Goal: Information Seeking & Learning: Learn about a topic

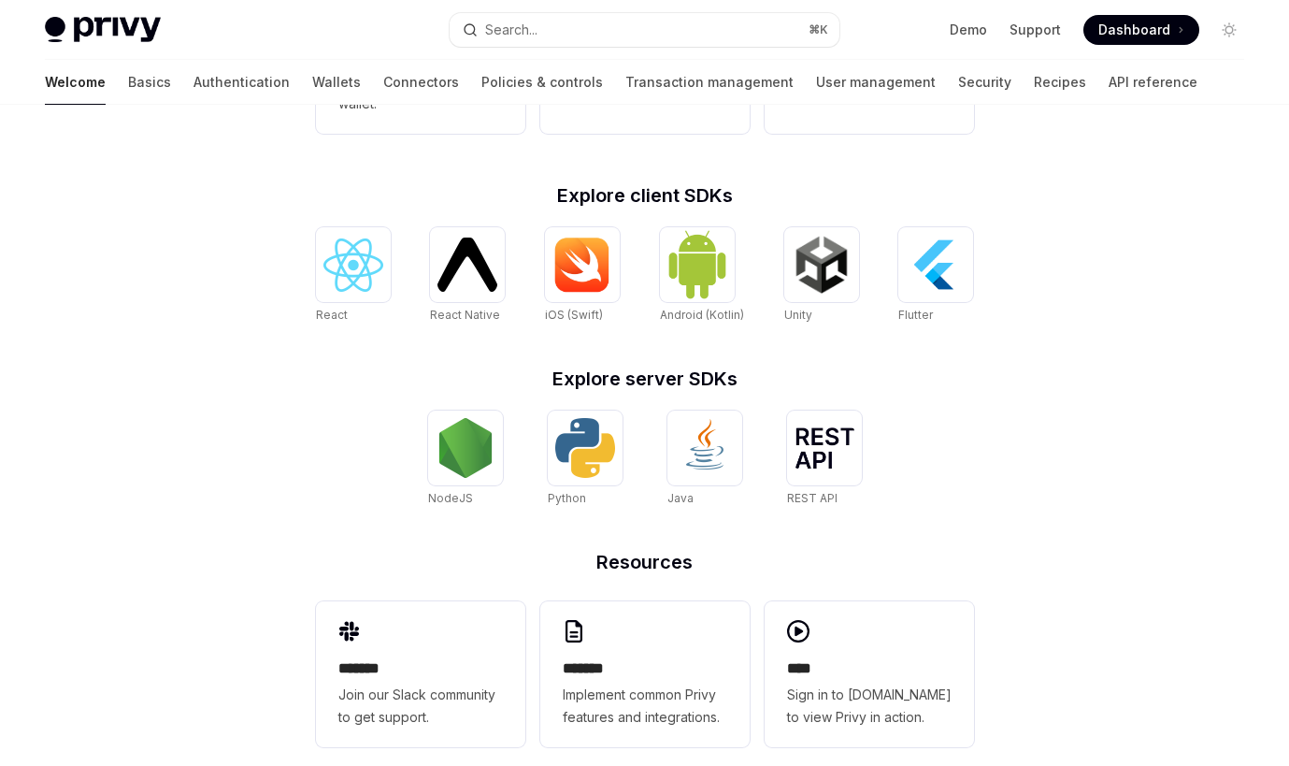
scroll to position [743, 0]
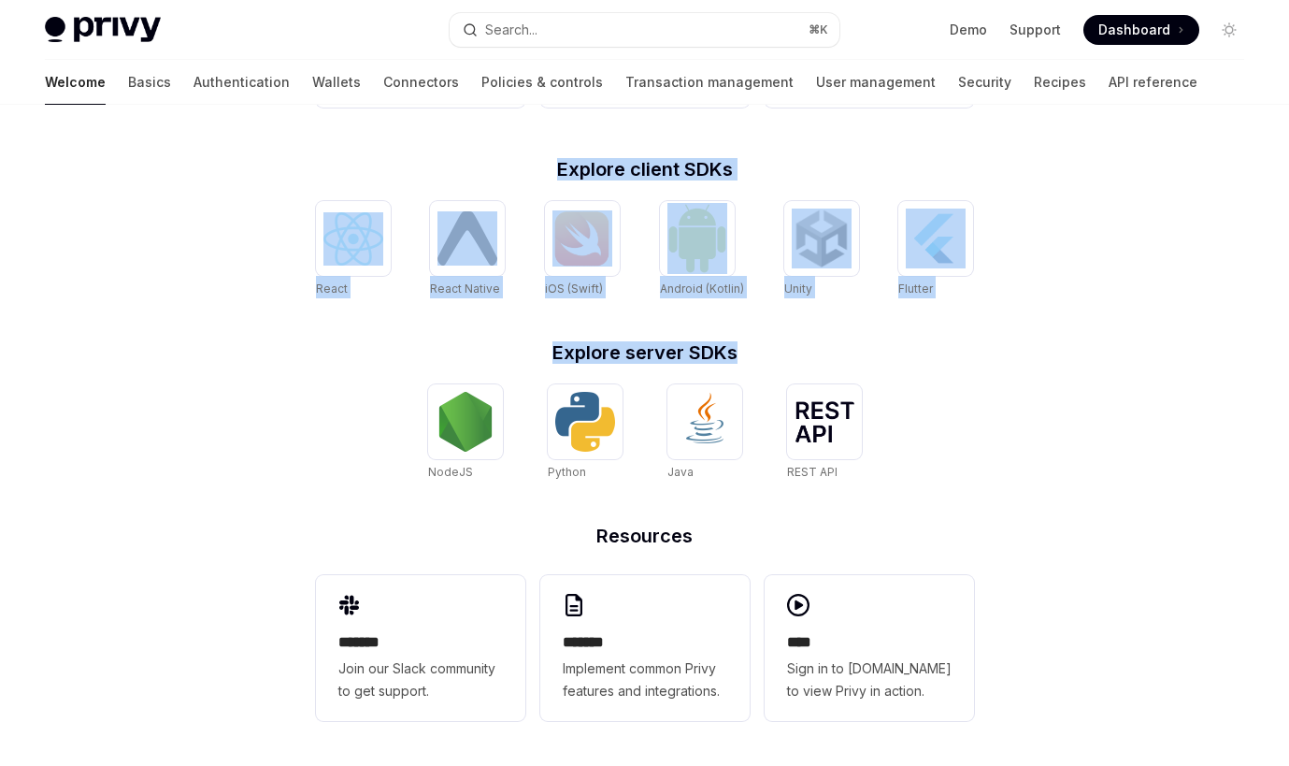
drag, startPoint x: 561, startPoint y: 150, endPoint x: 771, endPoint y: 365, distance: 300.9
click at [771, 365] on div "**********" at bounding box center [645, 306] width 718 height 920
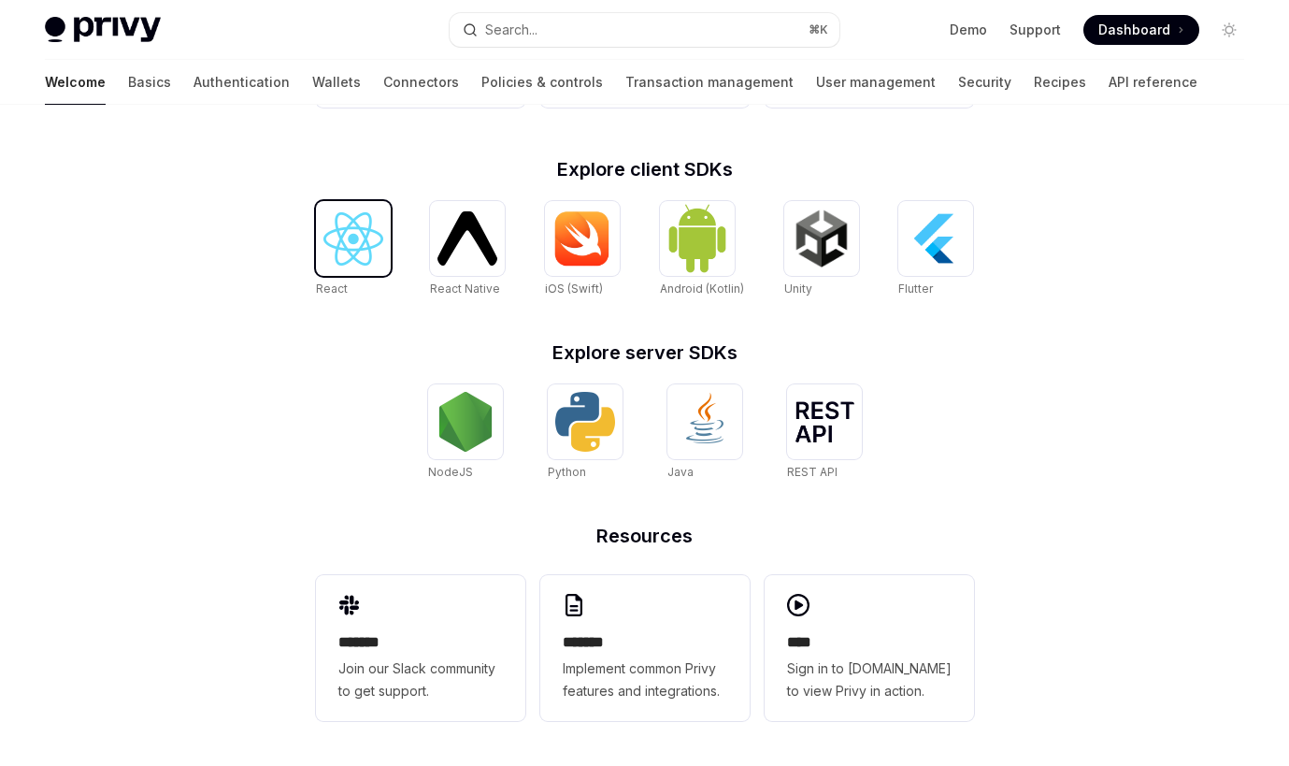
click at [385, 234] on div at bounding box center [353, 238] width 75 height 75
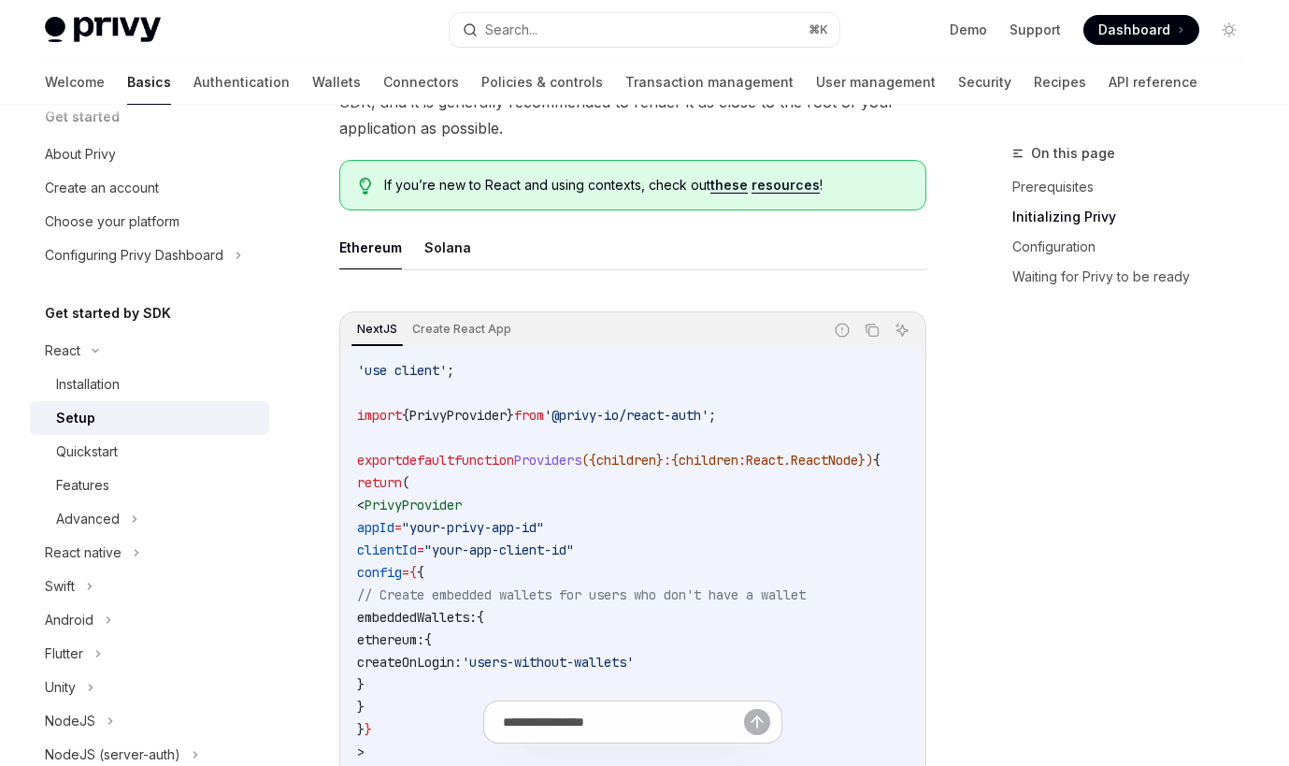
scroll to position [482, 0]
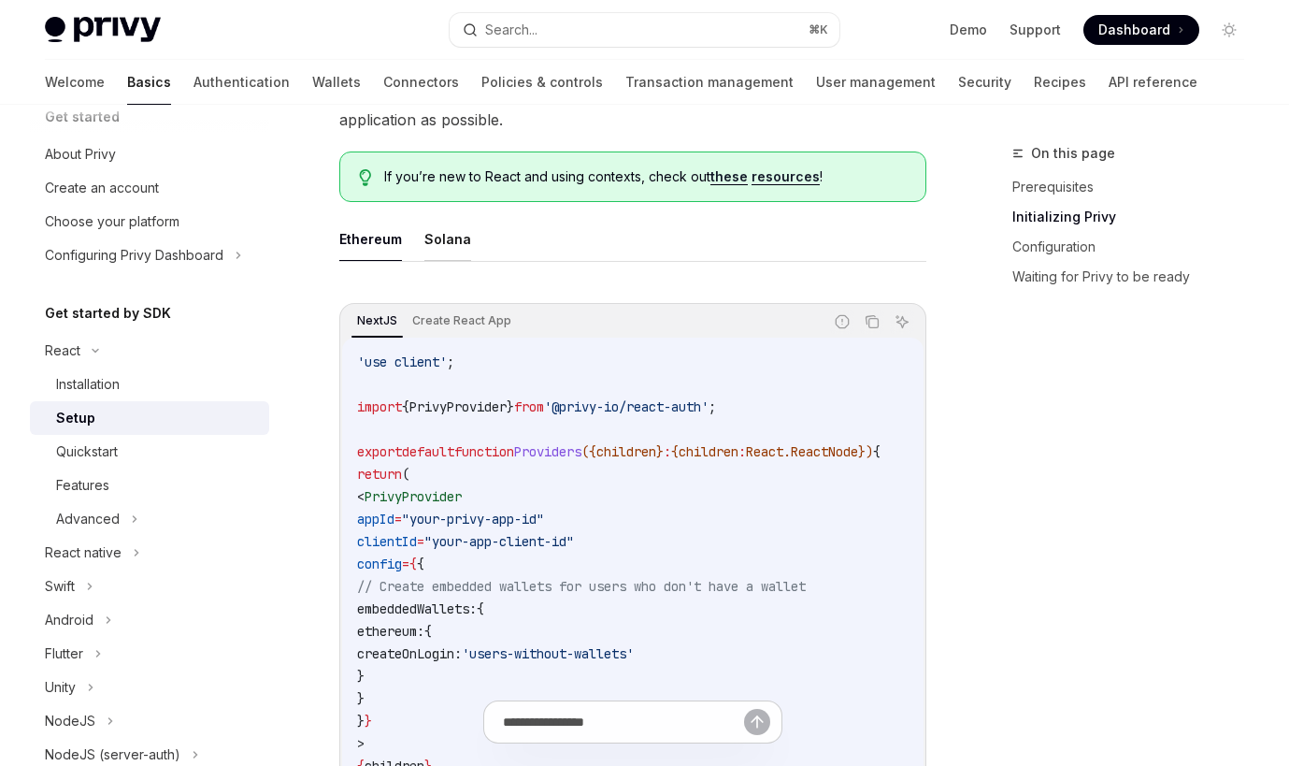
click at [440, 240] on button "Solana" at bounding box center [448, 239] width 47 height 44
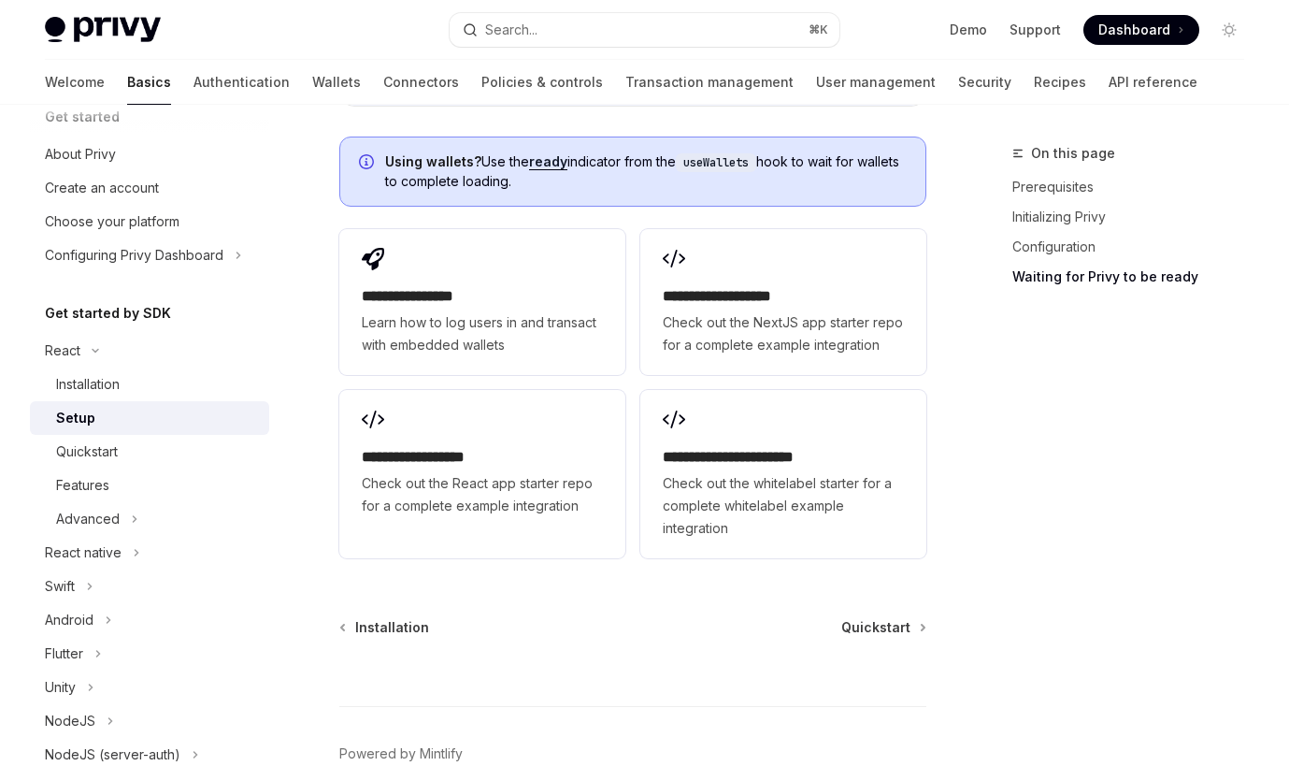
scroll to position [2609, 0]
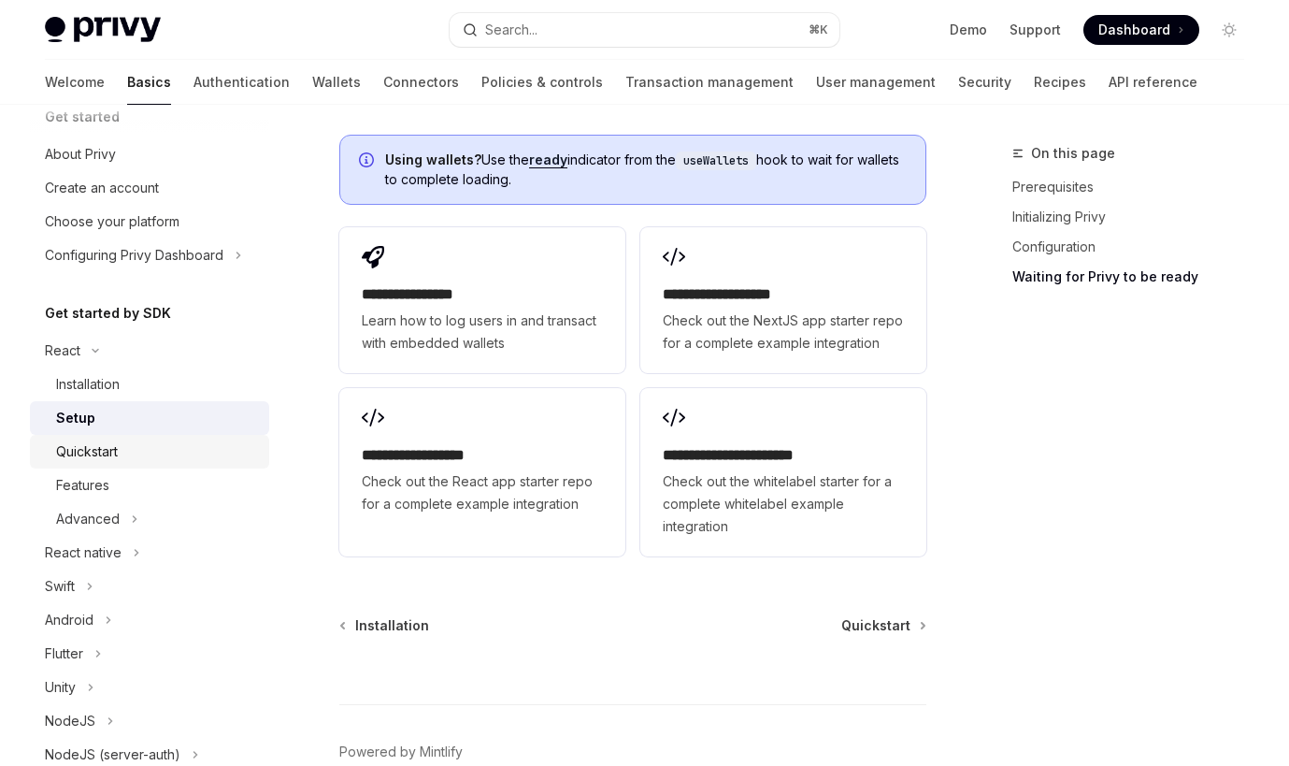
click at [166, 457] on div "Quickstart" at bounding box center [157, 451] width 202 height 22
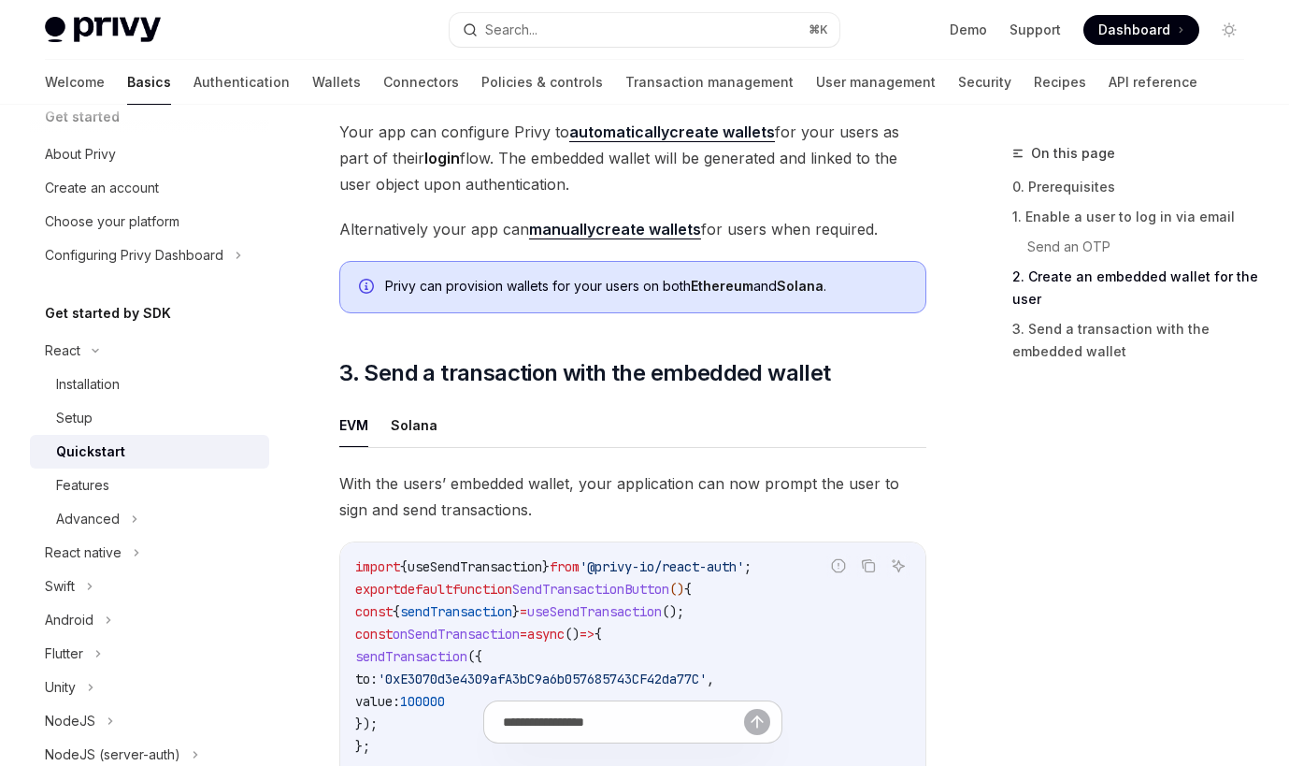
scroll to position [1432, 0]
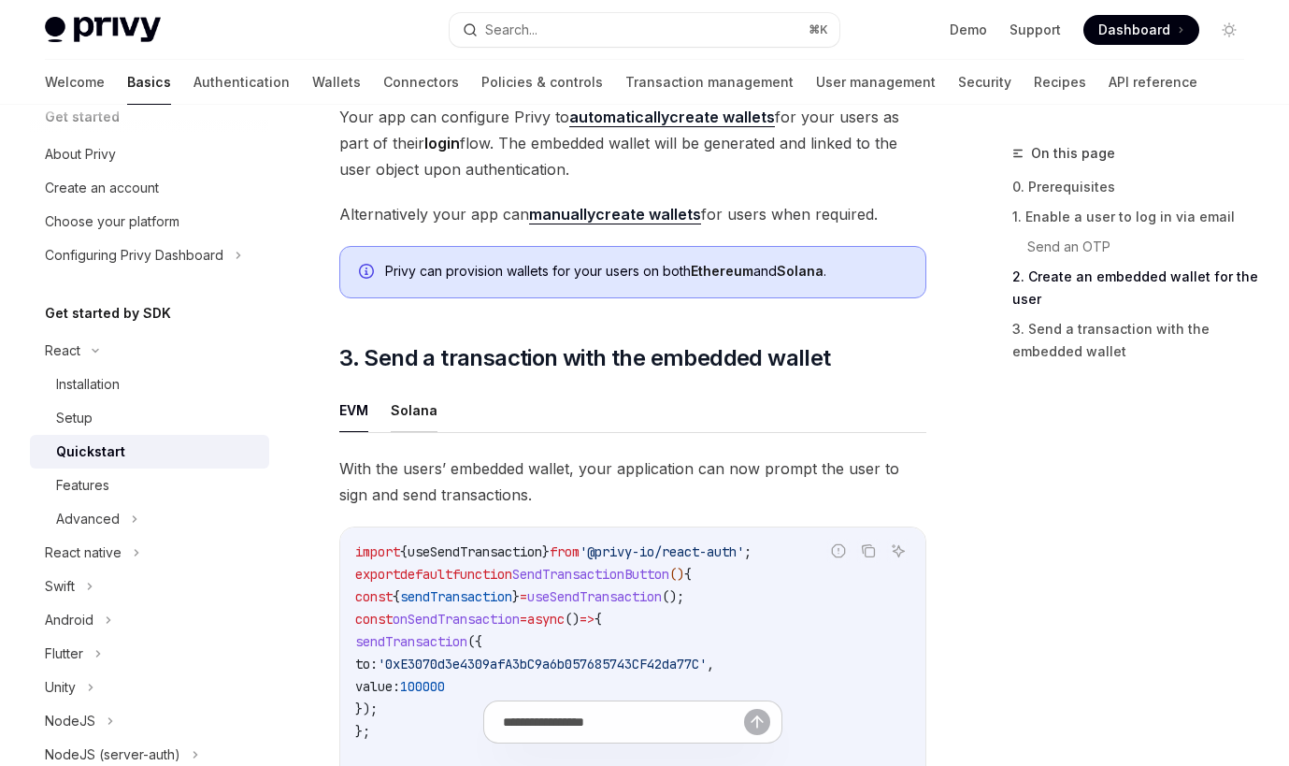
click at [418, 388] on button "Solana" at bounding box center [414, 410] width 47 height 44
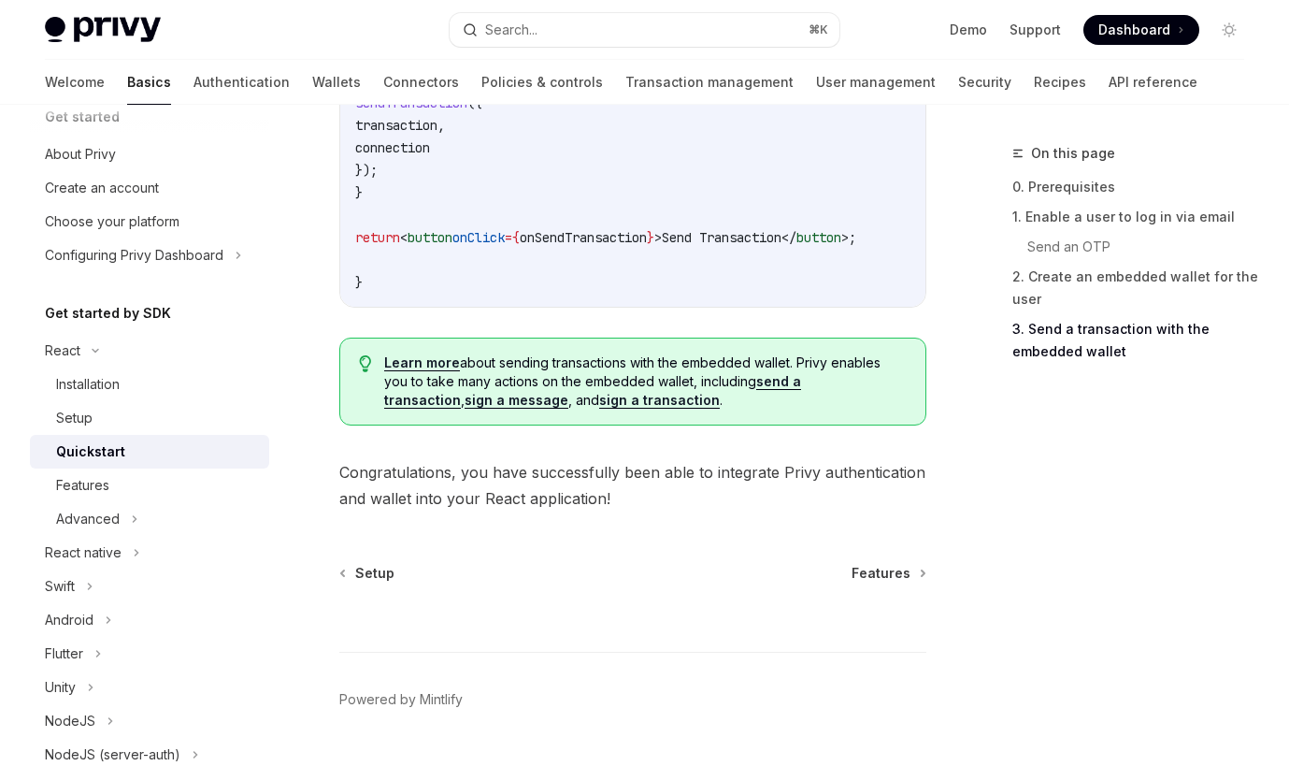
scroll to position [2283, 0]
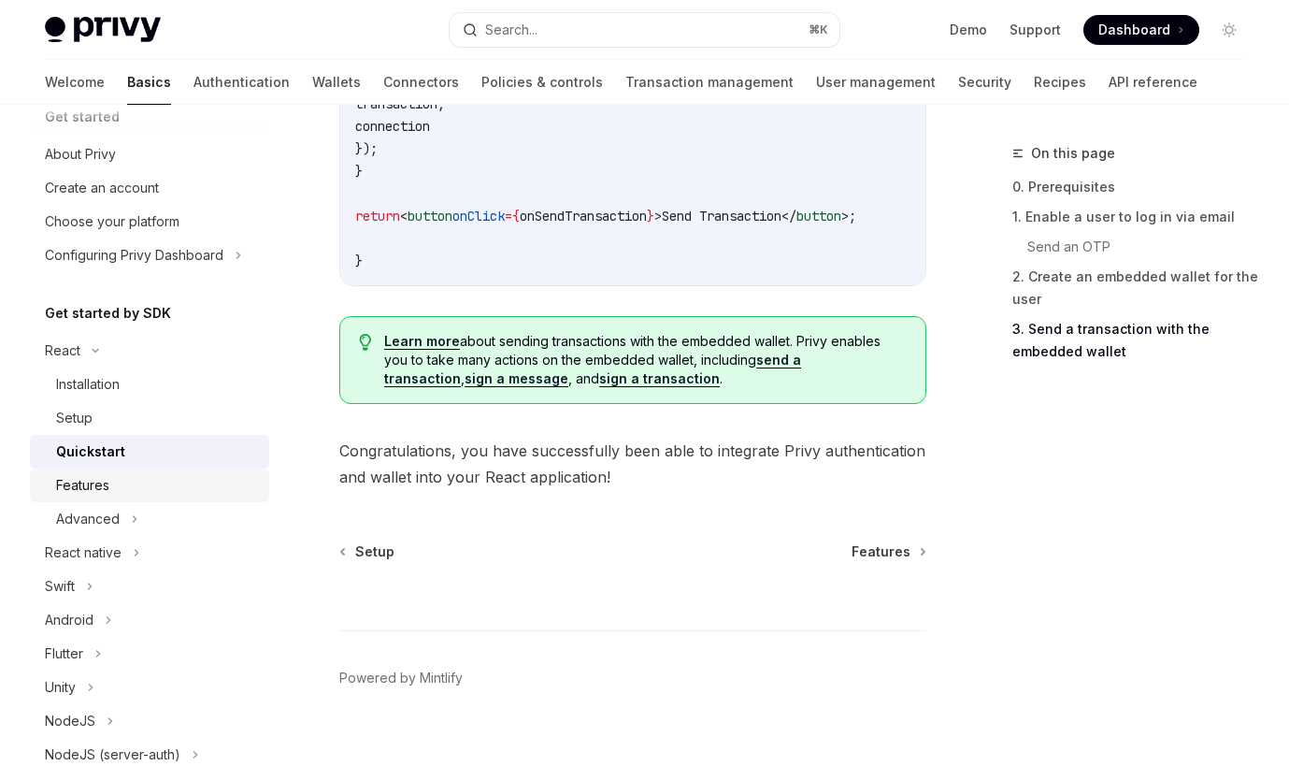
click at [143, 497] on link "Features" at bounding box center [149, 485] width 239 height 34
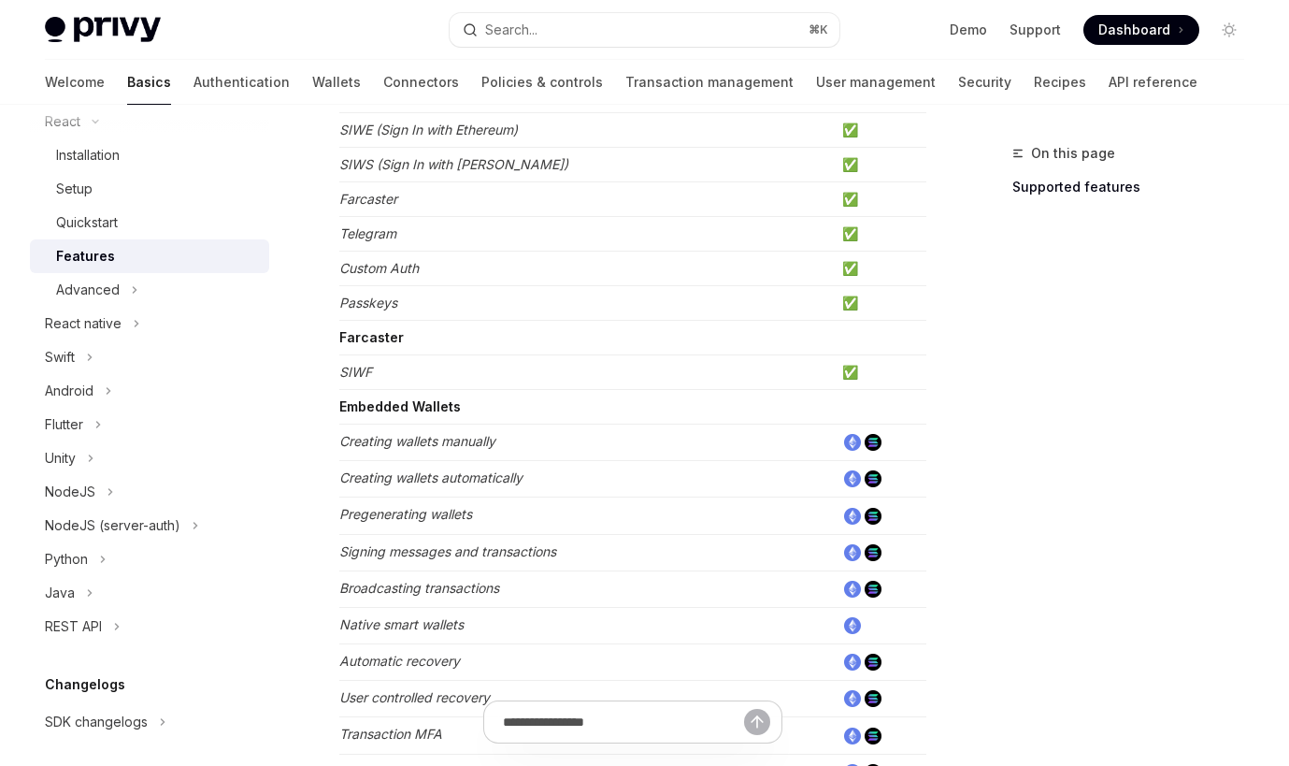
scroll to position [363, 0]
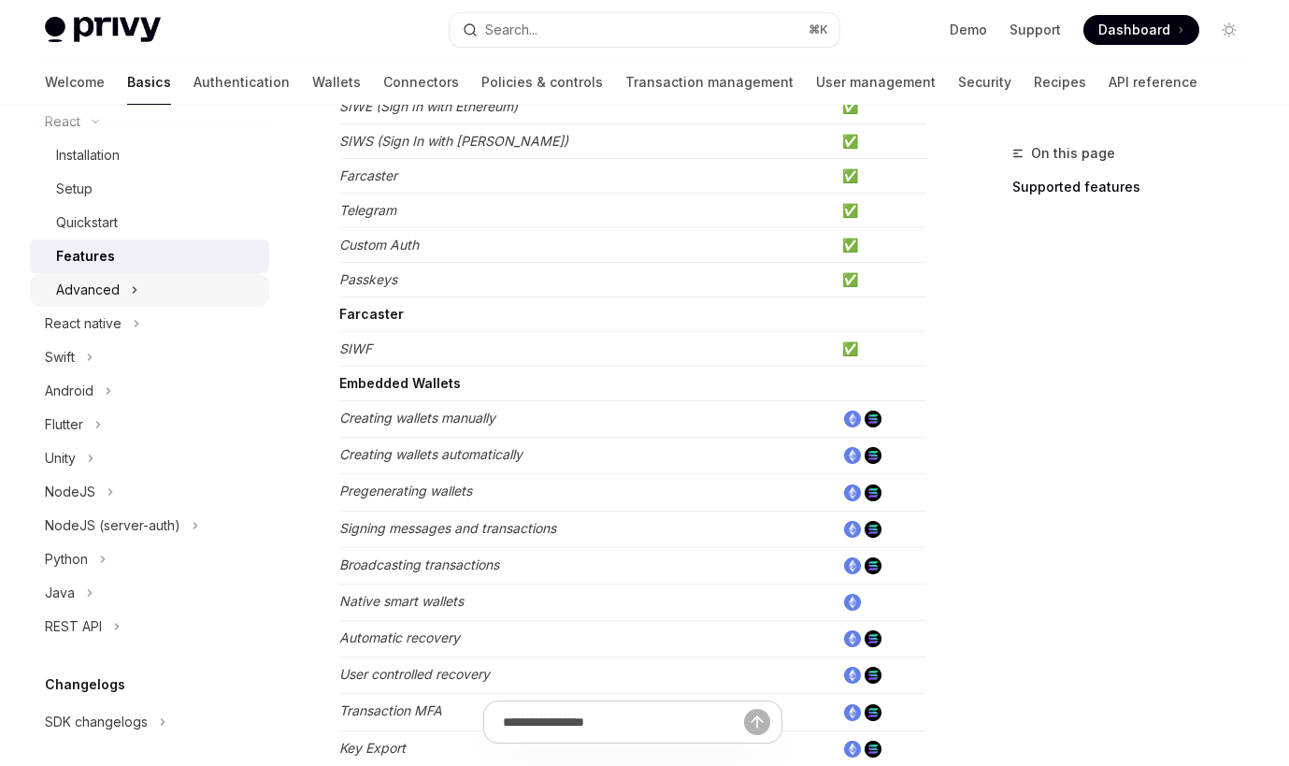
click at [164, 286] on div "Advanced" at bounding box center [149, 290] width 239 height 34
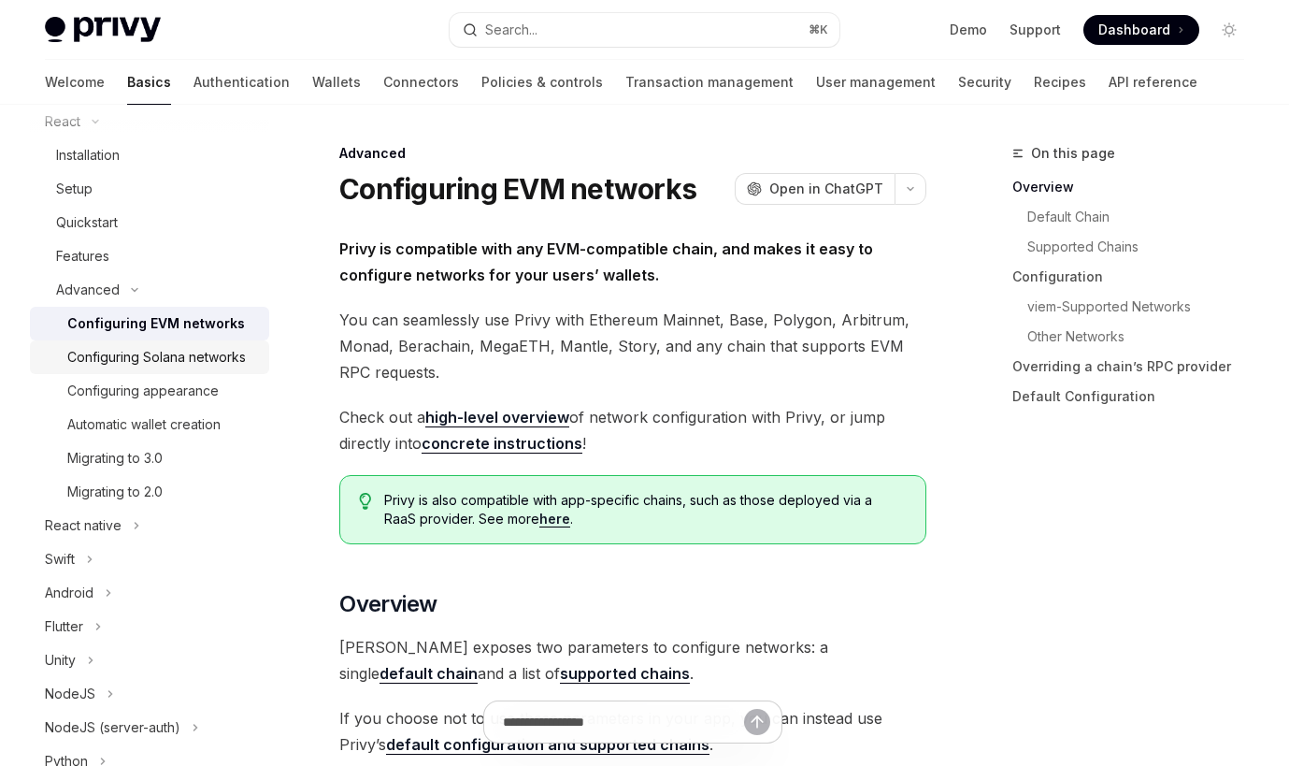
click at [244, 357] on div "Configuring Solana networks" at bounding box center [156, 357] width 179 height 22
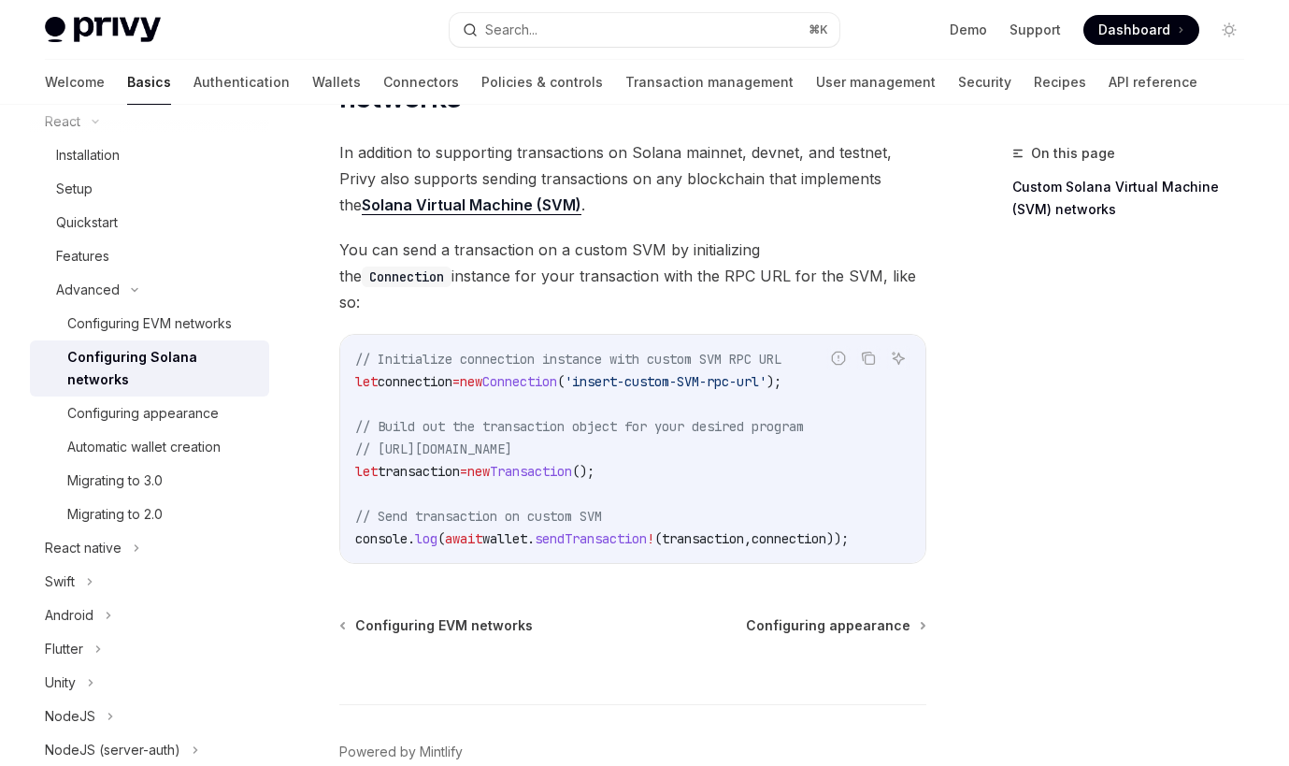
scroll to position [960, 0]
click at [467, 196] on link "Solana Virtual Machine (SVM)" at bounding box center [472, 203] width 220 height 20
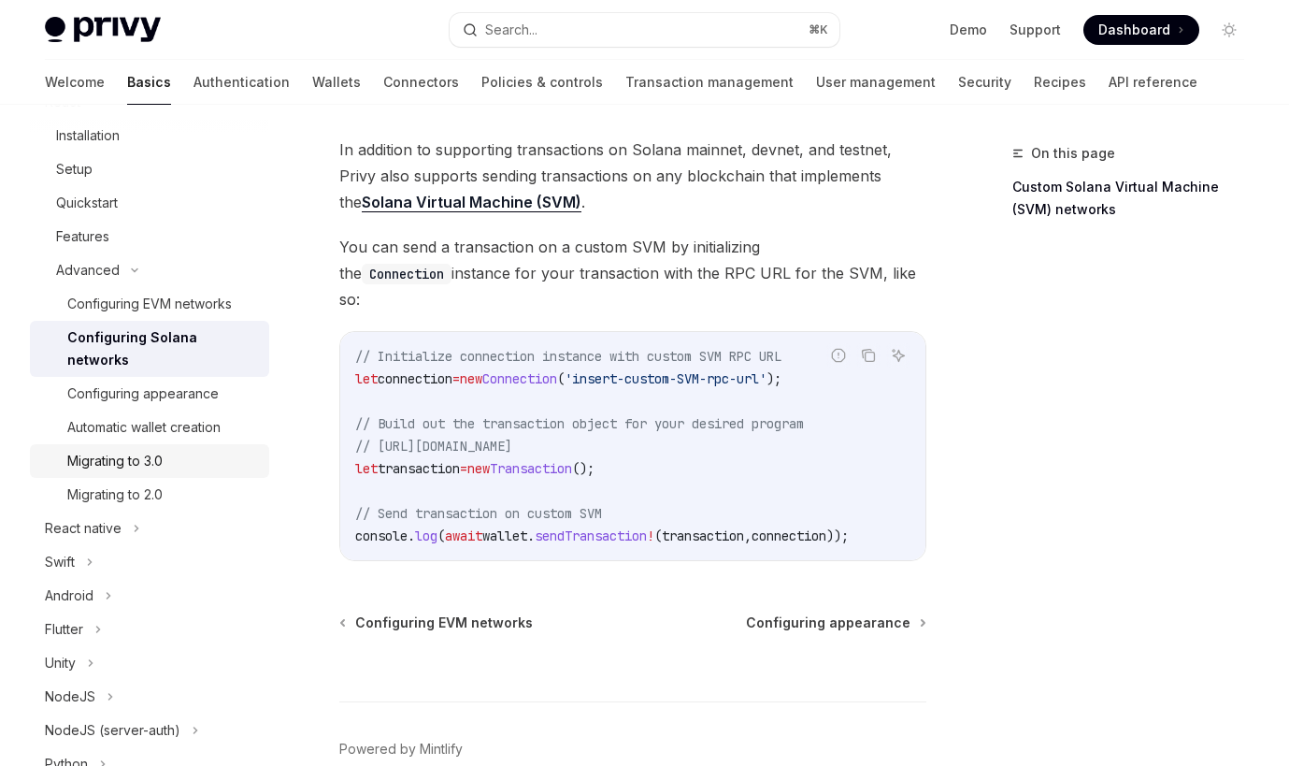
scroll to position [281, 0]
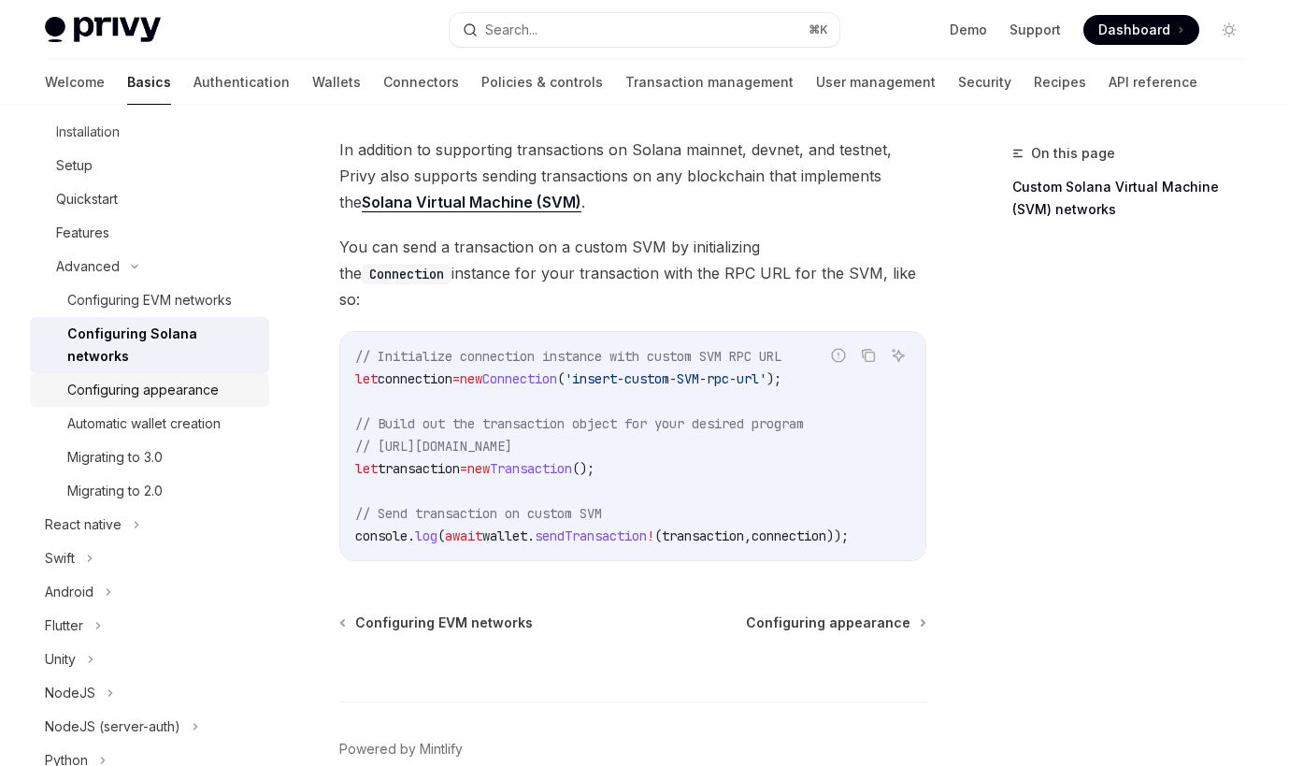
click at [178, 382] on link "Configuring appearance" at bounding box center [149, 390] width 239 height 34
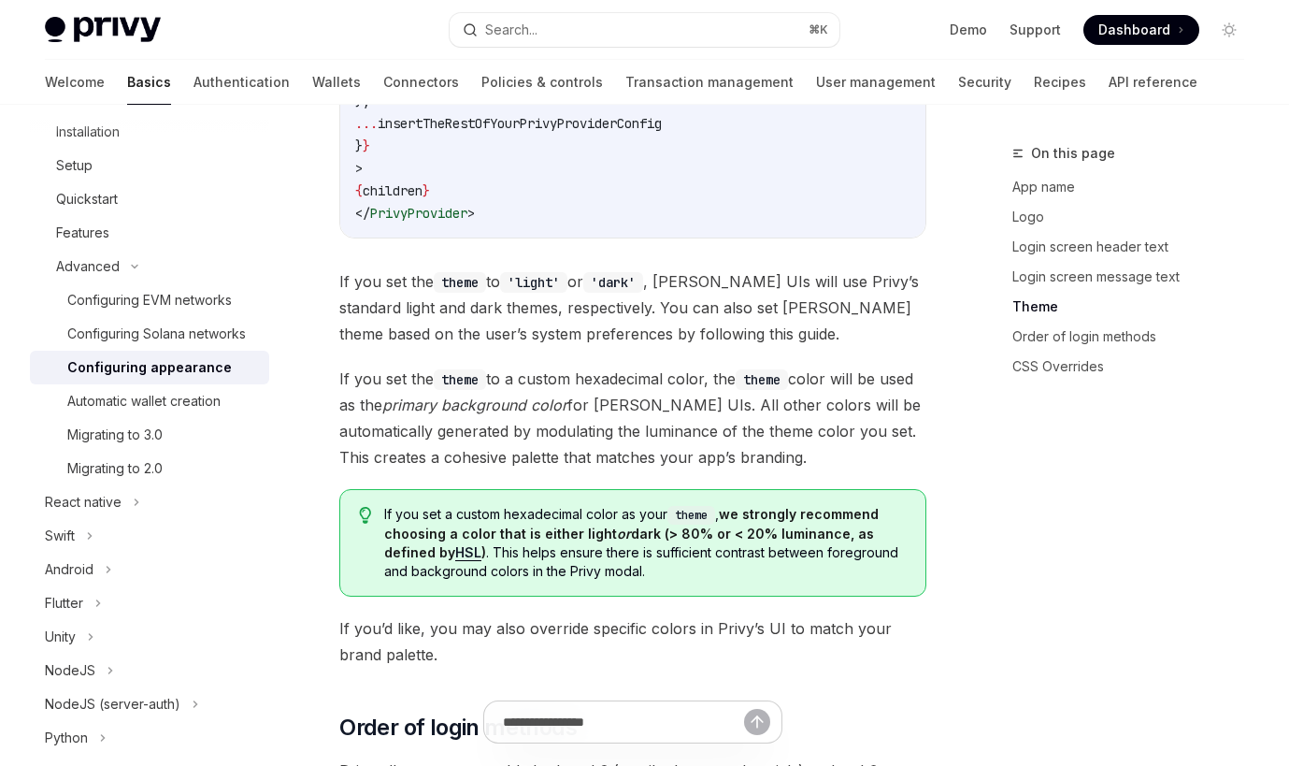
scroll to position [3195, 0]
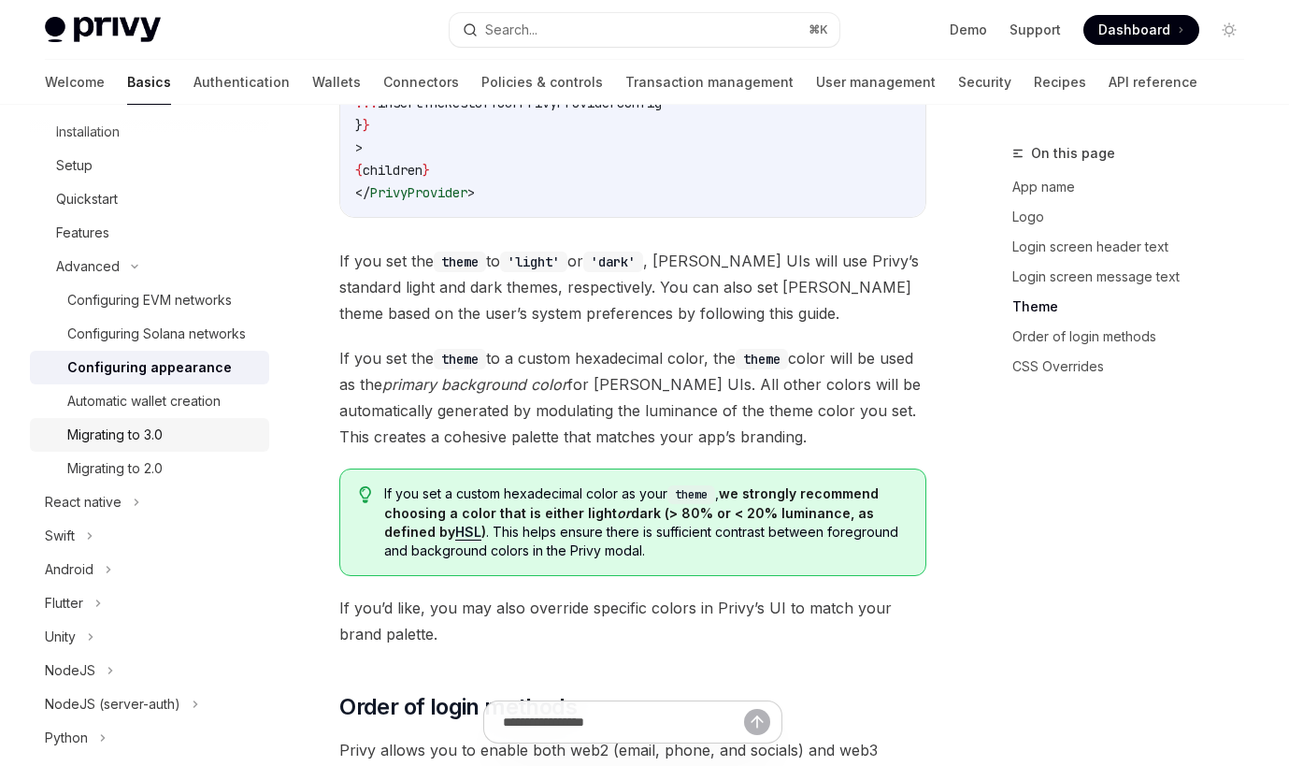
click at [171, 428] on div "Migrating to 3.0" at bounding box center [162, 435] width 191 height 22
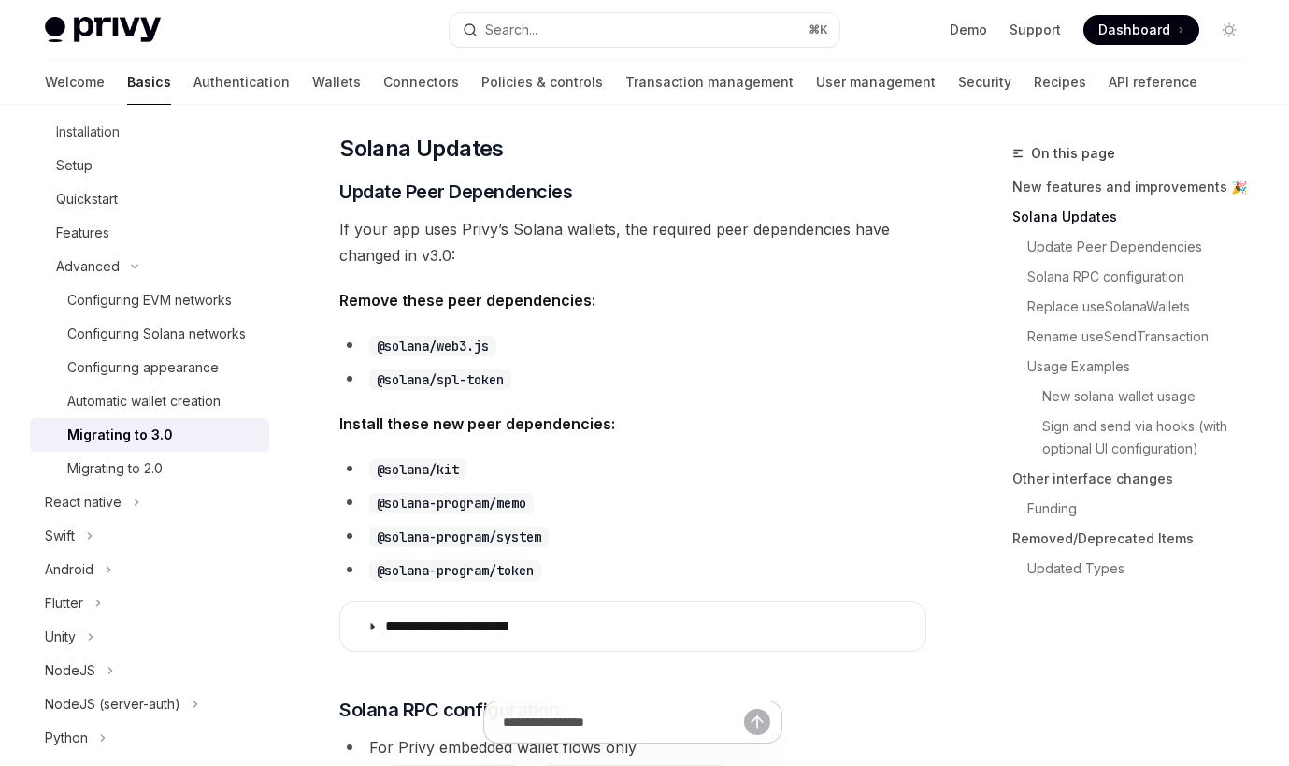
scroll to position [547, 0]
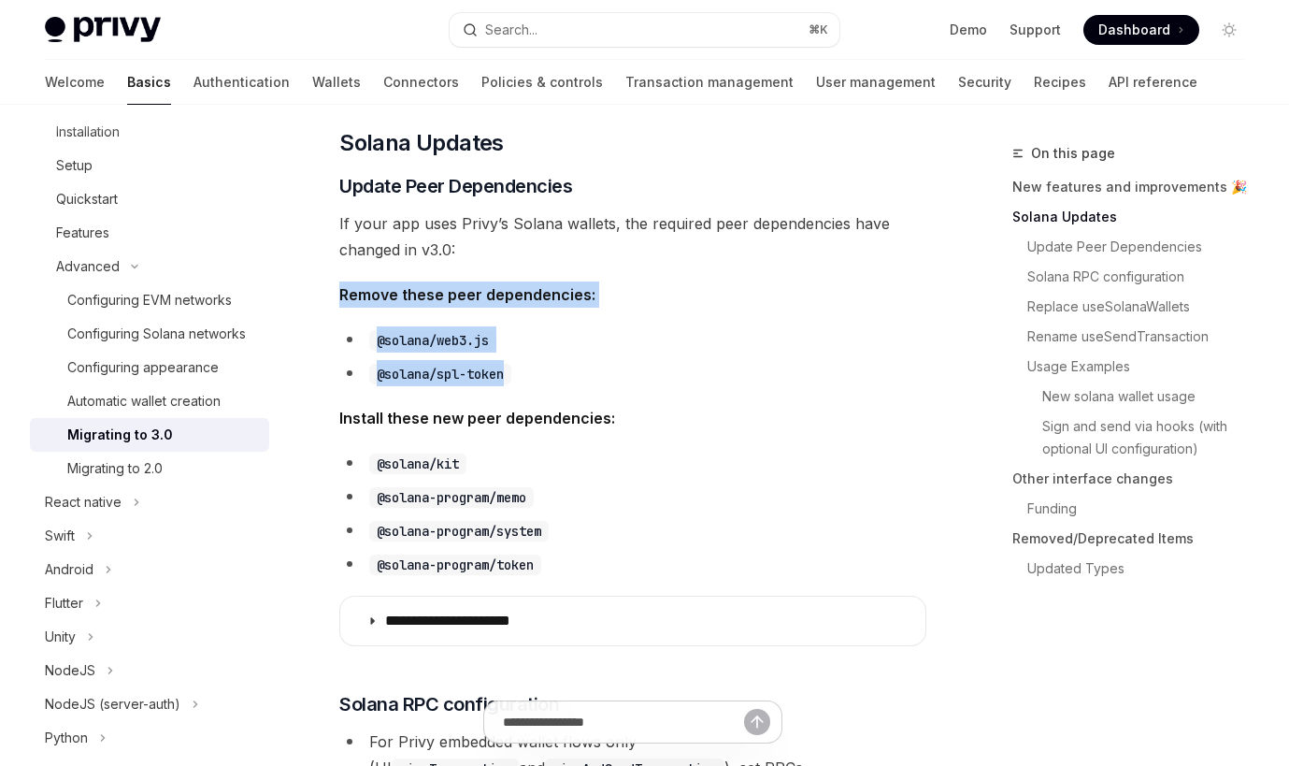
drag, startPoint x: 598, startPoint y: 276, endPoint x: 629, endPoint y: 392, distance: 120.0
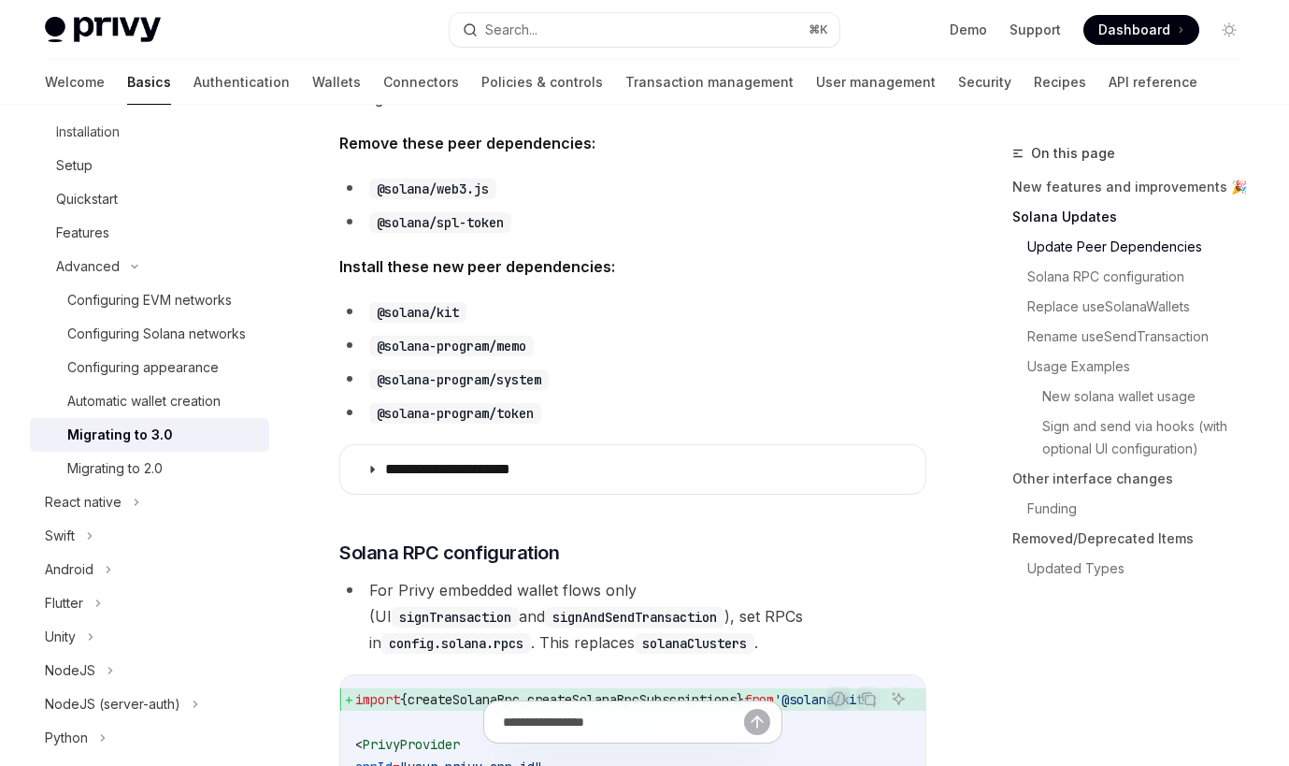
scroll to position [707, 0]
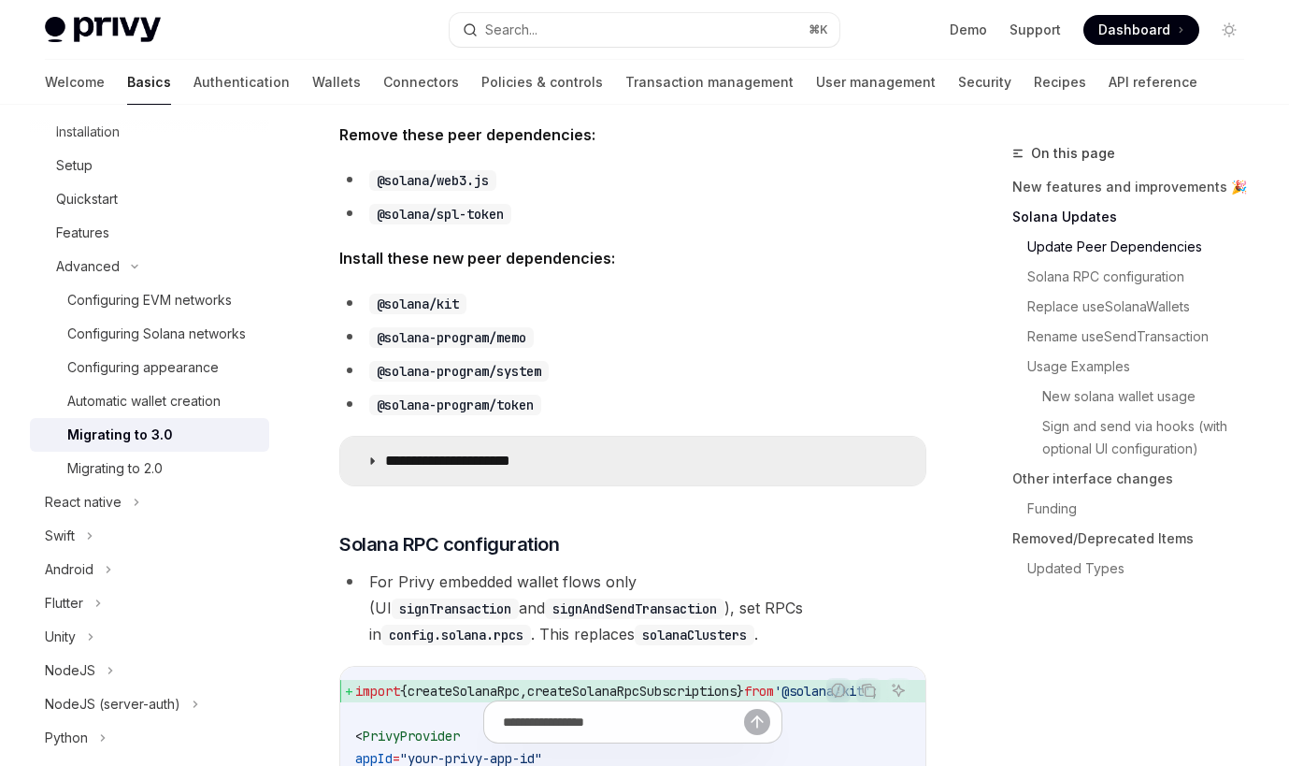
click at [608, 462] on summary "**********" at bounding box center [632, 461] width 585 height 49
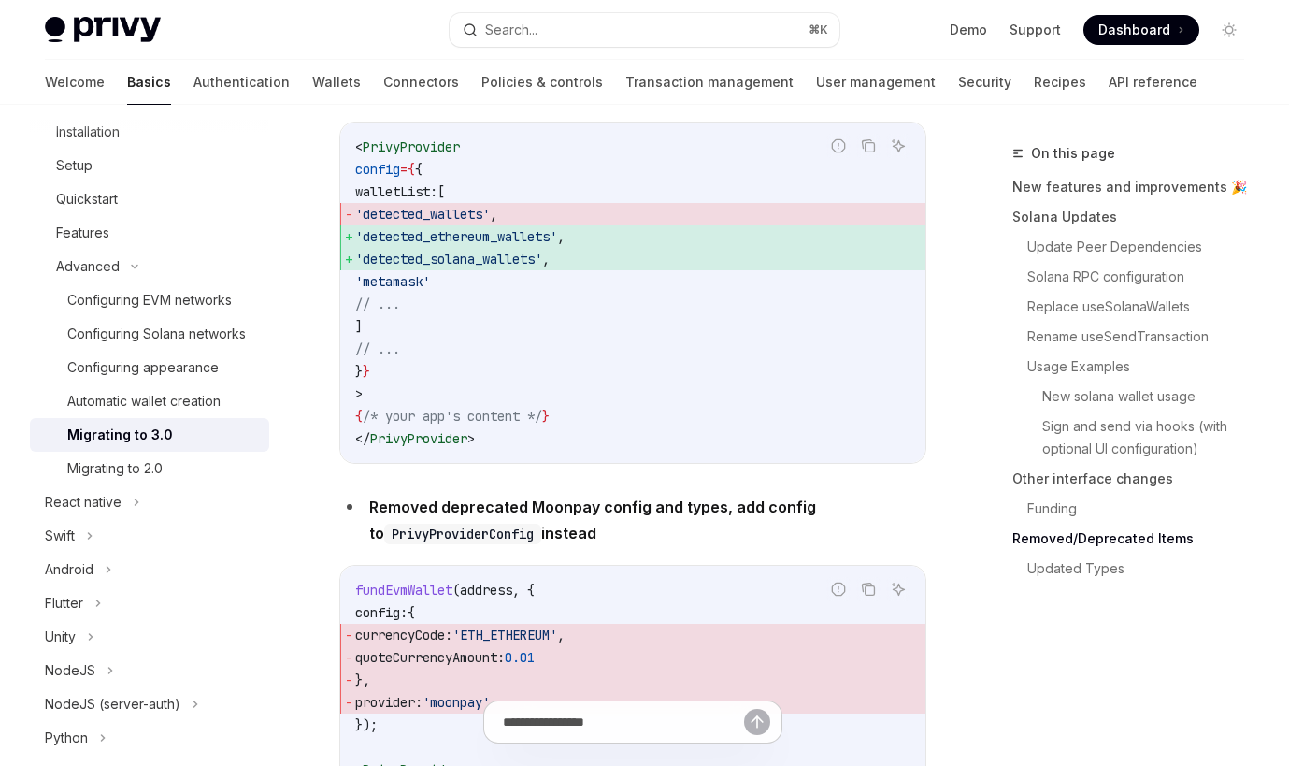
scroll to position [7239, 0]
click at [522, 251] on span "'detected_solana_wallets'" at bounding box center [448, 259] width 187 height 17
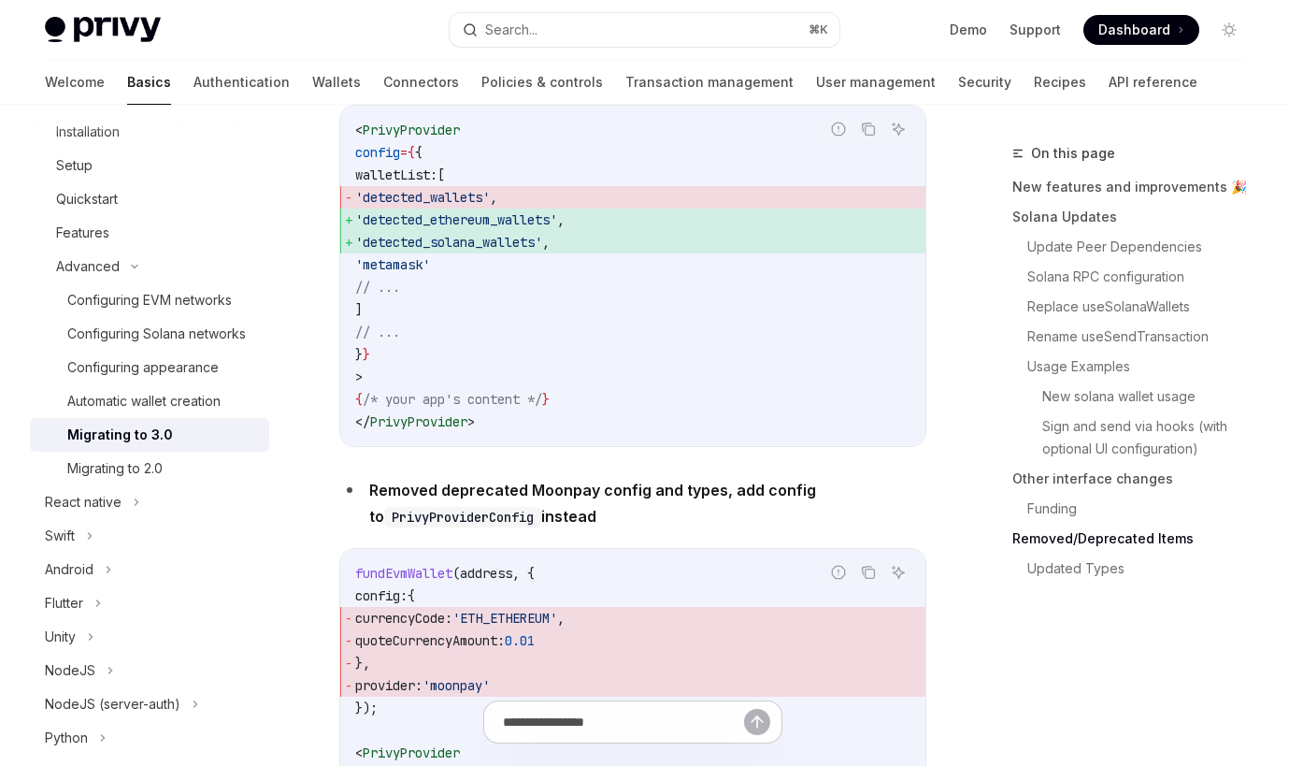
scroll to position [7271, 0]
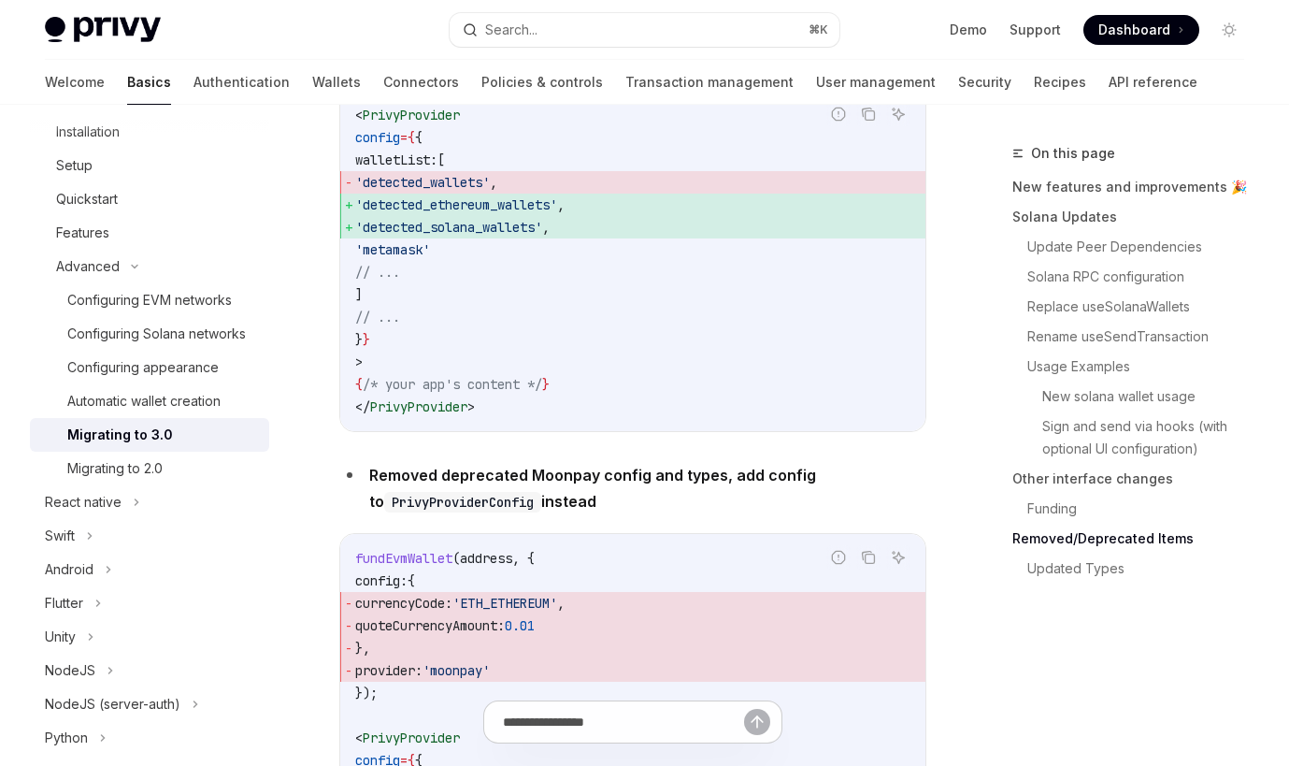
copy span "detected_solana_wallets"
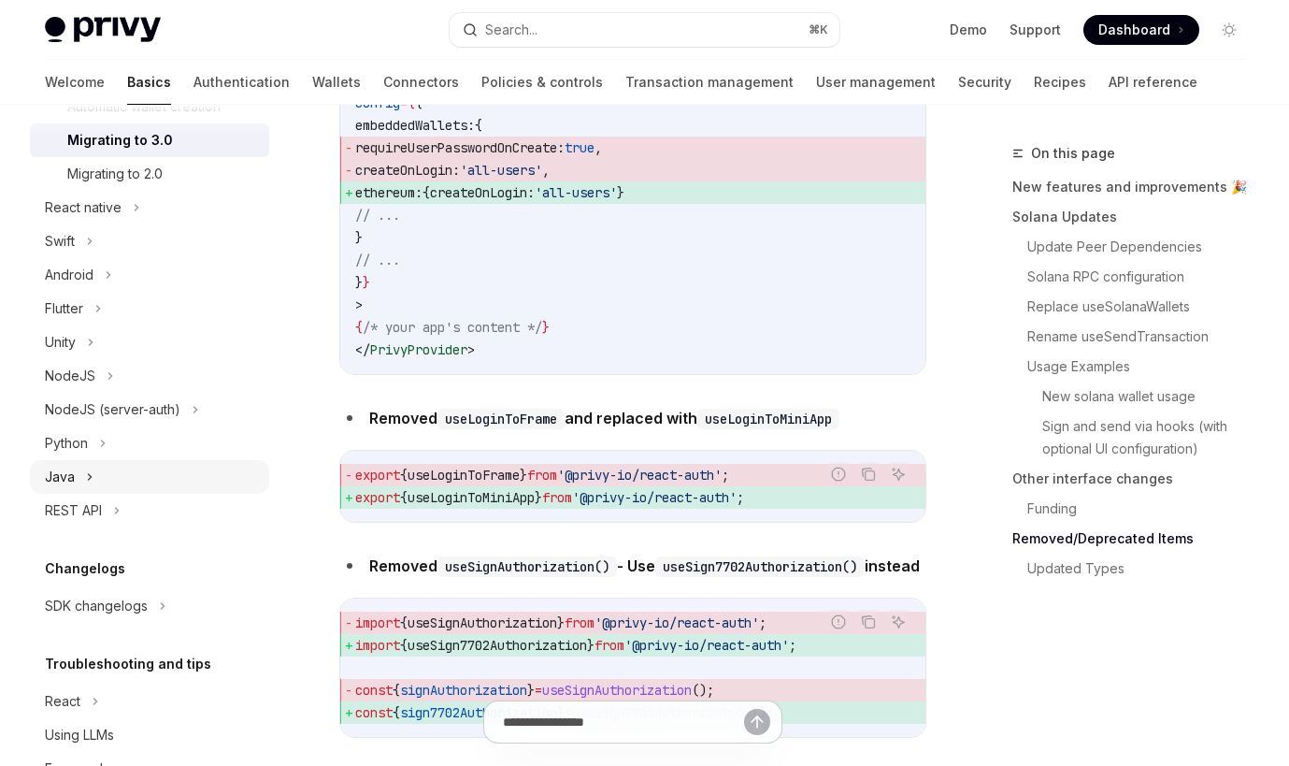
scroll to position [579, 0]
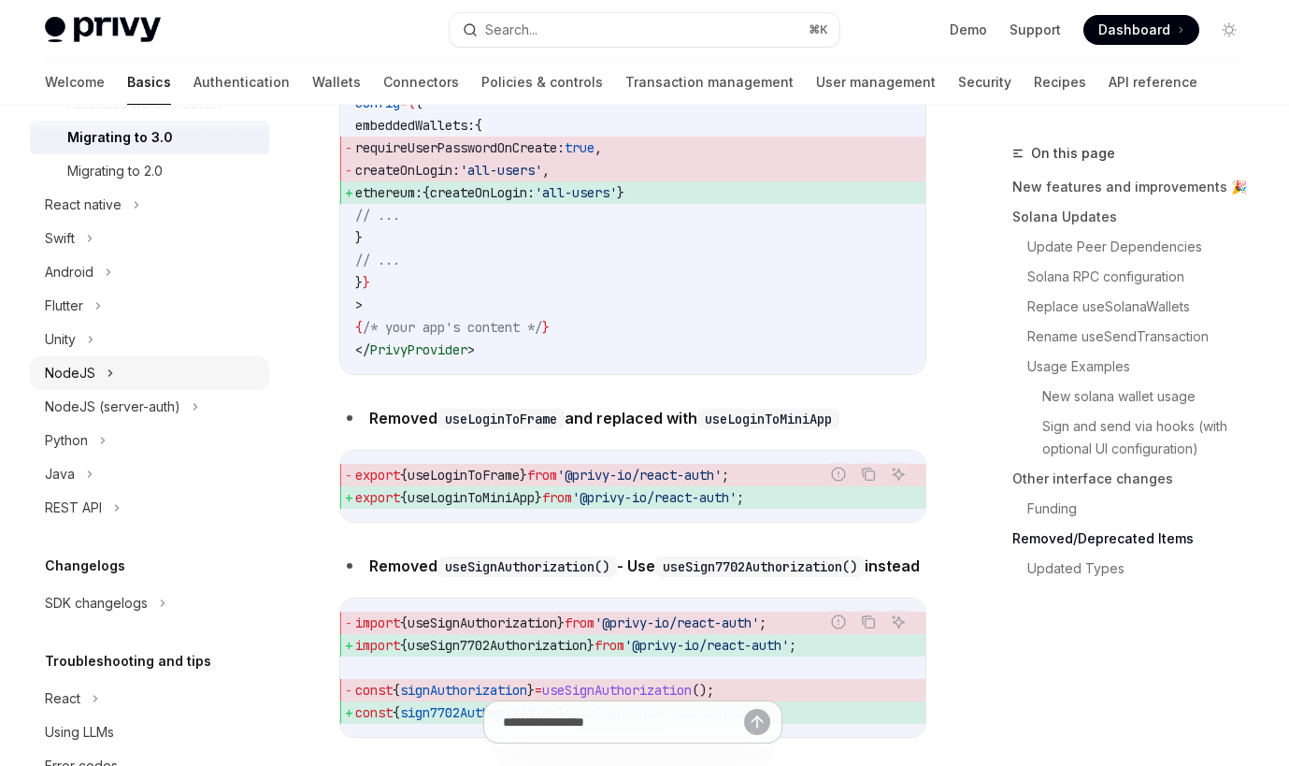
click at [74, 375] on div "NodeJS" at bounding box center [70, 373] width 50 height 22
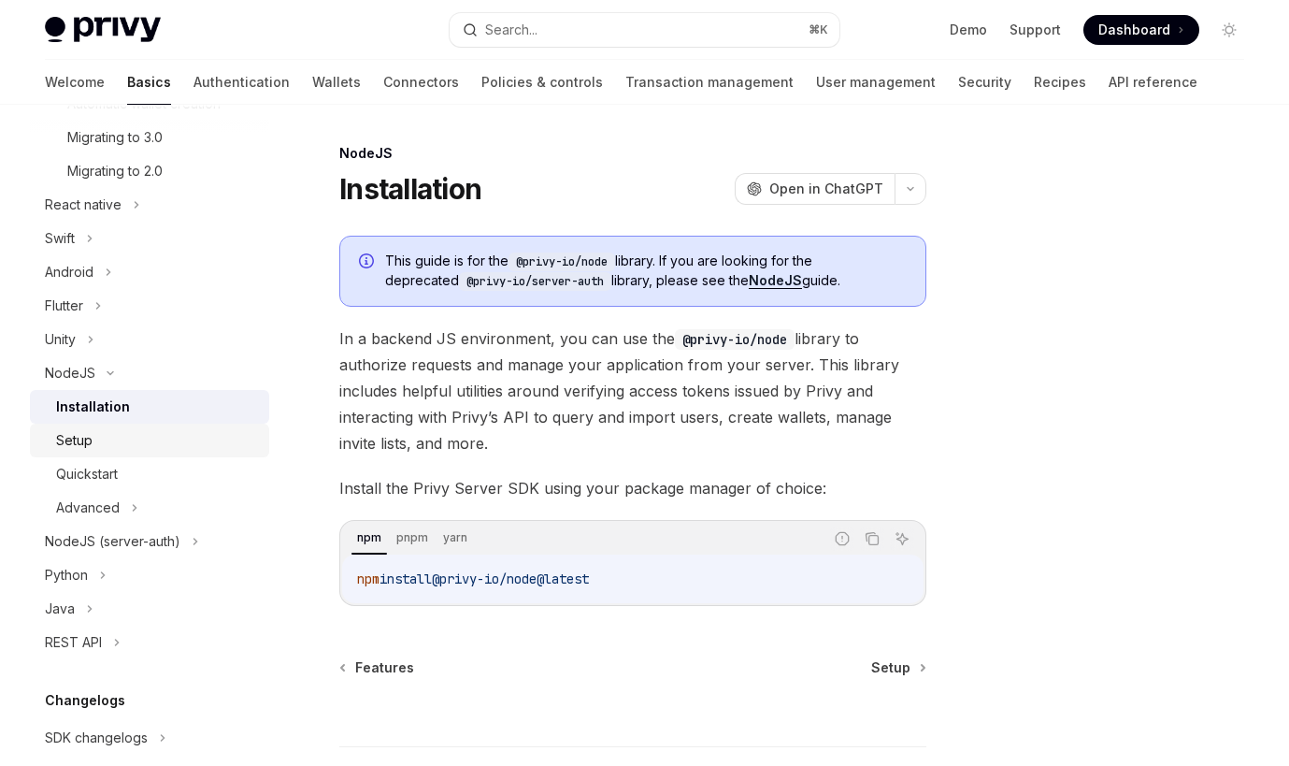
click at [94, 438] on div "Setup" at bounding box center [157, 440] width 202 height 22
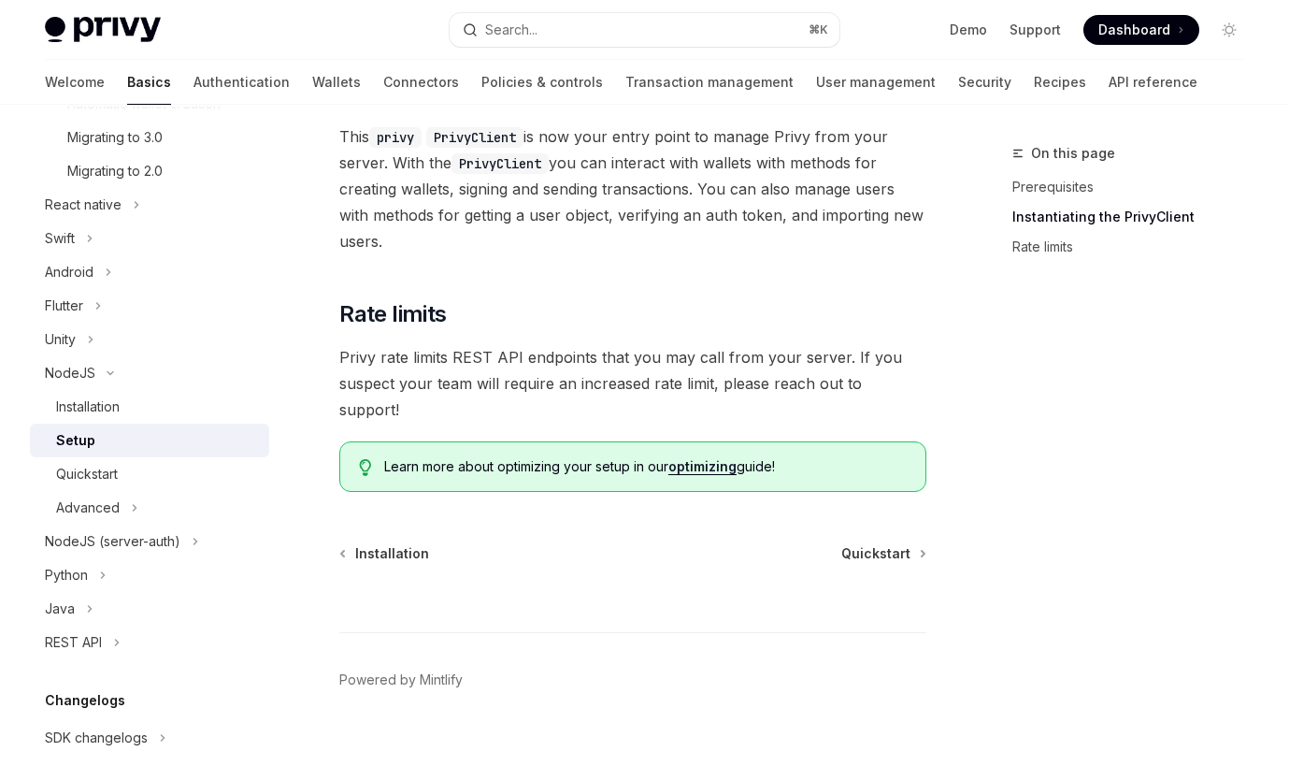
scroll to position [823, 0]
click at [166, 481] on div "Quickstart" at bounding box center [157, 474] width 202 height 22
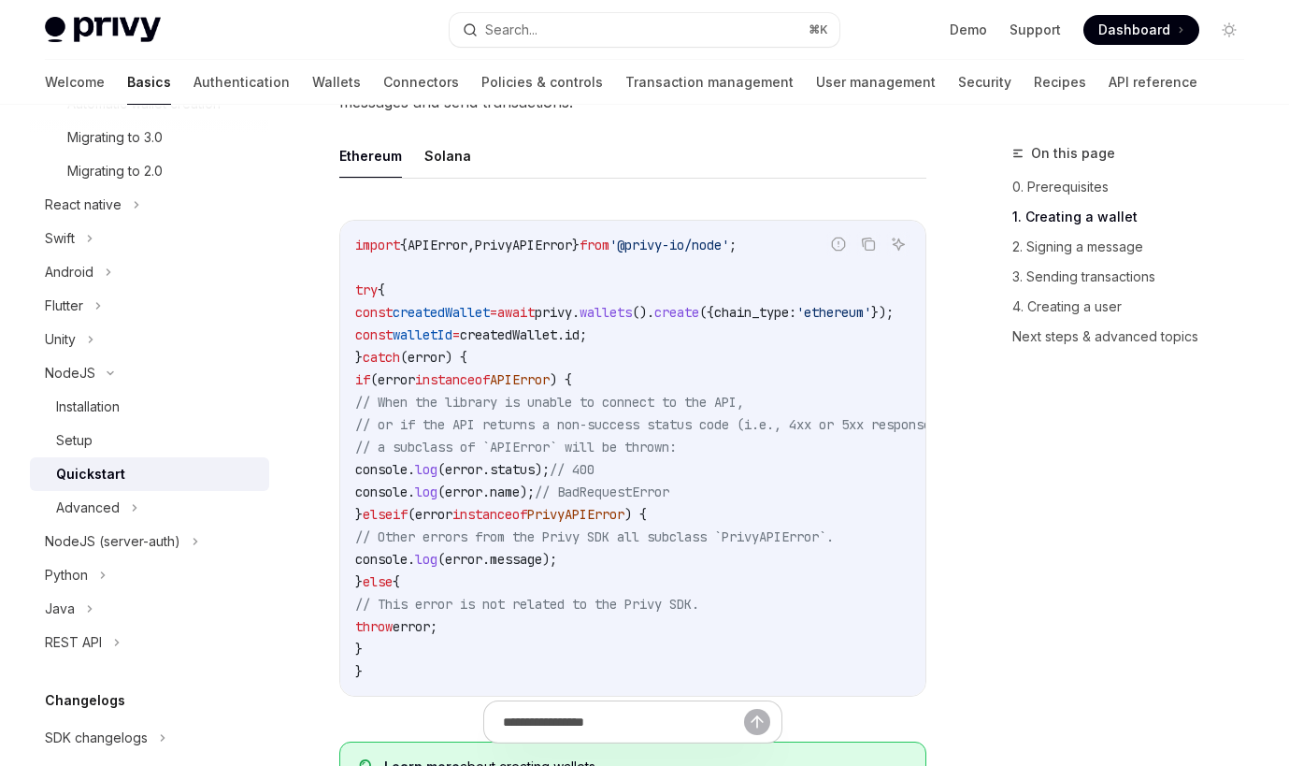
scroll to position [537, 0]
click at [445, 162] on button "Solana" at bounding box center [448, 155] width 47 height 44
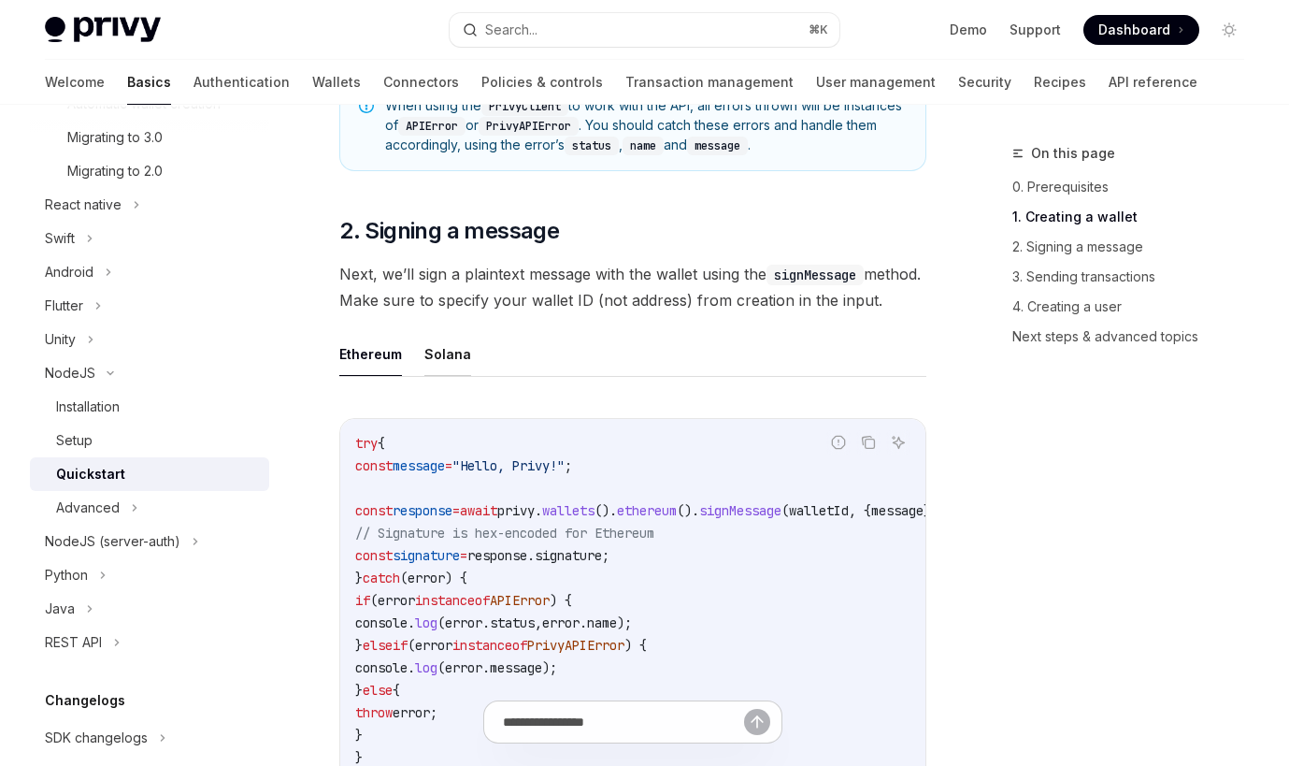
click at [451, 376] on button "Solana" at bounding box center [448, 354] width 47 height 44
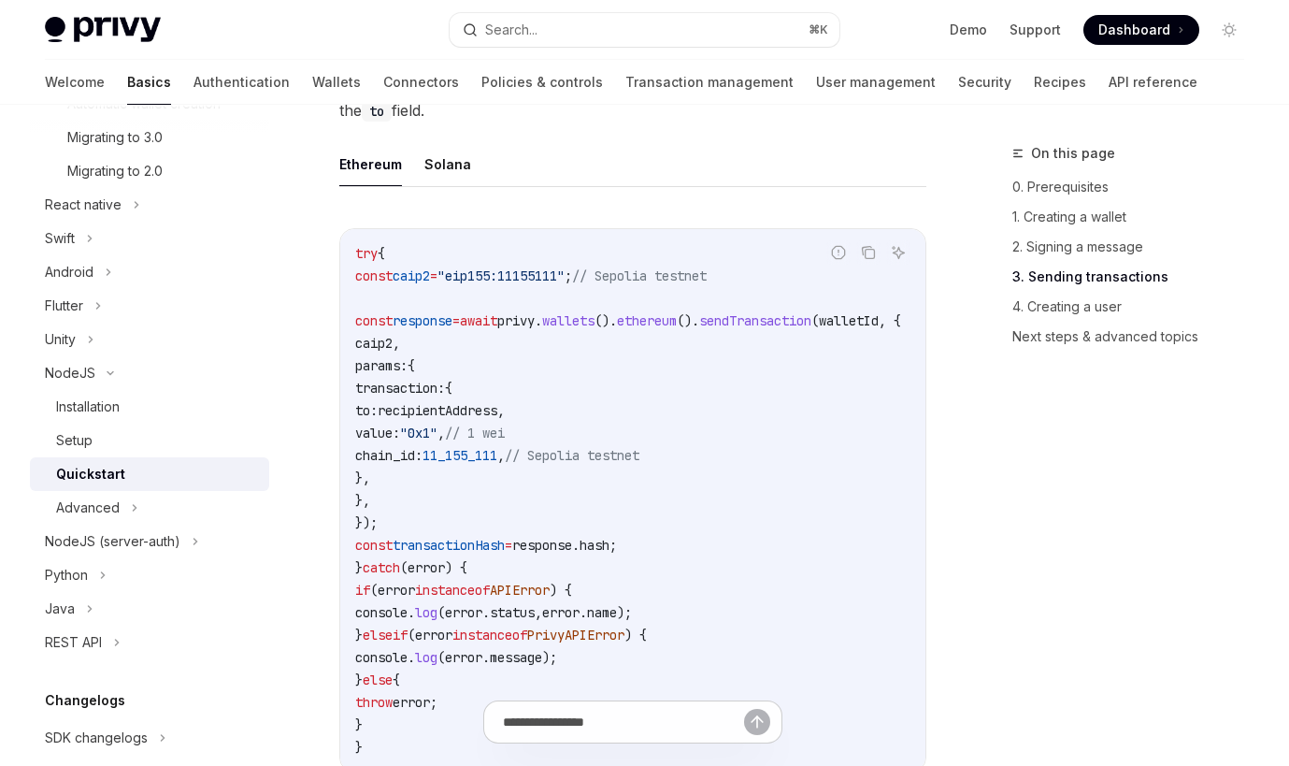
scroll to position [2450, 0]
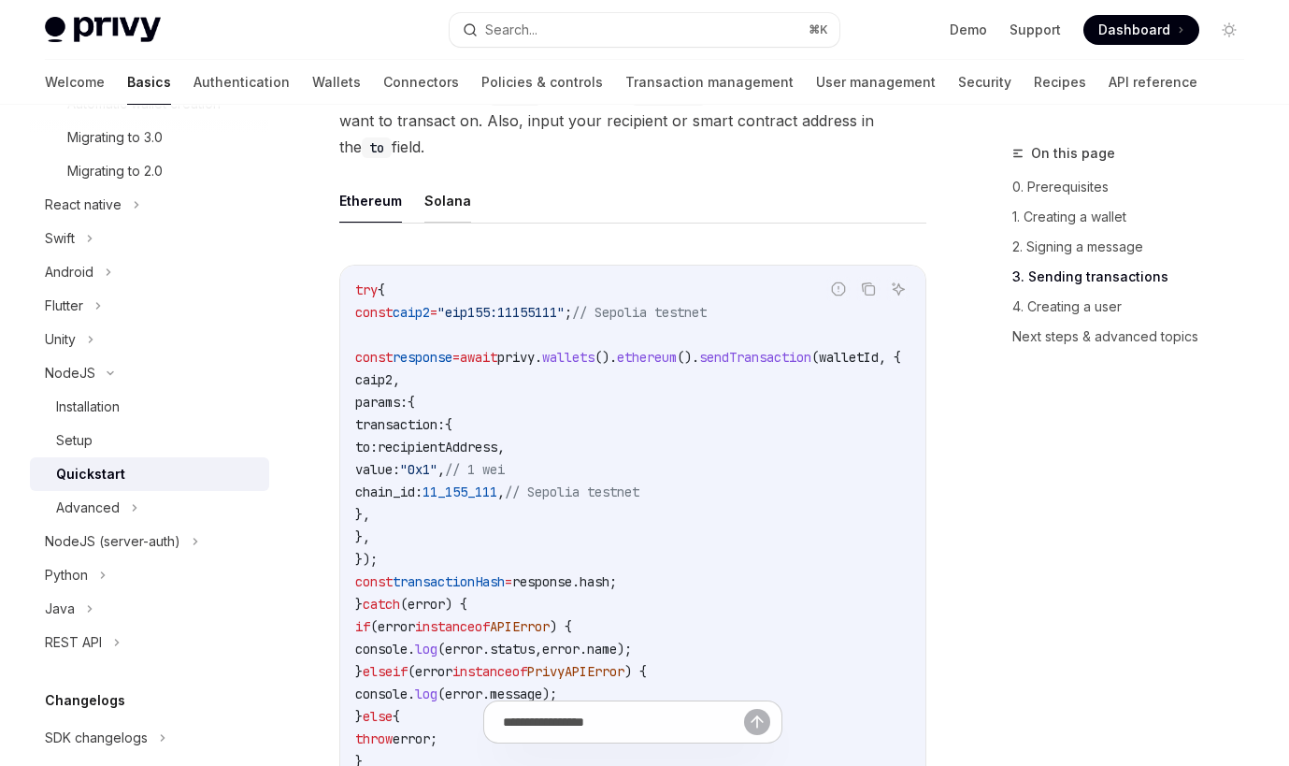
click at [440, 223] on button "Solana" at bounding box center [448, 201] width 47 height 44
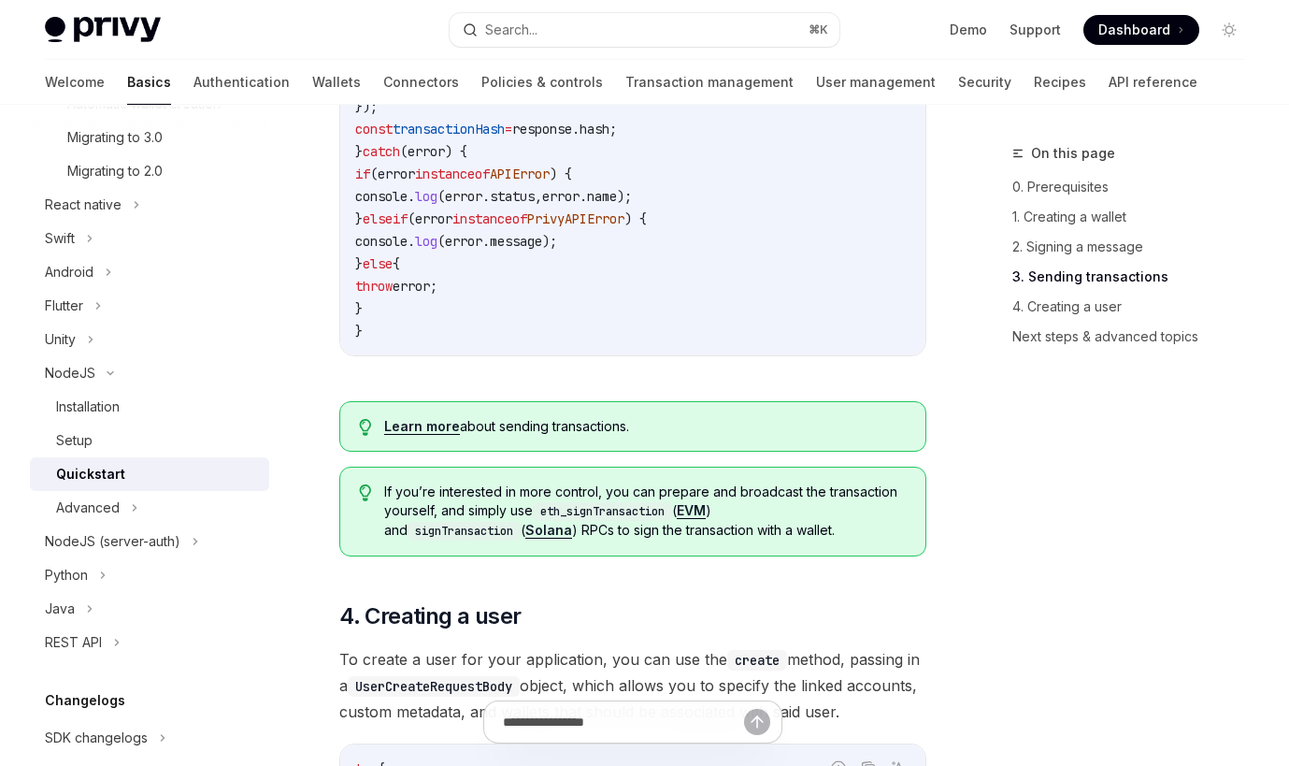
scroll to position [2840, 0]
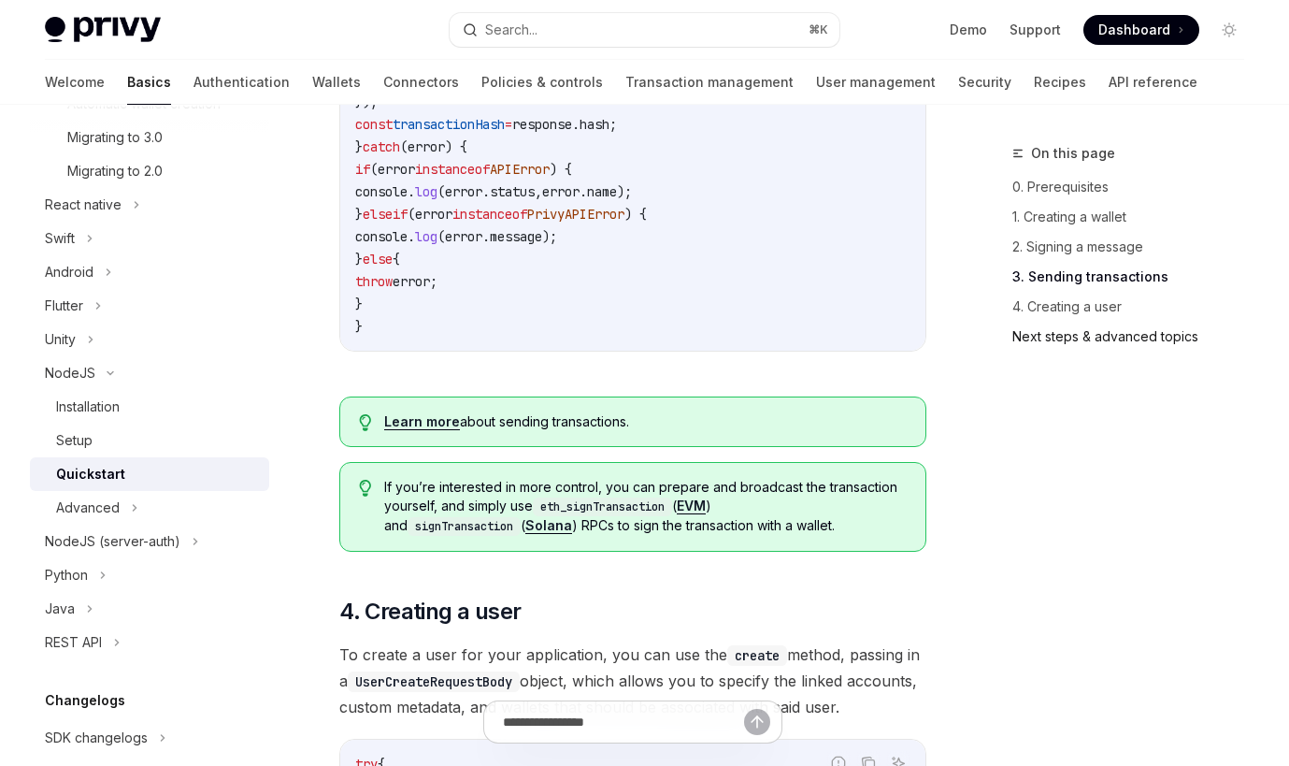
click at [1080, 340] on link "Next steps & advanced topics" at bounding box center [1136, 337] width 247 height 30
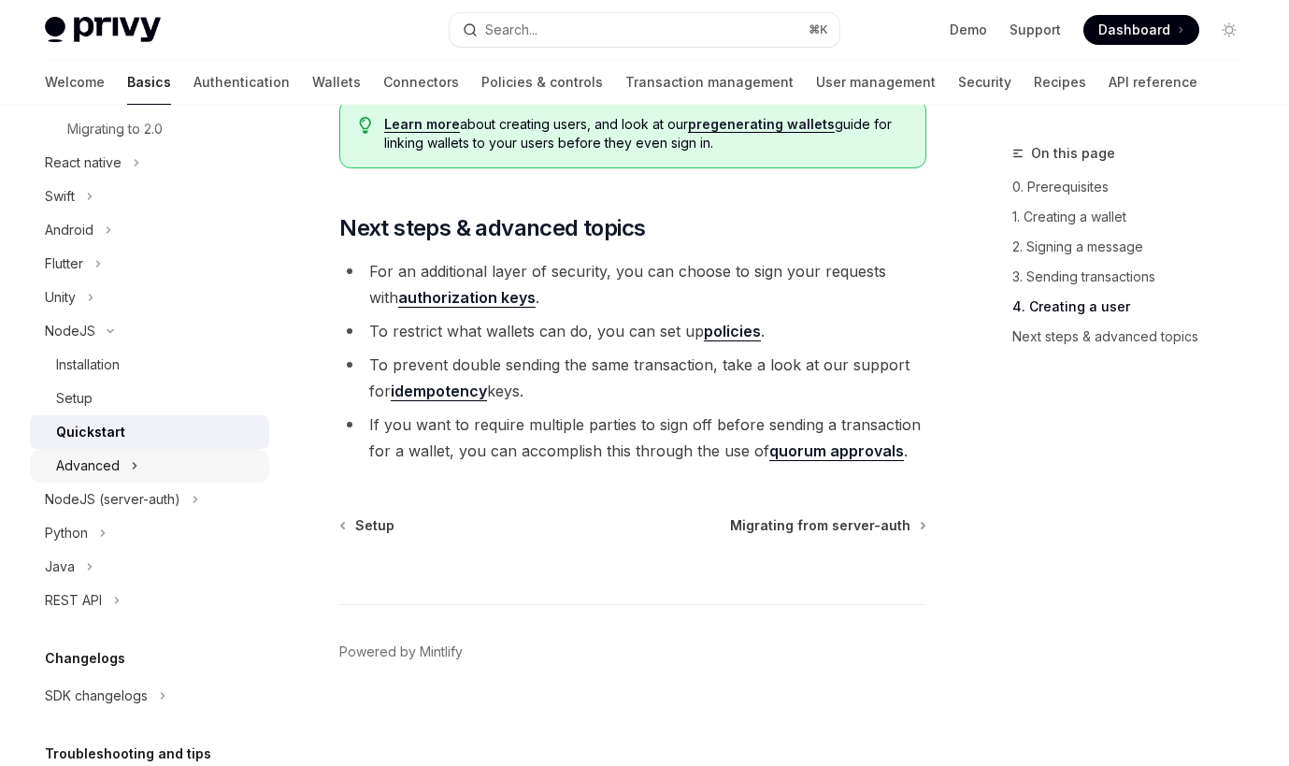
scroll to position [625, 0]
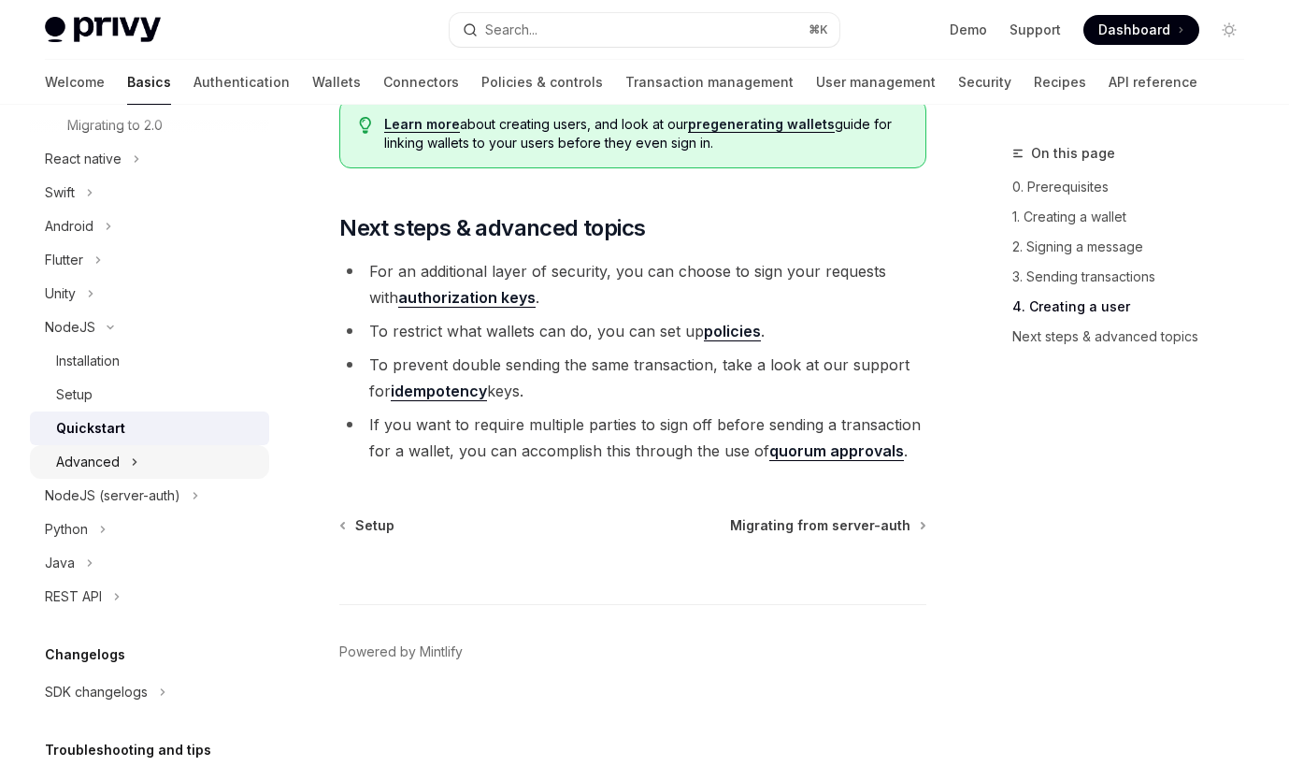
click at [152, 468] on div "Advanced" at bounding box center [149, 462] width 239 height 34
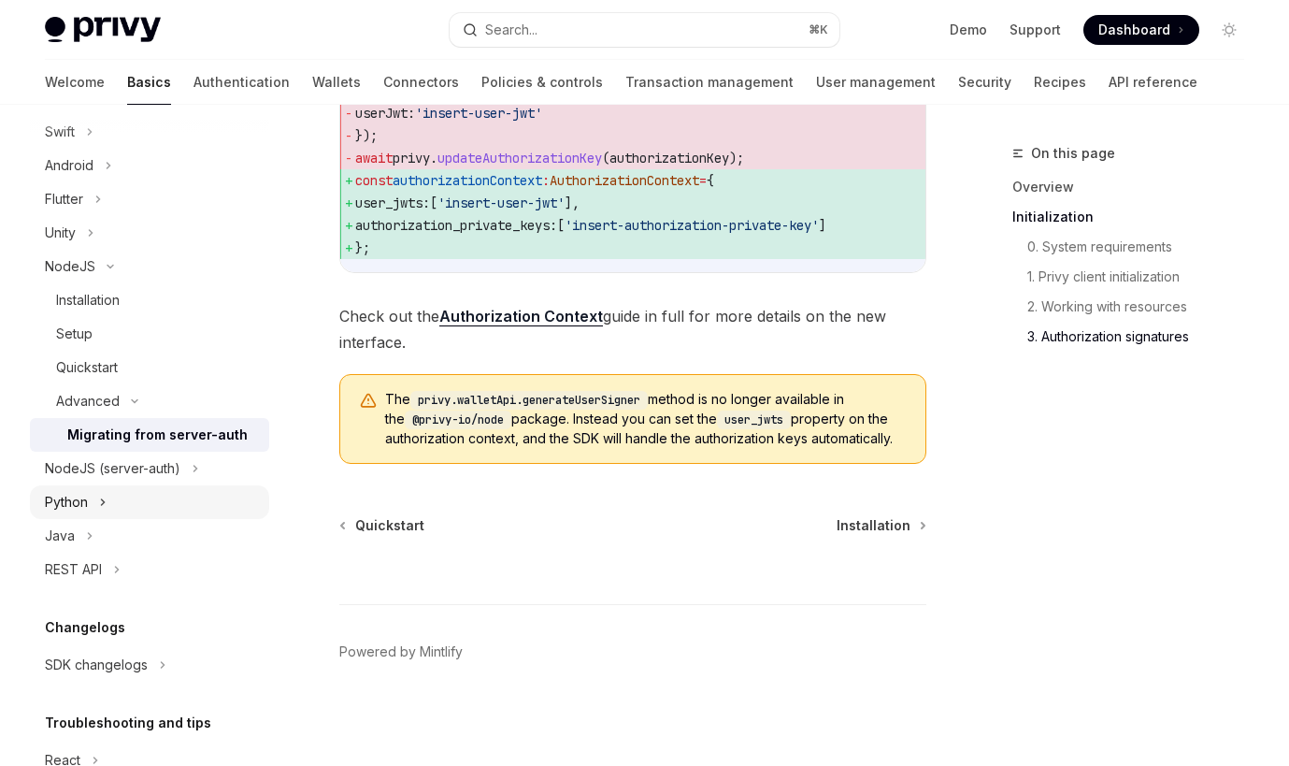
scroll to position [801, 0]
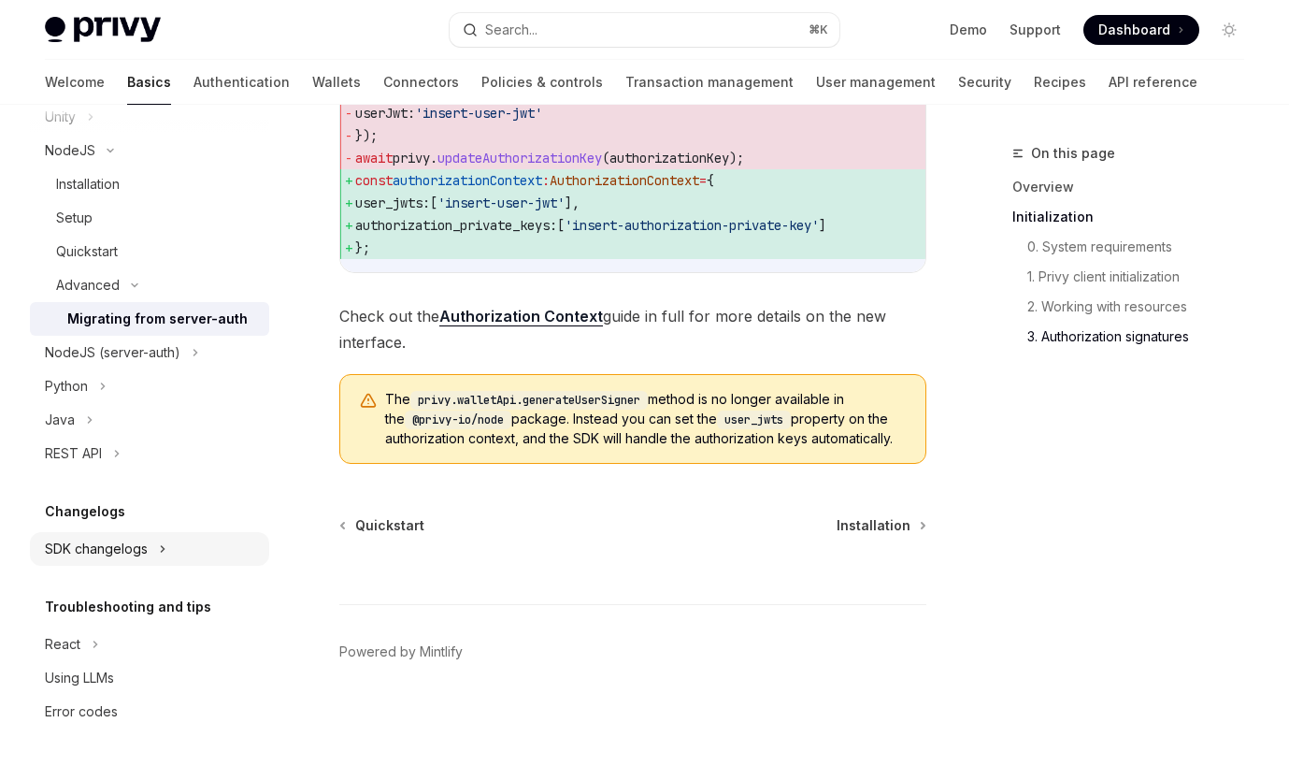
click at [164, 554] on icon at bounding box center [162, 549] width 7 height 22
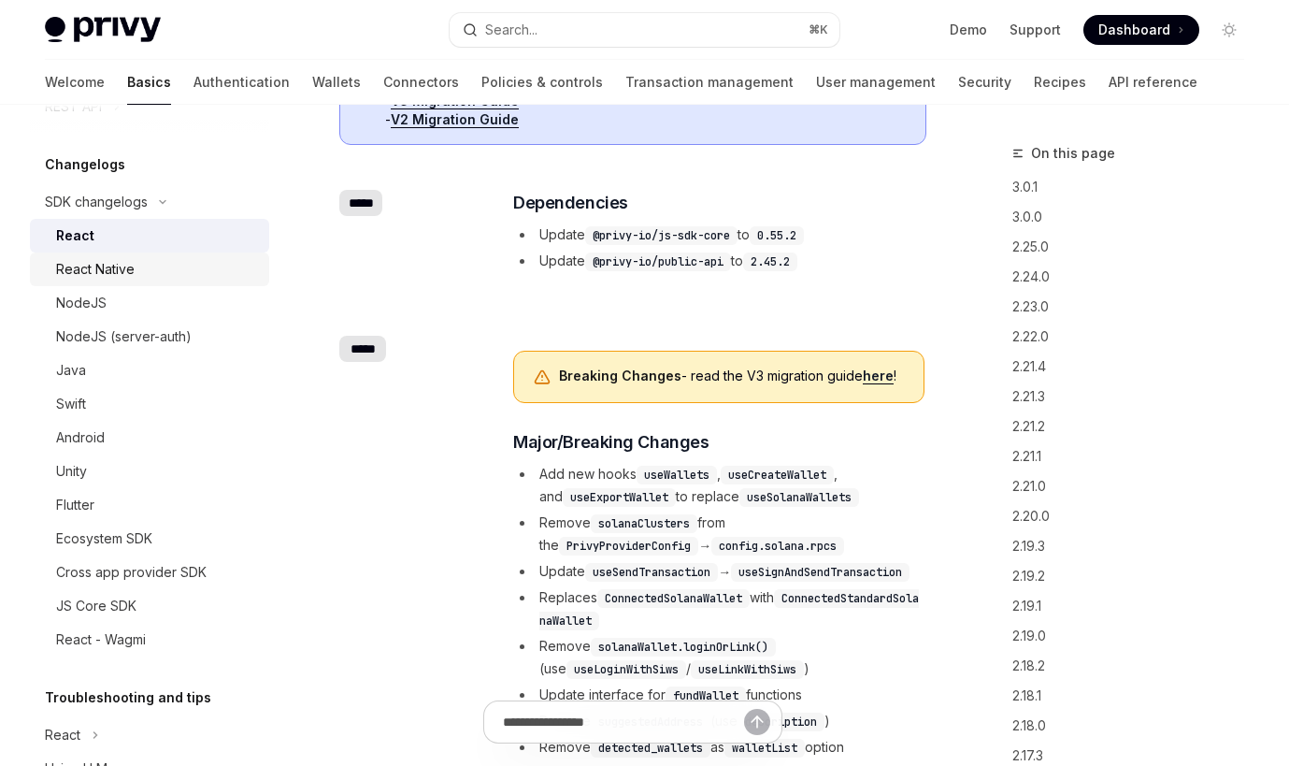
scroll to position [1149, 0]
click at [161, 290] on link "NodeJS" at bounding box center [149, 302] width 239 height 34
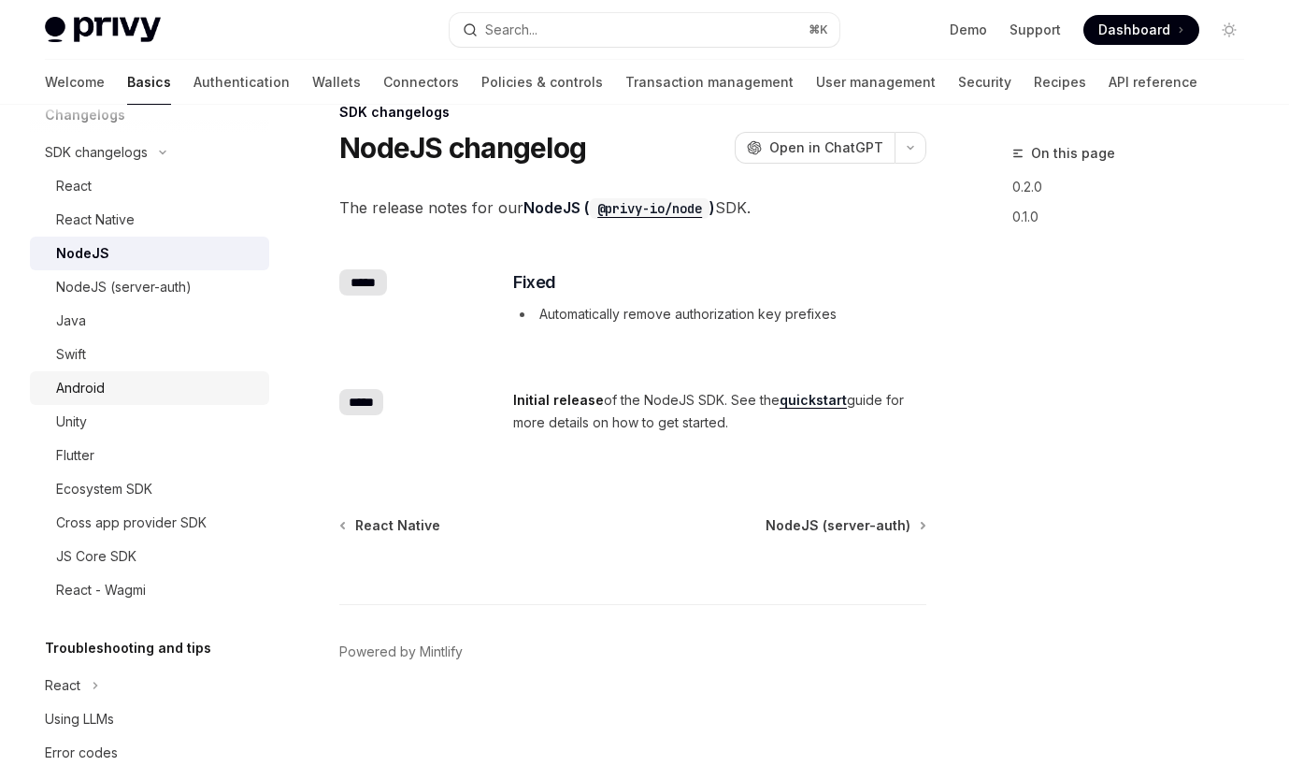
scroll to position [1239, 0]
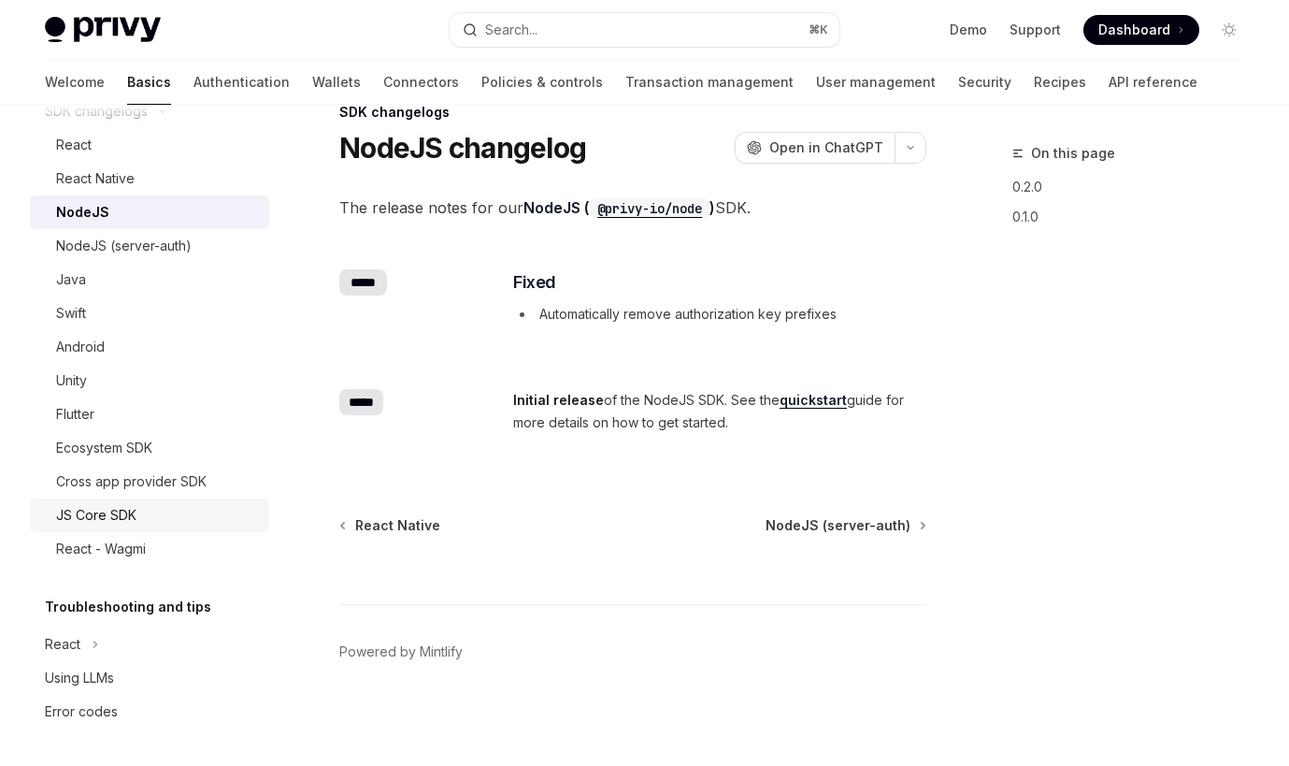
click at [159, 515] on div "JS Core SDK" at bounding box center [157, 515] width 202 height 22
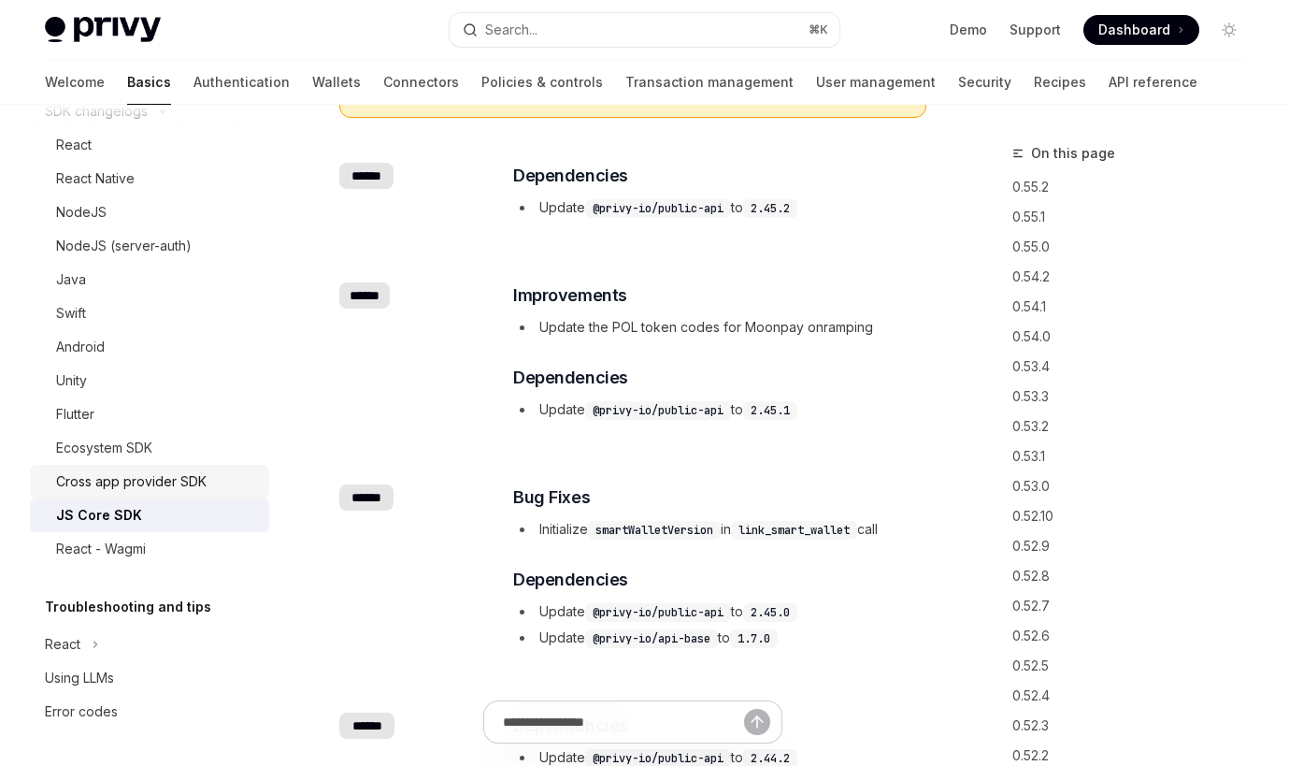
scroll to position [272, 0]
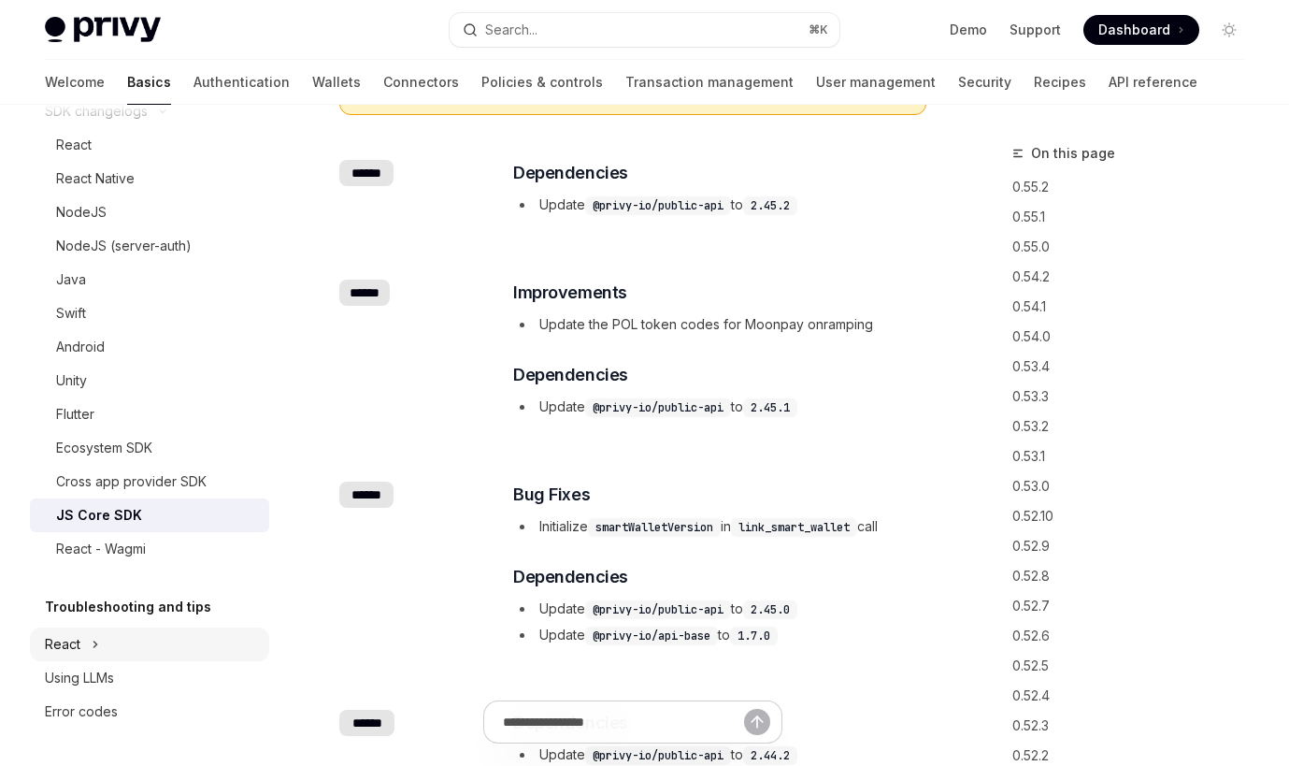
click at [127, 650] on div "React" at bounding box center [149, 644] width 239 height 34
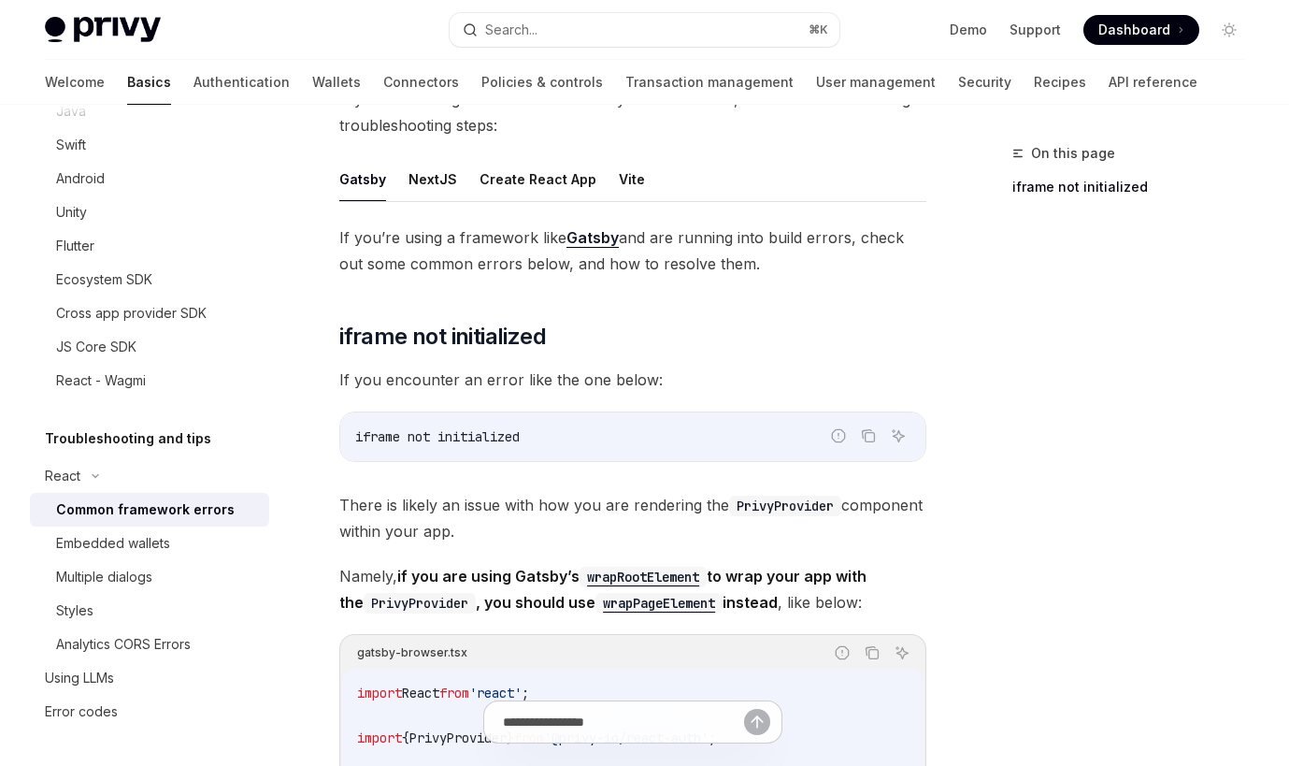
scroll to position [171, 0]
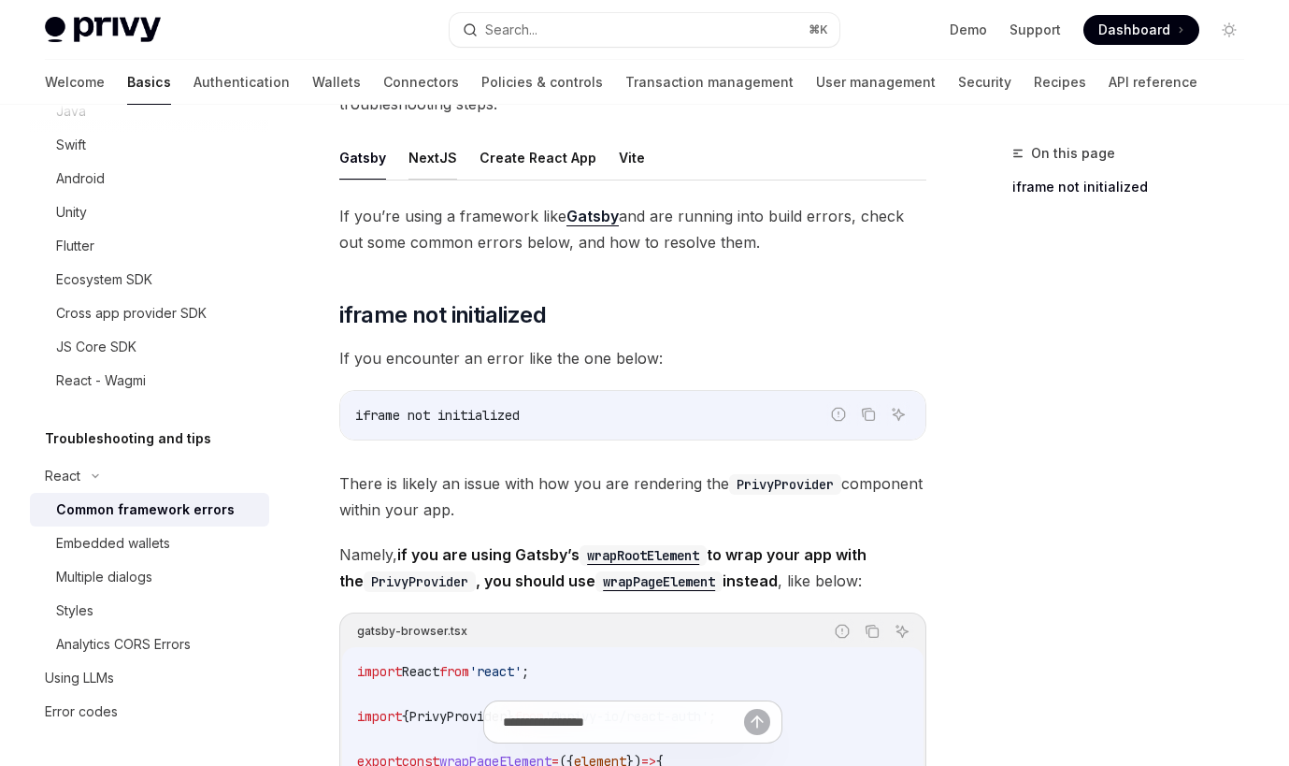
click at [437, 164] on button "NextJS" at bounding box center [433, 158] width 49 height 44
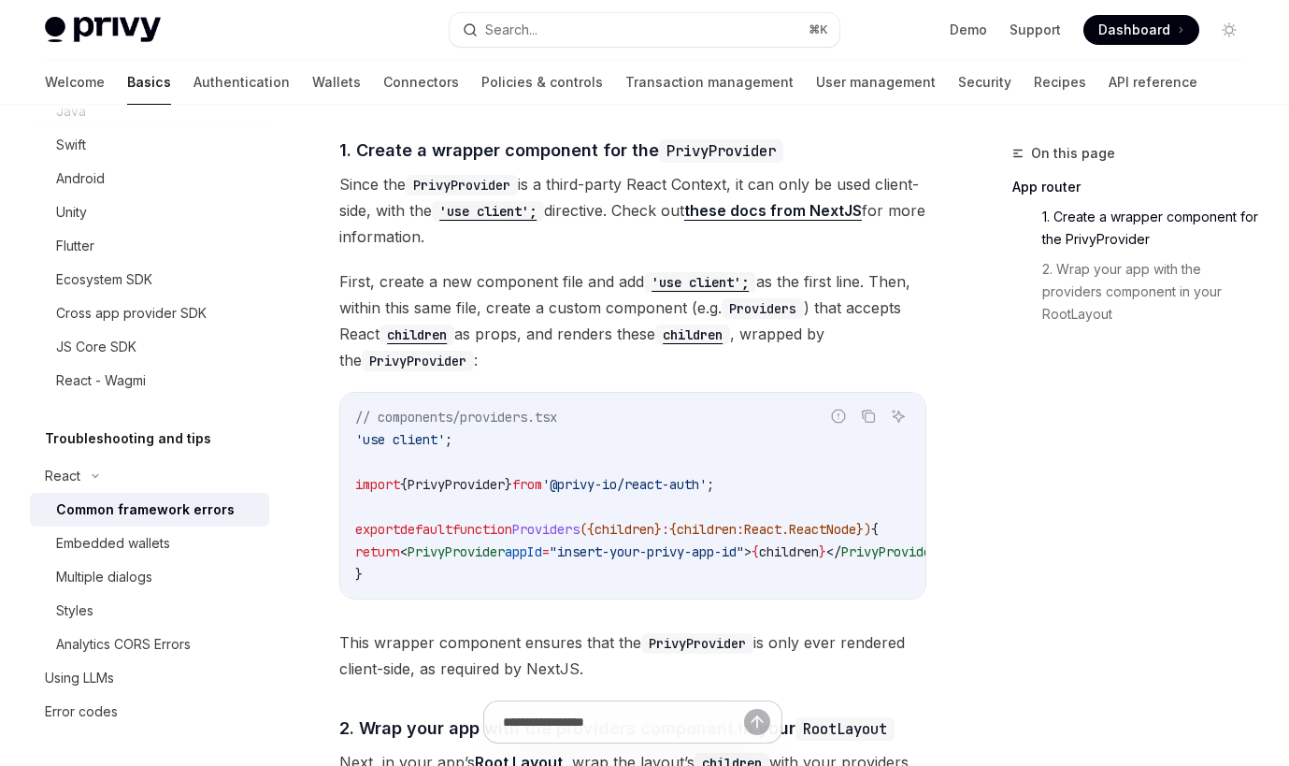
scroll to position [516, 0]
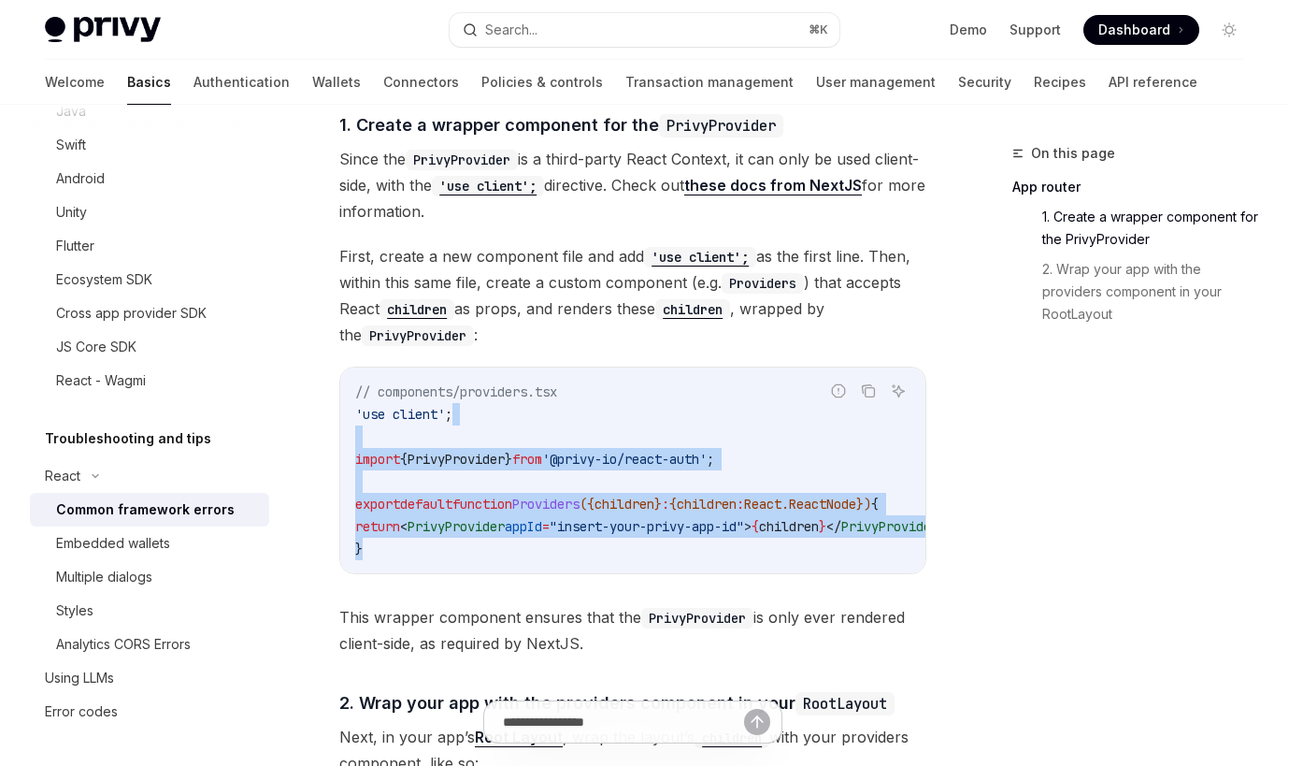
drag, startPoint x: 583, startPoint y: 423, endPoint x: 582, endPoint y: 555, distance: 132.8
click at [582, 555] on code "// components/providers.tsx 'use client' ; import { PrivyProvider } from '@priv…" at bounding box center [676, 471] width 643 height 180
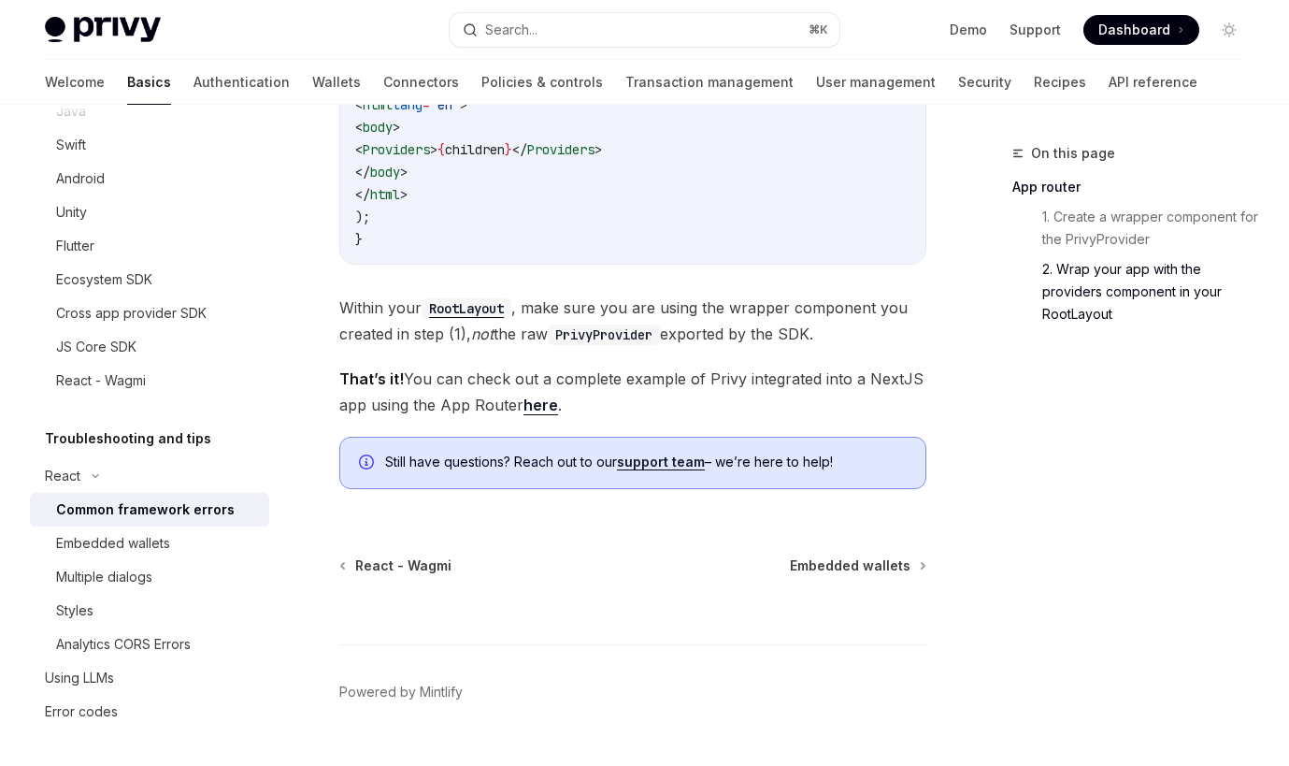
scroll to position [1361, 0]
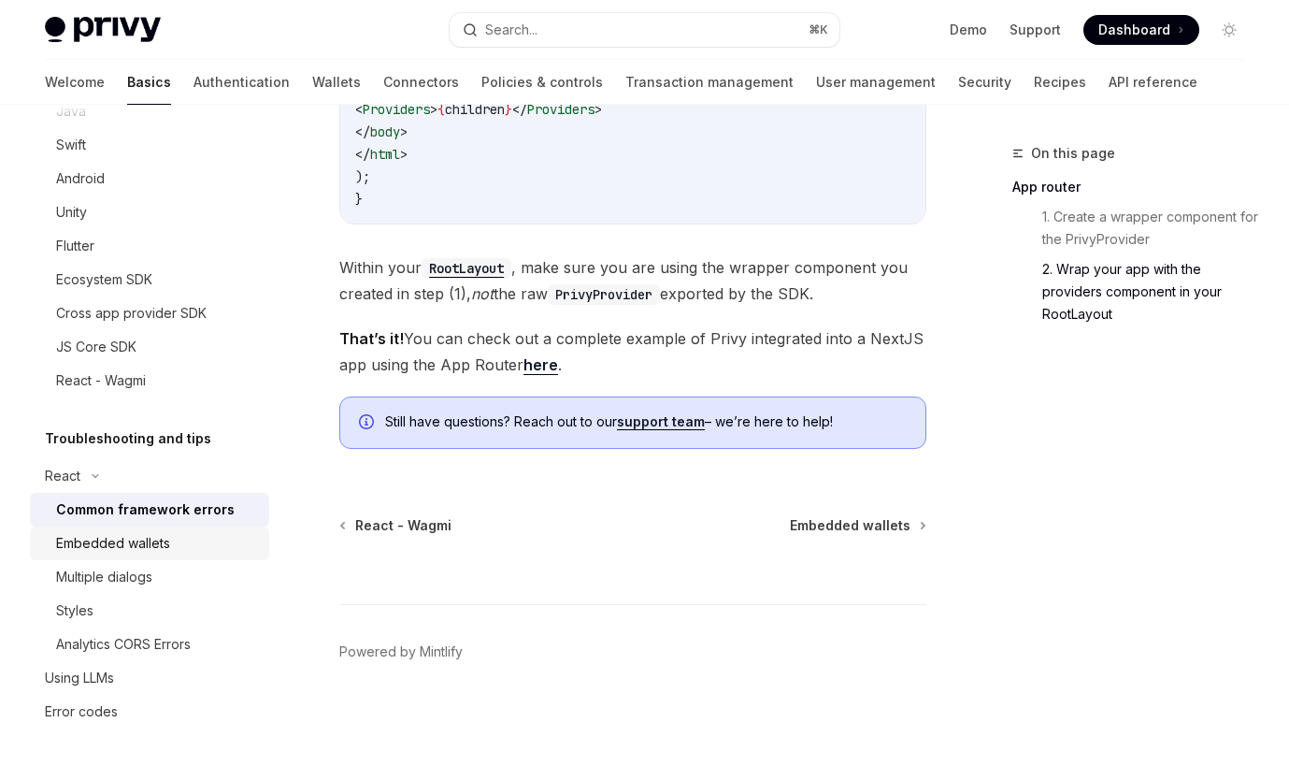
click at [228, 535] on div "Embedded wallets" at bounding box center [157, 543] width 202 height 22
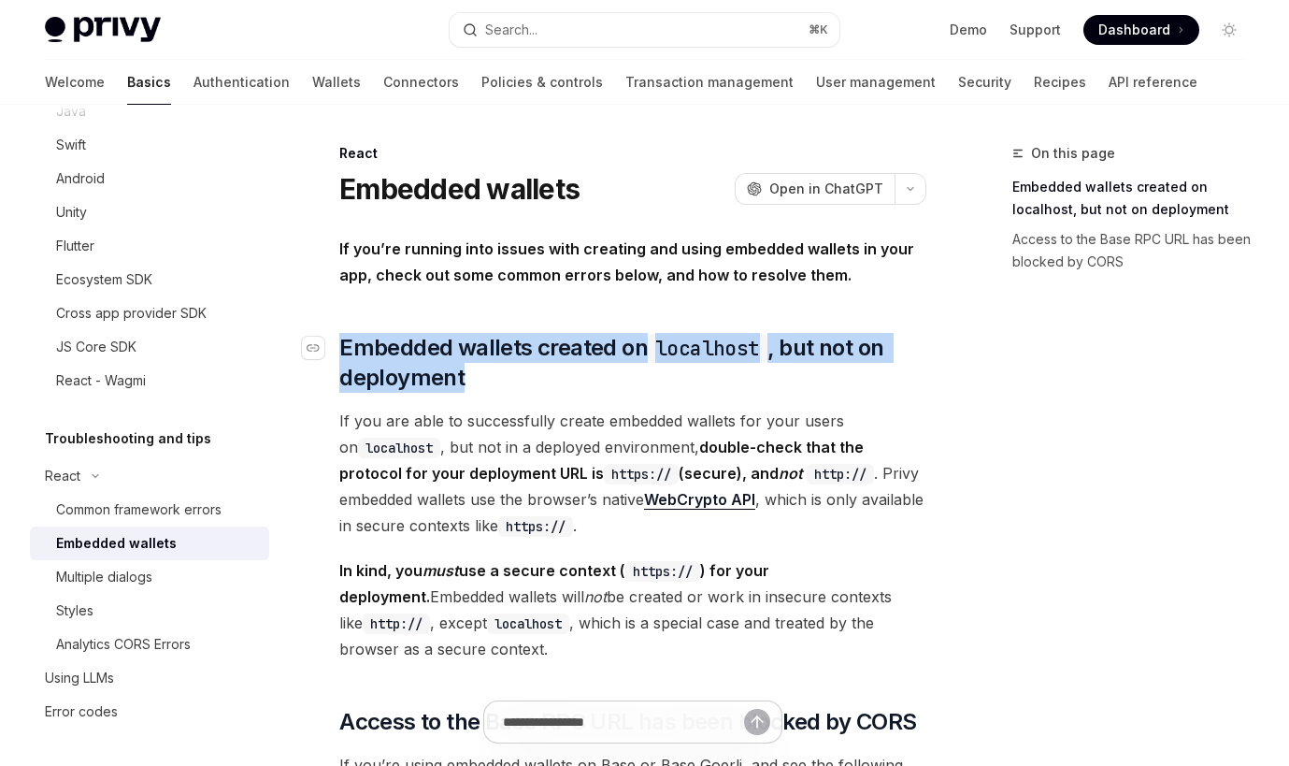
drag, startPoint x: 489, startPoint y: 320, endPoint x: 569, endPoint y: 386, distance: 104.3
click at [569, 386] on div "If you’re running into issues with creating and using embedded wallets in your …" at bounding box center [632, 693] width 587 height 914
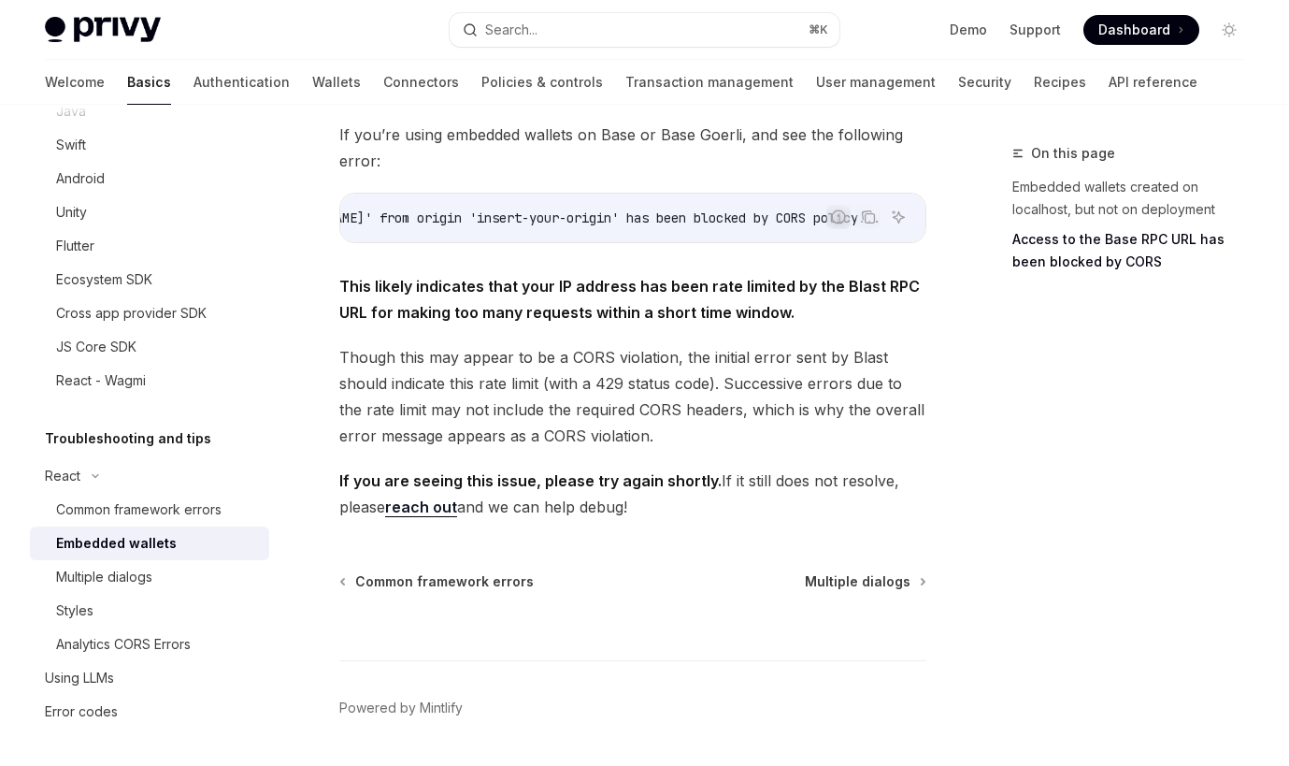
scroll to position [686, 0]
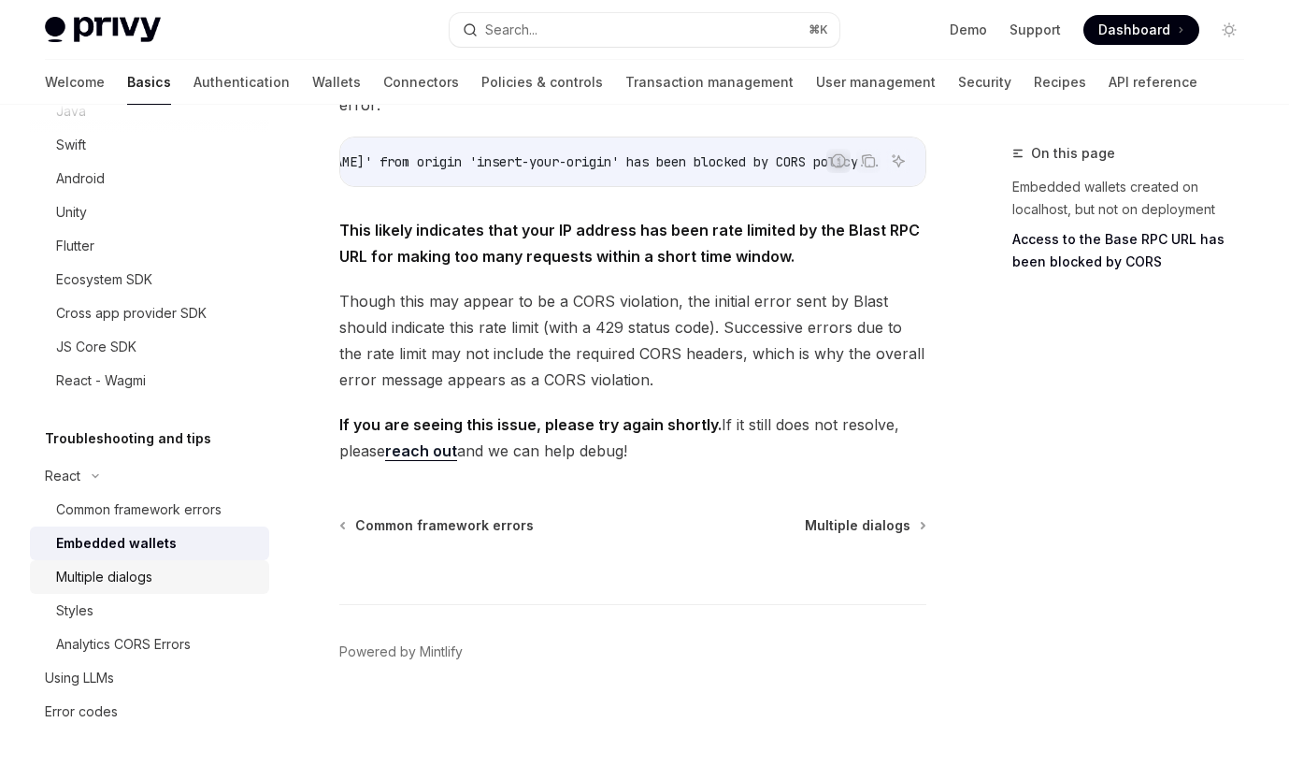
click at [204, 585] on div "Multiple dialogs" at bounding box center [157, 577] width 202 height 22
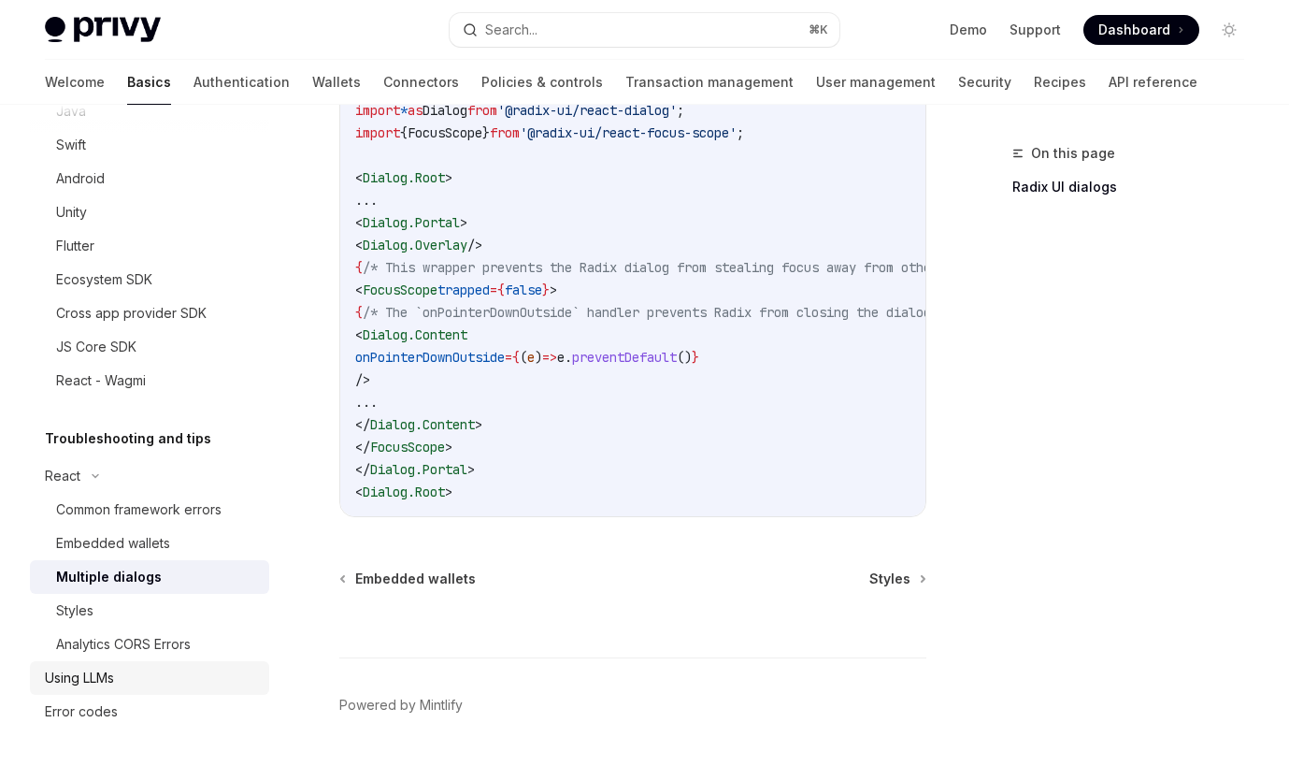
scroll to position [1023, 0]
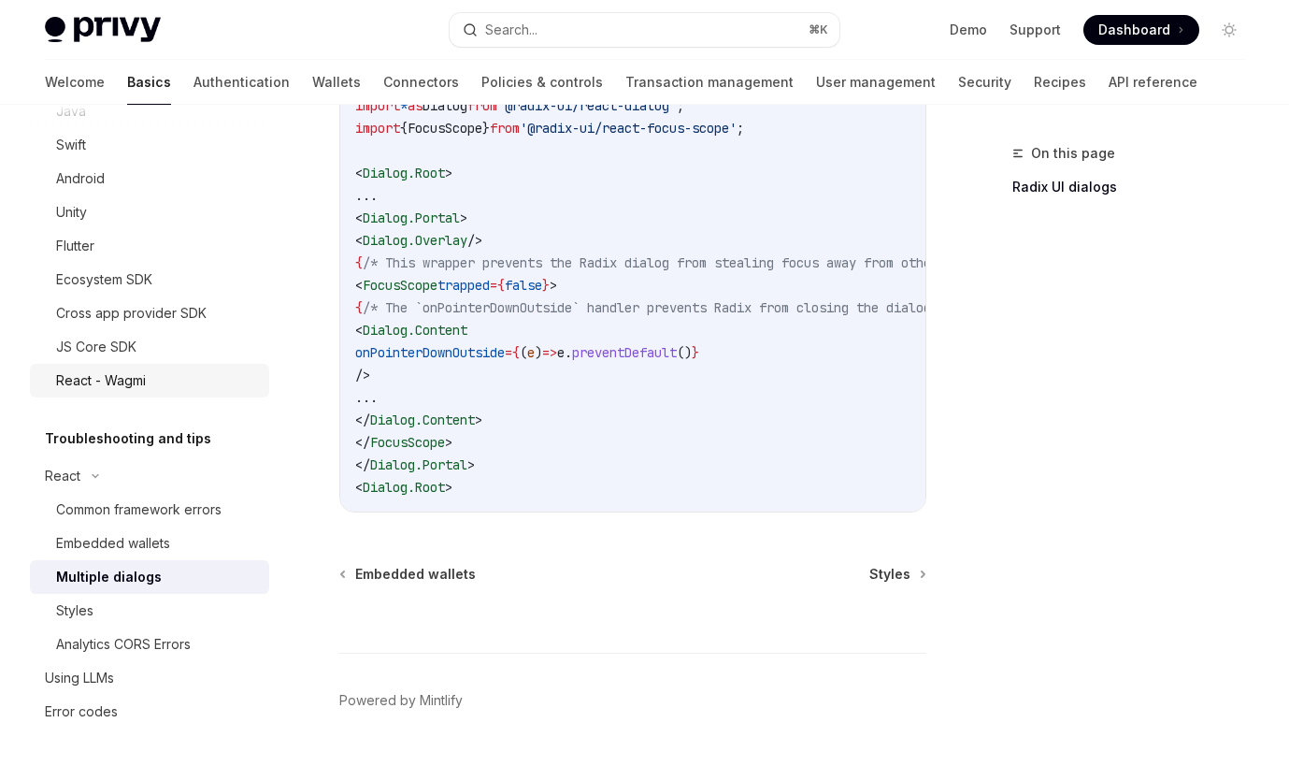
click at [155, 389] on div "React - Wagmi" at bounding box center [157, 380] width 202 height 22
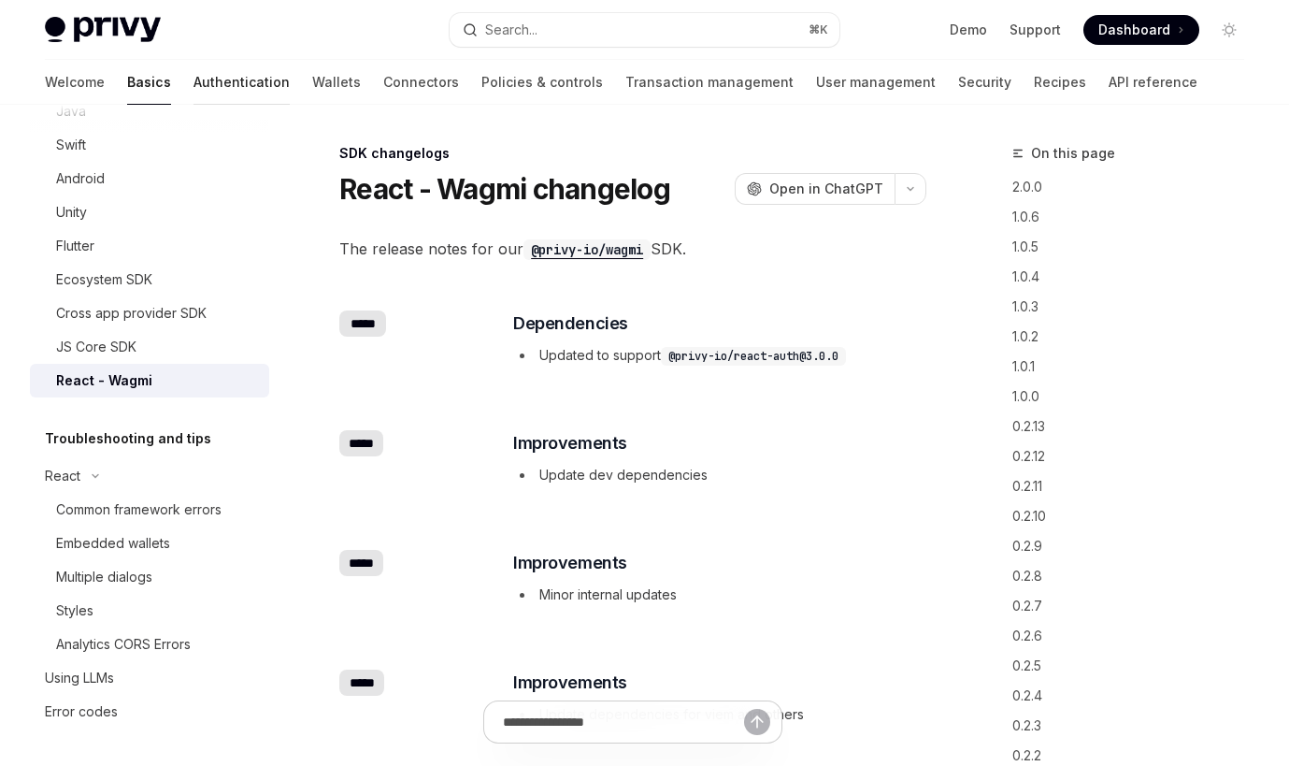
click at [194, 94] on link "Authentication" at bounding box center [242, 82] width 96 height 45
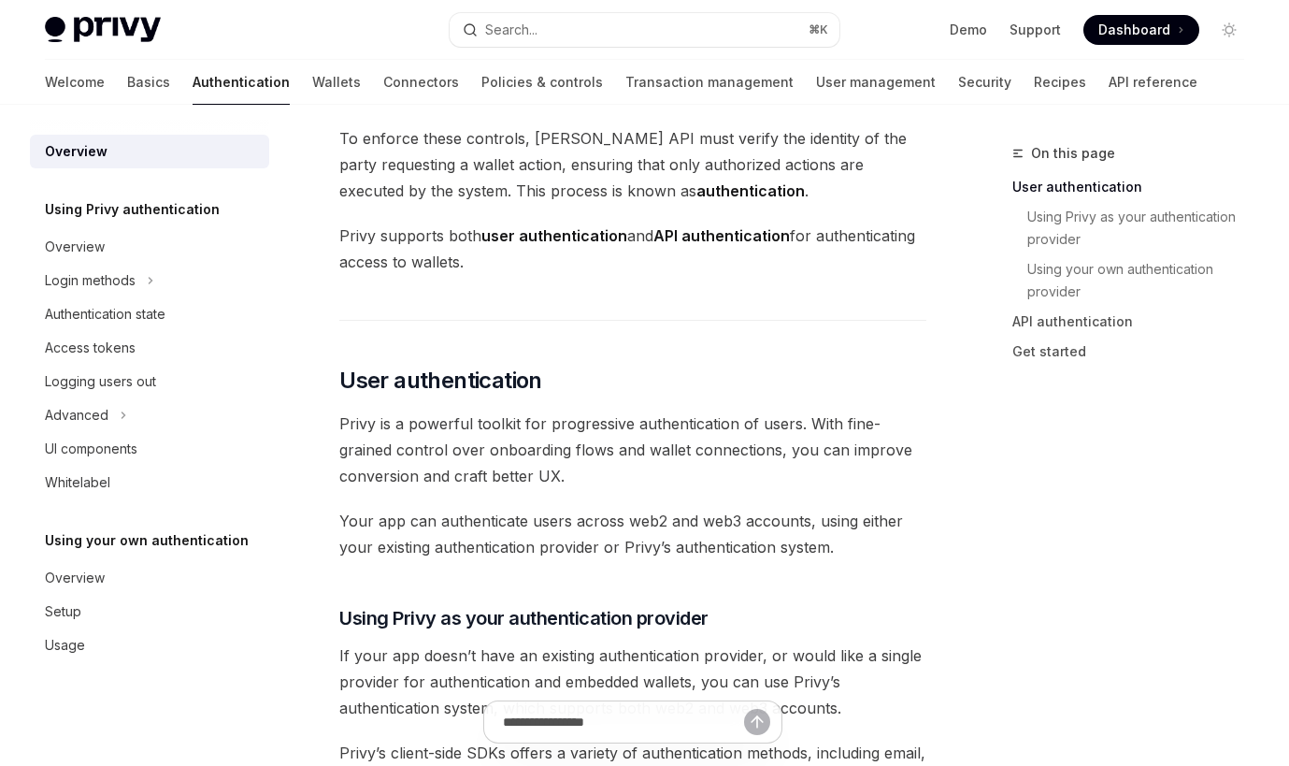
scroll to position [212, 0]
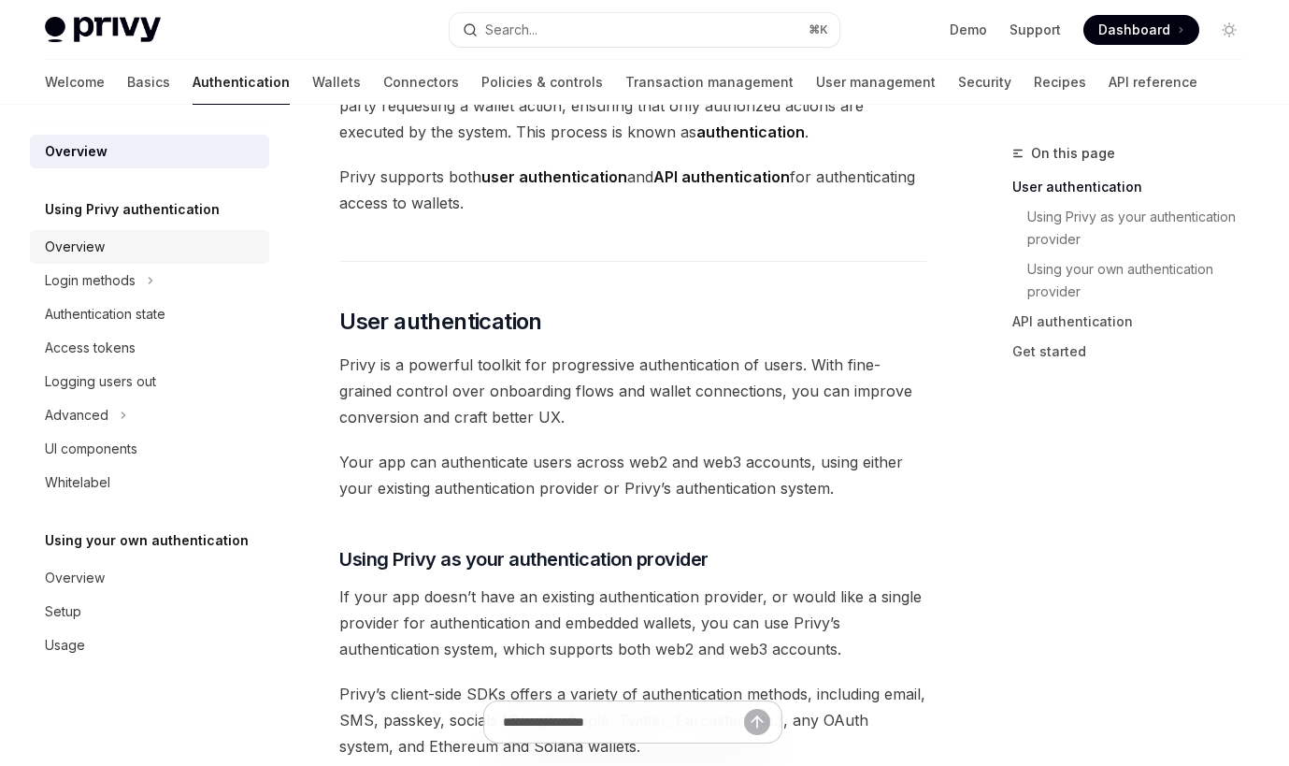
click at [190, 234] on link "Overview" at bounding box center [149, 247] width 239 height 34
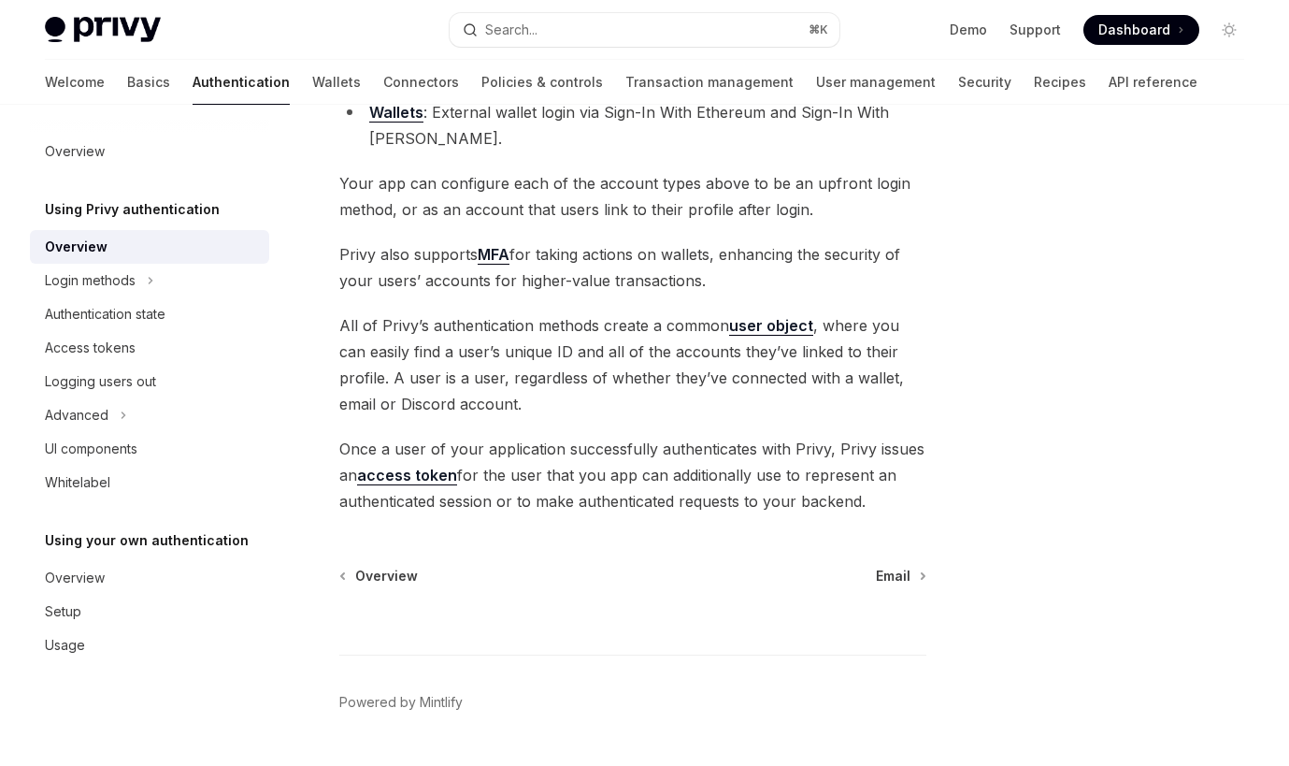
scroll to position [388, 0]
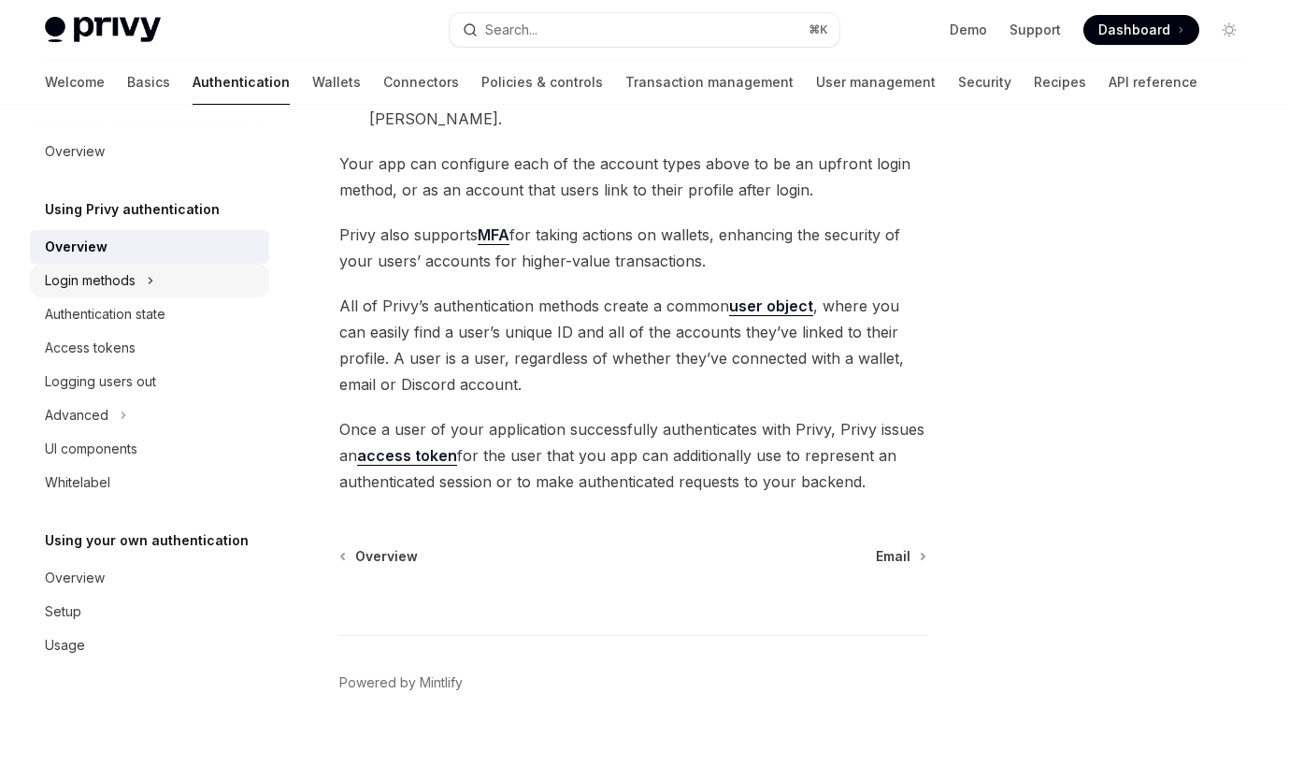
click at [142, 275] on div "Login methods" at bounding box center [149, 281] width 239 height 34
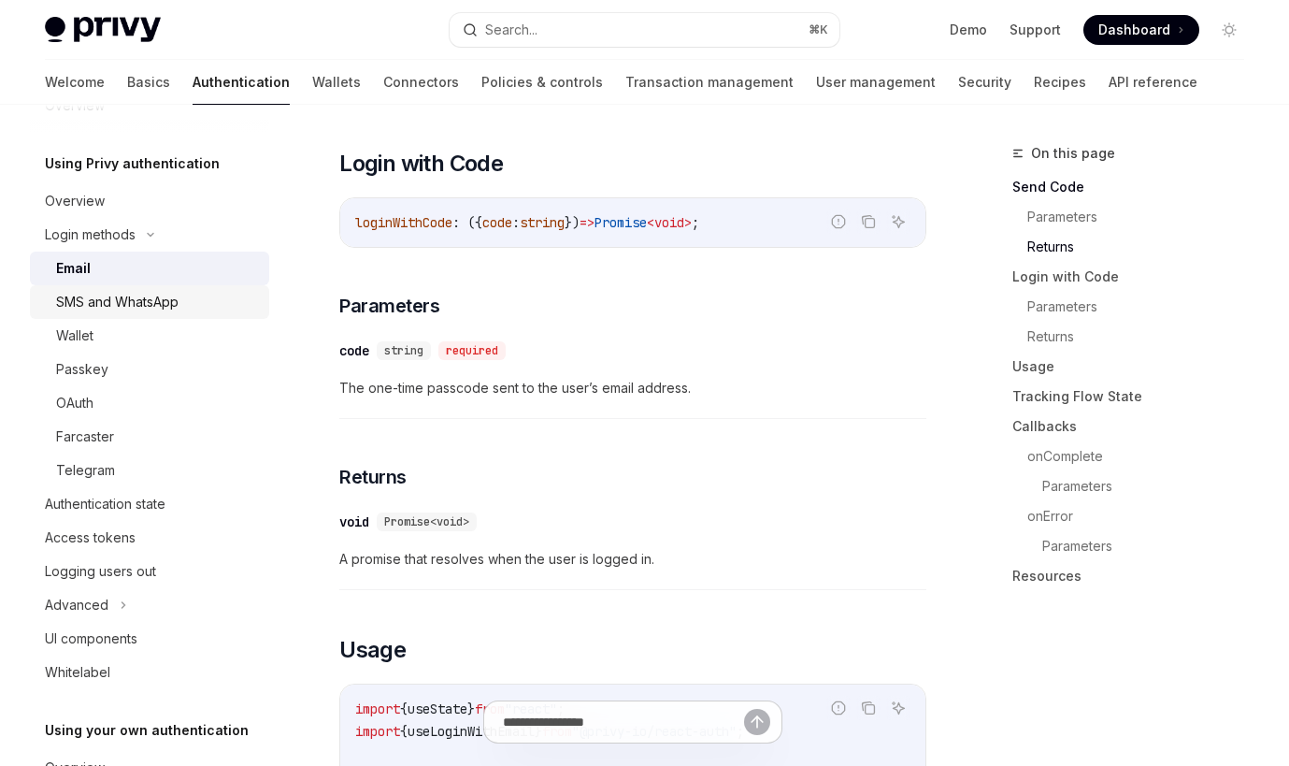
scroll to position [77, 0]
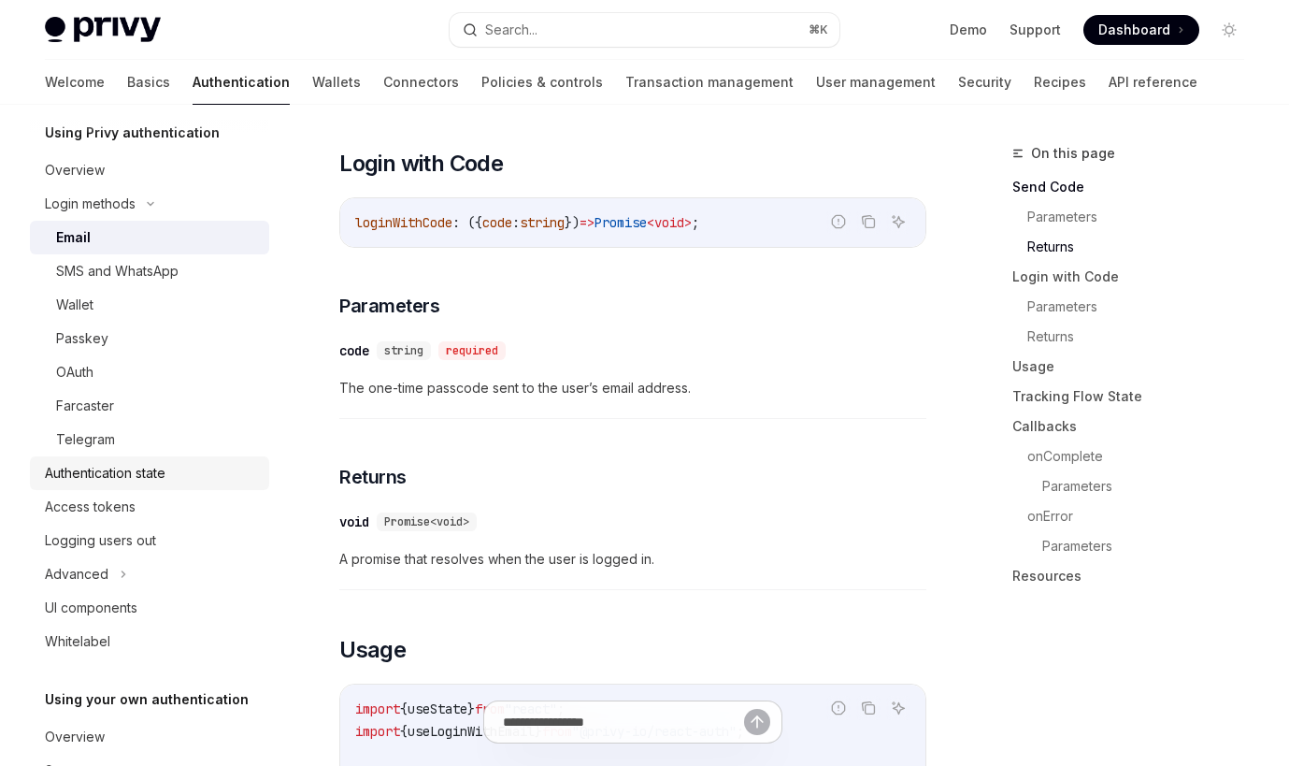
click at [190, 469] on div "Authentication state" at bounding box center [151, 473] width 213 height 22
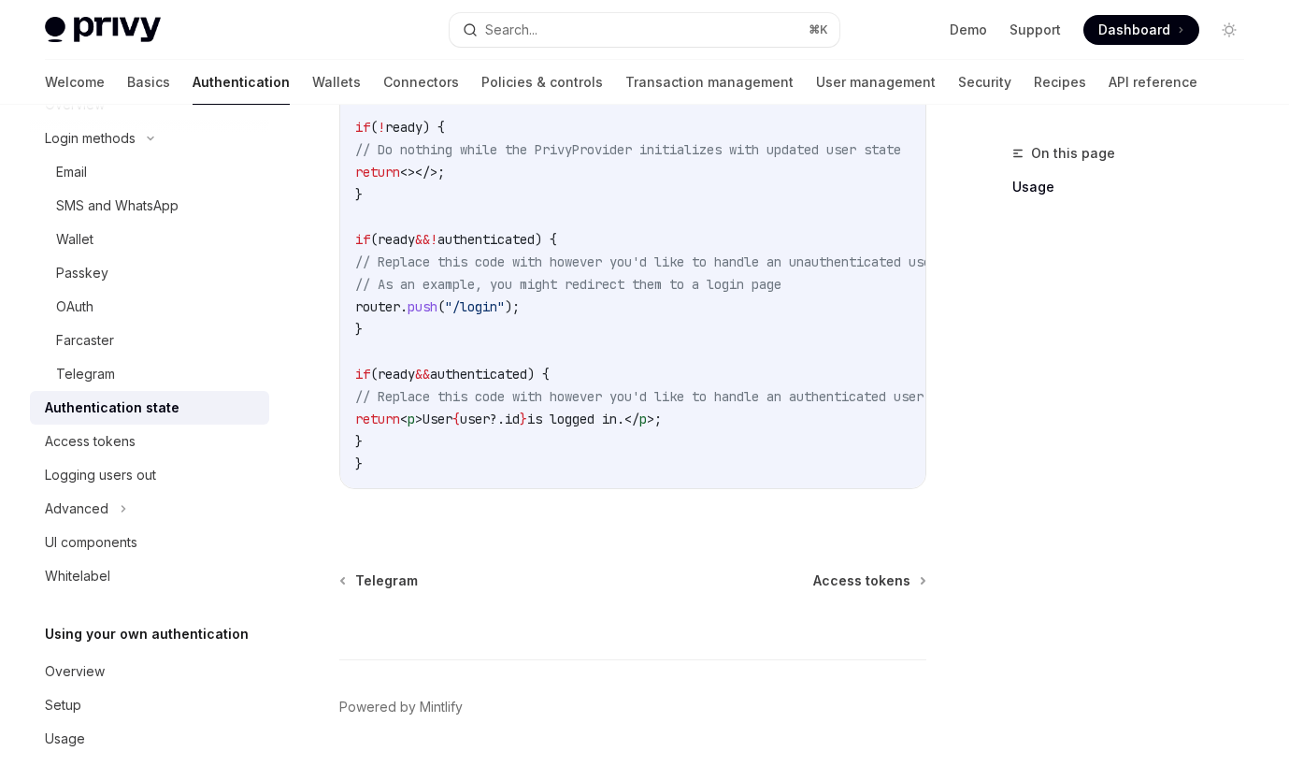
scroll to position [844, 0]
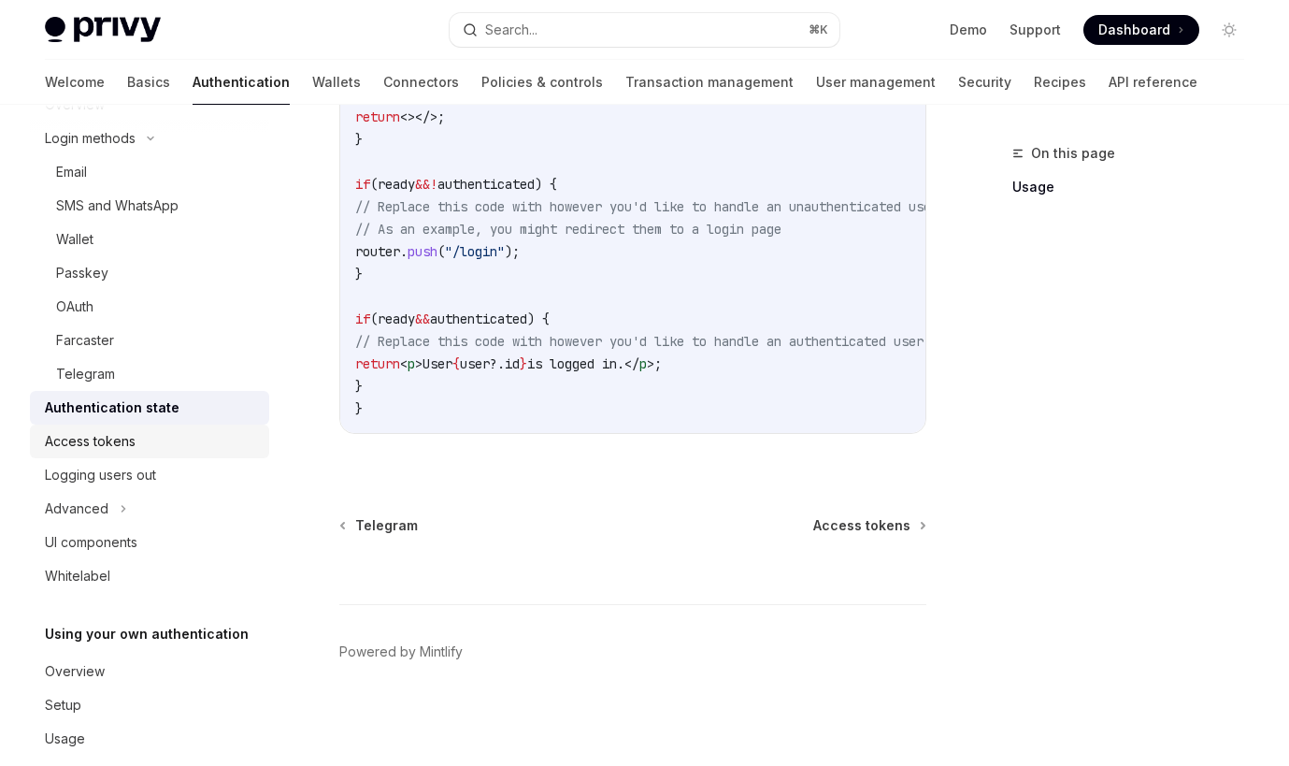
click at [152, 449] on div "Access tokens" at bounding box center [151, 441] width 213 height 22
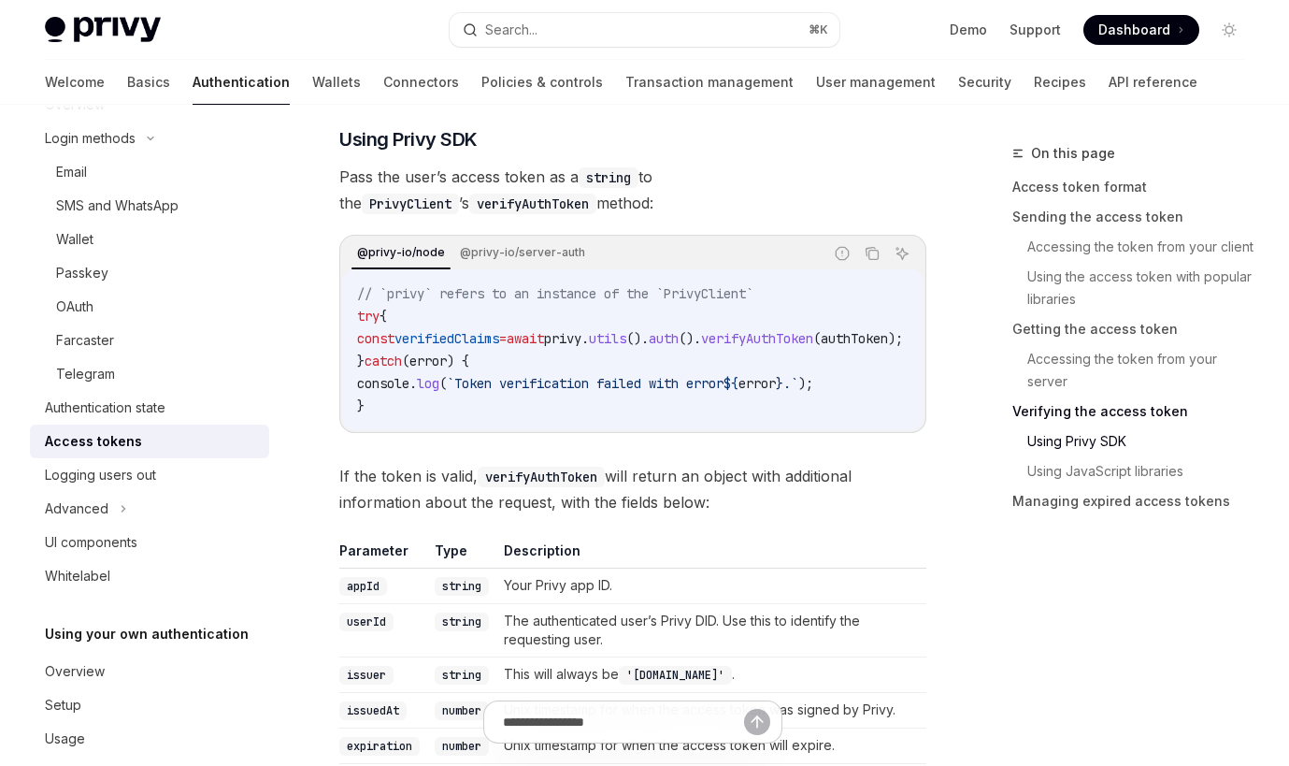
scroll to position [3115, 0]
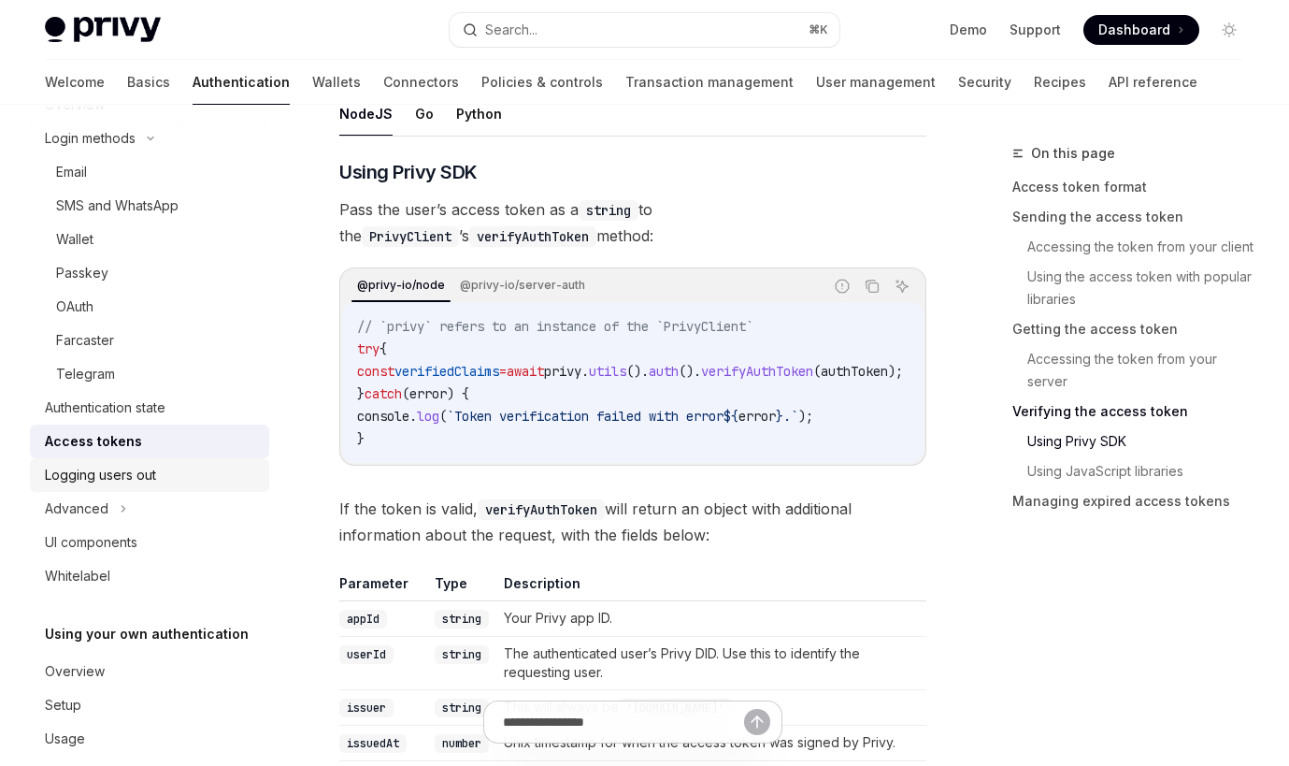
click at [205, 479] on div "Logging users out" at bounding box center [151, 475] width 213 height 22
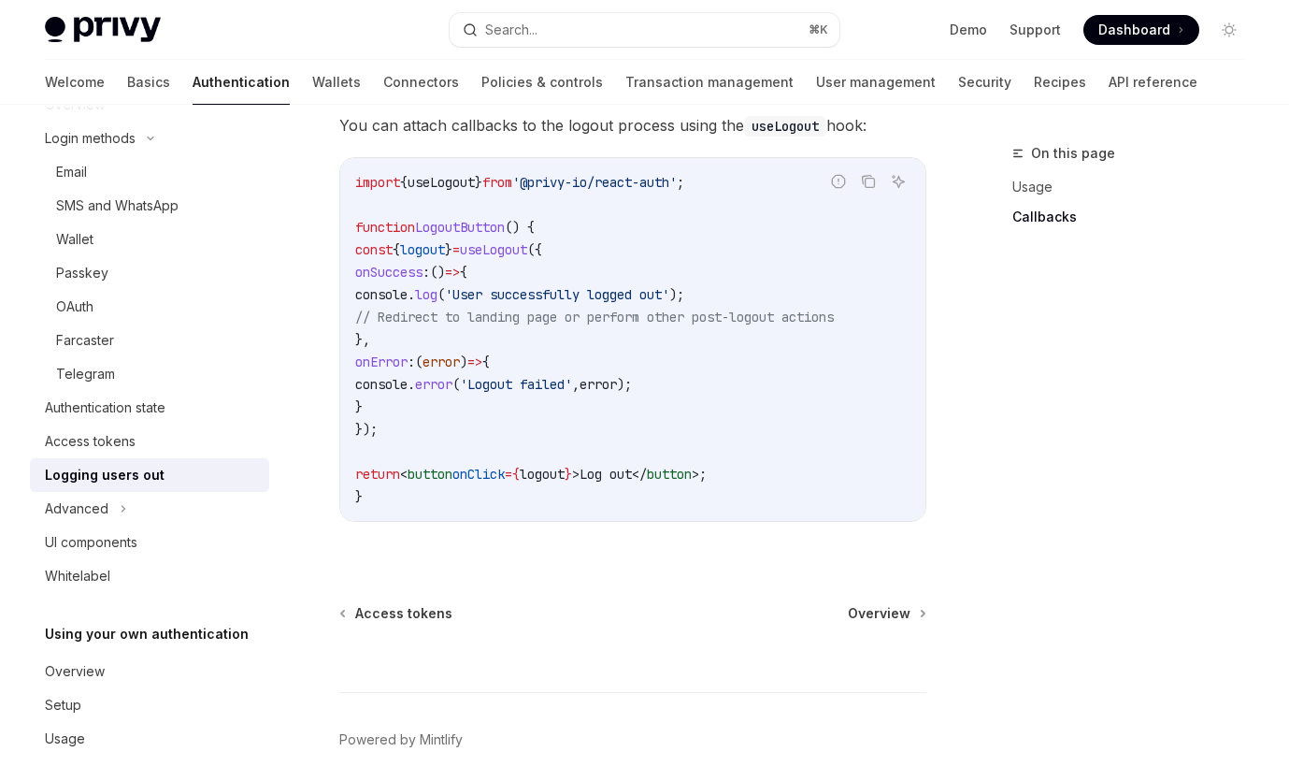
scroll to position [997, 0]
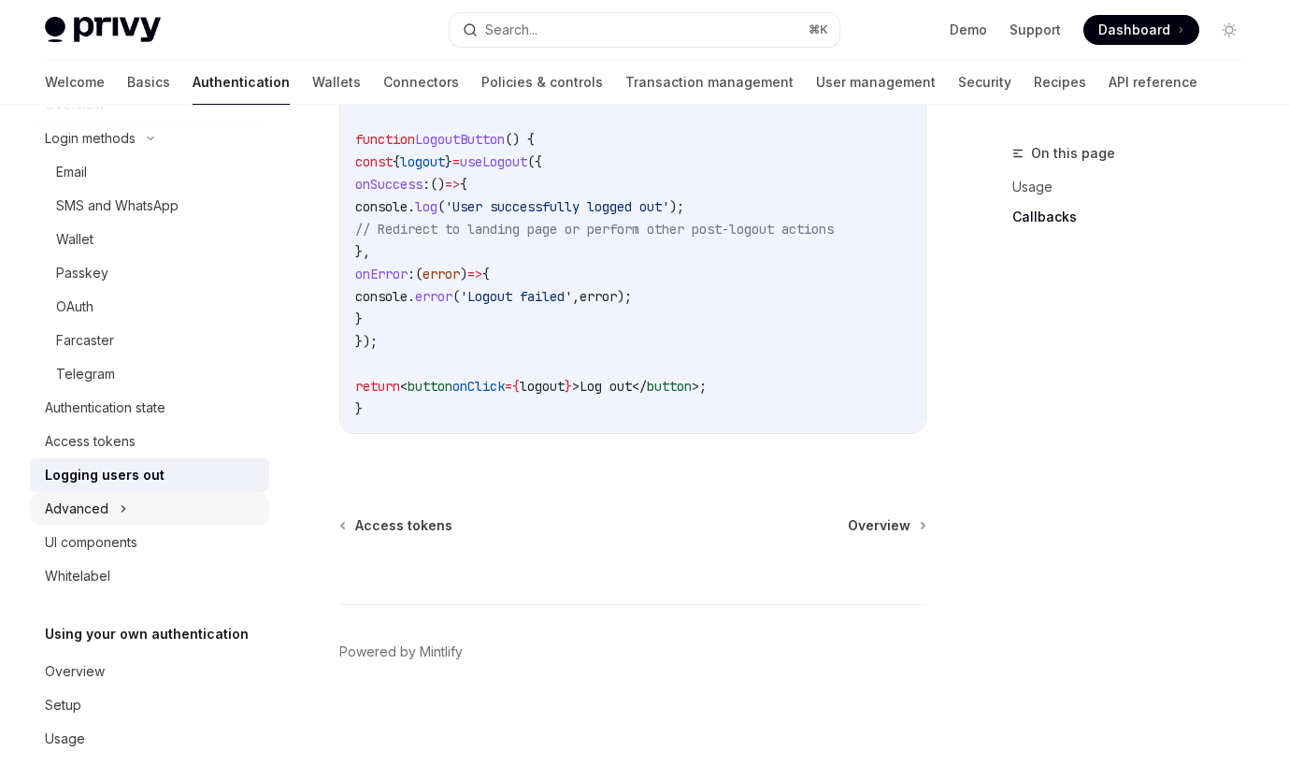
click at [199, 518] on div "Advanced" at bounding box center [149, 509] width 239 height 34
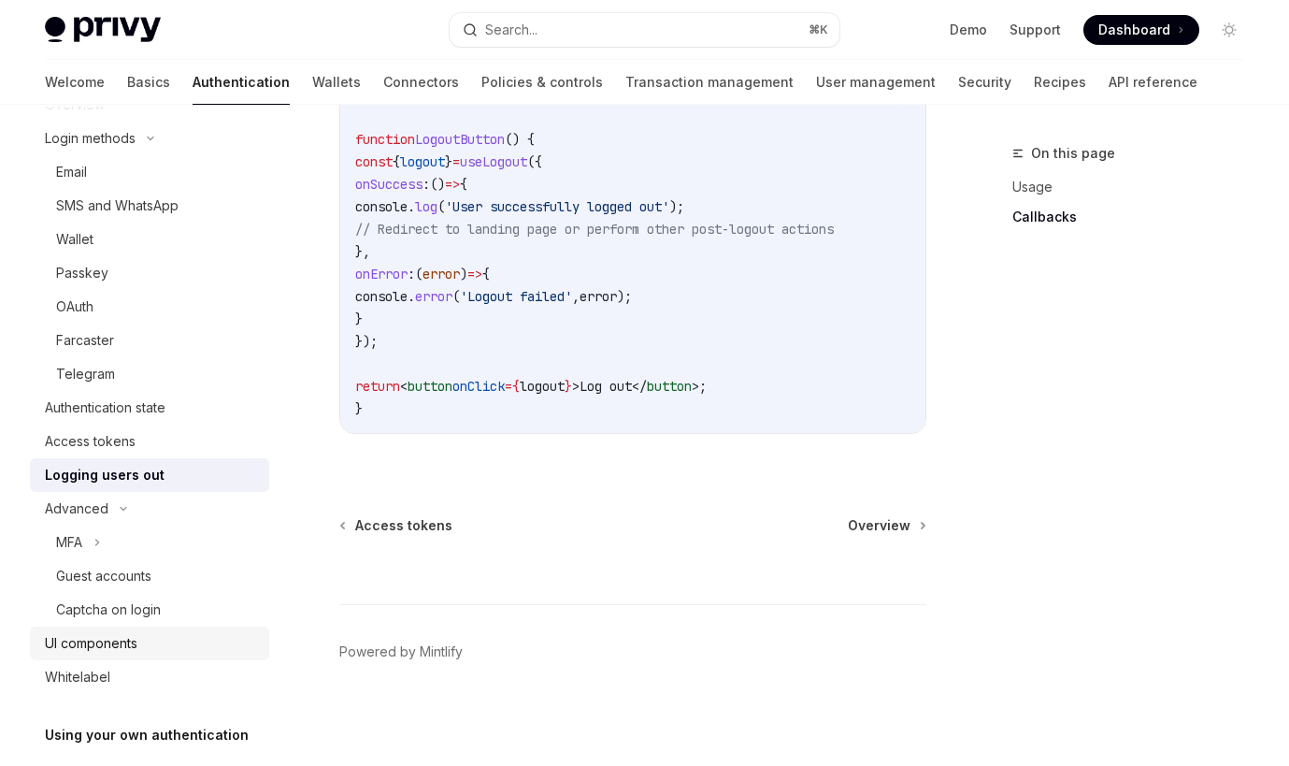
click at [193, 648] on div "UI components" at bounding box center [151, 643] width 213 height 22
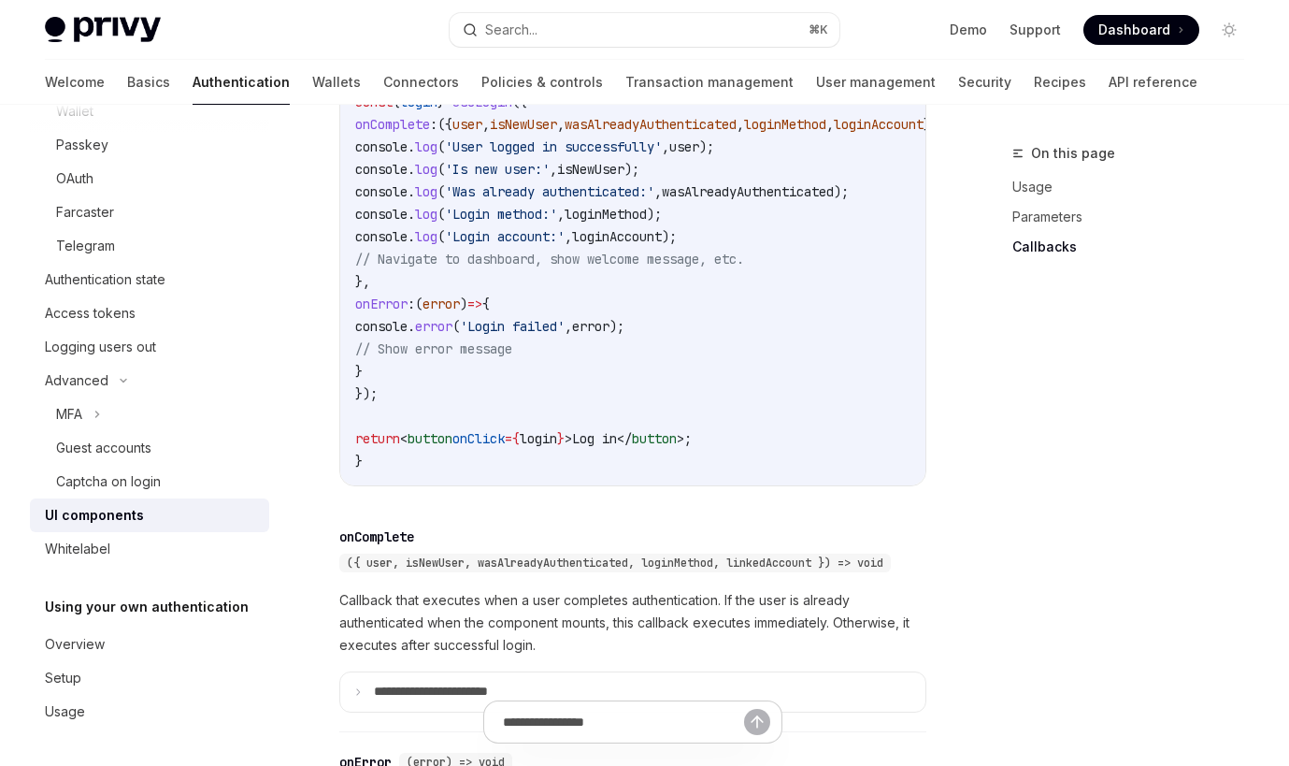
scroll to position [2468, 0]
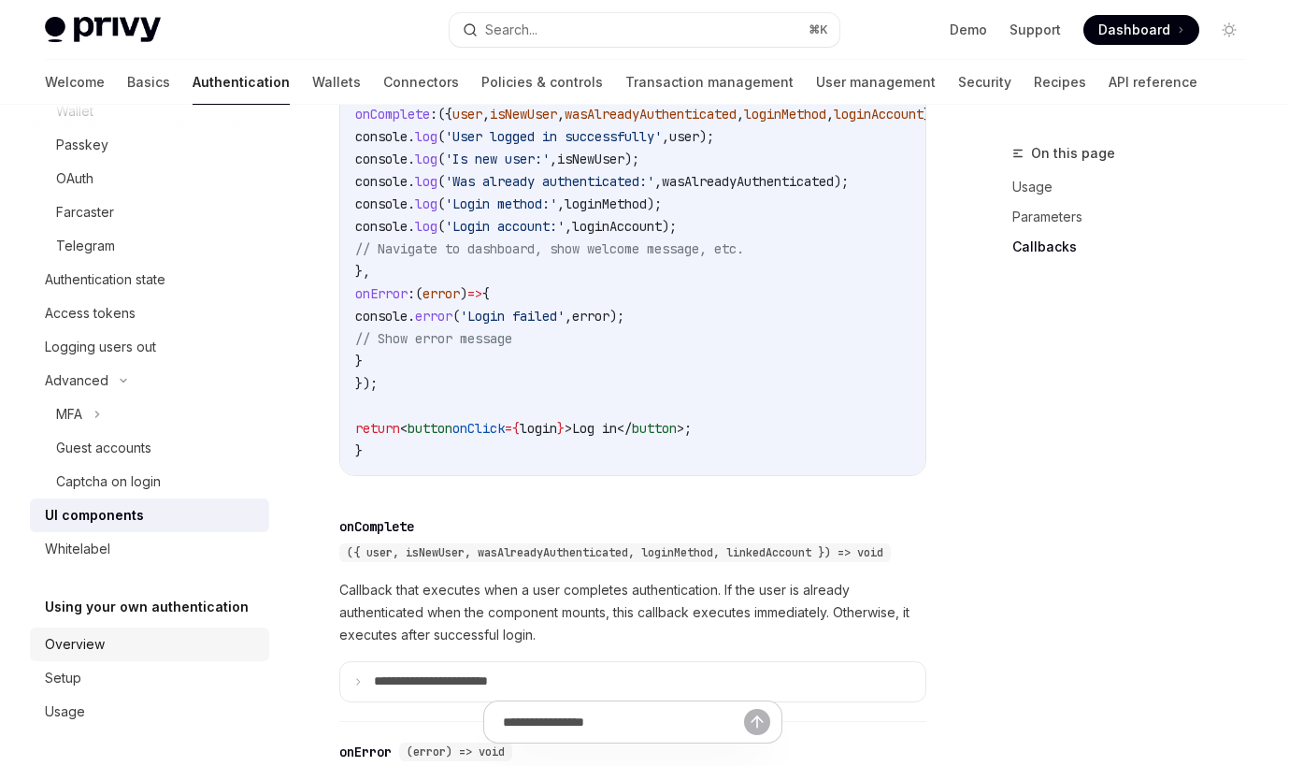
click at [123, 641] on div "Overview" at bounding box center [151, 644] width 213 height 22
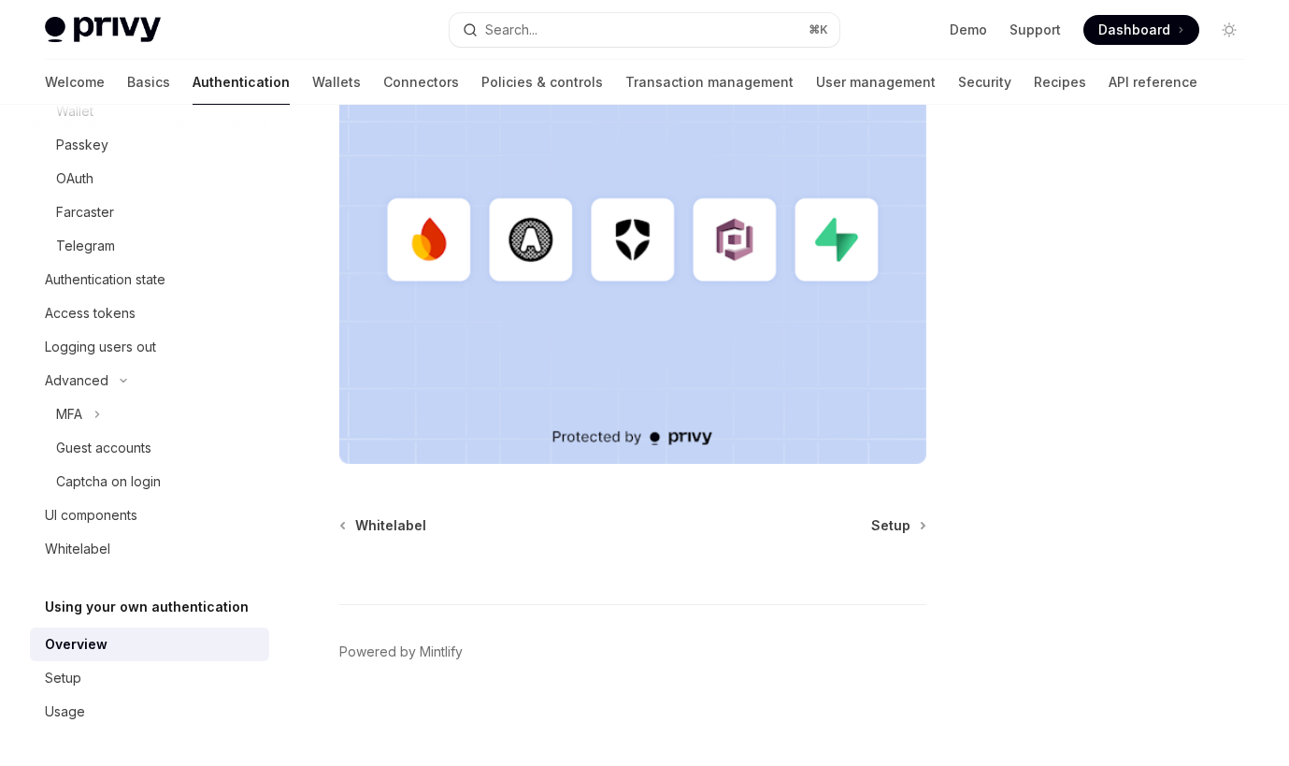
scroll to position [667, 0]
click at [312, 88] on link "Wallets" at bounding box center [336, 82] width 49 height 45
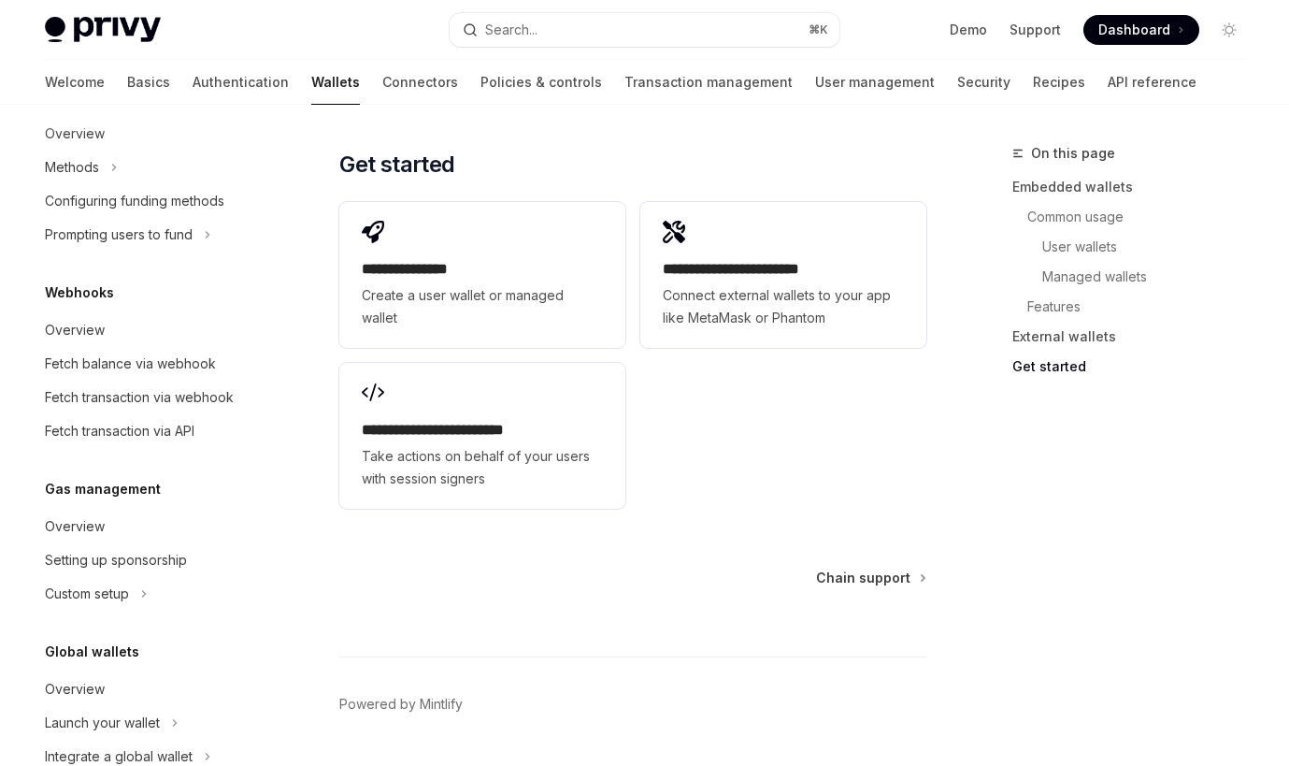
scroll to position [841, 0]
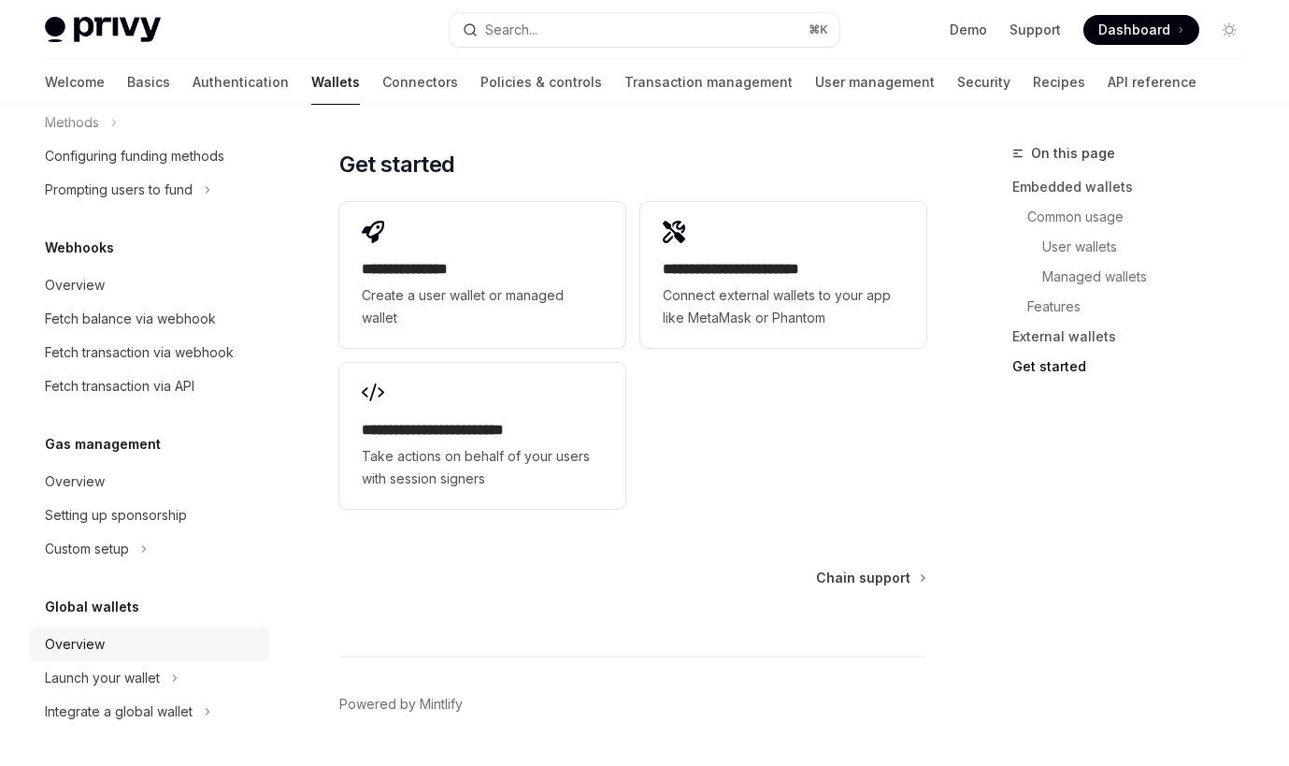
click at [138, 642] on div "Overview" at bounding box center [151, 644] width 213 height 22
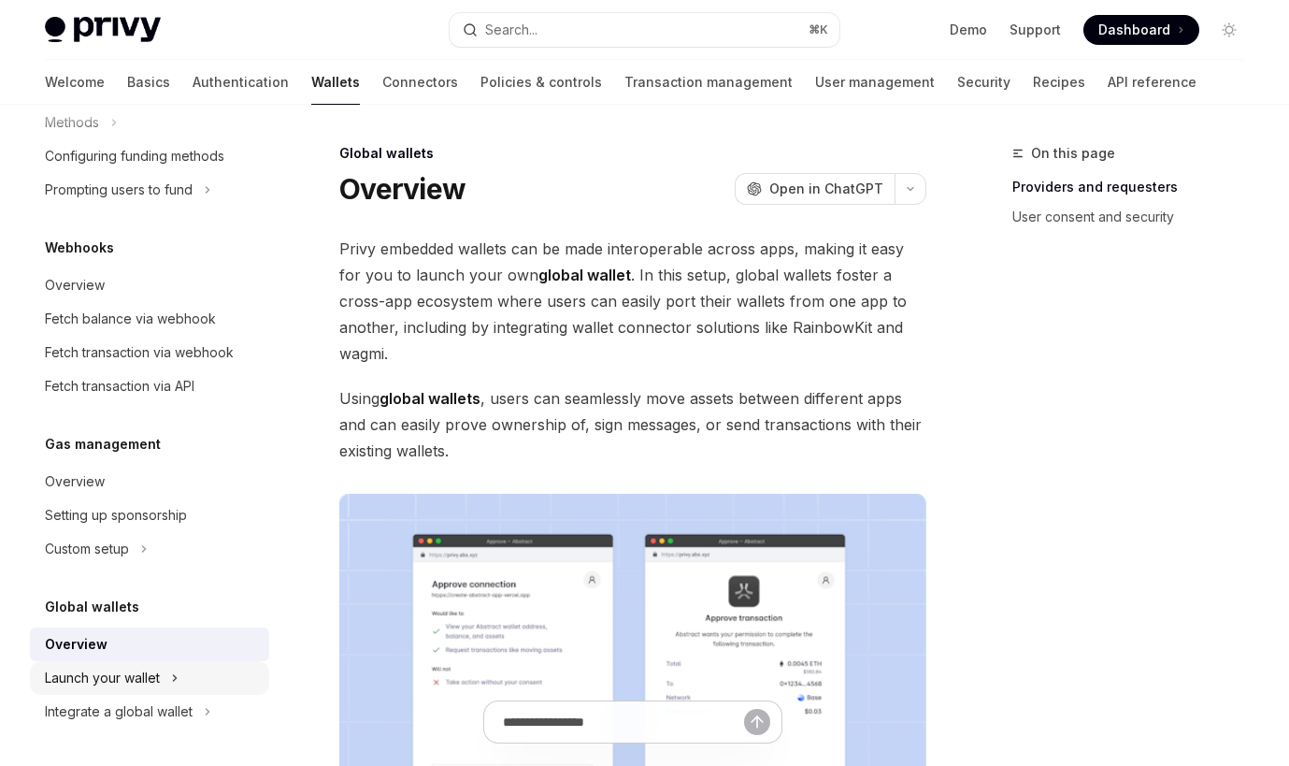
click at [145, 677] on div "Launch your wallet" at bounding box center [102, 678] width 115 height 22
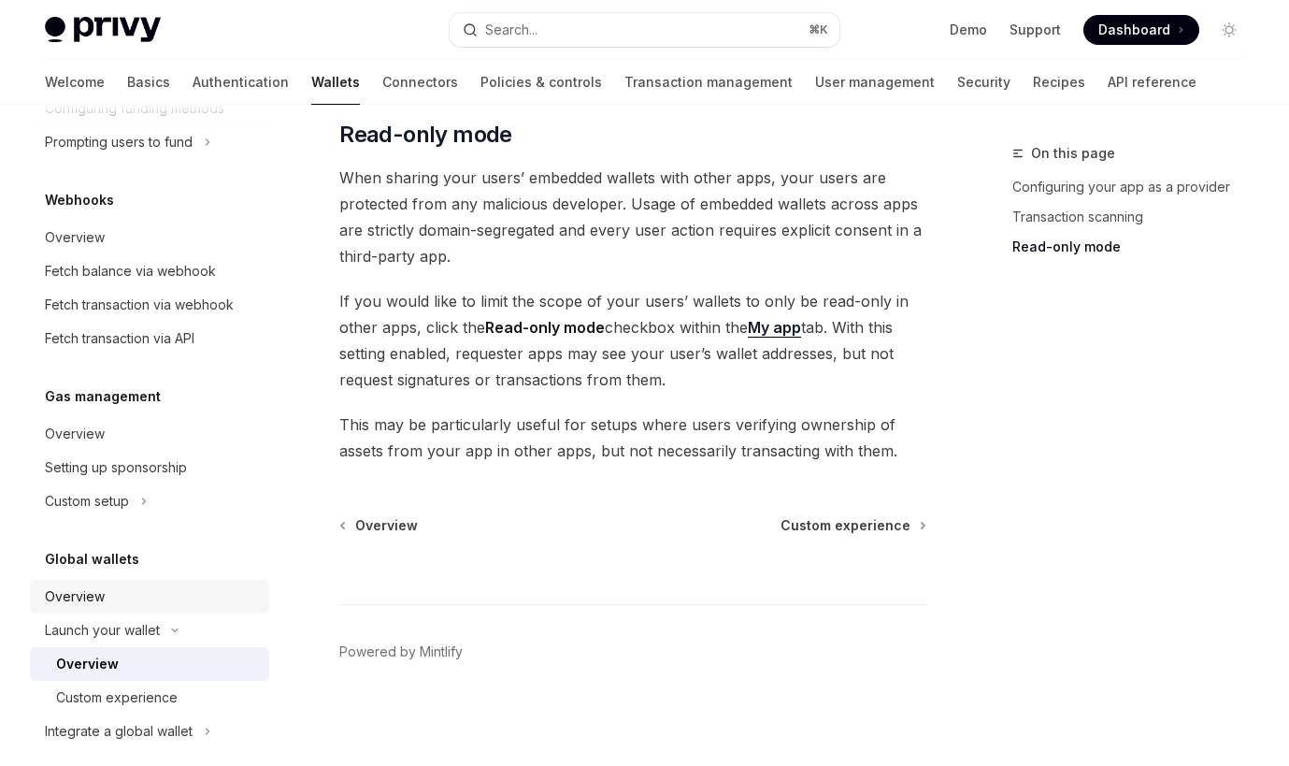
scroll to position [908, 0]
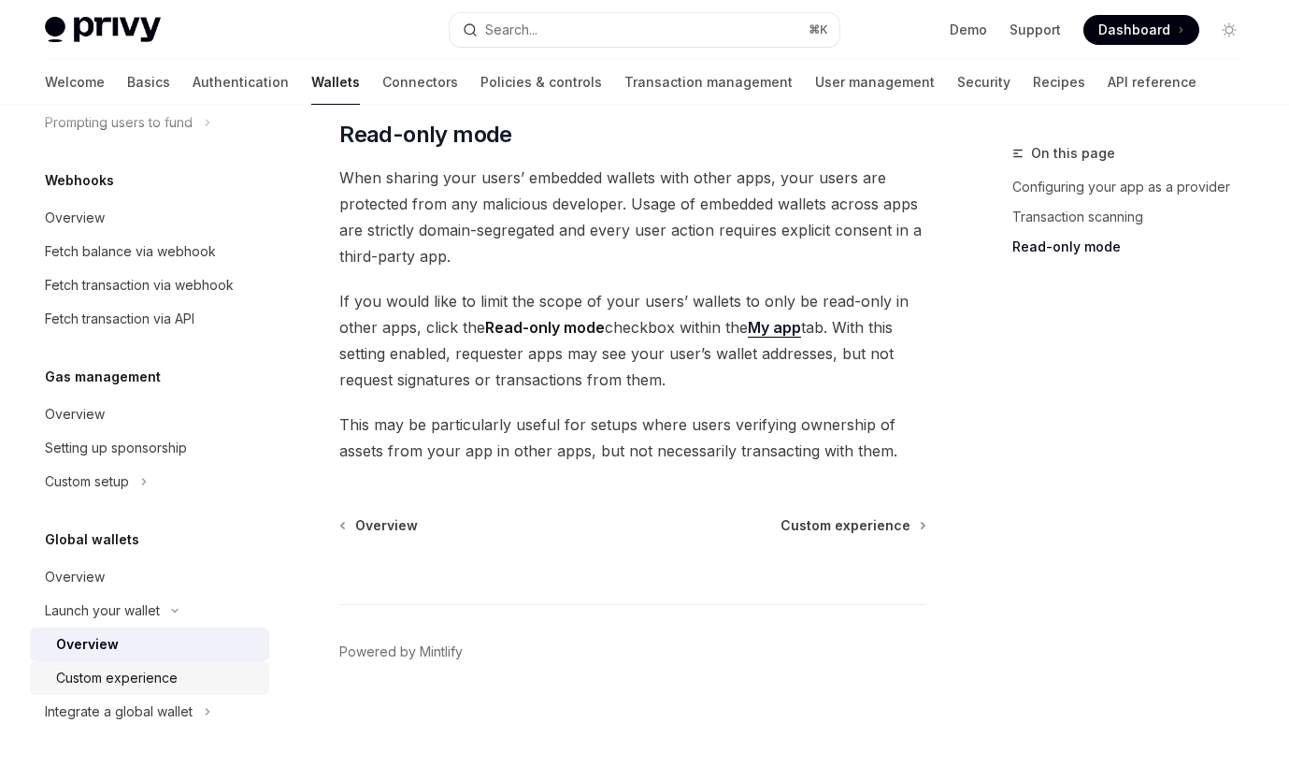
click at [184, 682] on div "Custom experience" at bounding box center [157, 678] width 202 height 22
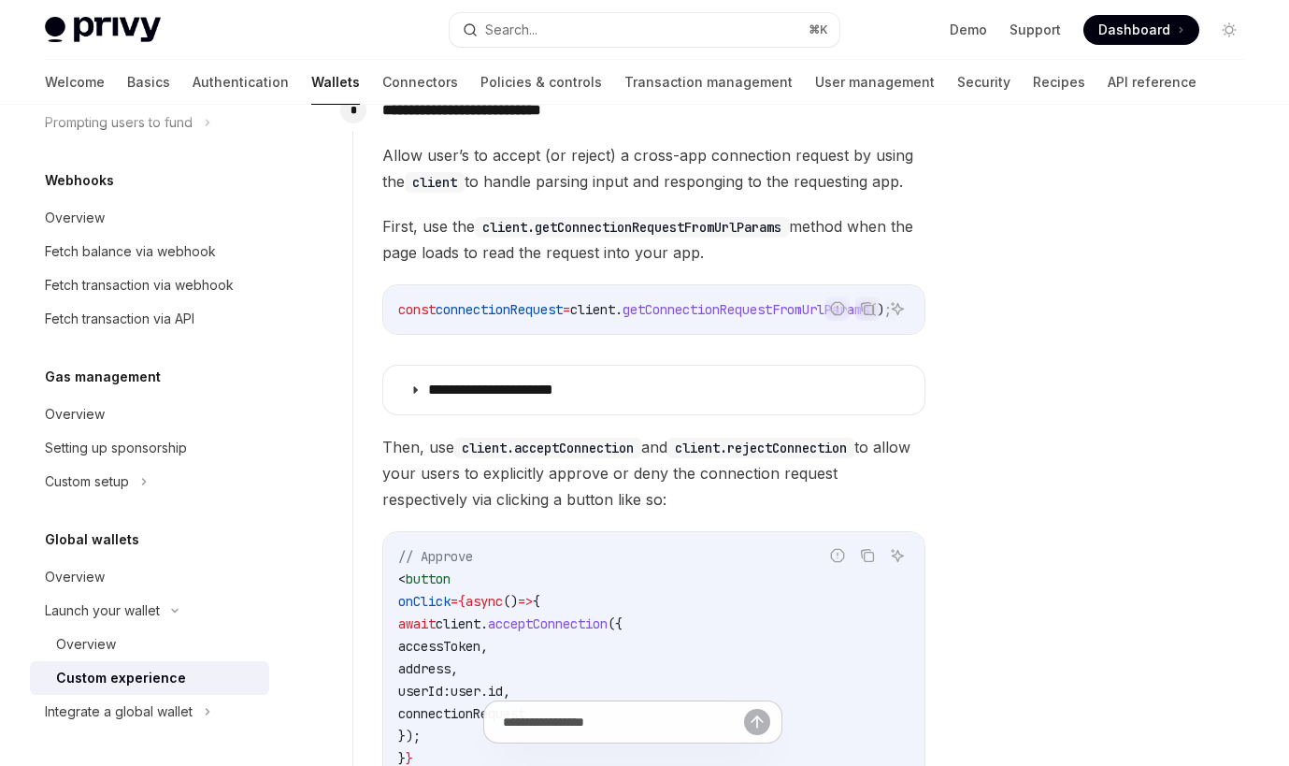
scroll to position [1205, 0]
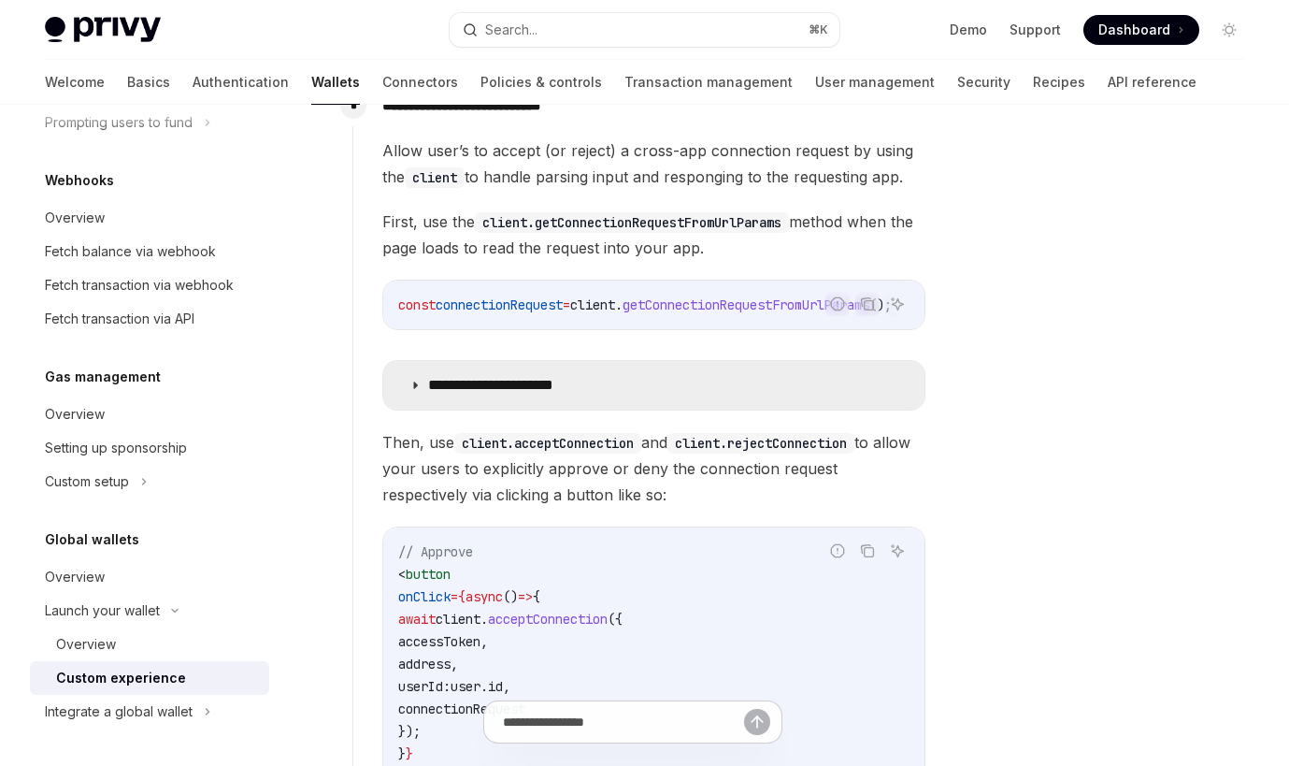
click at [538, 376] on p "**********" at bounding box center [513, 385] width 170 height 19
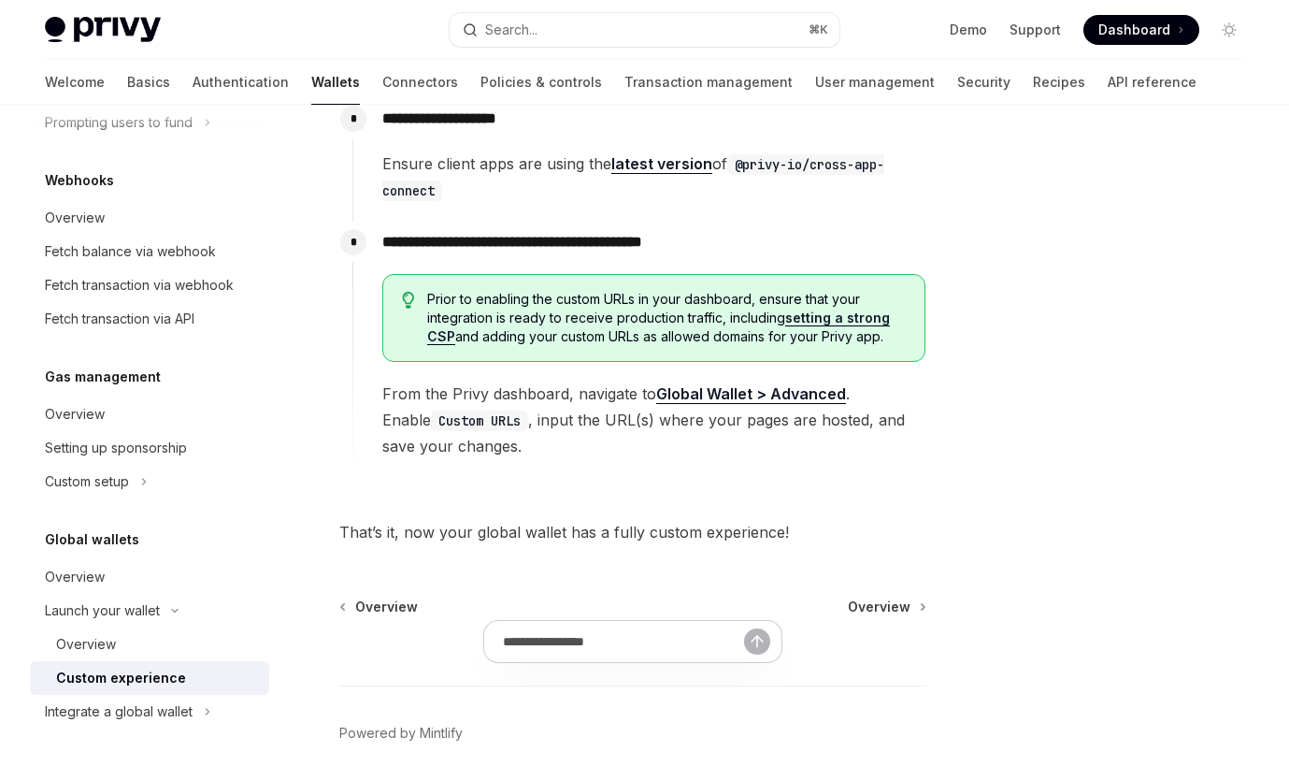
scroll to position [3708, 0]
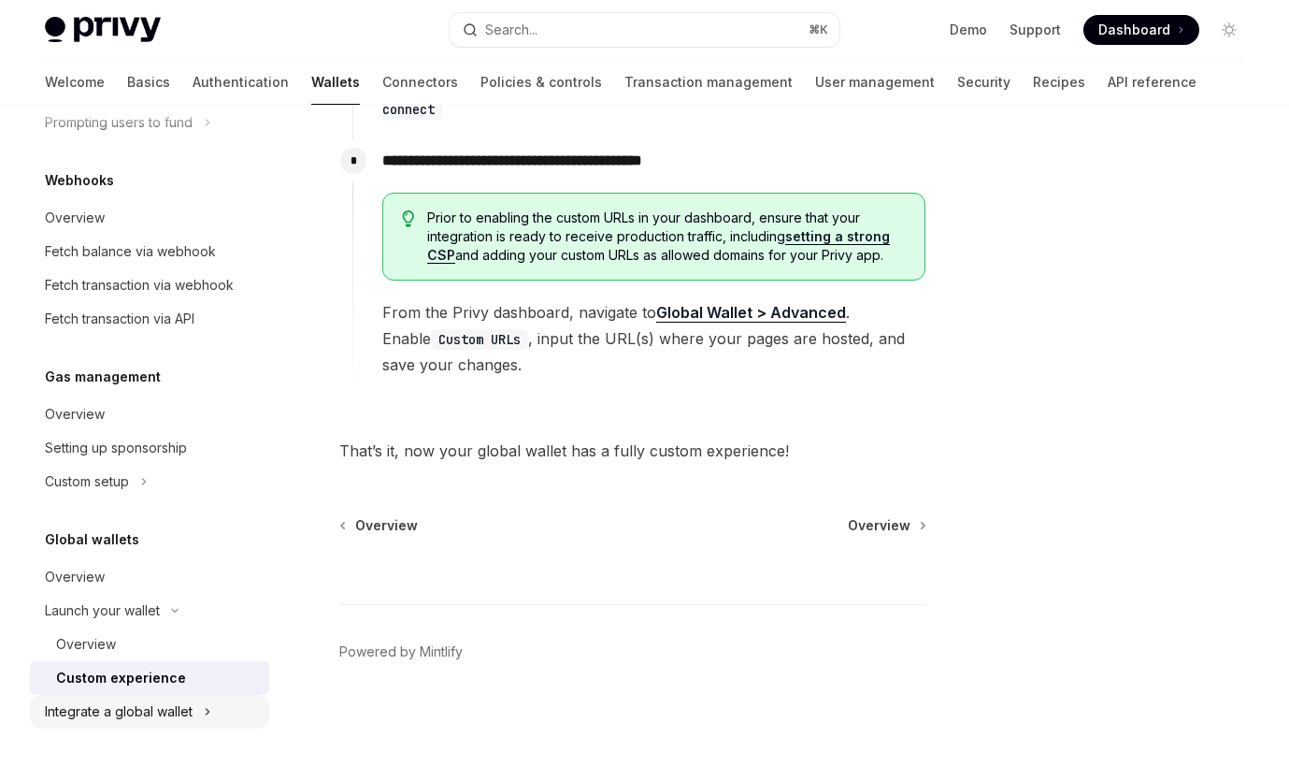
click at [153, 705] on div "Integrate a global wallet" at bounding box center [119, 711] width 148 height 22
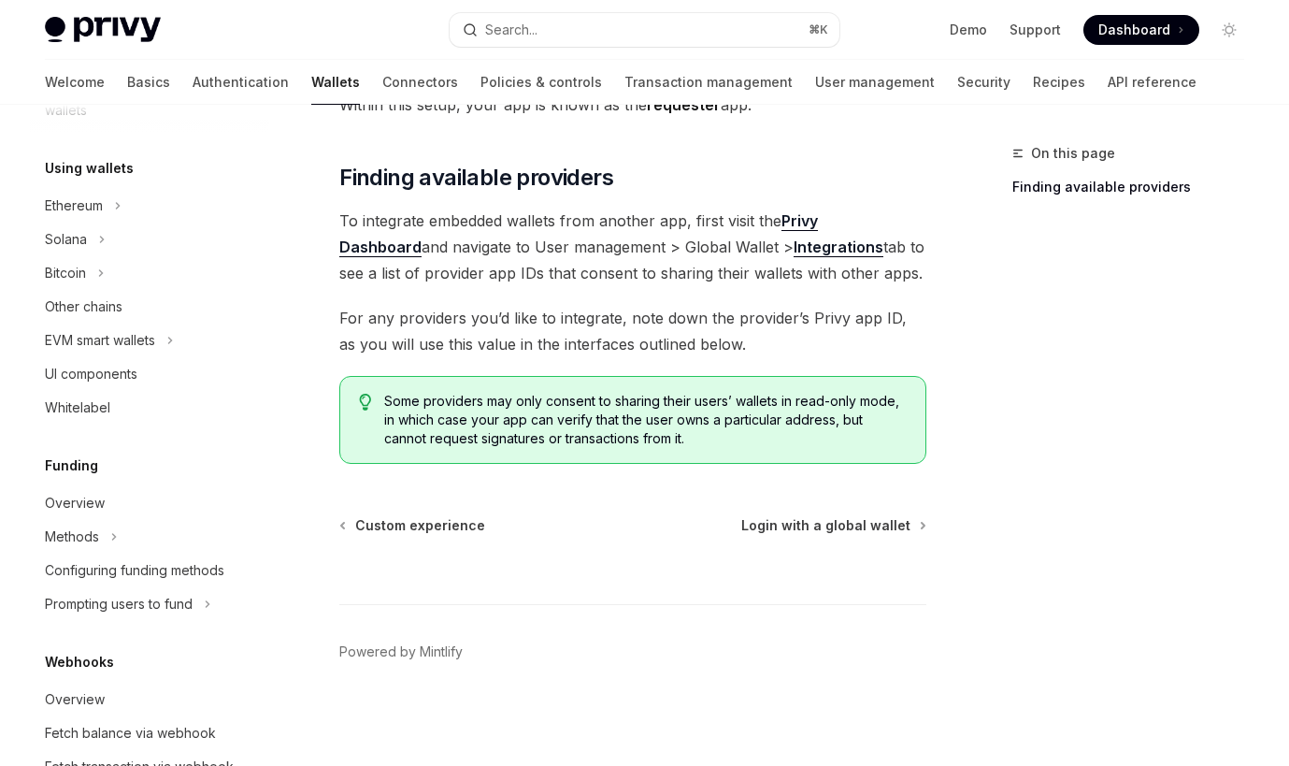
scroll to position [423, 0]
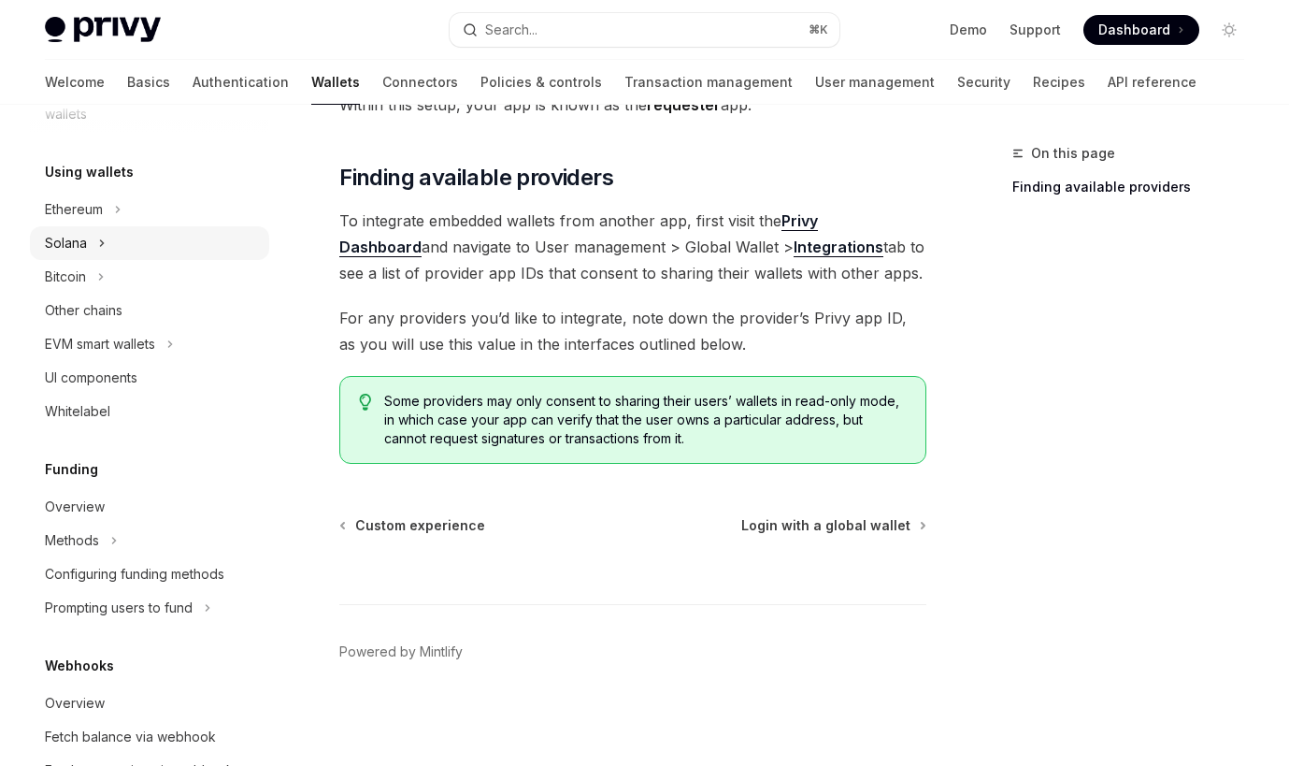
click at [132, 247] on div "Solana" at bounding box center [149, 243] width 239 height 34
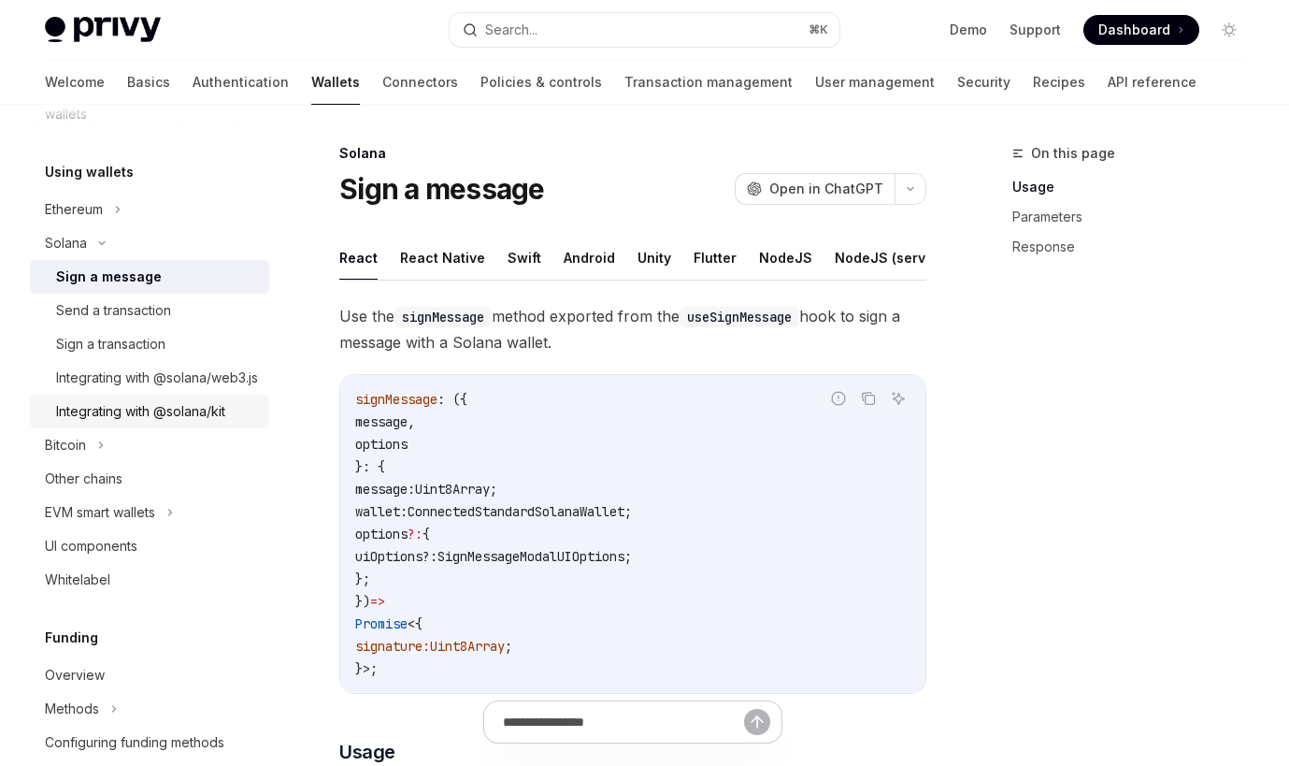
click at [194, 423] on div "Integrating with @solana/kit" at bounding box center [140, 411] width 169 height 22
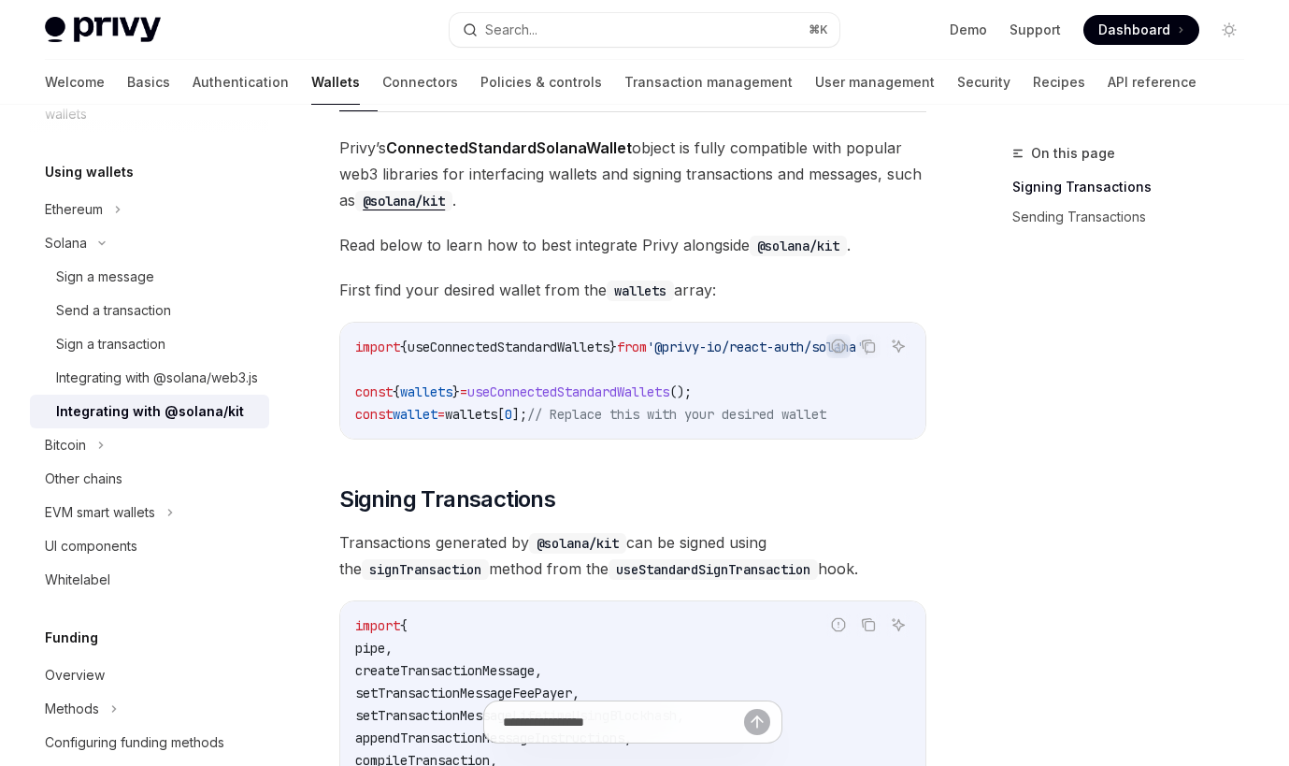
scroll to position [0, 40]
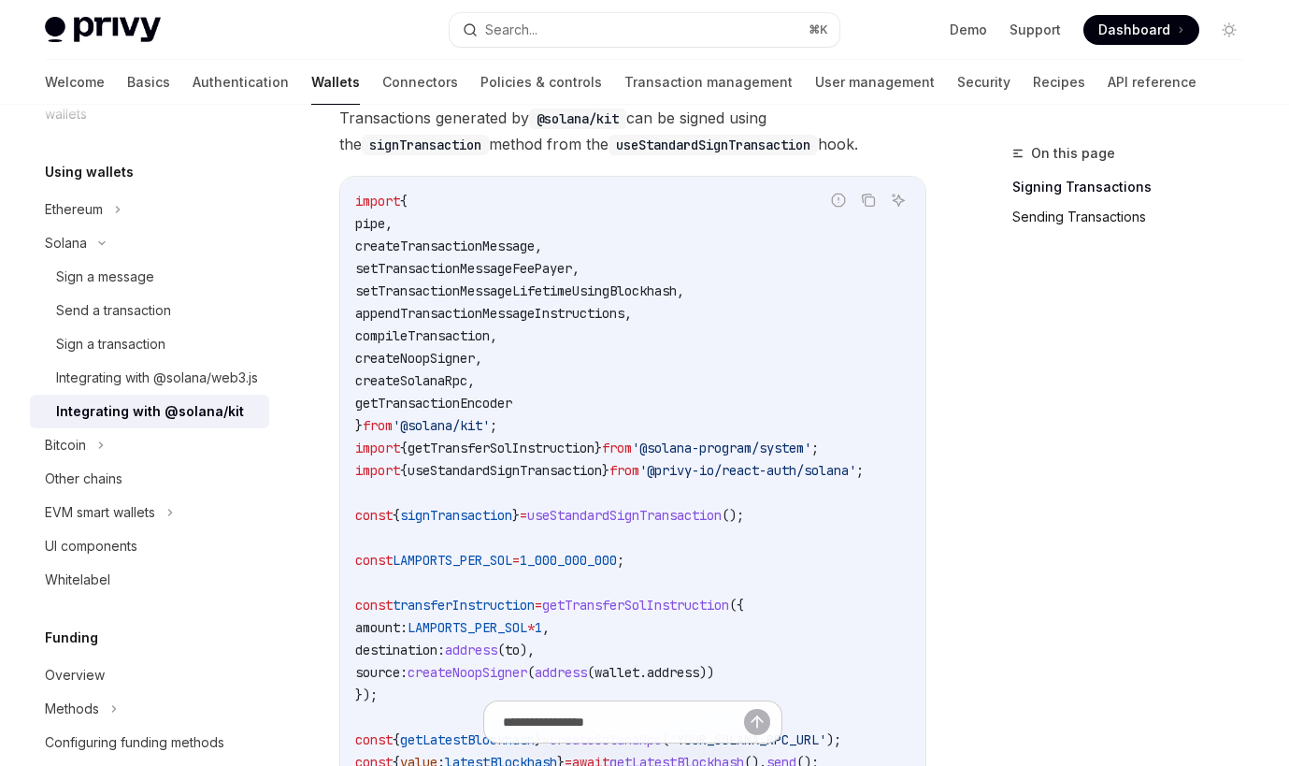
click at [1127, 216] on link "Sending Transactions" at bounding box center [1136, 217] width 247 height 30
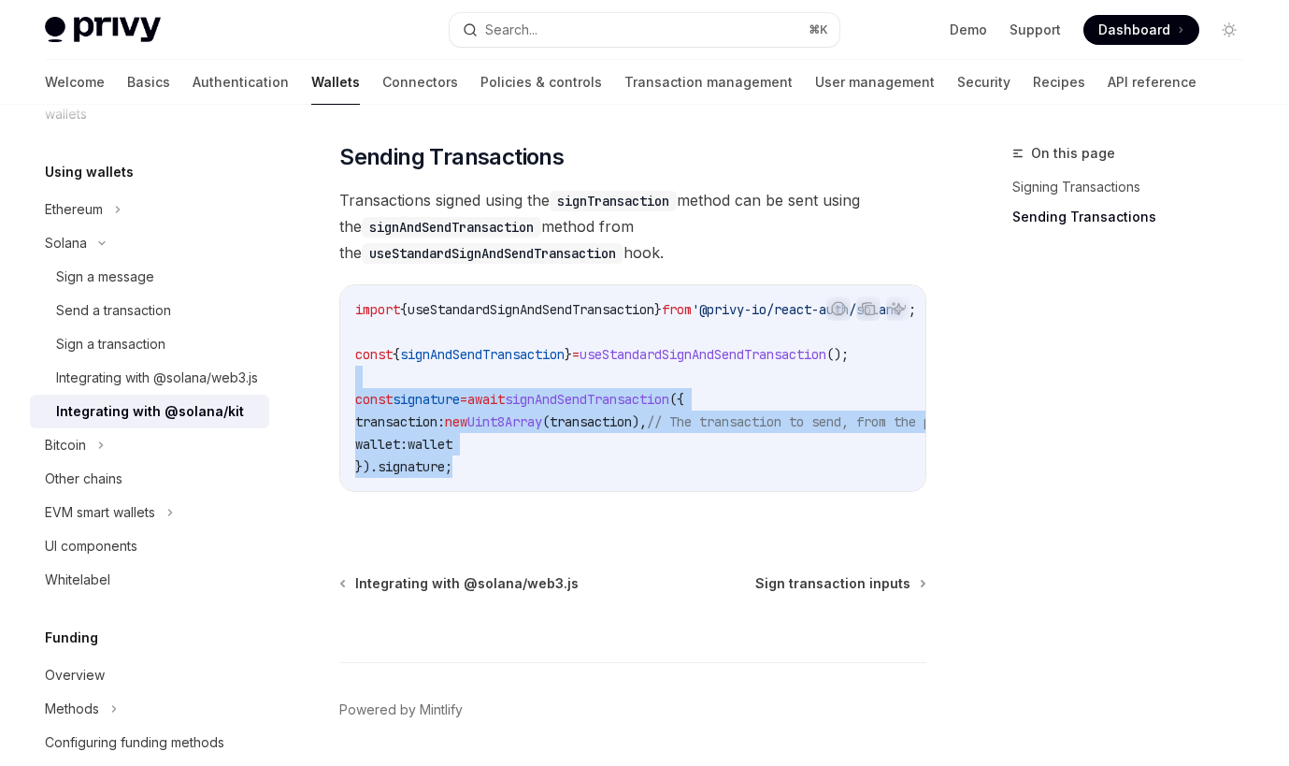
drag, startPoint x: 672, startPoint y: 382, endPoint x: 675, endPoint y: 475, distance: 93.5
click at [675, 475] on code "import { useStandardSignAndSendTransaction } from '@privy-io/react-auth/solana'…" at bounding box center [721, 388] width 733 height 180
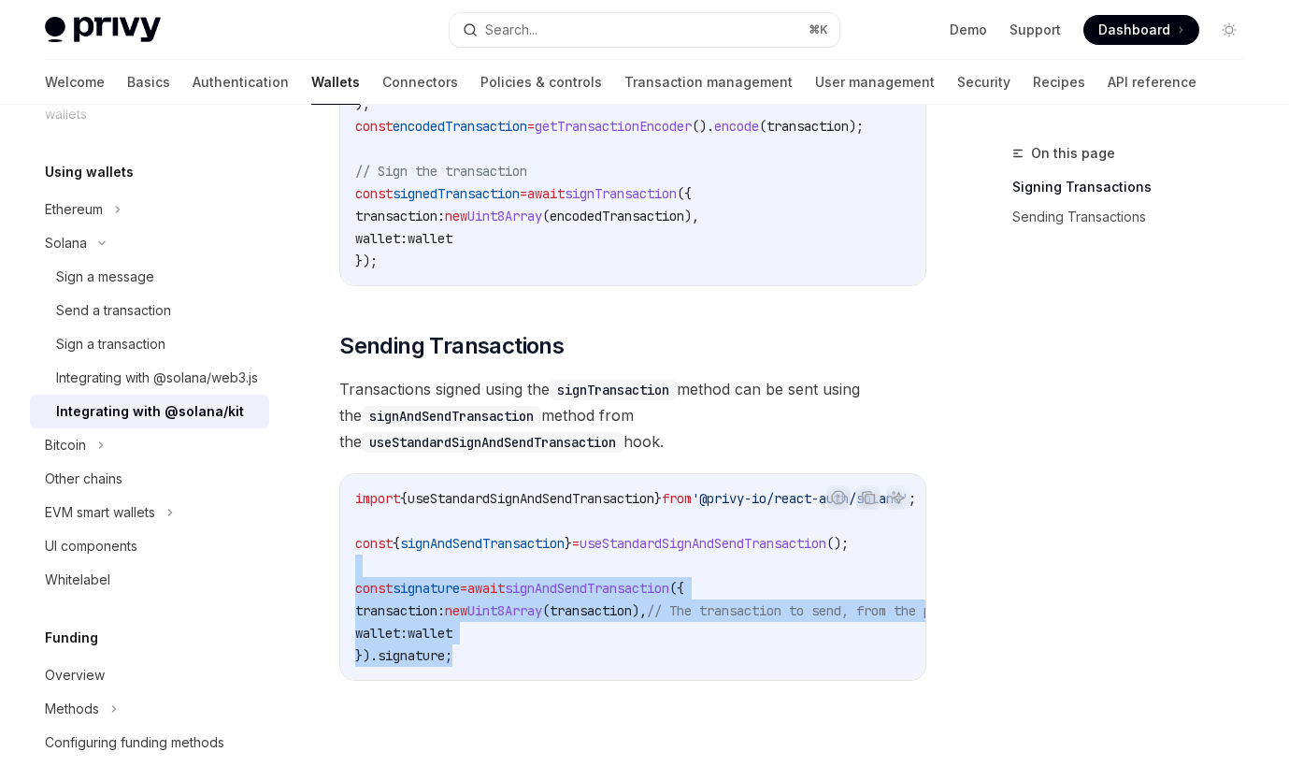
scroll to position [1428, 0]
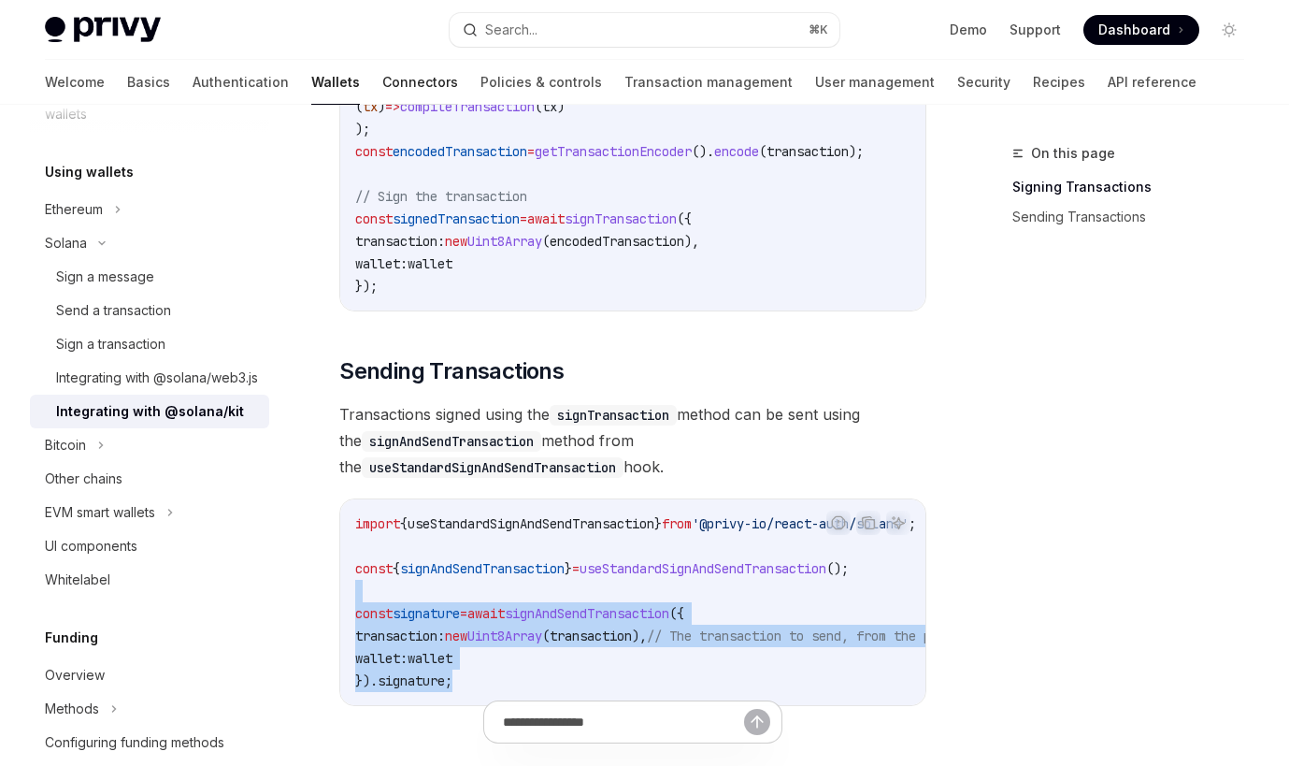
click at [382, 90] on link "Connectors" at bounding box center [420, 82] width 76 height 45
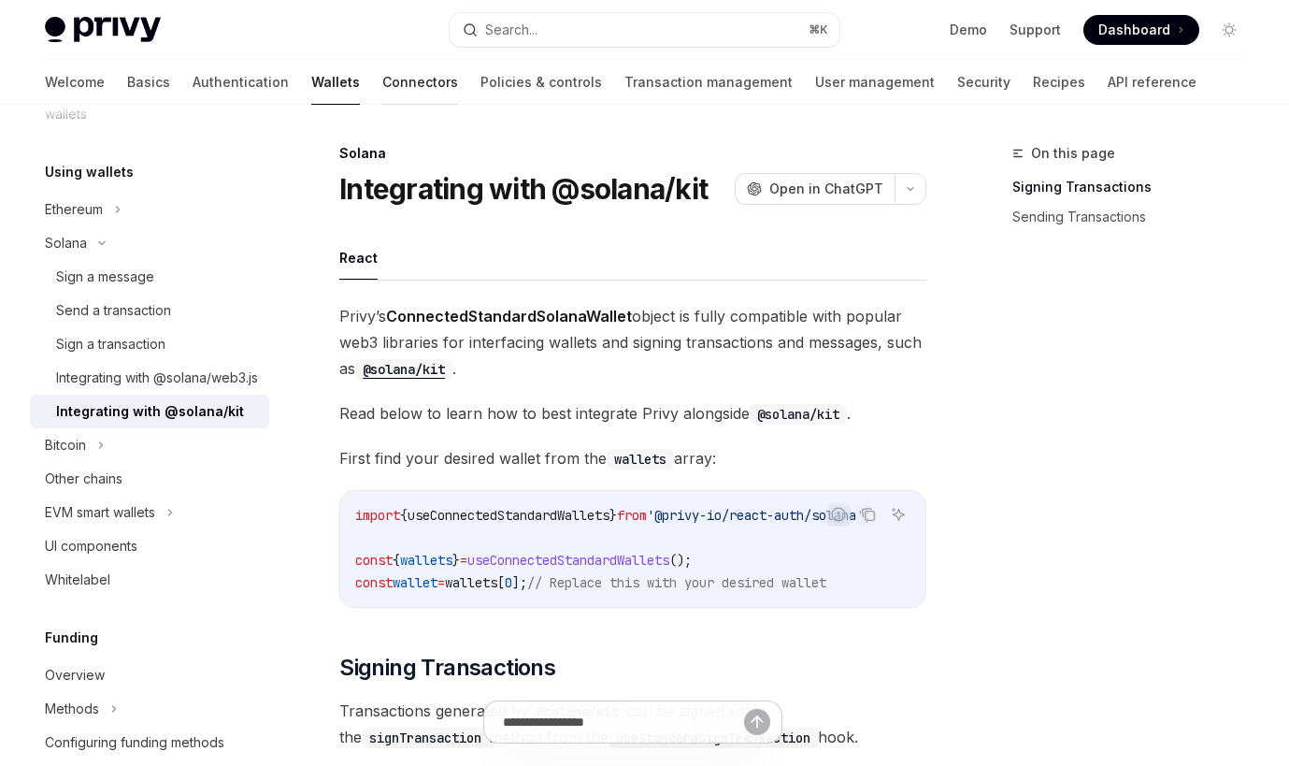
scroll to position [23, 0]
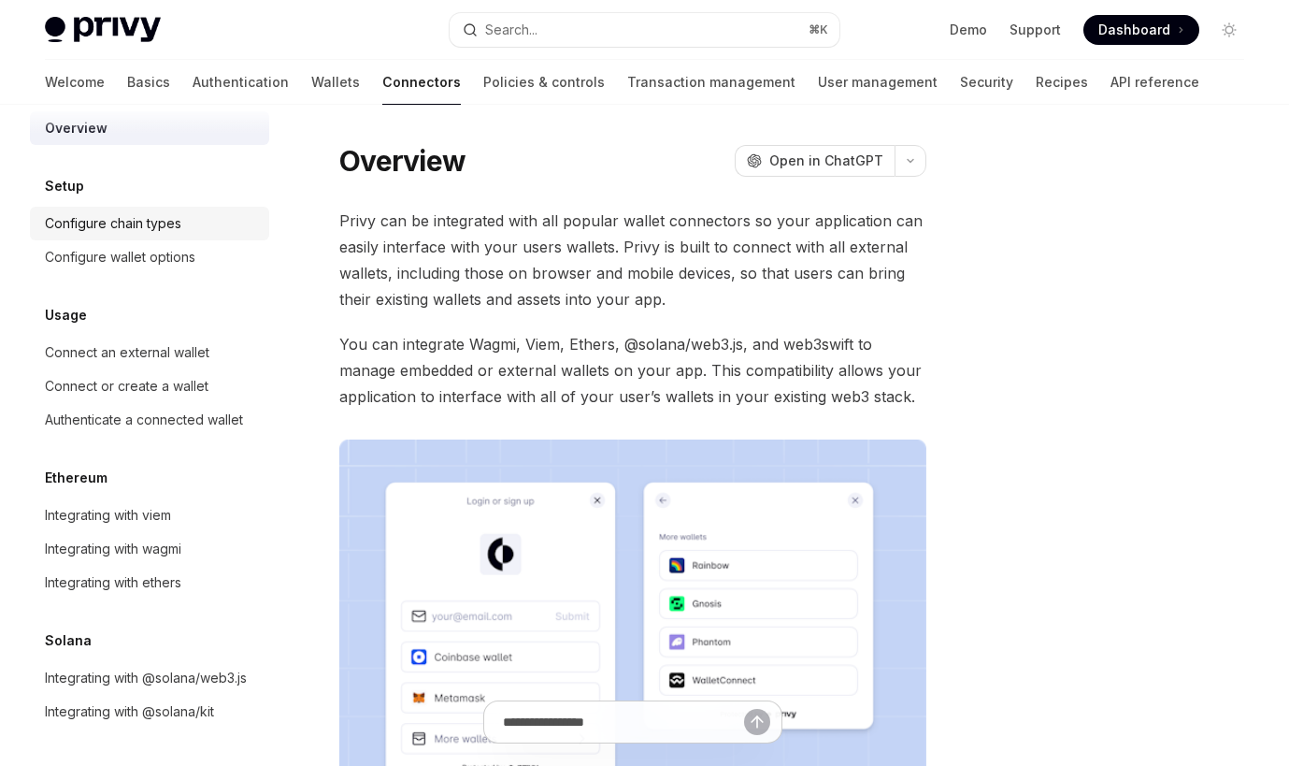
click at [176, 211] on link "Configure chain types" at bounding box center [149, 224] width 239 height 34
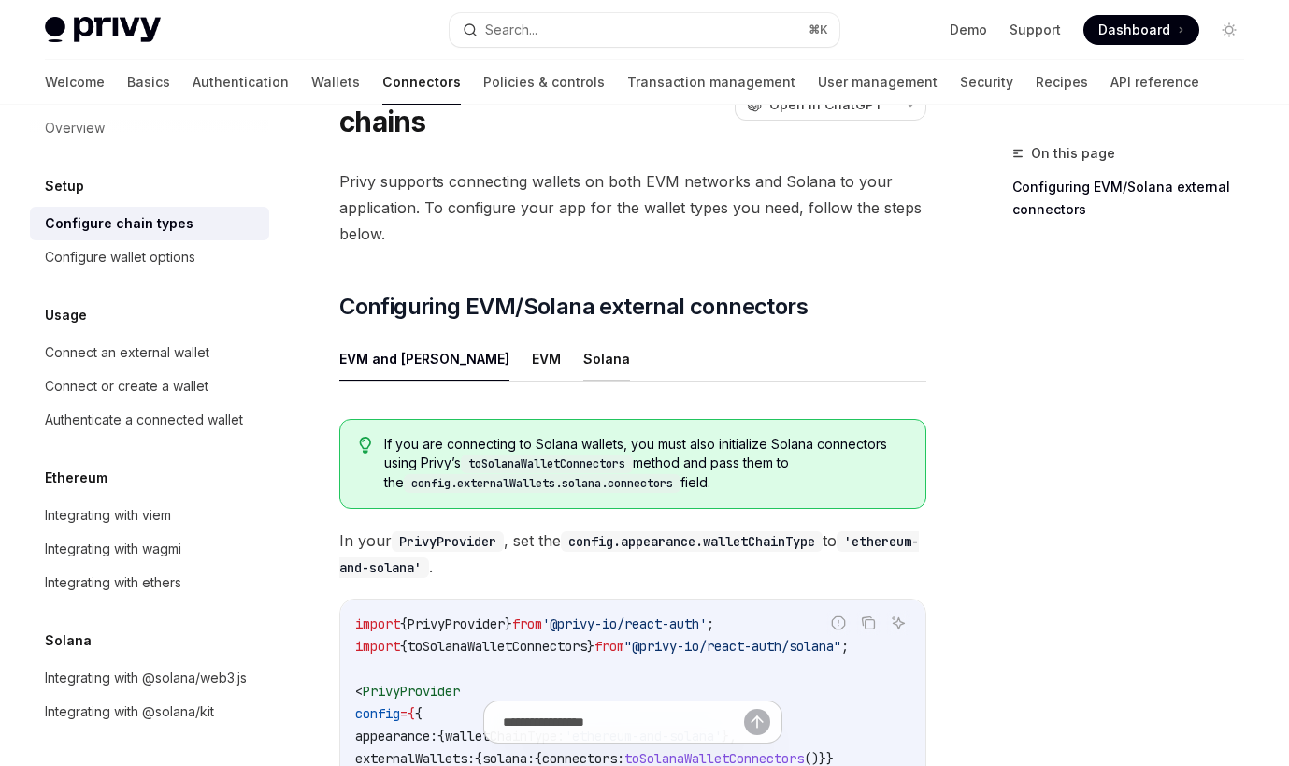
click at [583, 370] on button "Solana" at bounding box center [606, 359] width 47 height 44
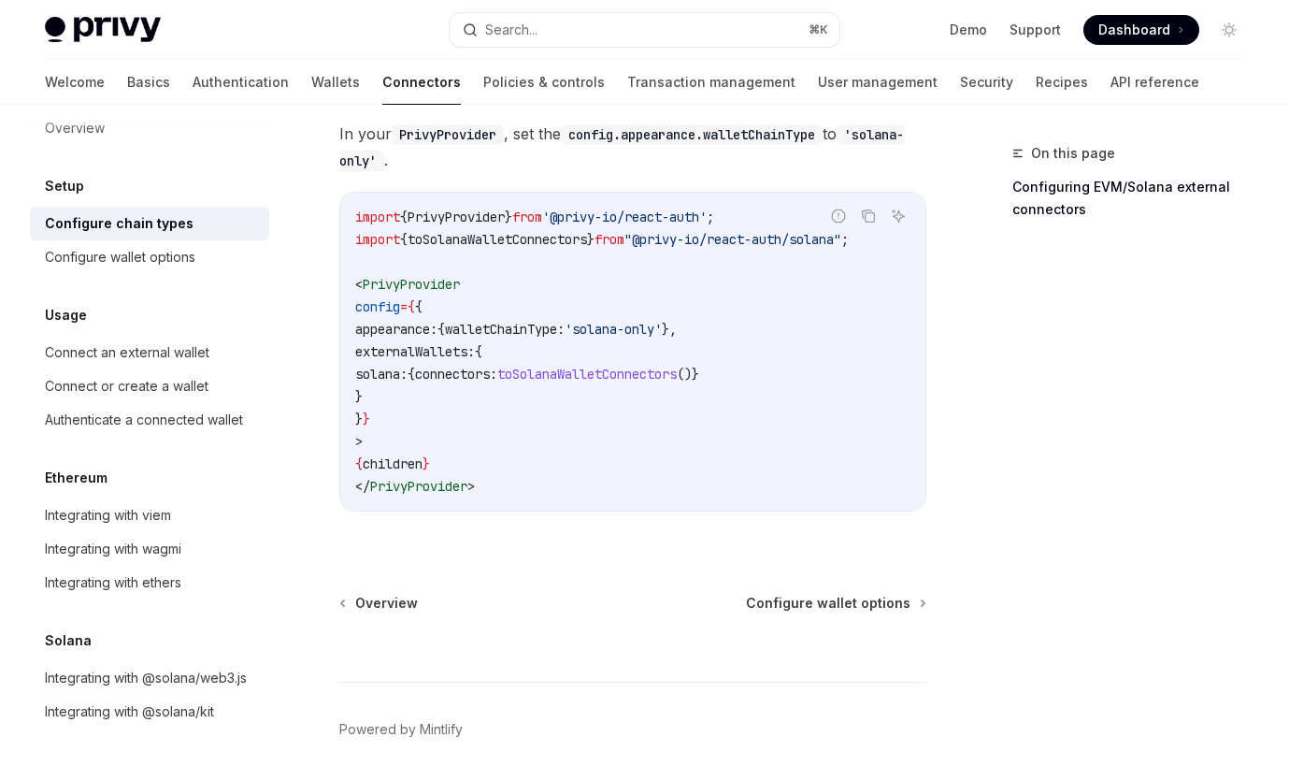
scroll to position [515, 0]
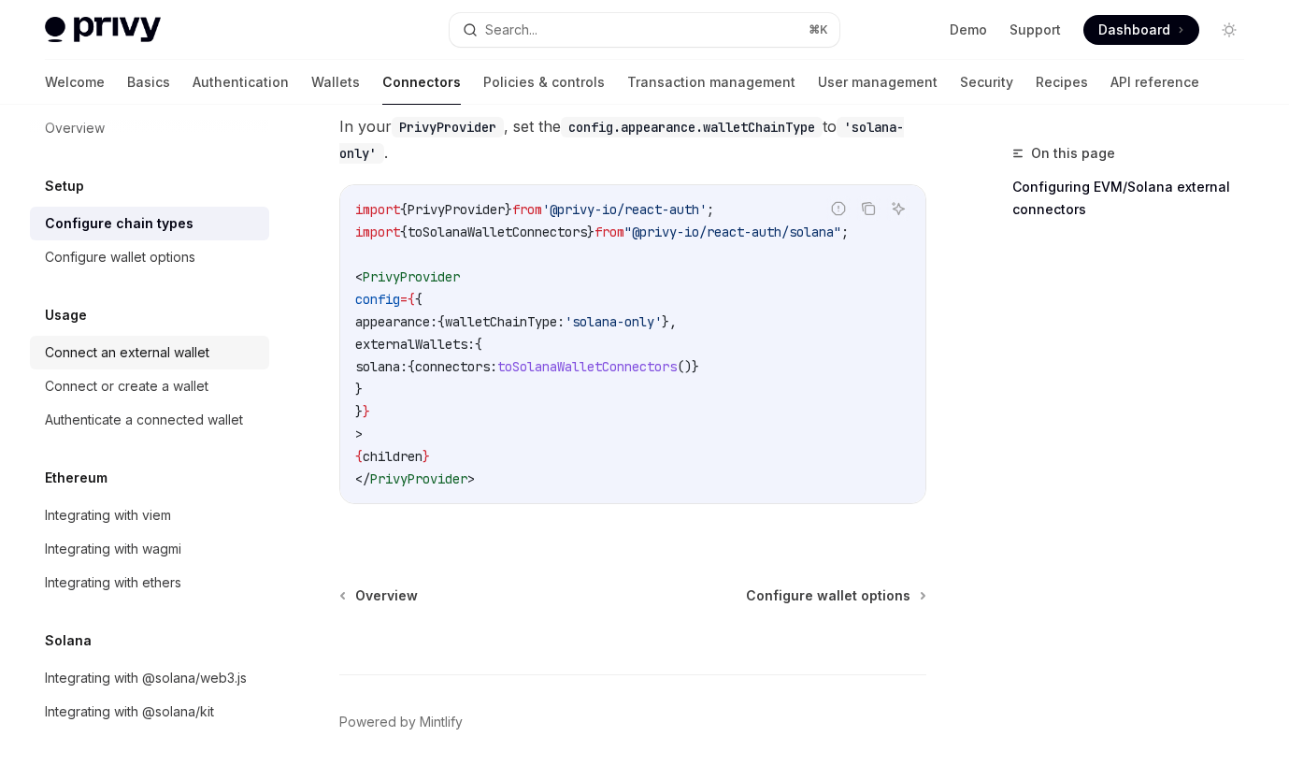
click at [230, 349] on div "Connect an external wallet" at bounding box center [151, 352] width 213 height 22
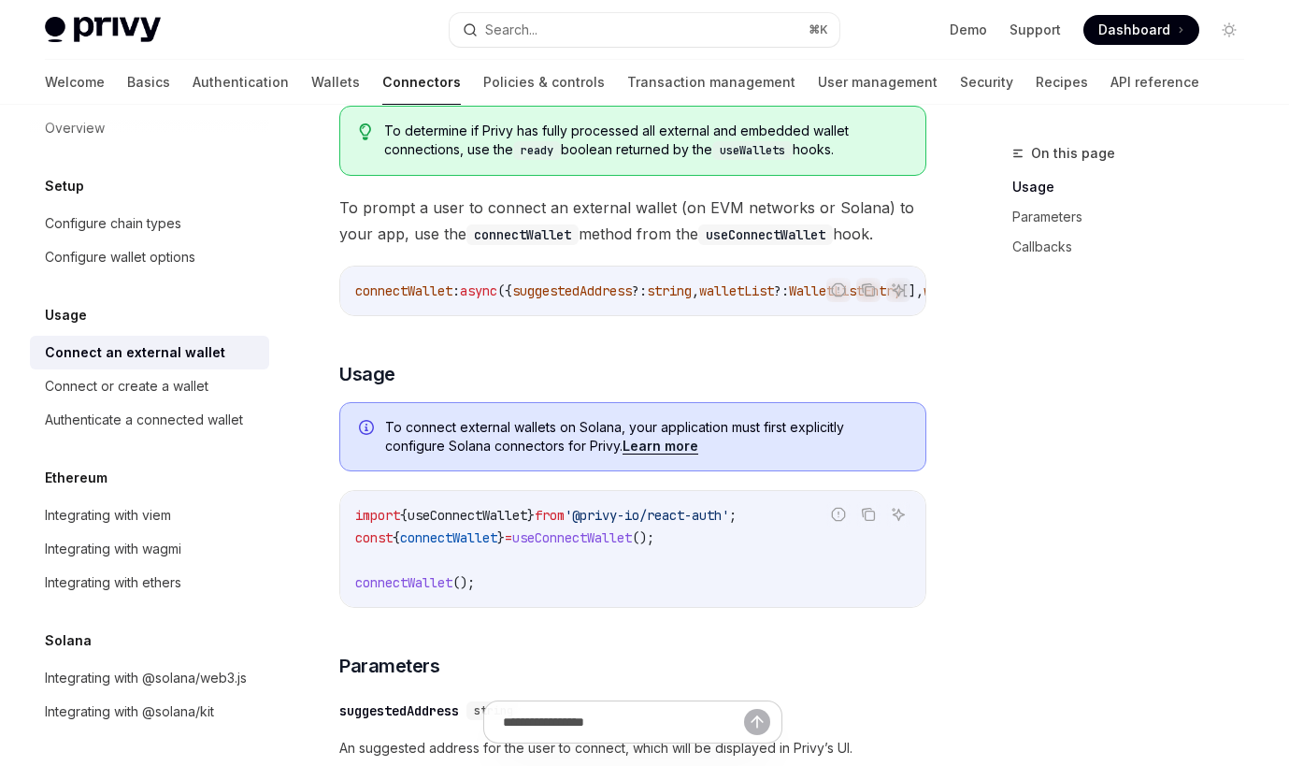
scroll to position [151, 0]
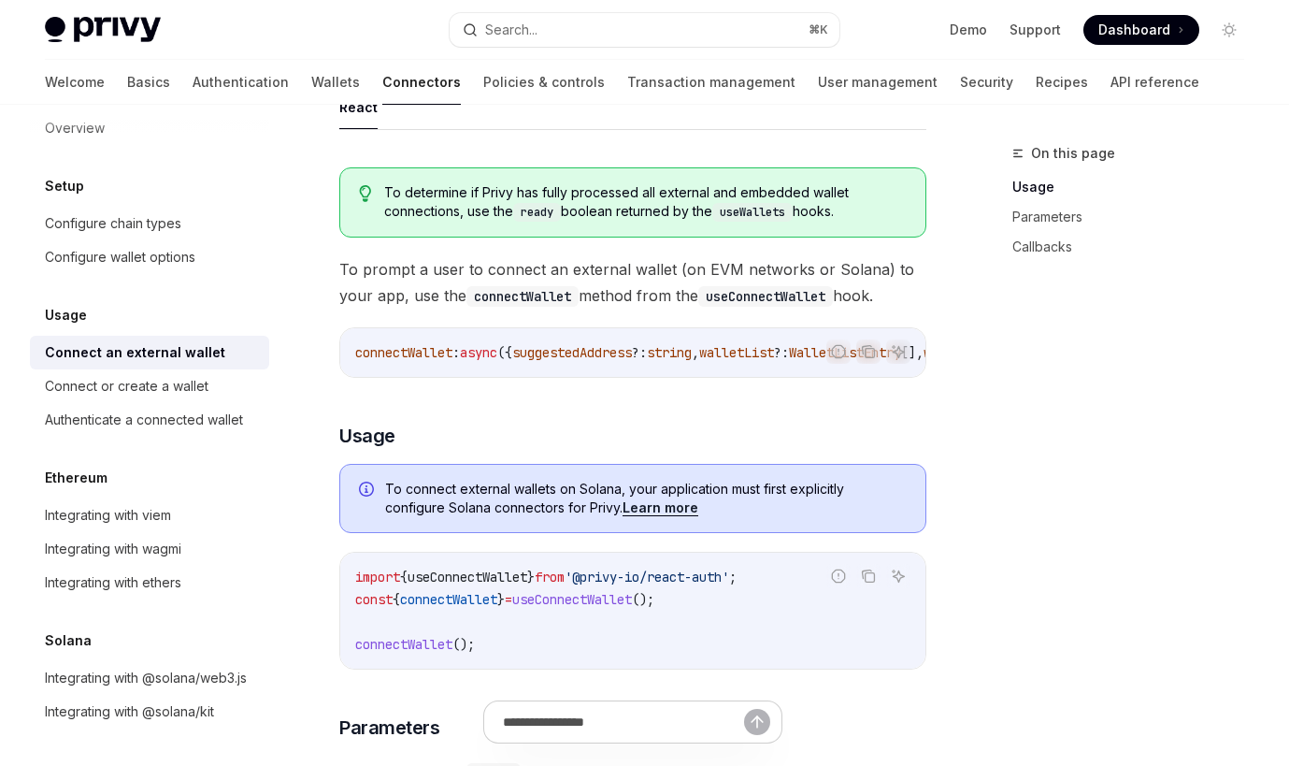
click at [508, 578] on span "useConnectWallet" at bounding box center [468, 577] width 120 height 17
copy span "useConnectWallet"
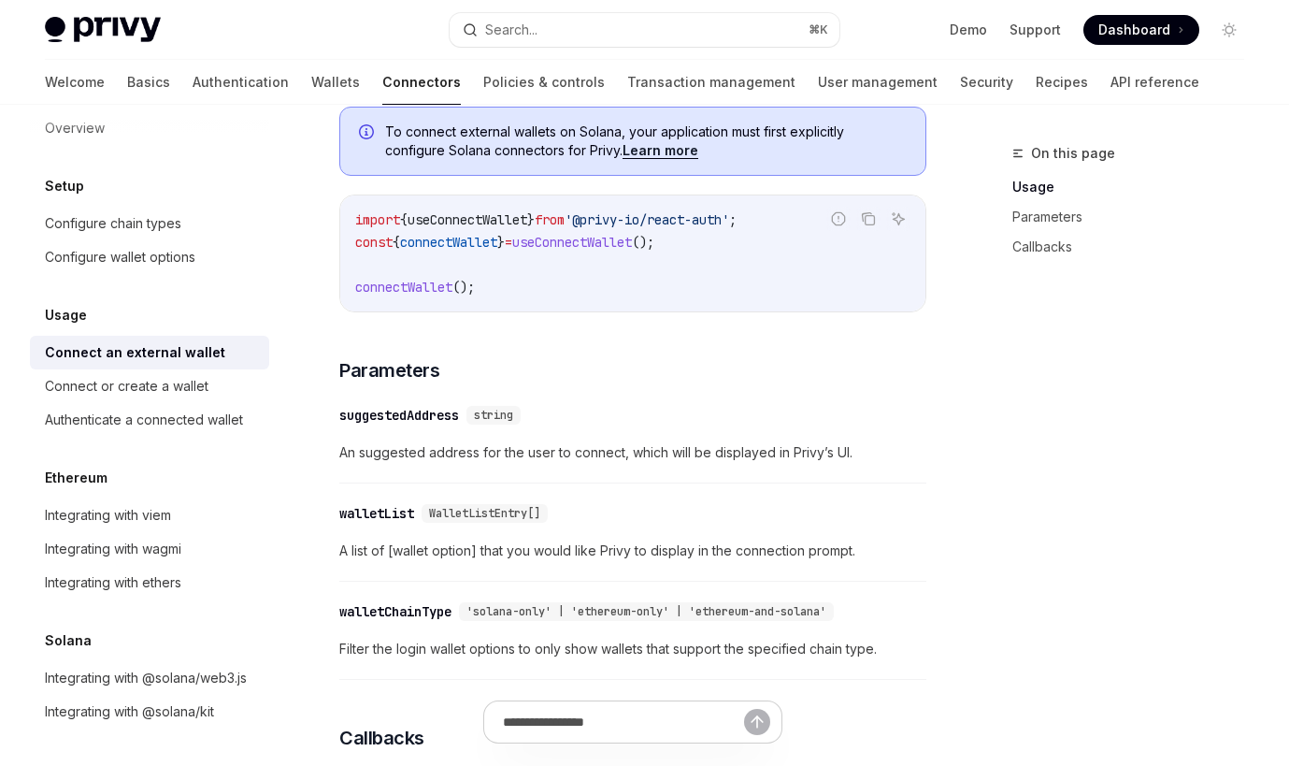
scroll to position [885, 0]
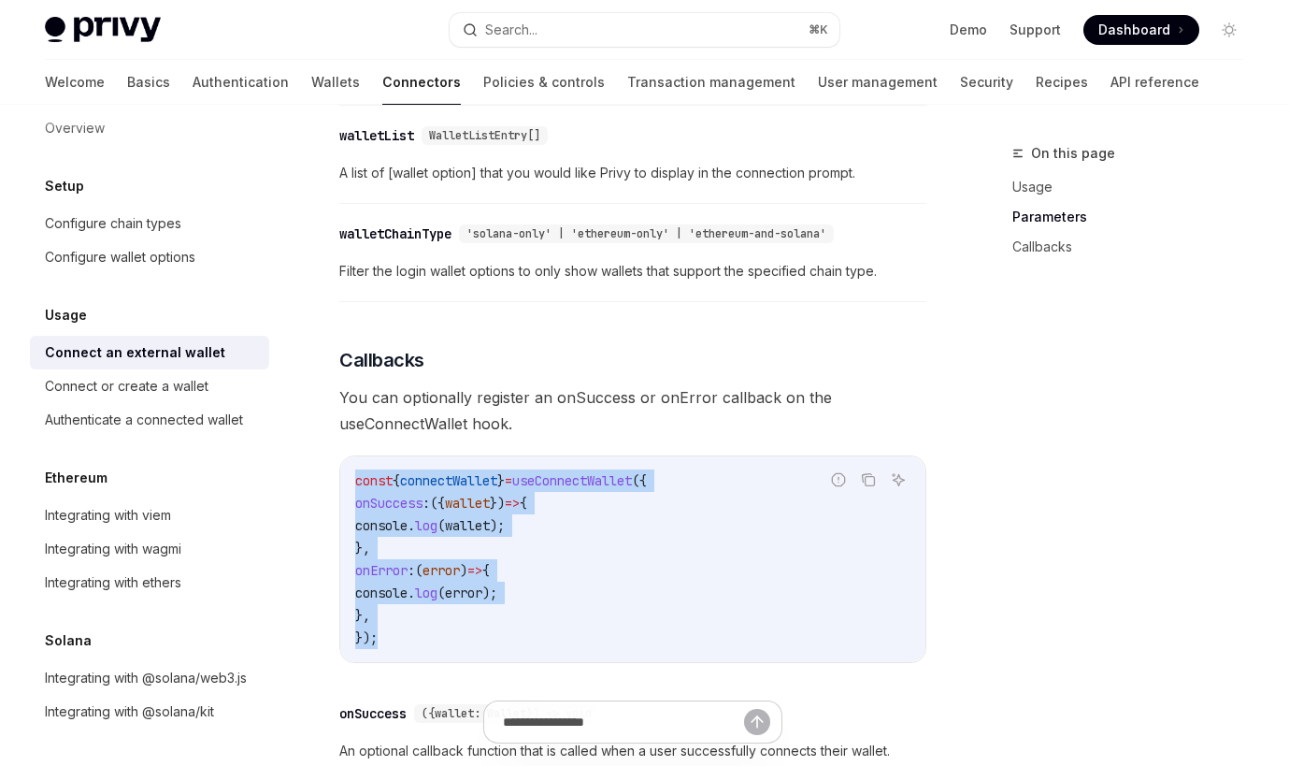
drag, startPoint x: 354, startPoint y: 482, endPoint x: 456, endPoint y: 642, distance: 190.4
click at [456, 642] on div "const { connectWallet } = useConnectWallet ({ onSuccess : ({ wallet }) => { con…" at bounding box center [632, 559] width 585 height 206
copy code "const { connectWallet } = useConnectWallet ({ onSuccess : ({ wallet }) => { con…"
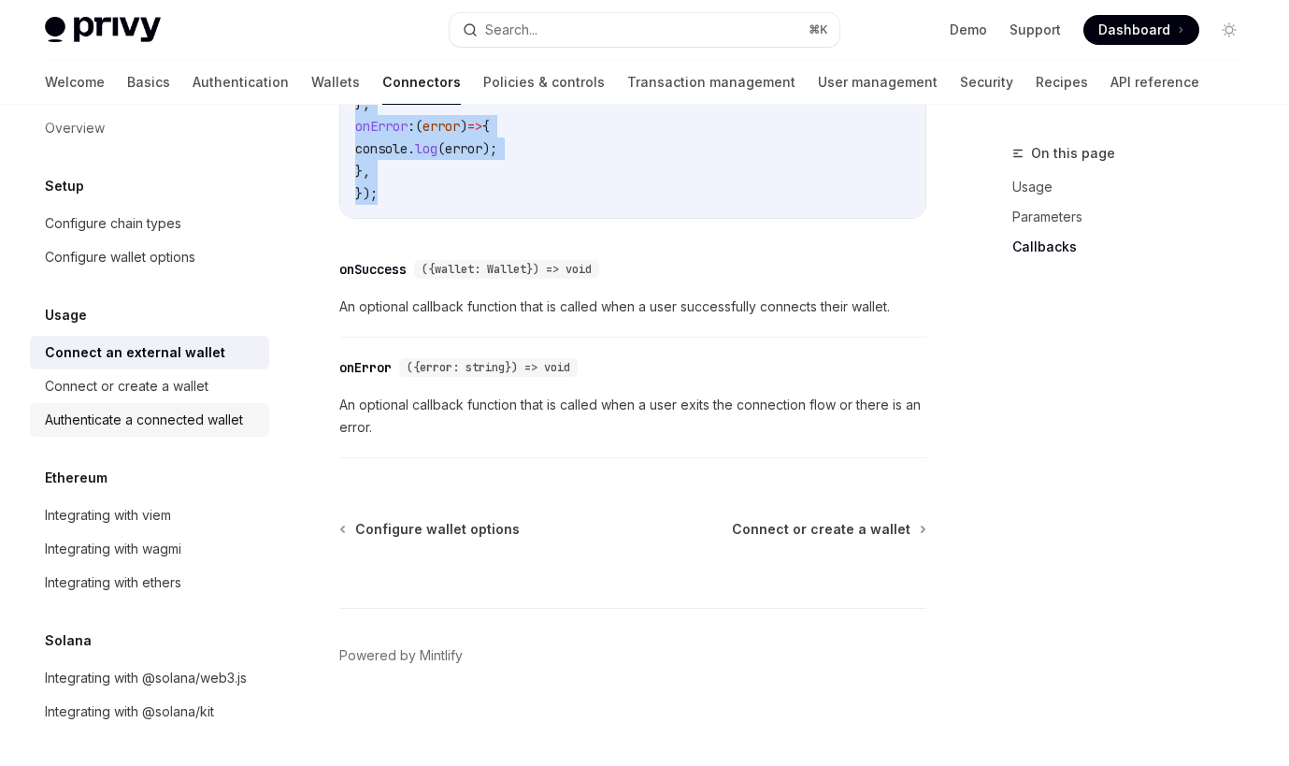
scroll to position [1333, 0]
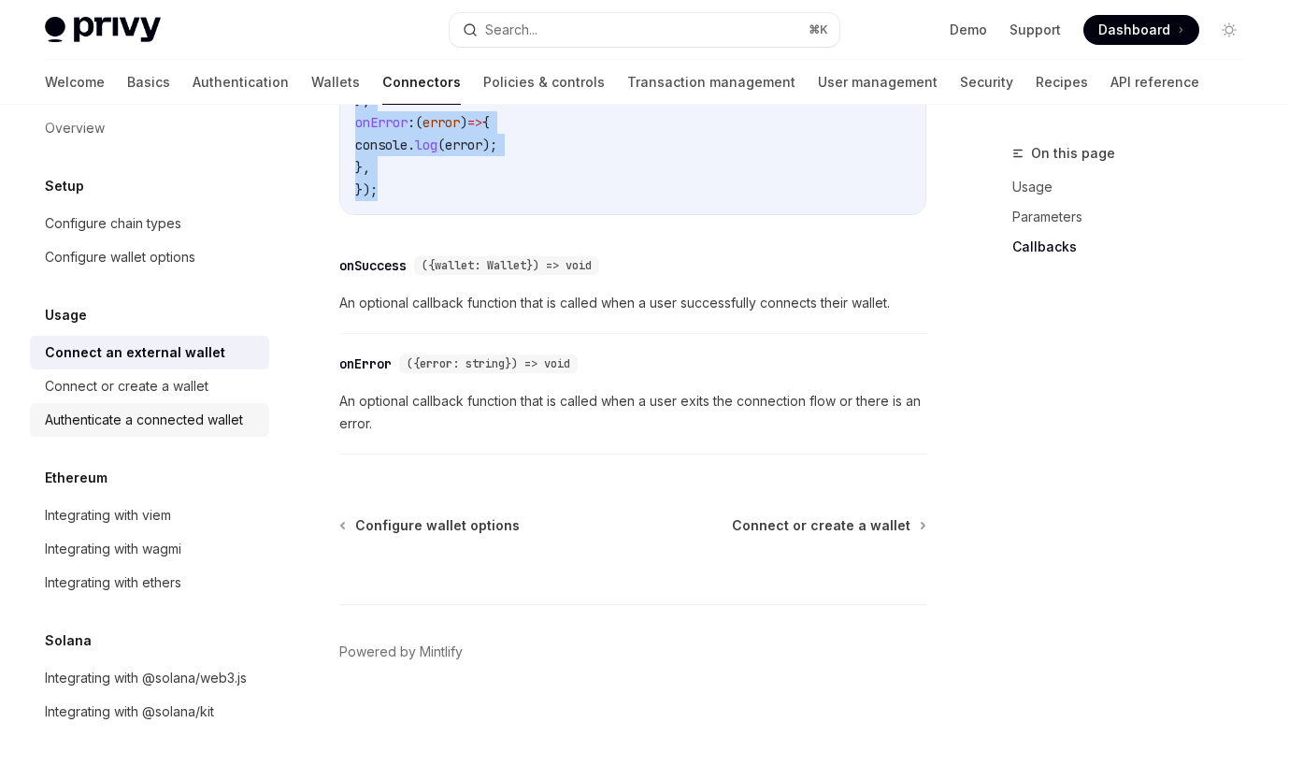
click at [223, 430] on div "Authenticate a connected wallet" at bounding box center [144, 420] width 198 height 22
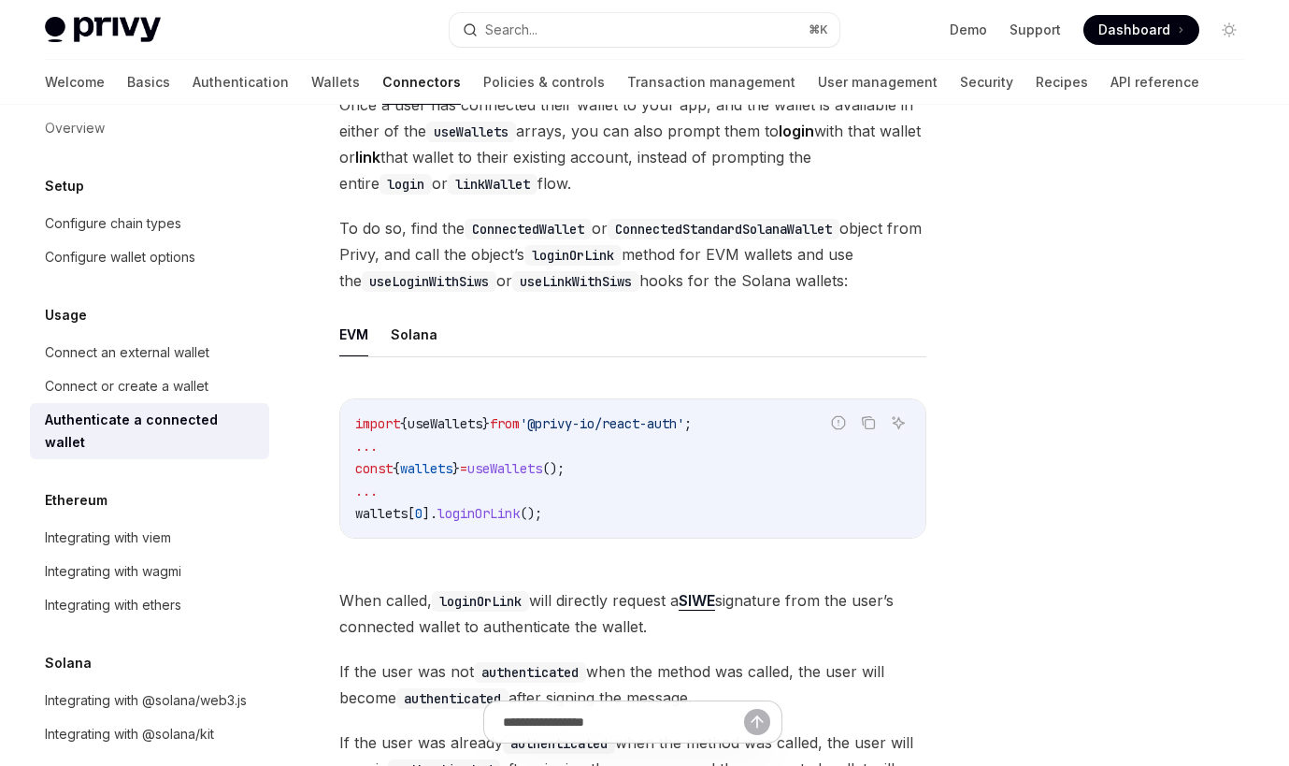
scroll to position [272, 0]
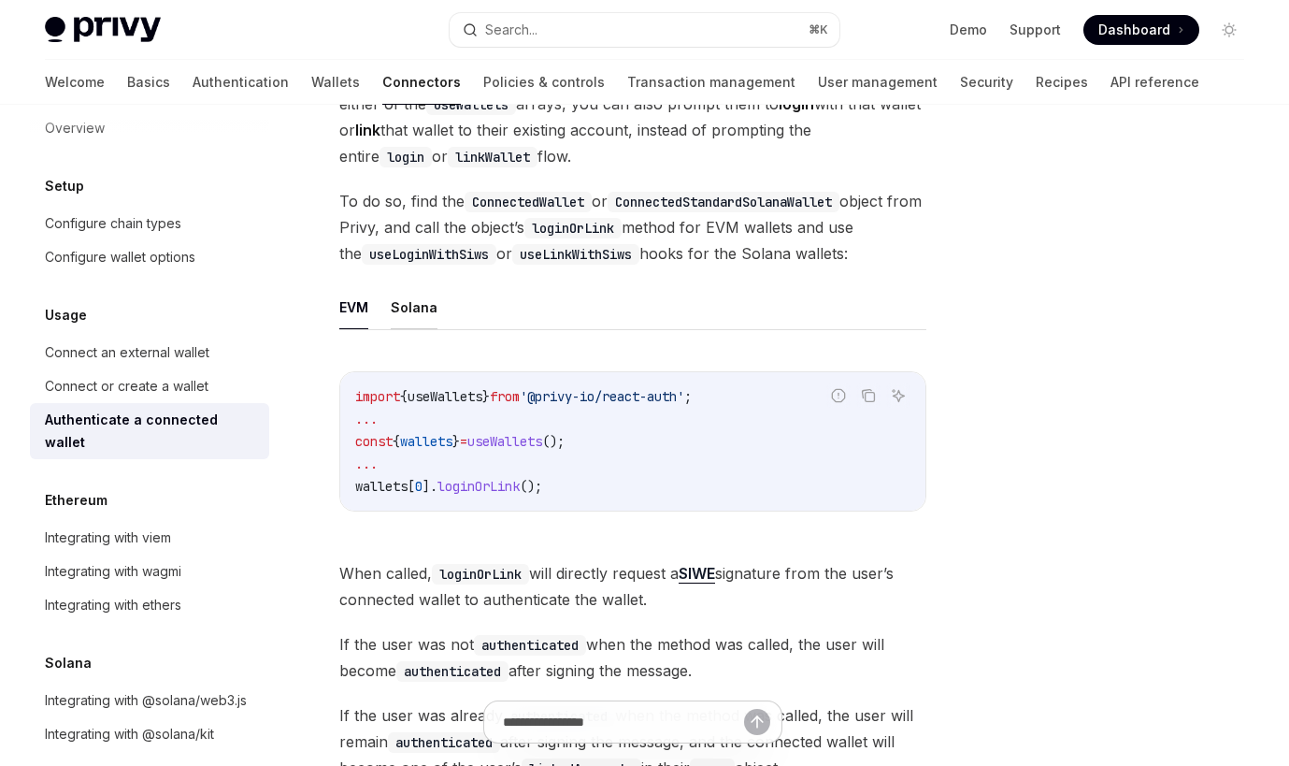
click at [415, 302] on button "Solana" at bounding box center [414, 307] width 47 height 44
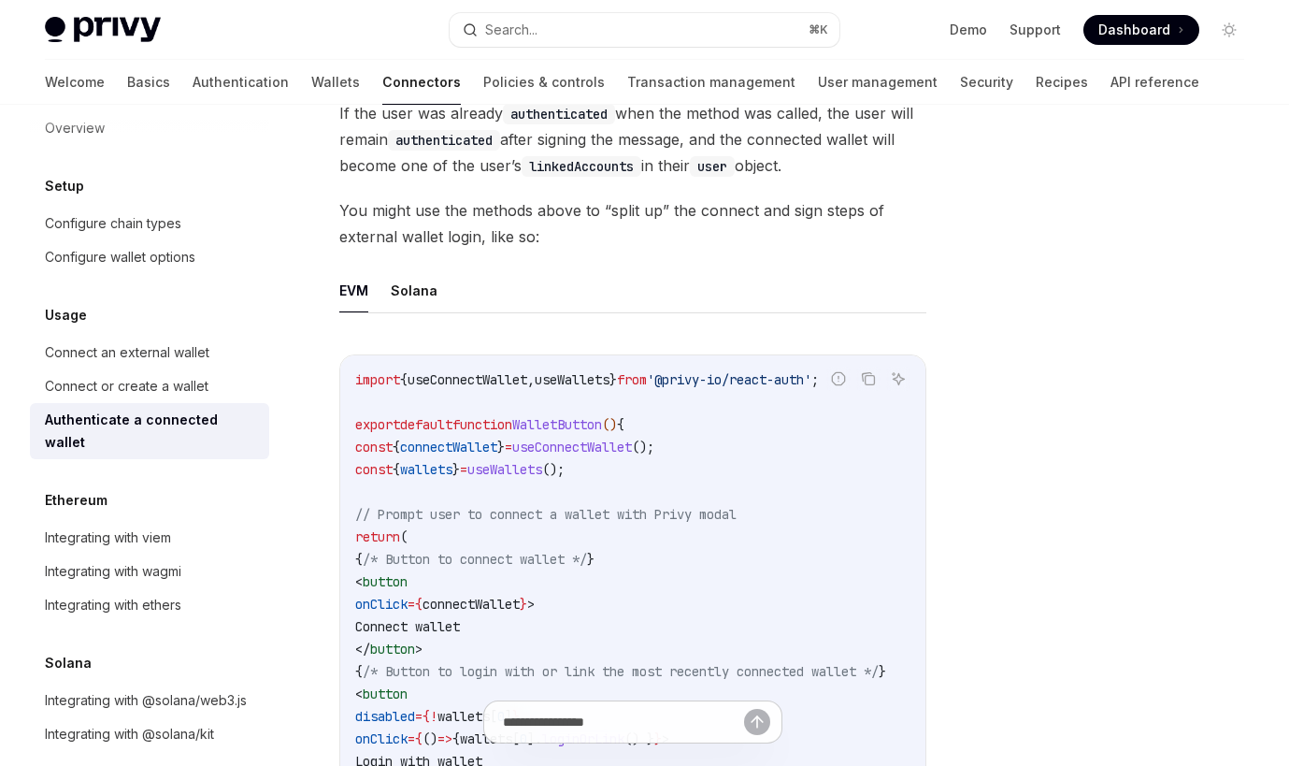
scroll to position [992, 0]
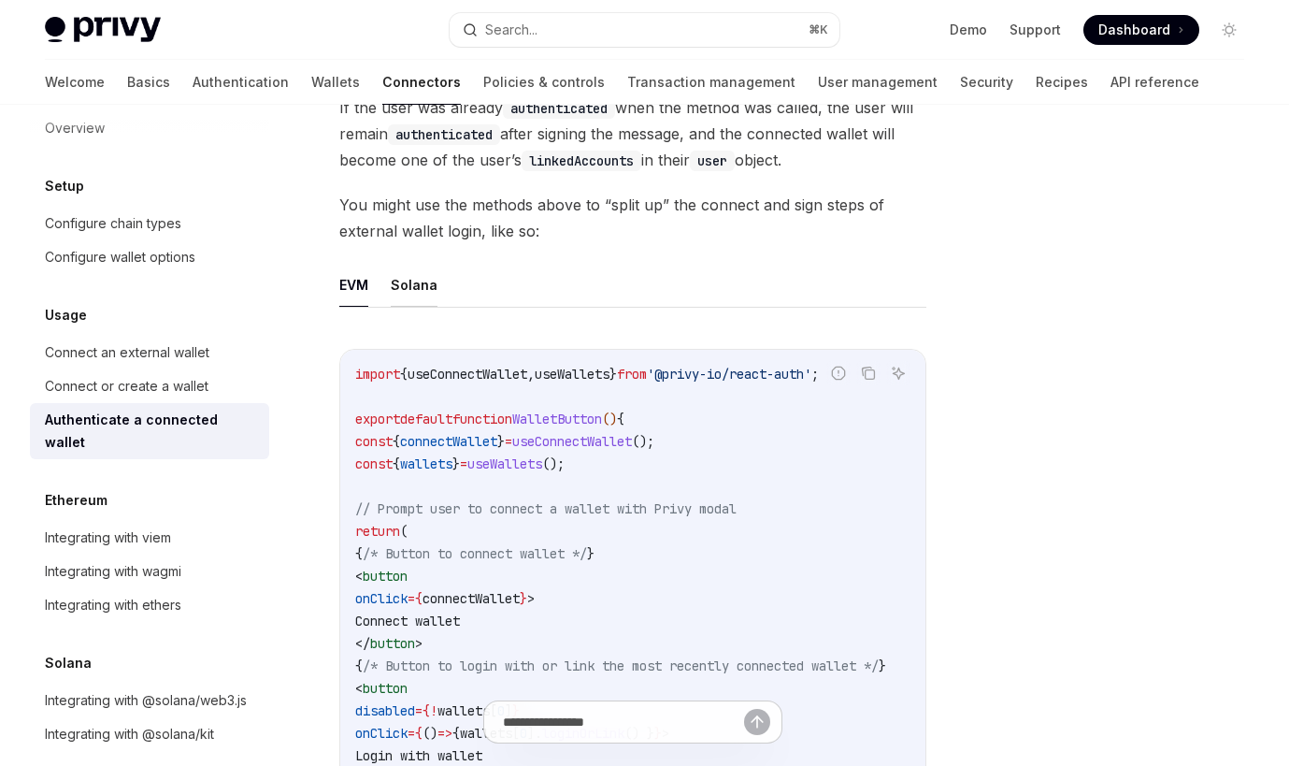
click at [420, 286] on button "Solana" at bounding box center [414, 285] width 47 height 44
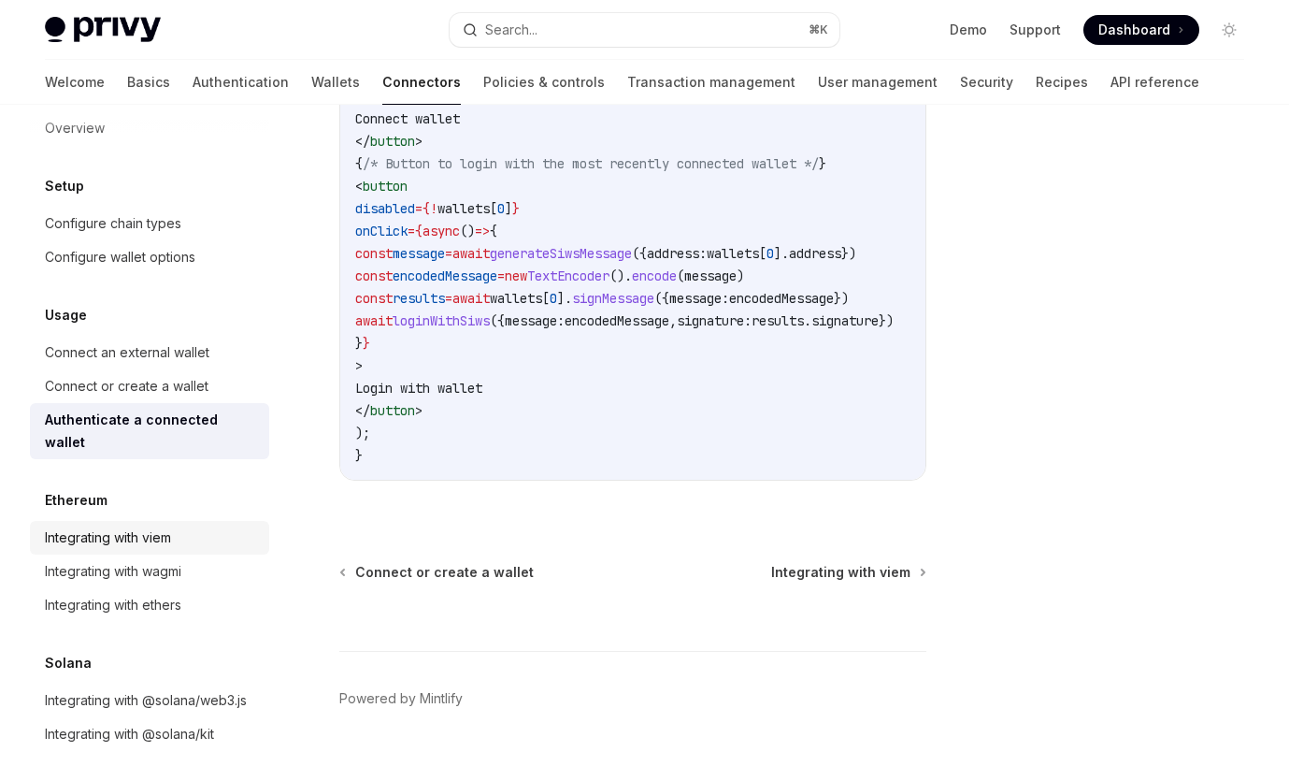
scroll to position [1586, 0]
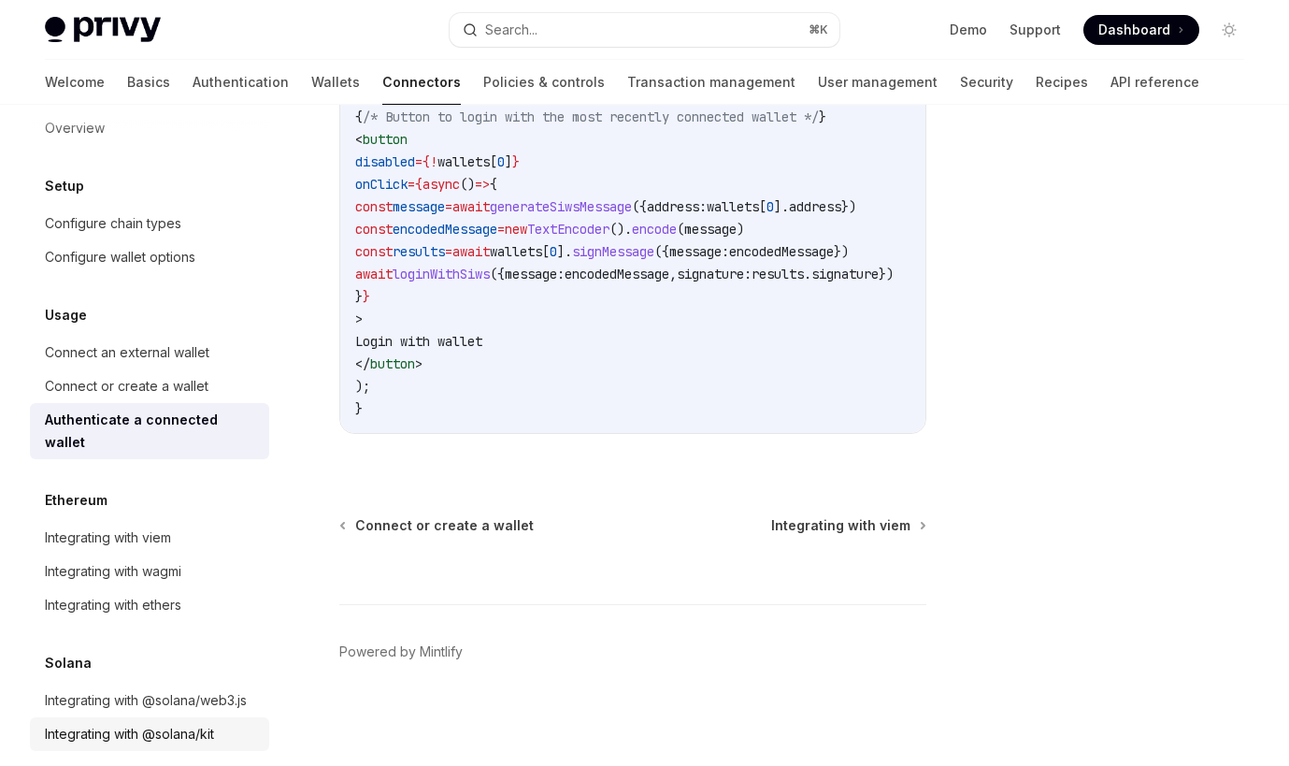
click at [179, 723] on div "Integrating with @solana/kit" at bounding box center [129, 734] width 169 height 22
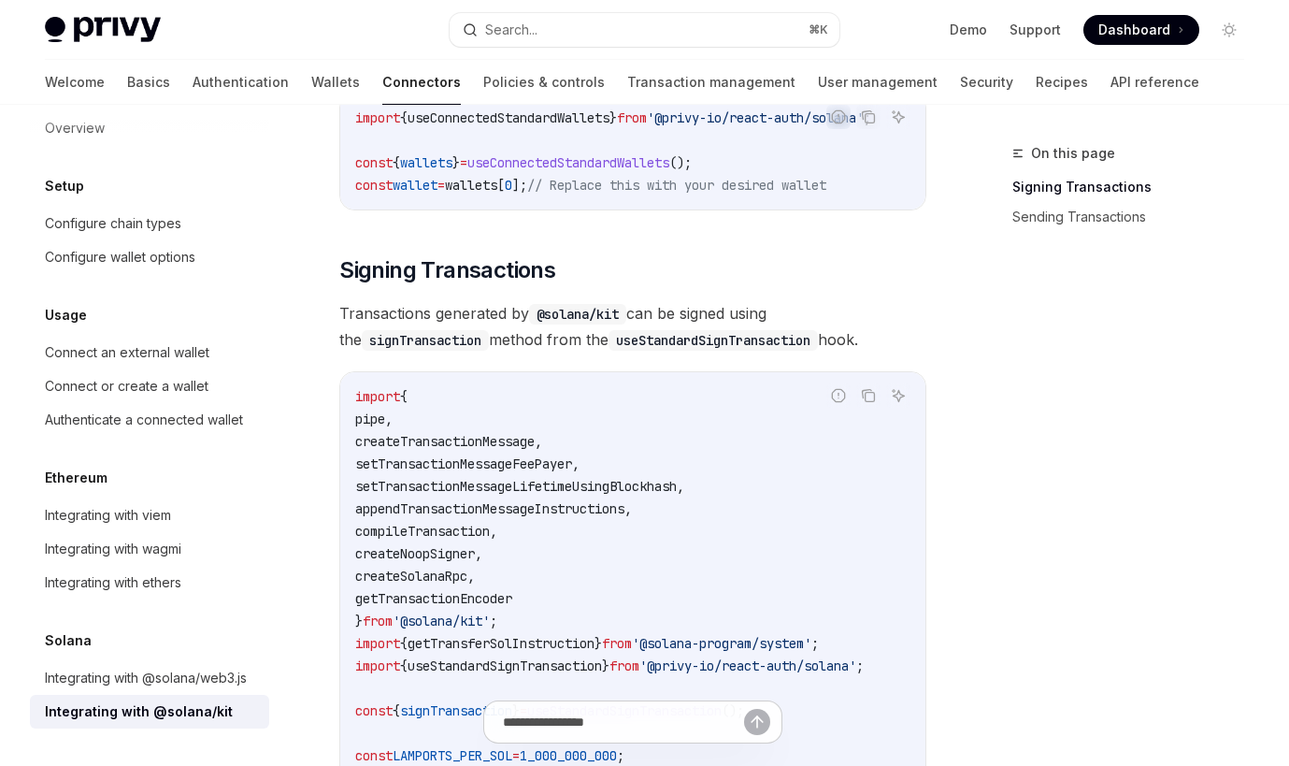
scroll to position [401, 0]
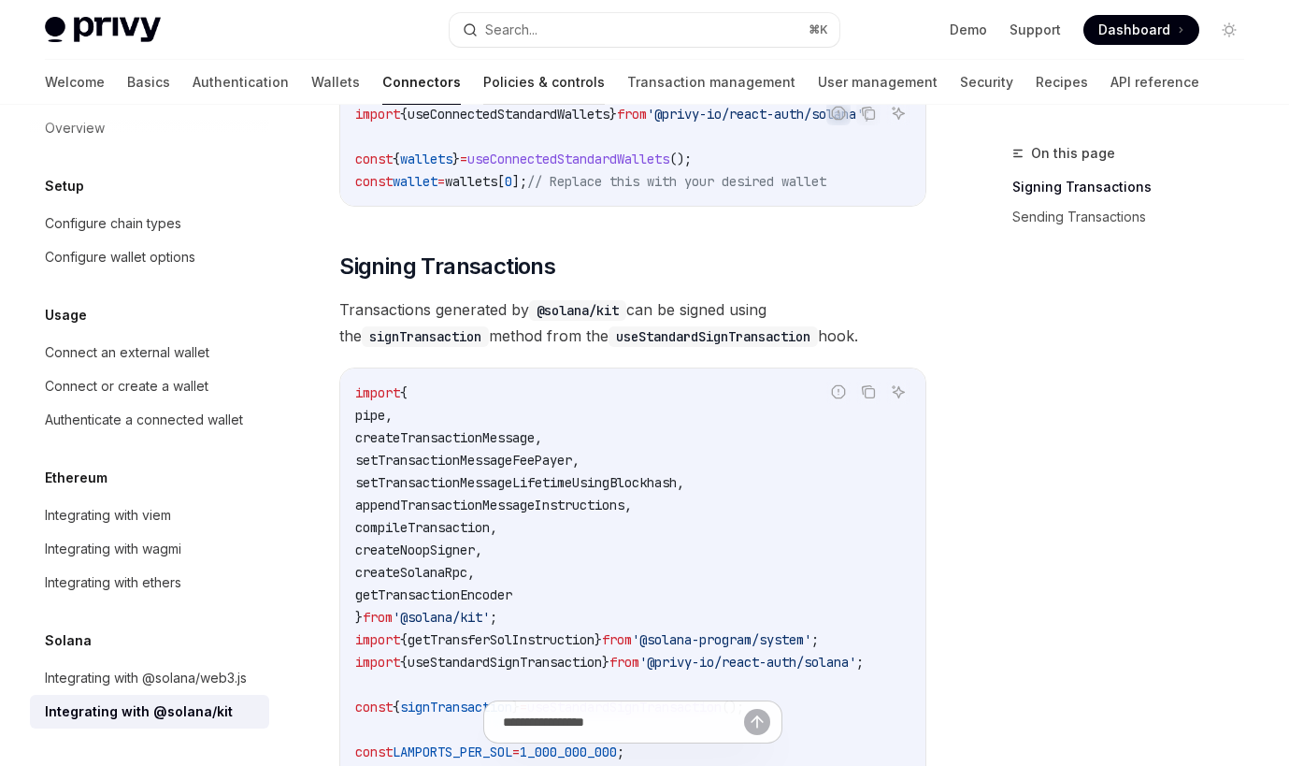
click at [483, 77] on link "Policies & controls" at bounding box center [544, 82] width 122 height 45
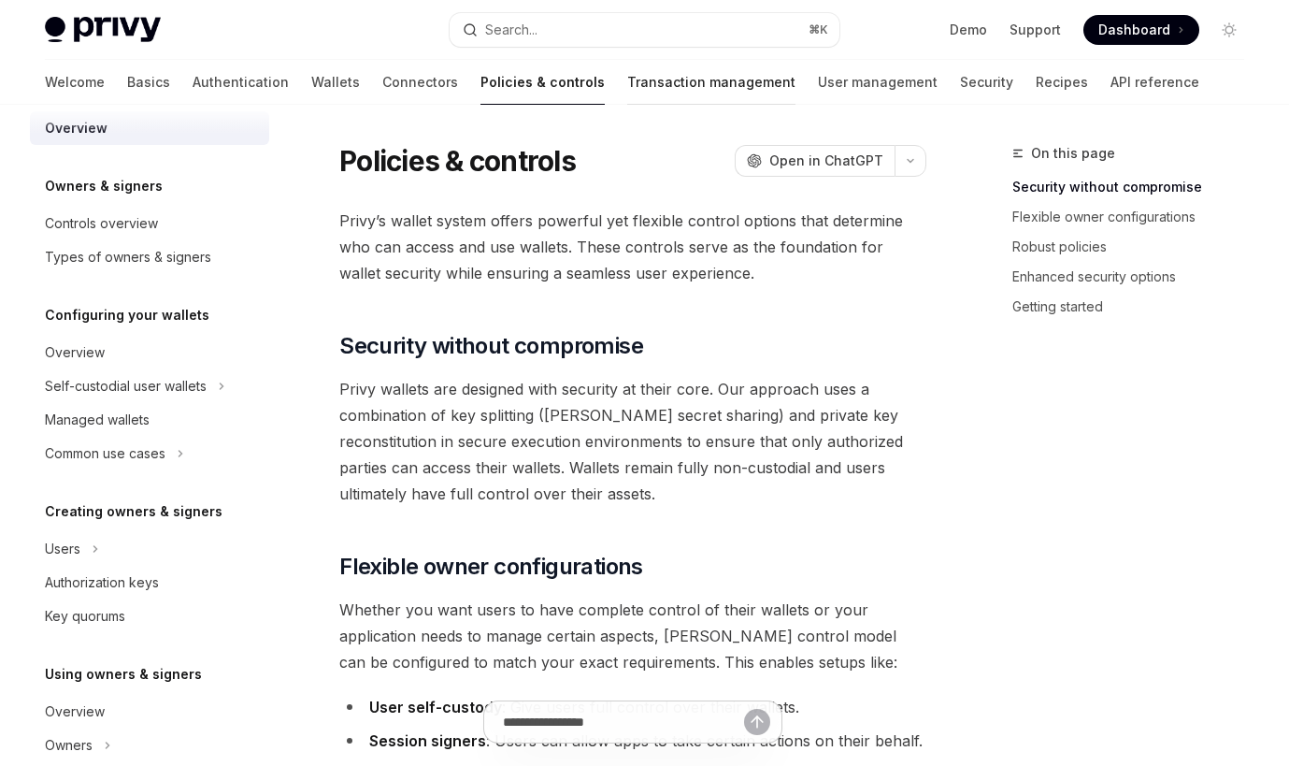
click at [627, 79] on link "Transaction management" at bounding box center [711, 82] width 168 height 45
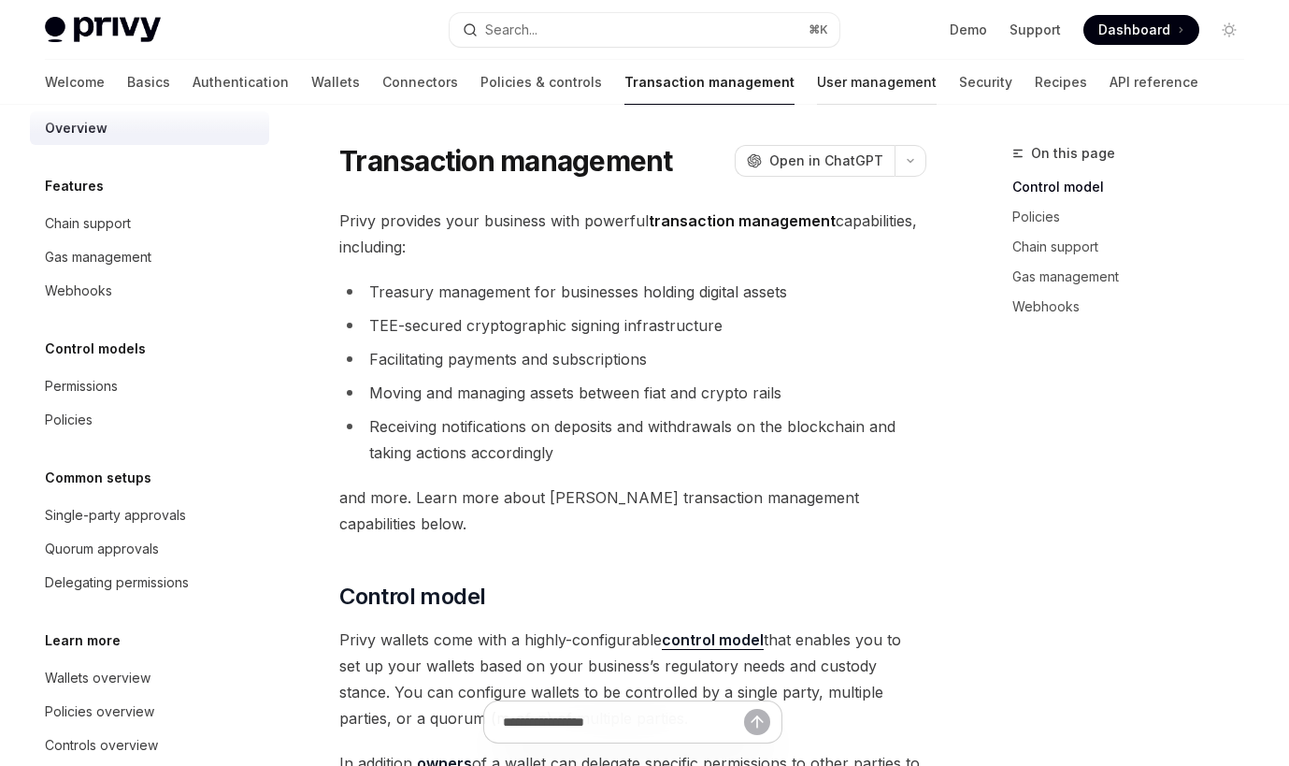
click at [817, 87] on link "User management" at bounding box center [877, 82] width 120 height 45
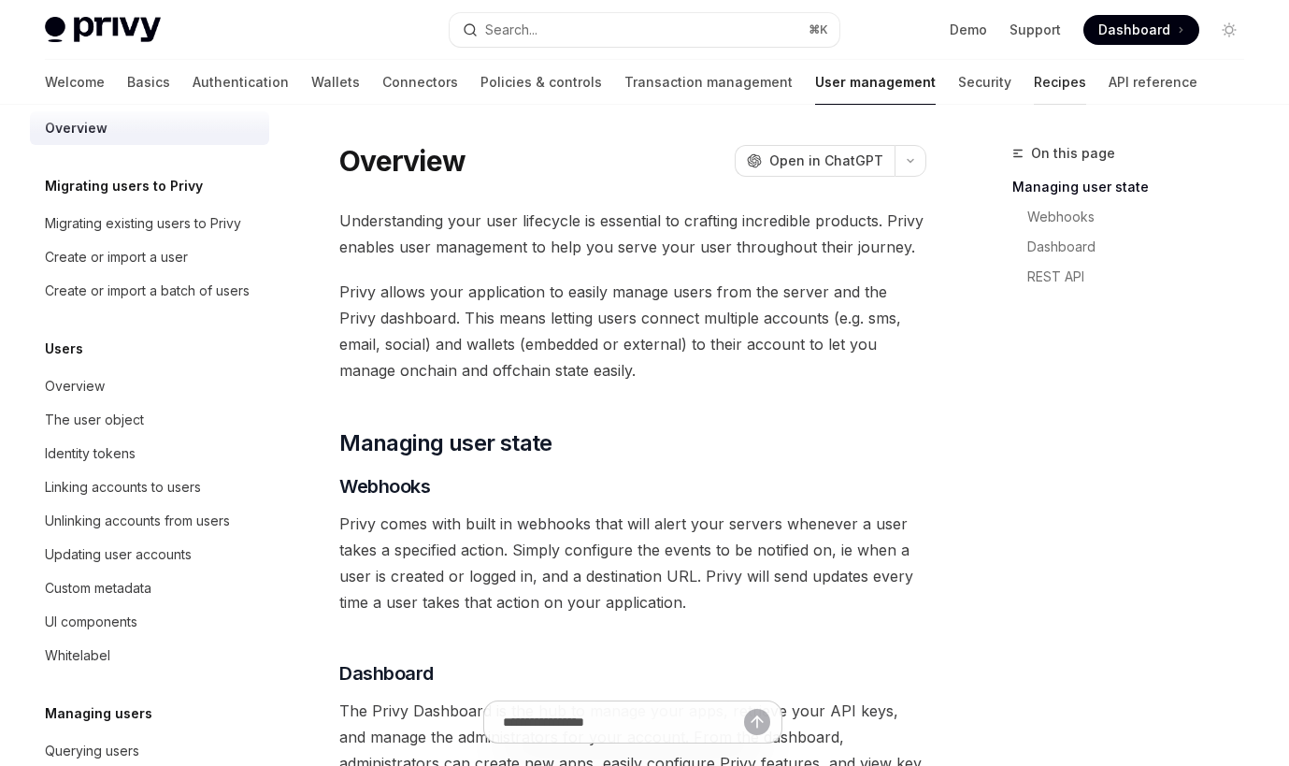
click at [1034, 82] on link "Recipes" at bounding box center [1060, 82] width 52 height 45
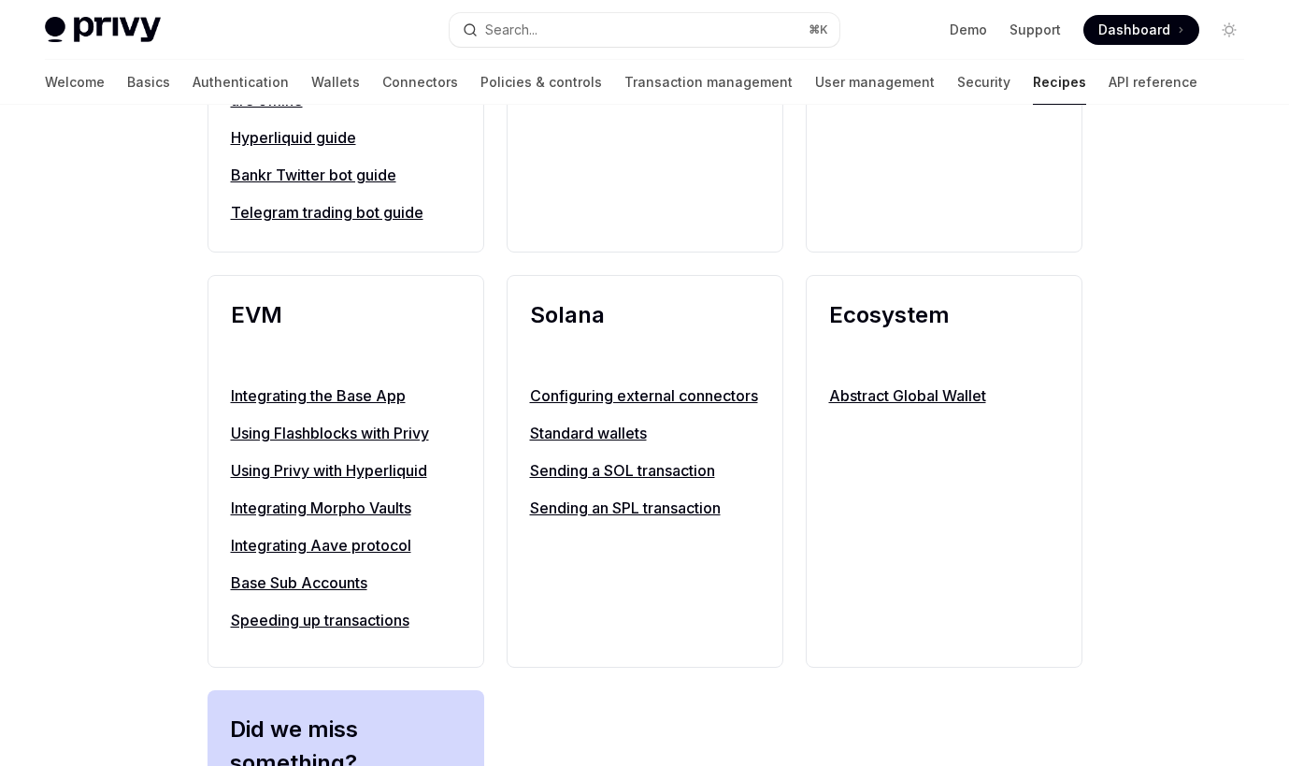
scroll to position [1902, 0]
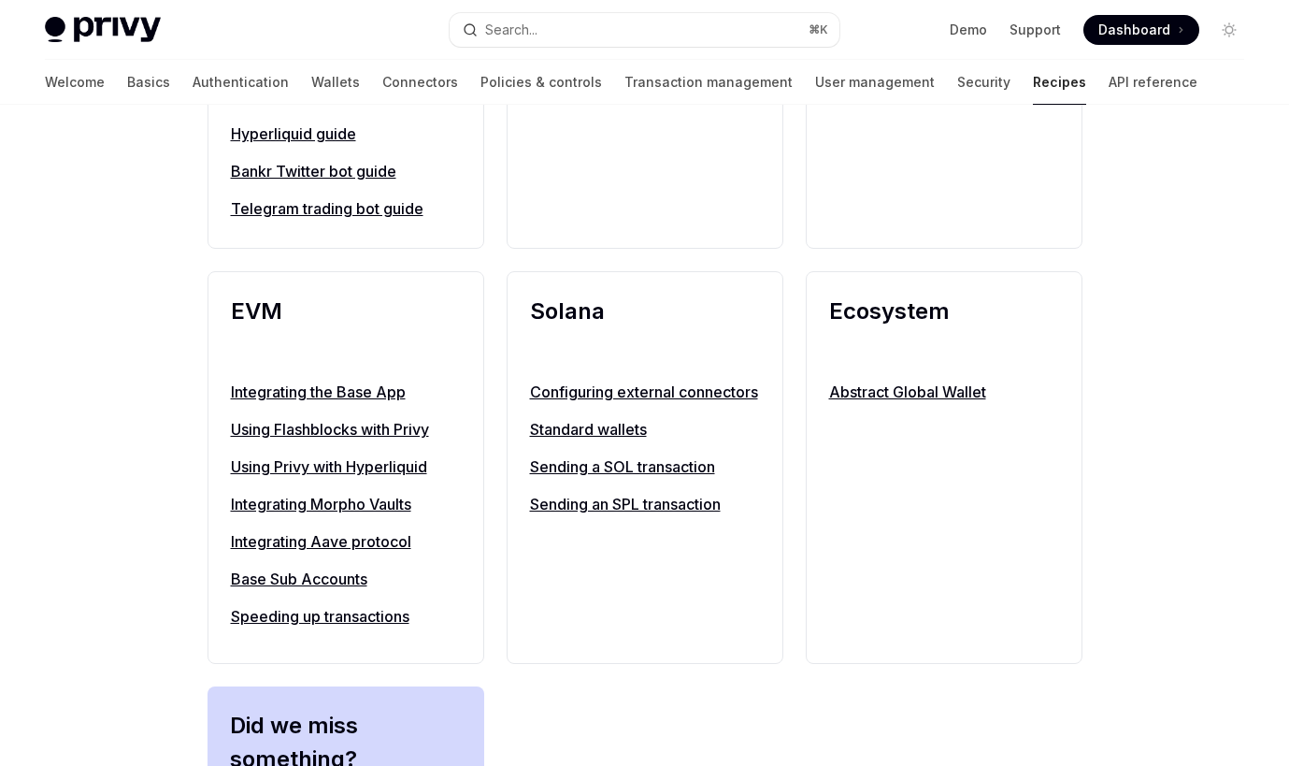
click at [611, 440] on link "Standard wallets" at bounding box center [645, 429] width 230 height 22
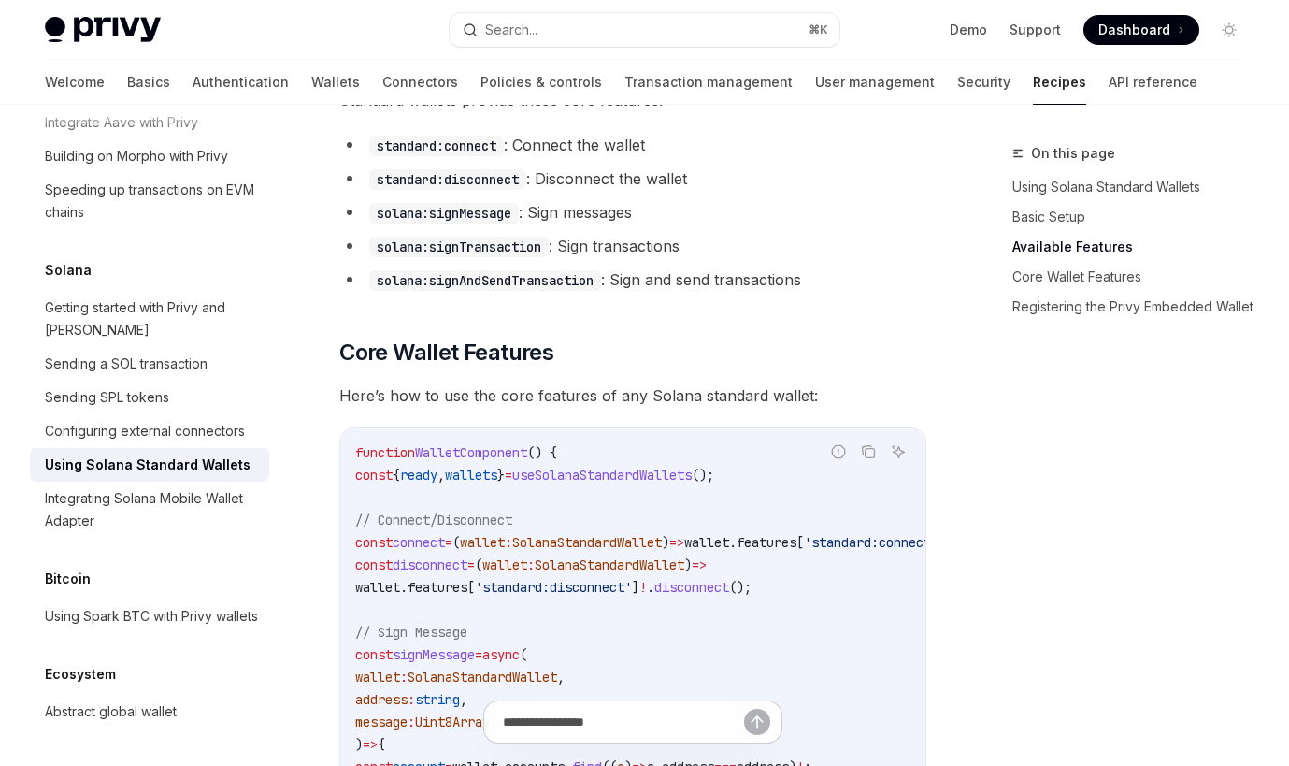
scroll to position [723, 0]
click at [185, 305] on div "Getting started with Privy and Solana" at bounding box center [151, 318] width 213 height 45
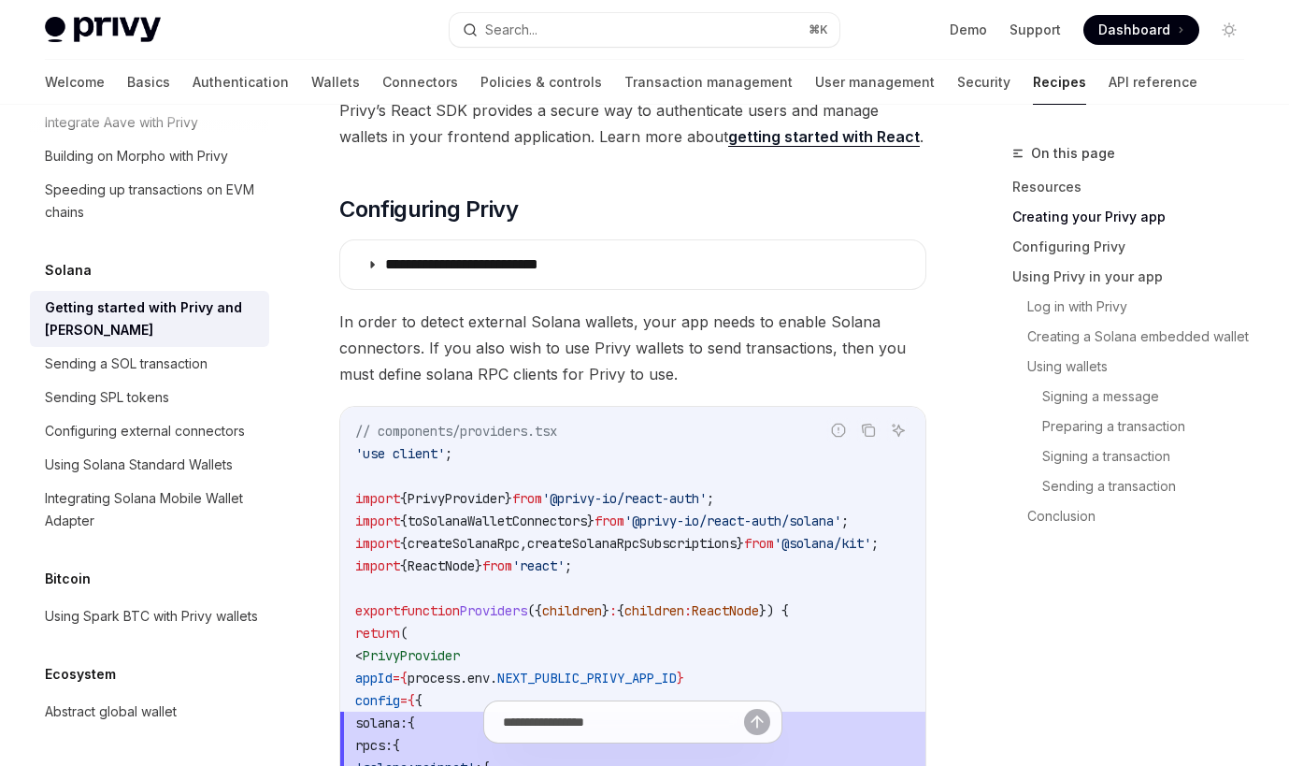
scroll to position [698, 0]
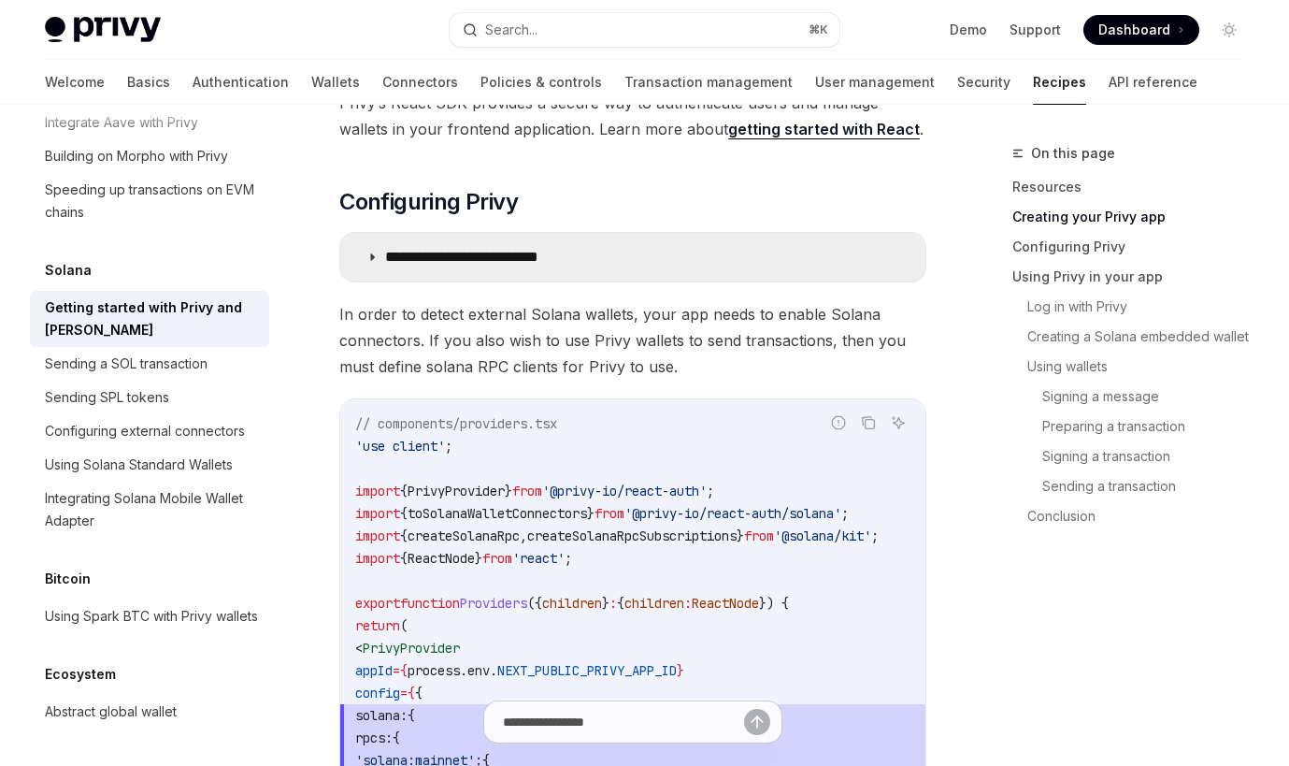
click at [502, 243] on summary "**********" at bounding box center [632, 257] width 585 height 49
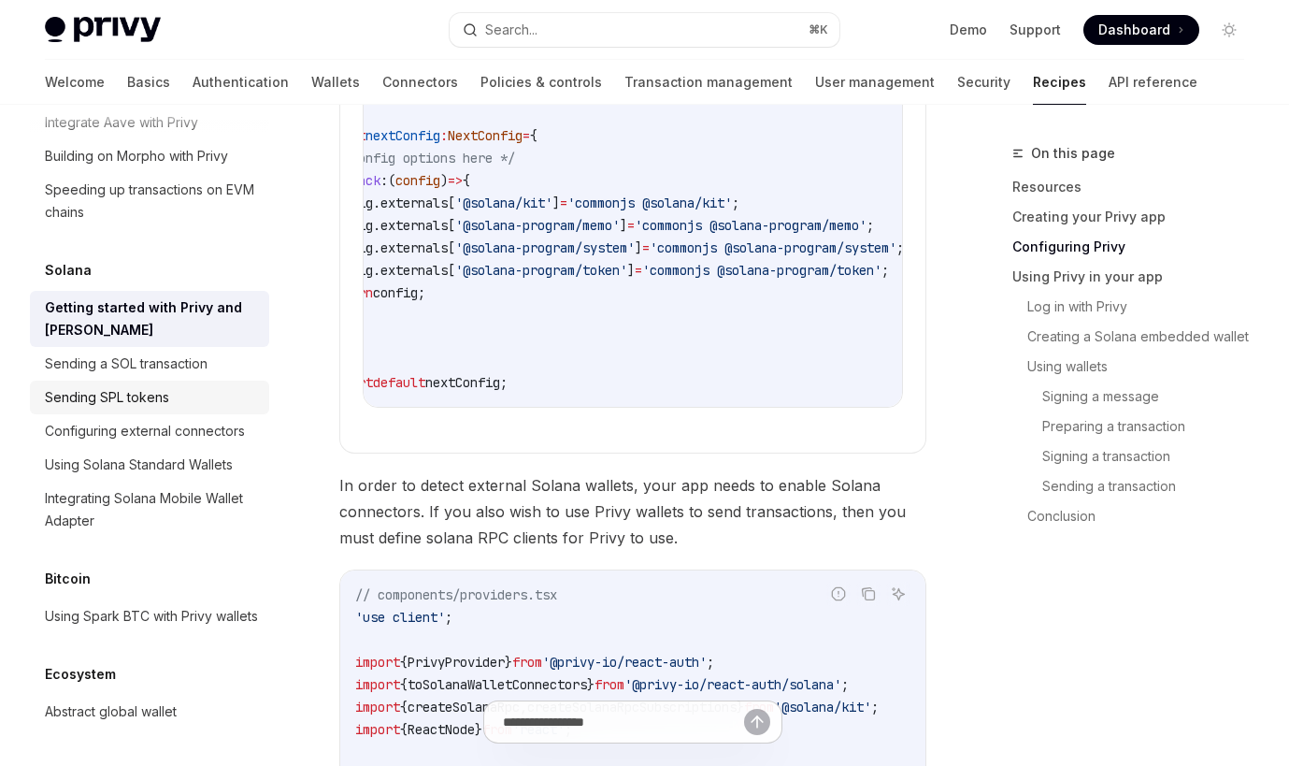
scroll to position [1049, 0]
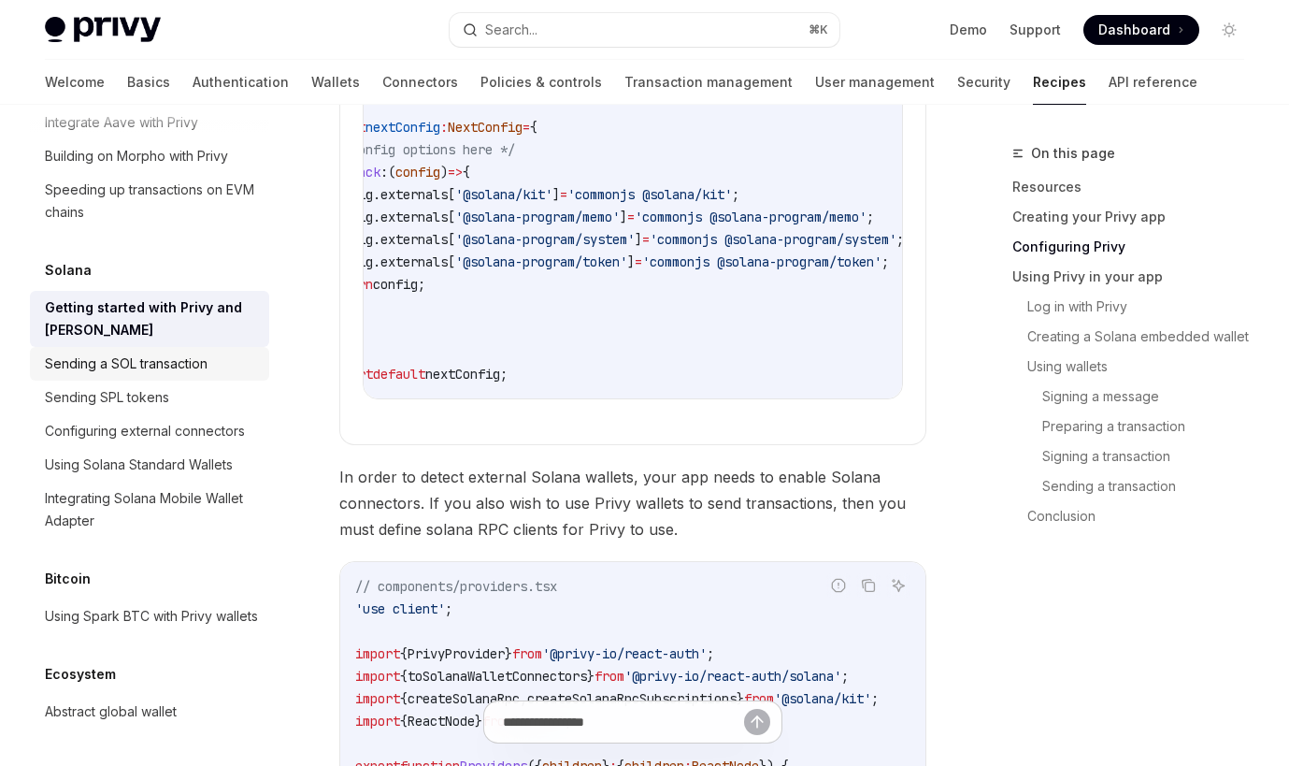
click at [130, 353] on div "Sending a SOL transaction" at bounding box center [126, 364] width 163 height 22
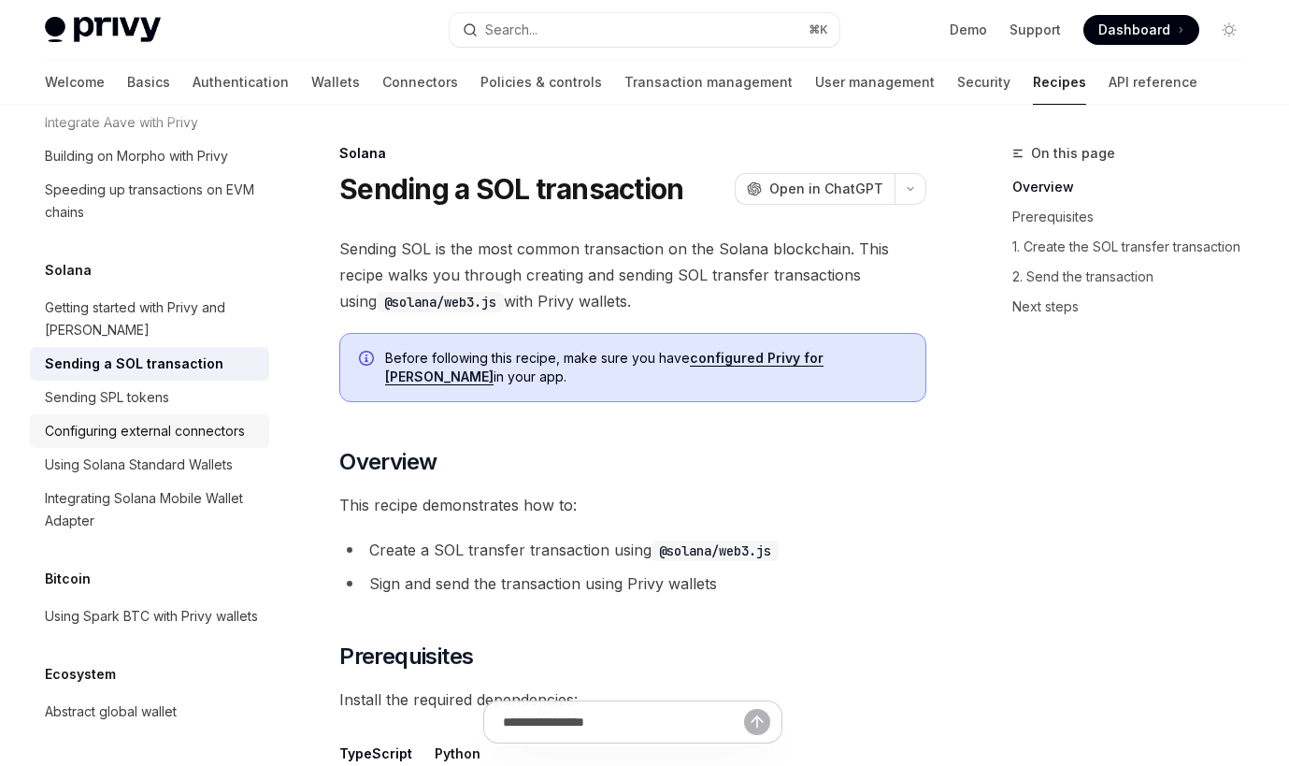
click at [142, 420] on div "Configuring external connectors" at bounding box center [145, 431] width 200 height 22
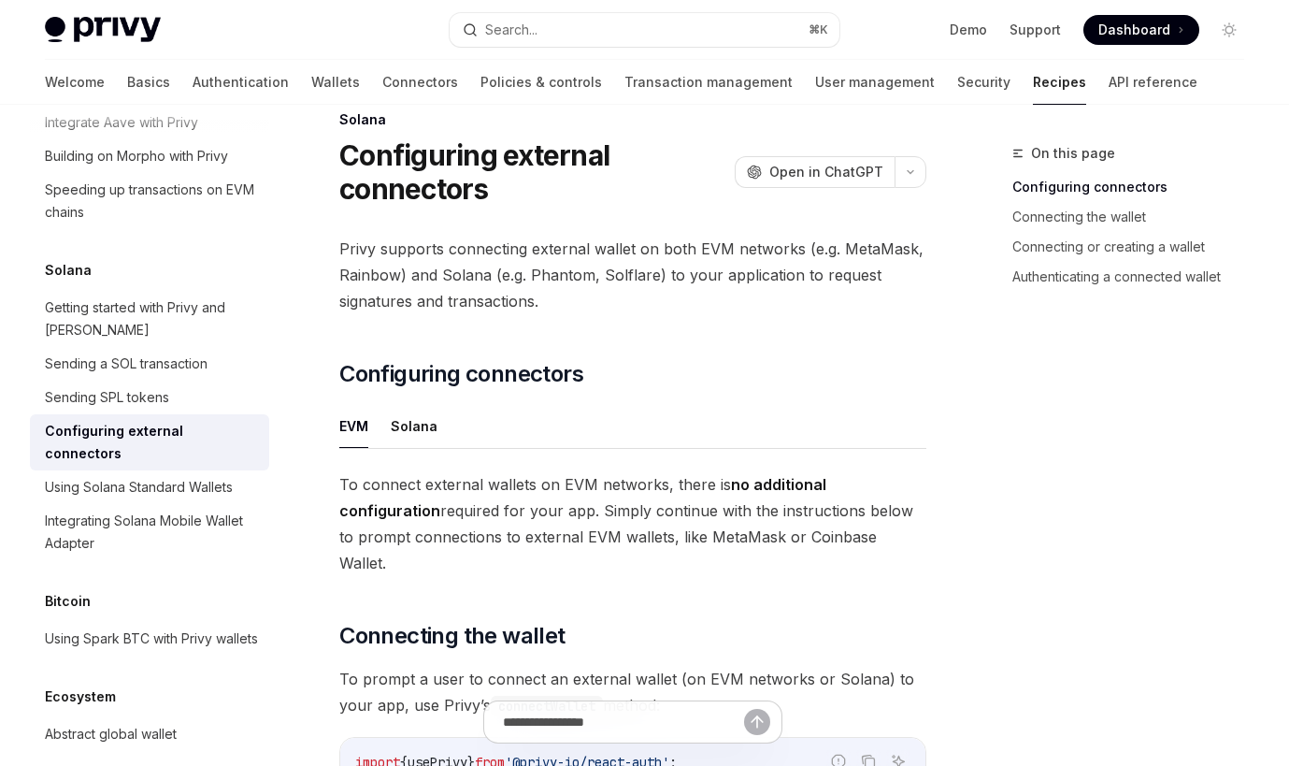
scroll to position [36, 0]
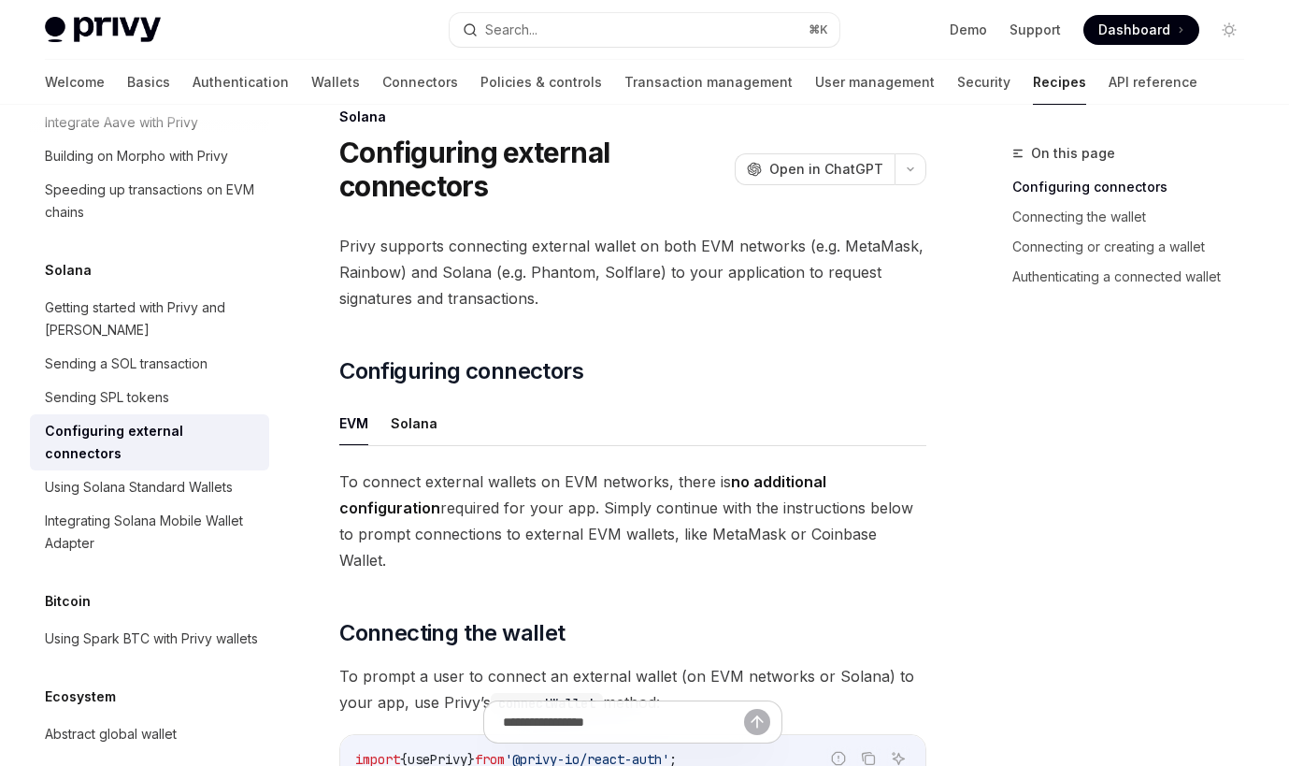
click at [438, 416] on ul "EVM Solana" at bounding box center [632, 423] width 587 height 45
click at [434, 445] on button "Solana" at bounding box center [414, 423] width 47 height 44
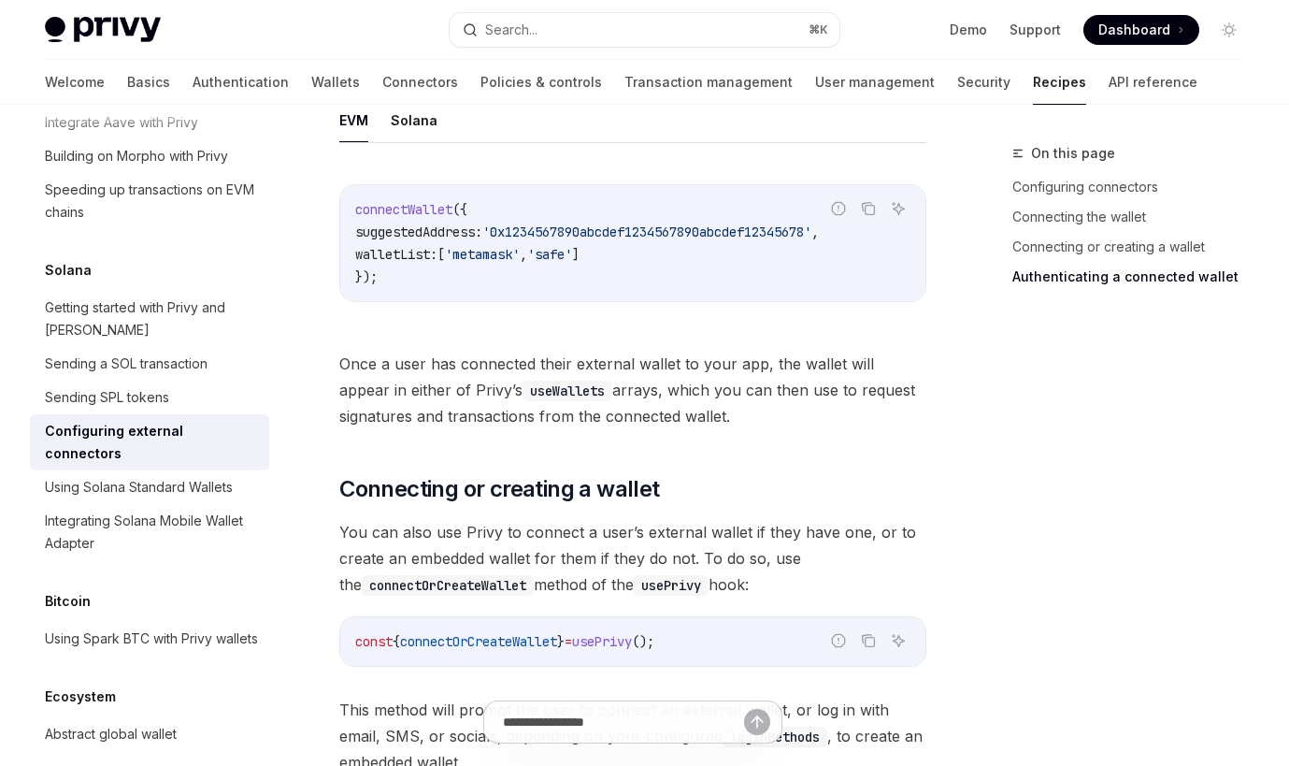
scroll to position [2647, 0]
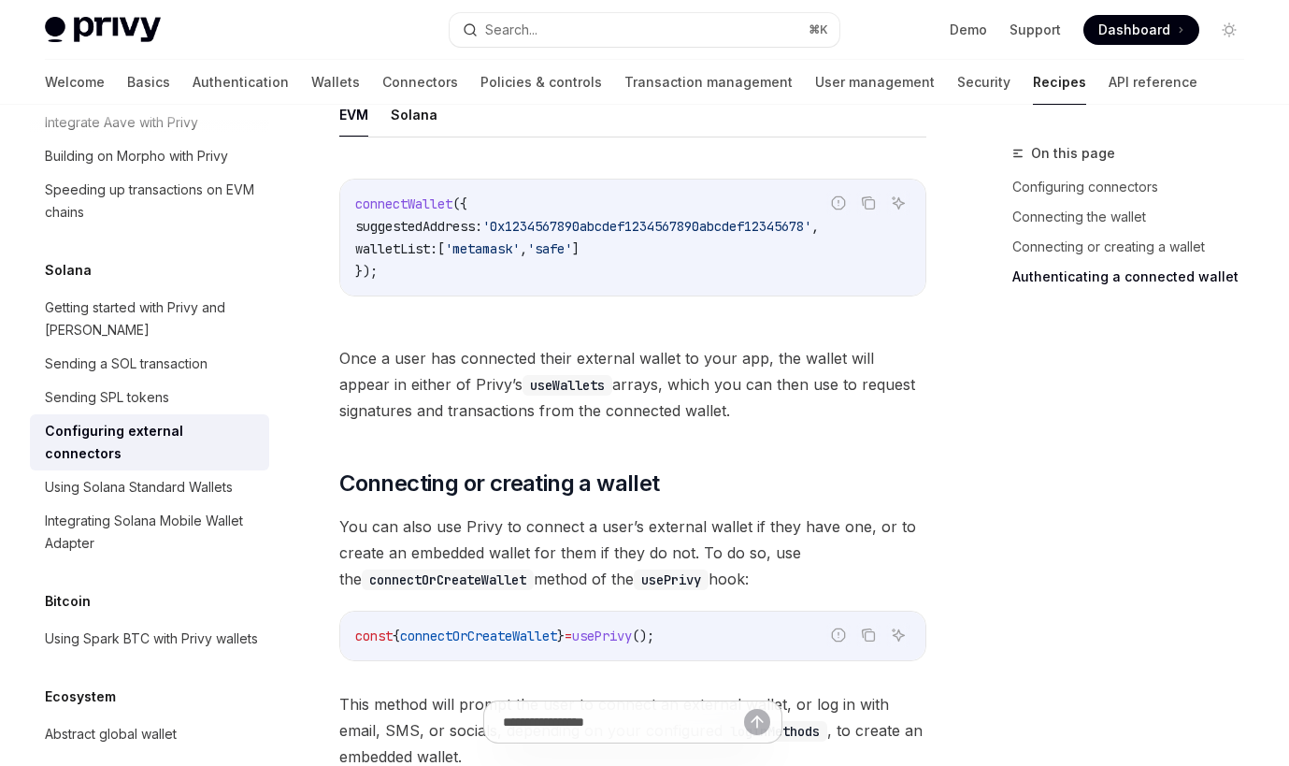
click at [400, 190] on div "connectWallet ({ suggestedAddress: '0x1234567890abcdef1234567890abcdef12345678'…" at bounding box center [632, 238] width 585 height 116
click at [401, 122] on button "Solana" at bounding box center [414, 115] width 47 height 44
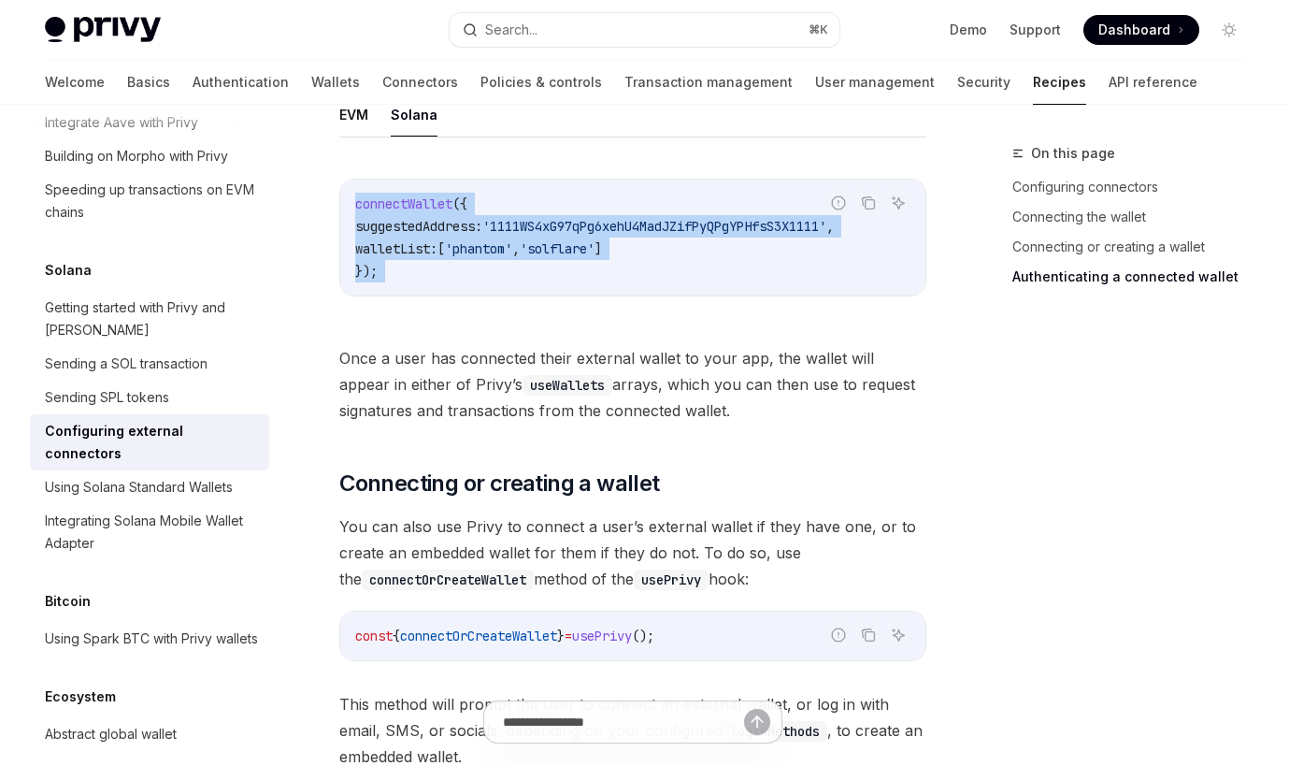
drag, startPoint x: 420, startPoint y: 188, endPoint x: 470, endPoint y: 293, distance: 116.3
click at [470, 293] on div "connectWallet ({ suggestedAddress: '1111WS4xG97qPg6xehU4MadJZifPyQPgYPHfsS3X111…" at bounding box center [632, 238] width 585 height 116
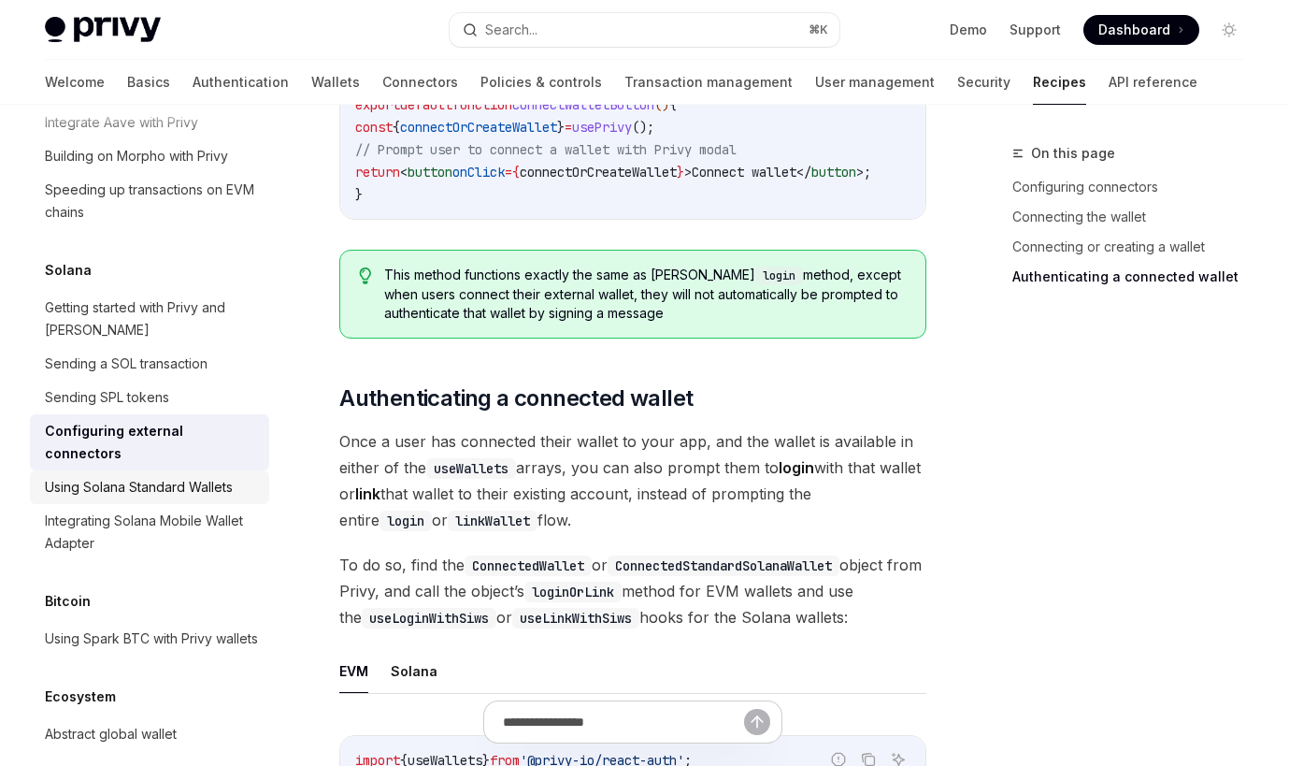
scroll to position [2834, 0]
click at [173, 510] on div "Integrating Solana Mobile Wallet Adapter" at bounding box center [151, 532] width 213 height 45
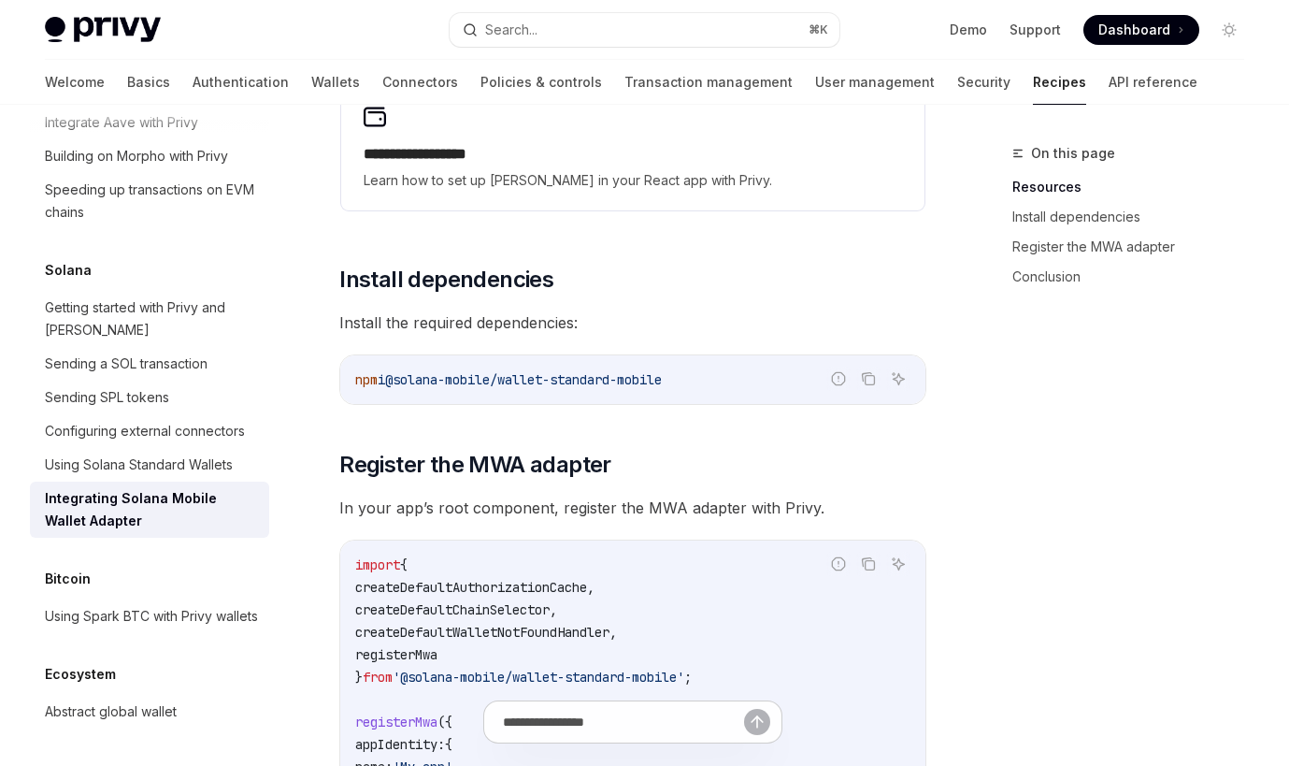
scroll to position [429, 0]
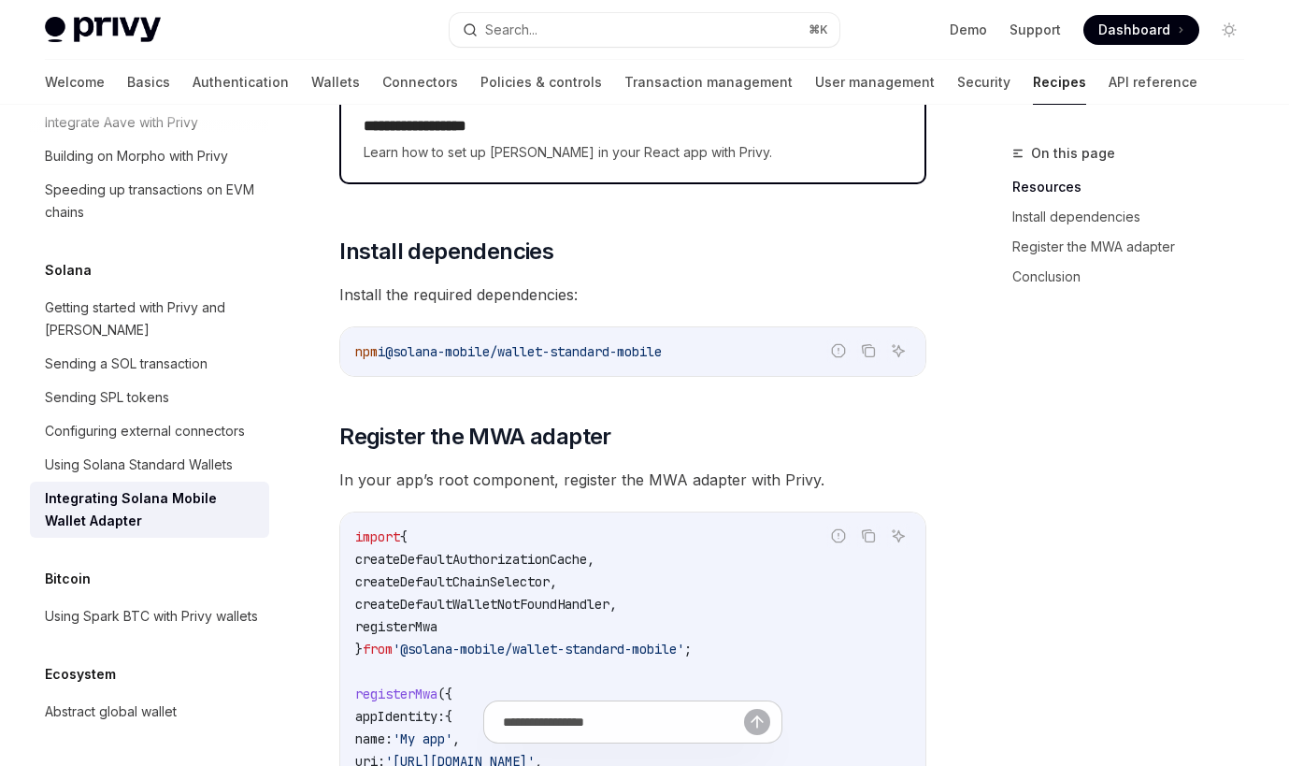
click at [407, 151] on span "Learn how to set up Solana in your React app with Privy." at bounding box center [633, 152] width 539 height 22
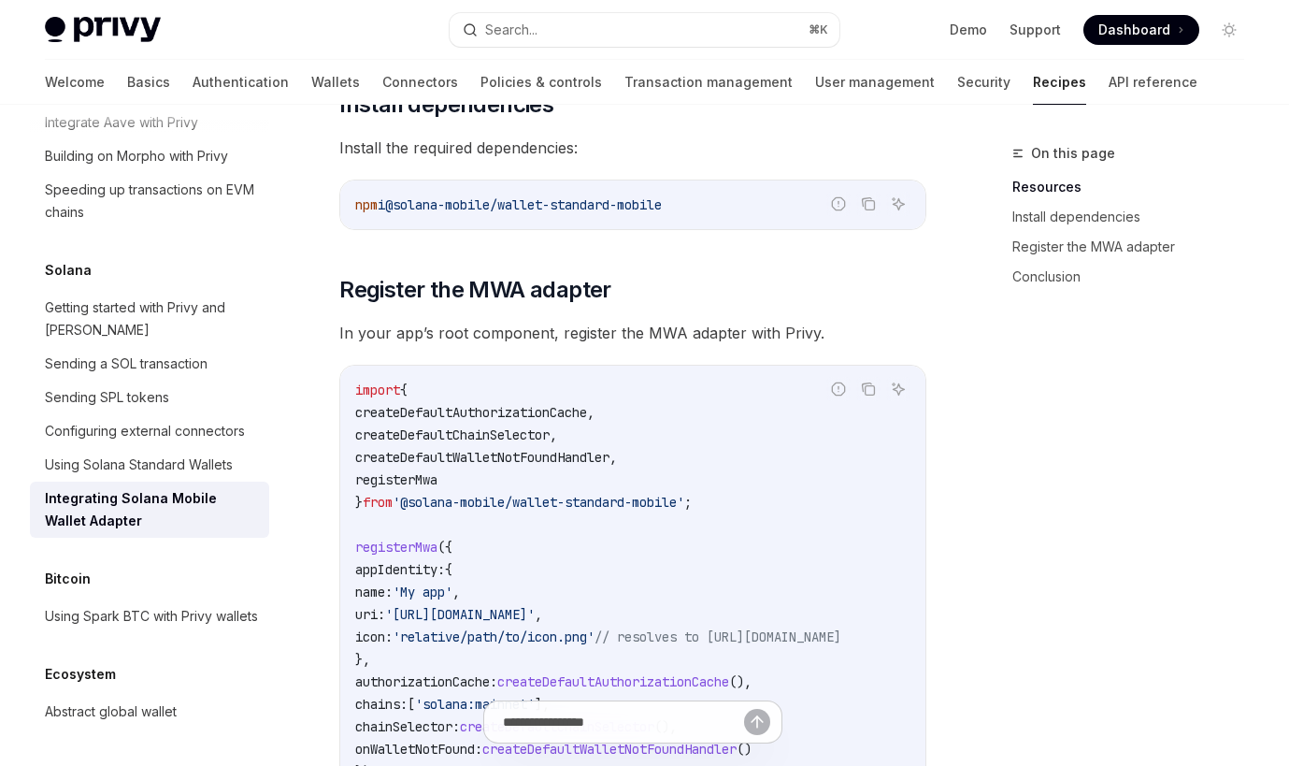
scroll to position [11, 0]
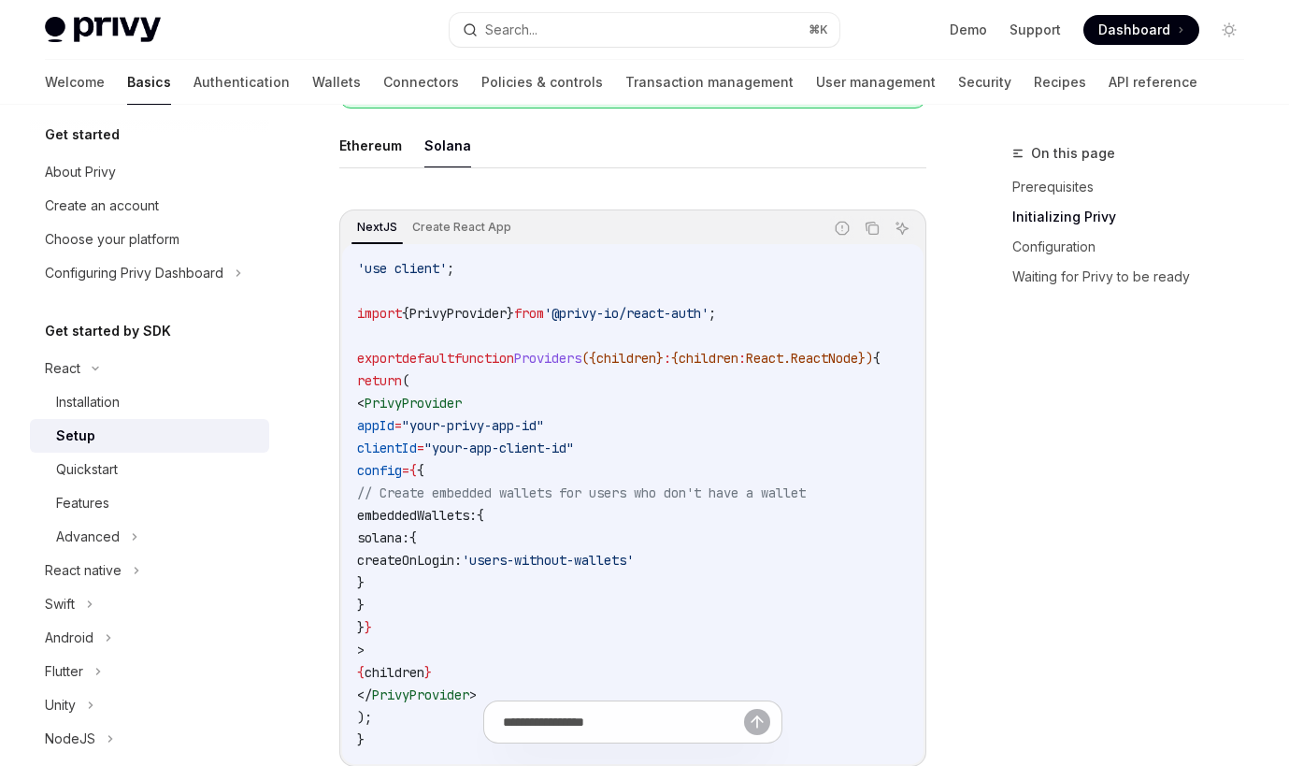
click at [428, 151] on button "Solana" at bounding box center [448, 145] width 47 height 44
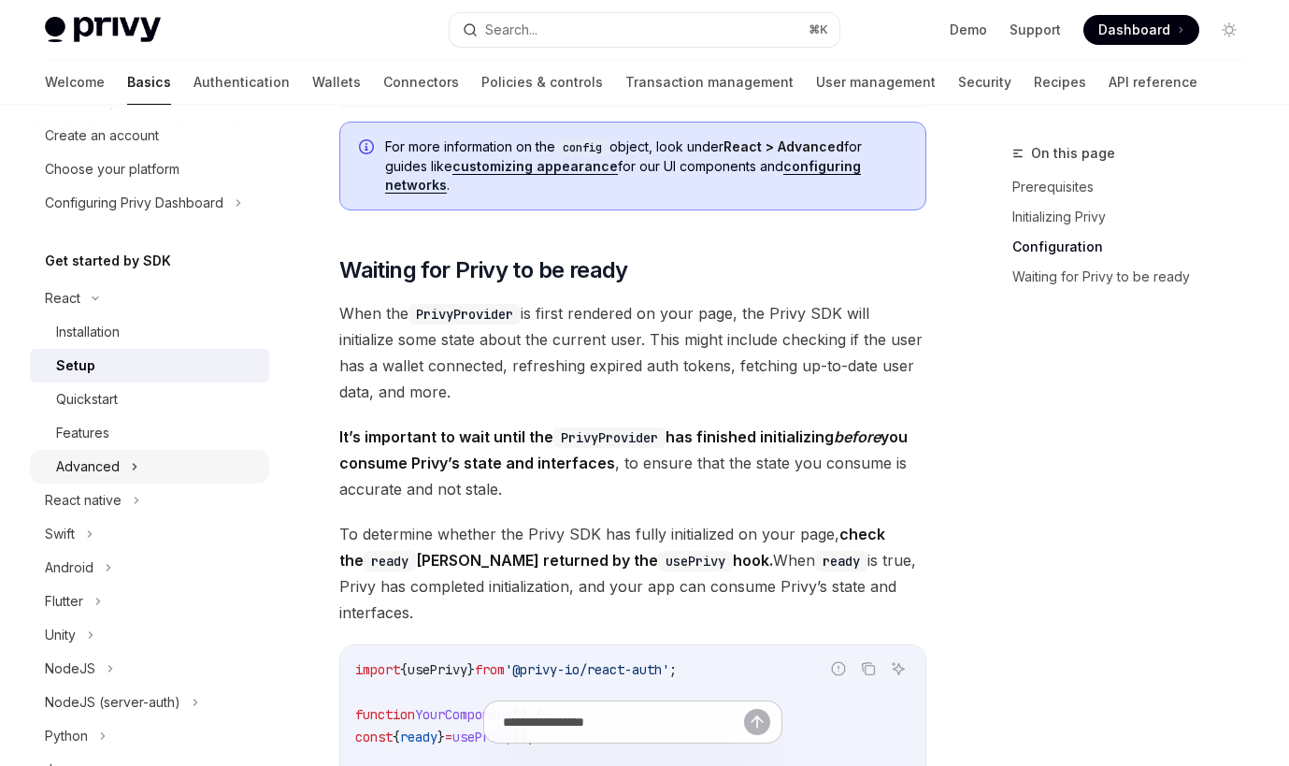
scroll to position [82, 0]
click at [1034, 89] on link "Recipes" at bounding box center [1060, 82] width 52 height 45
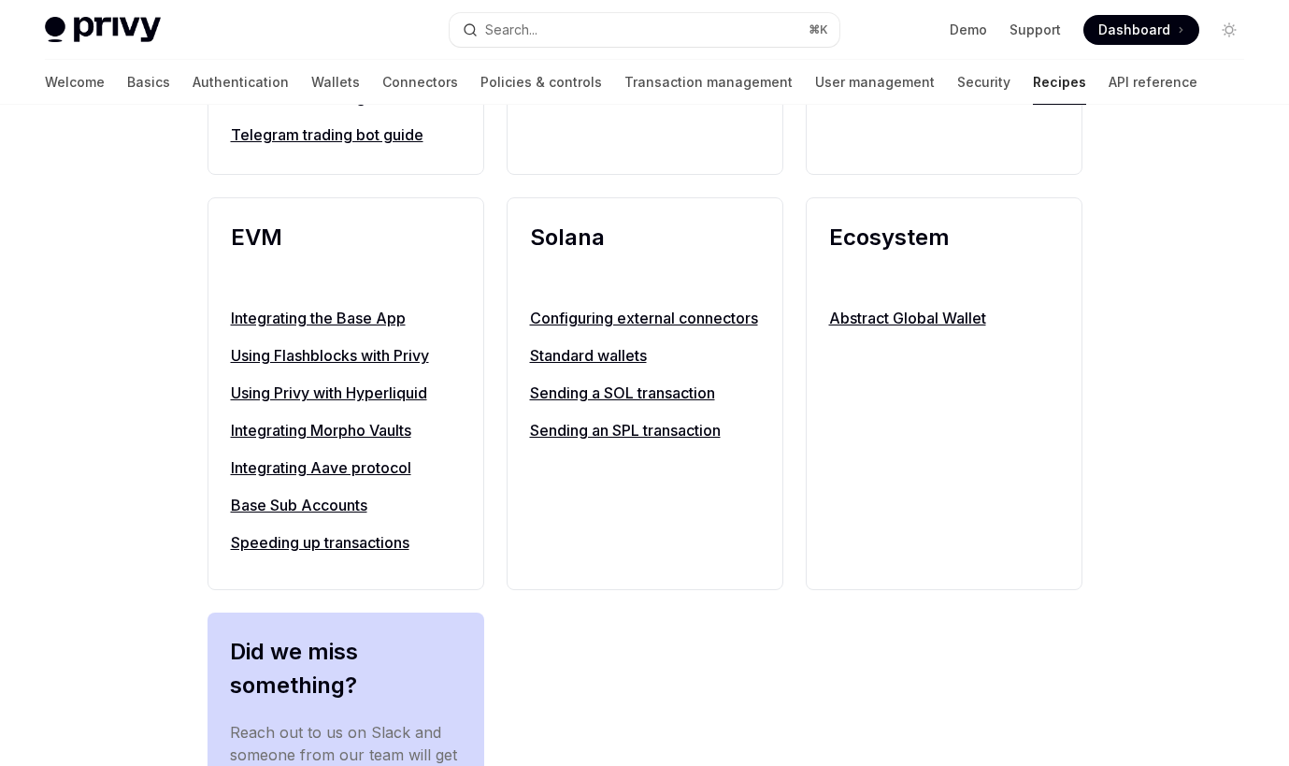
scroll to position [1942, 0]
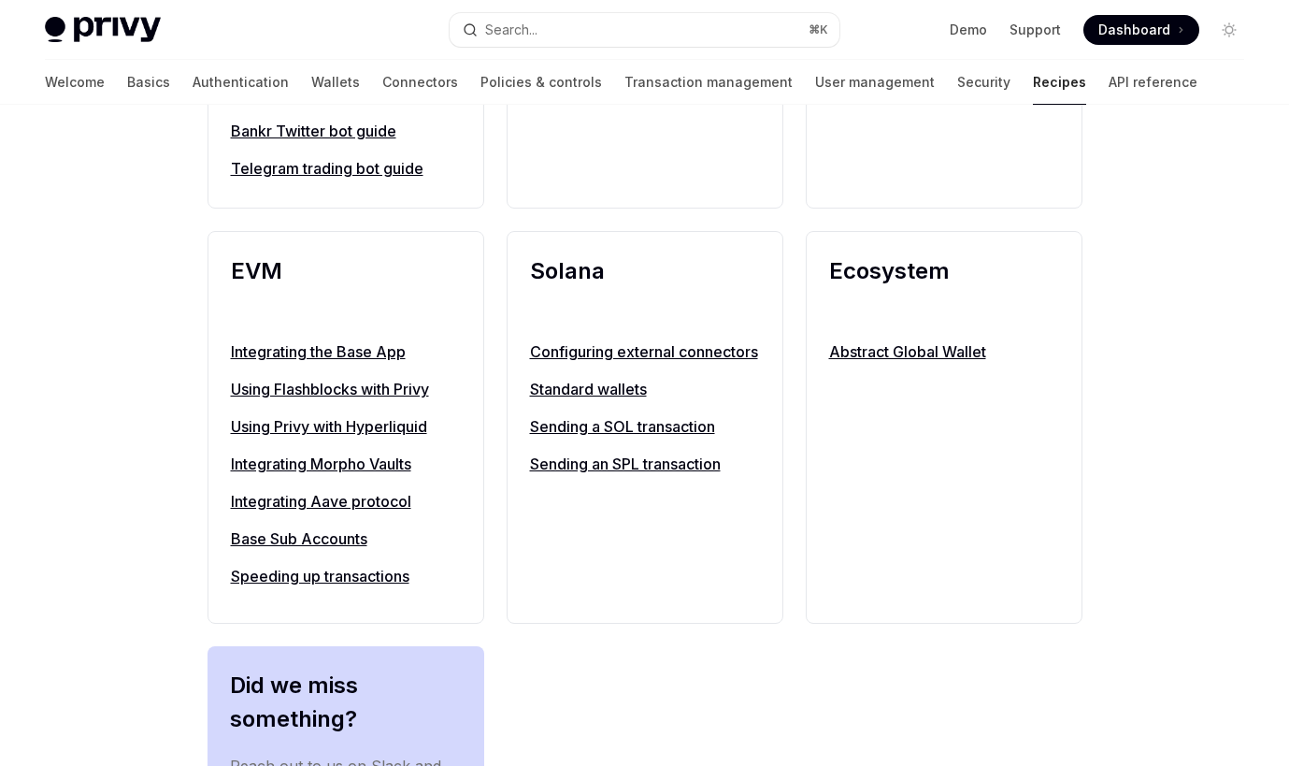
click at [667, 363] on link "Configuring external connectors" at bounding box center [645, 351] width 230 height 22
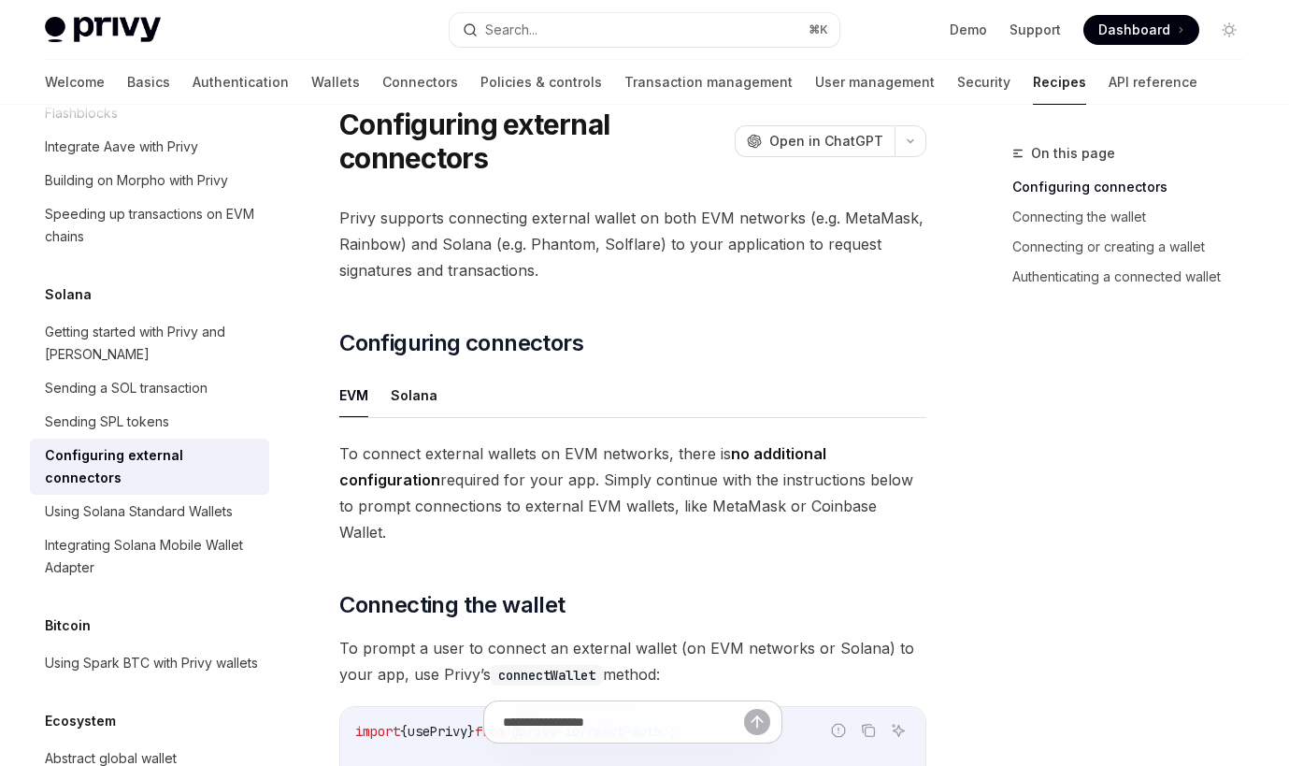
scroll to position [81, 0]
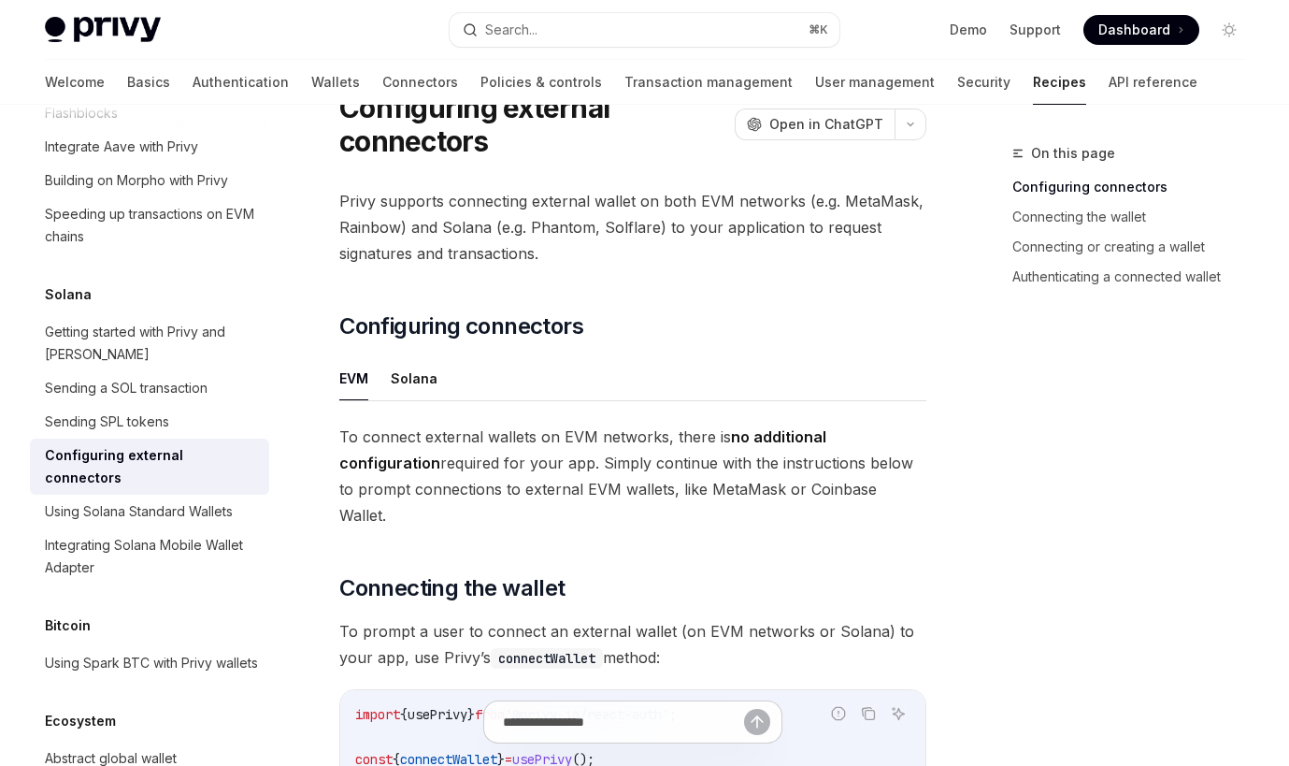
click at [439, 385] on ul "EVM Solana" at bounding box center [632, 378] width 587 height 45
click at [432, 388] on button "Solana" at bounding box center [414, 378] width 47 height 44
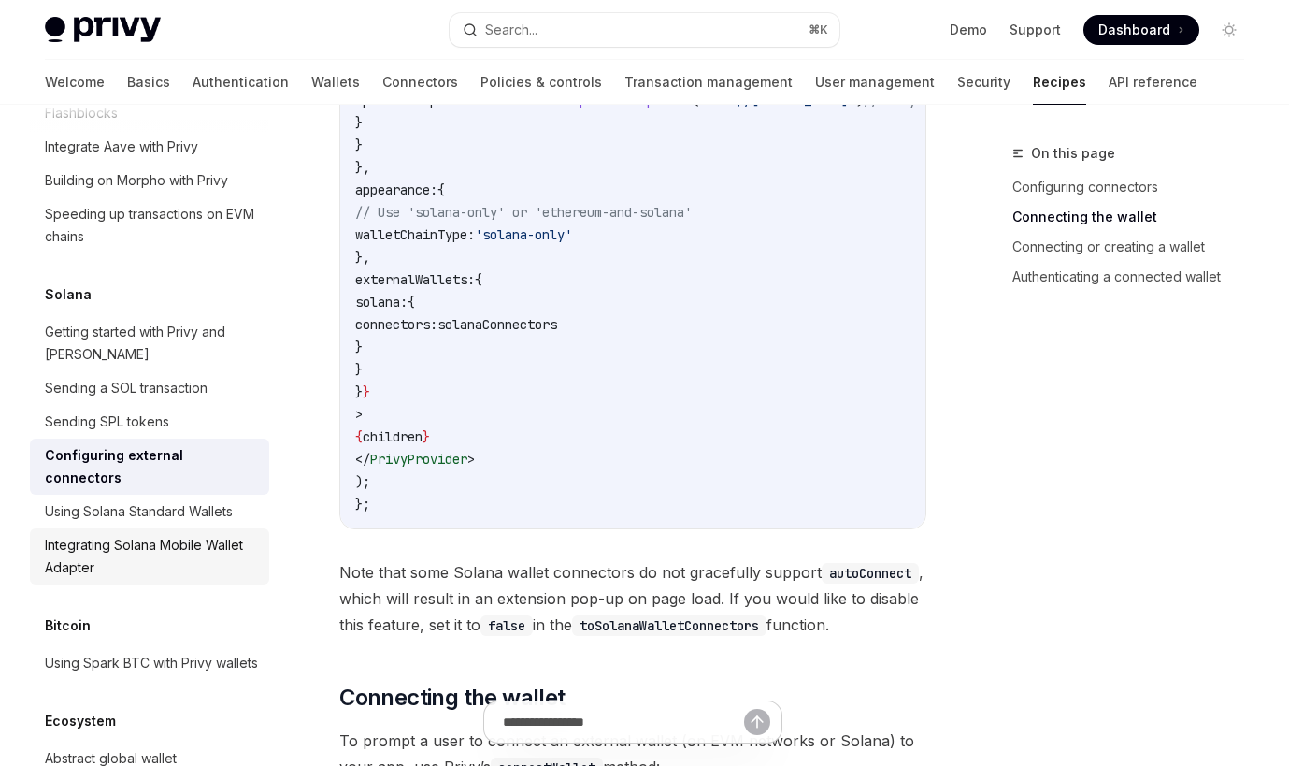
scroll to position [2834, 0]
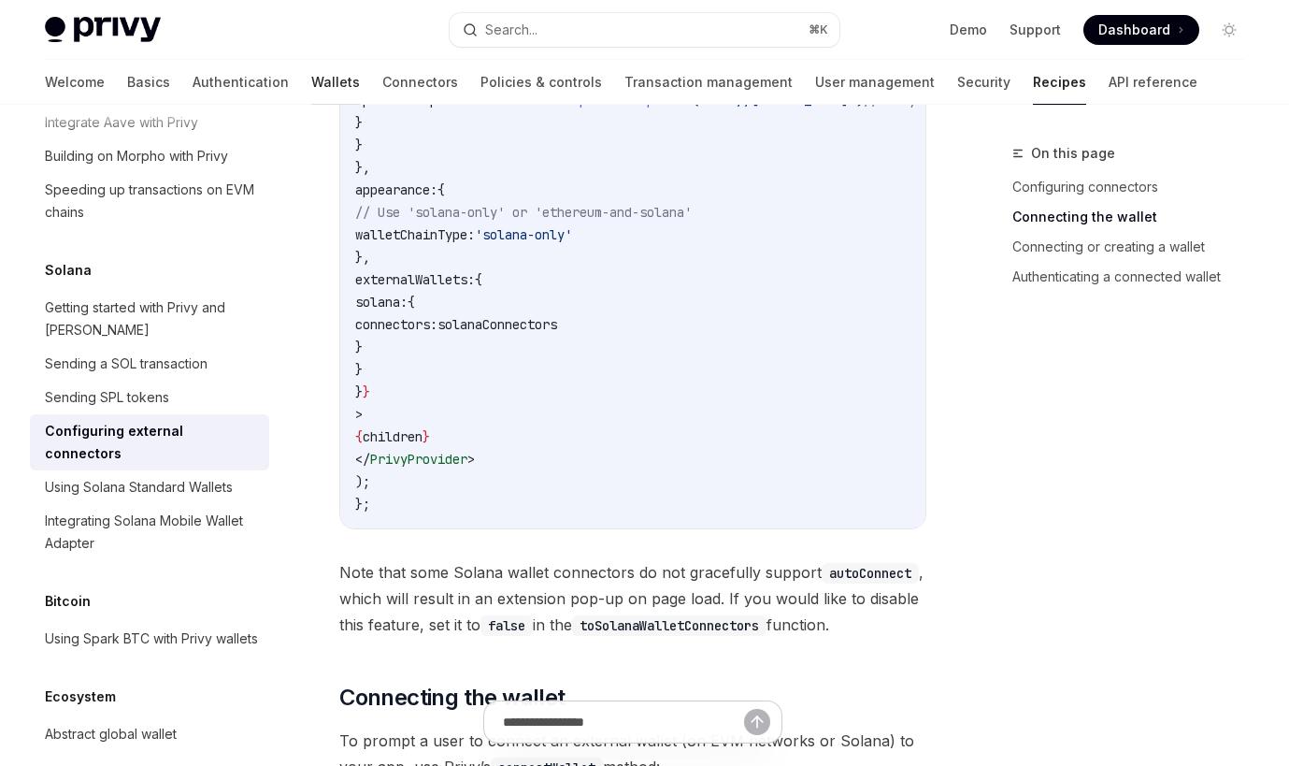
click at [311, 79] on link "Wallets" at bounding box center [335, 82] width 49 height 45
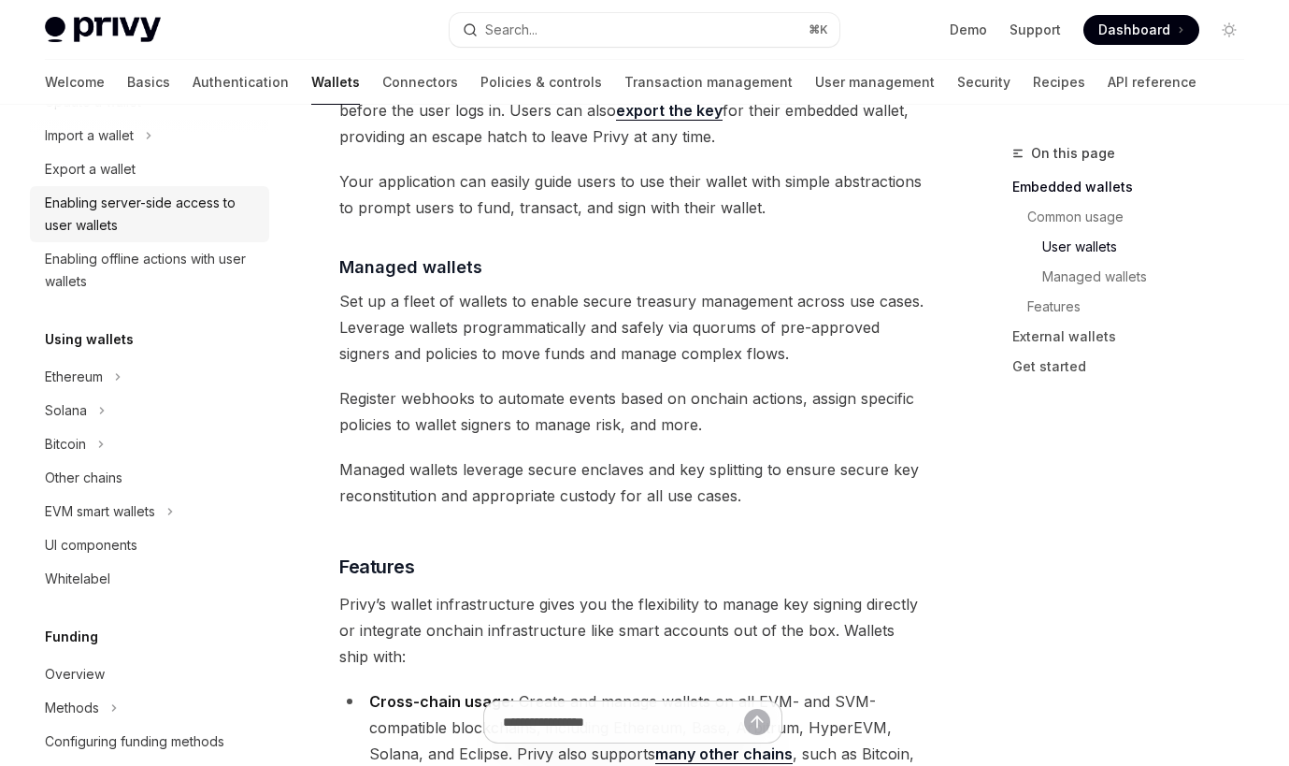
scroll to position [314, 0]
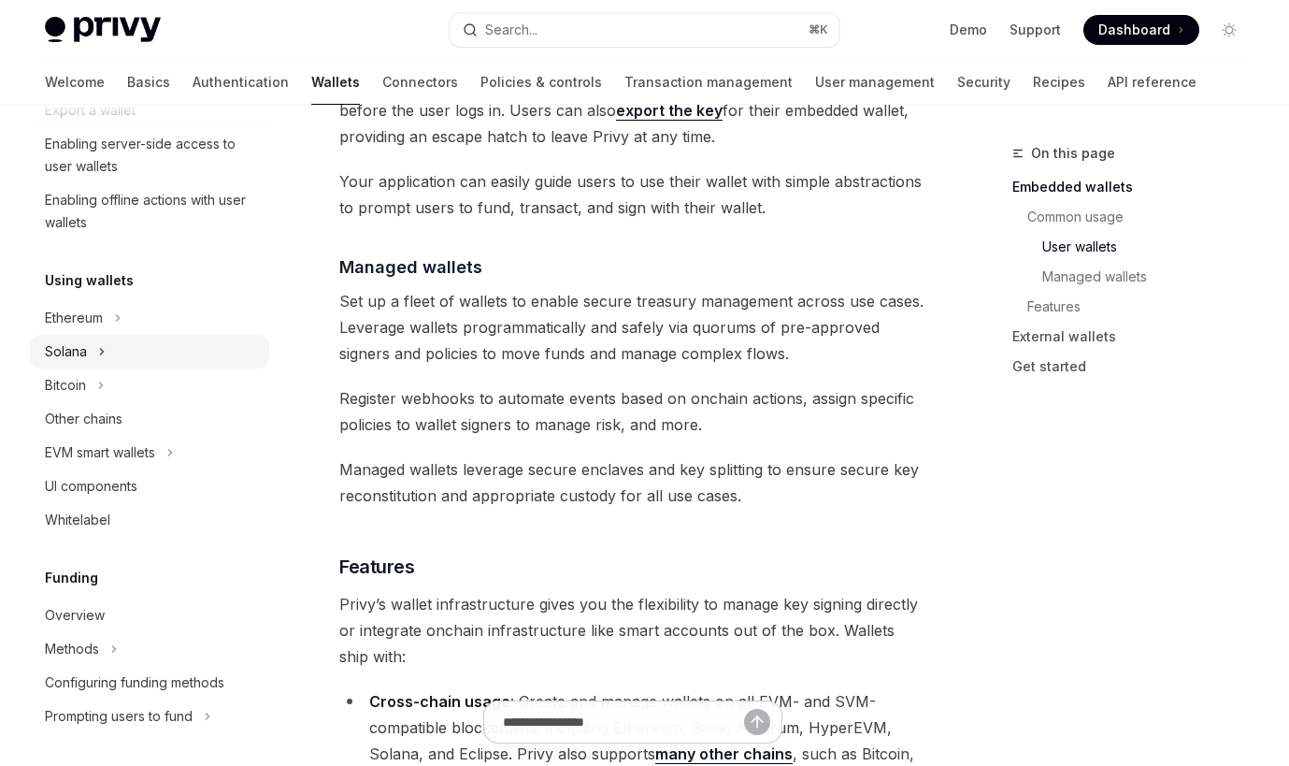
click at [134, 352] on div "Solana" at bounding box center [149, 352] width 239 height 34
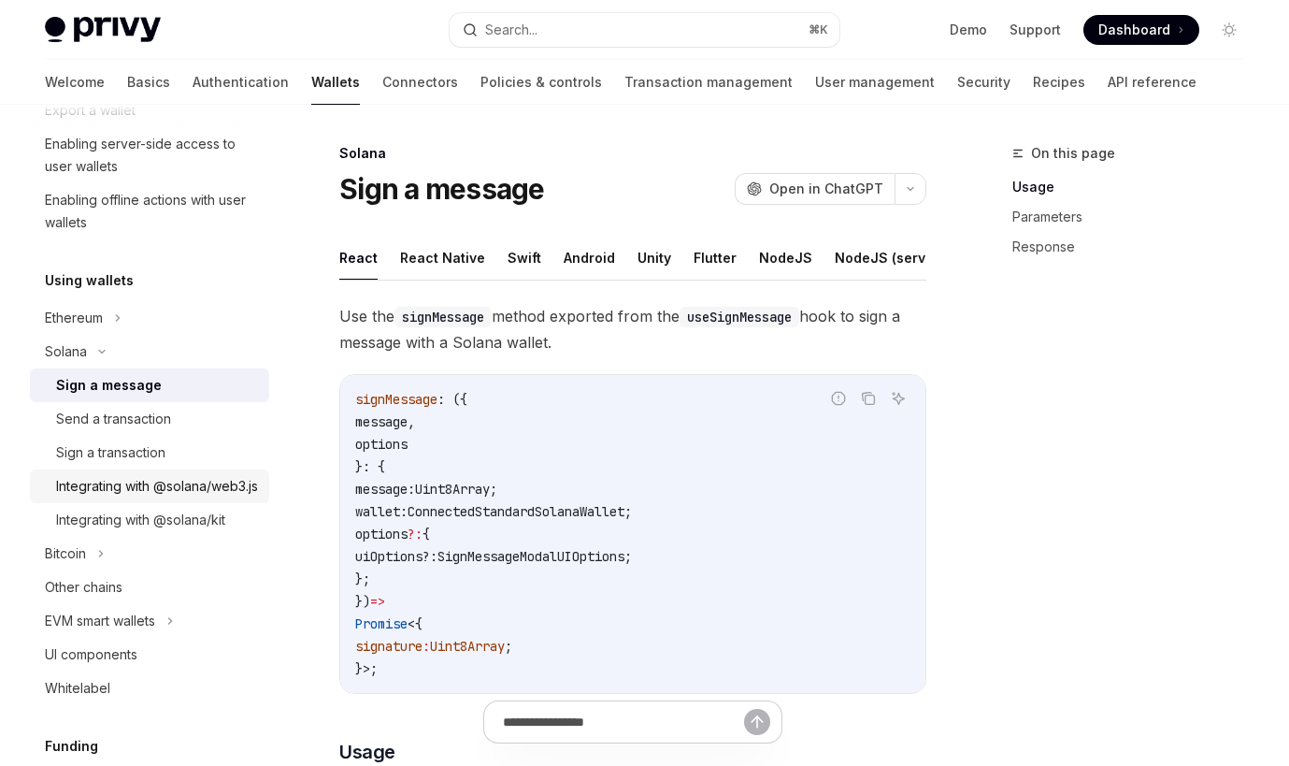
click at [190, 503] on link "Integrating with @solana/web3.js" at bounding box center [149, 486] width 239 height 34
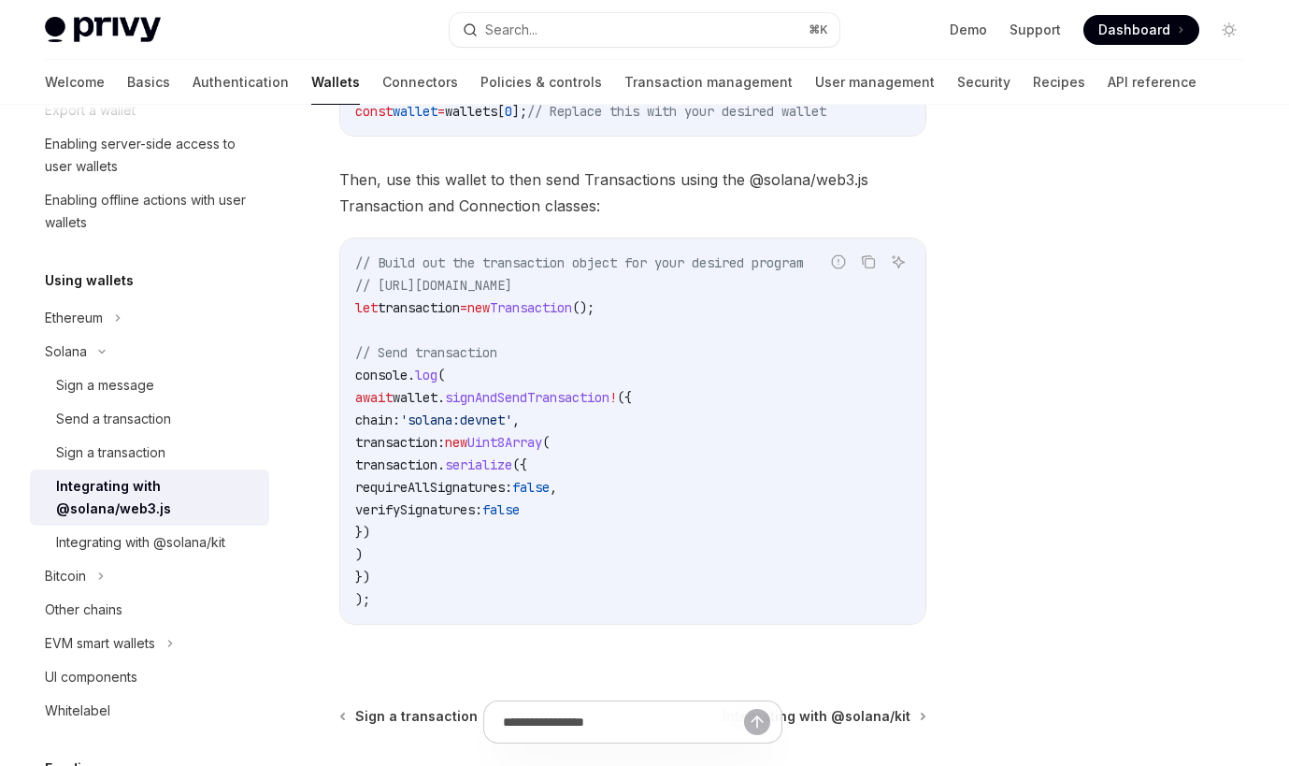
scroll to position [481, 0]
click at [223, 550] on div "Integrating with @solana/kit" at bounding box center [140, 542] width 169 height 22
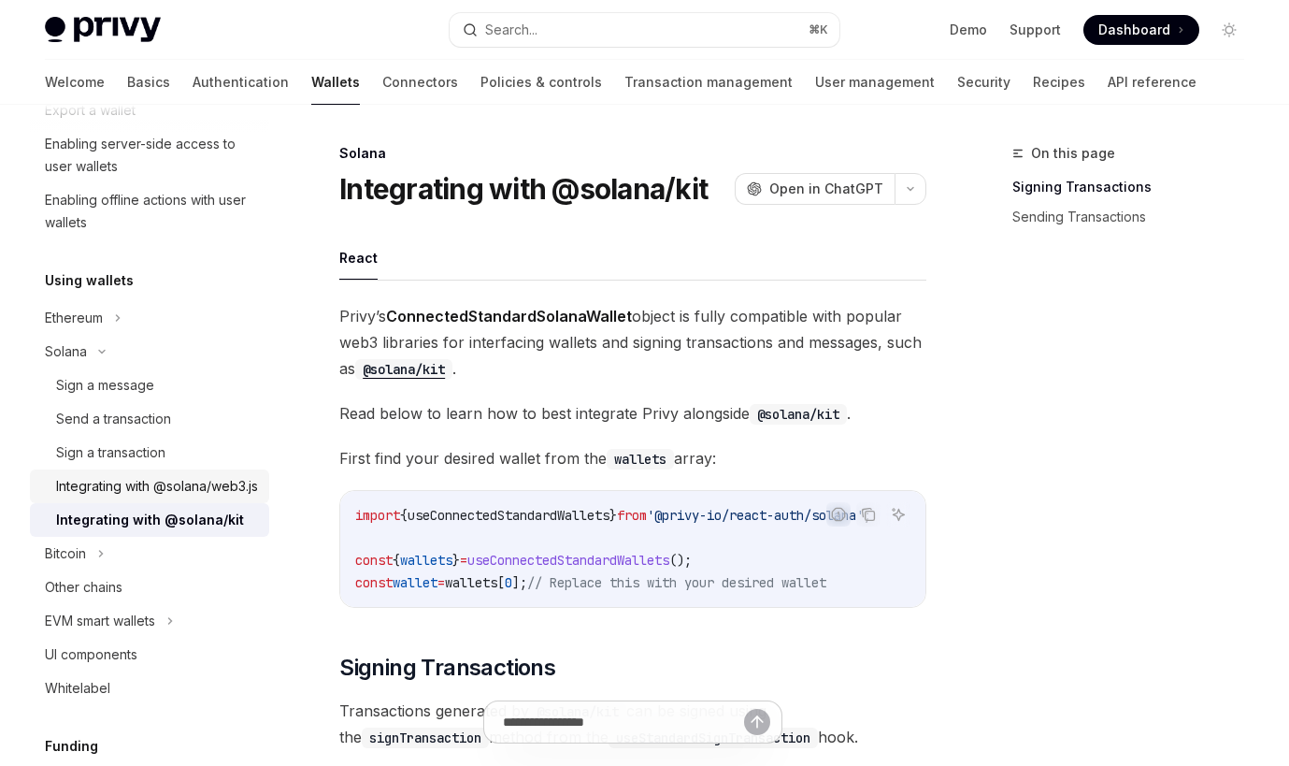
click at [169, 497] on div "Integrating with @solana/web3.js" at bounding box center [157, 486] width 202 height 22
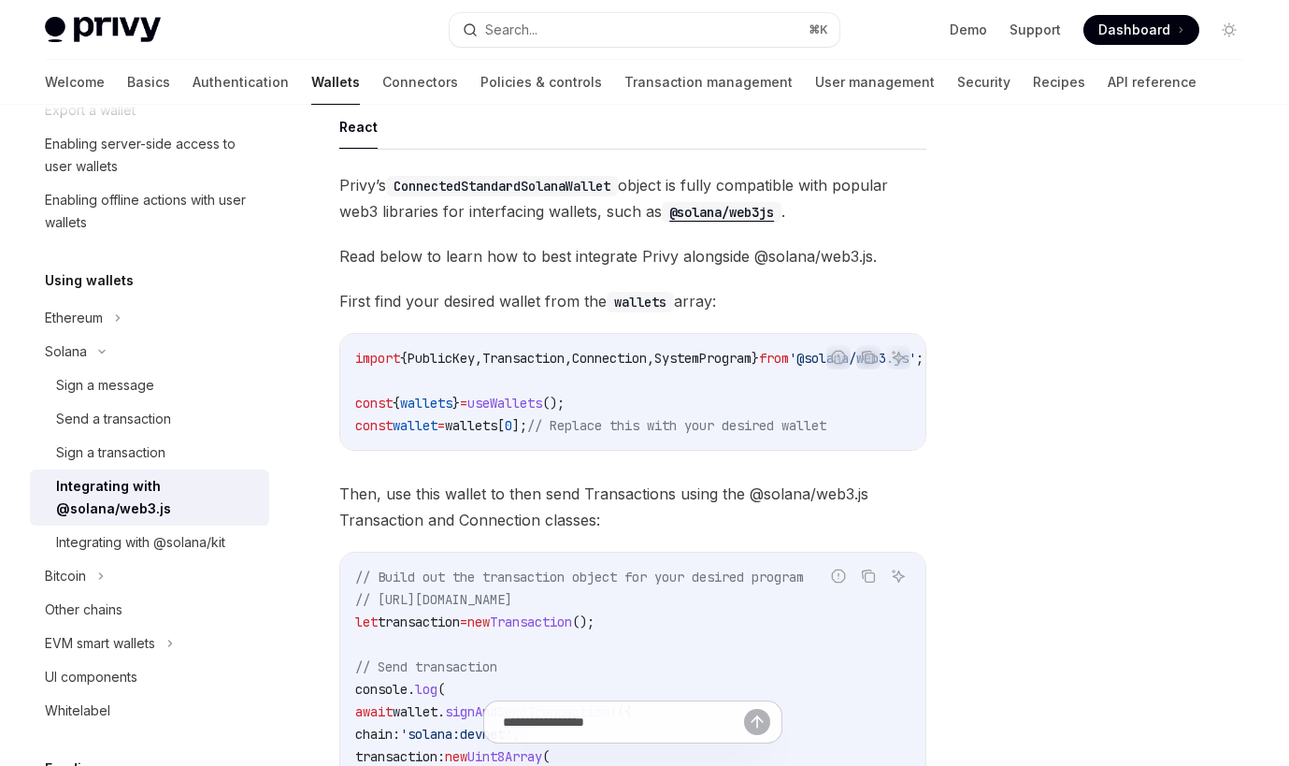
scroll to position [167, 0]
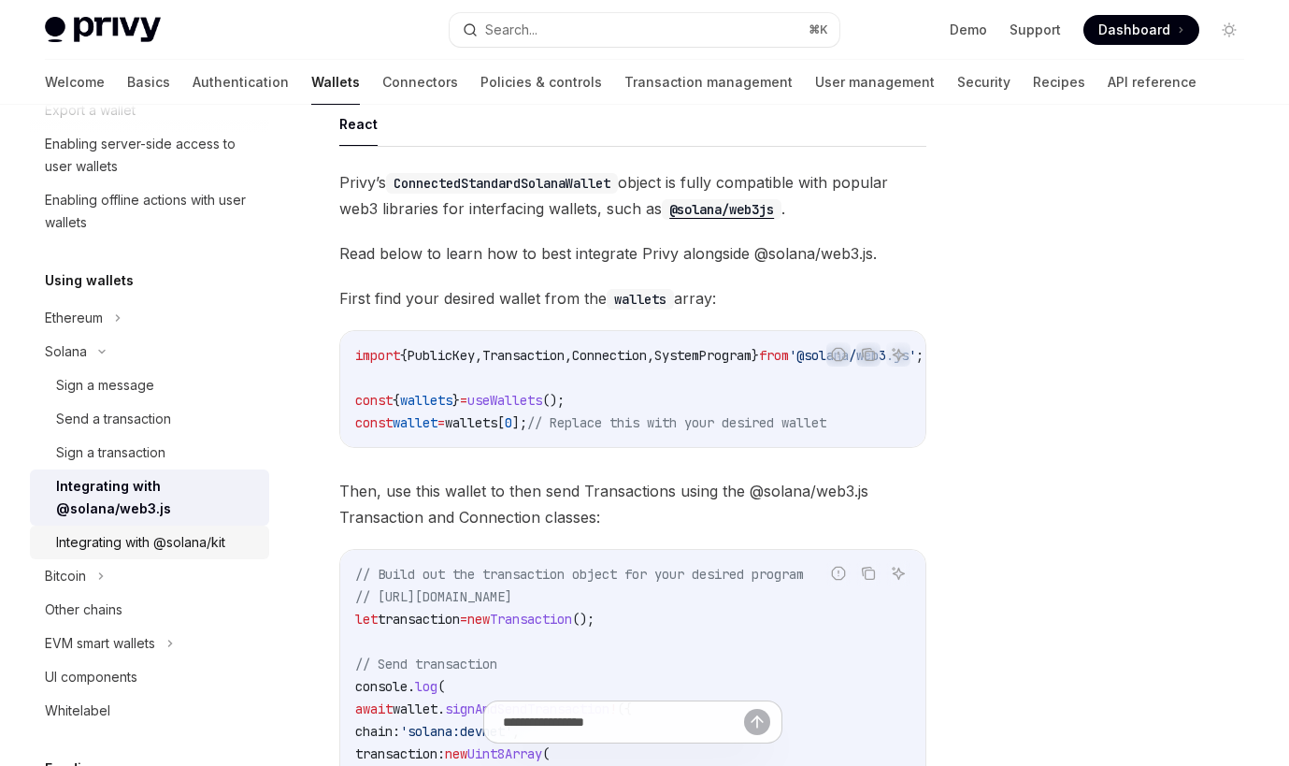
click at [157, 542] on div "Integrating with @solana/kit" at bounding box center [140, 542] width 169 height 22
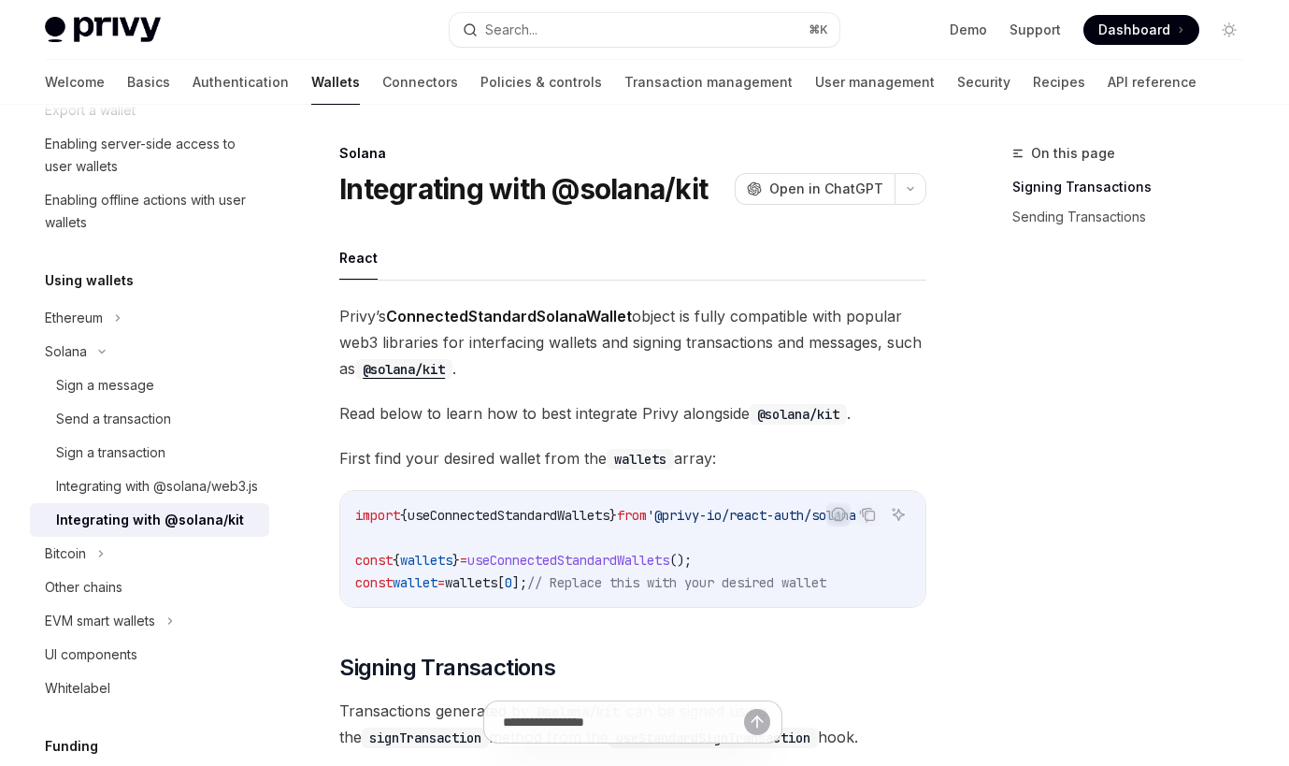
click at [549, 519] on span "useConnectedStandardWallets" at bounding box center [509, 515] width 202 height 17
copy span "useConnectedStandardWallets"
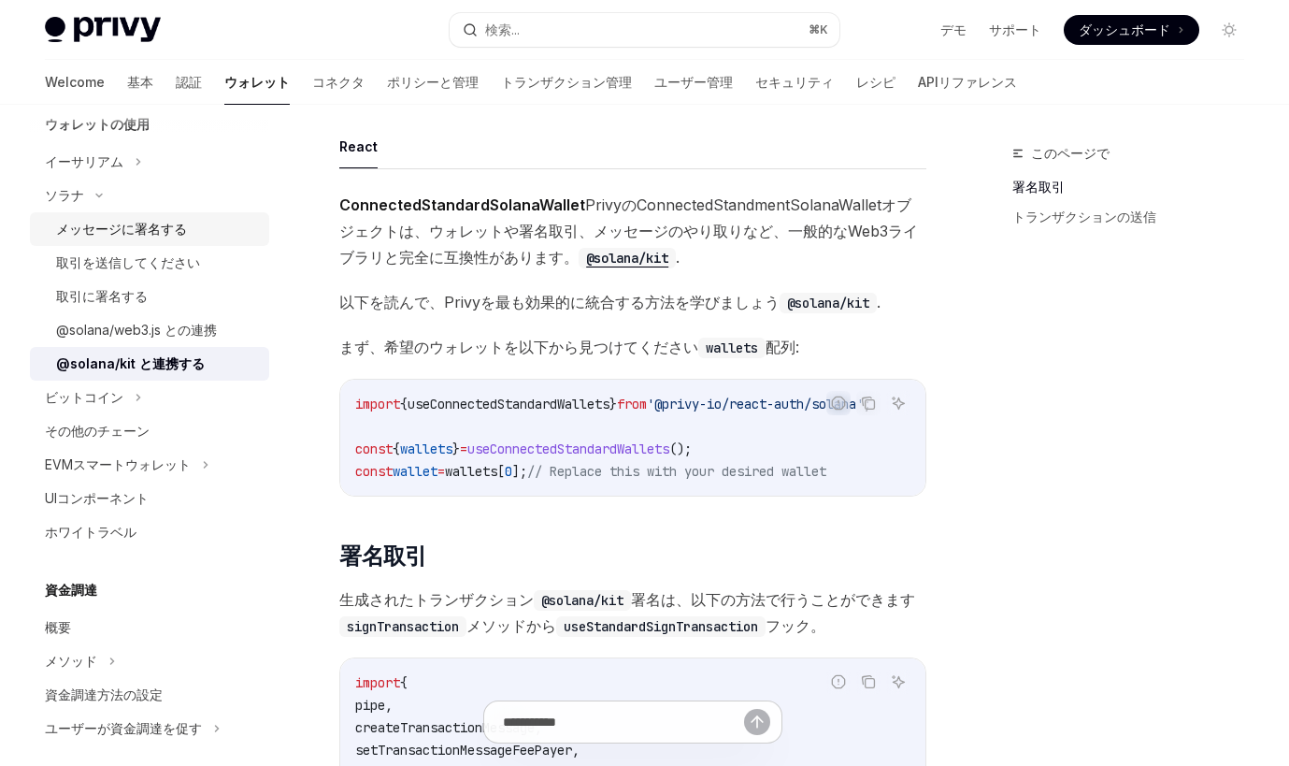
scroll to position [473, 0]
click at [211, 498] on div "UIコンポーネント" at bounding box center [151, 495] width 213 height 22
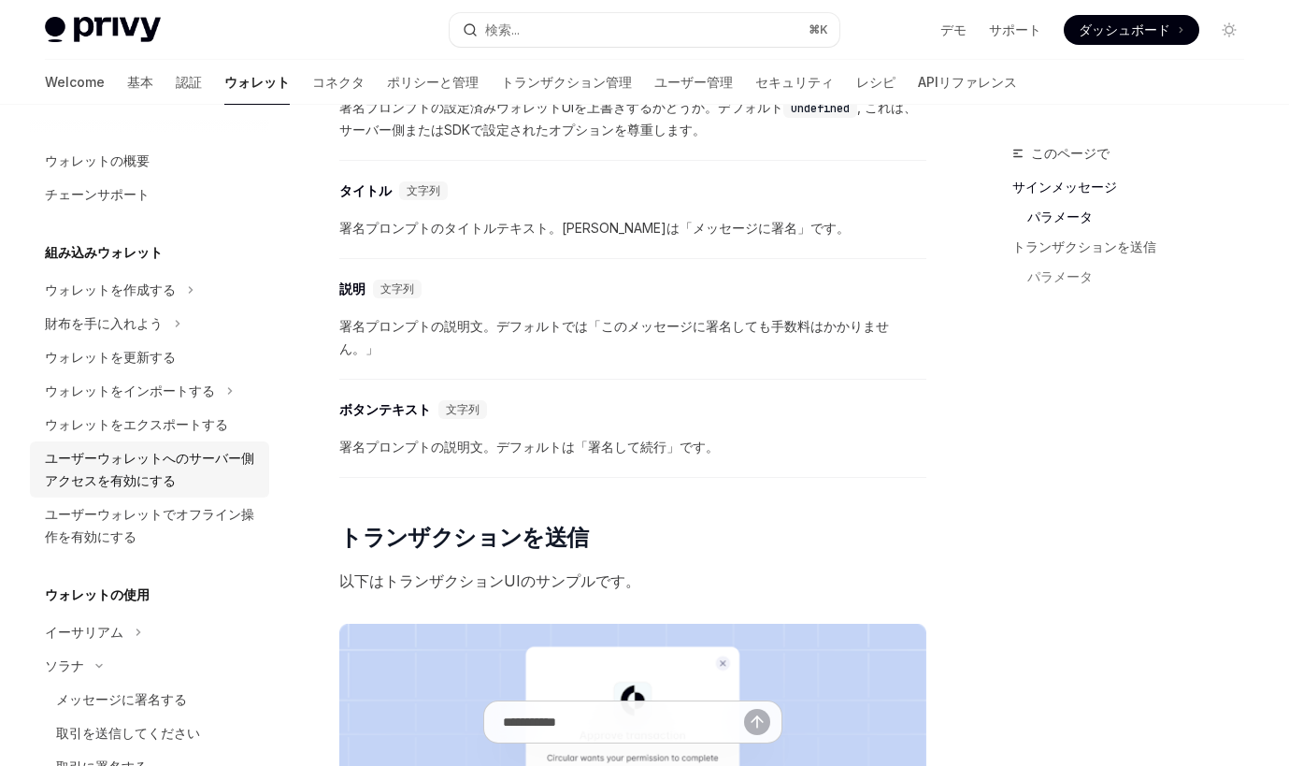
click at [152, 486] on div "ユーザーウォレットへのサーバー側アクセスを有効にする" at bounding box center [151, 469] width 213 height 45
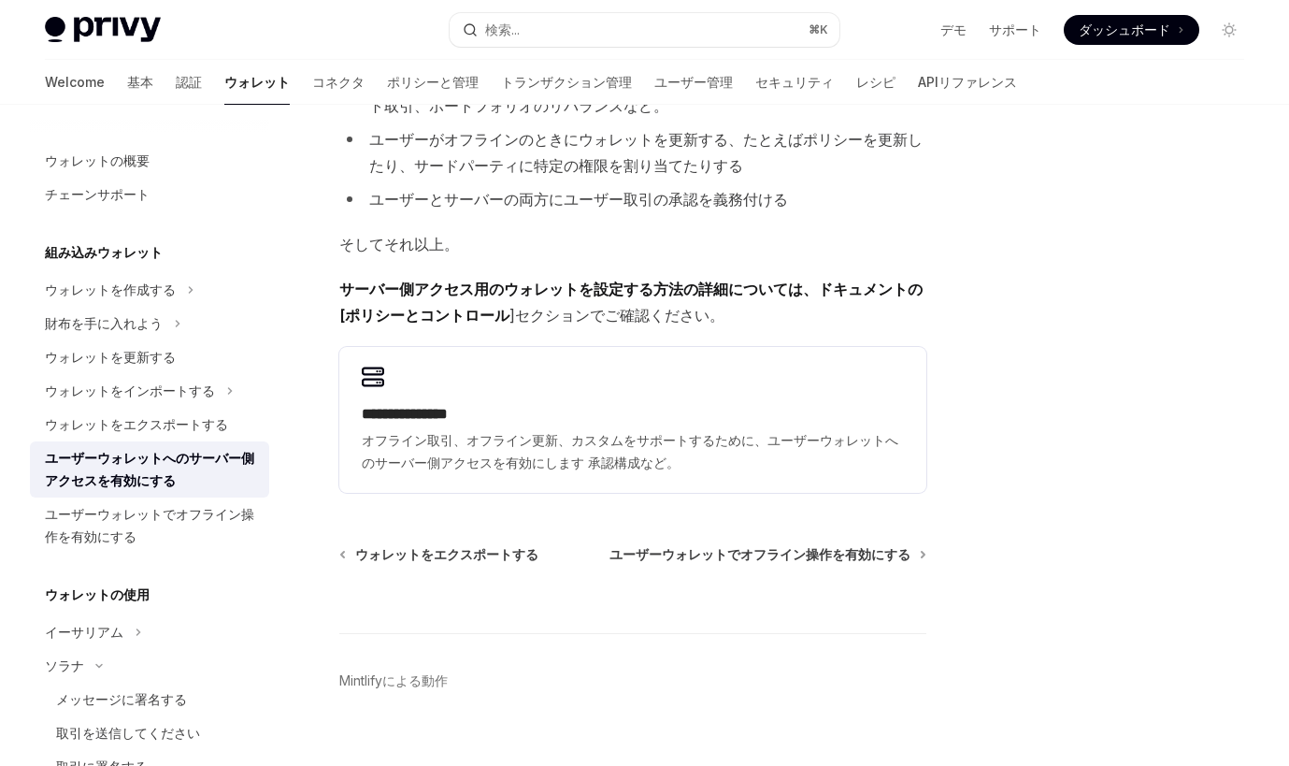
scroll to position [382, 0]
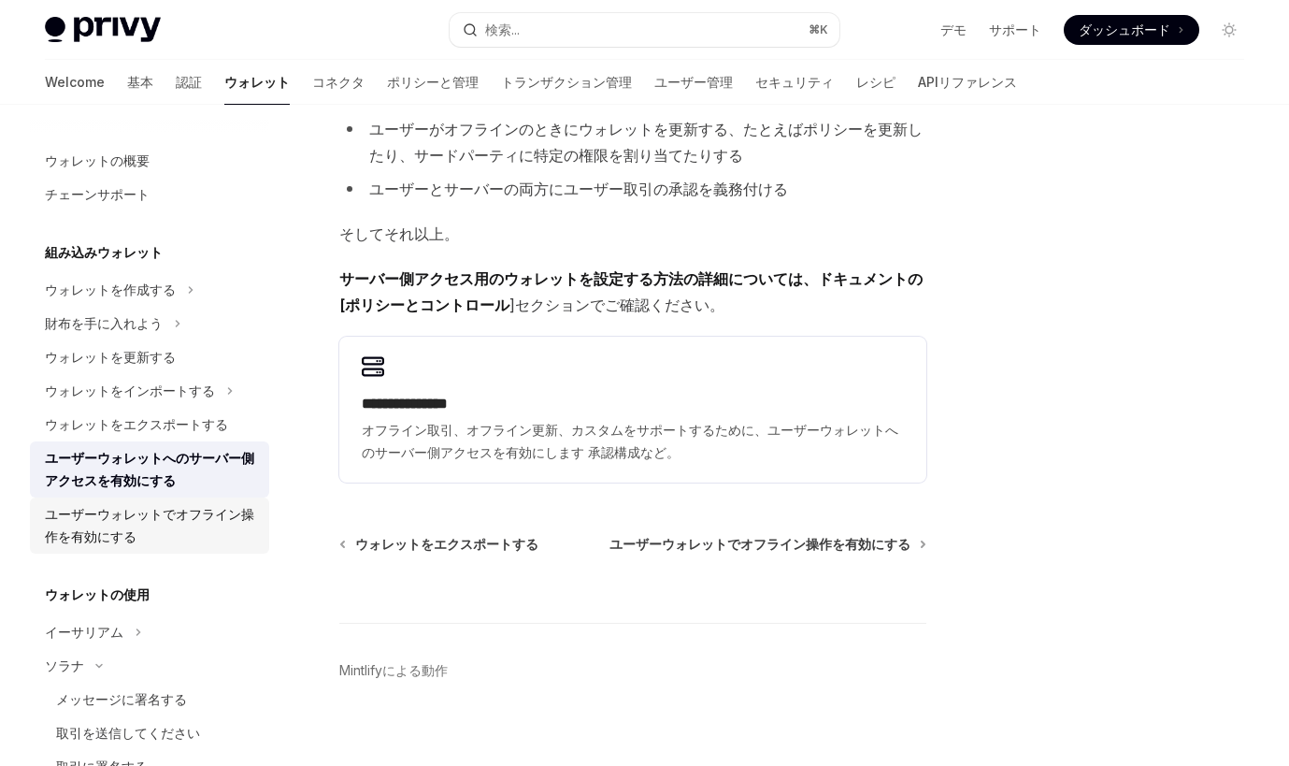
click at [215, 531] on div "ユーザーウォレットでオフライン操作を有効にする" at bounding box center [151, 525] width 213 height 45
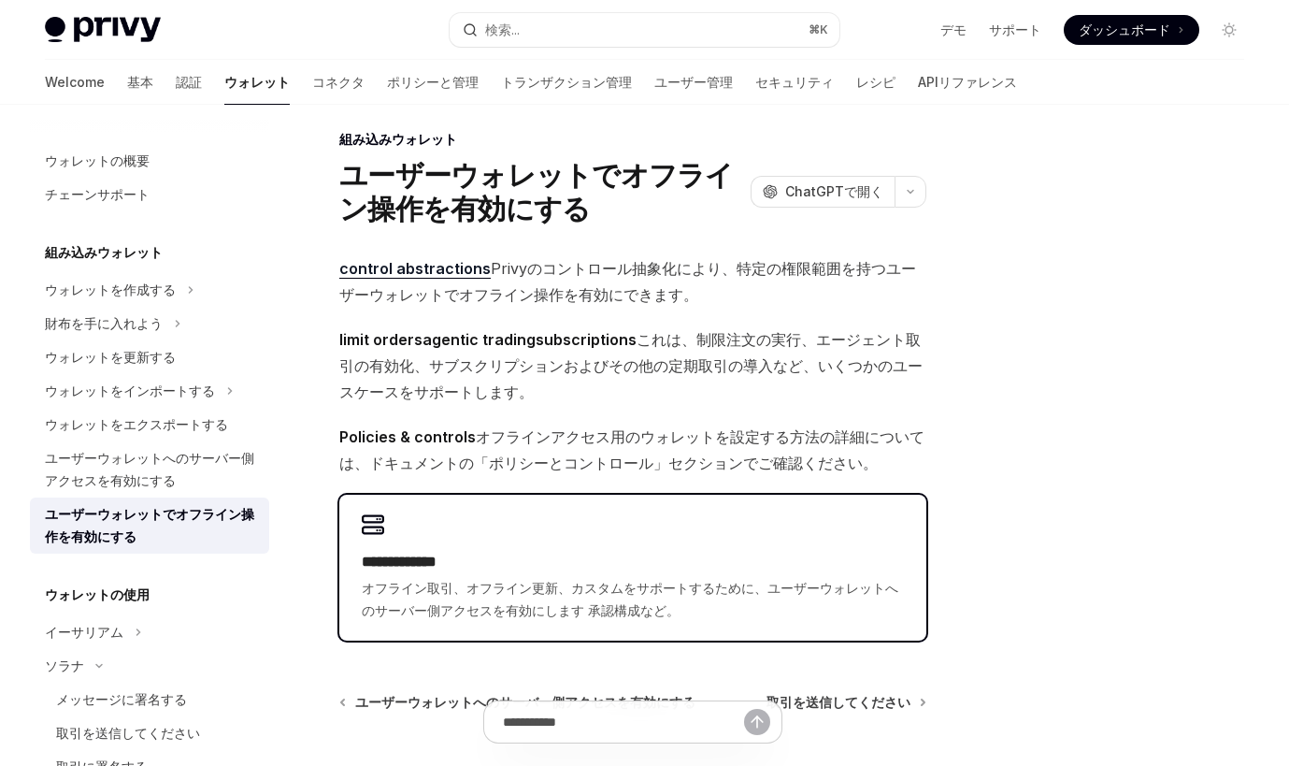
scroll to position [15, 0]
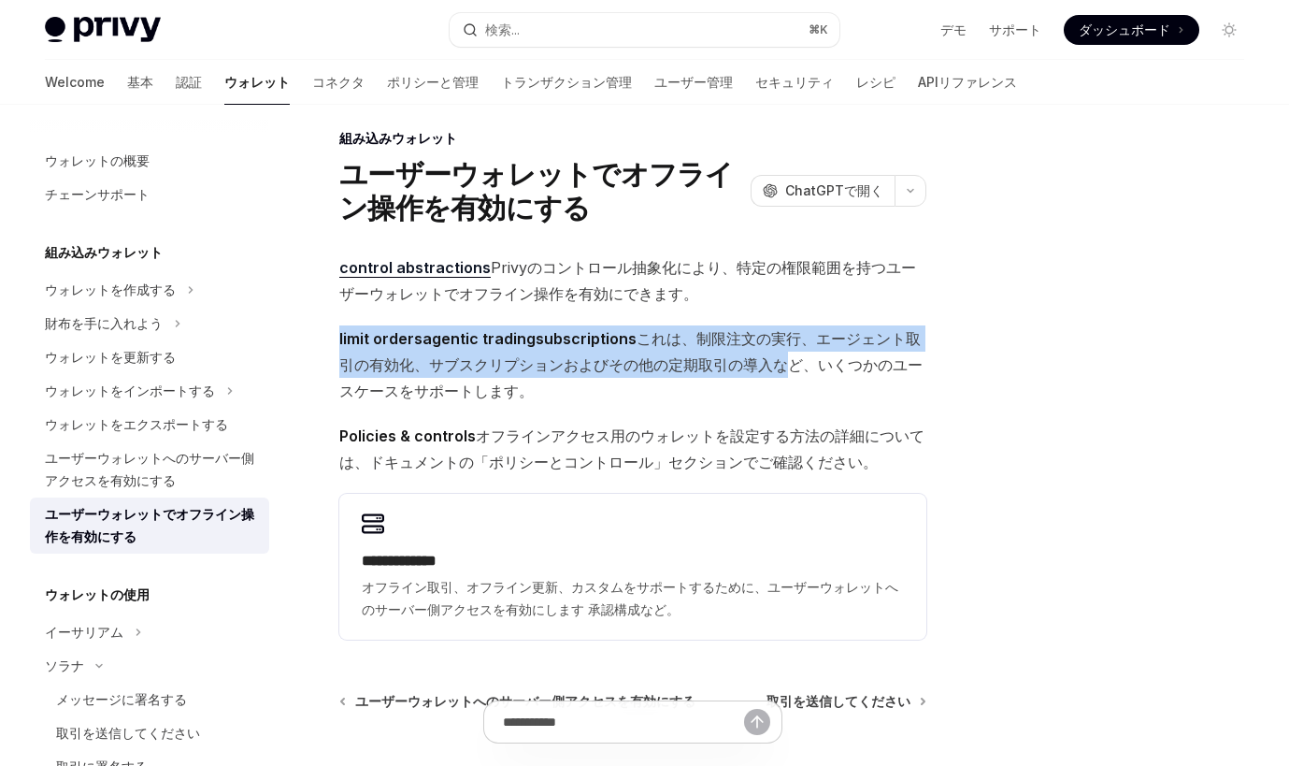
drag, startPoint x: 748, startPoint y: 296, endPoint x: 795, endPoint y: 373, distance: 89.8
click at [795, 372] on div "**********" at bounding box center [632, 446] width 587 height 385
click at [795, 373] on span "limit orders agentic trading subscriptions これは、制限注文の実行、エージェント取引の有効化、サブスクリプションおよ…" at bounding box center [632, 364] width 587 height 79
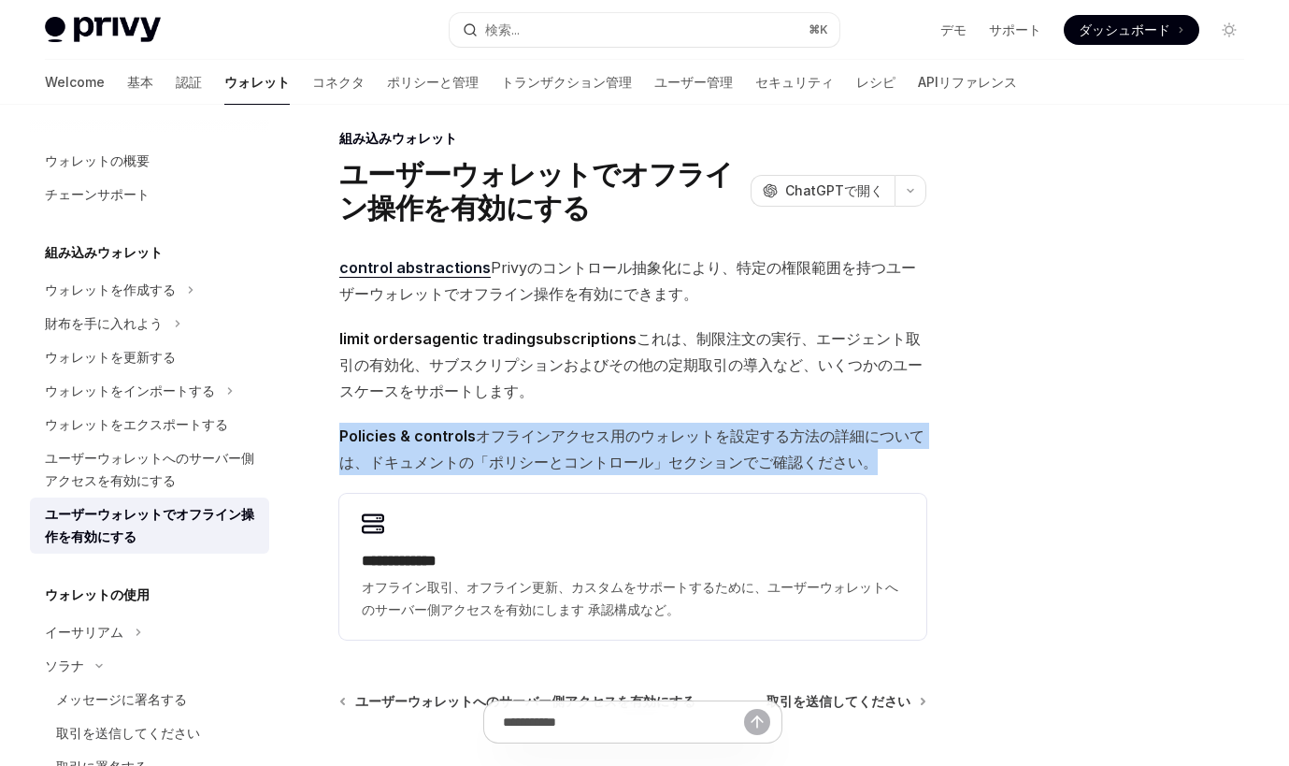
drag, startPoint x: 756, startPoint y: 396, endPoint x: 860, endPoint y: 494, distance: 142.9
click at [860, 494] on div "**********" at bounding box center [632, 446] width 587 height 385
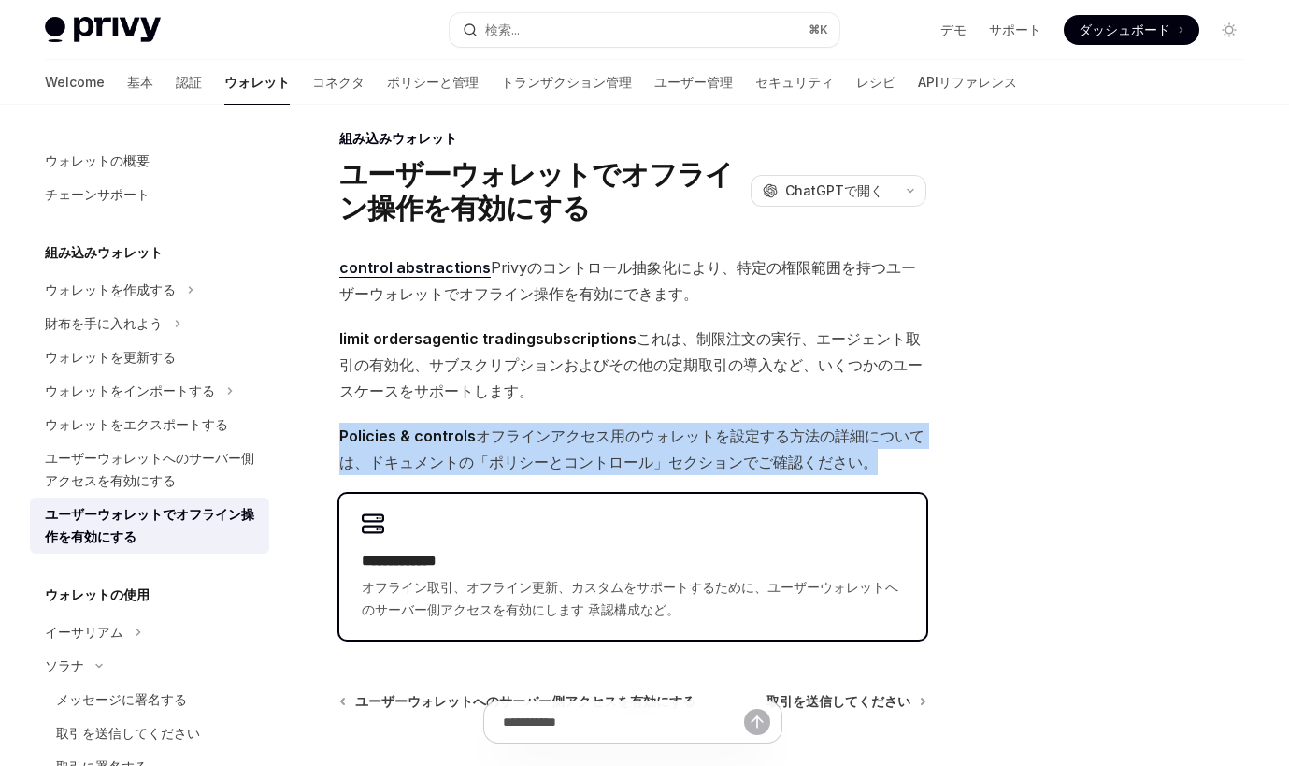
click at [785, 554] on h2 "**********" at bounding box center [633, 561] width 542 height 22
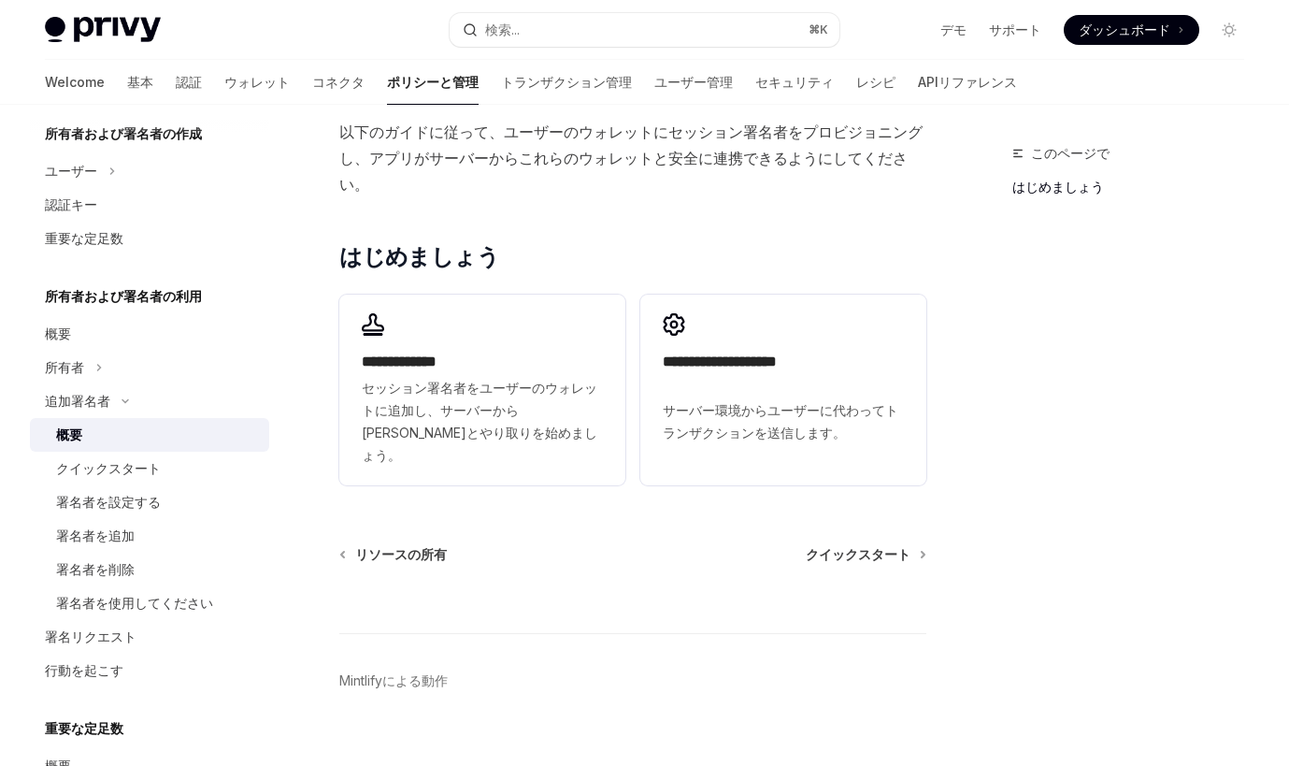
scroll to position [580, 0]
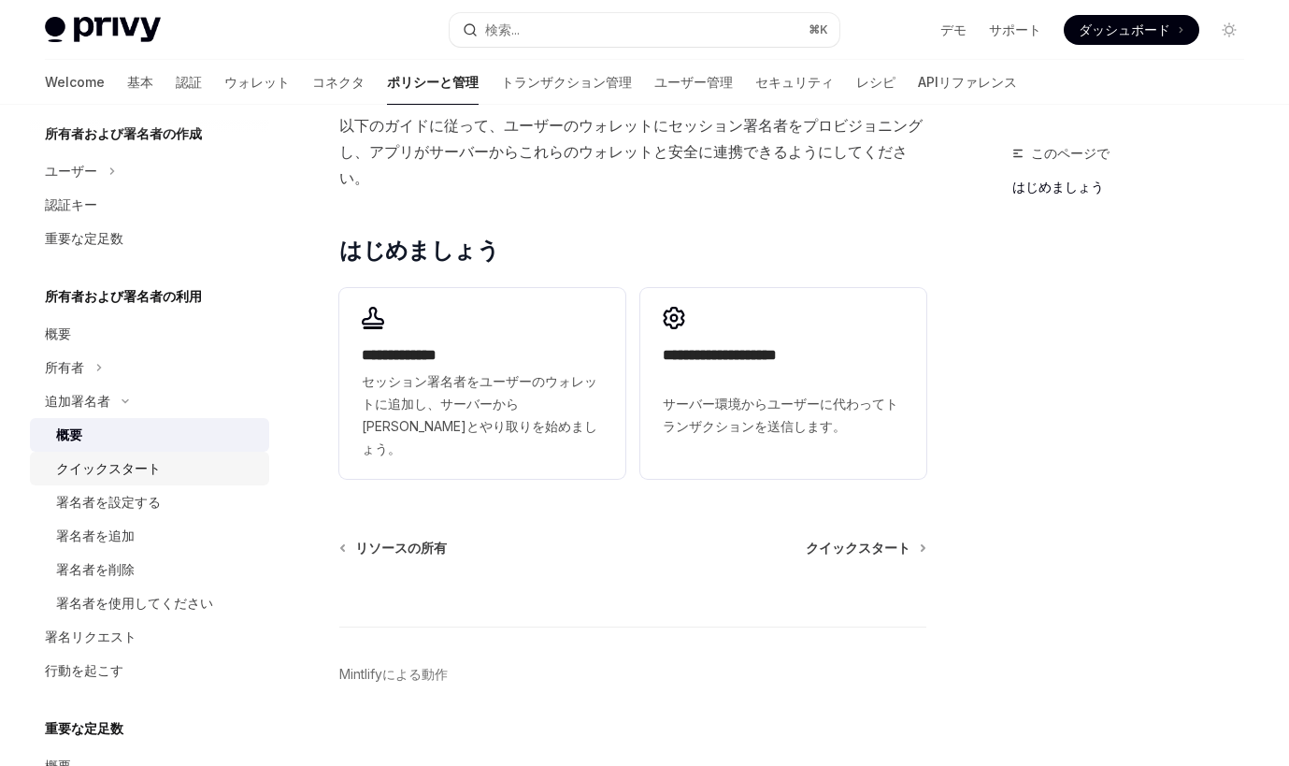
click at [151, 462] on div "クイックスタート" at bounding box center [108, 468] width 105 height 22
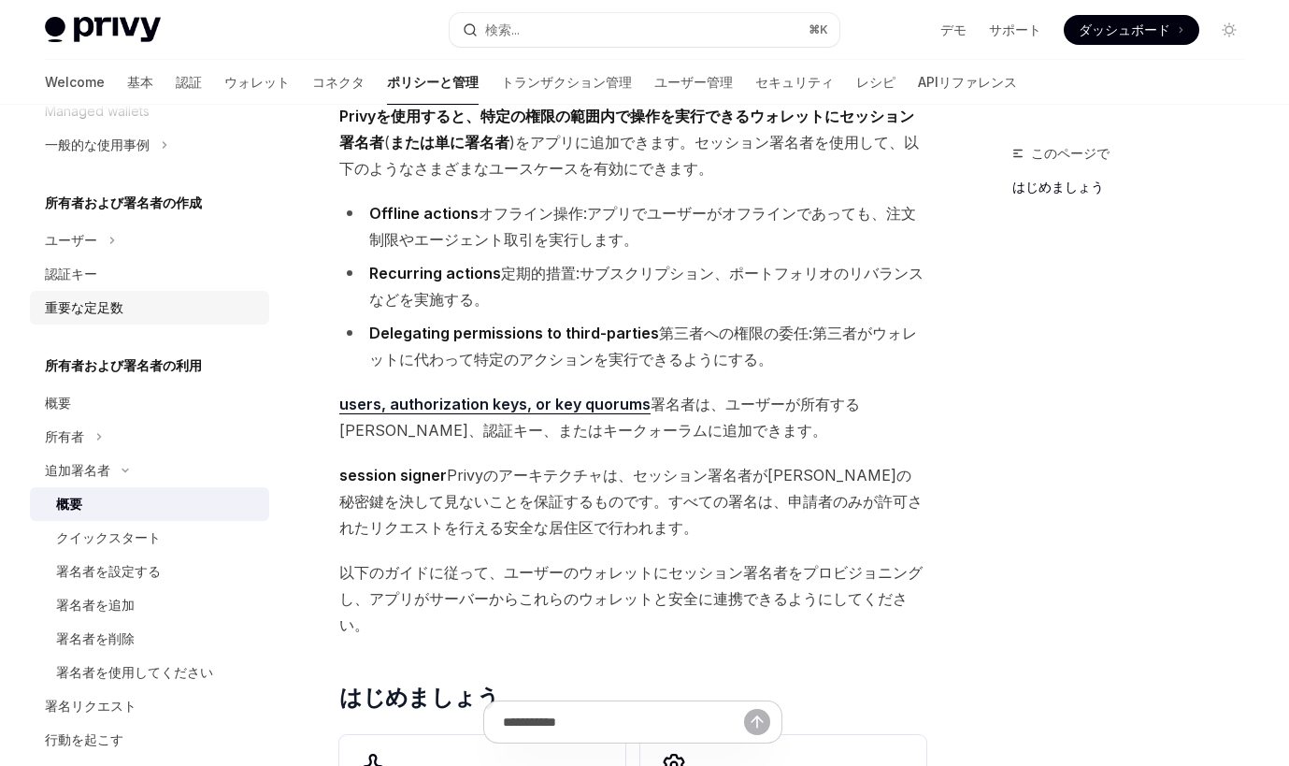
scroll to position [326, 0]
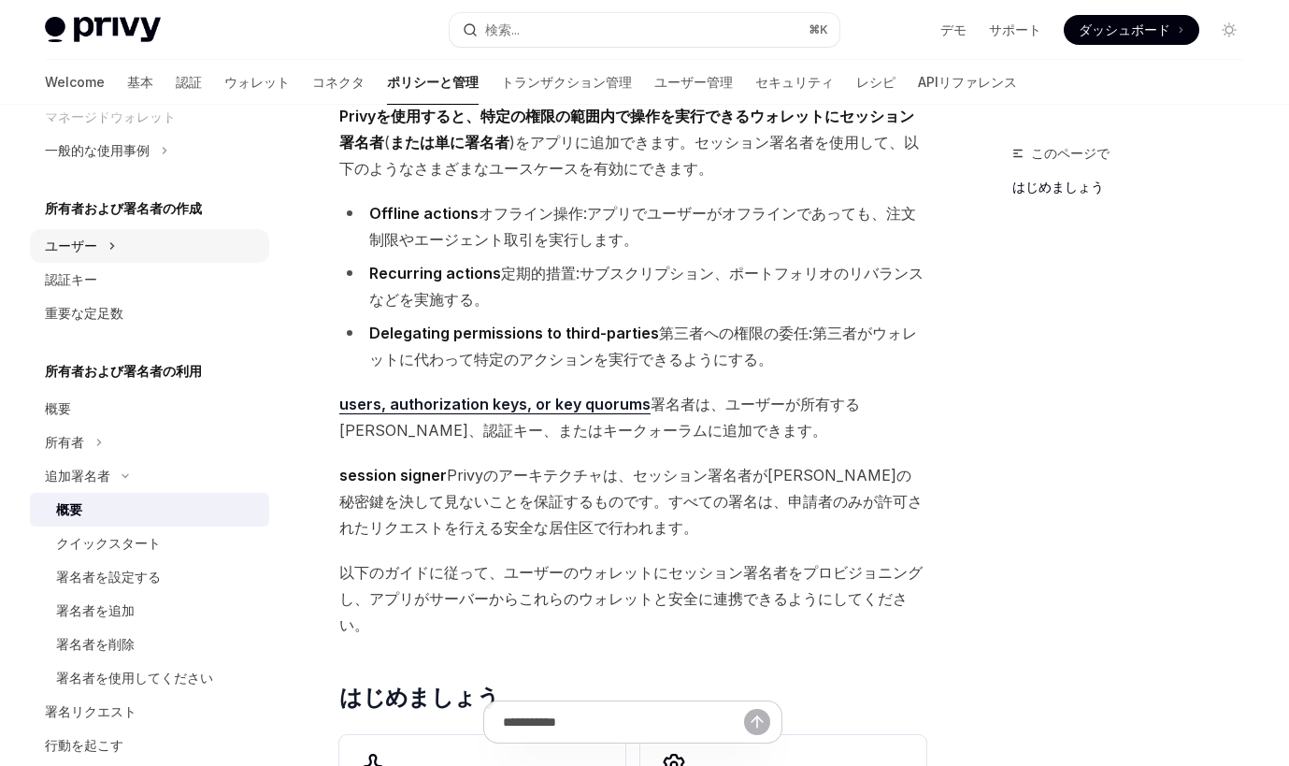
click at [143, 259] on div "ユーザー" at bounding box center [149, 246] width 239 height 34
type textarea "*"
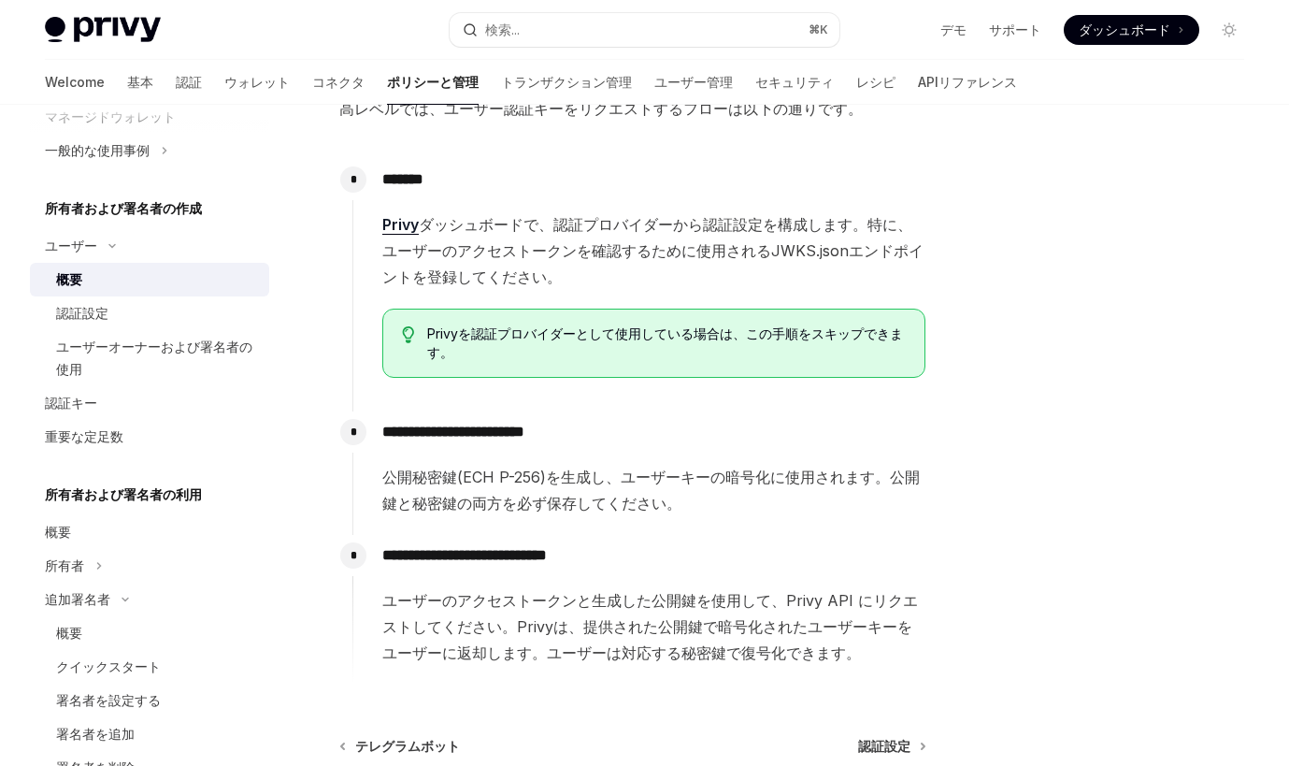
scroll to position [864, 0]
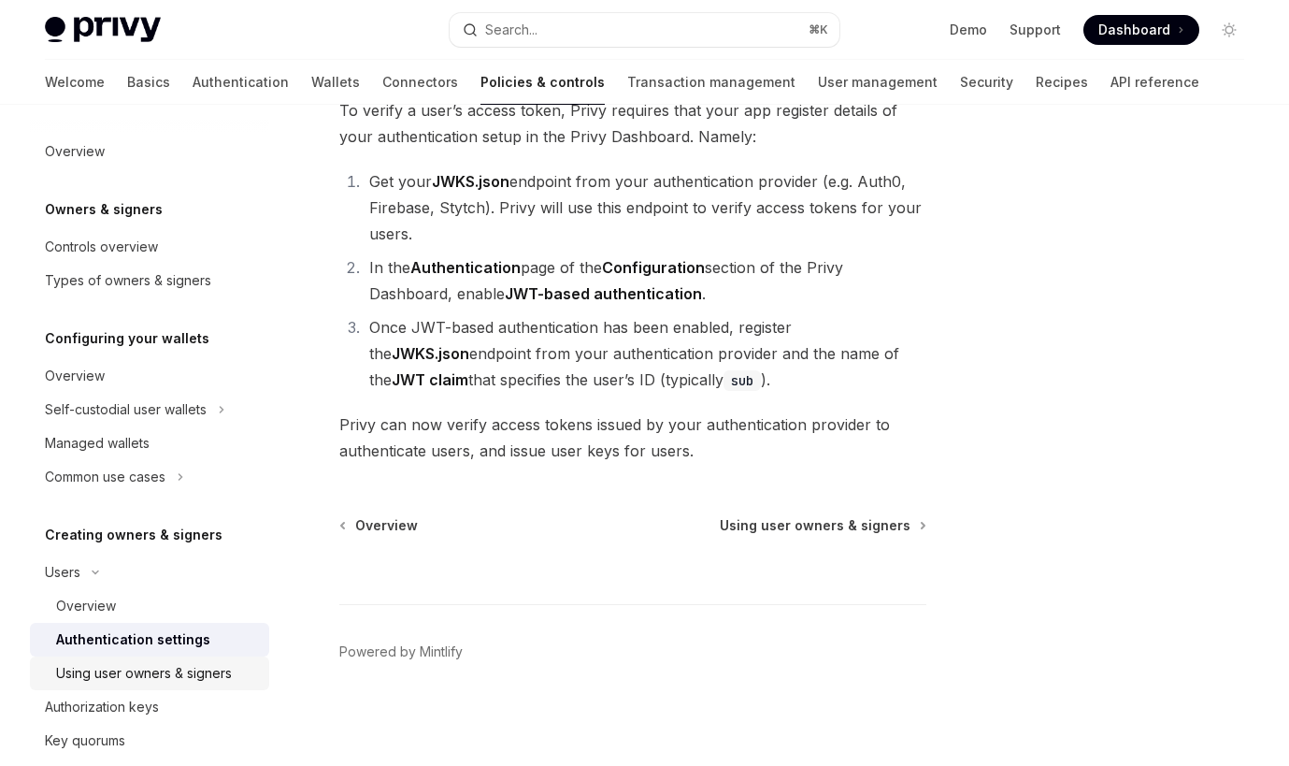
scroll to position [326, 0]
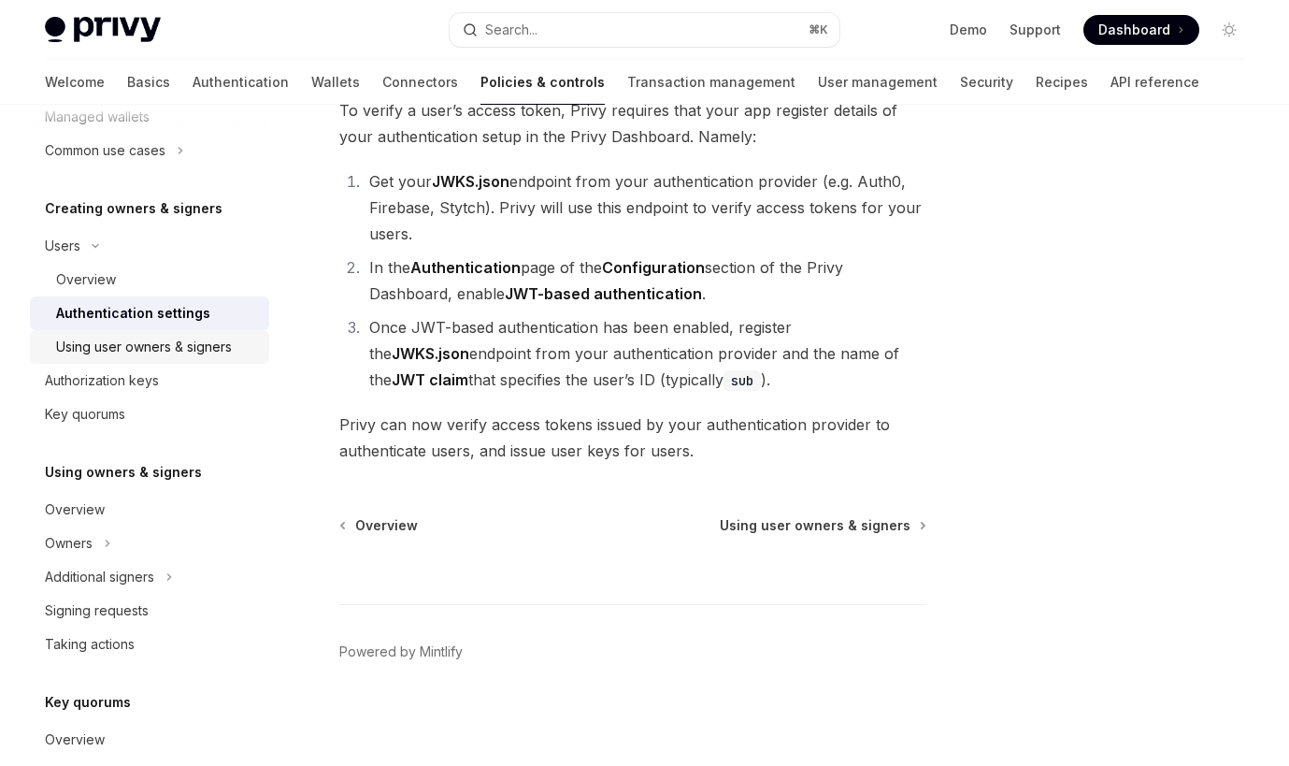
click at [192, 341] on div "Using user owners & signers" at bounding box center [144, 347] width 176 height 22
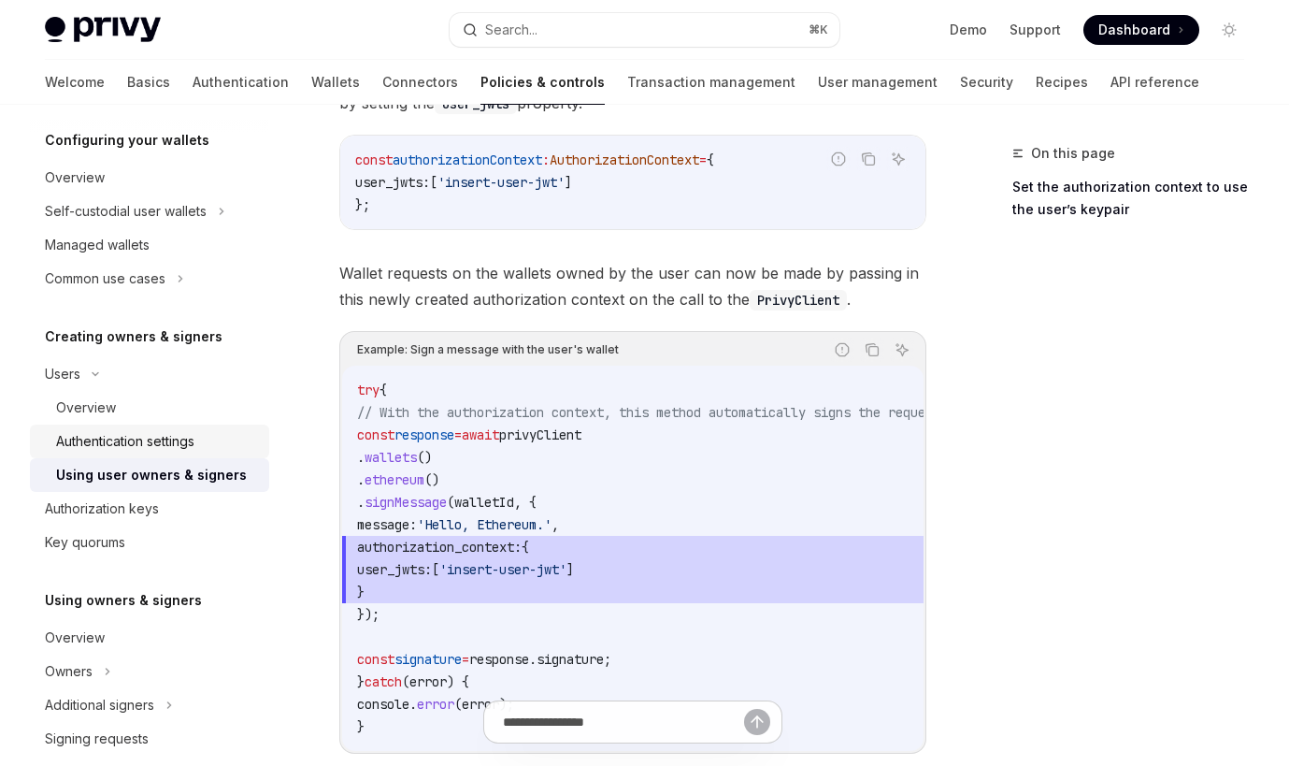
scroll to position [188, 0]
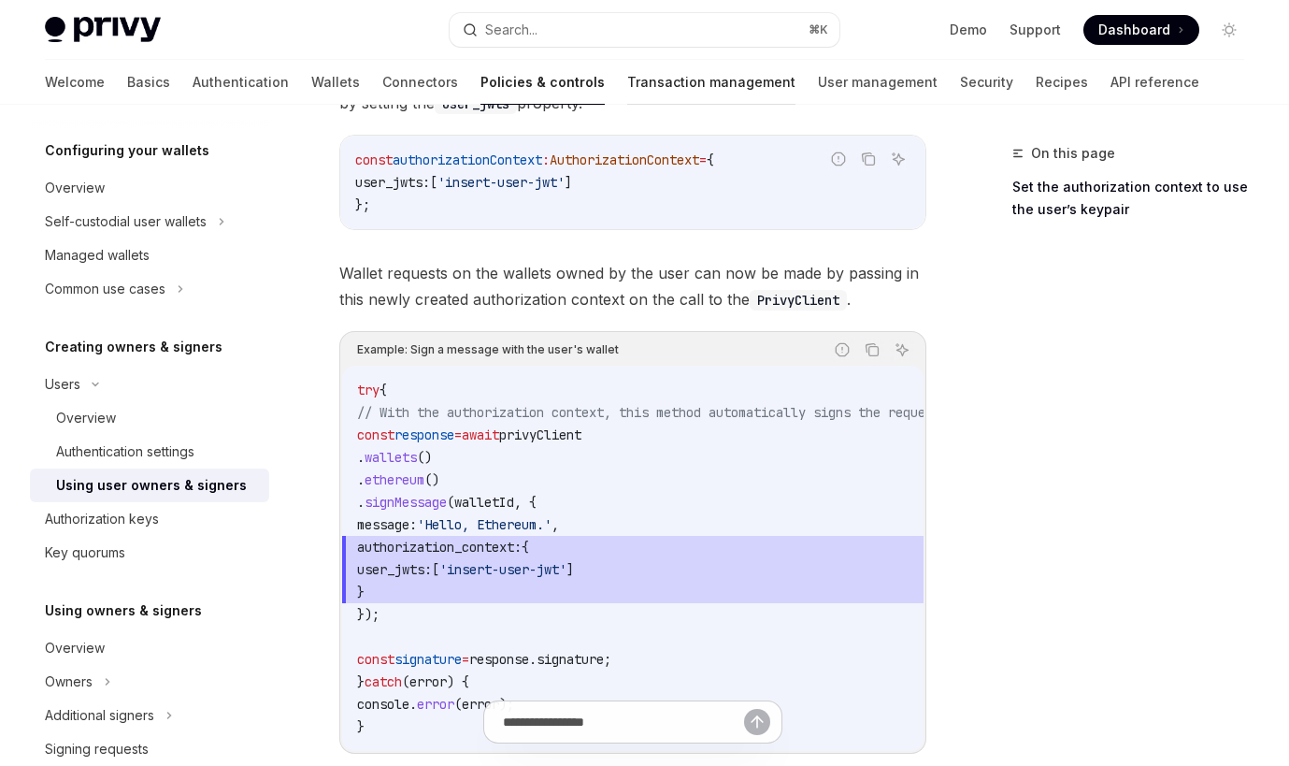
click at [627, 89] on link "Transaction management" at bounding box center [711, 82] width 168 height 45
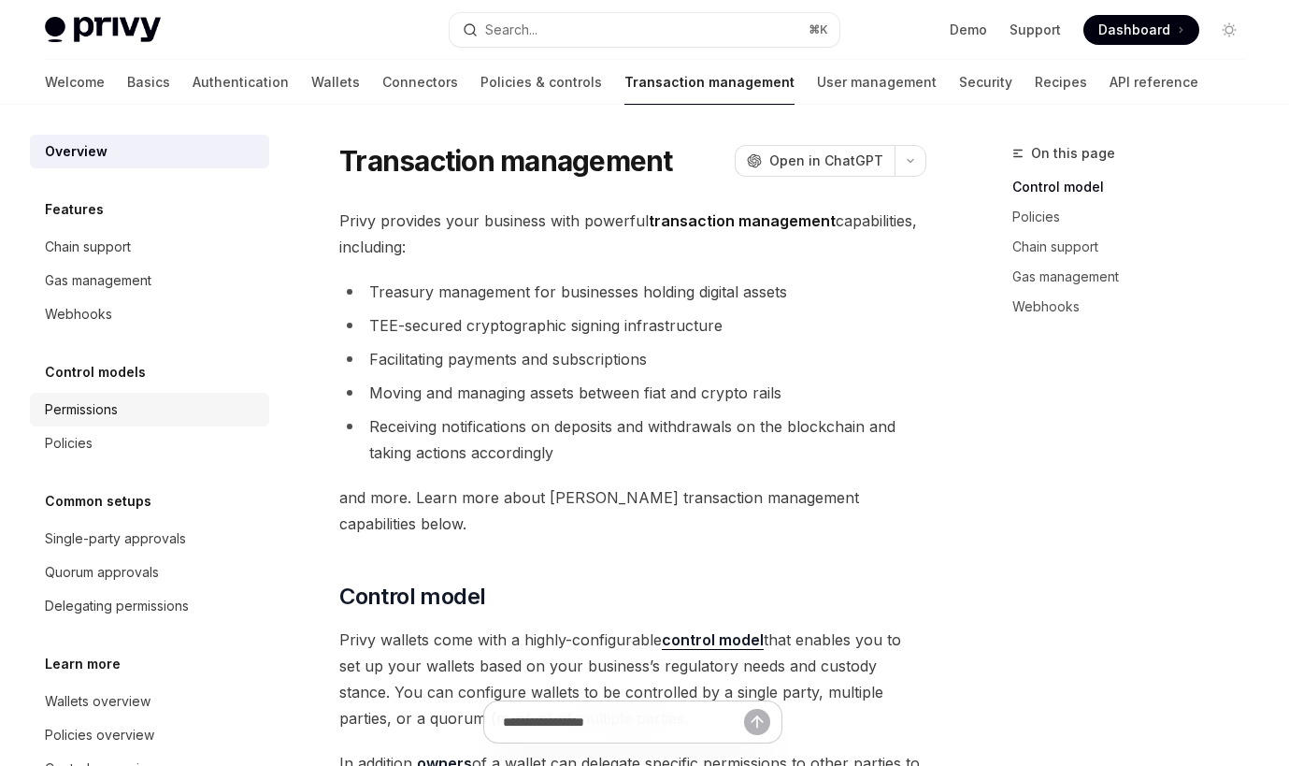
click at [173, 416] on div "Permissions" at bounding box center [151, 409] width 213 height 22
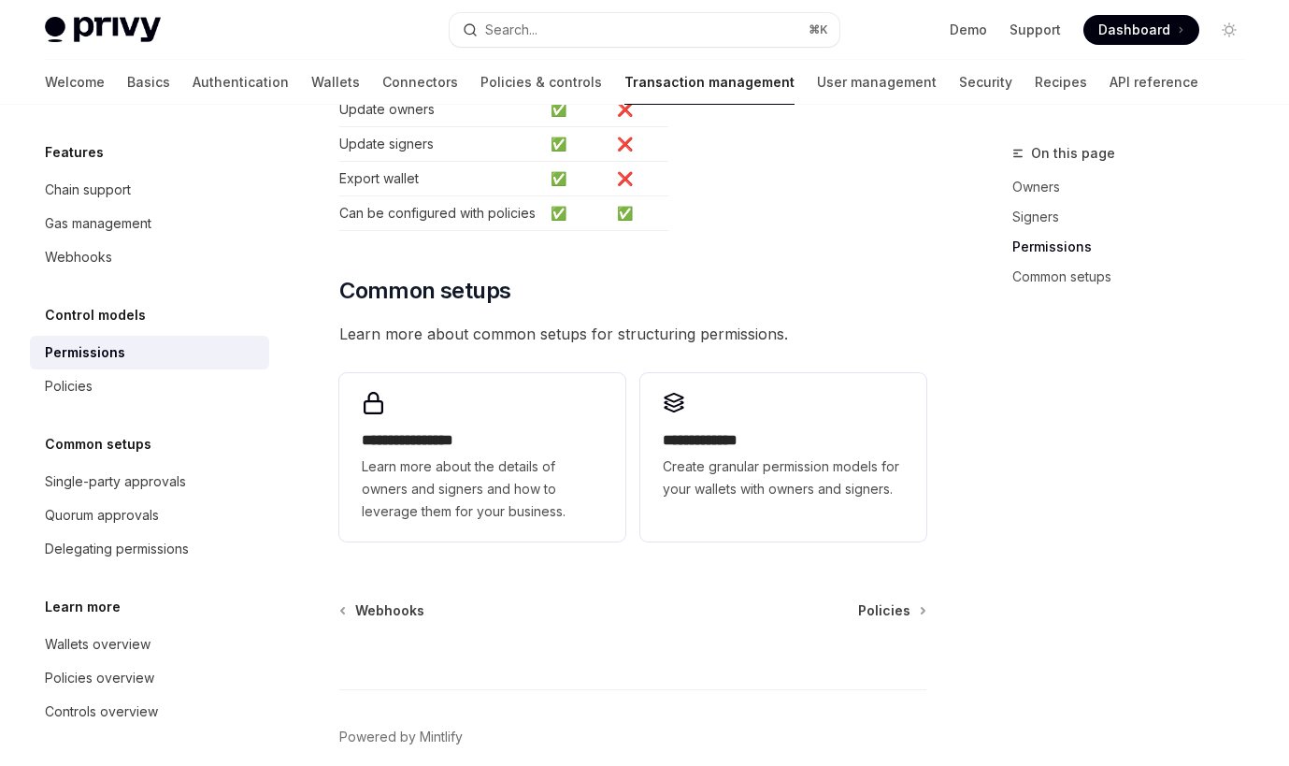
scroll to position [1418, 0]
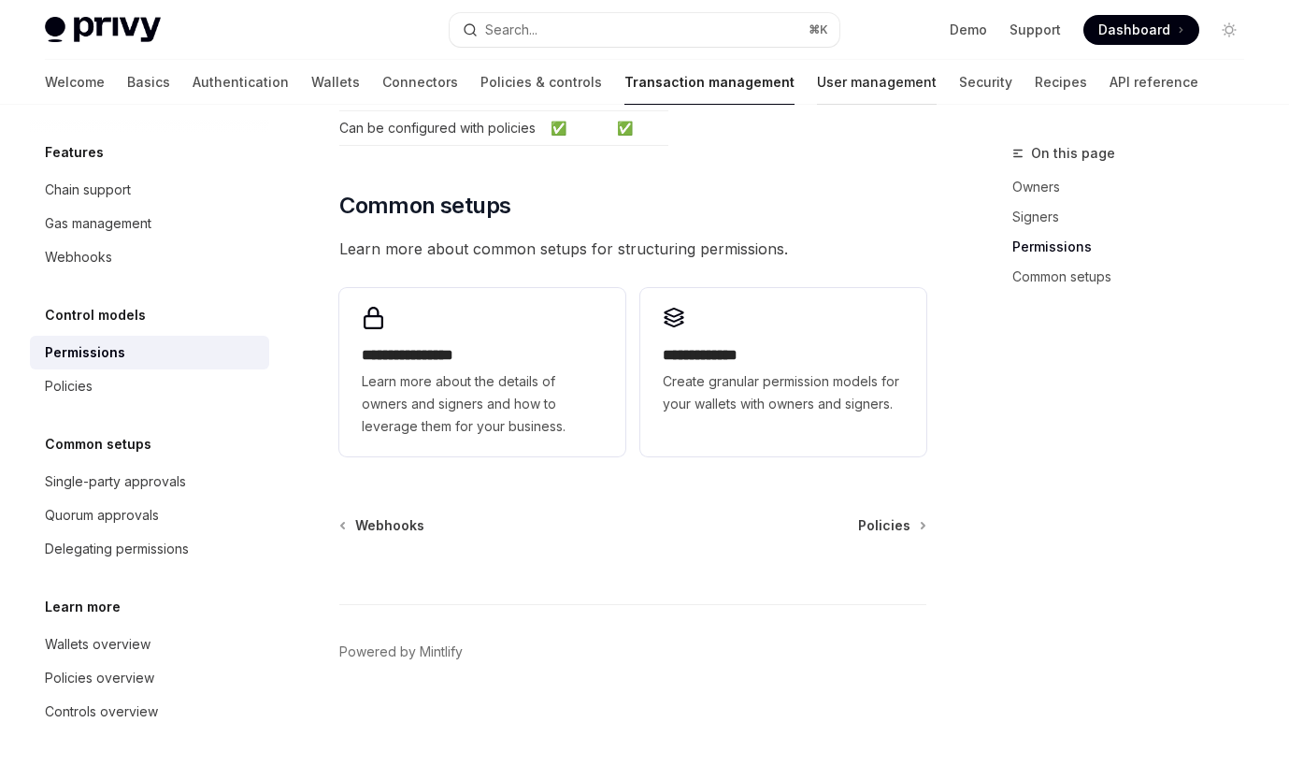
click at [817, 82] on link "User management" at bounding box center [877, 82] width 120 height 45
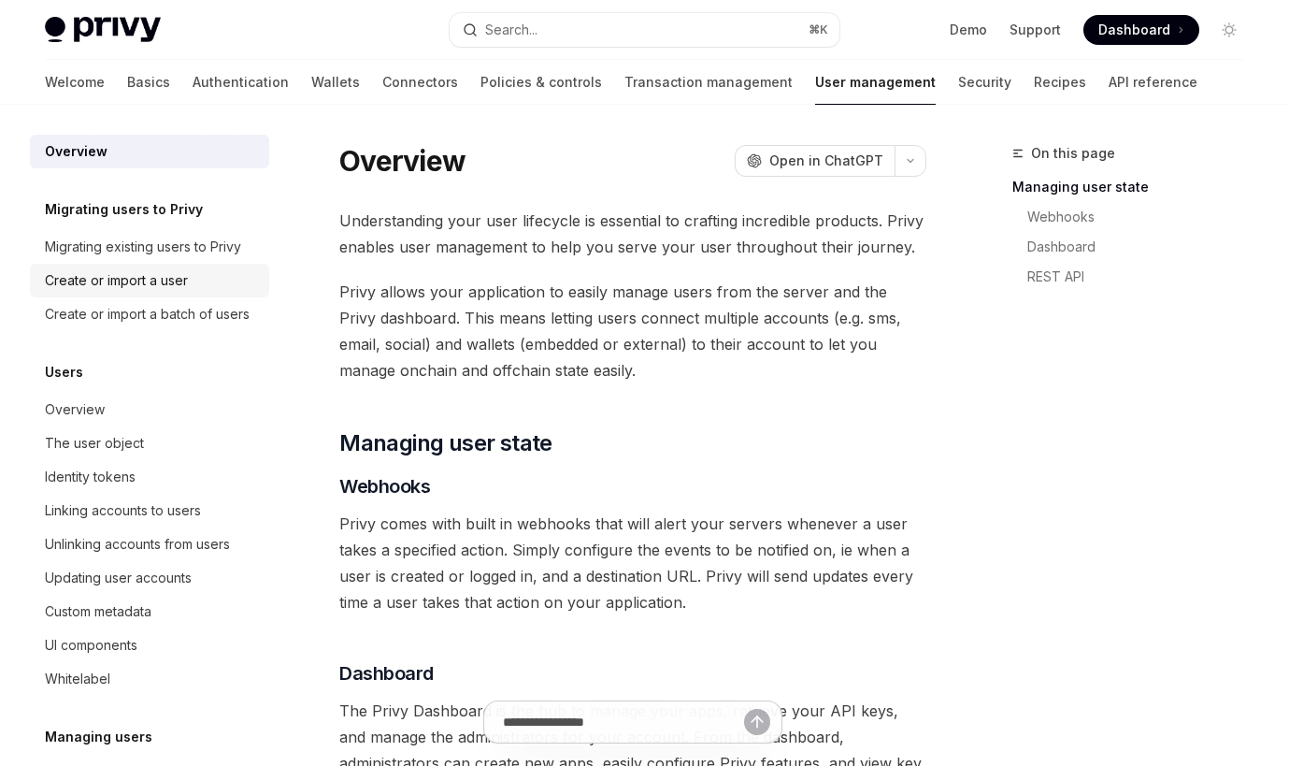
click at [180, 273] on div "Create or import a user" at bounding box center [116, 280] width 143 height 22
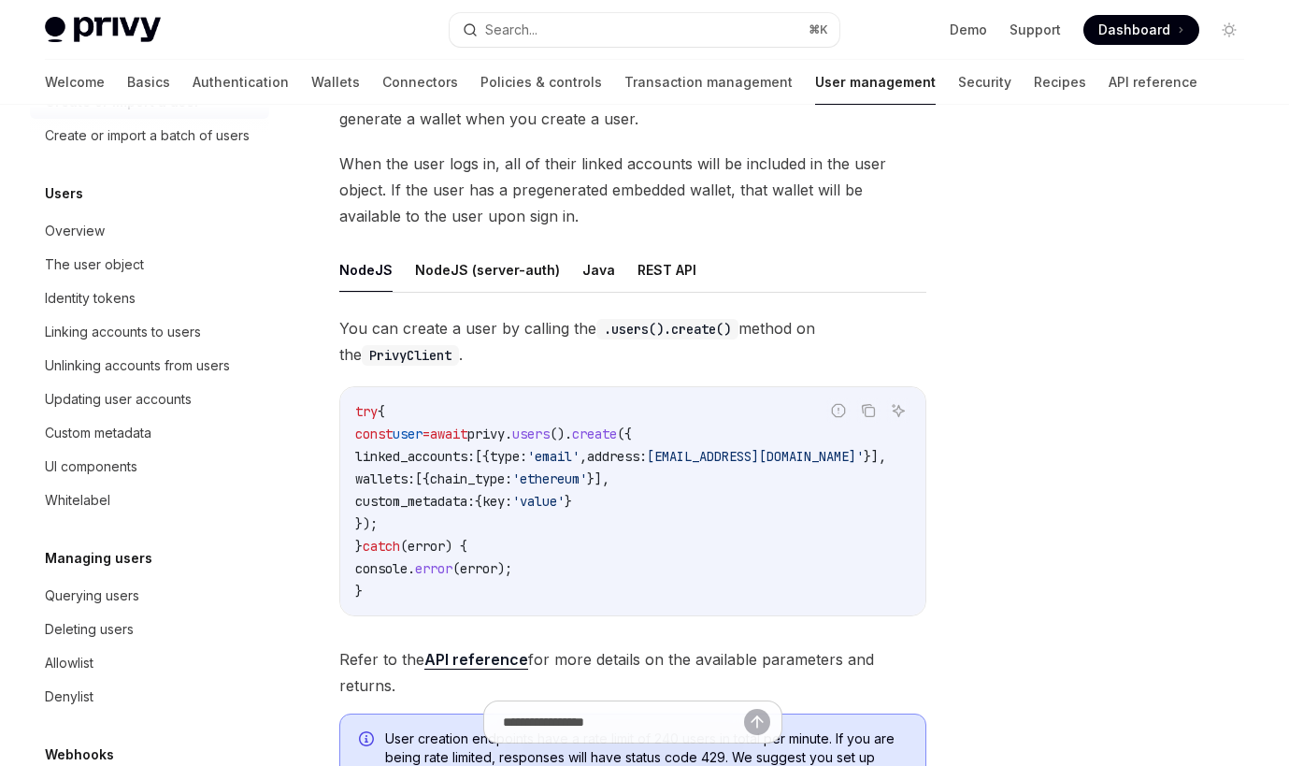
scroll to position [190, 0]
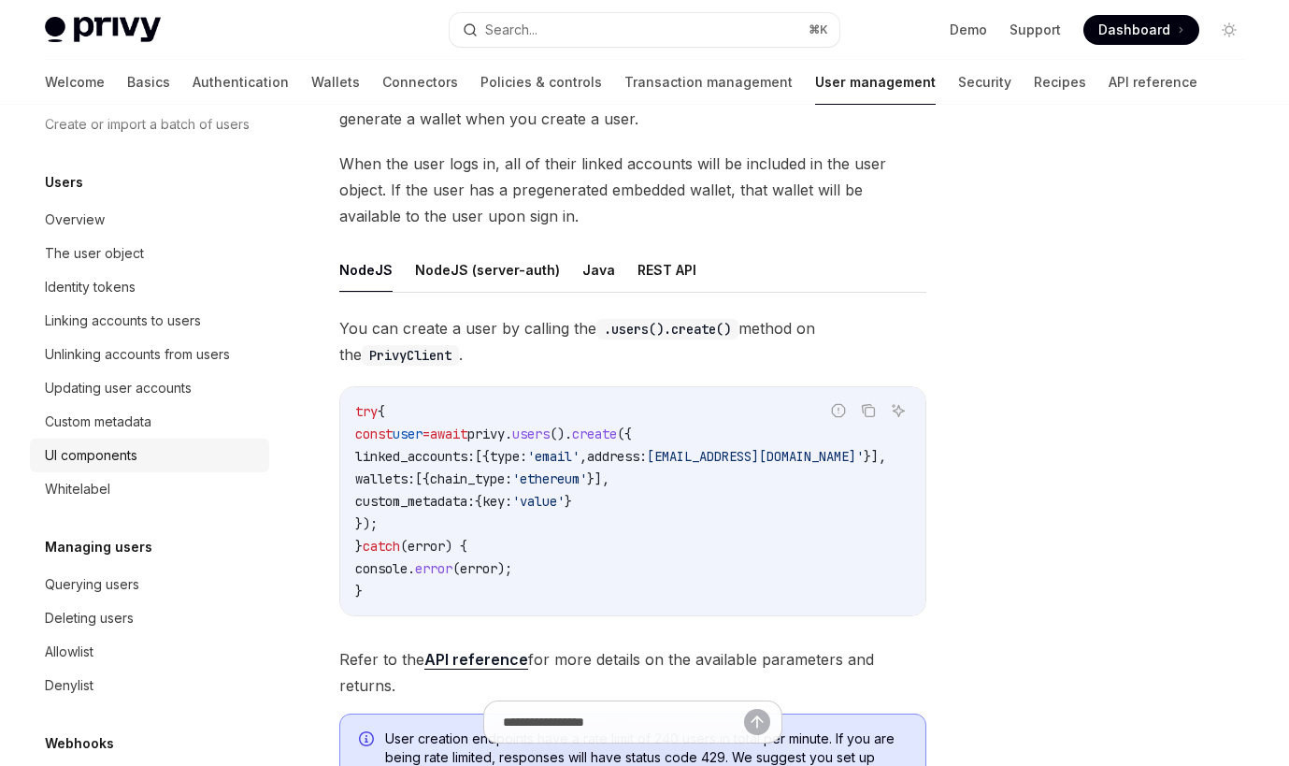
click at [143, 458] on div "UI components" at bounding box center [151, 455] width 213 height 22
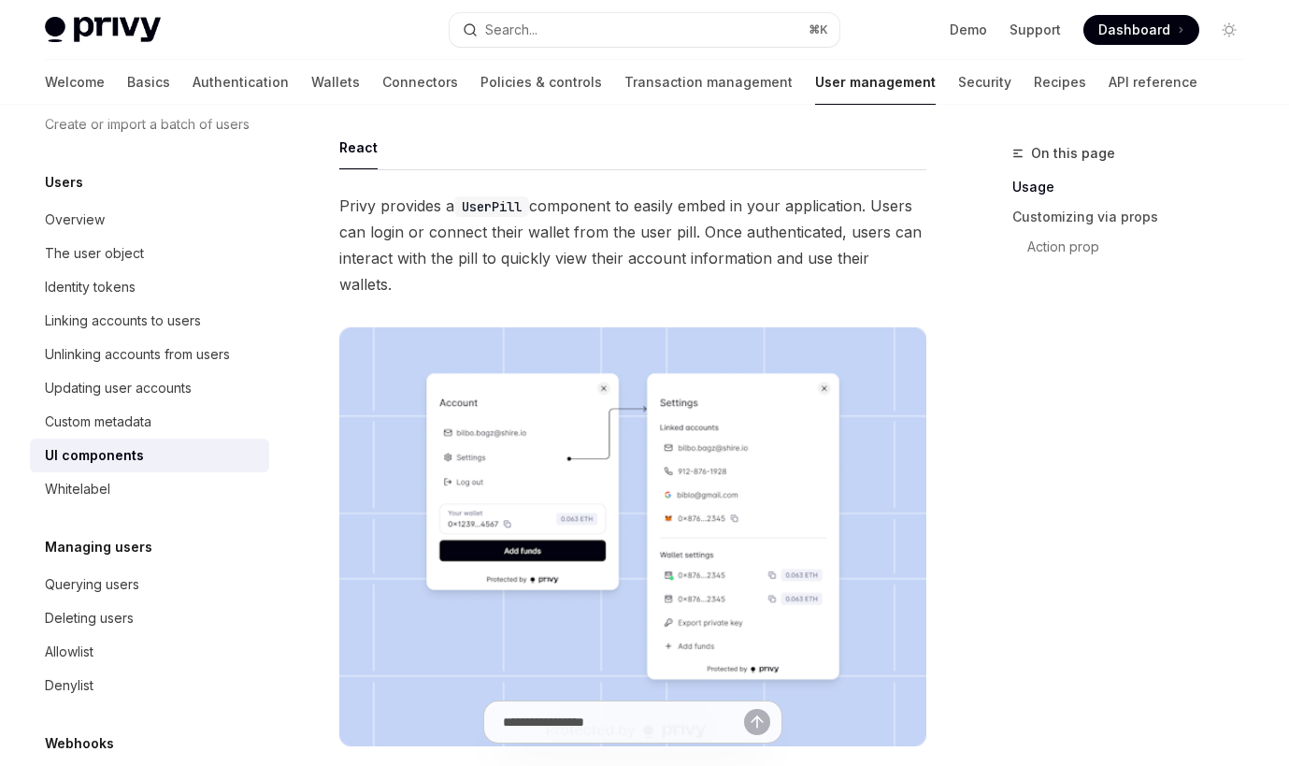
scroll to position [155, 0]
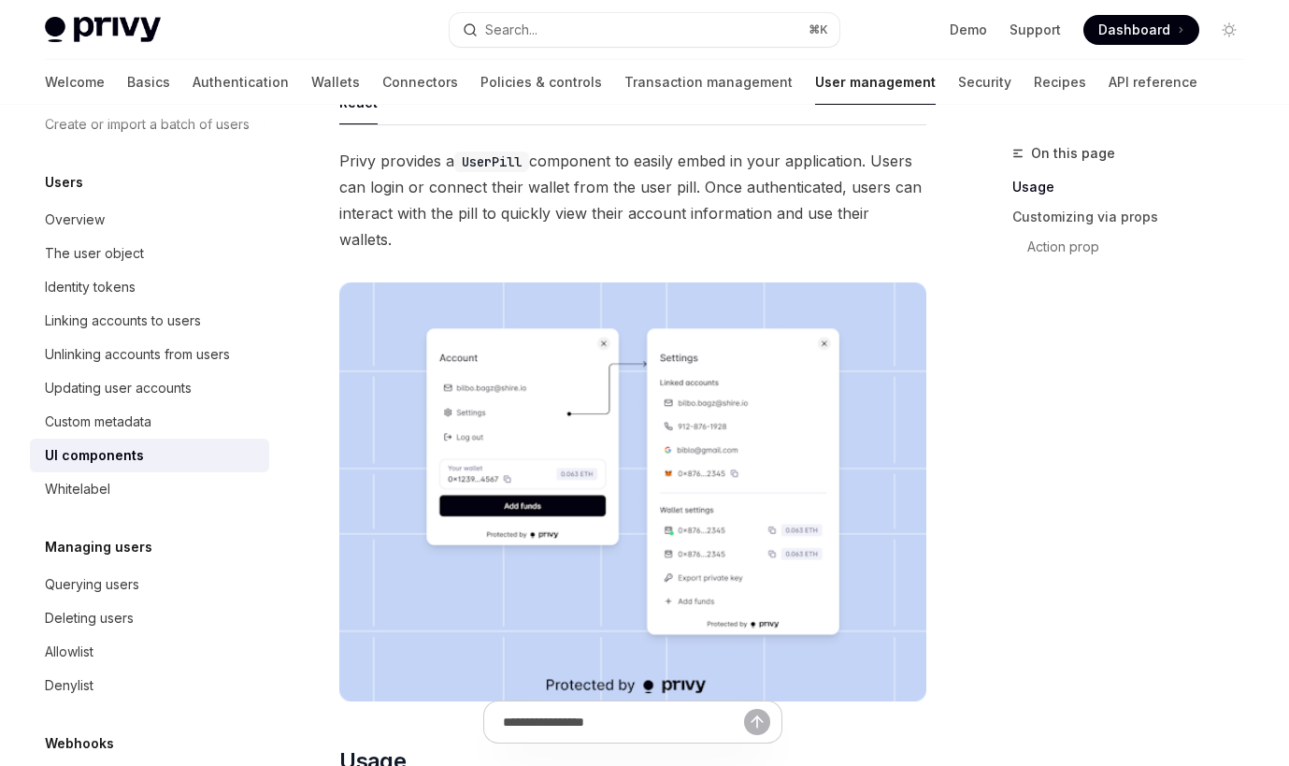
click at [90, 507] on div "Overview Migrating users to Privy Migrating existing users to Privy Create or i…" at bounding box center [149, 388] width 239 height 886
click at [111, 494] on div "Whitelabel" at bounding box center [151, 489] width 213 height 22
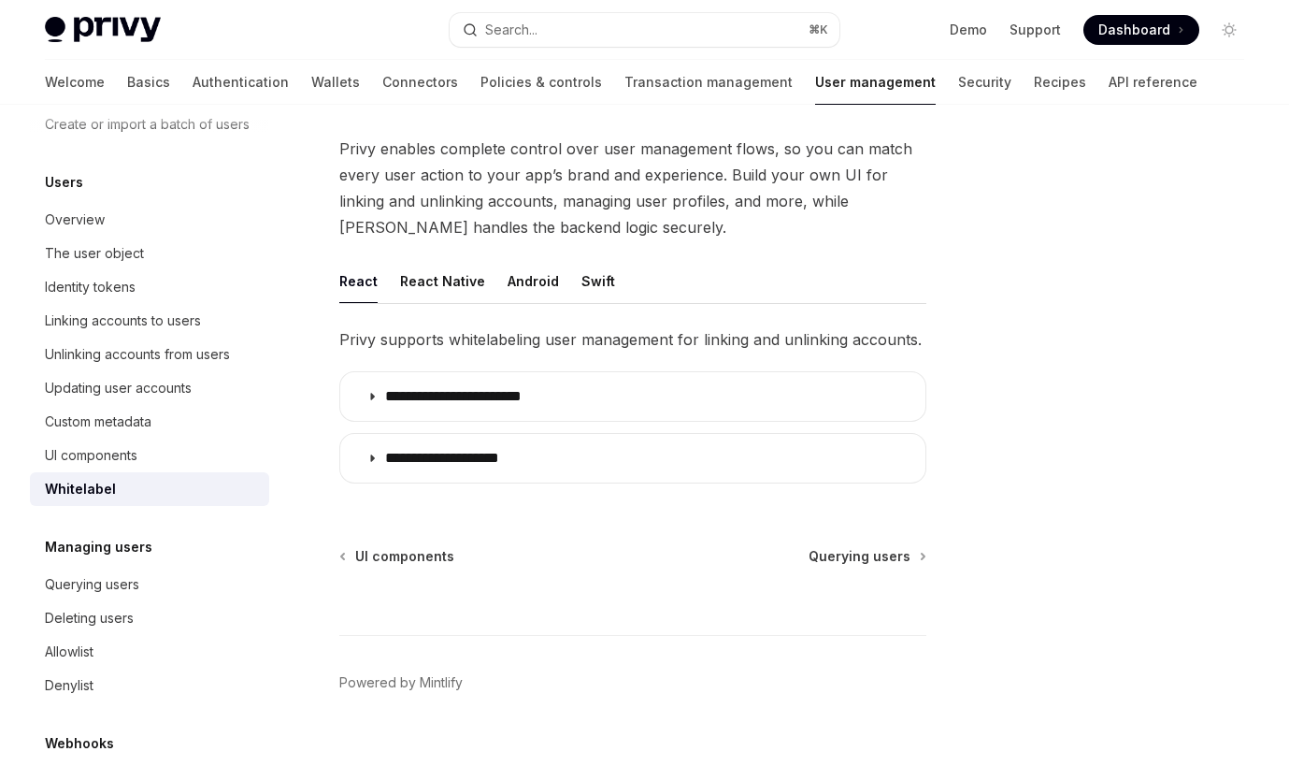
scroll to position [111, 0]
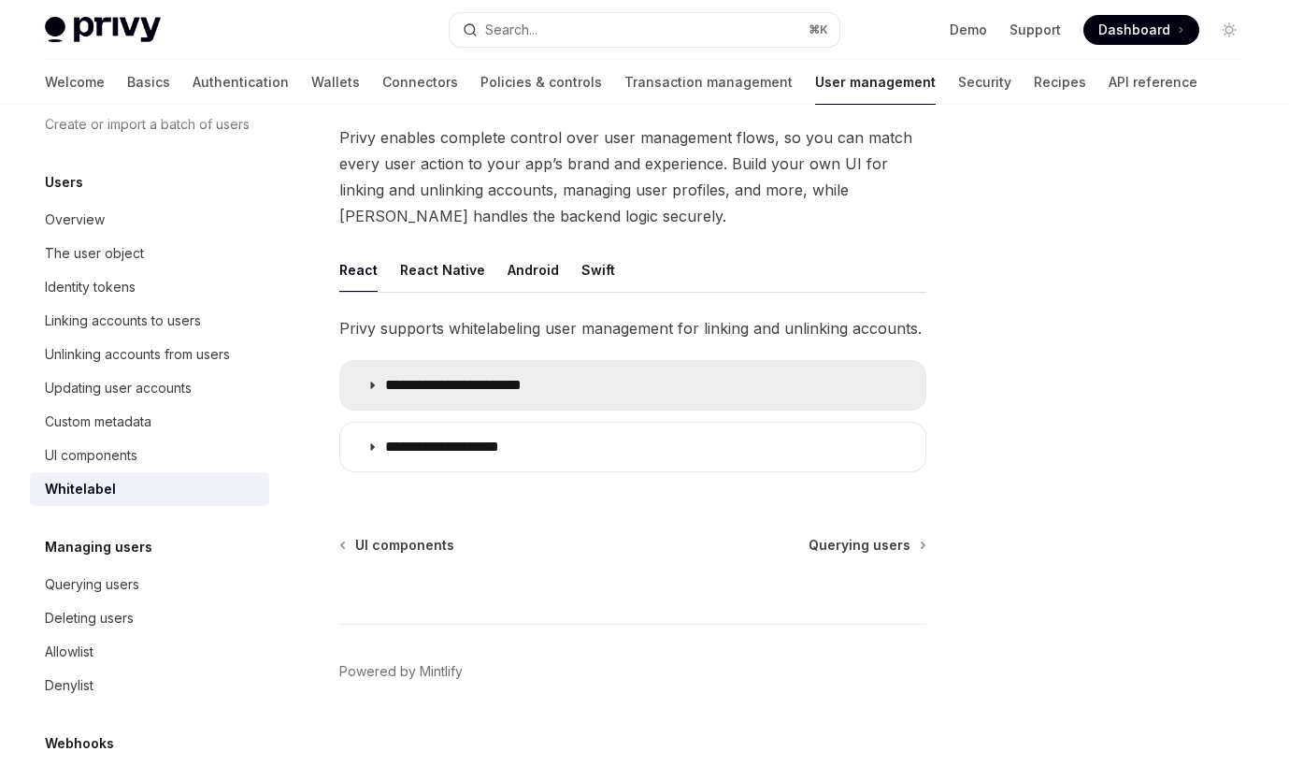
click at [374, 401] on summary "**********" at bounding box center [632, 385] width 585 height 49
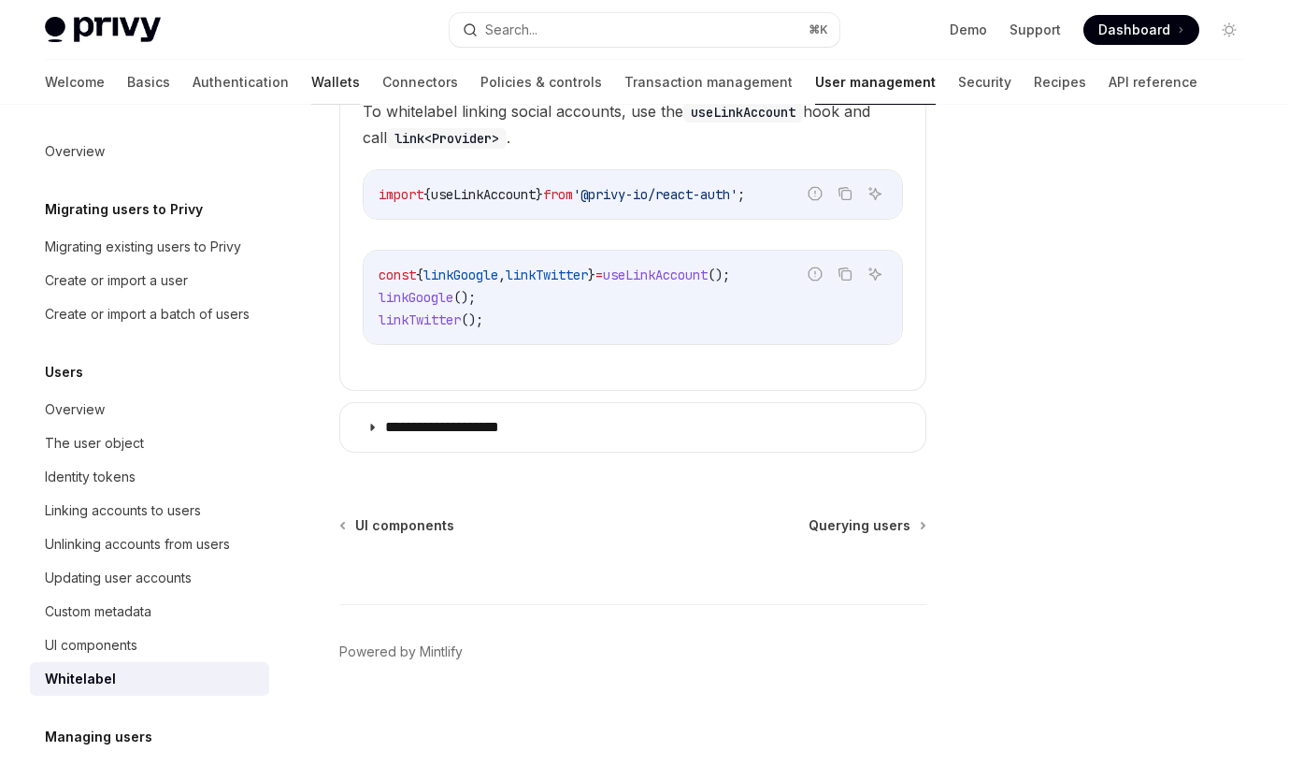
click at [311, 92] on link "Wallets" at bounding box center [335, 82] width 49 height 45
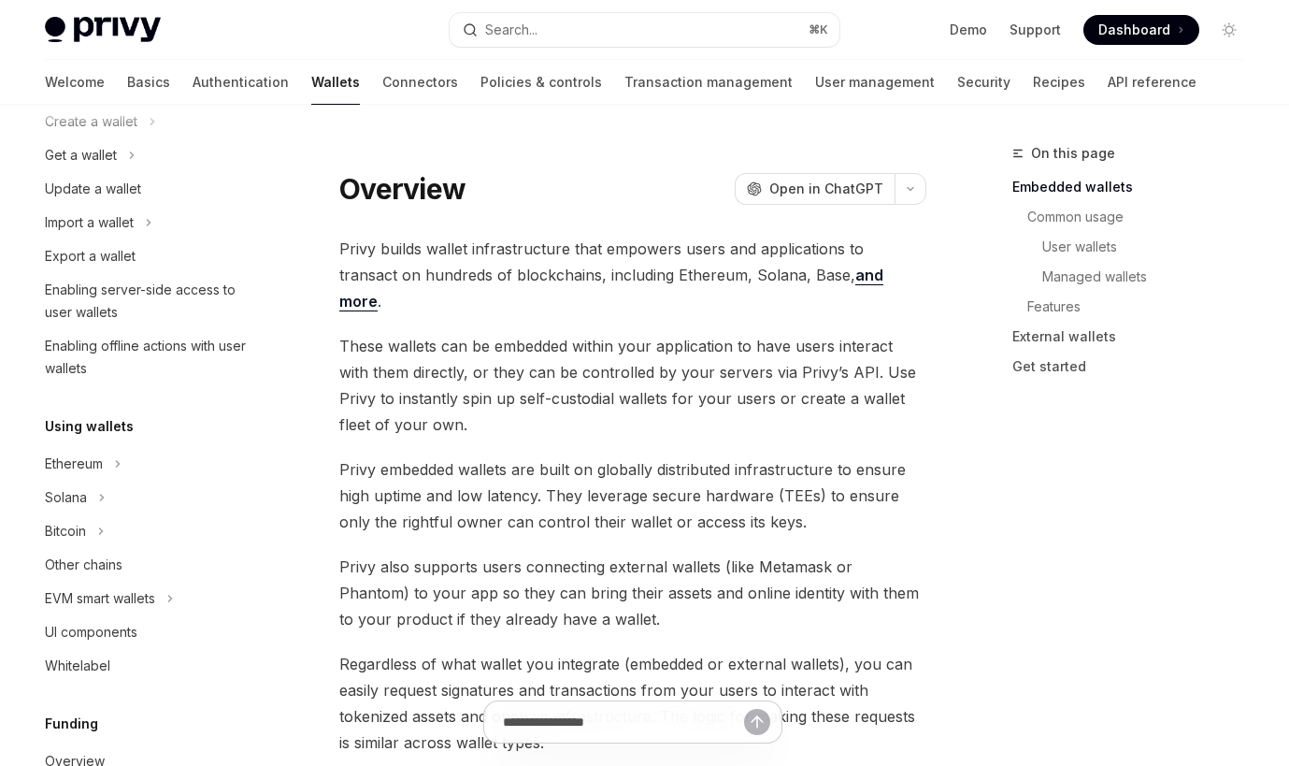
scroll to position [176, 0]
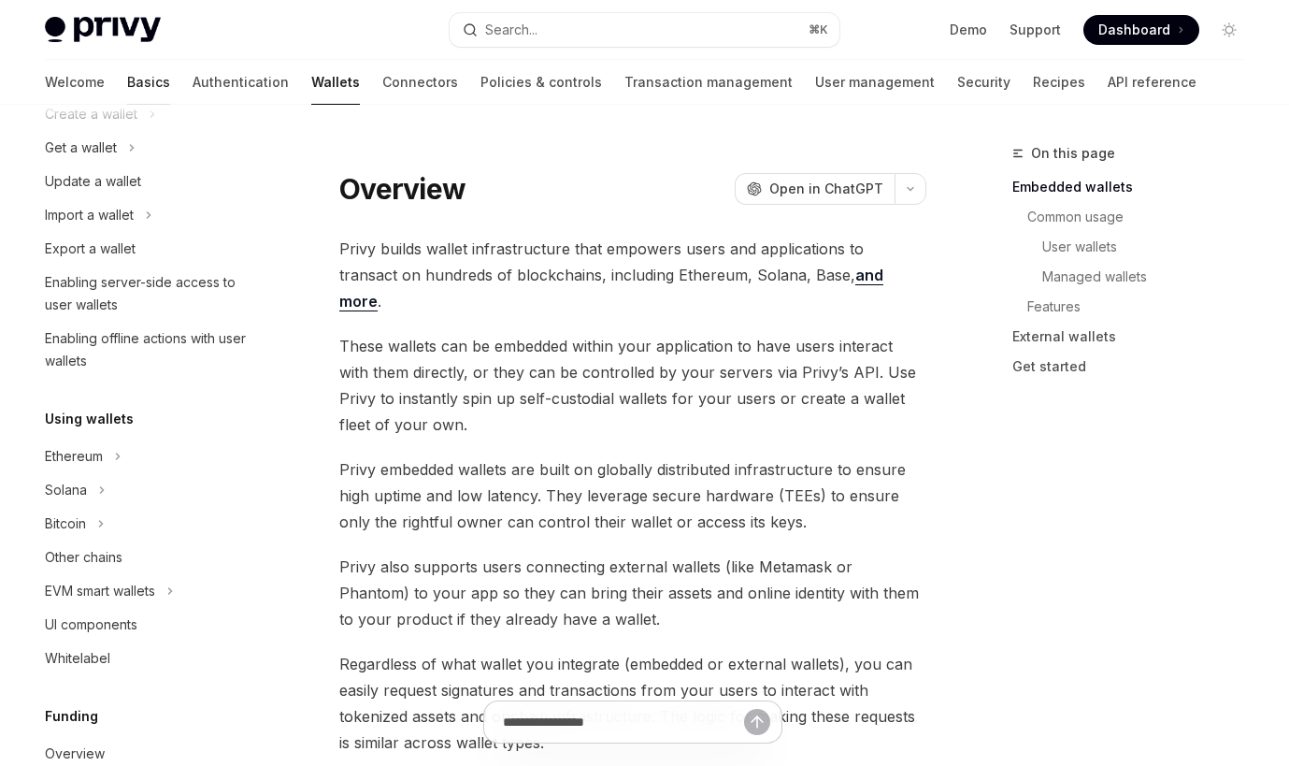
click at [127, 76] on link "Basics" at bounding box center [148, 82] width 43 height 45
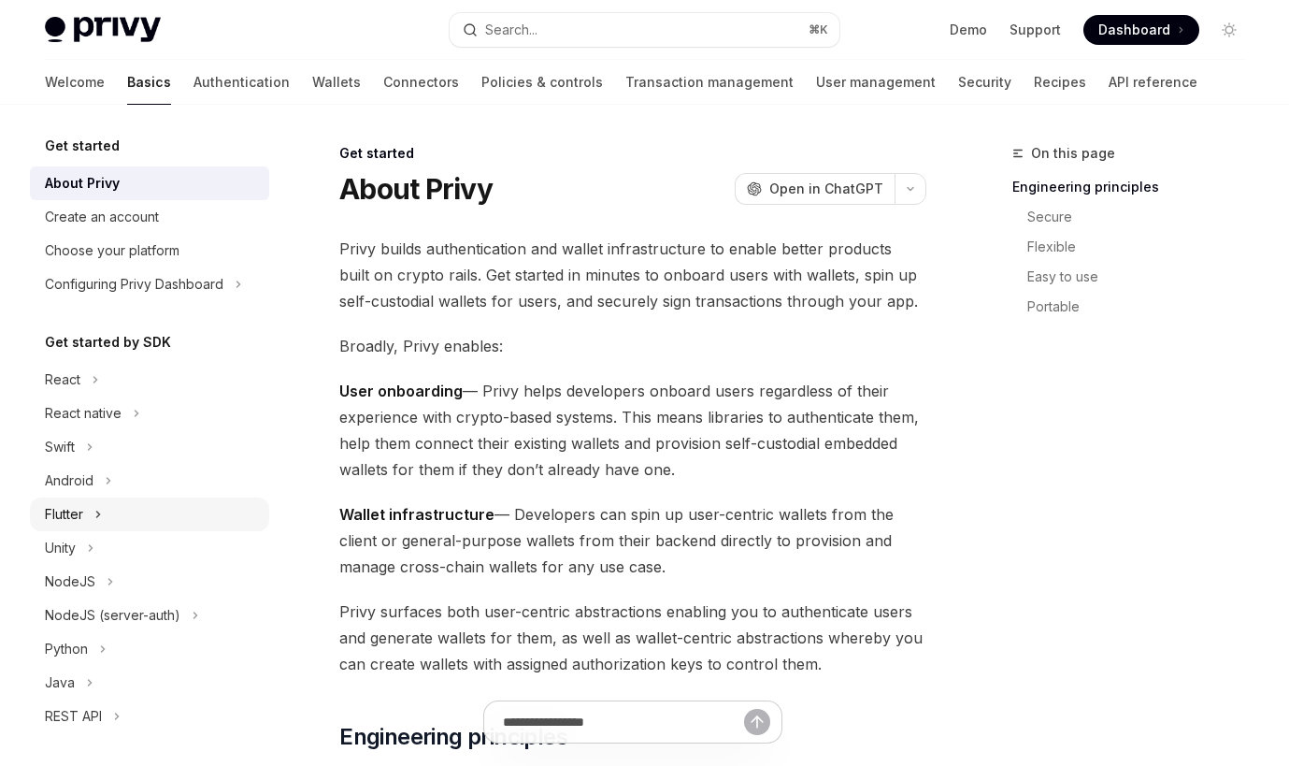
scroll to position [192, 0]
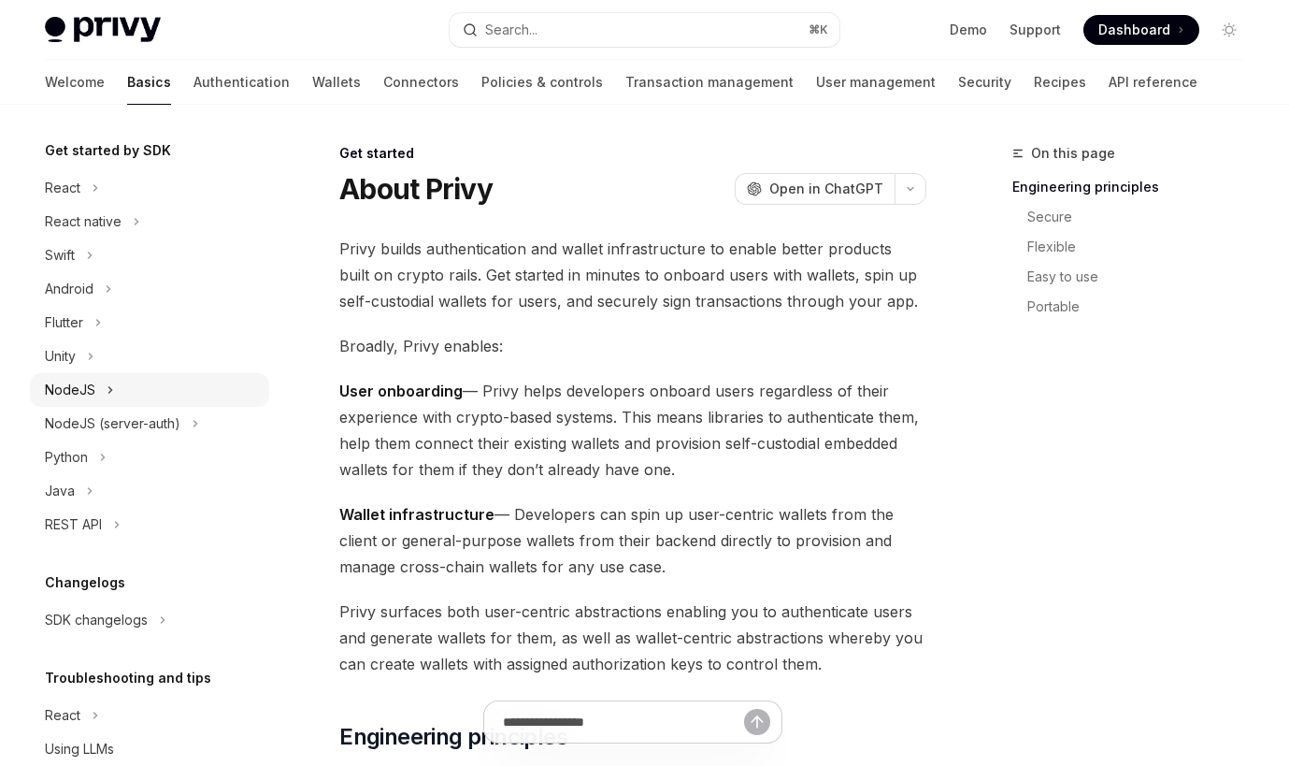
click at [133, 376] on div "NodeJS" at bounding box center [149, 390] width 239 height 34
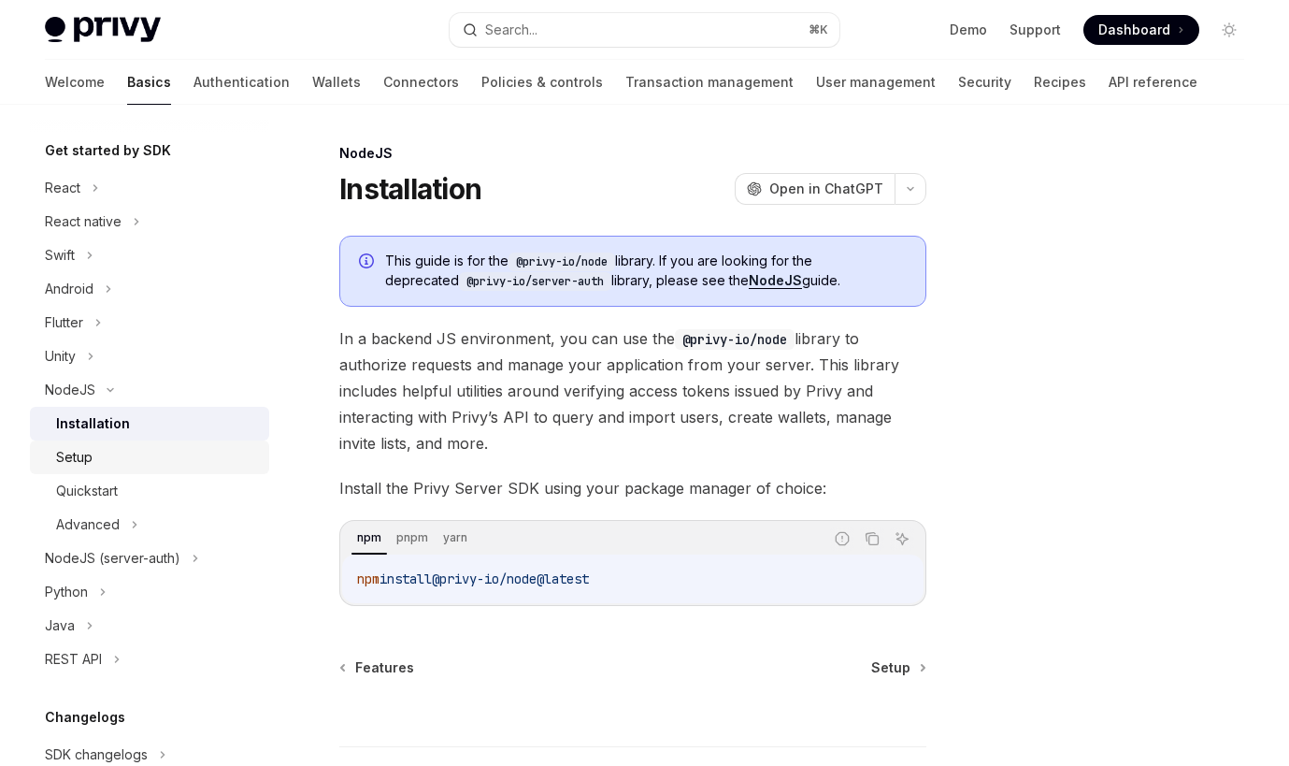
click at [128, 467] on div "Setup" at bounding box center [157, 457] width 202 height 22
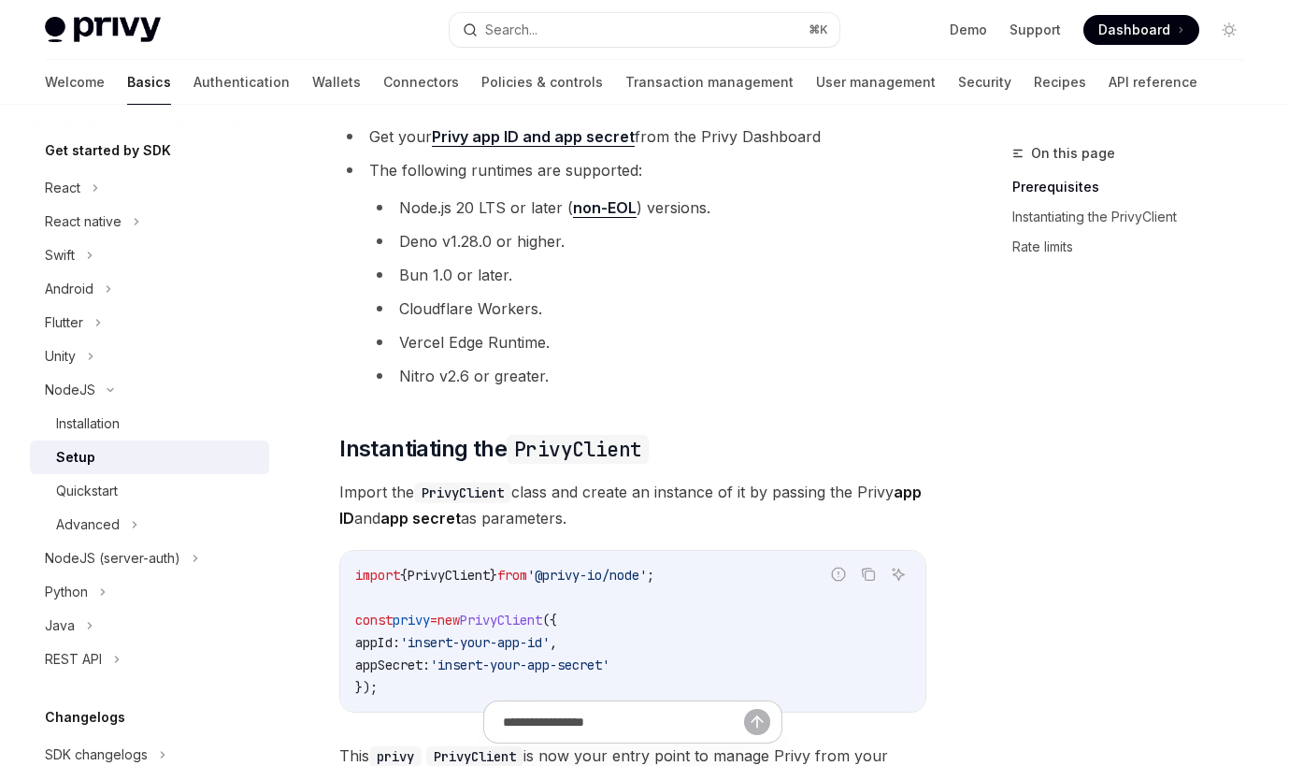
scroll to position [227, 0]
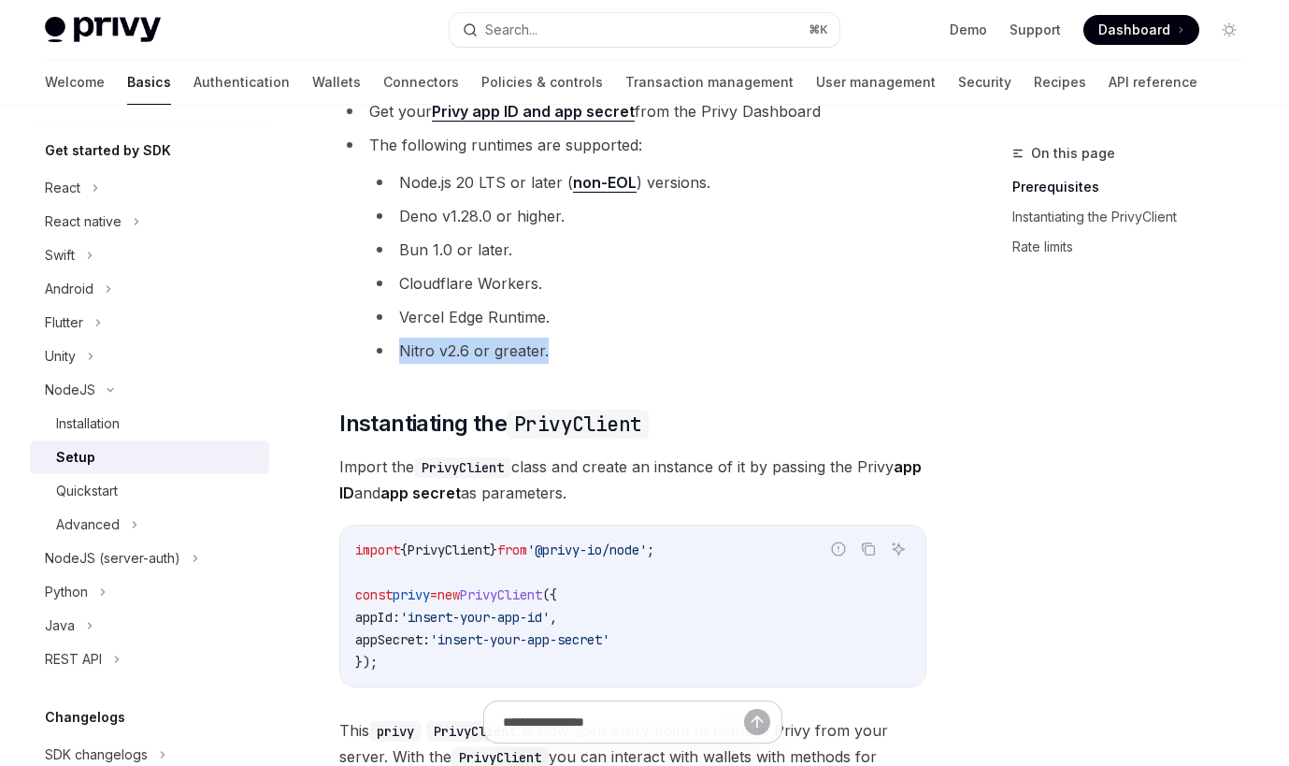
drag, startPoint x: 603, startPoint y: 331, endPoint x: 603, endPoint y: 354, distance: 23.4
click at [603, 354] on ul "Node.js 20 LTS or later ( non-EOL ) versions. Deno v1.28.0 or higher. Bun 1.0 o…" at bounding box center [647, 266] width 557 height 194
click at [603, 354] on li "Nitro v2.6 or greater." at bounding box center [647, 351] width 557 height 26
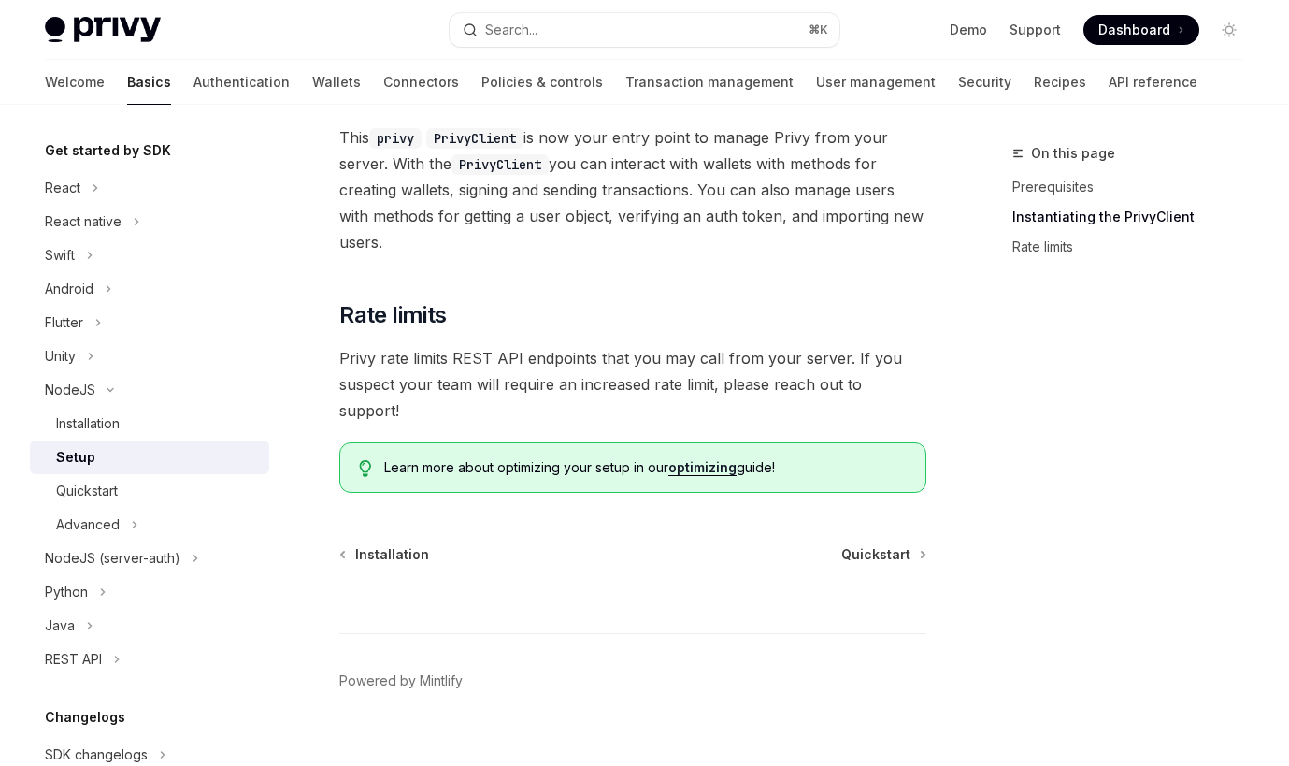
scroll to position [823, 0]
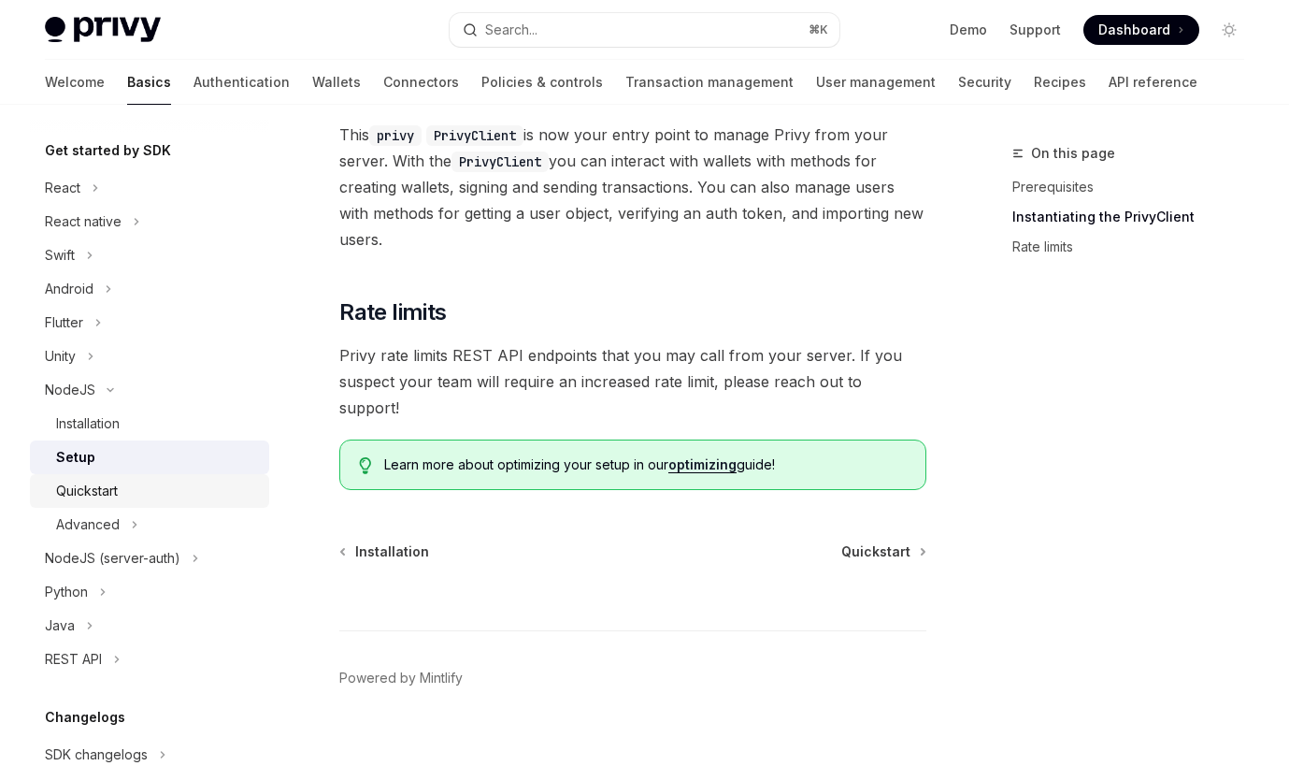
click at [147, 499] on div "Quickstart" at bounding box center [157, 491] width 202 height 22
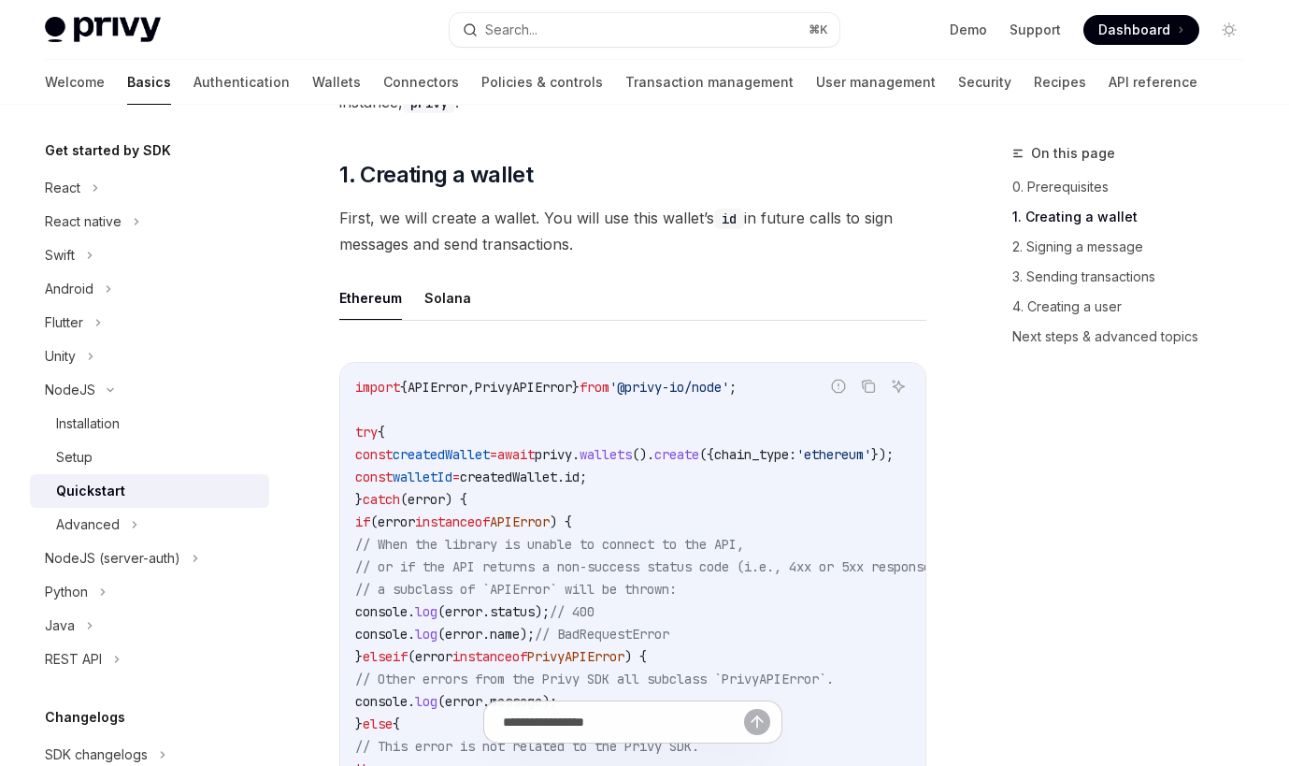
scroll to position [469, 0]
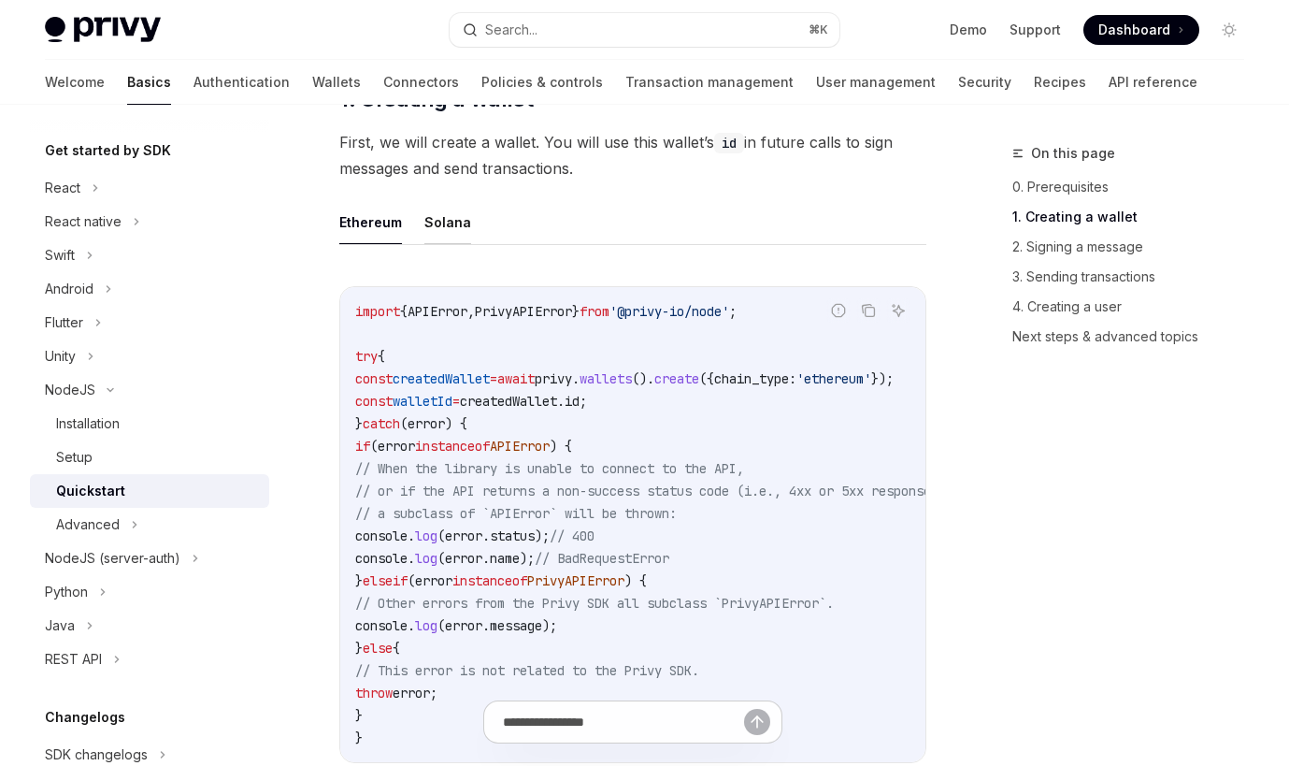
click at [450, 224] on button "Solana" at bounding box center [448, 222] width 47 height 44
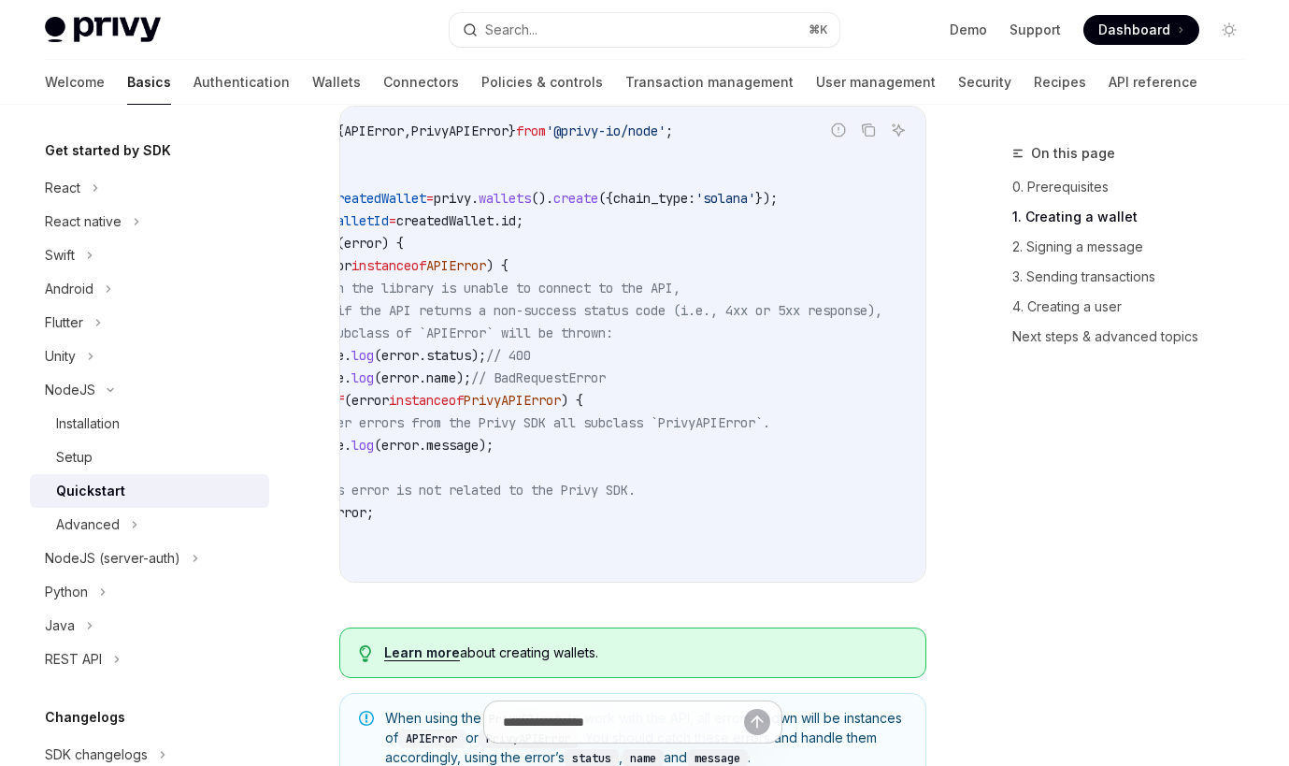
scroll to position [0, 63]
click at [1088, 239] on link "2. Signing a message" at bounding box center [1136, 247] width 247 height 30
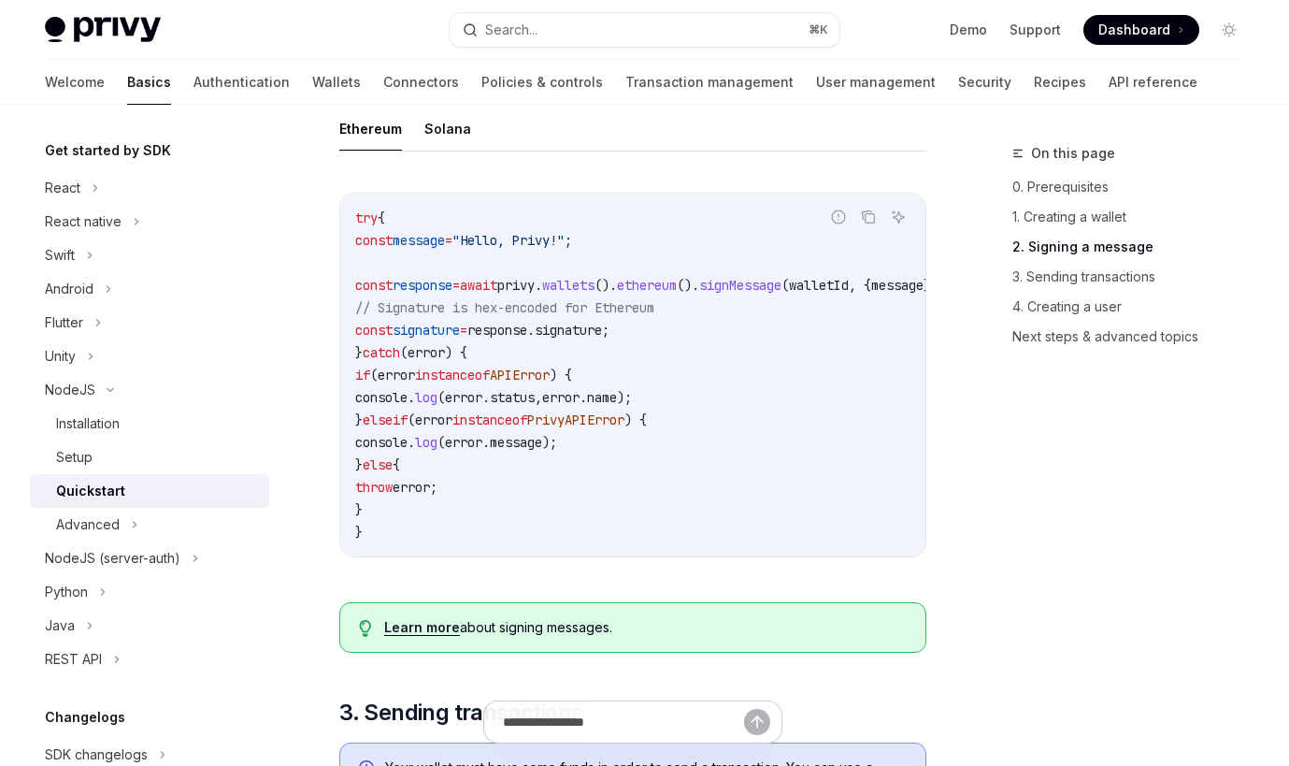
scroll to position [1498, 0]
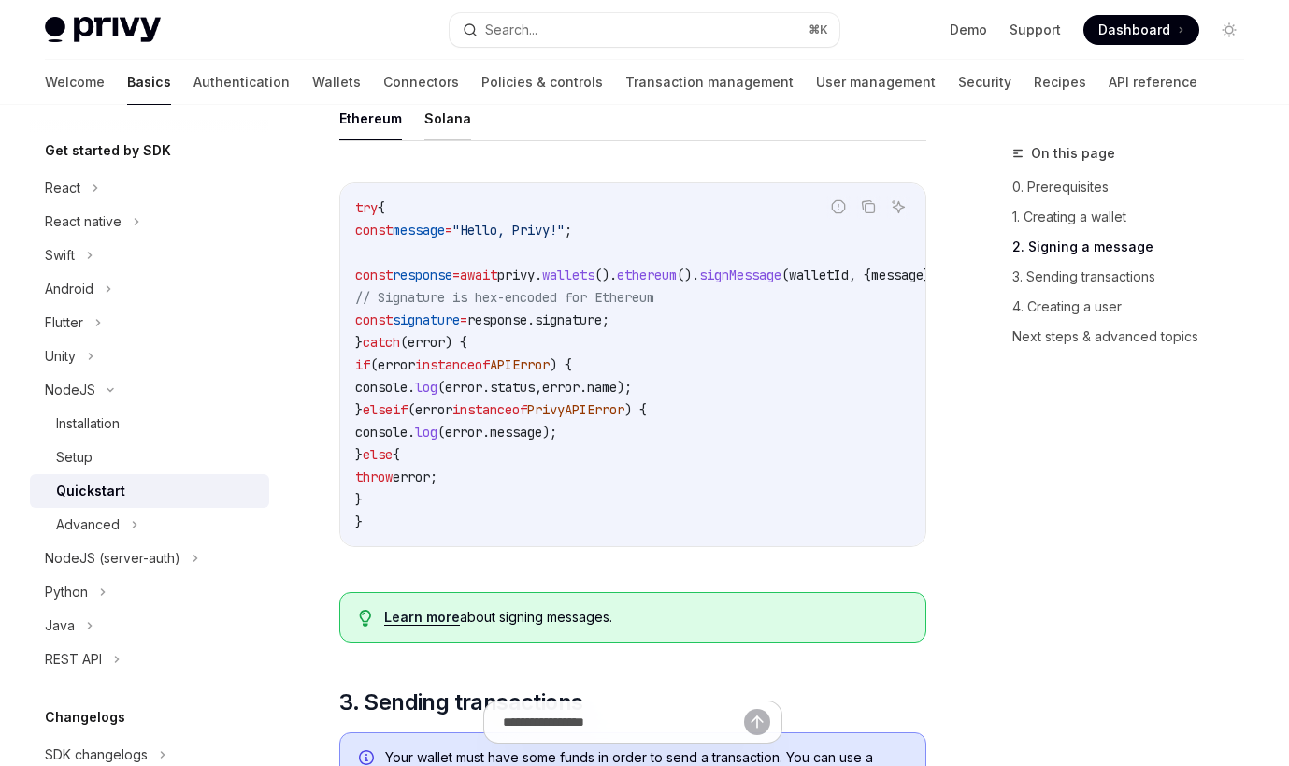
click at [433, 140] on button "Solana" at bounding box center [448, 118] width 47 height 44
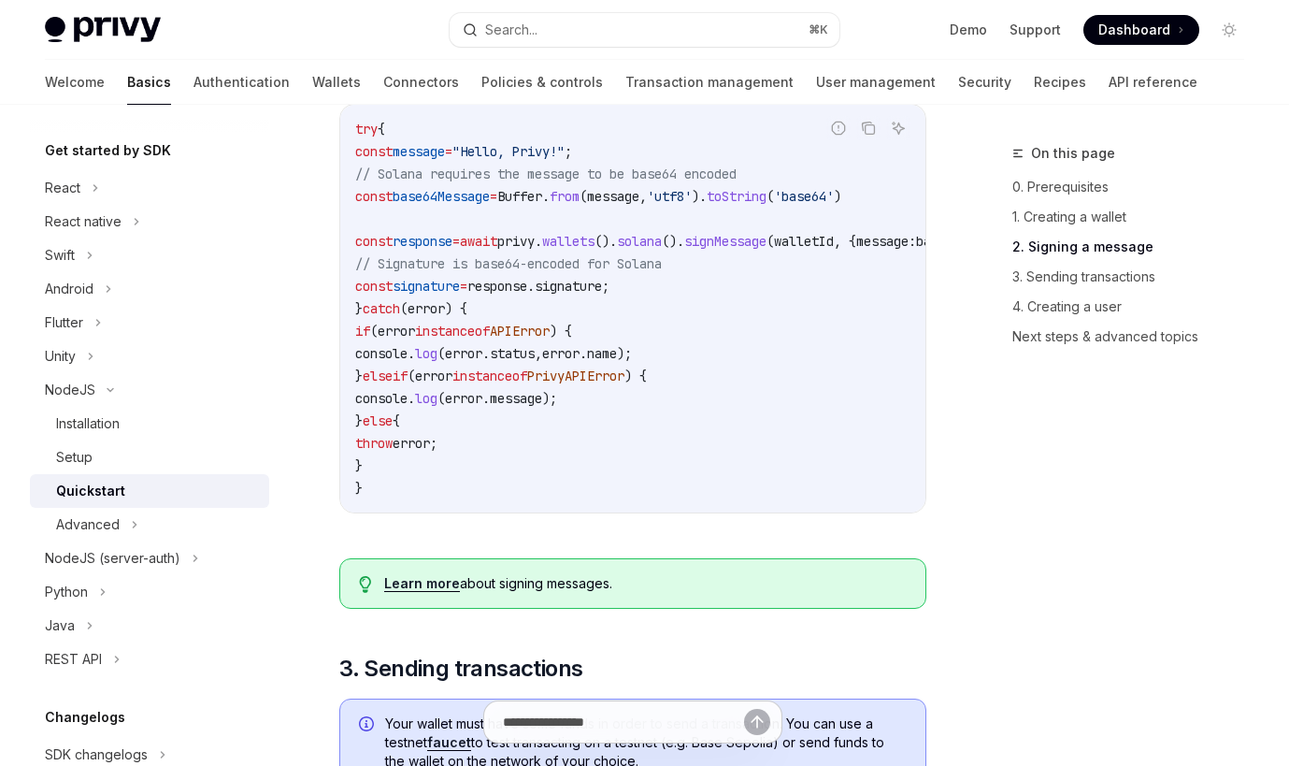
scroll to position [1577, 0]
click at [1065, 286] on link "3. Sending transactions" at bounding box center [1136, 277] width 247 height 30
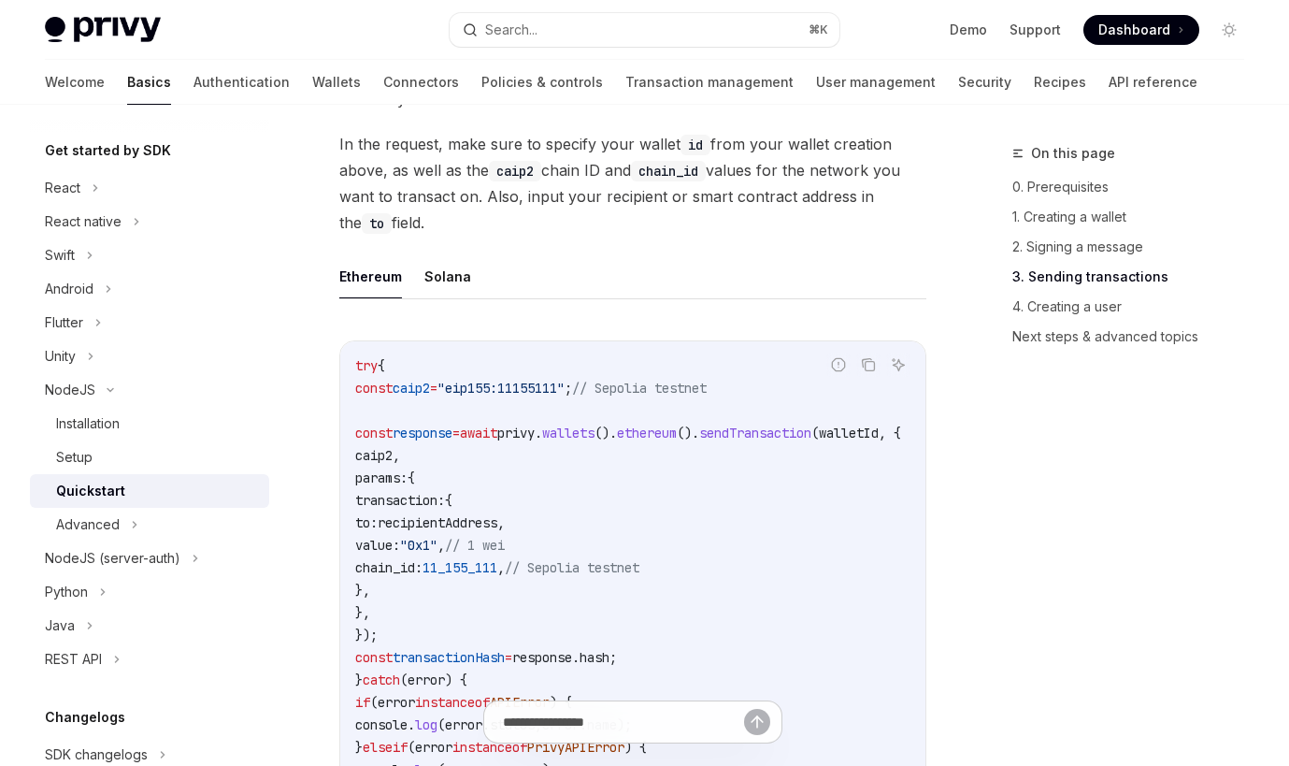
scroll to position [2383, 0]
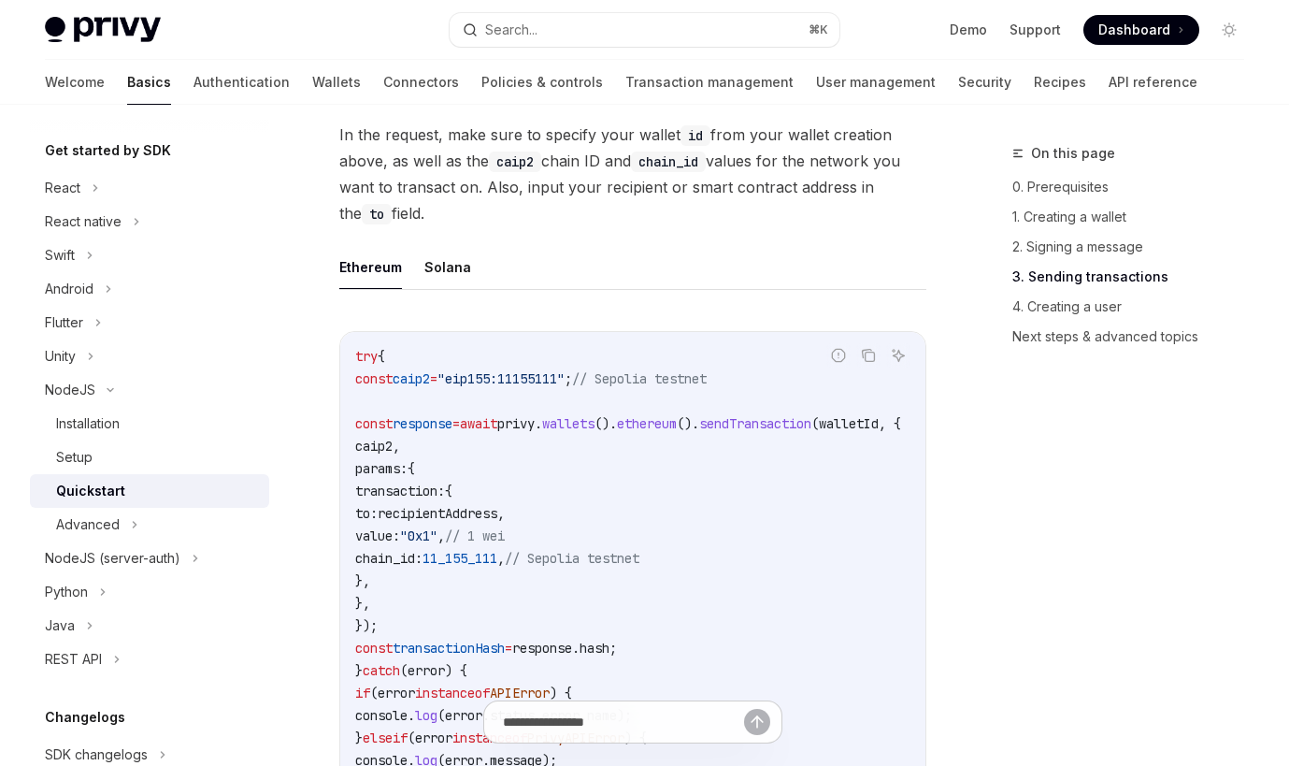
click at [446, 266] on div "This guide is for the @privy-io/node library. If you are looking for the deprec…" at bounding box center [632, 0] width 587 height 4177
click at [446, 285] on button "Solana" at bounding box center [448, 267] width 47 height 44
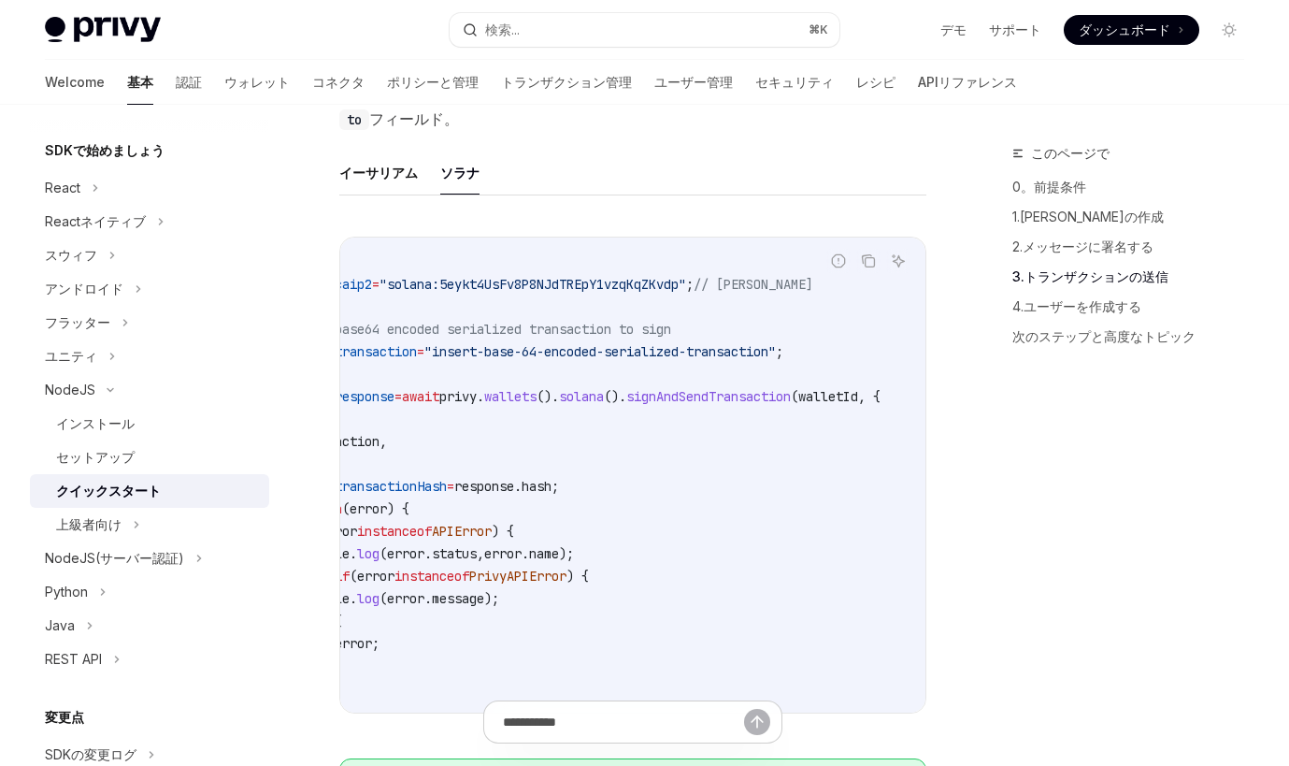
scroll to position [0, 39]
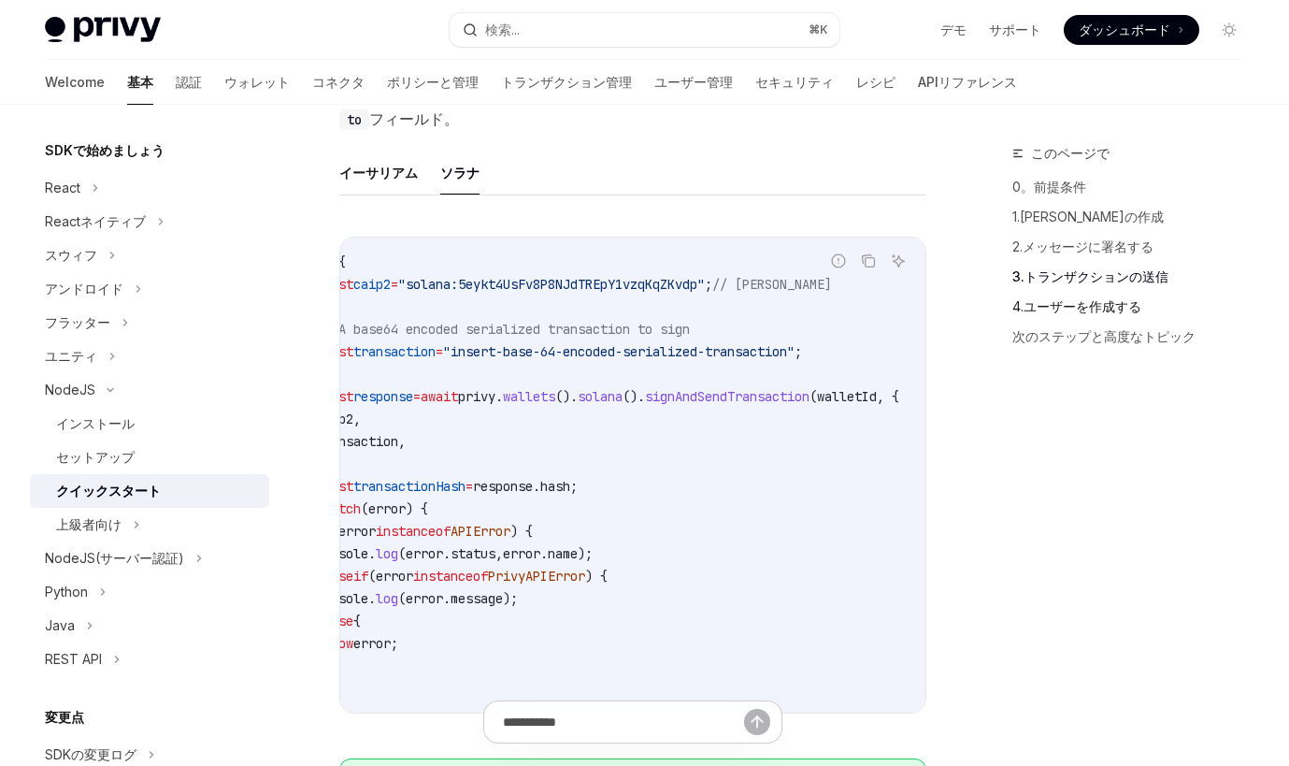
click at [1048, 310] on link "4.ユーザーを作成する" at bounding box center [1136, 307] width 247 height 30
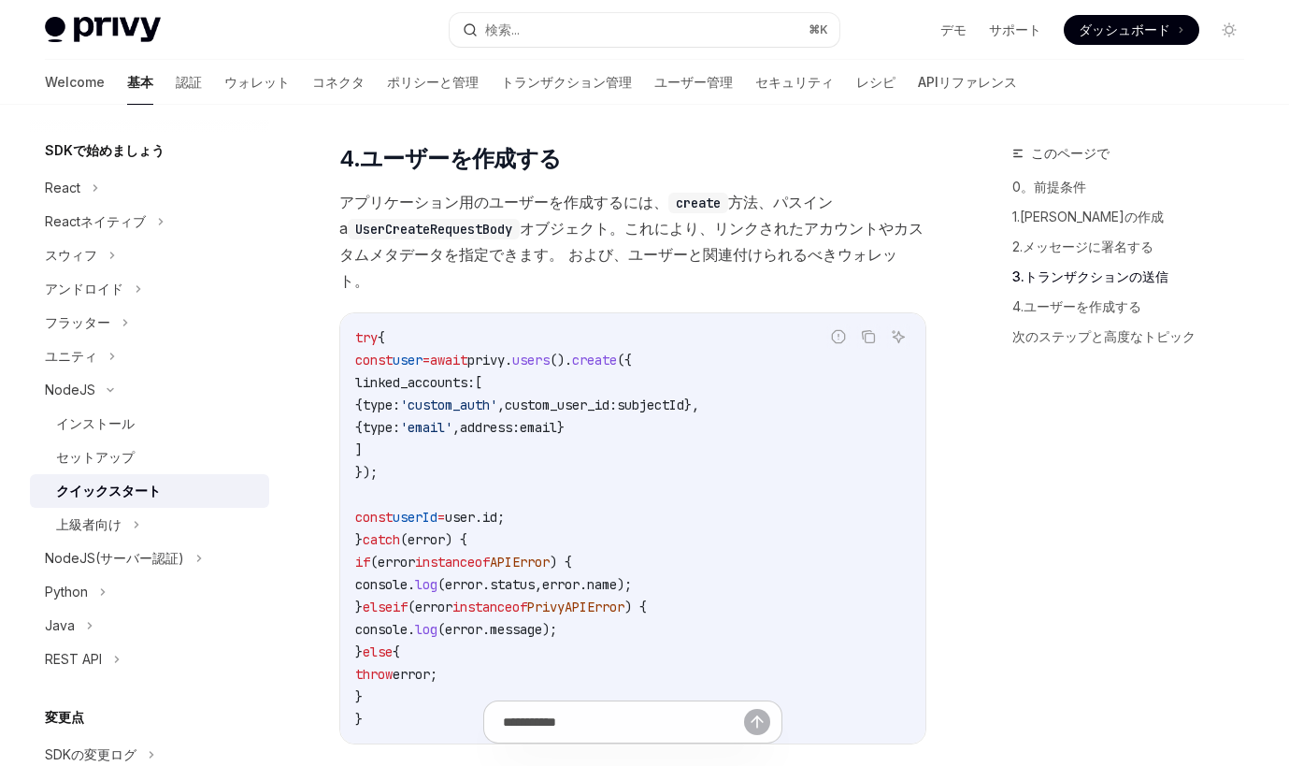
click at [1070, 276] on link "3.トランザクションの送信" at bounding box center [1136, 277] width 247 height 30
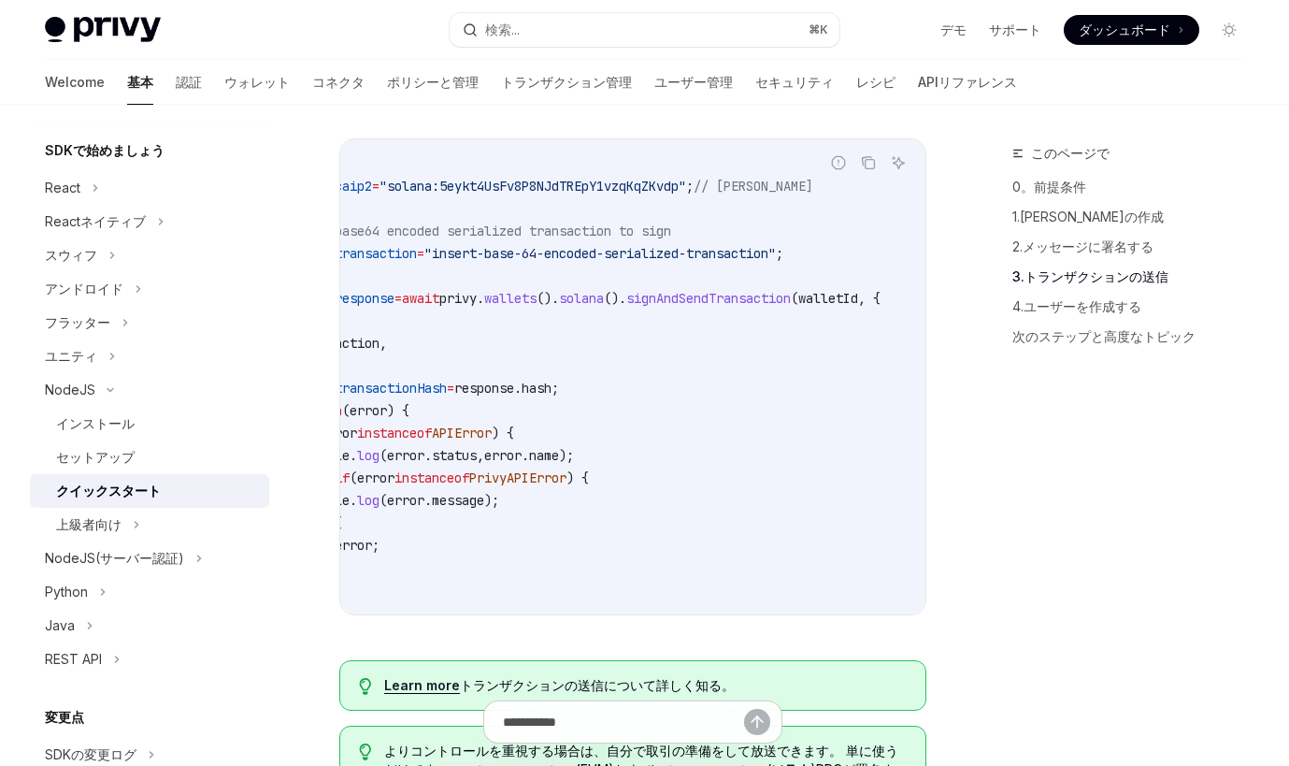
scroll to position [0, 113]
click at [610, 181] on span ""solana:5eykt4UsFv8P8NJdTREpY1vzqKqZKvdp"" at bounding box center [533, 186] width 307 height 17
copy span "5eykt4UsFv8P8NJdTREpY1vzqKqZKvdp"
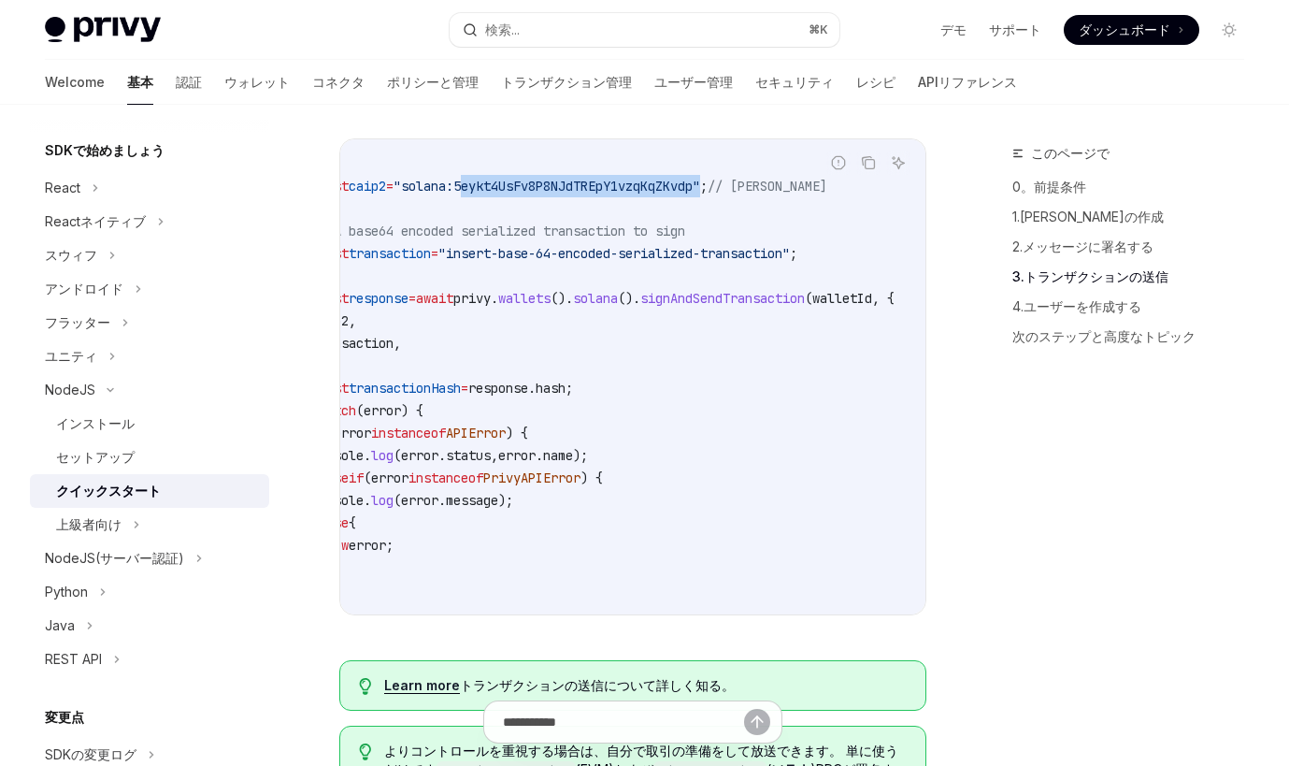
scroll to position [0, 0]
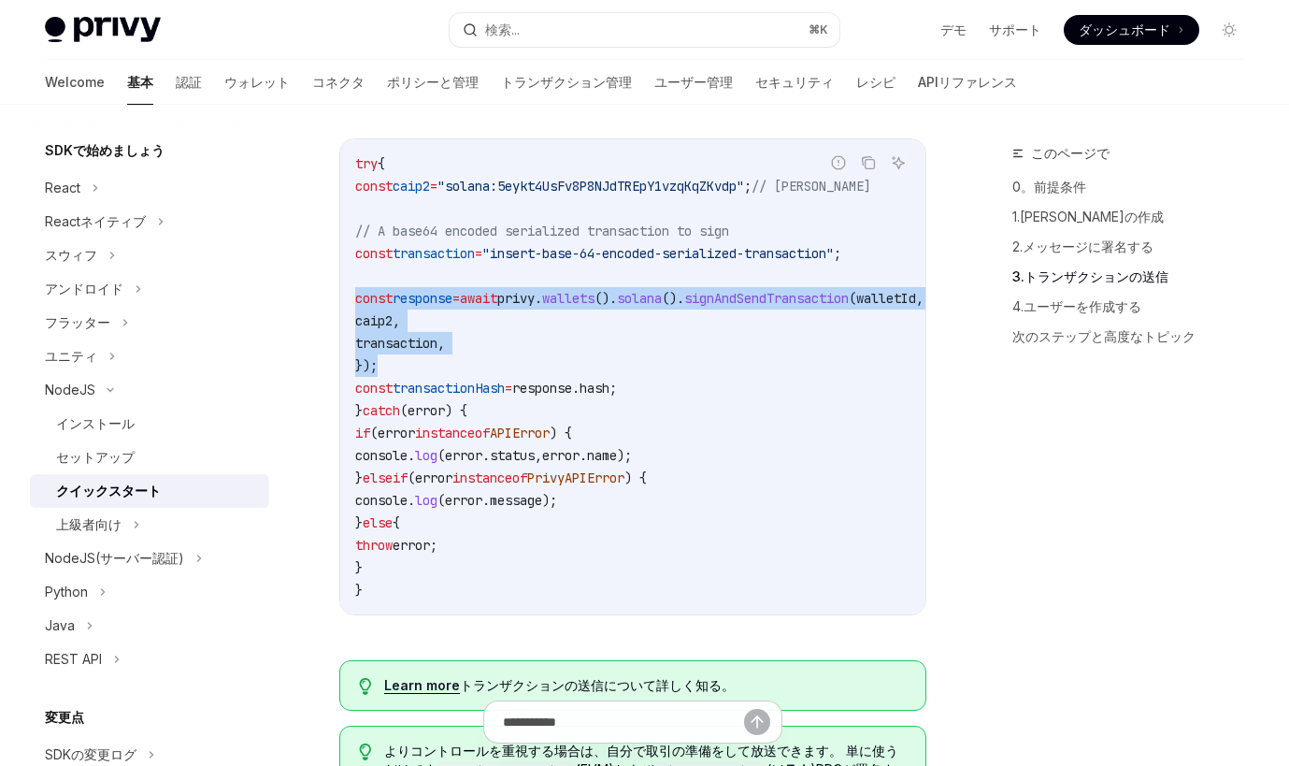
drag, startPoint x: 349, startPoint y: 302, endPoint x: 520, endPoint y: 367, distance: 182.9
click at [520, 367] on div "try { const caip2 = "solana:5eykt4UsFv8P8NJdTREpY1vzqKqZKvdp" ; // Solana Mainn…" at bounding box center [632, 376] width 585 height 475
copy code "const response = await privy . wallets (). solana (). signAndSendTransaction ( …"
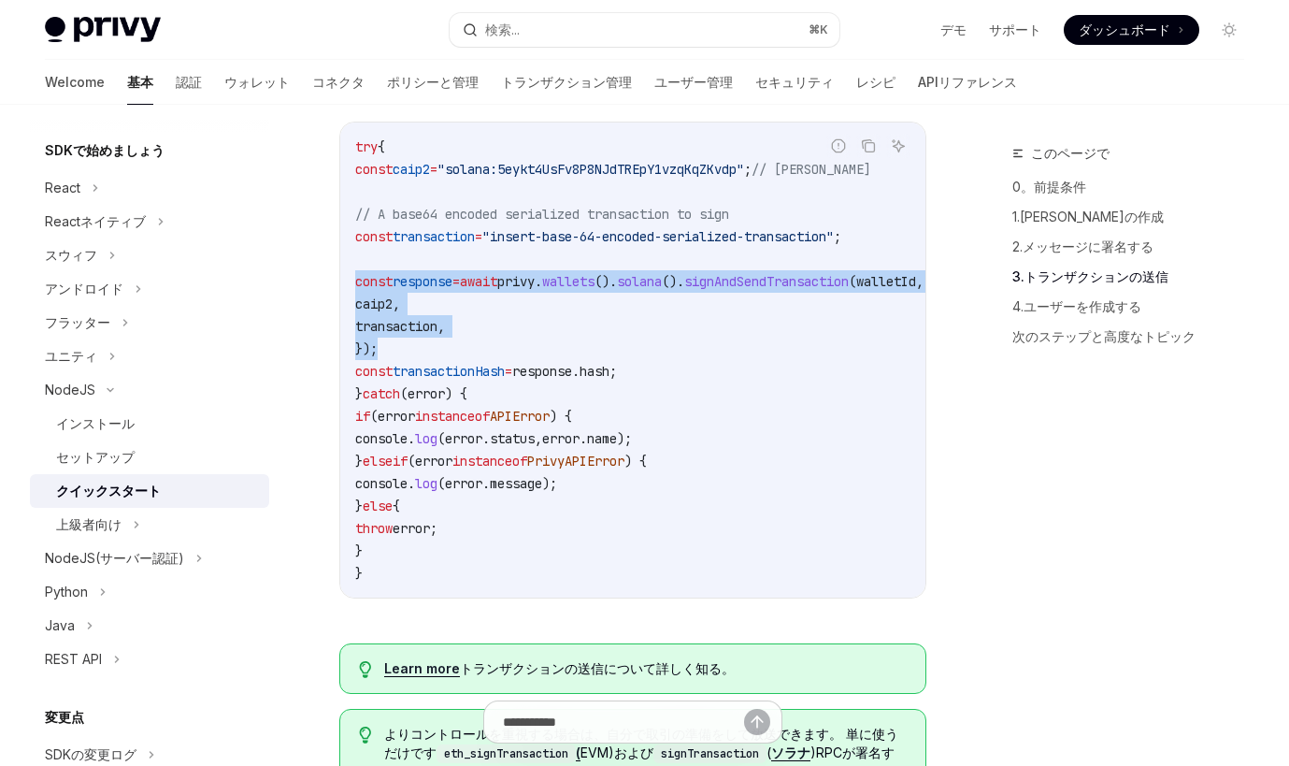
scroll to position [0, 26]
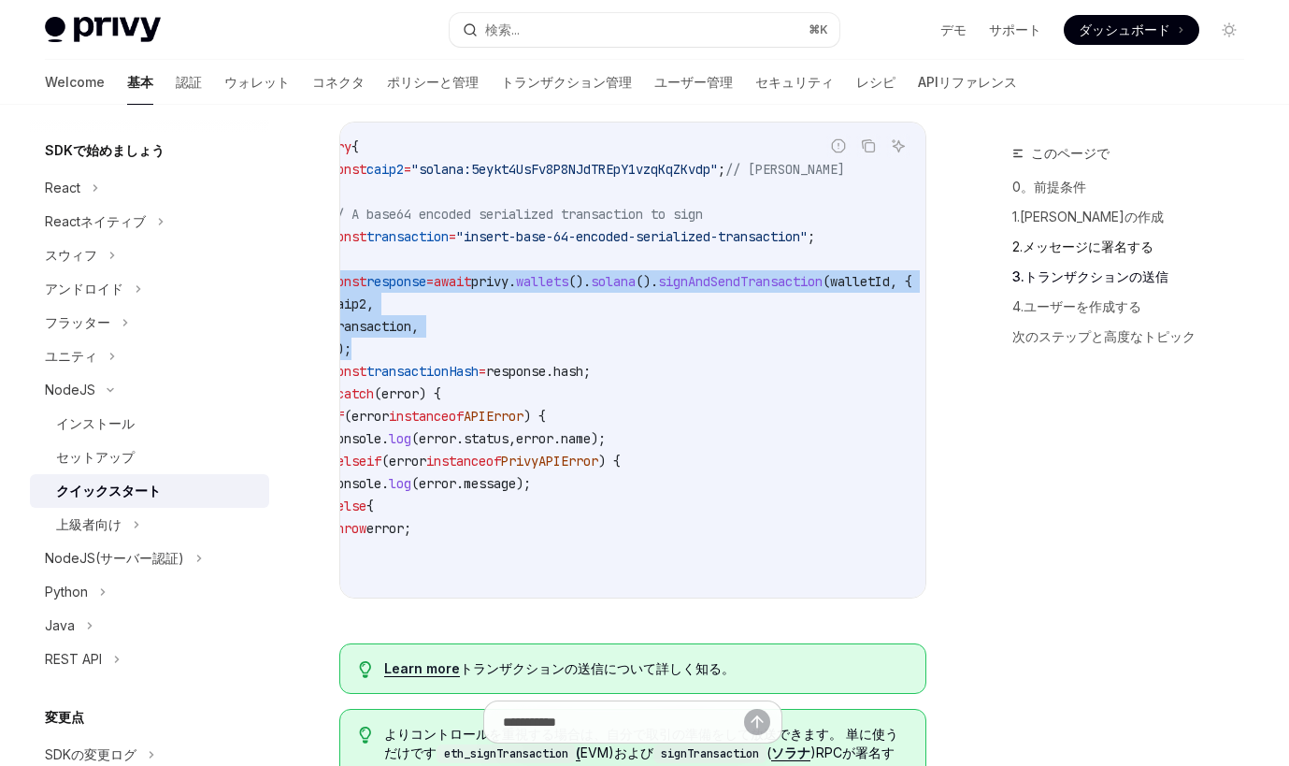
click at [1087, 258] on link "2.メッセージに署名する" at bounding box center [1136, 247] width 247 height 30
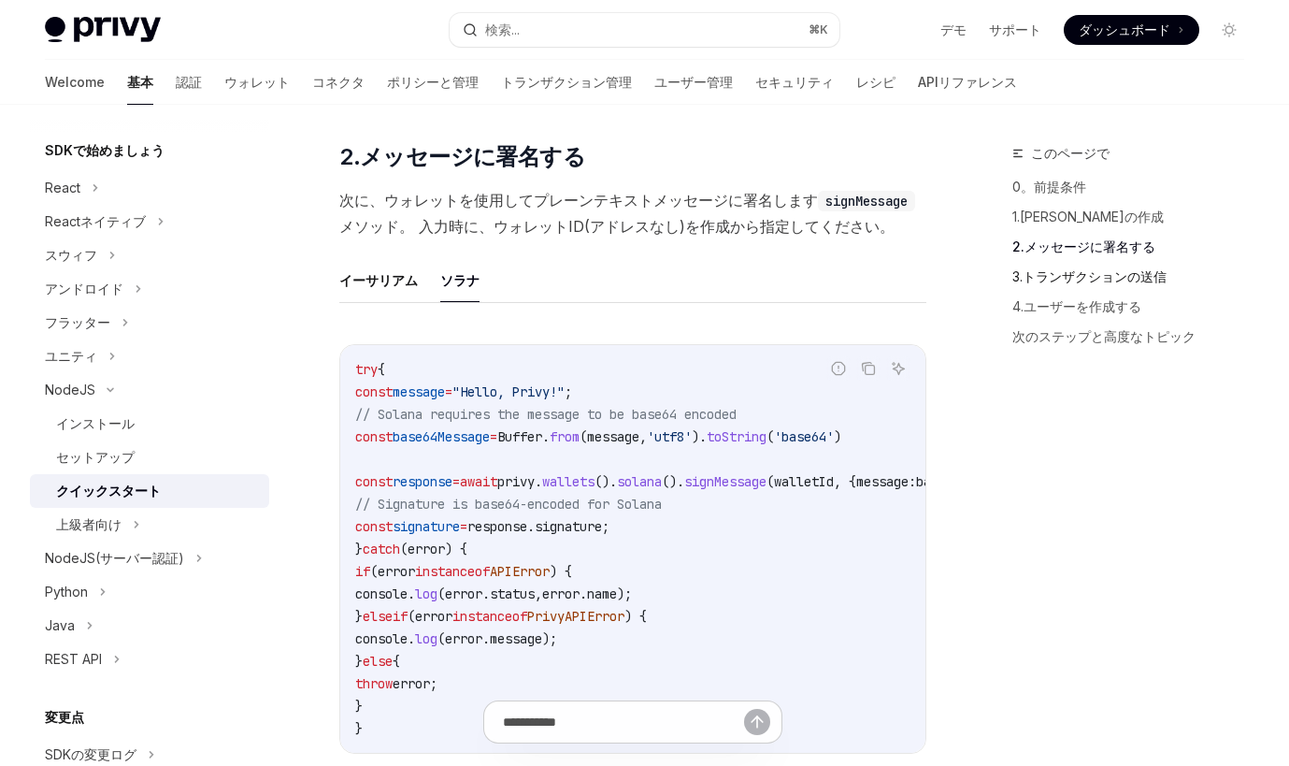
click at [1090, 274] on link "3.トランザクションの送信" at bounding box center [1136, 277] width 247 height 30
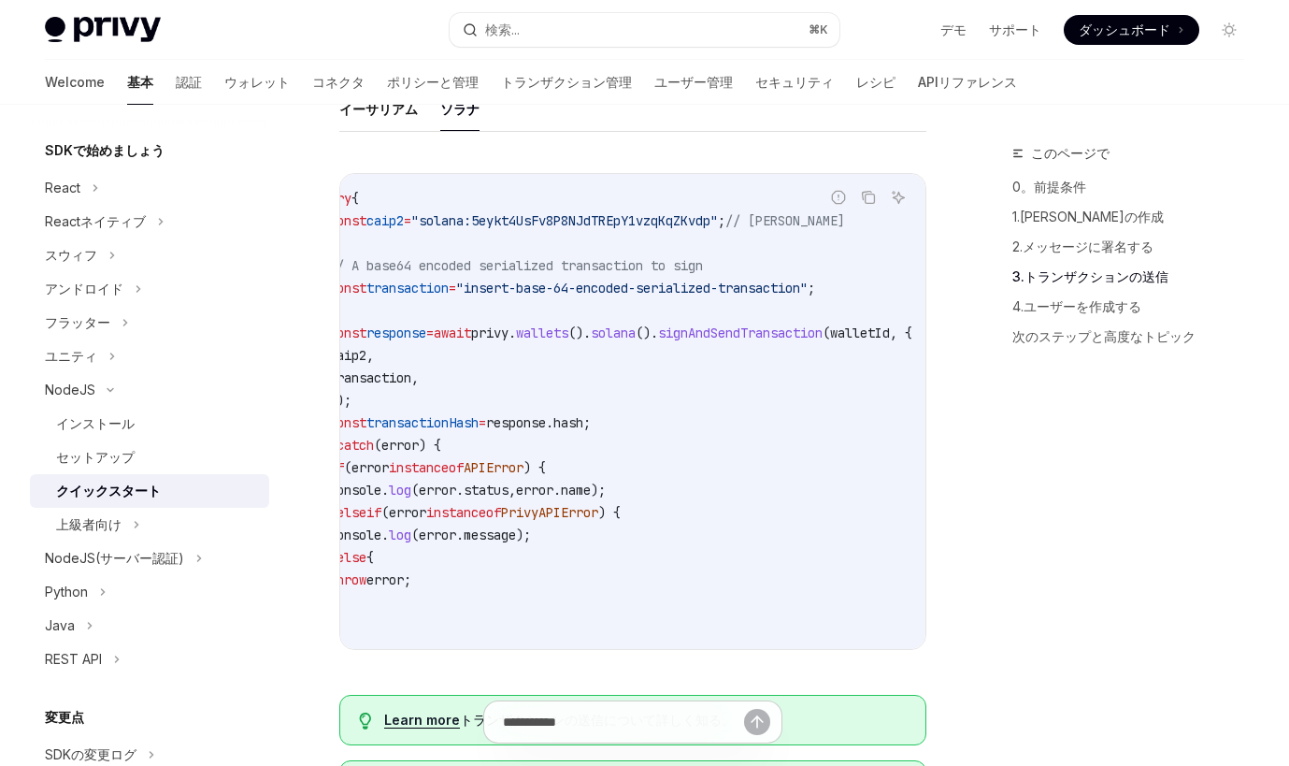
scroll to position [2542, 0]
click at [1080, 274] on link "3.トランザクションの送信" at bounding box center [1136, 277] width 247 height 30
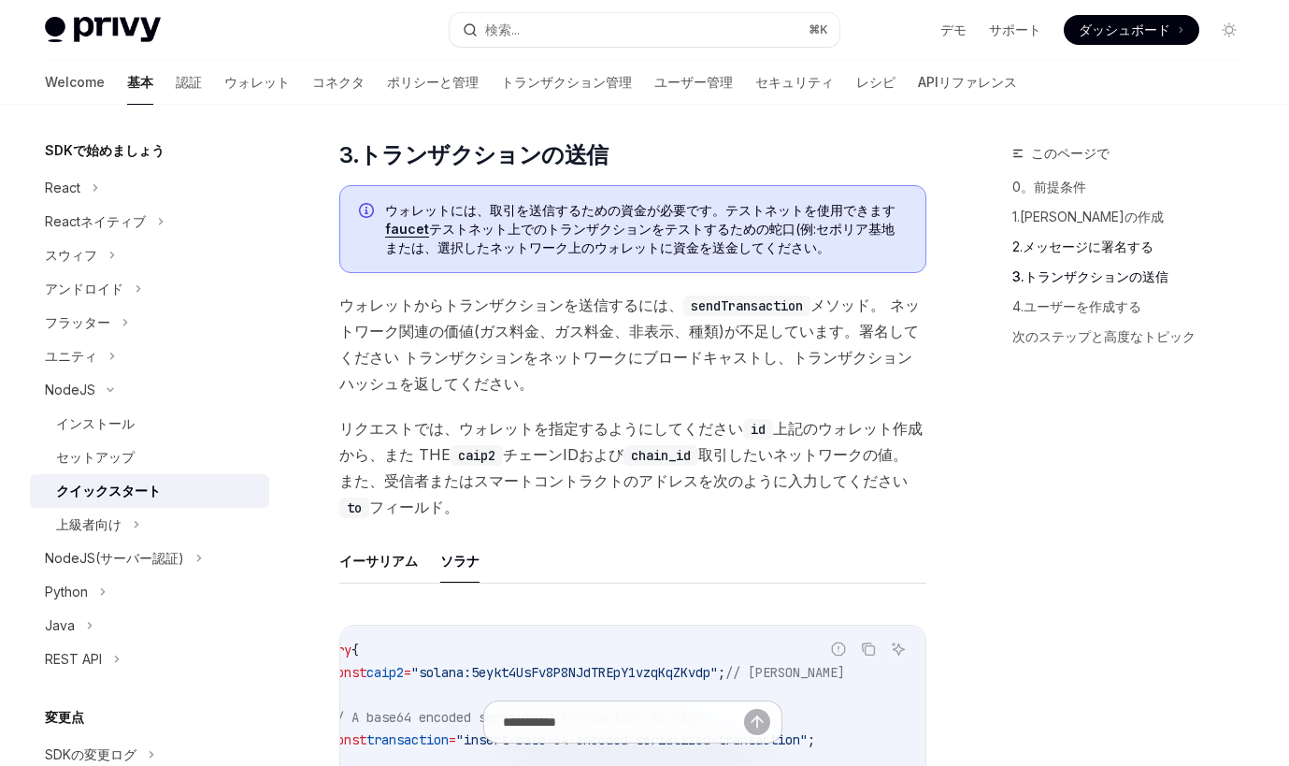
click at [1080, 252] on link "2.メッセージに署名する" at bounding box center [1136, 247] width 247 height 30
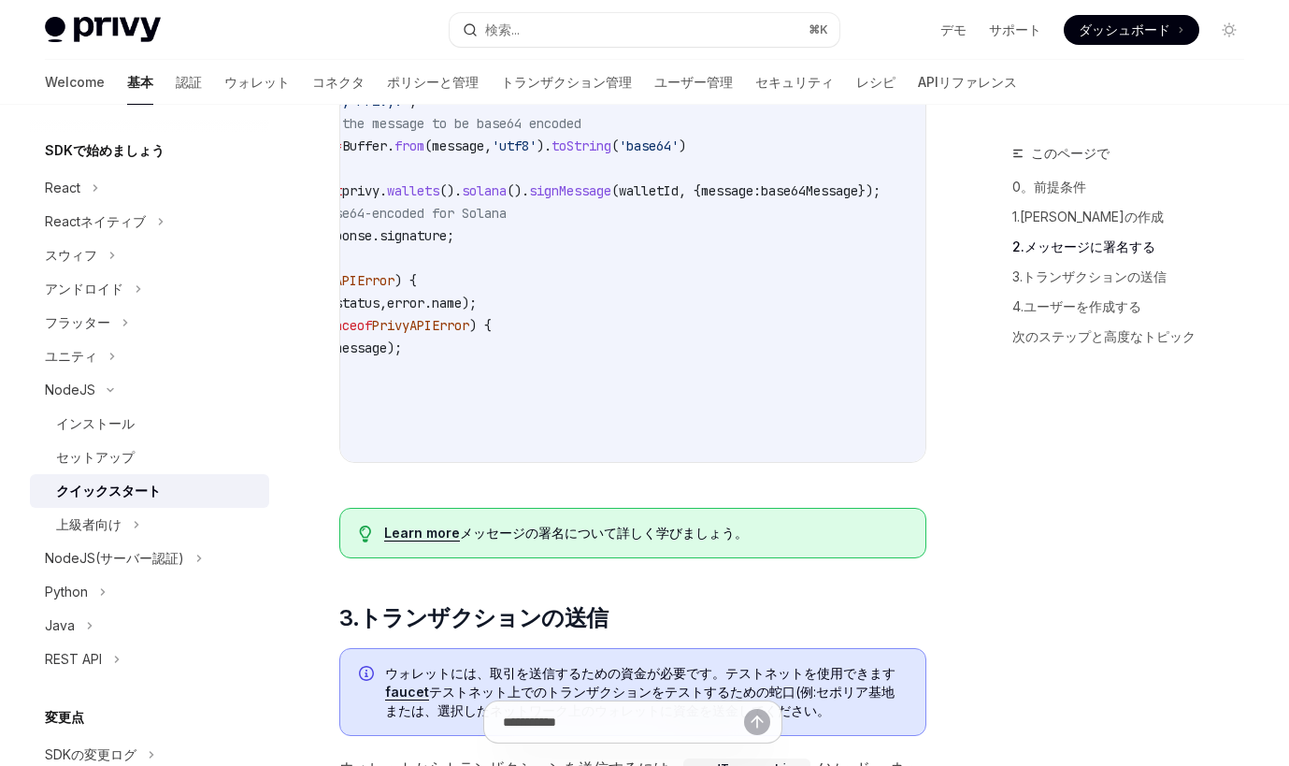
scroll to position [0, 213]
click at [1034, 284] on link "3.トランザクションの送信" at bounding box center [1136, 277] width 247 height 30
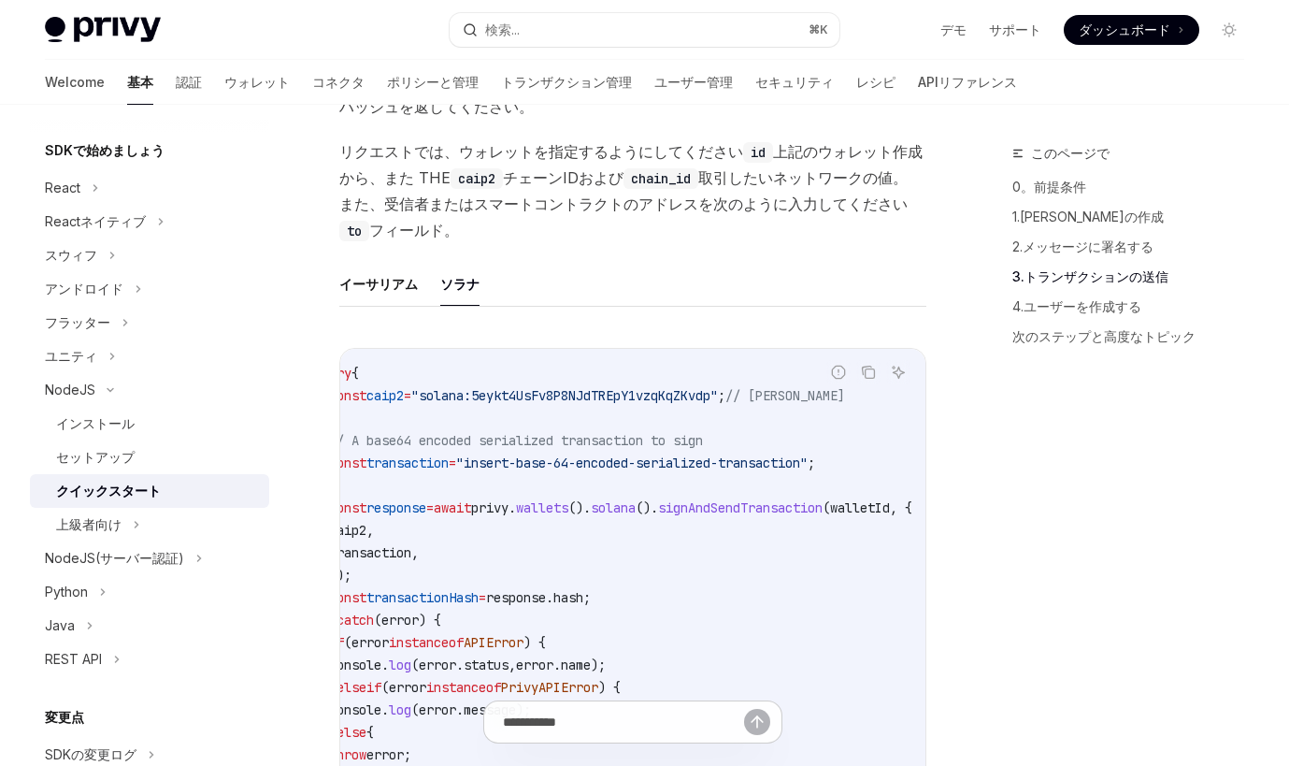
scroll to position [2371, 0]
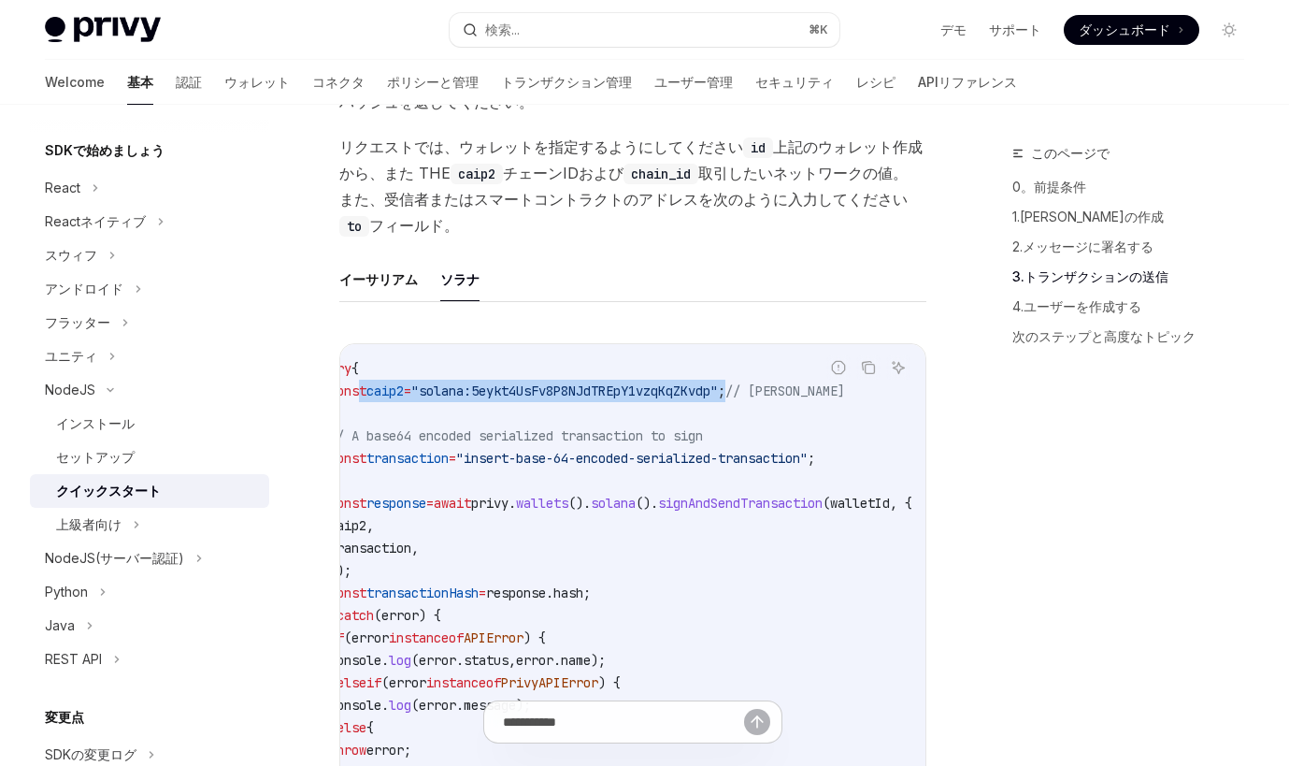
drag, startPoint x: 361, startPoint y: 392, endPoint x: 799, endPoint y: 388, distance: 438.6
click at [799, 388] on span "const caip2 = "solana:5eykt4UsFv8P8NJdTREpY1vzqKqZKvdp" ; // Solana Mainnet" at bounding box center [587, 390] width 516 height 17
copy span "const caip2 = "solana:5eykt4UsFv8P8NJdTREpY1vzqKqZKvdp" ;"
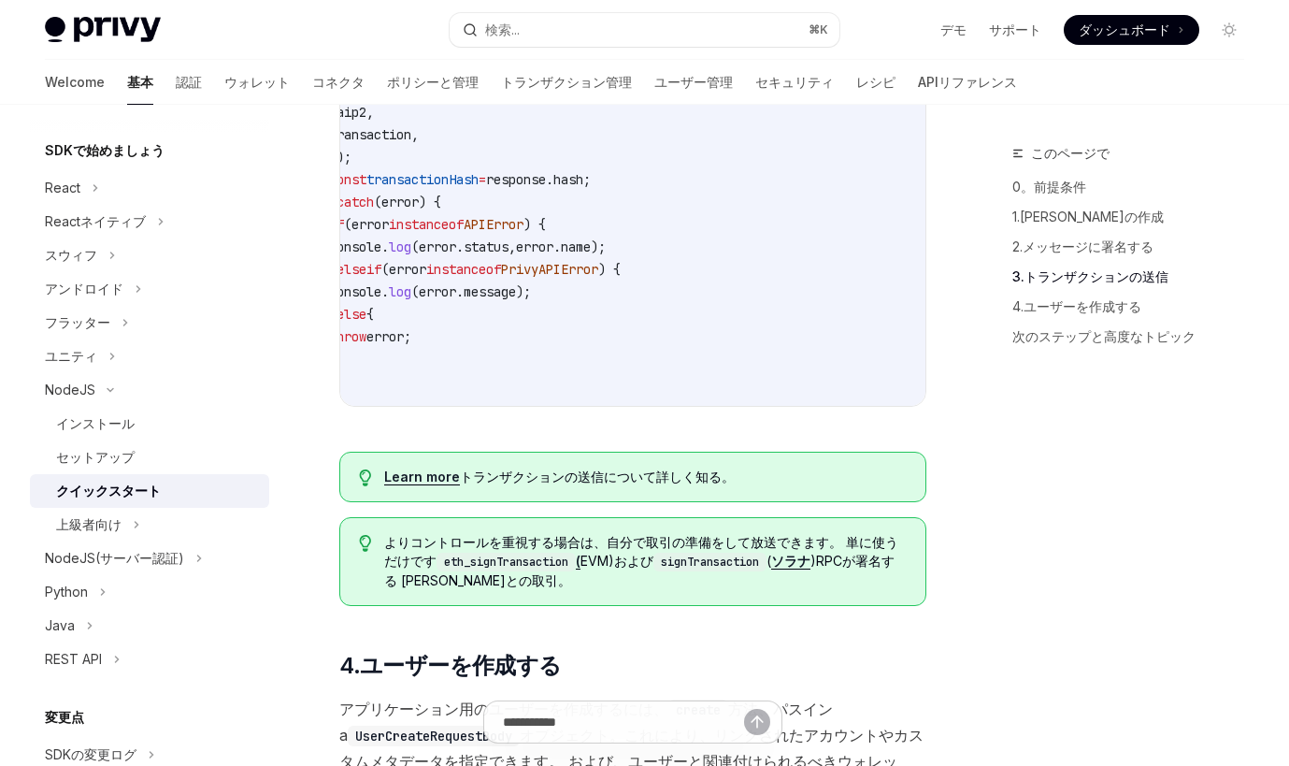
scroll to position [2786, 0]
click at [425, 479] on link "Learn more" at bounding box center [422, 475] width 76 height 17
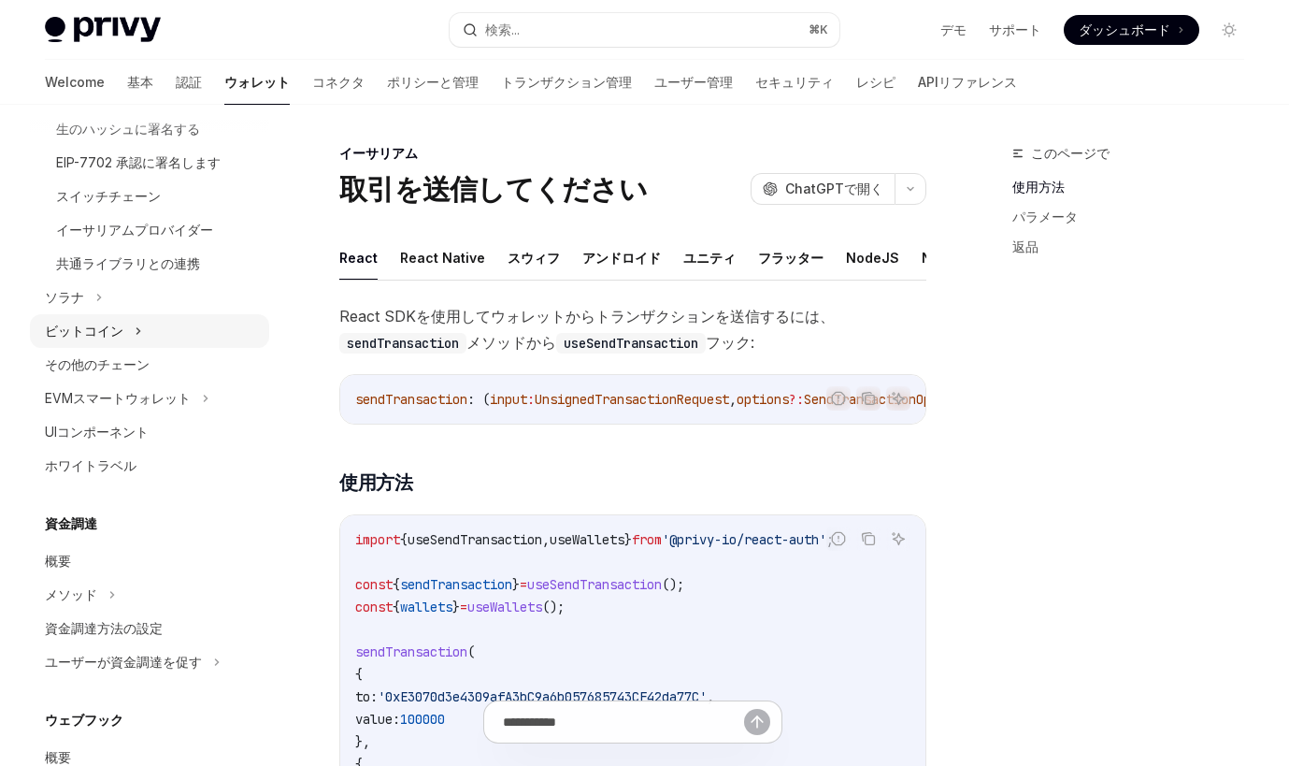
scroll to position [674, 0]
click at [94, 302] on div "ソラナ" at bounding box center [149, 295] width 239 height 34
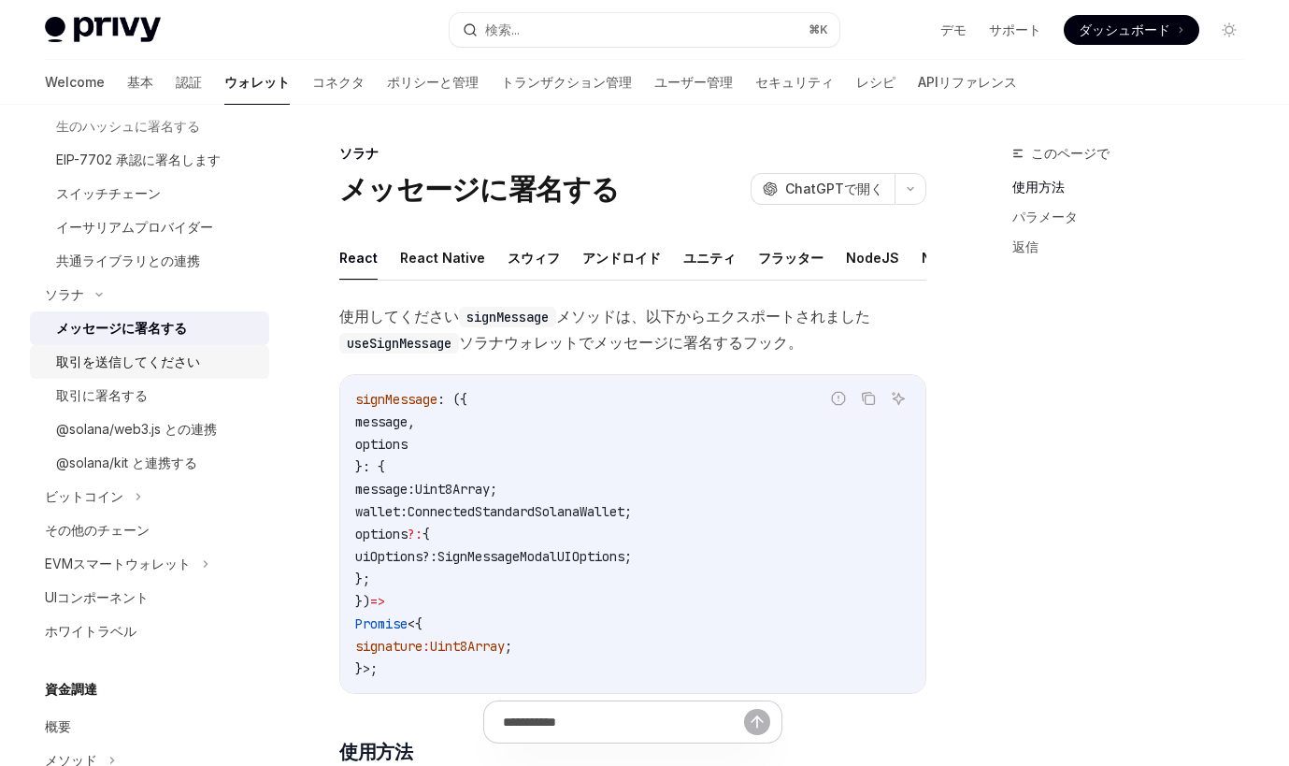
click at [139, 353] on div "取引を送信してください" at bounding box center [128, 362] width 144 height 22
type textarea "*"
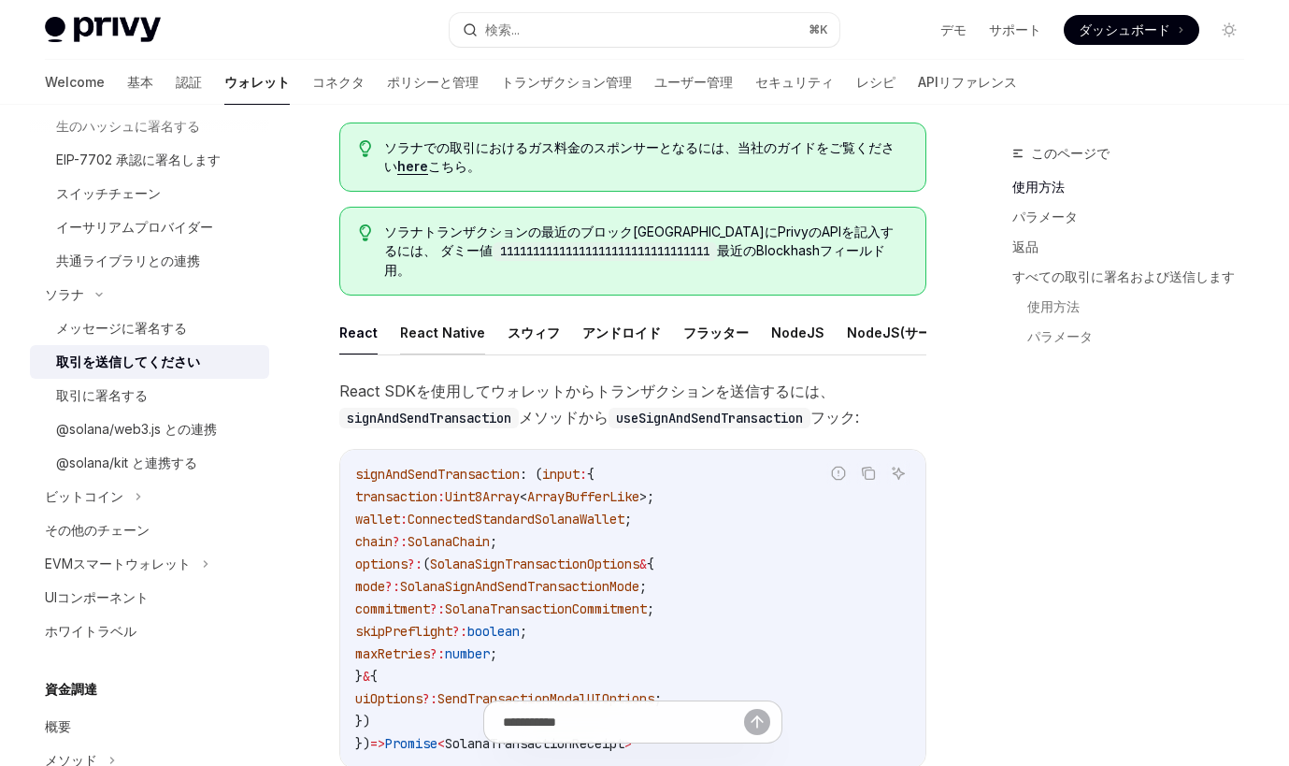
scroll to position [118, 0]
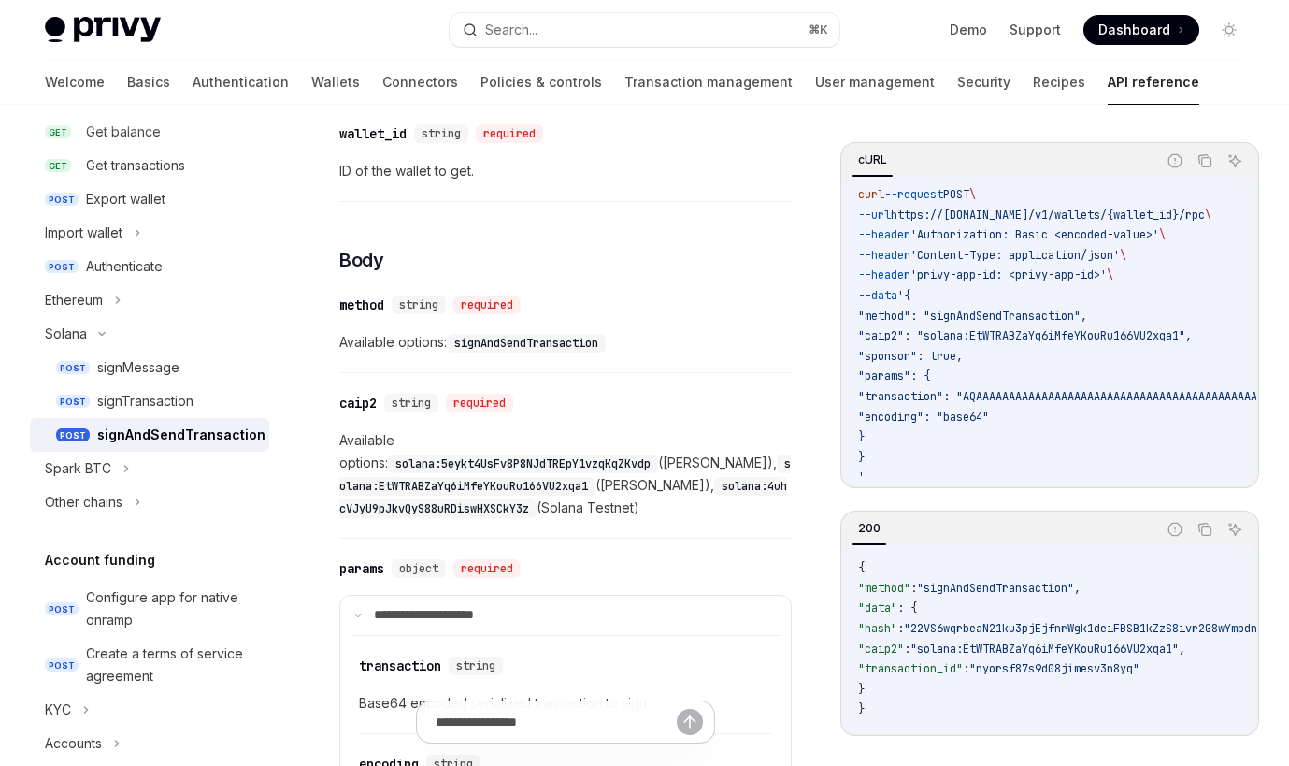
scroll to position [614, 0]
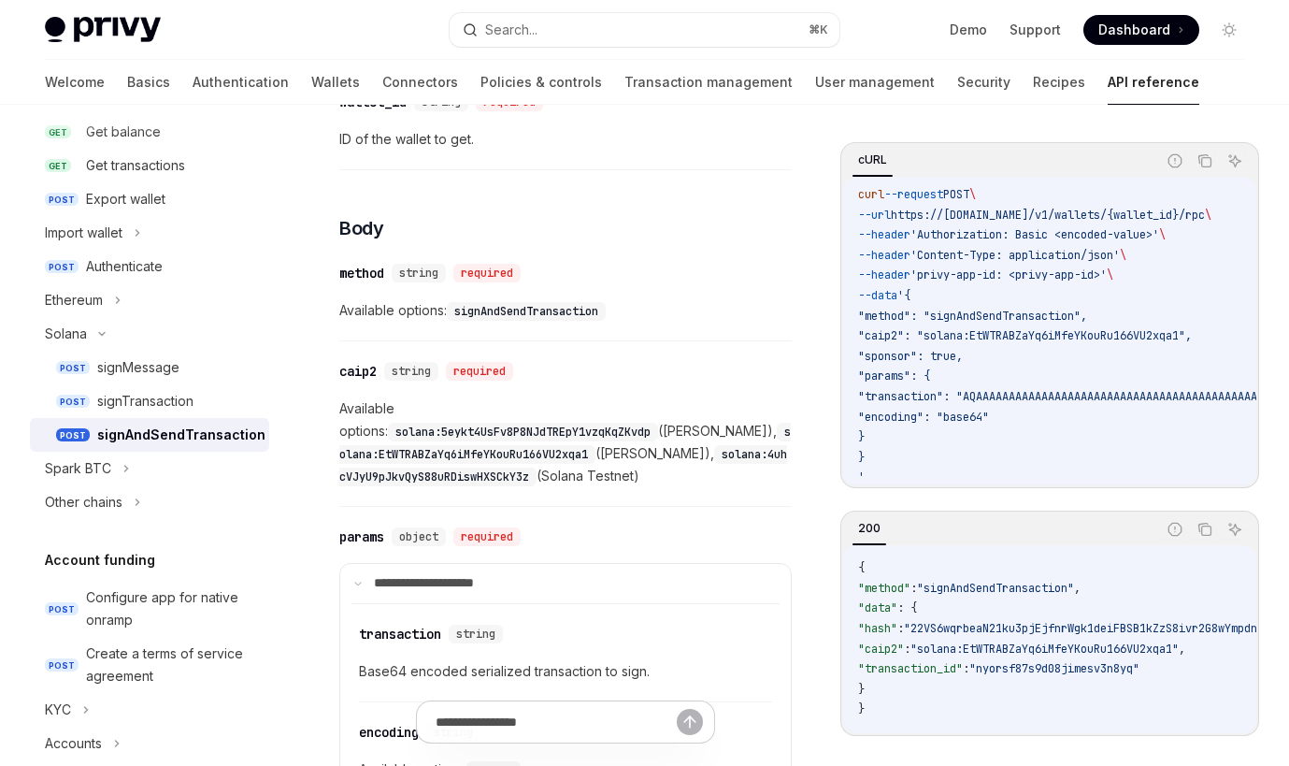
click at [641, 439] on code "solana:EtWTRABZaYq6iMfeYKouRu166VU2xqa1" at bounding box center [565, 443] width 452 height 41
copy code "EtWTRABZaYq6iMfeYKouRu166VU2xqa1"
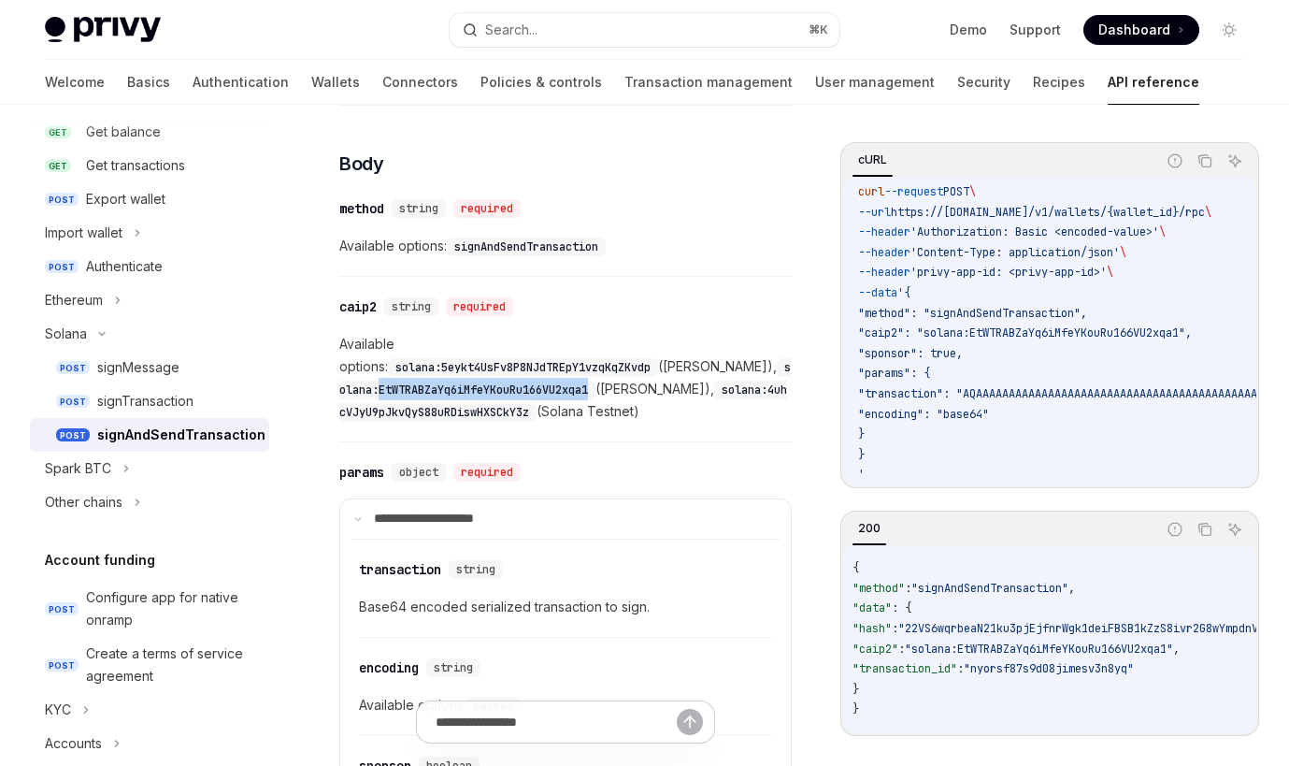
scroll to position [0, 0]
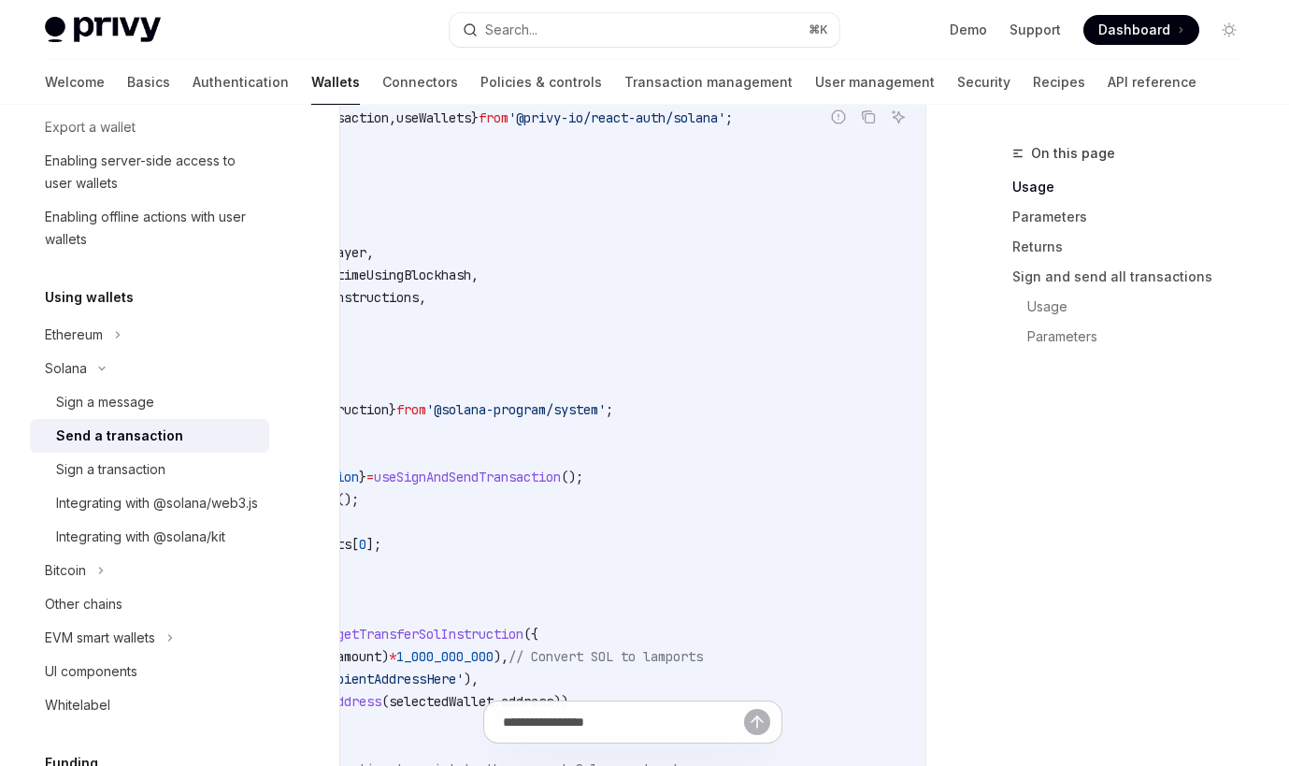
scroll to position [0, 205]
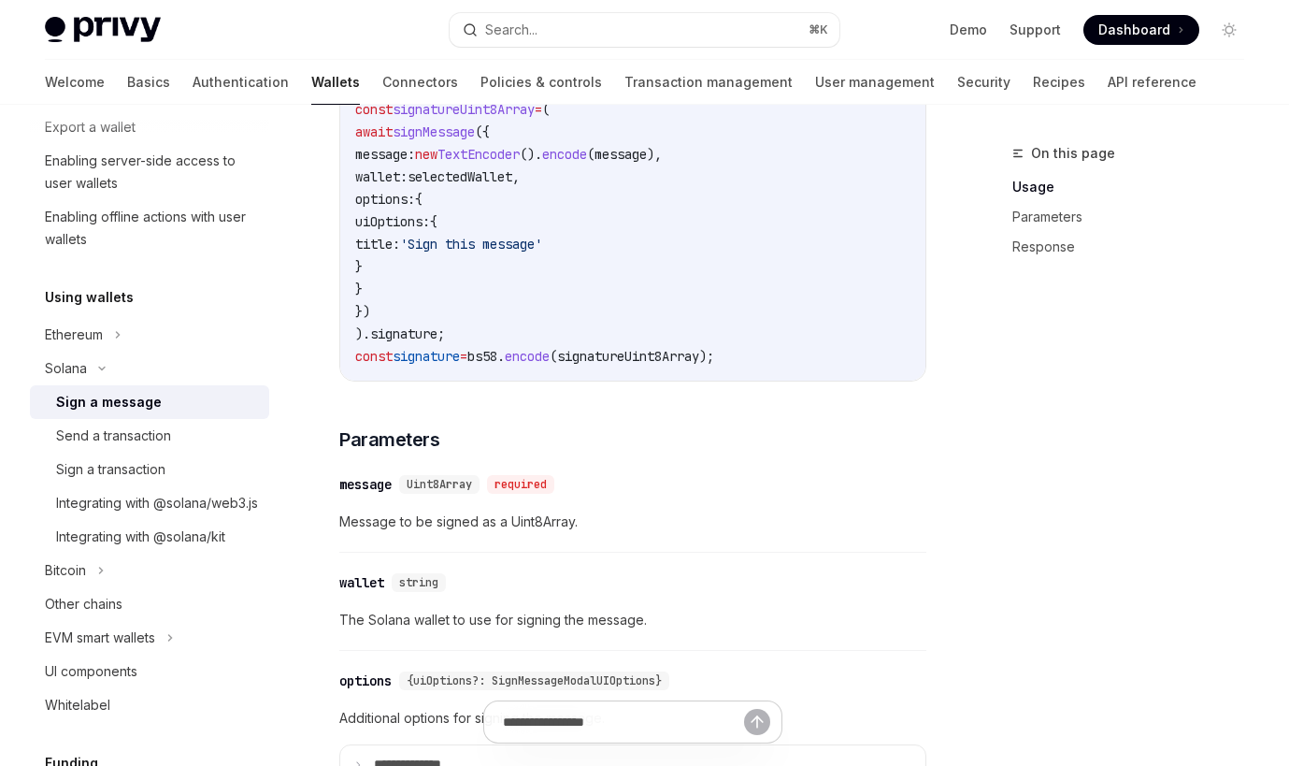
scroll to position [952, 0]
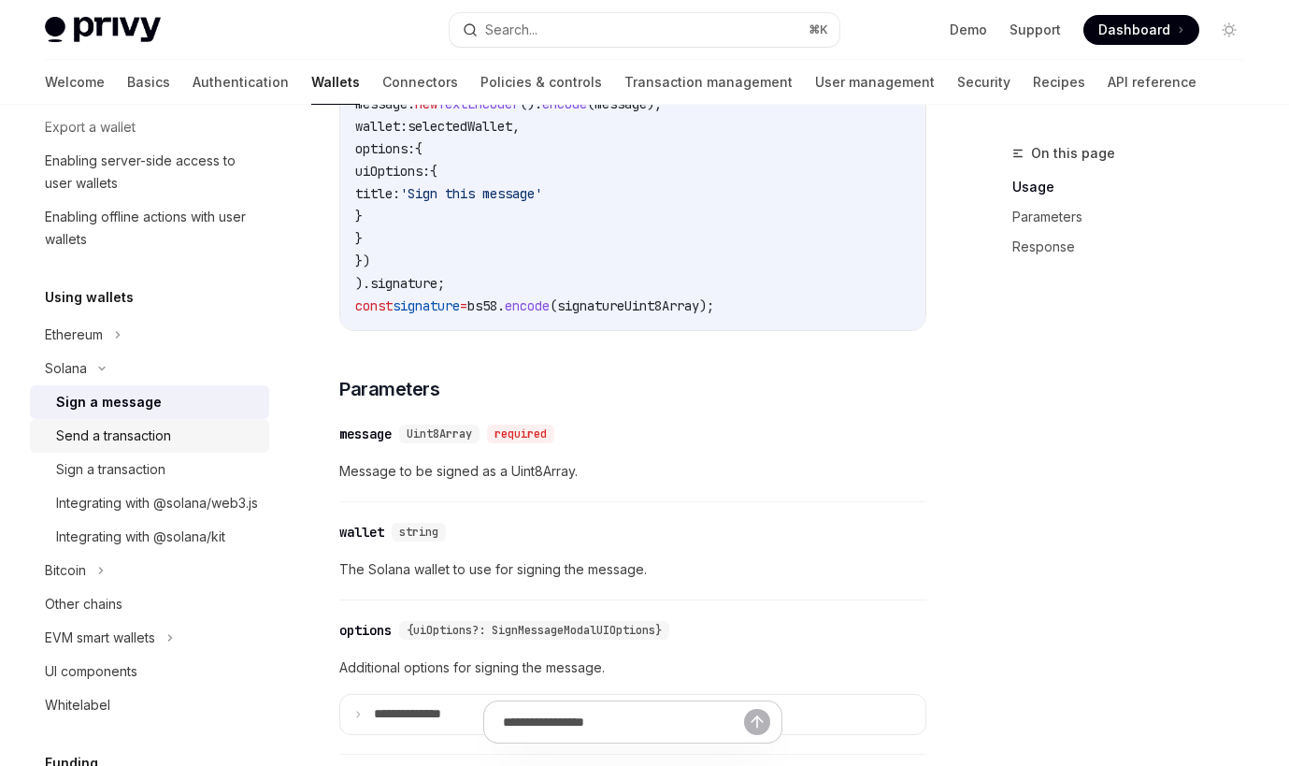
click at [194, 446] on div "Send a transaction" at bounding box center [157, 436] width 202 height 22
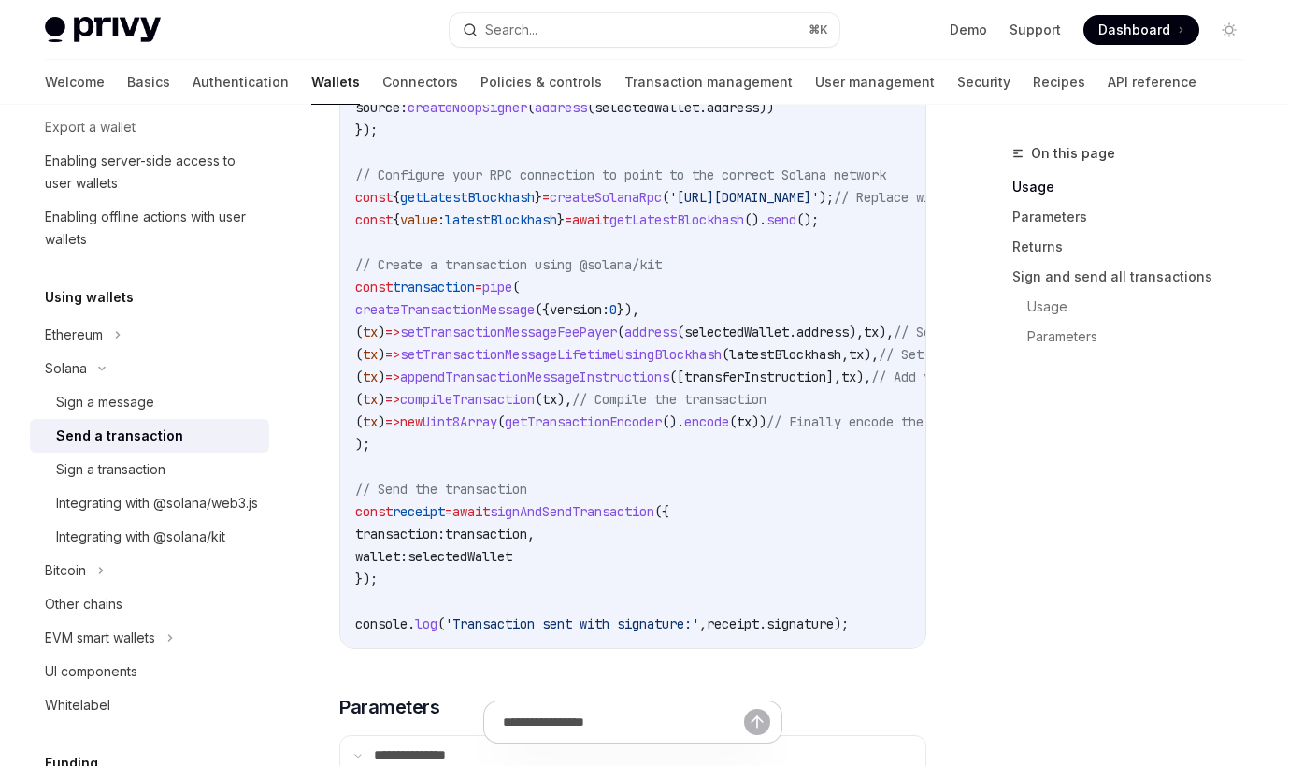
scroll to position [1458, 0]
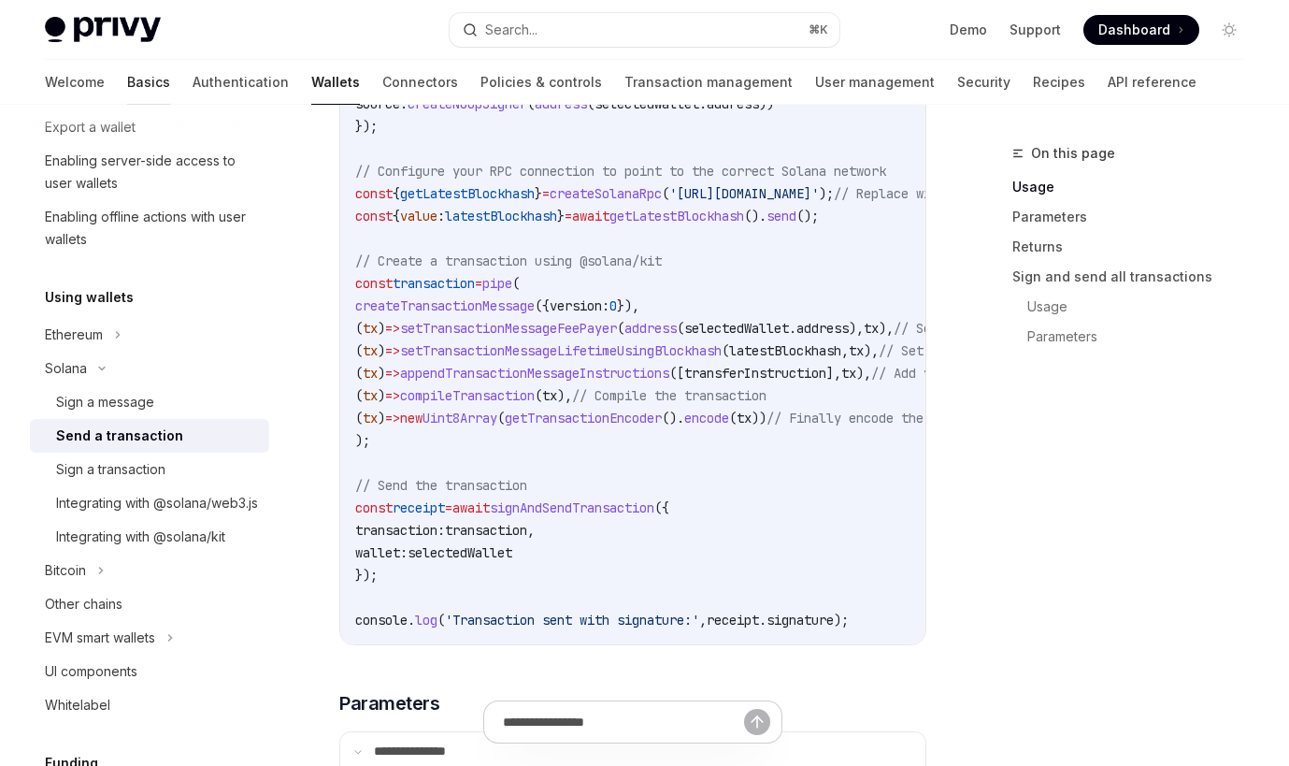
click at [127, 72] on link "Basics" at bounding box center [148, 82] width 43 height 45
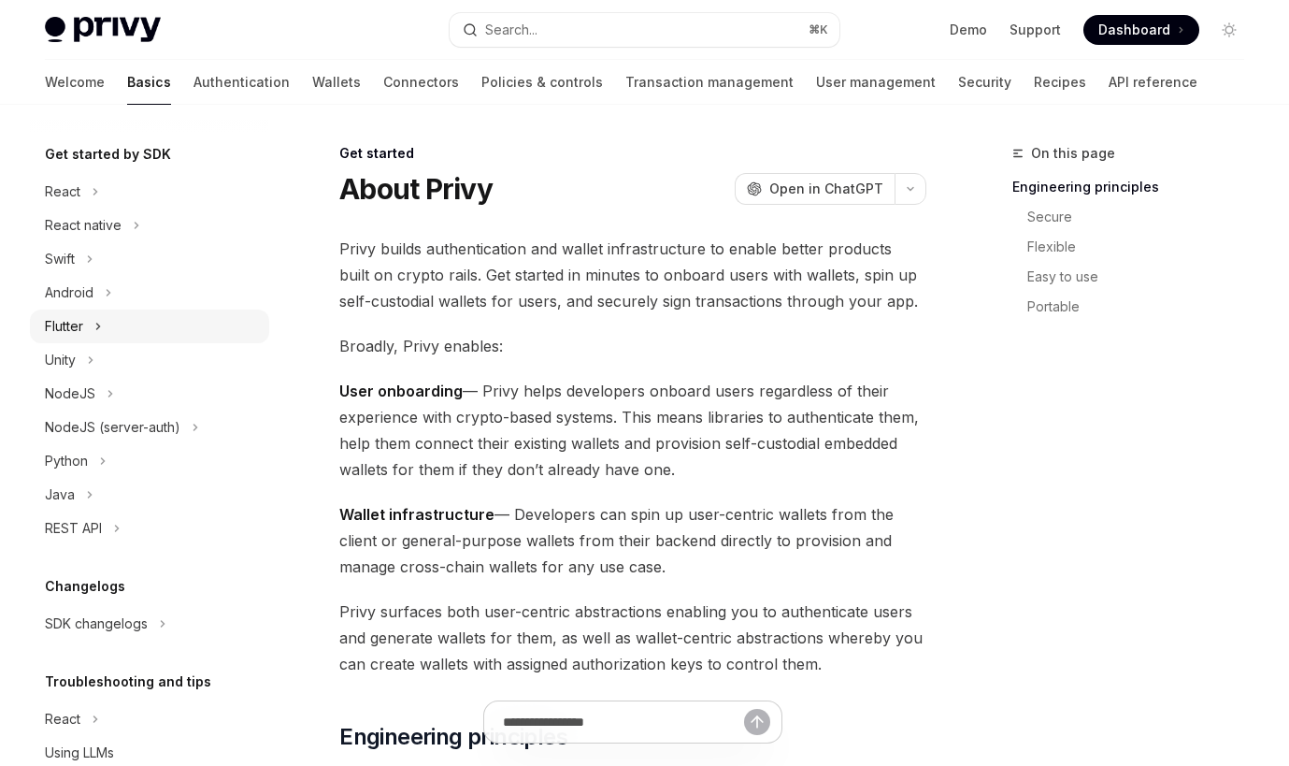
scroll to position [263, 0]
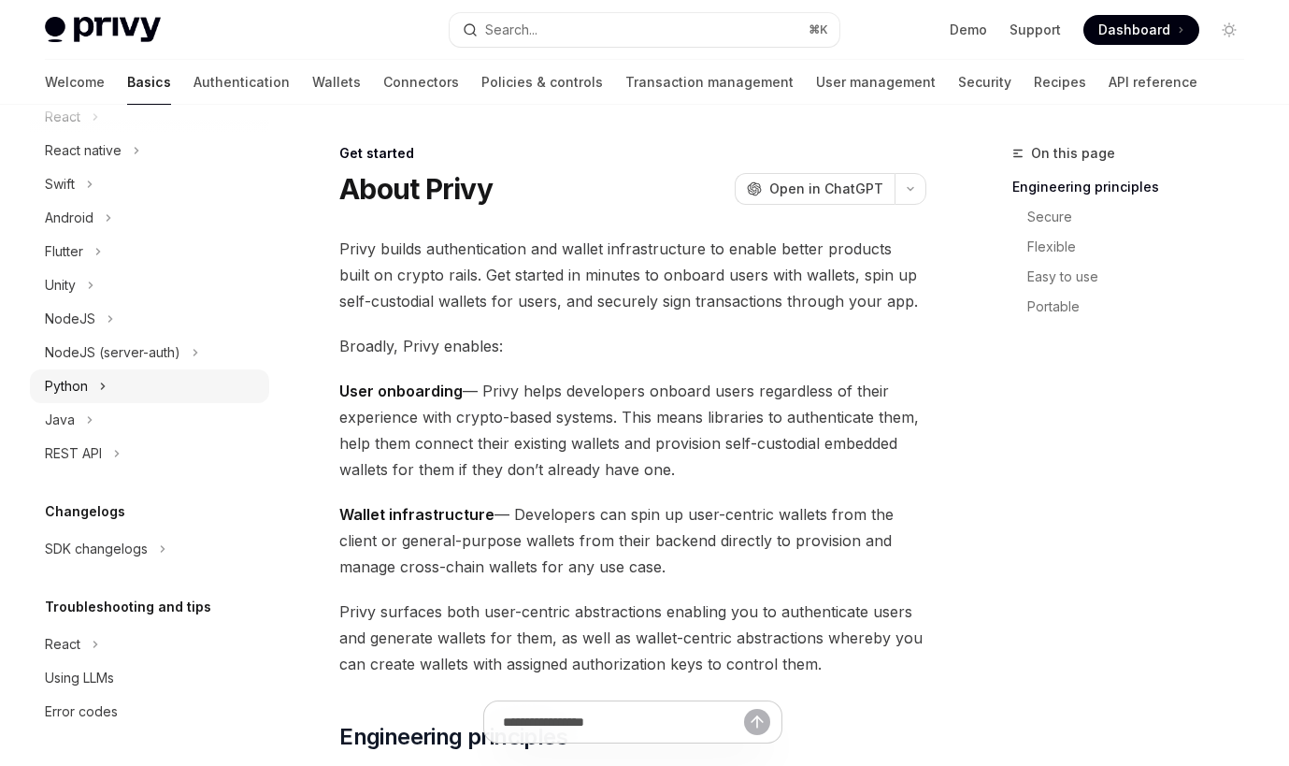
click at [168, 380] on div "Python" at bounding box center [149, 386] width 239 height 34
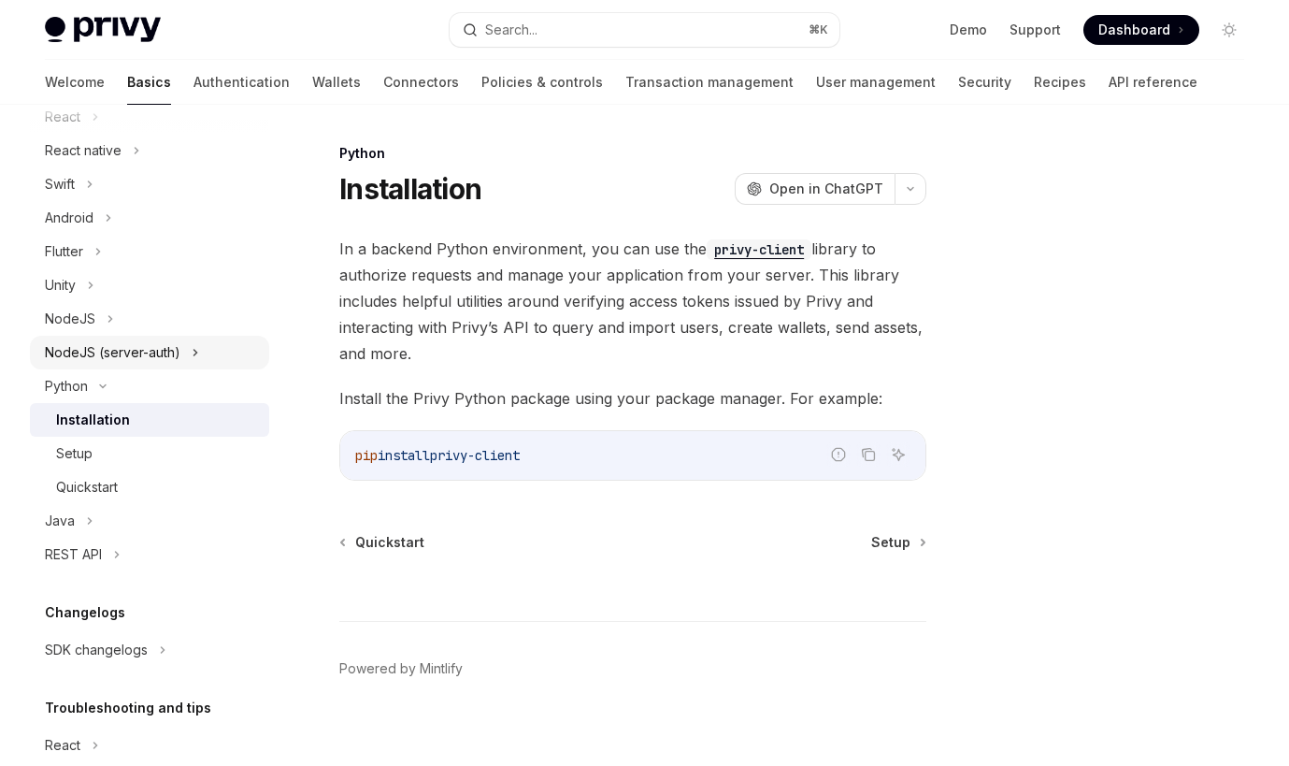
click at [153, 354] on div "NodeJS (server-auth)" at bounding box center [113, 352] width 136 height 22
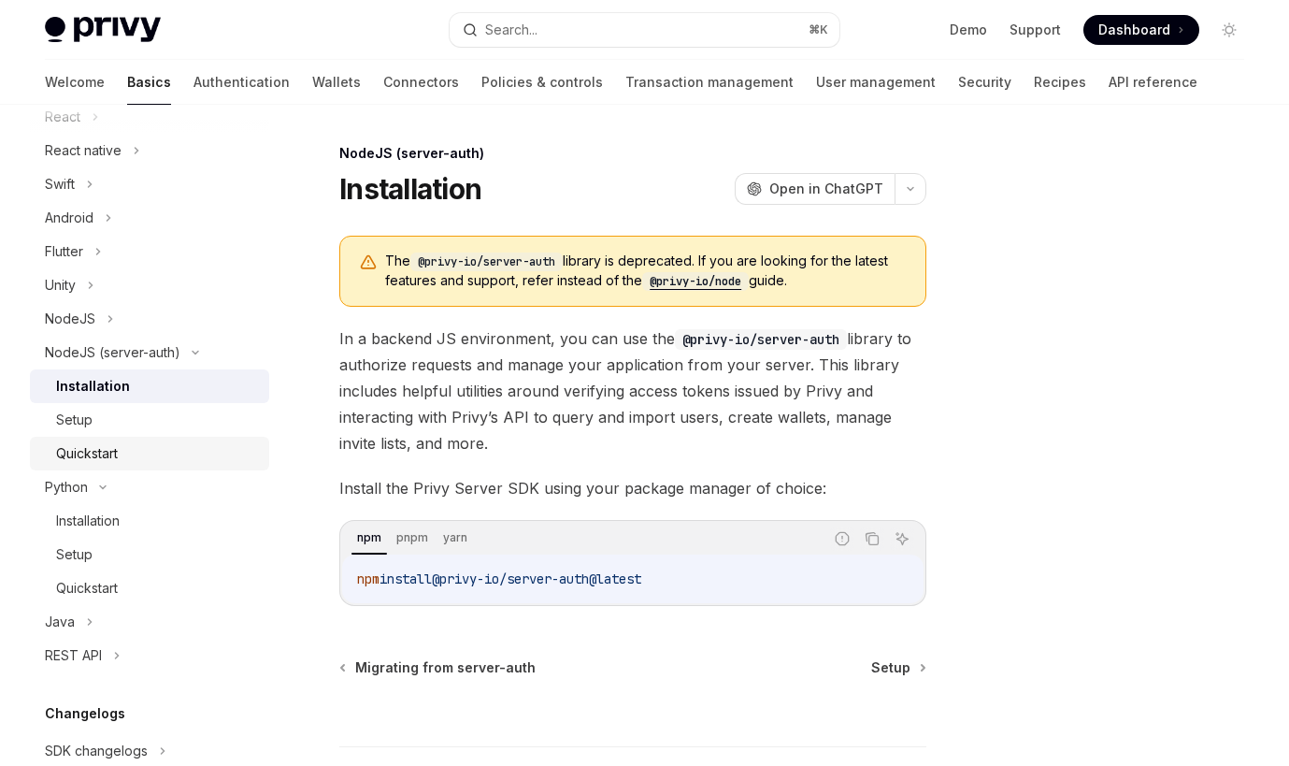
click at [132, 454] on div "Quickstart" at bounding box center [157, 453] width 202 height 22
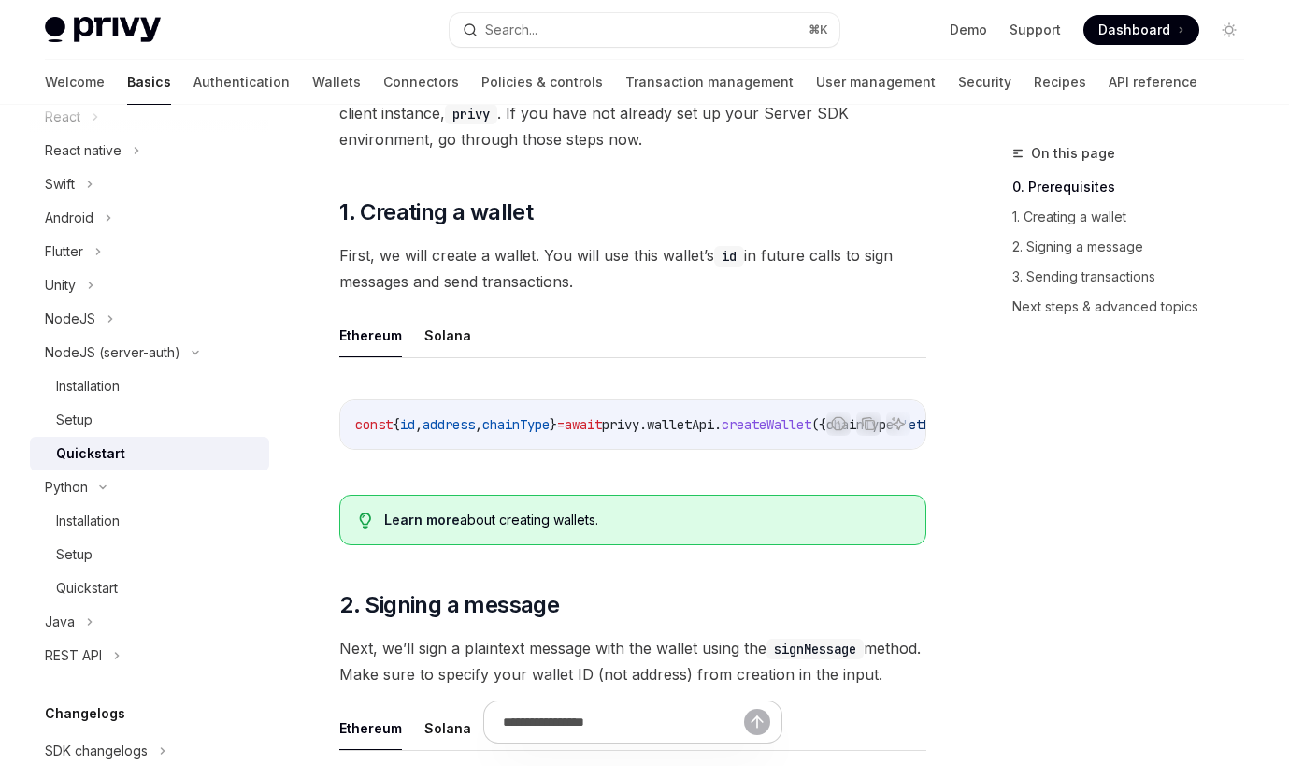
scroll to position [398, 0]
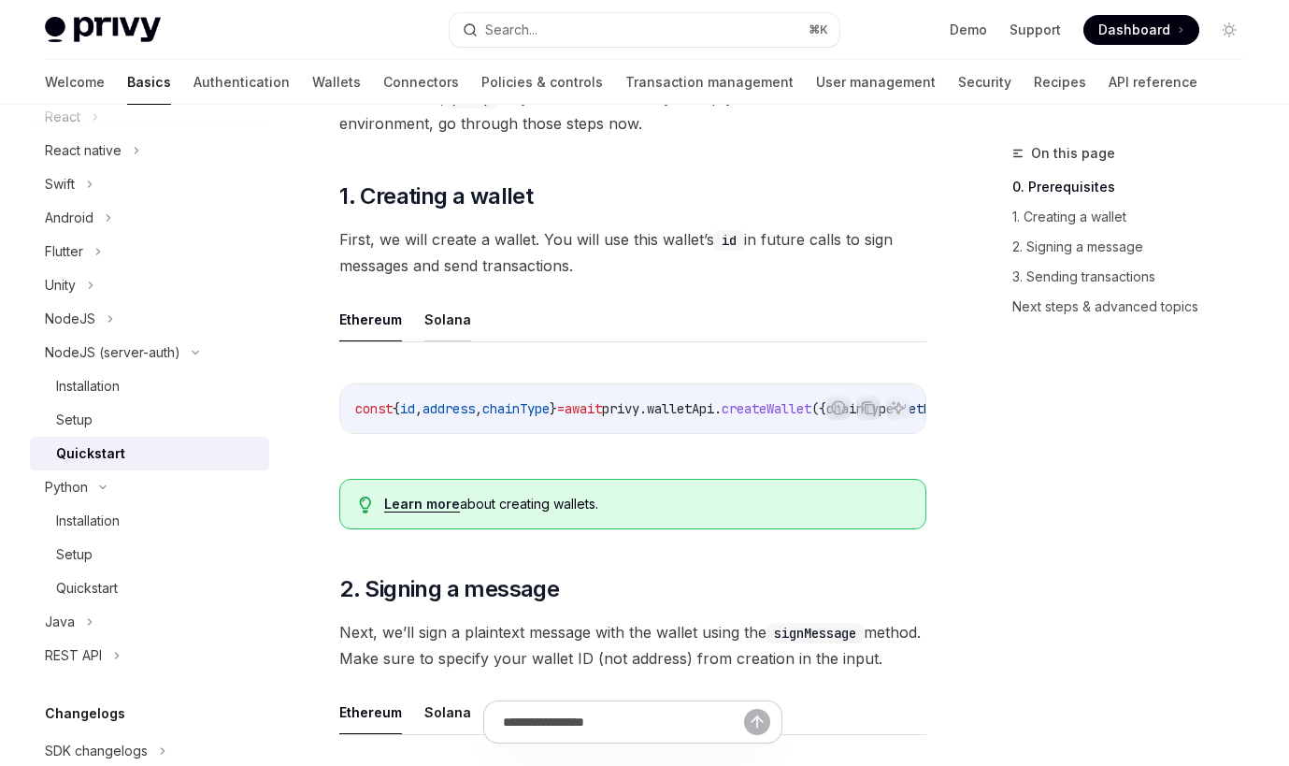
click at [455, 315] on button "Solana" at bounding box center [448, 319] width 47 height 44
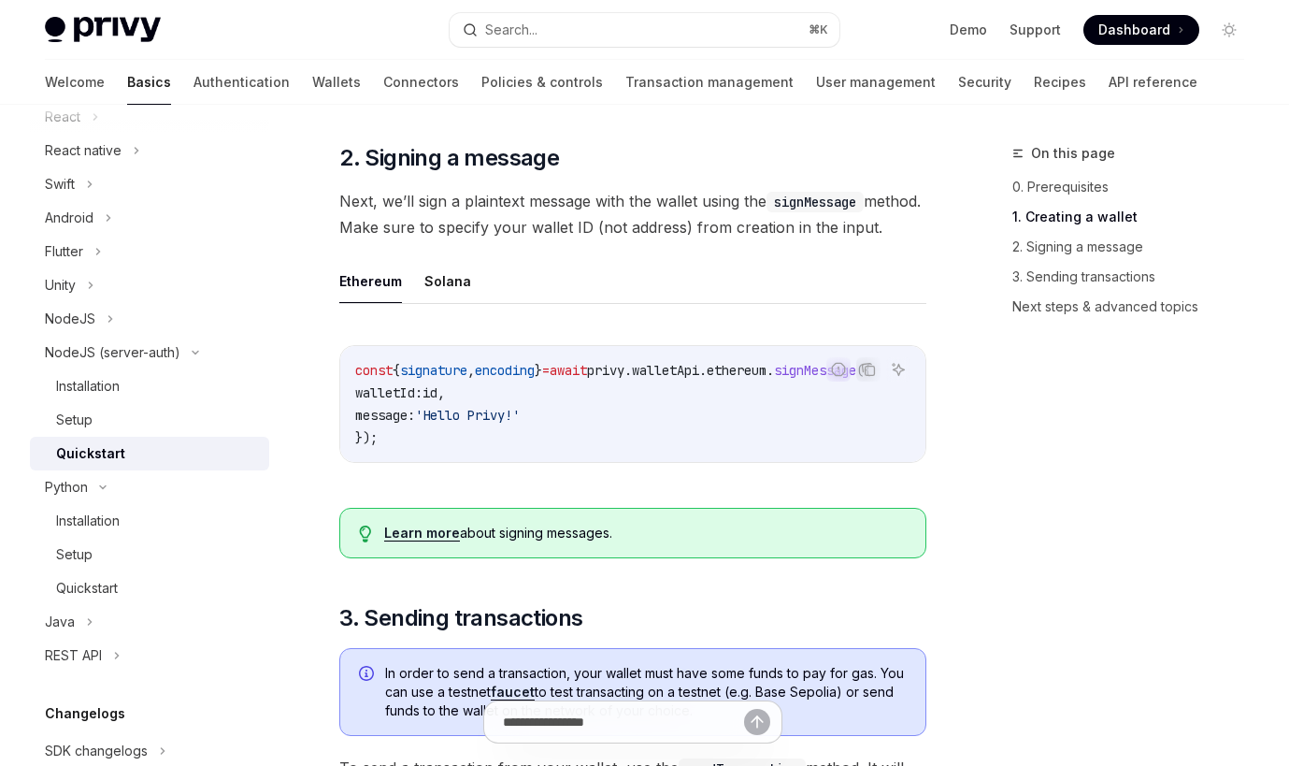
scroll to position [871, 0]
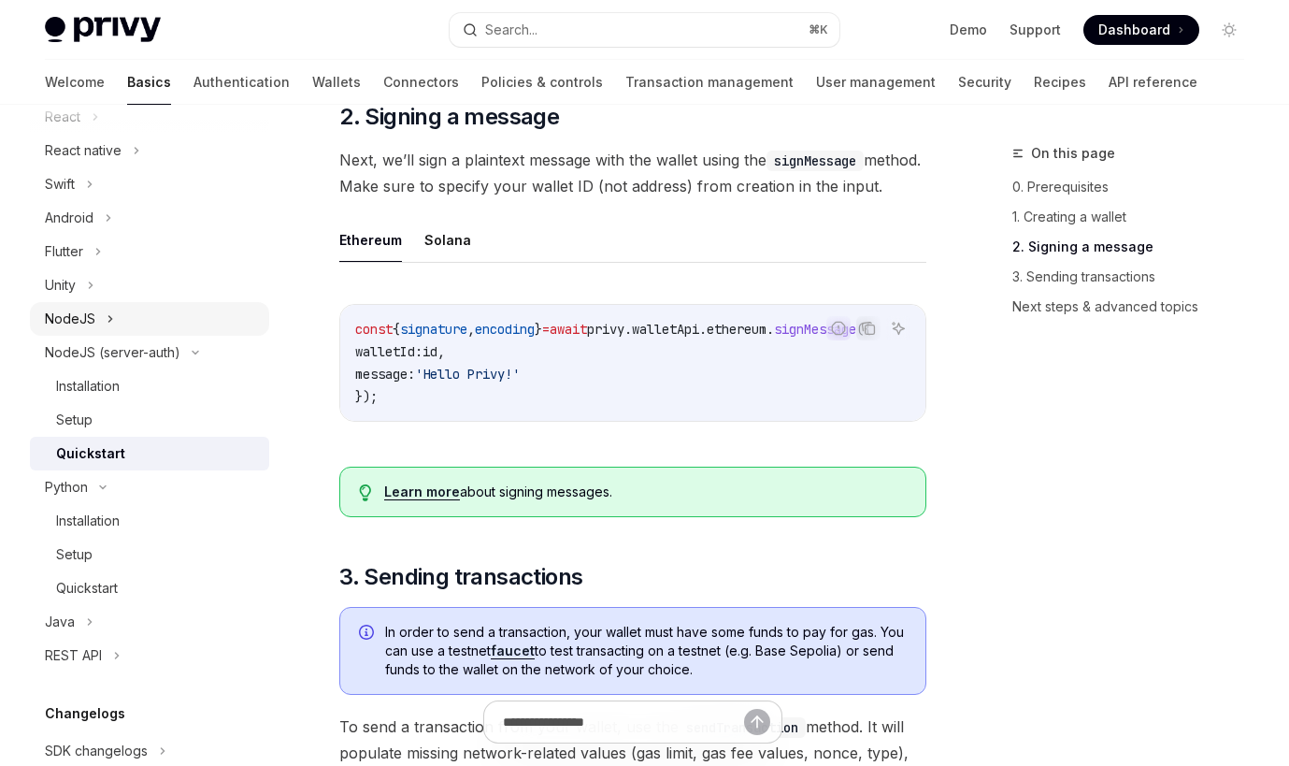
click at [145, 321] on div "NodeJS" at bounding box center [149, 319] width 239 height 34
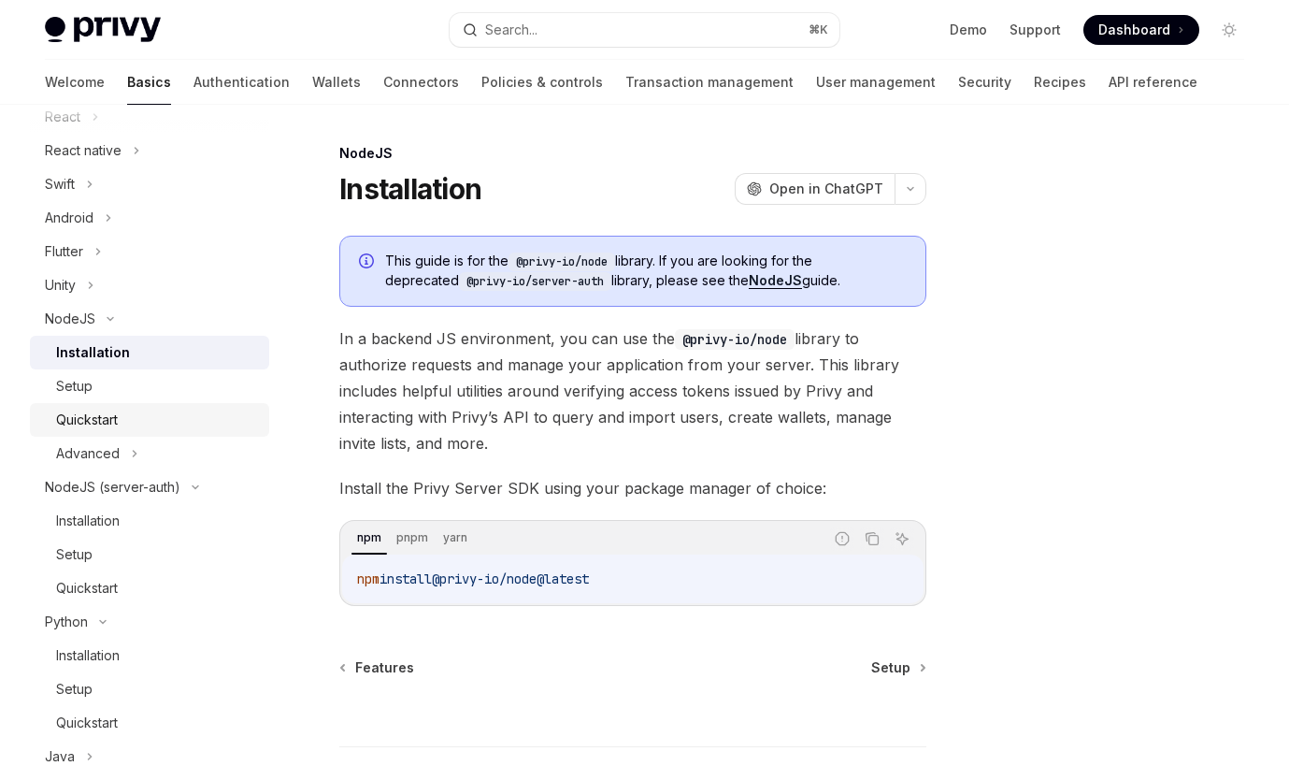
click at [146, 421] on div "Quickstart" at bounding box center [157, 420] width 202 height 22
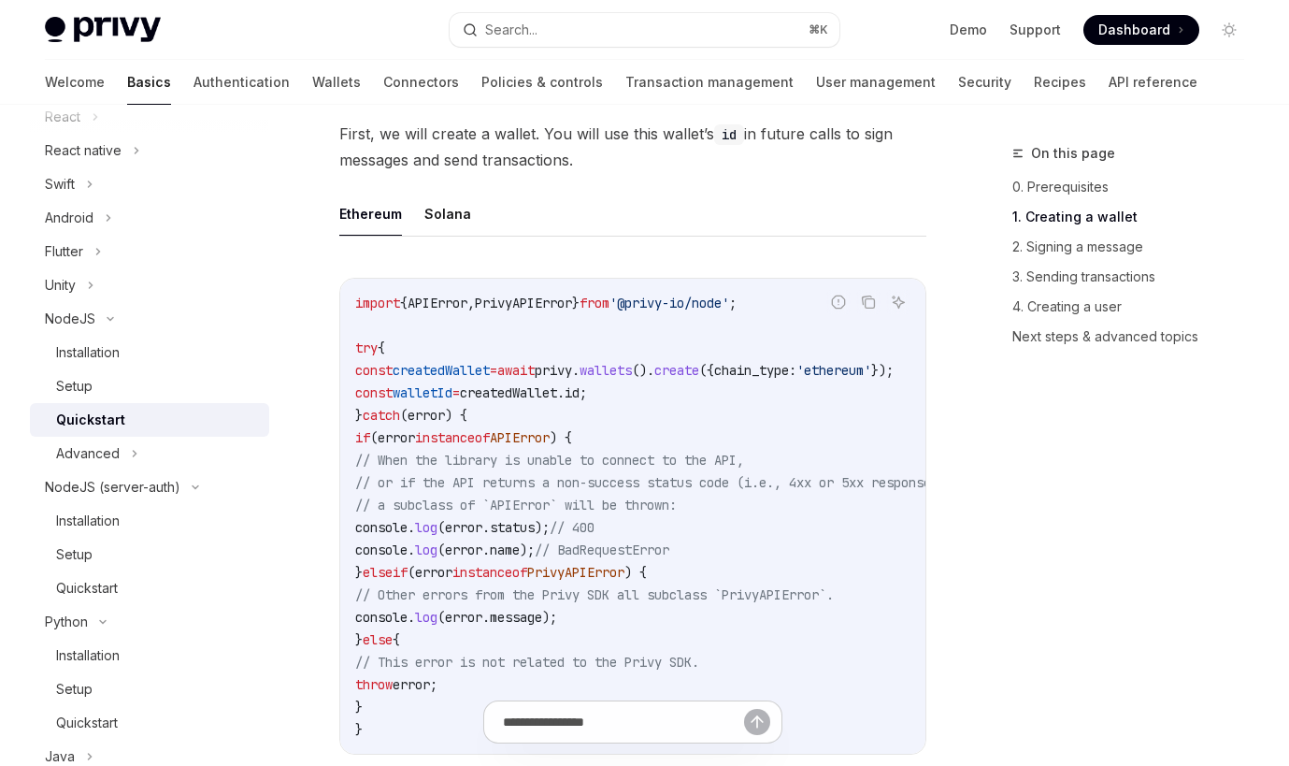
scroll to position [511, 0]
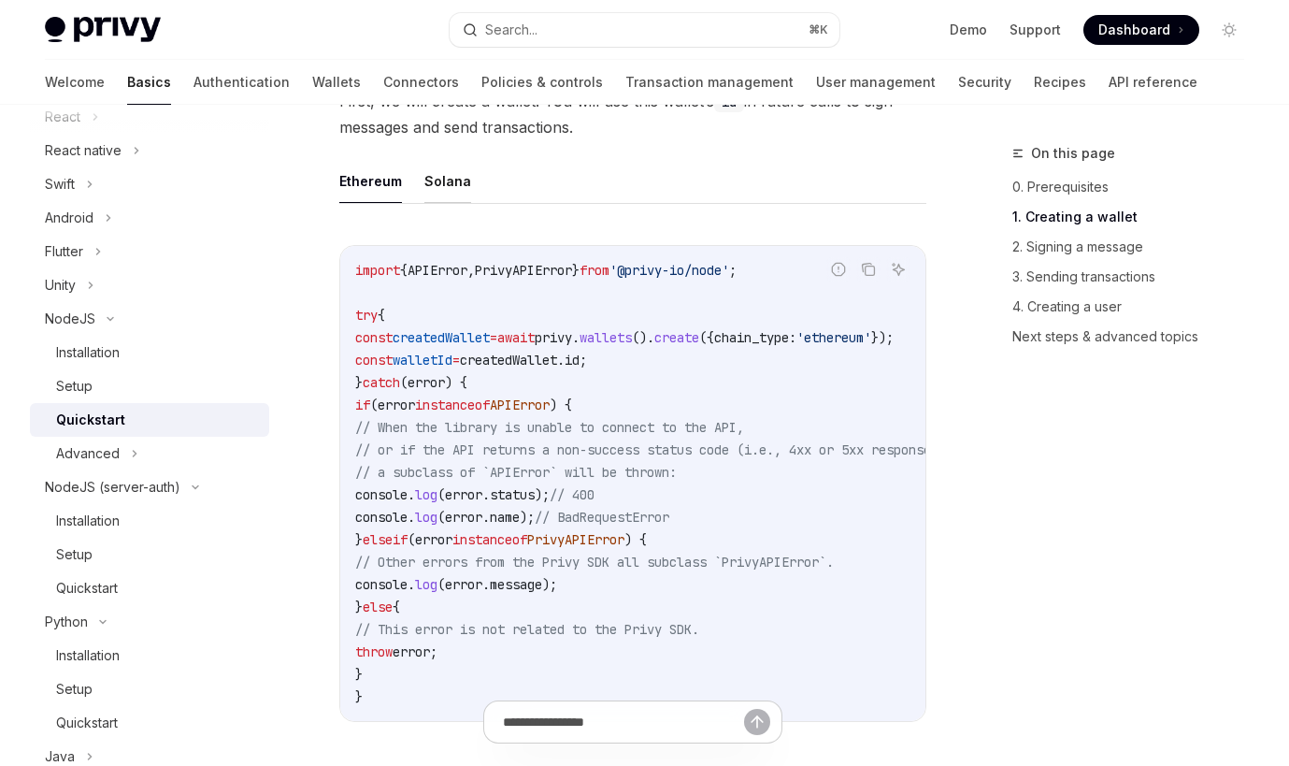
click at [441, 181] on button "Solana" at bounding box center [448, 181] width 47 height 44
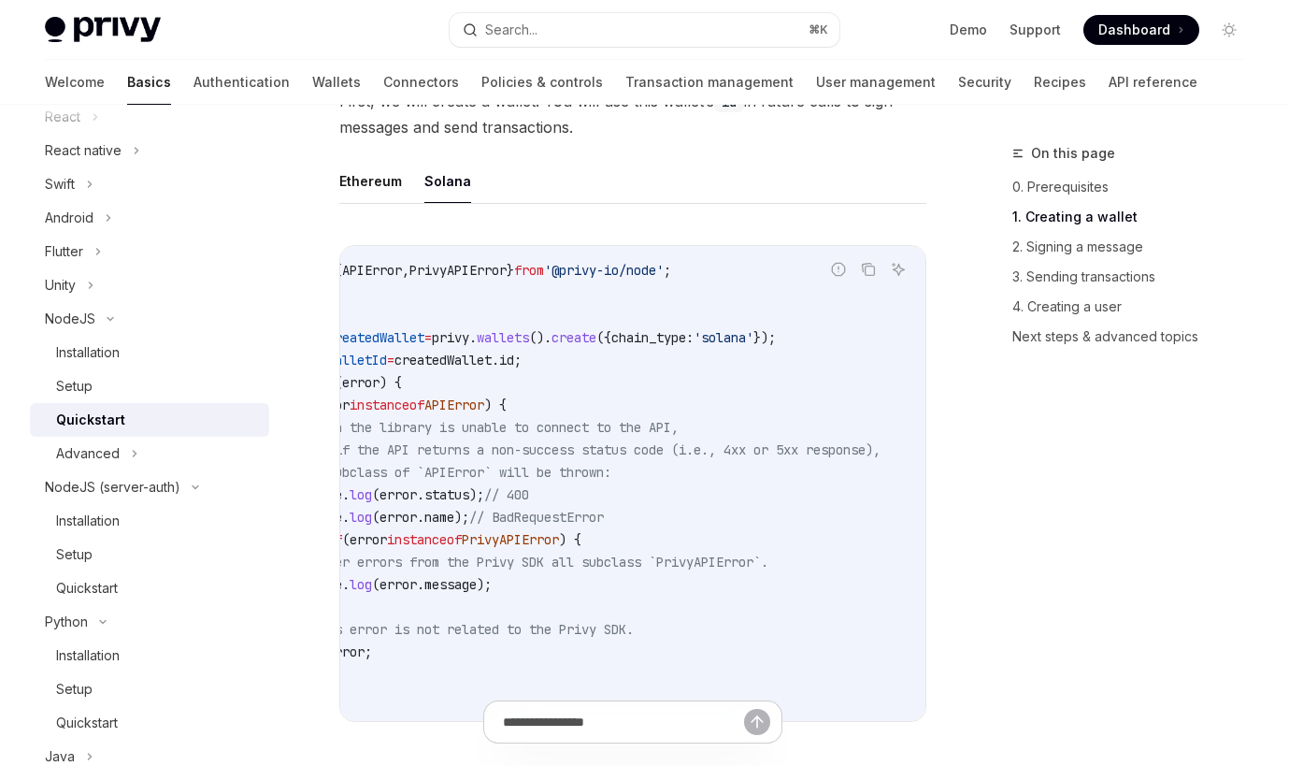
scroll to position [530, 0]
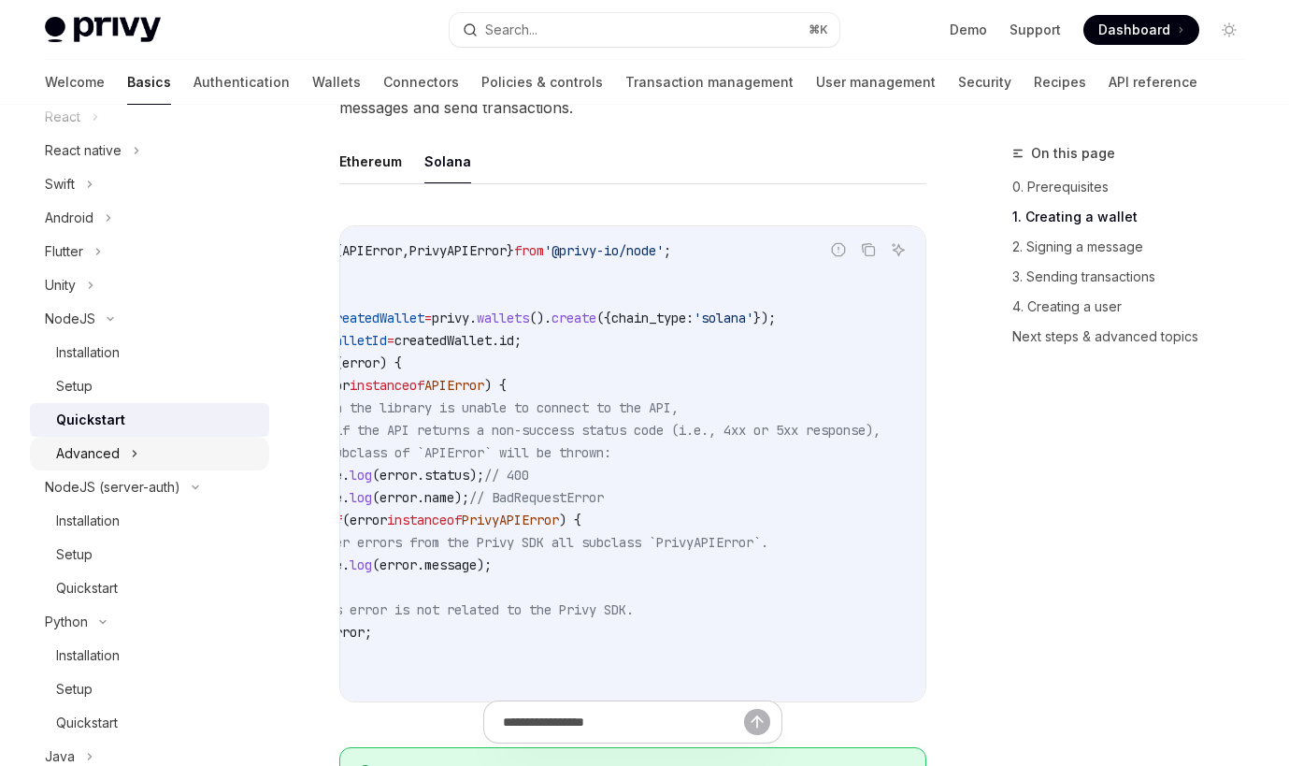
click at [140, 443] on div "Advanced" at bounding box center [149, 454] width 239 height 34
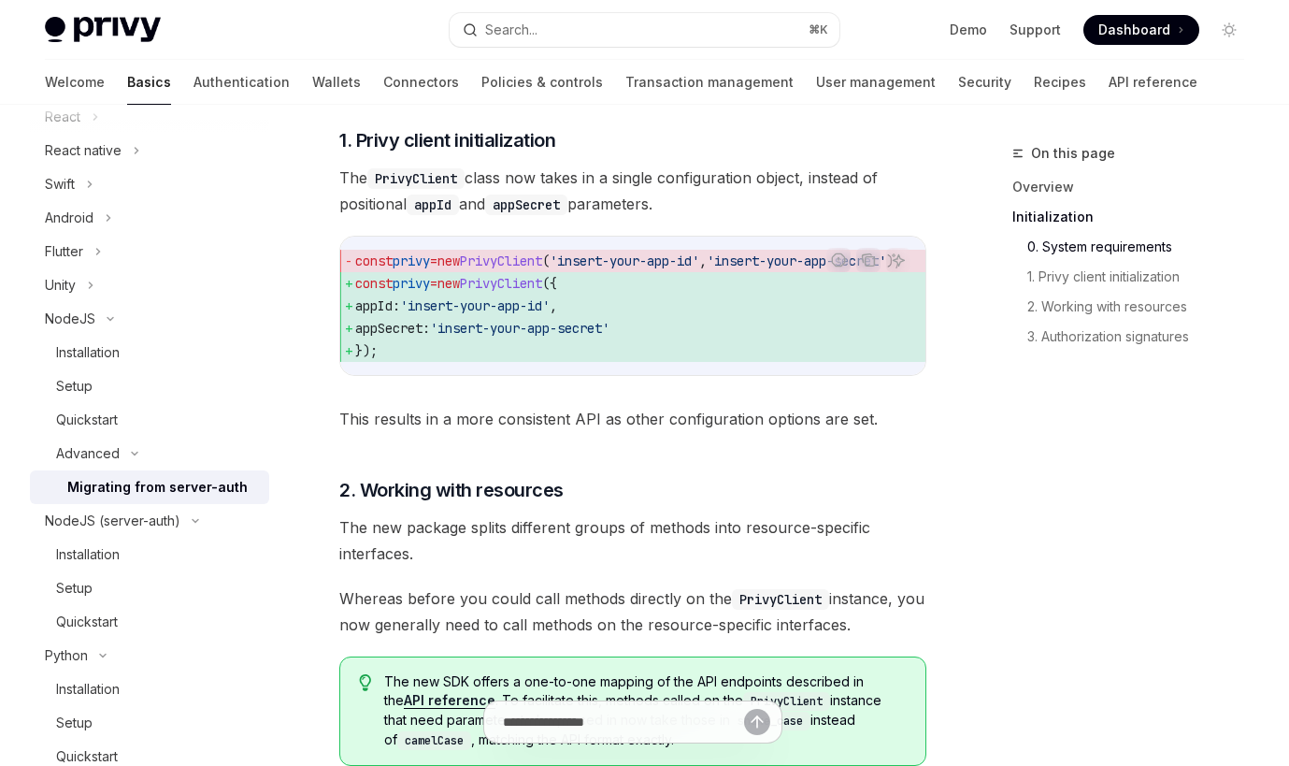
drag, startPoint x: 353, startPoint y: 286, endPoint x: 462, endPoint y: 293, distance: 108.7
click at [462, 272] on span "const privy = new PrivyClient ( 'insert-your-app-id' , 'insert-your-app-secret'…" at bounding box center [650, 261] width 591 height 22
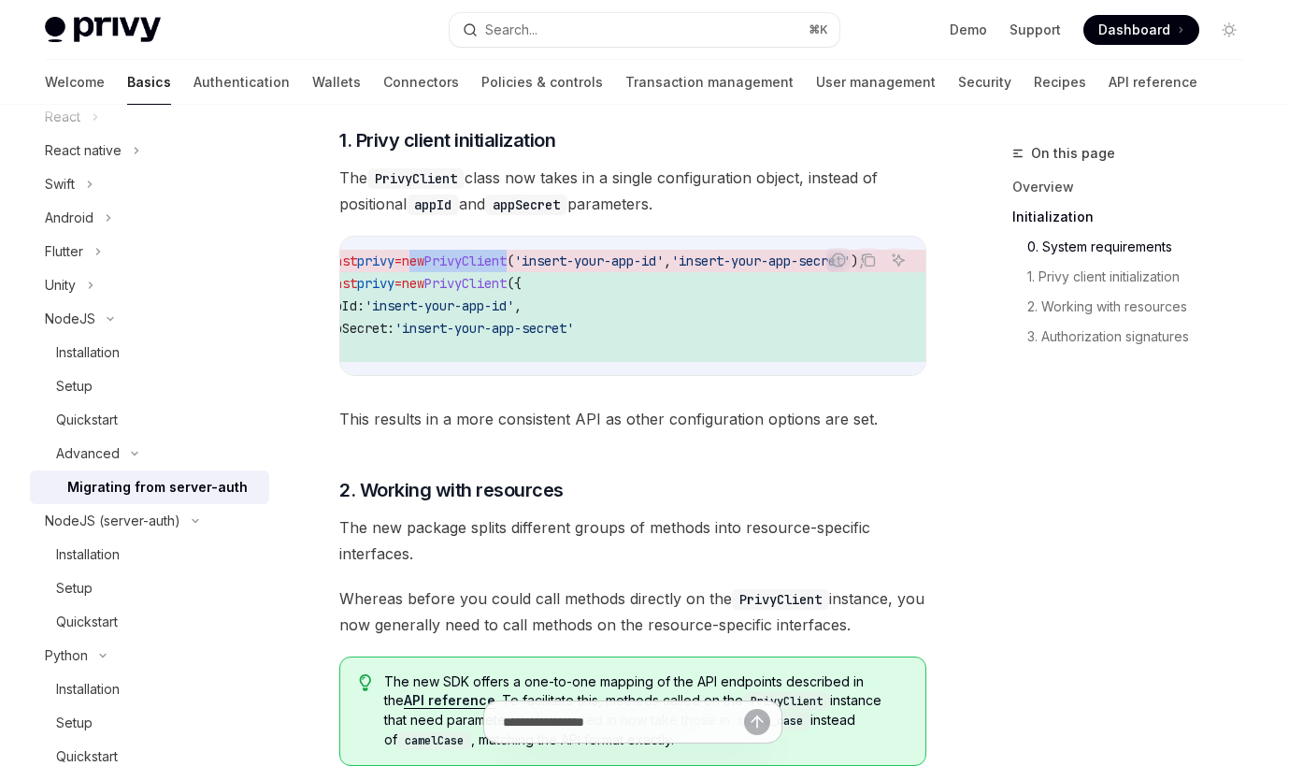
drag, startPoint x: 465, startPoint y: 289, endPoint x: 906, endPoint y: 284, distance: 441.4
click at [906, 272] on span "const privy = new PrivyClient ( 'insert-your-app-id' , 'insert-your-app-secret'…" at bounding box center [615, 261] width 591 height 22
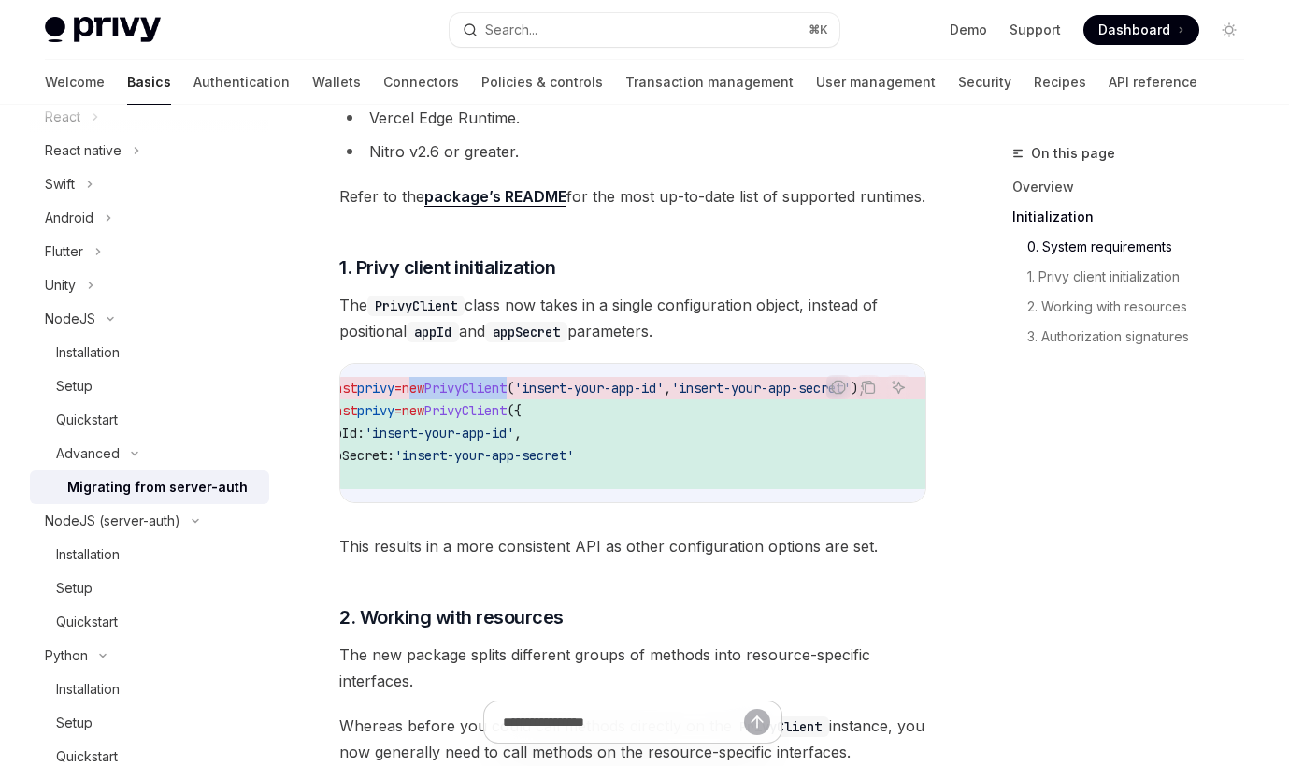
scroll to position [624, 0]
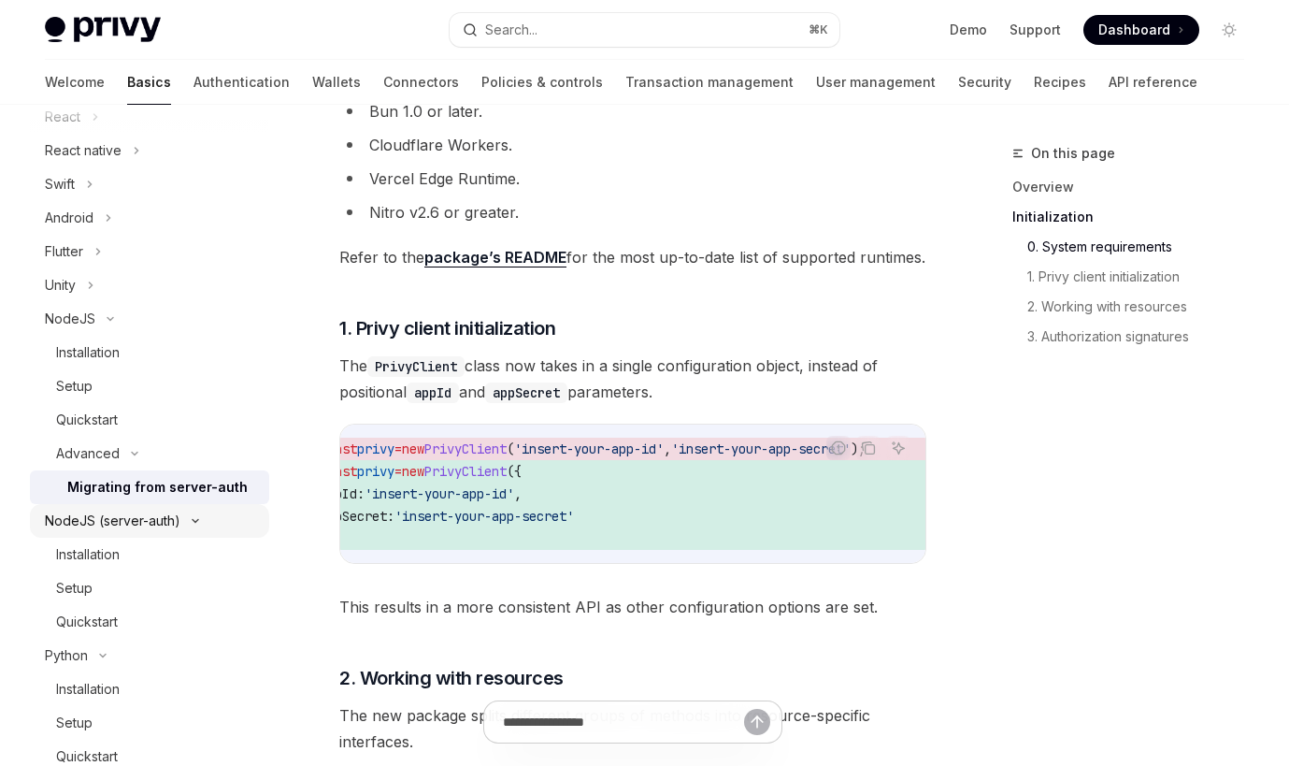
click at [183, 526] on div "NodeJS (server-auth)" at bounding box center [149, 521] width 239 height 34
click at [171, 526] on div "NodeJS (server-auth)" at bounding box center [113, 521] width 136 height 22
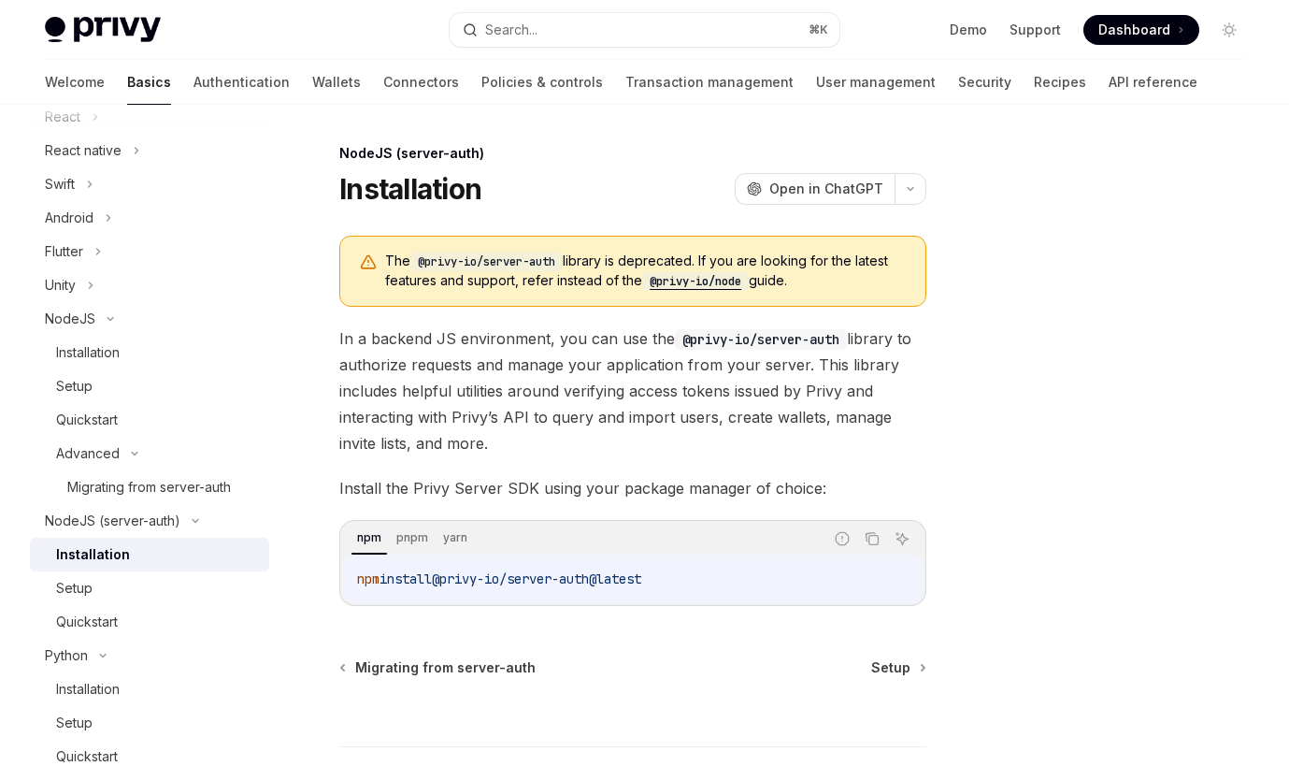
click at [166, 554] on div "Installation" at bounding box center [157, 554] width 202 height 22
click at [159, 575] on link "Setup" at bounding box center [149, 588] width 239 height 34
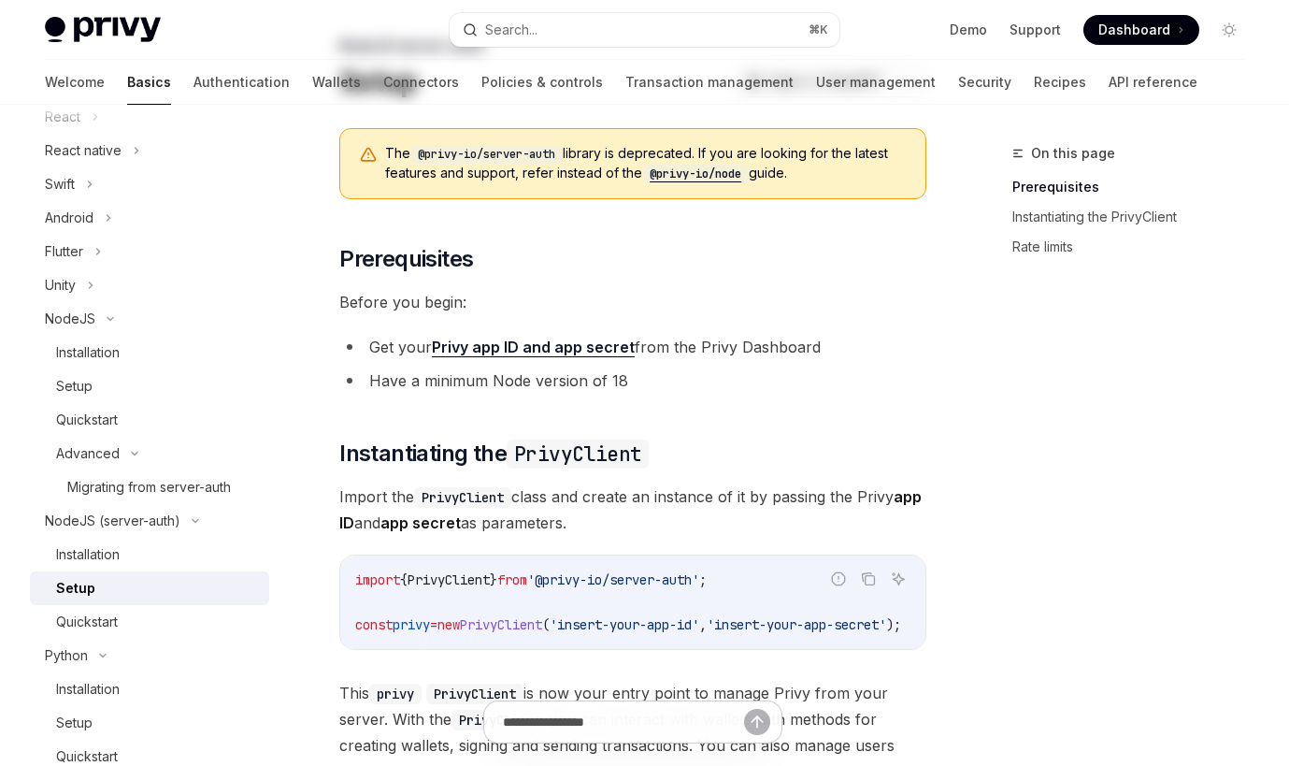
scroll to position [219, 0]
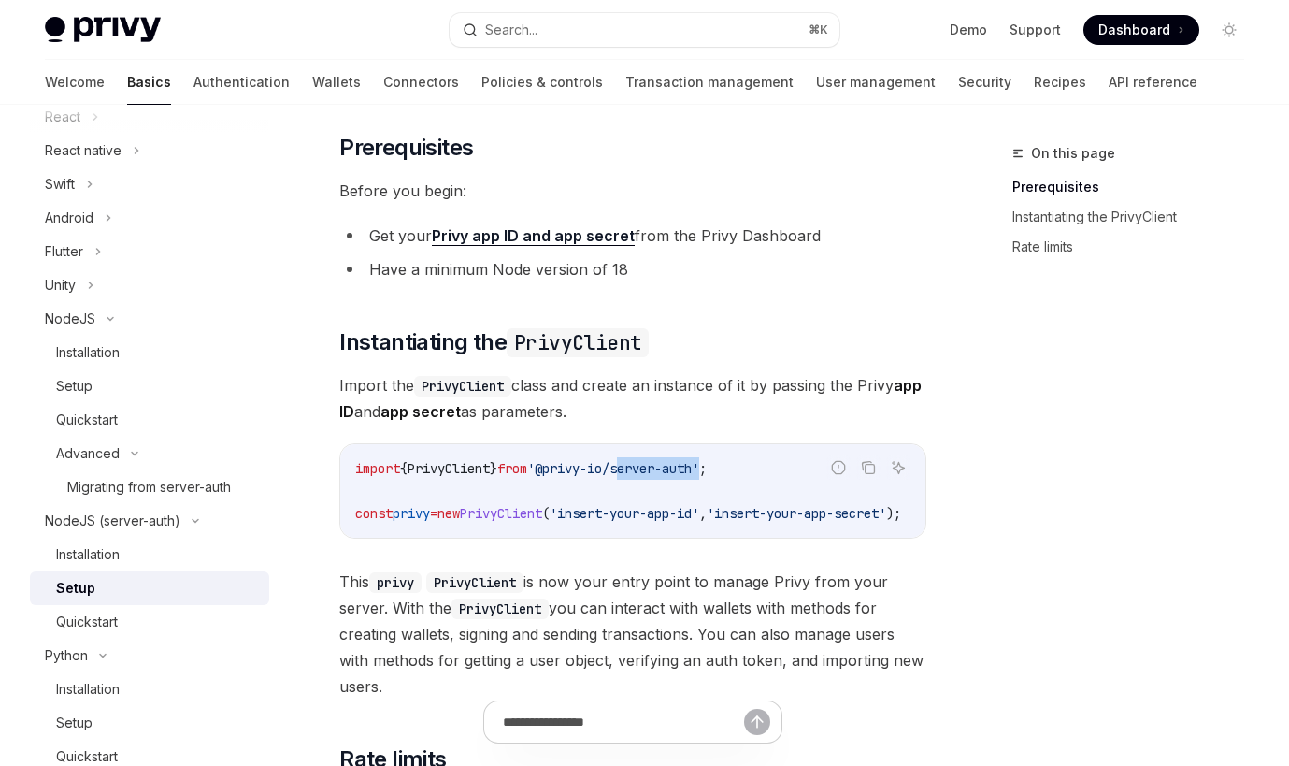
drag, startPoint x: 734, startPoint y: 471, endPoint x: 647, endPoint y: 464, distance: 87.3
click at [647, 464] on span "'@privy-io/server-auth'" at bounding box center [613, 468] width 172 height 17
copy span "server-auth"
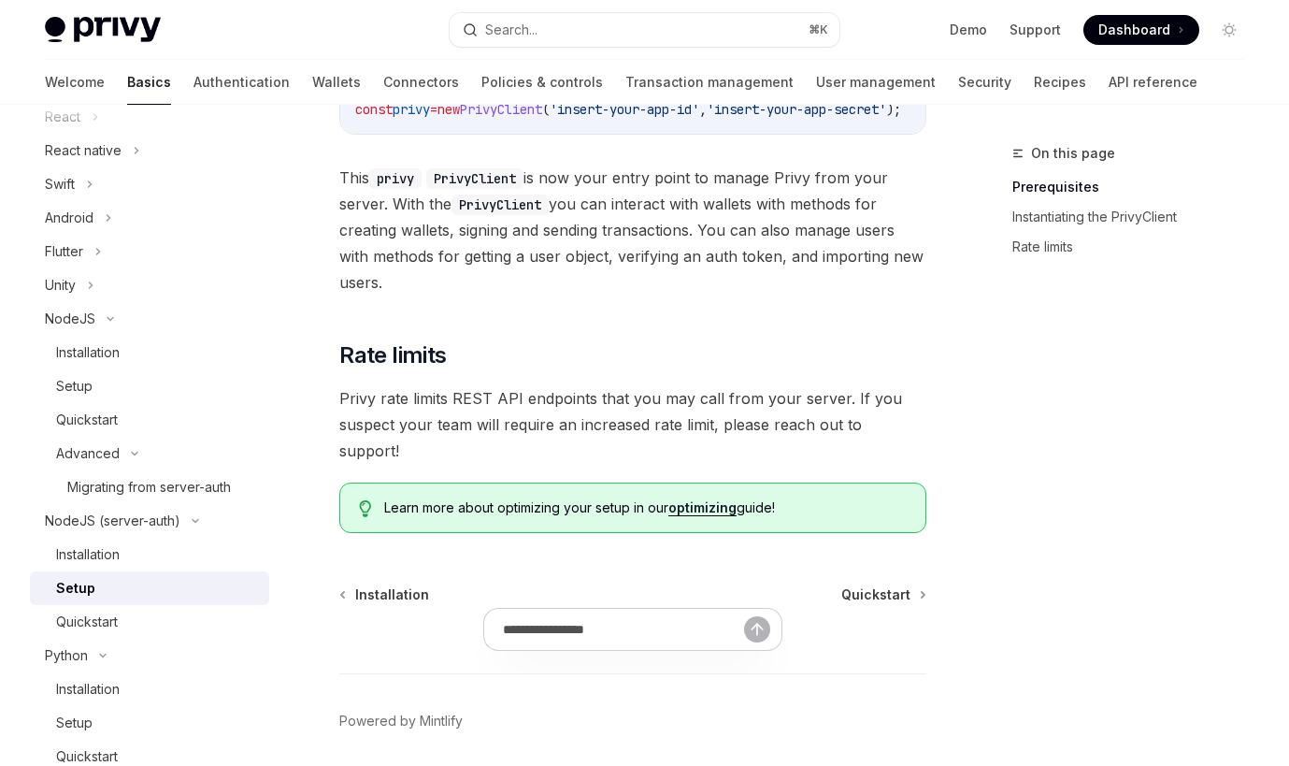
scroll to position [666, 0]
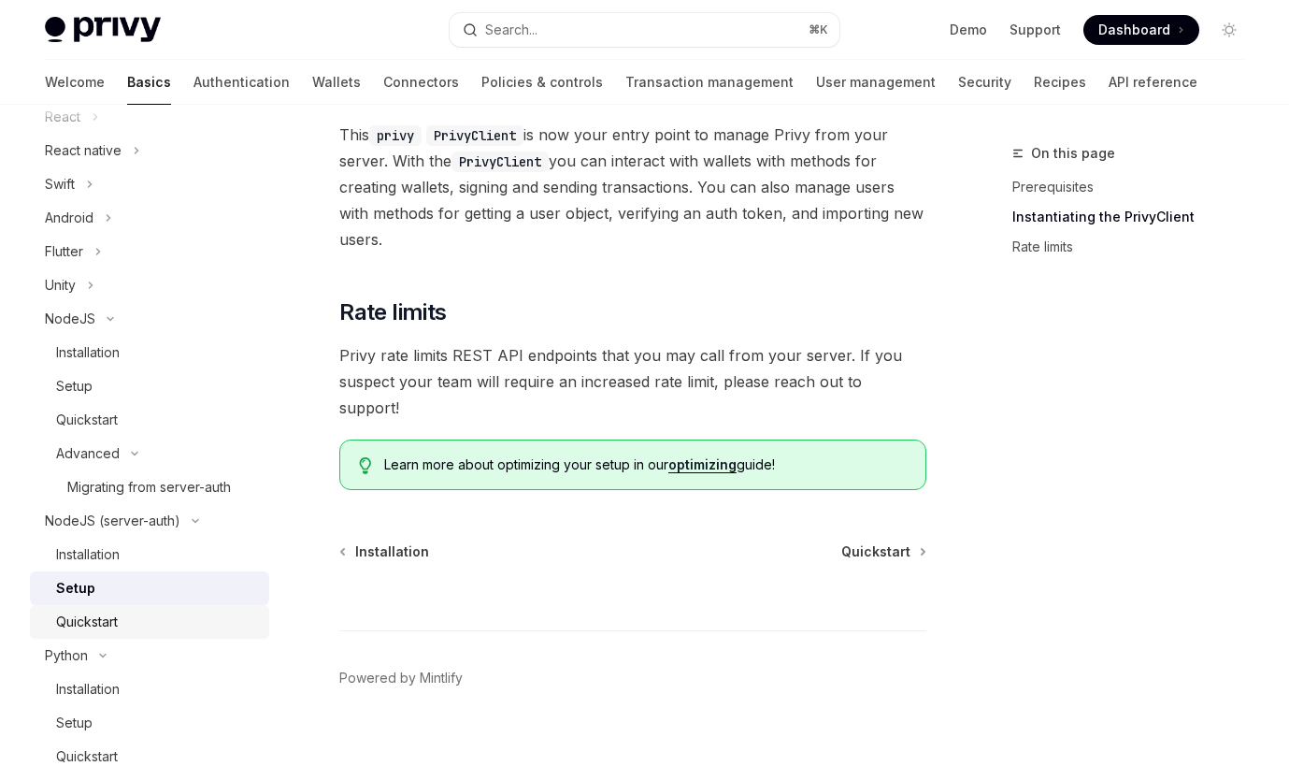
click at [159, 617] on div "Quickstart" at bounding box center [157, 622] width 202 height 22
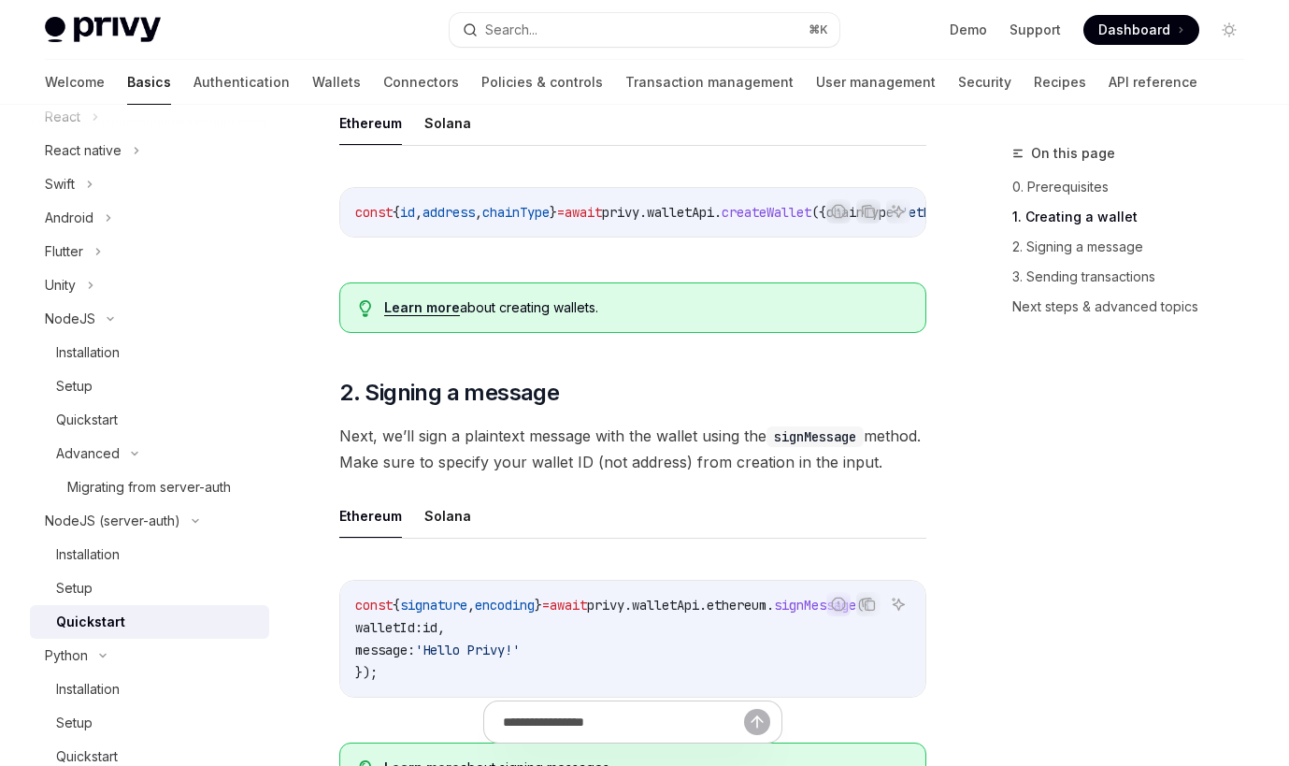
scroll to position [597, 0]
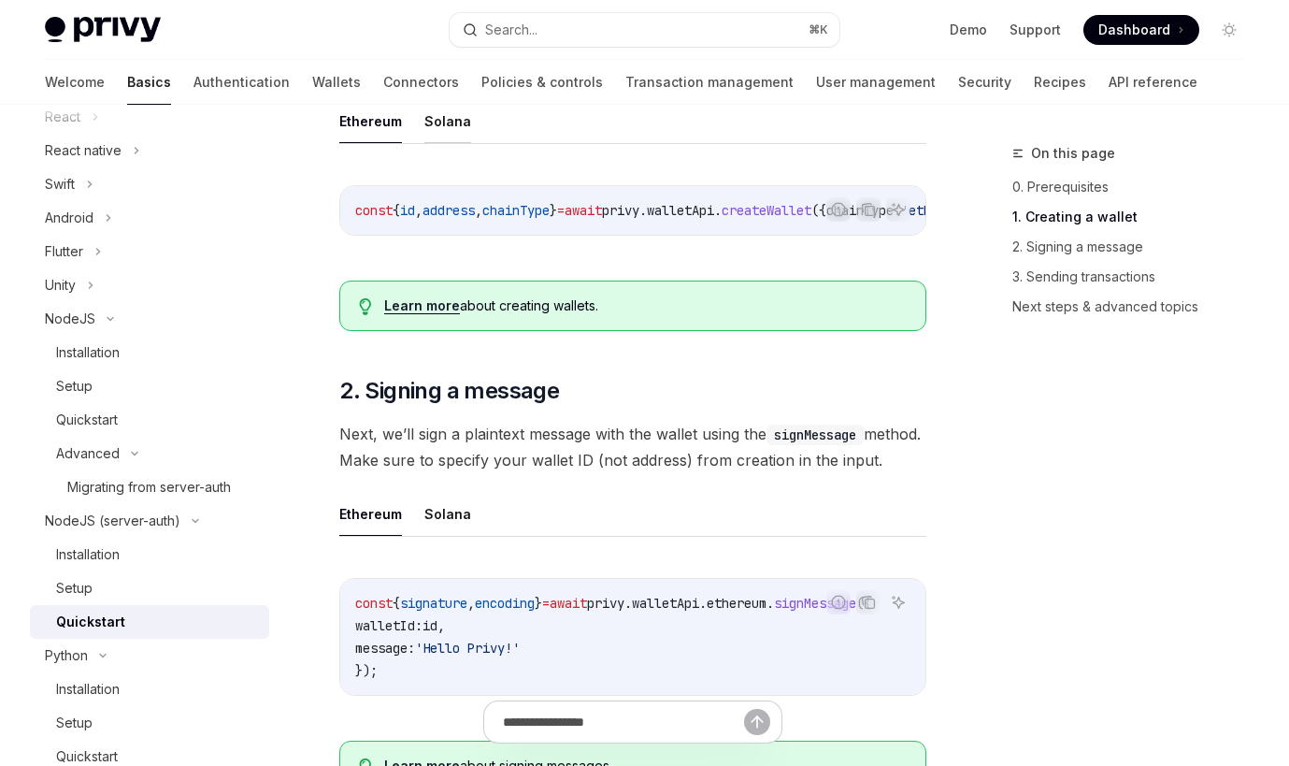
click at [461, 122] on button "Solana" at bounding box center [448, 121] width 47 height 44
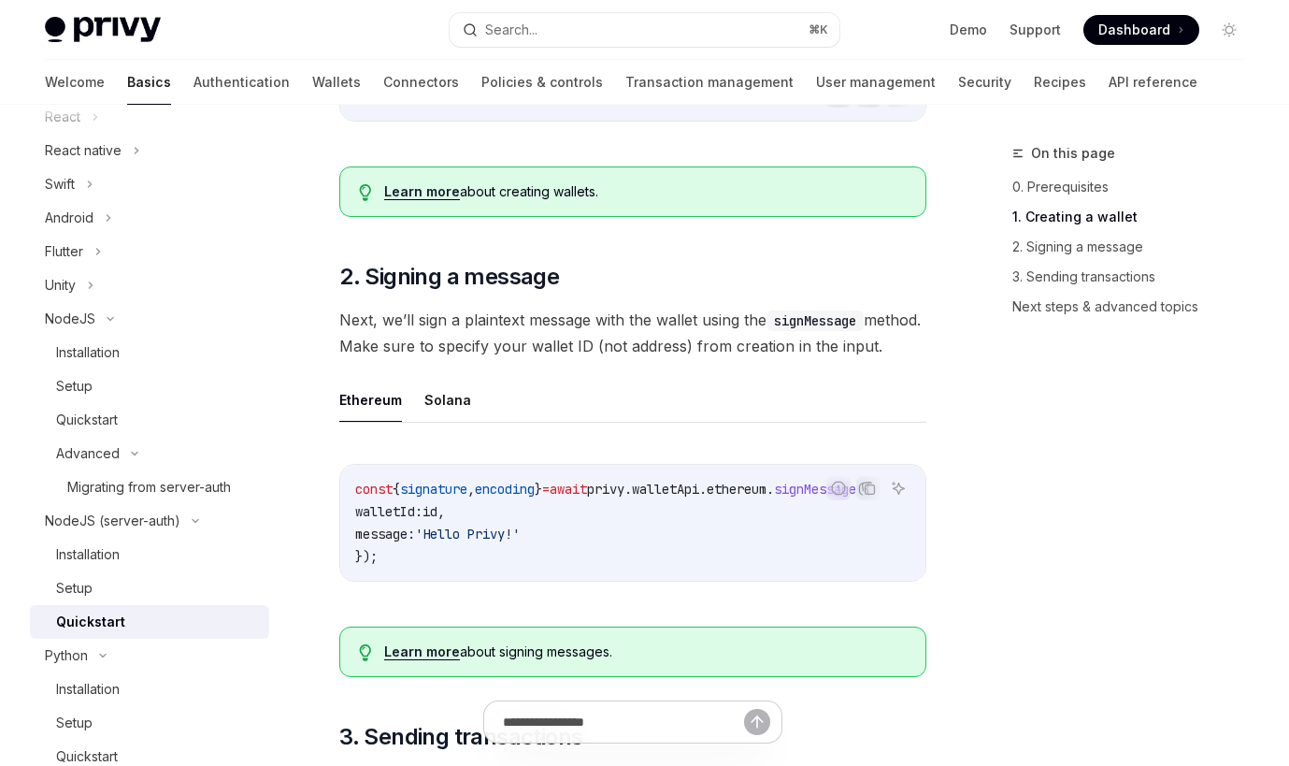
scroll to position [724, 0]
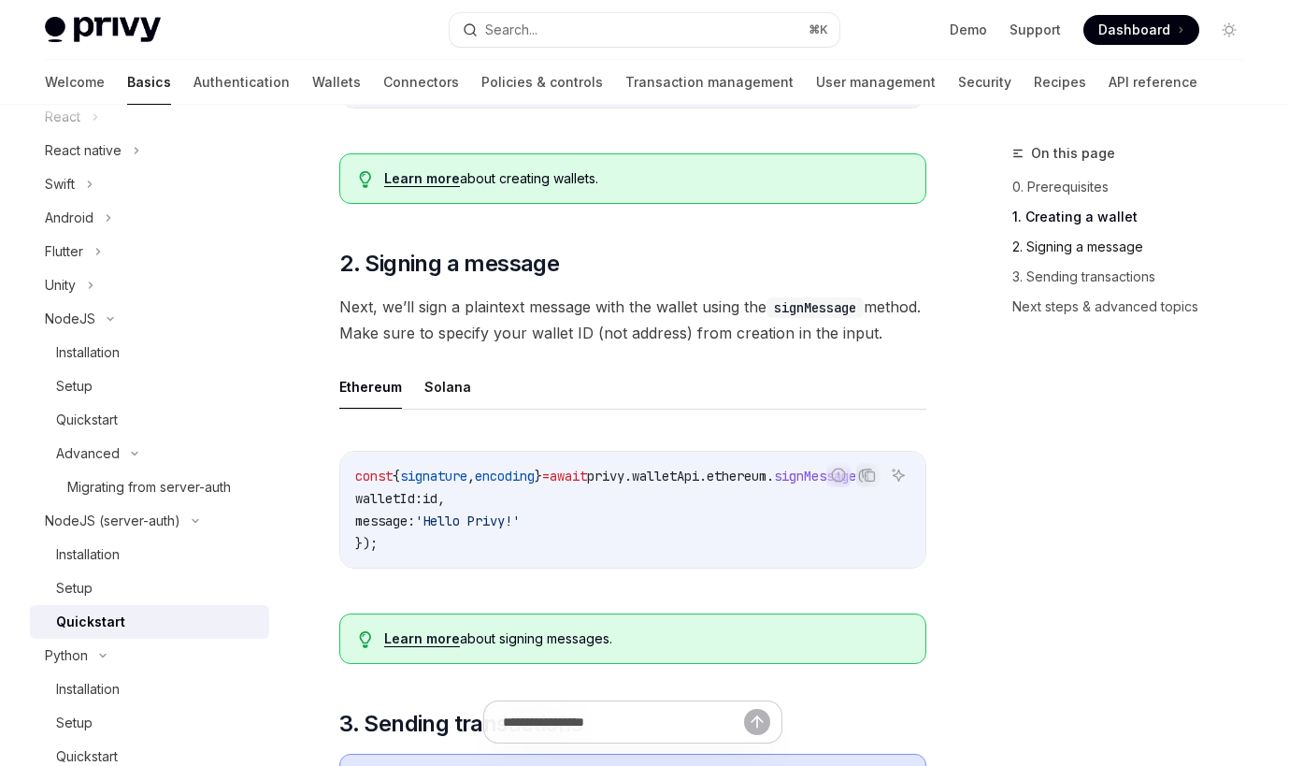
click at [1134, 252] on link "2. Signing a message" at bounding box center [1136, 247] width 247 height 30
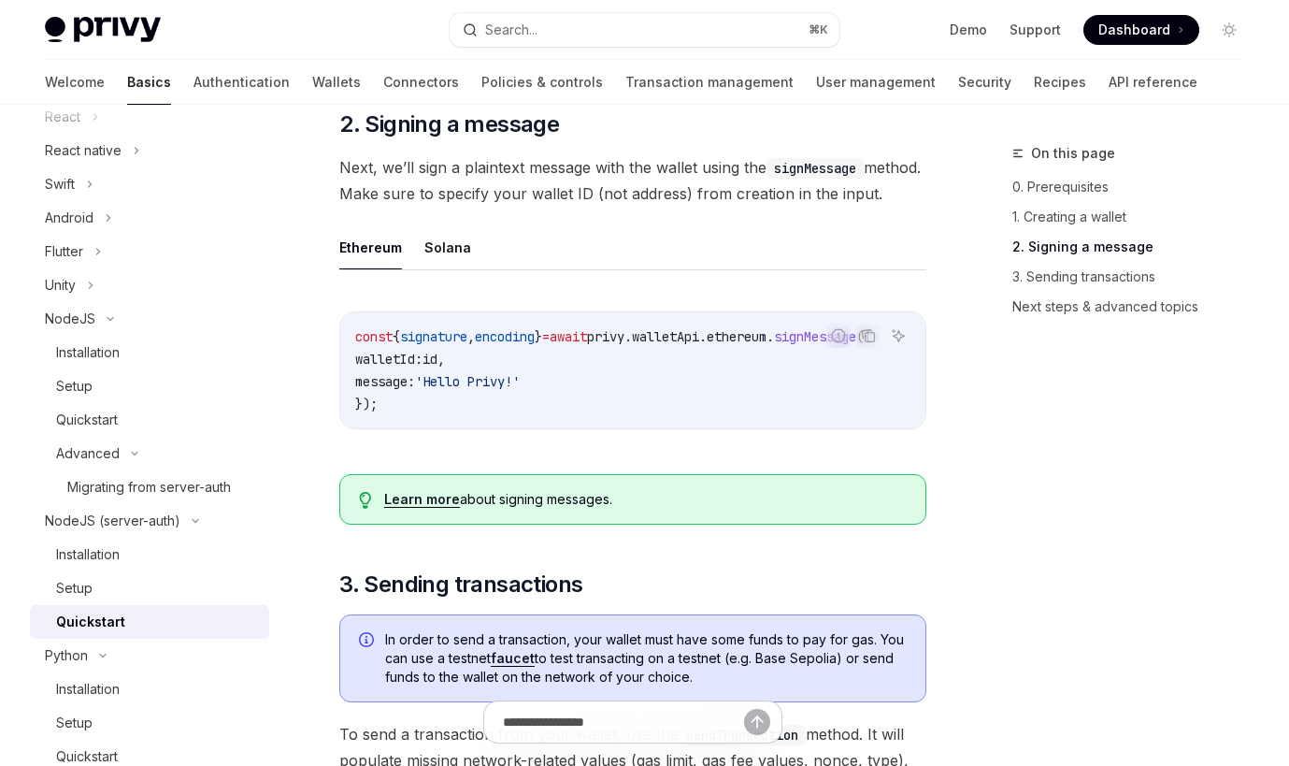
scroll to position [899, 0]
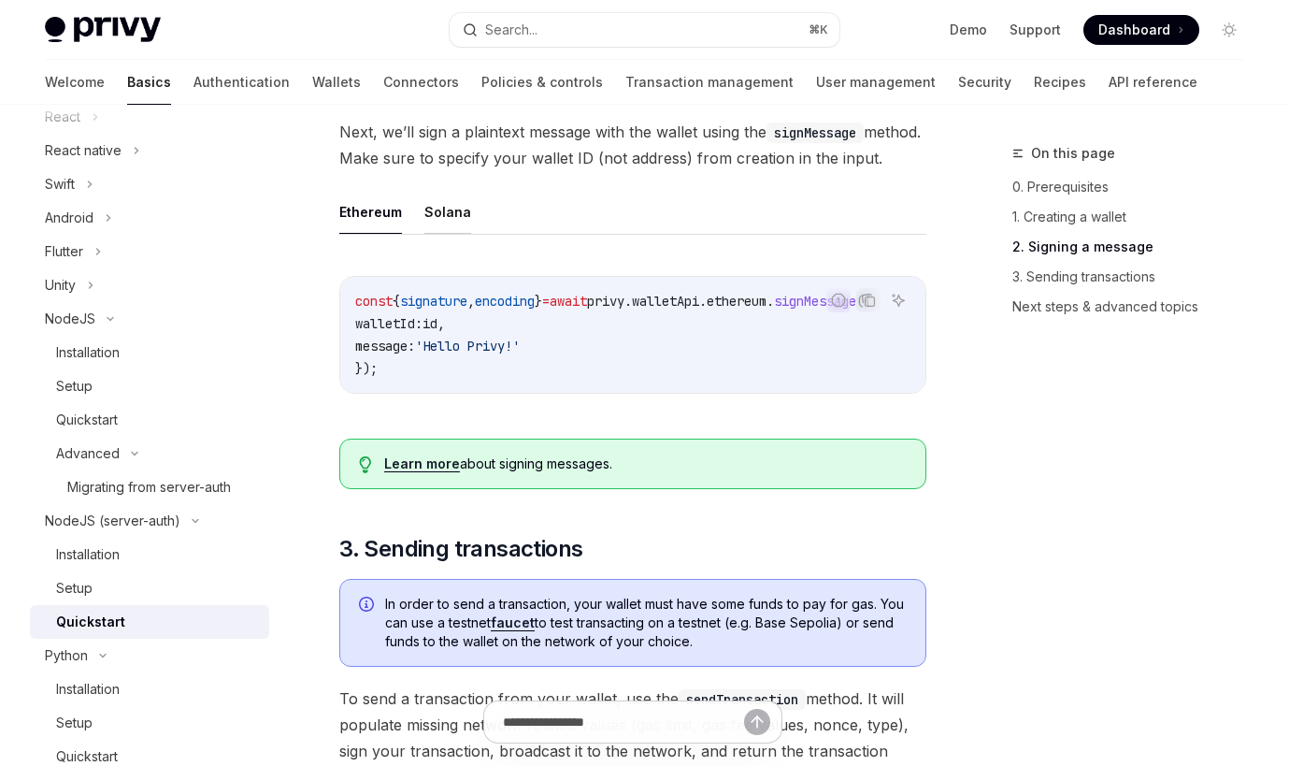
click at [453, 234] on button "Solana" at bounding box center [448, 212] width 47 height 44
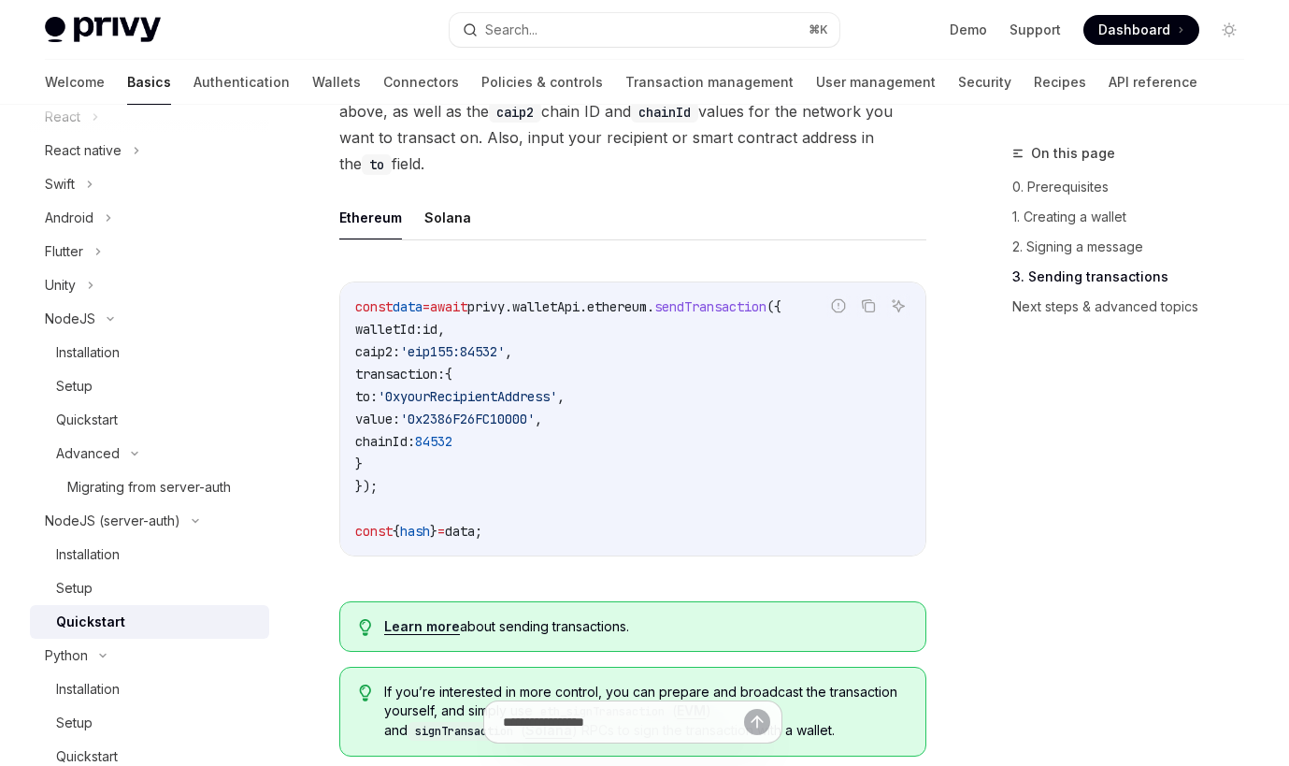
scroll to position [1713, 0]
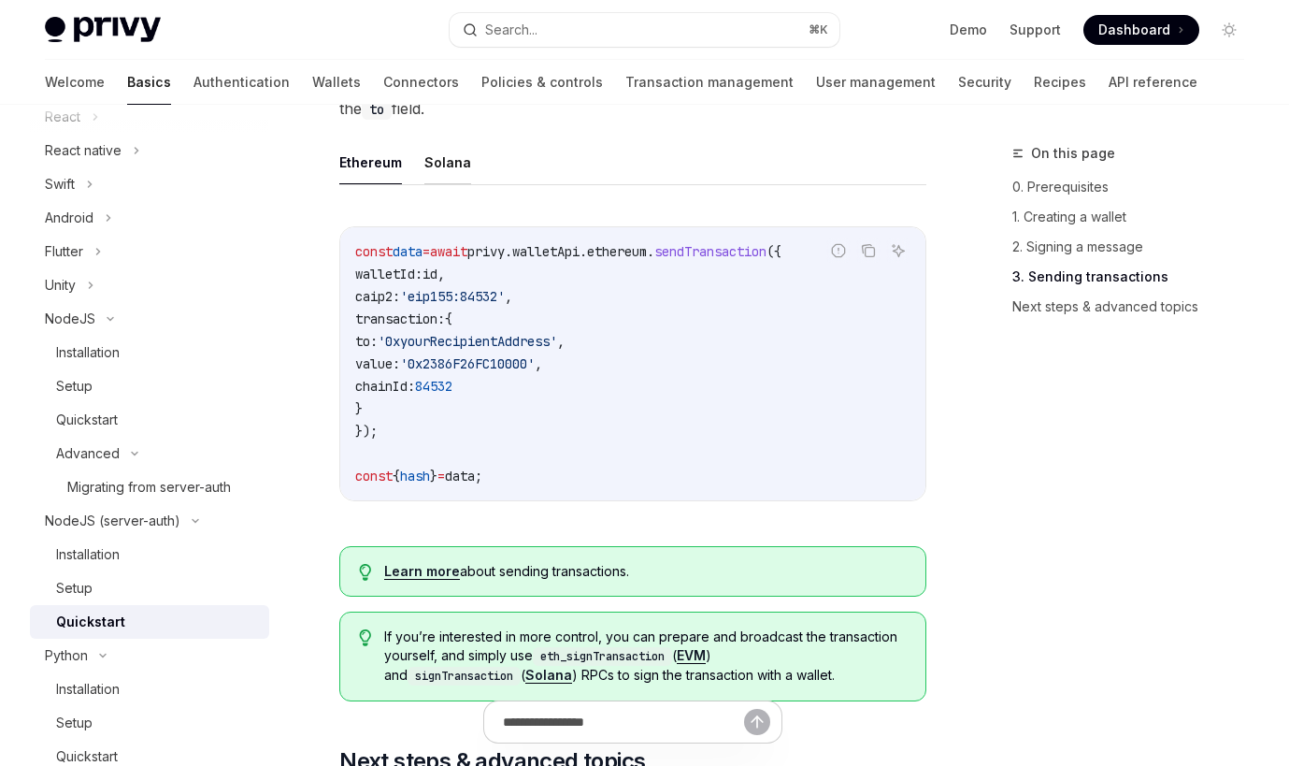
click at [444, 184] on button "Solana" at bounding box center [448, 162] width 47 height 44
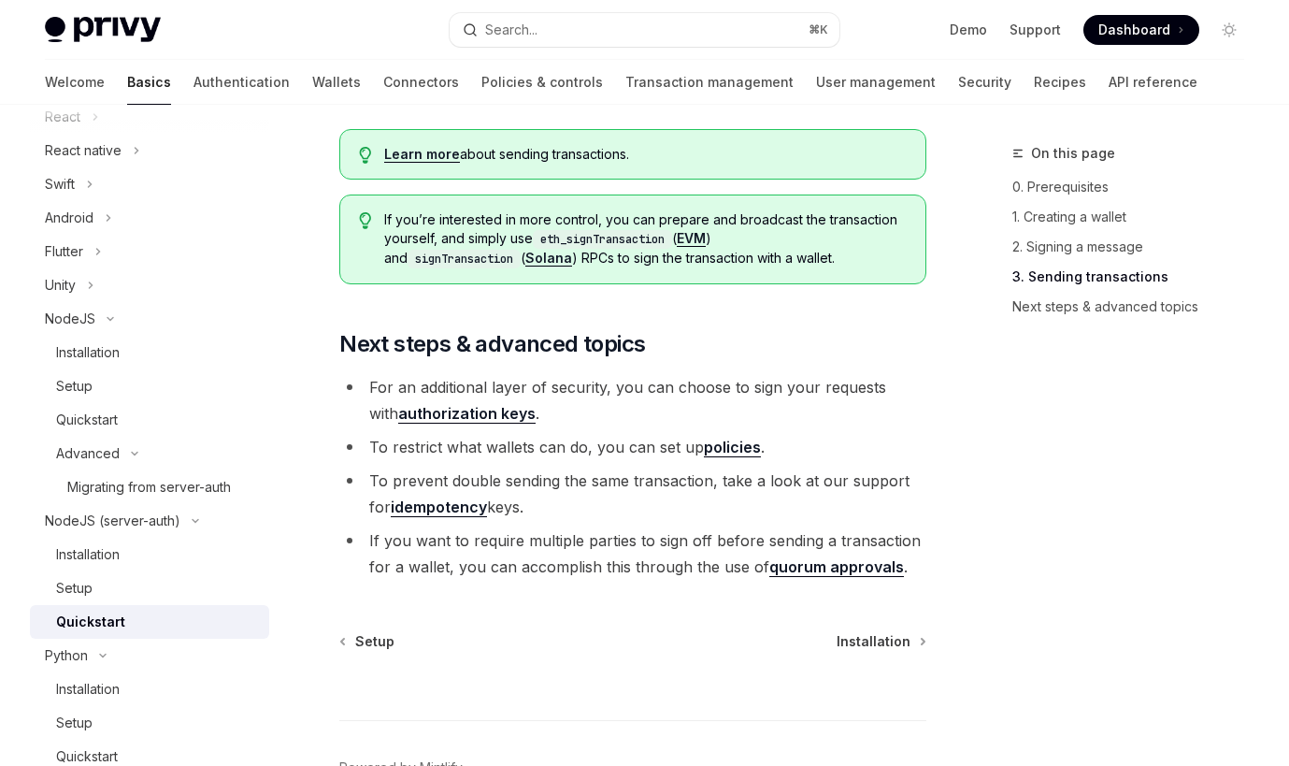
scroll to position [2020, 0]
click at [1035, 310] on link "Next steps & advanced topics" at bounding box center [1136, 307] width 247 height 30
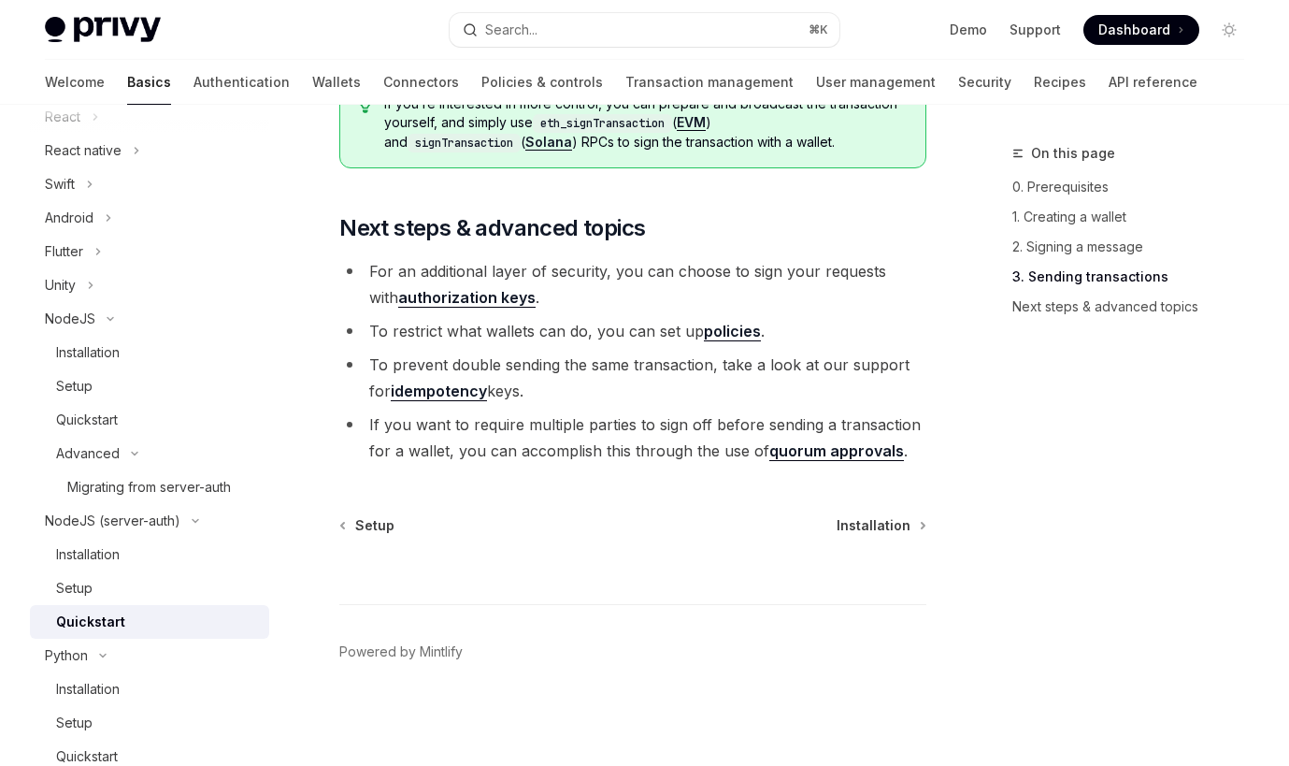
scroll to position [2159, 0]
click at [214, 81] on div "Welcome Basics Authentication Wallets Connectors Policies & controls Transactio…" at bounding box center [621, 82] width 1153 height 45
click at [115, 482] on div "Migrating from server-auth" at bounding box center [149, 487] width 164 height 22
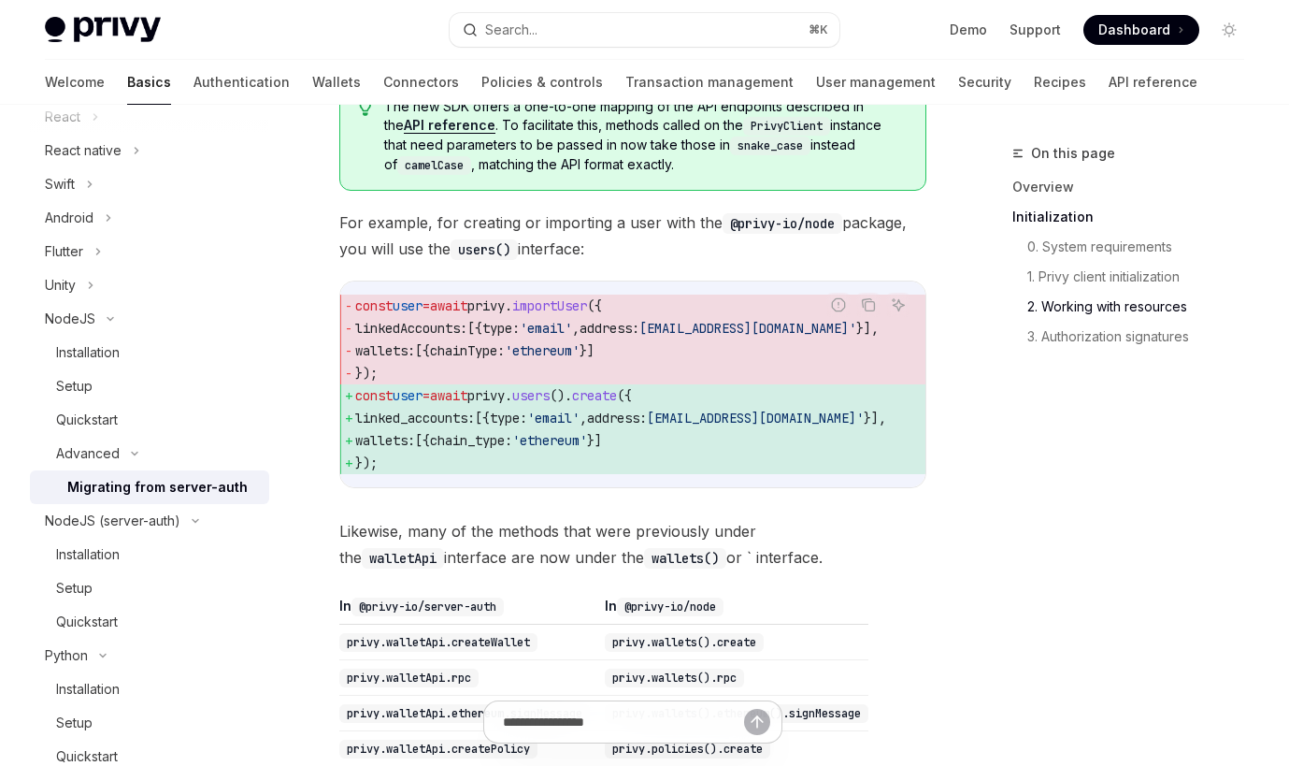
scroll to position [1397, 0]
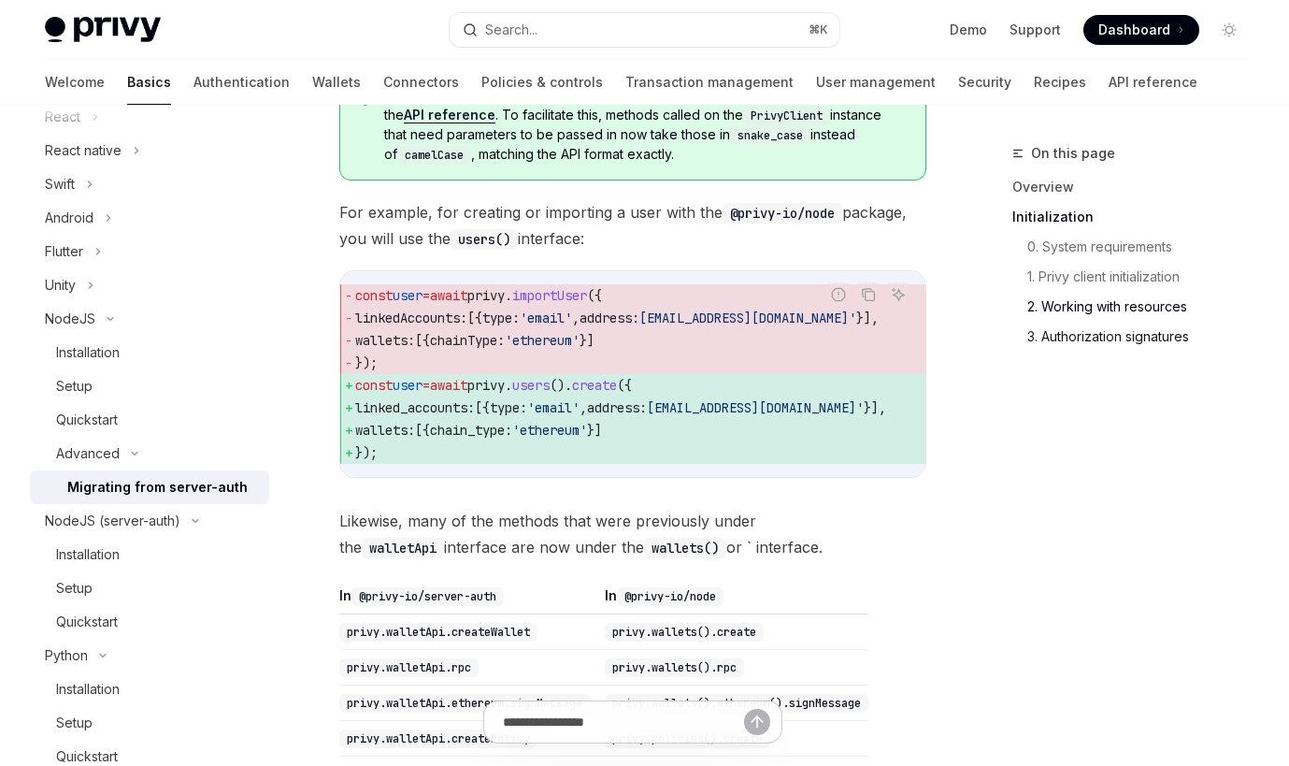
click at [1142, 344] on link "3. Authorization signatures" at bounding box center [1144, 337] width 232 height 30
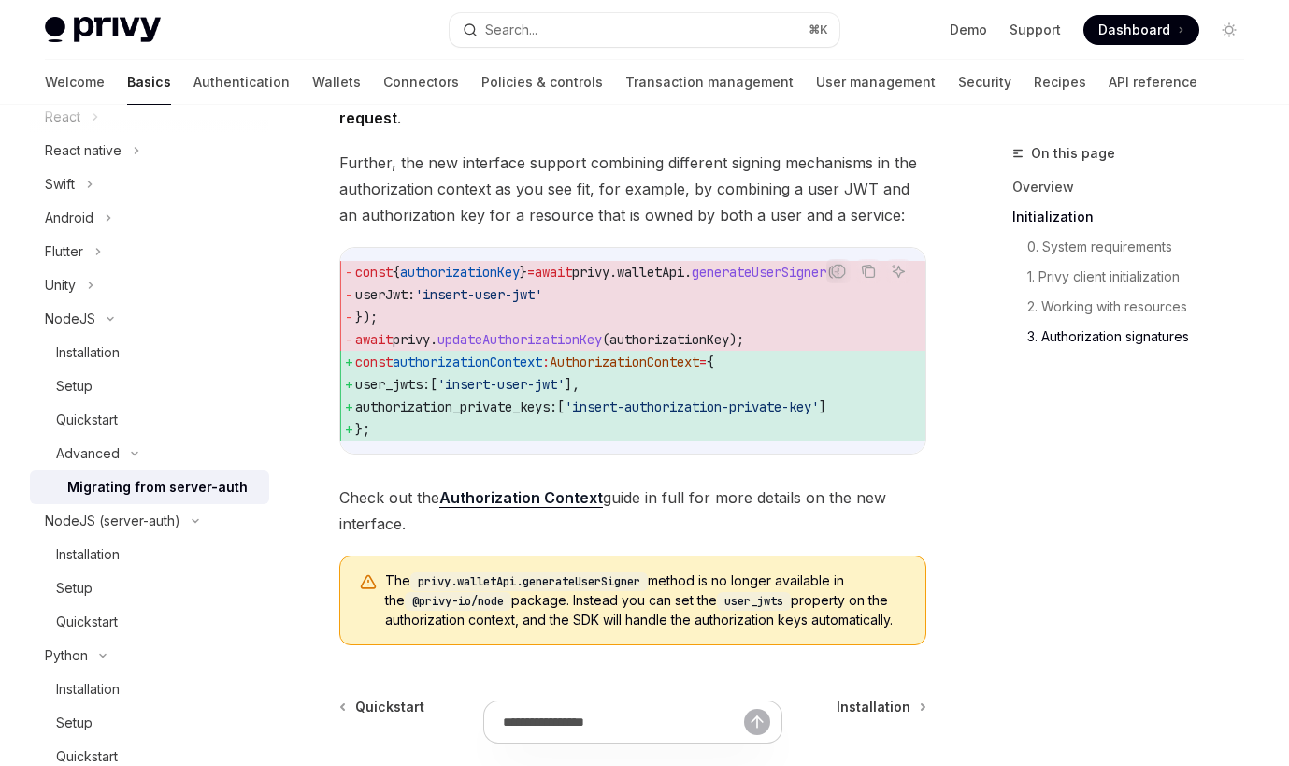
scroll to position [2458, 0]
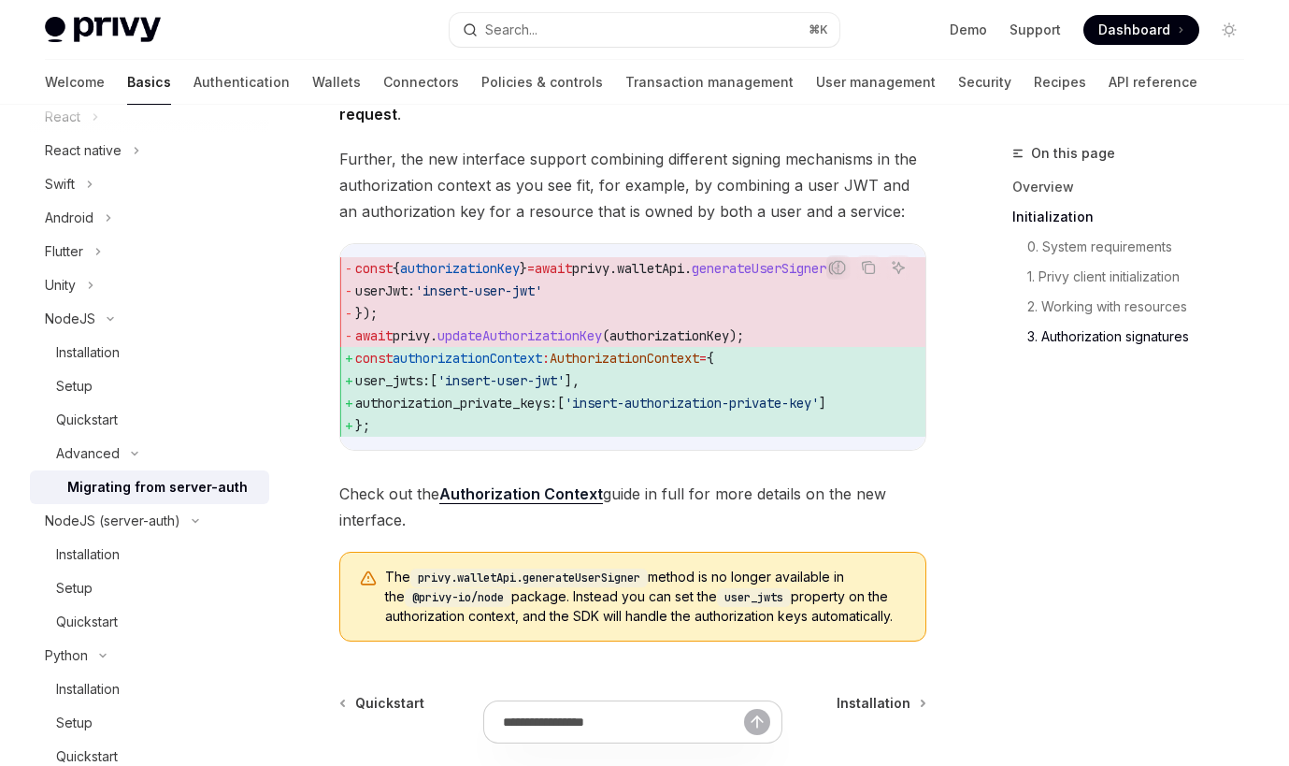
click at [541, 224] on span "Further, the new interface support combining different signing mechanisms in th…" at bounding box center [632, 185] width 587 height 79
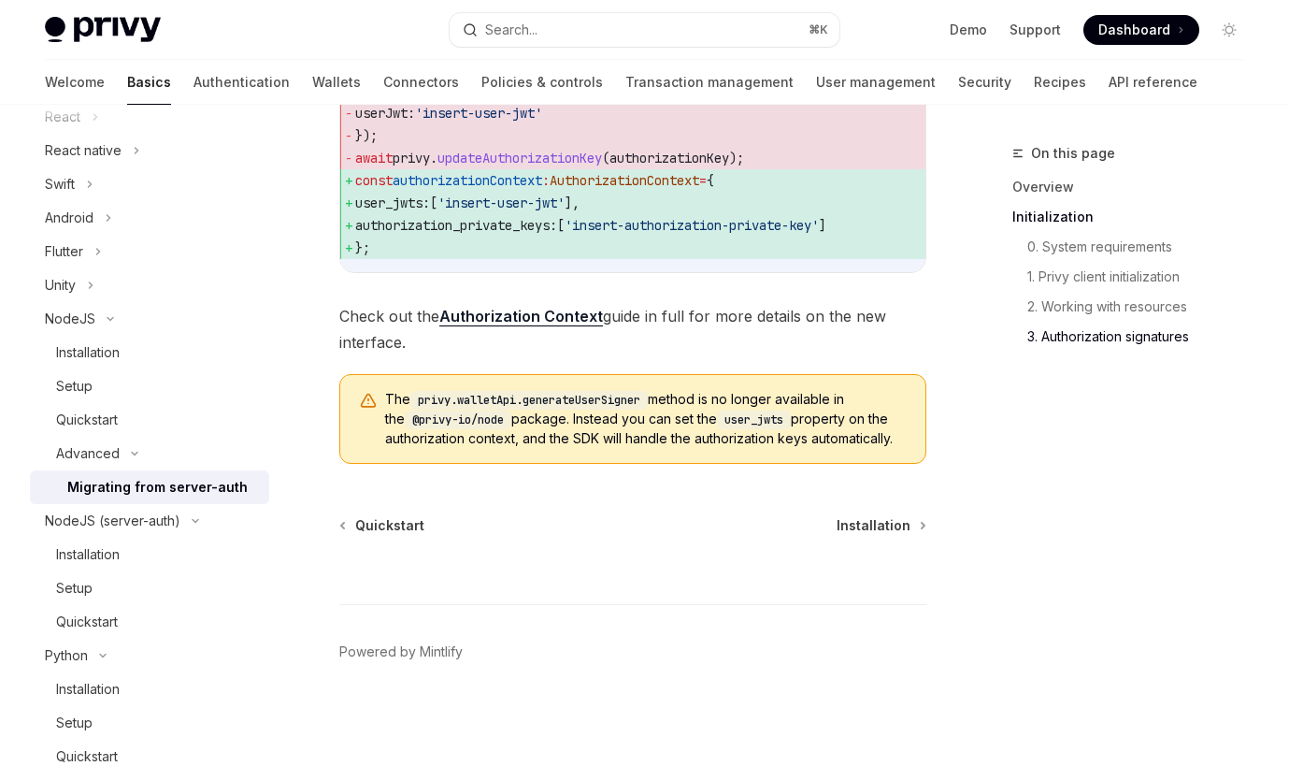
scroll to position [0, 4]
click at [383, 81] on link "Connectors" at bounding box center [421, 82] width 76 height 45
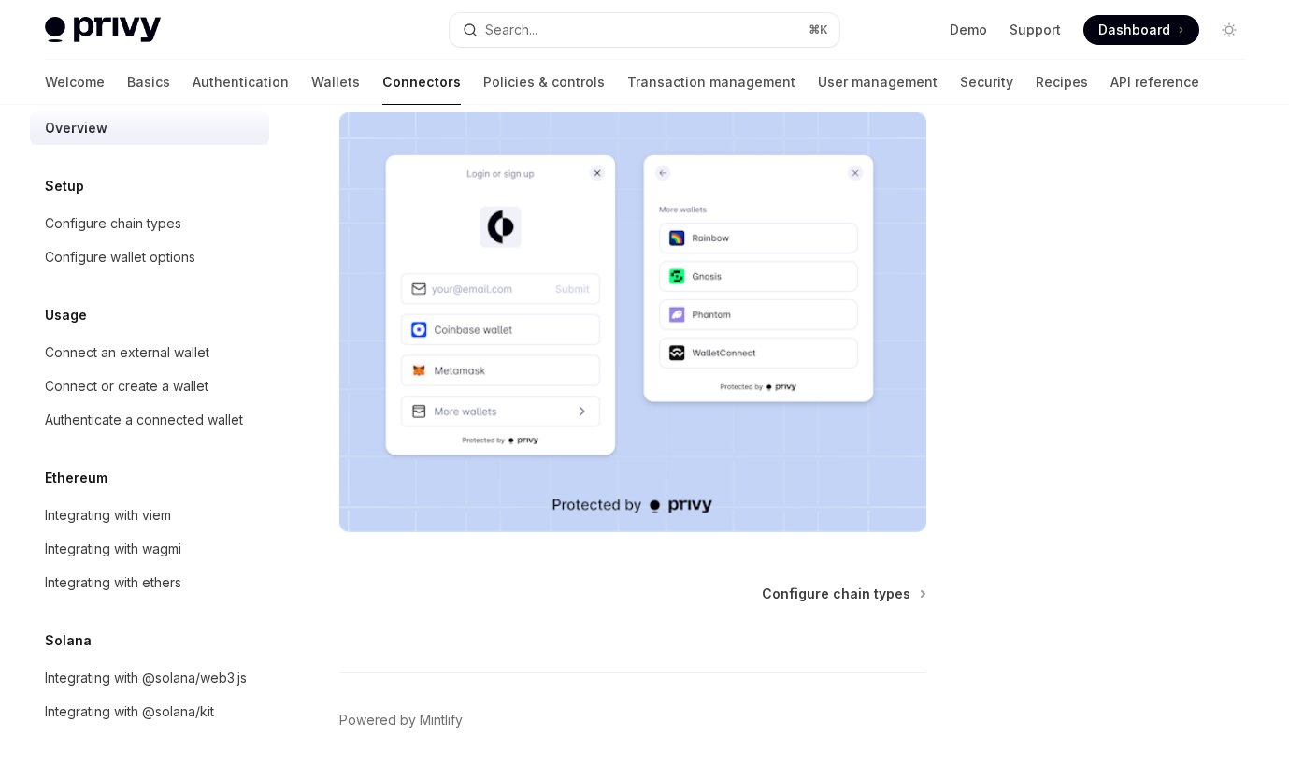
scroll to position [336, 0]
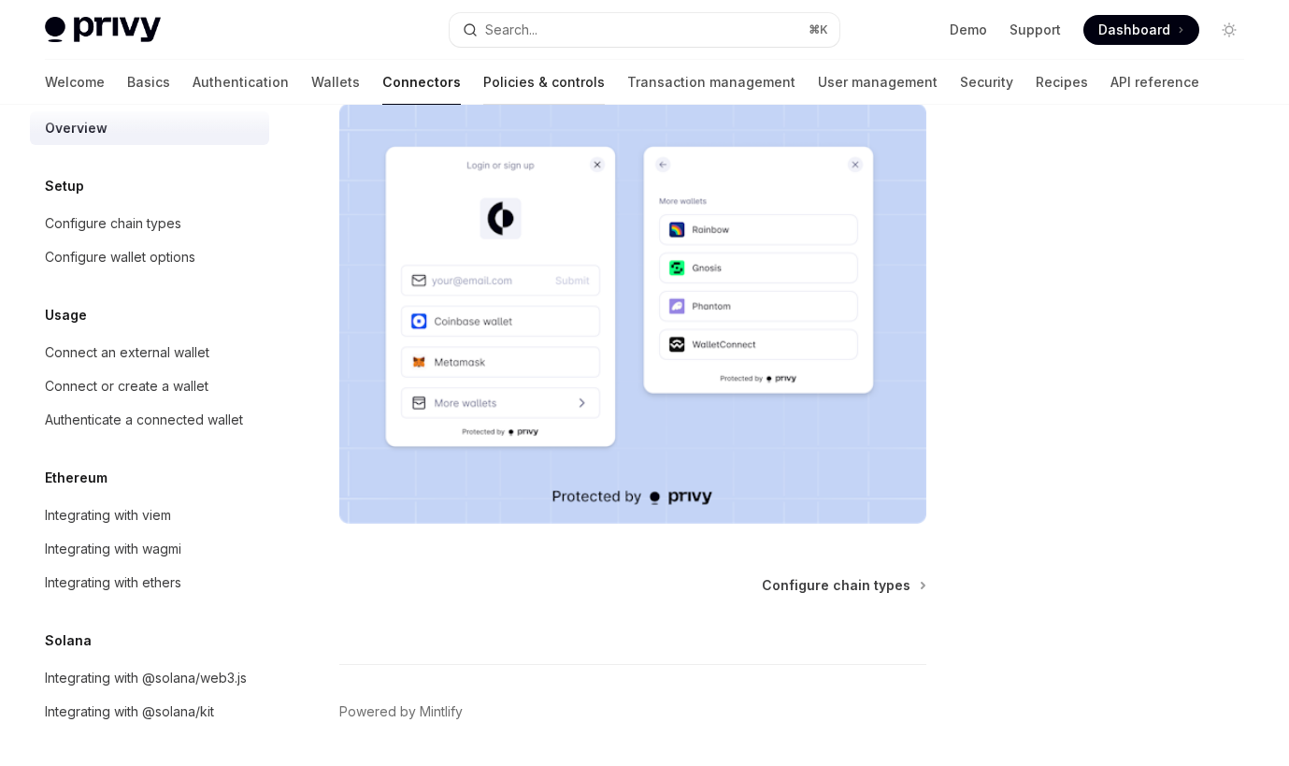
click at [483, 86] on link "Policies & controls" at bounding box center [544, 82] width 122 height 45
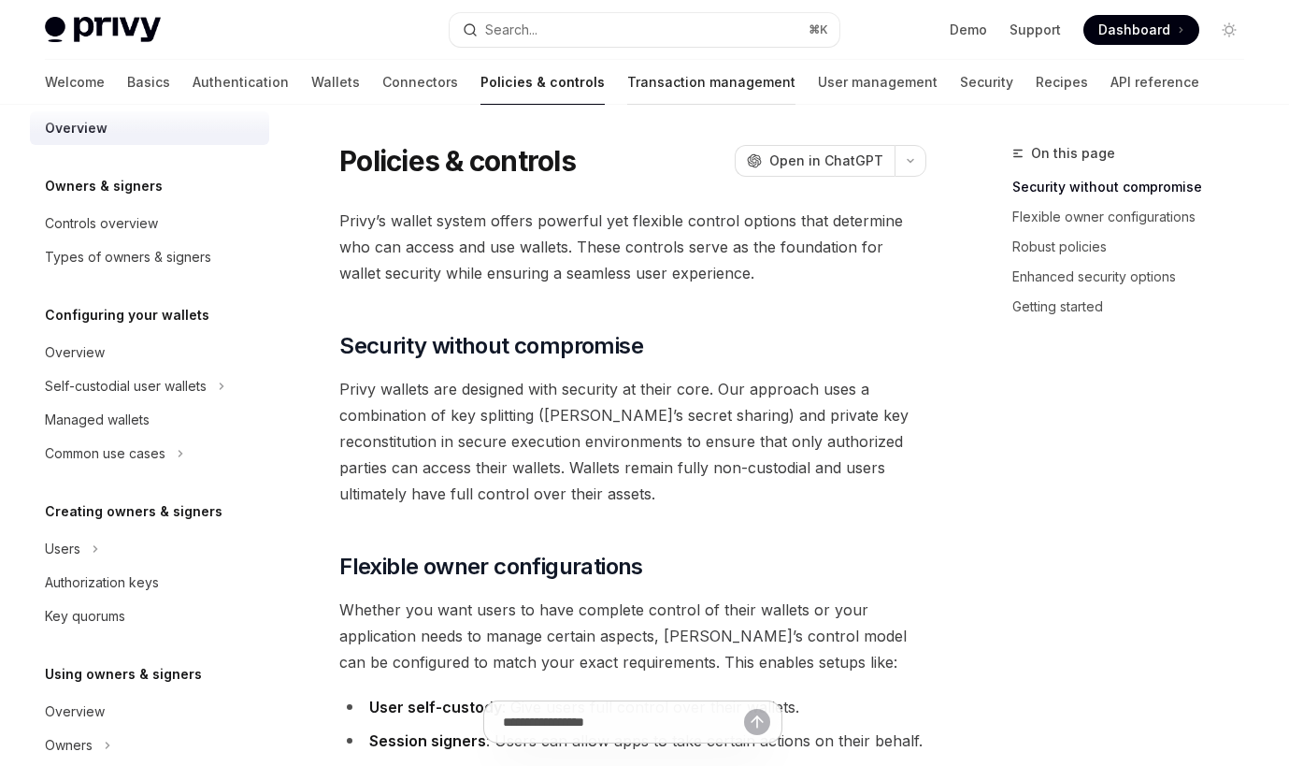
click at [627, 94] on link "Transaction management" at bounding box center [711, 82] width 168 height 45
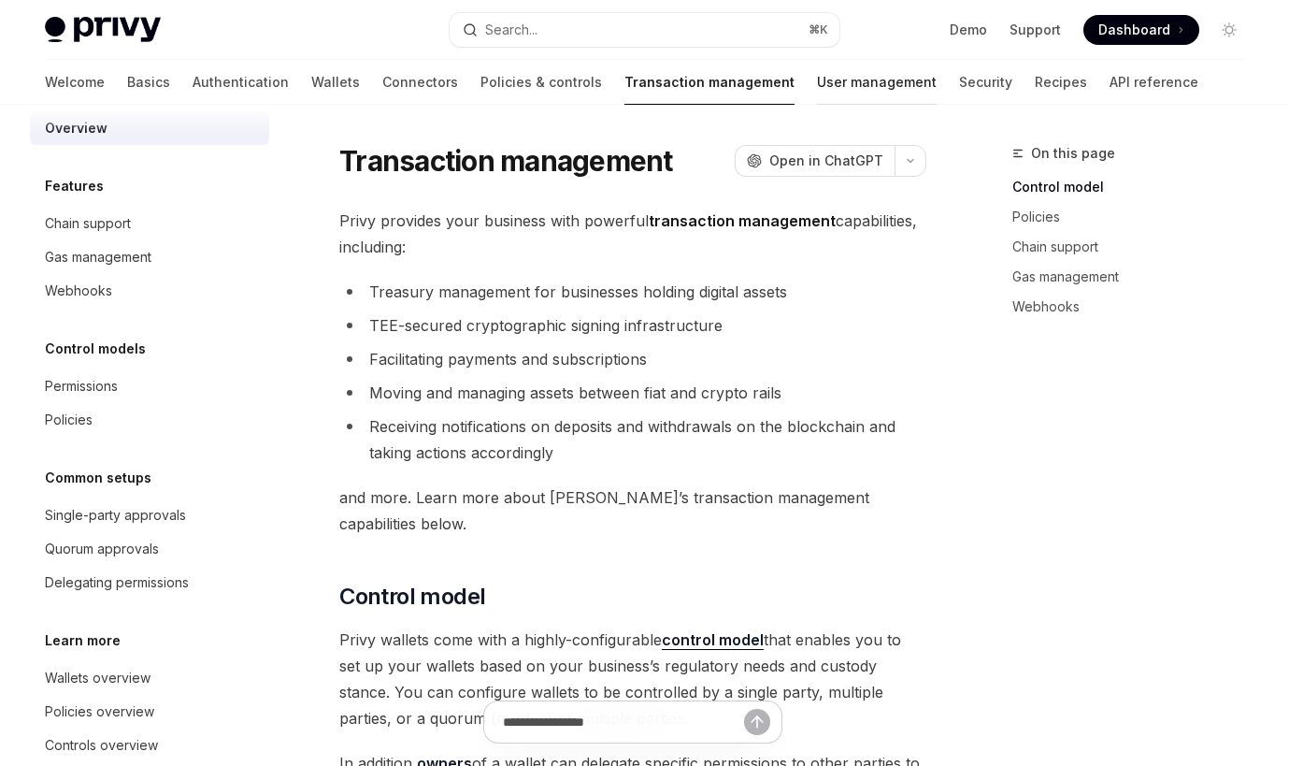
click at [817, 85] on link "User management" at bounding box center [877, 82] width 120 height 45
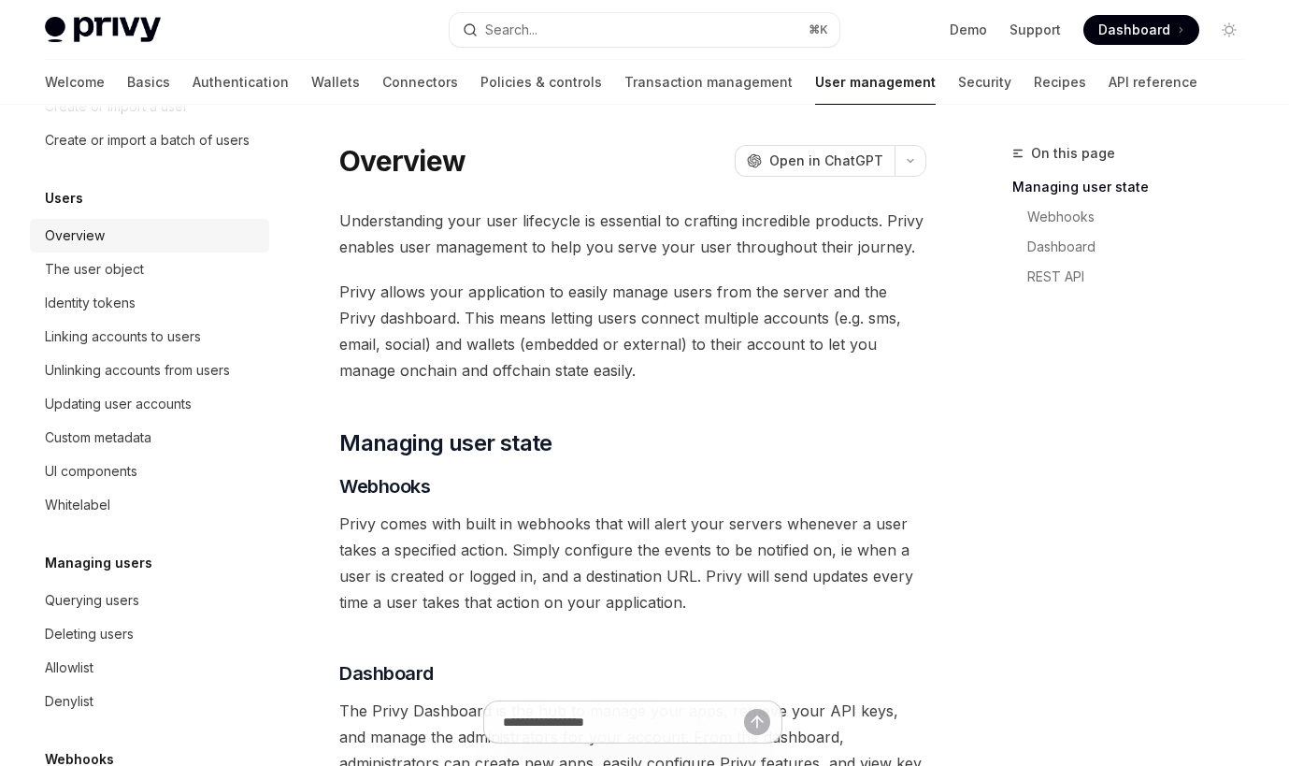
scroll to position [179, 0]
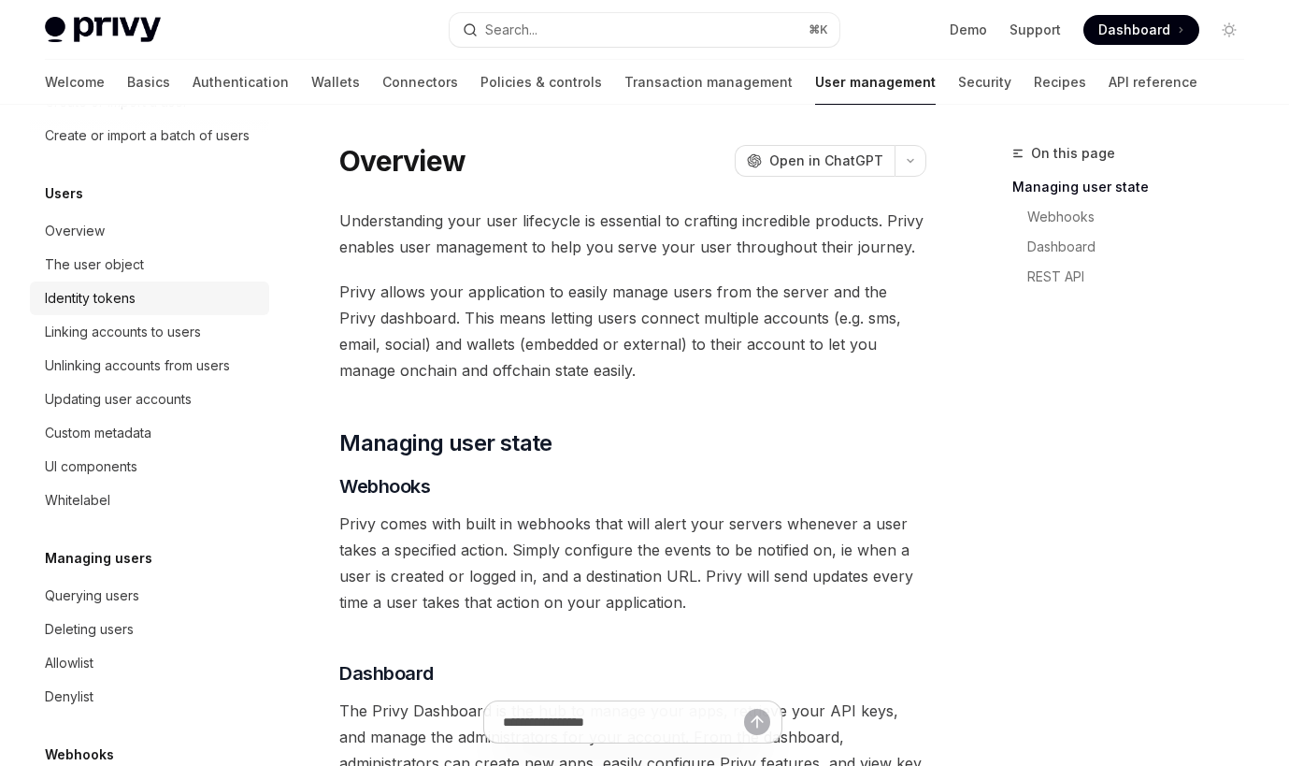
click at [122, 290] on div "Identity tokens" at bounding box center [90, 298] width 91 height 22
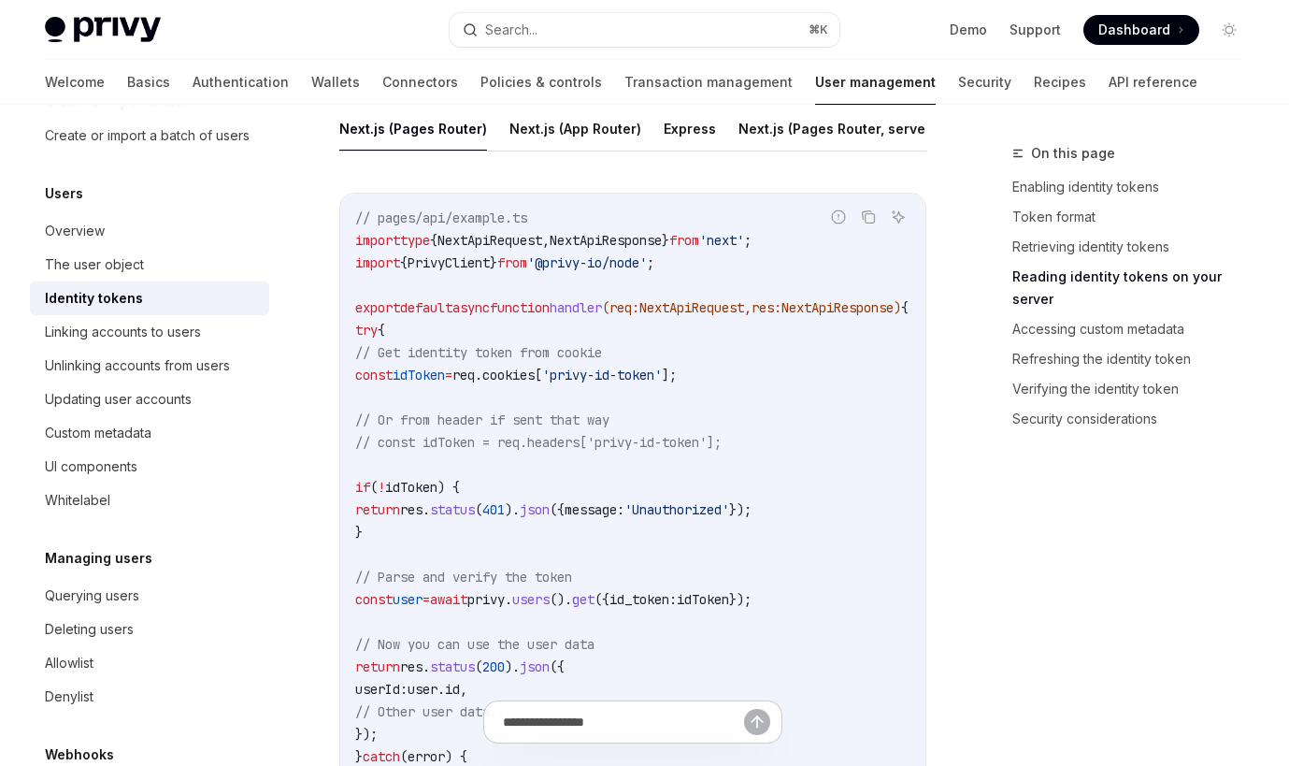
scroll to position [2647, 0]
click at [589, 150] on button "Next.js (App Router)" at bounding box center [576, 128] width 132 height 44
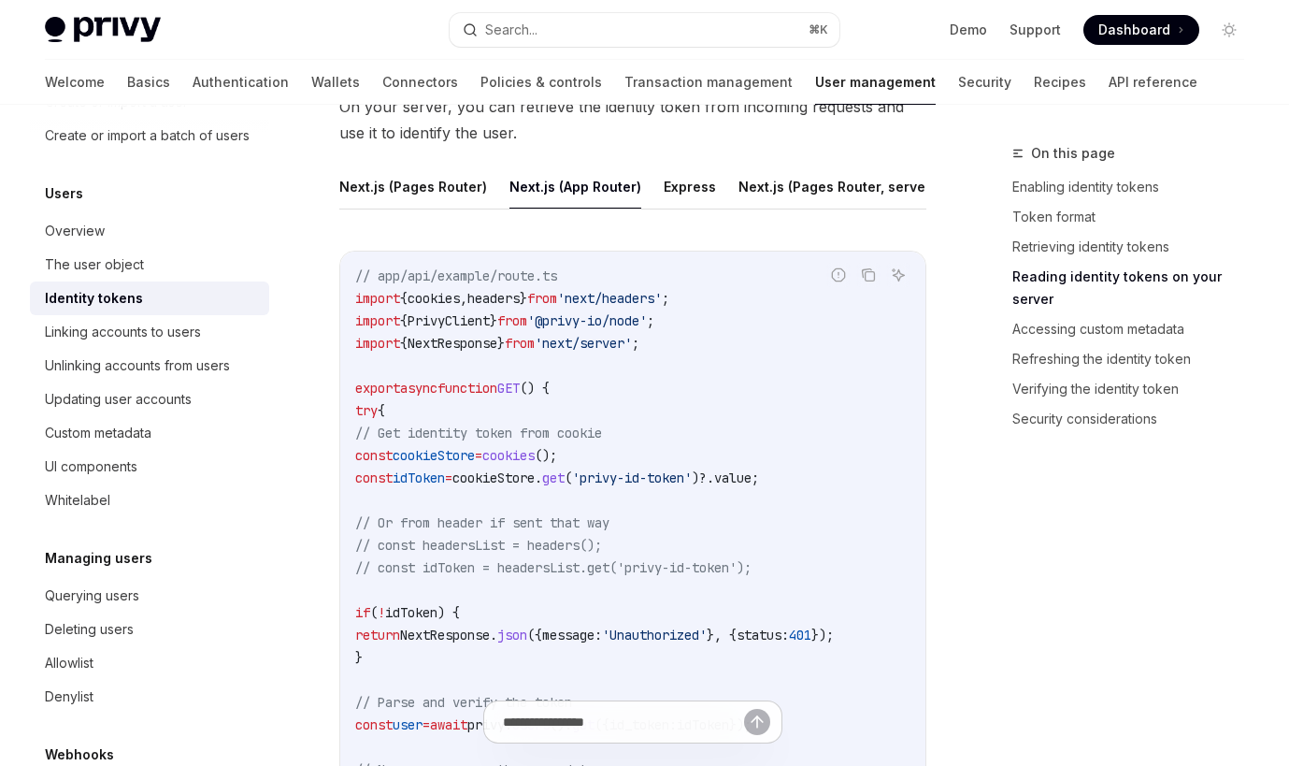
scroll to position [2577, 0]
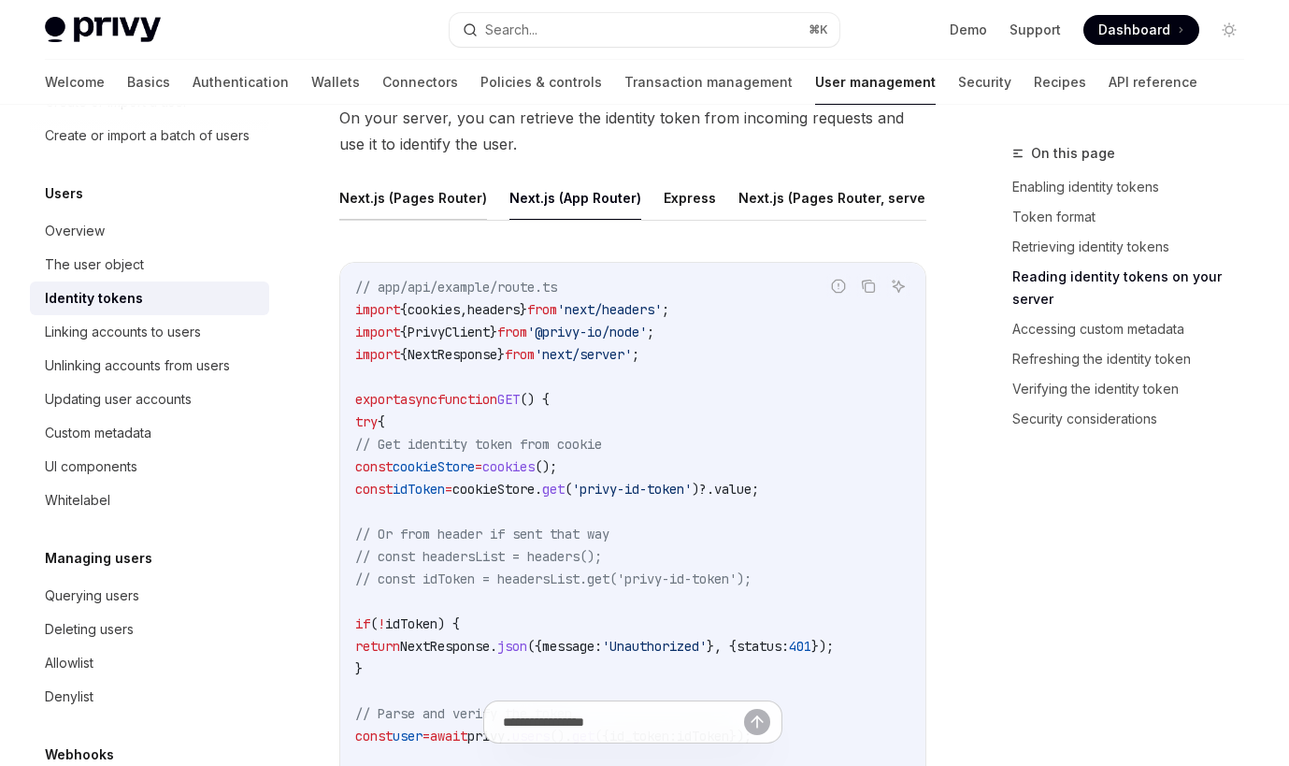
click at [433, 220] on button "Next.js (Pages Router)" at bounding box center [413, 198] width 148 height 44
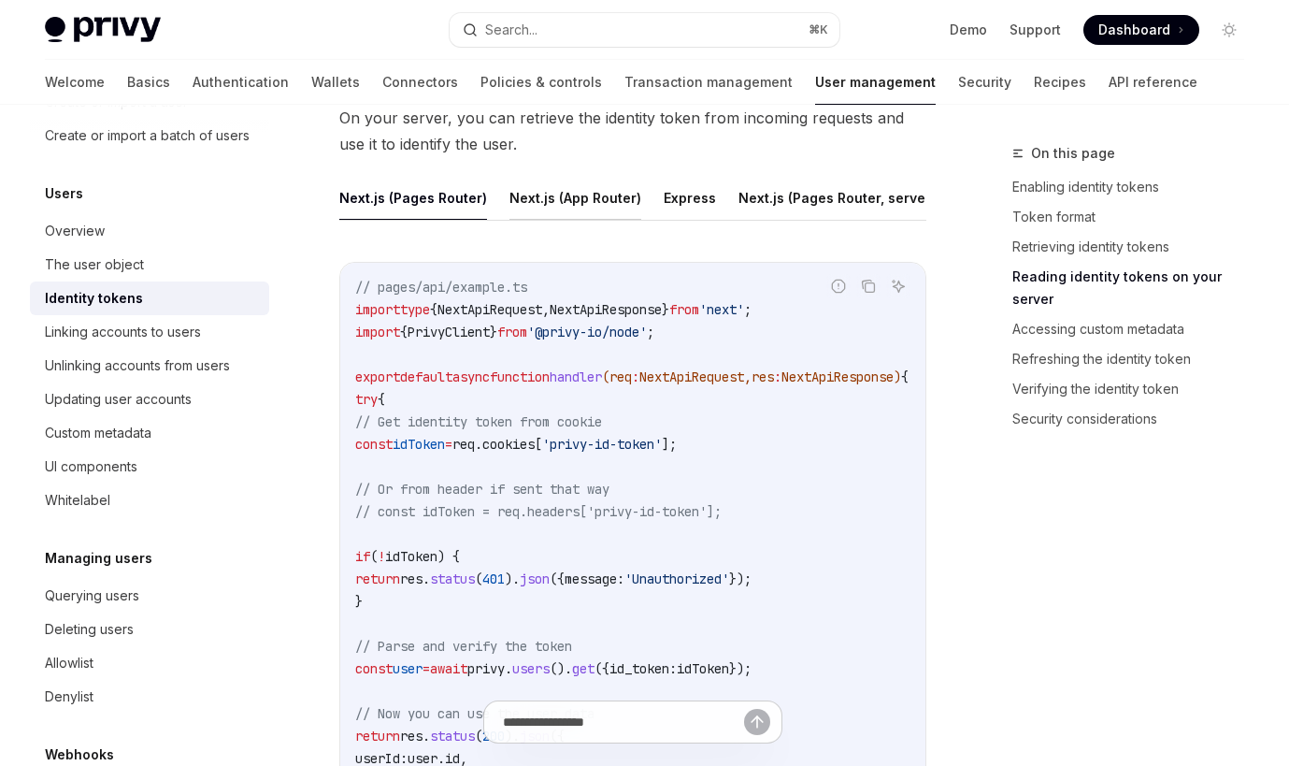
click at [554, 220] on button "Next.js (App Router)" at bounding box center [576, 198] width 132 height 44
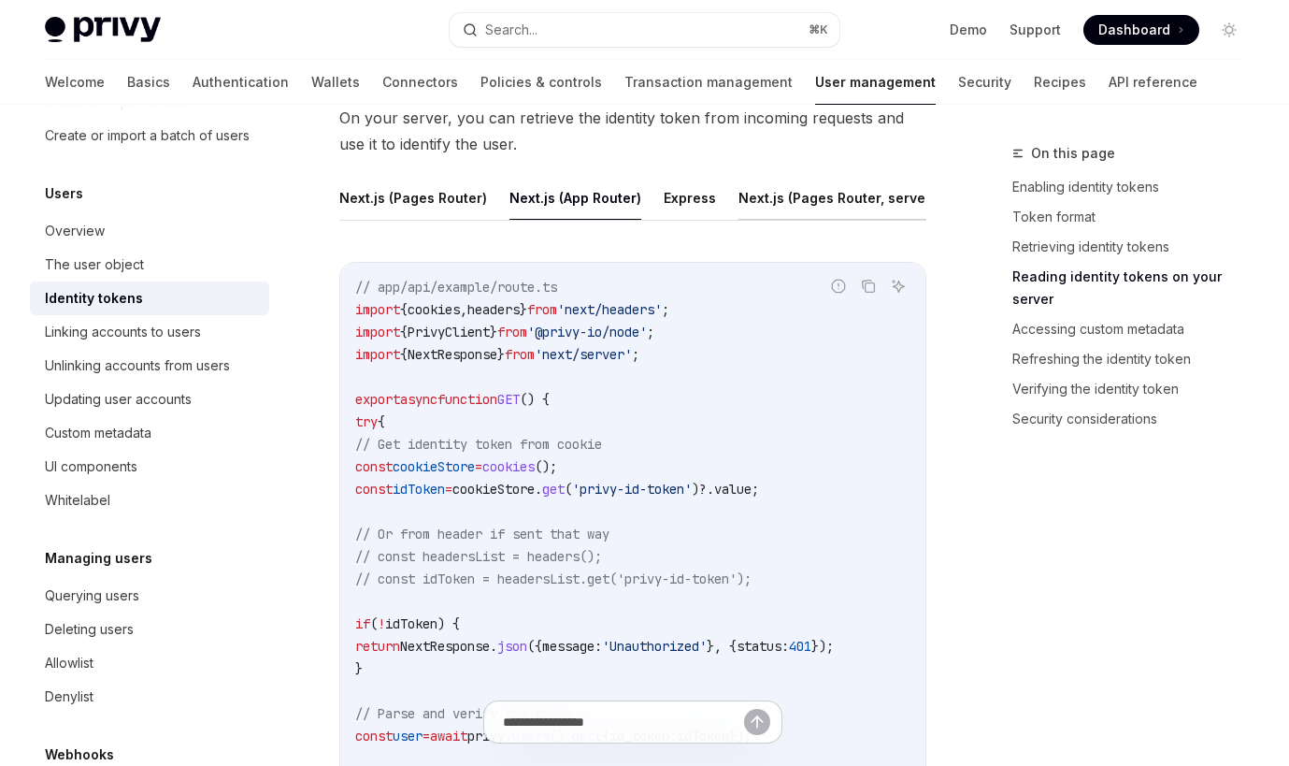
click at [871, 220] on button "Next.js (Pages Router, server-auth)" at bounding box center [855, 198] width 233 height 44
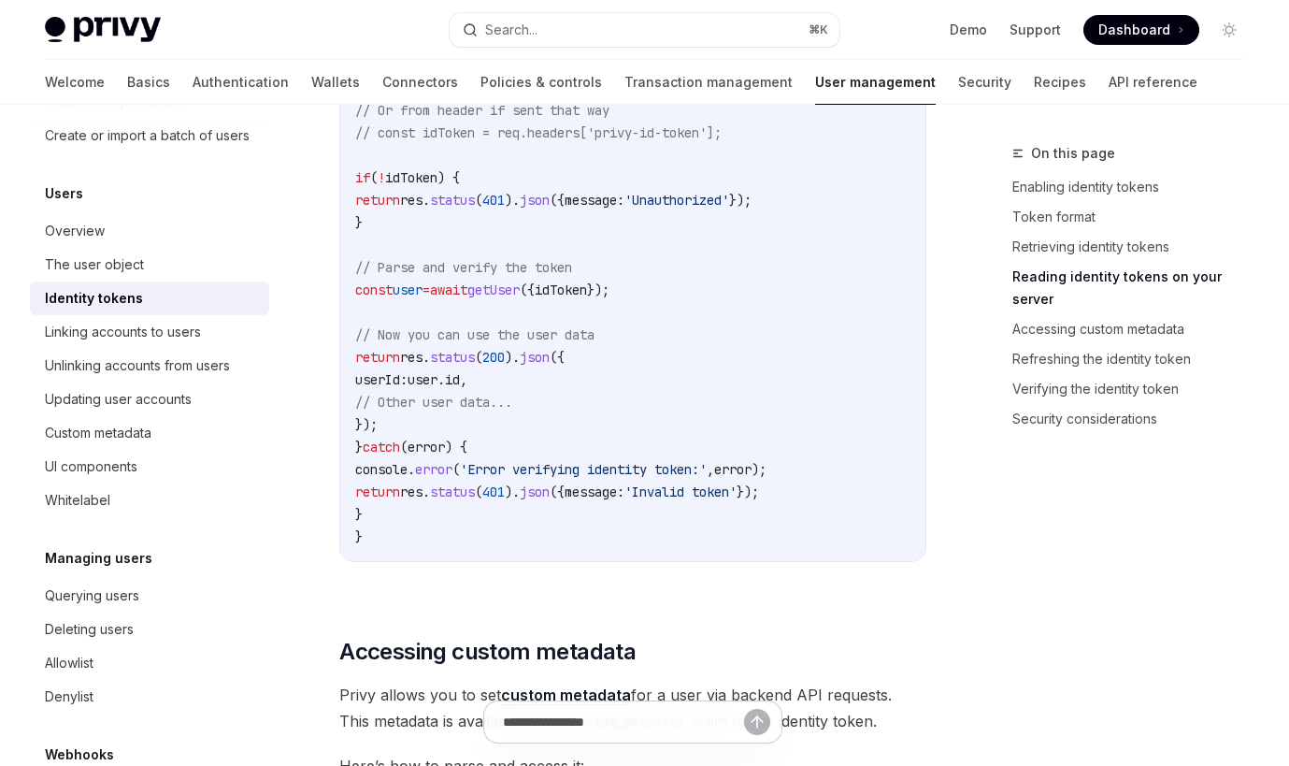
scroll to position [2957, 0]
click at [520, 297] on span "getUser" at bounding box center [494, 289] width 52 height 17
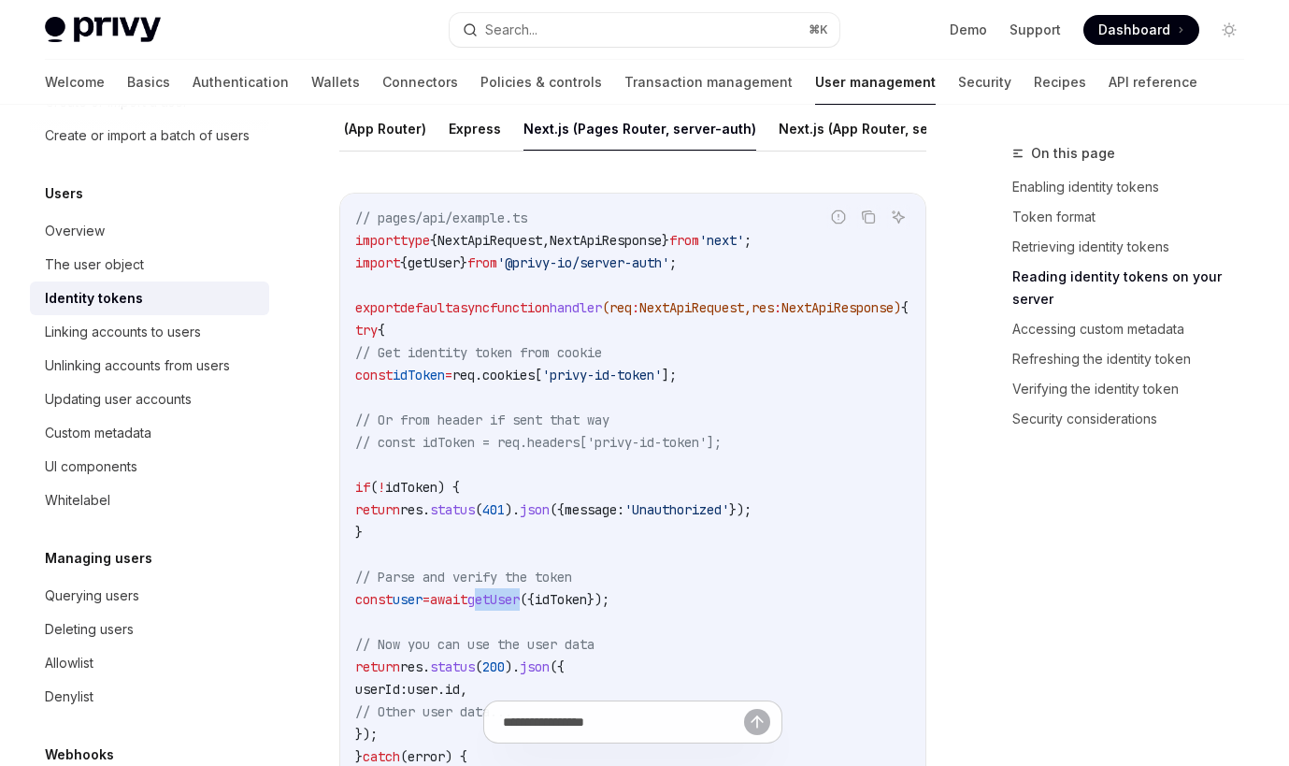
scroll to position [0, 259]
click at [801, 151] on button "Next.js (App Router, server-auth)" at bounding box center [843, 129] width 217 height 44
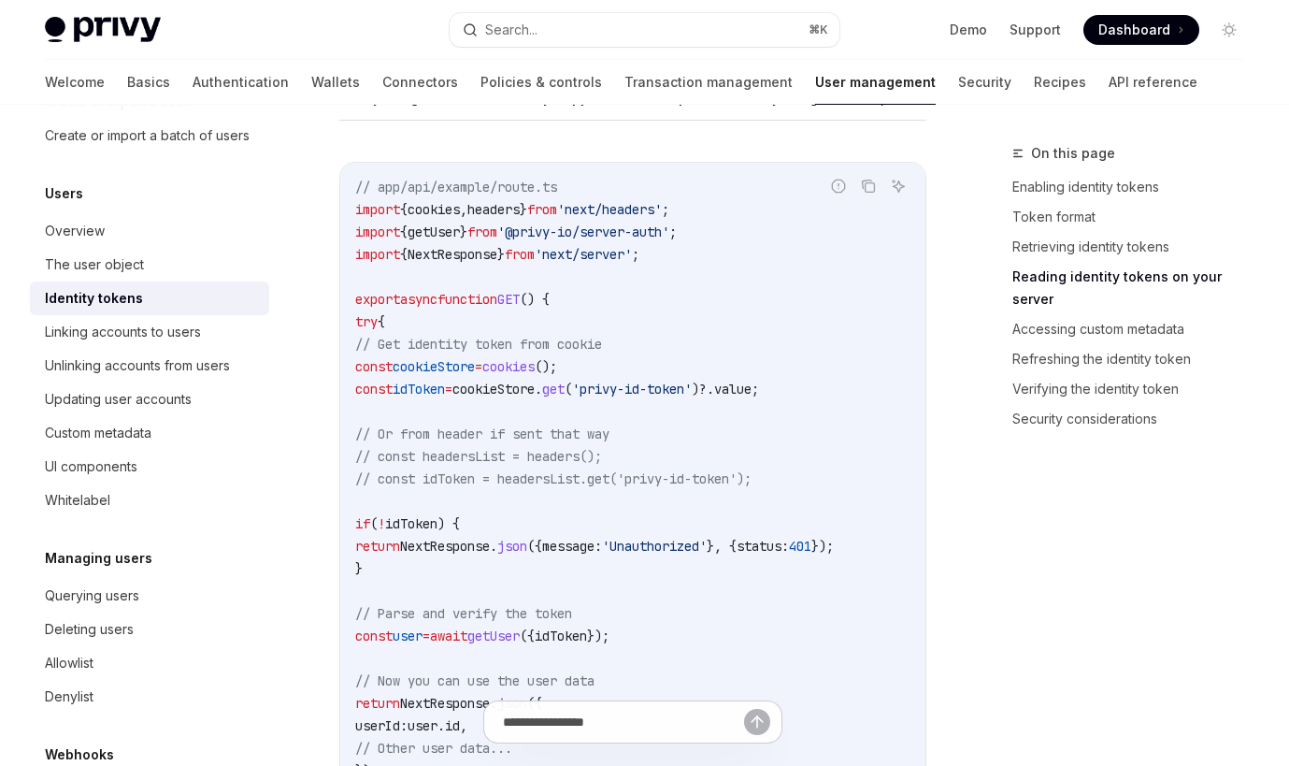
scroll to position [2671, 0]
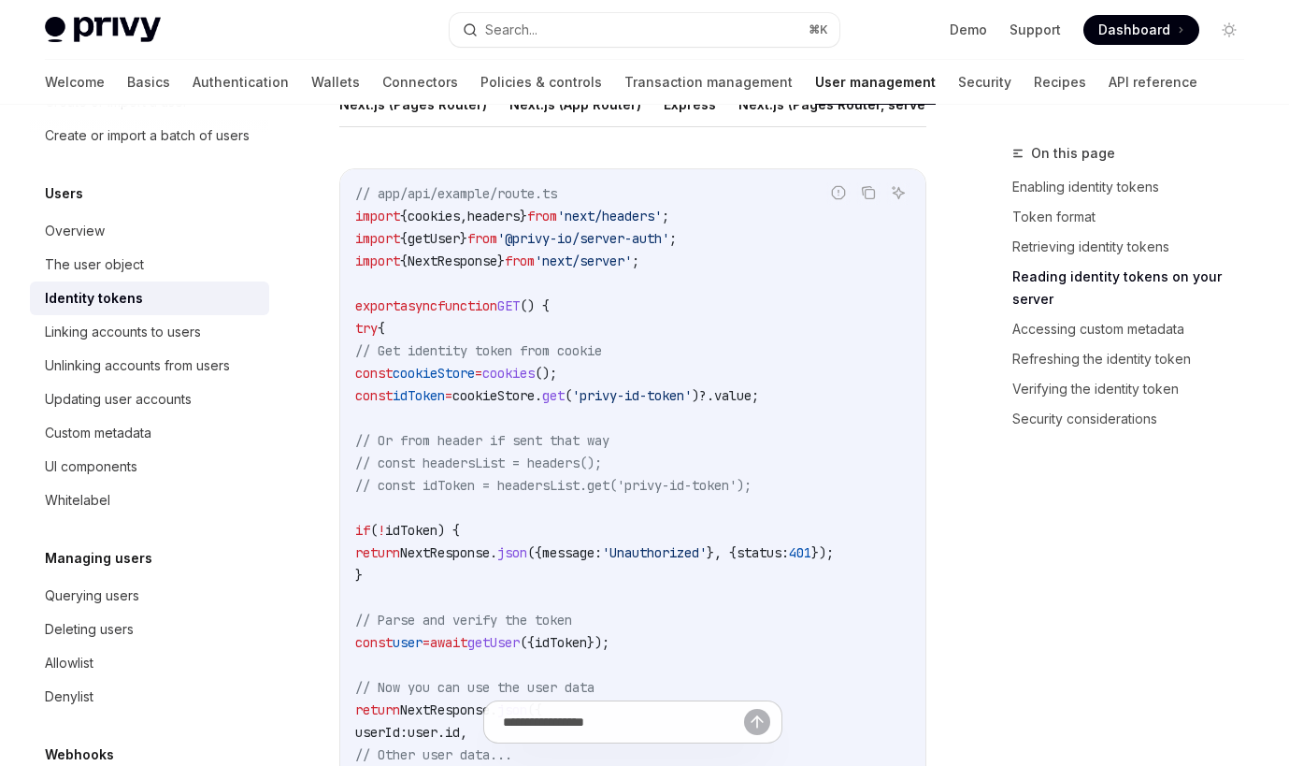
click at [451, 247] on span "getUser" at bounding box center [434, 238] width 52 height 17
copy span "getUser"
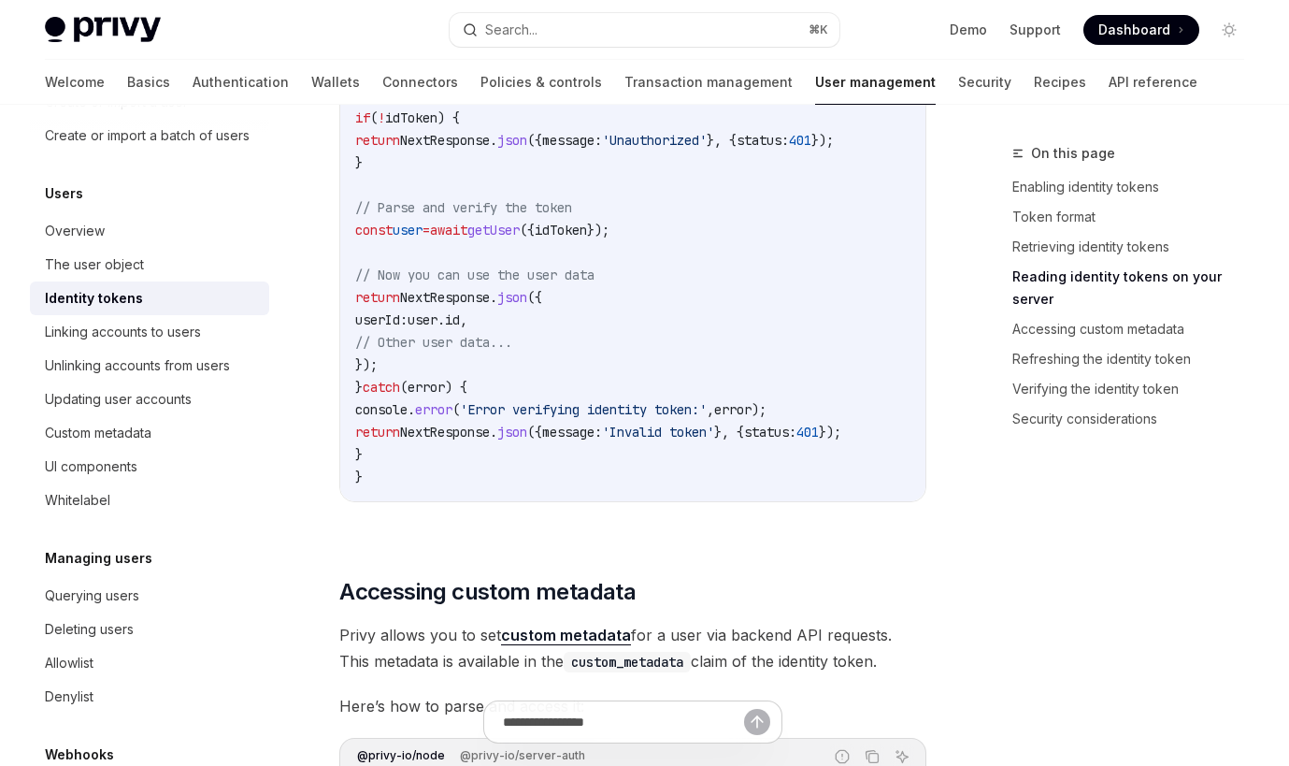
scroll to position [3084, 0]
drag, startPoint x: 486, startPoint y: 251, endPoint x: 593, endPoint y: 255, distance: 106.7
click at [593, 238] on span "const user = await getUser ({ idToken });" at bounding box center [482, 229] width 254 height 17
copy span "await getUser"
click at [516, 268] on code "// app/api/example/route.ts import { cookies , headers } from 'next/headers' ; …" at bounding box center [632, 128] width 555 height 718
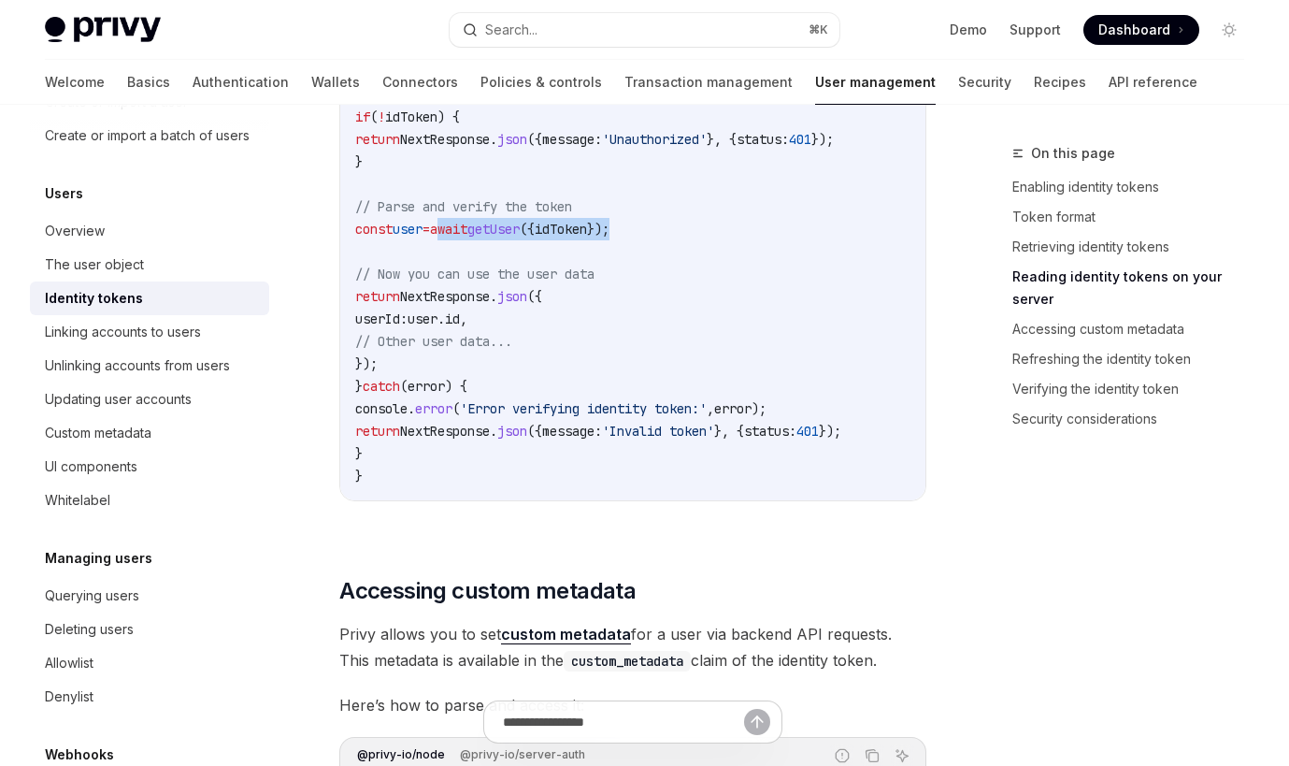
scroll to position [0, 79]
drag, startPoint x: 491, startPoint y: 250, endPoint x: 951, endPoint y: 256, distance: 460.1
click at [926, 256] on div "// app/api/example/route.ts import { cookies , headers } from 'next/headers' ; …" at bounding box center [632, 128] width 585 height 744
copy span "await getUser ({ idToken });"
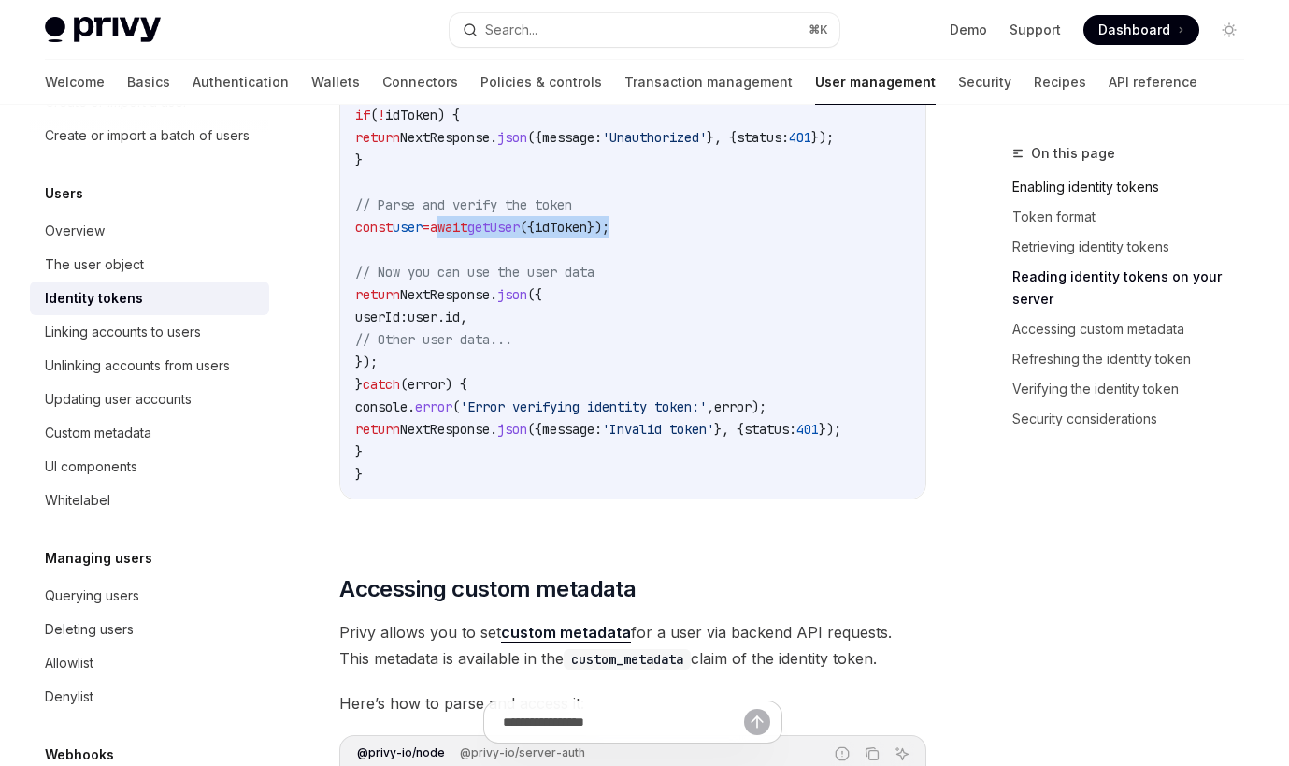
click at [1083, 188] on link "Enabling identity tokens" at bounding box center [1136, 187] width 247 height 30
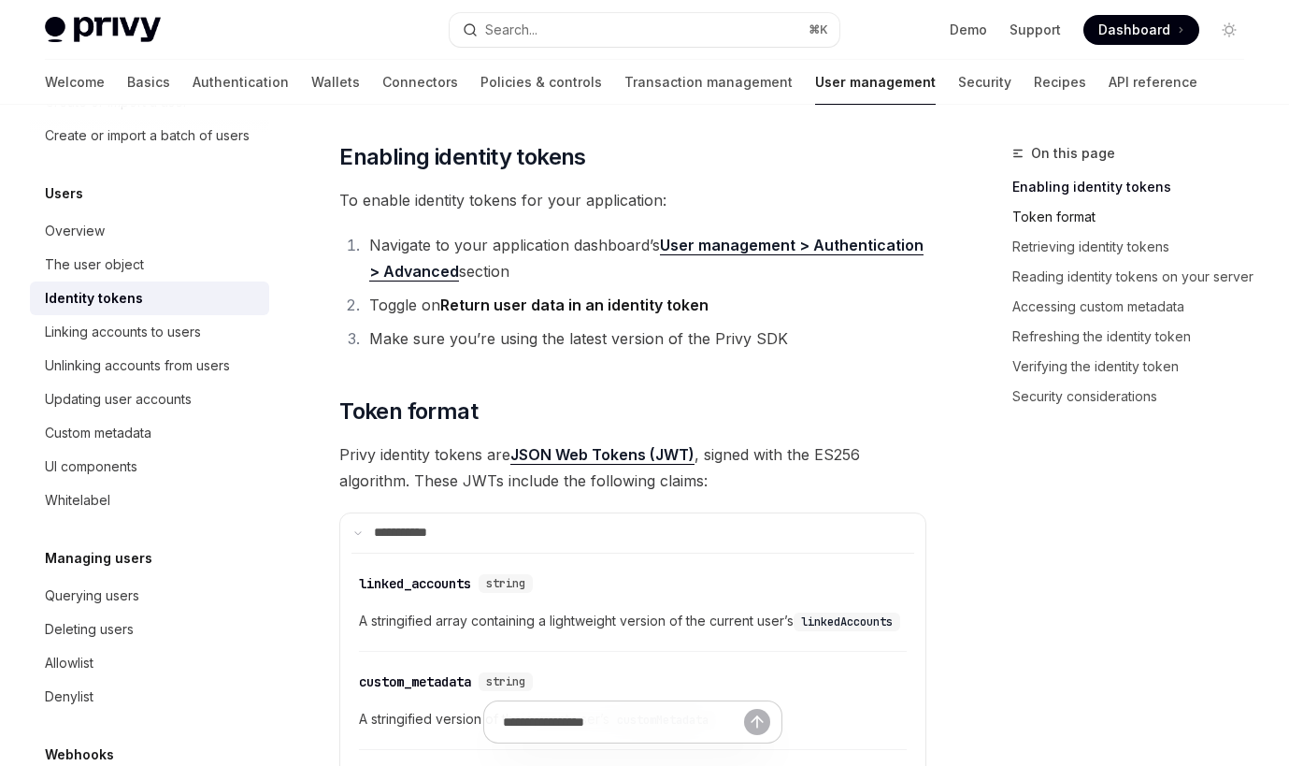
click at [1078, 213] on link "Token format" at bounding box center [1136, 217] width 247 height 30
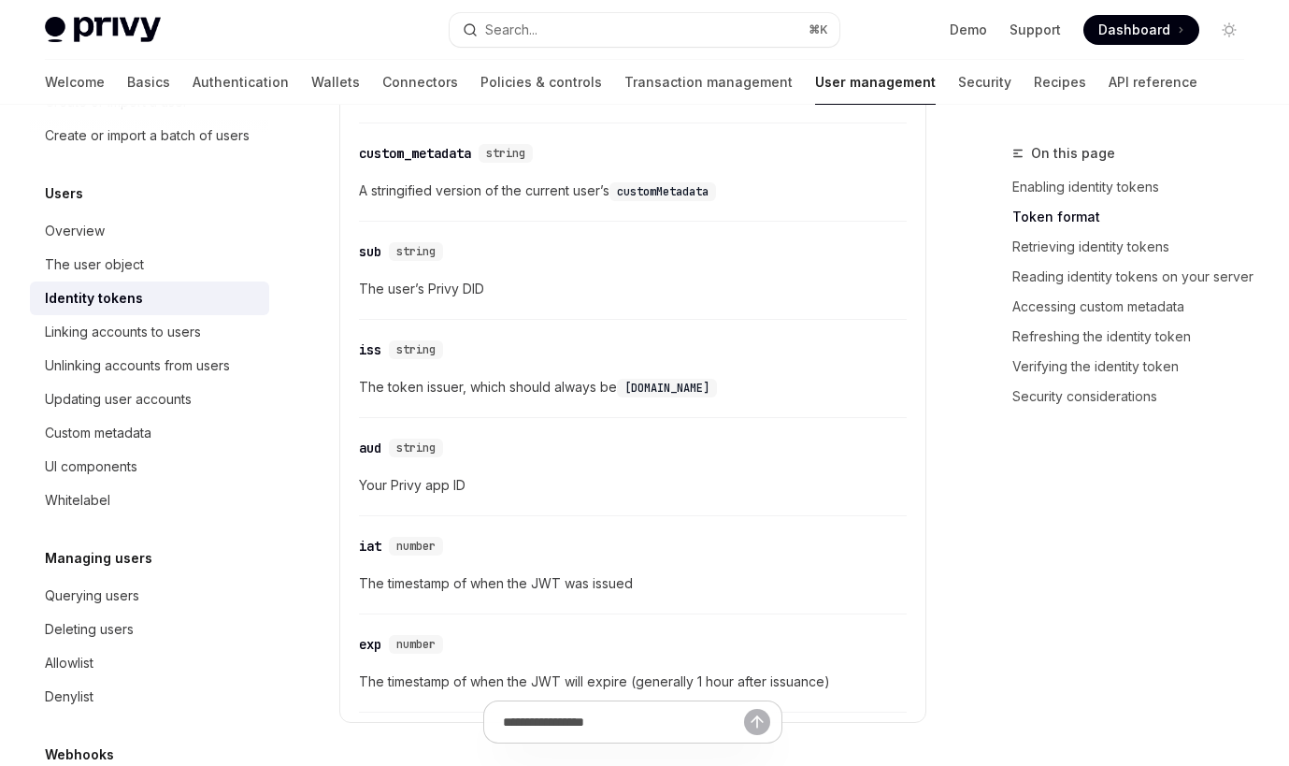
scroll to position [1327, 0]
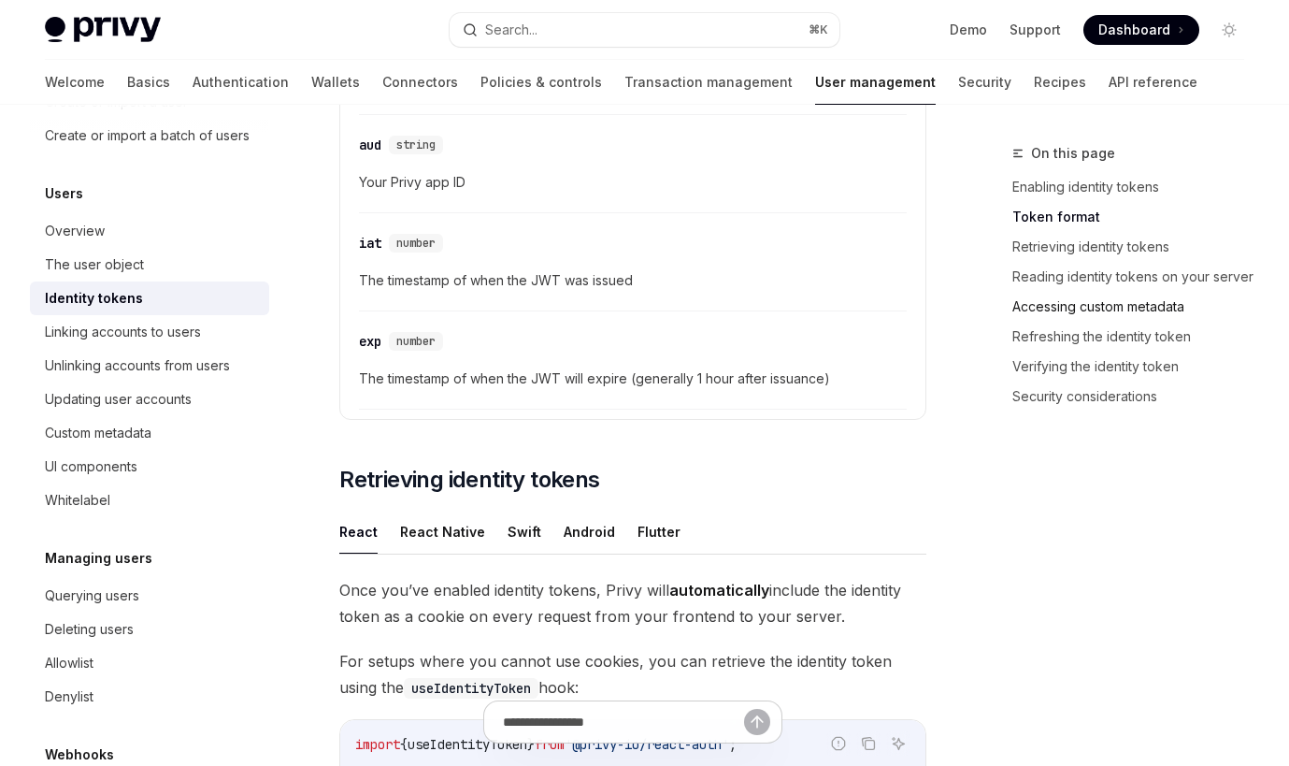
click at [1105, 310] on link "Accessing custom metadata" at bounding box center [1136, 307] width 247 height 30
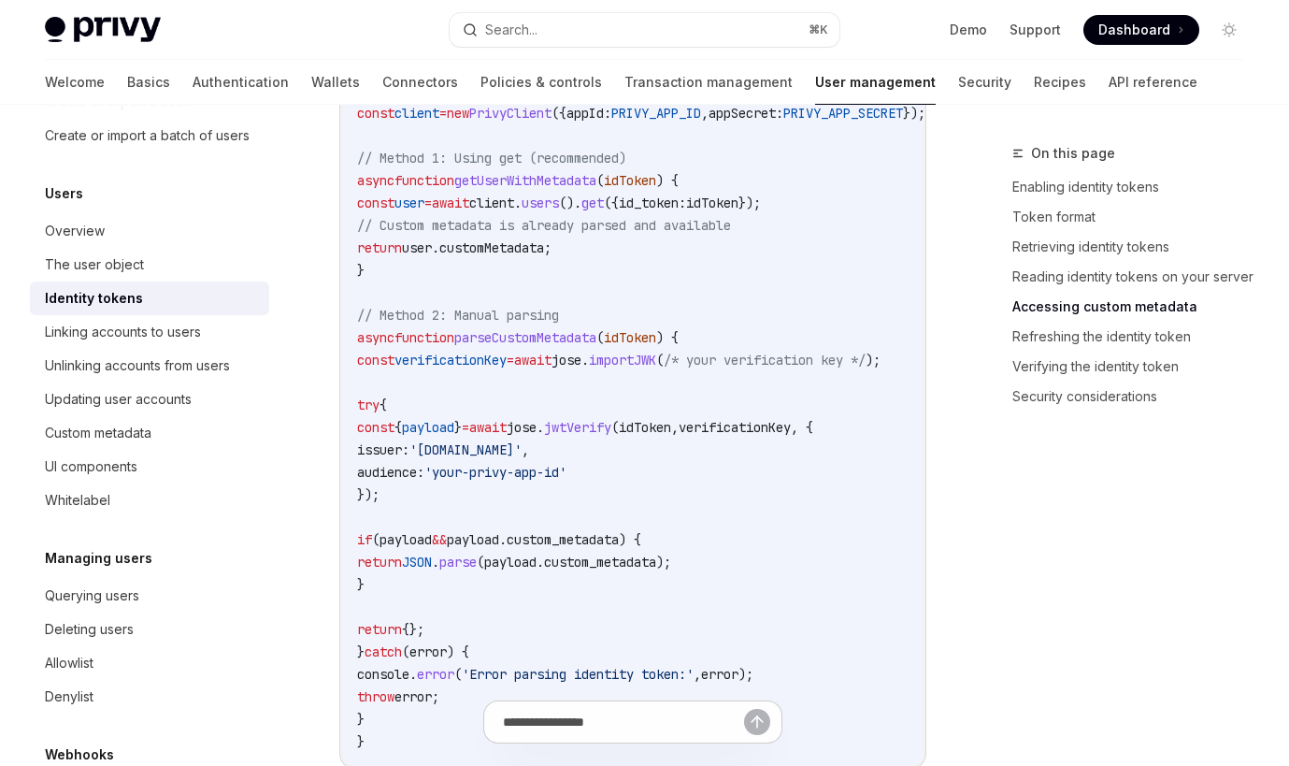
scroll to position [3840, 0]
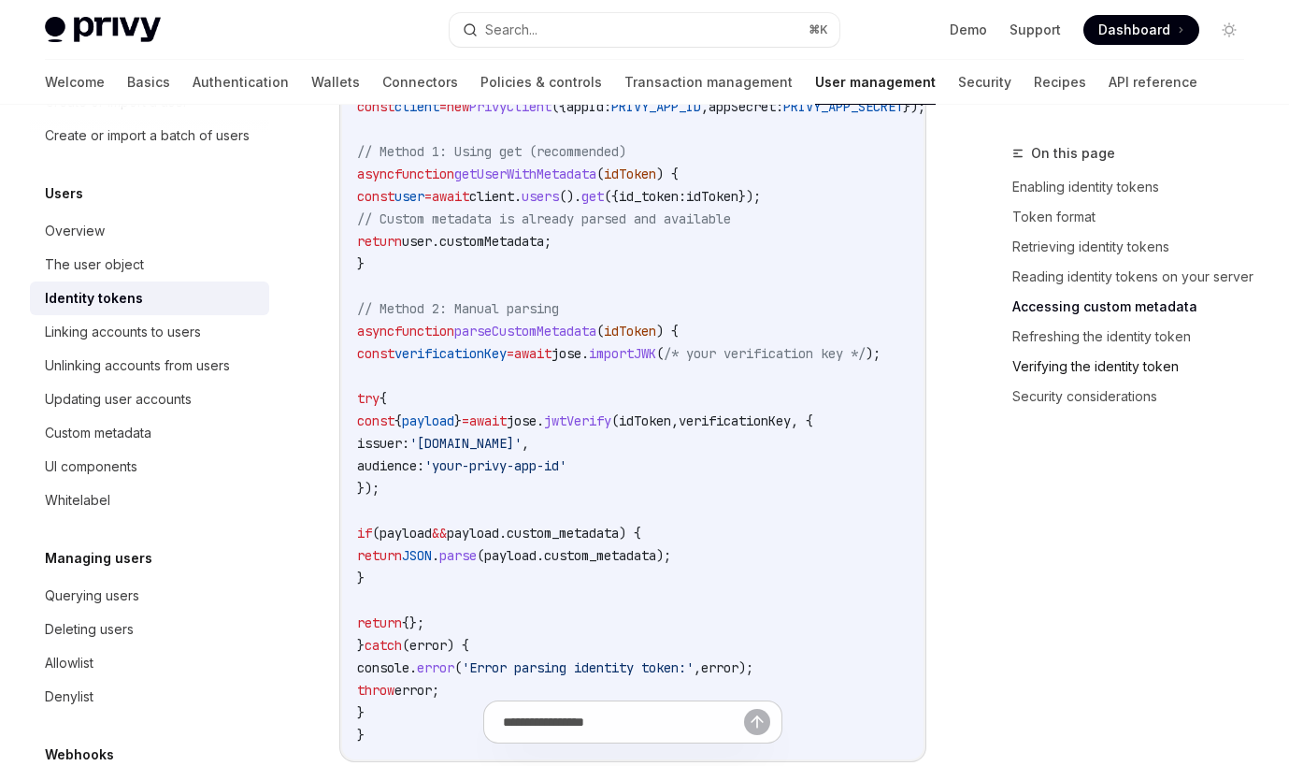
click at [1105, 376] on link "Verifying the identity token" at bounding box center [1136, 367] width 247 height 30
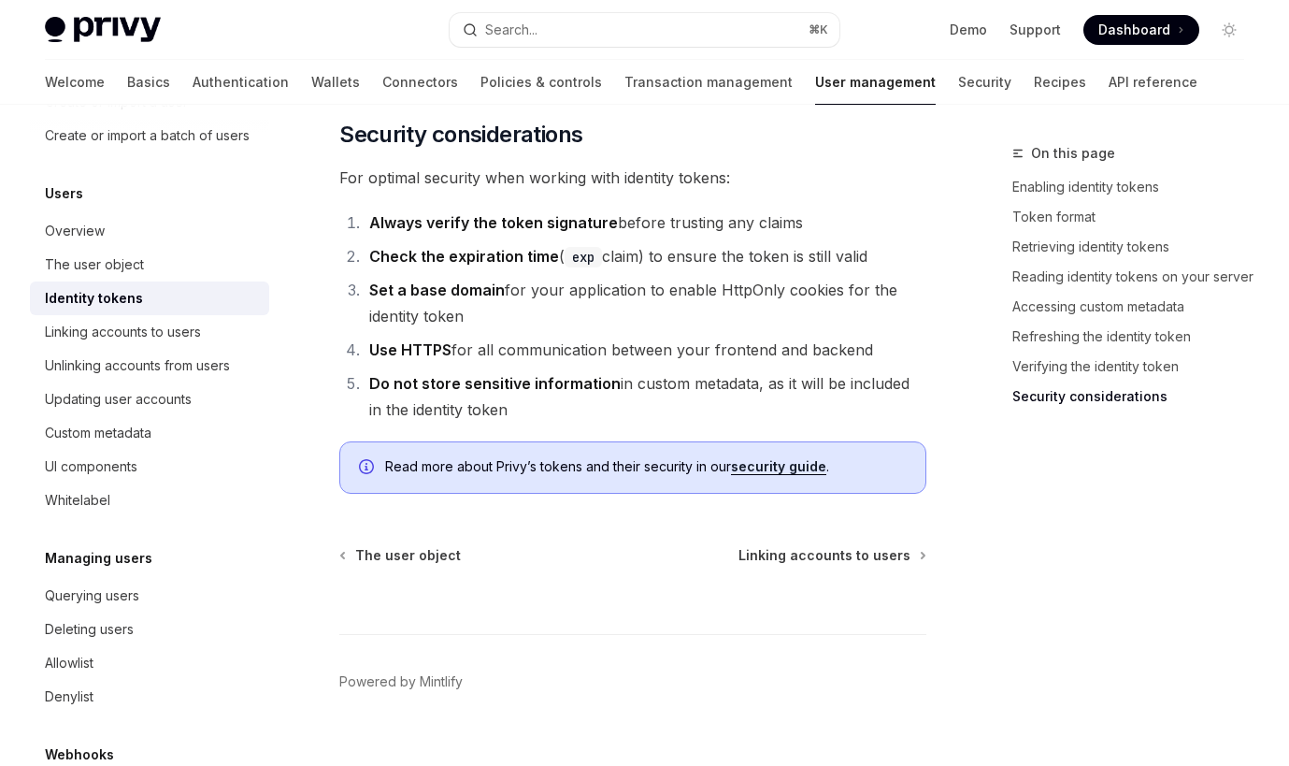
scroll to position [6432, 0]
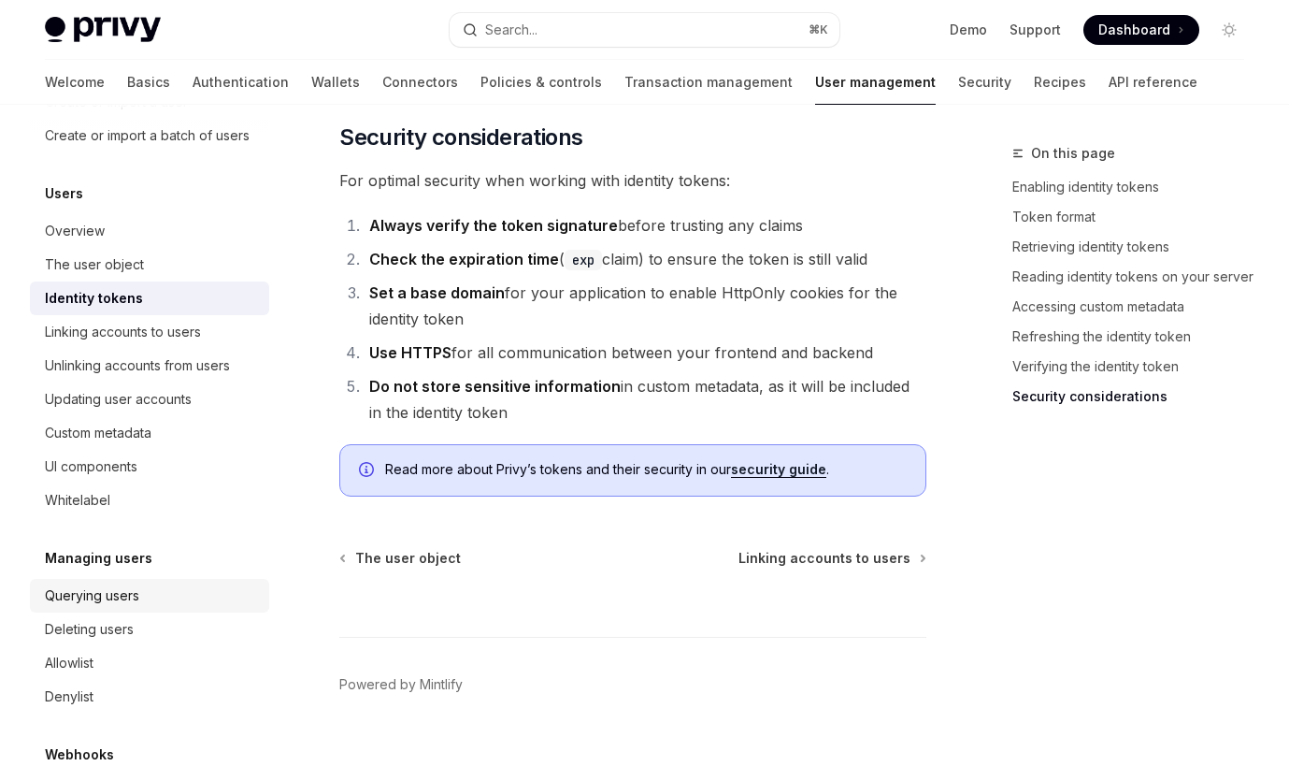
click at [148, 600] on div "Querying users" at bounding box center [151, 595] width 213 height 22
type textarea "*"
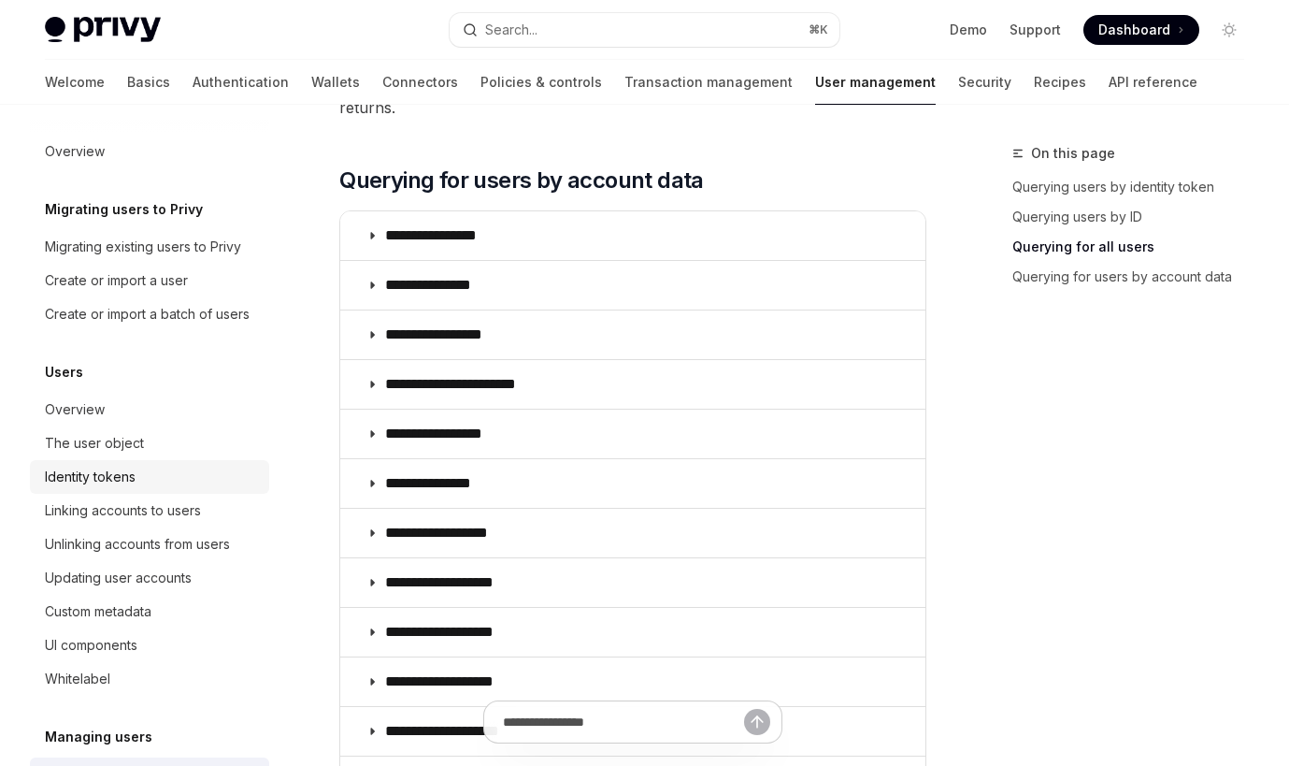
click at [127, 475] on div "Identity tokens" at bounding box center [90, 477] width 91 height 22
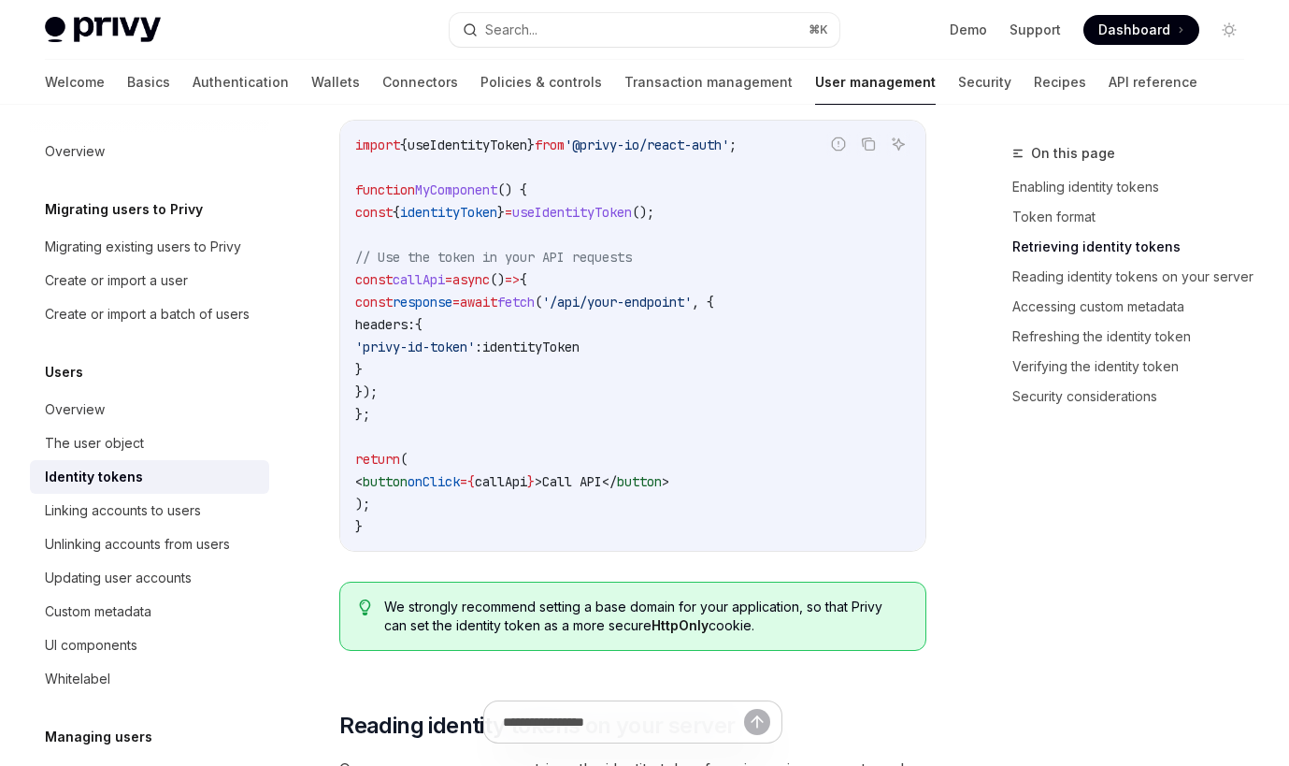
scroll to position [1927, 0]
click at [1090, 283] on link "Reading identity tokens on your server" at bounding box center [1136, 277] width 247 height 30
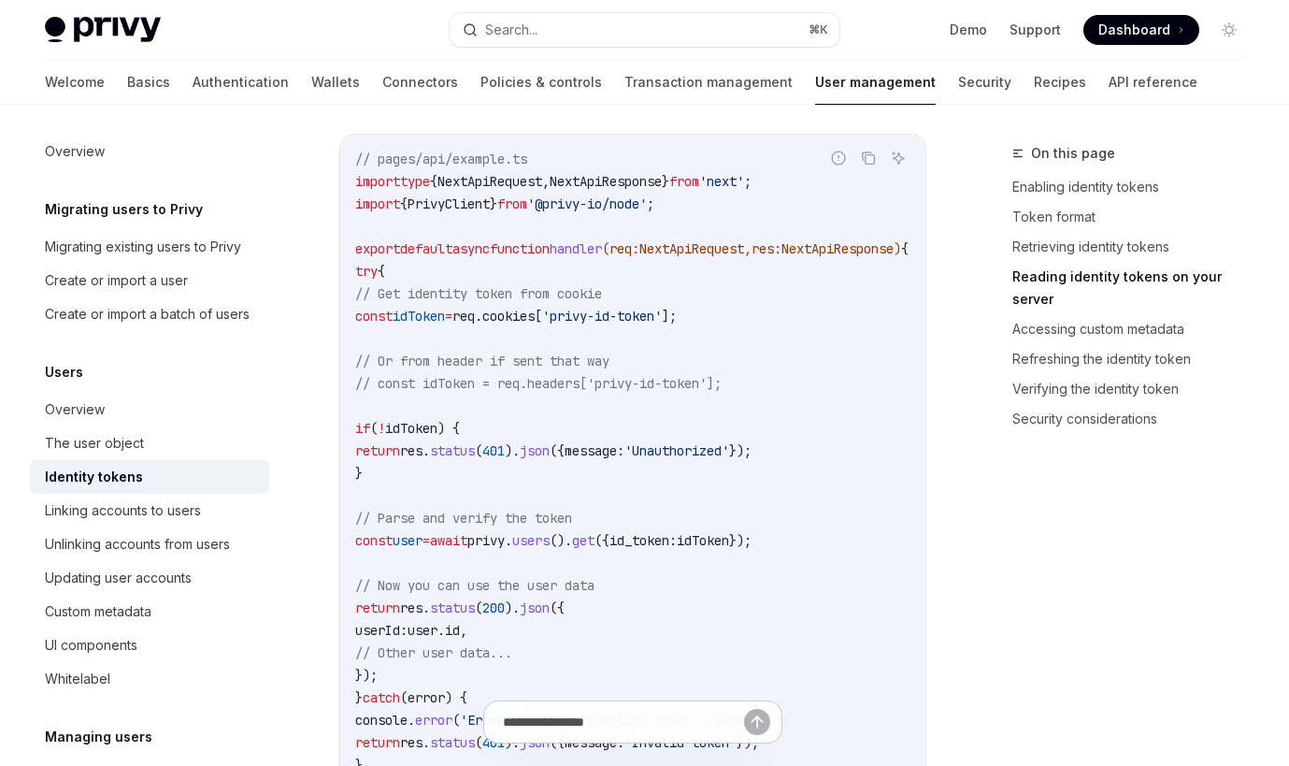
scroll to position [2703, 0]
drag, startPoint x: 387, startPoint y: 340, endPoint x: 762, endPoint y: 341, distance: 375.0
click at [762, 341] on code "// pages/api/example.ts import type { NextApiRequest , NextApiResponse } from '…" at bounding box center [654, 475] width 598 height 651
copy span "const idToken = req . cookies [ 'privy-id-token' ];"
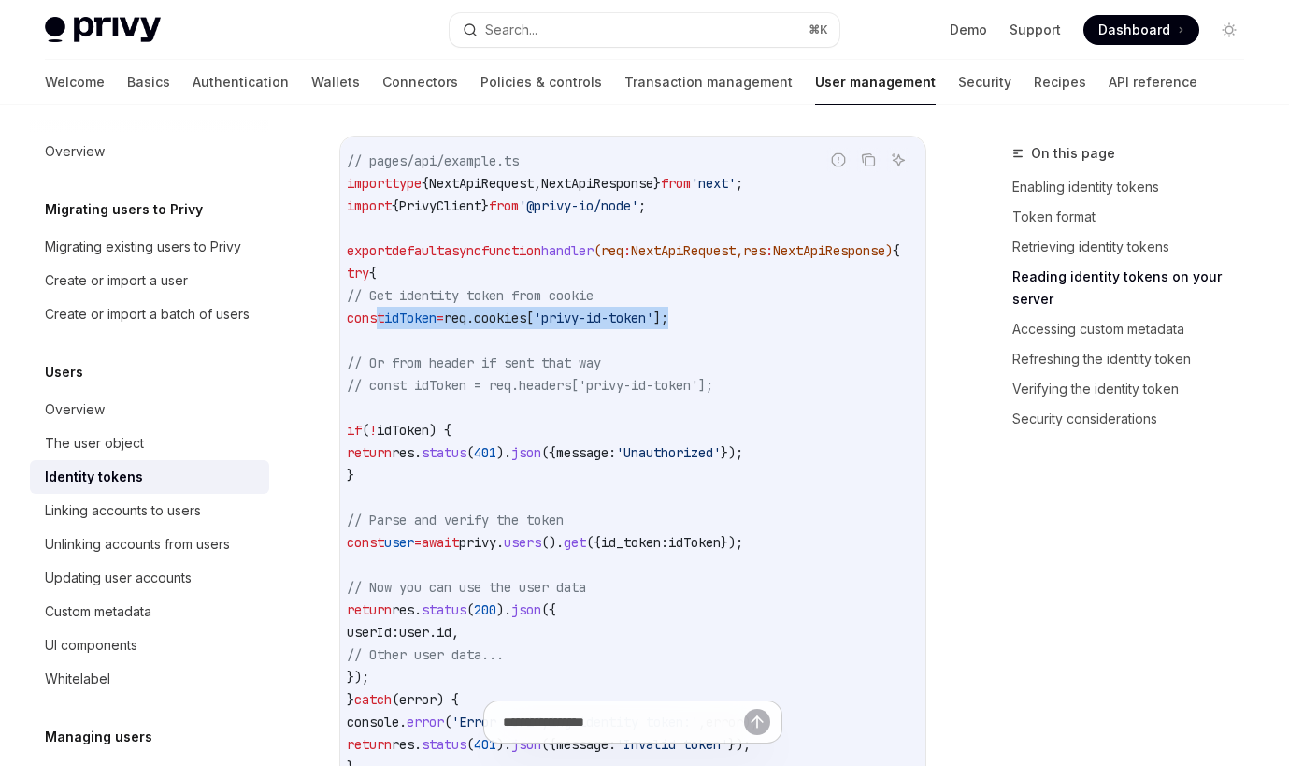
scroll to position [0, 0]
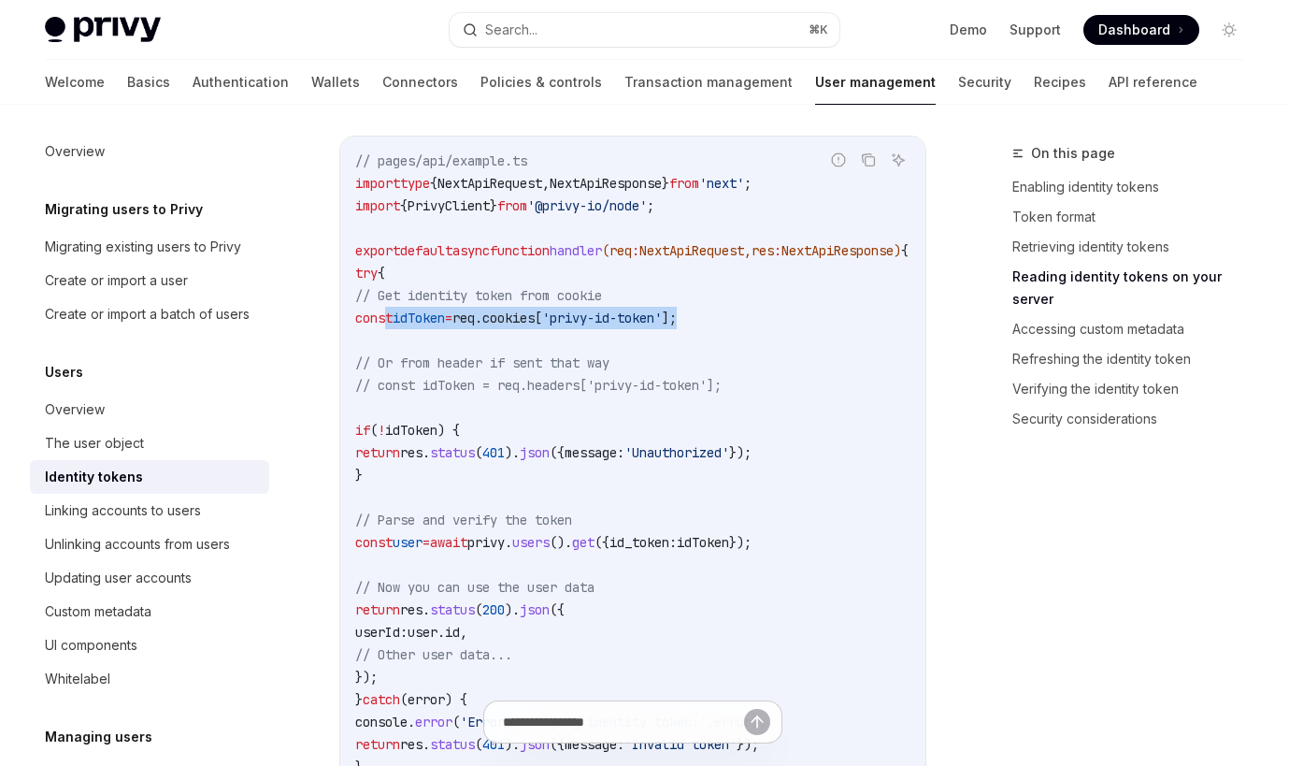
click at [536, 192] on span "NextApiRequest" at bounding box center [490, 183] width 105 height 17
copy span "NextApiRequest"
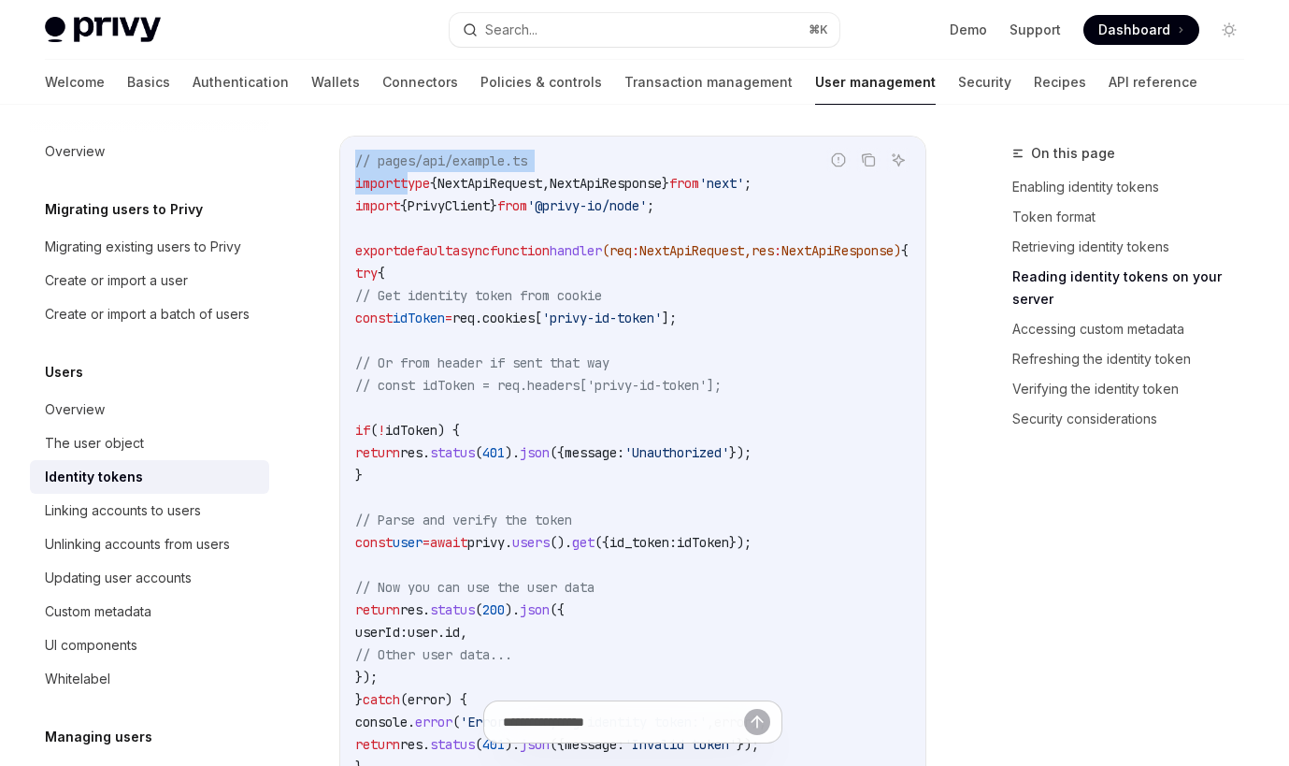
drag, startPoint x: 832, startPoint y: 209, endPoint x: 404, endPoint y: 201, distance: 428.3
click at [404, 201] on div "Report incorrect code Copy Ask AI // pages/api/example.ts import type { NextApi…" at bounding box center [632, 475] width 587 height 679
click at [404, 192] on span "type" at bounding box center [415, 183] width 30 height 17
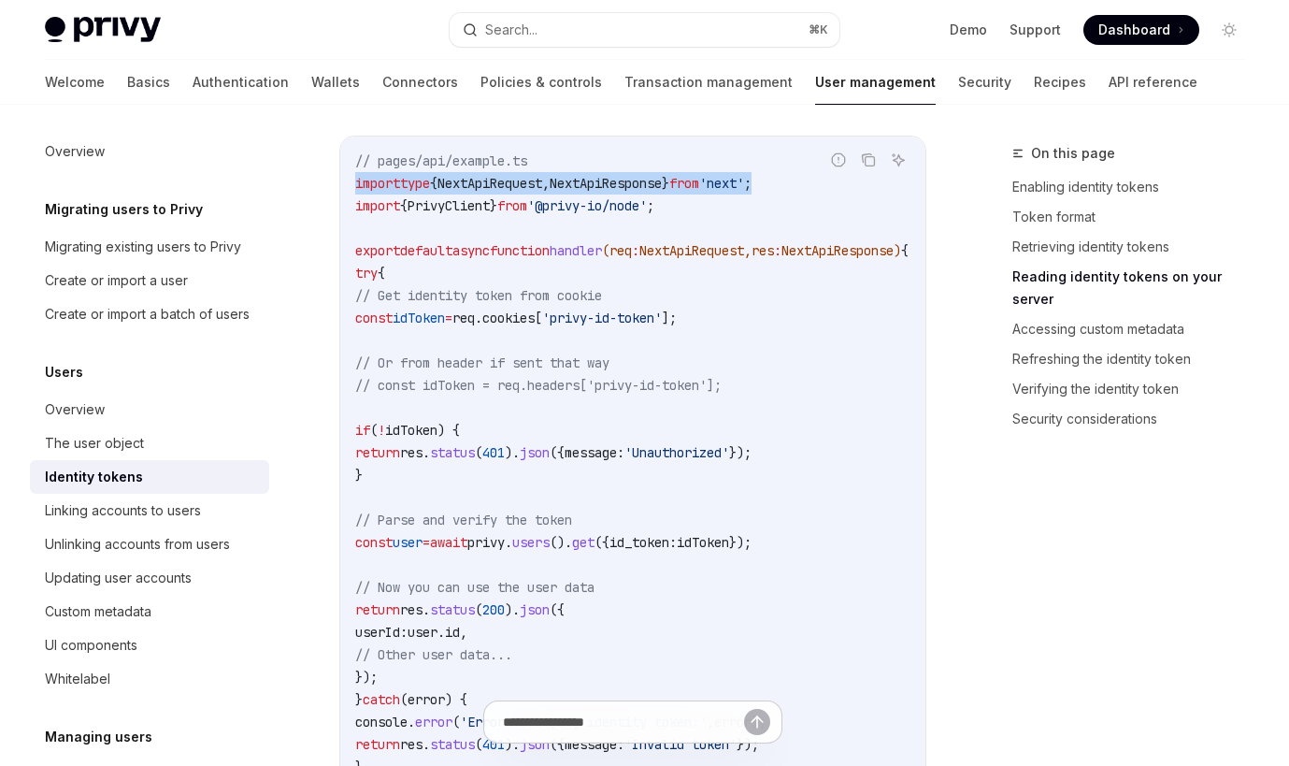
drag, startPoint x: 355, startPoint y: 201, endPoint x: 879, endPoint y: 204, distance: 523.6
click at [879, 204] on div "// pages/api/example.ts import type { NextApiRequest , NextApiResponse } from '…" at bounding box center [632, 475] width 585 height 677
copy span "import type { NextApiRequest , NextApiResponse } from 'next' ;"
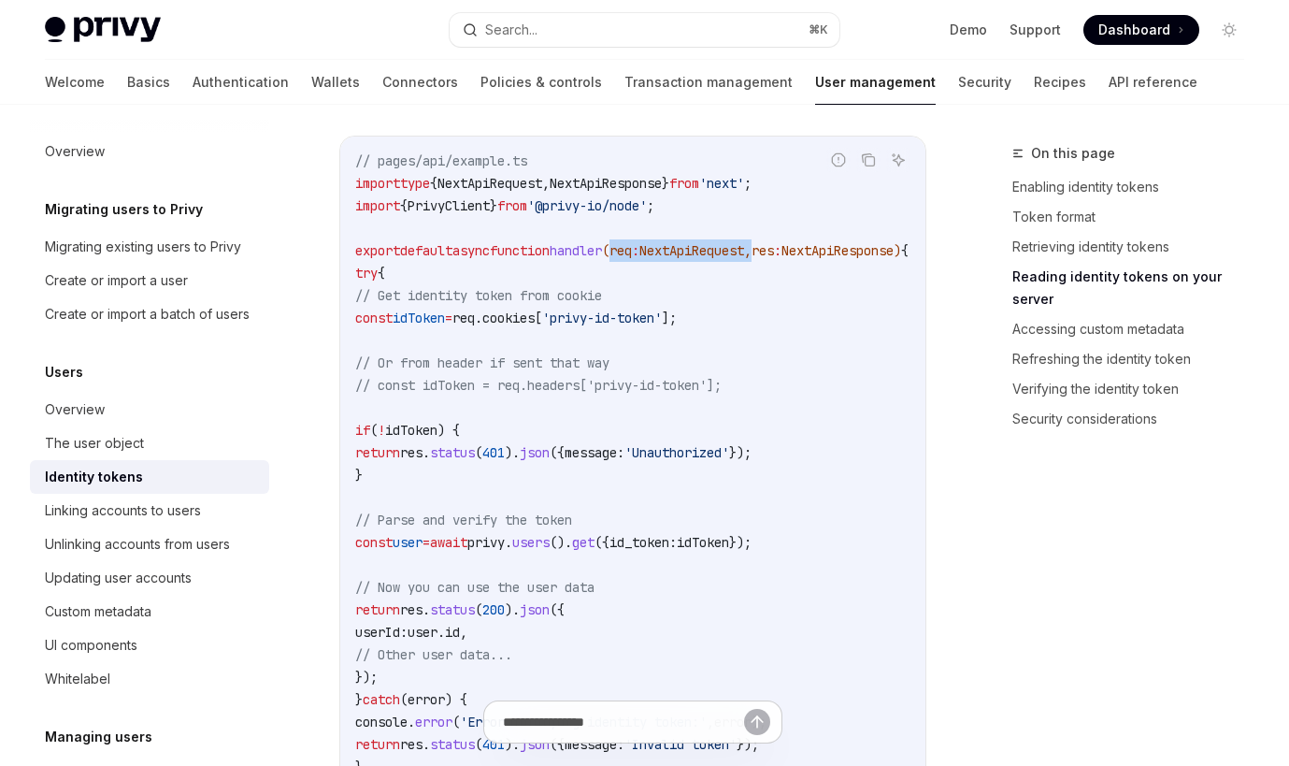
drag, startPoint x: 653, startPoint y: 274, endPoint x: 814, endPoint y: 269, distance: 161.8
click at [814, 259] on span "export default async function handler ( req : NextApiRequest , res : NextApiRes…" at bounding box center [632, 250] width 554 height 17
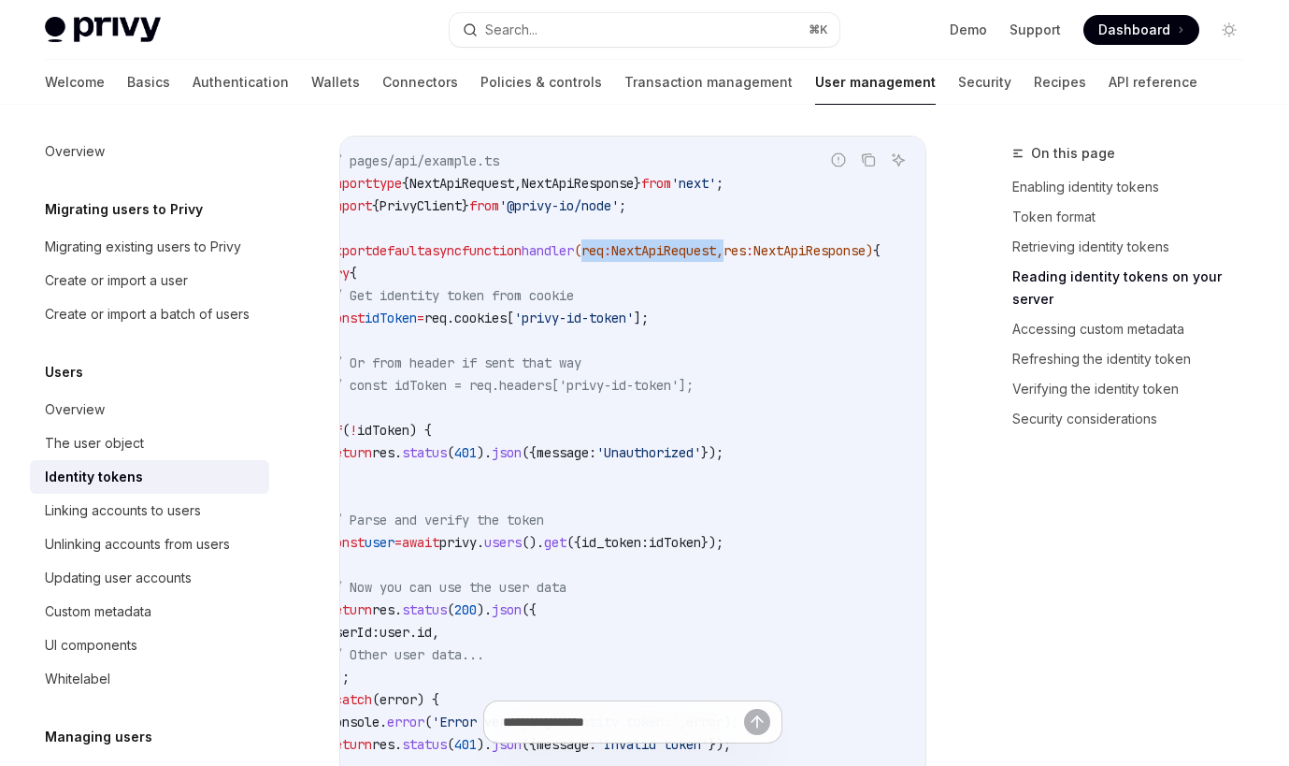
scroll to position [0, 119]
click at [813, 259] on span "NextApiResponse" at bounding box center [810, 250] width 112 height 17
drag, startPoint x: 683, startPoint y: 272, endPoint x: 859, endPoint y: 267, distance: 176.8
click at [859, 259] on span "export default async function handler ( req : NextApiRequest , res : NextApiRes…" at bounding box center [604, 250] width 554 height 17
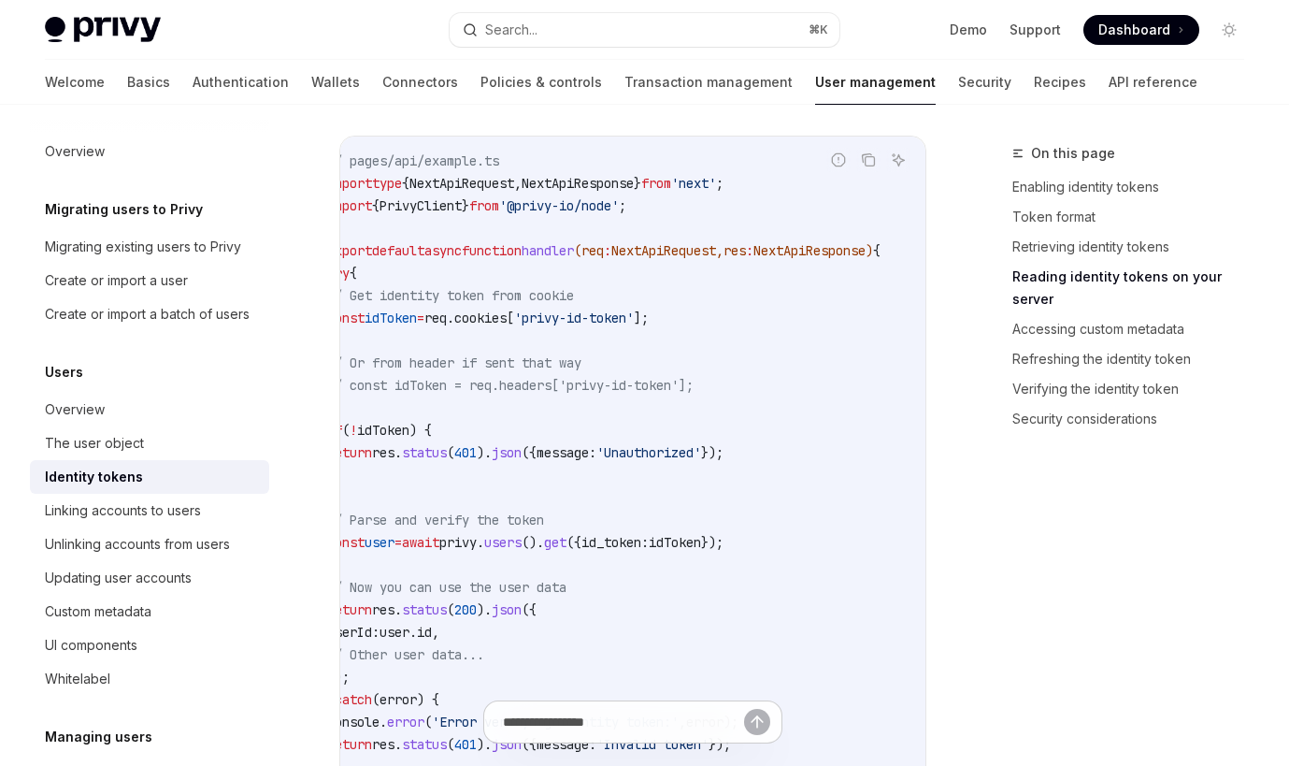
drag, startPoint x: 540, startPoint y: 274, endPoint x: 694, endPoint y: 272, distance: 153.4
click at [694, 259] on span "export default async function handler ( req : NextApiRequest , res : NextApiRes…" at bounding box center [604, 250] width 554 height 17
copy span "( req : NextApiRequest"
click at [1052, 314] on link "Accessing custom metadata" at bounding box center [1136, 329] width 247 height 30
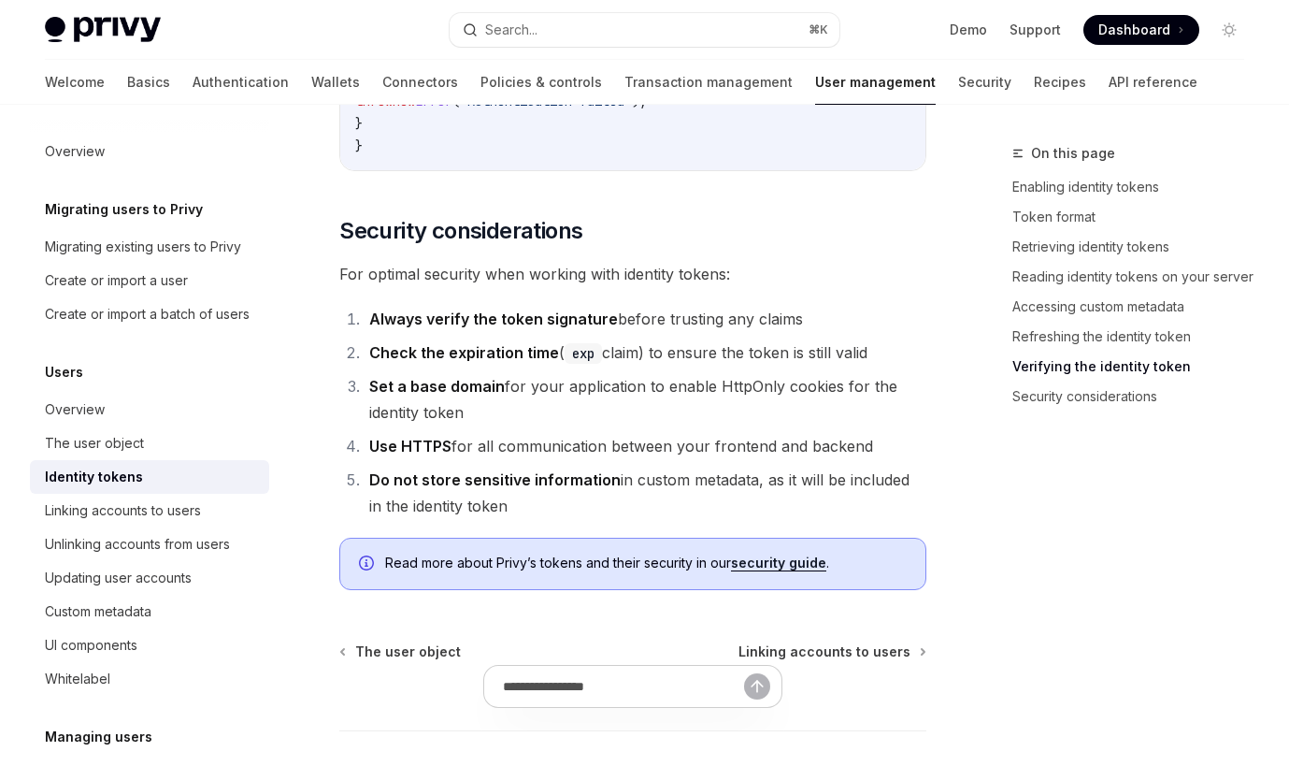
scroll to position [6286, 0]
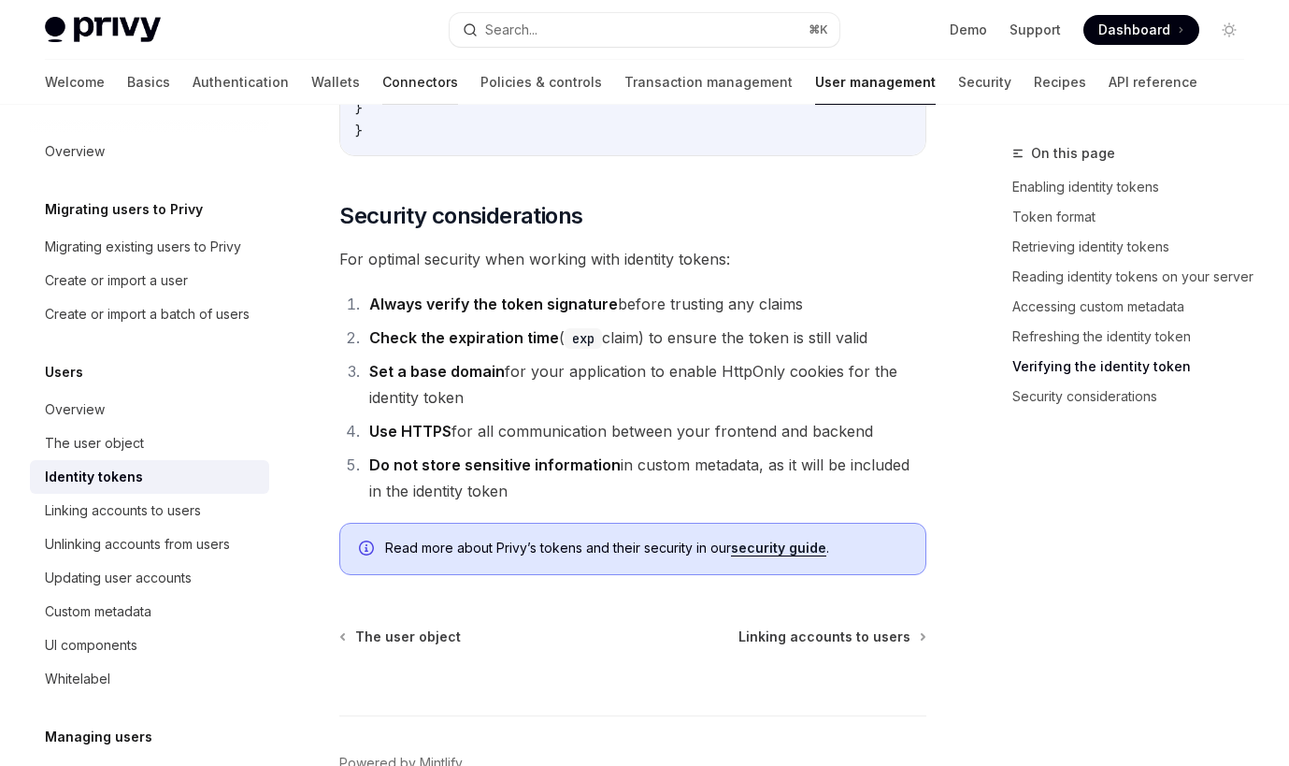
click at [382, 79] on link "Connectors" at bounding box center [420, 82] width 76 height 45
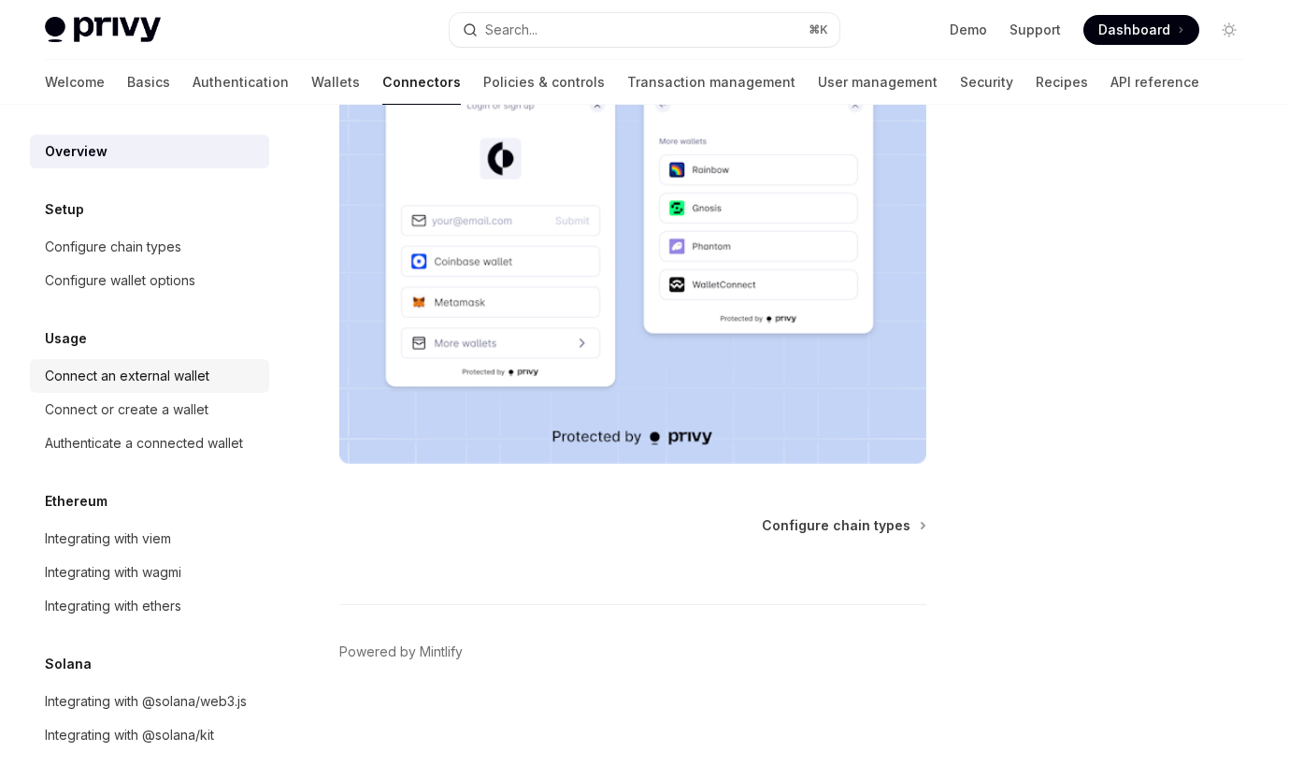
scroll to position [23, 0]
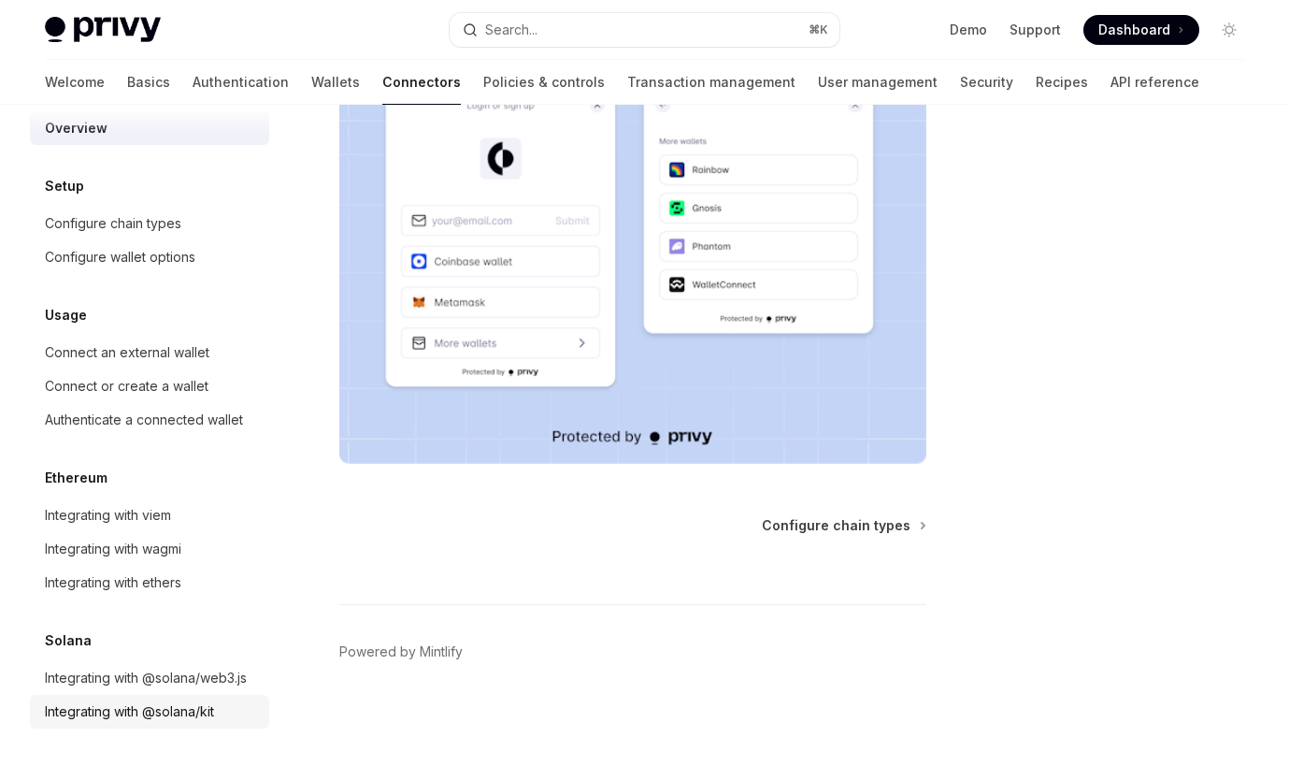
click at [238, 709] on div "Integrating with @solana/kit" at bounding box center [151, 711] width 213 height 22
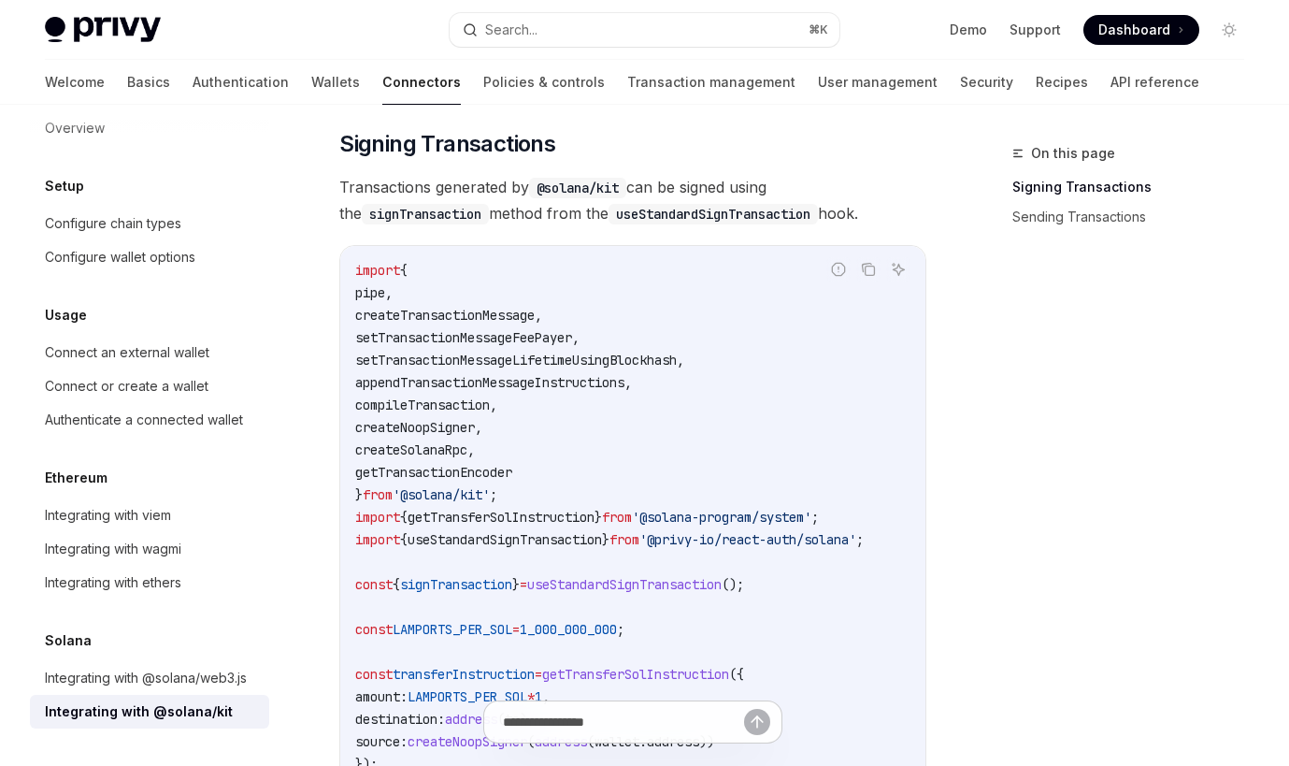
scroll to position [528, 0]
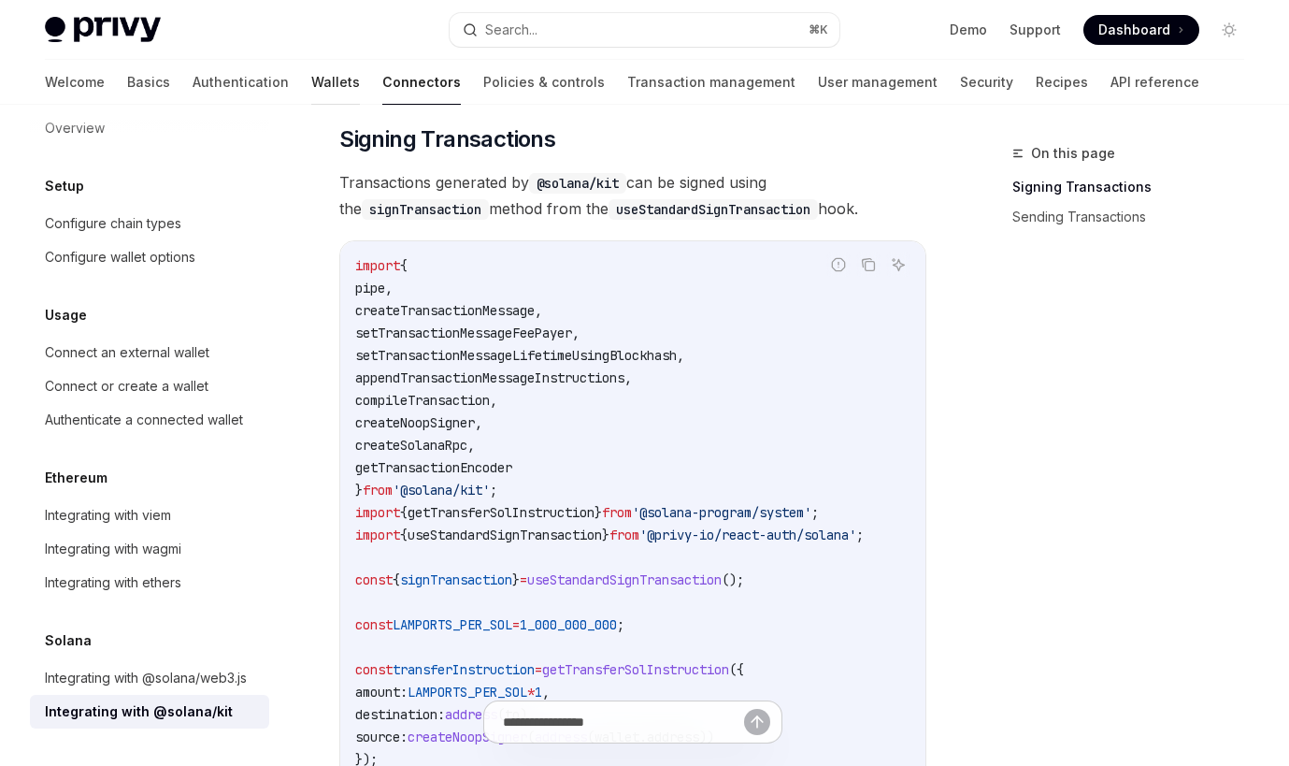
click at [311, 84] on link "Wallets" at bounding box center [335, 82] width 49 height 45
type textarea "*"
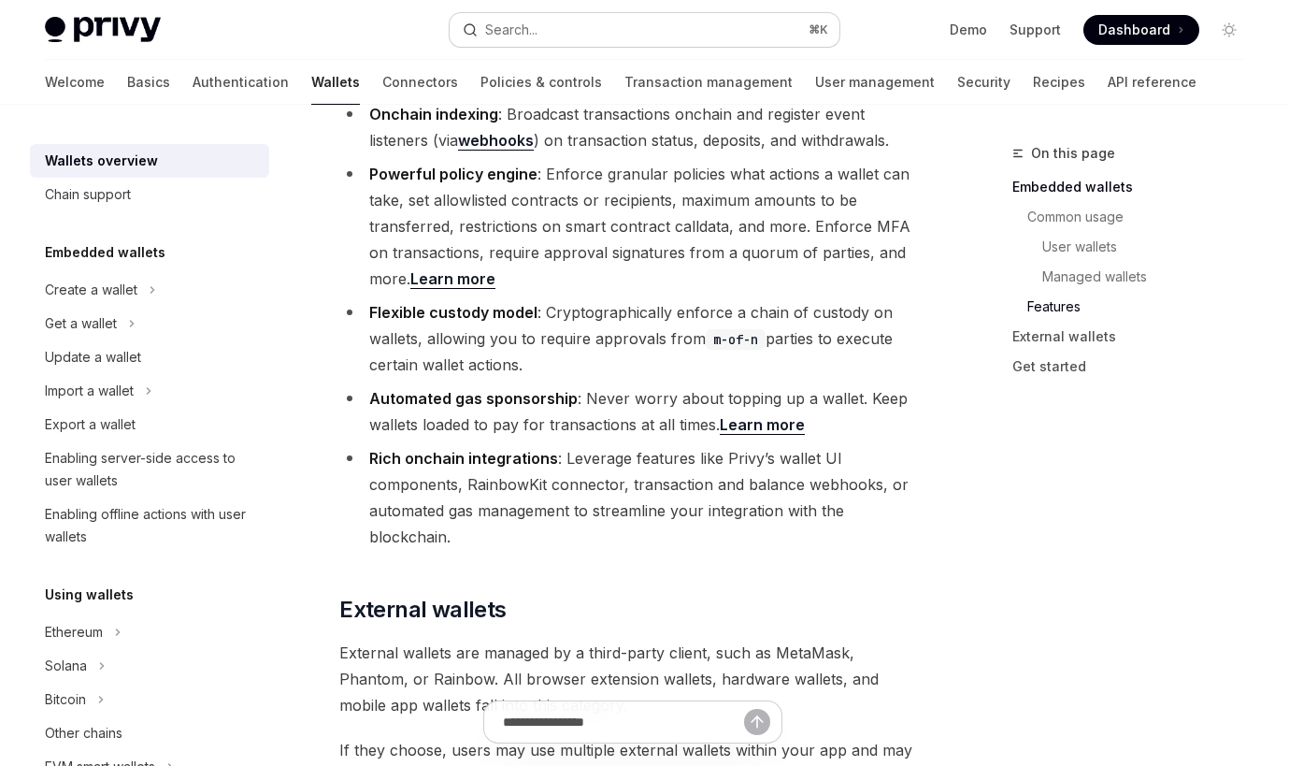
click at [727, 33] on button "Search... ⌘ K" at bounding box center [645, 30] width 390 height 34
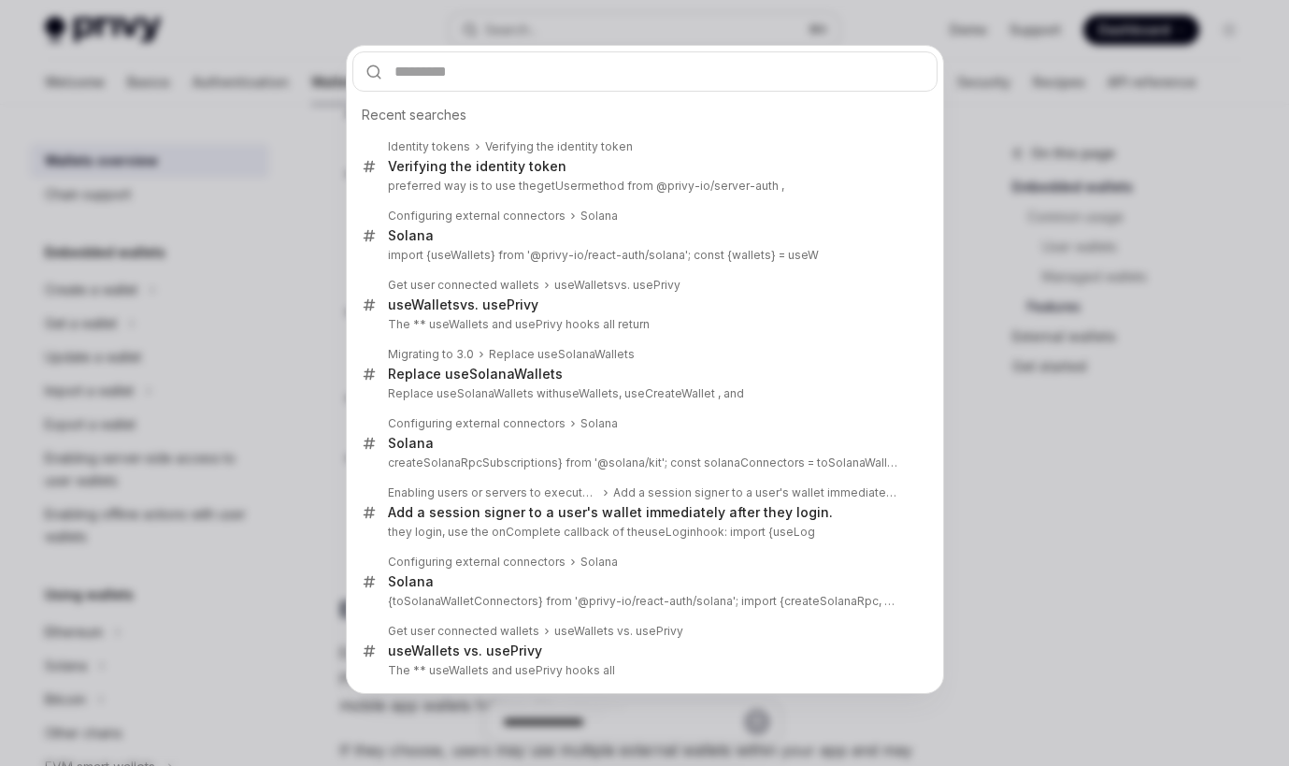
type input "**********"
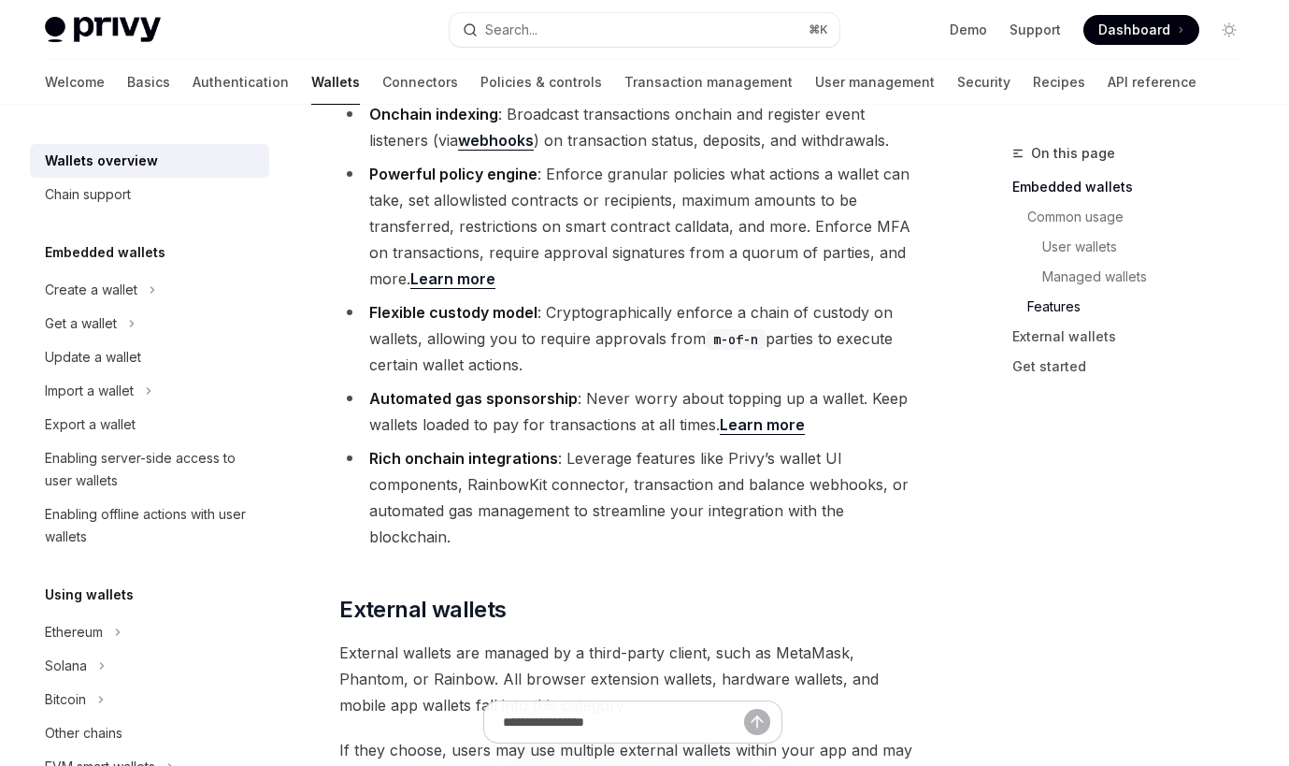
type textarea "*"
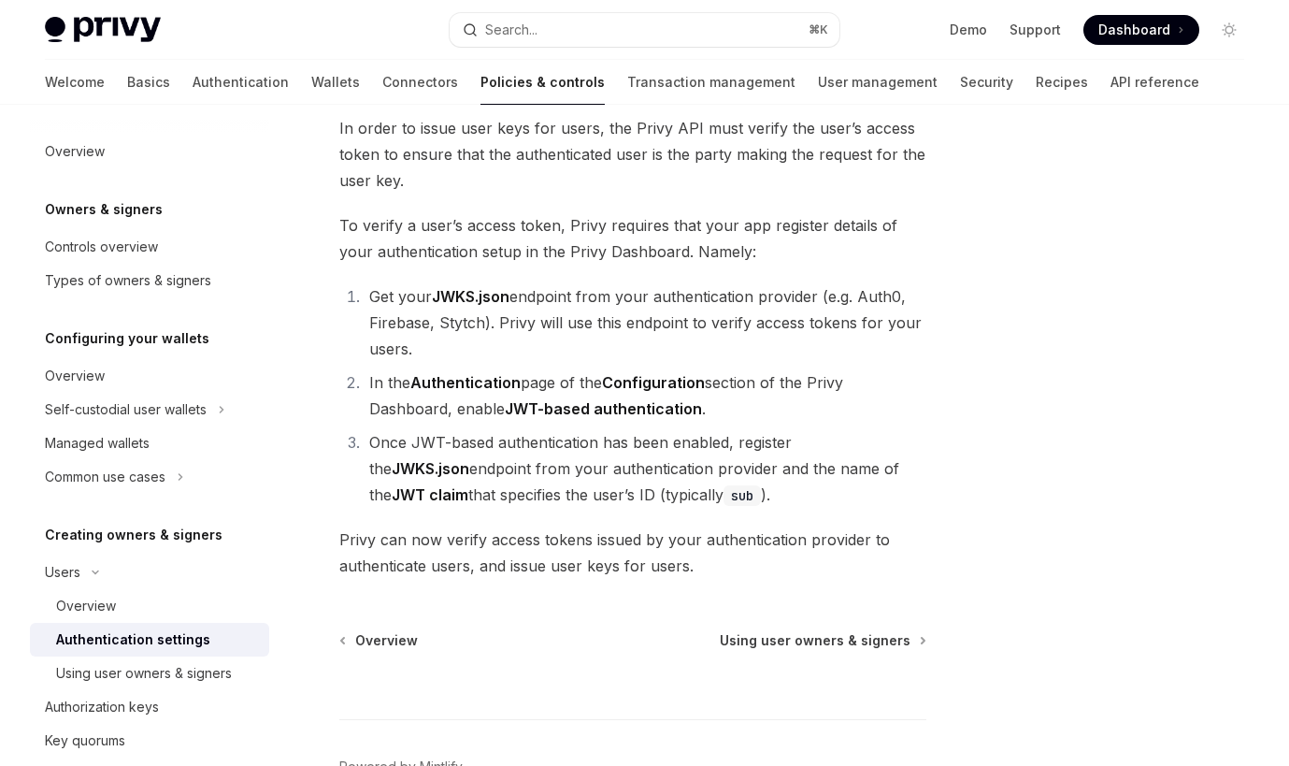
scroll to position [198, 0]
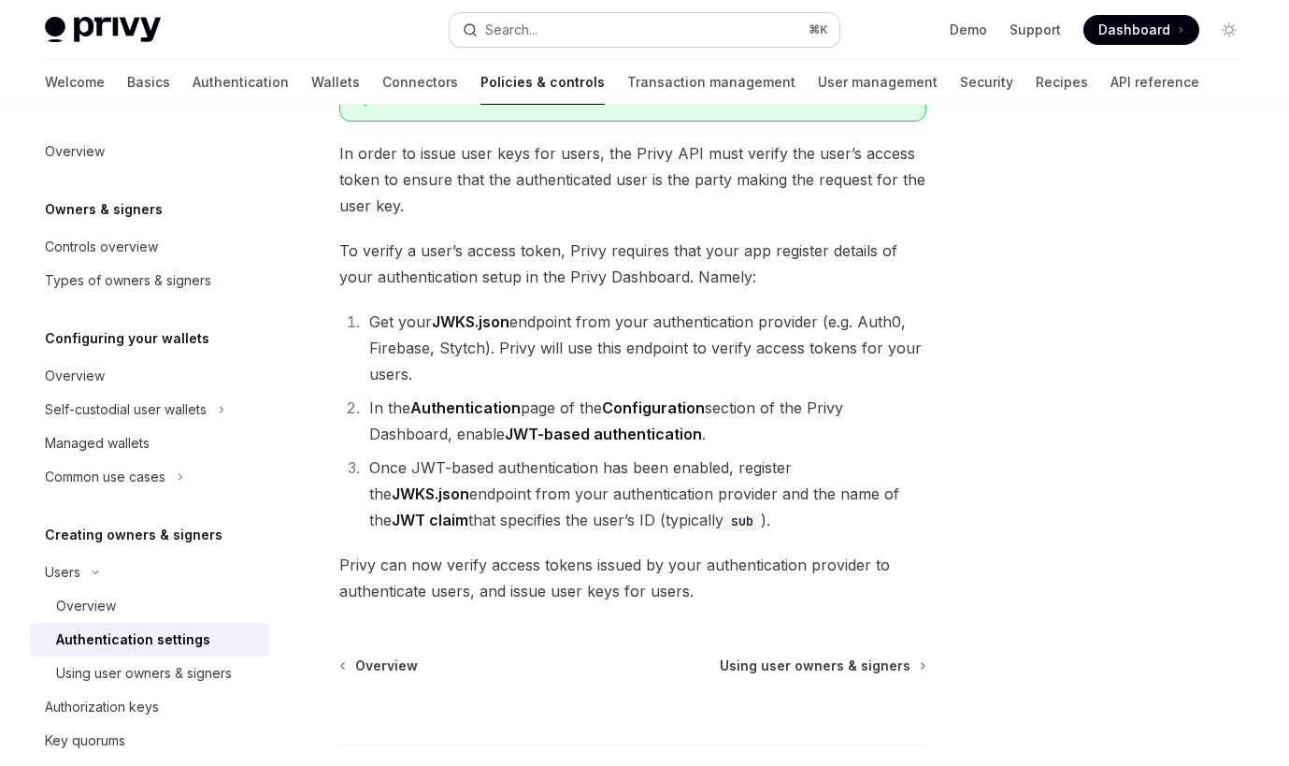
click at [509, 26] on div "Search..." at bounding box center [511, 30] width 52 height 22
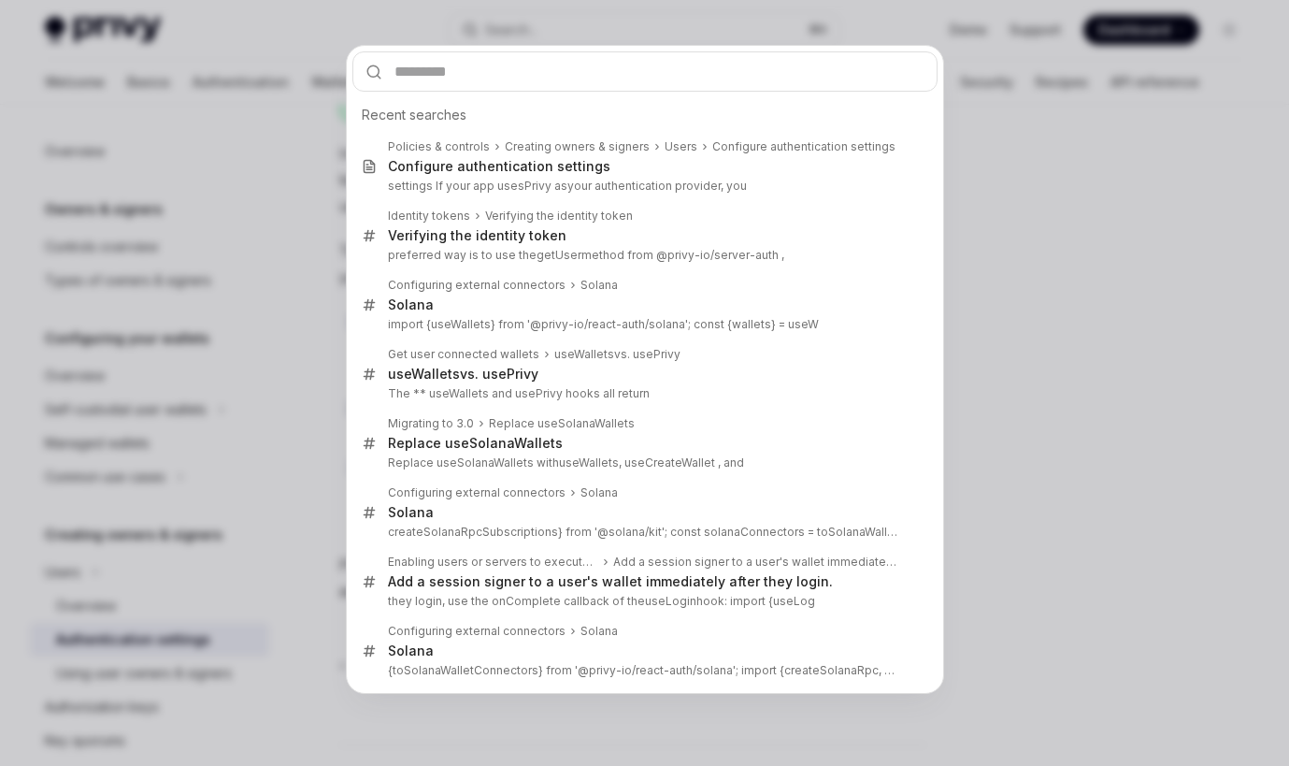
type input "**********"
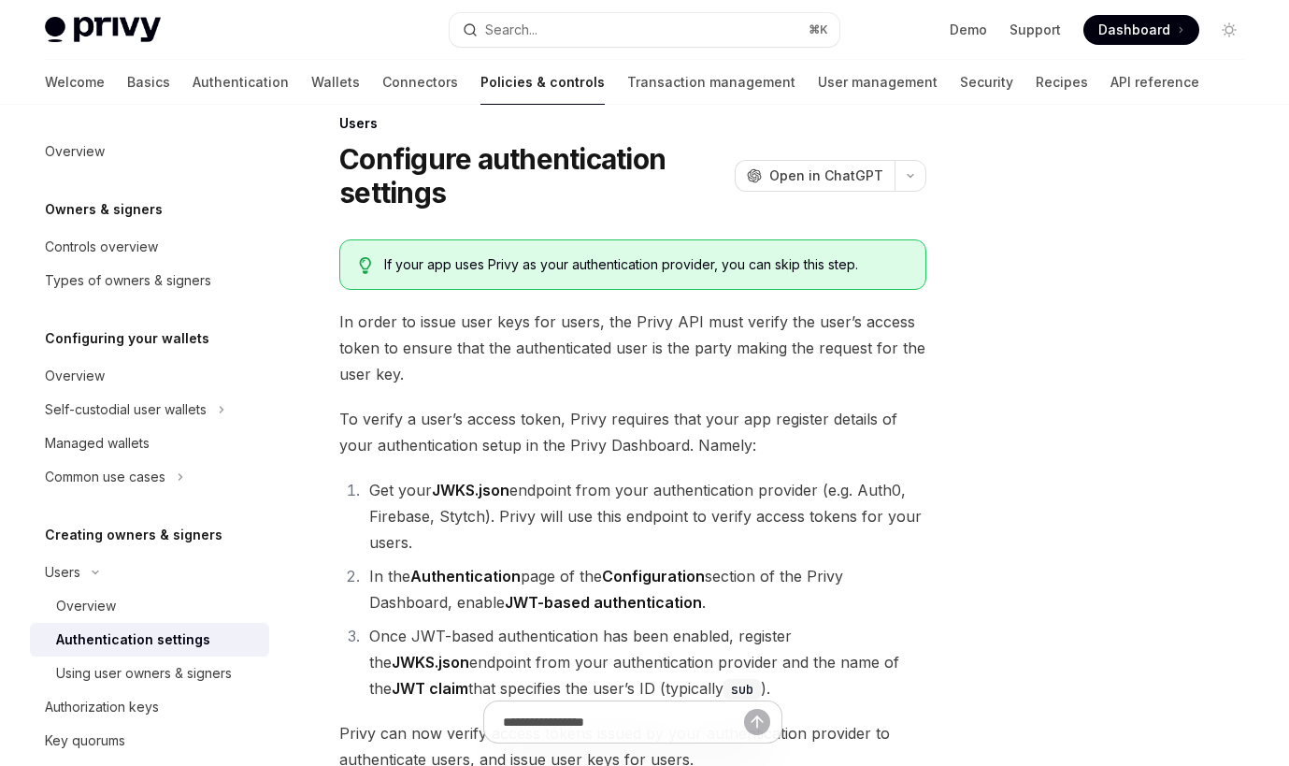
scroll to position [0, 0]
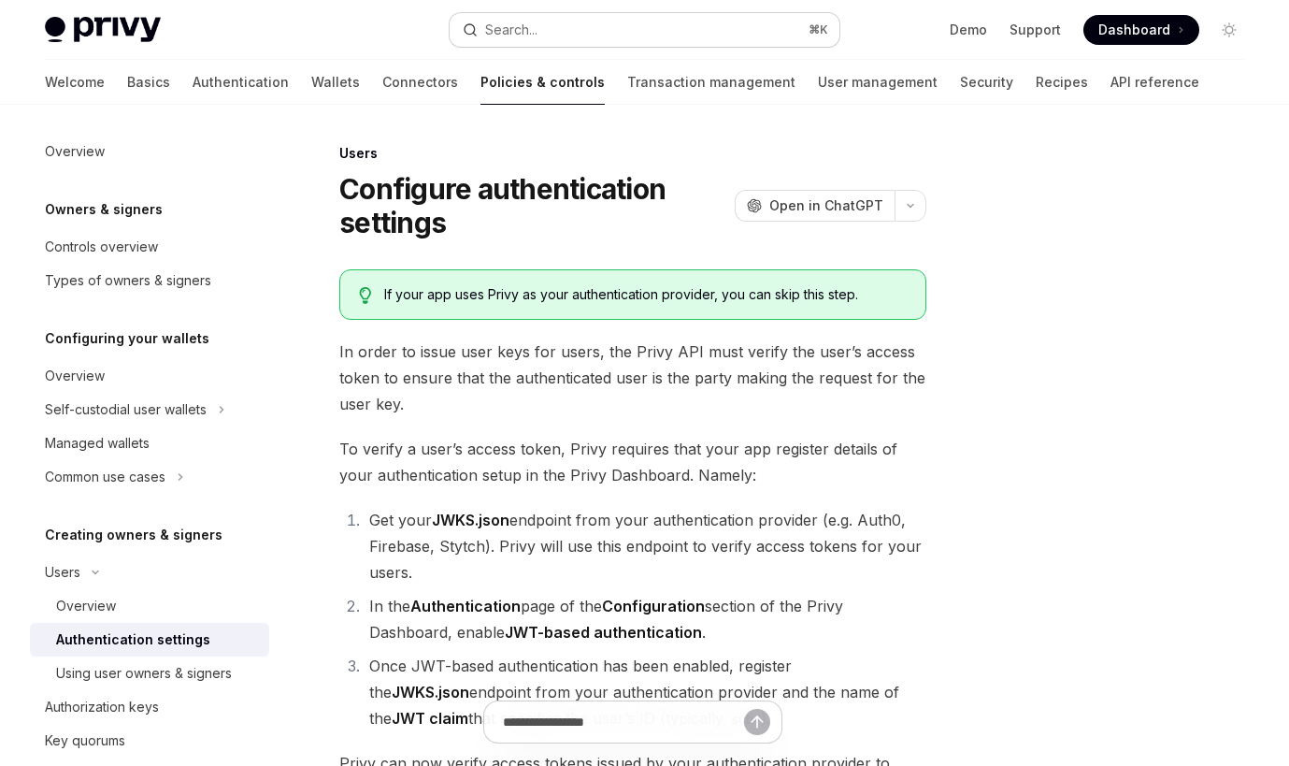
click at [554, 24] on button "Search... ⌘ K" at bounding box center [645, 30] width 390 height 34
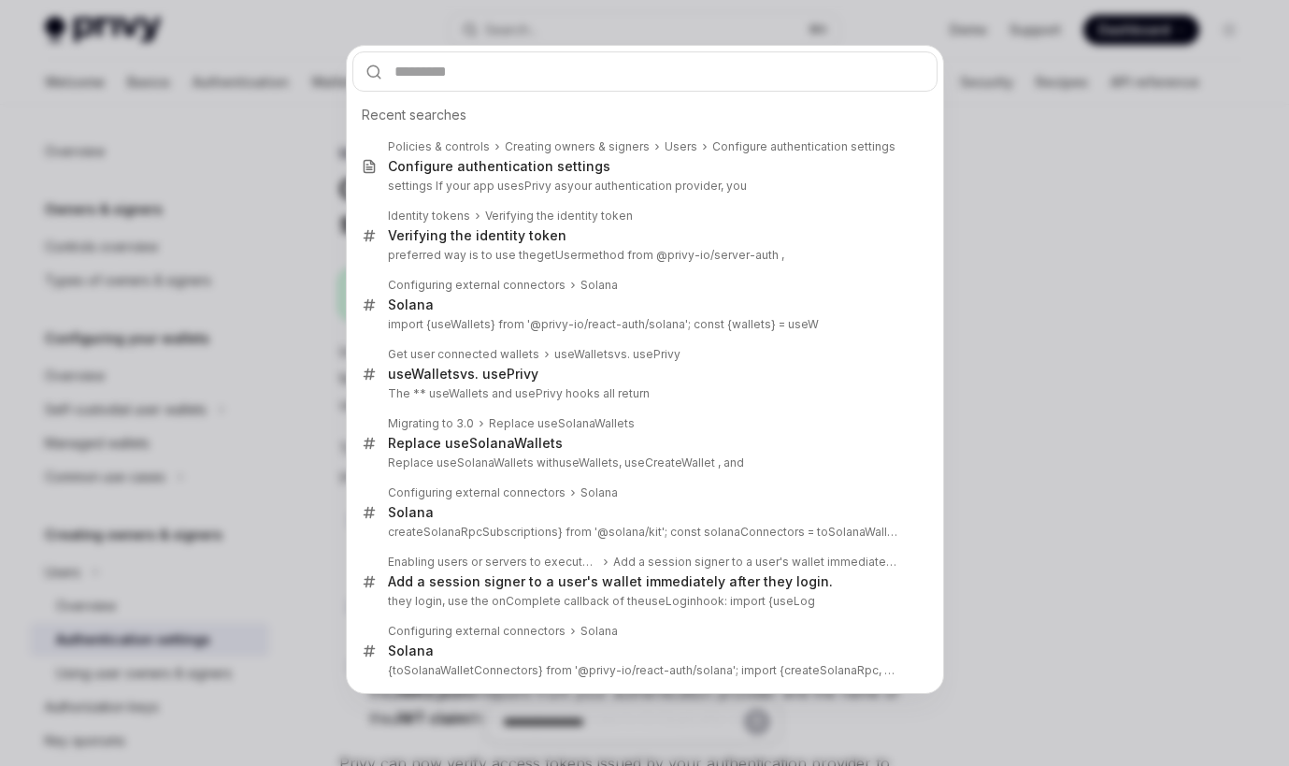
type input "**********"
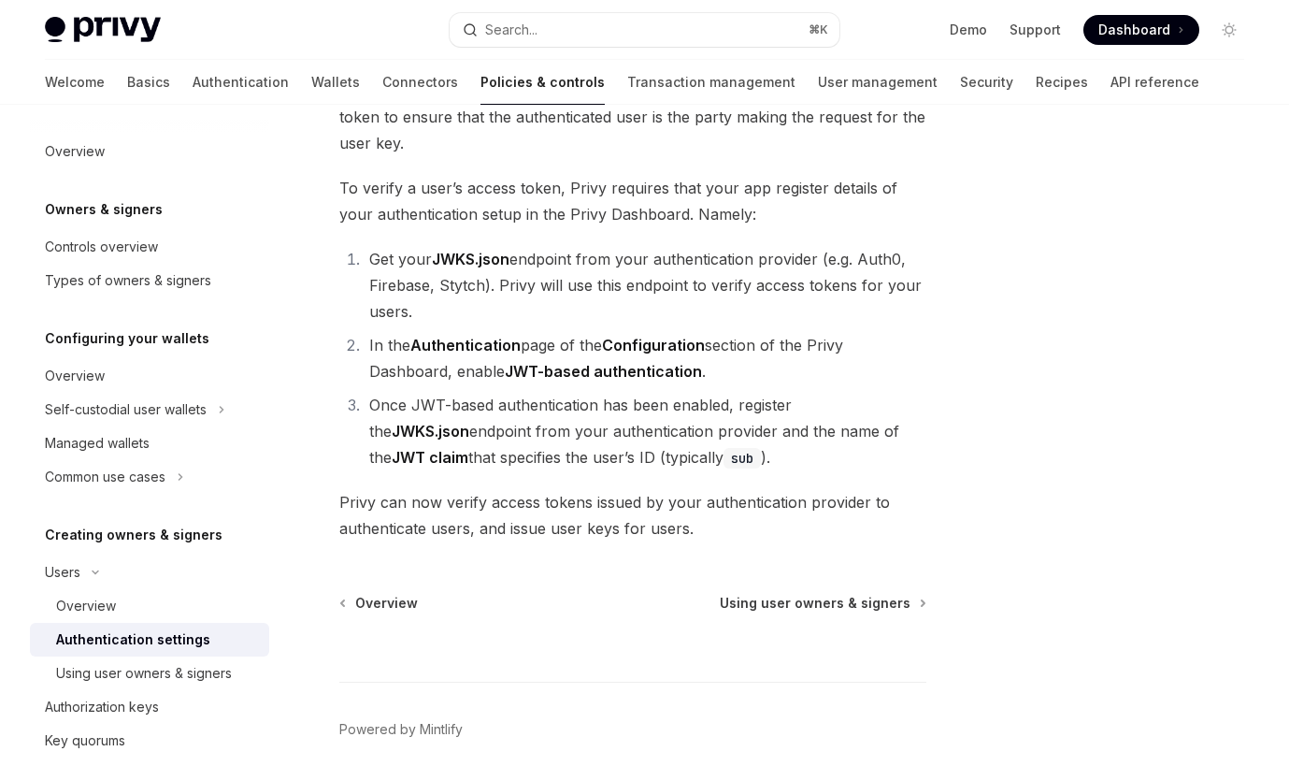
type textarea "*"
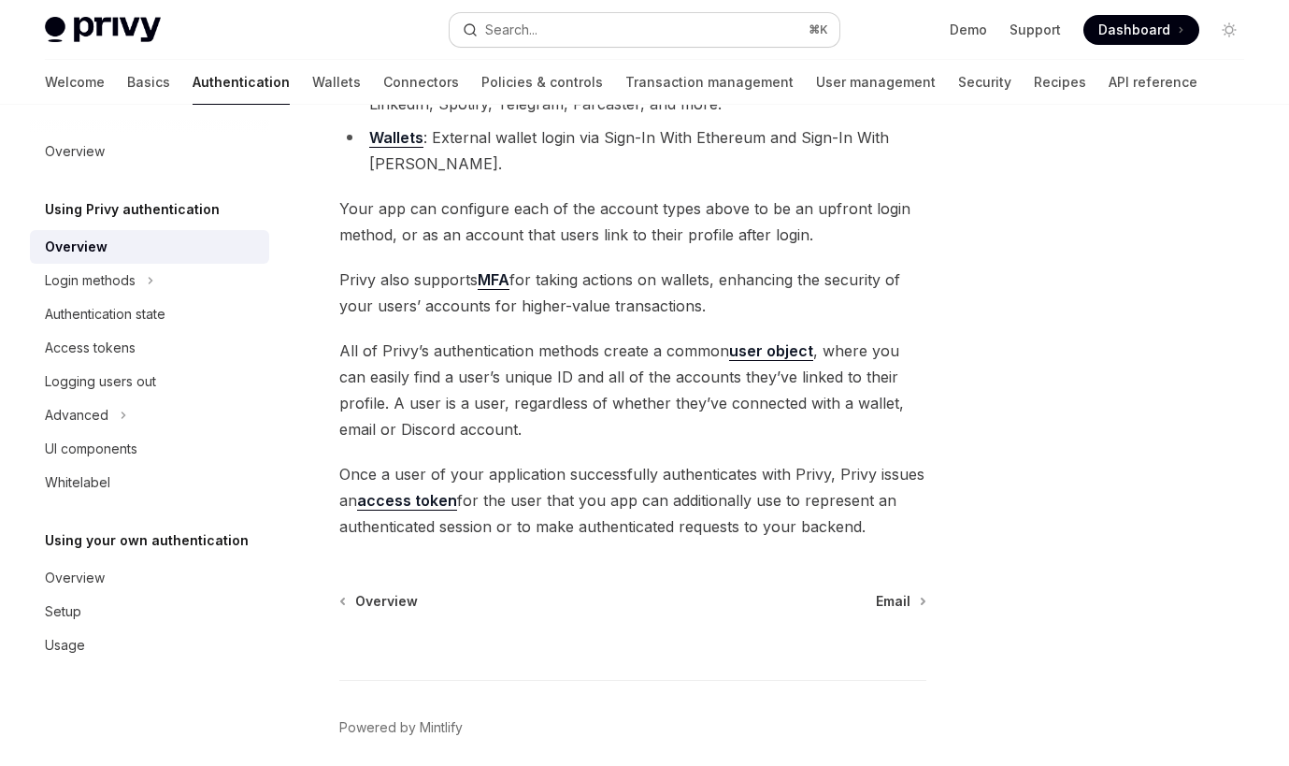
scroll to position [340, 0]
click at [511, 40] on div "Search..." at bounding box center [511, 30] width 52 height 22
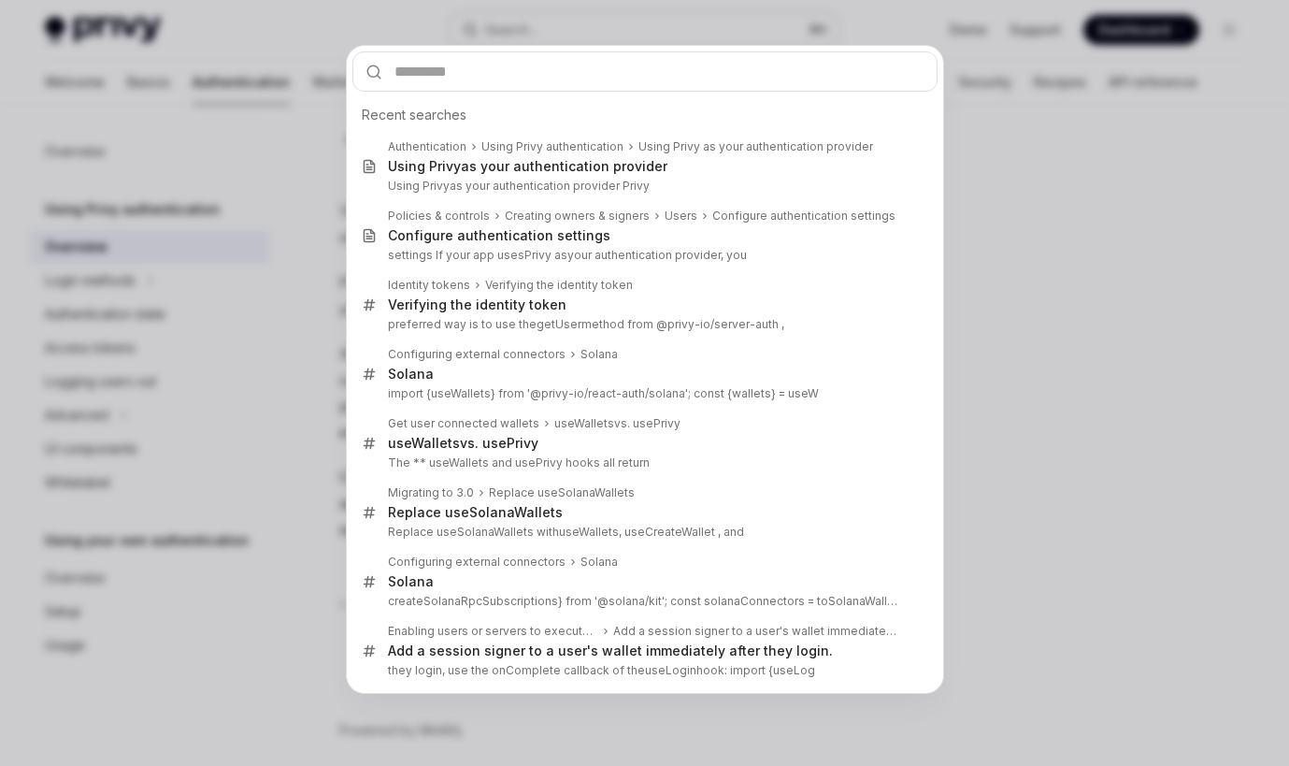
type input "**********"
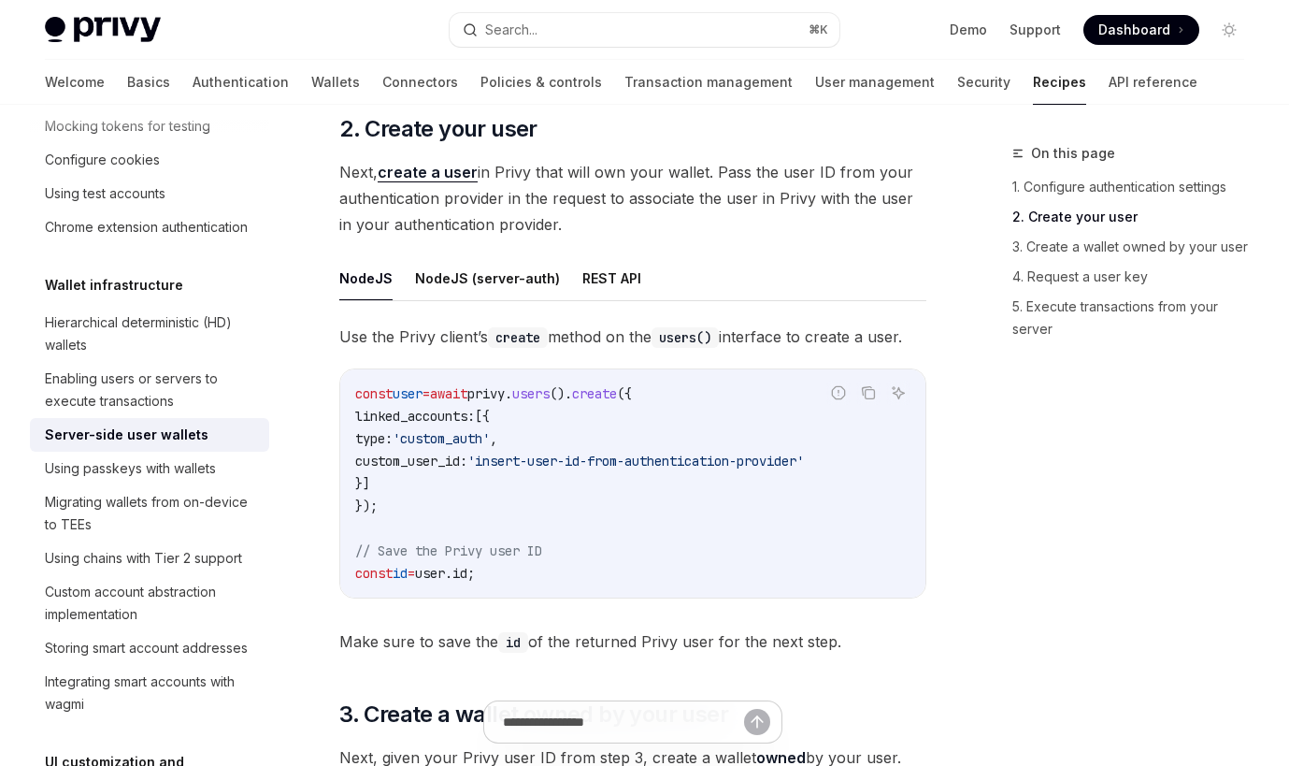
scroll to position [1777, 0]
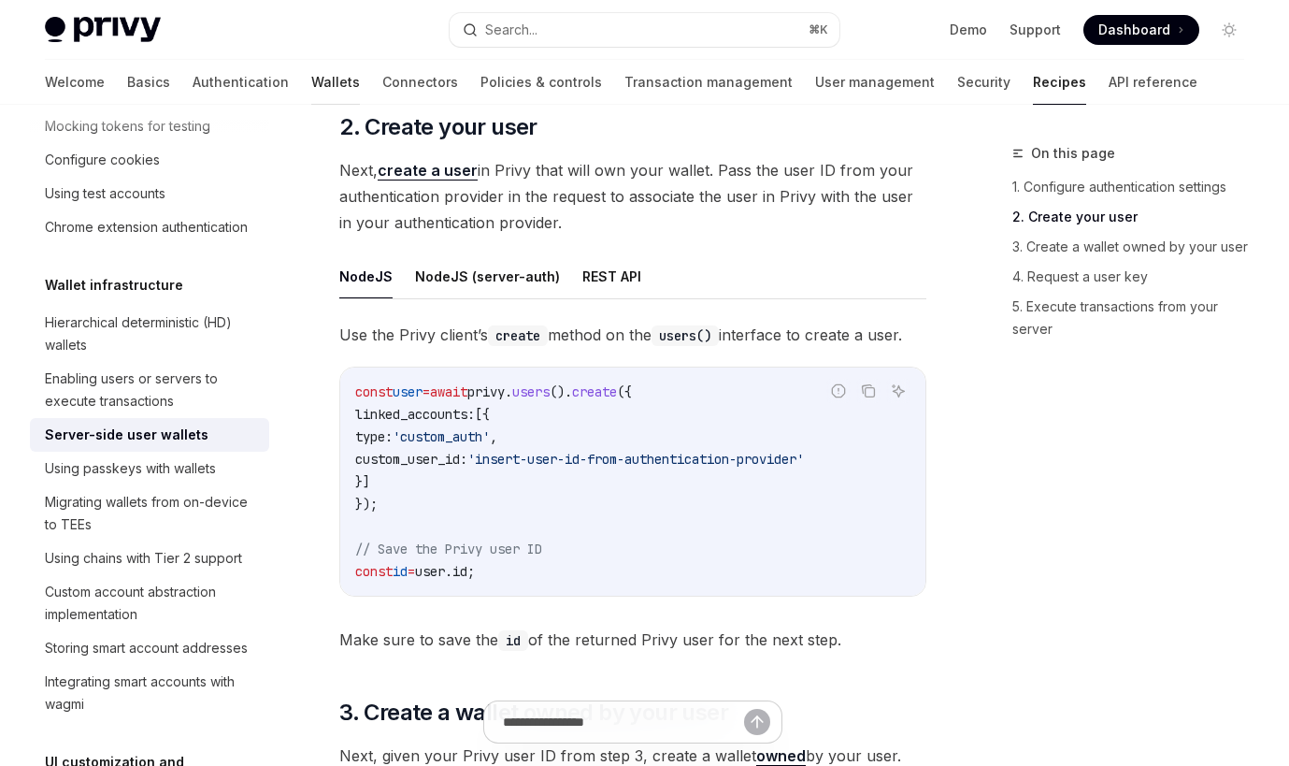
click at [311, 84] on link "Wallets" at bounding box center [335, 82] width 49 height 45
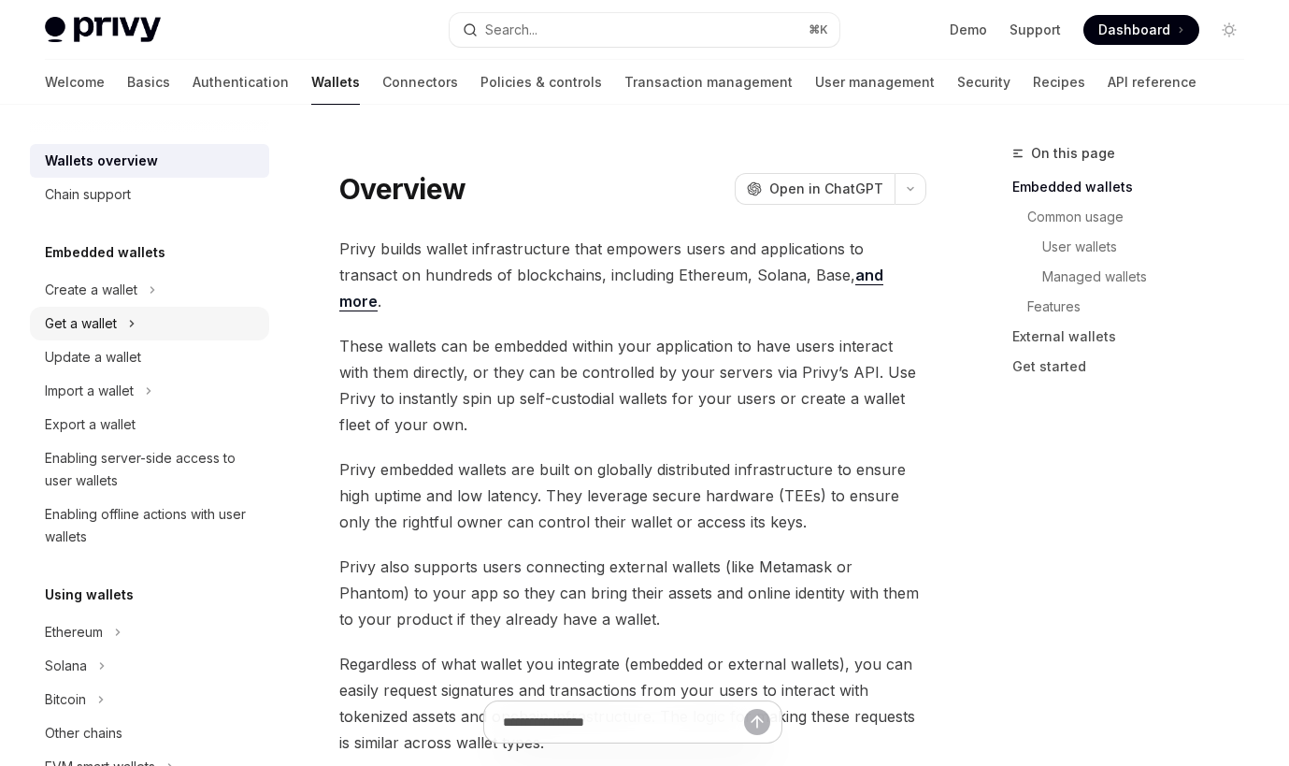
click at [126, 324] on div "Get a wallet" at bounding box center [149, 324] width 239 height 34
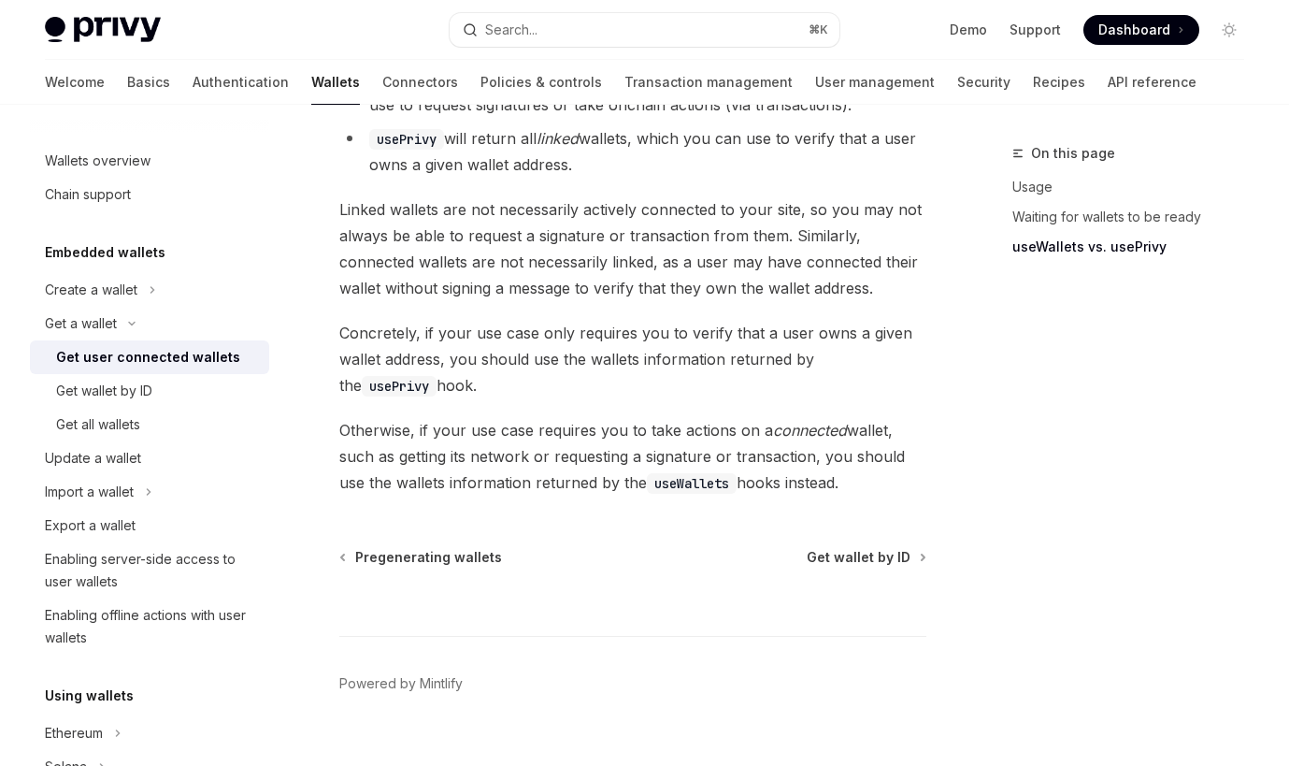
scroll to position [1858, 0]
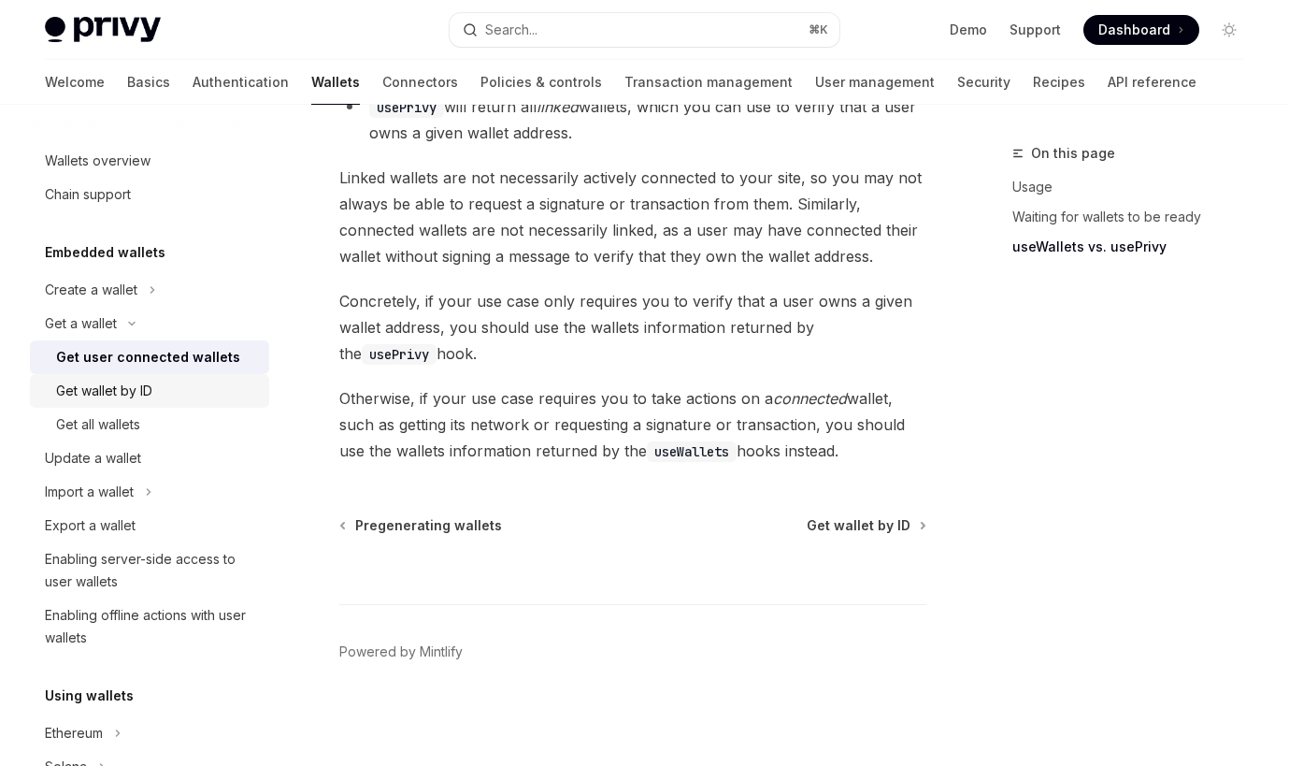
click at [199, 386] on div "Get wallet by ID" at bounding box center [157, 391] width 202 height 22
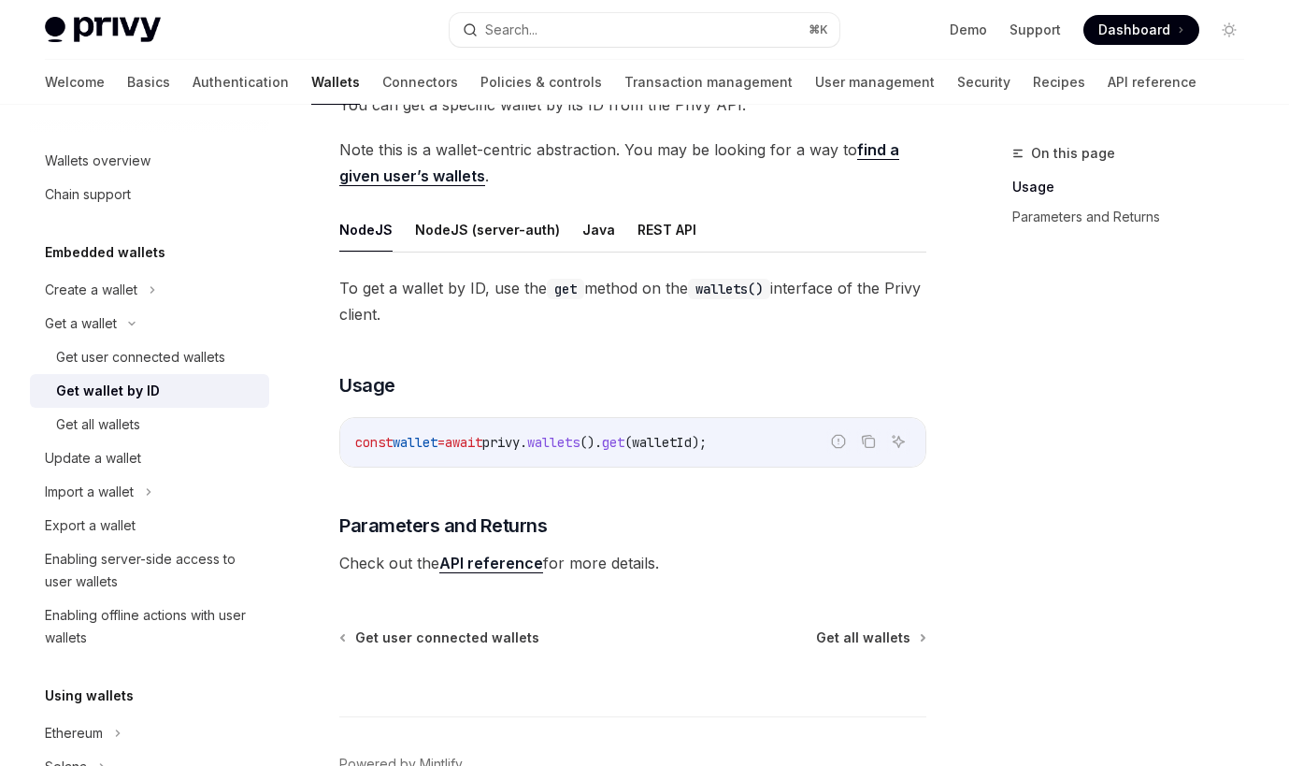
scroll to position [192, 0]
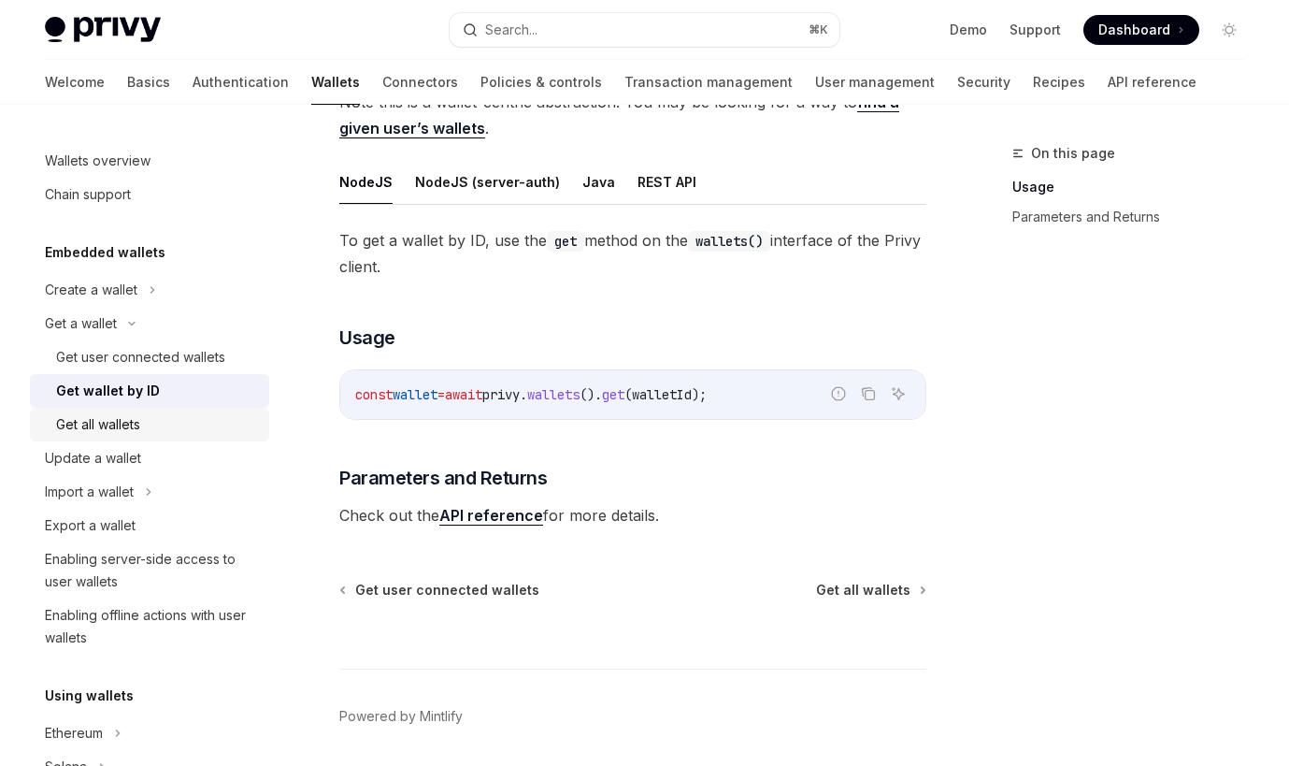
click at [165, 424] on div "Get all wallets" at bounding box center [157, 424] width 202 height 22
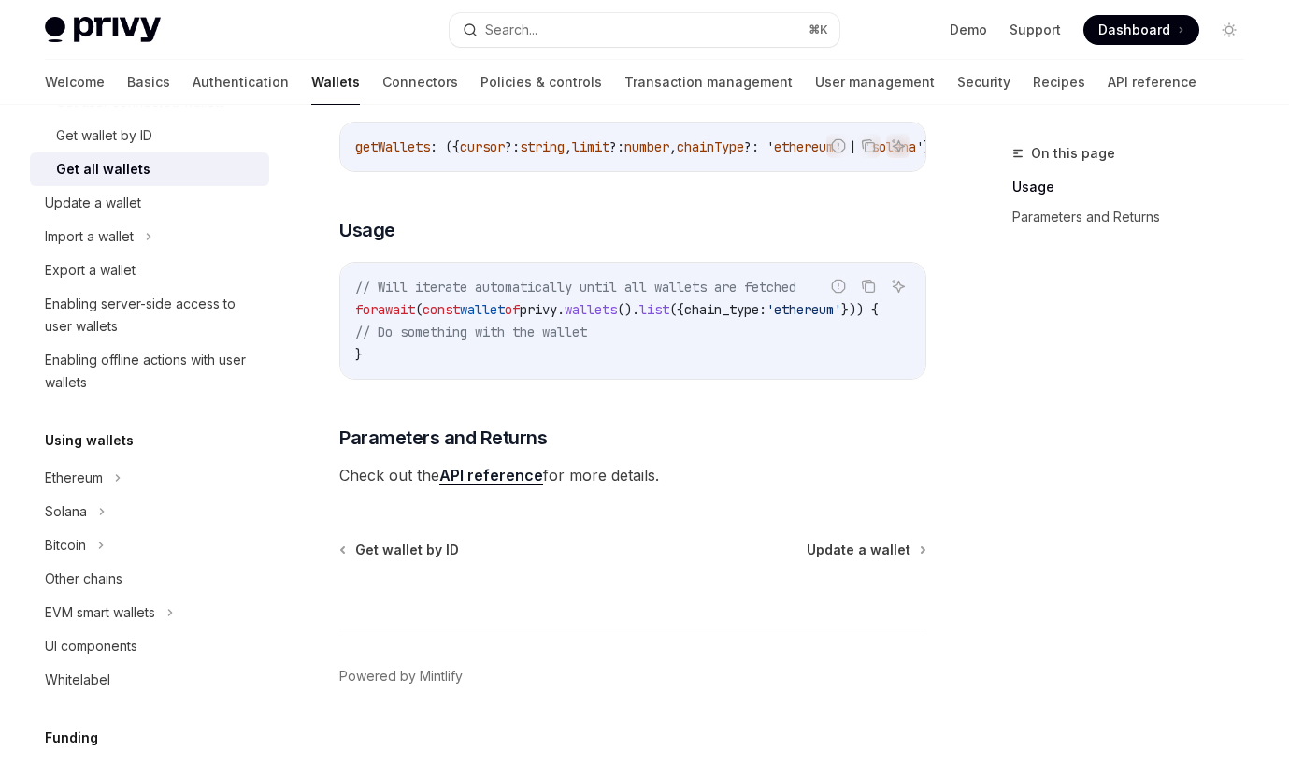
scroll to position [271, 0]
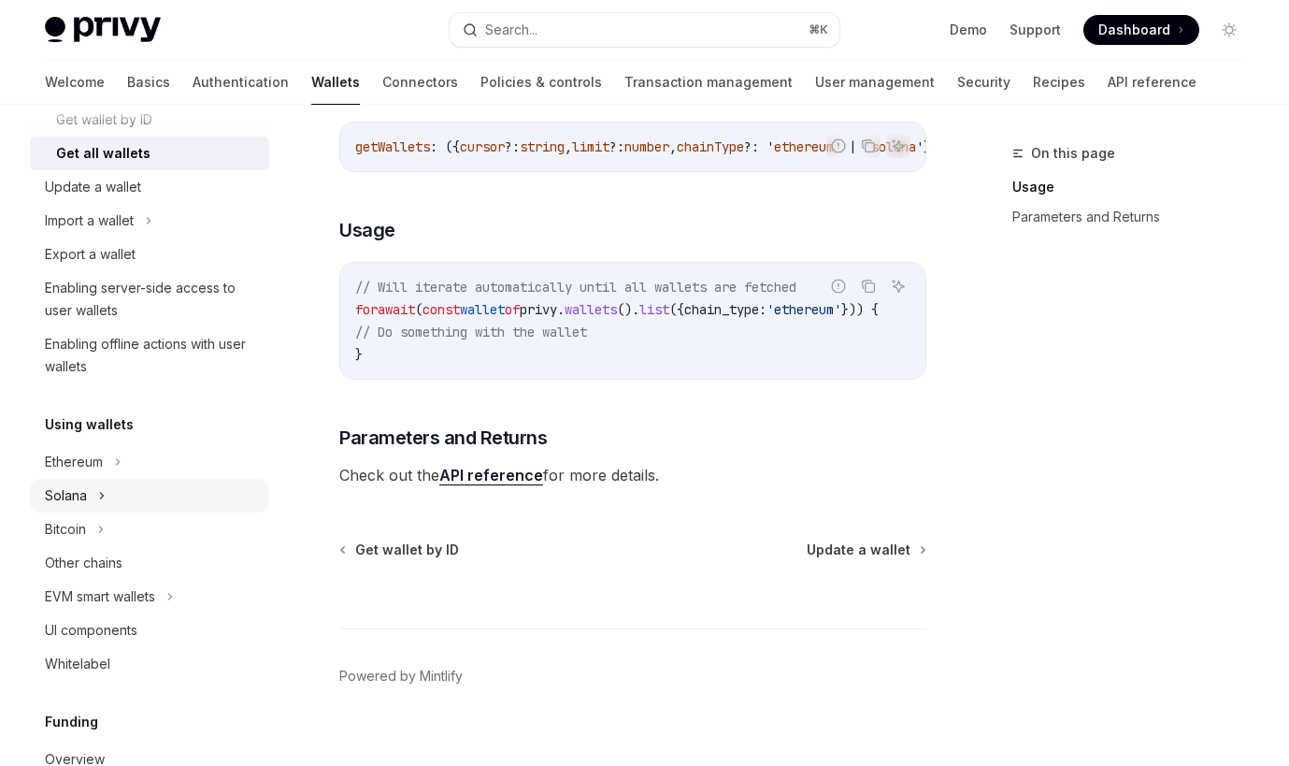
click at [125, 494] on div "Solana" at bounding box center [149, 496] width 239 height 34
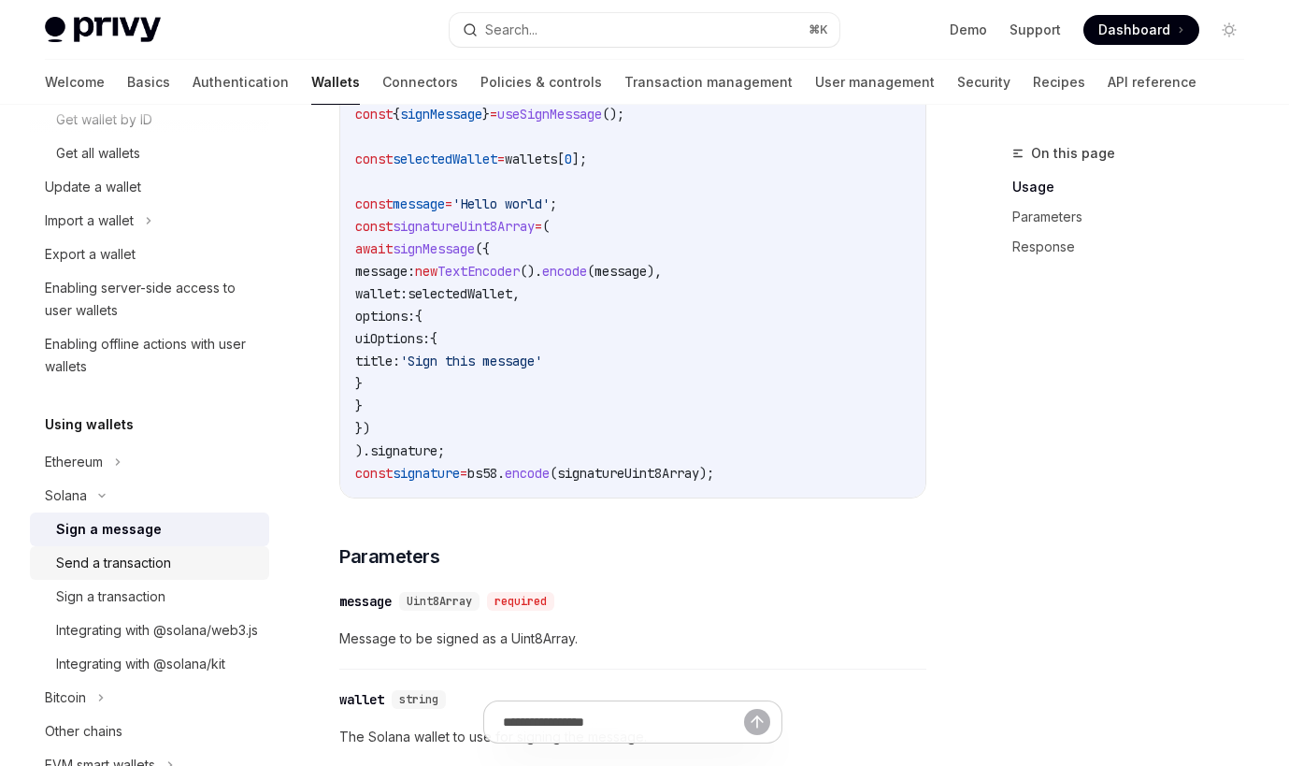
scroll to position [776, 0]
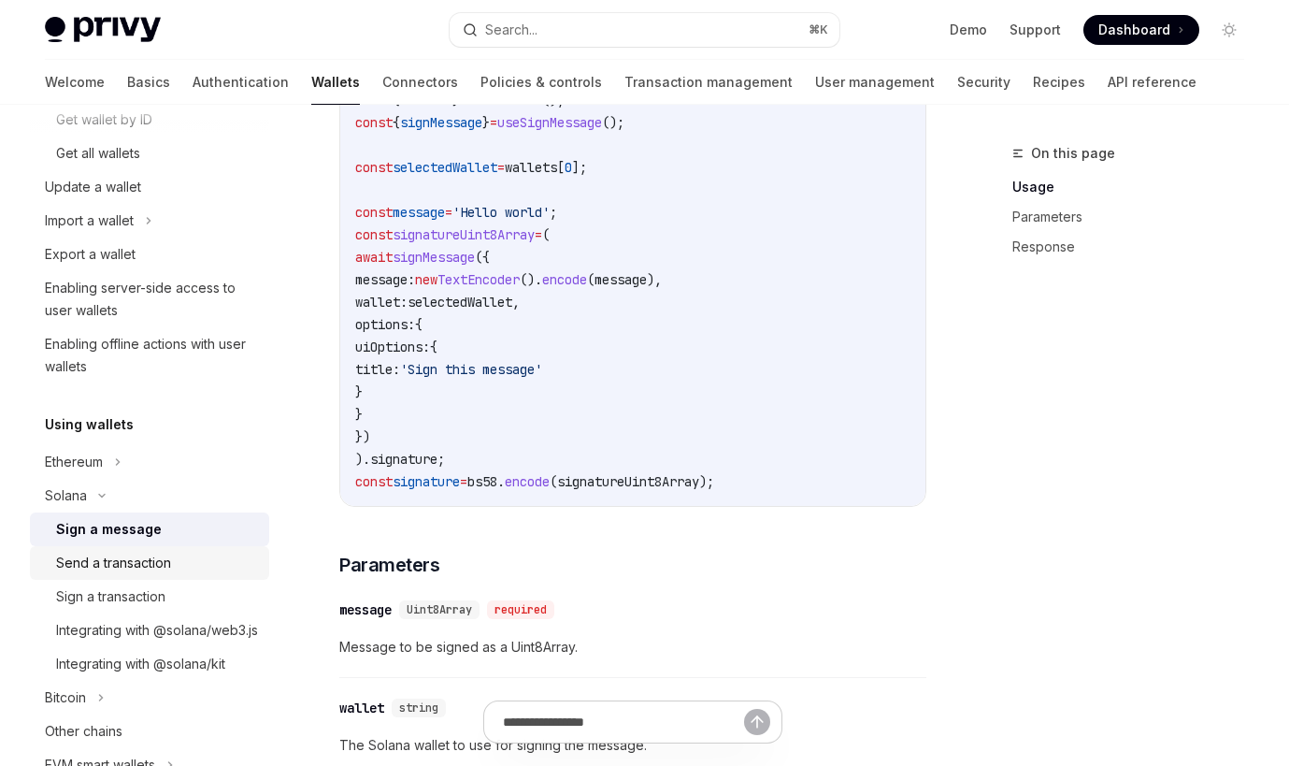
click at [152, 561] on div "Send a transaction" at bounding box center [113, 563] width 115 height 22
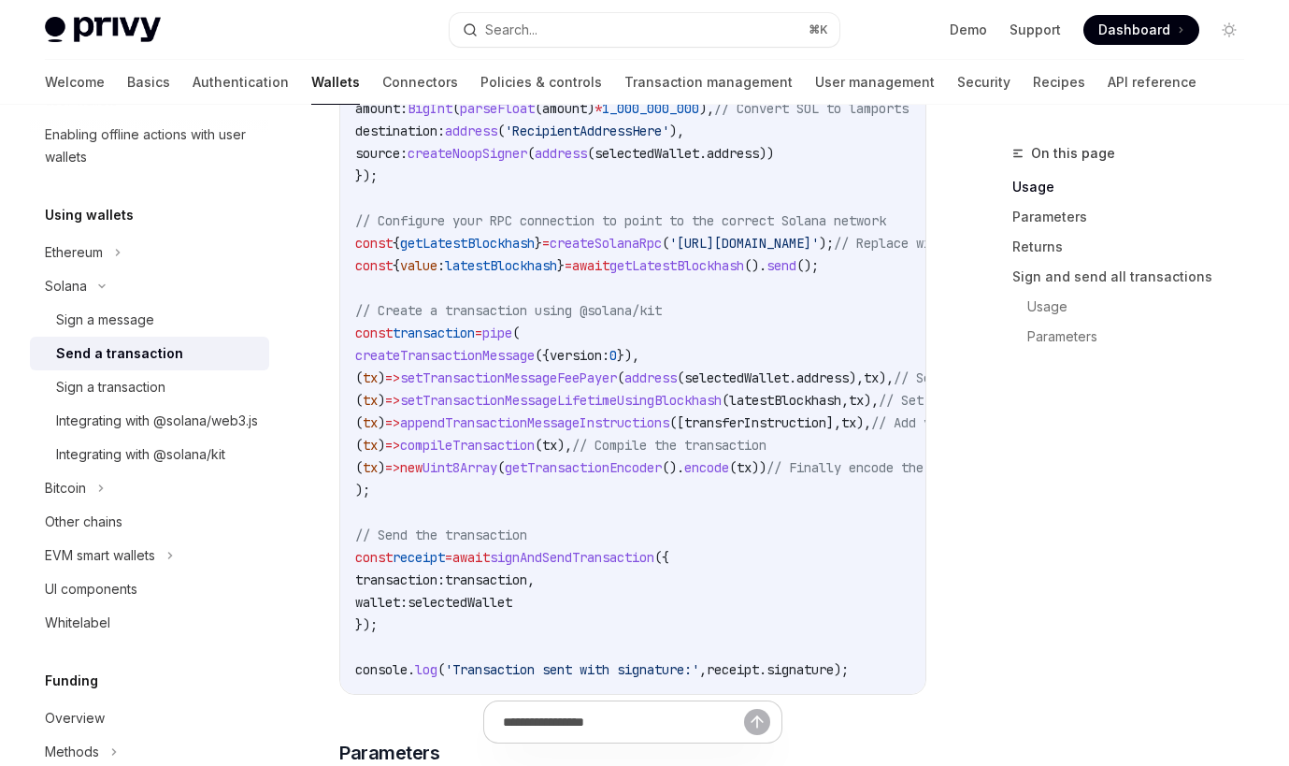
scroll to position [1409, 0]
click at [1034, 185] on link "Usage" at bounding box center [1136, 187] width 247 height 30
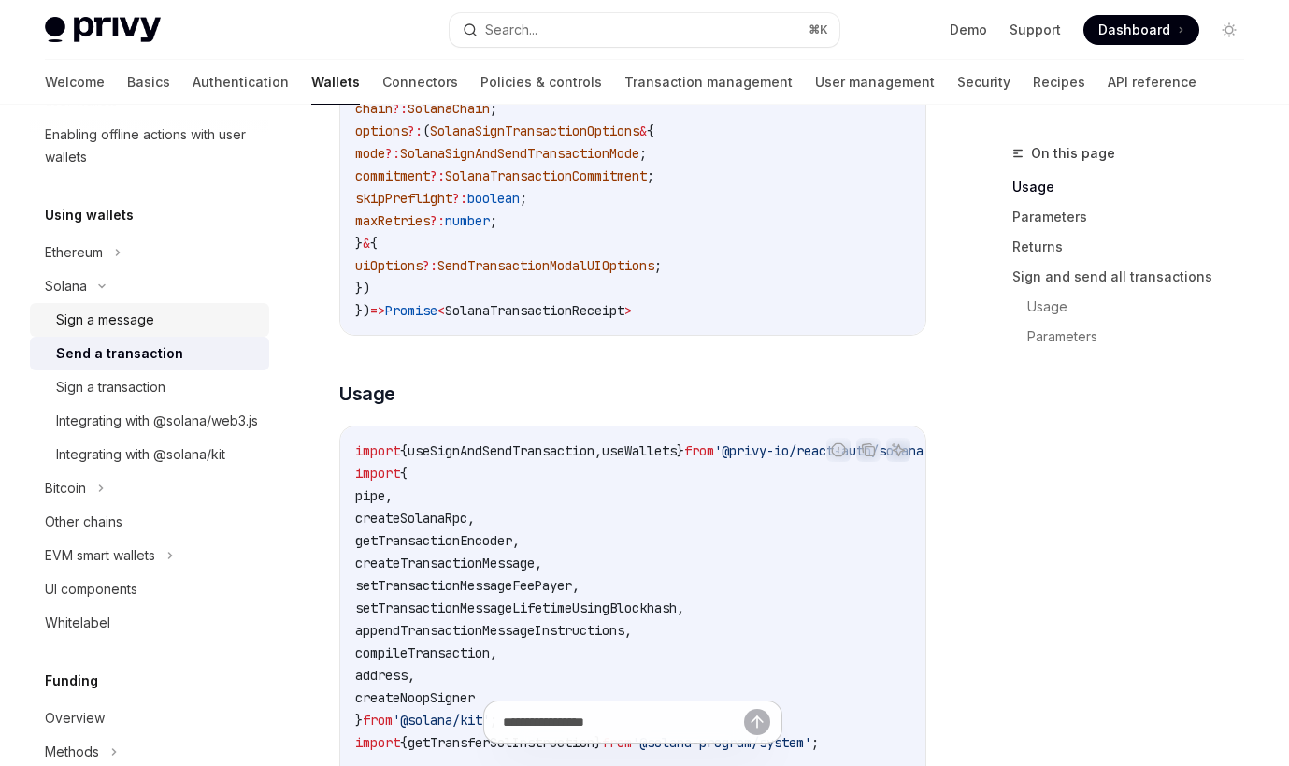
scroll to position [511, 0]
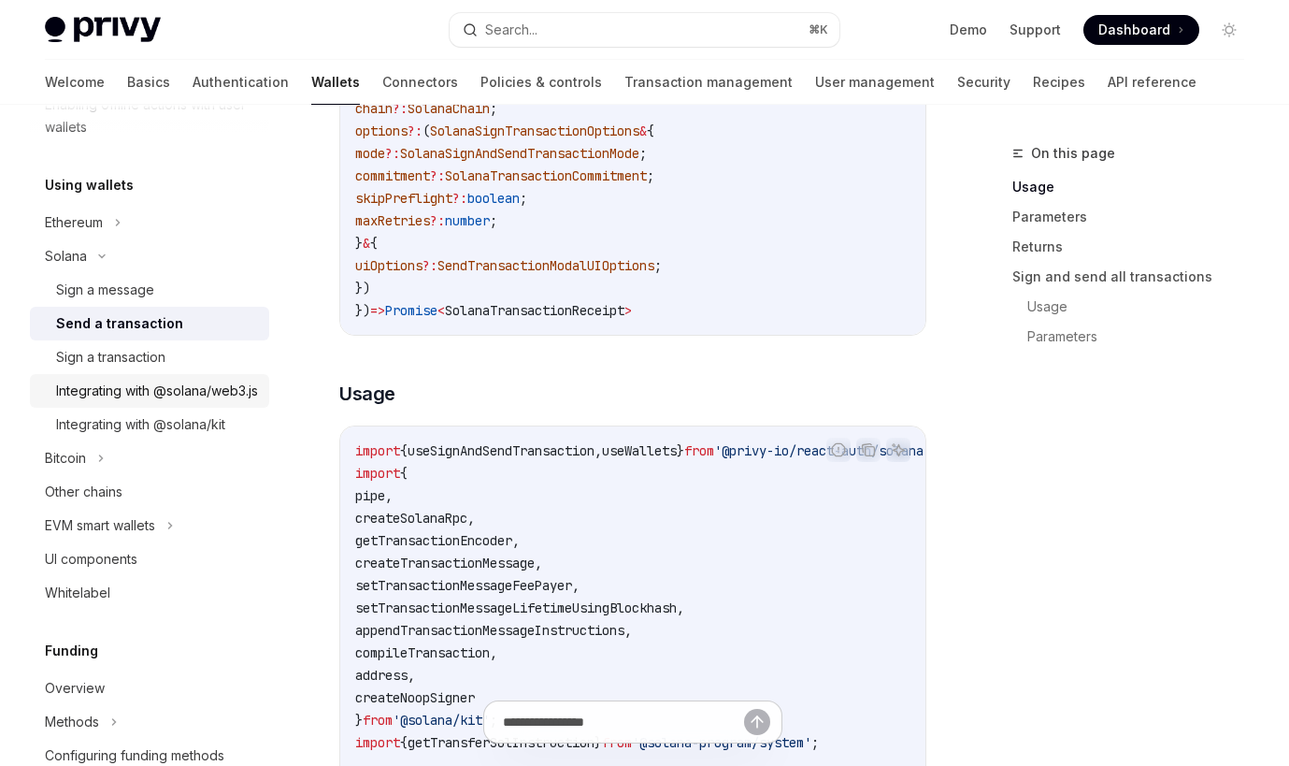
click at [143, 402] on div "Integrating with @solana/web3.js" at bounding box center [157, 391] width 202 height 22
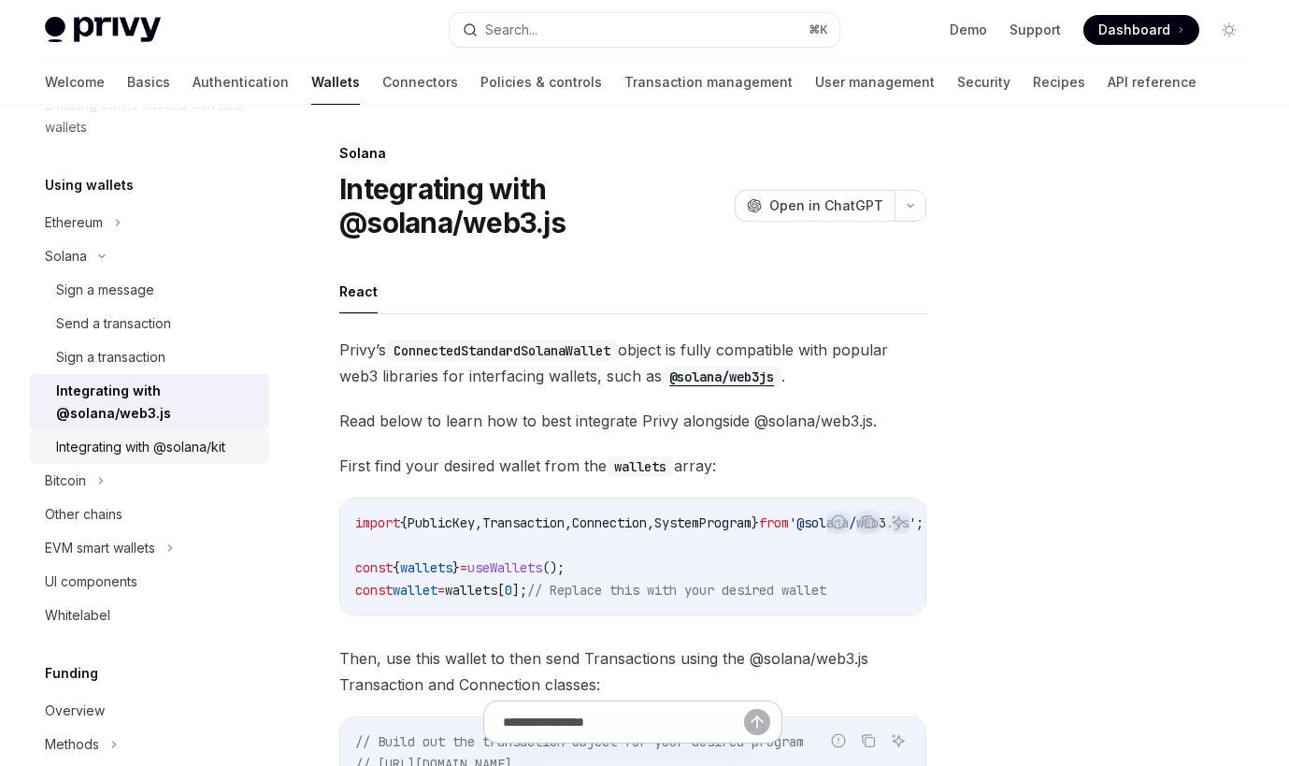
click at [161, 448] on div "Integrating with @solana/kit" at bounding box center [140, 447] width 169 height 22
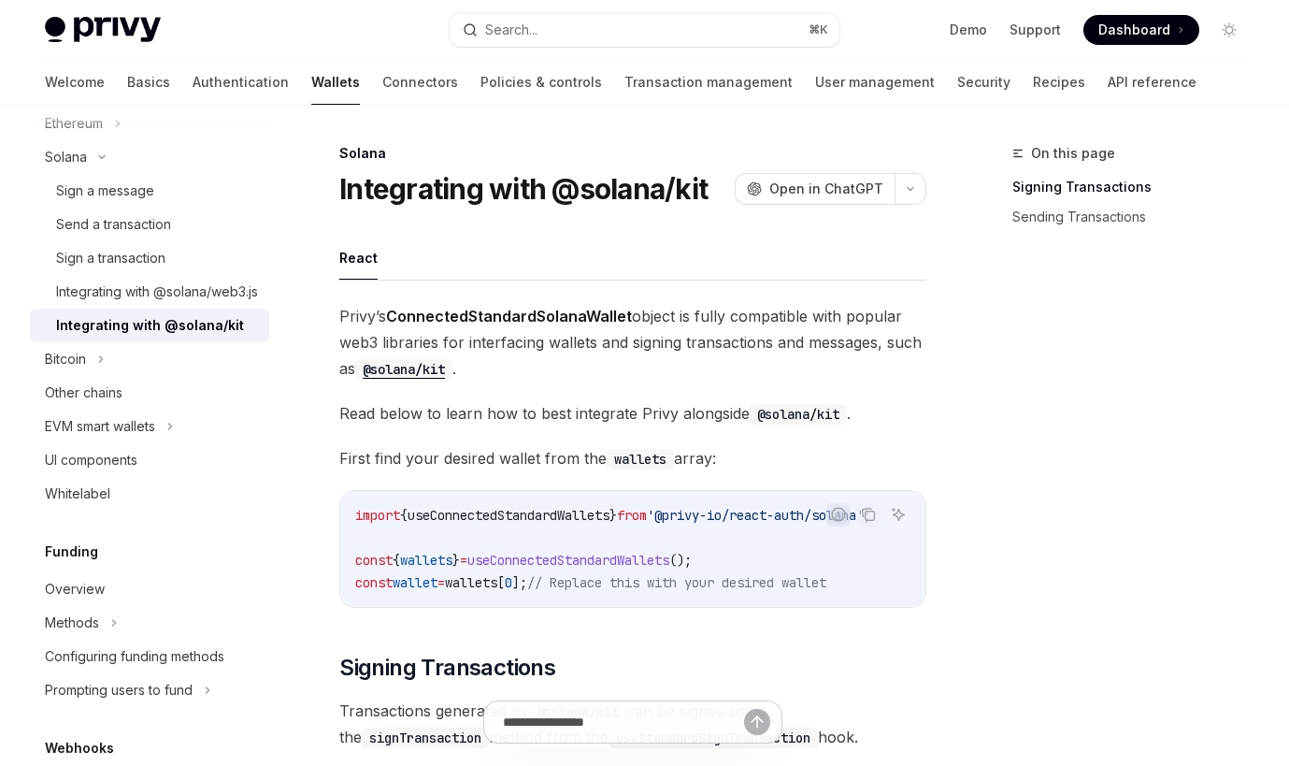
scroll to position [629, 0]
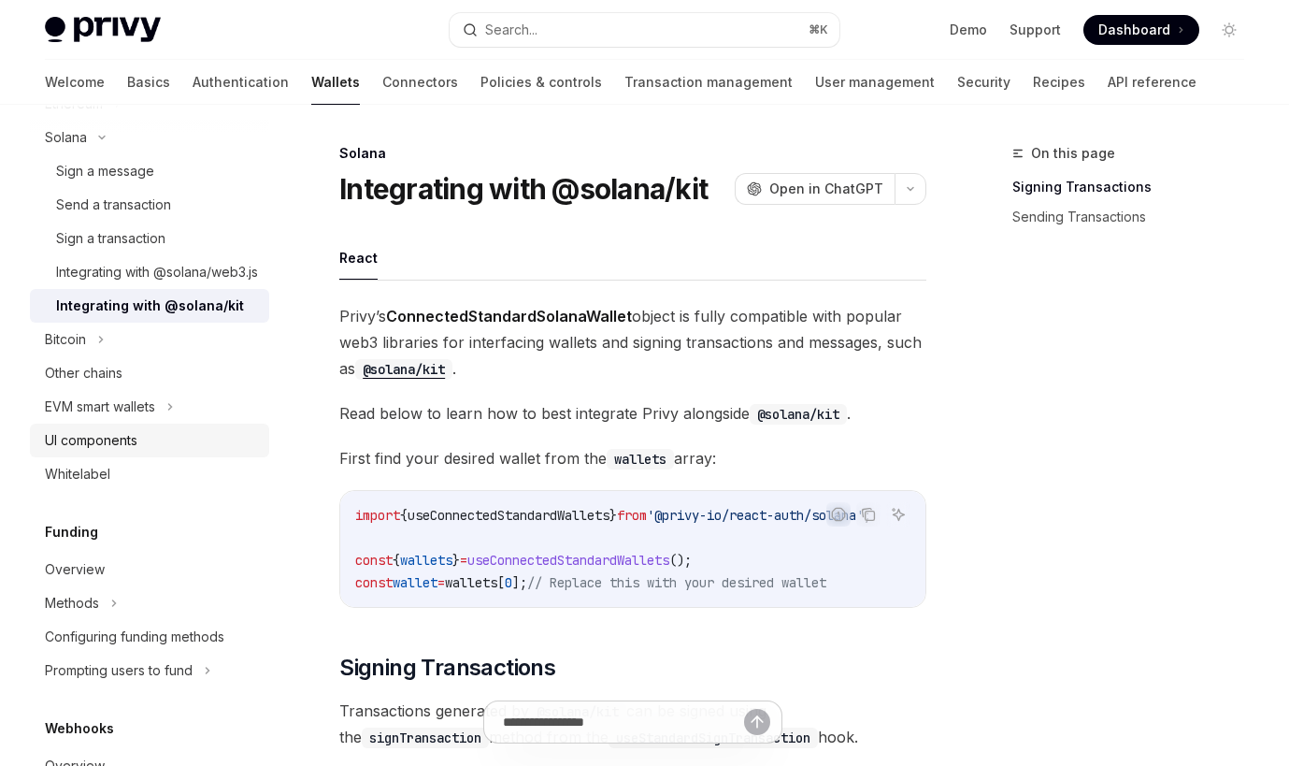
click at [171, 457] on link "UI components" at bounding box center [149, 441] width 239 height 34
type textarea "*"
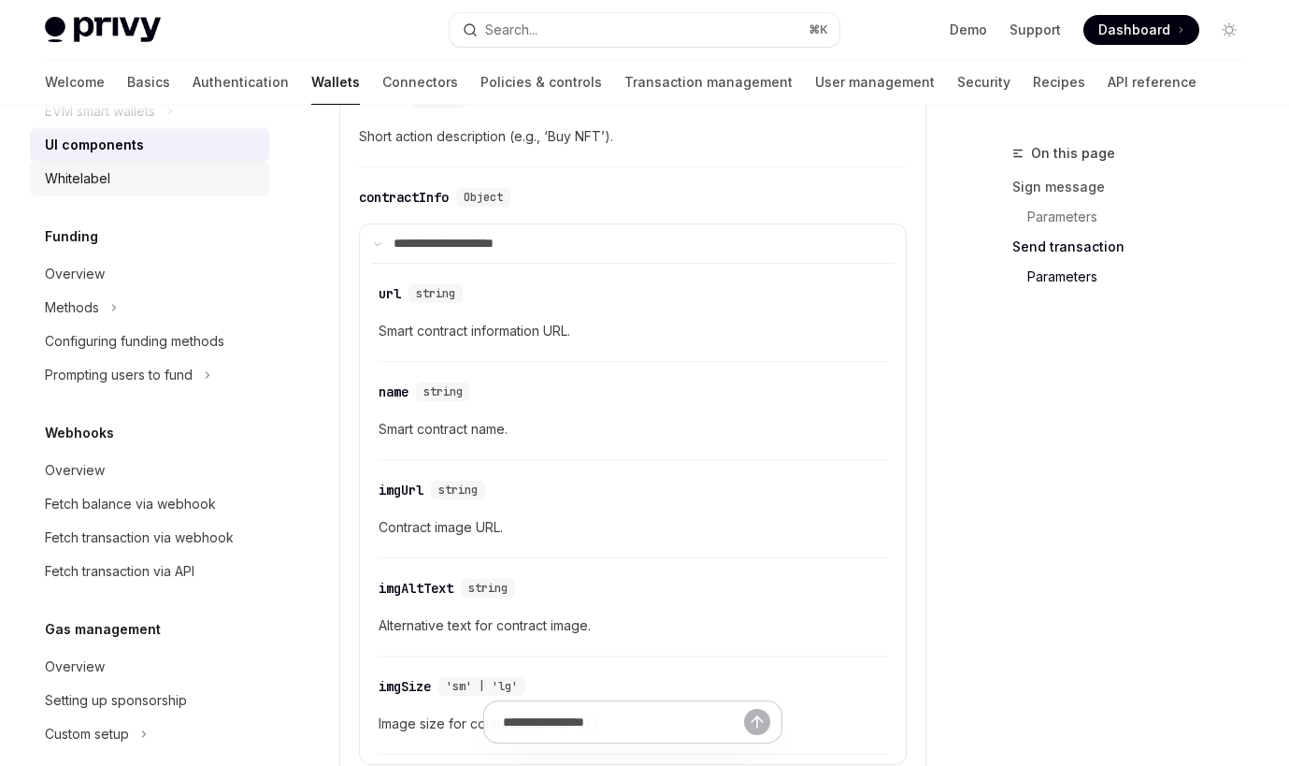
scroll to position [1132, 0]
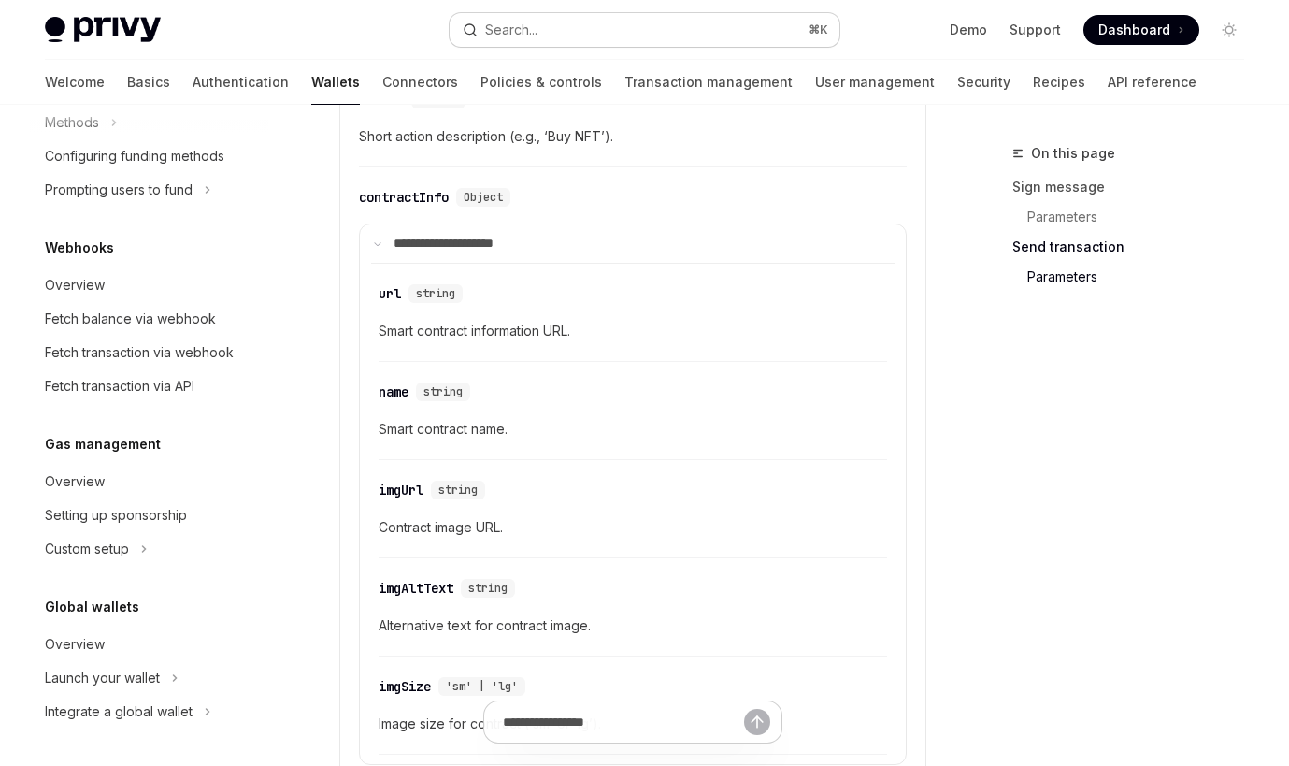
click at [634, 30] on button "Search... ⌘ K" at bounding box center [645, 30] width 390 height 34
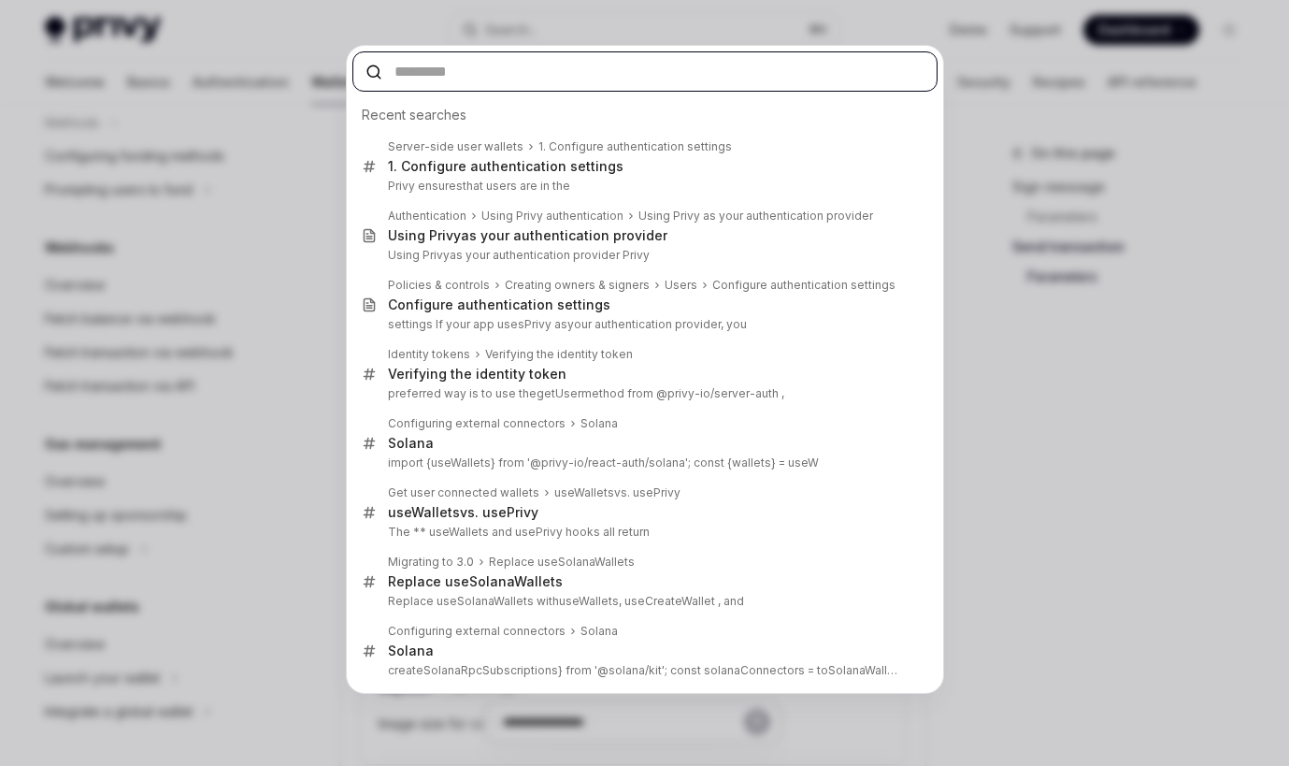
paste input "**********"
type input "**********"
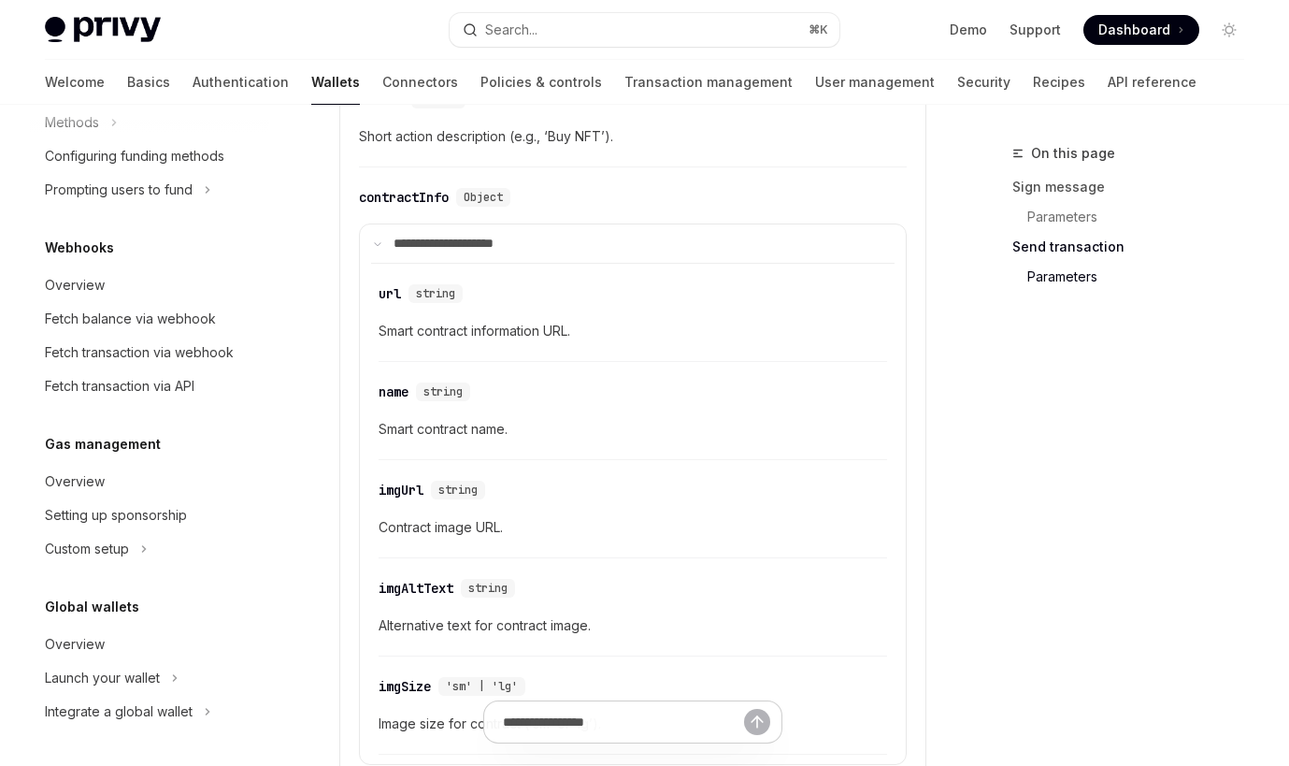
type textarea "*"
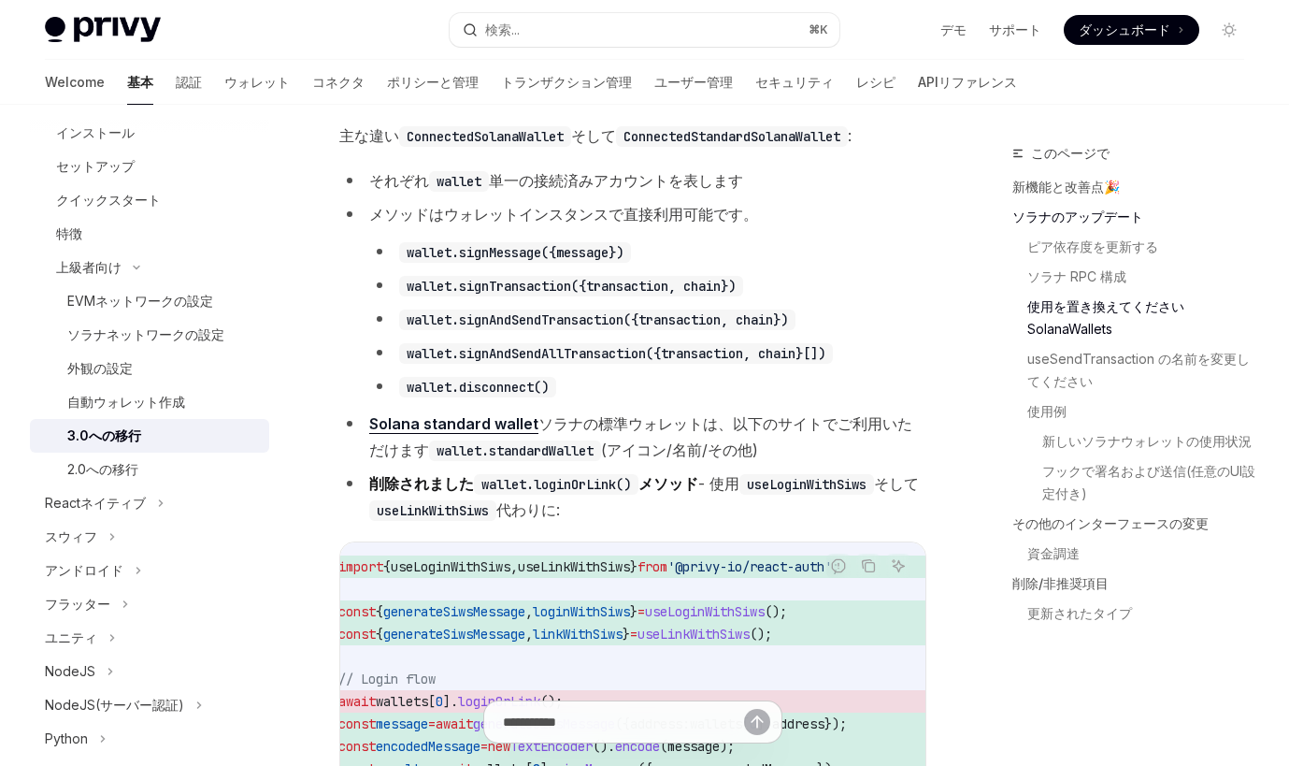
scroll to position [2104, 0]
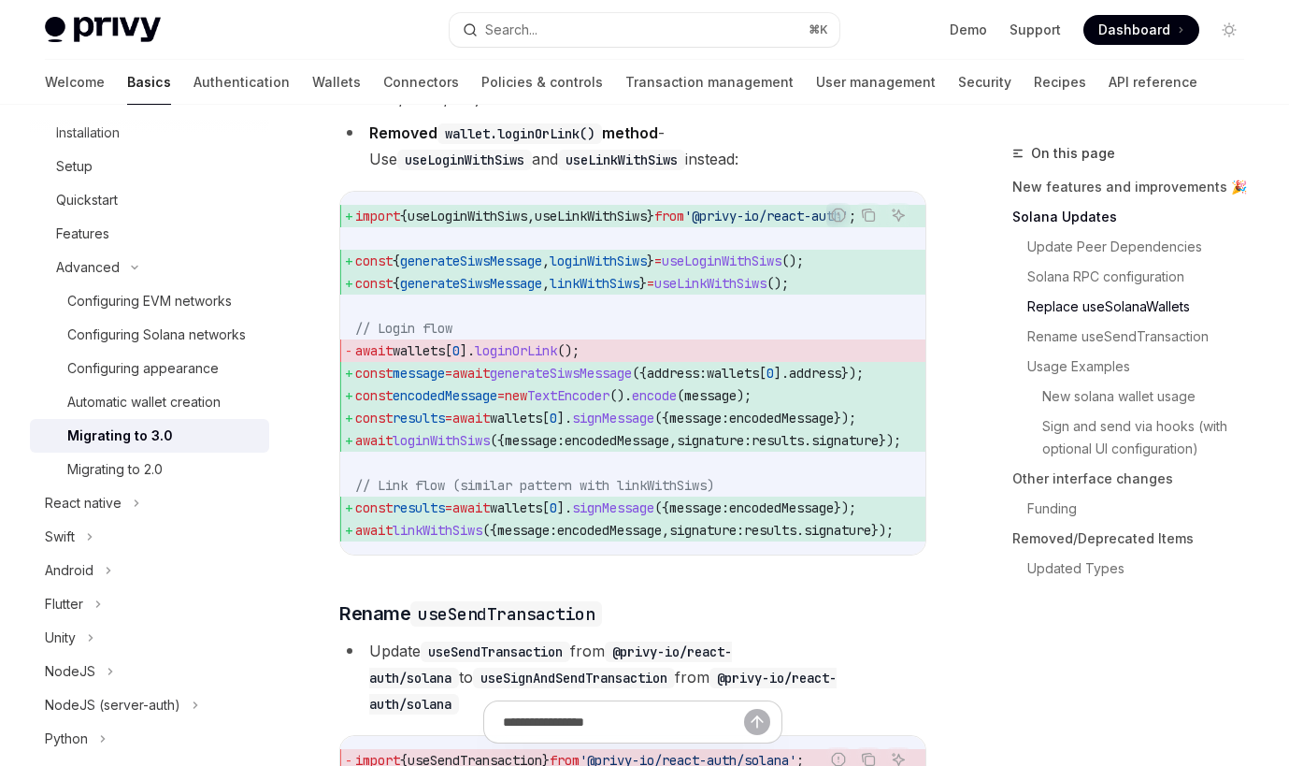
click at [569, 372] on span "generateSiwsMessage" at bounding box center [561, 373] width 142 height 17
copy span "generateSiwsMessage"
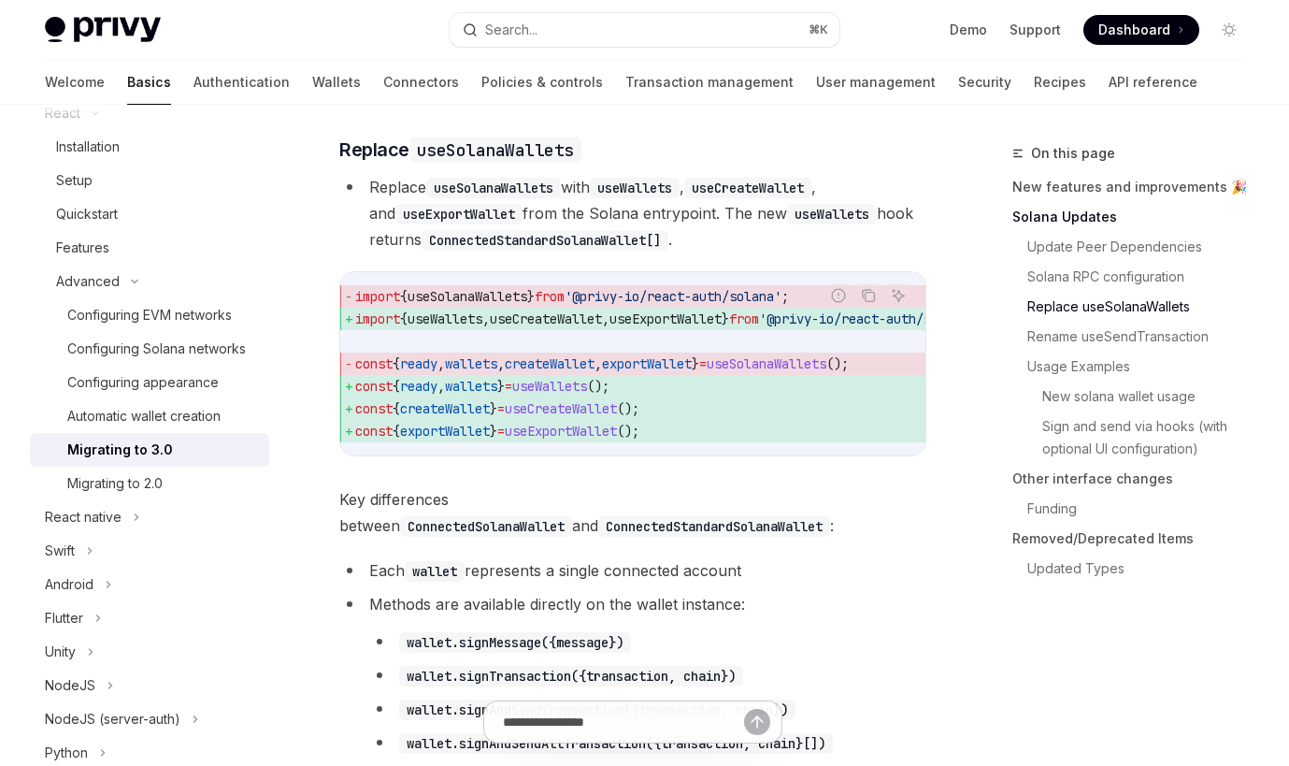
scroll to position [1749, 0]
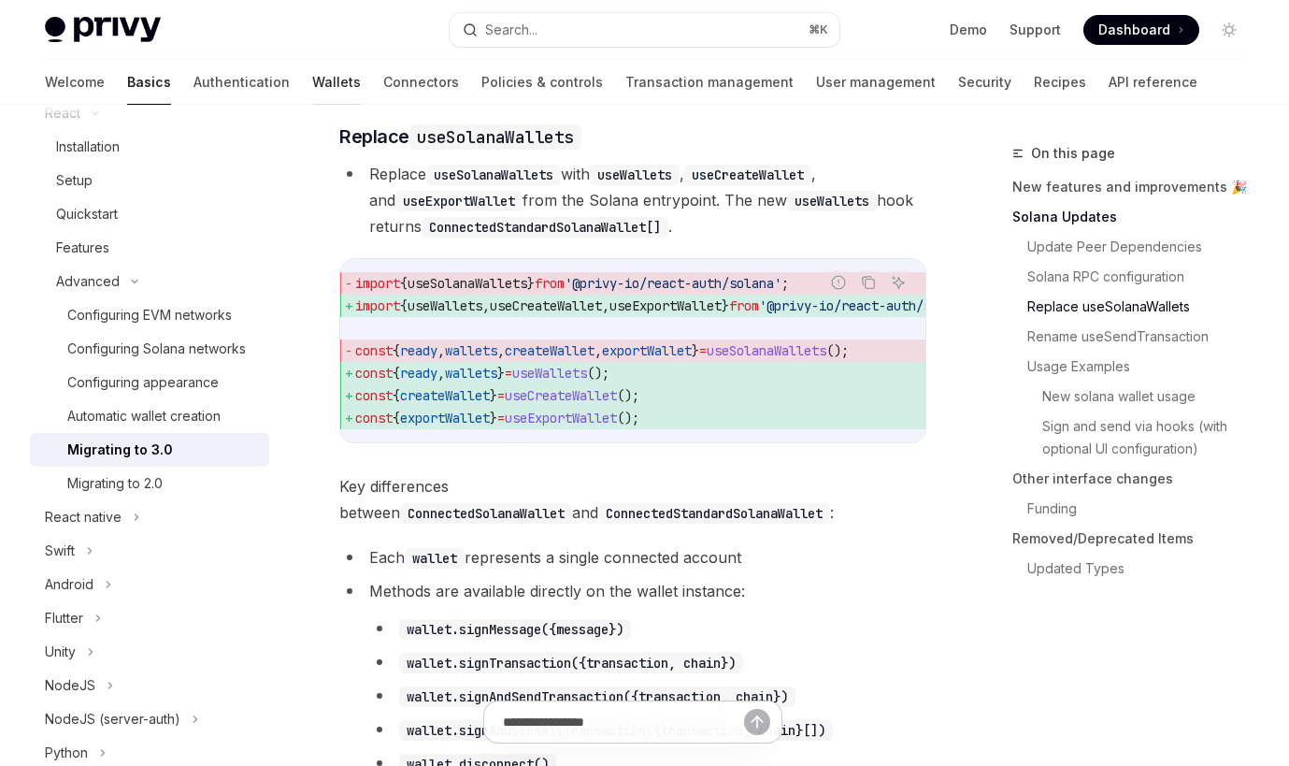
click at [312, 65] on link "Wallets" at bounding box center [336, 82] width 49 height 45
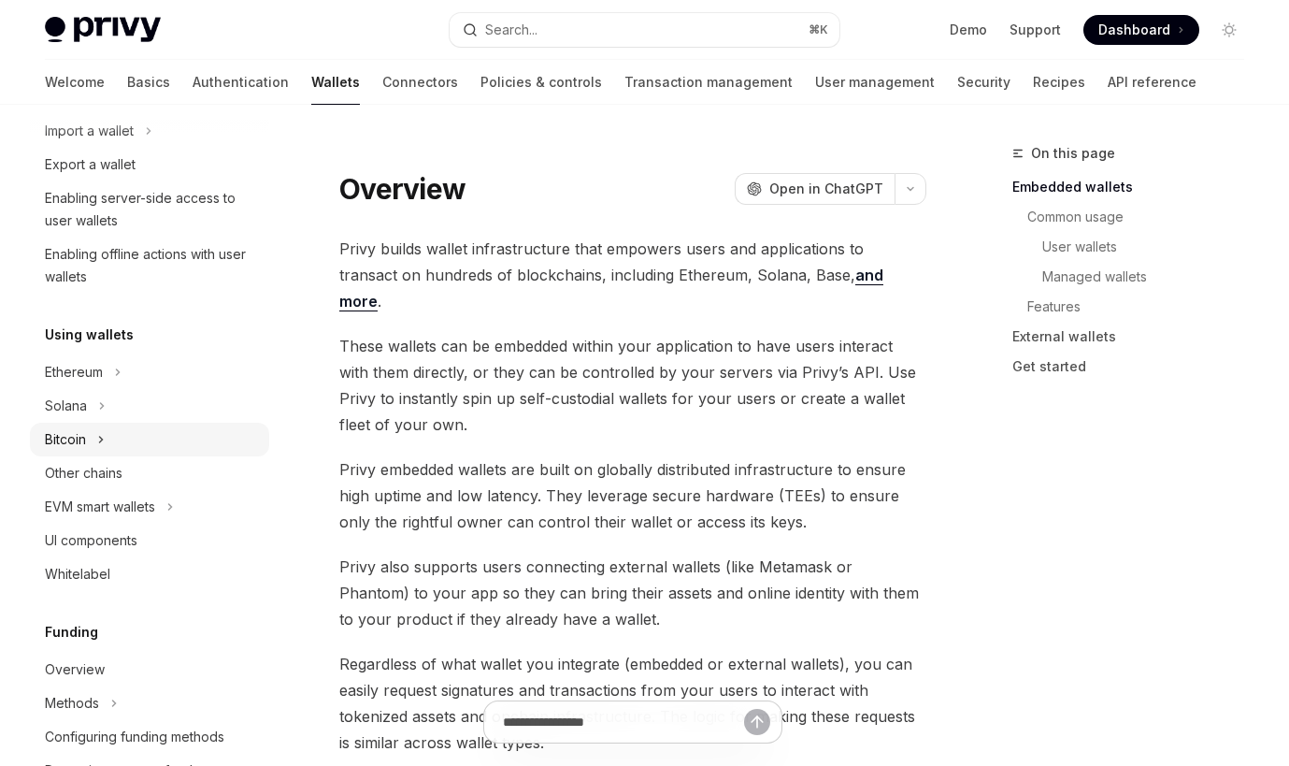
scroll to position [285, 0]
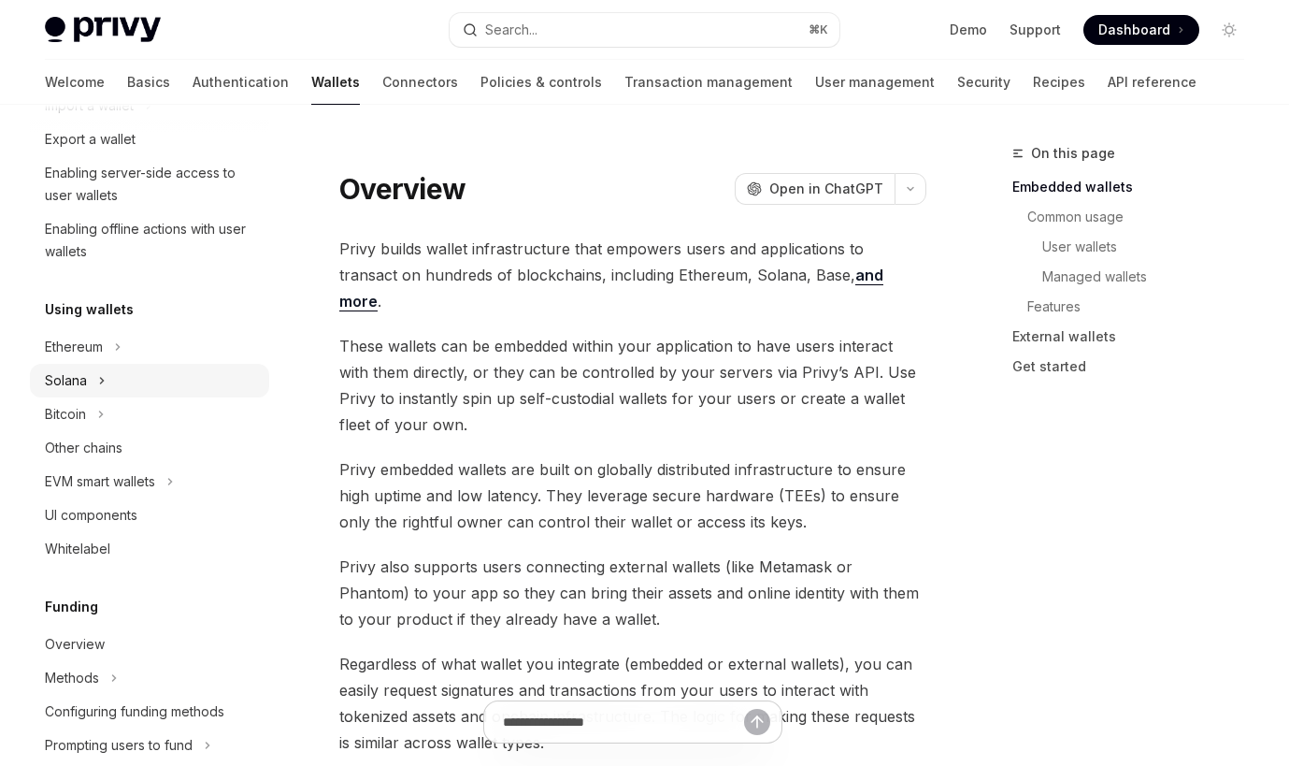
click at [104, 383] on icon at bounding box center [101, 380] width 7 height 22
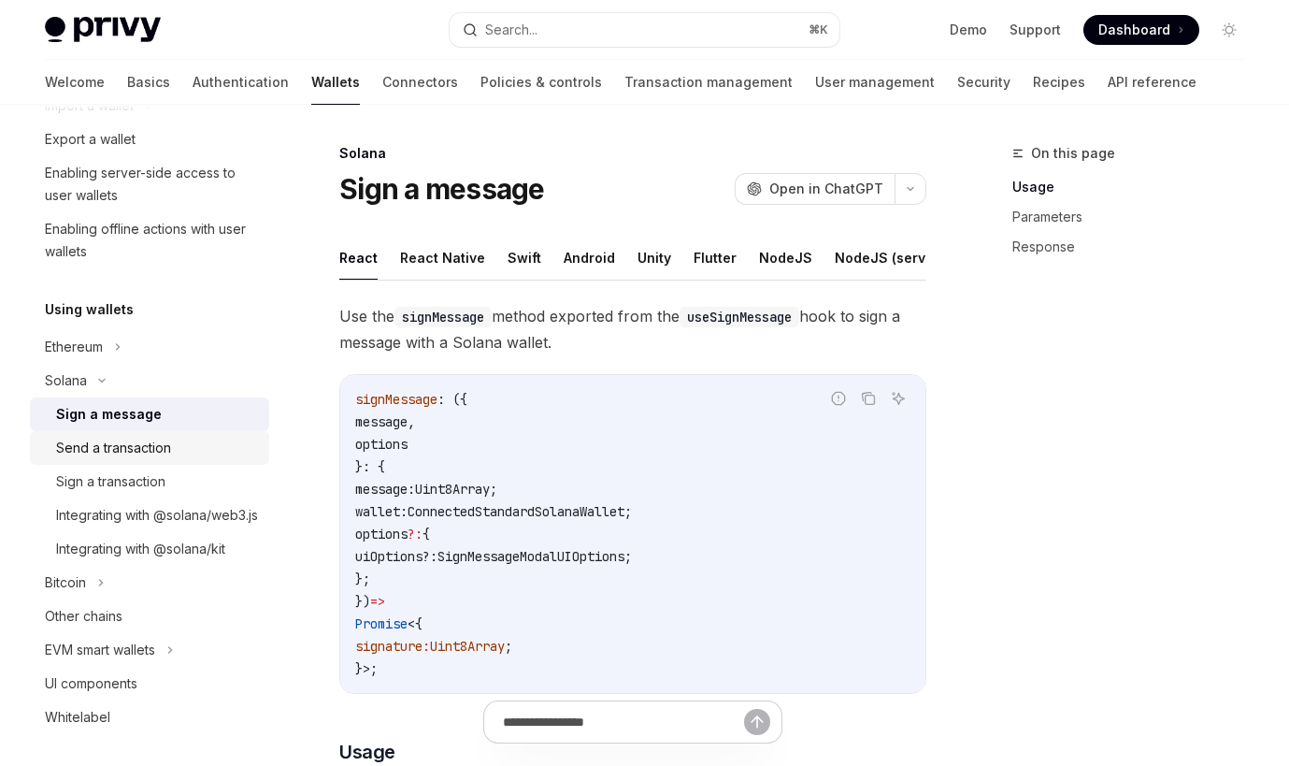
click at [156, 449] on div "Send a transaction" at bounding box center [113, 448] width 115 height 22
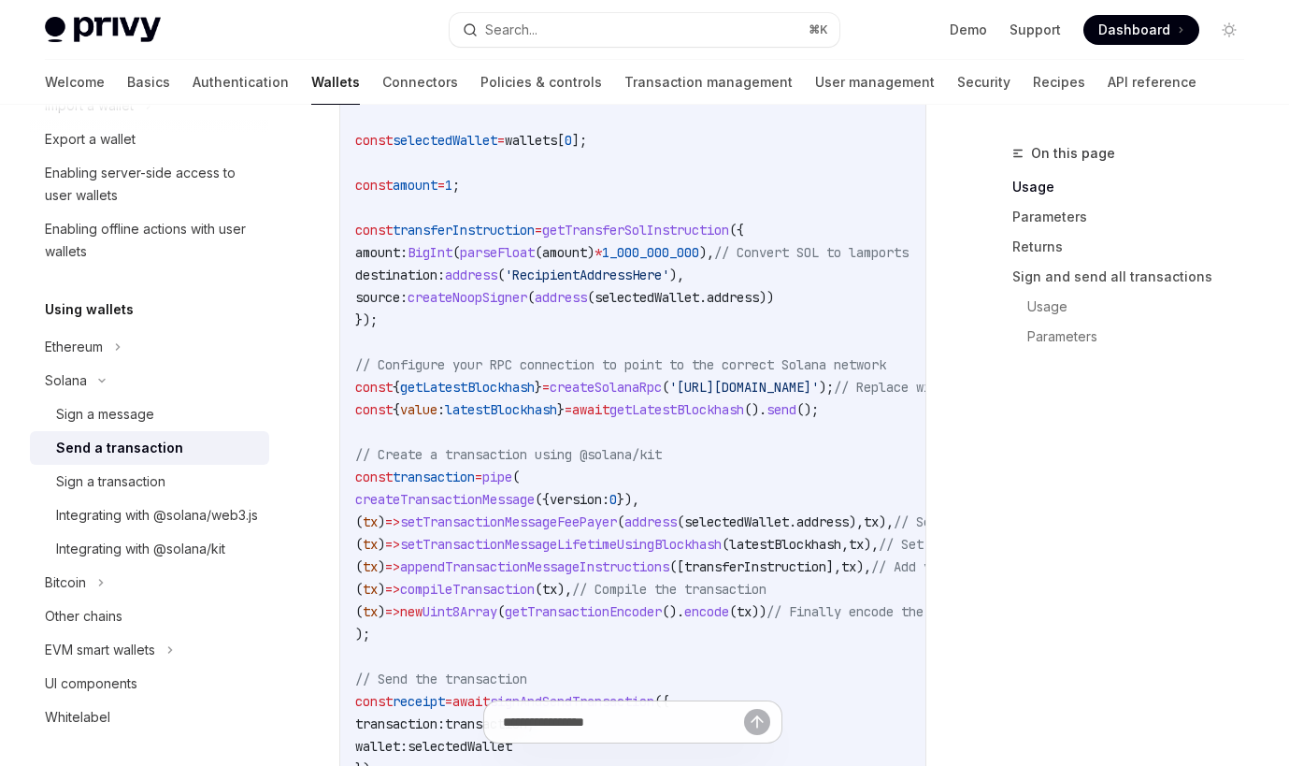
scroll to position [1255, 0]
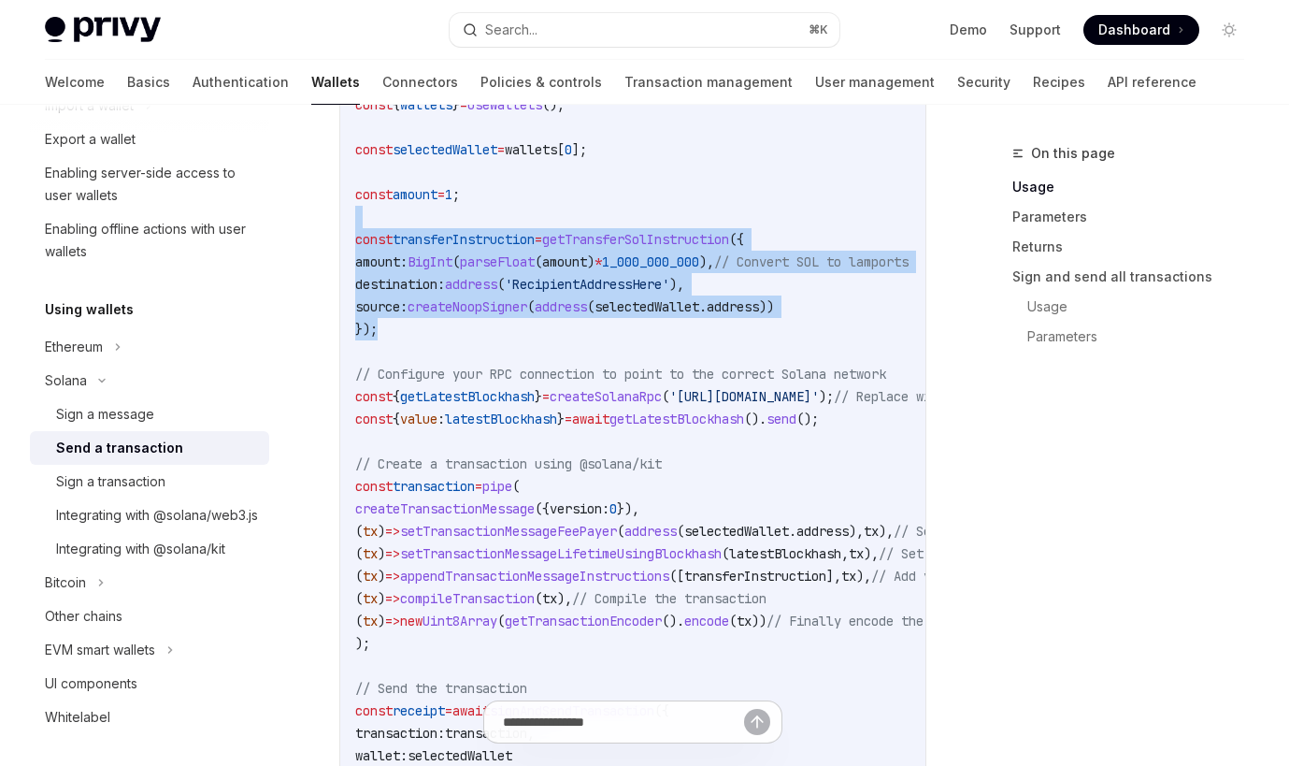
drag, startPoint x: 393, startPoint y: 223, endPoint x: 467, endPoint y: 328, distance: 128.9
click at [467, 328] on code "import { useSignAndSendTransaction , useWallets } from '@privy-io/react-auth/so…" at bounding box center [796, 273] width 883 height 1122
copy code "const transferInstruction = getTransferSolInstruction ({ amount: BigInt ( parse…"
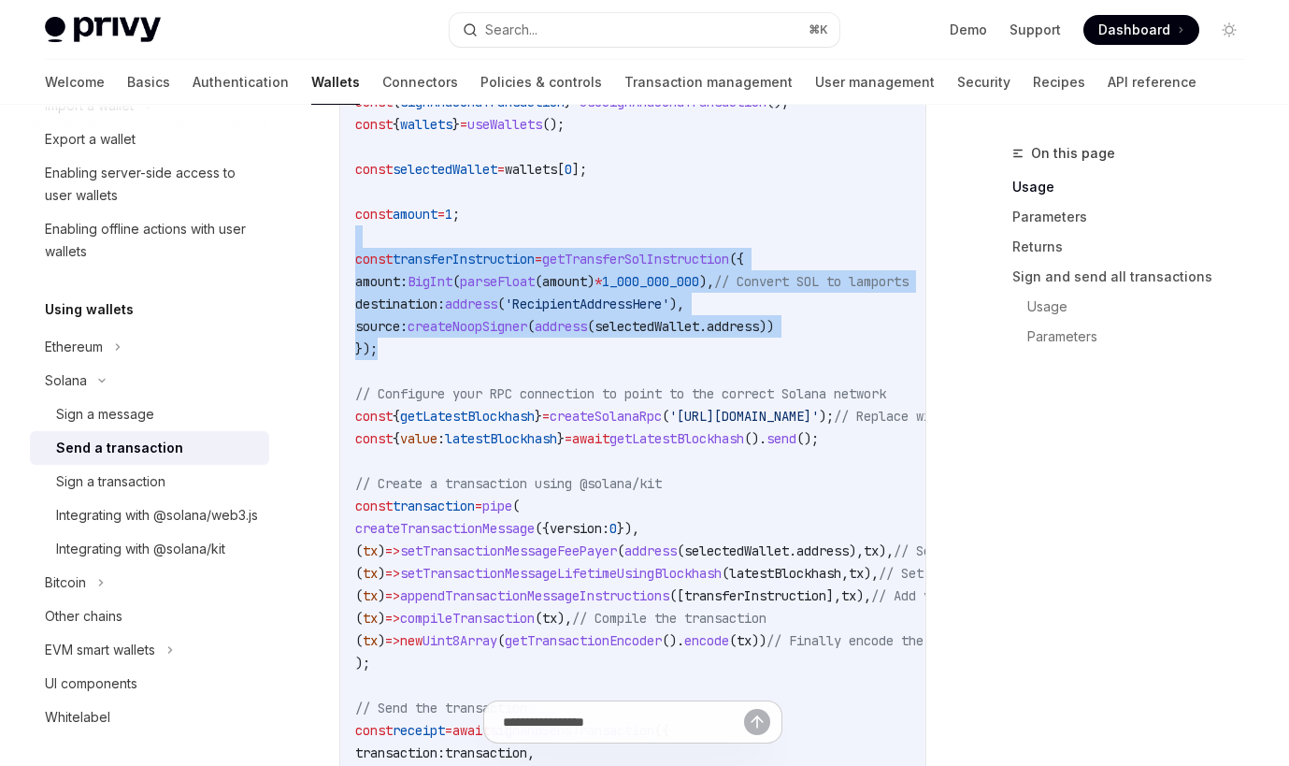
scroll to position [1231, 0]
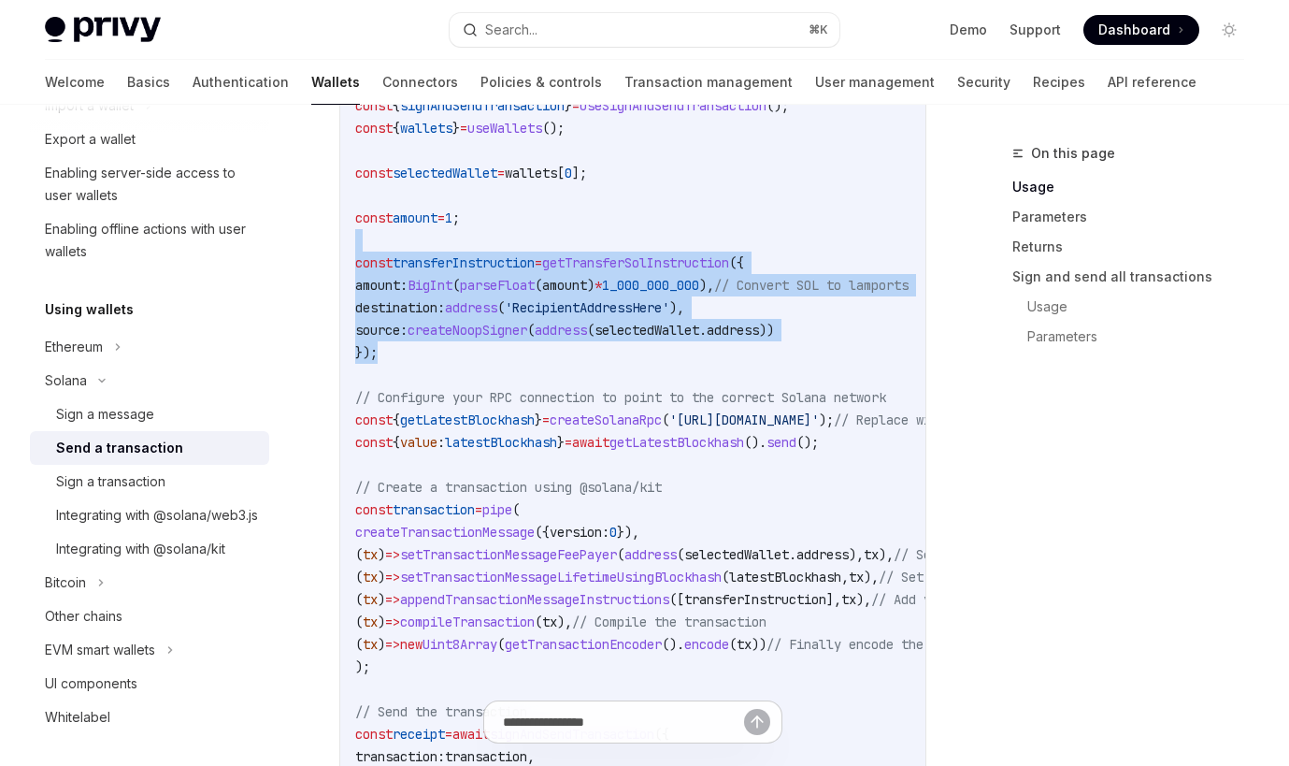
copy code "const transferInstruction = getTransferSolInstruction ({ amount: BigInt ( parse…"
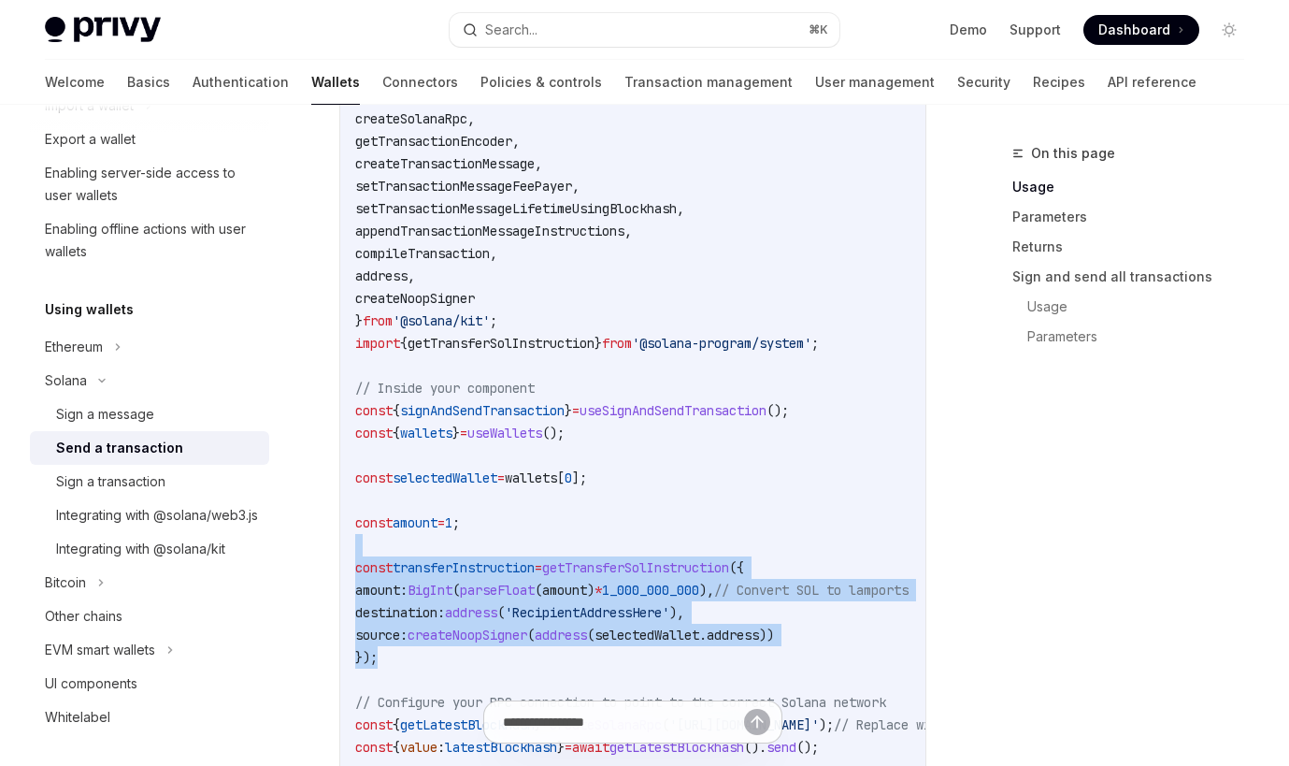
scroll to position [837, 0]
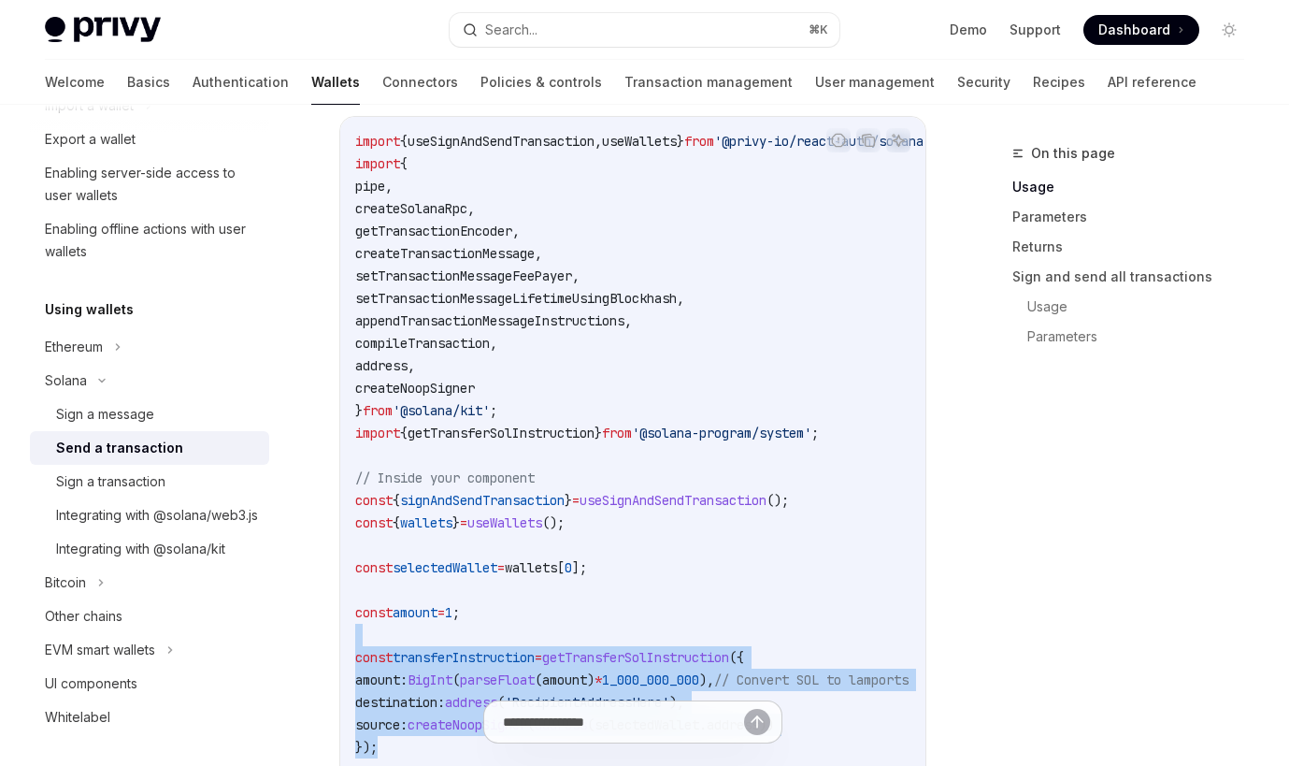
click at [698, 655] on span "getTransferSolInstruction" at bounding box center [635, 657] width 187 height 17
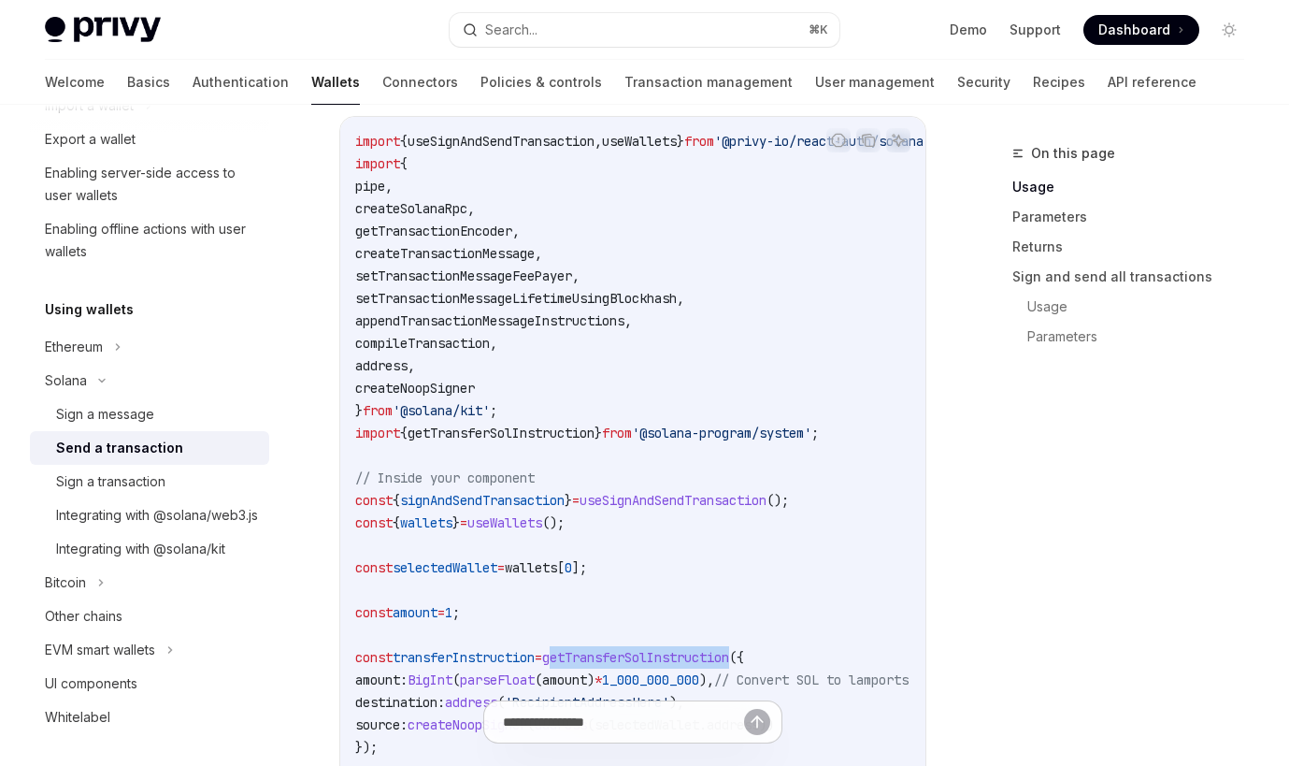
click at [698, 655] on span "getTransferSolInstruction" at bounding box center [635, 657] width 187 height 17
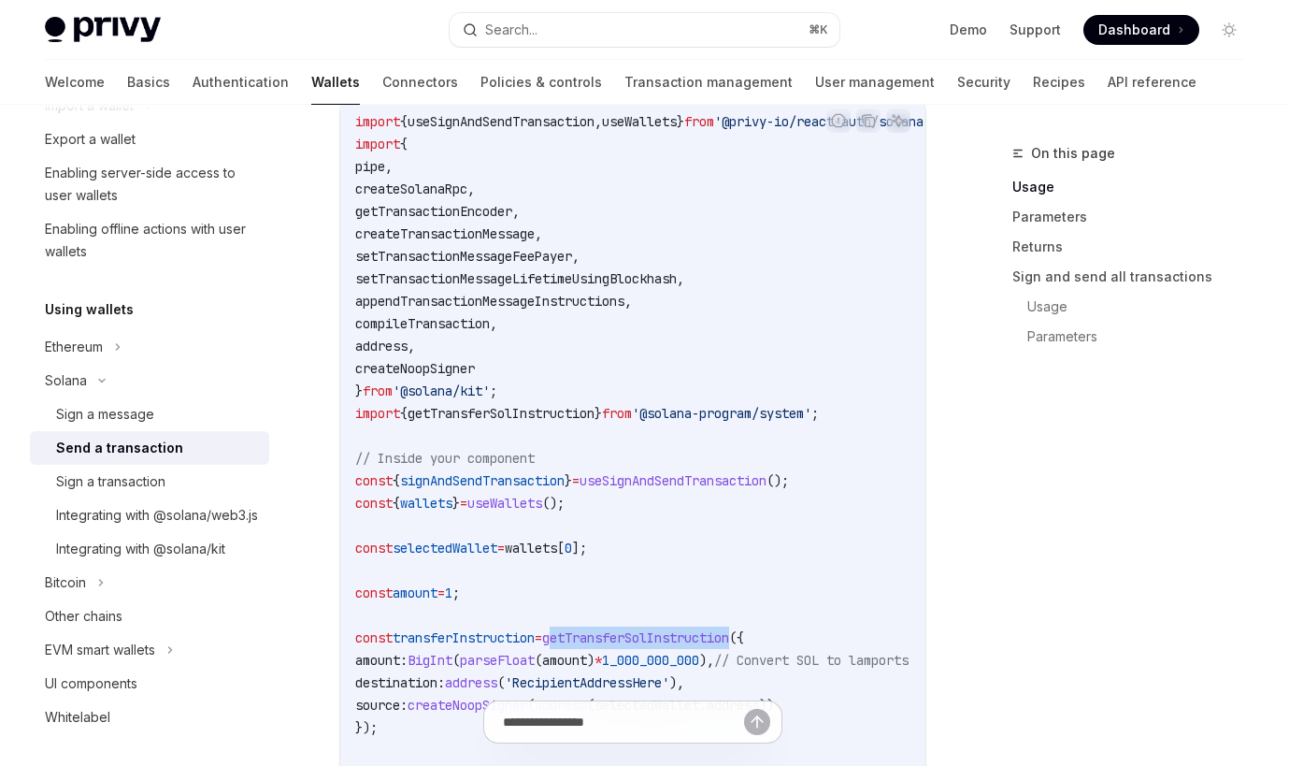
scroll to position [858, 0]
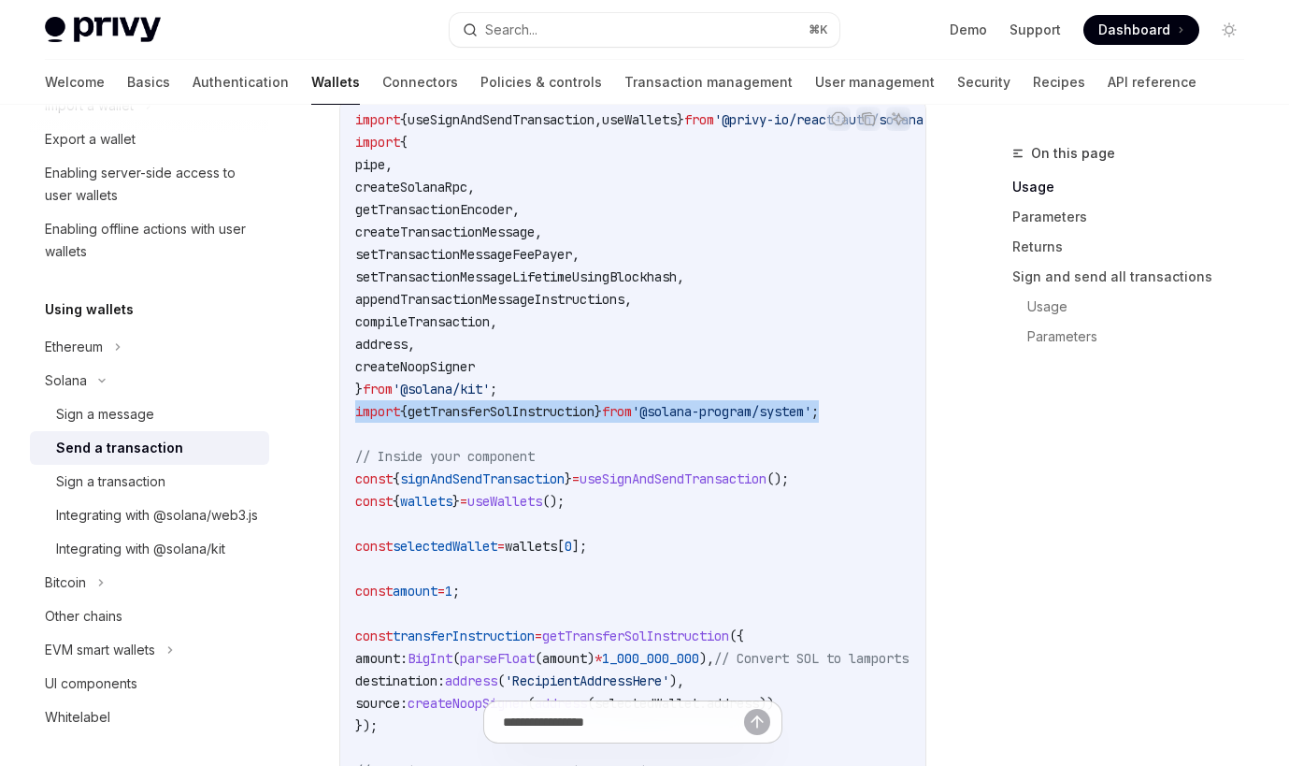
drag, startPoint x: 875, startPoint y: 409, endPoint x: 318, endPoint y: 411, distance: 557.3
click at [340, 411] on div "import { useSignAndSendTransaction , useWallets } from '@privy-io/react-auth/so…" at bounding box center [632, 669] width 585 height 1148
copy span "import { getTransferSolInstruction } from '@solana-program/system' ;"
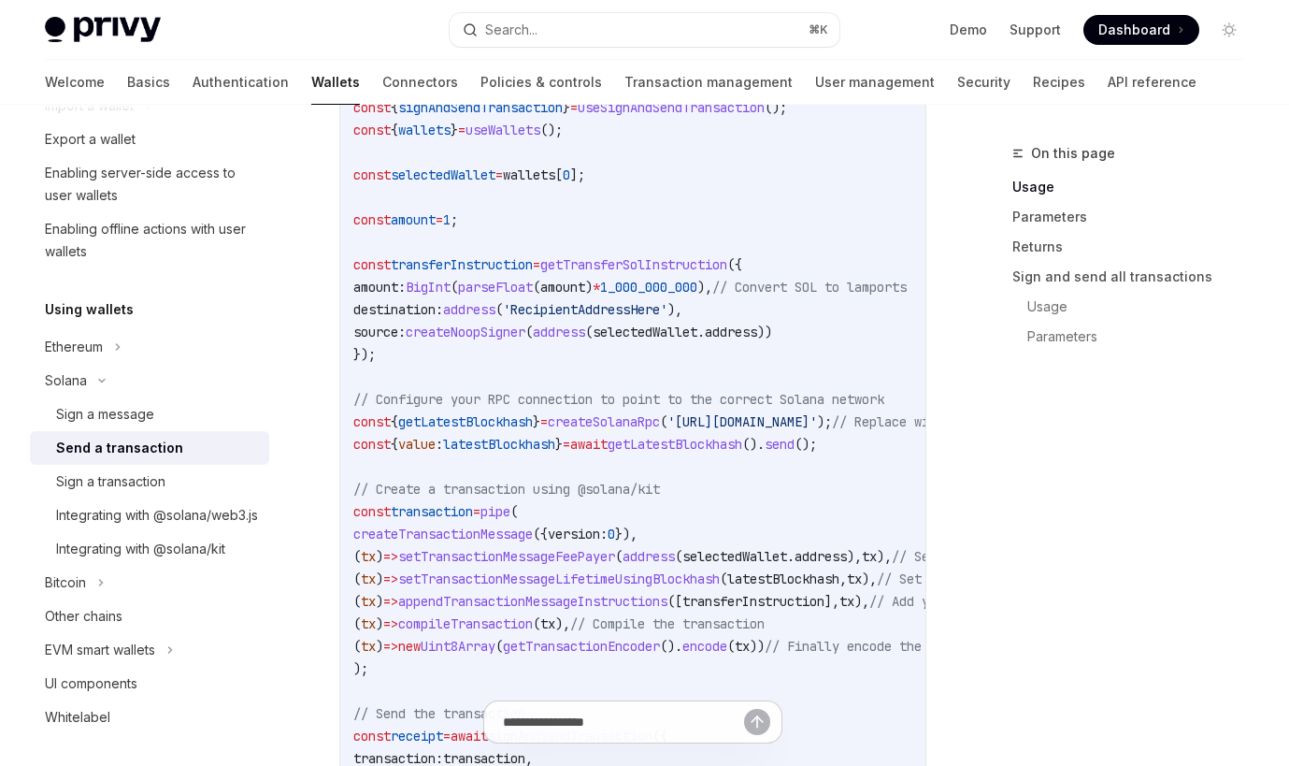
scroll to position [1235, 0]
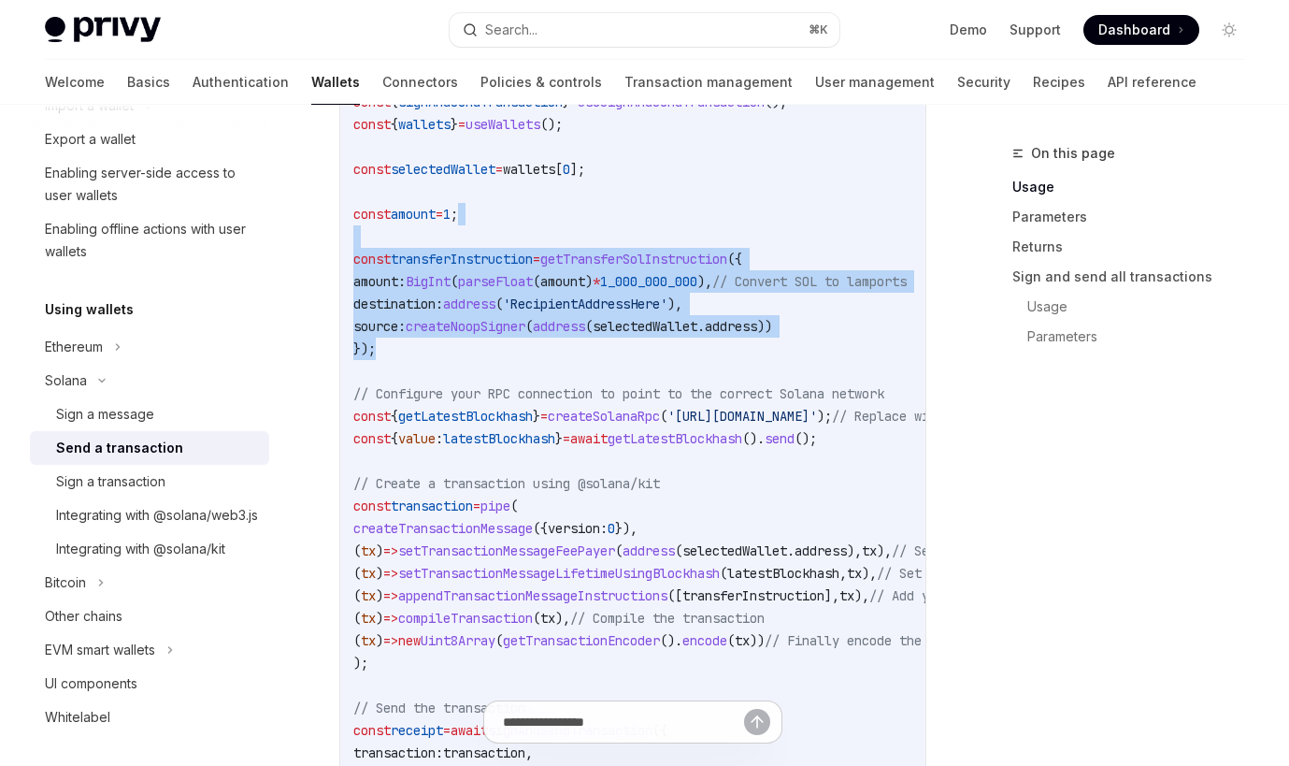
drag, startPoint x: 522, startPoint y: 224, endPoint x: 476, endPoint y: 353, distance: 136.9
click at [476, 353] on code "import { useSignAndSendTransaction , useWallets } from '@privy-io/react-auth/so…" at bounding box center [794, 293] width 883 height 1122
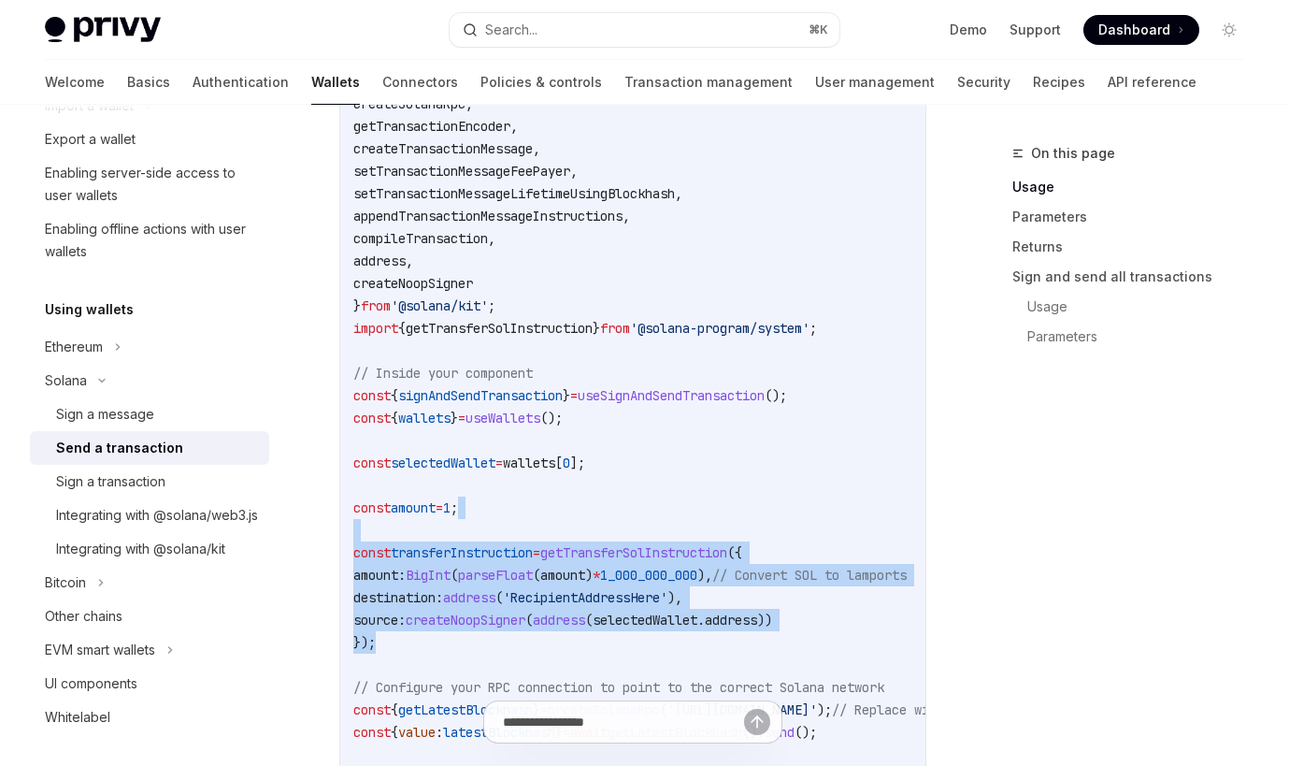
scroll to position [960, 0]
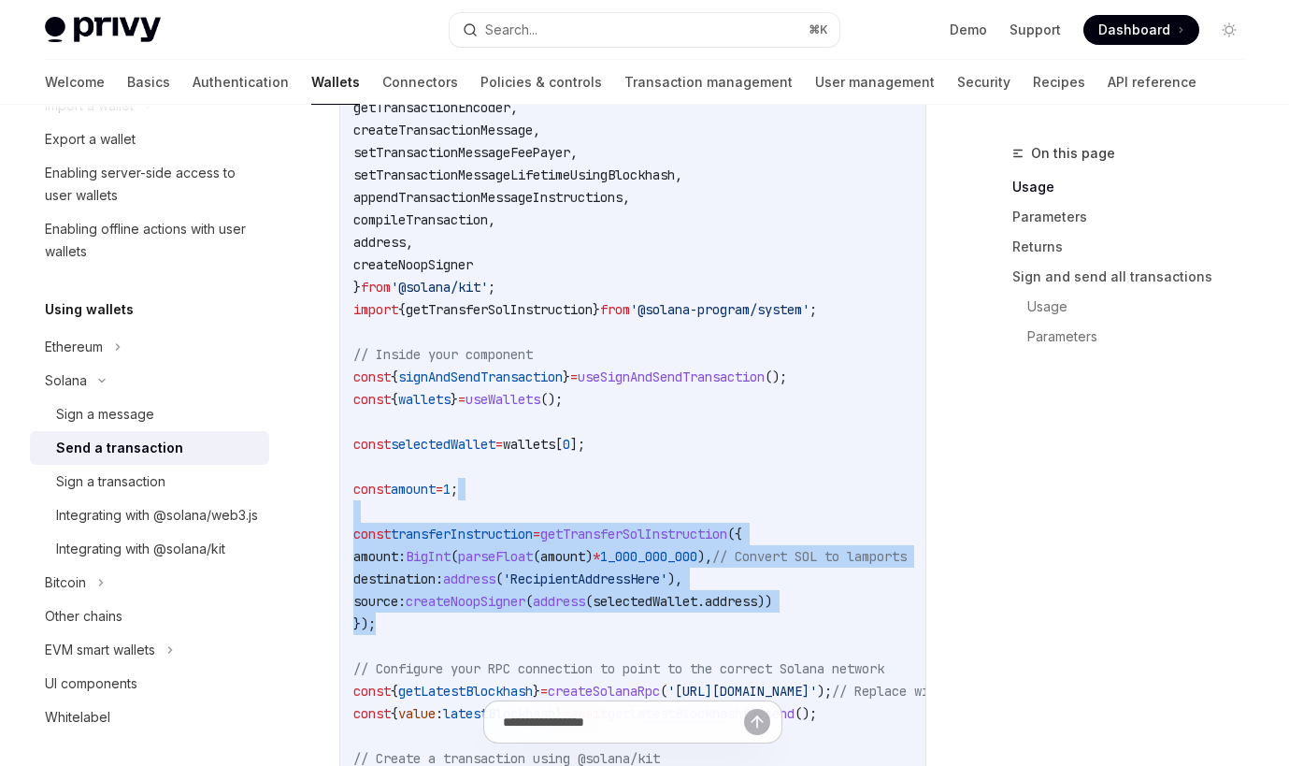
copy code "const transferInstruction = getTransferSolInstruction ({ amount: BigInt ( parse…"
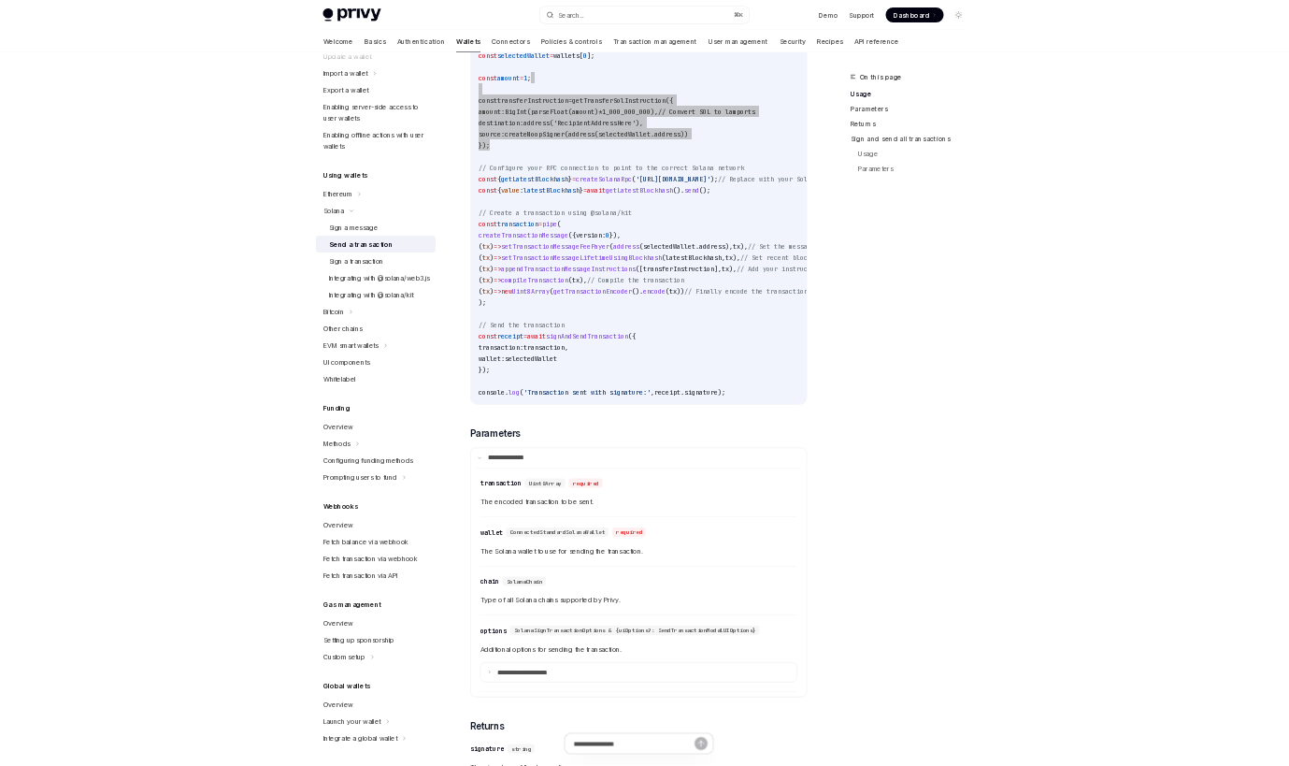
scroll to position [266, 0]
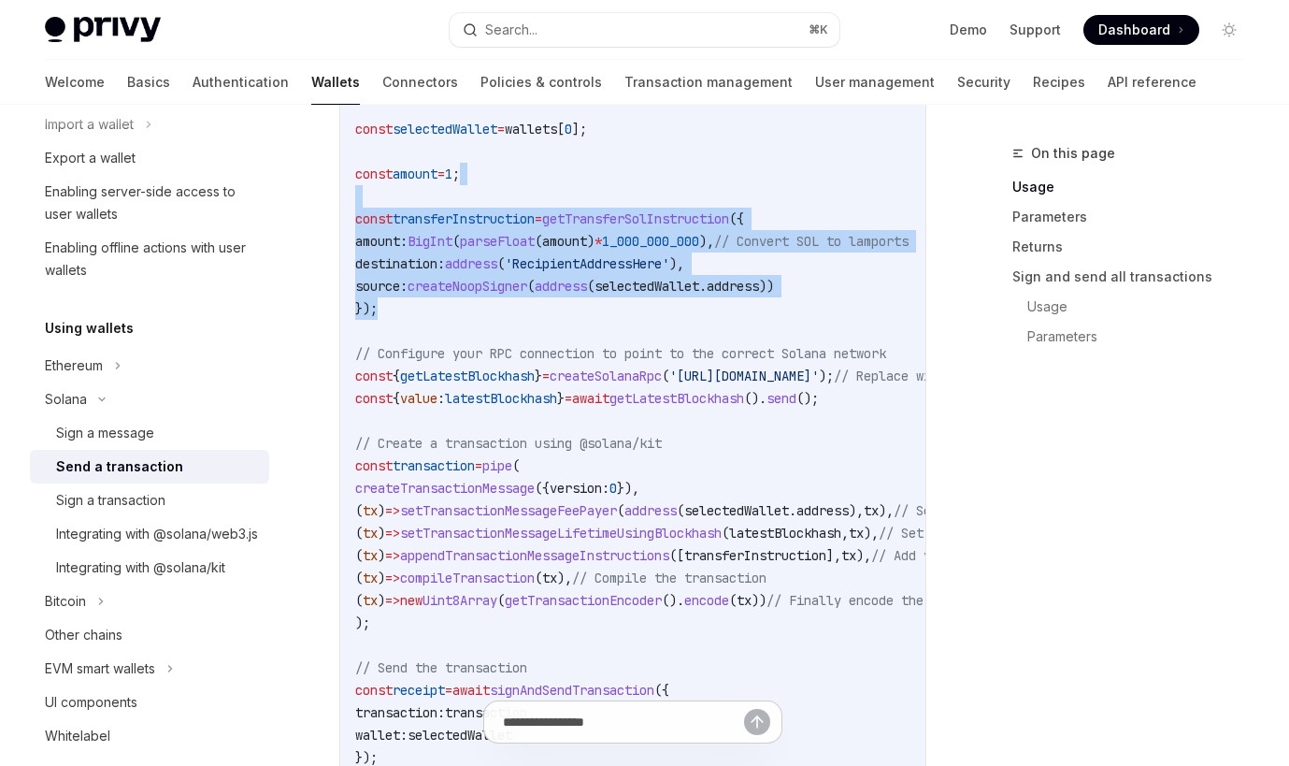
type textarea "*"
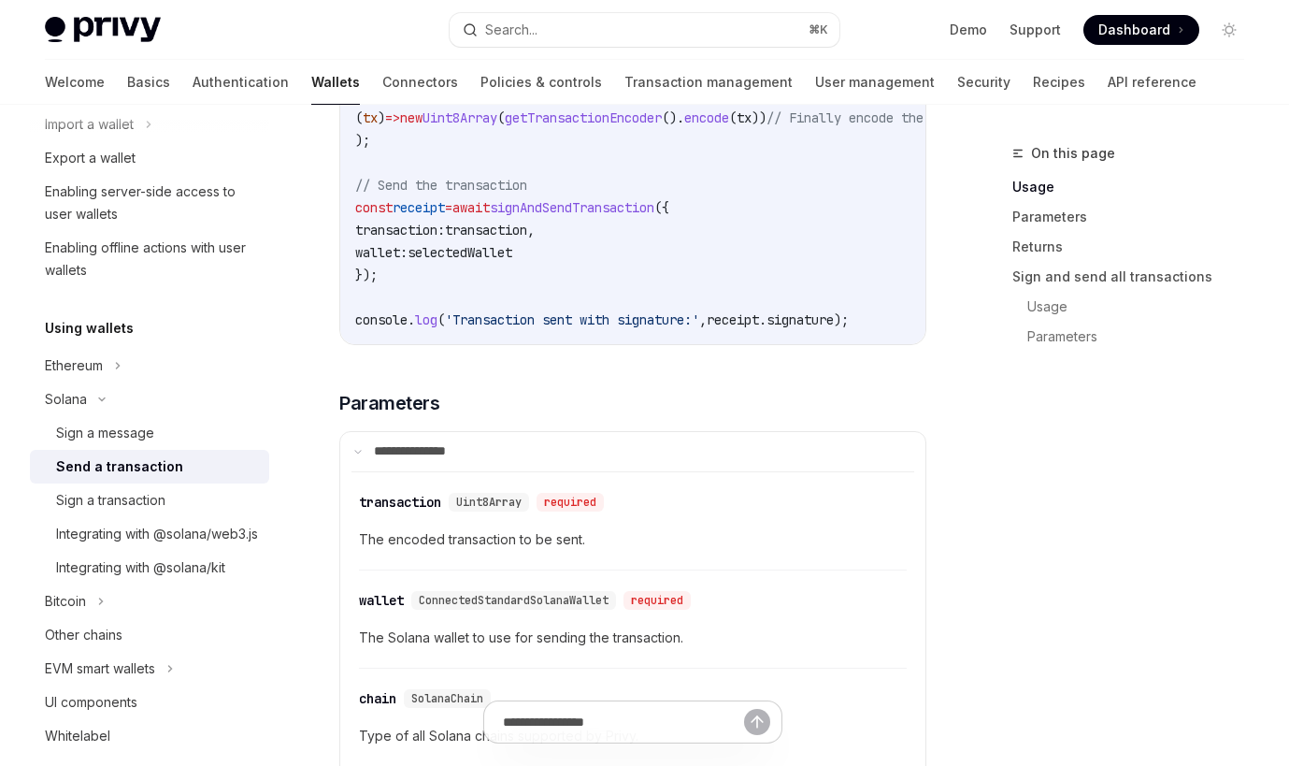
scroll to position [1708, 0]
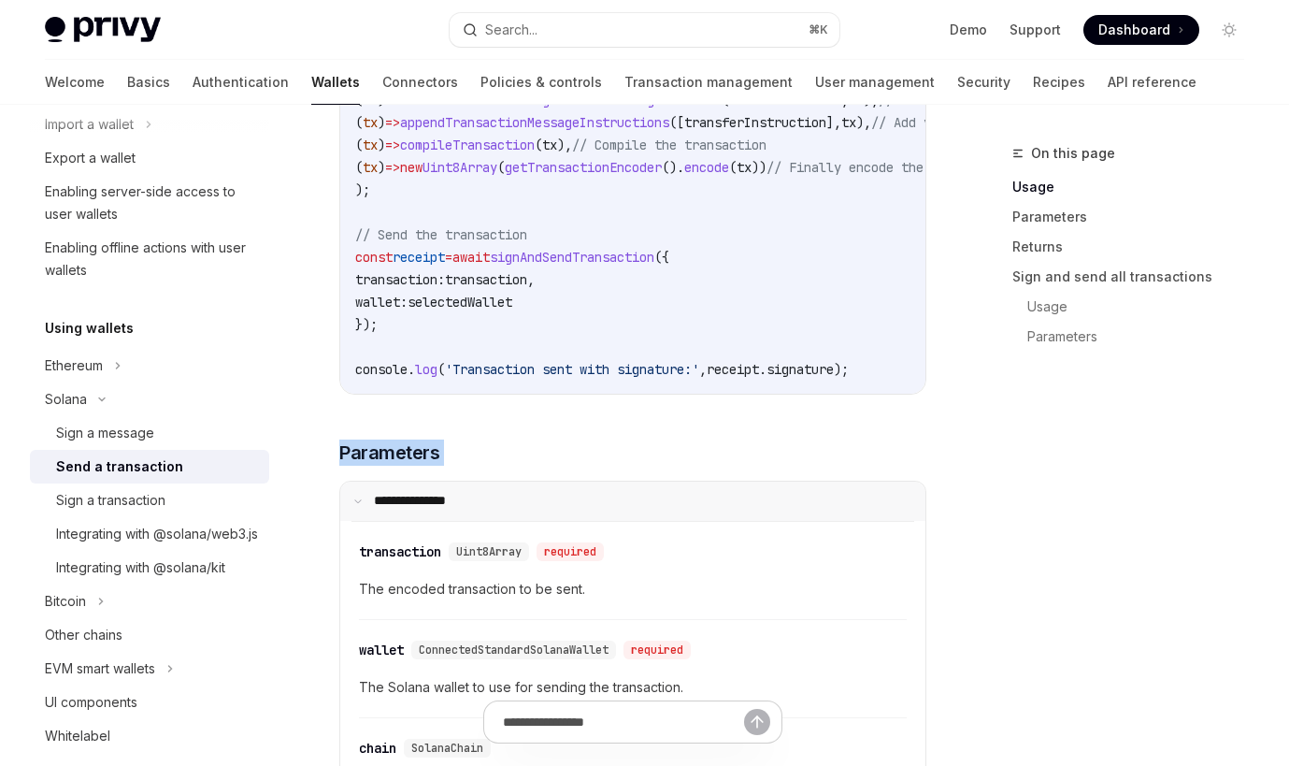
drag, startPoint x: 480, startPoint y: 421, endPoint x: 498, endPoint y: 491, distance: 72.6
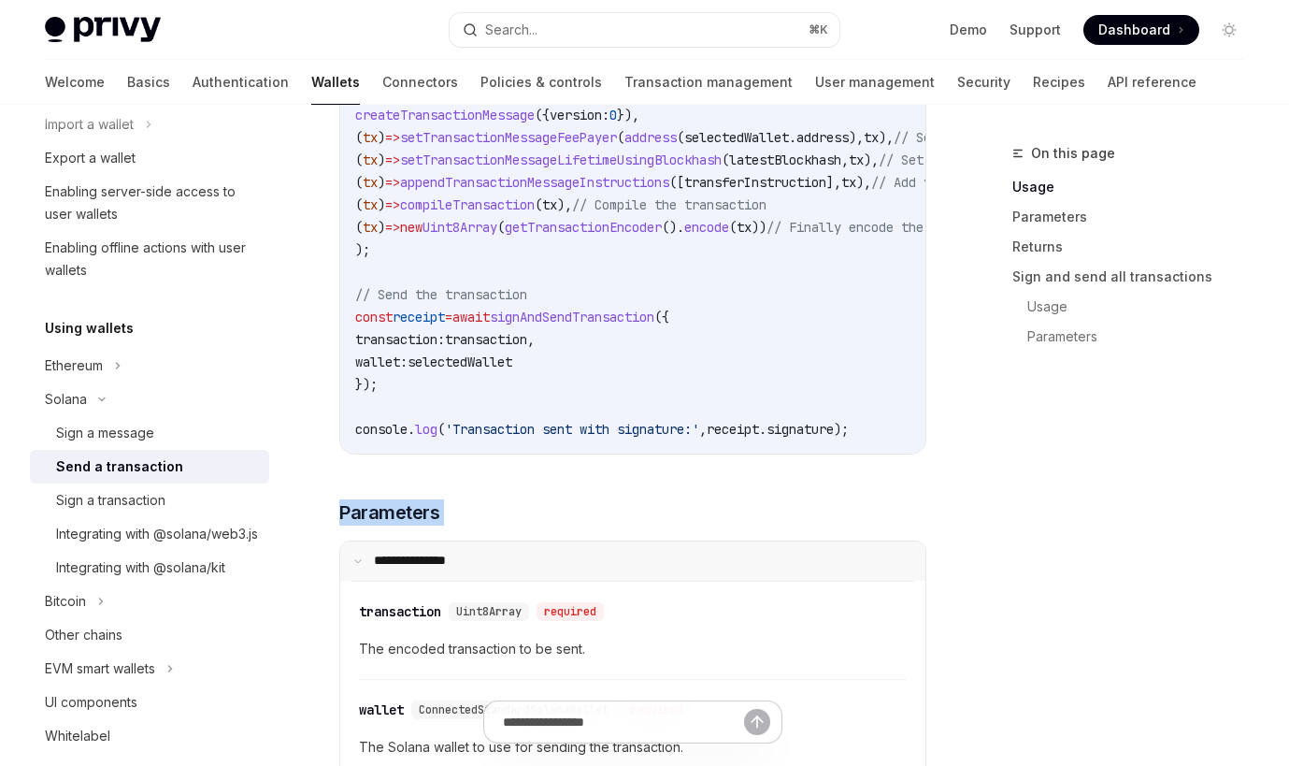
scroll to position [1639, 0]
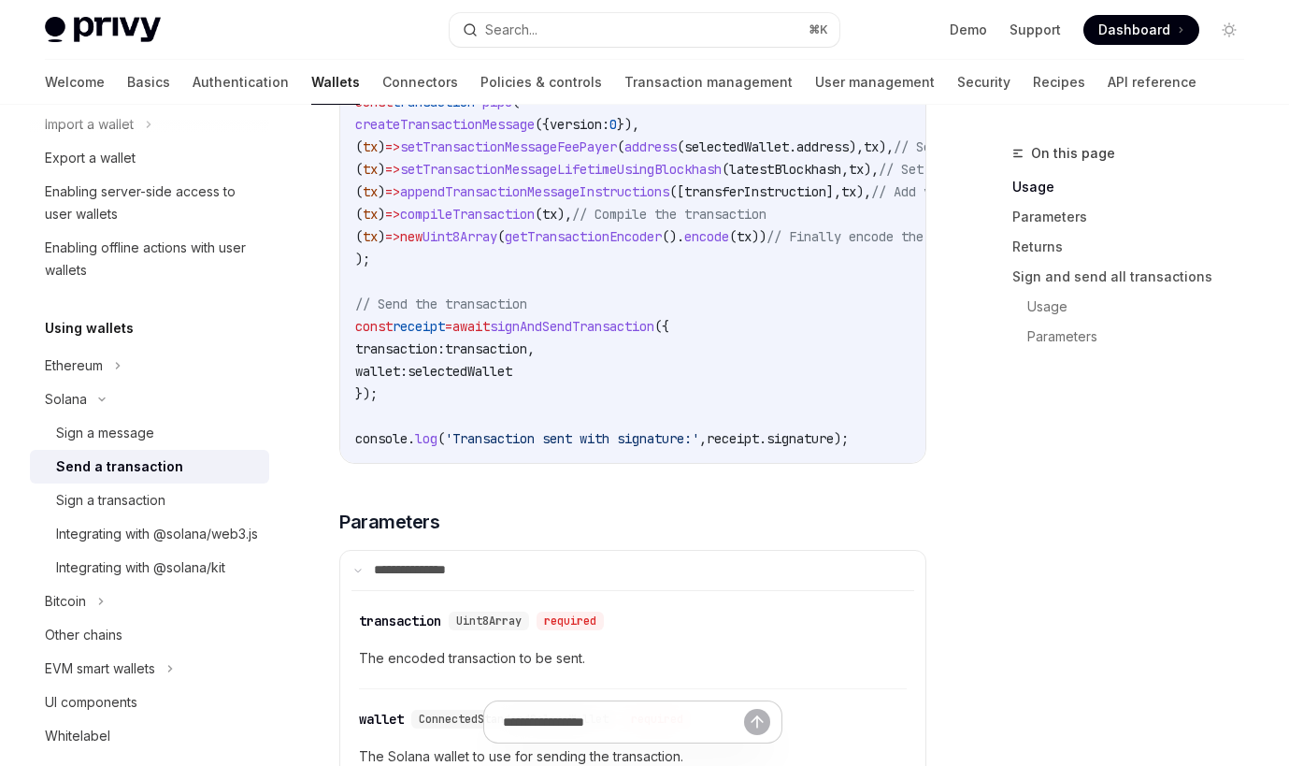
drag, startPoint x: 445, startPoint y: 489, endPoint x: 462, endPoint y: 536, distance: 49.7
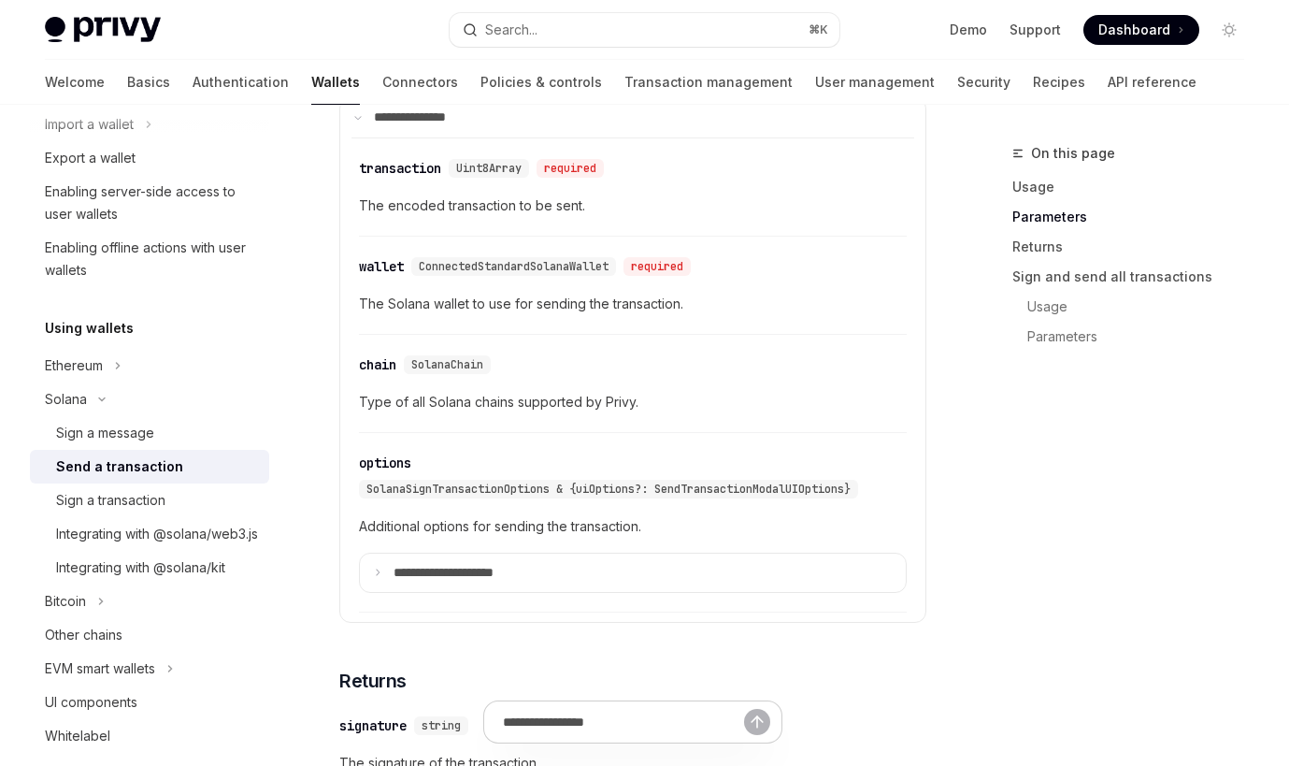
scroll to position [2109, 0]
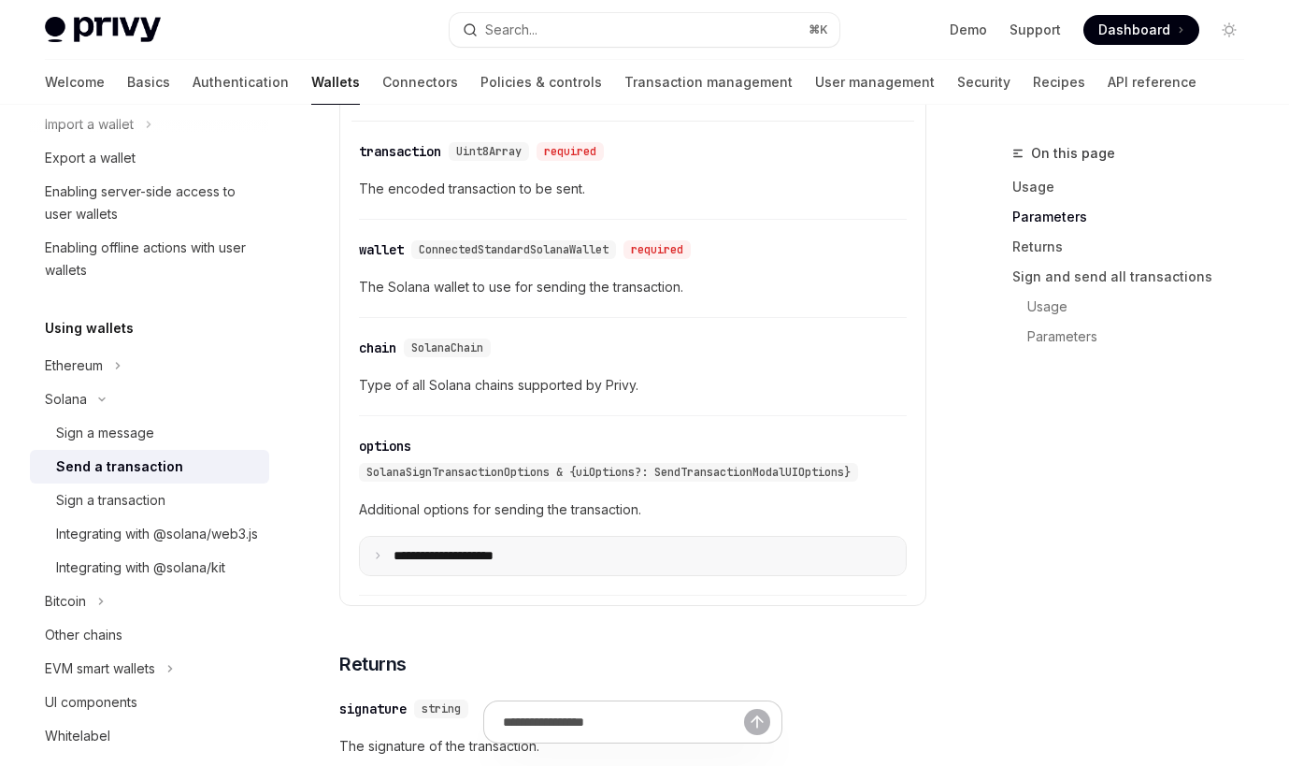
click at [441, 553] on p "**********" at bounding box center [459, 556] width 130 height 17
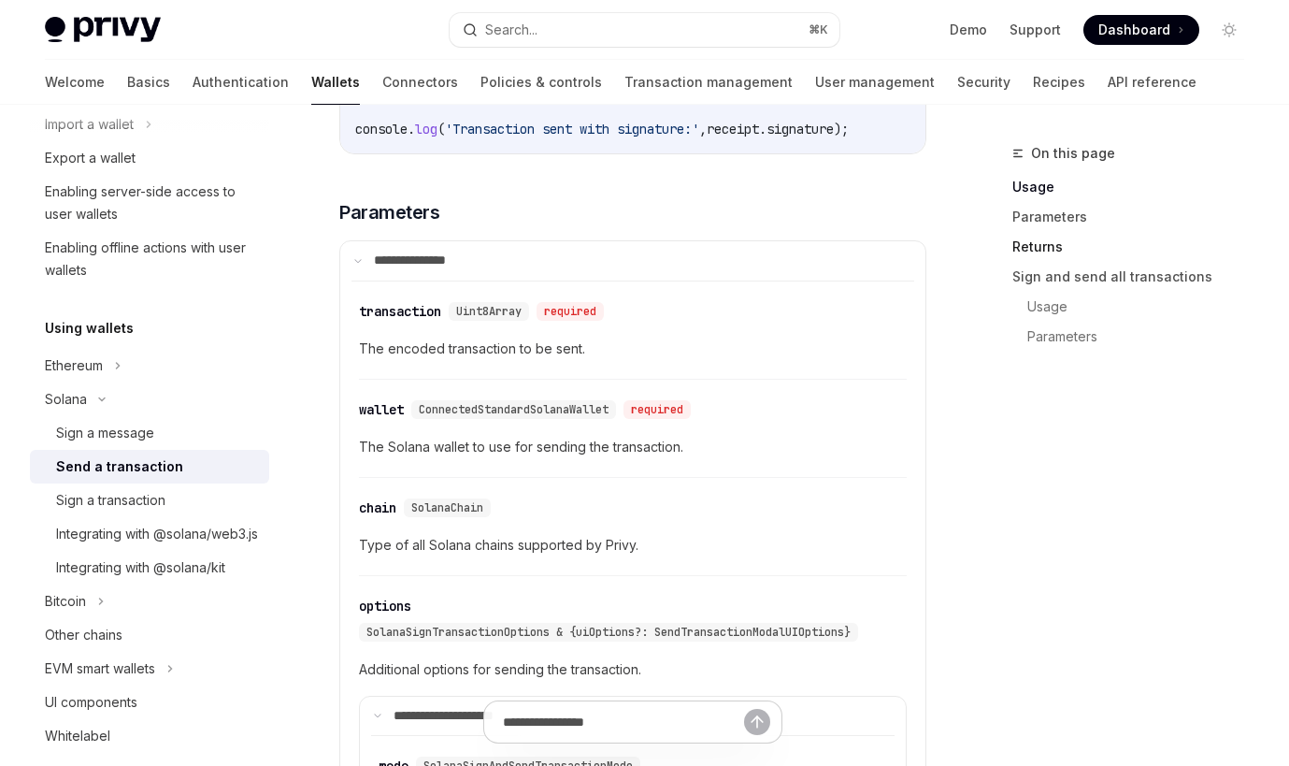
click at [1055, 242] on link "Returns" at bounding box center [1136, 247] width 247 height 30
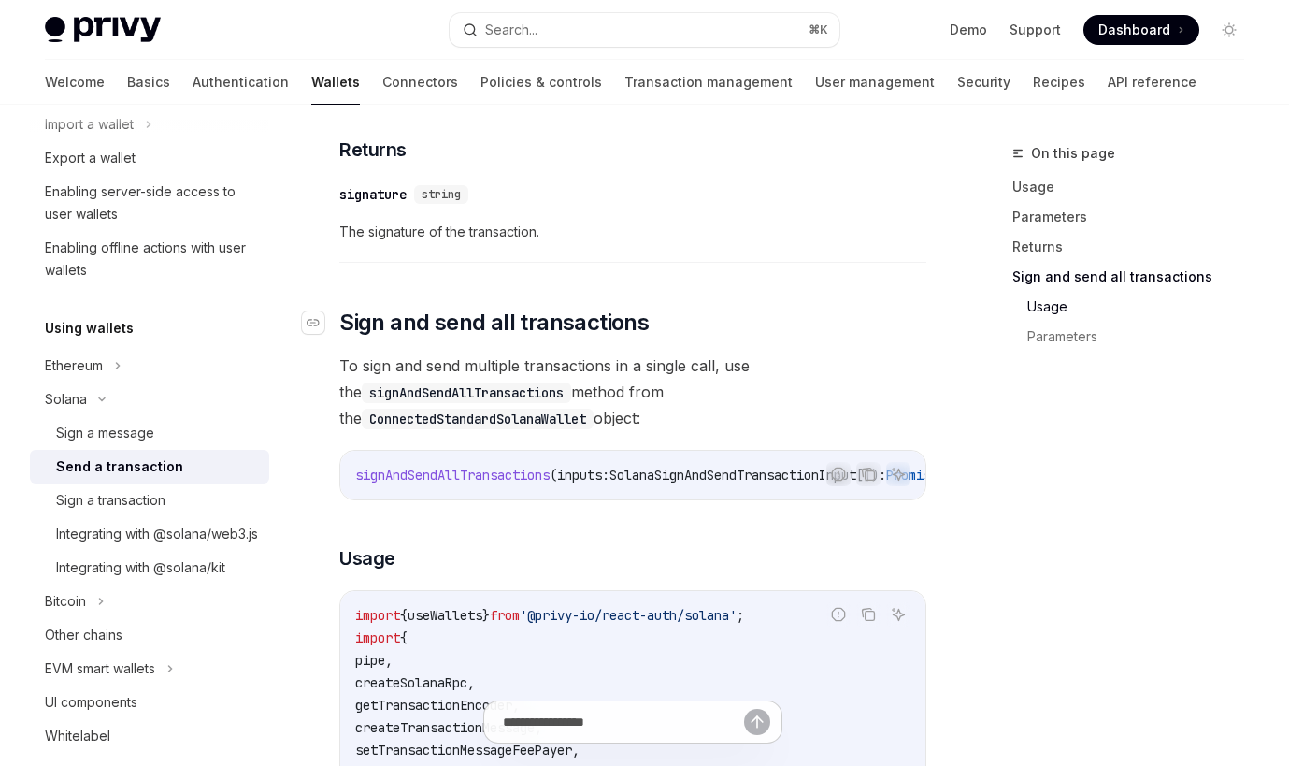
scroll to position [3378, 0]
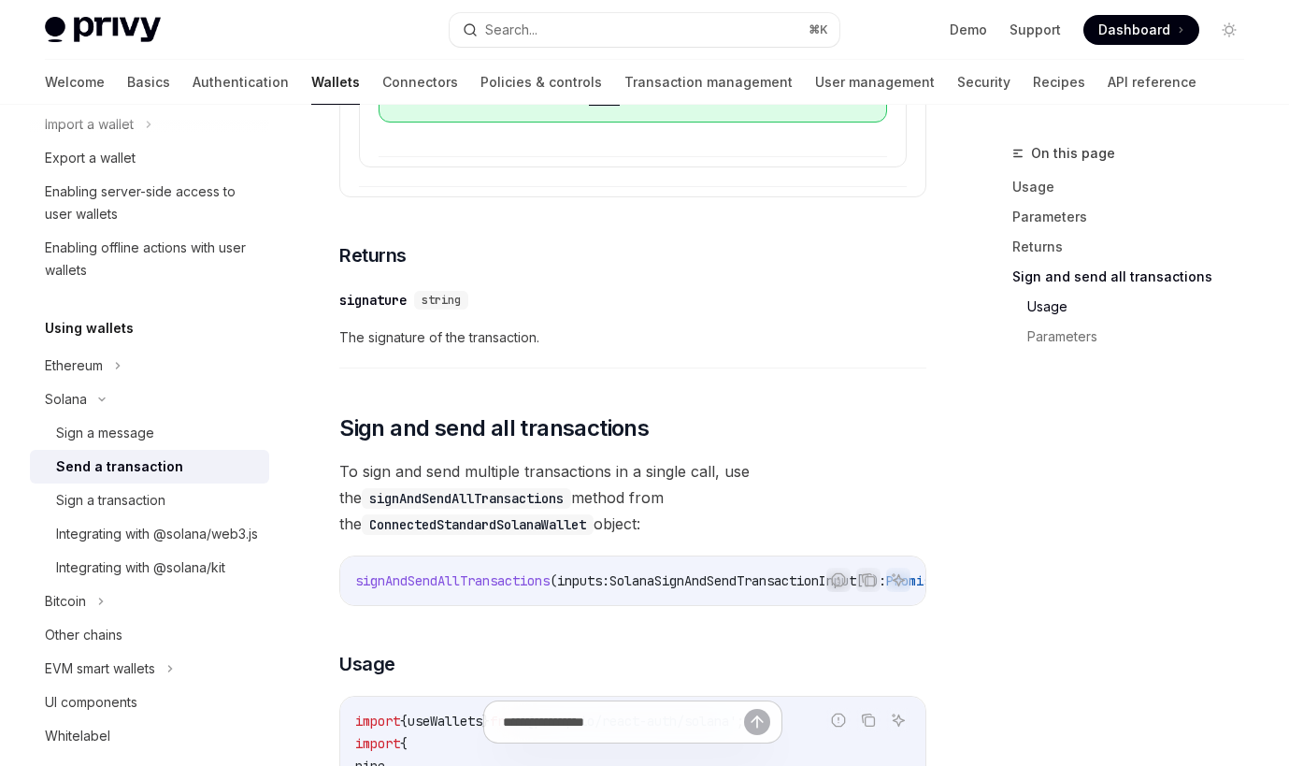
click at [392, 291] on div "signature" at bounding box center [372, 300] width 67 height 19
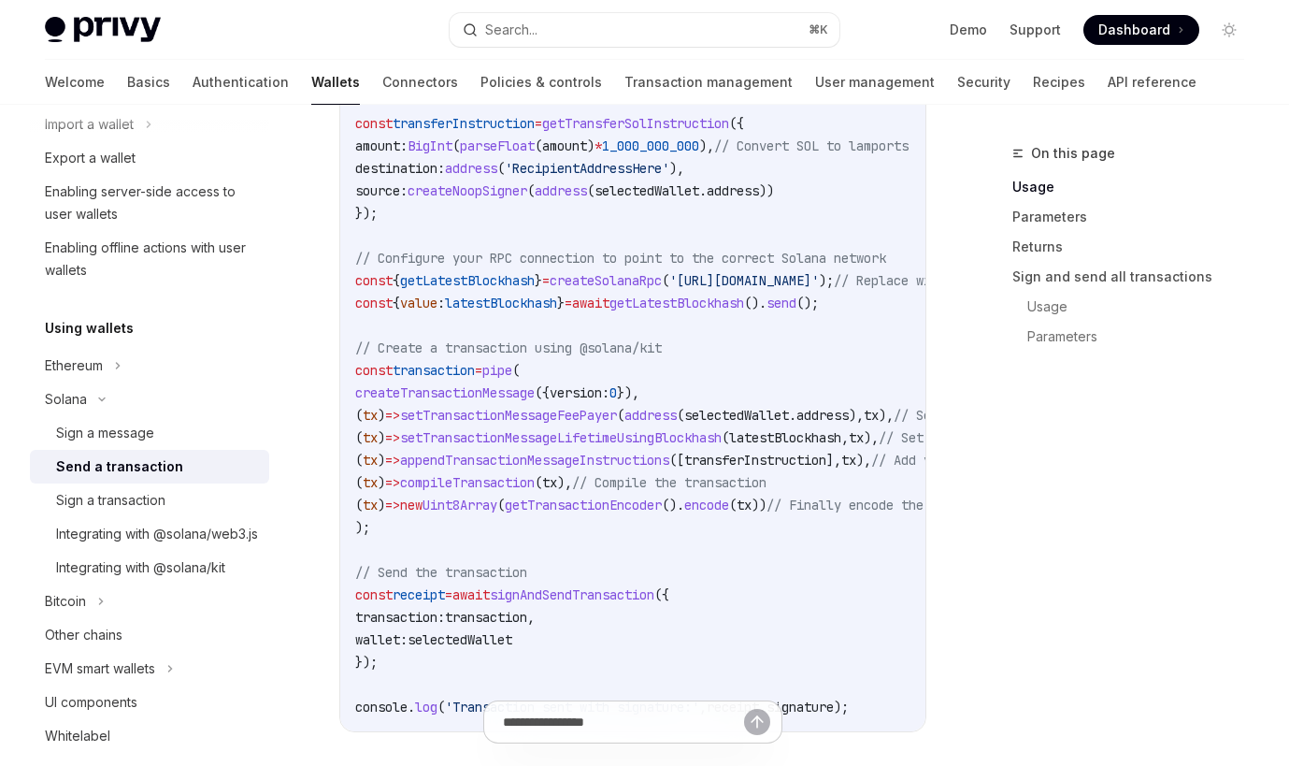
drag, startPoint x: 436, startPoint y: 503, endPoint x: 370, endPoint y: 504, distance: 65.5
click at [370, 504] on span "( tx ) => new Uint8Array ( getTransactionEncoder (). encode ( tx )) // Finally …" at bounding box center [684, 505] width 658 height 17
copy span "( tx ) =>"
click at [418, 503] on span "new" at bounding box center [407, 505] width 22 height 17
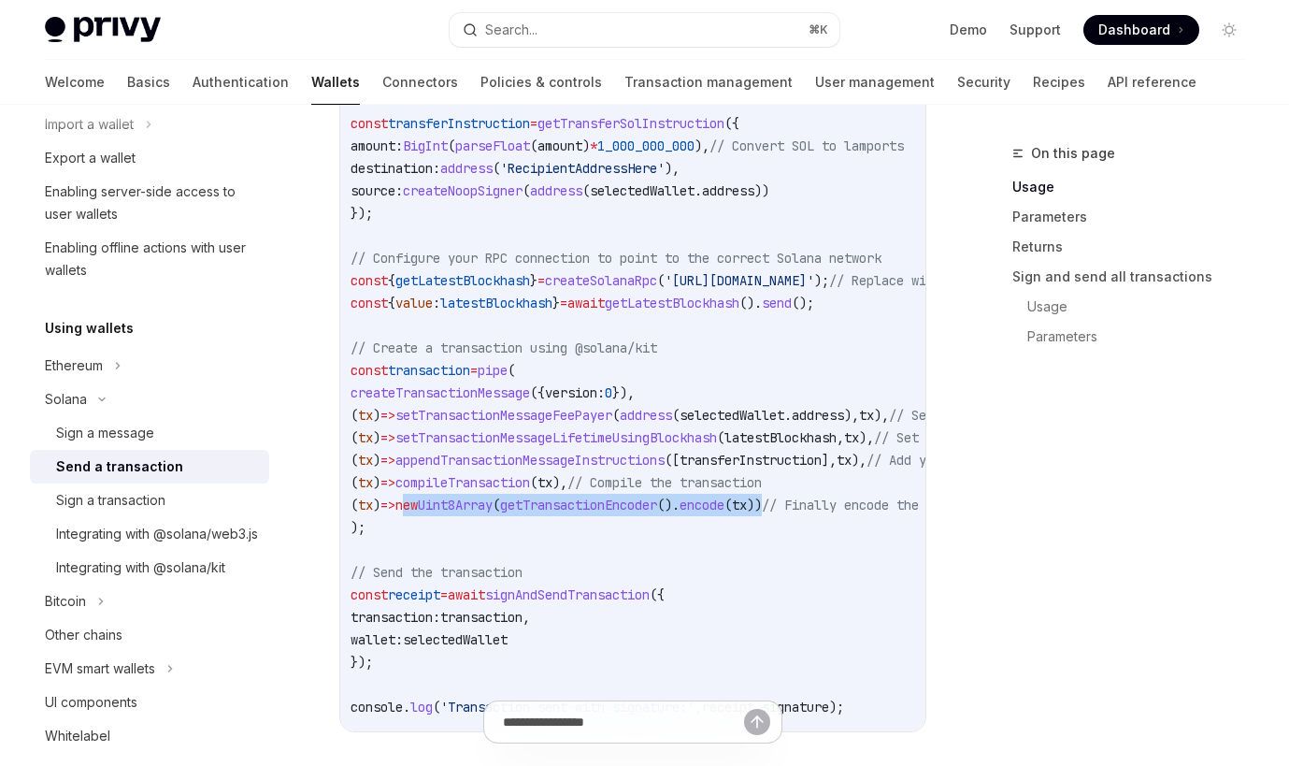
drag, startPoint x: 429, startPoint y: 509, endPoint x: 825, endPoint y: 496, distance: 395.7
click at [825, 496] on code "import { useSignAndSendTransaction , useWallets } from '@privy-io/react-auth/so…" at bounding box center [792, 157] width 883 height 1122
copy span "new Uint8Array ( getTransactionEncoder (). encode ( tx ))"
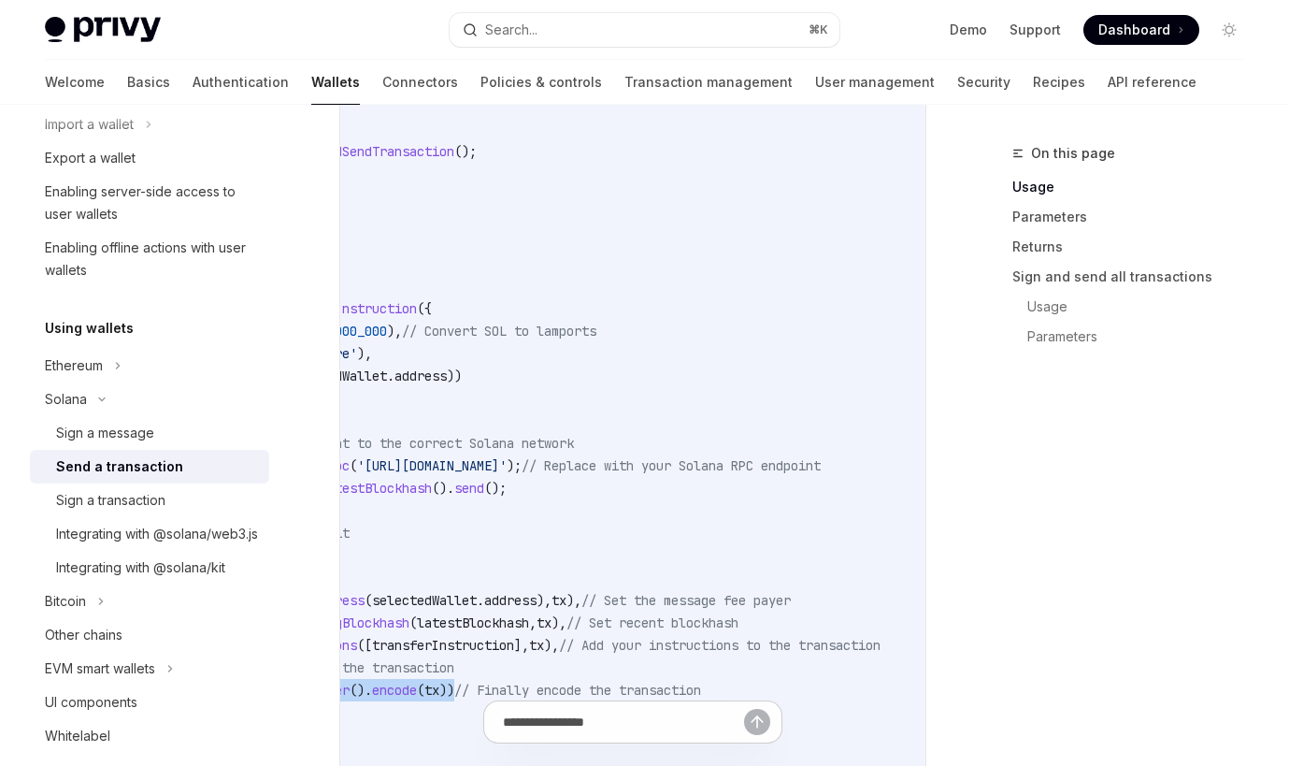
scroll to position [0, 353]
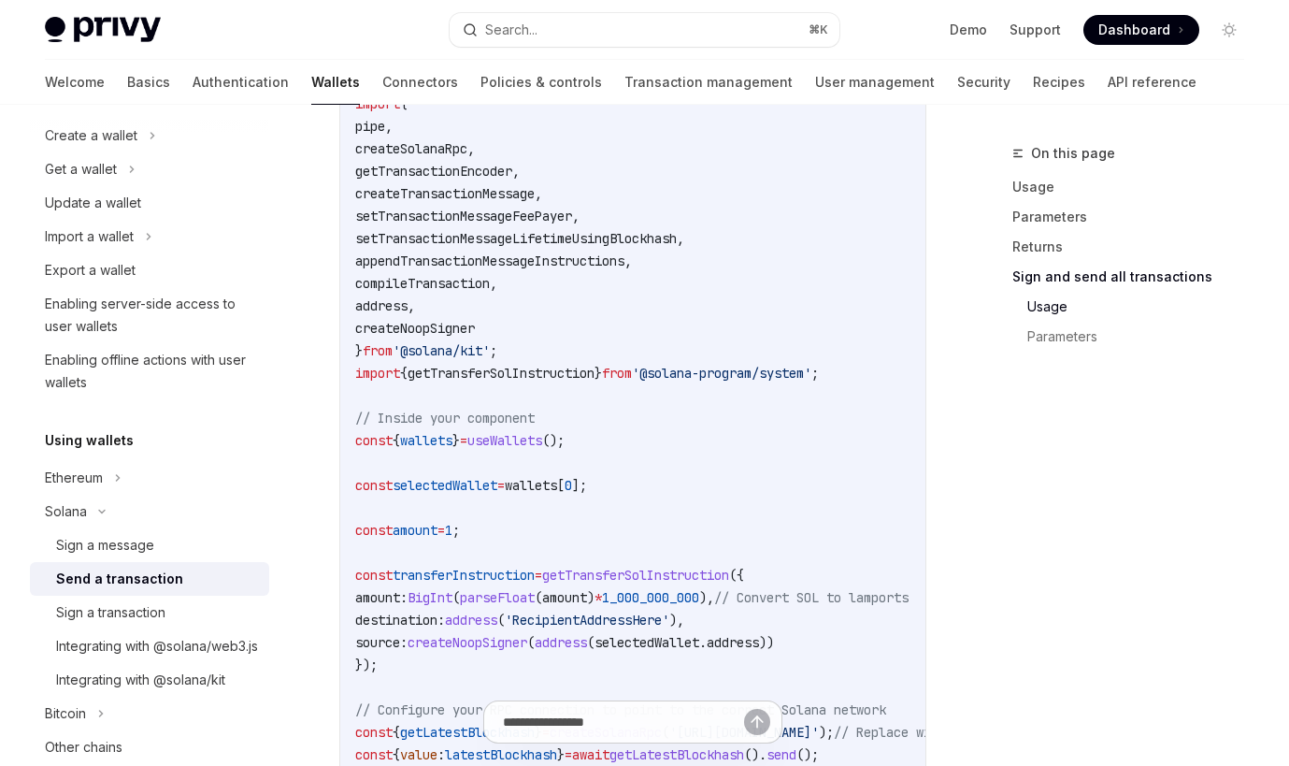
scroll to position [4021, 0]
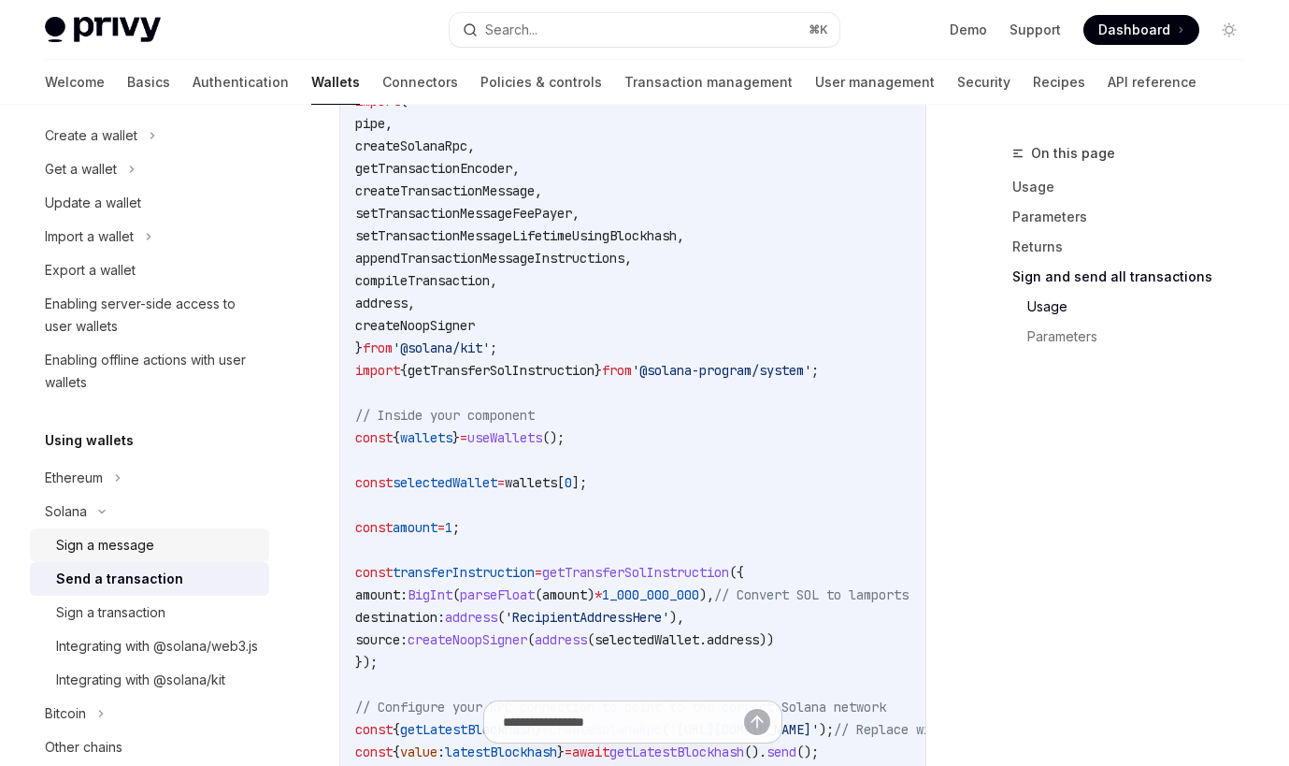
click at [195, 561] on link "Sign a message" at bounding box center [149, 545] width 239 height 34
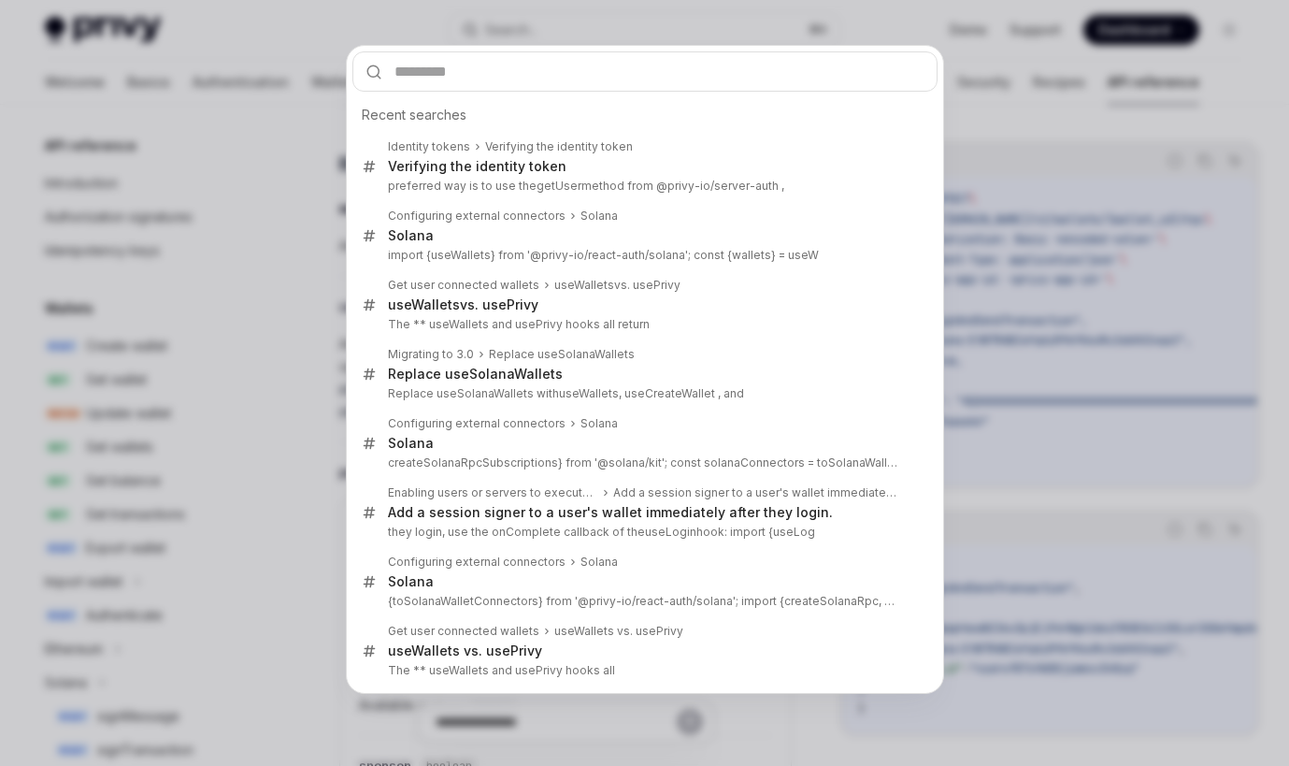
scroll to position [7, 0]
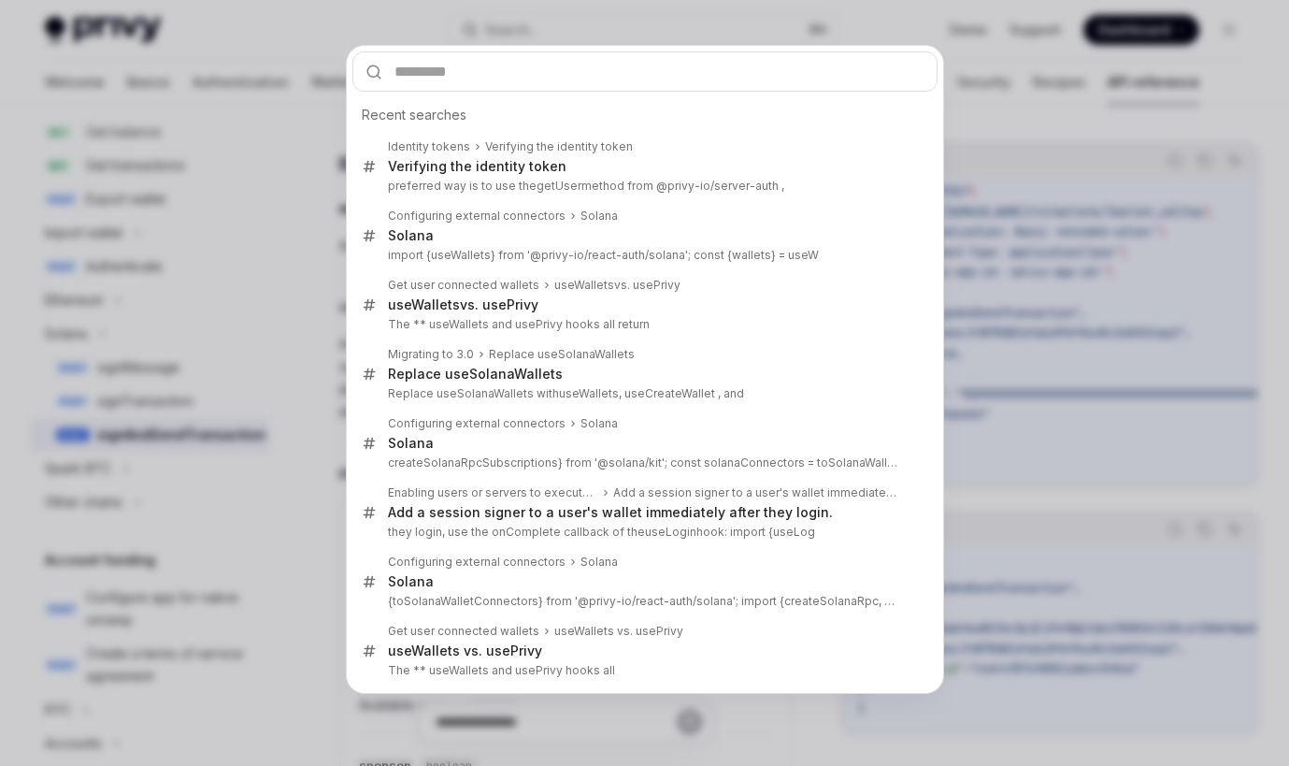
type input "**********"
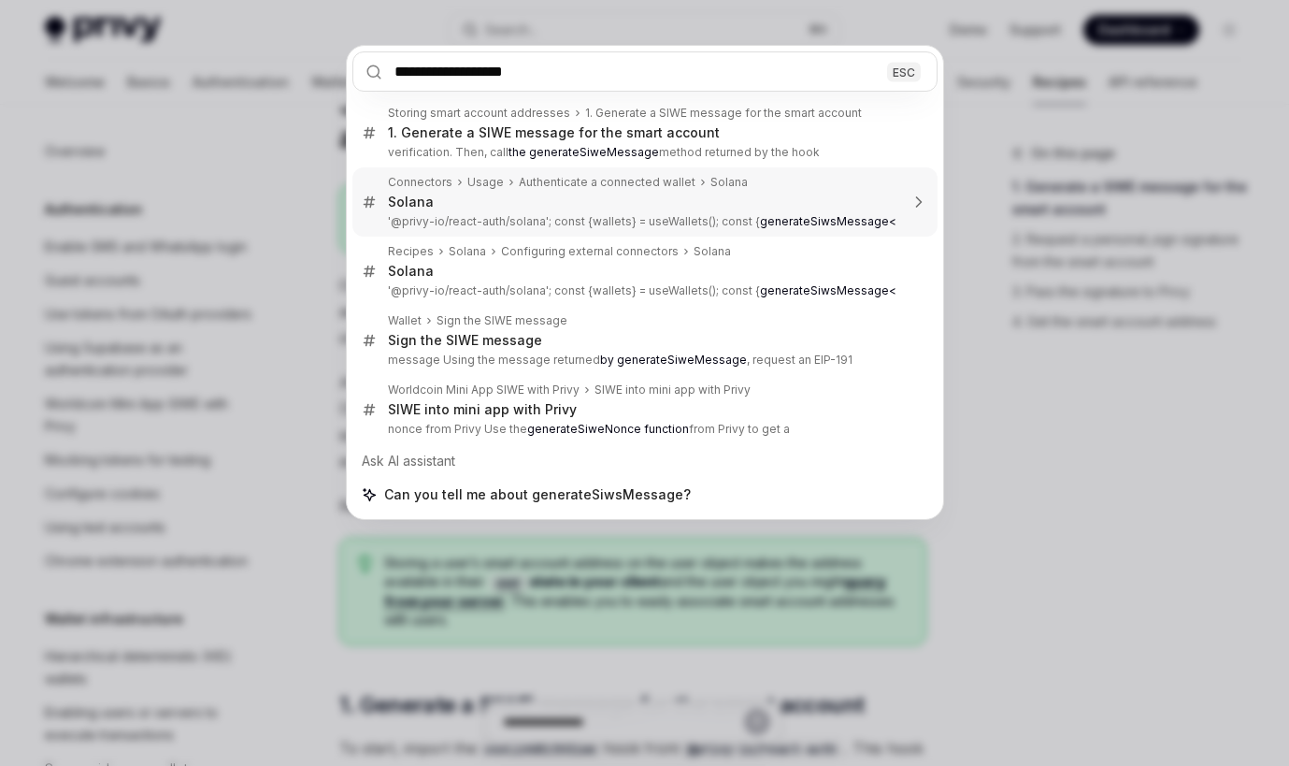
scroll to position [547, 0]
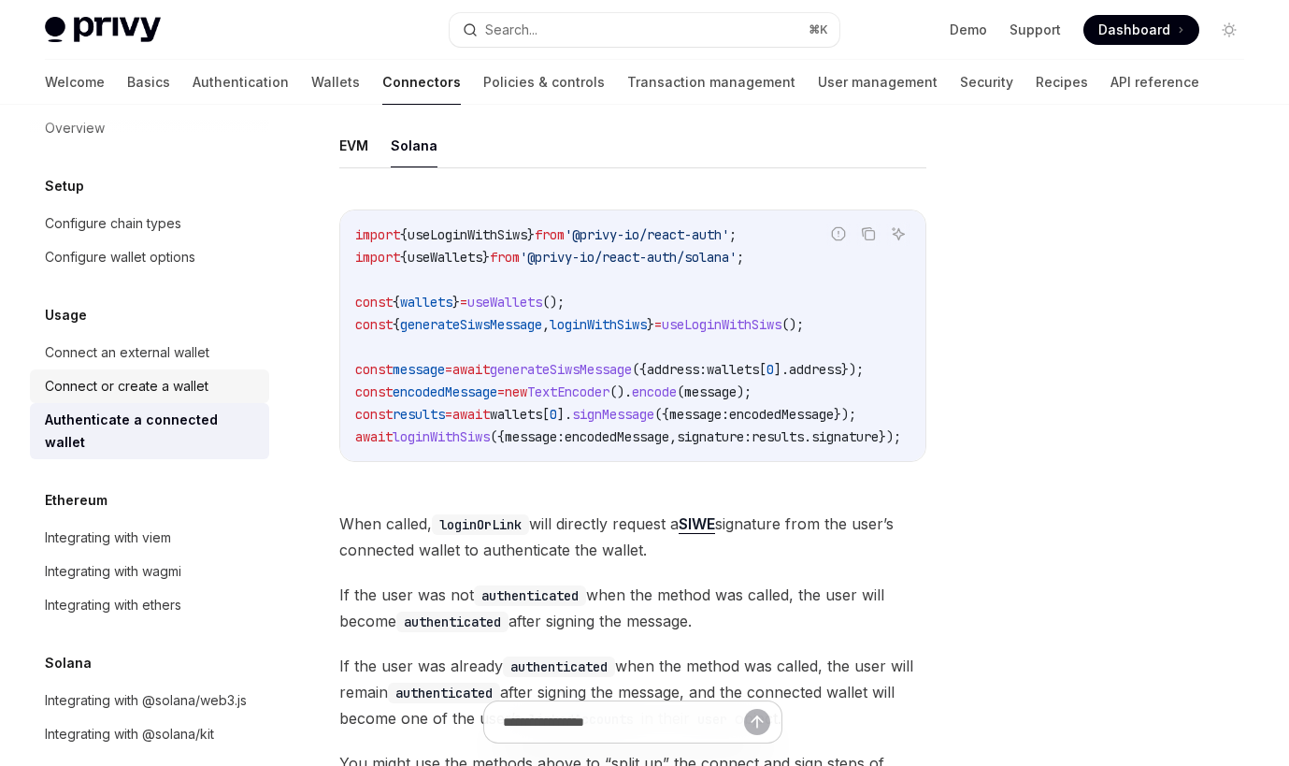
click at [184, 393] on div "Connect or create a wallet" at bounding box center [127, 386] width 164 height 22
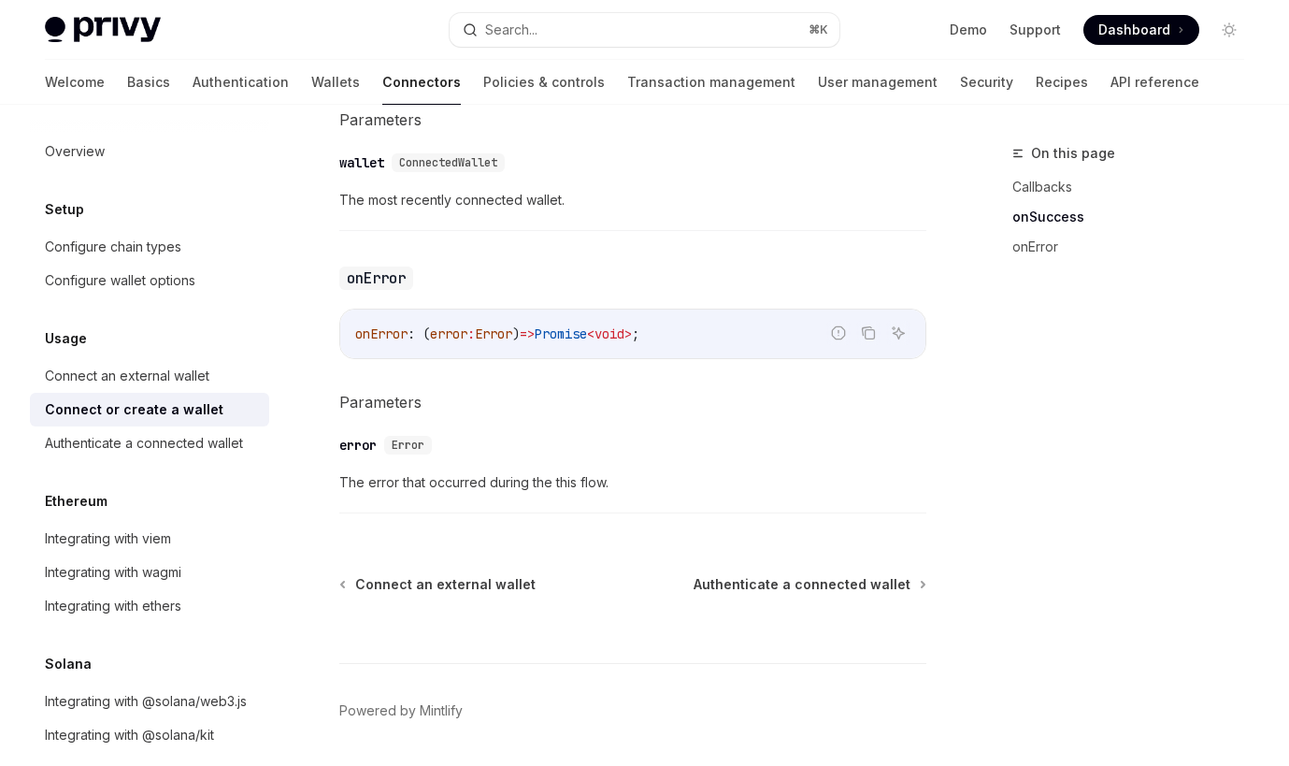
scroll to position [1222, 0]
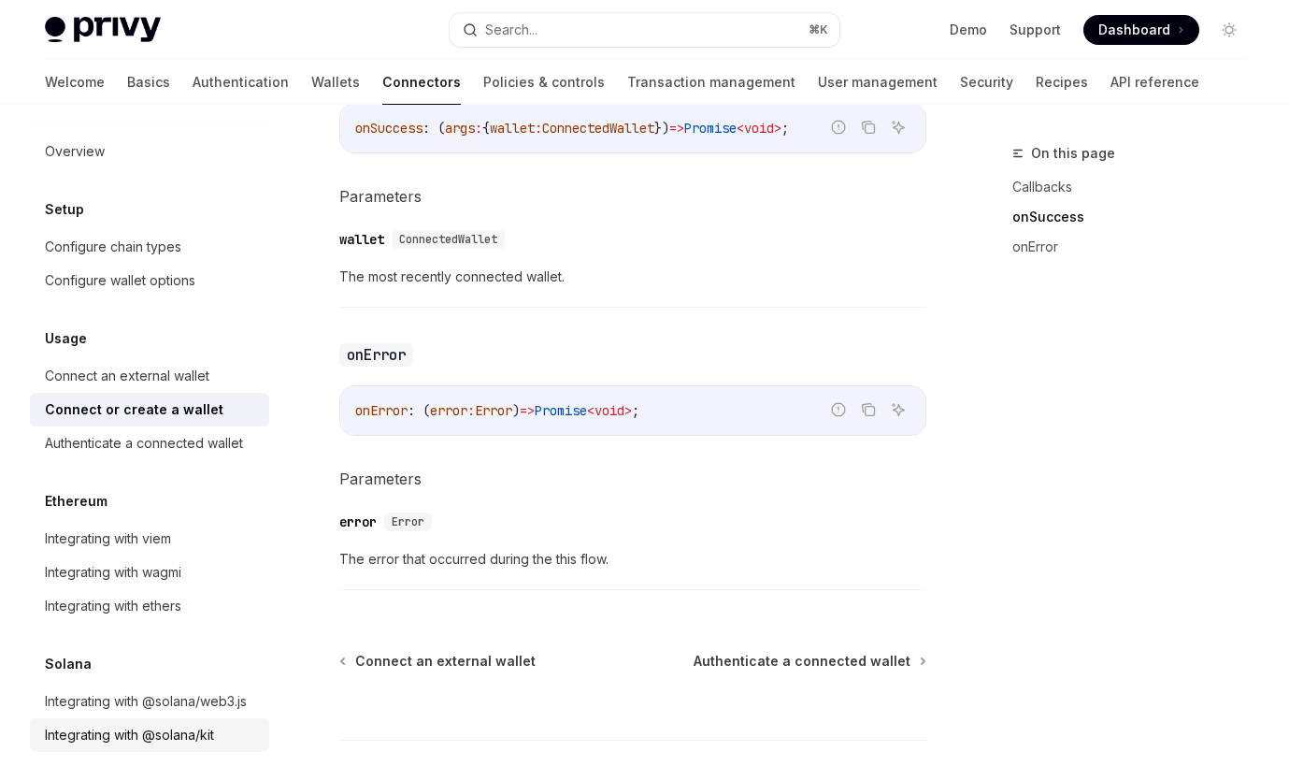
click at [211, 747] on link "Integrating with @solana/kit" at bounding box center [149, 735] width 239 height 34
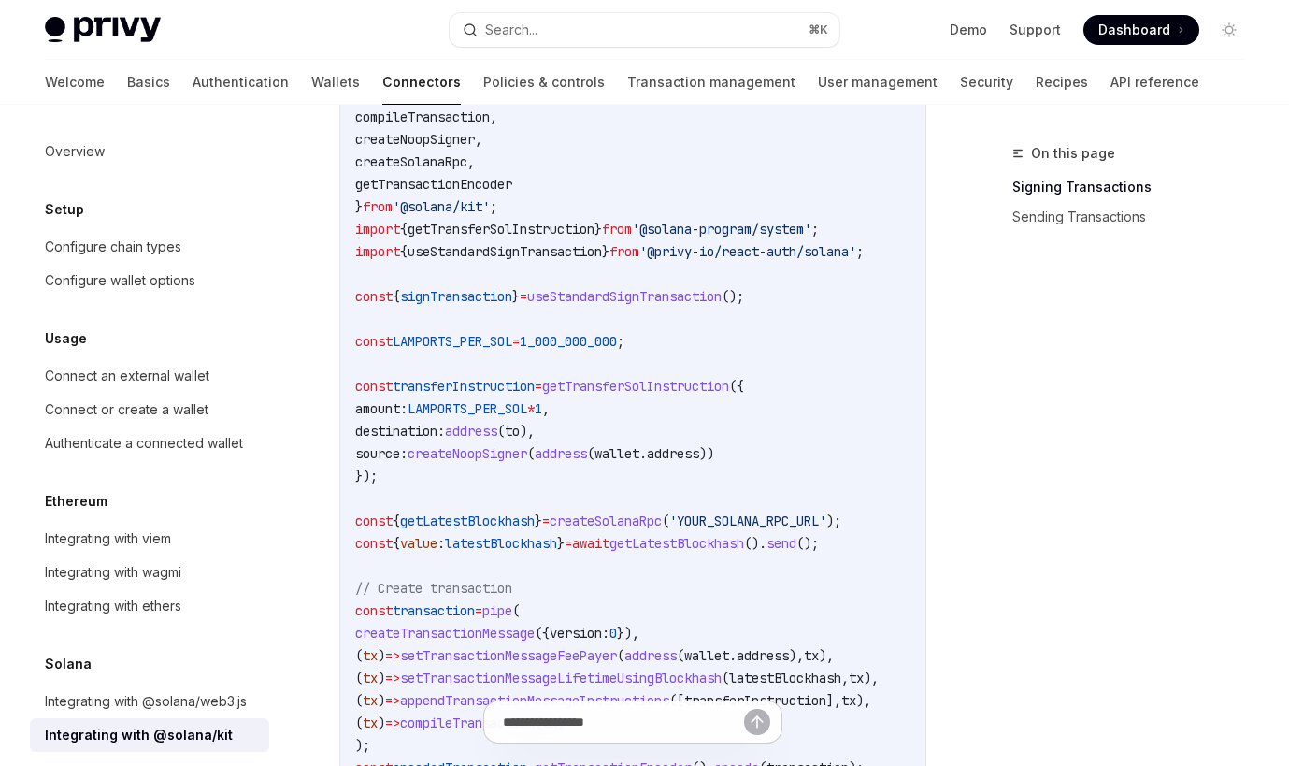
scroll to position [984, 0]
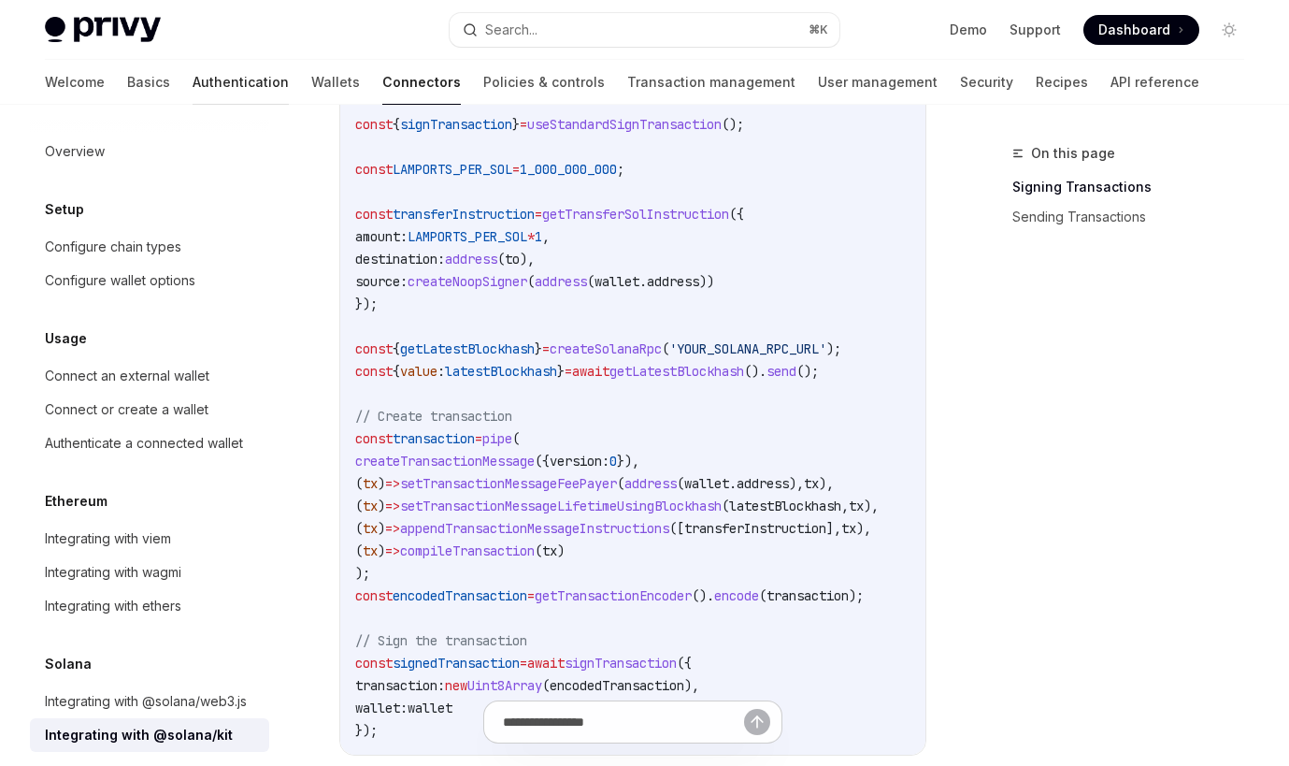
click at [193, 89] on link "Authentication" at bounding box center [241, 82] width 96 height 45
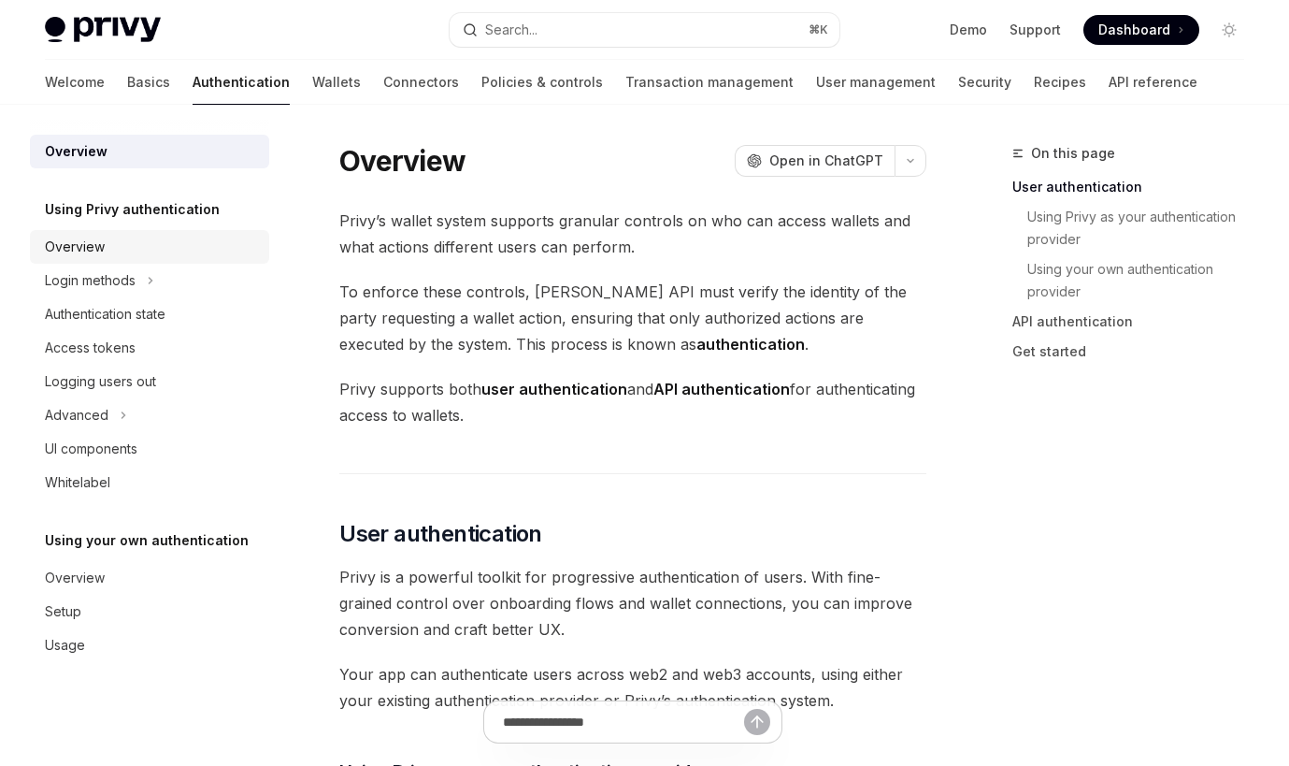
click at [151, 257] on div "Overview" at bounding box center [151, 247] width 213 height 22
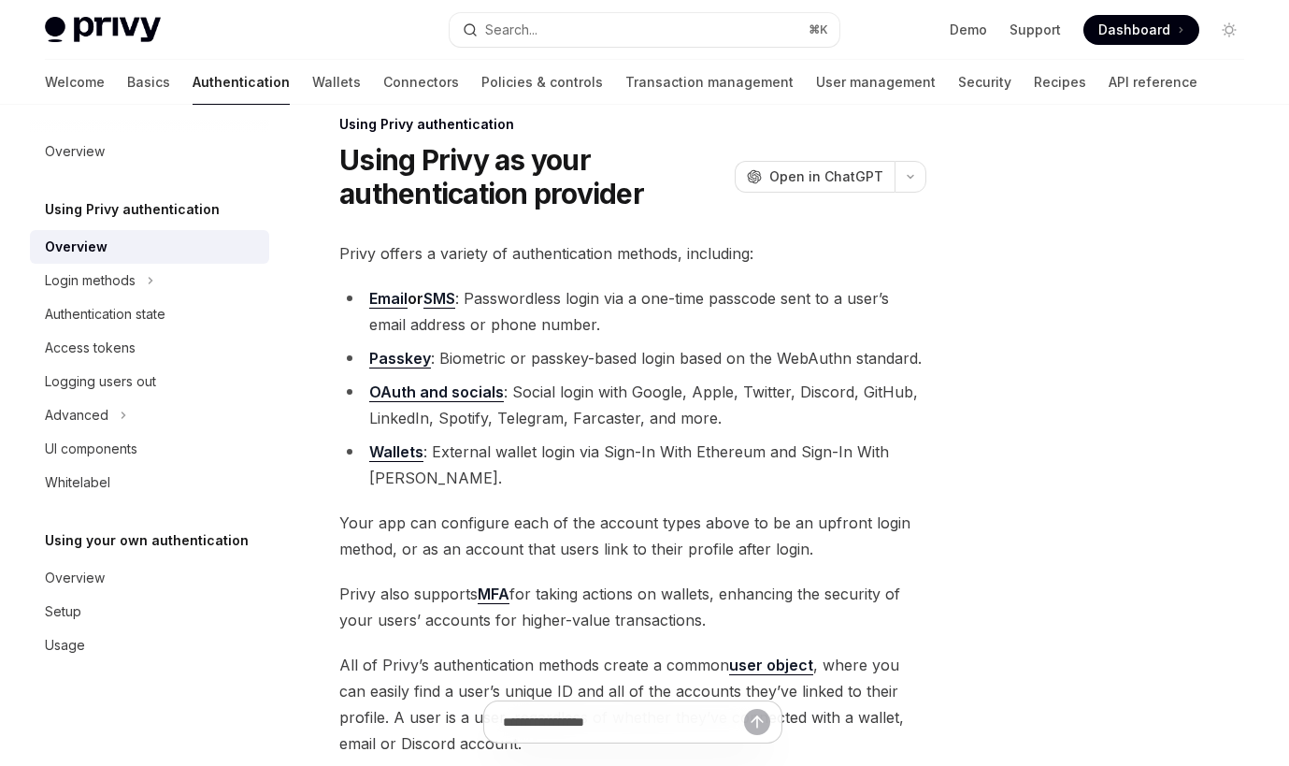
scroll to position [52, 0]
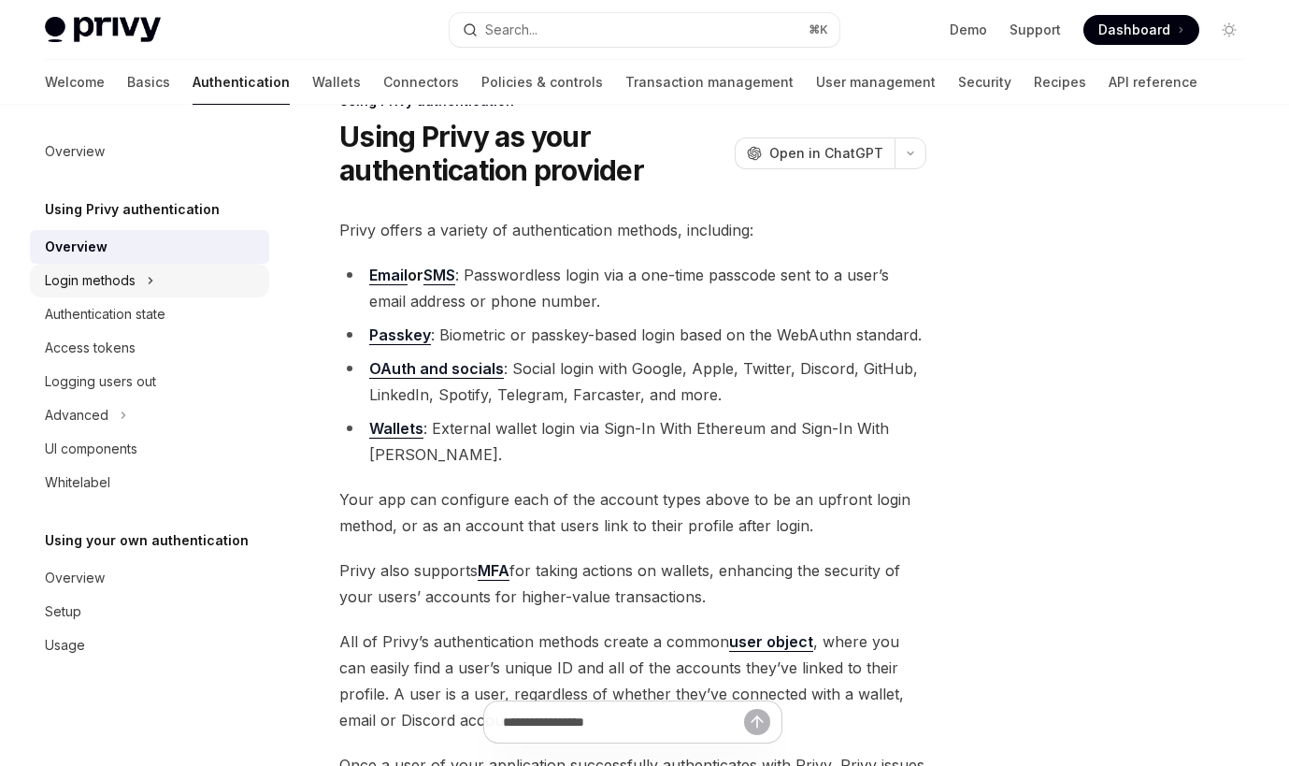
click at [113, 292] on div "Login methods" at bounding box center [149, 281] width 239 height 34
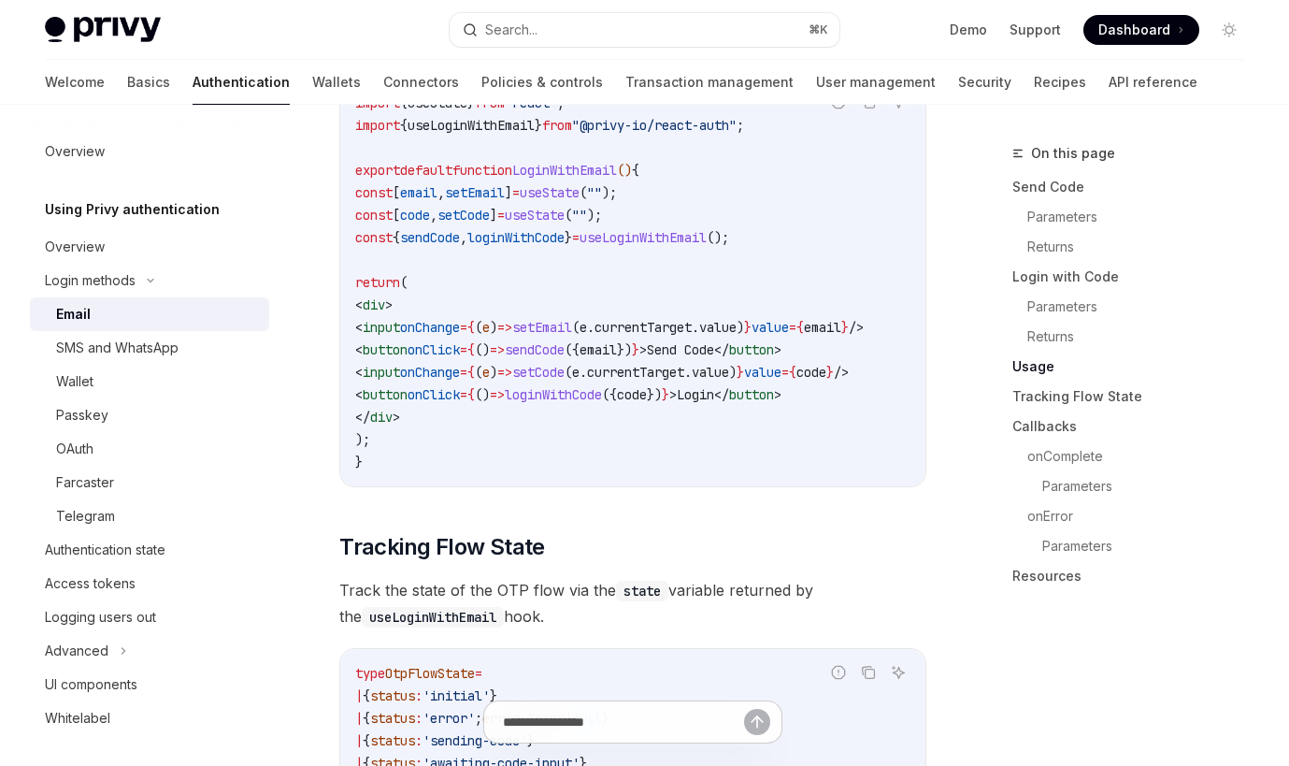
scroll to position [1794, 0]
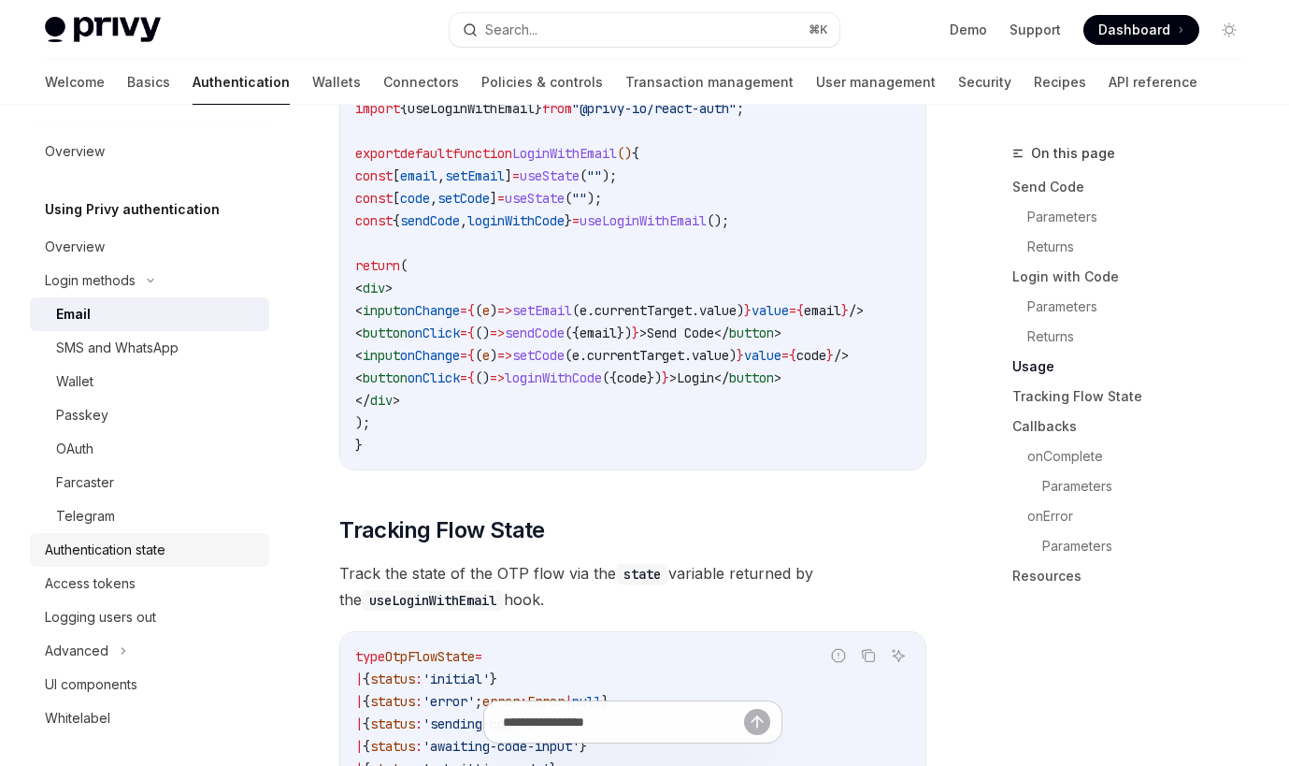
click at [169, 553] on div "Authentication state" at bounding box center [151, 550] width 213 height 22
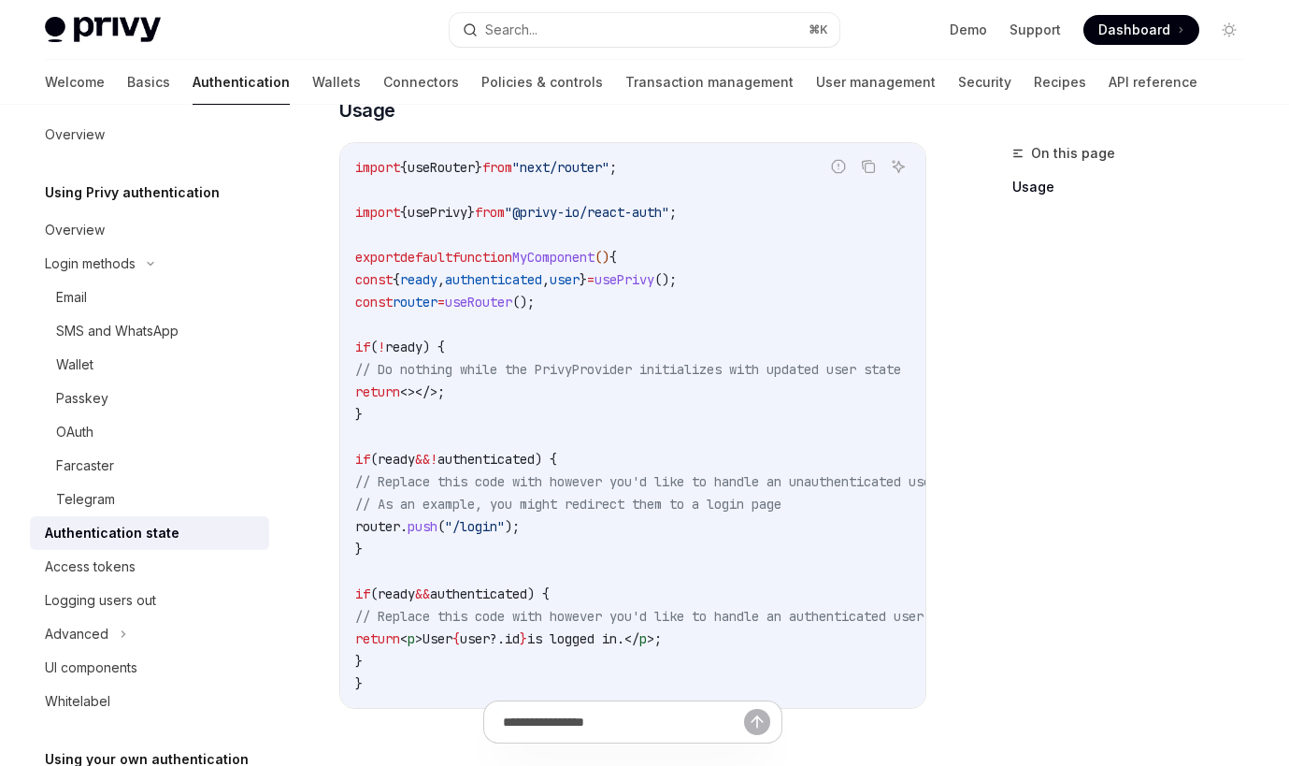
scroll to position [617, 0]
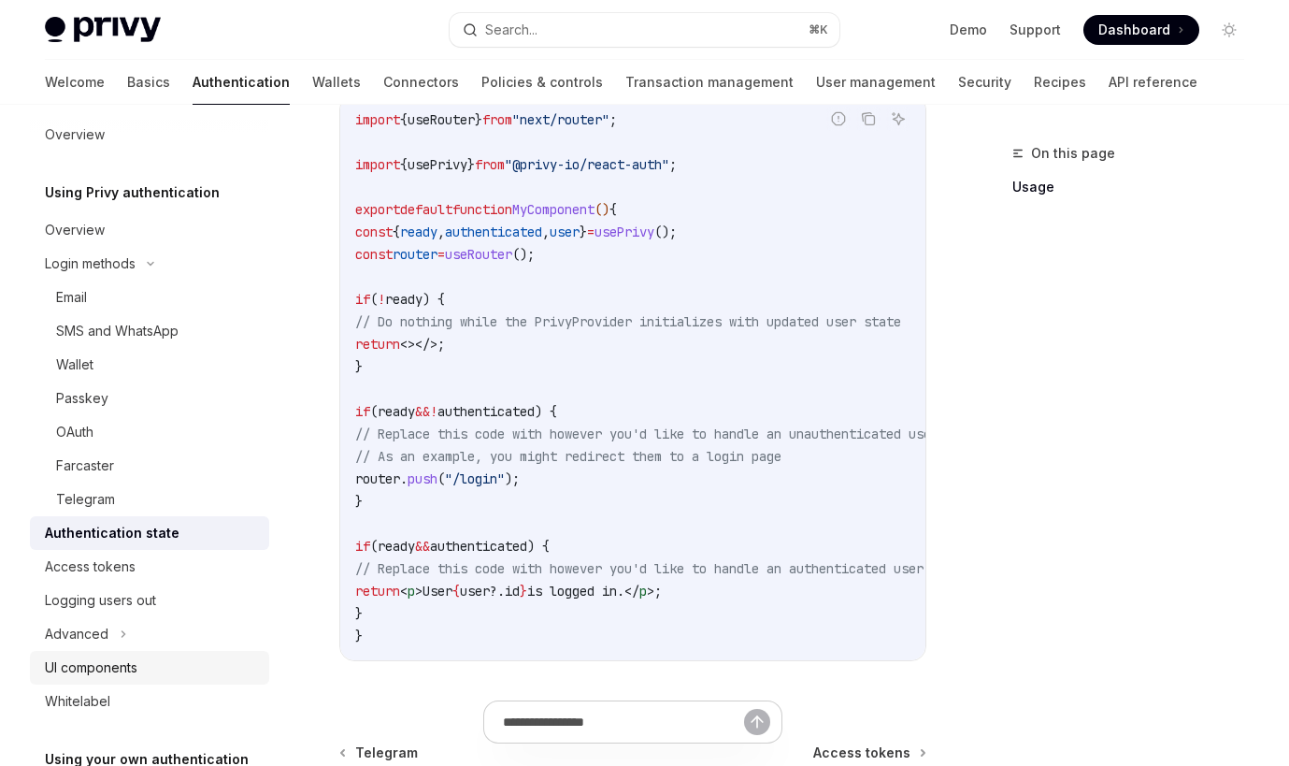
click at [102, 661] on div "UI components" at bounding box center [91, 667] width 93 height 22
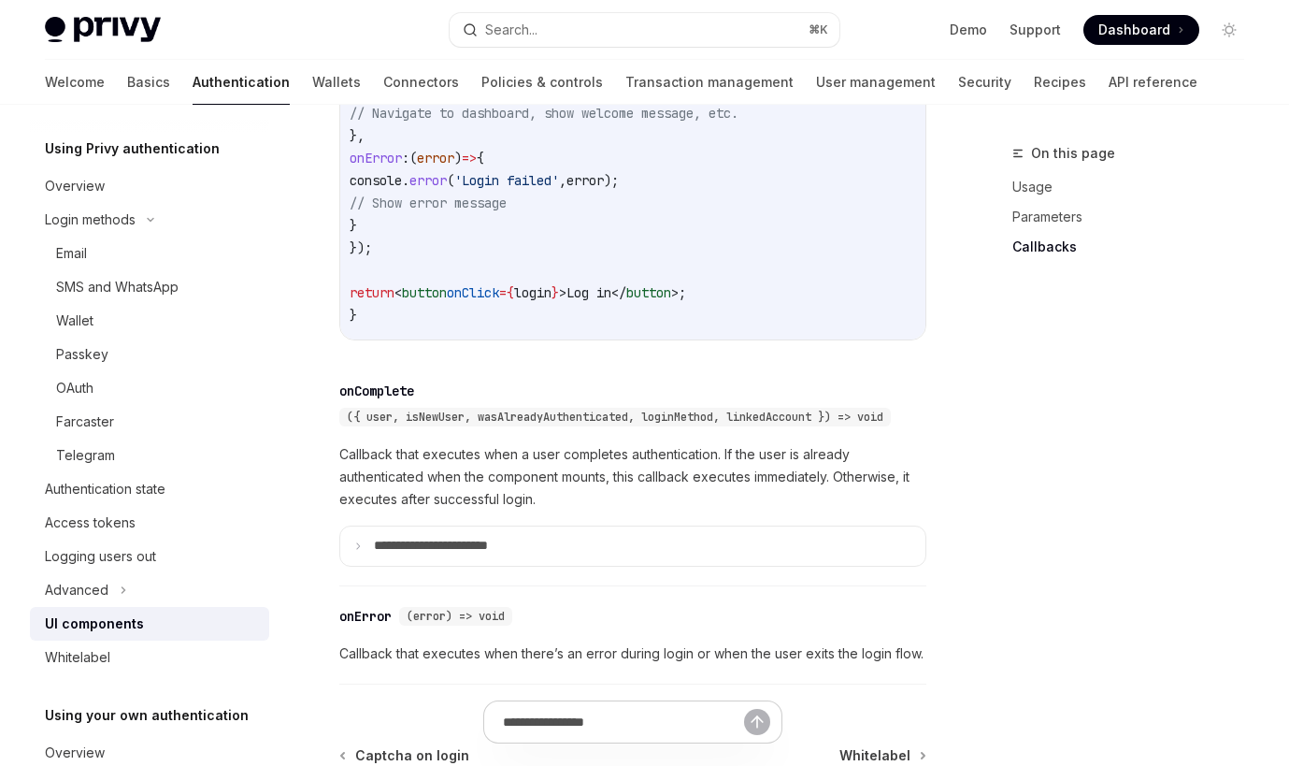
scroll to position [74, 0]
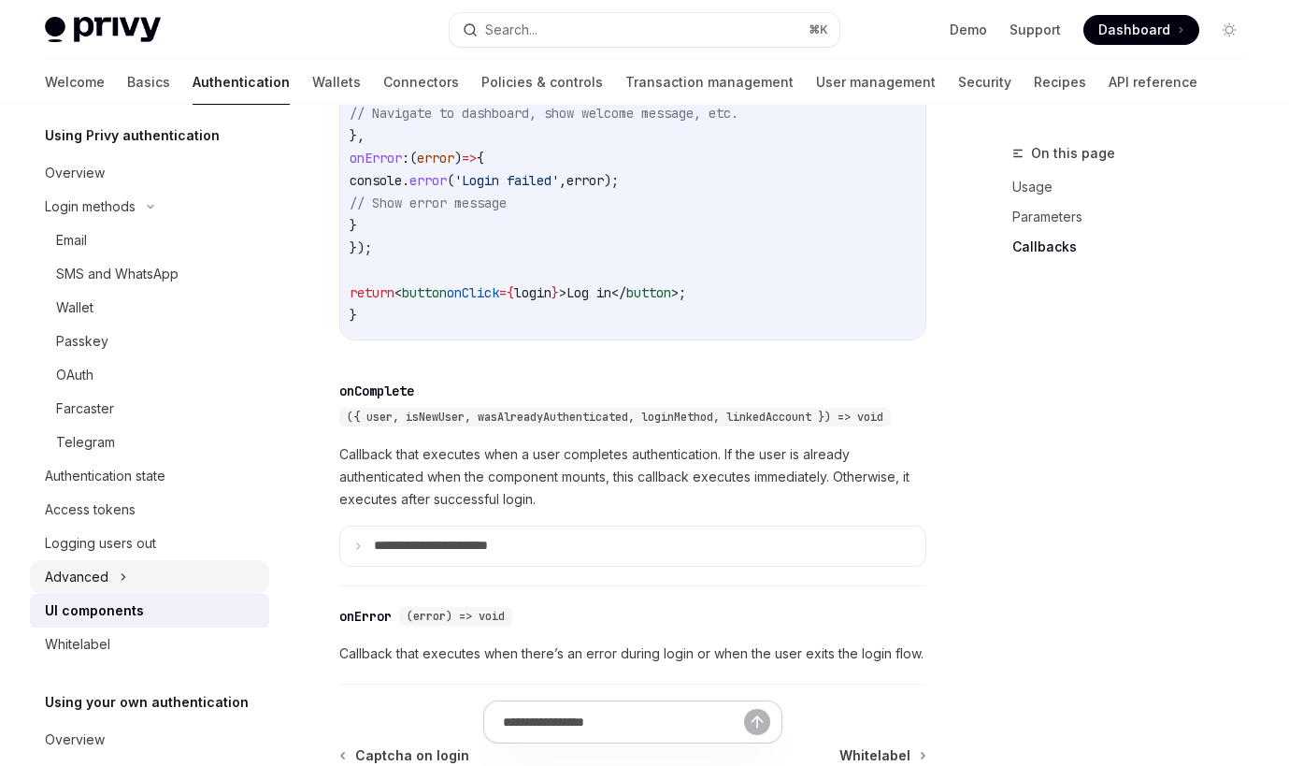
click at [132, 586] on div "Advanced" at bounding box center [149, 577] width 239 height 34
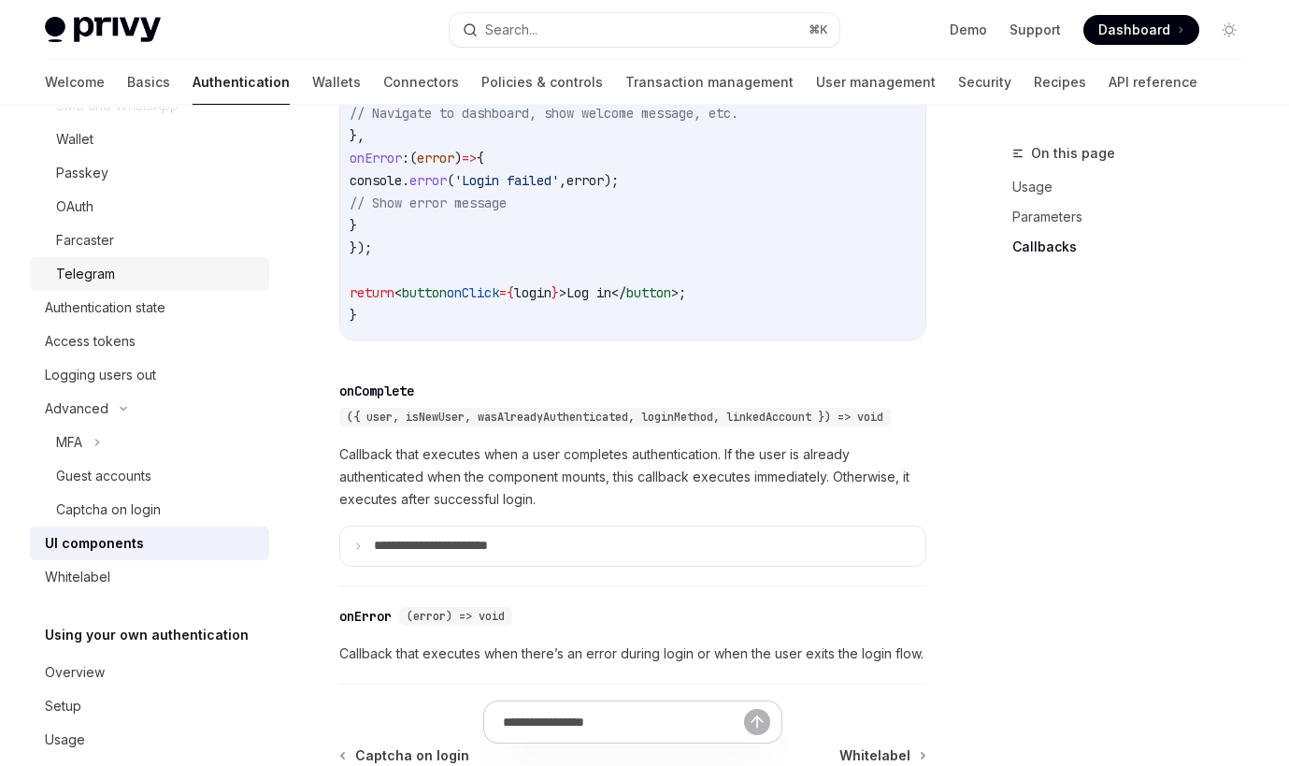
scroll to position [270, 0]
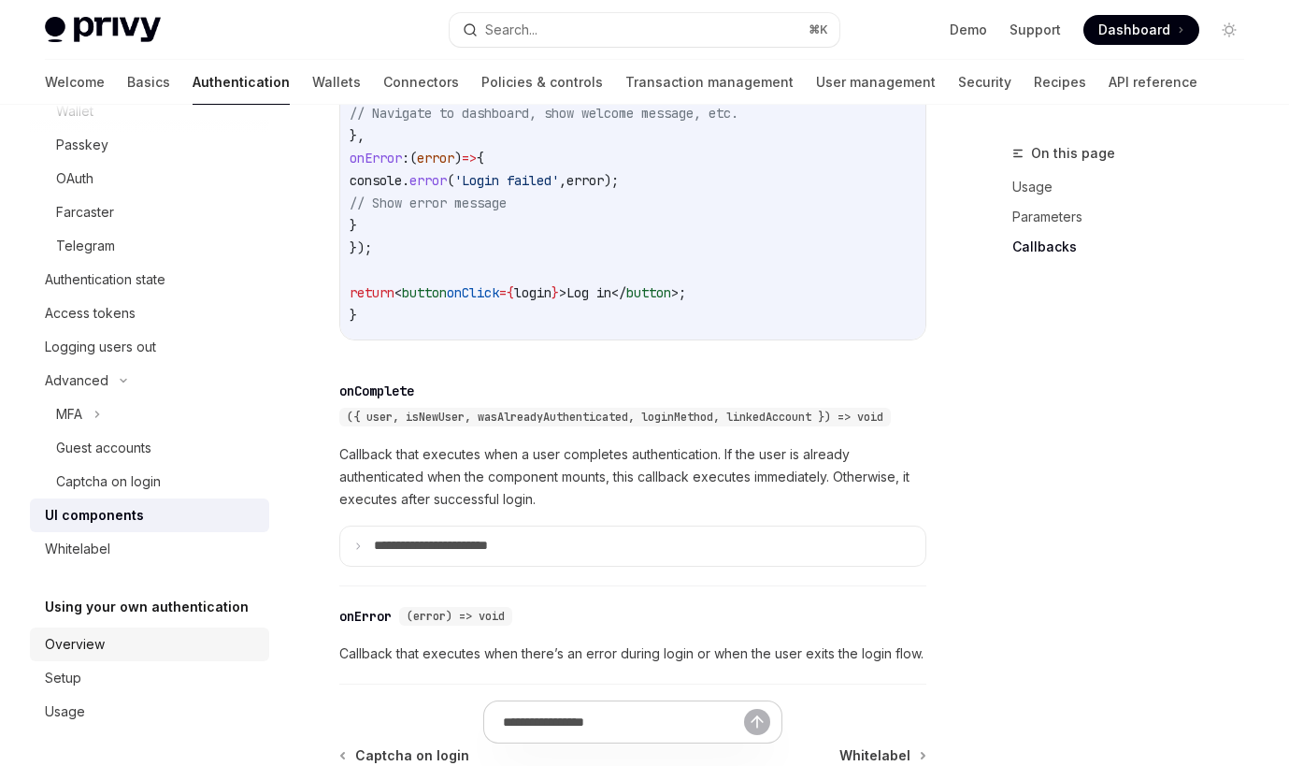
click at [222, 631] on link "Overview" at bounding box center [149, 644] width 239 height 34
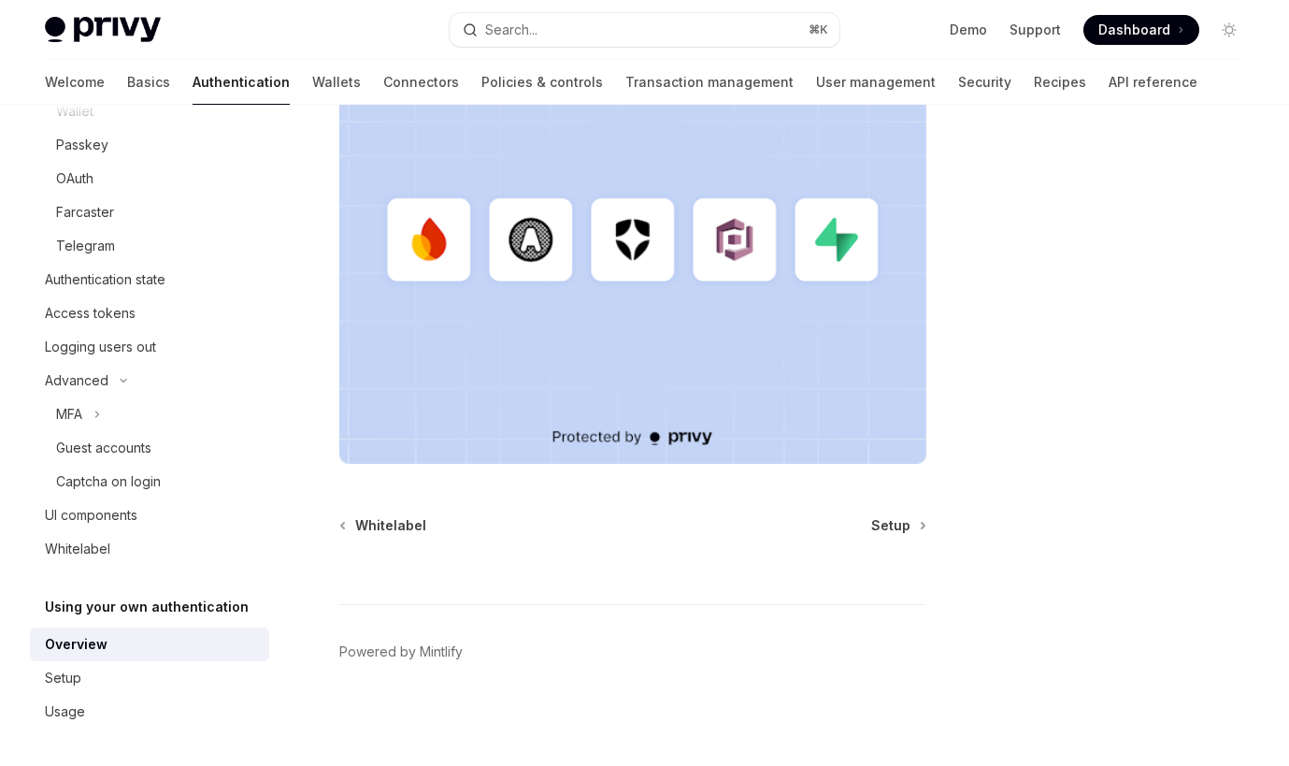
scroll to position [727, 0]
click at [131, 686] on div "Setup" at bounding box center [151, 678] width 213 height 22
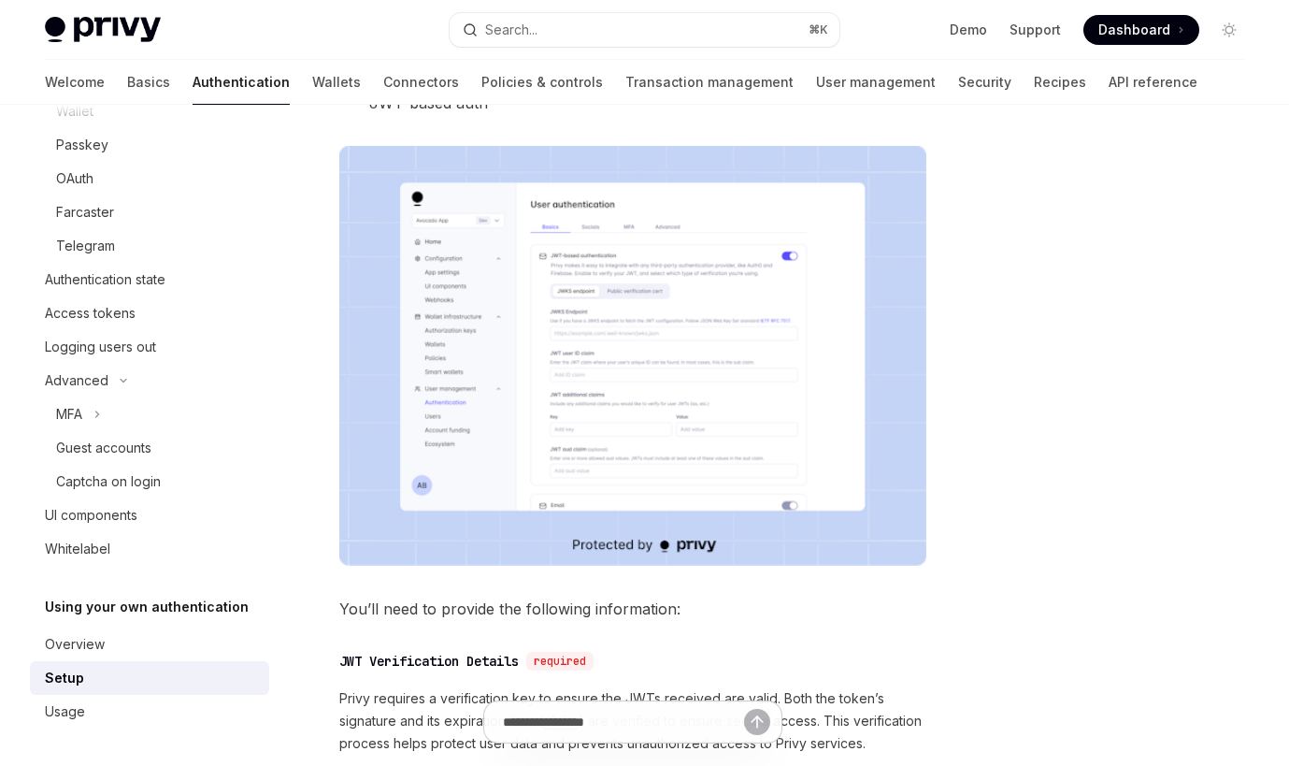
scroll to position [972, 0]
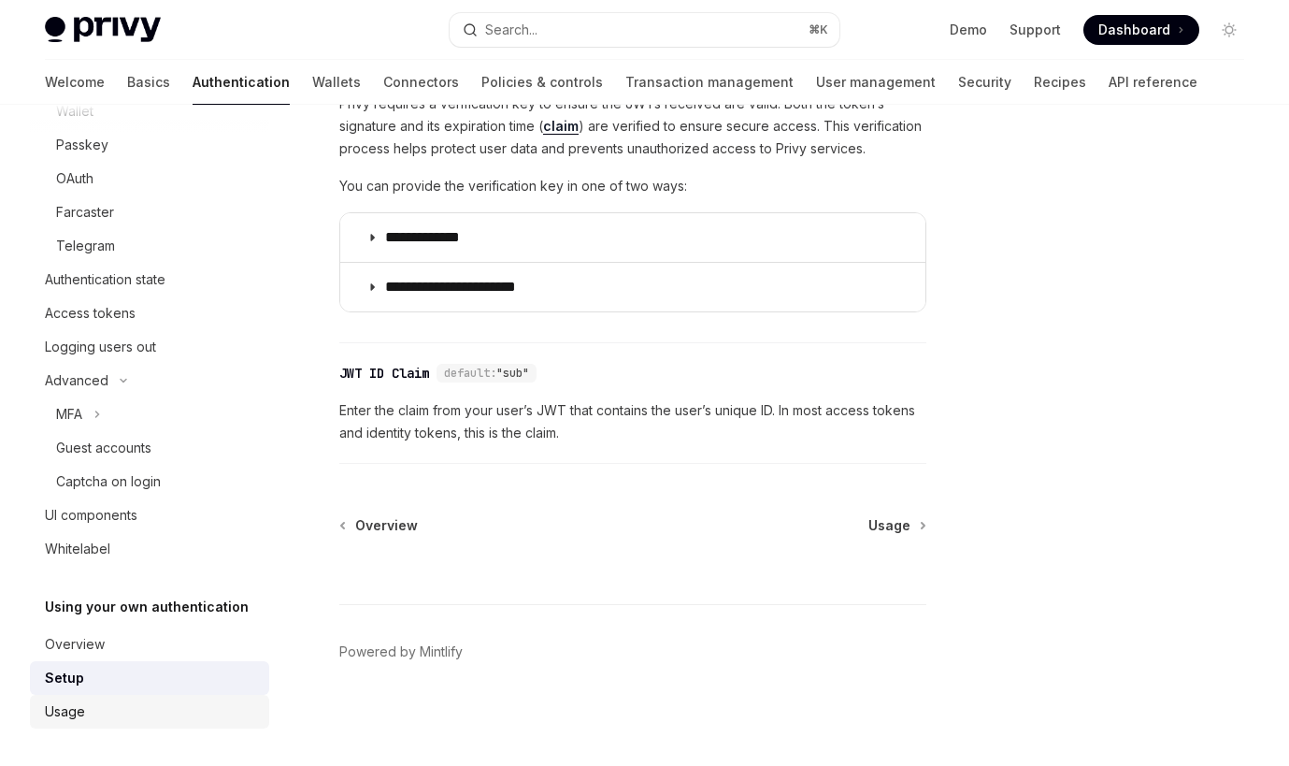
click at [151, 713] on div "Usage" at bounding box center [151, 711] width 213 height 22
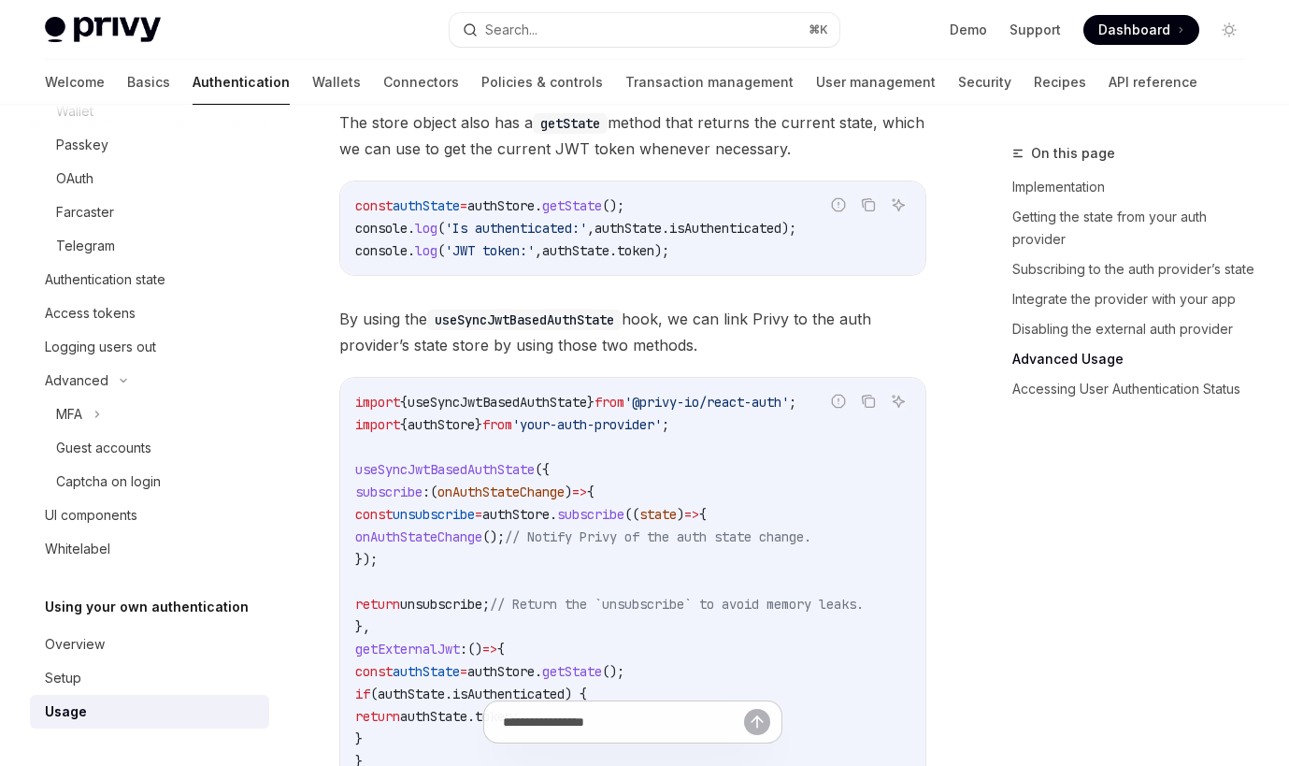
scroll to position [3282, 0]
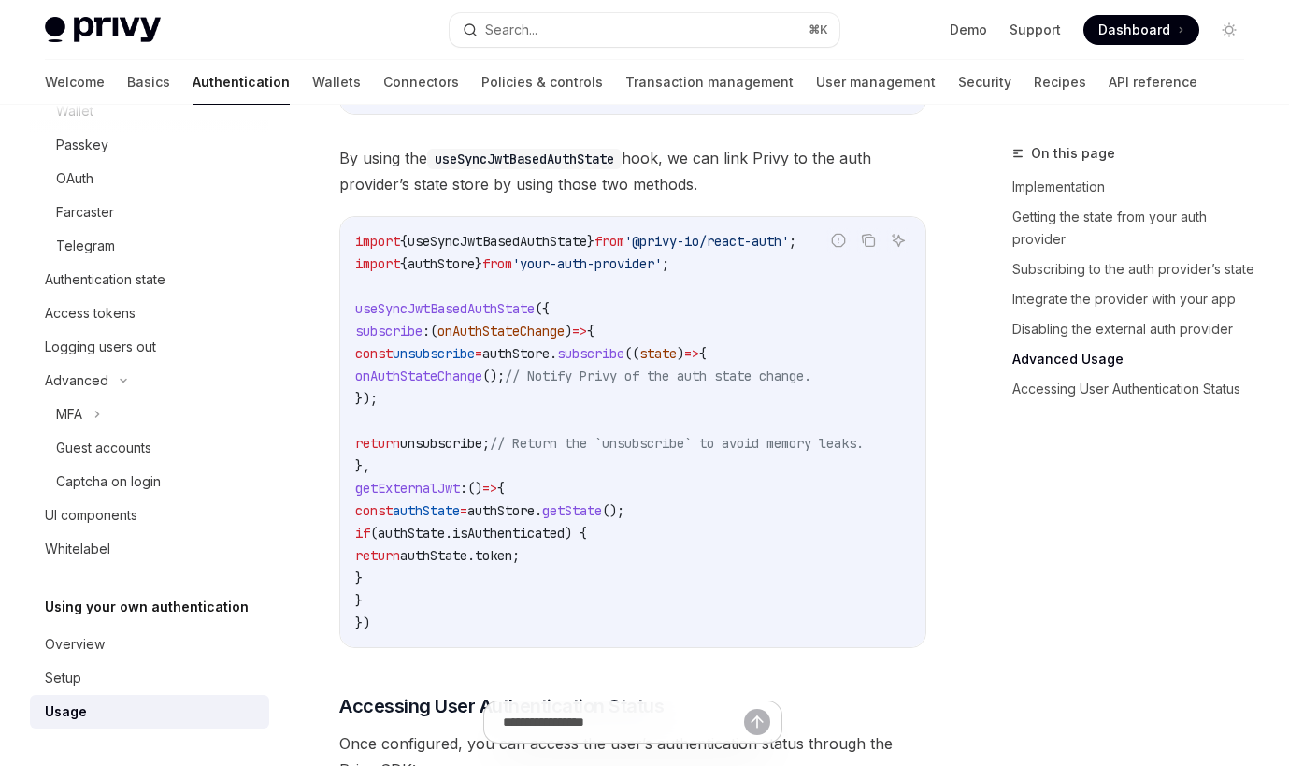
click at [271, 83] on div "Welcome Basics Authentication Wallets Connectors Policies & controls Transactio…" at bounding box center [621, 82] width 1153 height 45
click at [312, 83] on link "Wallets" at bounding box center [336, 82] width 49 height 45
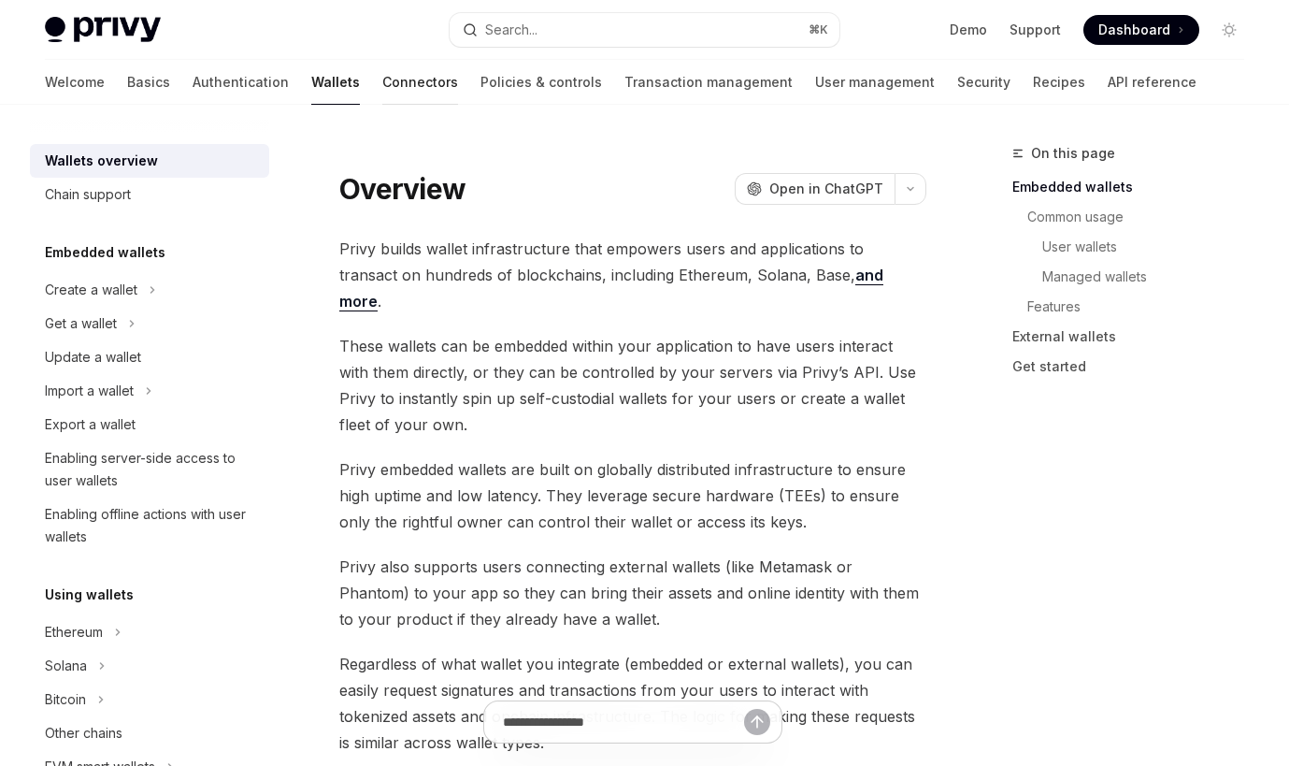
click at [382, 92] on link "Connectors" at bounding box center [420, 82] width 76 height 45
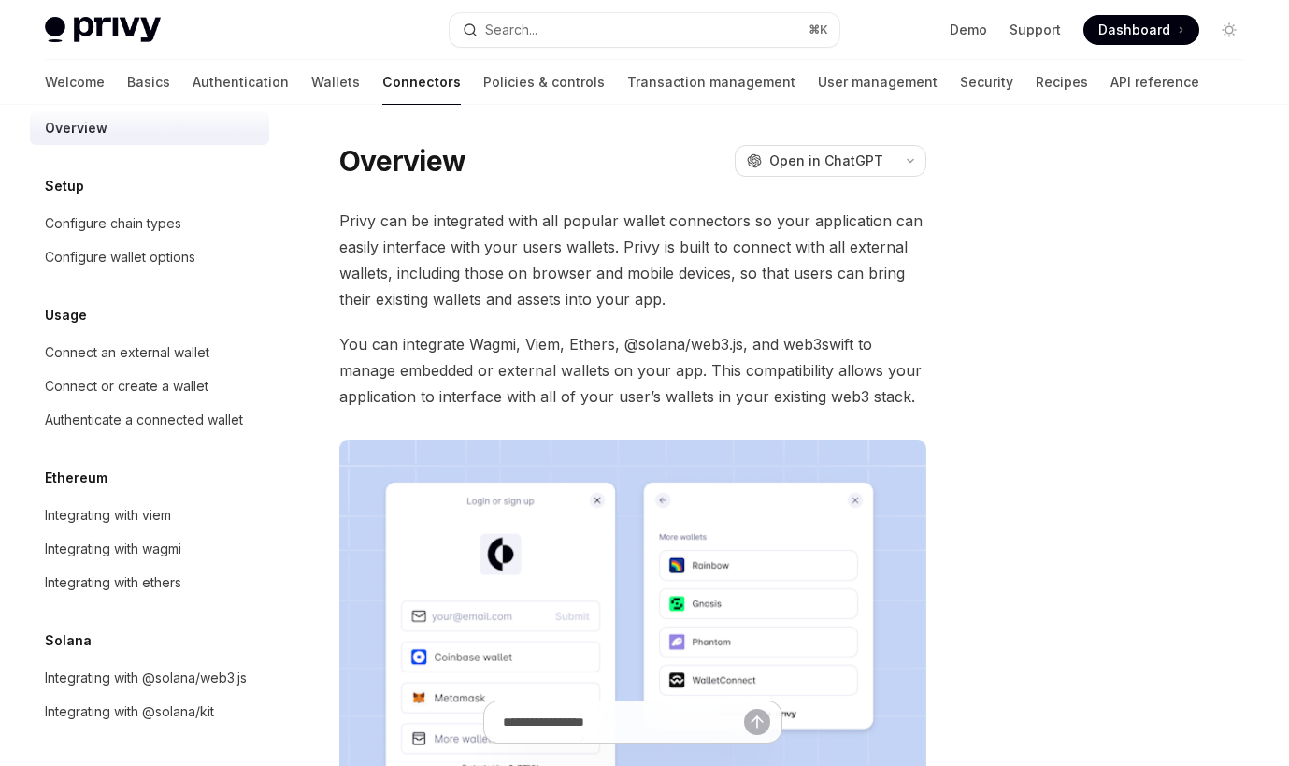
scroll to position [9, 0]
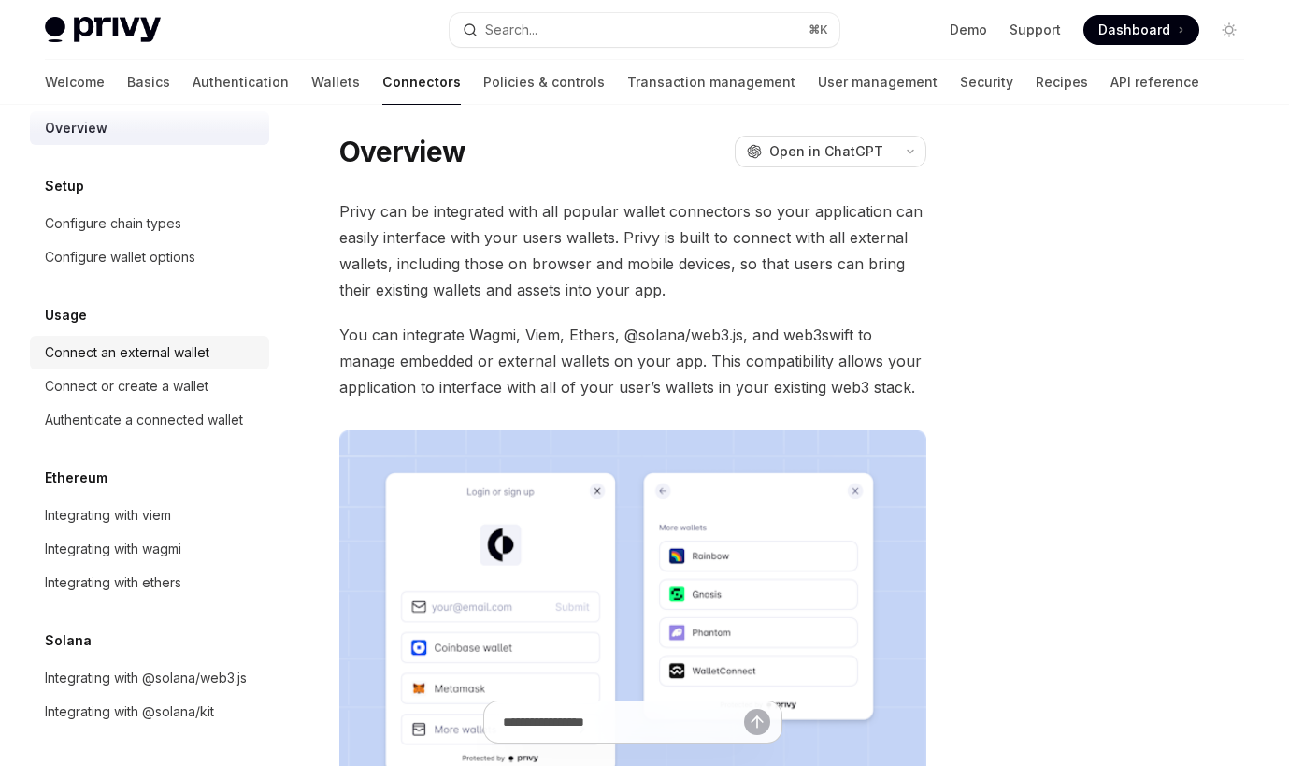
click at [147, 357] on div "Connect an external wallet" at bounding box center [127, 352] width 165 height 22
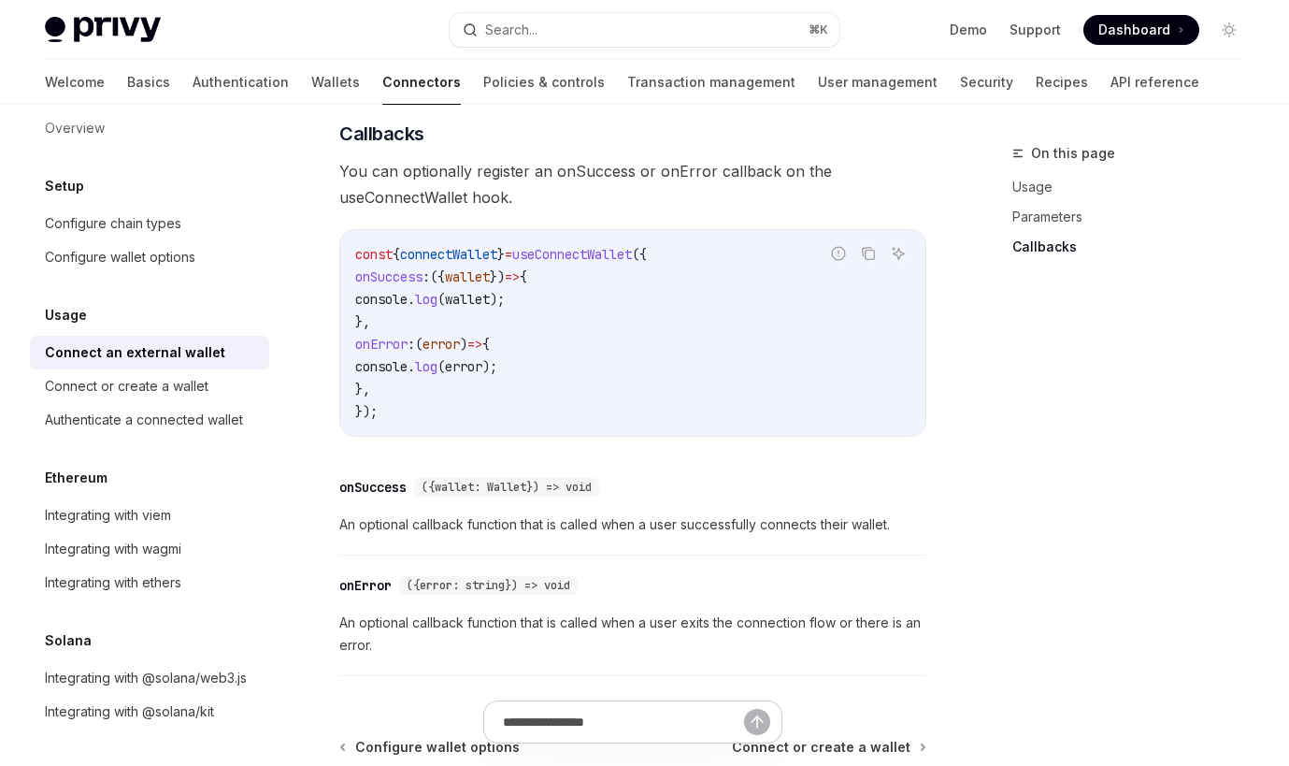
scroll to position [1333, 0]
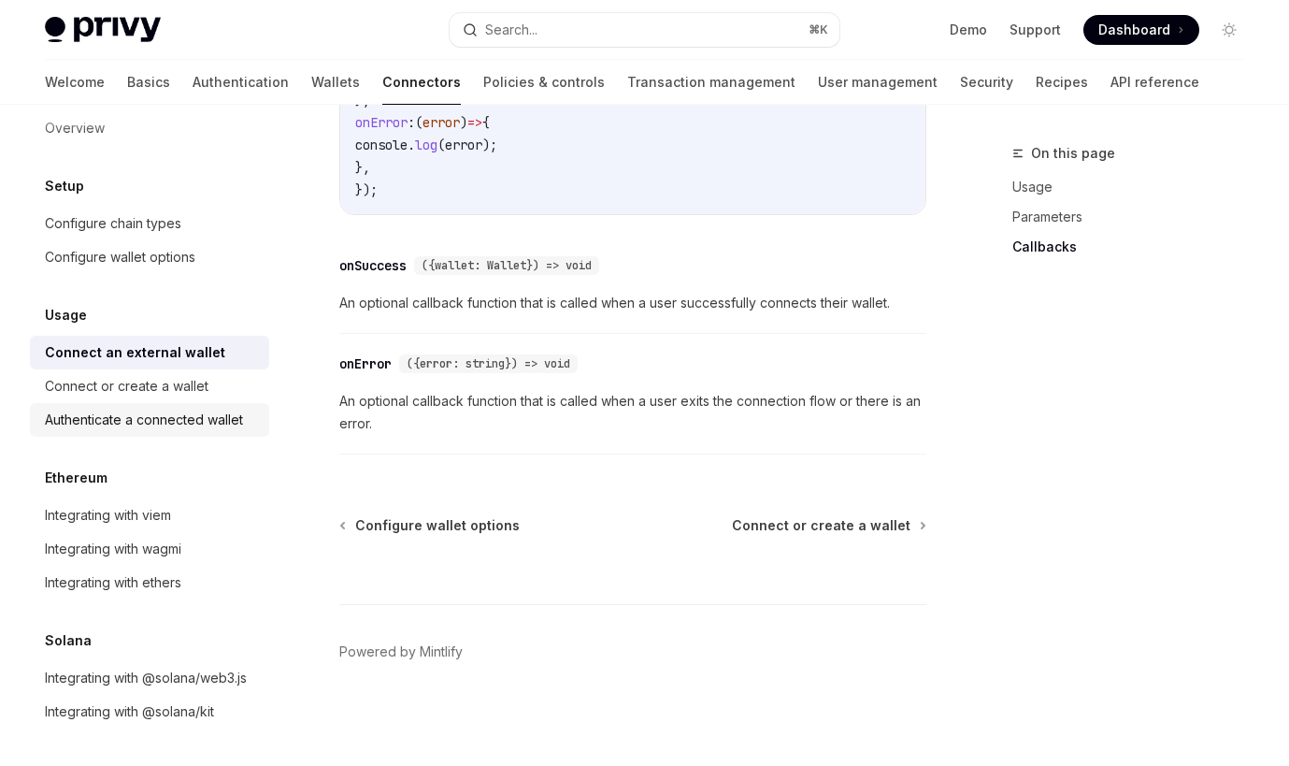
click at [198, 413] on div "Authenticate a connected wallet" at bounding box center [144, 420] width 198 height 22
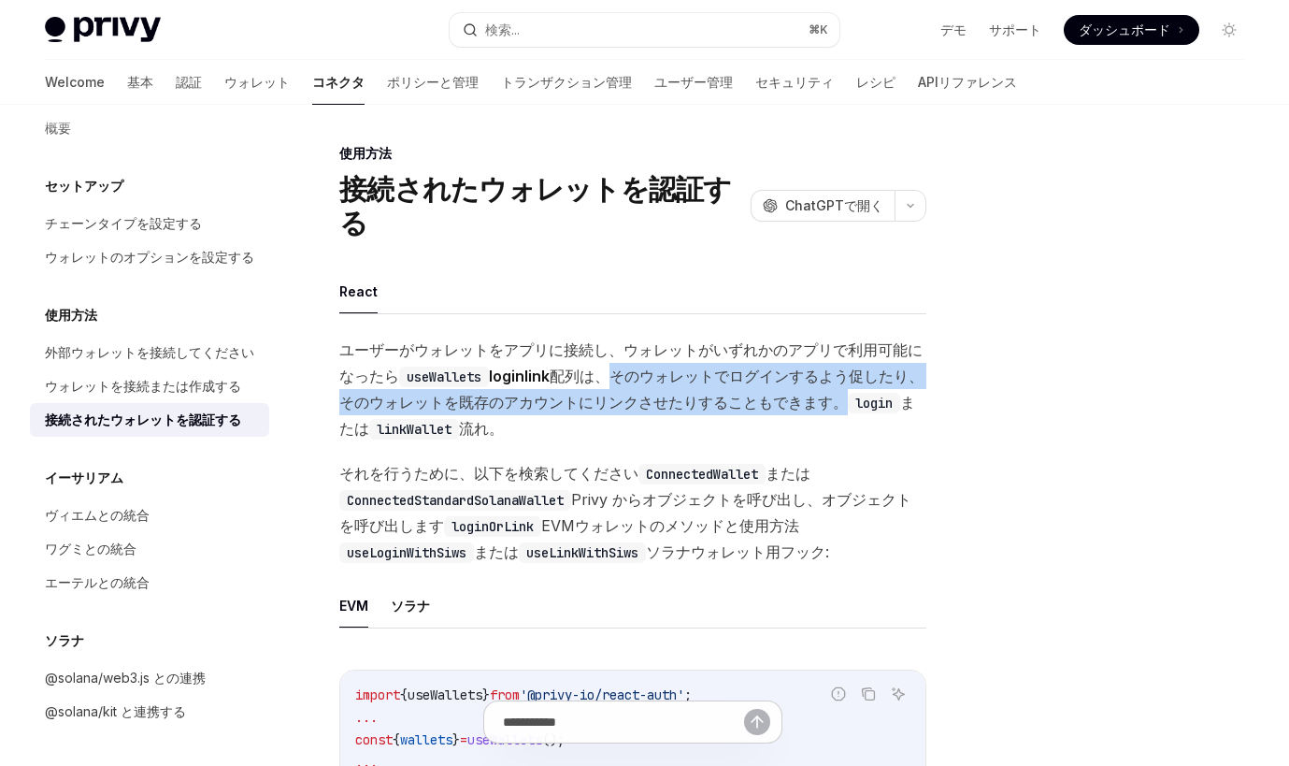
drag, startPoint x: 614, startPoint y: 378, endPoint x: 929, endPoint y: 394, distance: 315.5
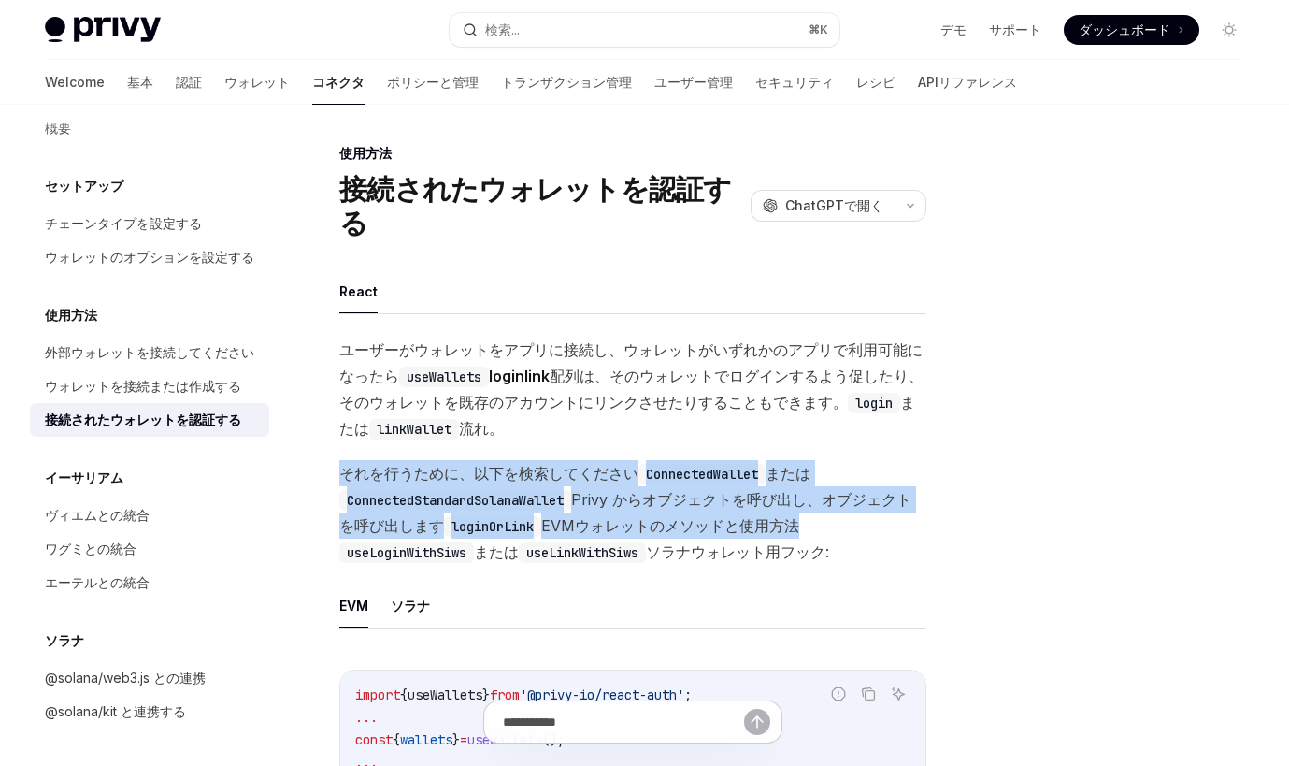
drag, startPoint x: 695, startPoint y: 435, endPoint x: 865, endPoint y: 520, distance: 190.3
click at [865, 520] on span "それを行うために、以下を検索してください ConnectedWallet または ConnectedStandardSolanaWallet Privy から…" at bounding box center [632, 512] width 587 height 105
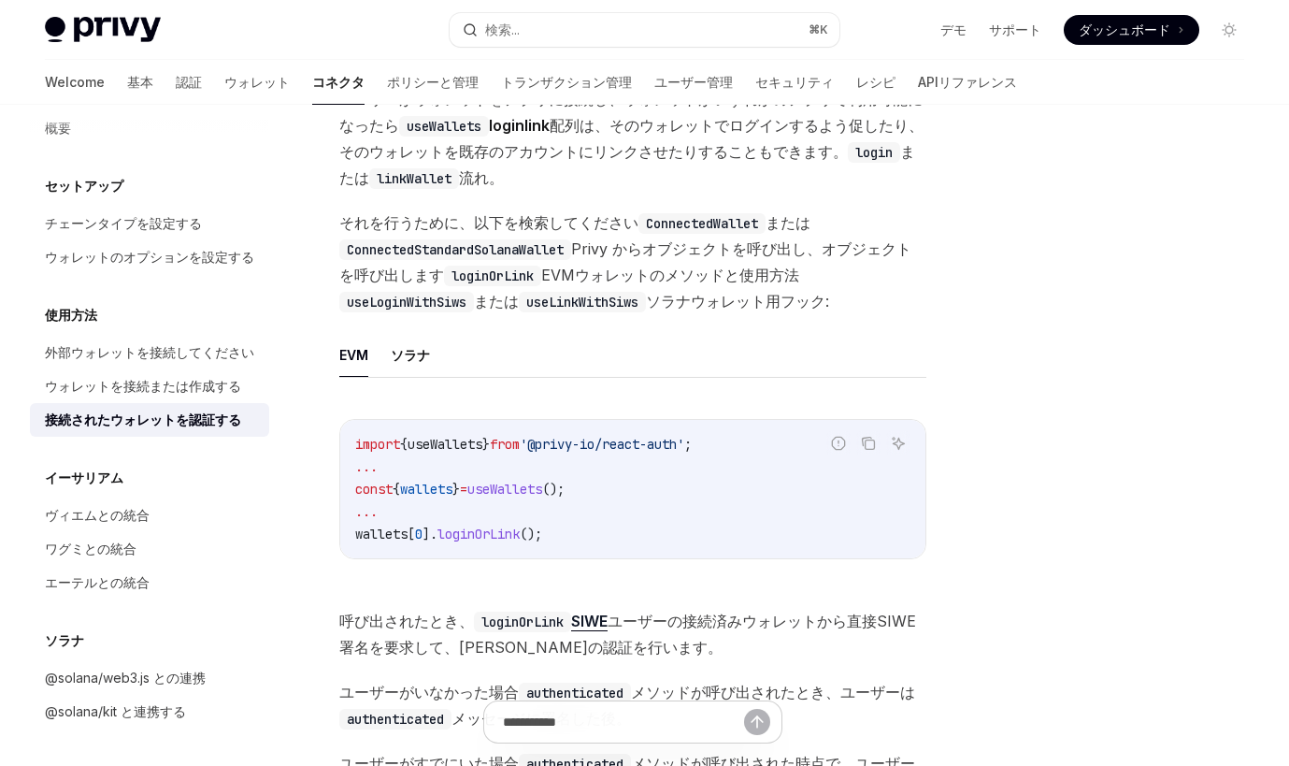
scroll to position [253, 0]
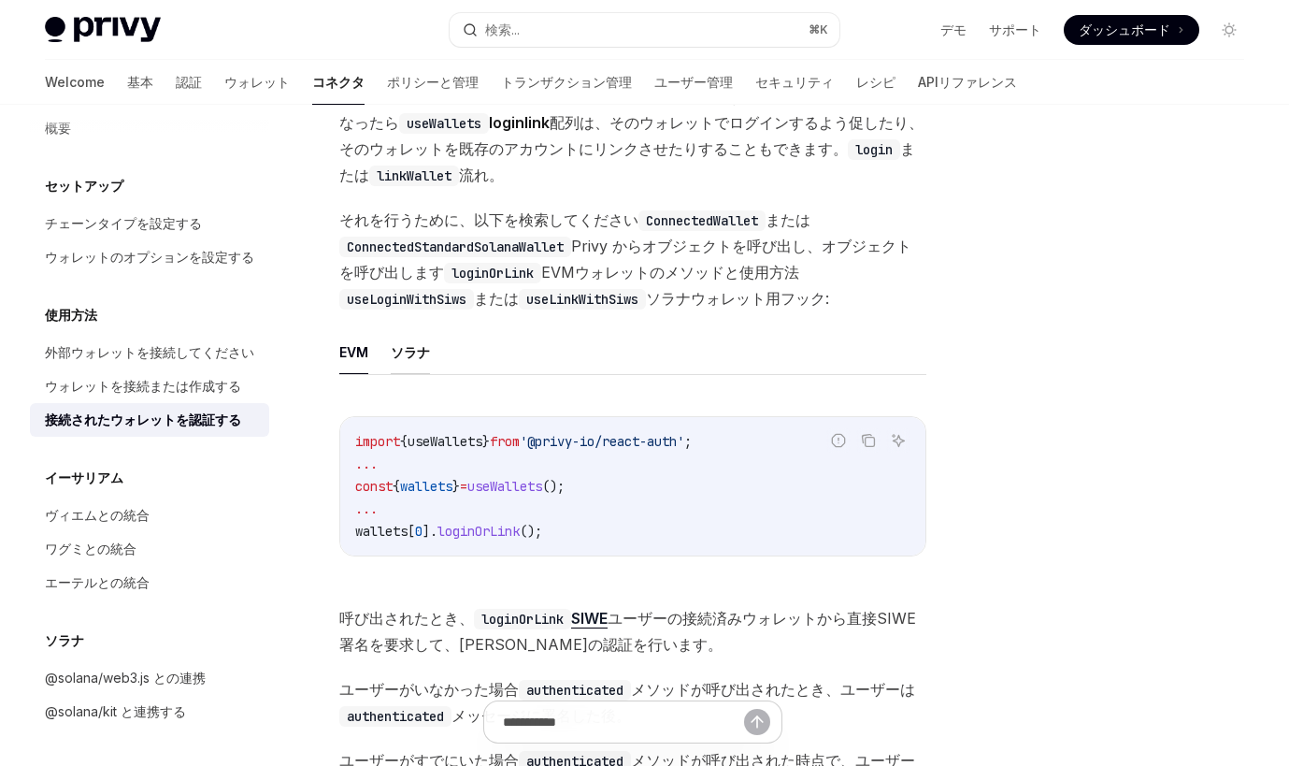
click at [407, 358] on button "ソラナ" at bounding box center [410, 352] width 39 height 44
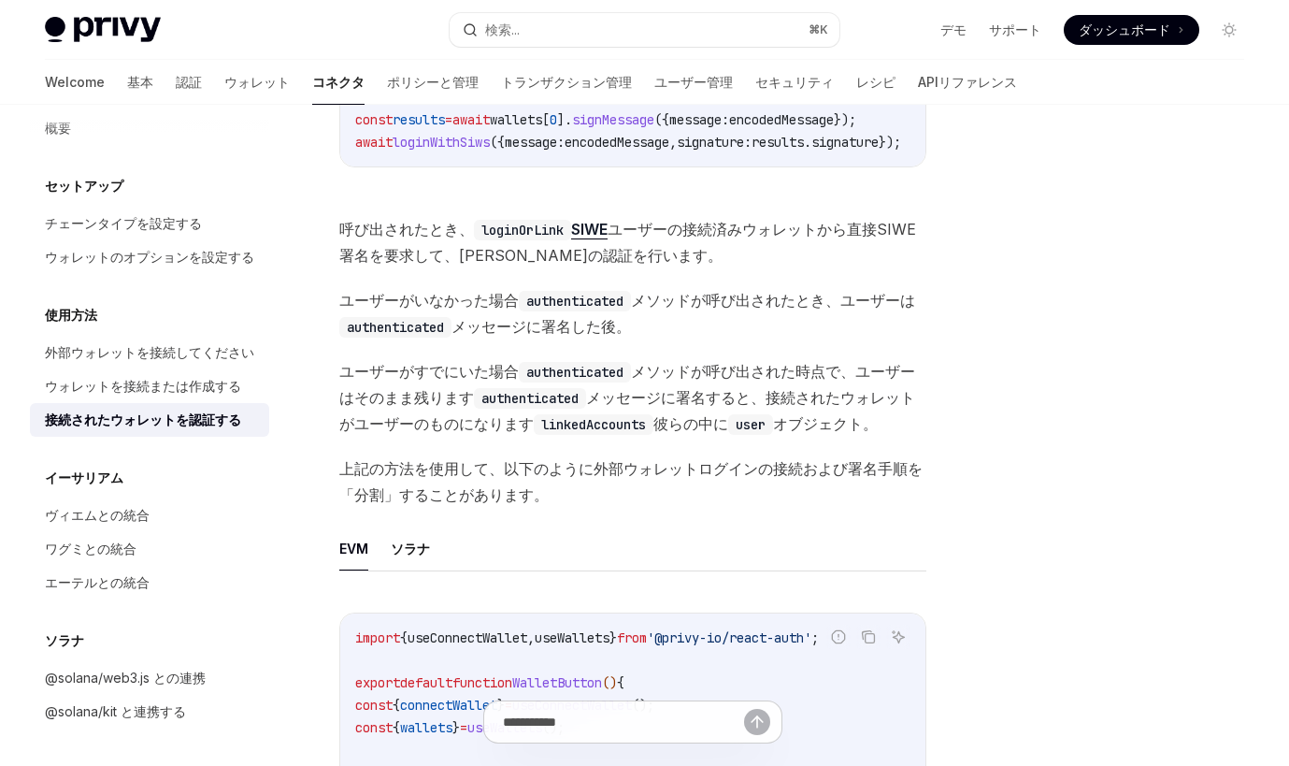
scroll to position [769, 0]
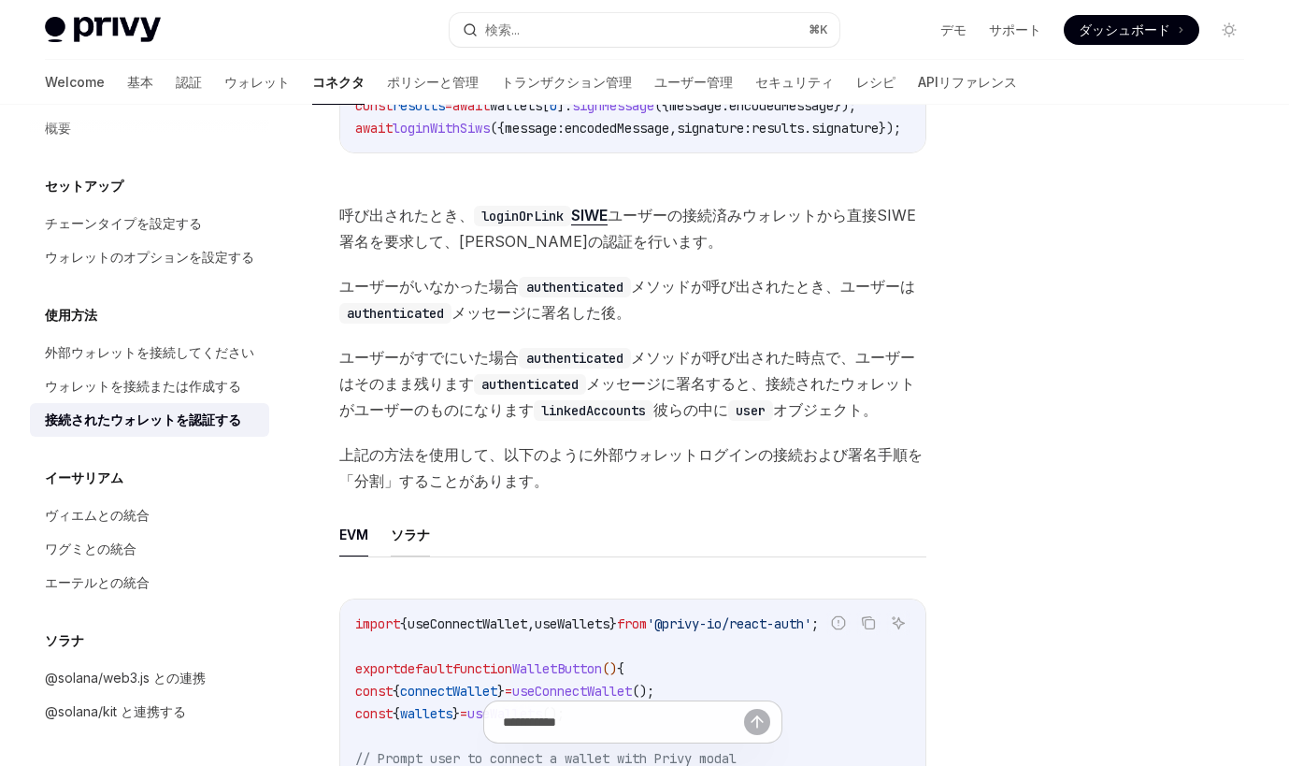
click at [410, 532] on button "ソラナ" at bounding box center [410, 534] width 39 height 44
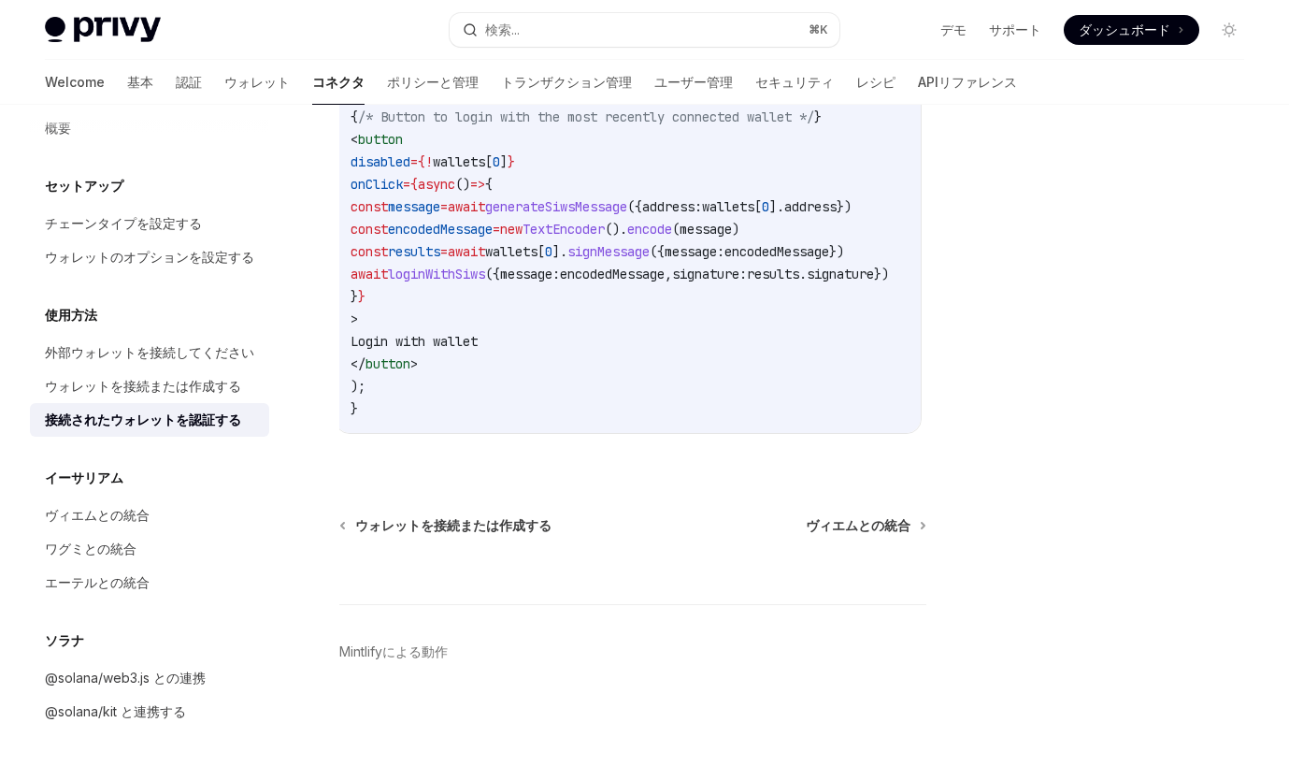
scroll to position [0, 4]
click at [165, 711] on div "@solana/kit と連携する" at bounding box center [115, 711] width 141 height 22
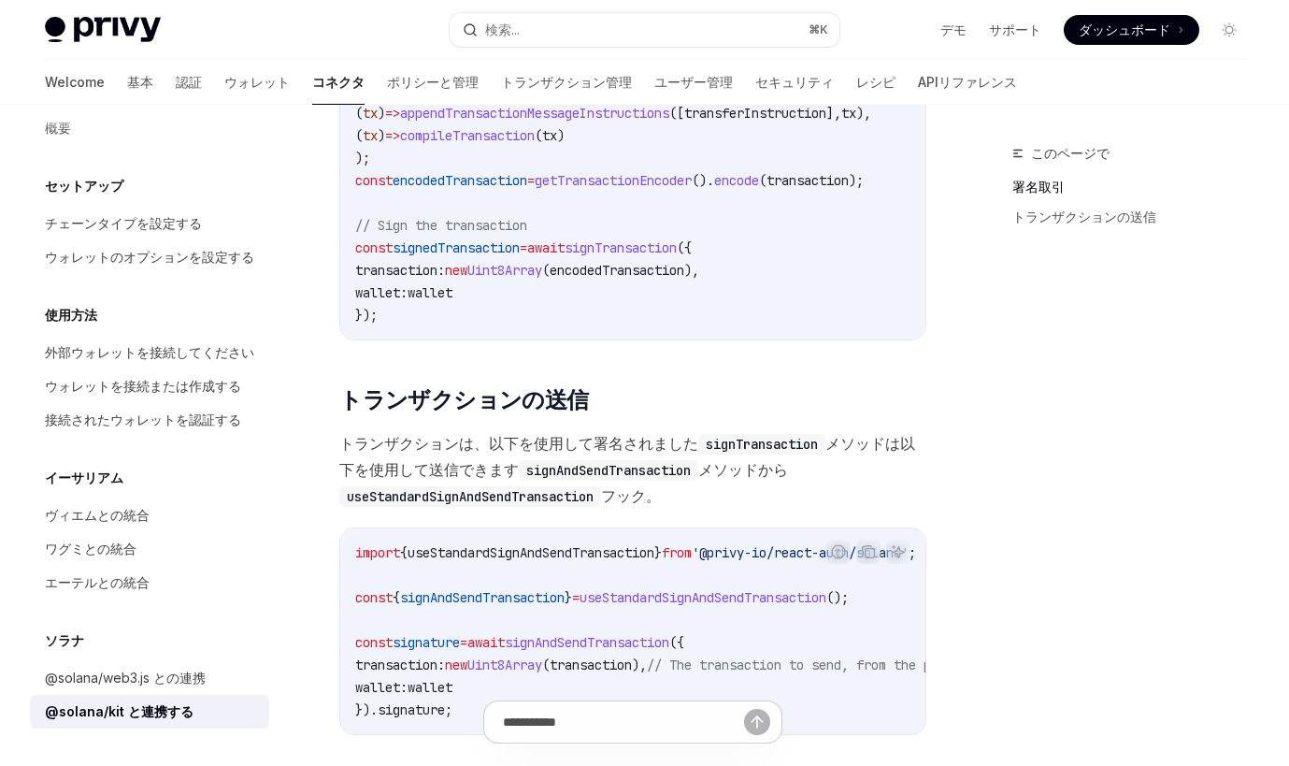
scroll to position [1700, 0]
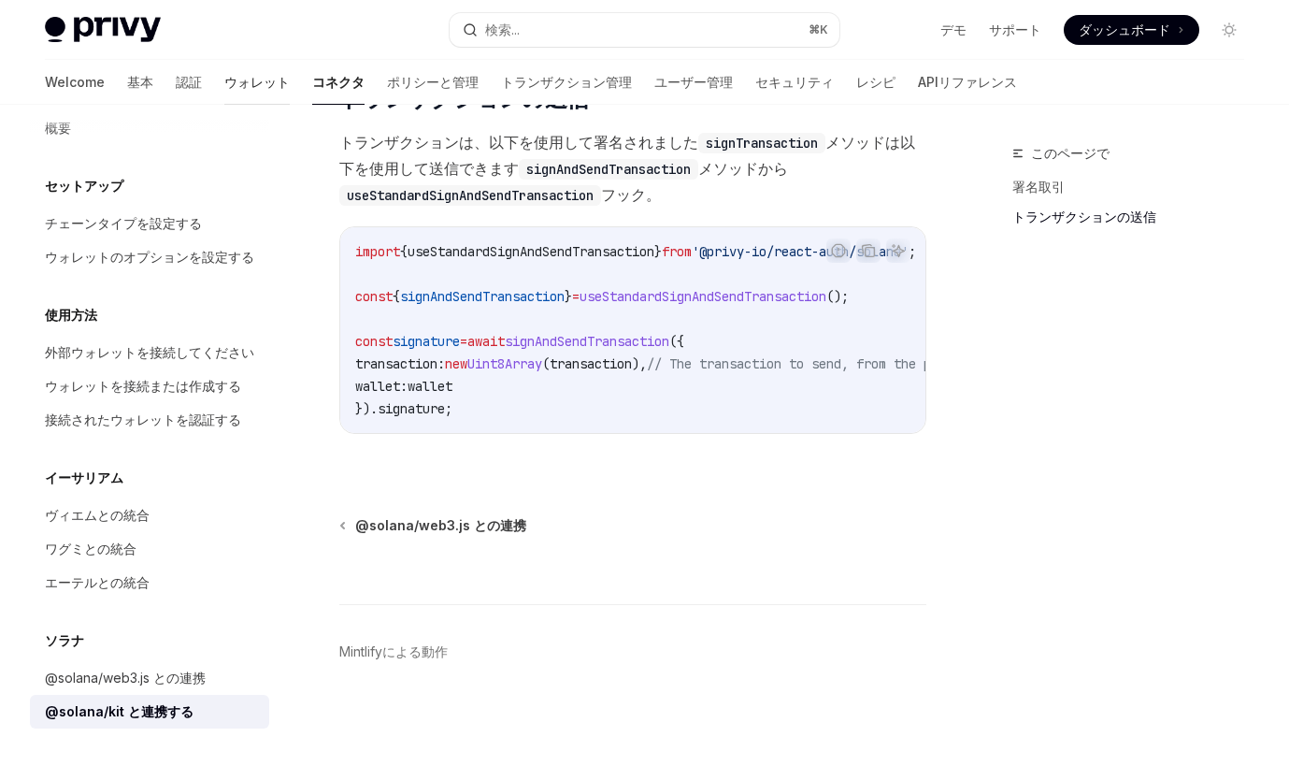
click at [224, 80] on link "ウォレット" at bounding box center [256, 82] width 65 height 45
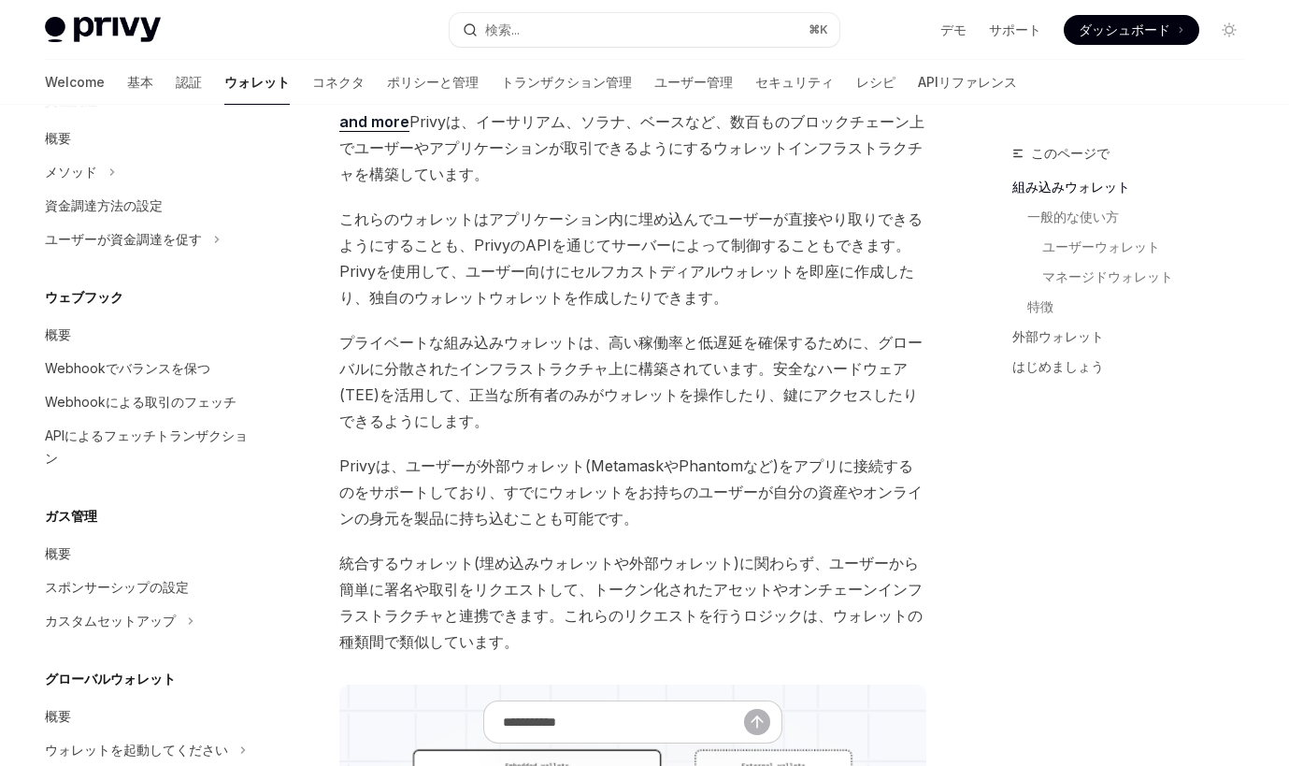
scroll to position [863, 0]
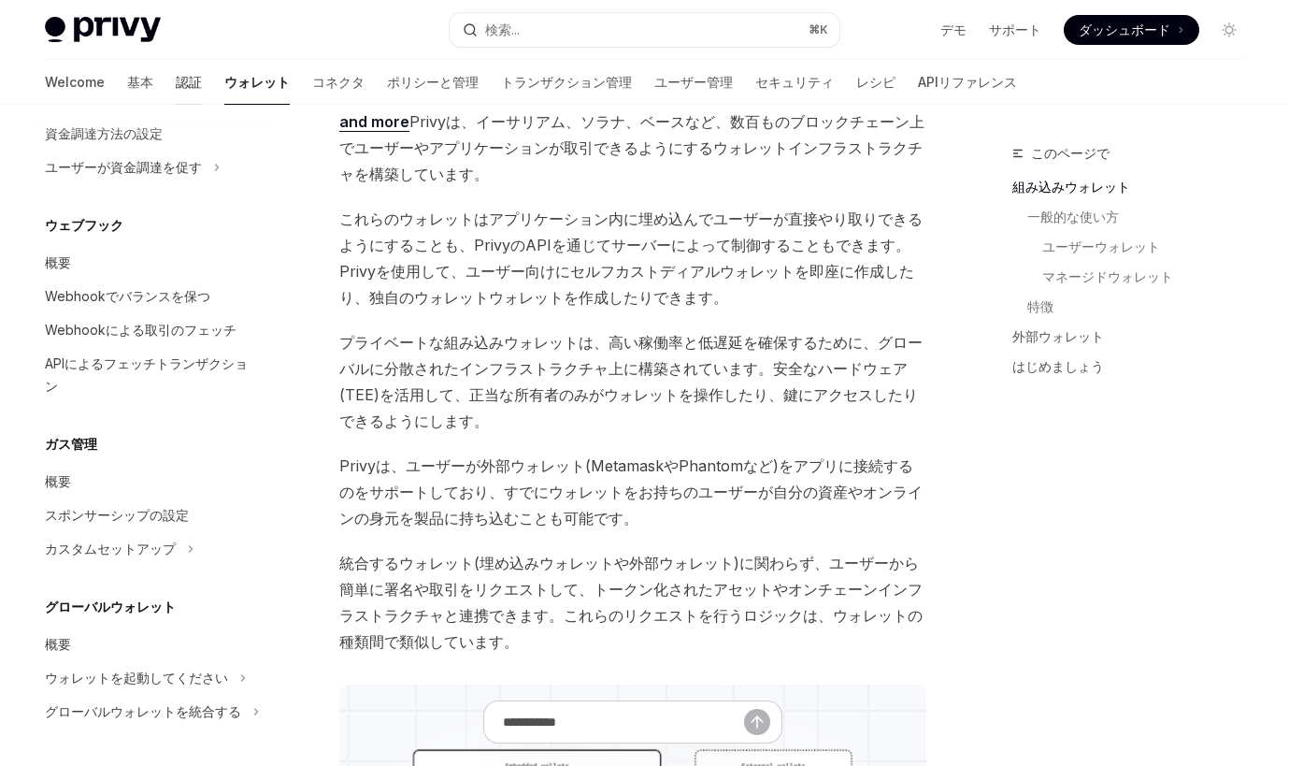
click at [176, 88] on link "認証" at bounding box center [189, 82] width 26 height 45
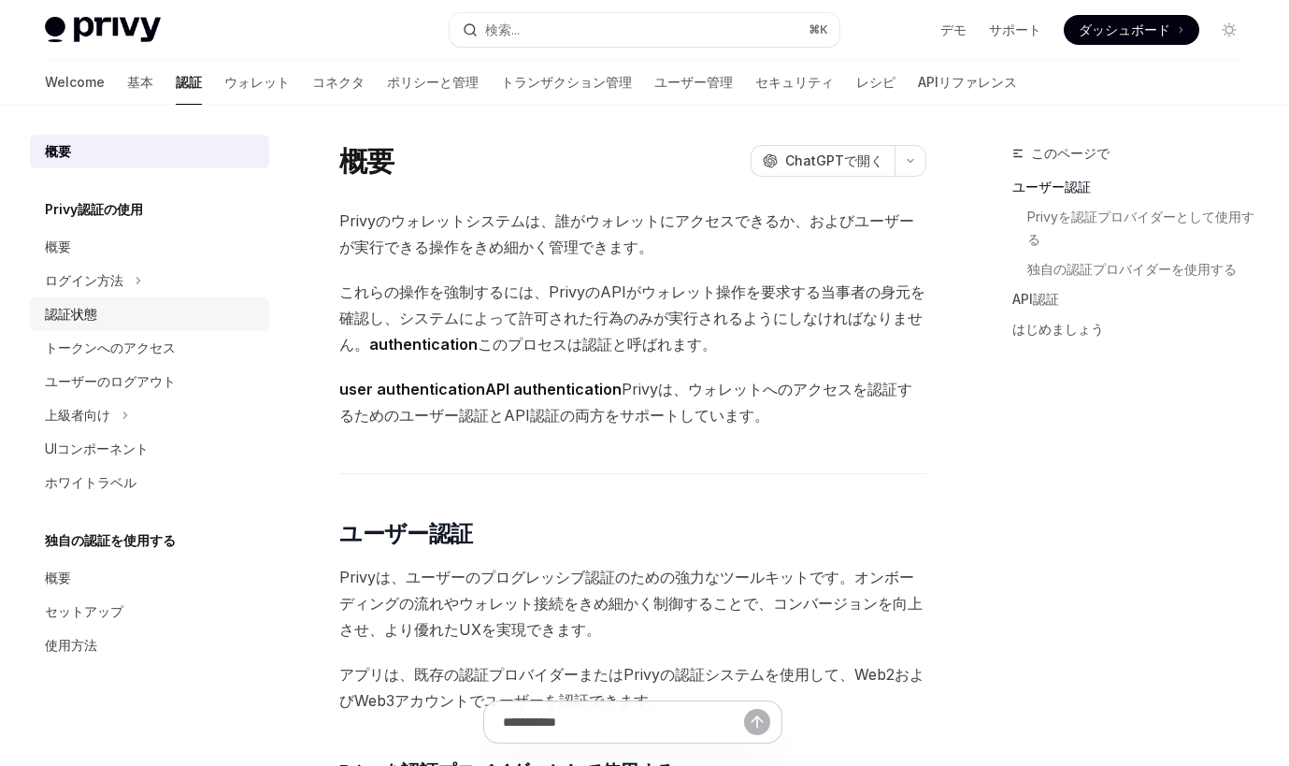
click at [189, 307] on div "認証状態" at bounding box center [151, 314] width 213 height 22
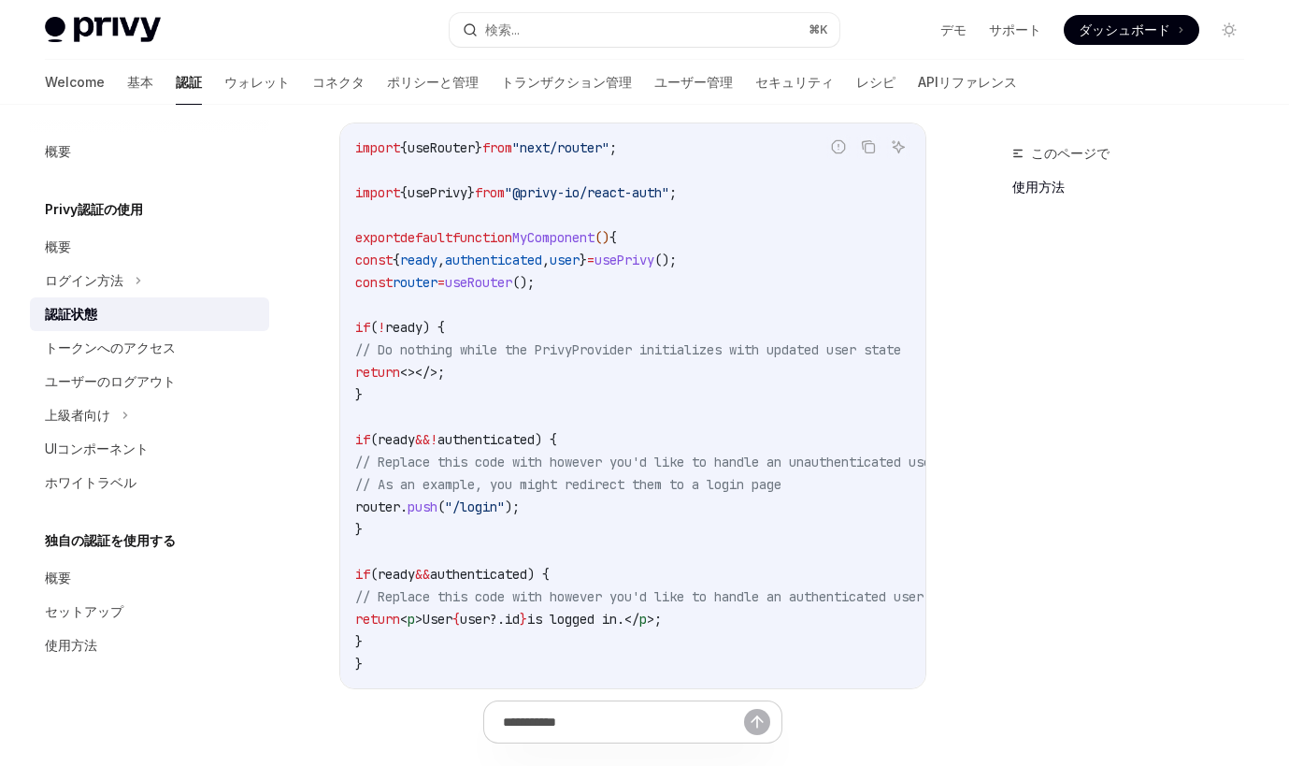
scroll to position [591, 0]
click at [211, 358] on div "トークンへのアクセス" at bounding box center [151, 348] width 213 height 22
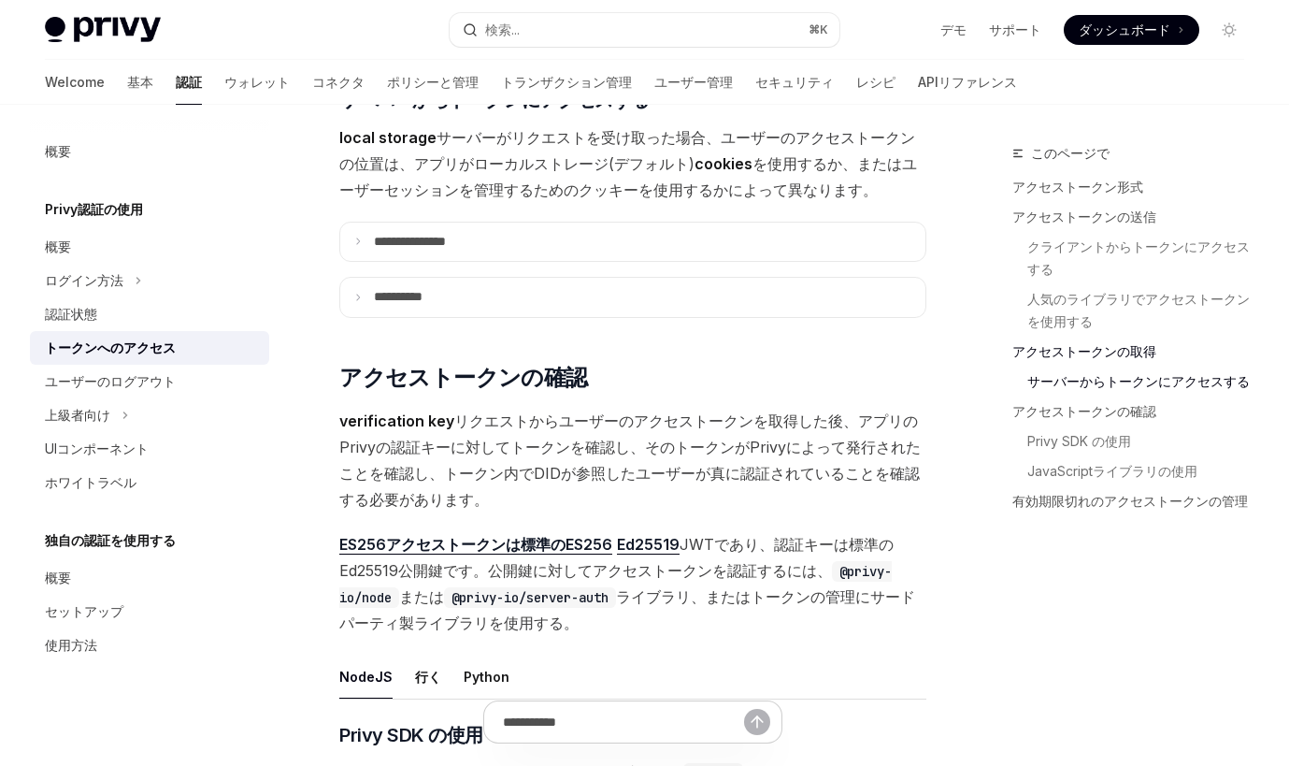
scroll to position [2617, 0]
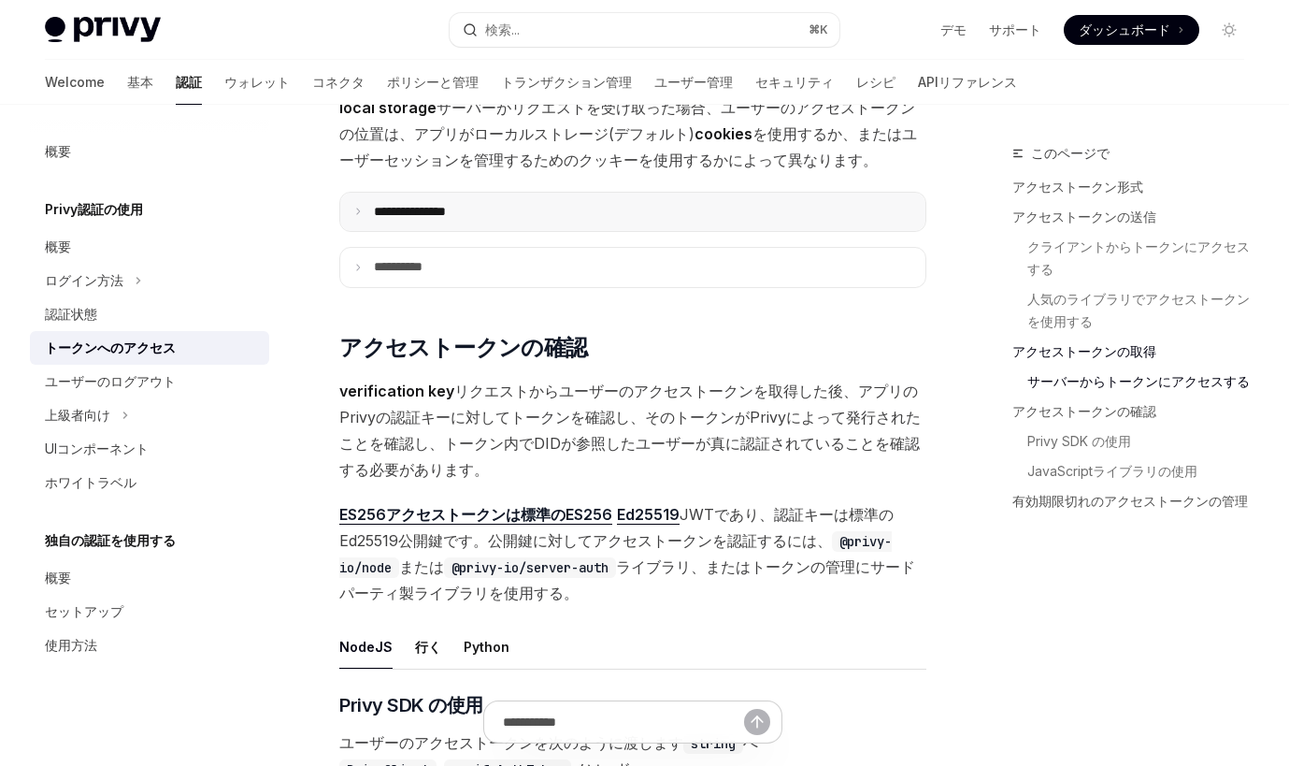
click at [528, 211] on p "**********" at bounding box center [472, 212] width 196 height 17
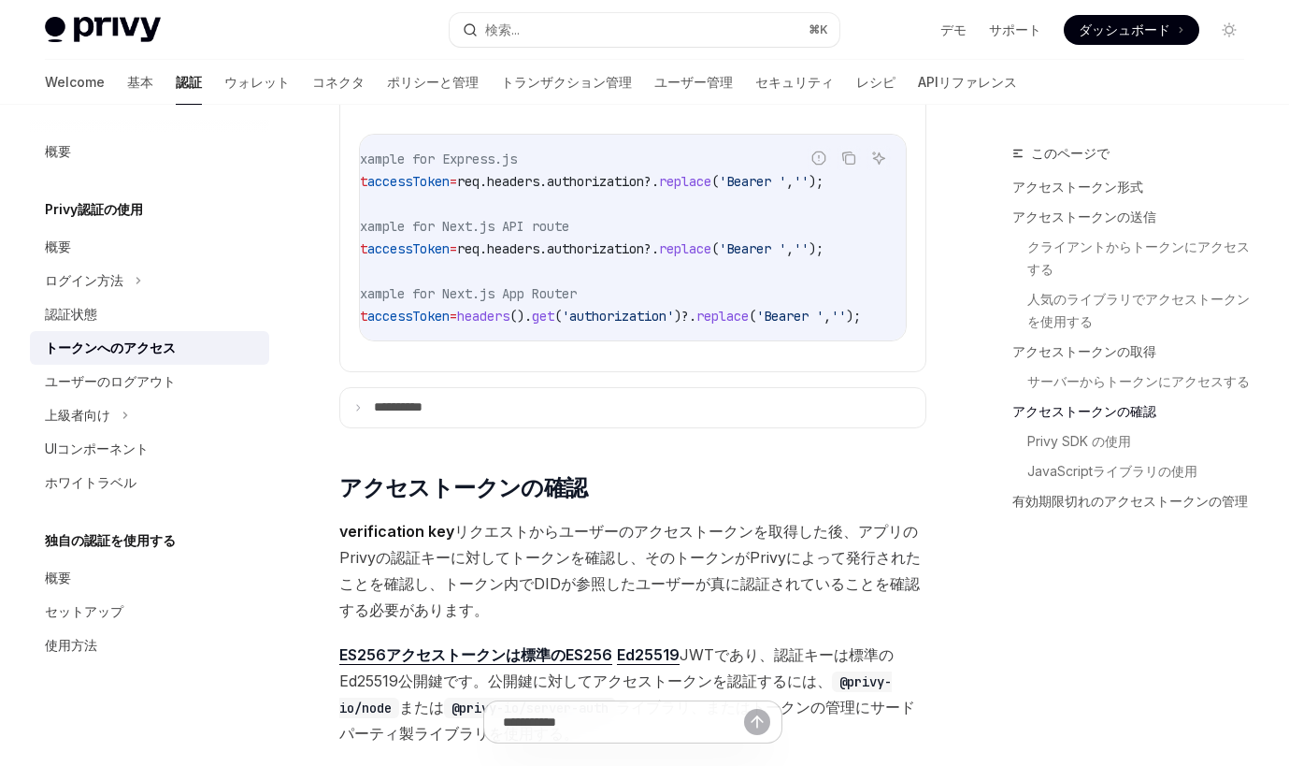
scroll to position [2905, 0]
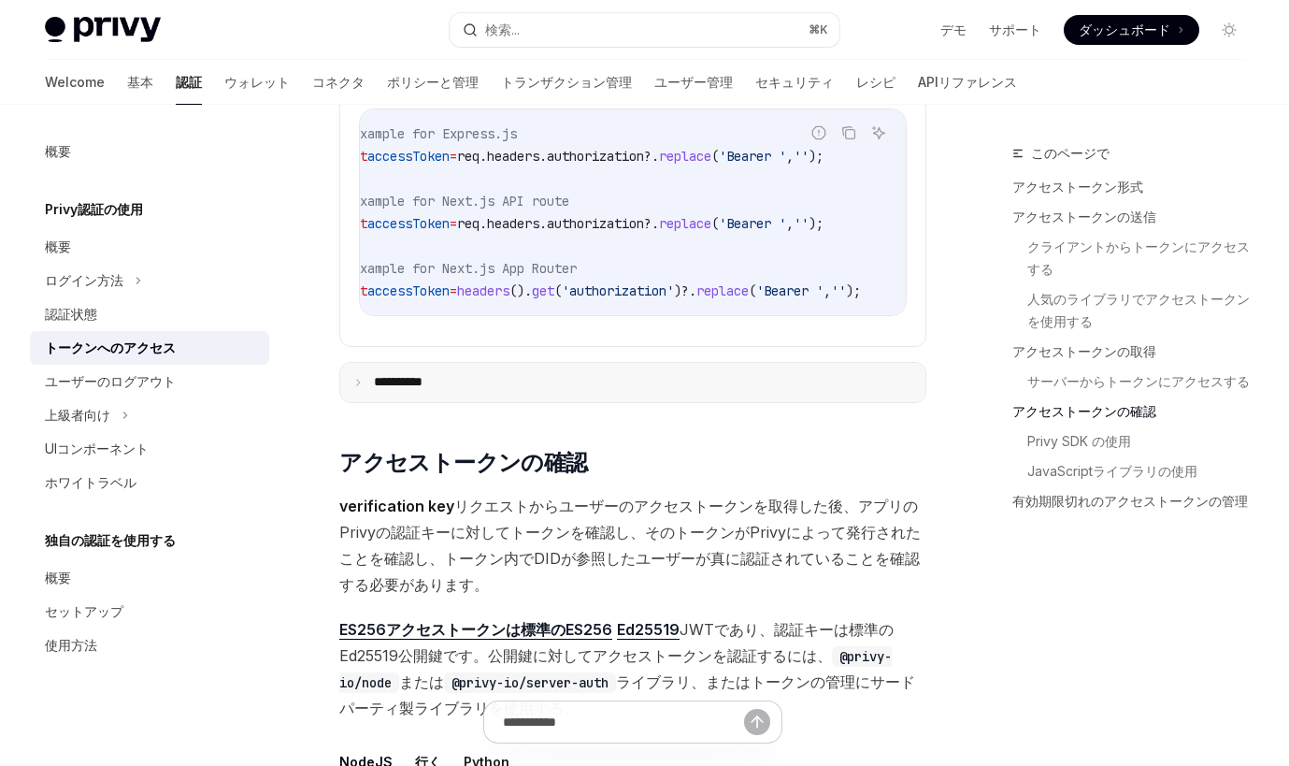
click at [626, 371] on summary "**********" at bounding box center [632, 382] width 585 height 39
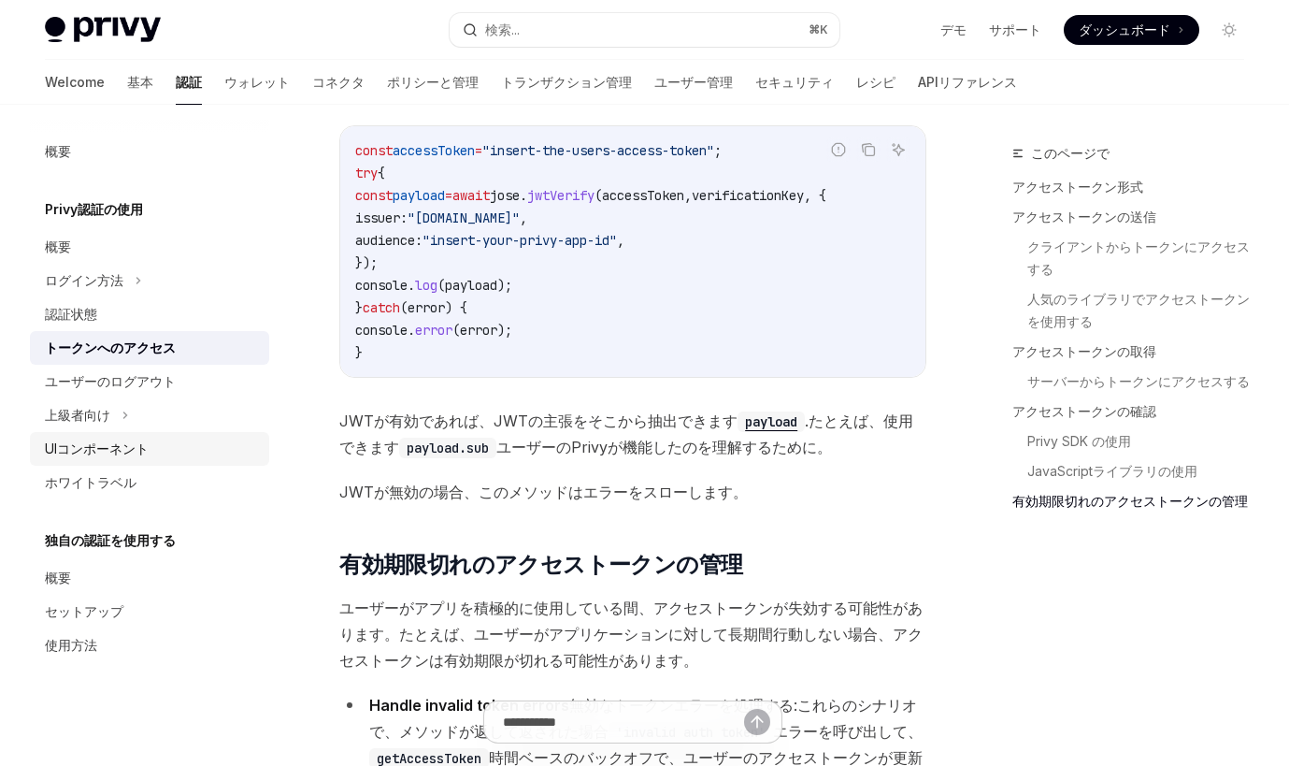
scroll to position [5879, 0]
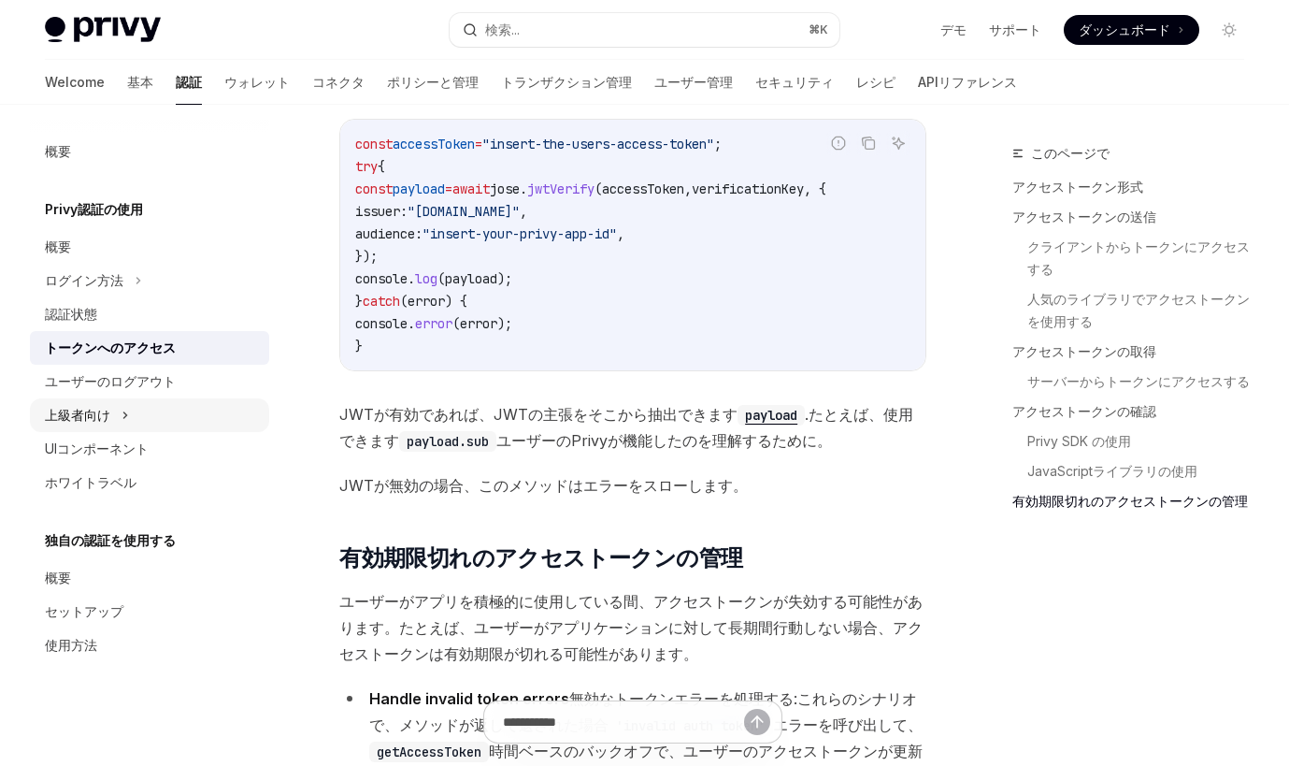
click at [185, 419] on div "上級者向け" at bounding box center [149, 415] width 239 height 34
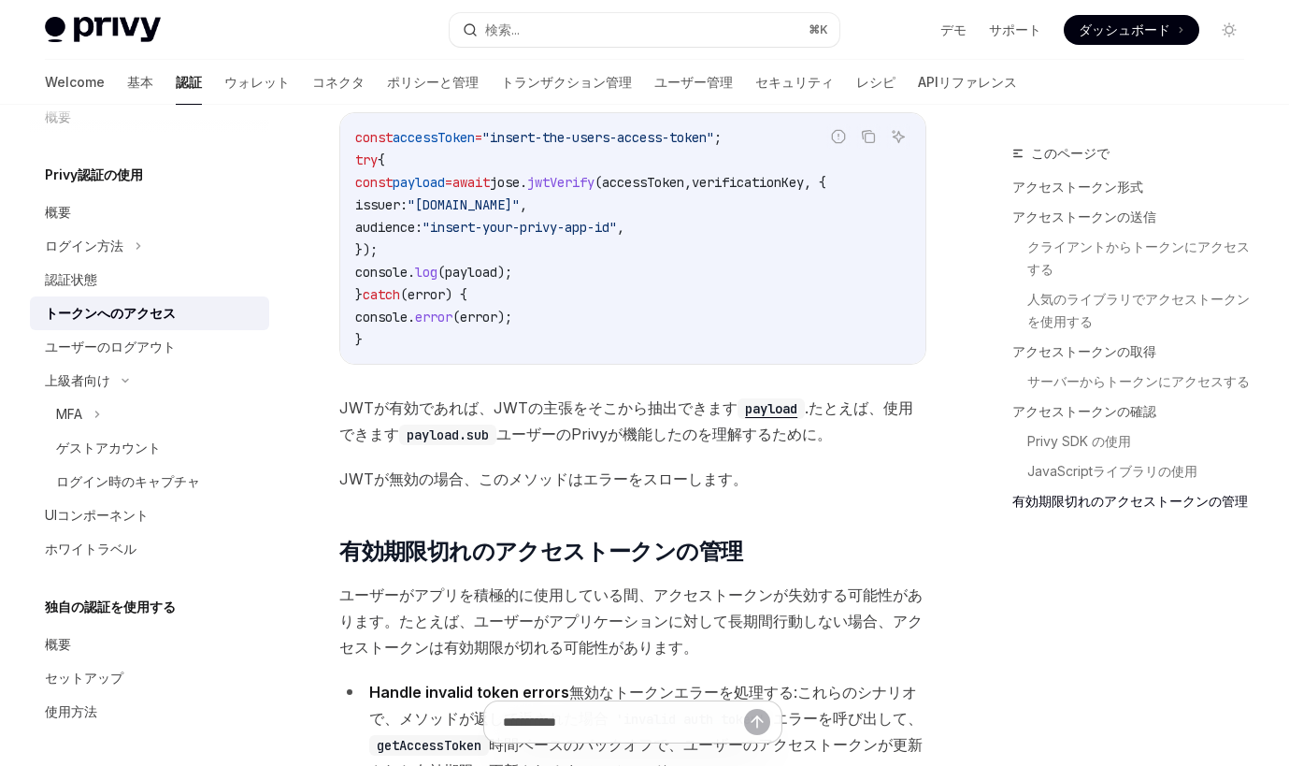
scroll to position [5886, 0]
click at [174, 646] on div "概要" at bounding box center [151, 644] width 213 height 22
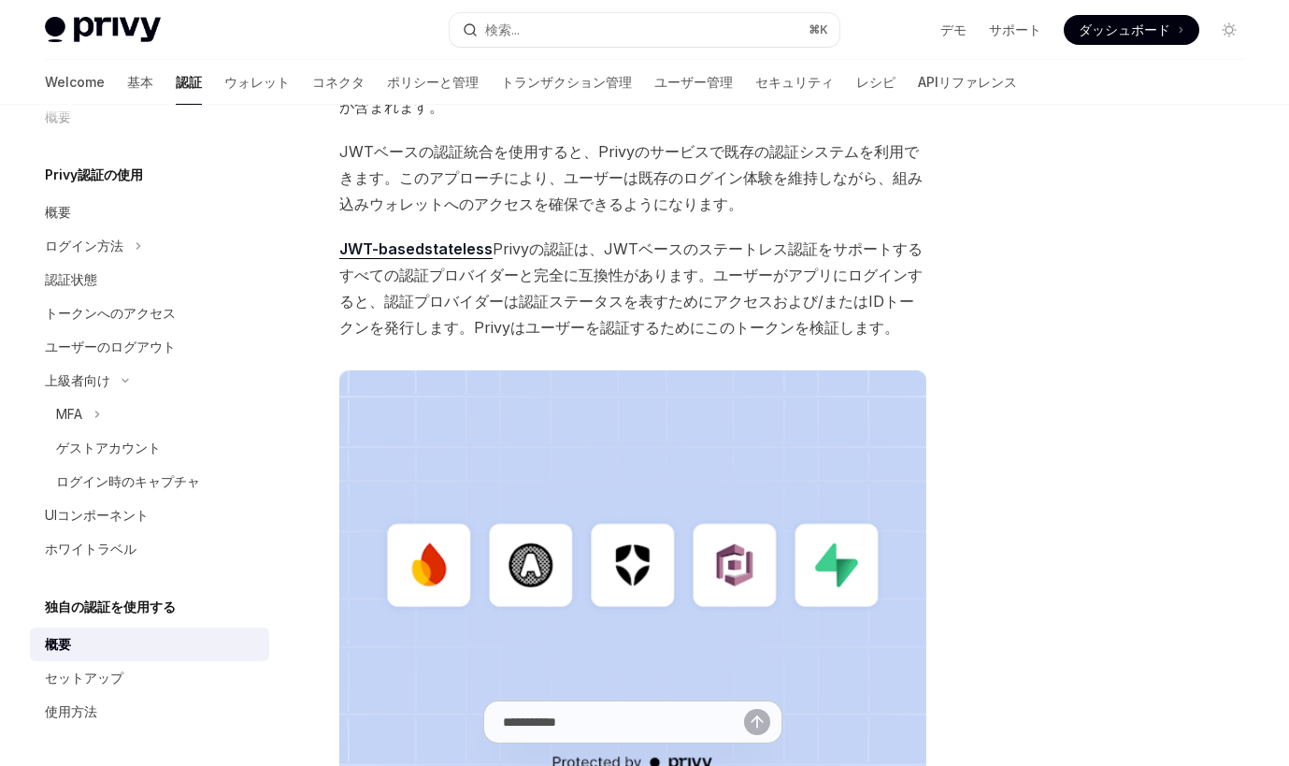
scroll to position [701, 0]
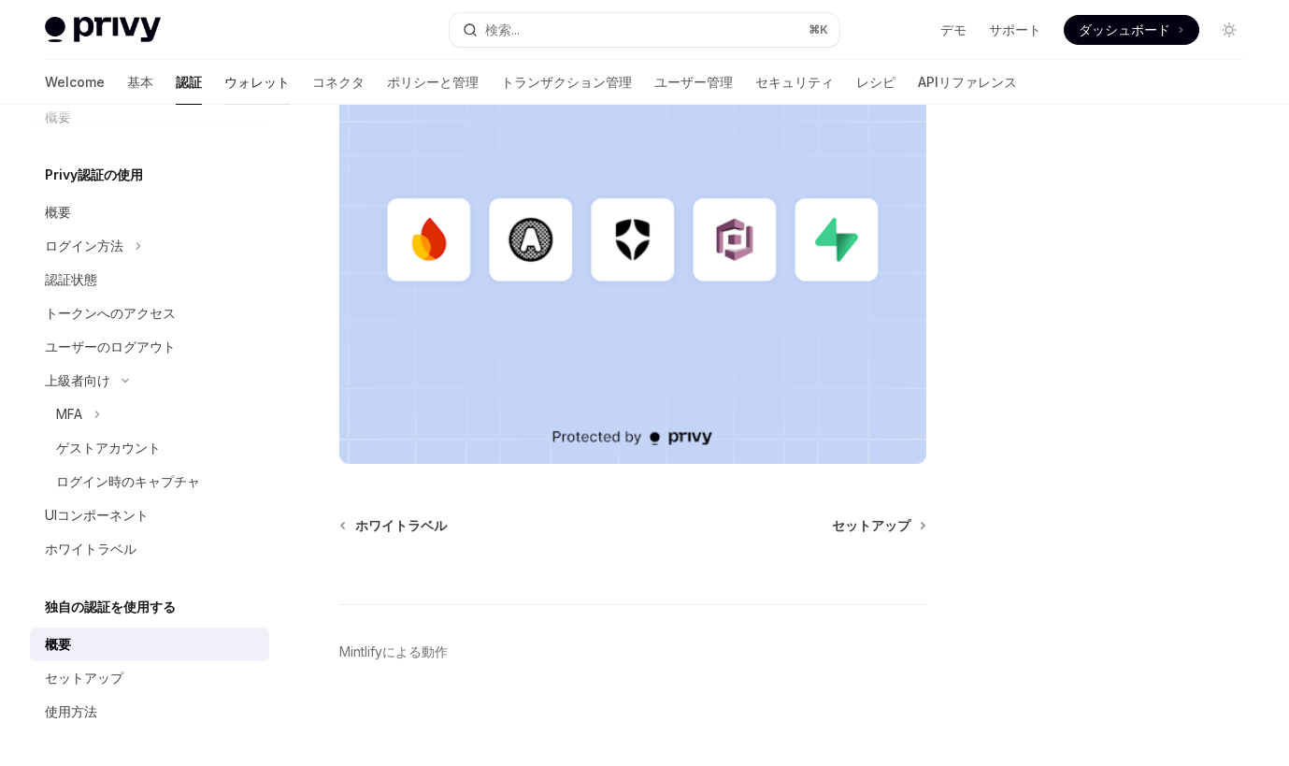
click at [224, 73] on link "ウォレット" at bounding box center [256, 82] width 65 height 45
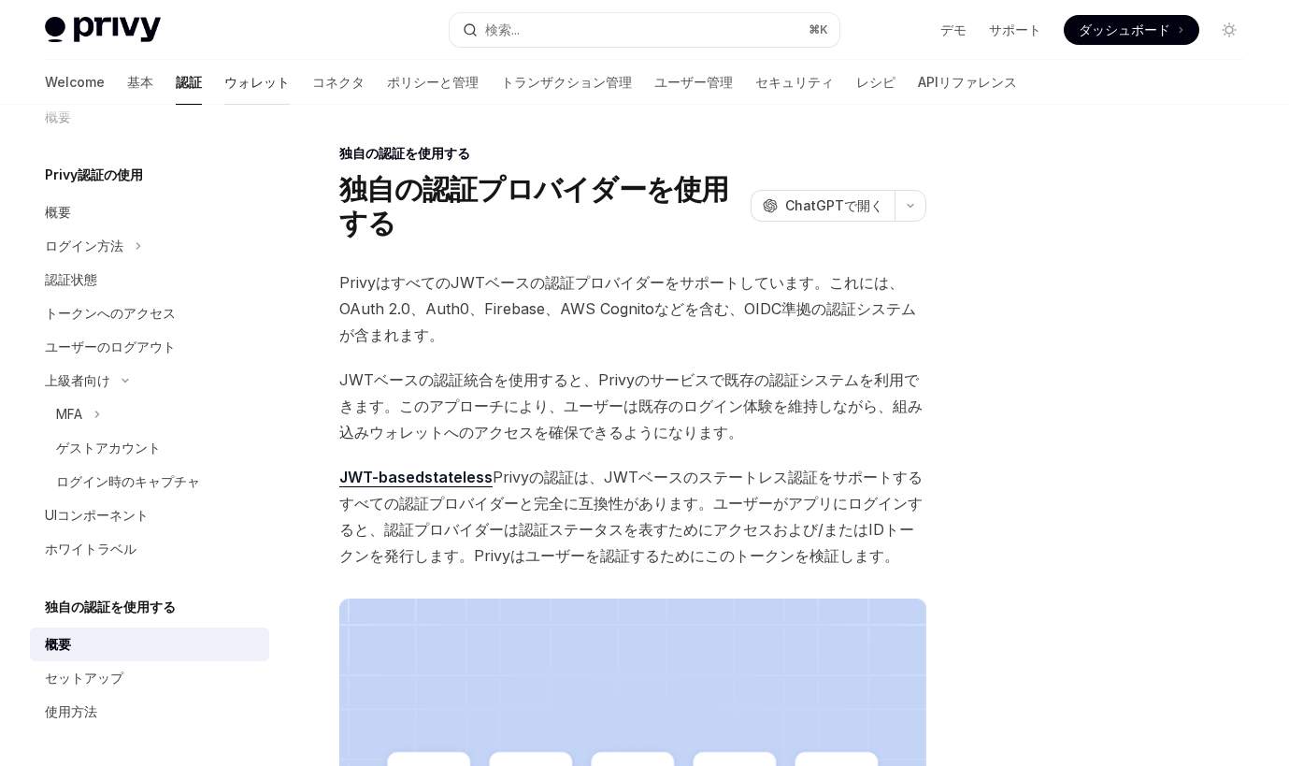
type textarea "*"
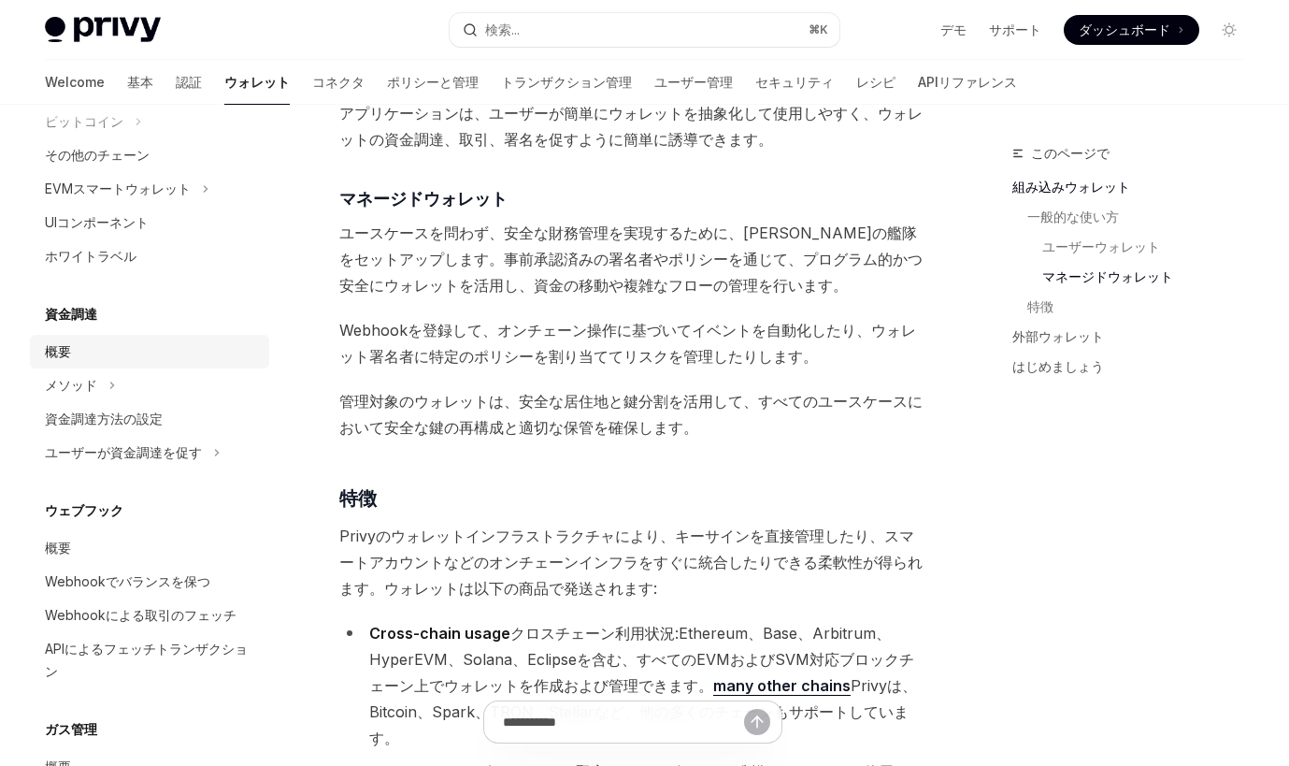
scroll to position [632, 0]
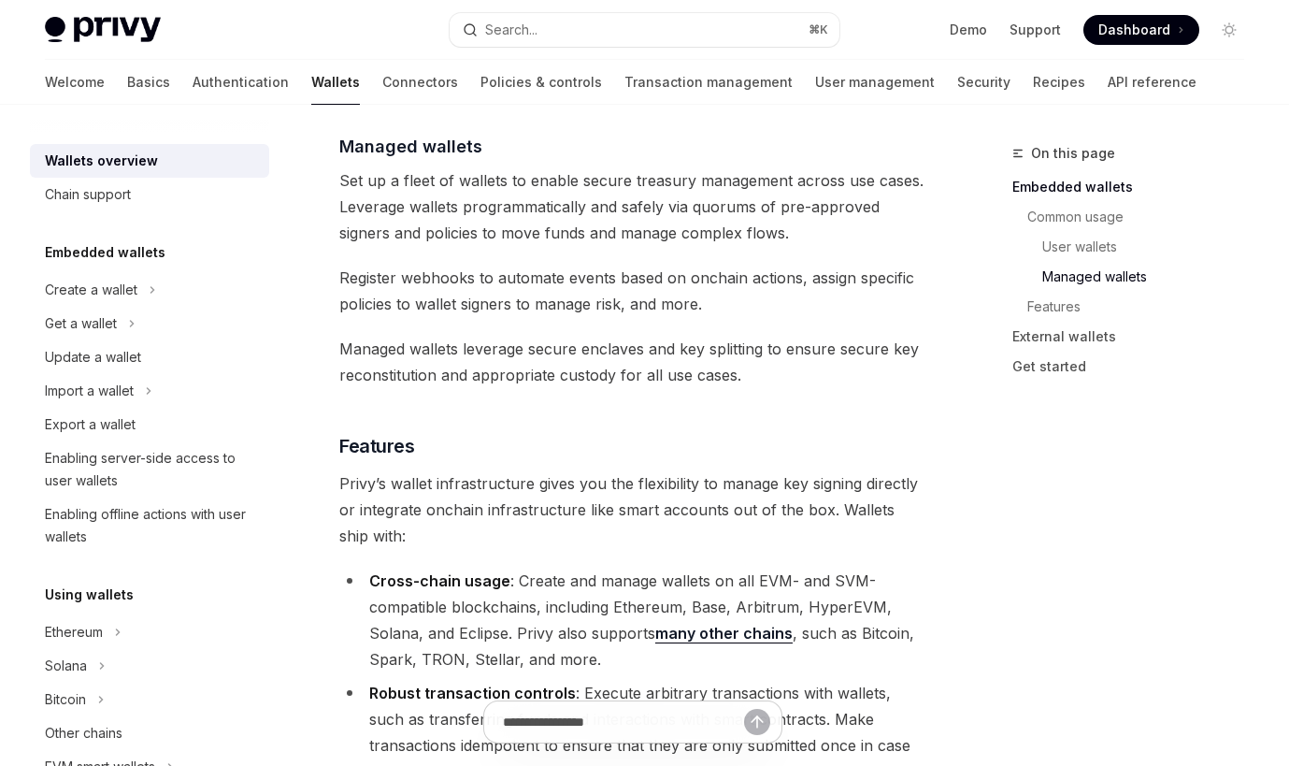
scroll to position [1854, 0]
click at [815, 86] on link "User management" at bounding box center [875, 82] width 120 height 45
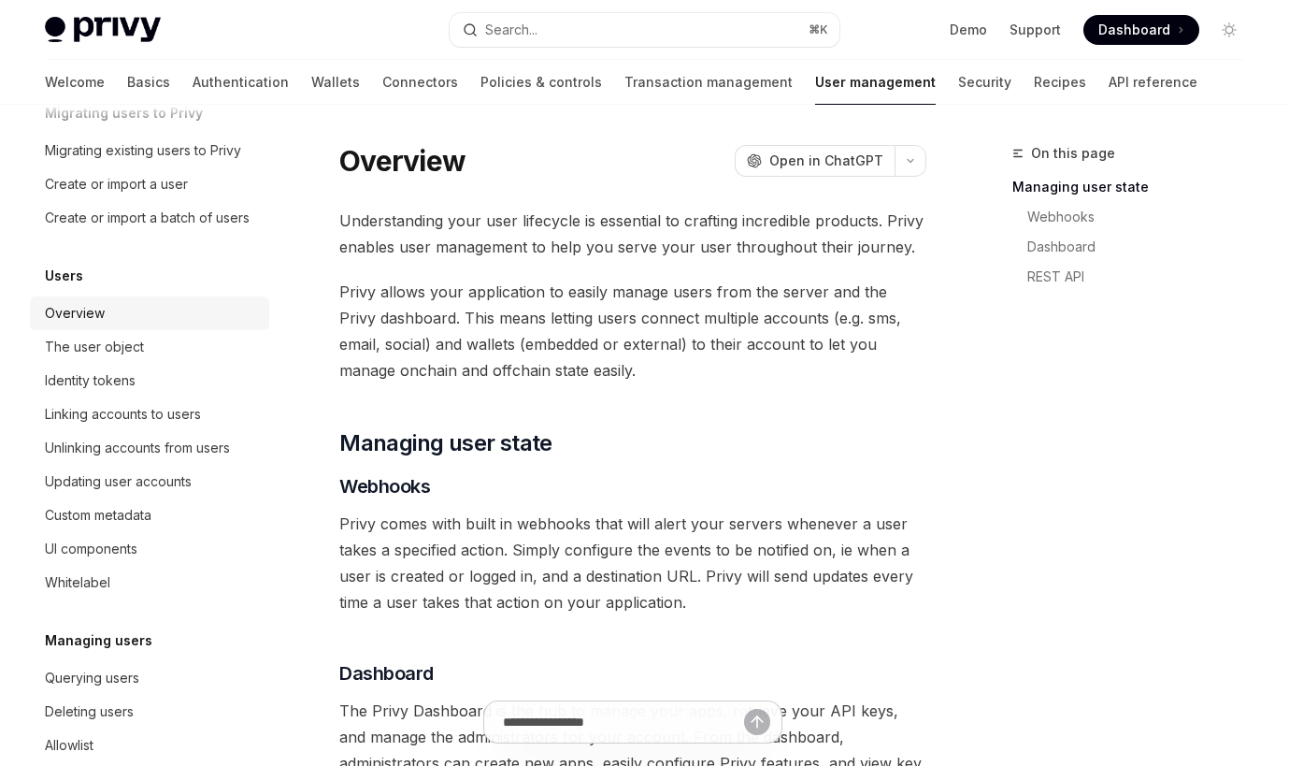
scroll to position [293, 0]
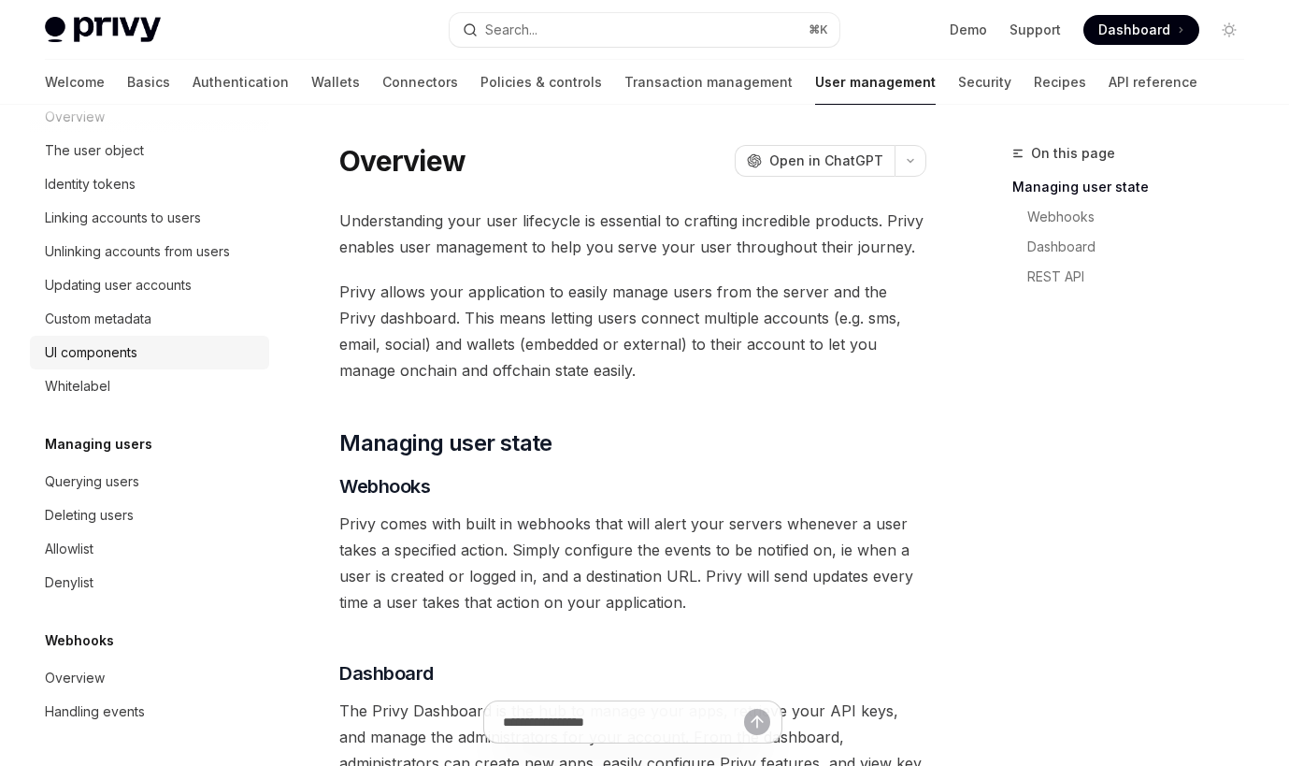
click at [105, 353] on div "UI components" at bounding box center [91, 352] width 93 height 22
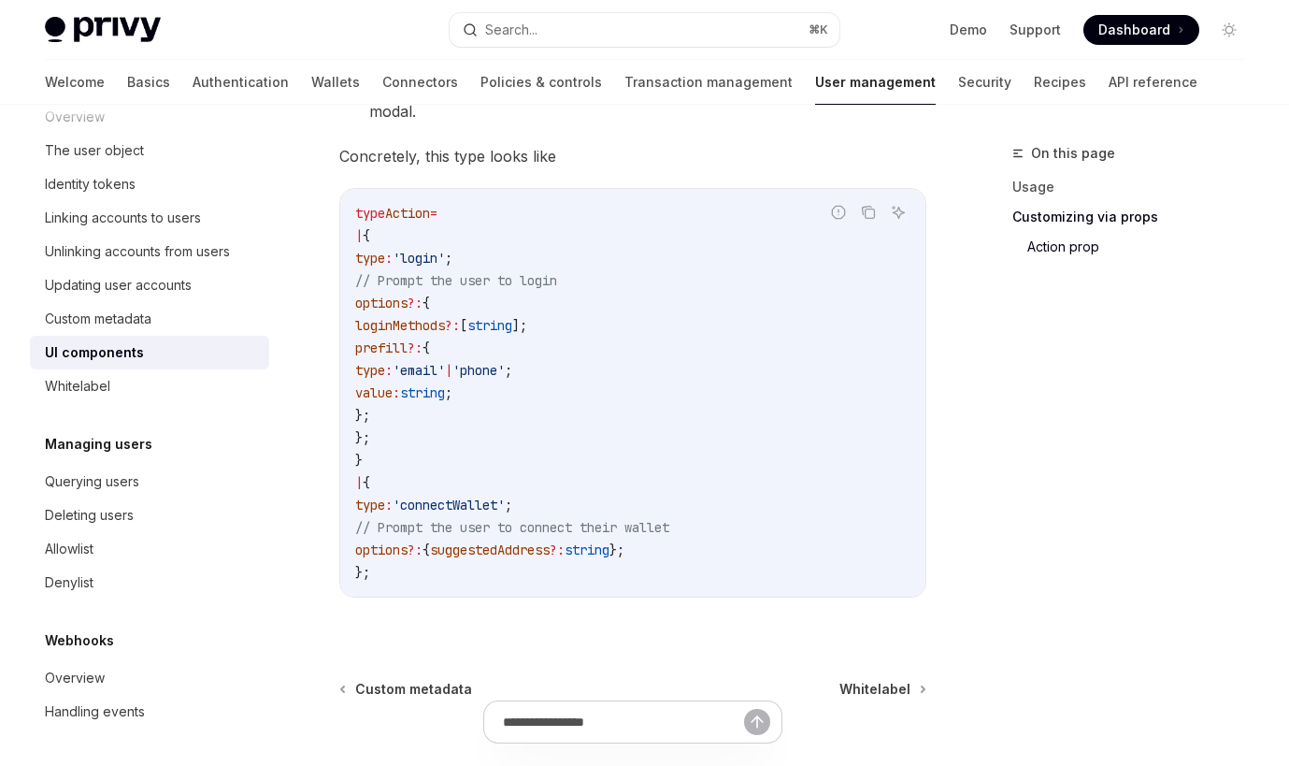
scroll to position [3203, 0]
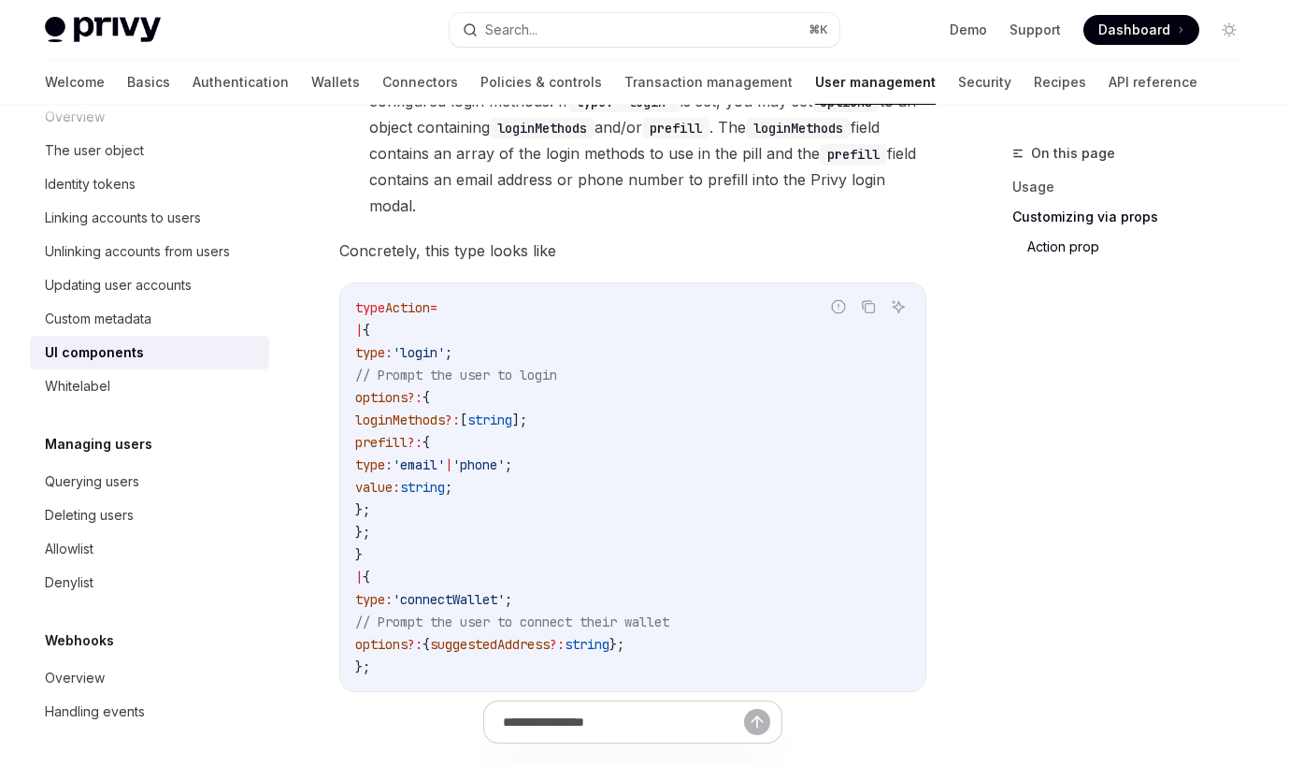
click at [445, 344] on span "'login'" at bounding box center [419, 352] width 52 height 17
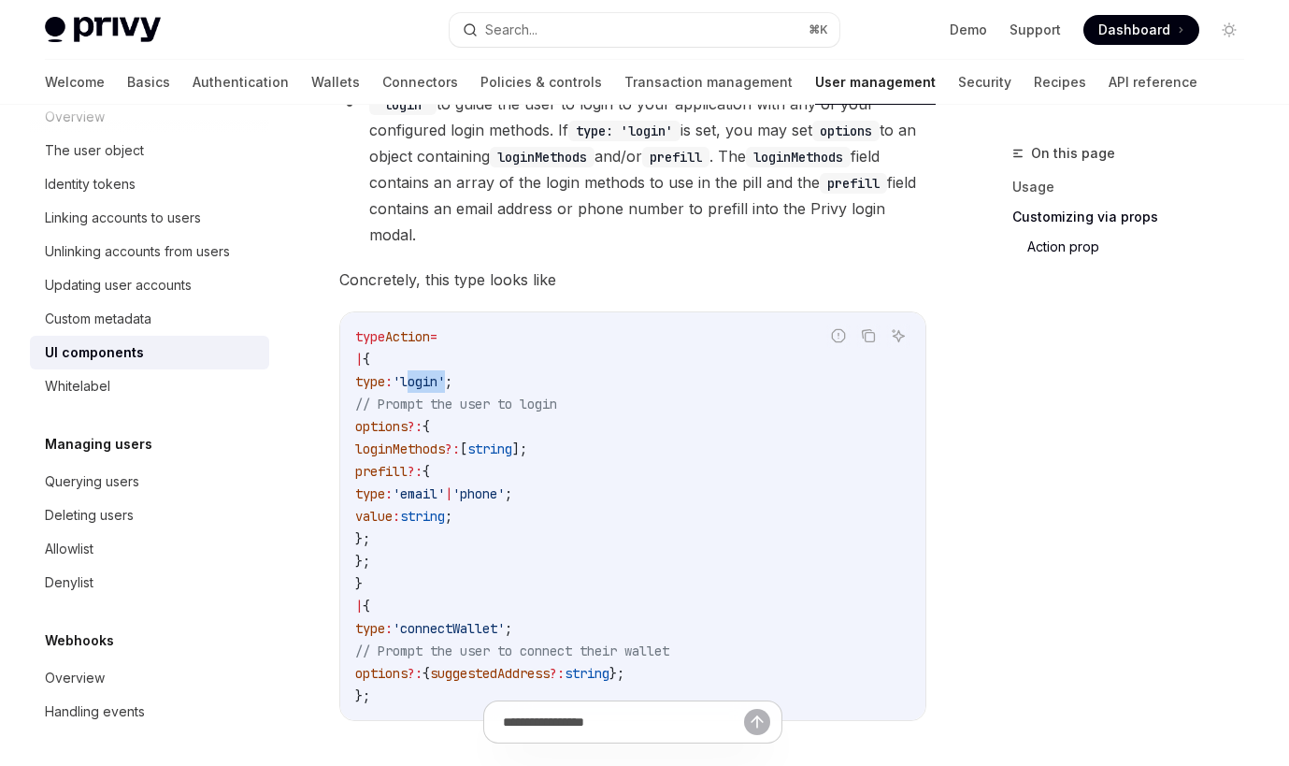
scroll to position [3171, 0]
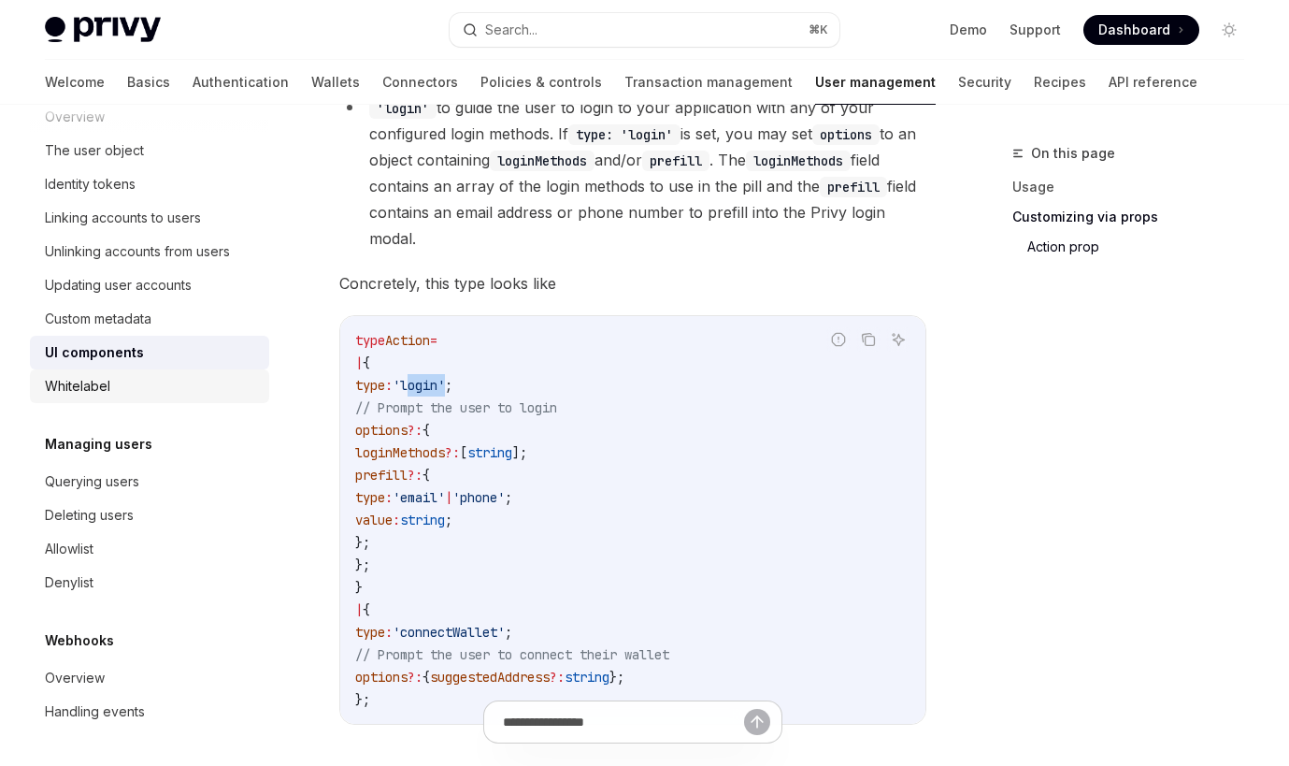
click at [151, 390] on div "Whitelabel" at bounding box center [151, 386] width 213 height 22
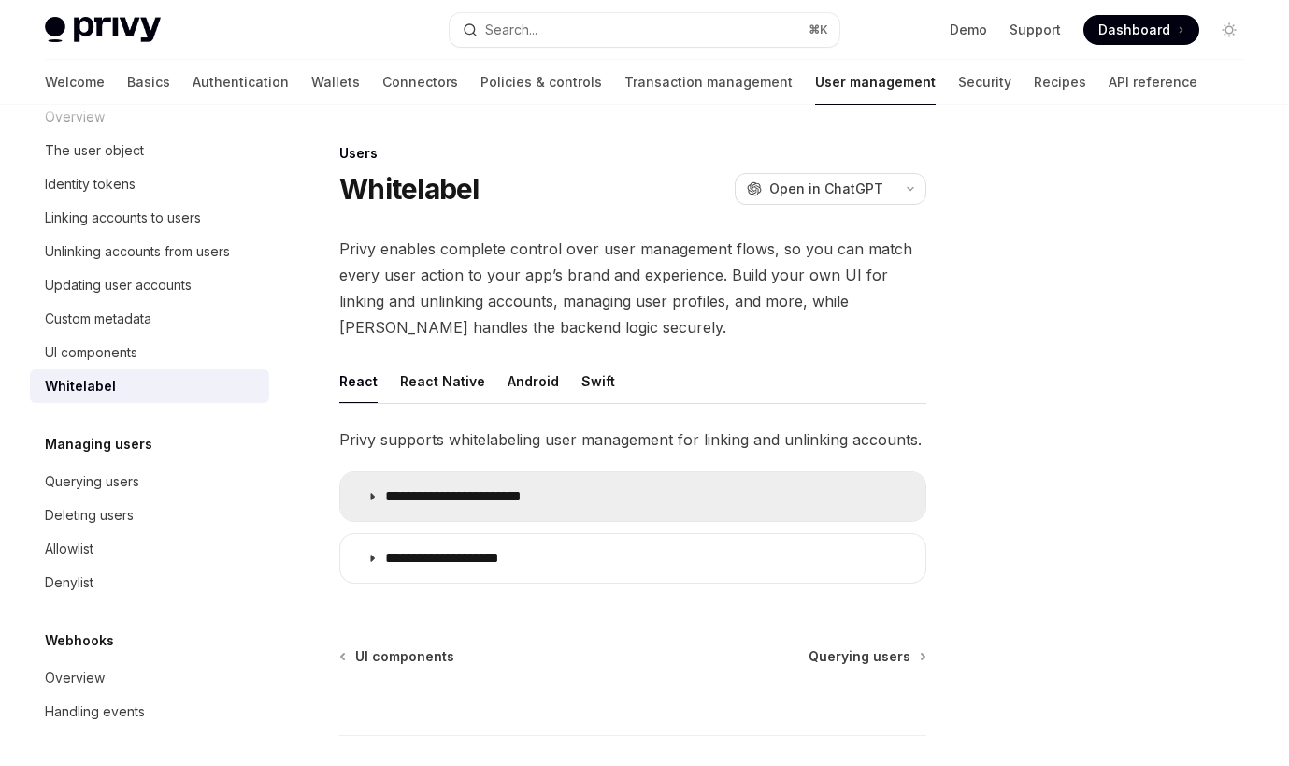
click at [555, 497] on p "**********" at bounding box center [471, 496] width 172 height 19
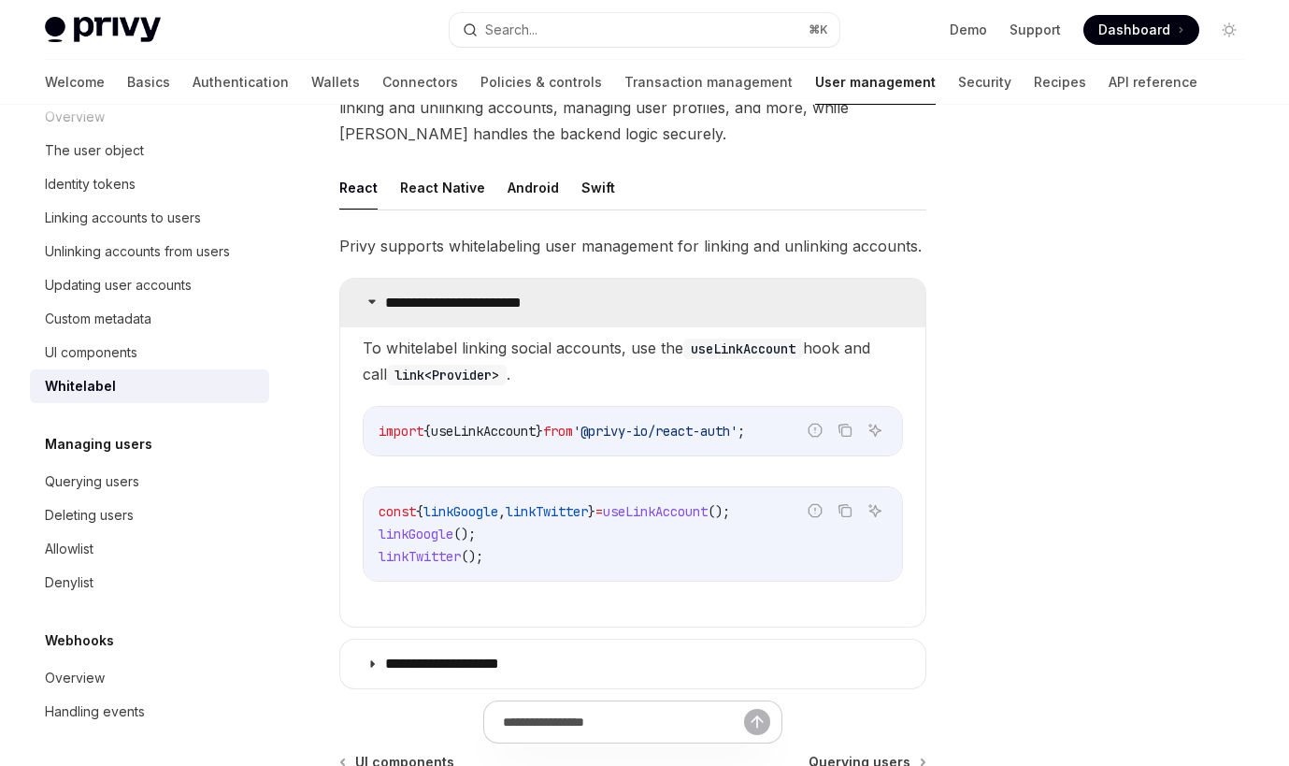
scroll to position [195, 0]
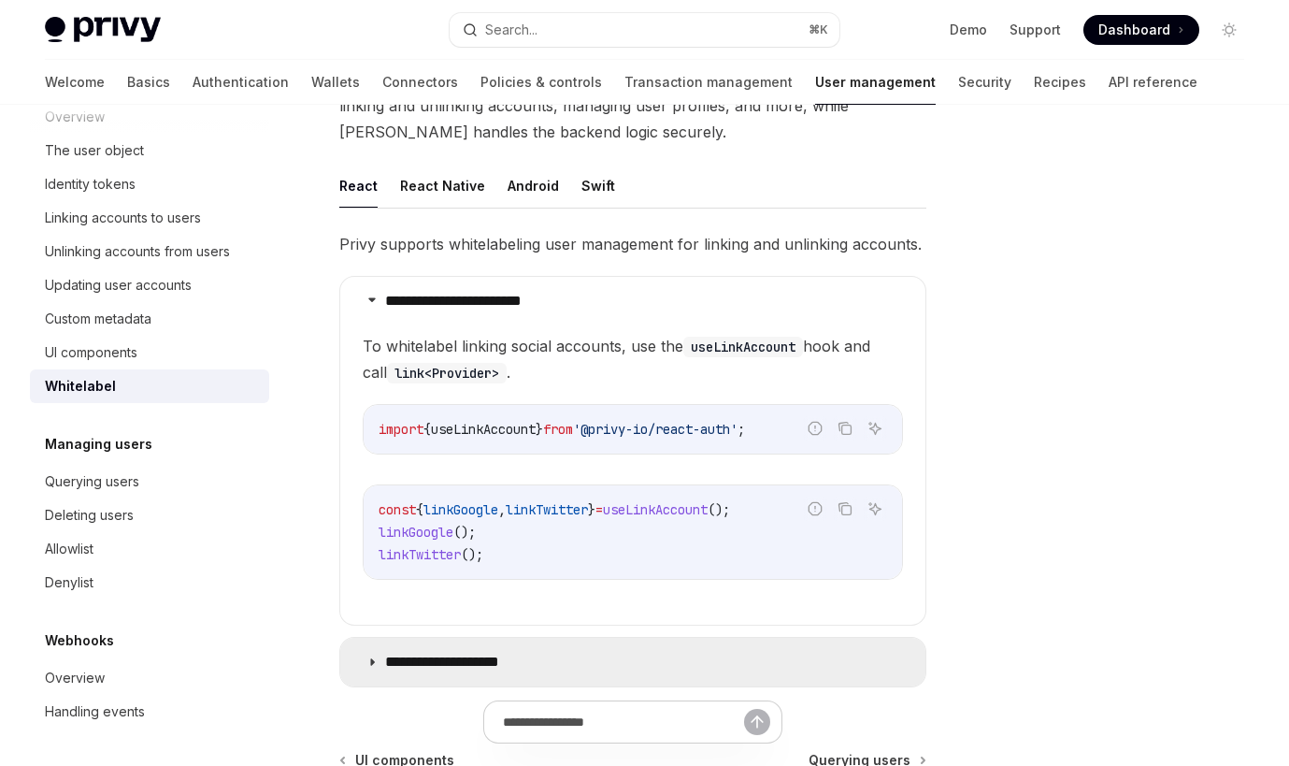
click at [509, 661] on p "**********" at bounding box center [460, 662] width 151 height 19
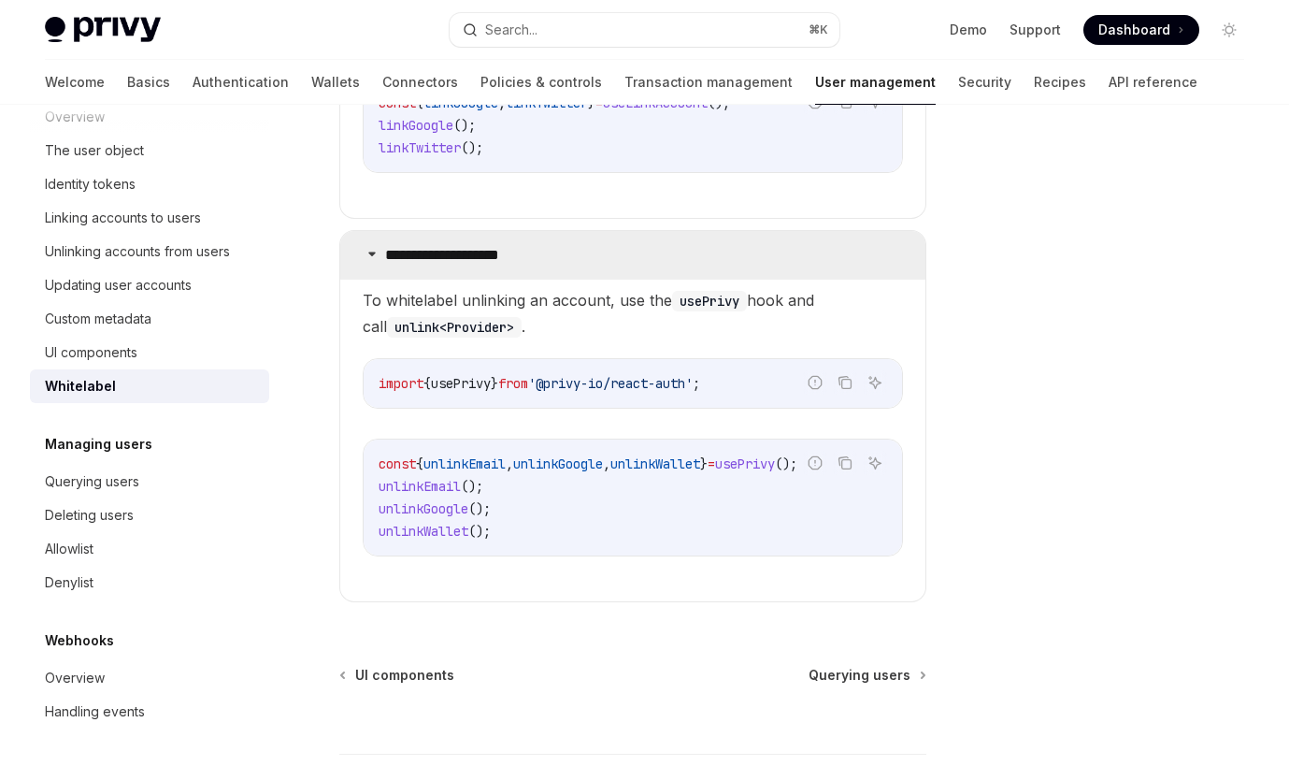
scroll to position [616, 0]
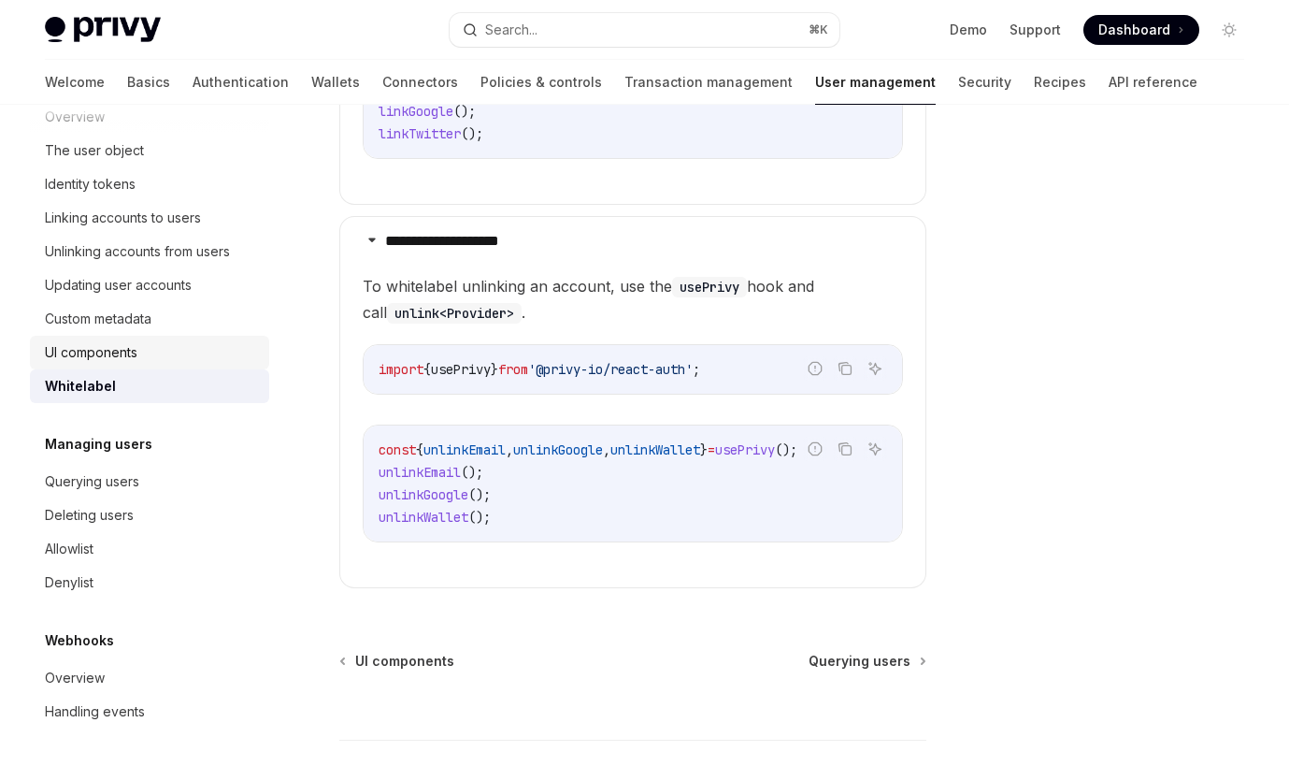
click at [177, 356] on div "UI components" at bounding box center [151, 352] width 213 height 22
type textarea "*"
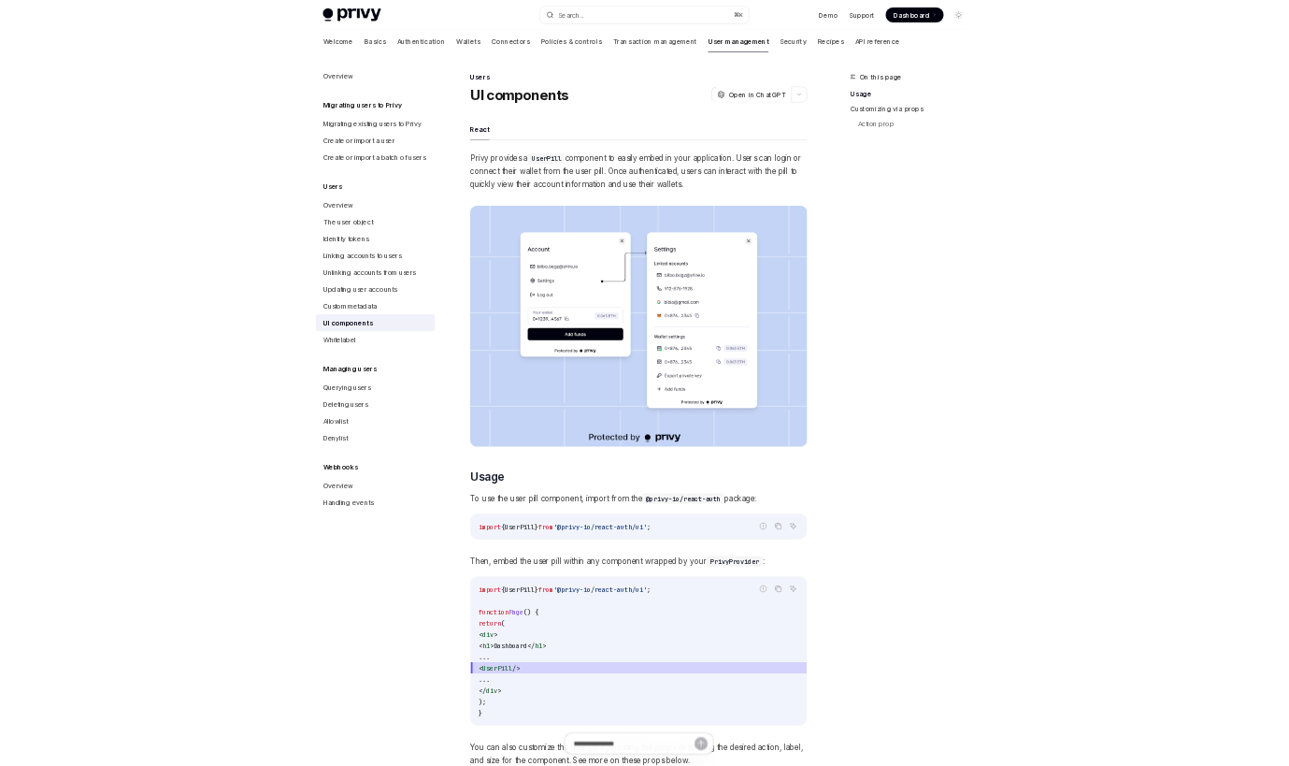
scroll to position [1541, 0]
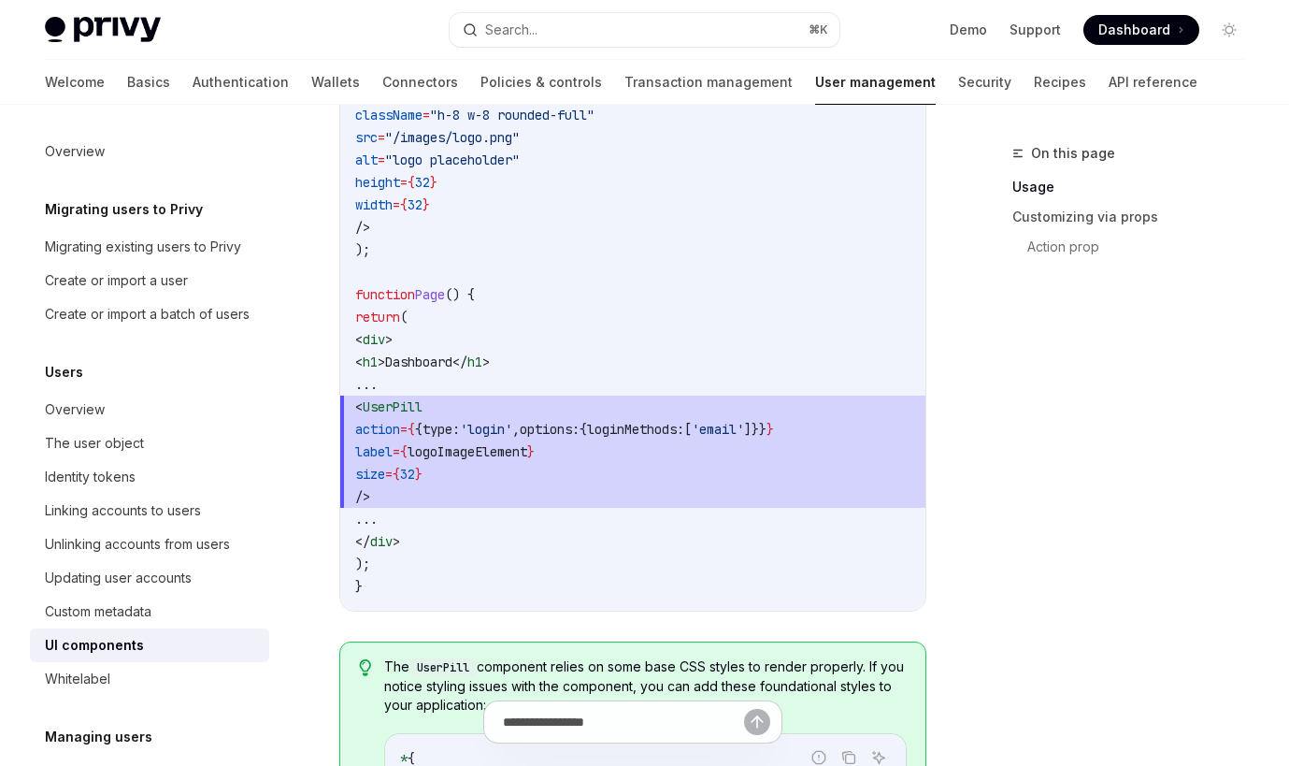
type textarea "*"
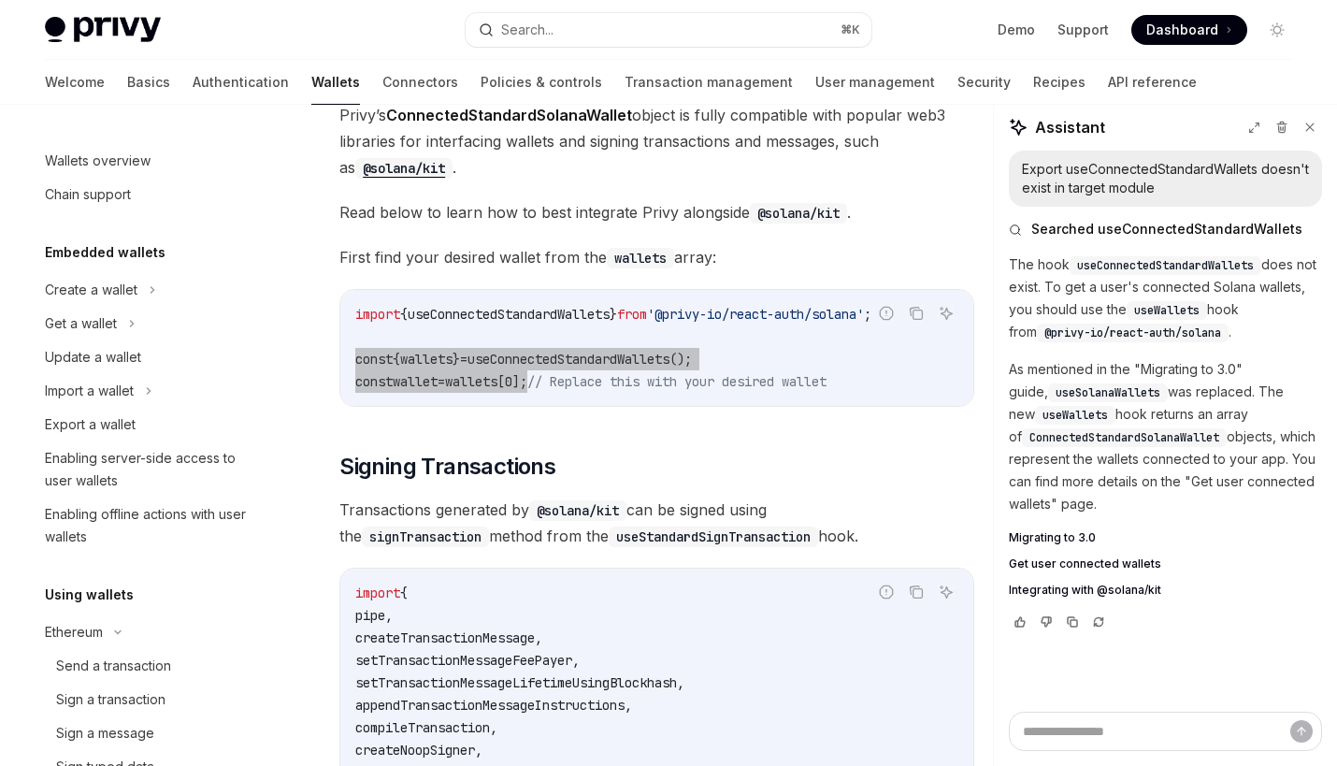
scroll to position [556, 0]
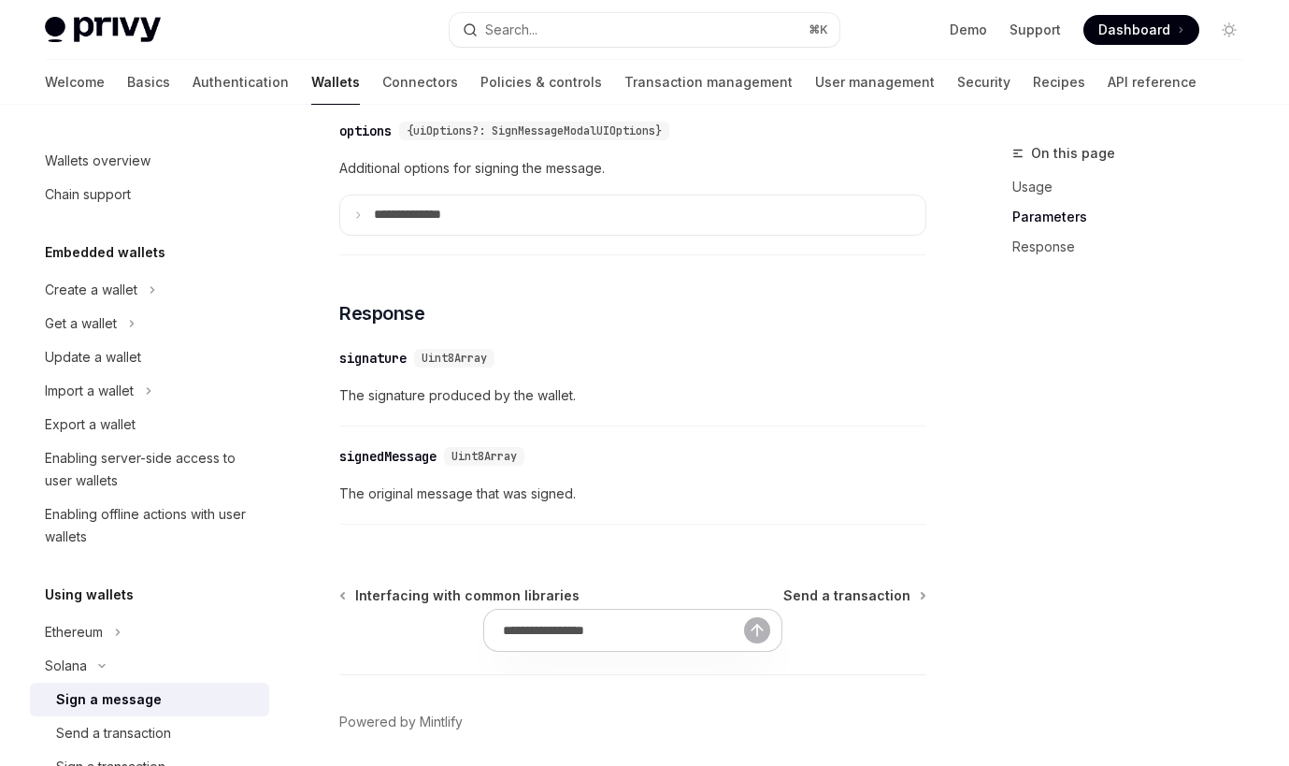
scroll to position [1521, 0]
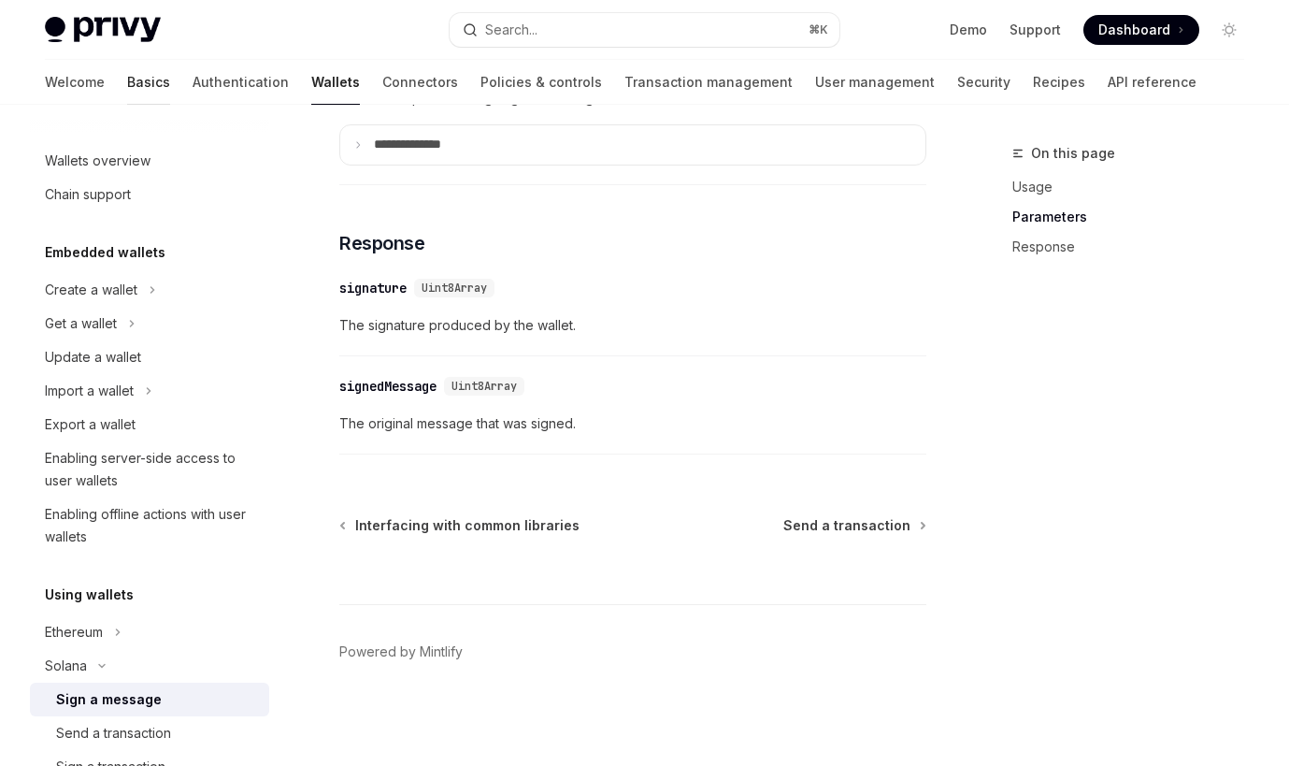
click at [127, 79] on link "Basics" at bounding box center [148, 82] width 43 height 45
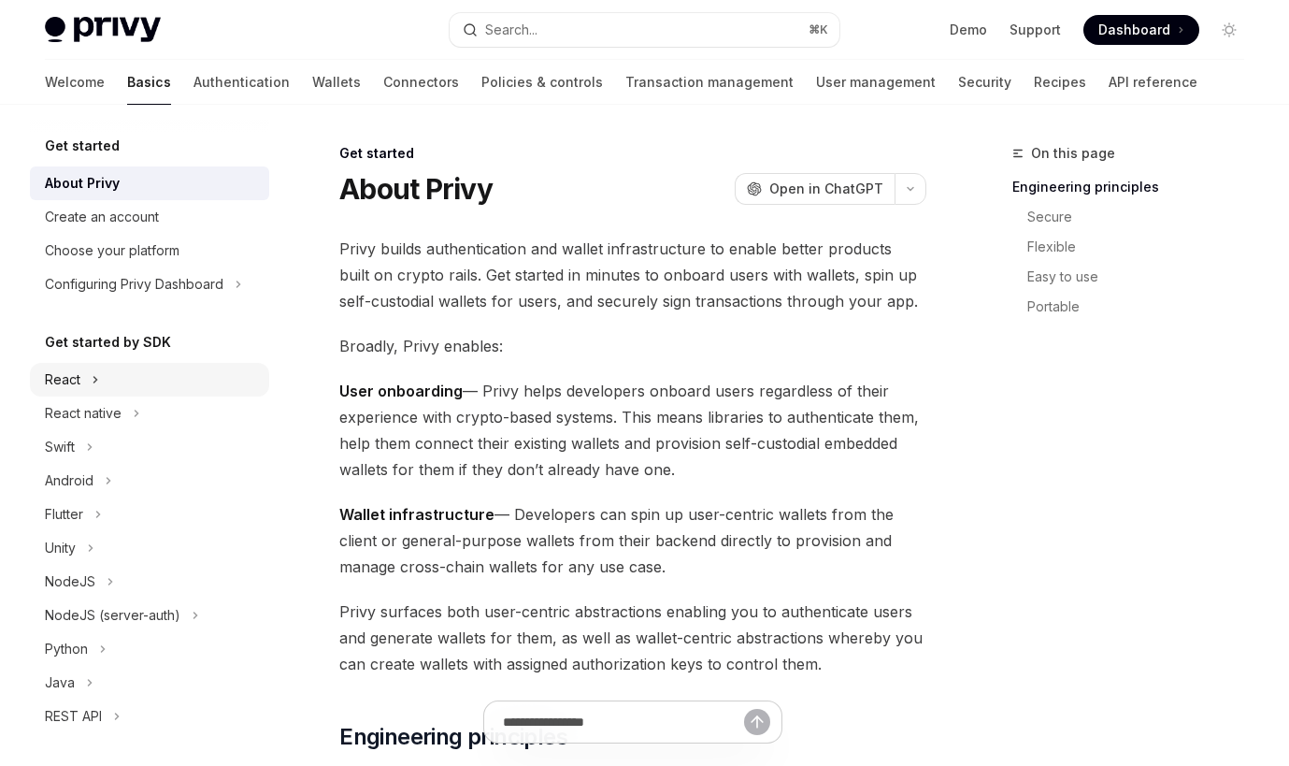
click at [88, 378] on div "React" at bounding box center [149, 380] width 239 height 34
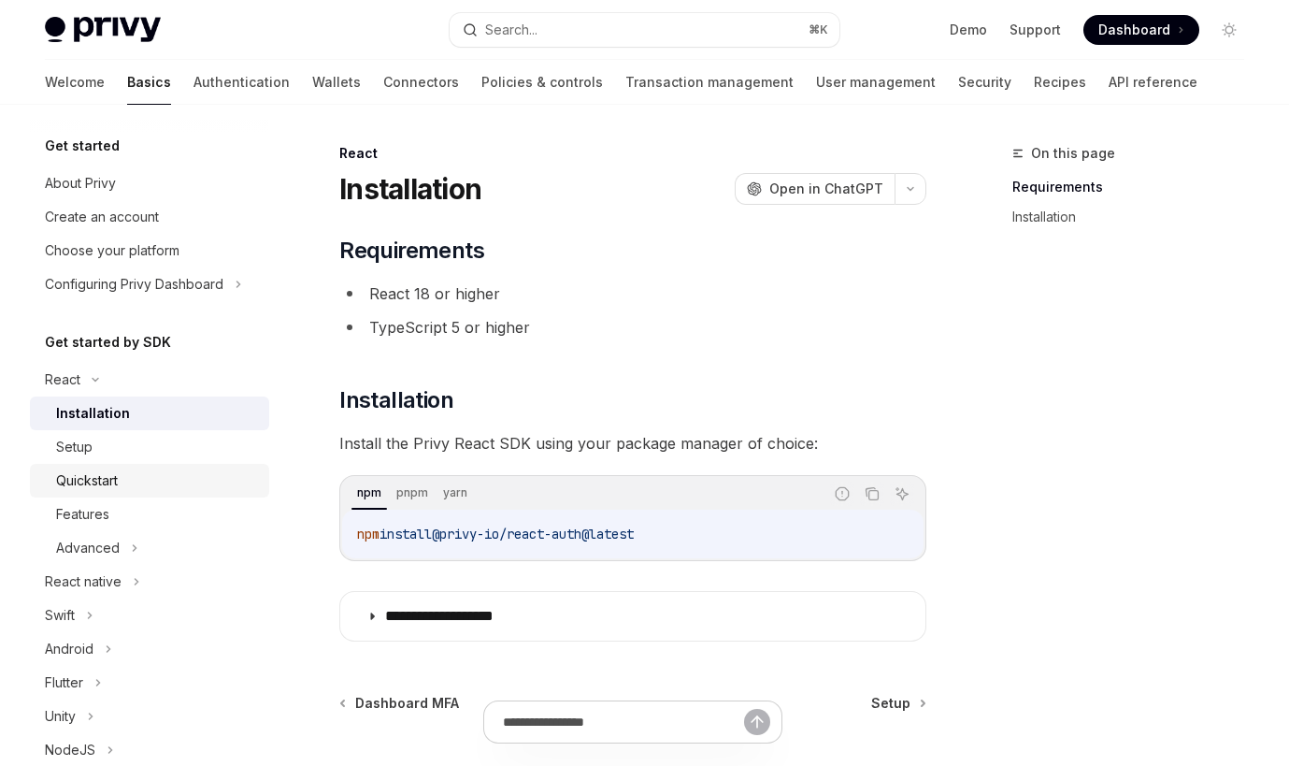
click at [115, 483] on div "Quickstart" at bounding box center [87, 480] width 62 height 22
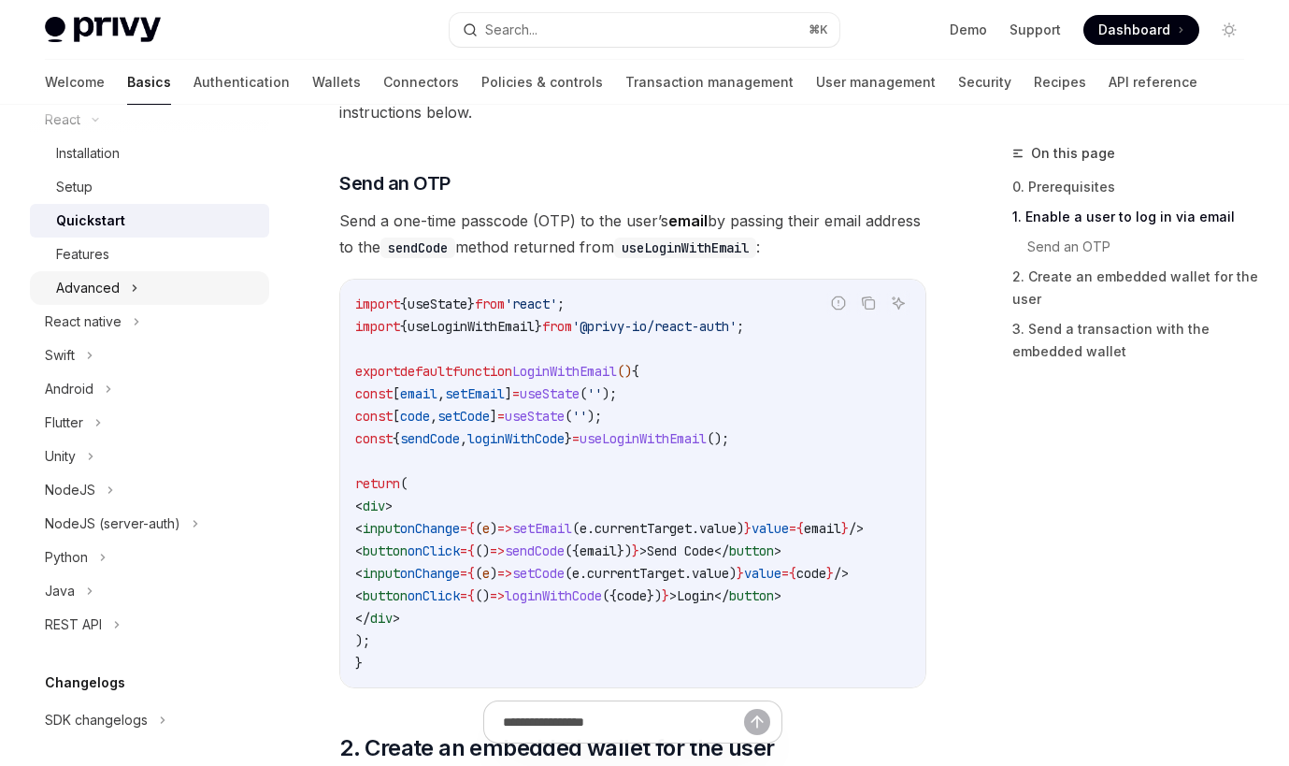
scroll to position [282, 0]
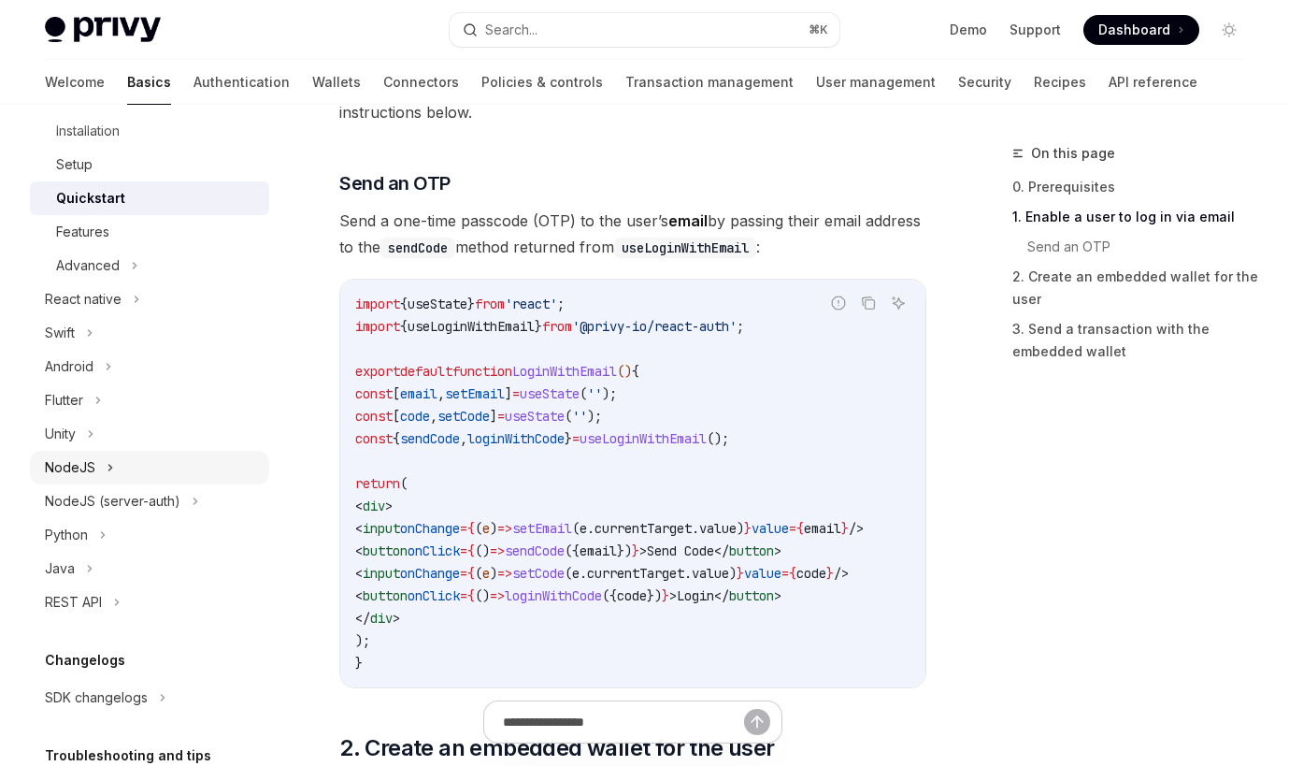
click at [143, 469] on div "NodeJS" at bounding box center [149, 468] width 239 height 34
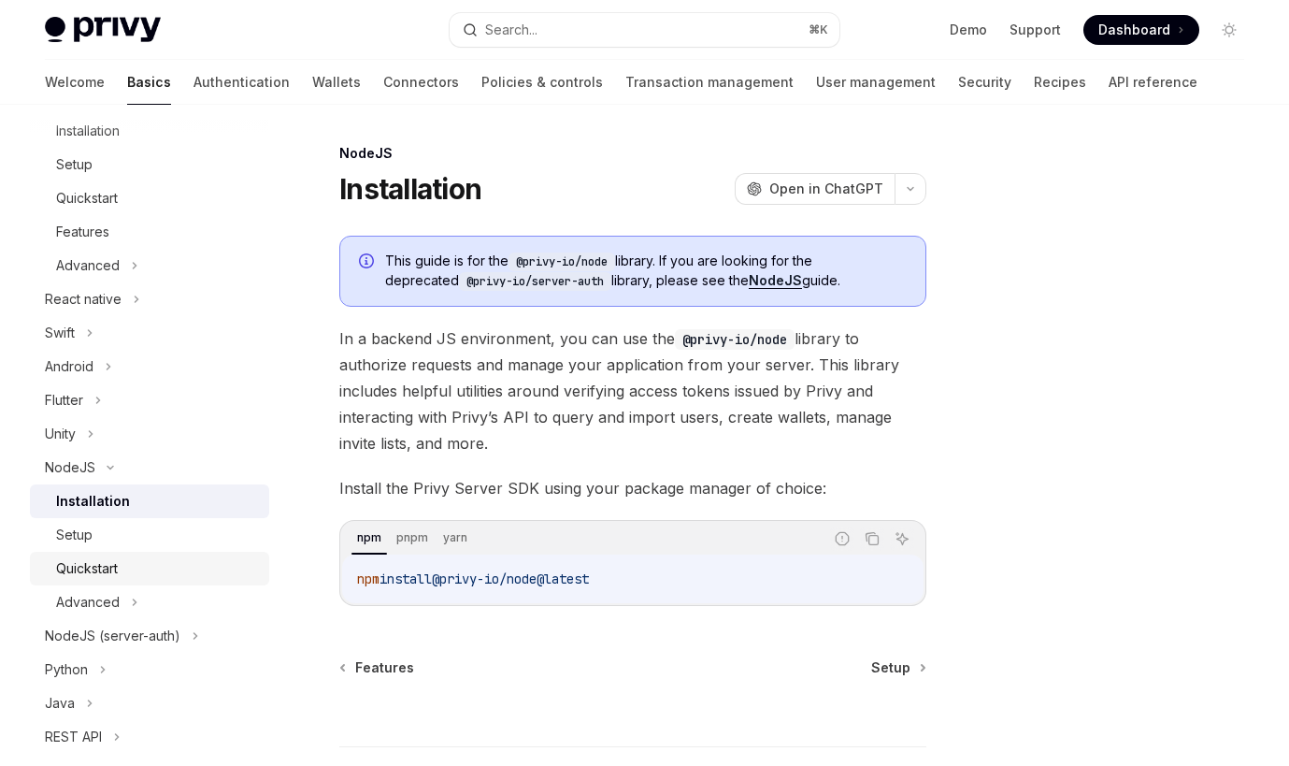
click at [131, 566] on div "Quickstart" at bounding box center [157, 568] width 202 height 22
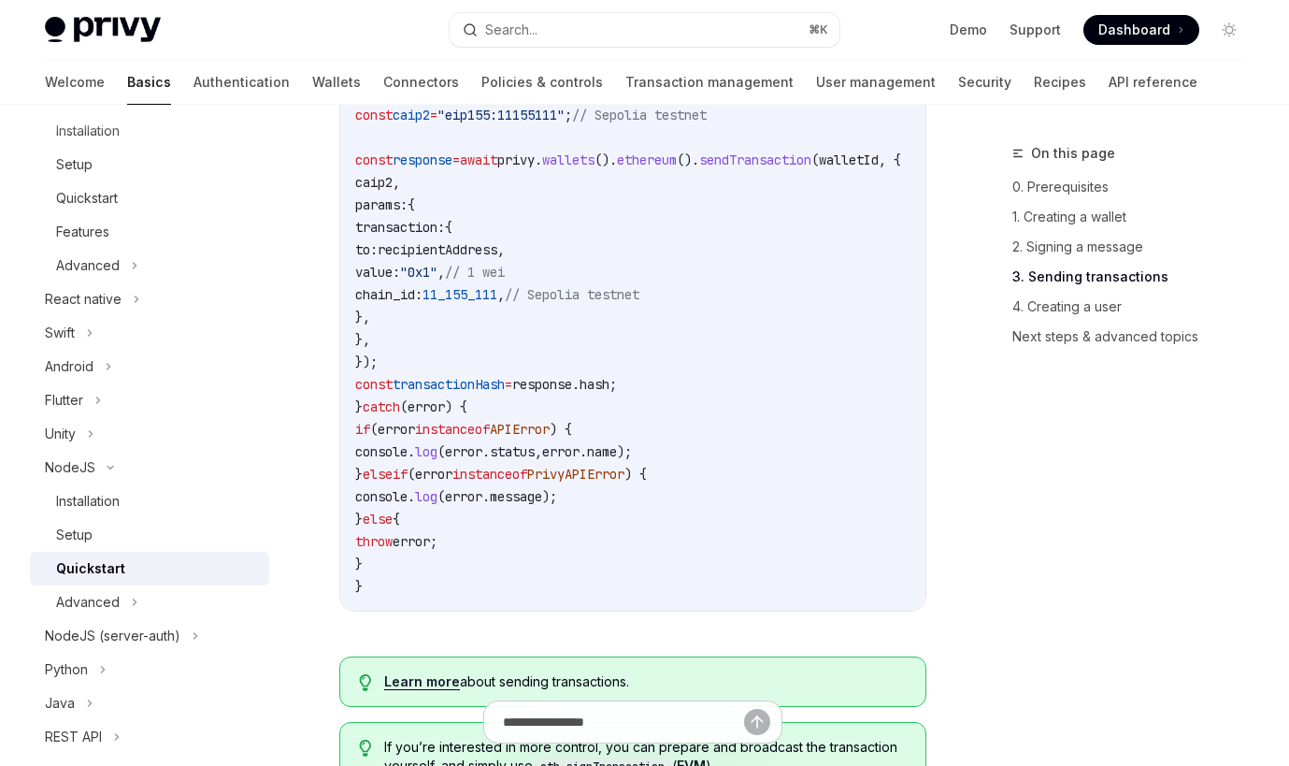
scroll to position [2662, 0]
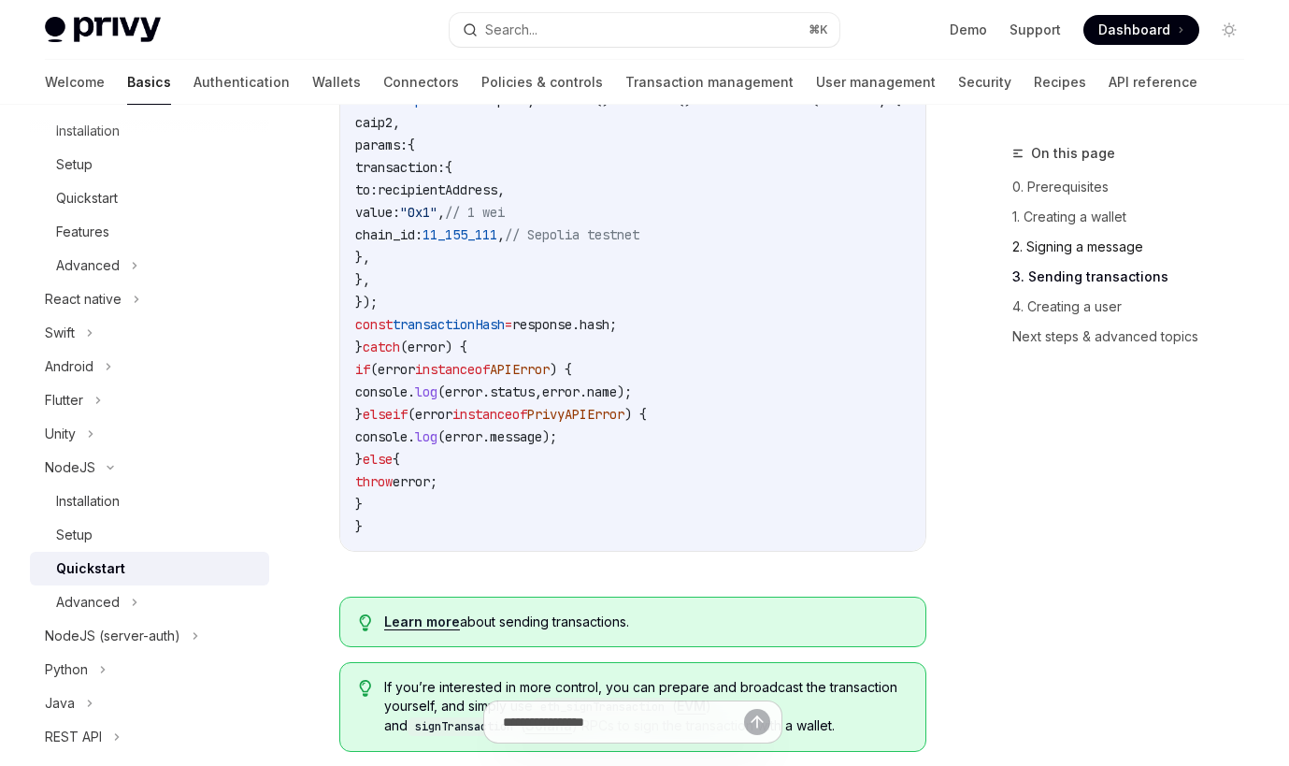
click at [1043, 246] on link "2. Signing a message" at bounding box center [1136, 247] width 247 height 30
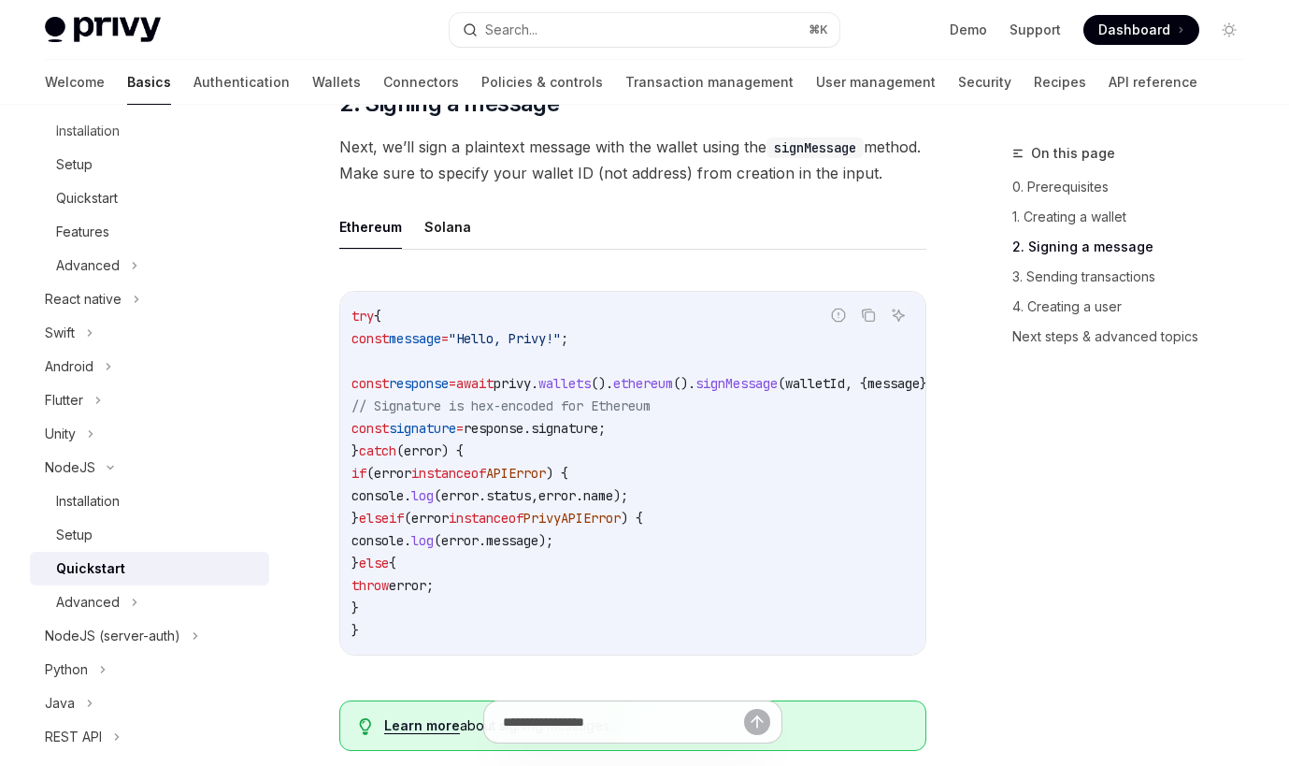
scroll to position [0, 1]
click at [155, 609] on div "Advanced" at bounding box center [149, 602] width 239 height 34
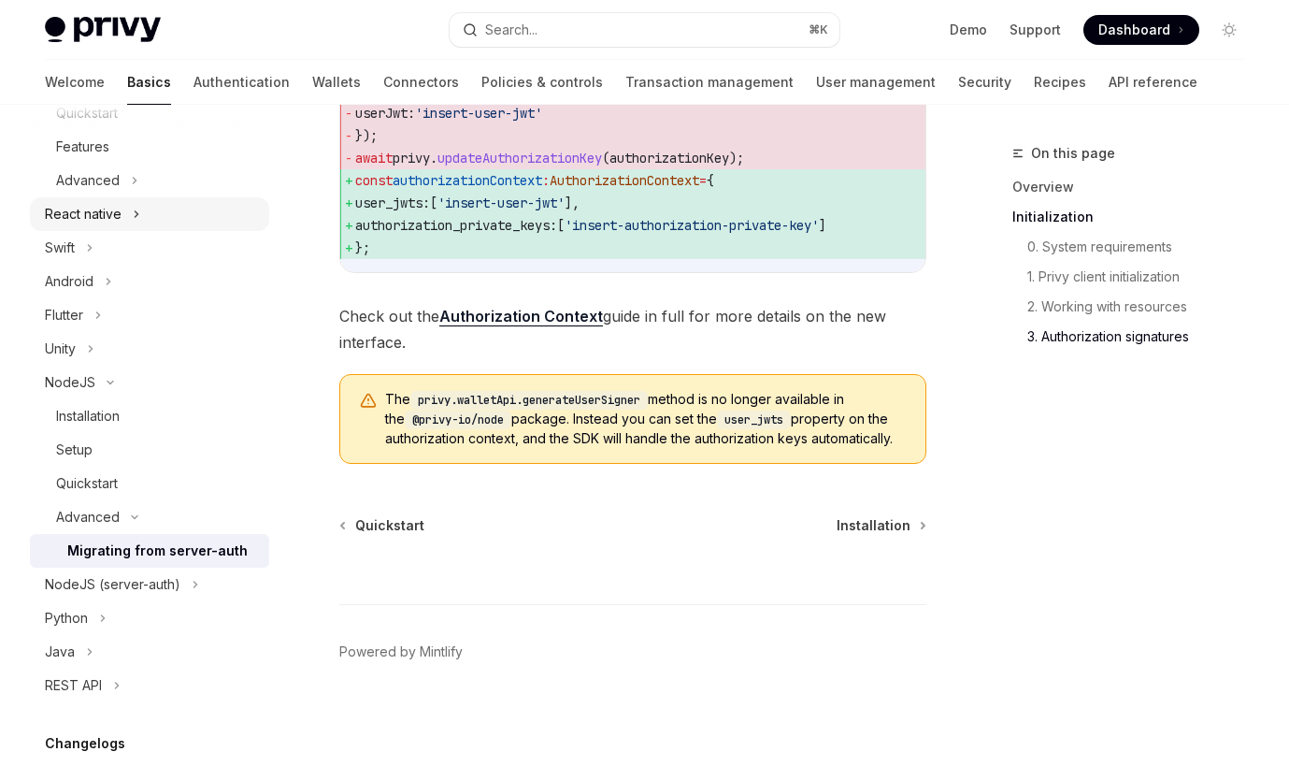
scroll to position [357, 0]
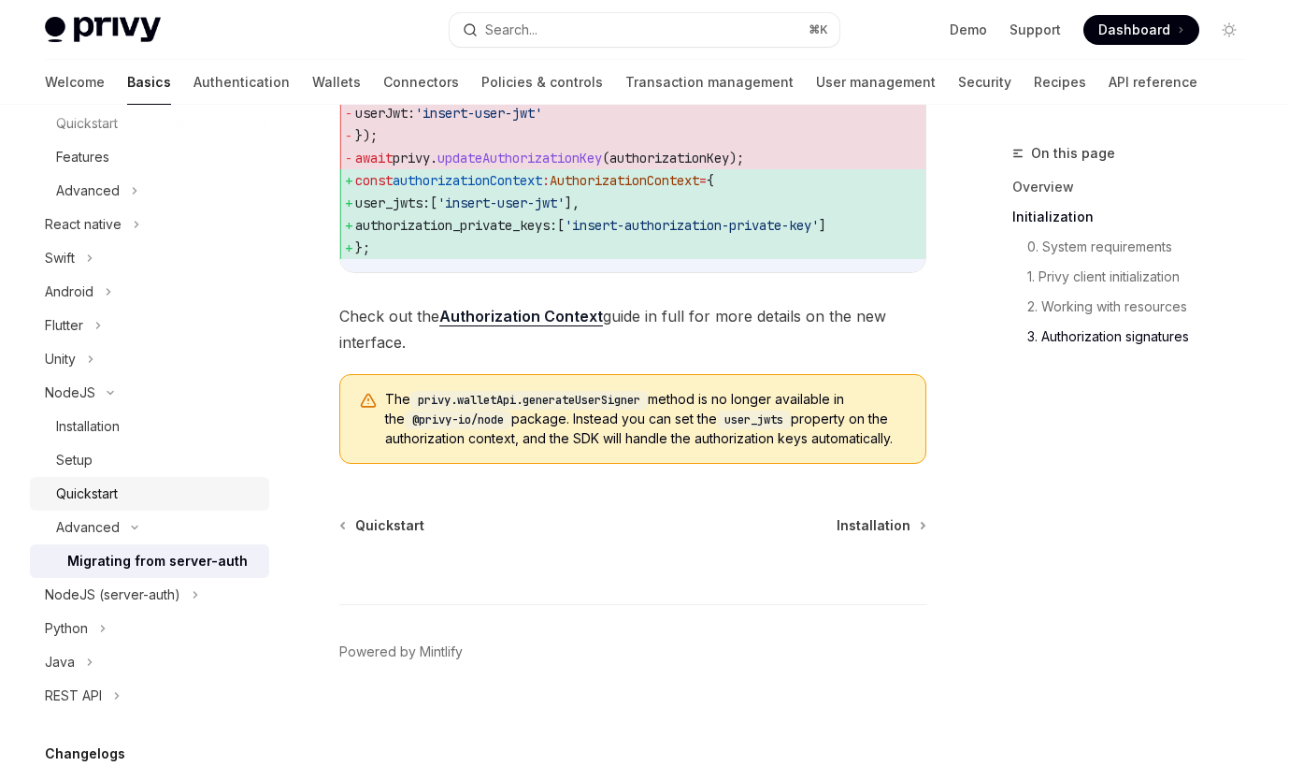
click at [107, 495] on div "Quickstart" at bounding box center [87, 493] width 62 height 22
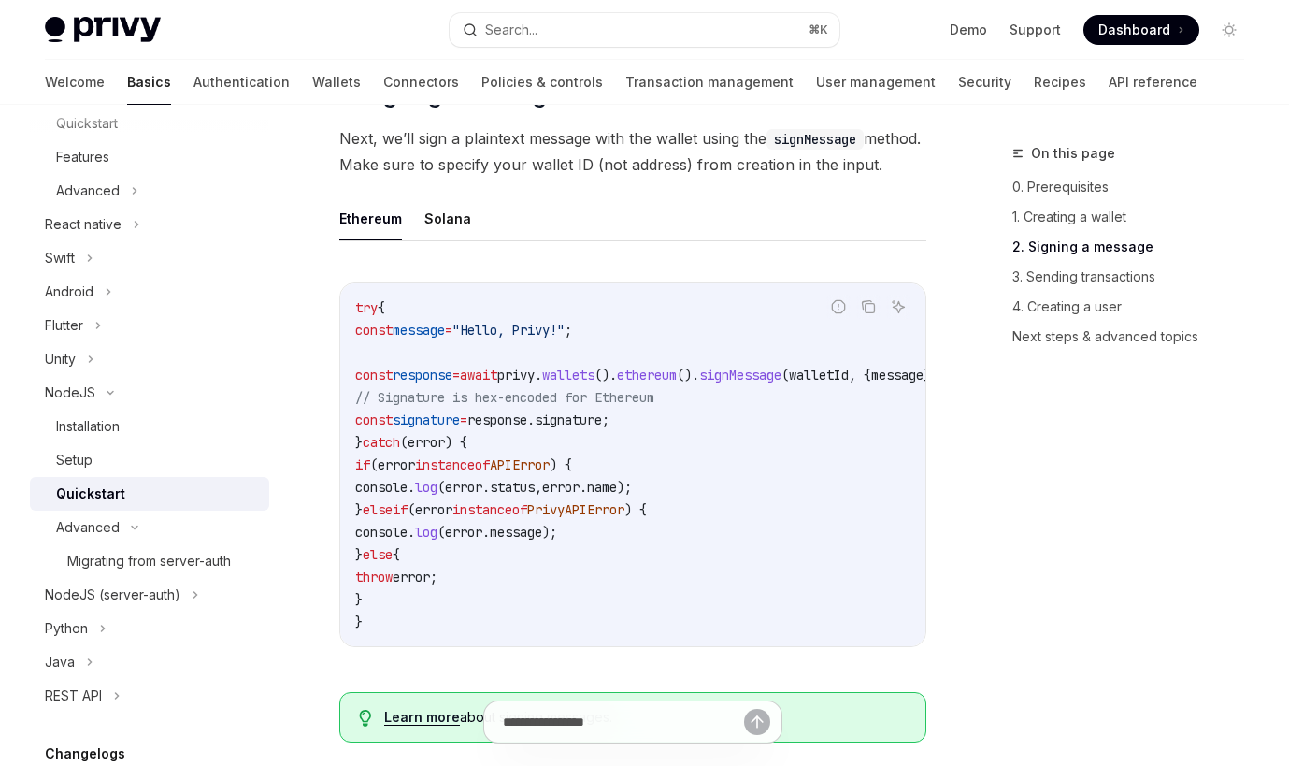
scroll to position [1404, 0]
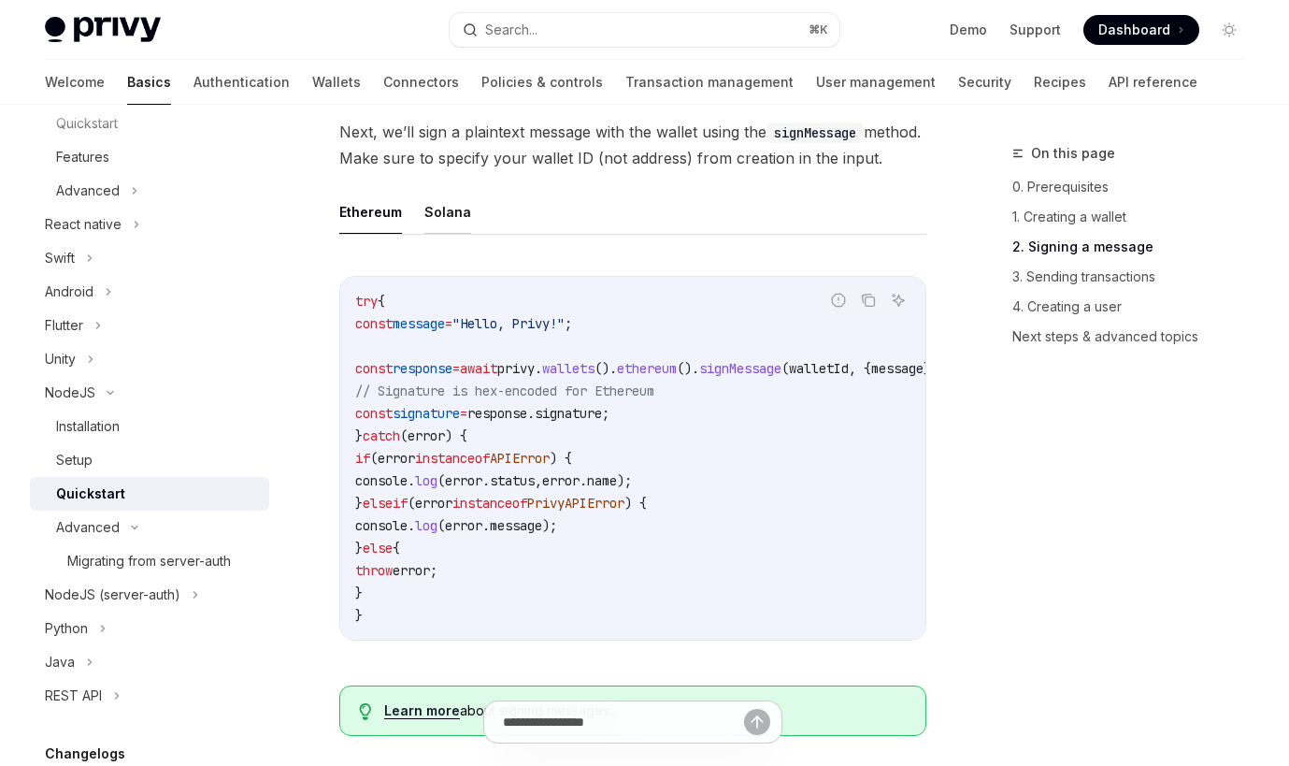
click at [459, 234] on button "Solana" at bounding box center [448, 212] width 47 height 44
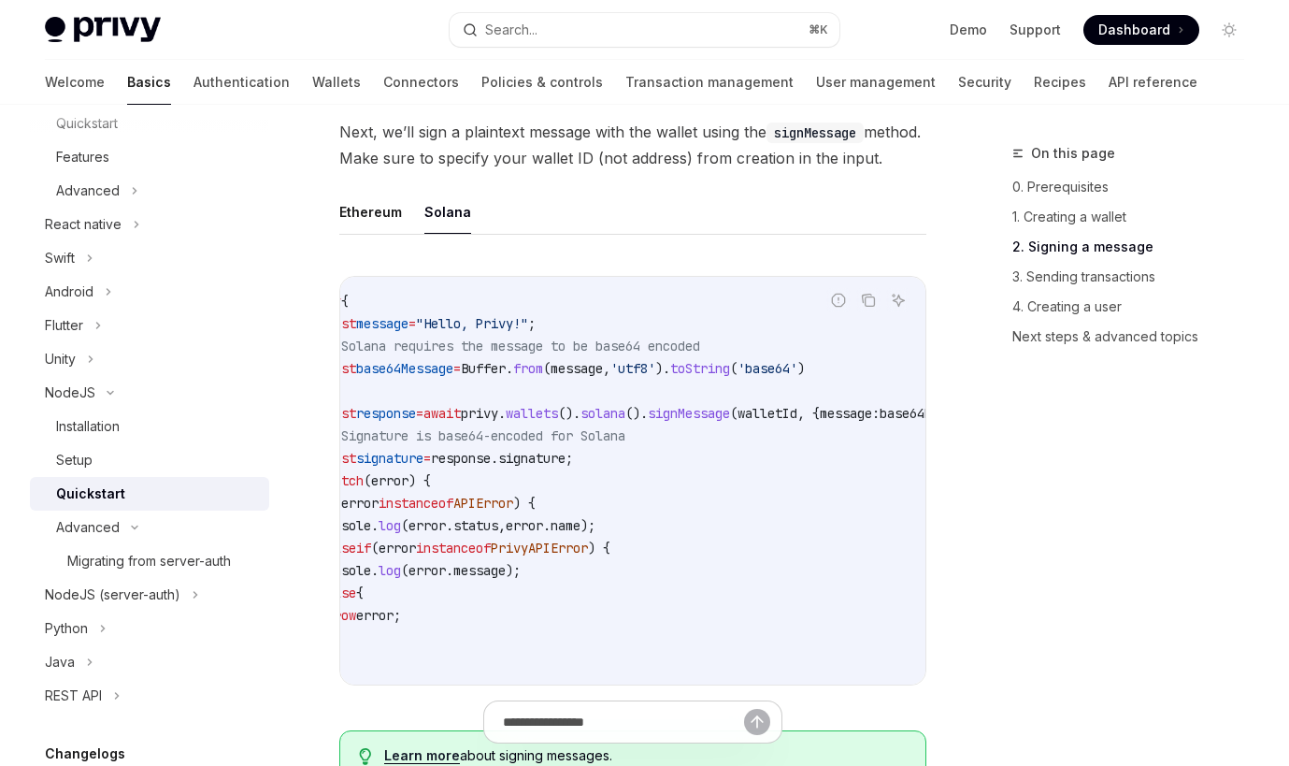
scroll to position [0, 32]
drag, startPoint x: 662, startPoint y: 396, endPoint x: 725, endPoint y: 396, distance: 62.6
click at [725, 377] on span "const base64Message = Buffer . from ( message , 'utf8' ). toString ( 'base64' )" at bounding box center [567, 368] width 486 height 17
copy span ", 'utf8'"
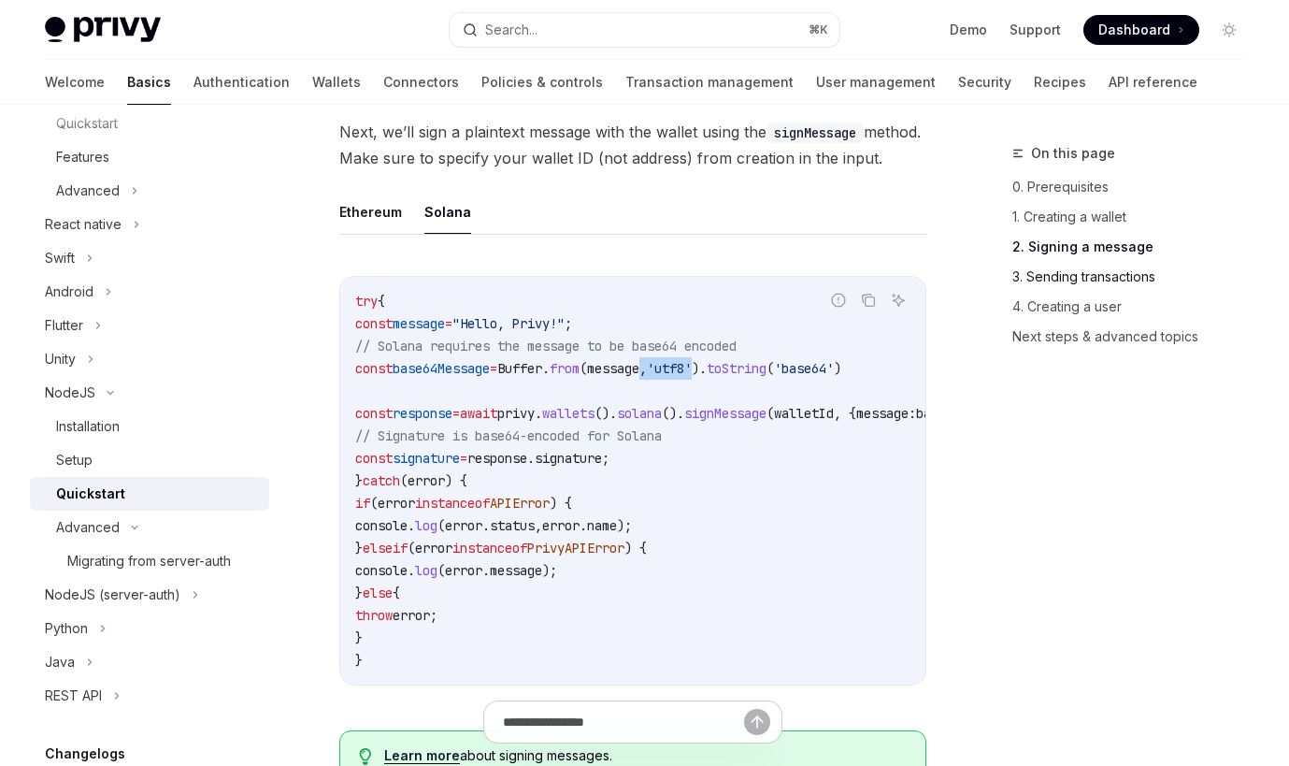
click at [1089, 282] on link "3. Sending transactions" at bounding box center [1136, 277] width 247 height 30
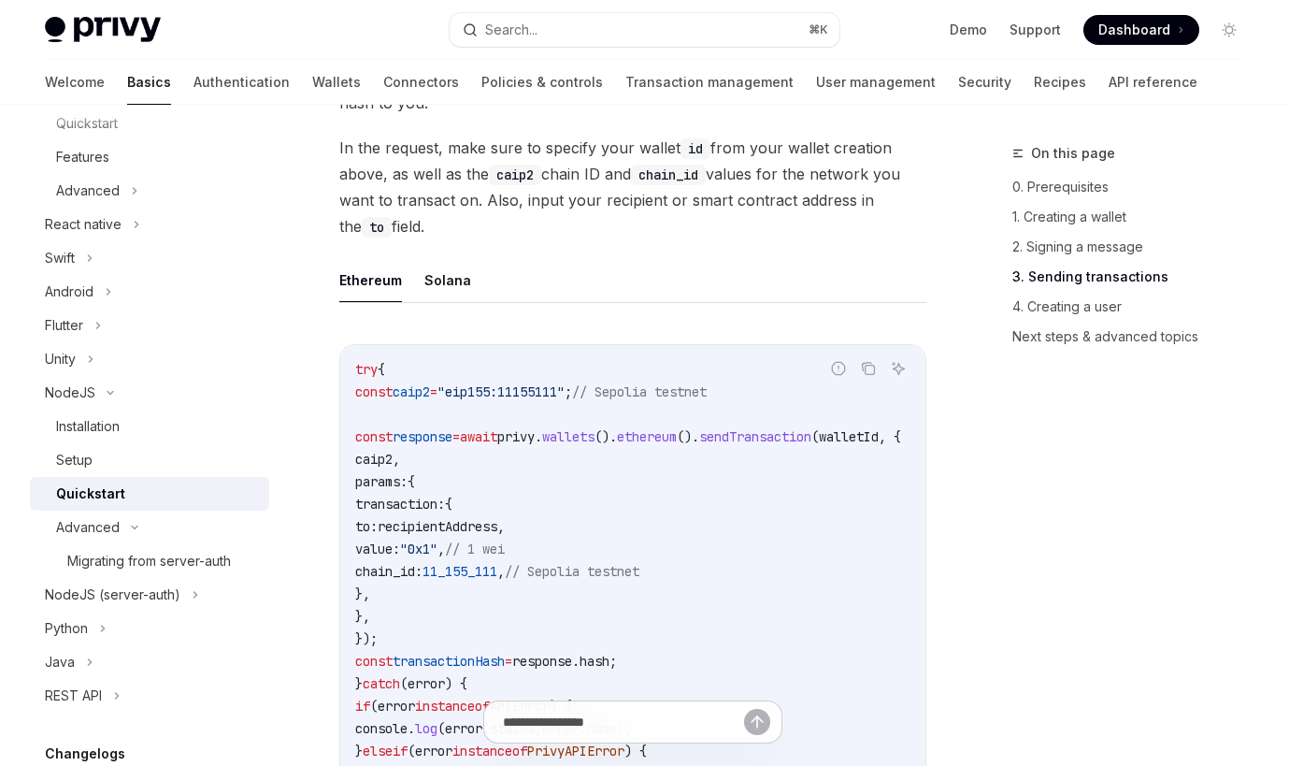
scroll to position [2420, 0]
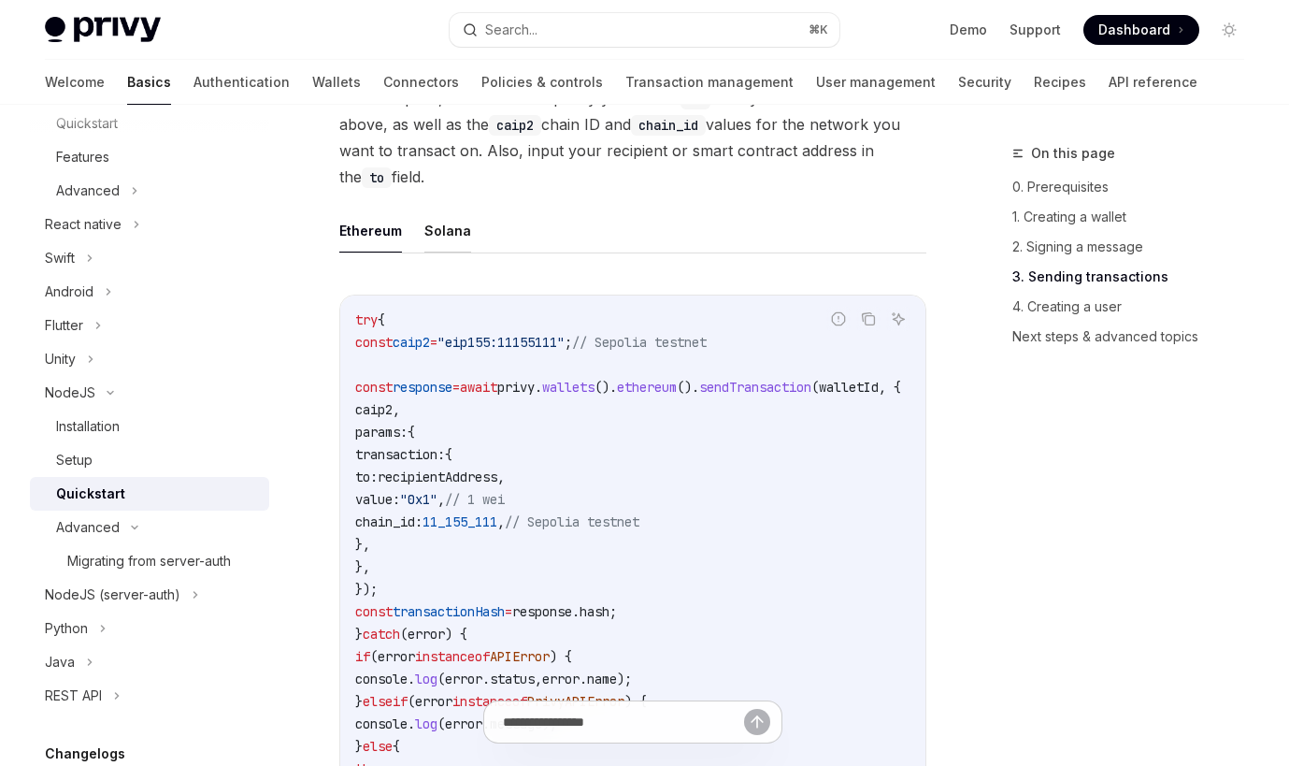
click at [427, 252] on button "Solana" at bounding box center [448, 231] width 47 height 44
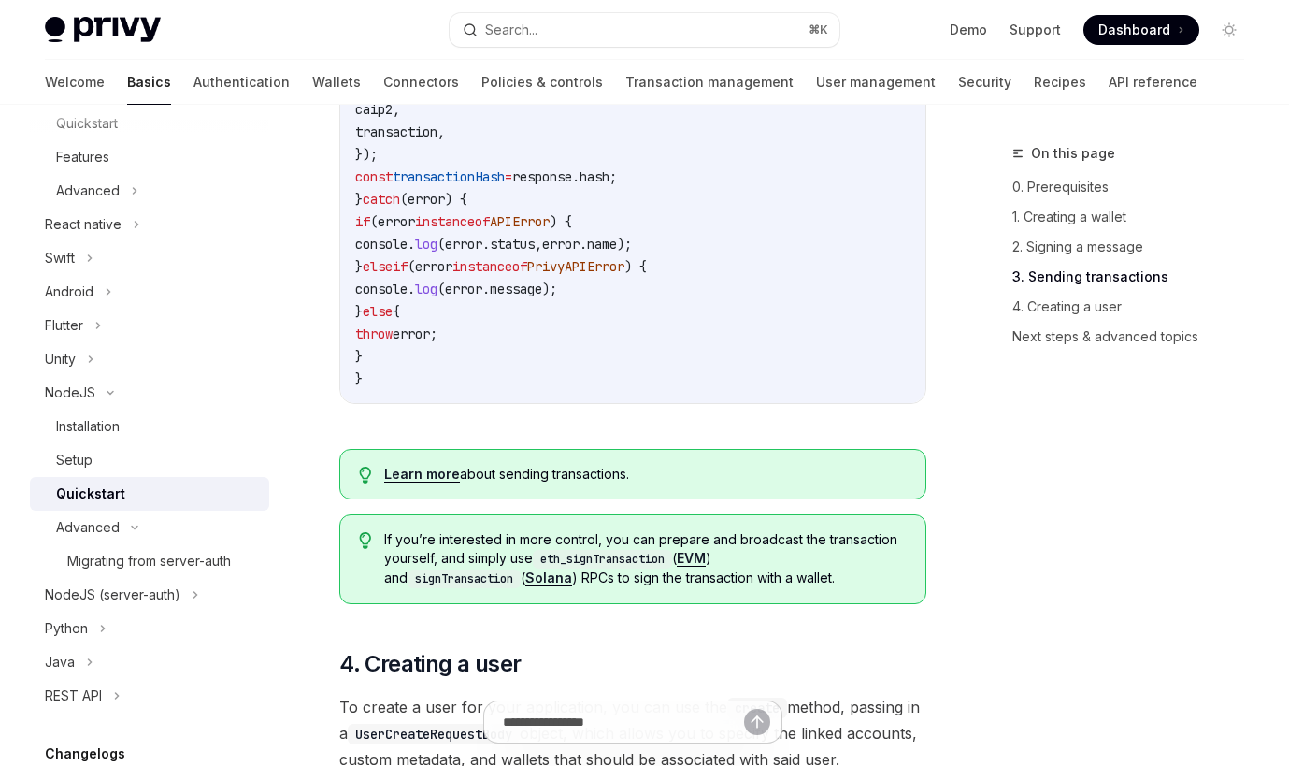
scroll to position [2615, 0]
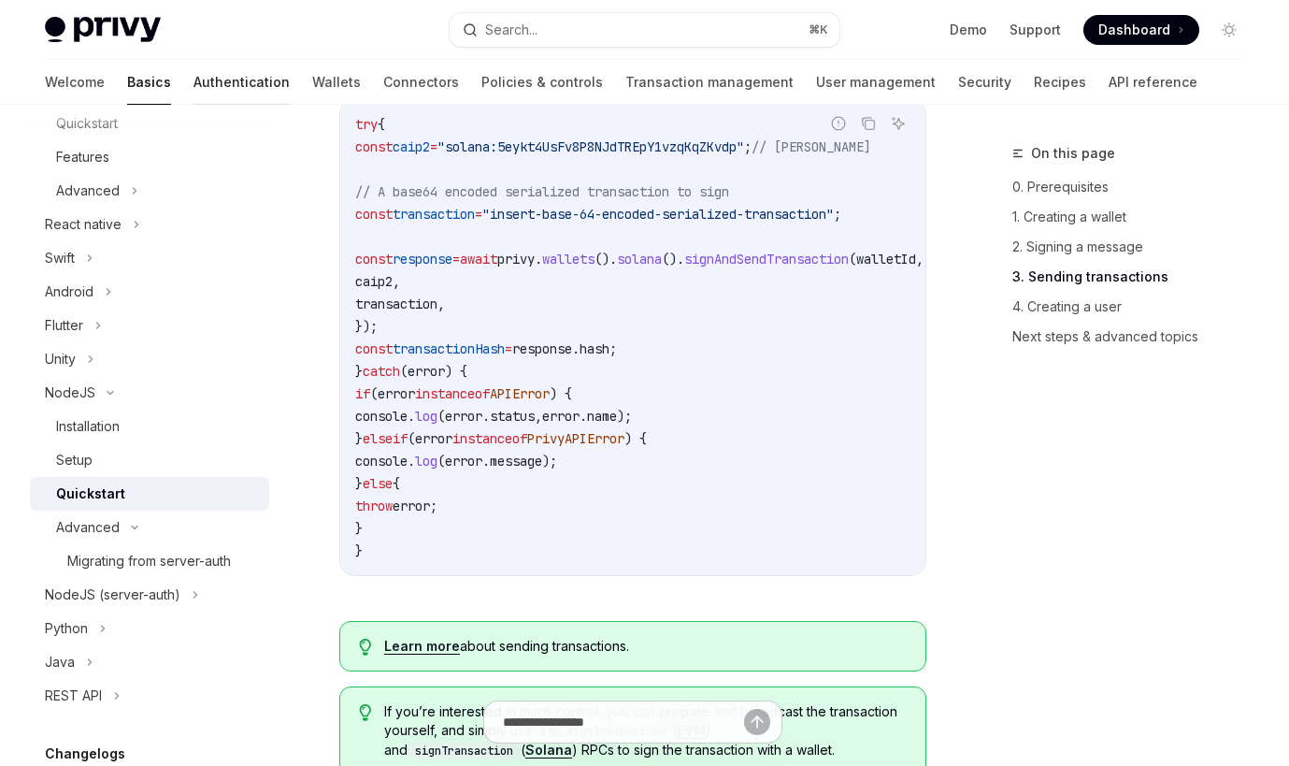
click at [194, 86] on link "Authentication" at bounding box center [242, 82] width 96 height 45
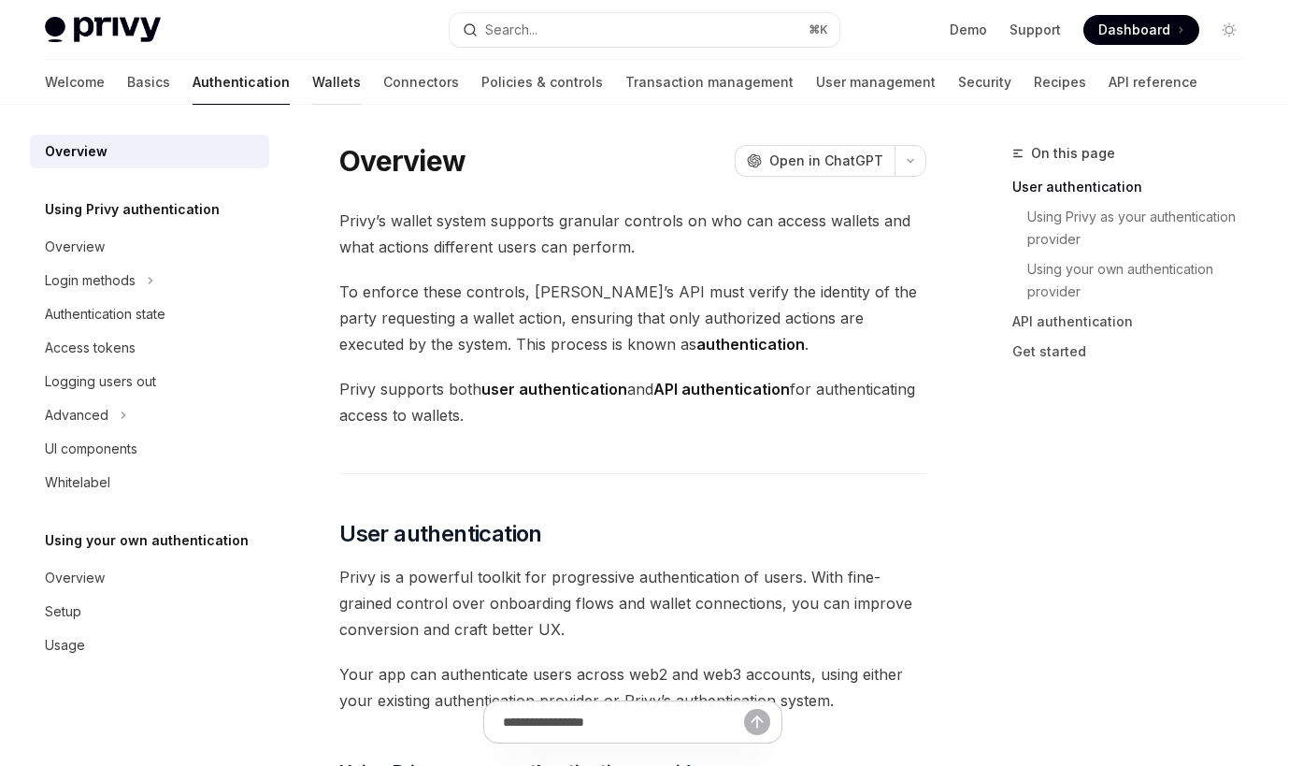
click at [312, 76] on link "Wallets" at bounding box center [336, 82] width 49 height 45
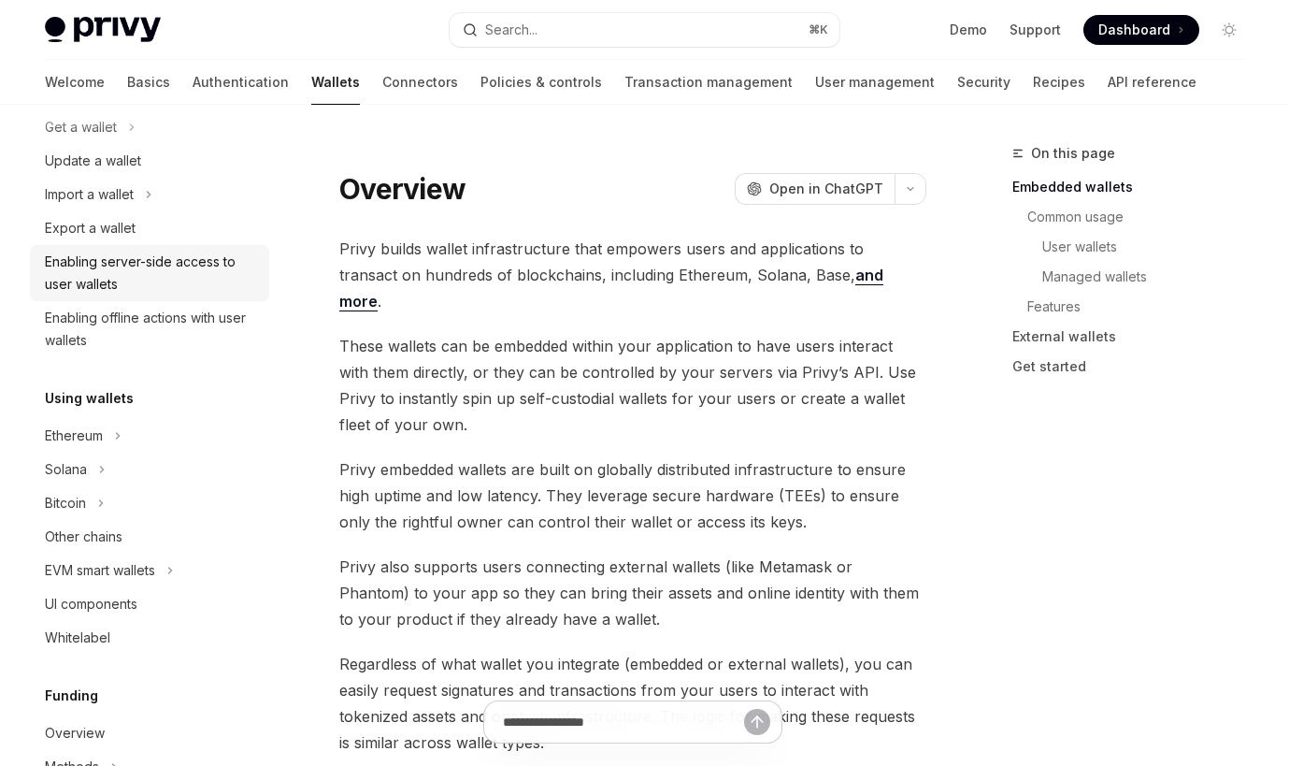
scroll to position [273, 0]
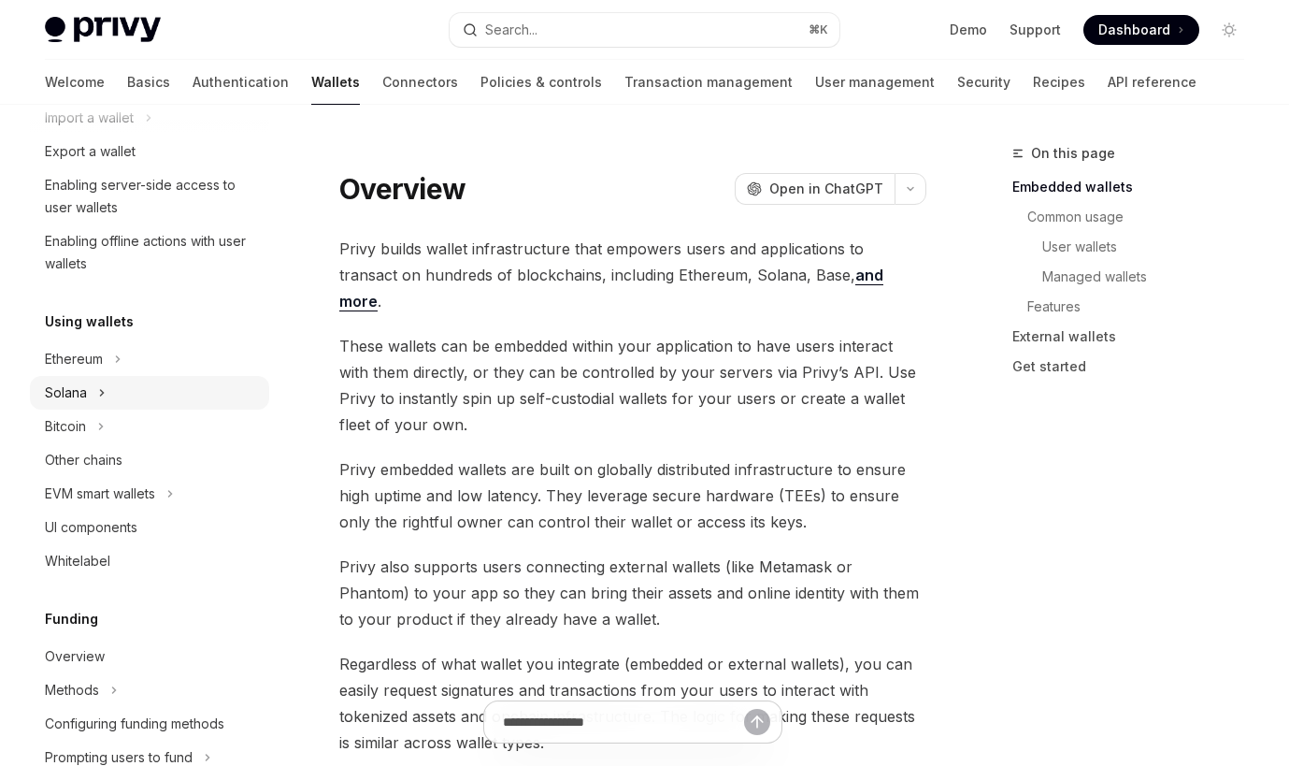
click at [90, 400] on div "Solana" at bounding box center [149, 393] width 239 height 34
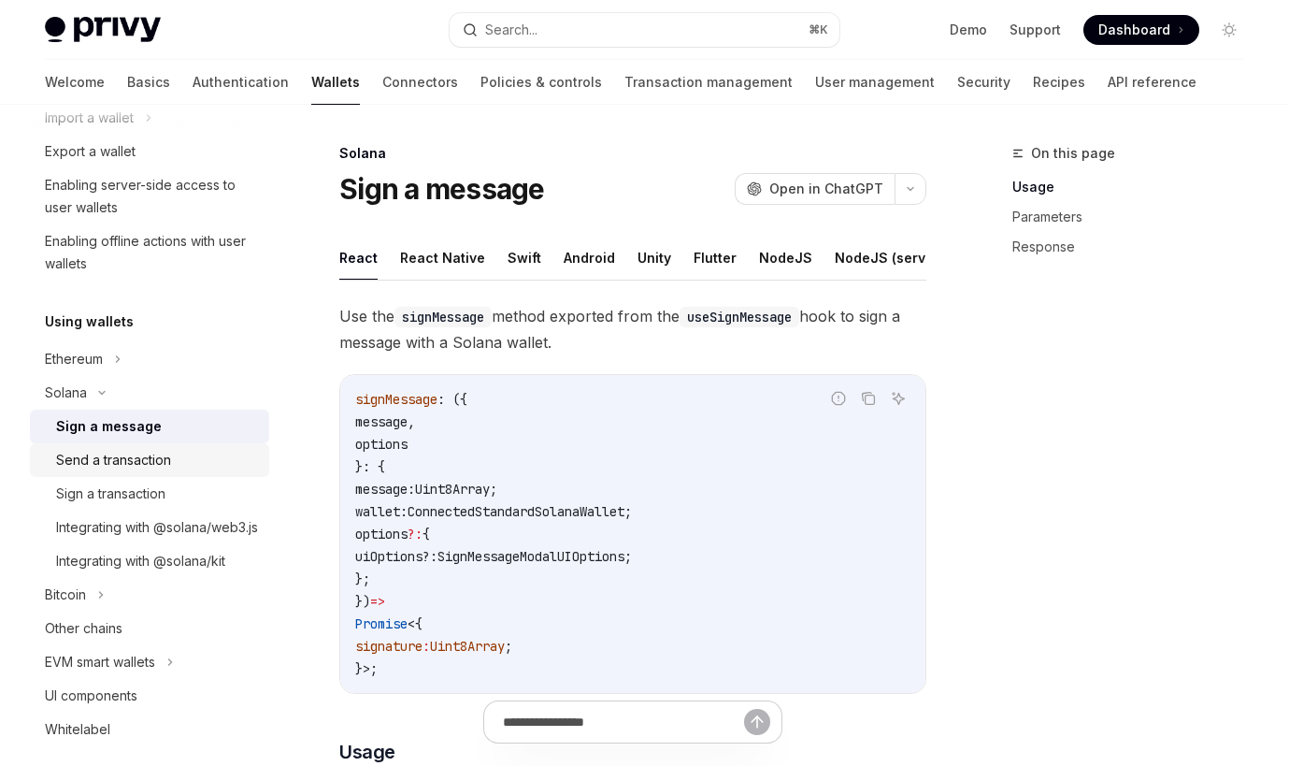
click at [123, 468] on div "Send a transaction" at bounding box center [113, 460] width 115 height 22
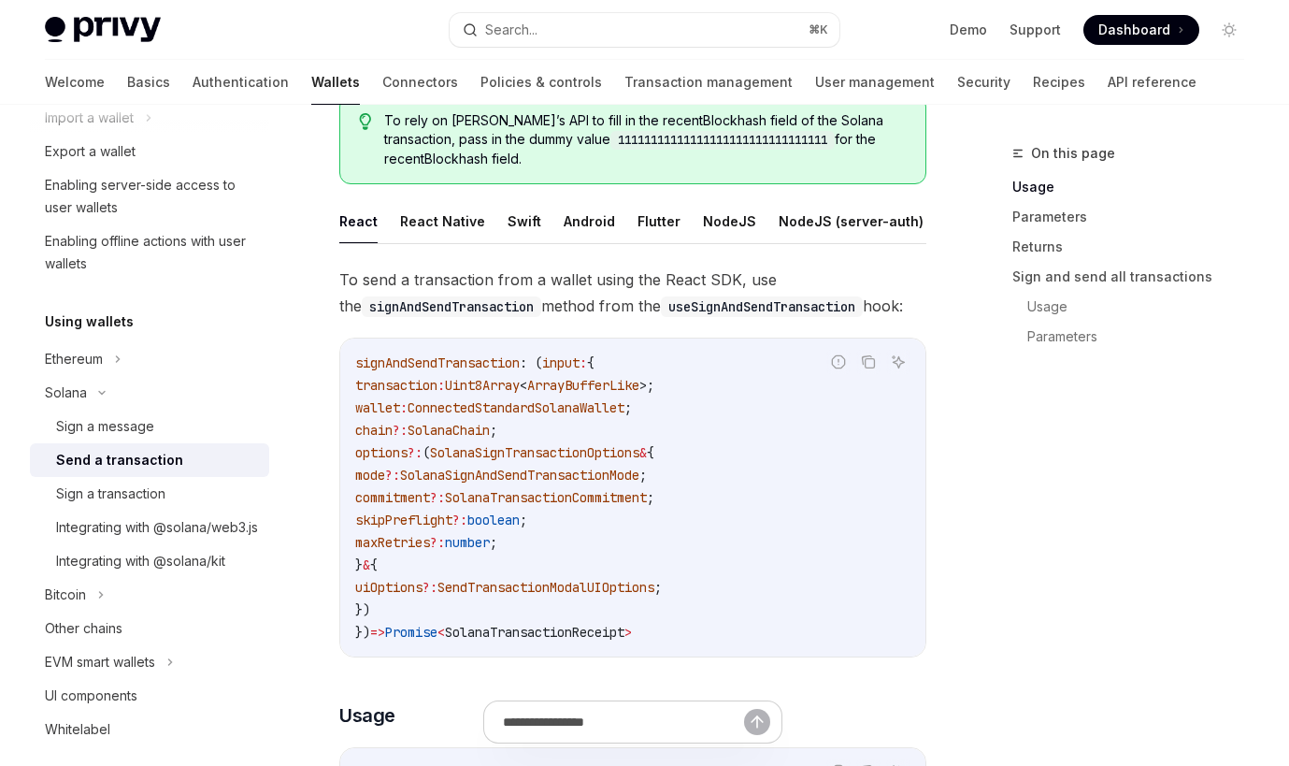
scroll to position [209, 0]
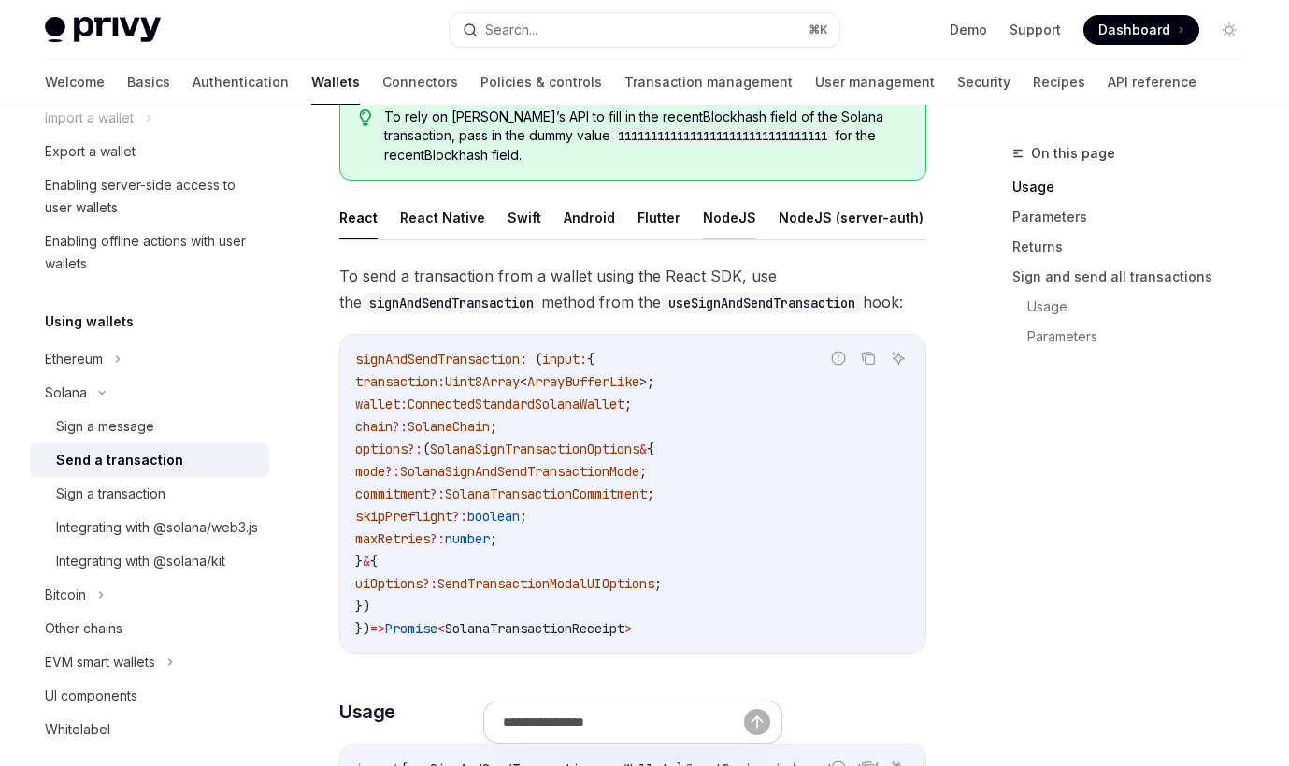
click at [703, 215] on button "NodeJS" at bounding box center [729, 217] width 53 height 44
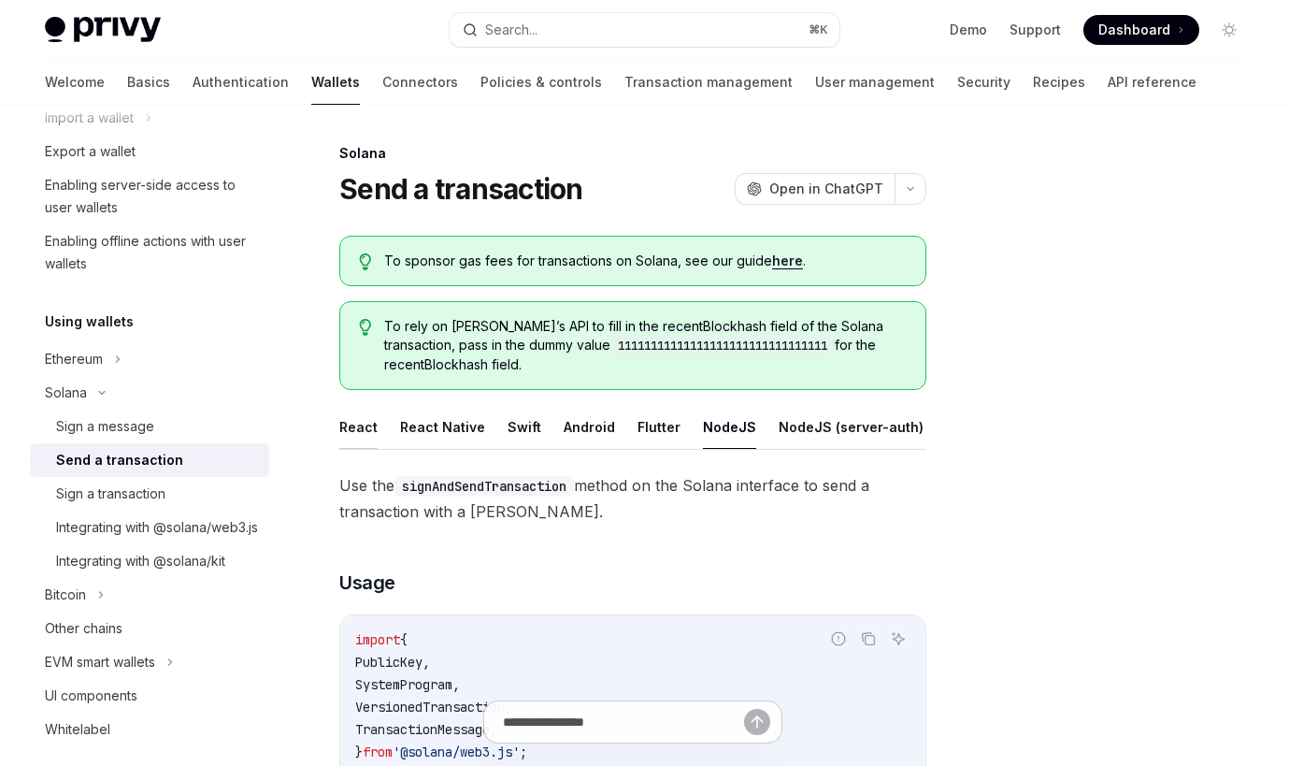
click at [360, 415] on button "React" at bounding box center [358, 427] width 38 height 44
type textarea "*"
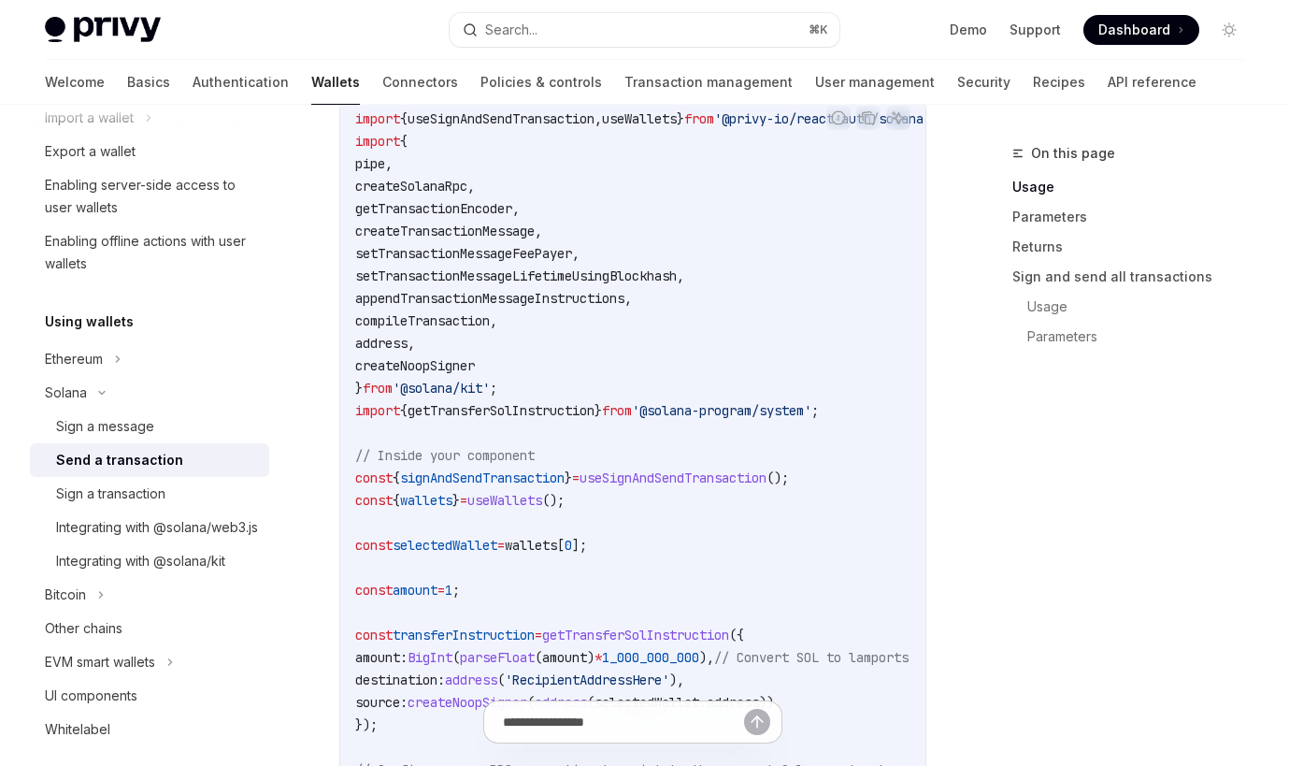
scroll to position [794, 0]
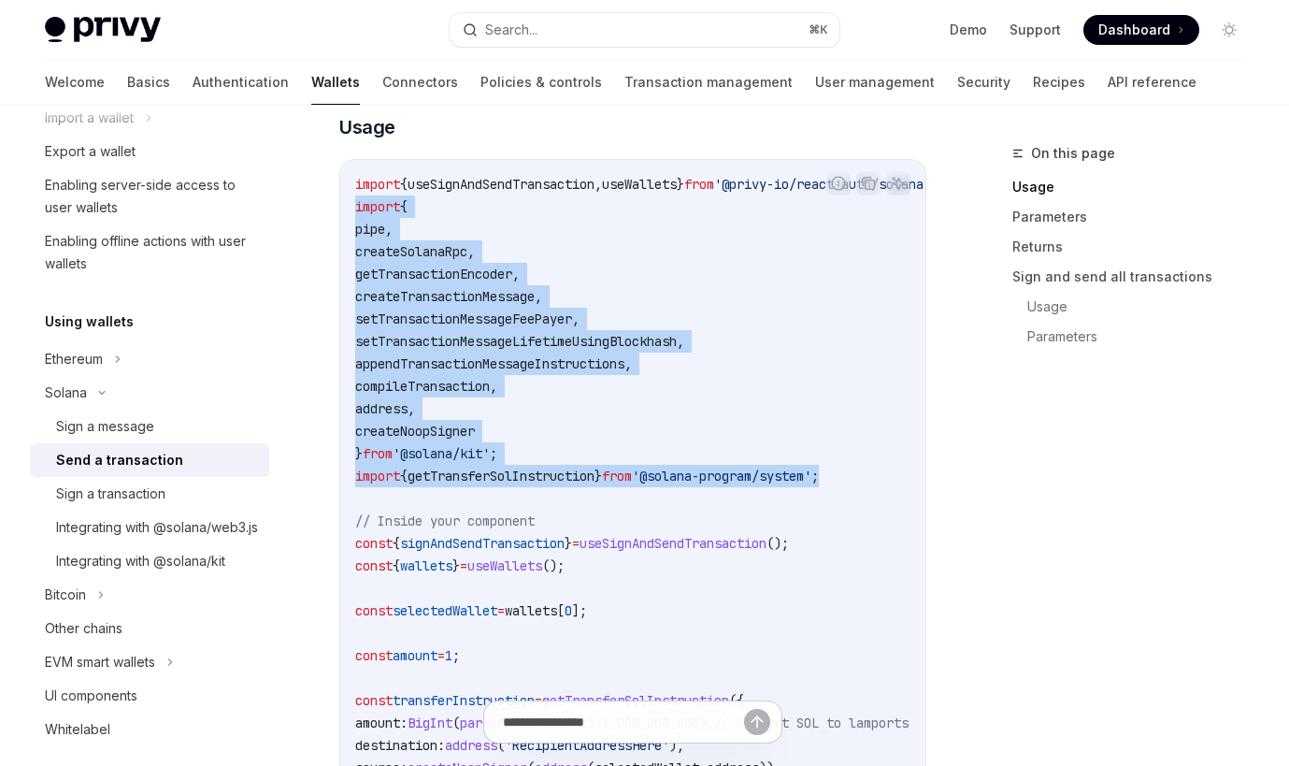
drag, startPoint x: 358, startPoint y: 207, endPoint x: 903, endPoint y: 469, distance: 605.2
click at [903, 469] on code "import { useSignAndSendTransaction , useWallets } from '@privy-io/react-auth/so…" at bounding box center [796, 734] width 883 height 1122
copy code "import { pipe , createSolanaRpc , getTransactionEncoder , createTransactionMess…"
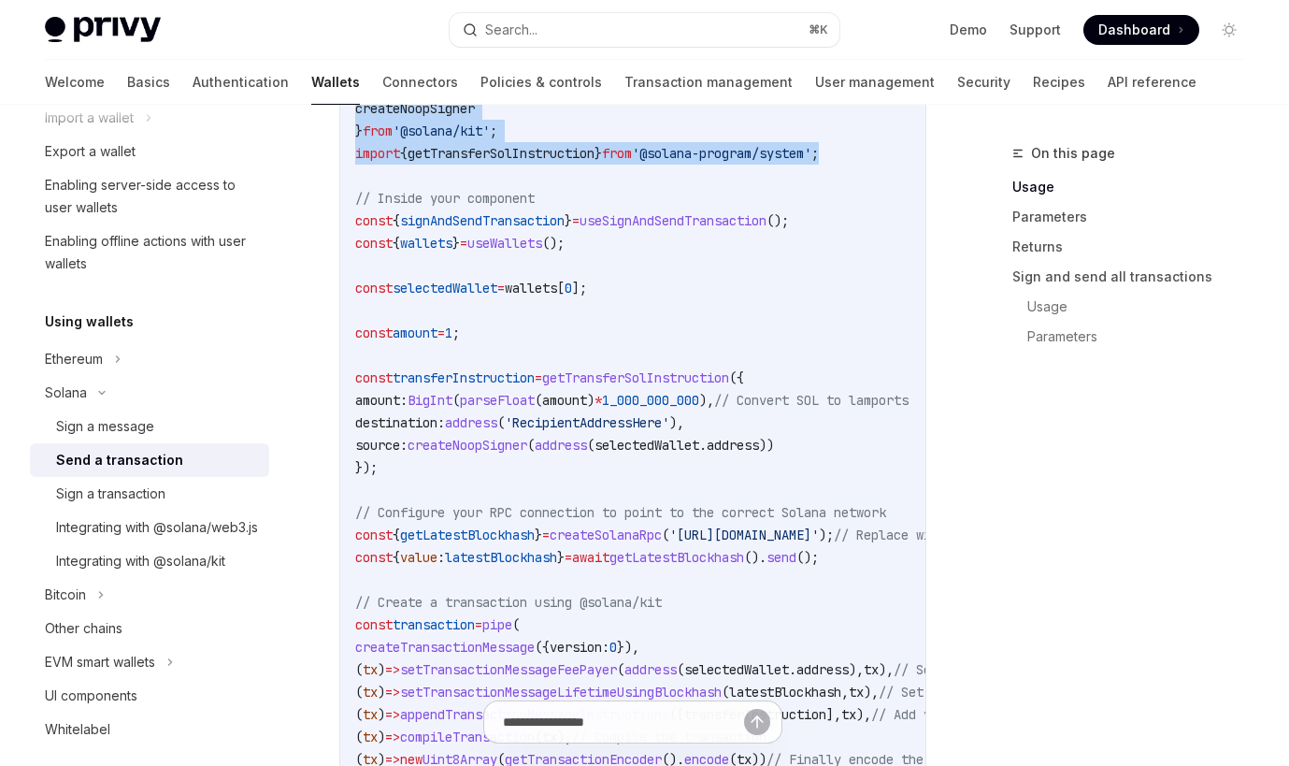
scroll to position [1117, 0]
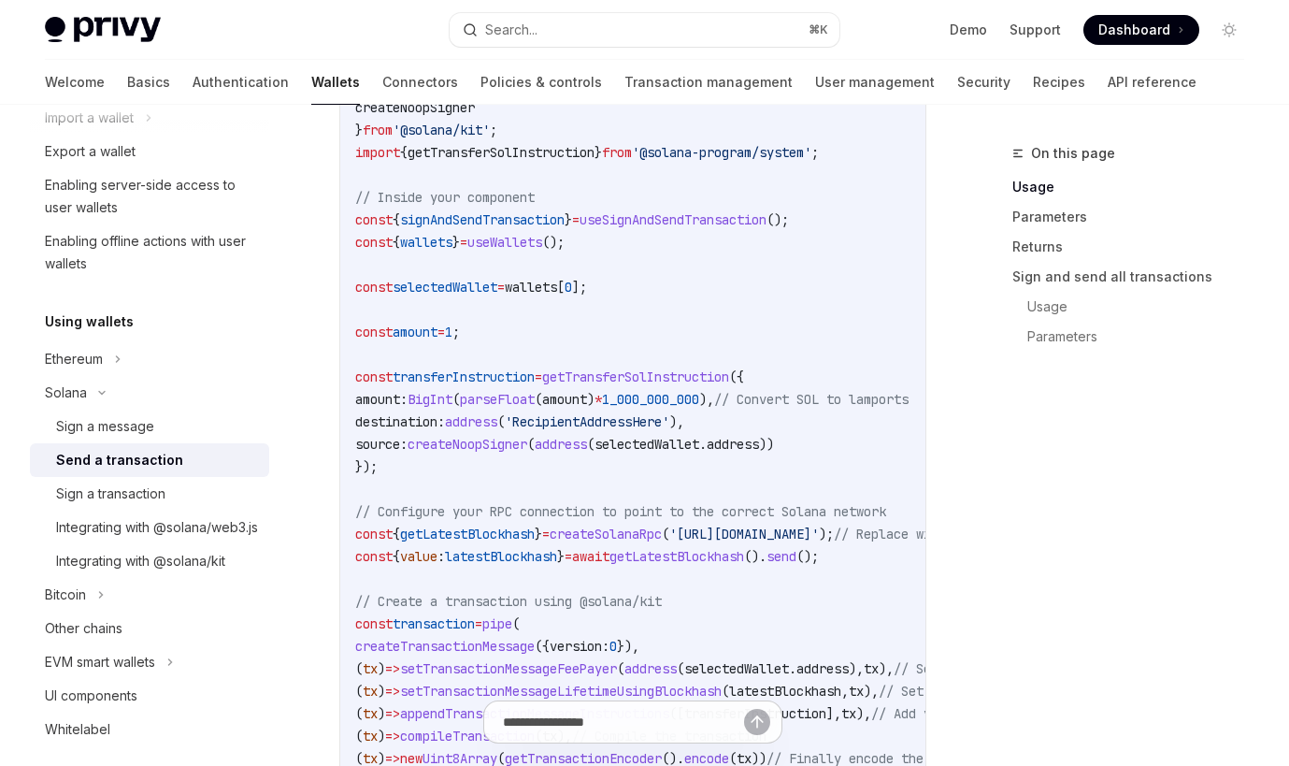
click at [355, 218] on div "import { useSignAndSendTransaction , useWallets } from '@privy-io/react-auth/so…" at bounding box center [632, 410] width 585 height 1148
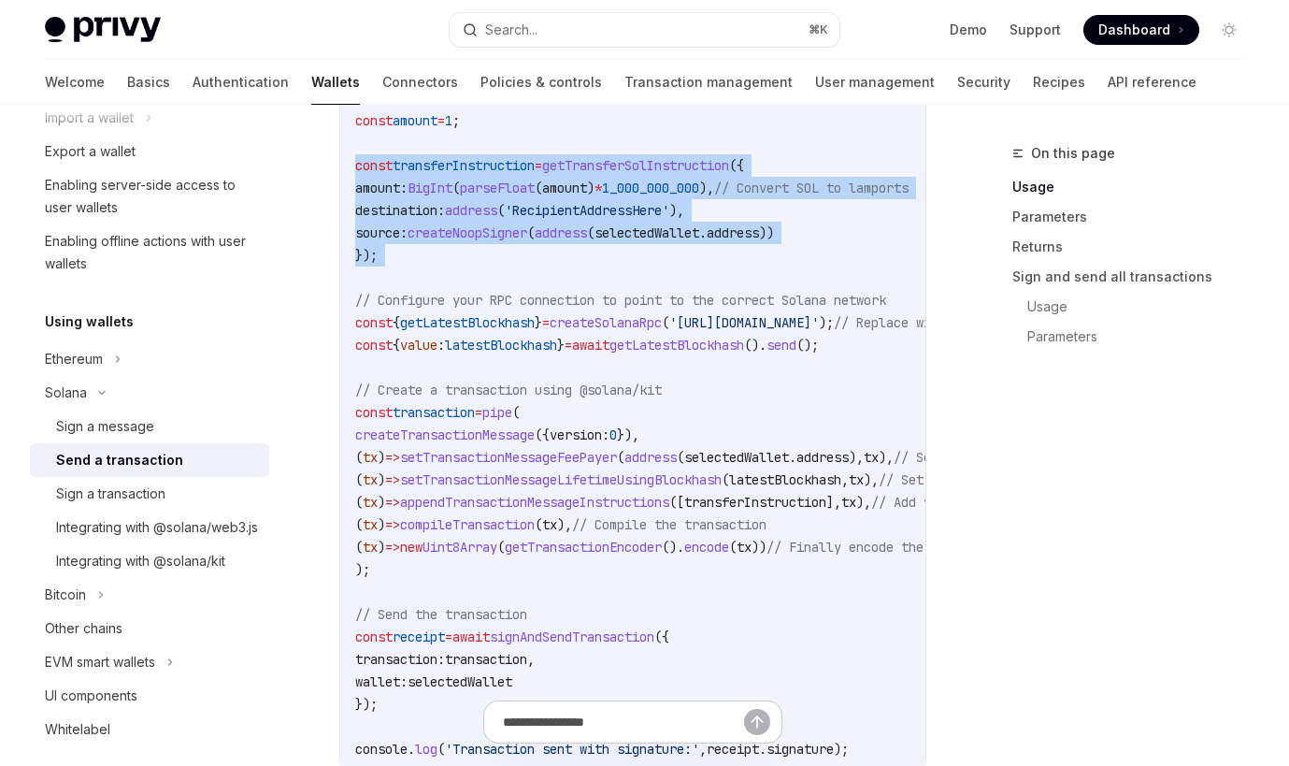
scroll to position [1353, 0]
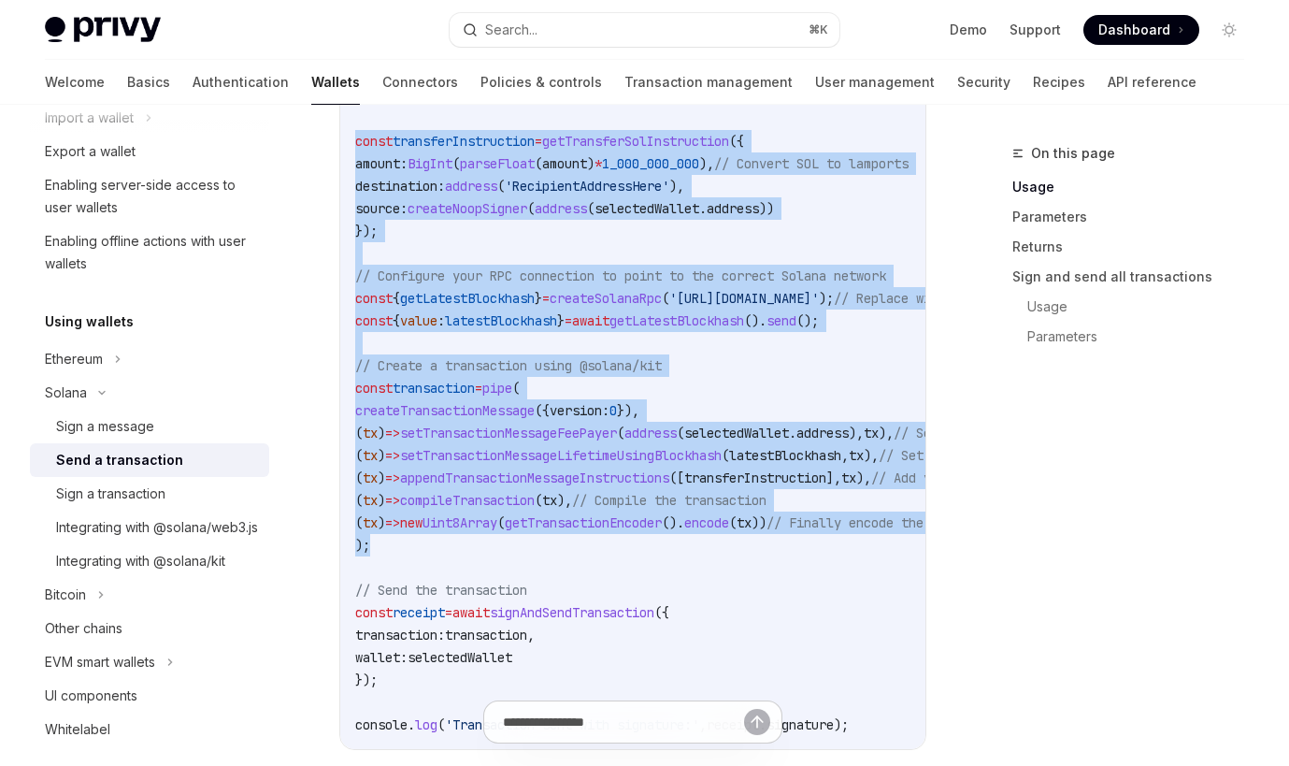
drag, startPoint x: 354, startPoint y: 278, endPoint x: 554, endPoint y: 539, distance: 328.2
click at [554, 539] on div "import { useSignAndSendTransaction , useWallets } from '@privy-io/react-auth/so…" at bounding box center [632, 175] width 585 height 1148
copy code "const transferInstruction = getTransferSolInstruction ({ amount: BigInt ( parse…"
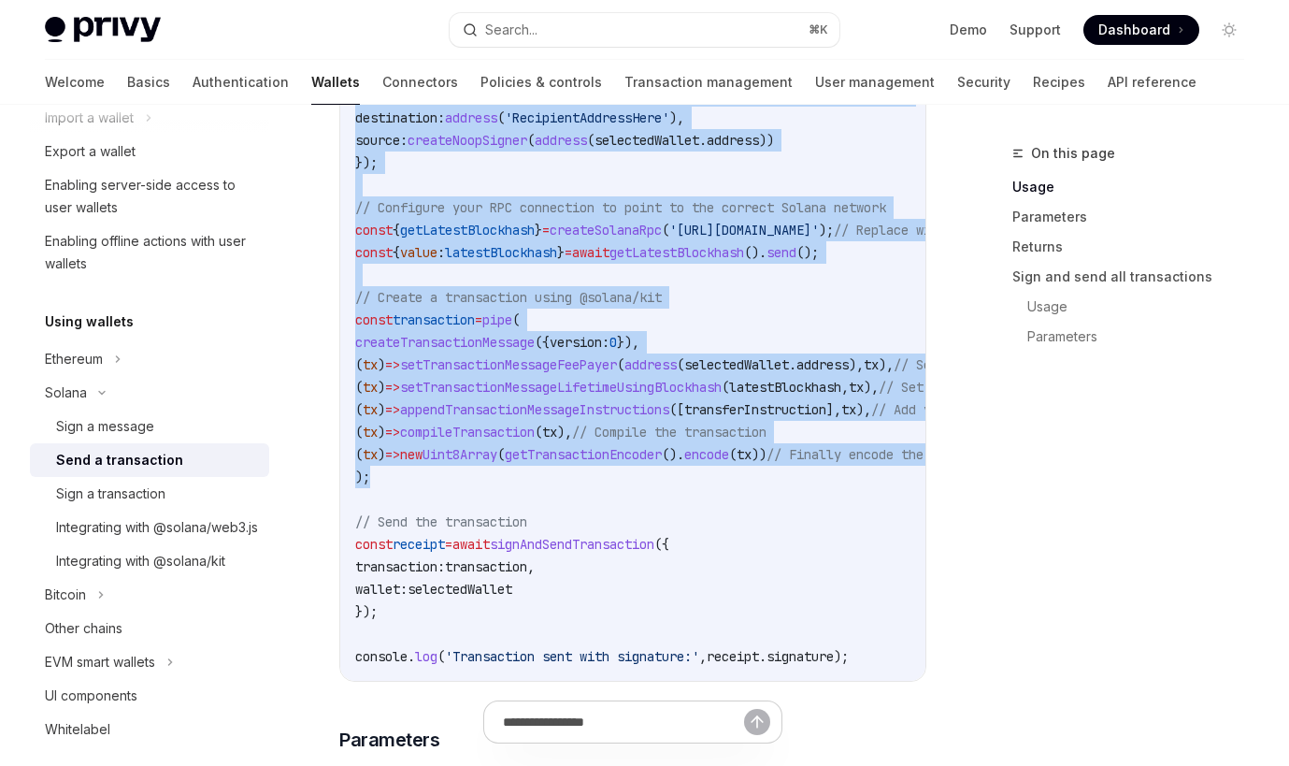
scroll to position [1423, 0]
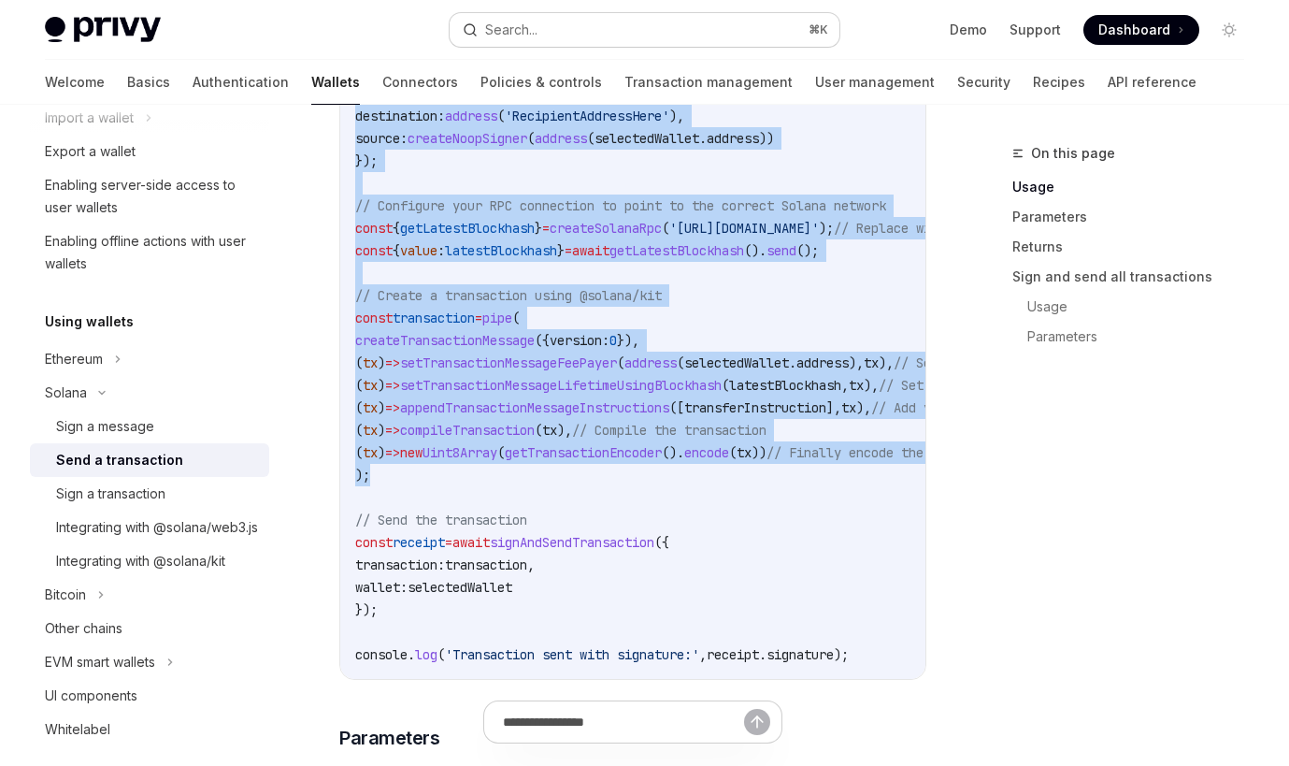
click at [749, 41] on button "Search... ⌘ K" at bounding box center [645, 30] width 390 height 34
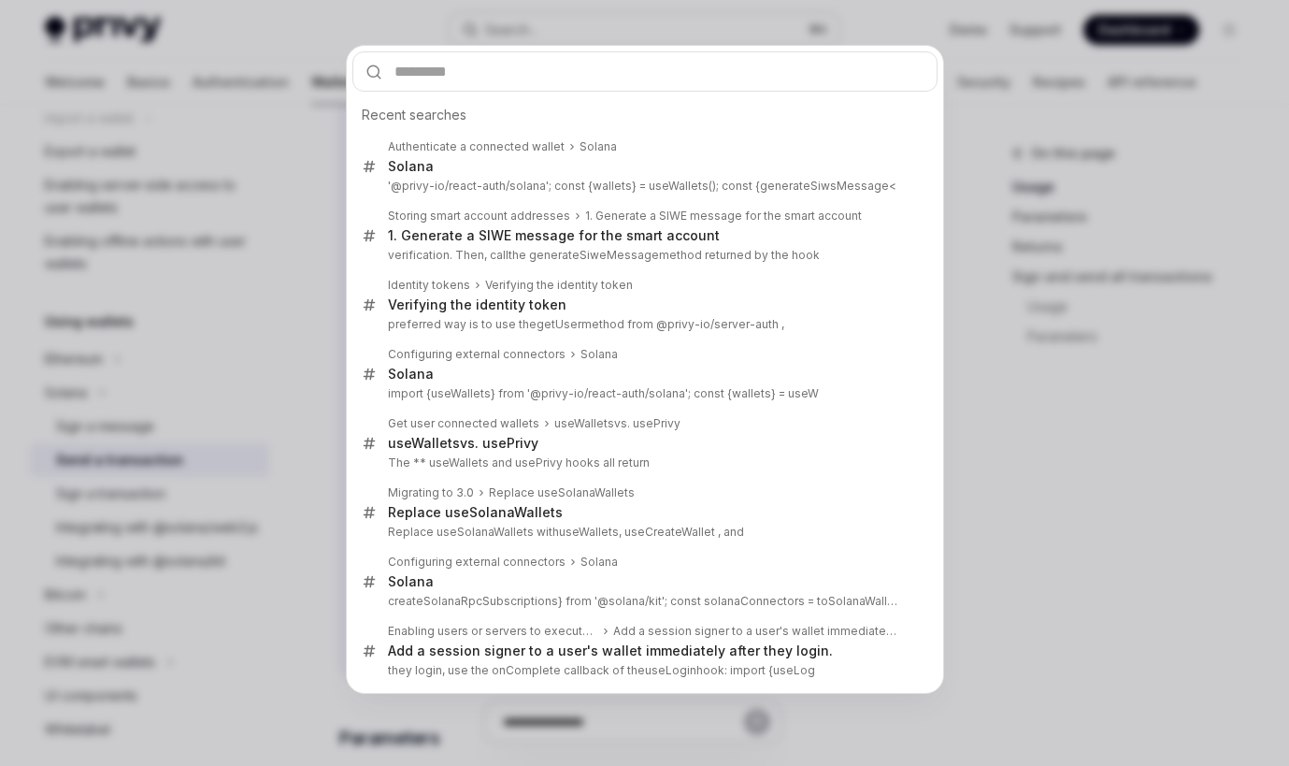
type input "**********"
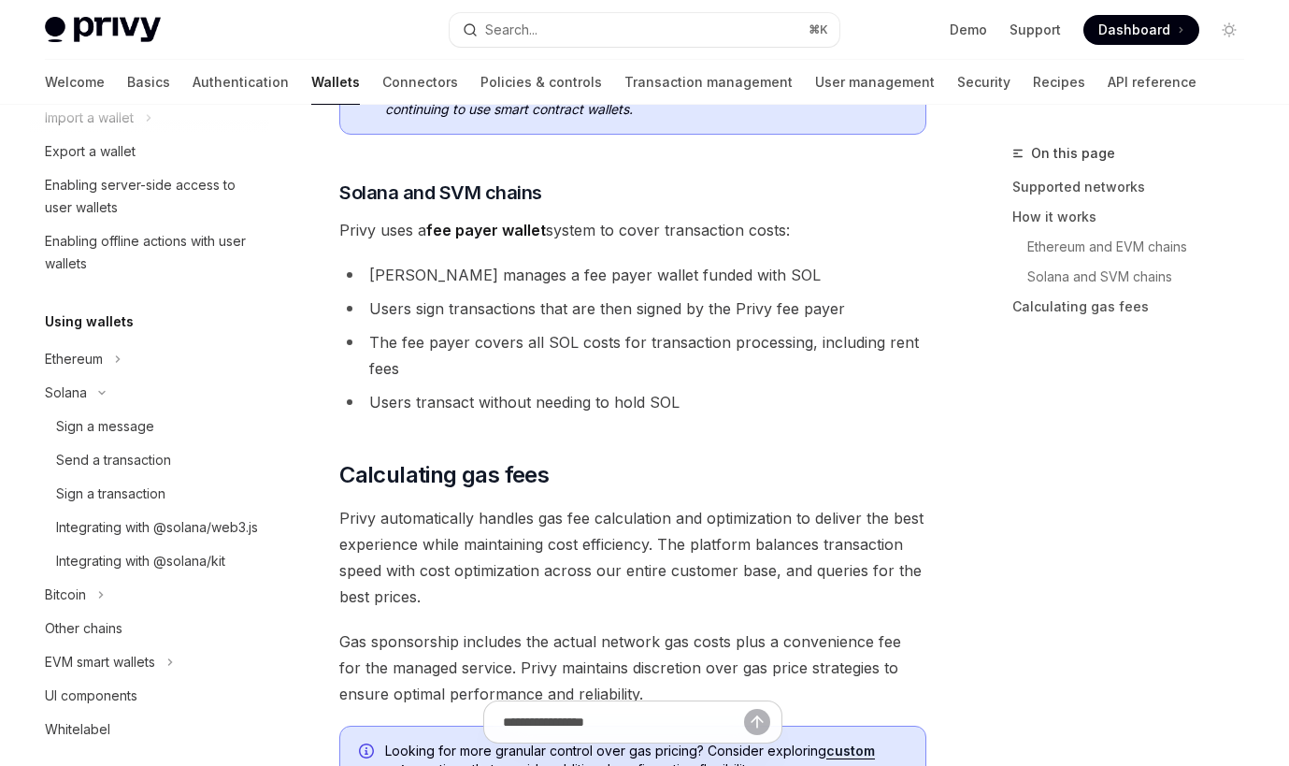
type textarea "*"
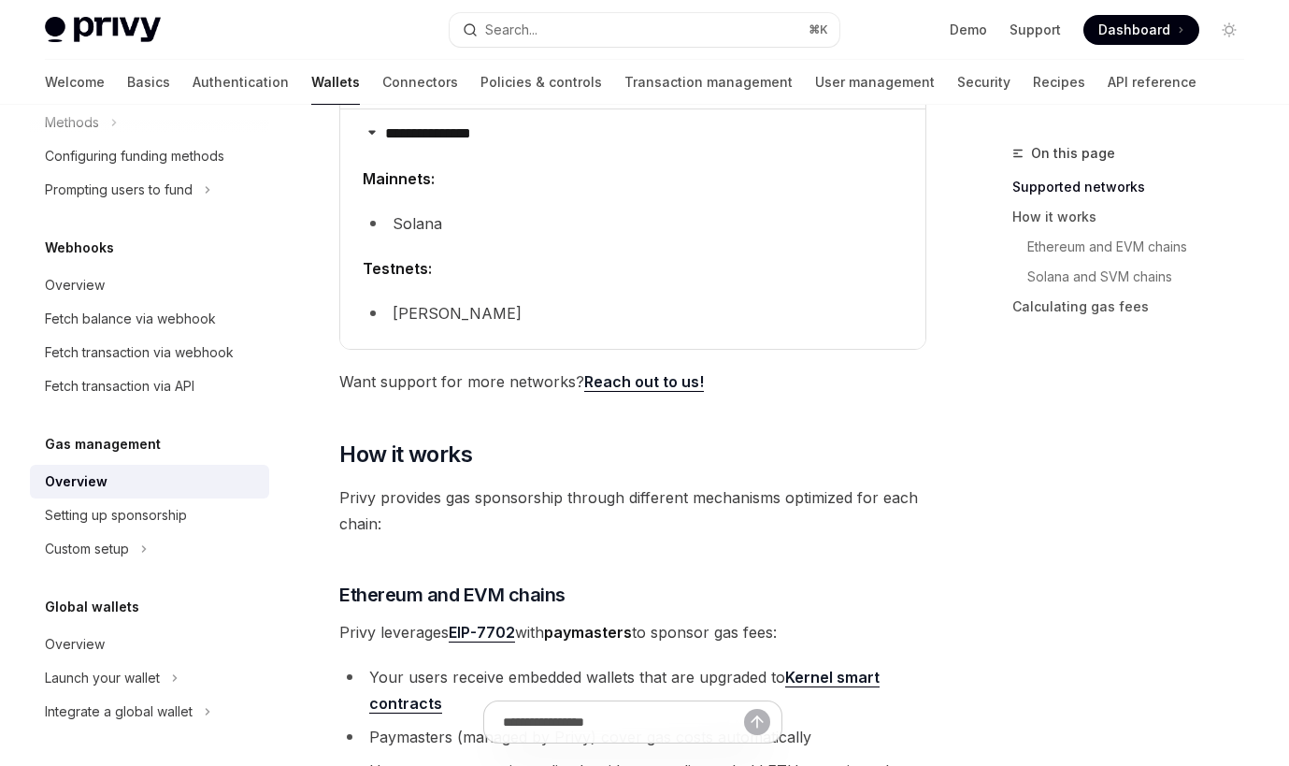
scroll to position [142, 0]
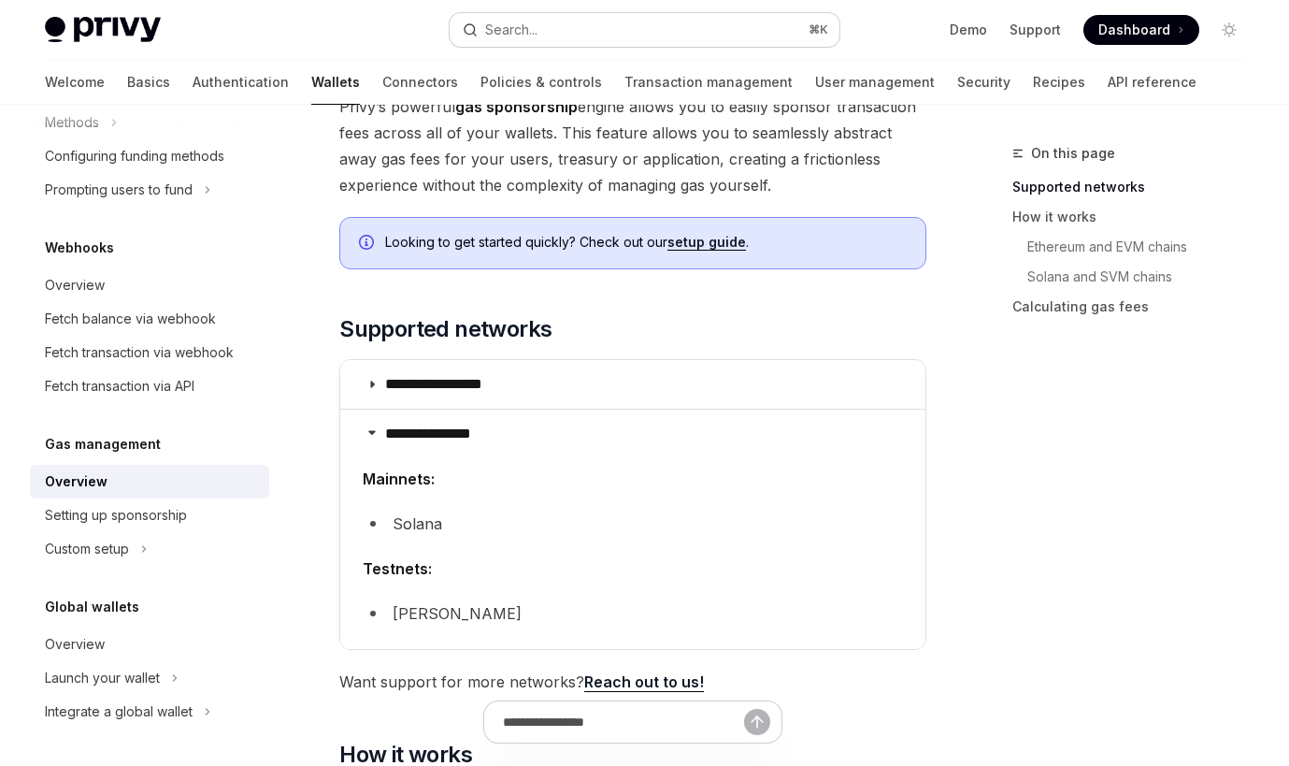
click at [569, 15] on button "Search... ⌘ K" at bounding box center [645, 30] width 390 height 34
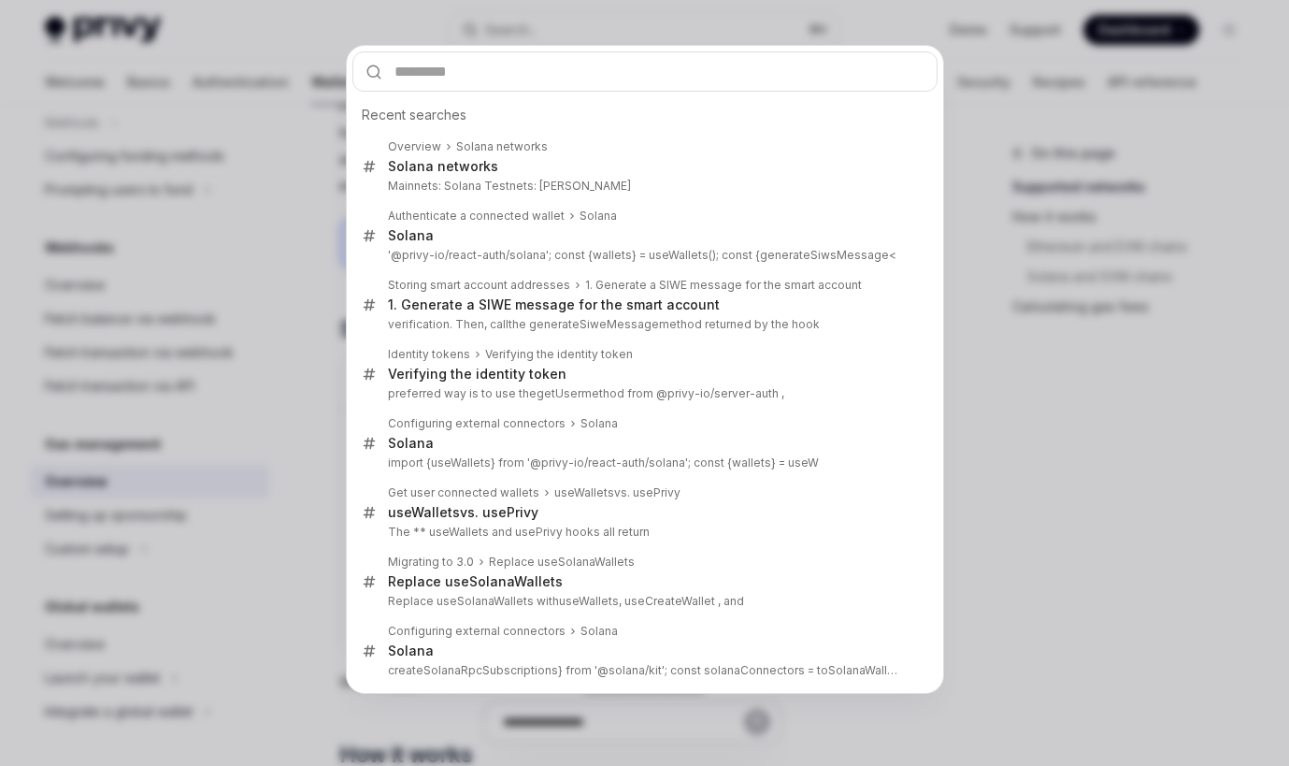
type input "**********"
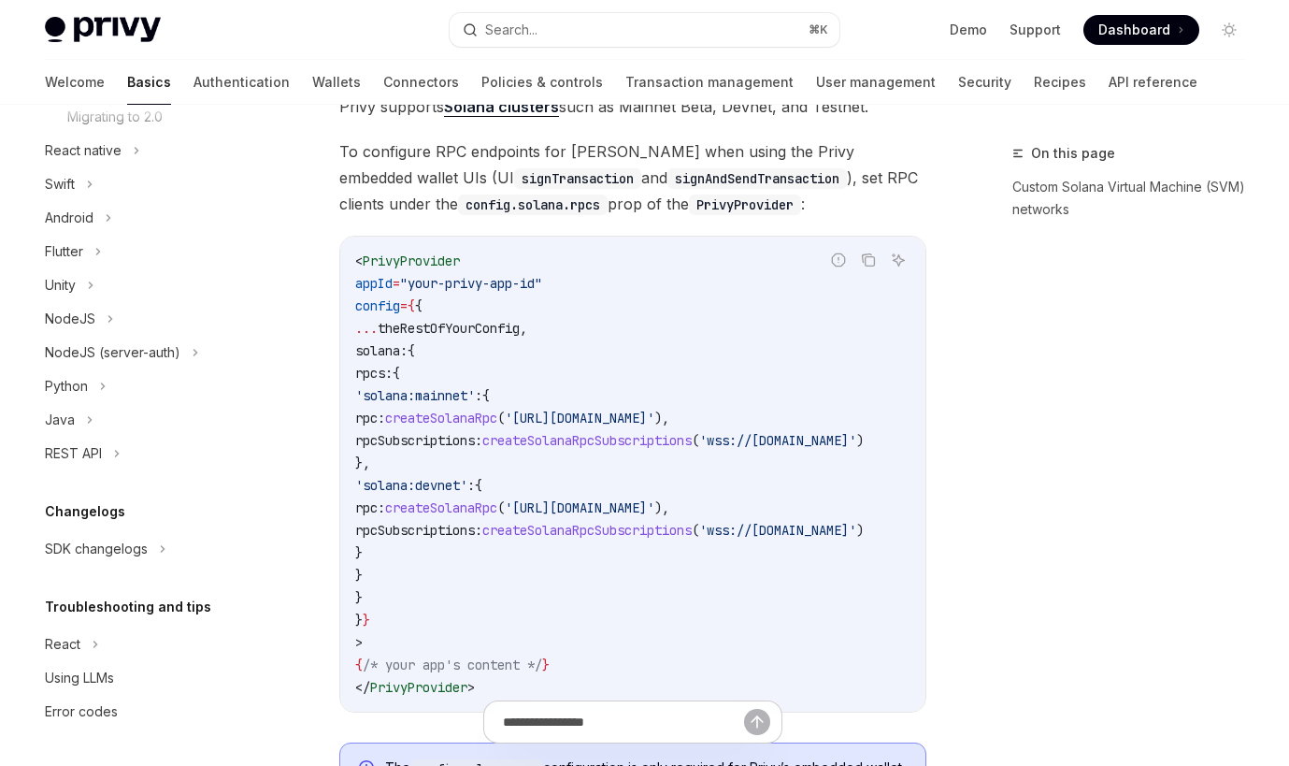
scroll to position [105, 0]
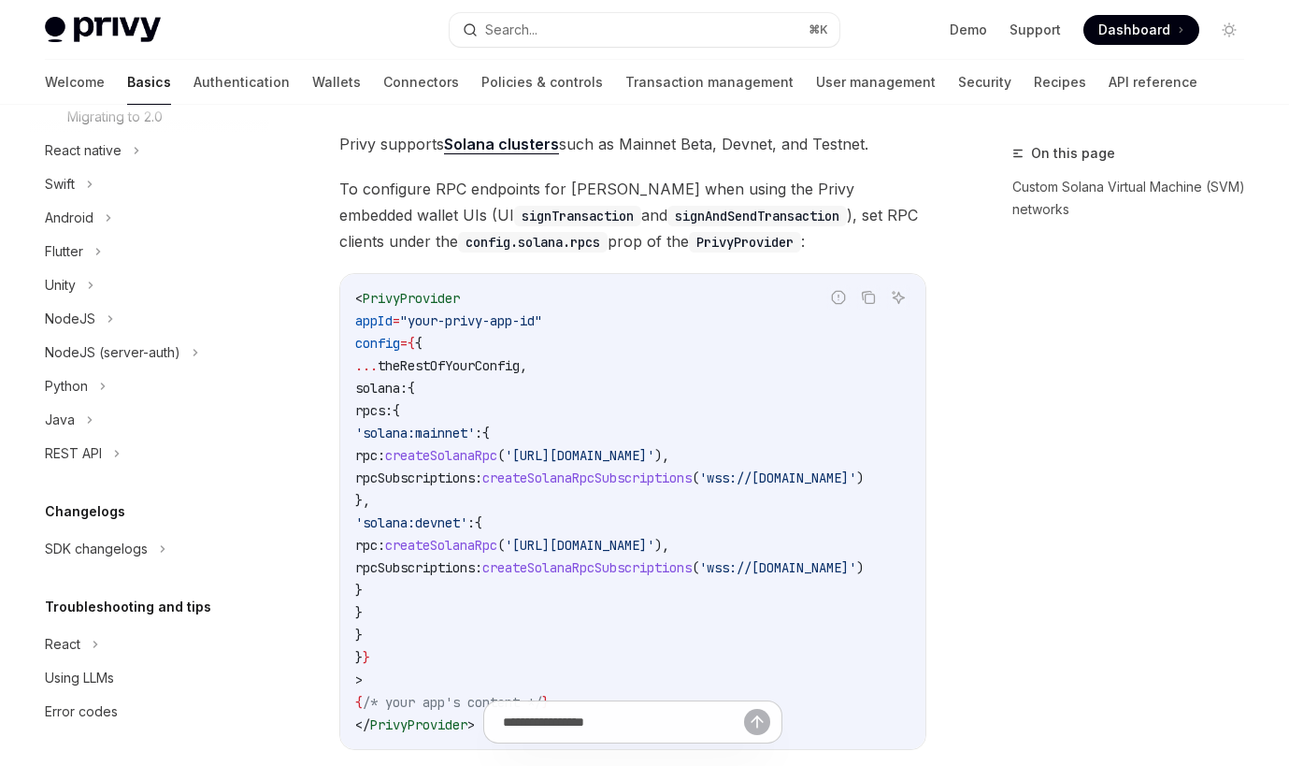
type textarea "*"
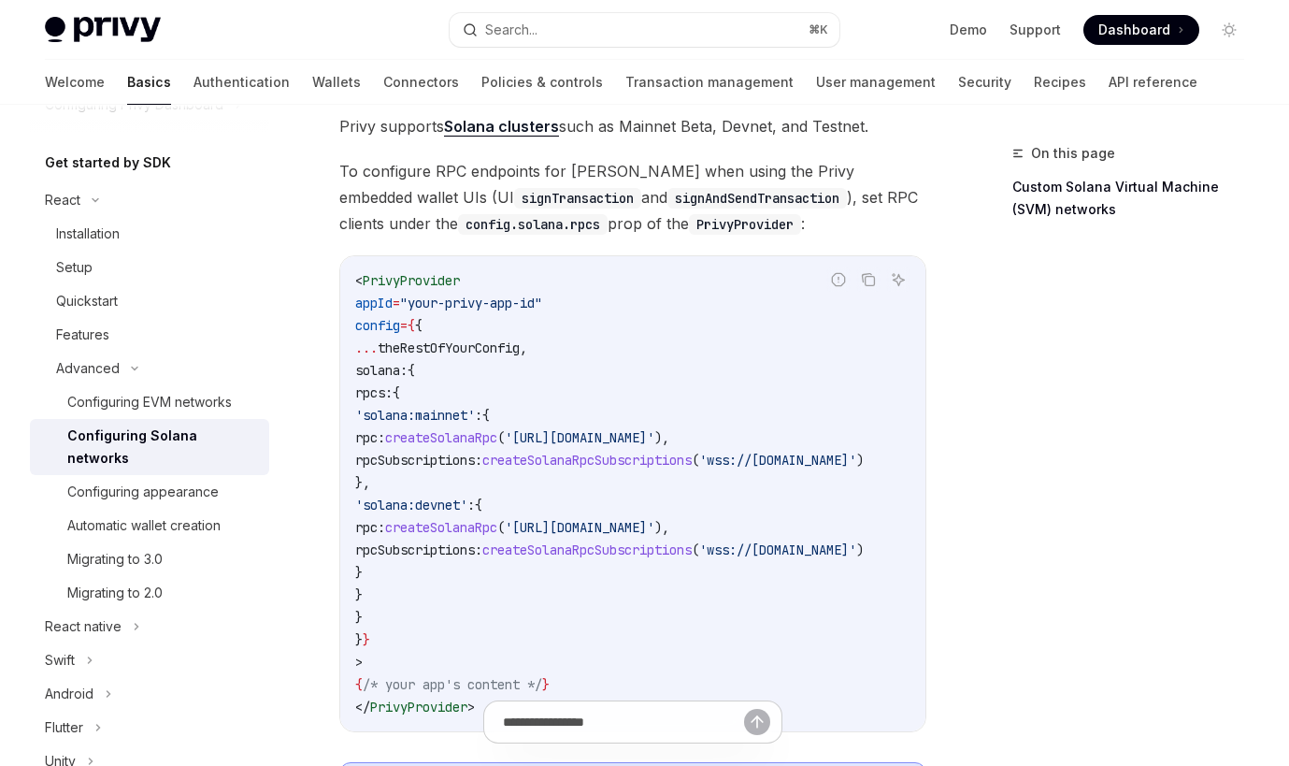
scroll to position [132, 0]
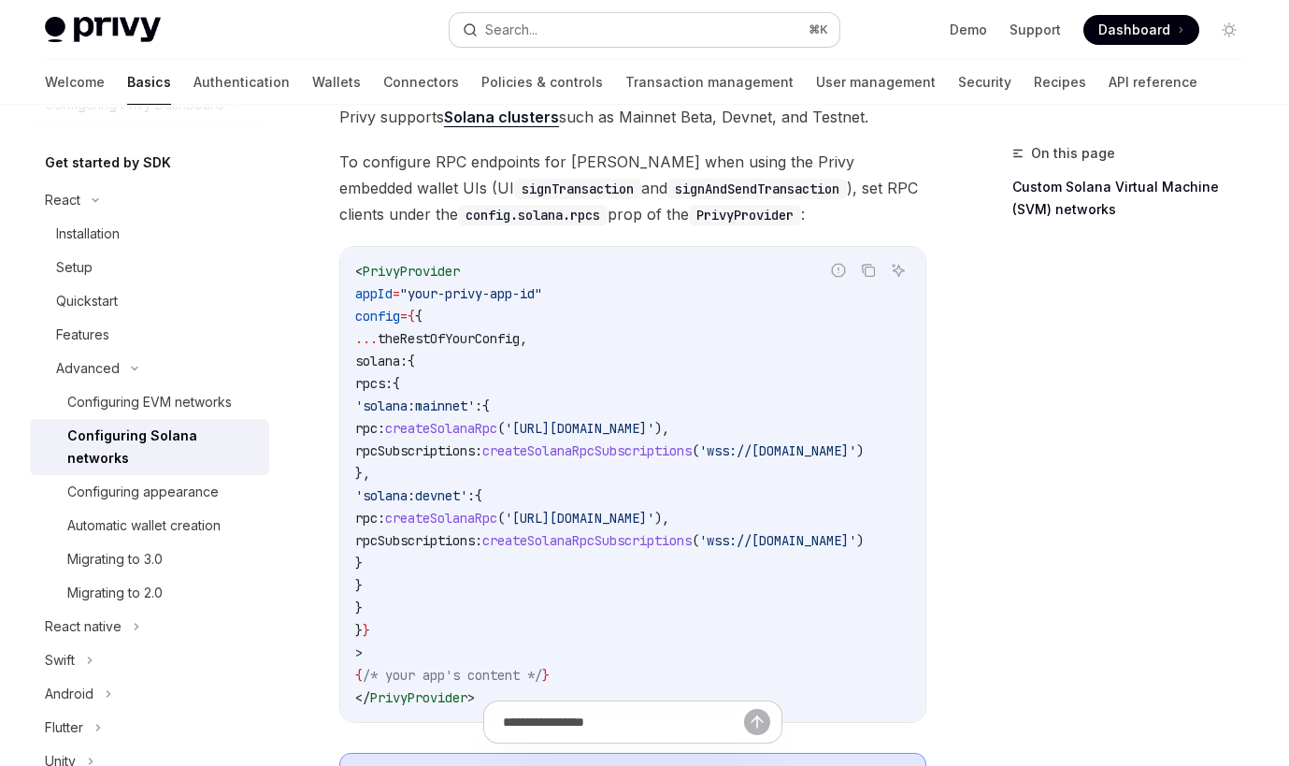
click at [553, 22] on button "Search... ⌘ K" at bounding box center [645, 30] width 390 height 34
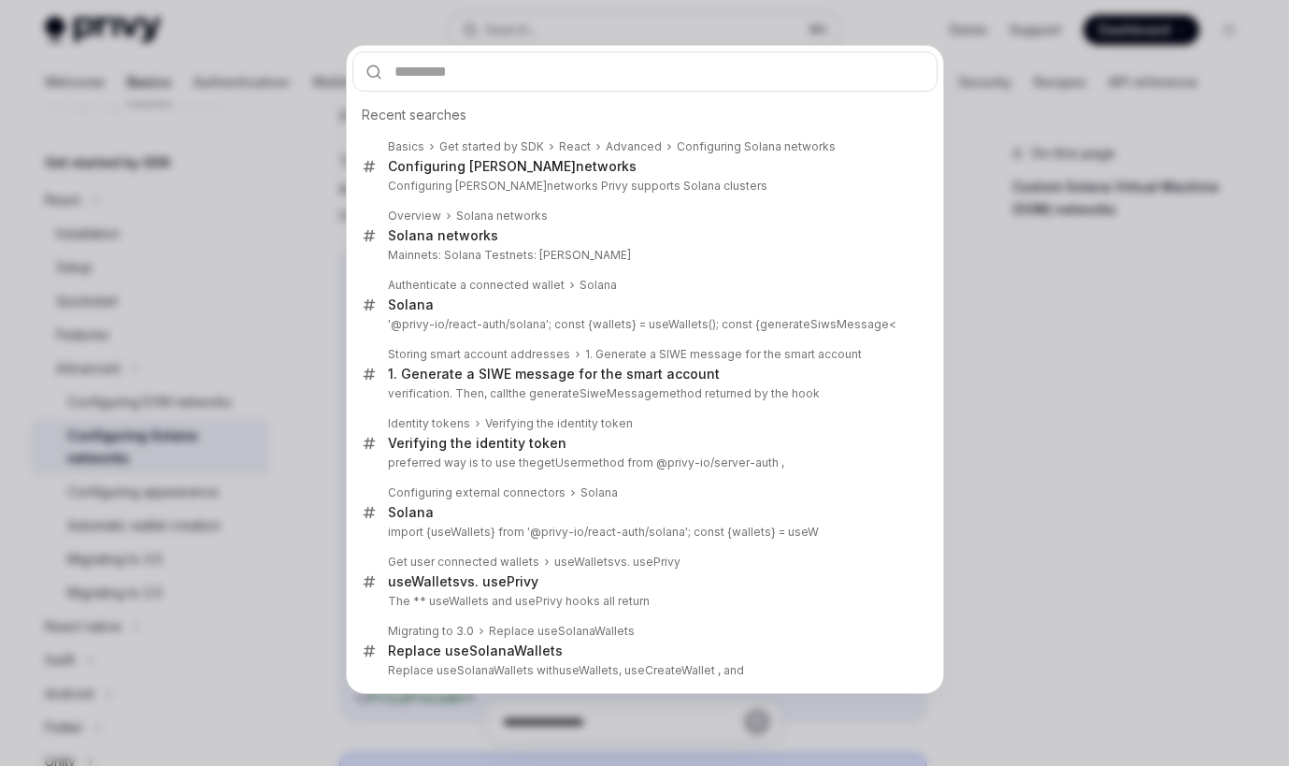
type input "**********"
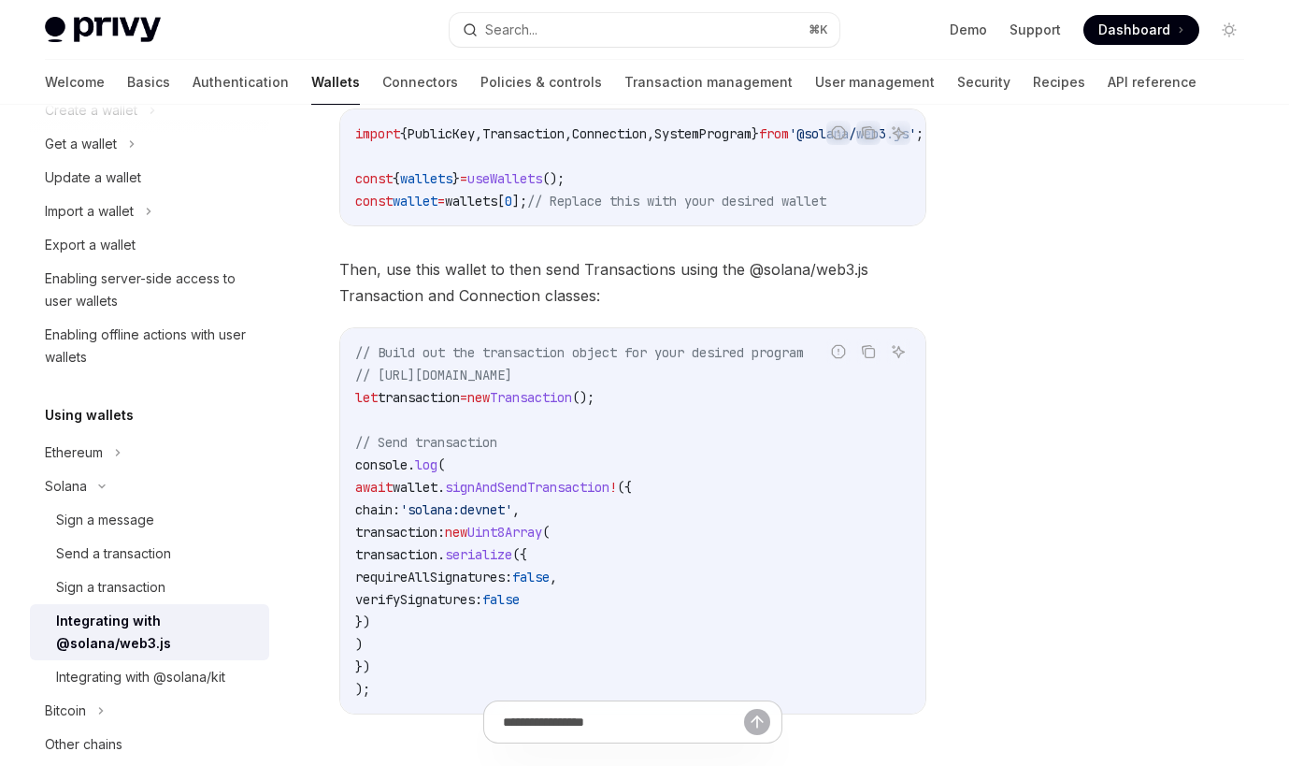
scroll to position [385, 0]
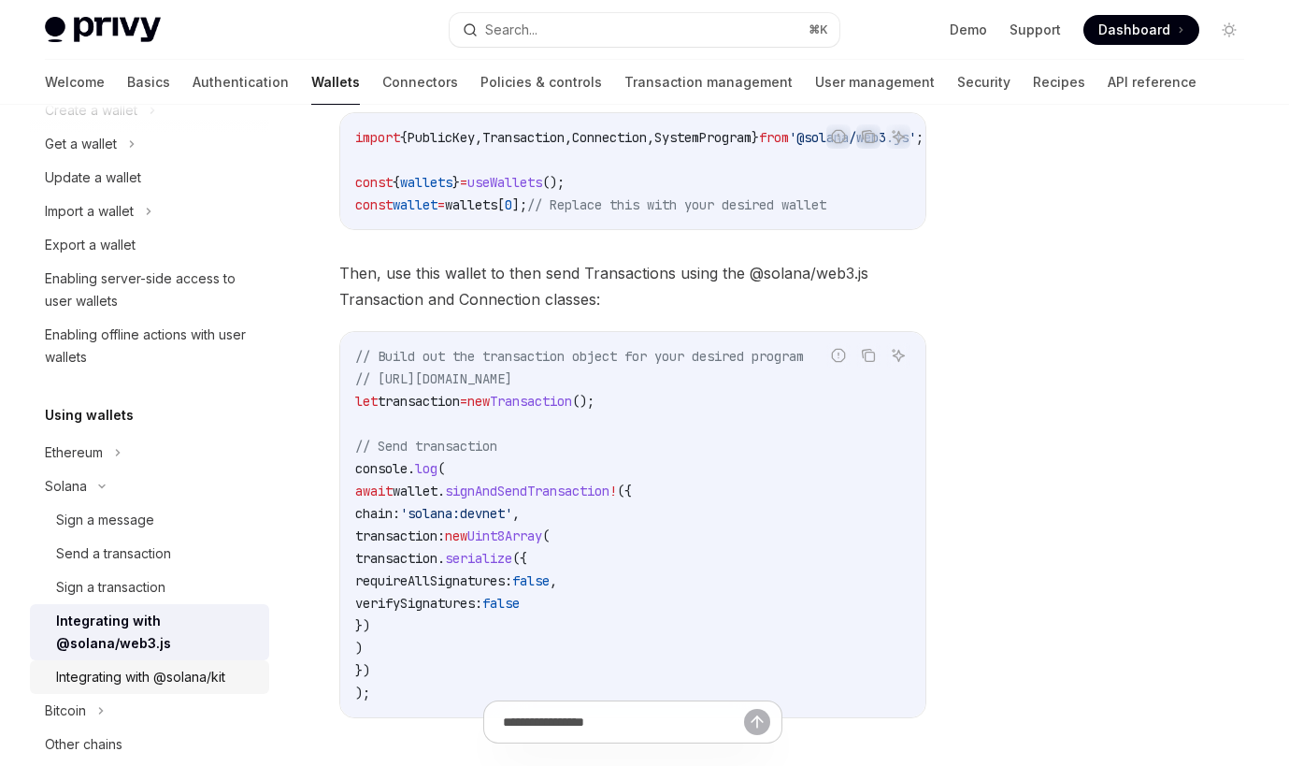
click at [174, 682] on div "Integrating with @solana/kit" at bounding box center [140, 677] width 169 height 22
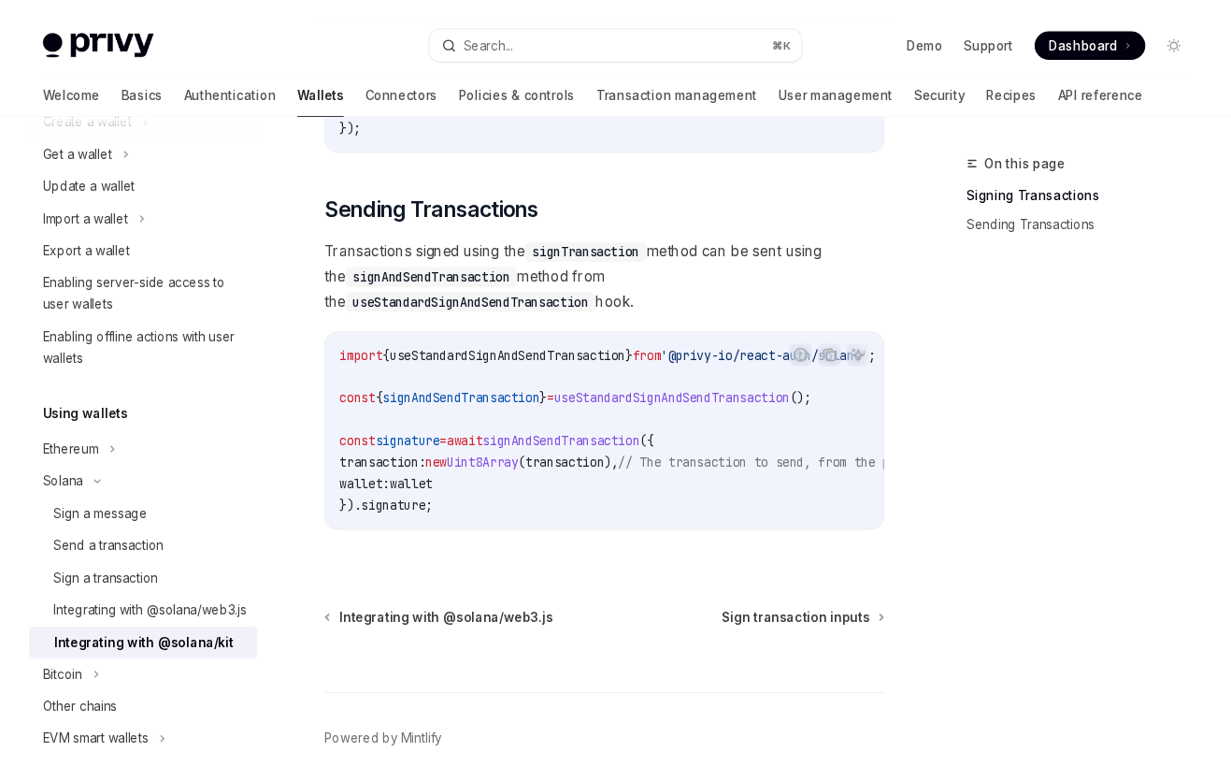
scroll to position [1598, 0]
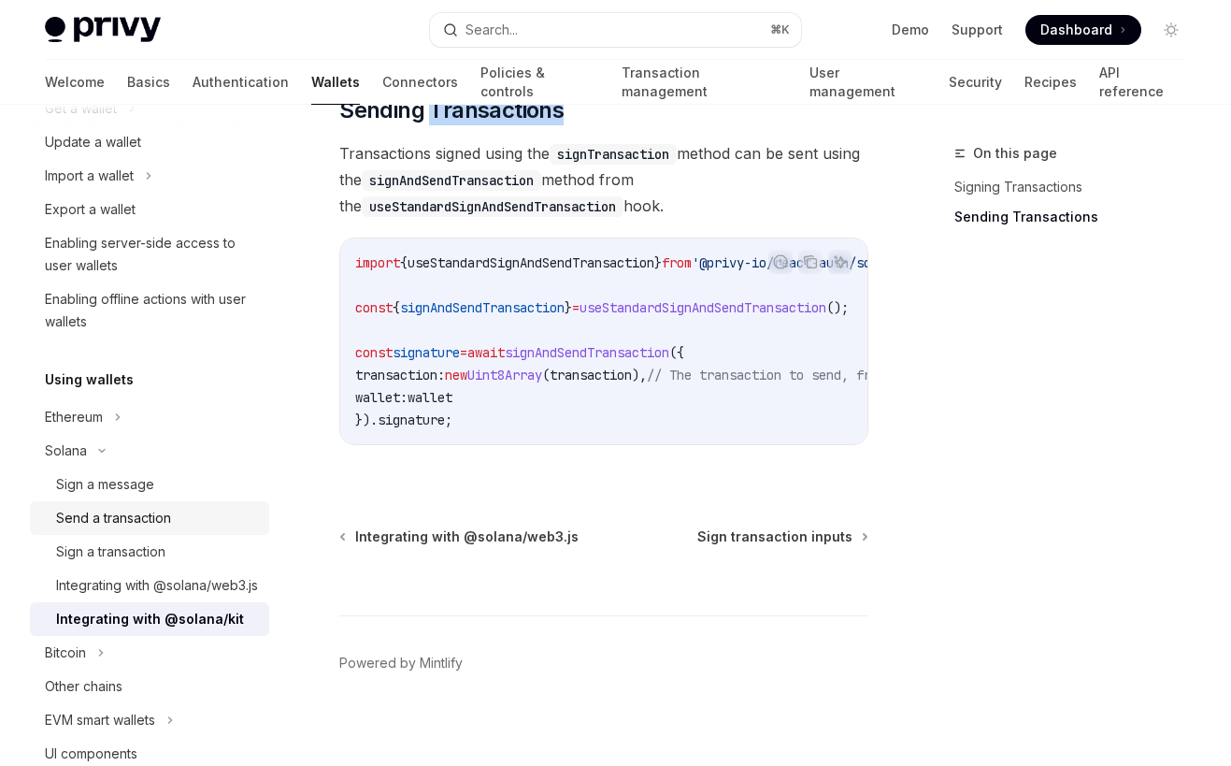
scroll to position [220, 0]
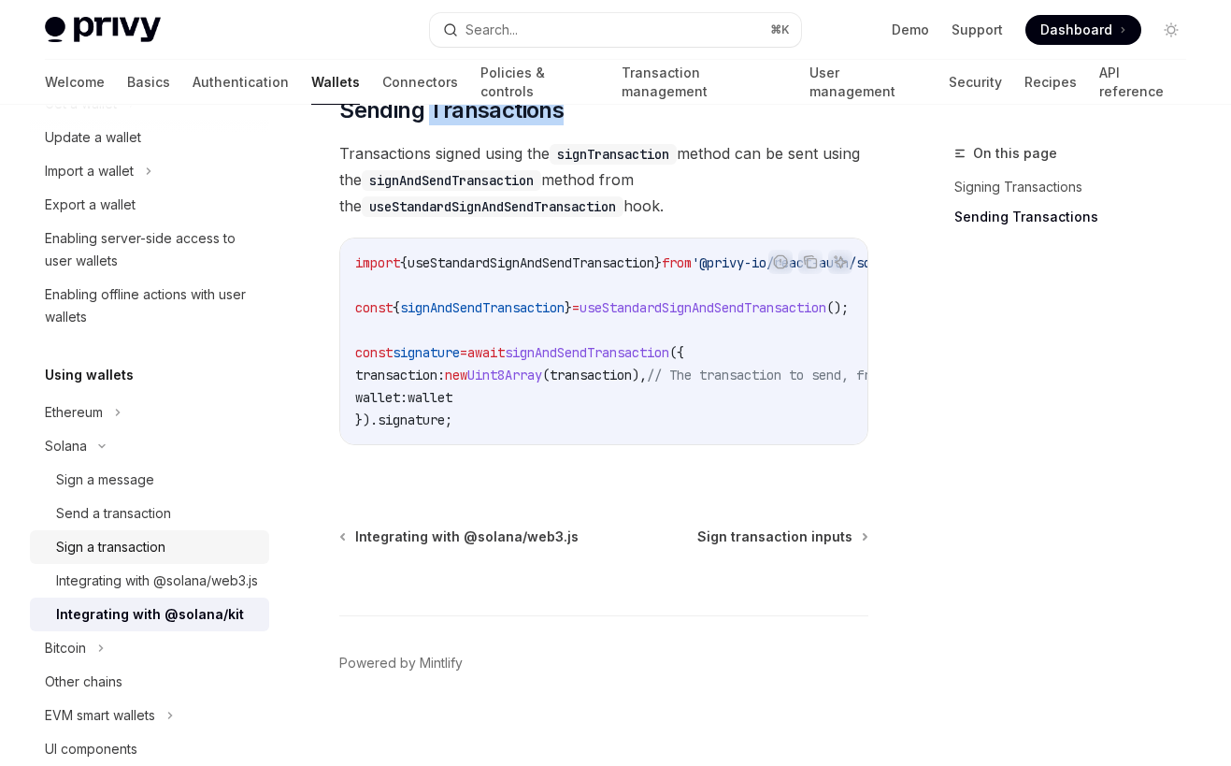
click at [205, 552] on div "Sign a transaction" at bounding box center [157, 547] width 202 height 22
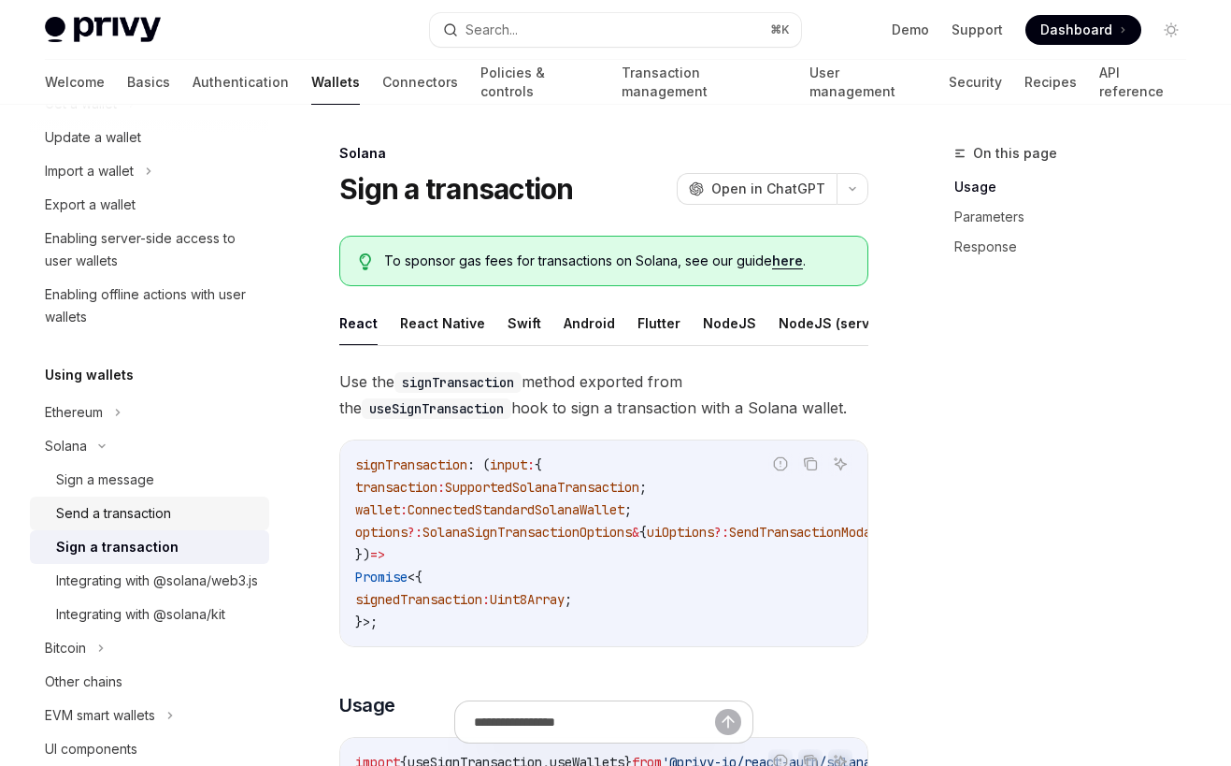
click at [195, 520] on div "Send a transaction" at bounding box center [157, 513] width 202 height 22
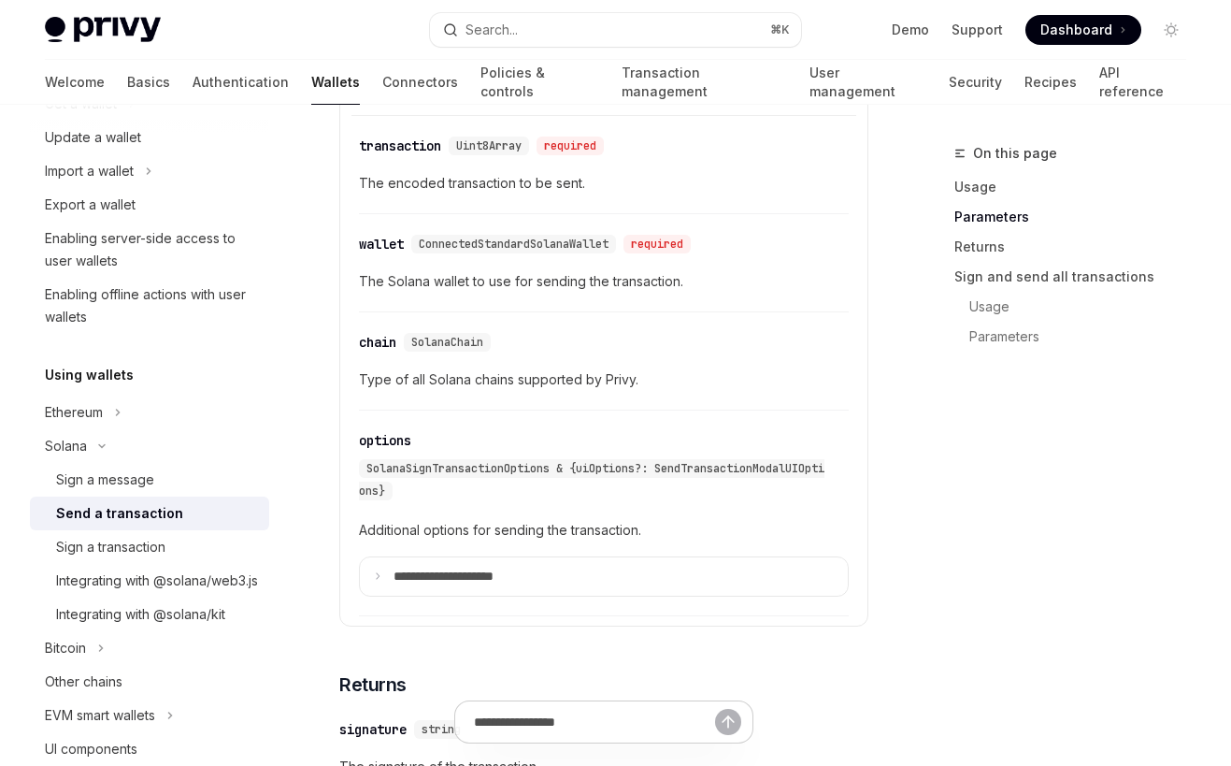
scroll to position [2143, 0]
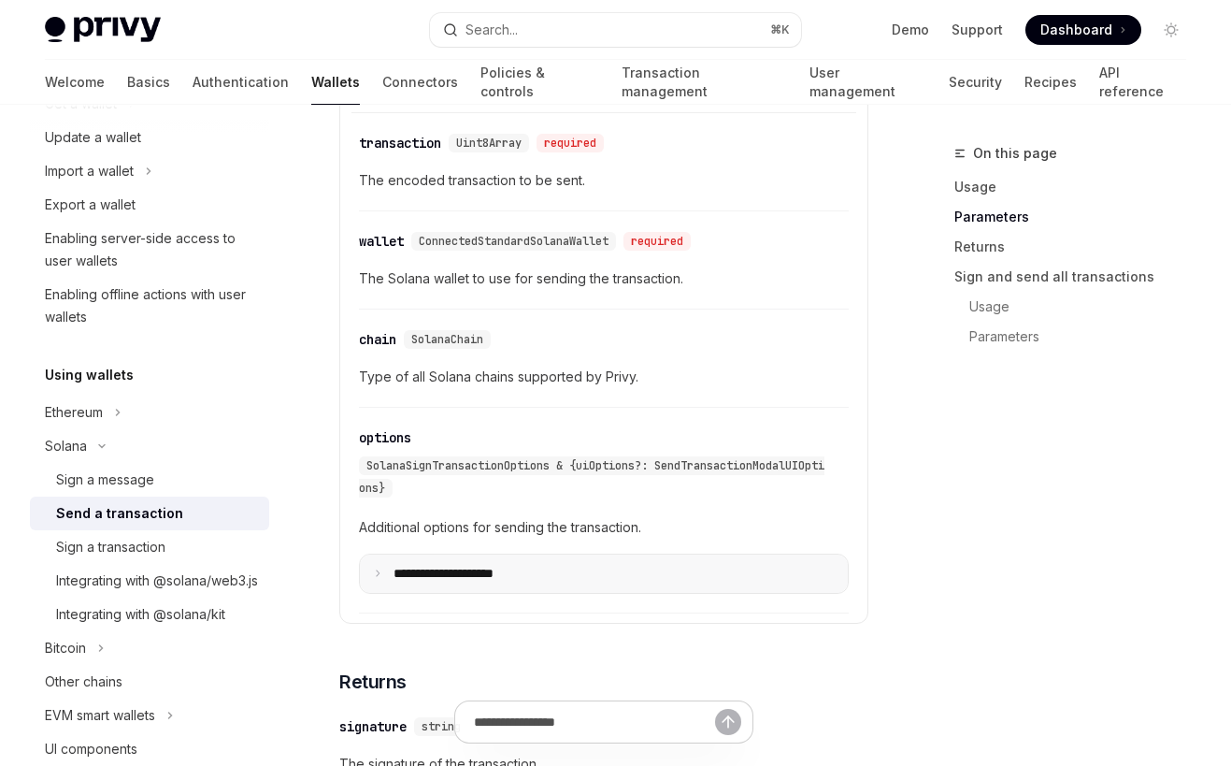
click at [453, 574] on p "**********" at bounding box center [459, 574] width 130 height 17
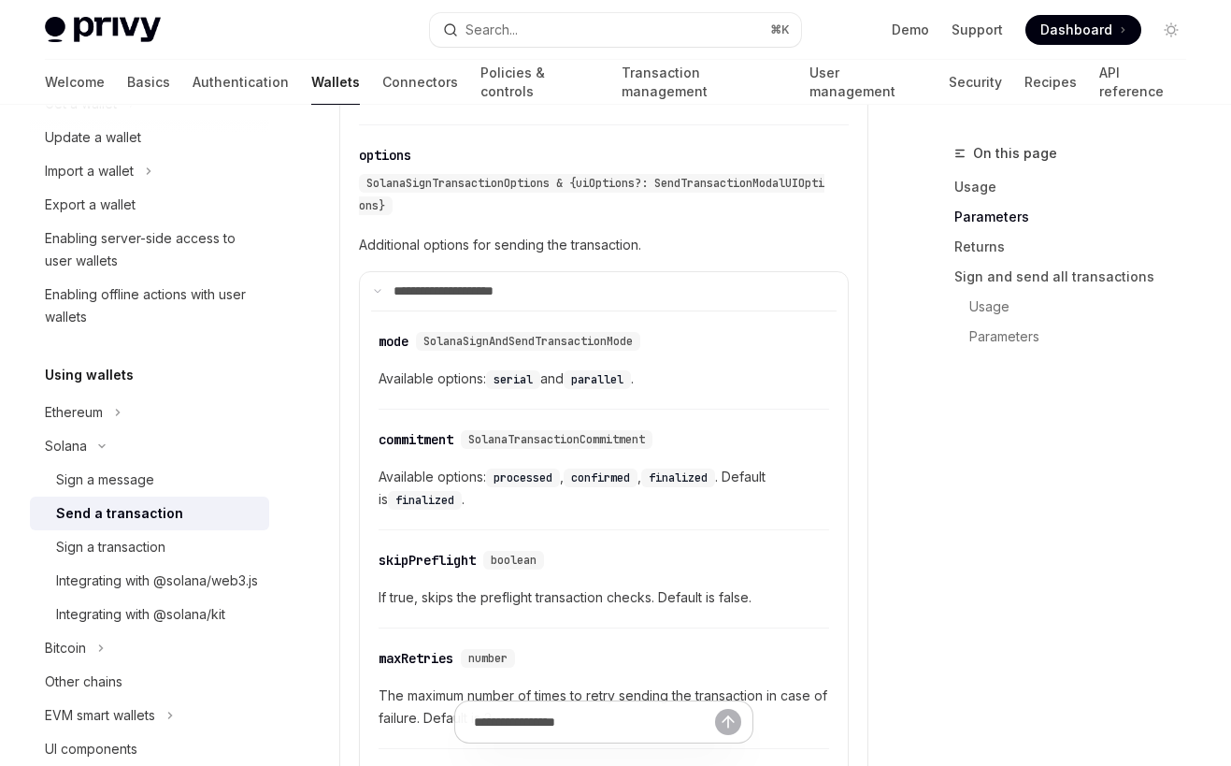
scroll to position [2419, 0]
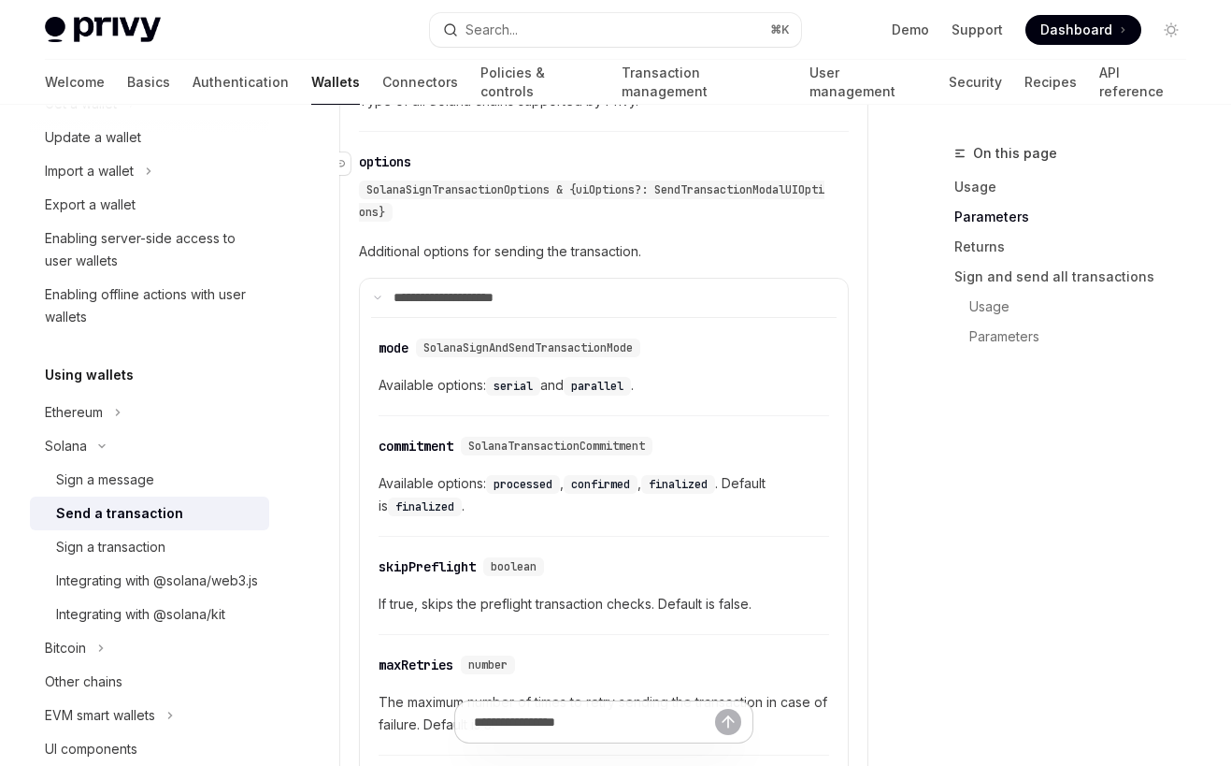
click at [403, 157] on div "options" at bounding box center [385, 161] width 52 height 19
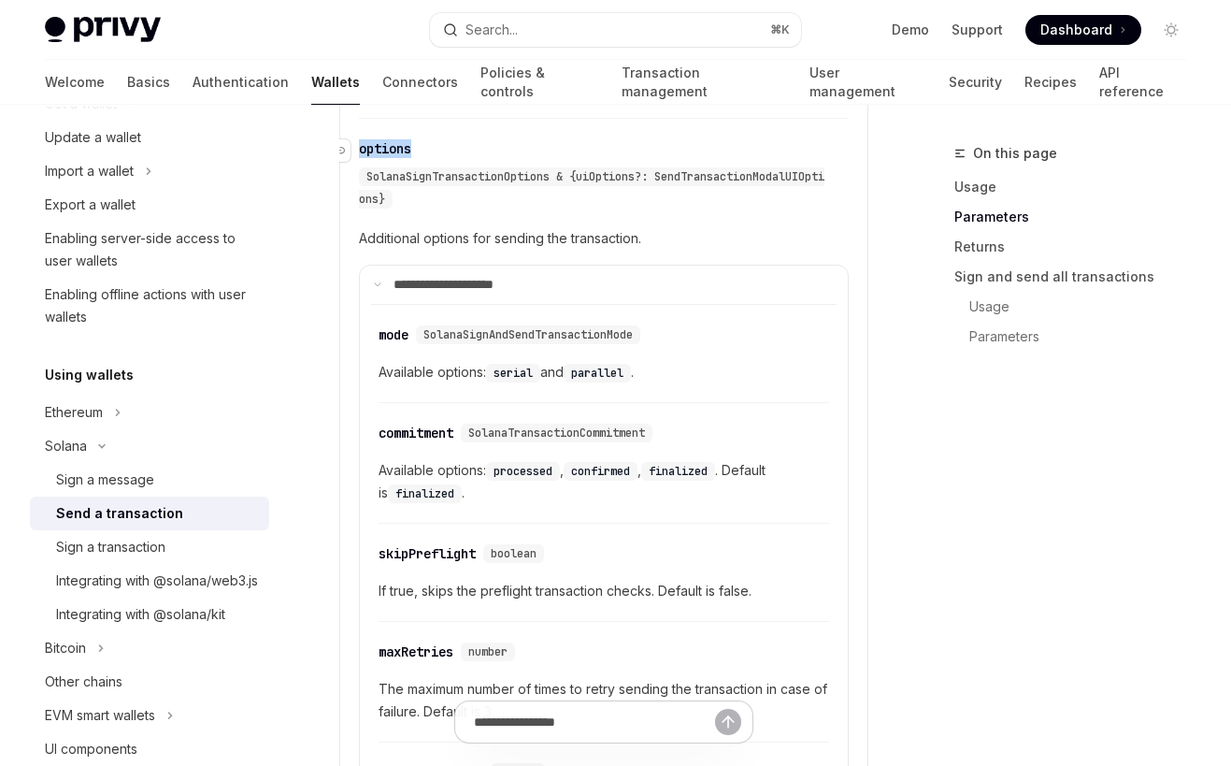
click at [403, 156] on div "options" at bounding box center [385, 148] width 52 height 19
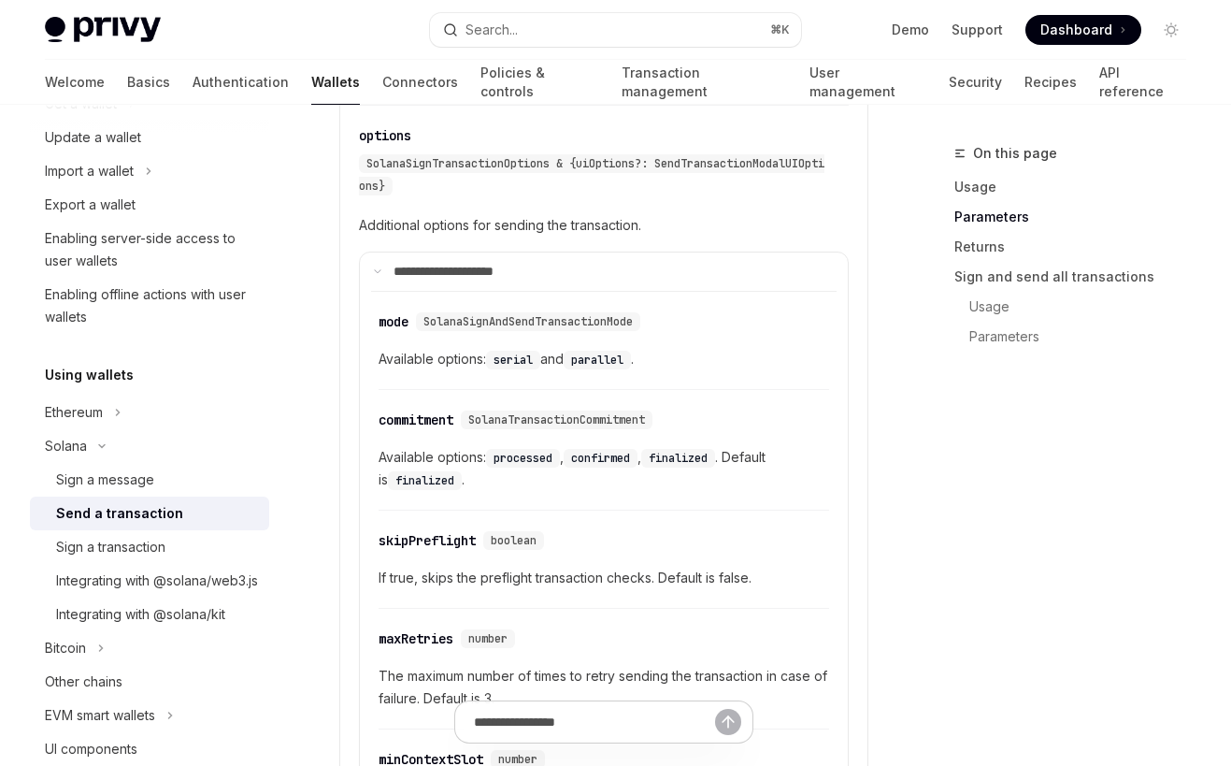
scroll to position [2458, 0]
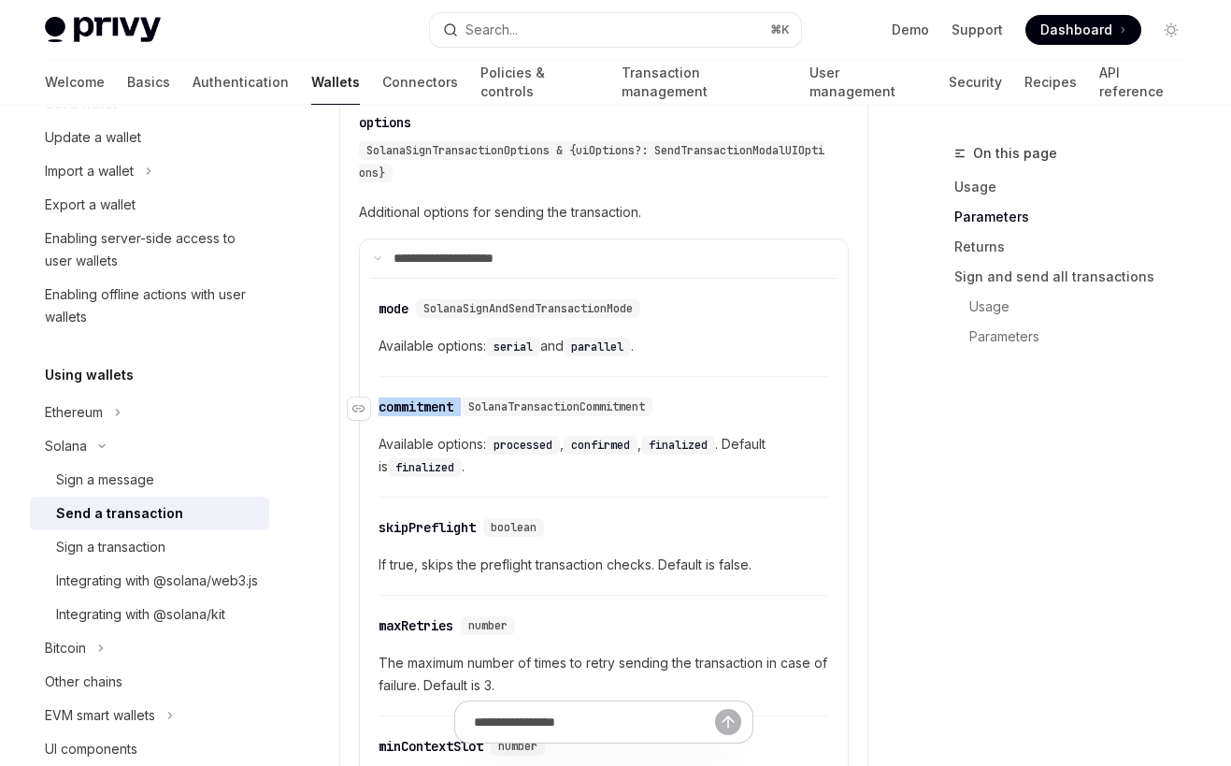
drag, startPoint x: 387, startPoint y: 390, endPoint x: 462, endPoint y: 409, distance: 77.1
click at [462, 409] on div "​ commitment SolanaTransactionCommitment Available options: processed , confirm…" at bounding box center [604, 441] width 451 height 111
copy div "commitment"
click at [611, 447] on code "confirmed" at bounding box center [601, 445] width 74 height 19
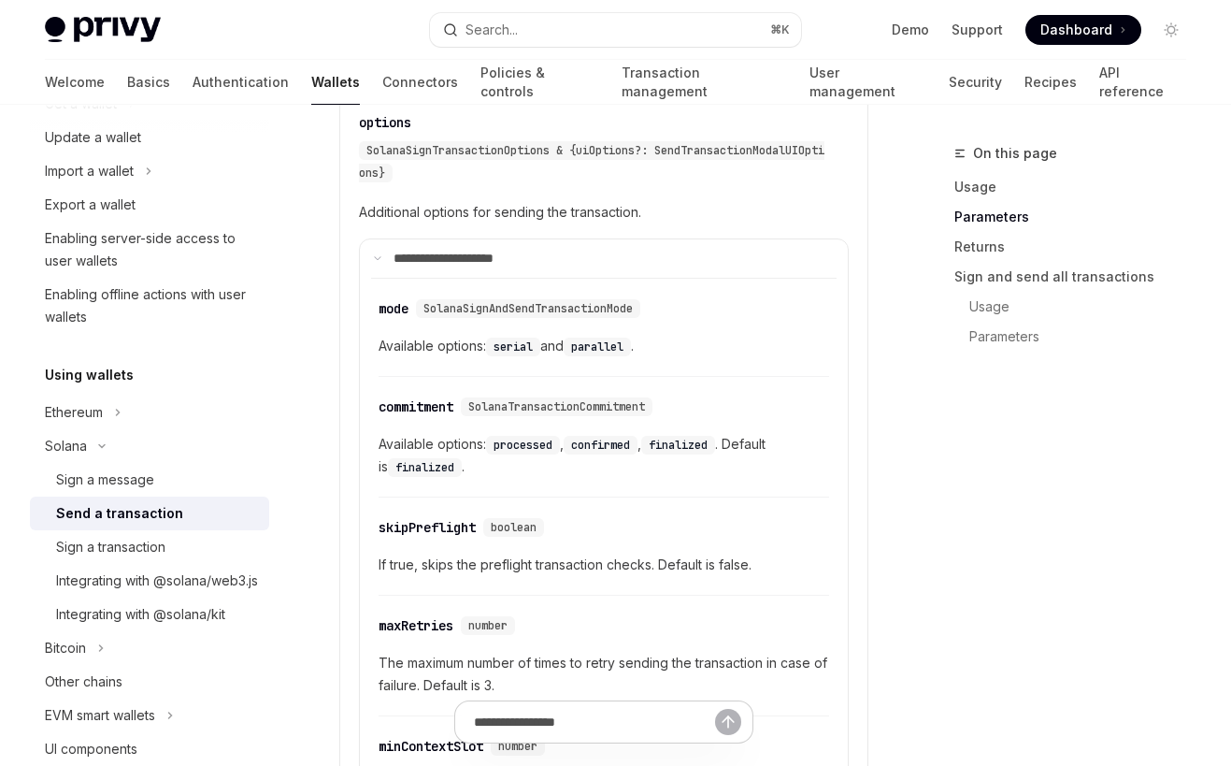
copy span "confirmed"
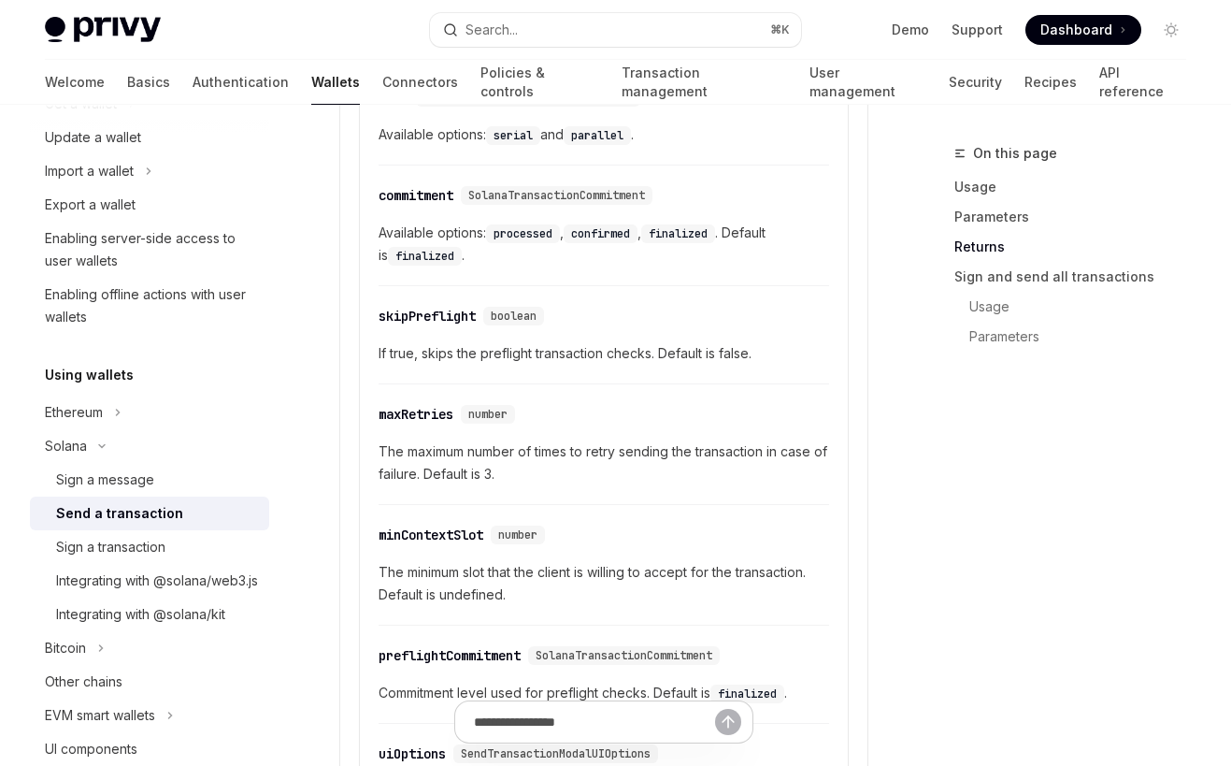
scroll to position [2673, 0]
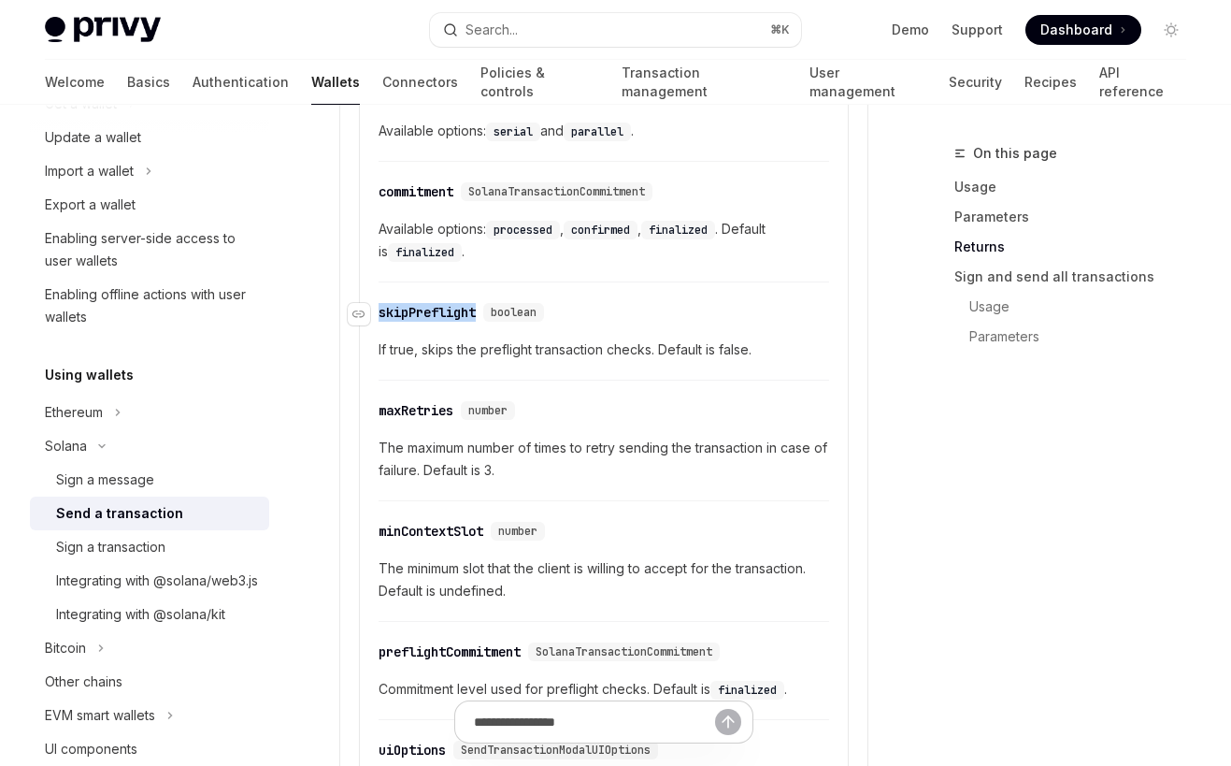
drag, startPoint x: 437, startPoint y: 293, endPoint x: 482, endPoint y: 310, distance: 47.9
click at [482, 310] on div "​ skipPreflight boolean If true, skips the preflight transaction checks. Defaul…" at bounding box center [604, 336] width 451 height 89
copy div "skipPreflight"
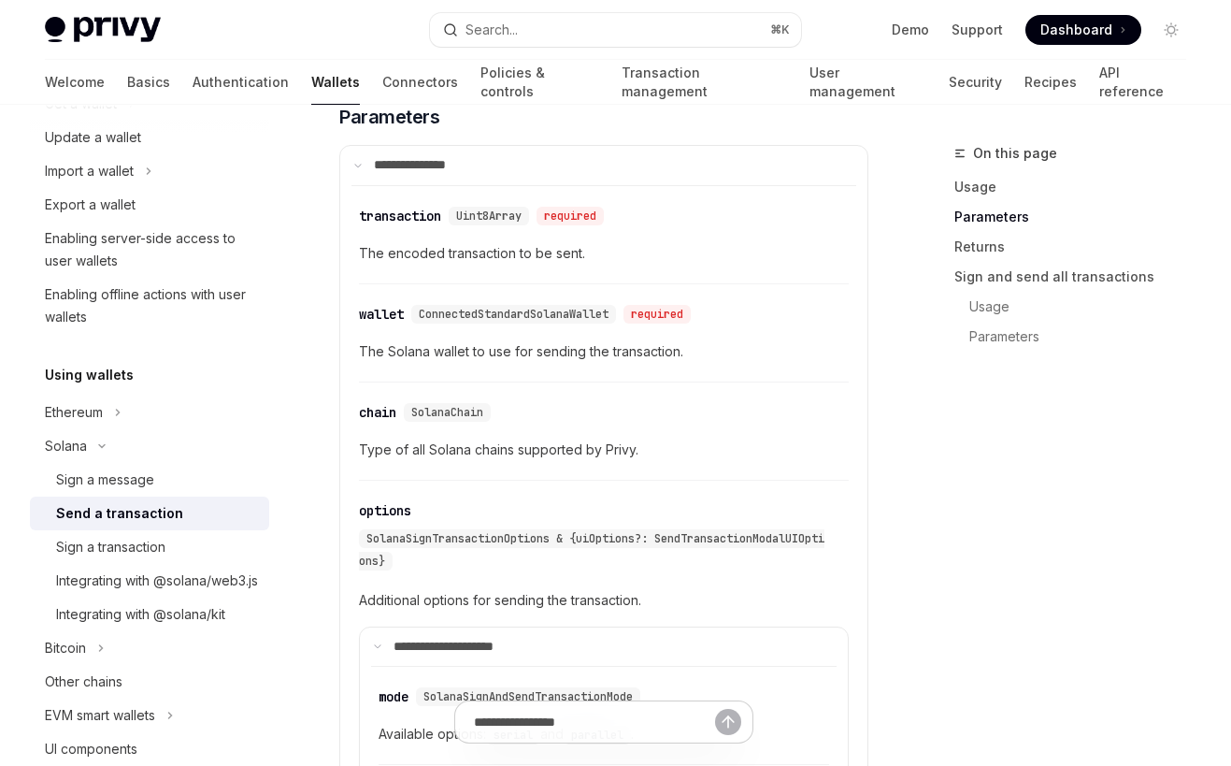
scroll to position [2064, 0]
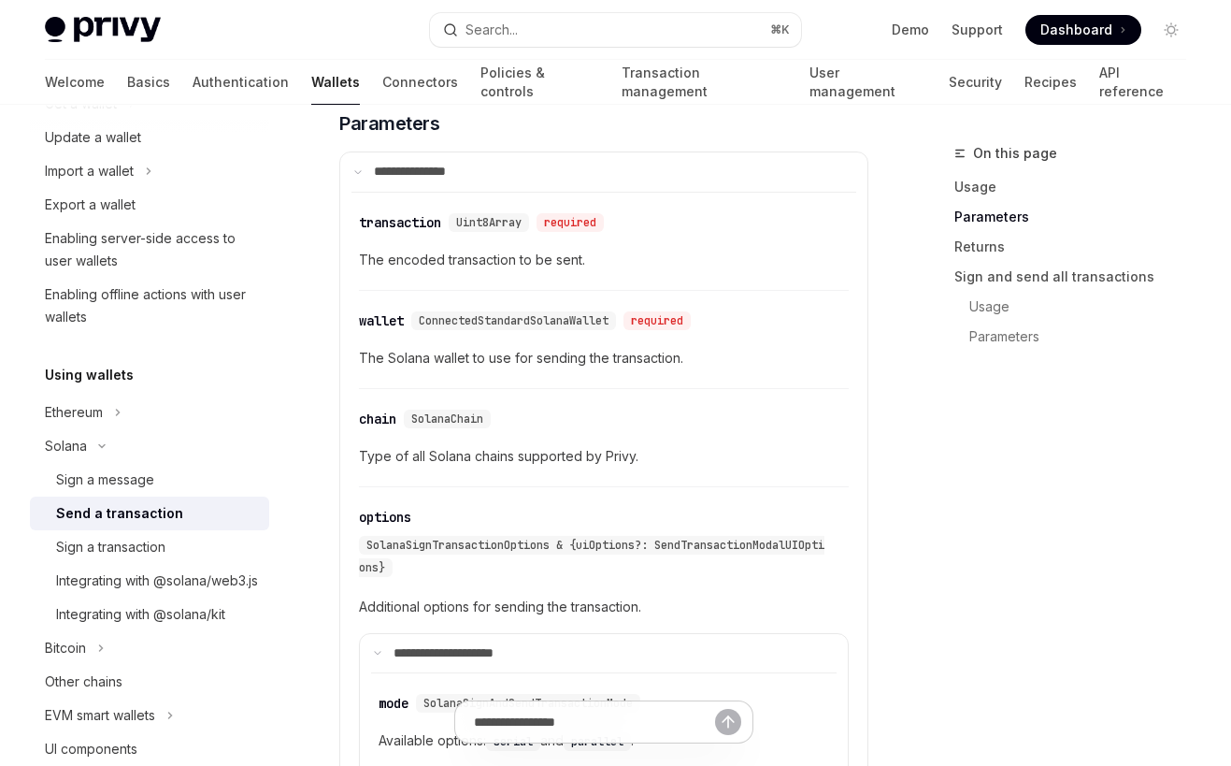
drag, startPoint x: 386, startPoint y: 402, endPoint x: 416, endPoint y: 402, distance: 29.9
click at [410, 402] on div "​ chain SolanaChain Type of all Solana chains supported by Privy." at bounding box center [604, 442] width 490 height 89
click at [454, 417] on span "SolanaChain" at bounding box center [447, 418] width 72 height 15
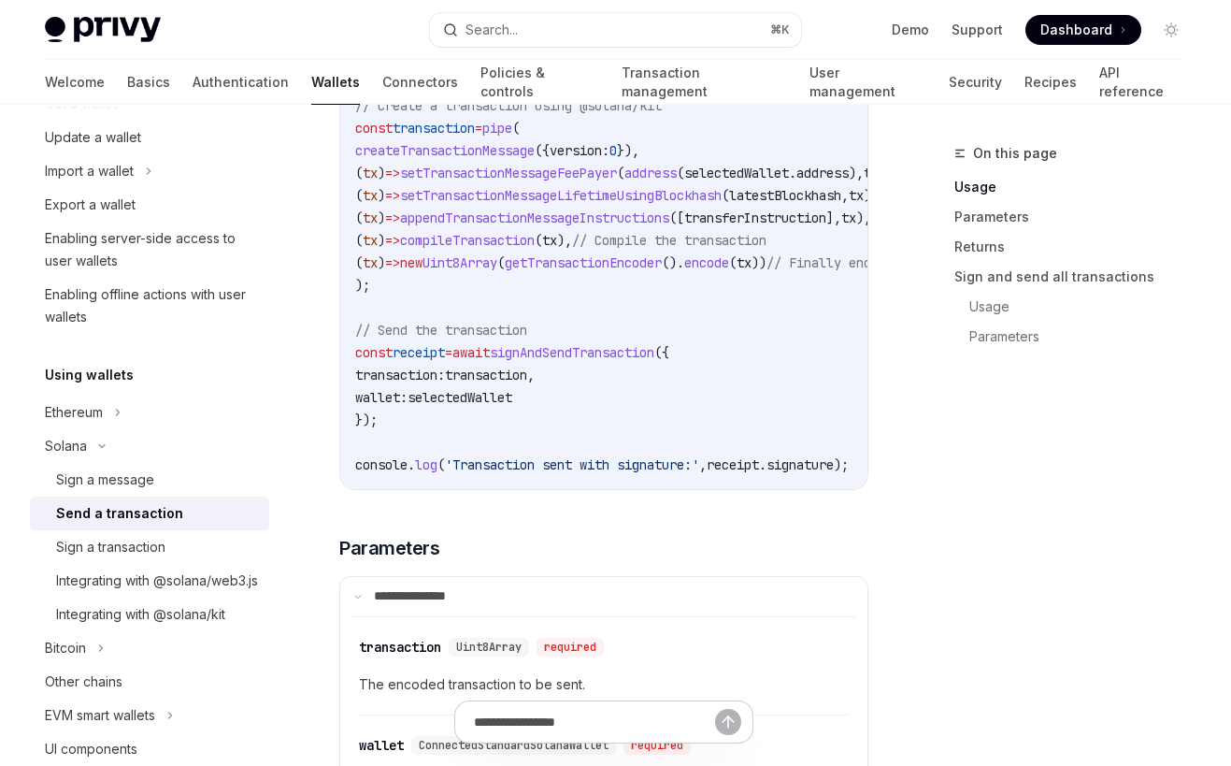
scroll to position [1635, 0]
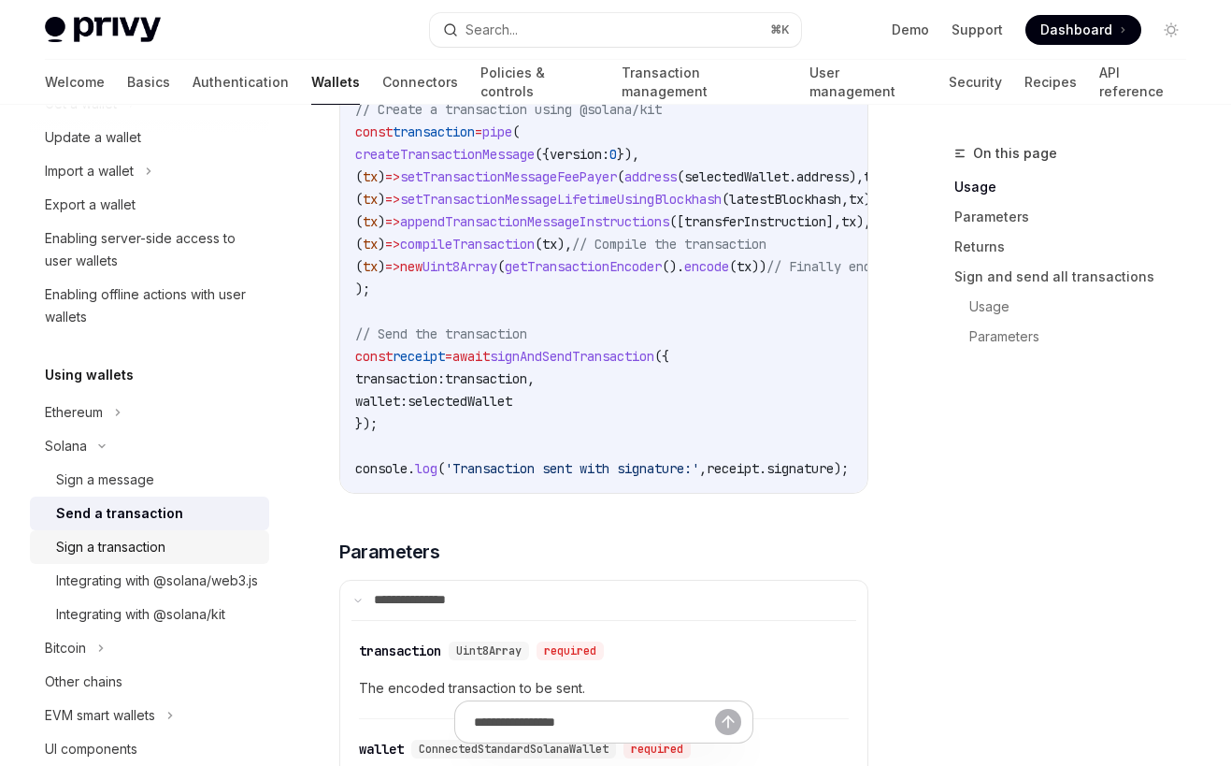
click at [166, 549] on div "Sign a transaction" at bounding box center [110, 547] width 109 height 22
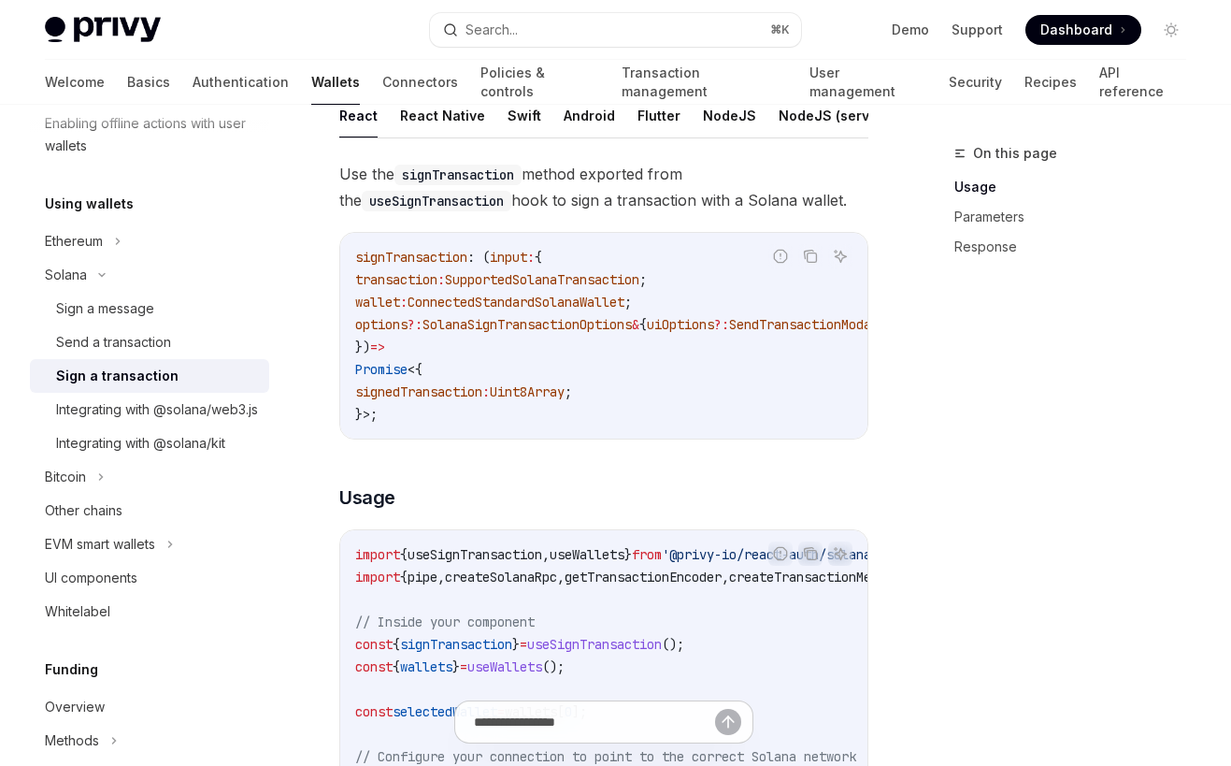
scroll to position [209, 0]
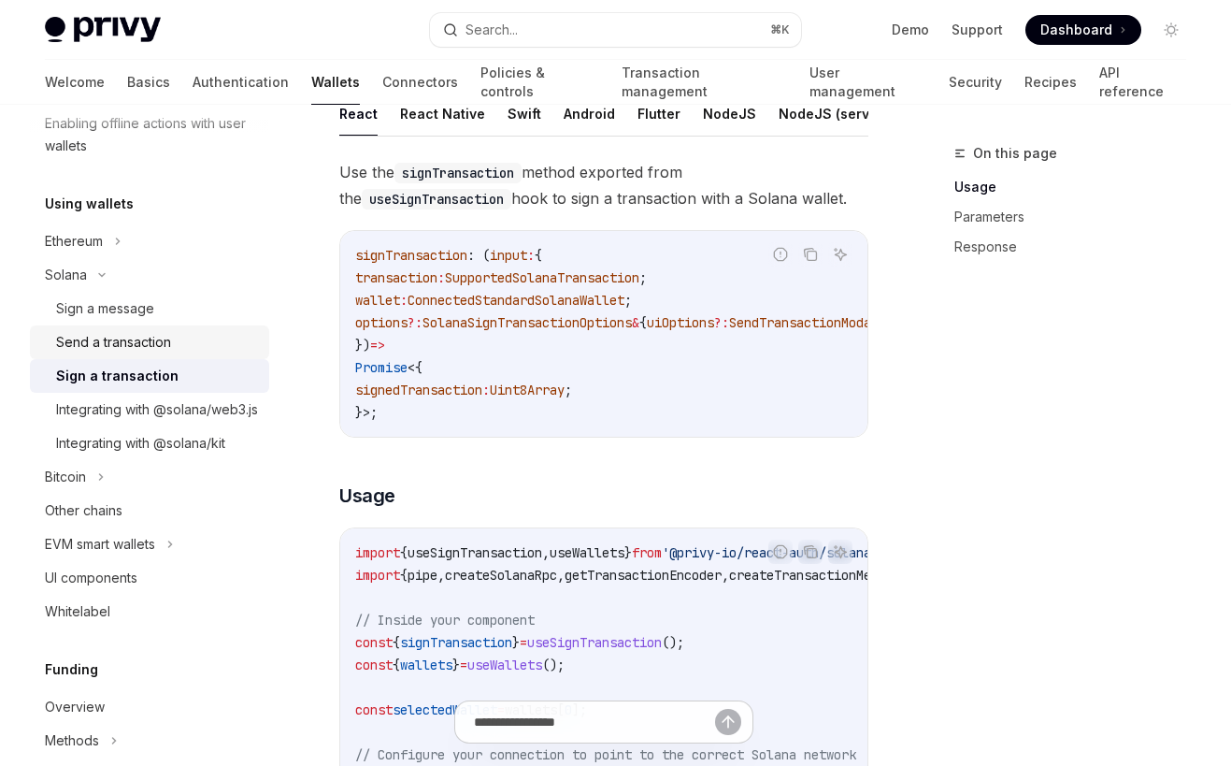
click at [171, 342] on div "Send a transaction" at bounding box center [113, 342] width 115 height 22
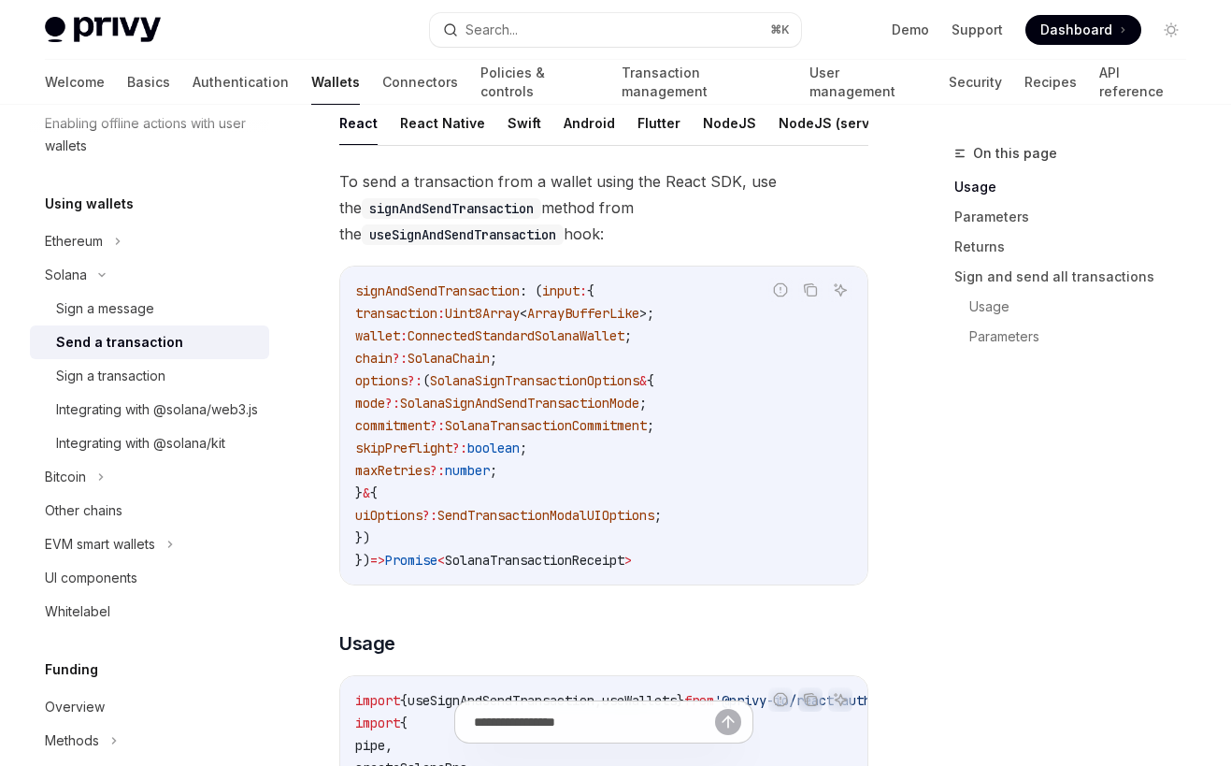
scroll to position [428, 0]
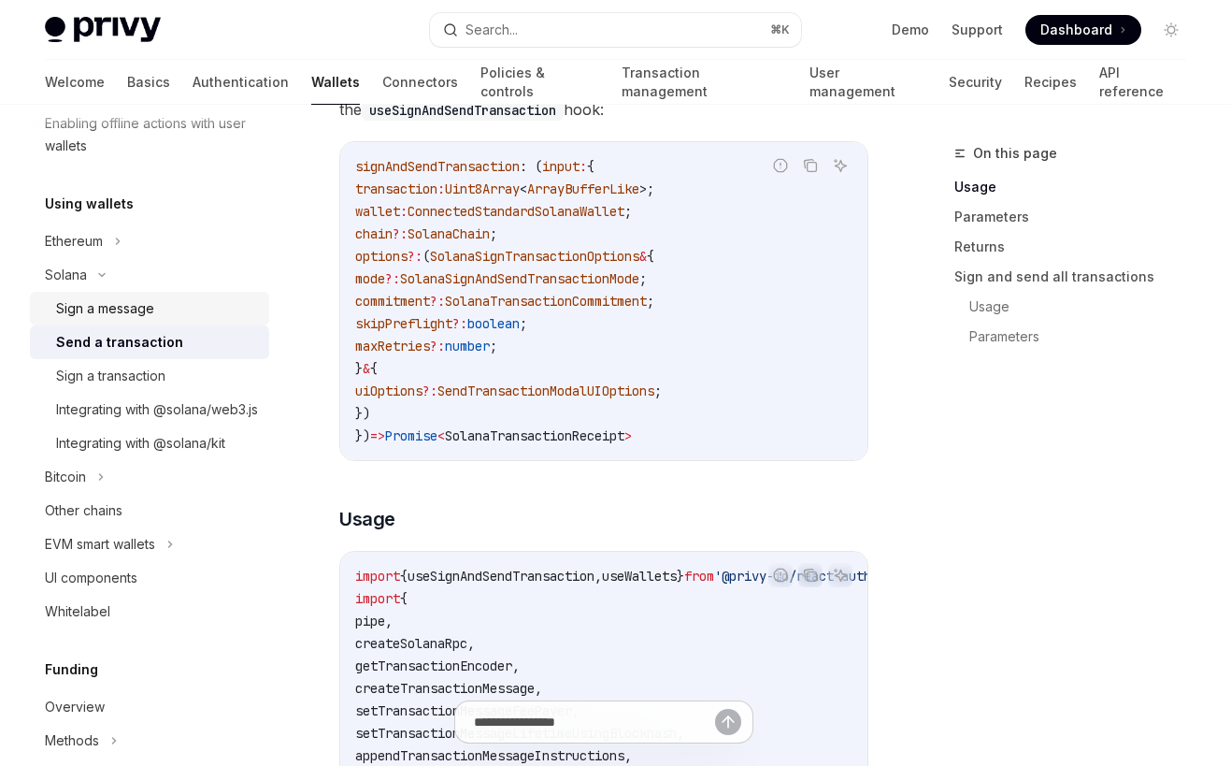
click at [173, 313] on div "Sign a message" at bounding box center [157, 308] width 202 height 22
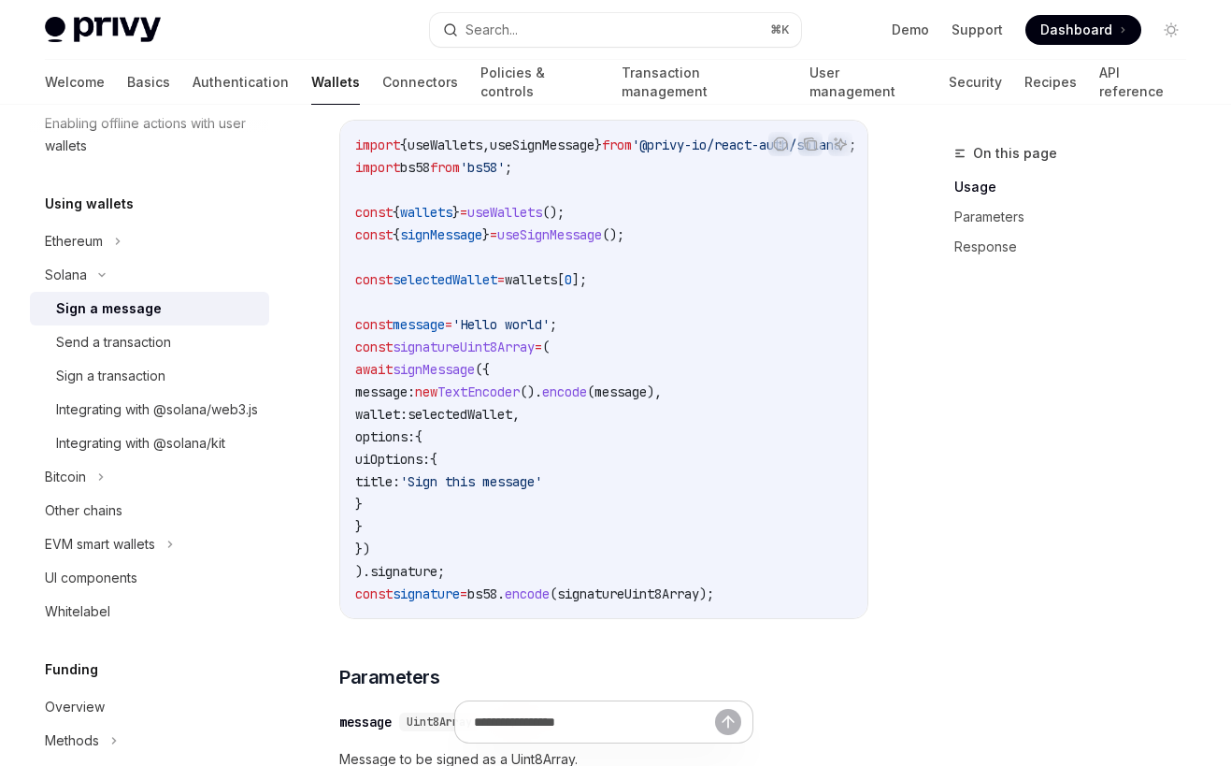
scroll to position [671, 0]
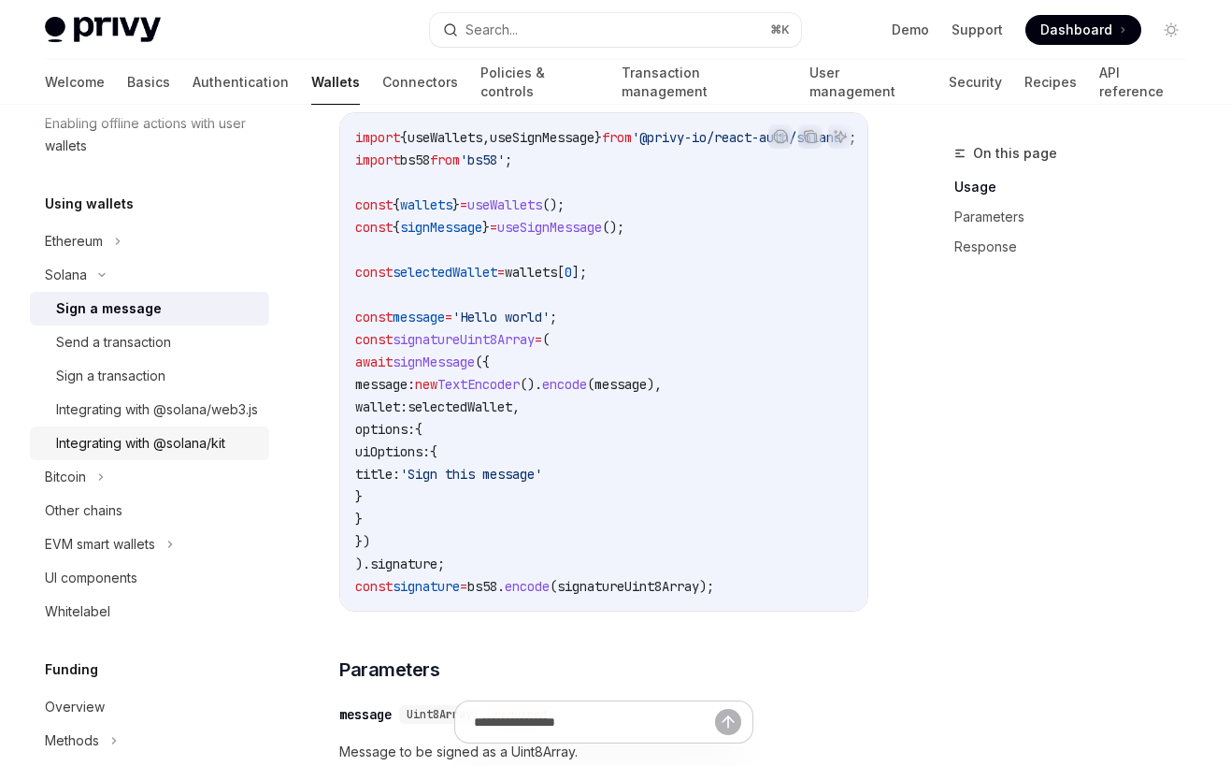
click at [230, 454] on div "Integrating with @solana/kit" at bounding box center [157, 443] width 202 height 22
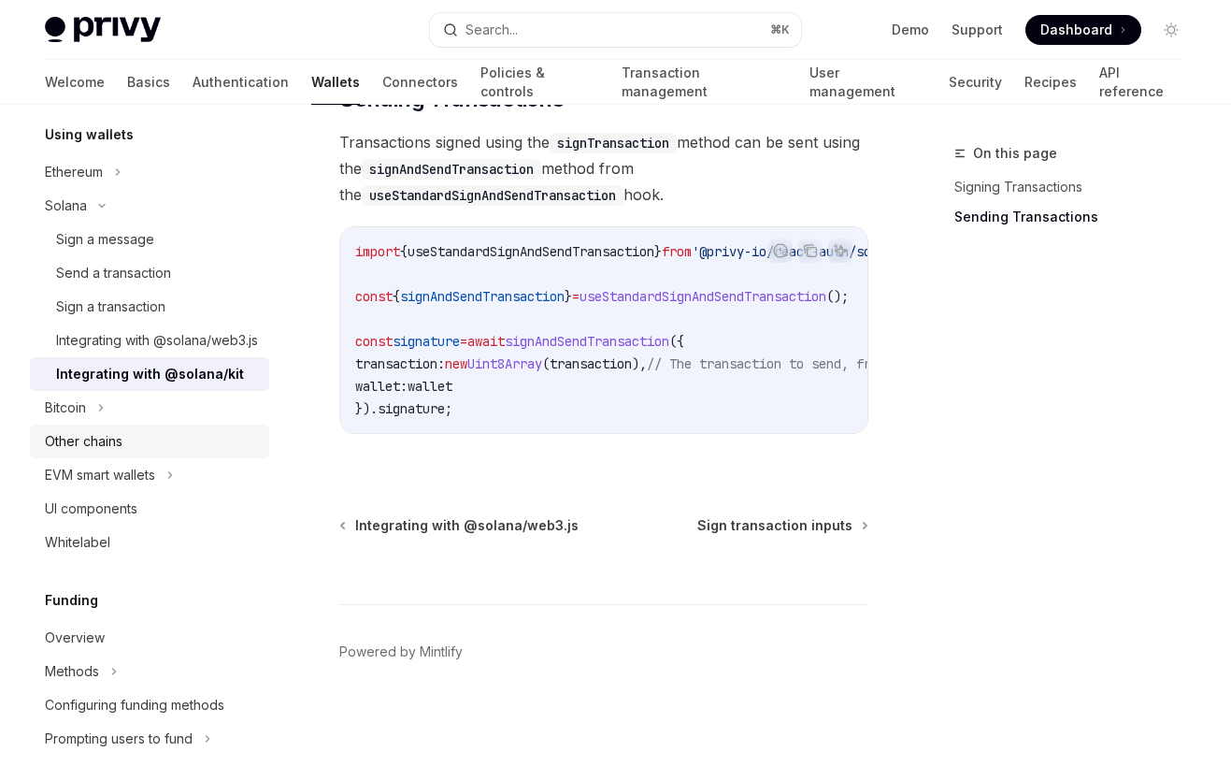
scroll to position [572, 0]
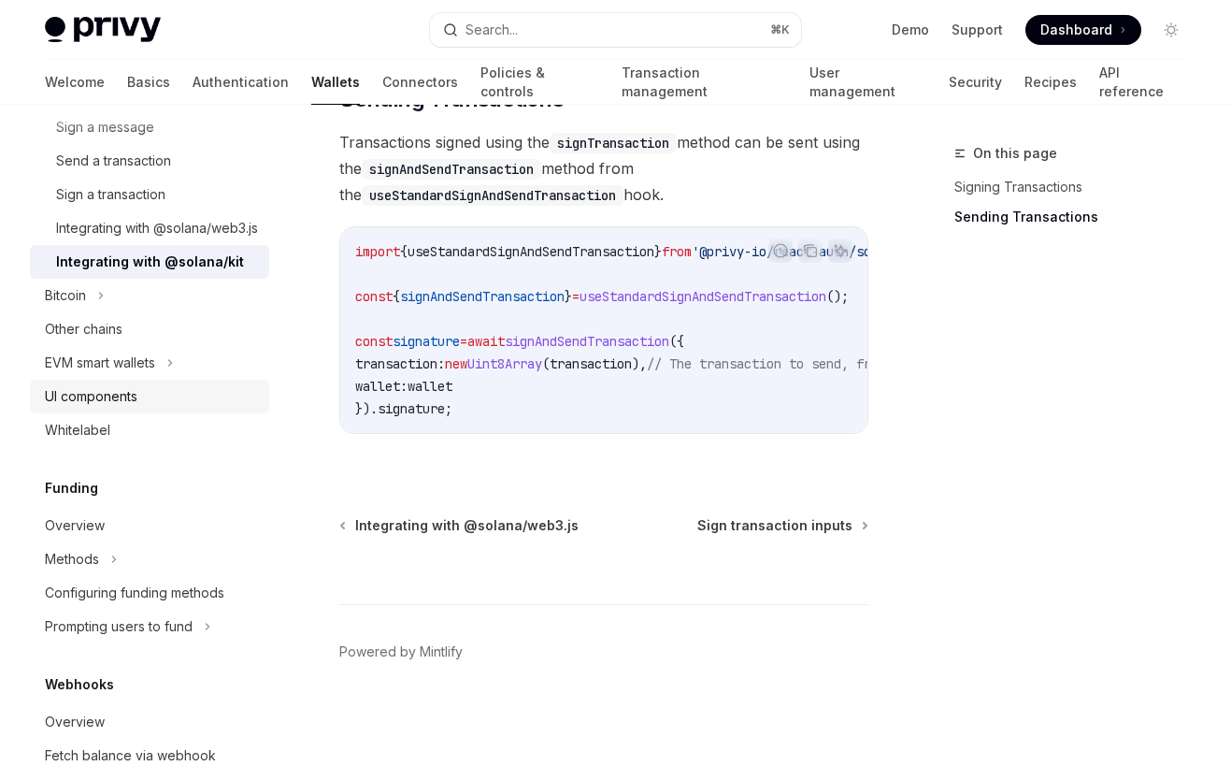
click at [178, 408] on div "UI components" at bounding box center [151, 396] width 213 height 22
type textarea "*"
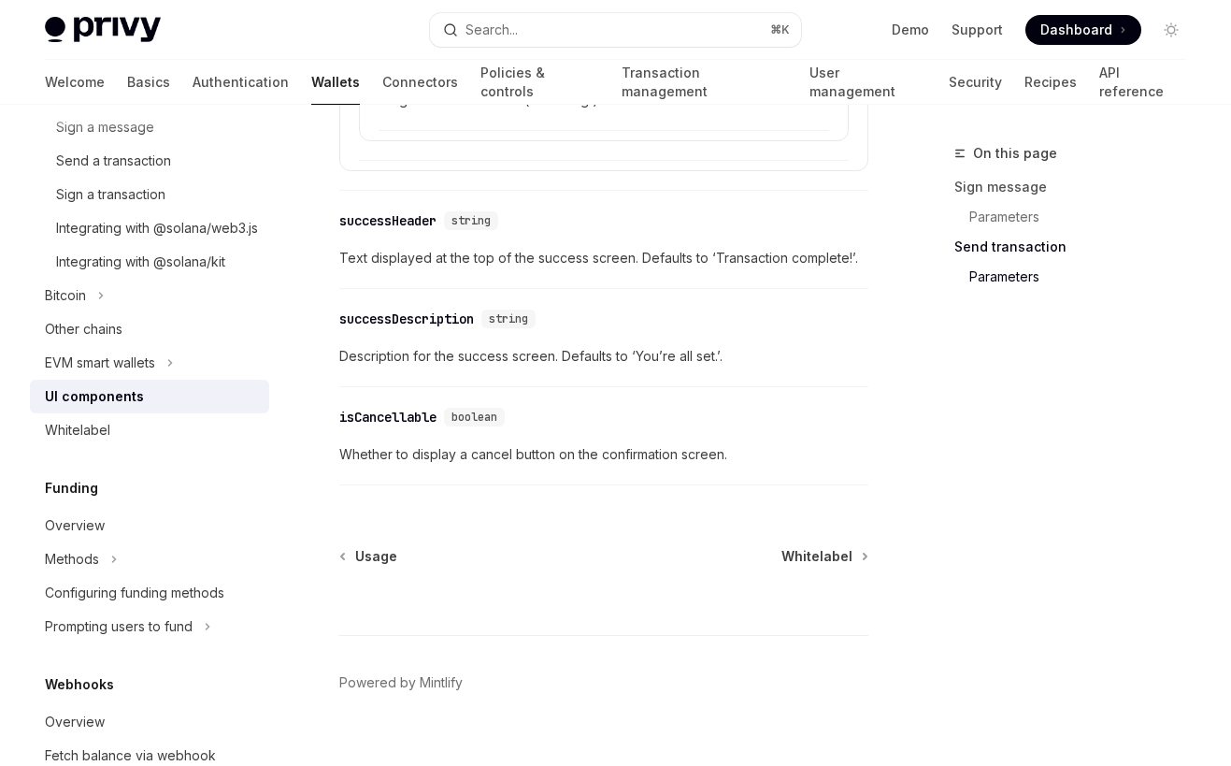
scroll to position [3395, 0]
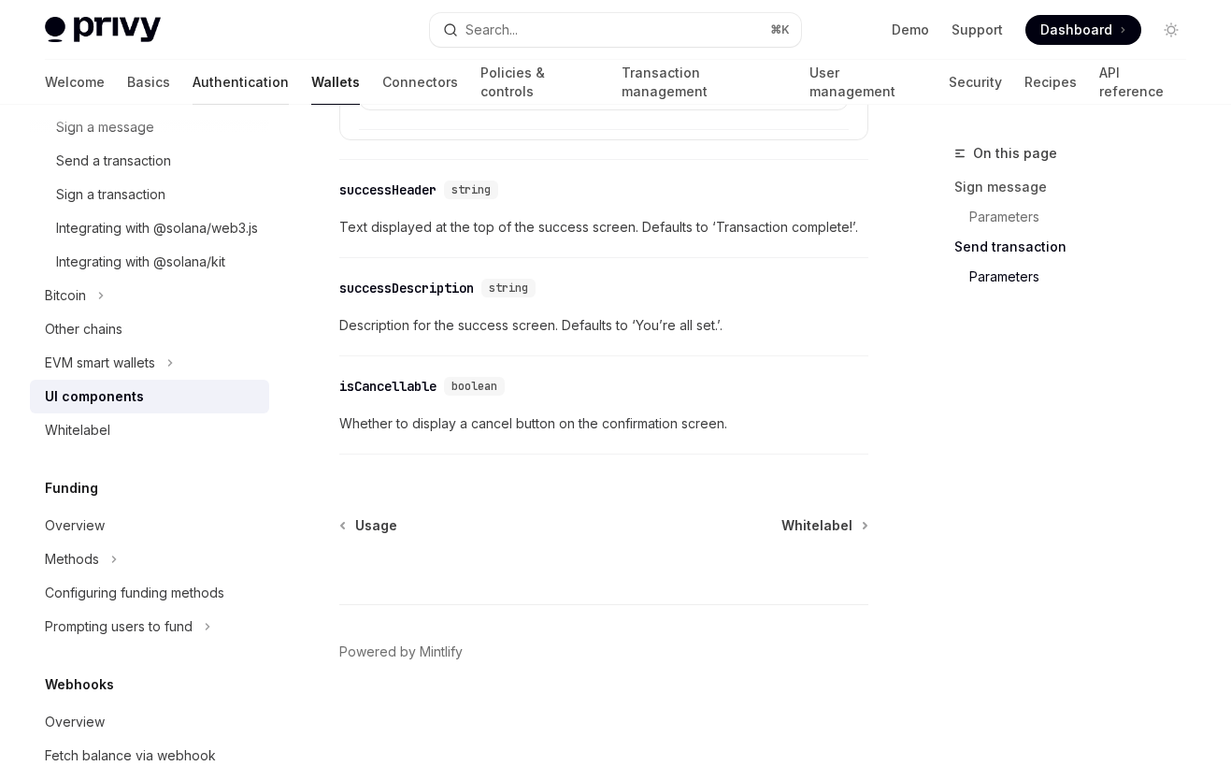
click at [193, 82] on link "Authentication" at bounding box center [241, 82] width 96 height 45
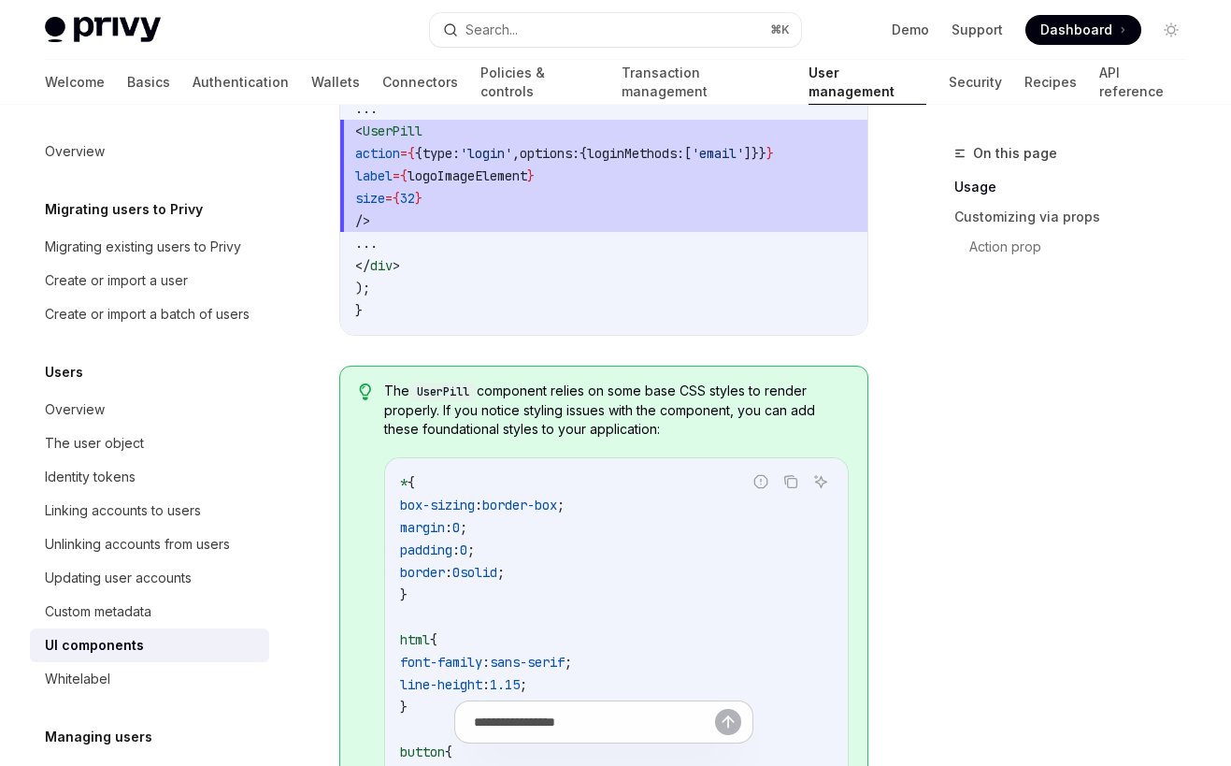
scroll to position [1844, 0]
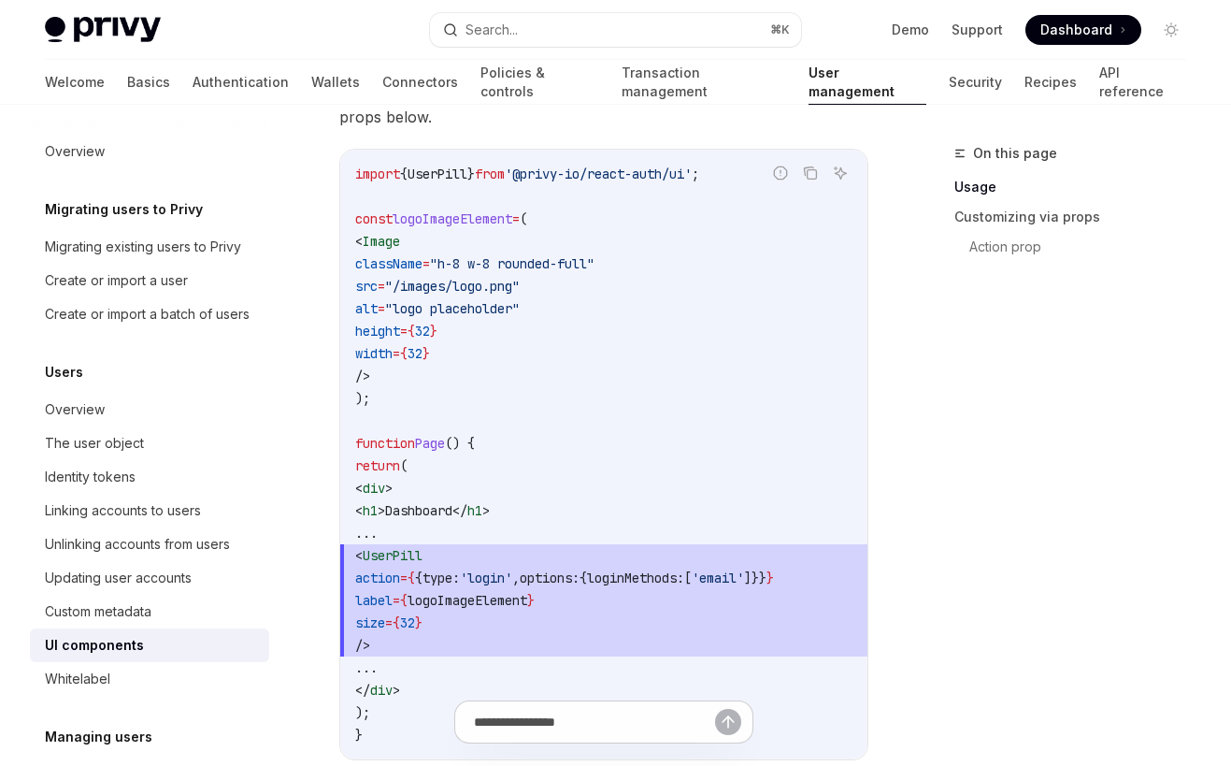
click at [504, 378] on code "import { UserPill } from '@privy-io/react-auth/ui' ; const logoImageElement = (…" at bounding box center [603, 454] width 497 height 583
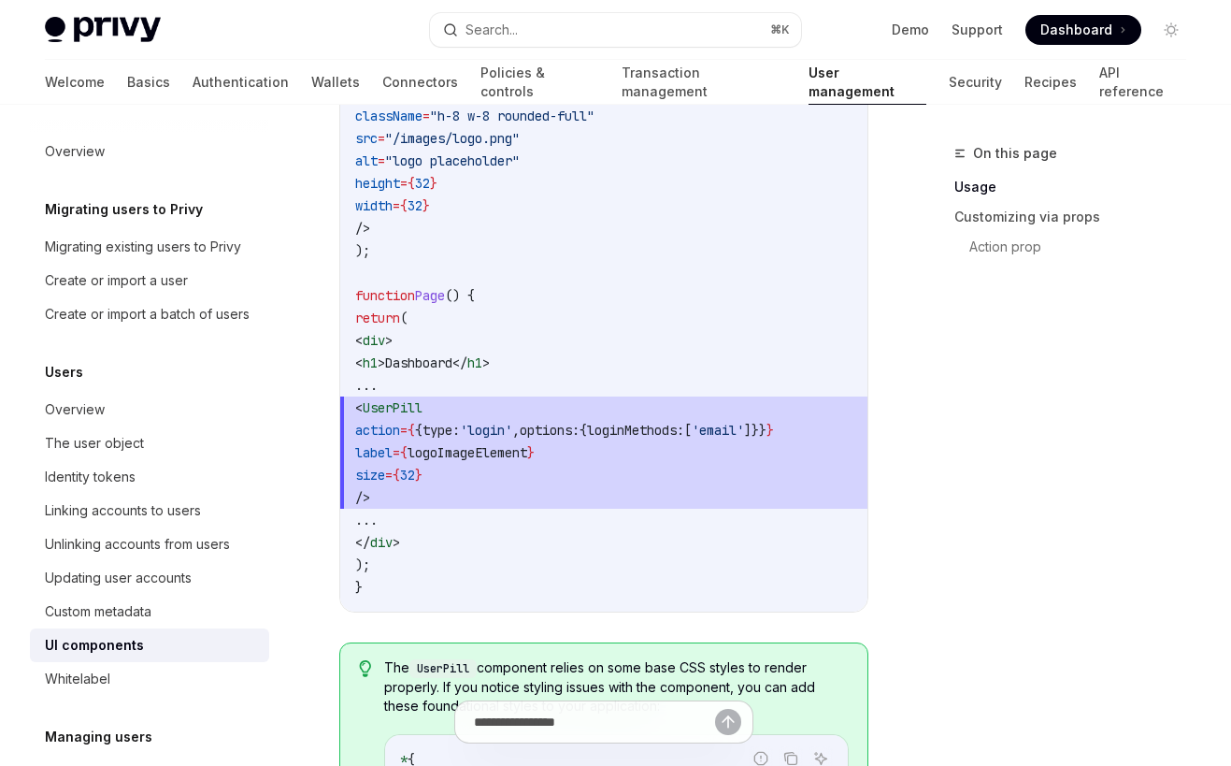
scroll to position [0, 81]
drag, startPoint x: 422, startPoint y: 435, endPoint x: 810, endPoint y: 430, distance: 388.1
click at [810, 430] on span "action = { { type: 'login' , options: { loginMethods: [ 'email' ]}} }" at bounding box center [603, 430] width 497 height 22
copy span "action = { { type: 'login' , options: { loginMethods: [ 'email' ]}} }"
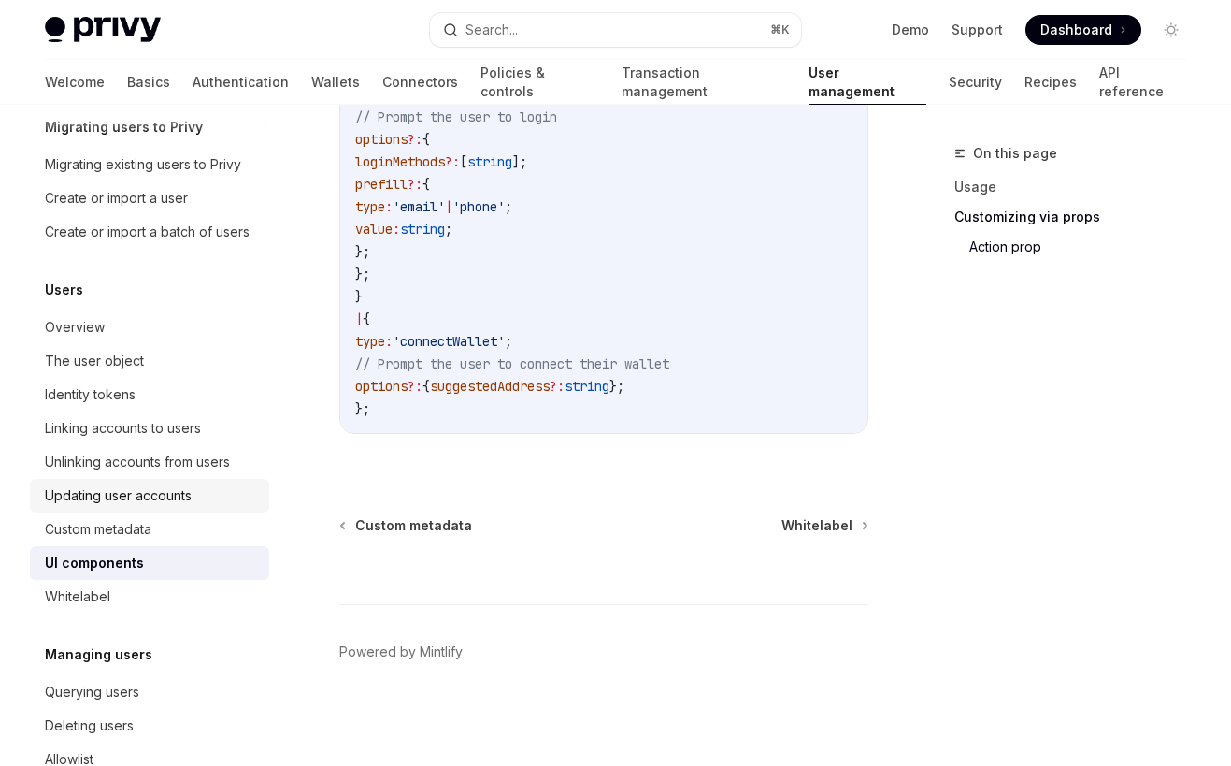
scroll to position [96, 0]
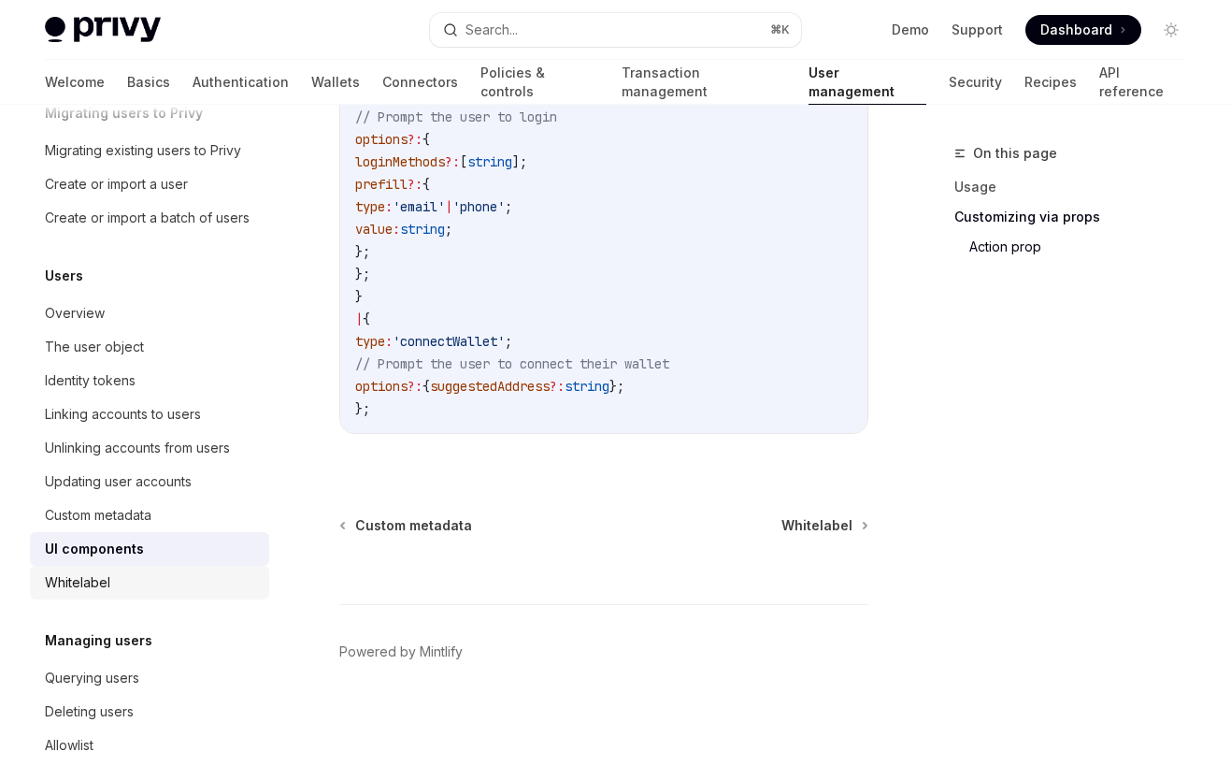
click at [158, 593] on div "Whitelabel" at bounding box center [151, 582] width 213 height 22
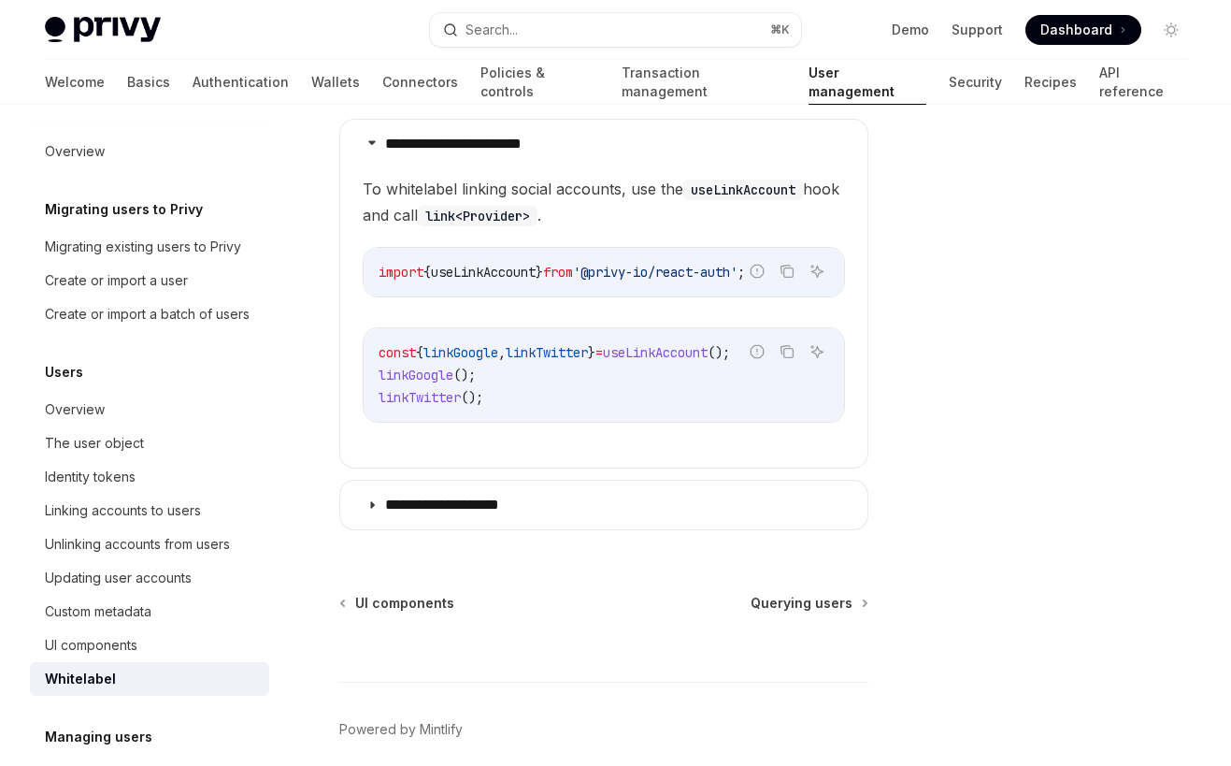
scroll to position [386, 0]
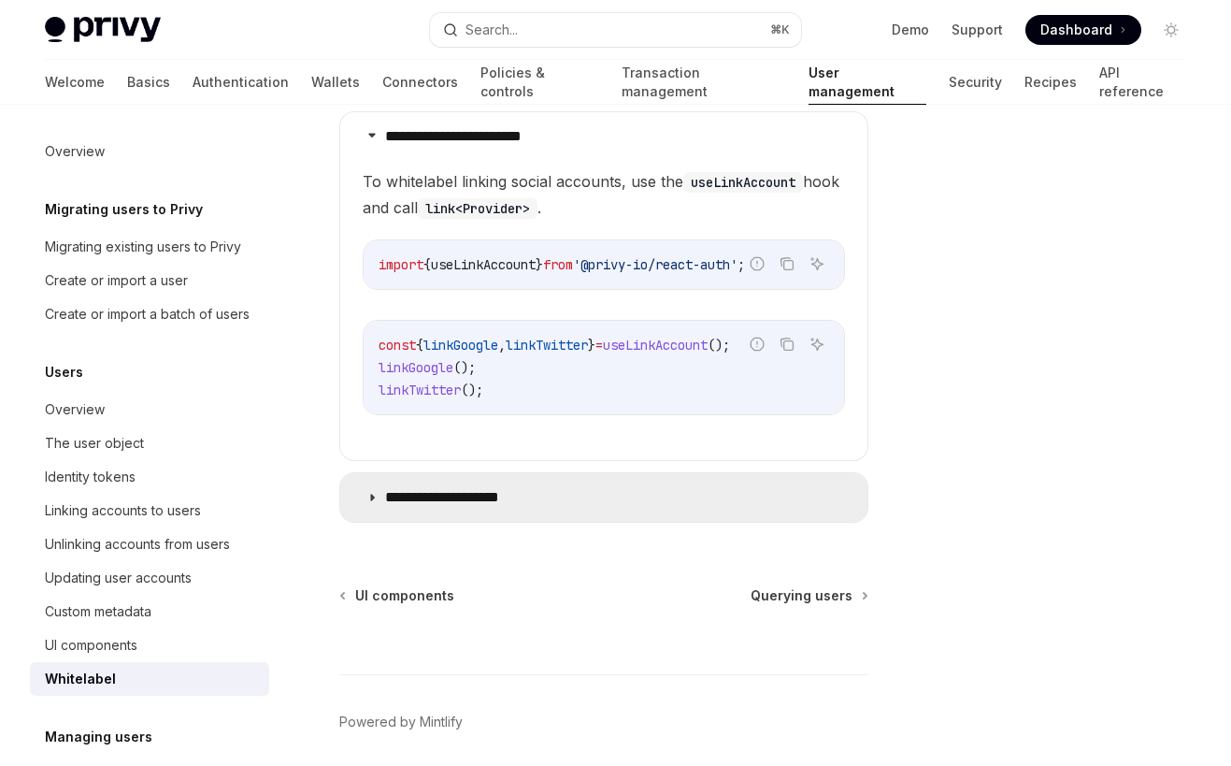
click at [578, 499] on summary "**********" at bounding box center [603, 497] width 527 height 49
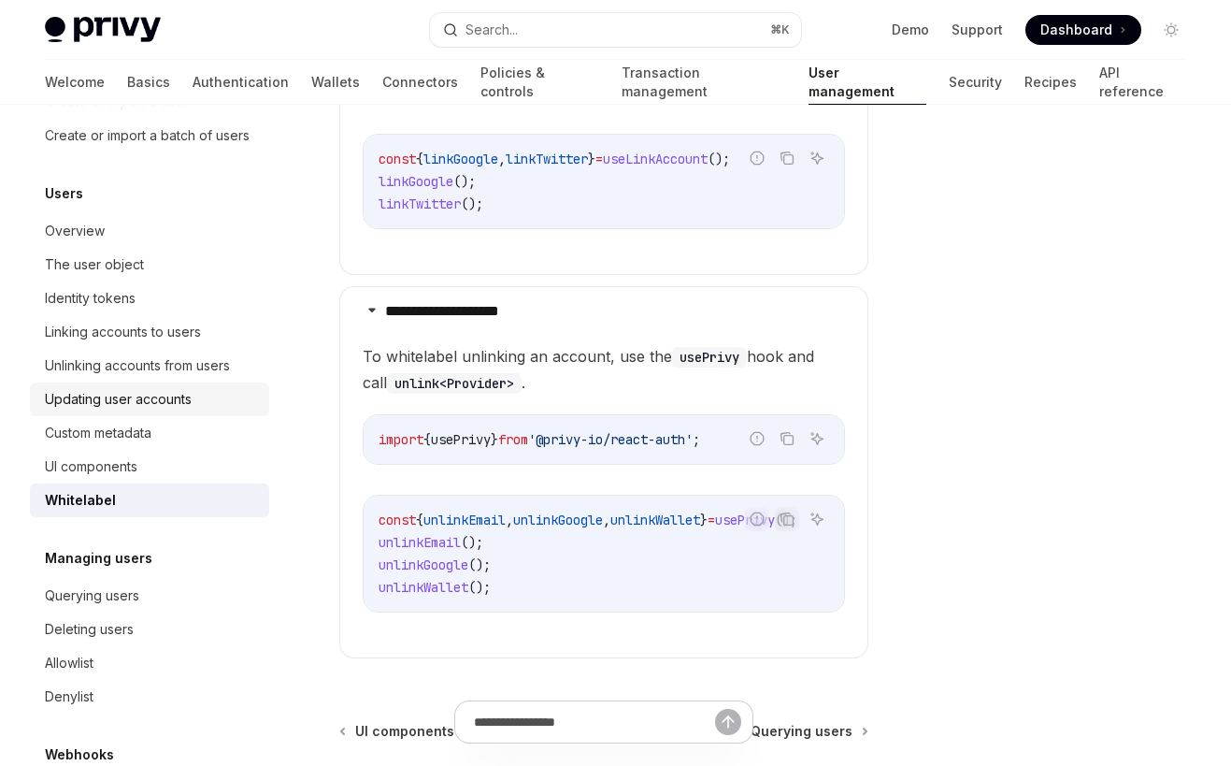
scroll to position [204, 0]
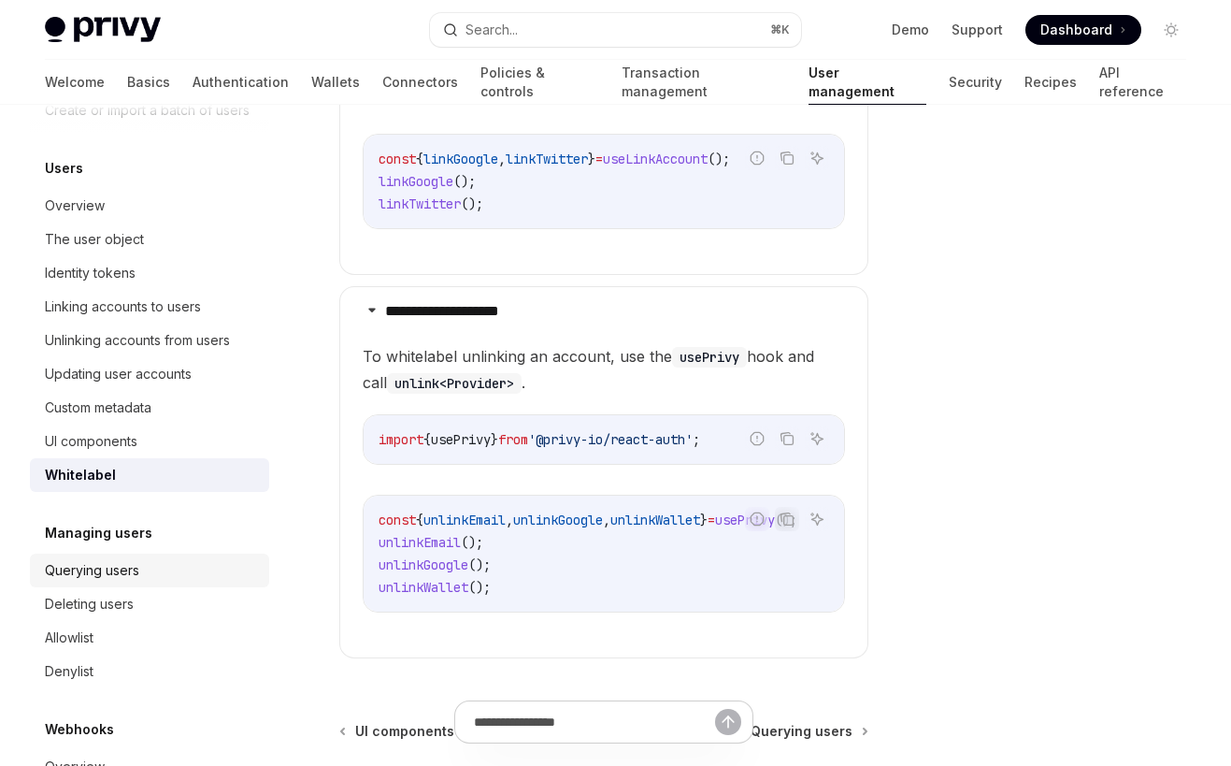
click at [173, 562] on div "Querying users" at bounding box center [151, 570] width 213 height 22
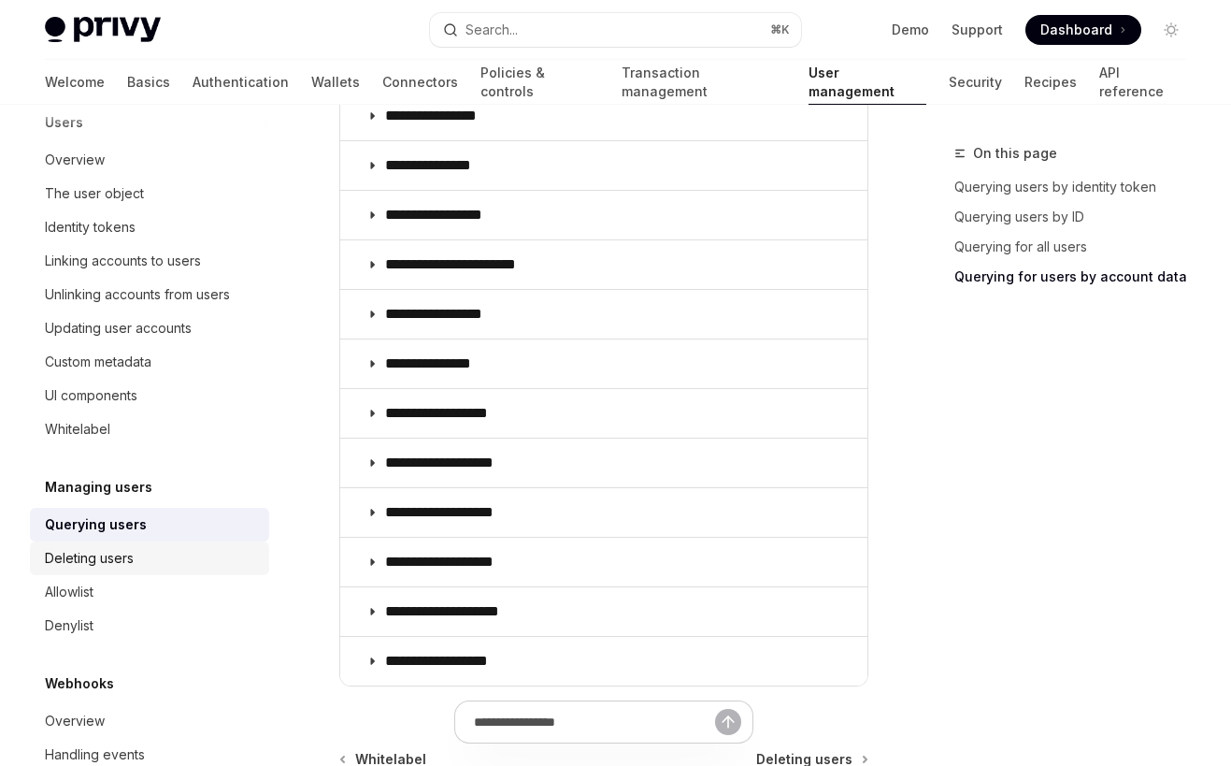
scroll to position [293, 0]
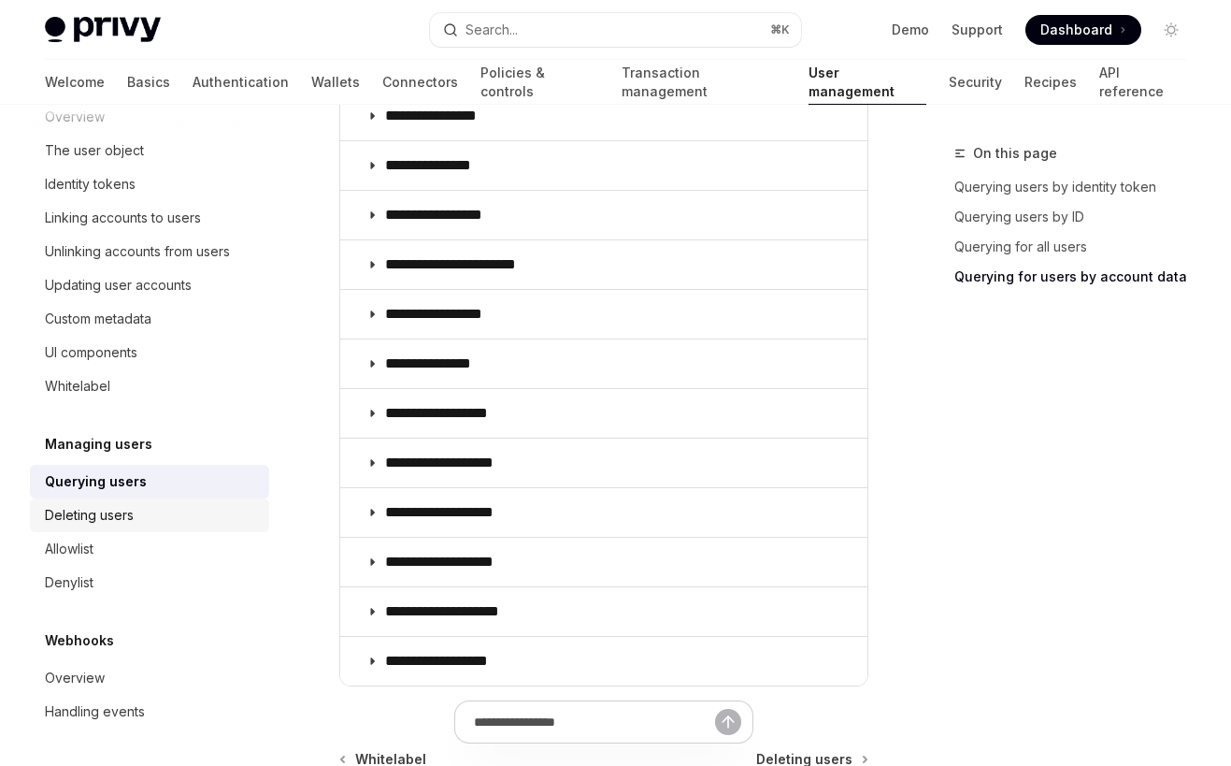
click at [126, 507] on div "Deleting users" at bounding box center [89, 515] width 89 height 22
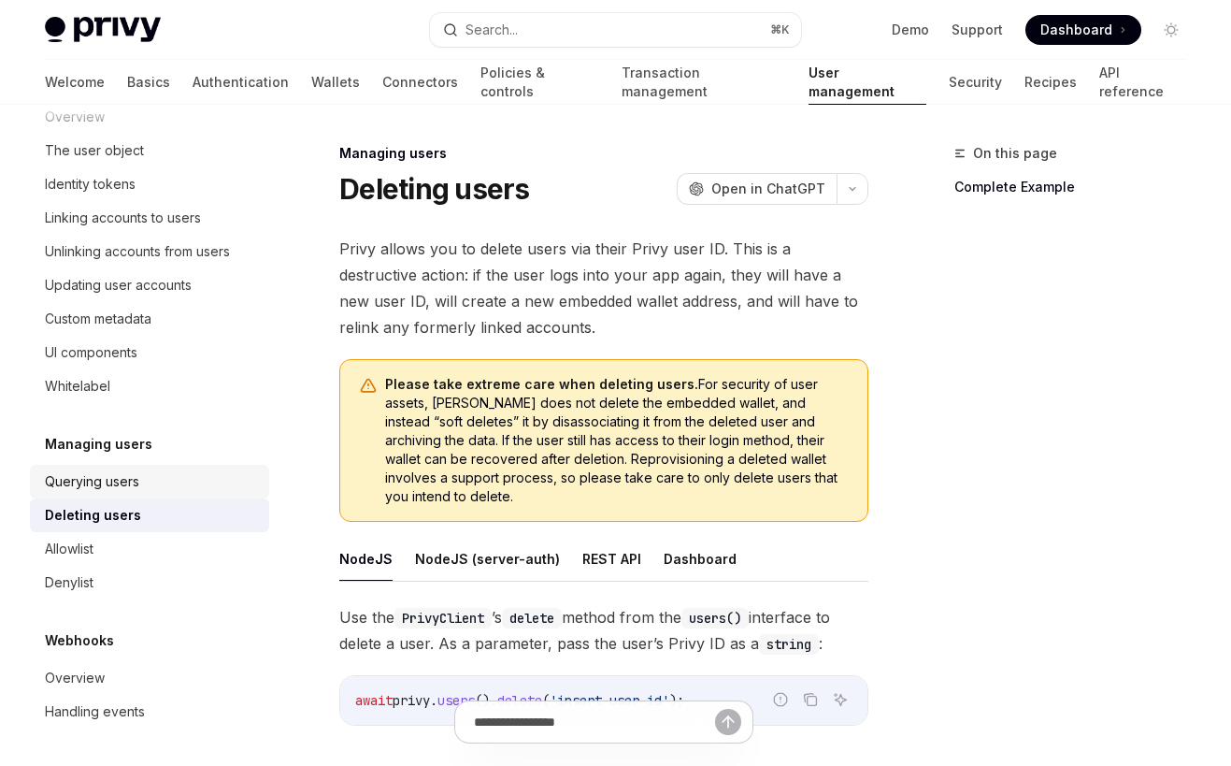
click at [137, 490] on div "Querying users" at bounding box center [92, 481] width 94 height 22
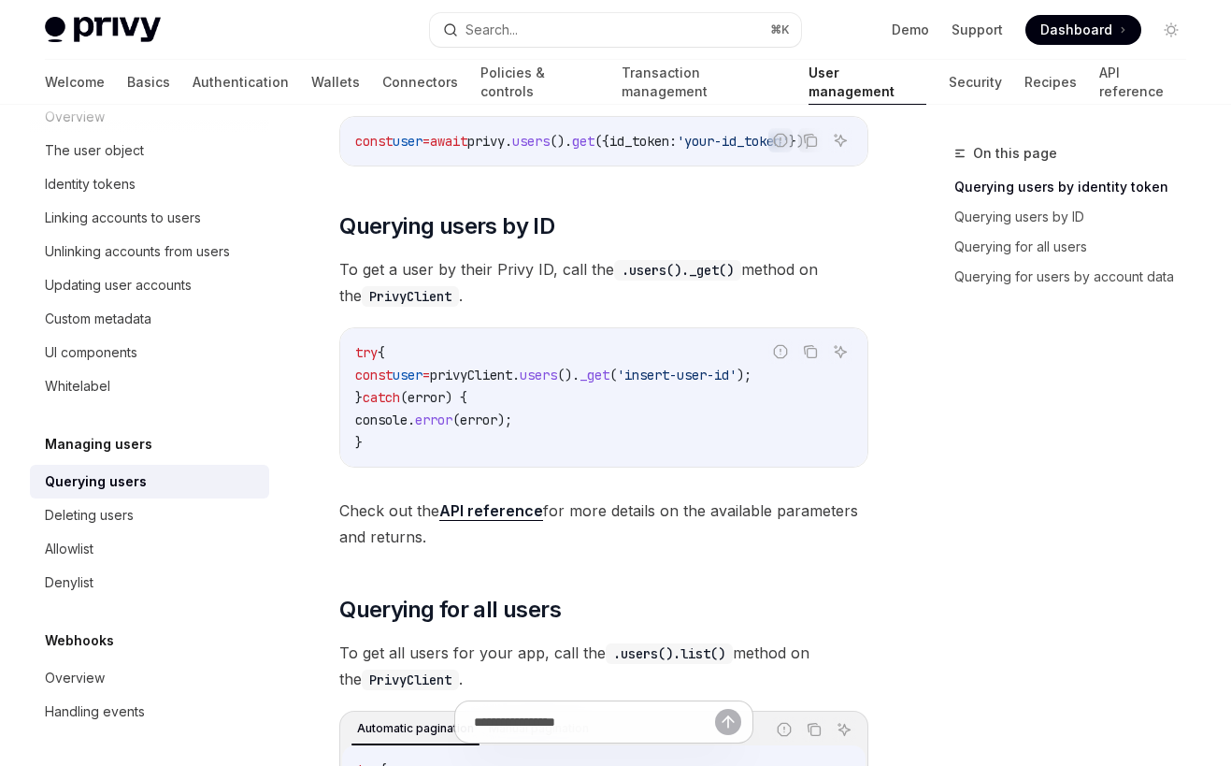
scroll to position [504, 0]
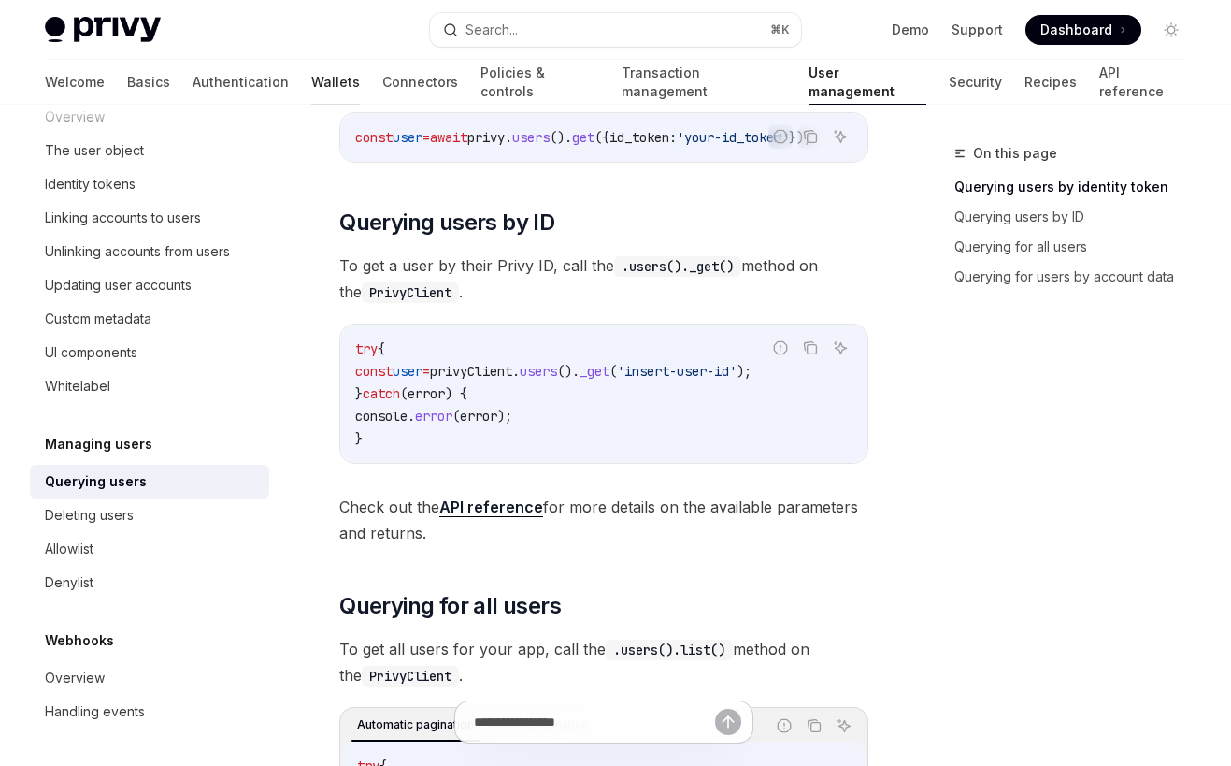
click at [311, 90] on link "Wallets" at bounding box center [335, 82] width 49 height 45
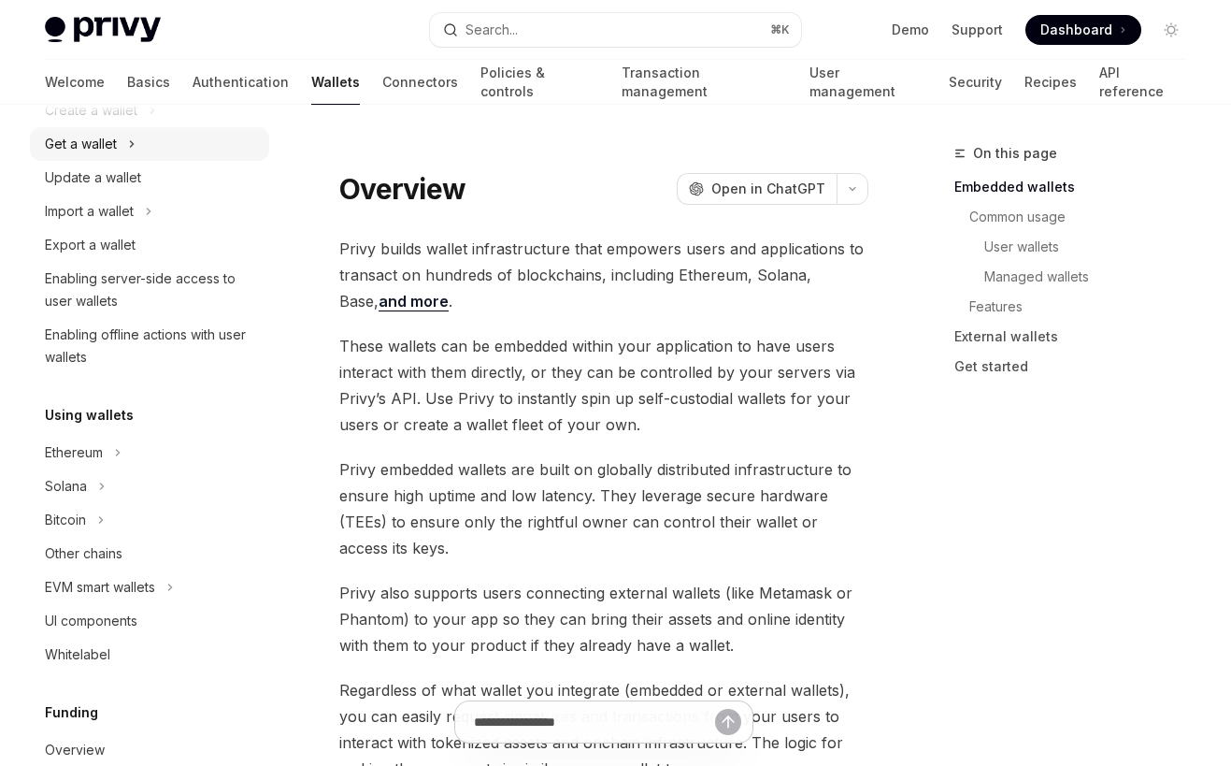
scroll to position [205, 0]
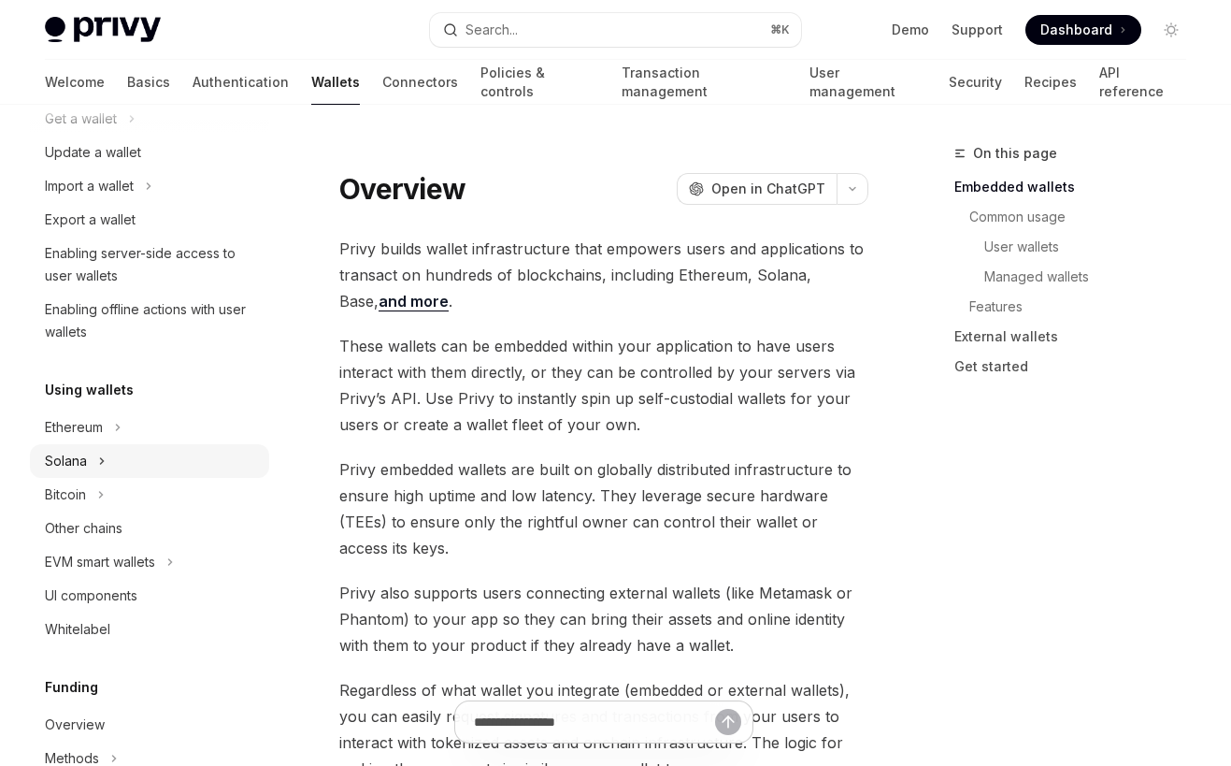
click at [140, 468] on div "Solana" at bounding box center [149, 461] width 239 height 34
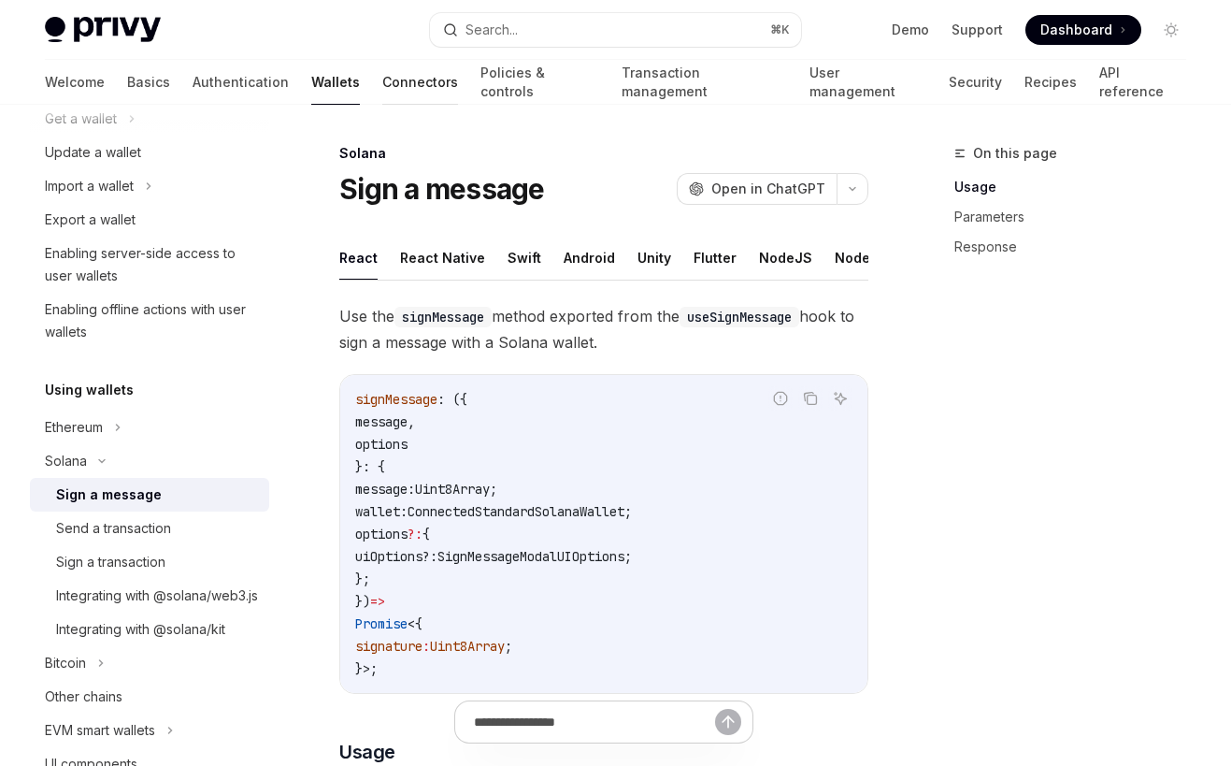
click at [382, 90] on link "Connectors" at bounding box center [420, 82] width 76 height 45
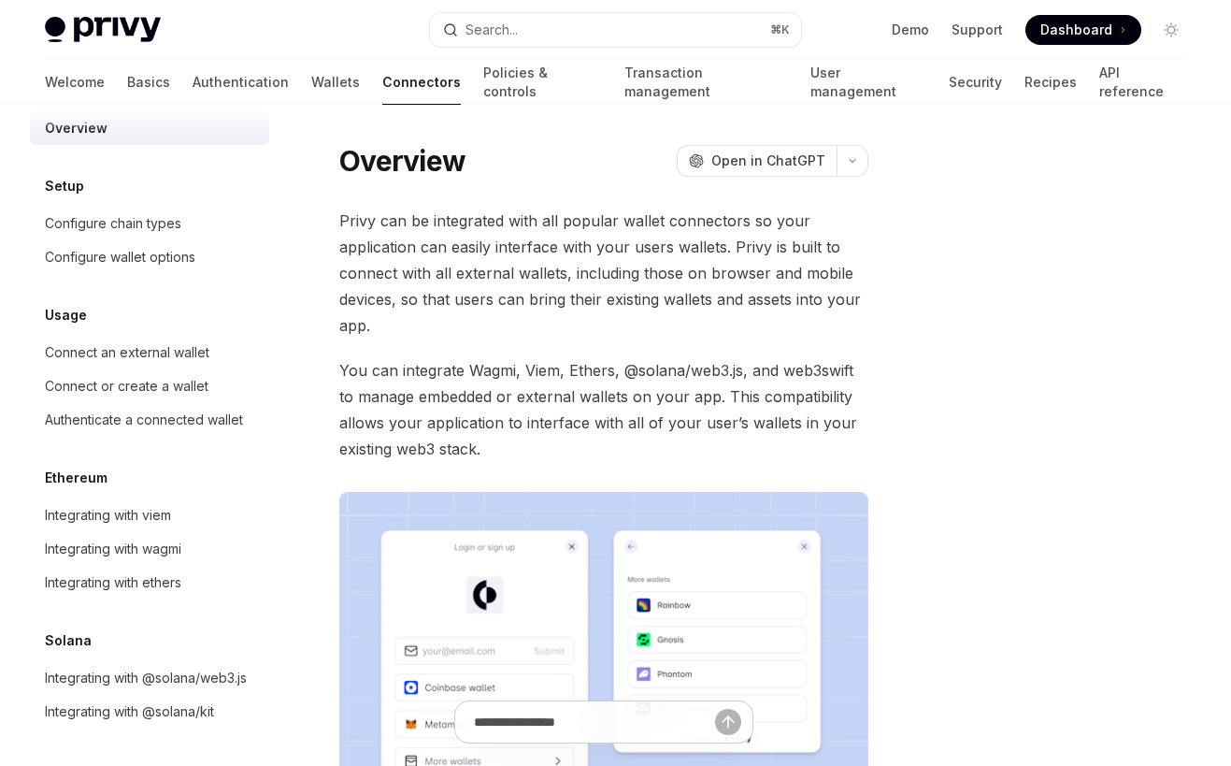
scroll to position [23, 0]
click at [193, 78] on link "Authentication" at bounding box center [241, 82] width 96 height 45
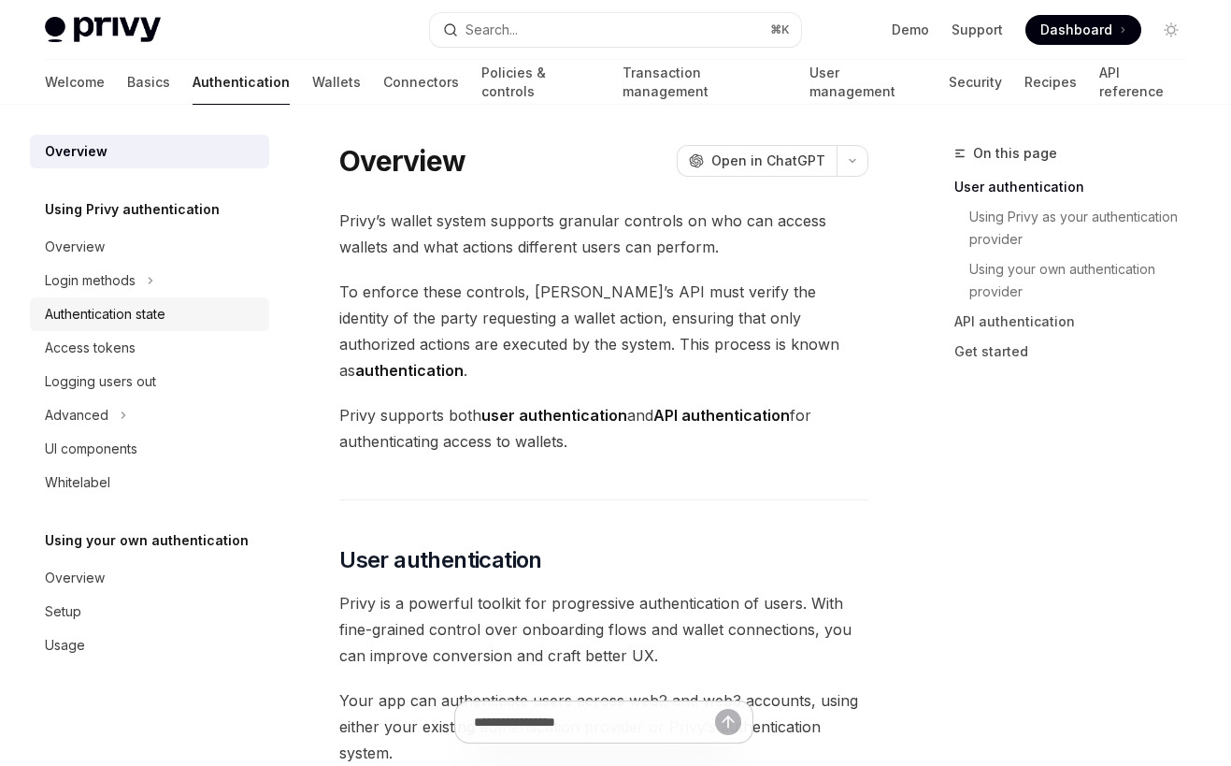
click at [166, 314] on div "Authentication state" at bounding box center [105, 314] width 121 height 22
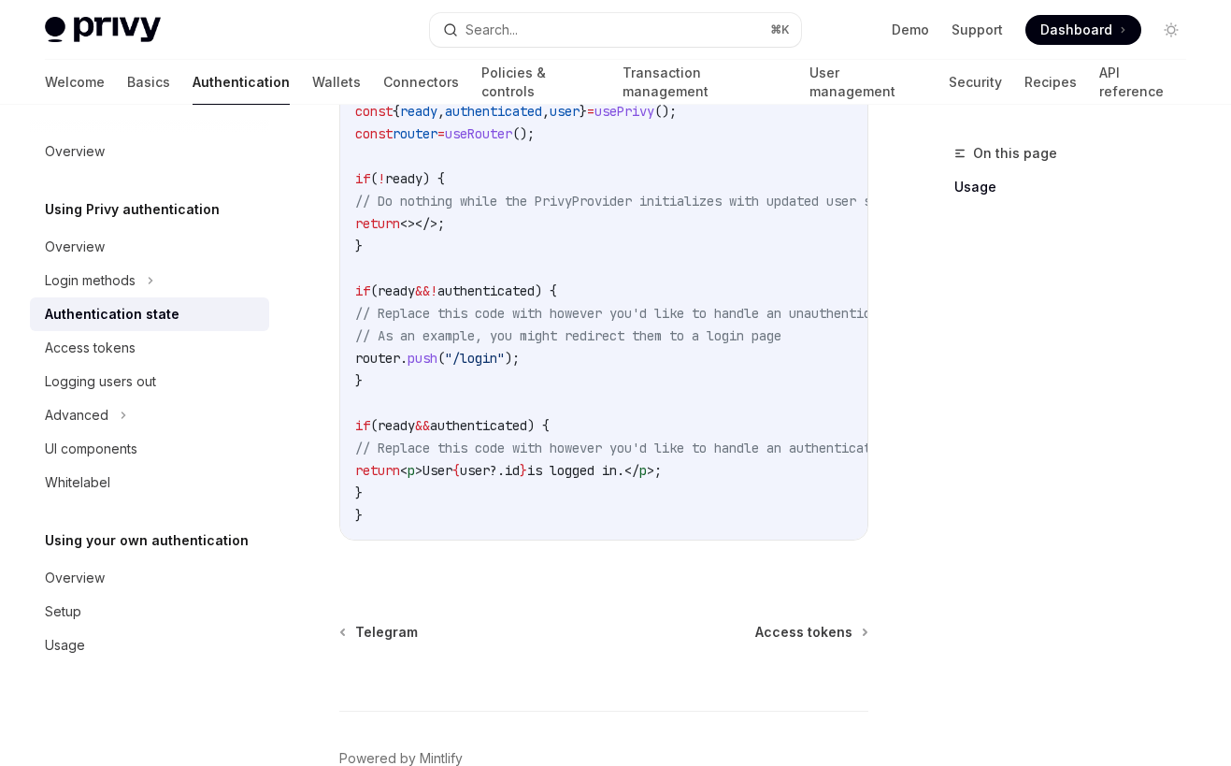
scroll to position [767, 0]
click at [200, 340] on div "Access tokens" at bounding box center [151, 348] width 213 height 22
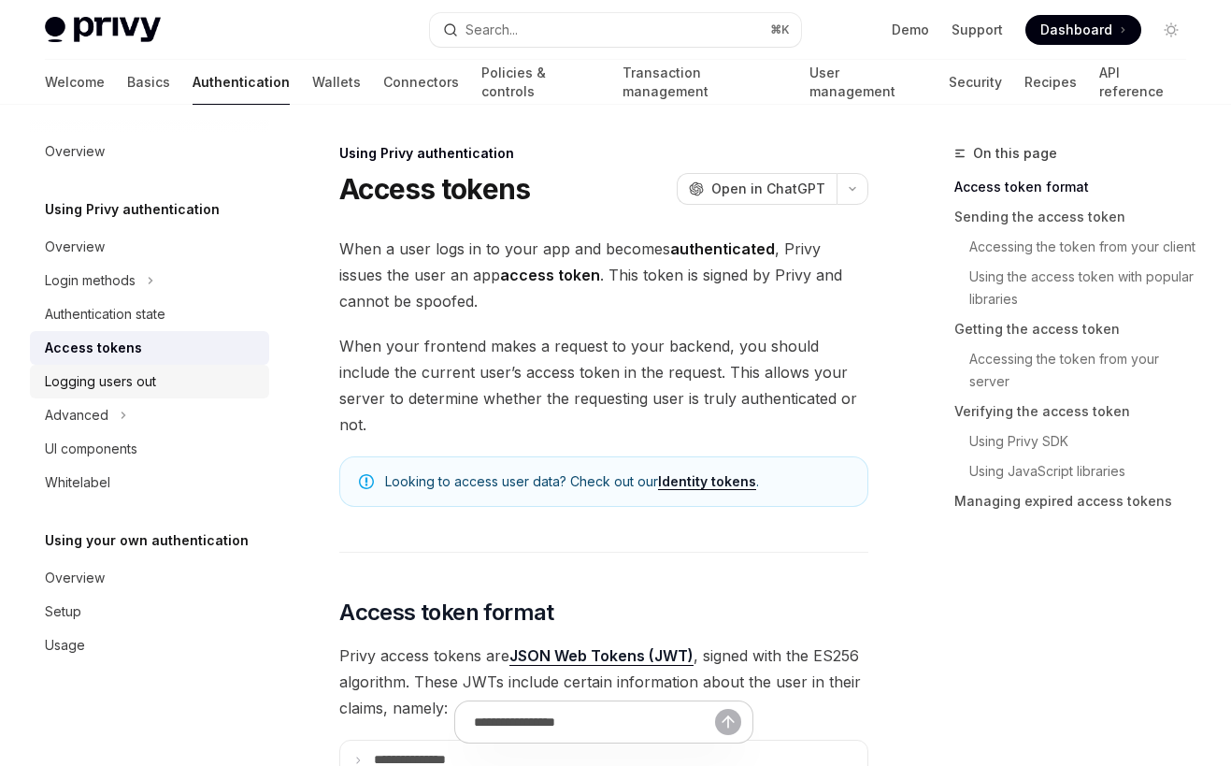
click at [178, 387] on div "Logging users out" at bounding box center [151, 381] width 213 height 22
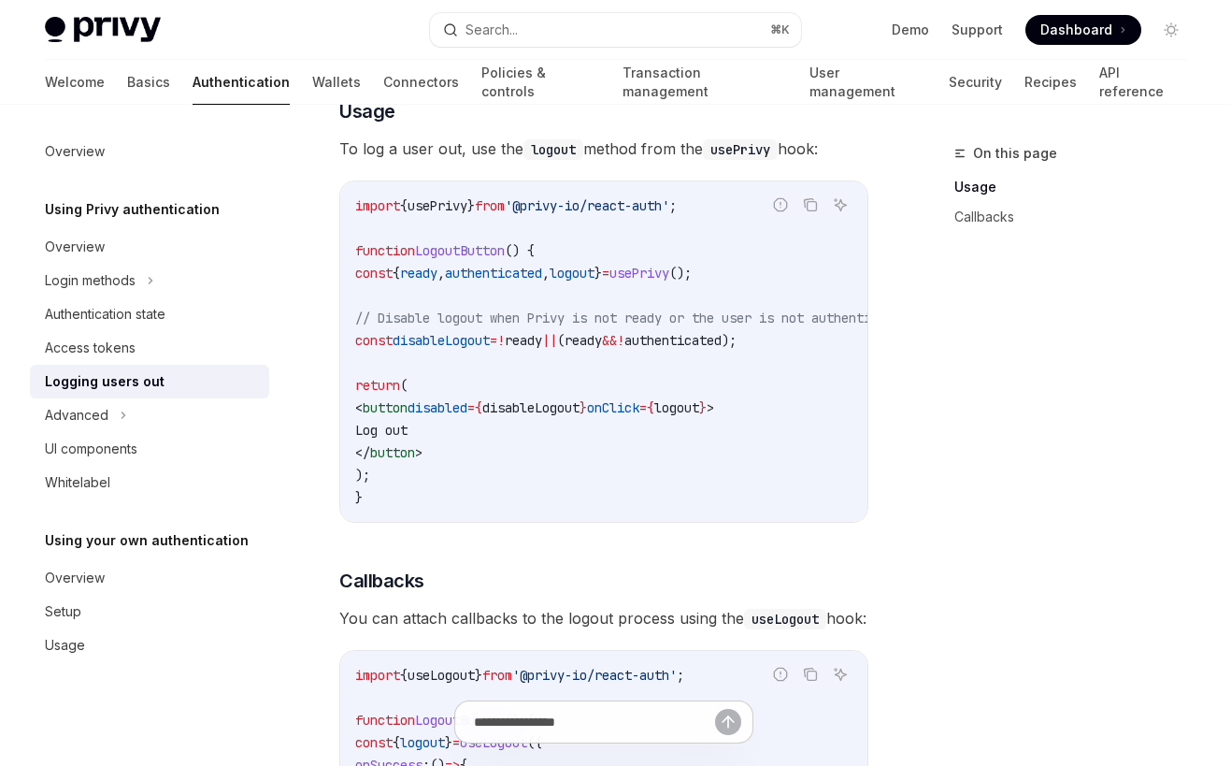
scroll to position [422, 0]
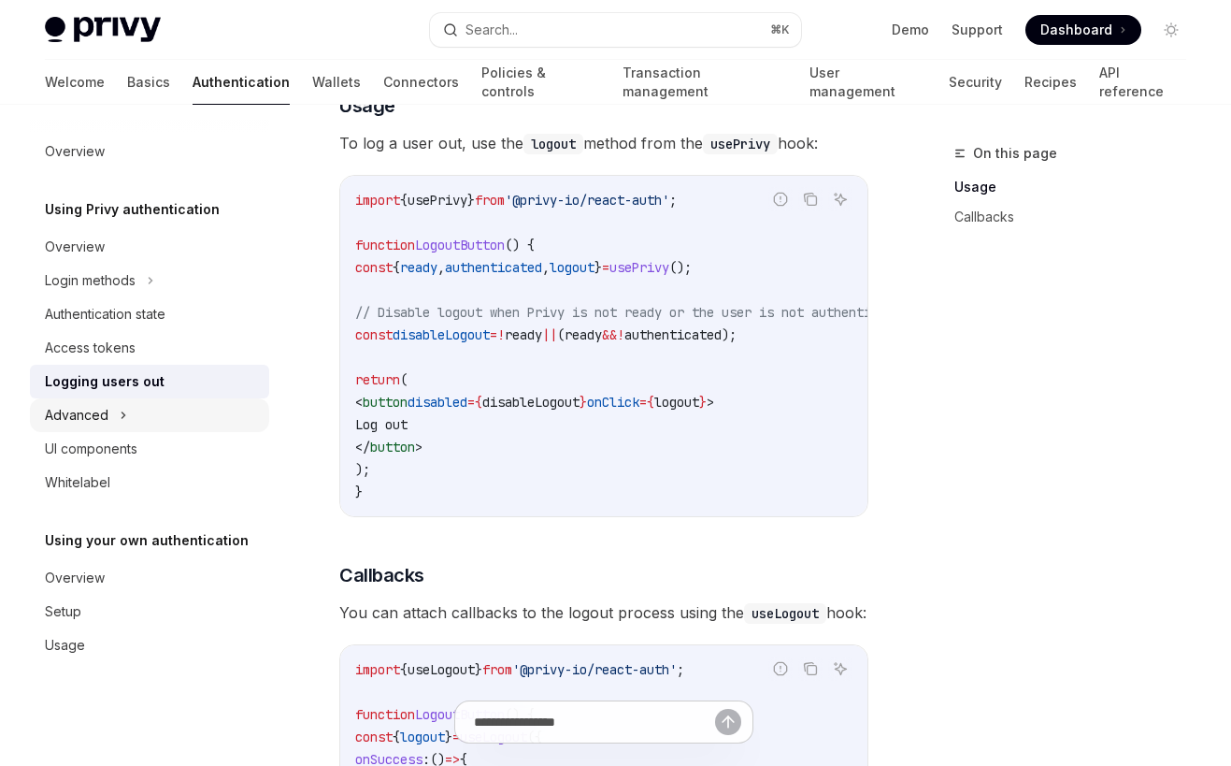
click at [134, 418] on div "Advanced" at bounding box center [149, 415] width 239 height 34
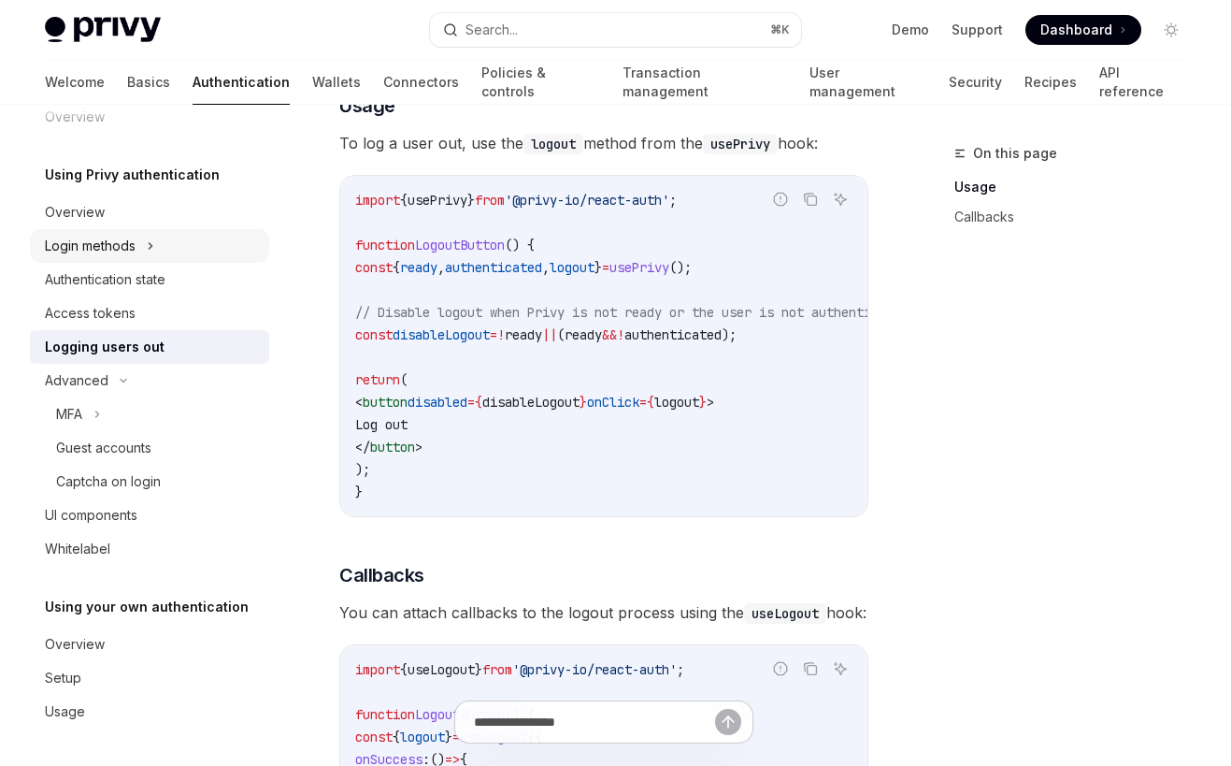
scroll to position [19, 0]
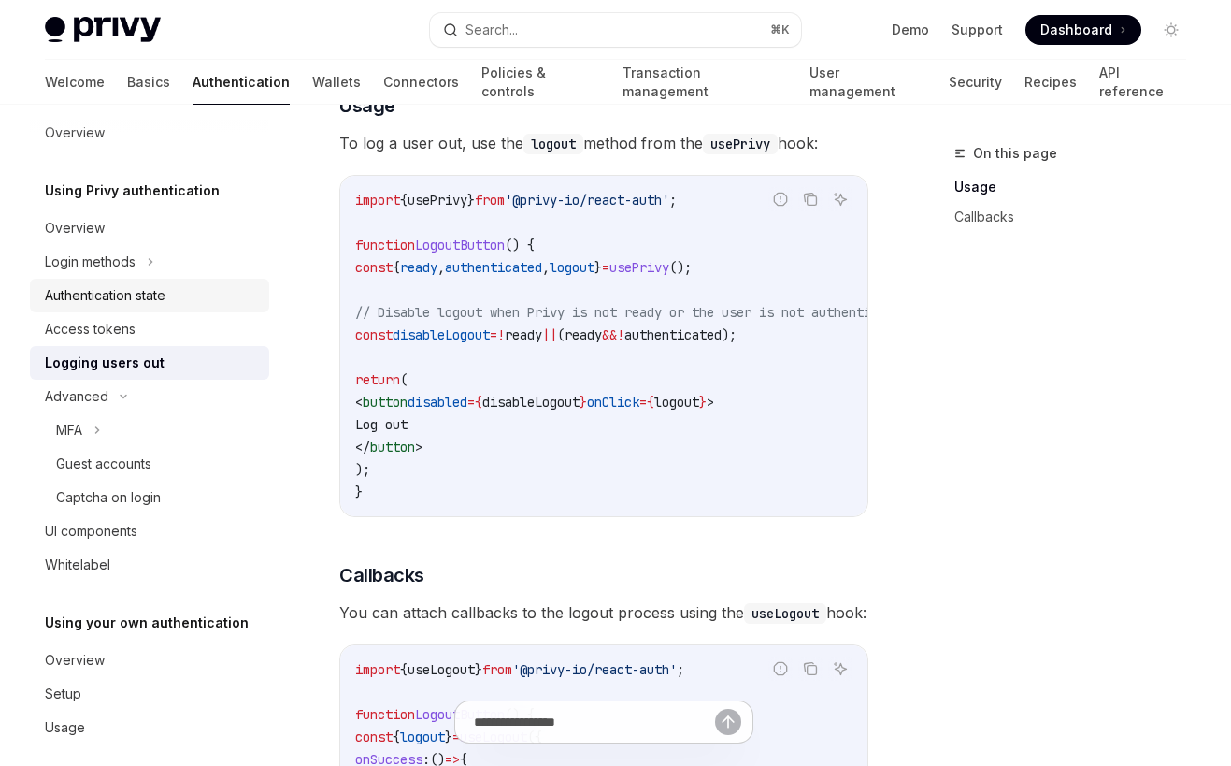
click at [119, 307] on link "Authentication state" at bounding box center [149, 296] width 239 height 34
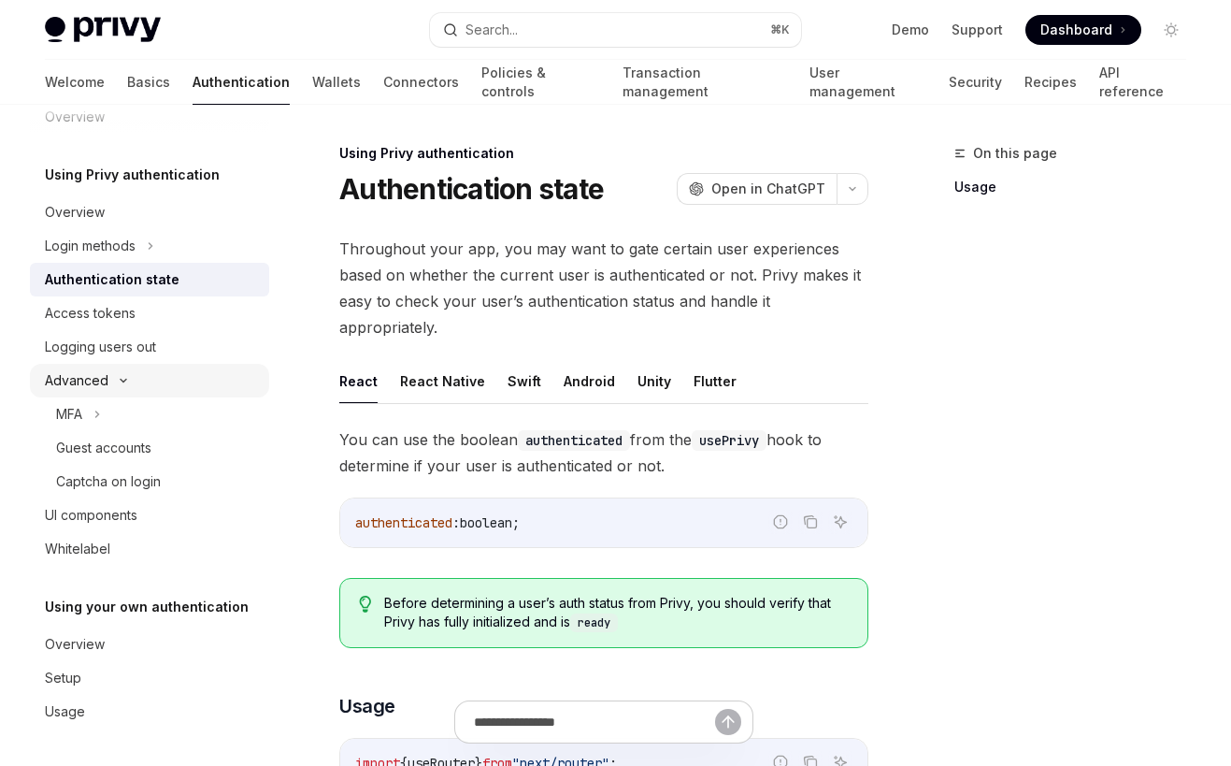
scroll to position [7, 0]
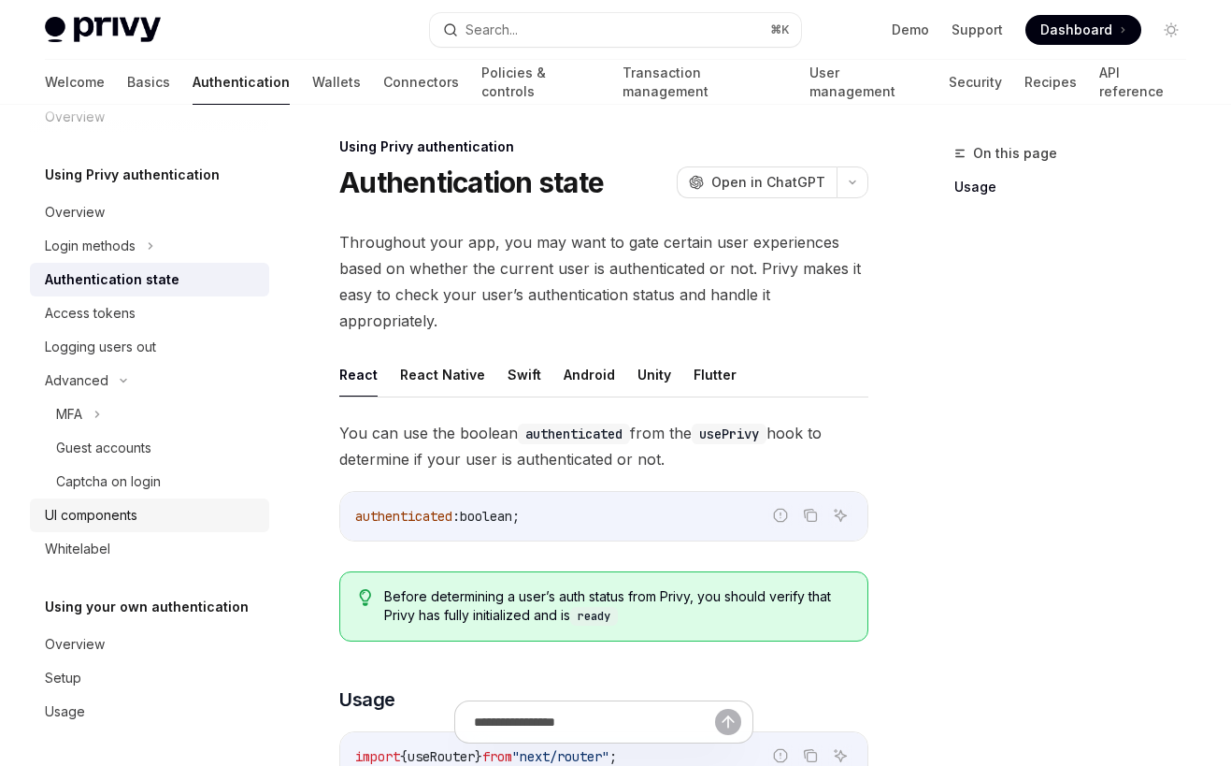
click at [117, 511] on div "UI components" at bounding box center [91, 515] width 93 height 22
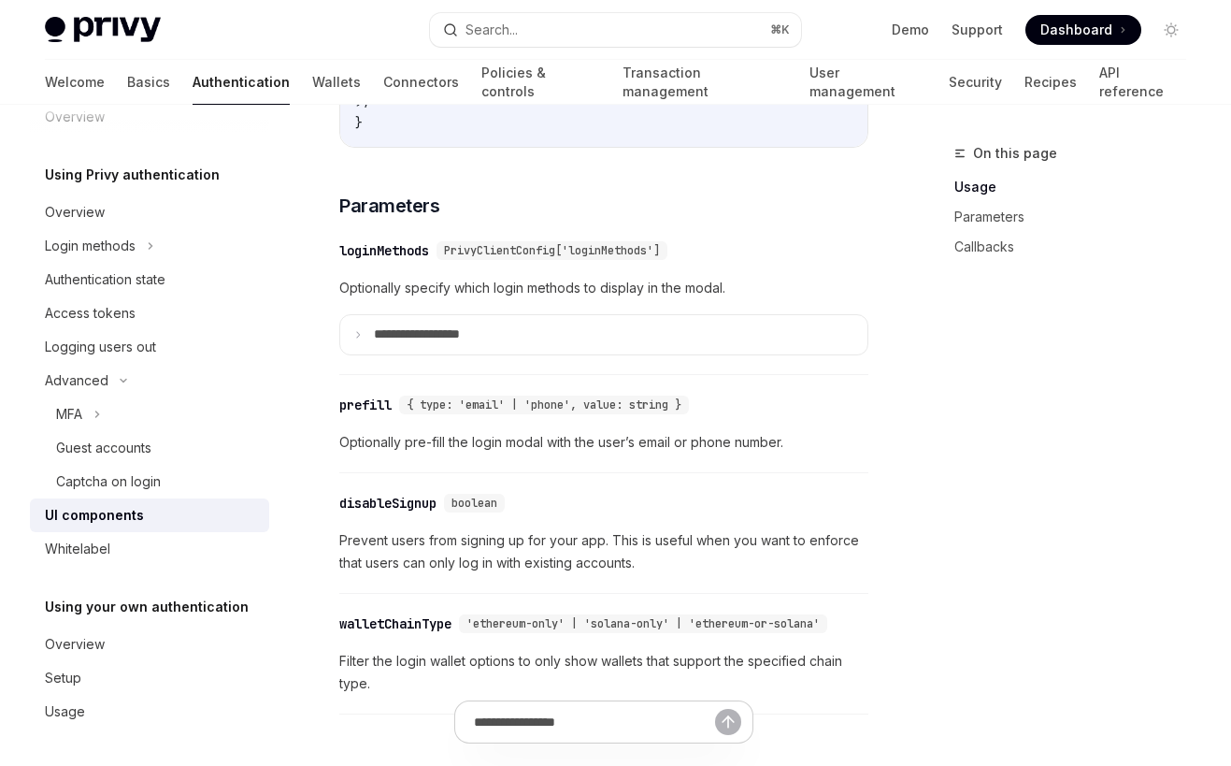
scroll to position [1627, 0]
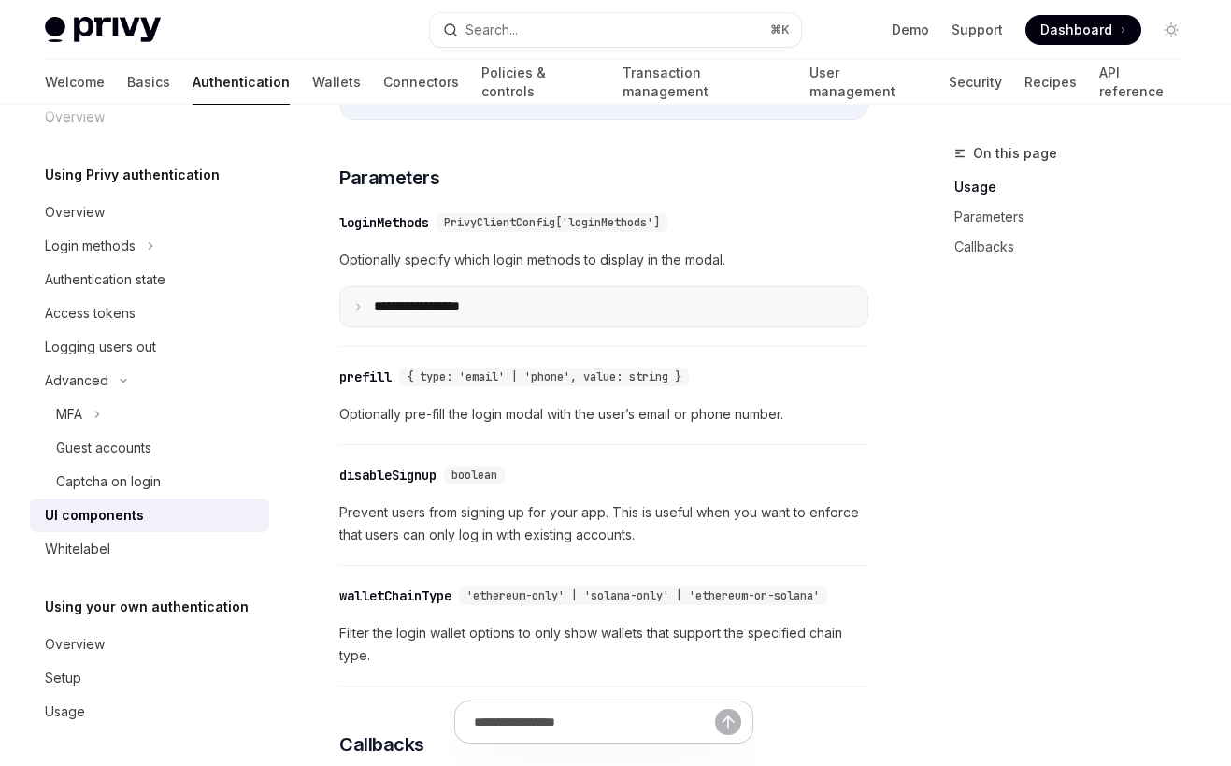
click at [448, 294] on summary "**********" at bounding box center [603, 306] width 527 height 39
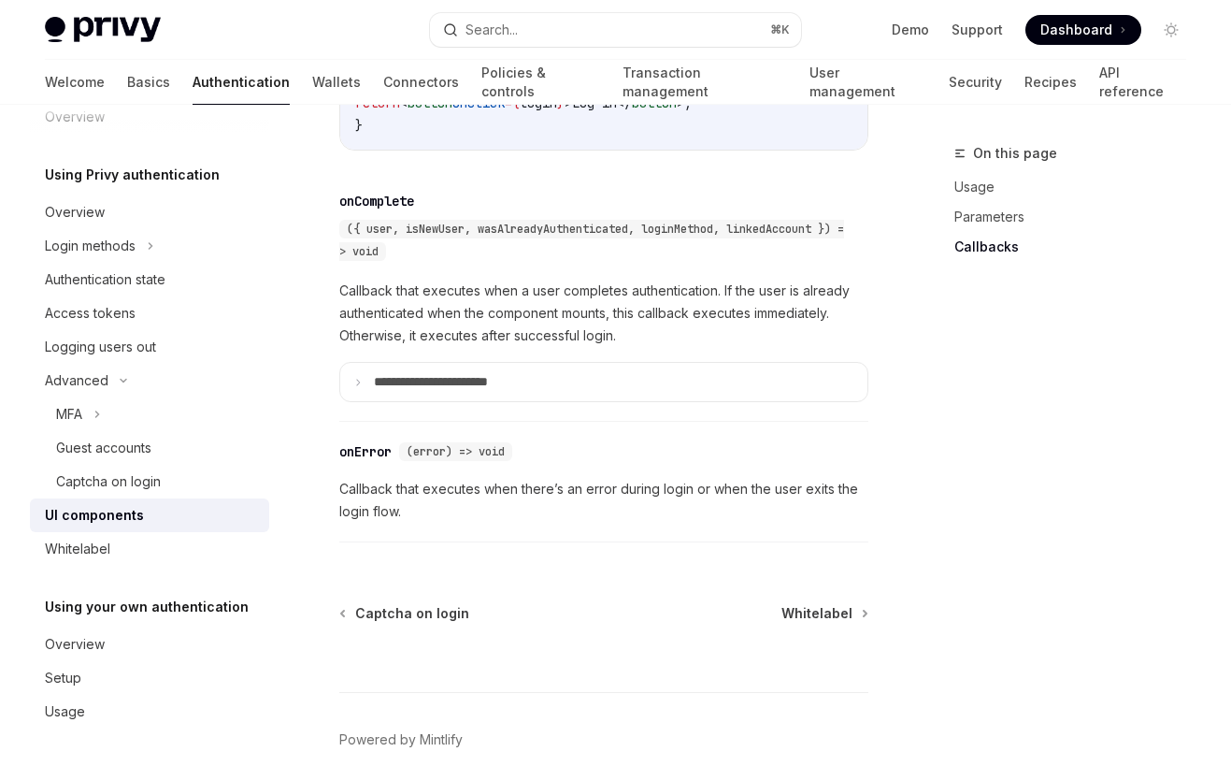
scroll to position [3835, 0]
click at [312, 92] on link "Wallets" at bounding box center [336, 82] width 49 height 45
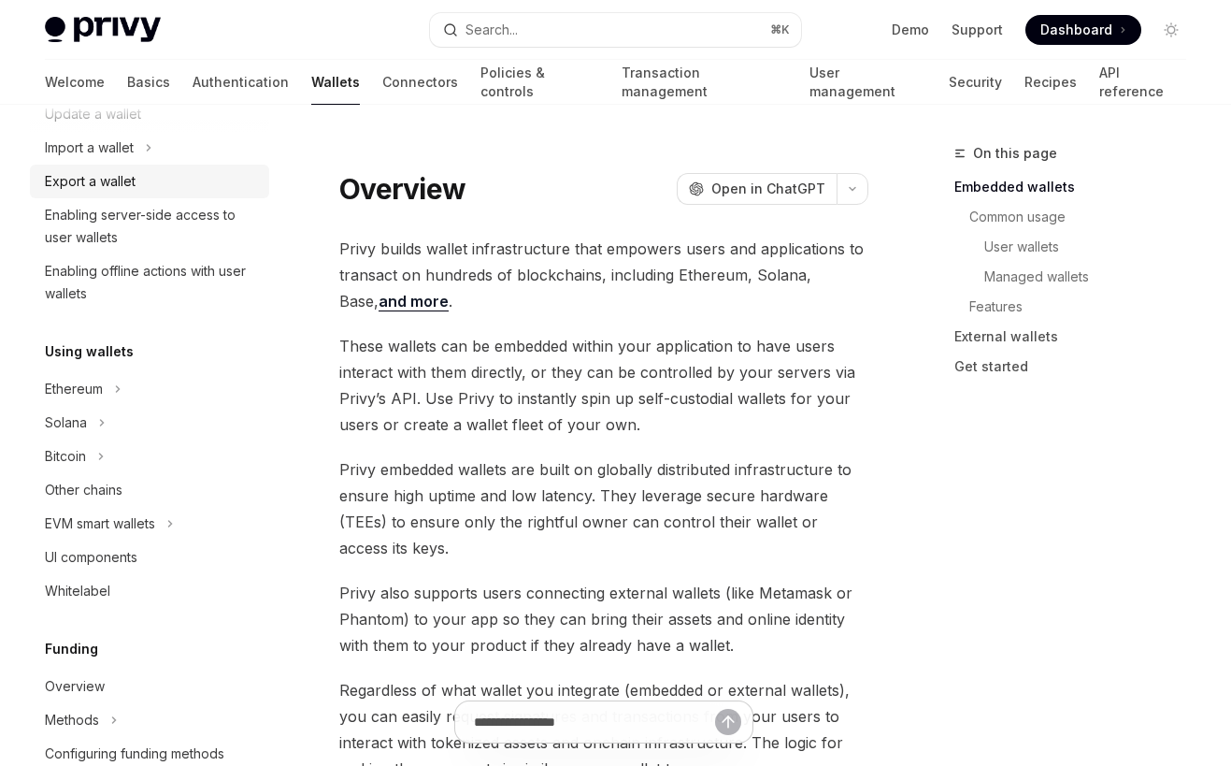
scroll to position [274, 0]
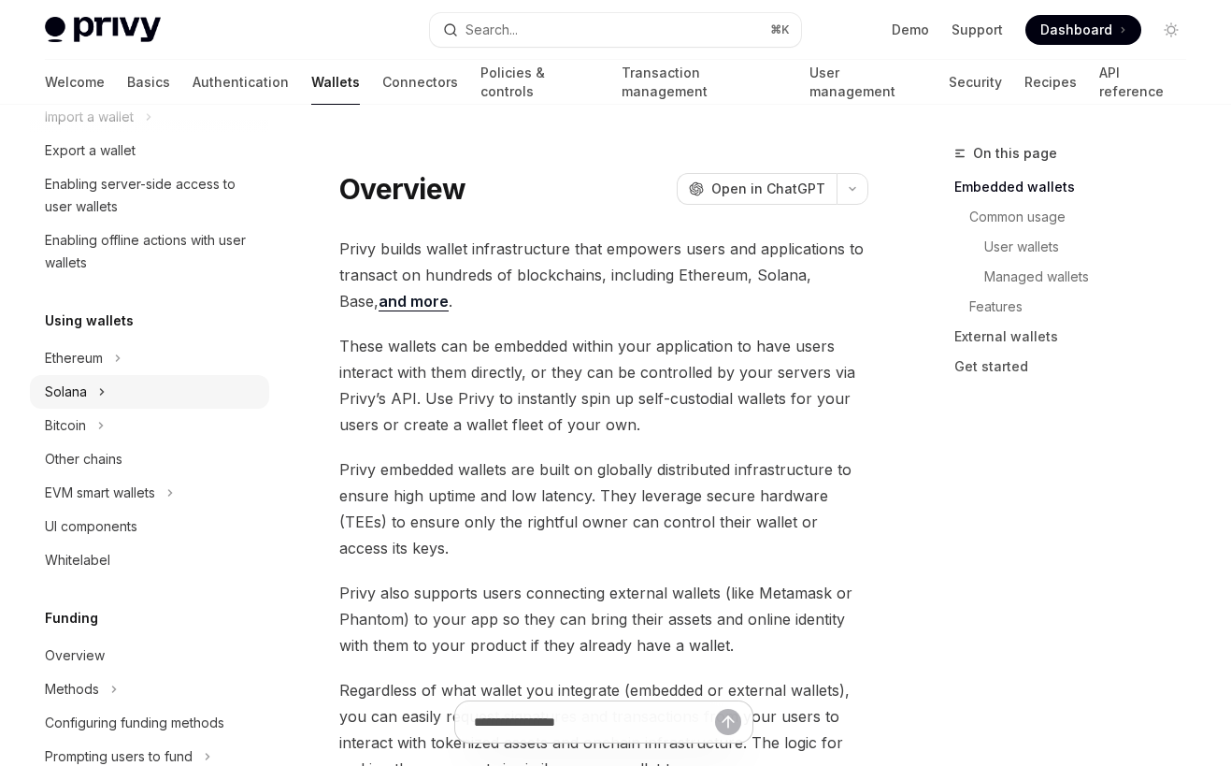
click at [178, 380] on div "Solana" at bounding box center [149, 392] width 239 height 34
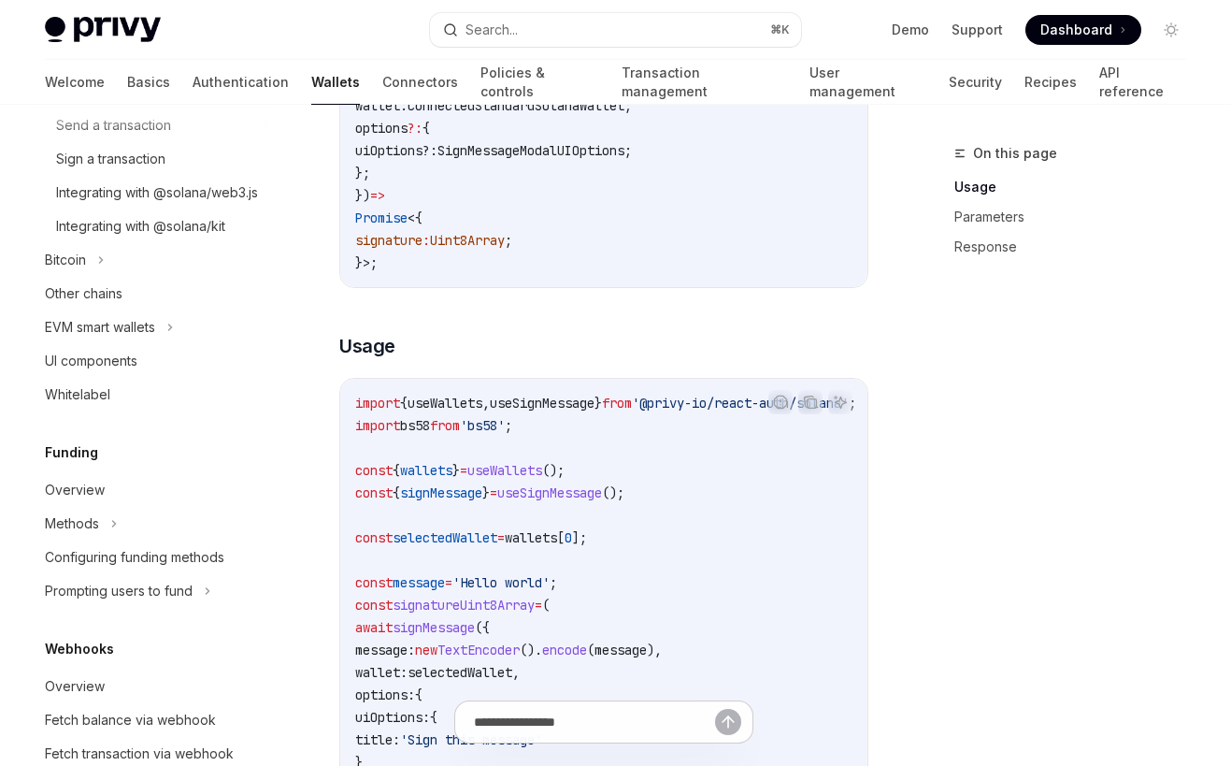
scroll to position [408, 0]
click at [382, 93] on link "Connectors" at bounding box center [420, 82] width 76 height 45
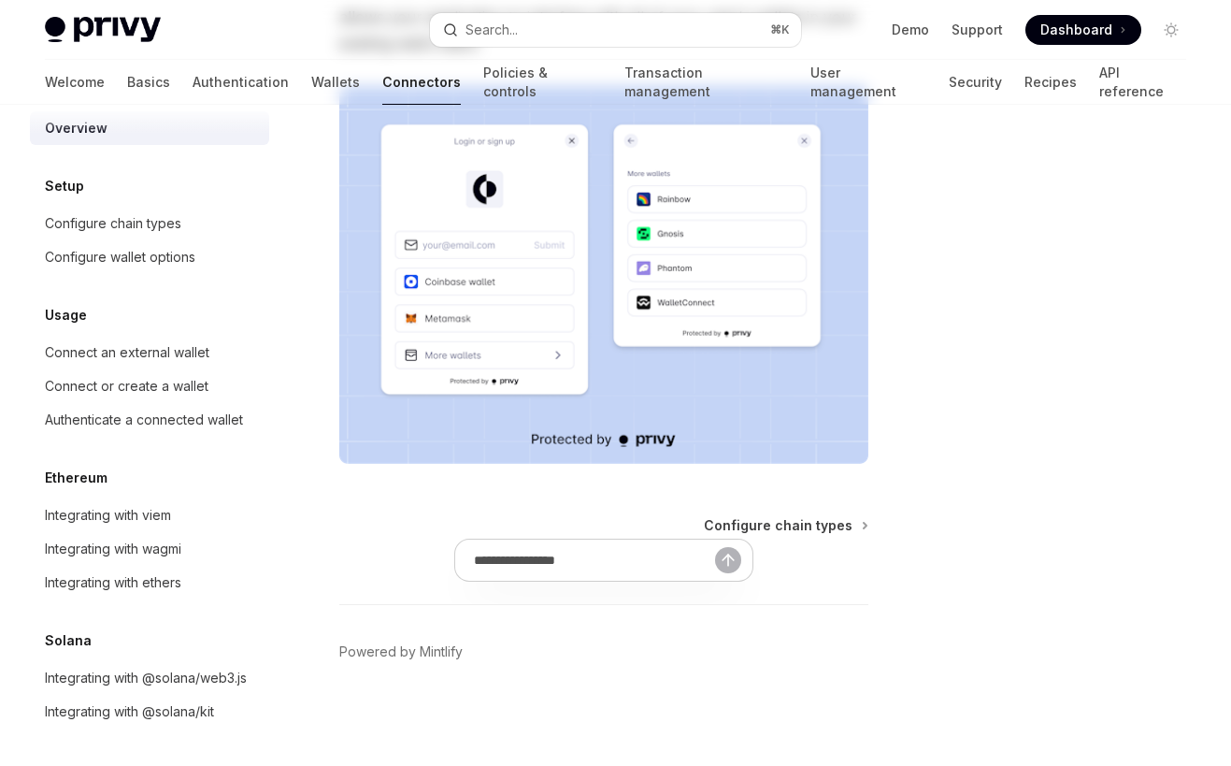
type textarea "*"
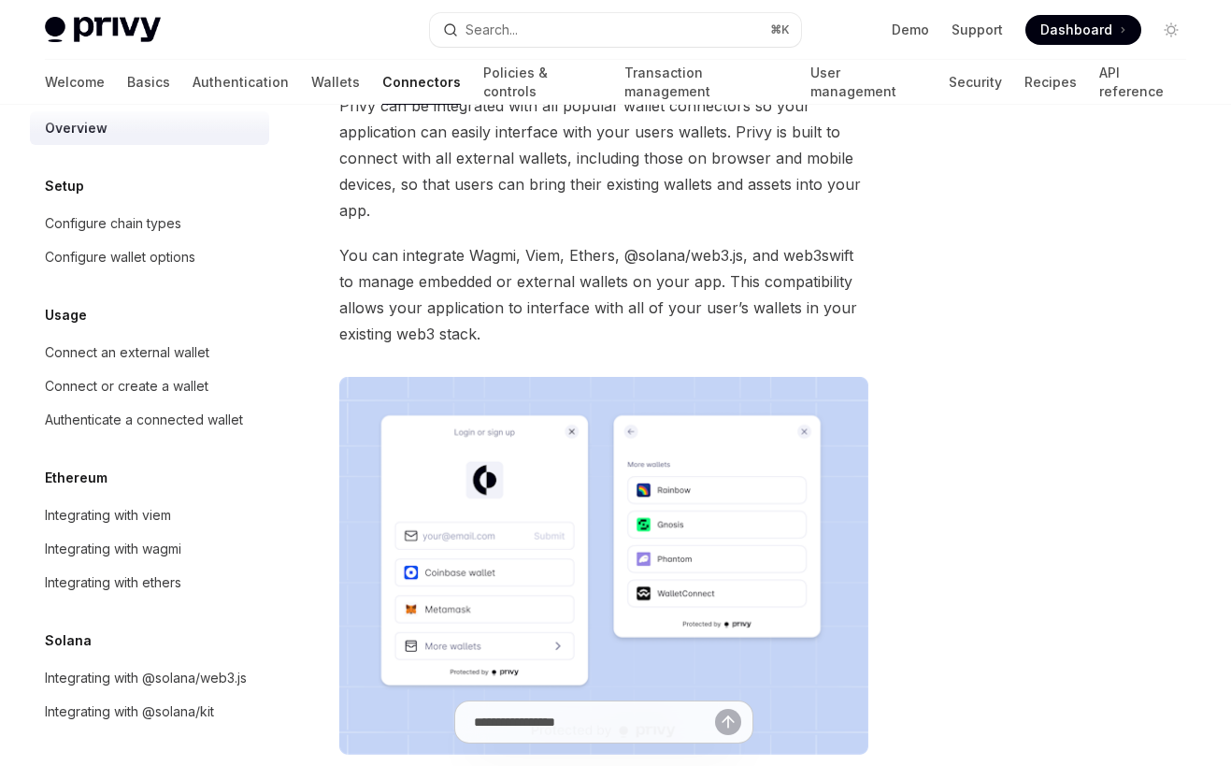
scroll to position [83, 0]
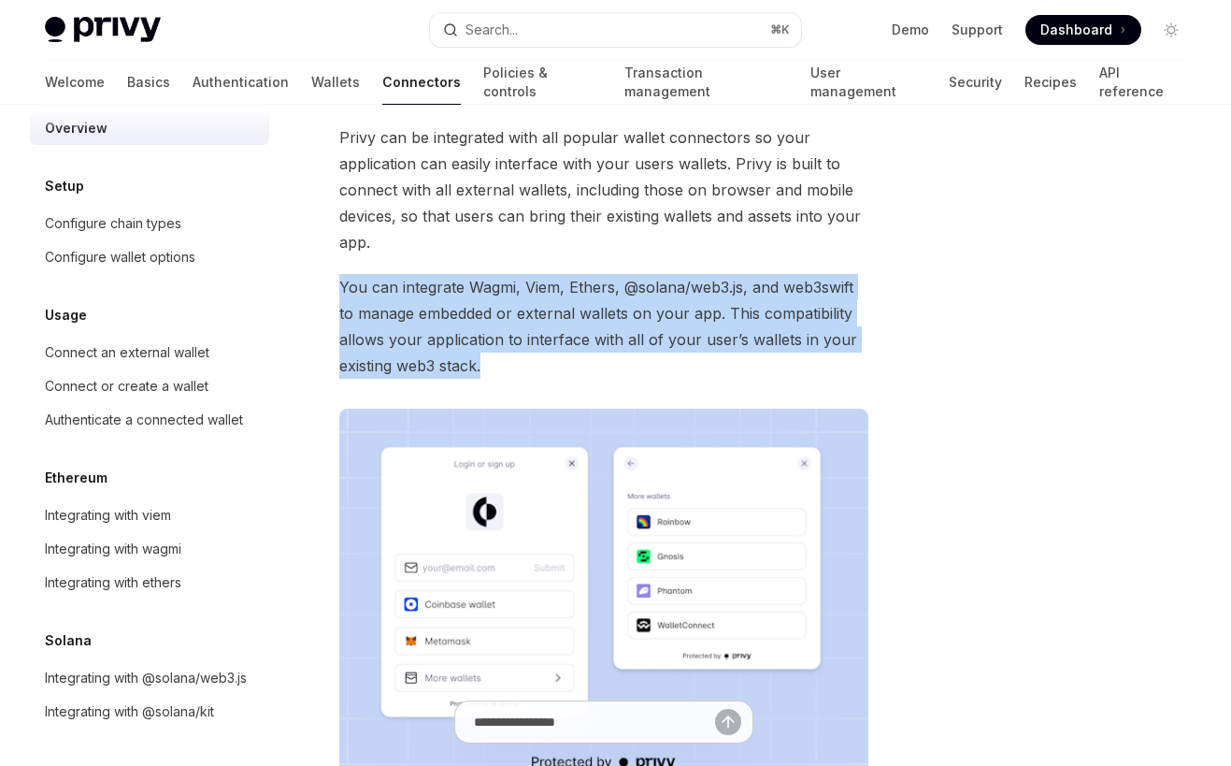
drag, startPoint x: 439, startPoint y: 248, endPoint x: 532, endPoint y: 359, distance: 145.3
click at [532, 358] on div "Privy can be integrated with all popular wallet connectors so your application …" at bounding box center [603, 455] width 529 height 662
click at [532, 359] on span "You can integrate Wagmi, Viem, Ethers, @solana/web3.js, and web3swift to manage…" at bounding box center [603, 326] width 529 height 105
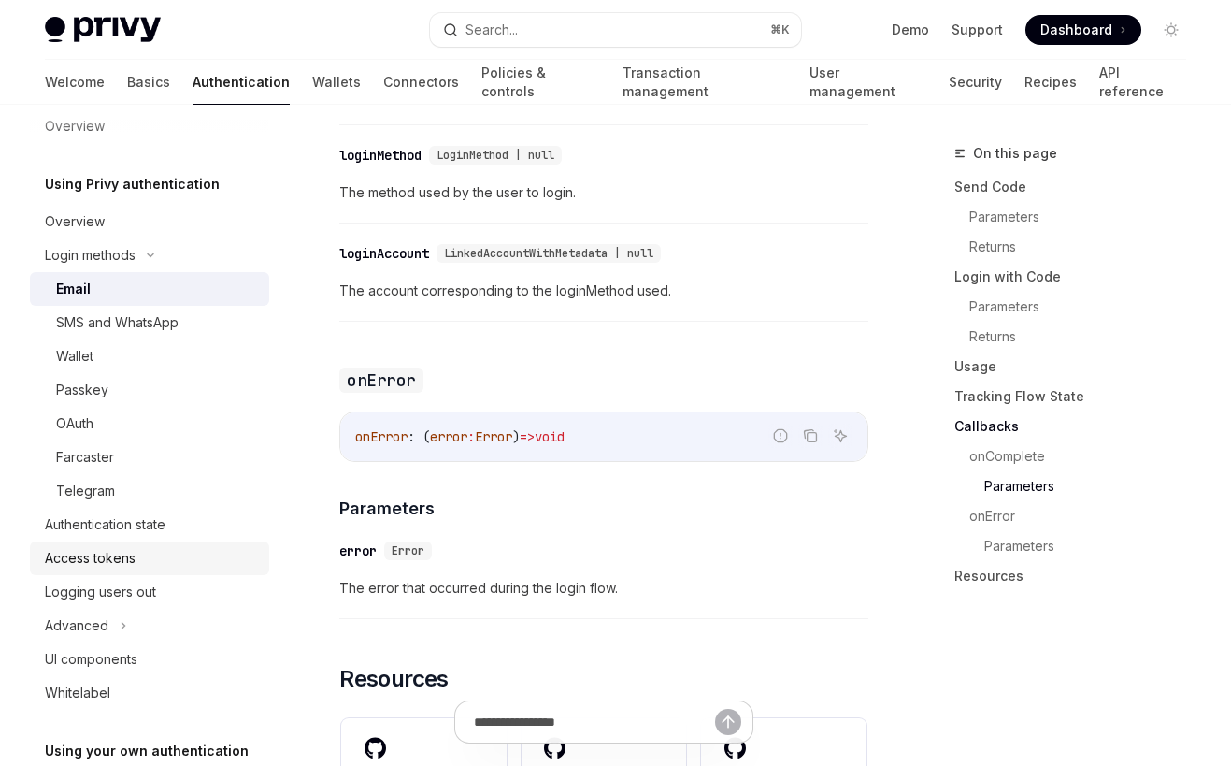
scroll to position [36, 0]
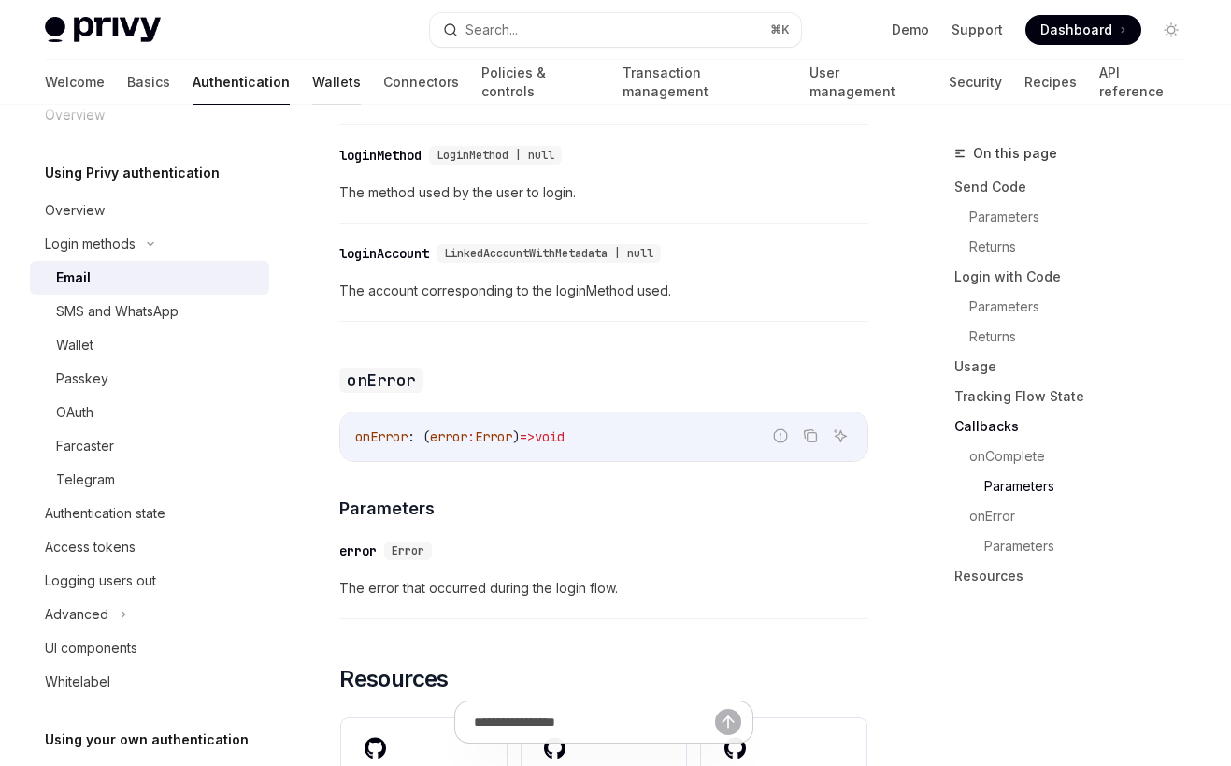
click at [312, 90] on link "Wallets" at bounding box center [336, 82] width 49 height 45
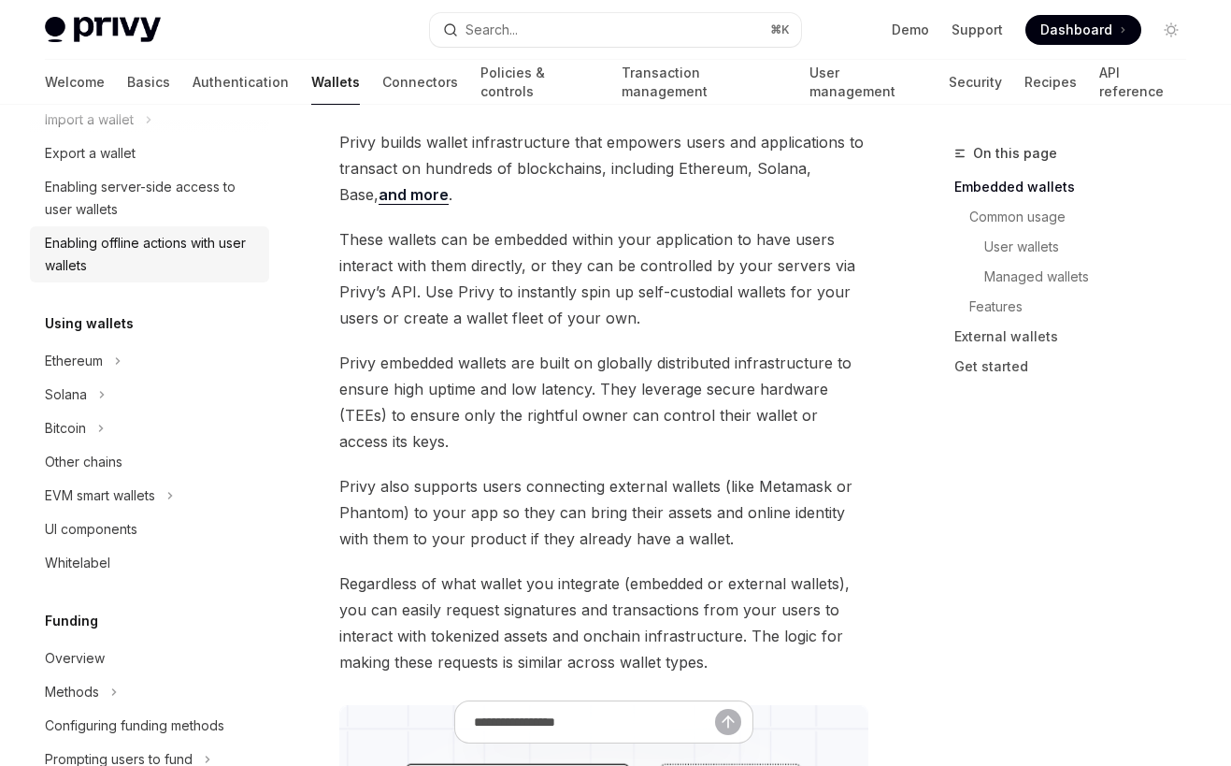
scroll to position [298, 0]
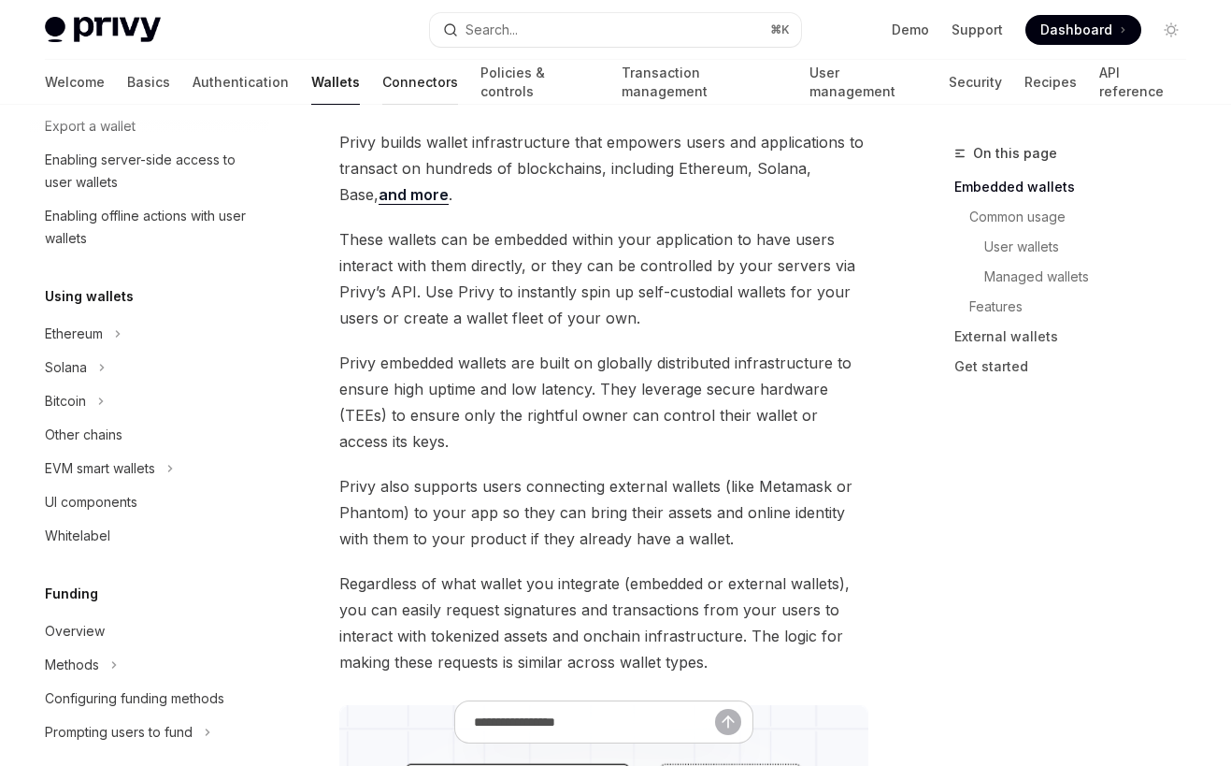
click at [382, 84] on link "Connectors" at bounding box center [420, 82] width 76 height 45
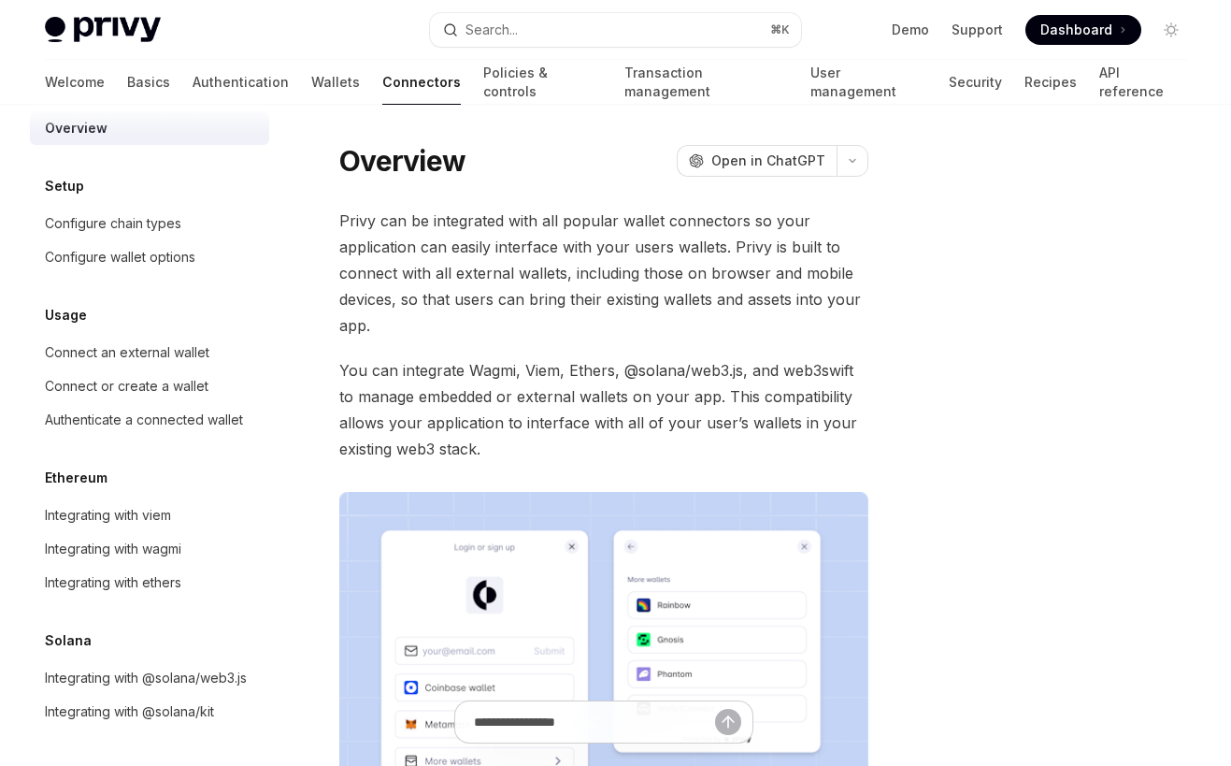
scroll to position [23, 0]
click at [178, 229] on div "Configure chain types" at bounding box center [113, 223] width 137 height 22
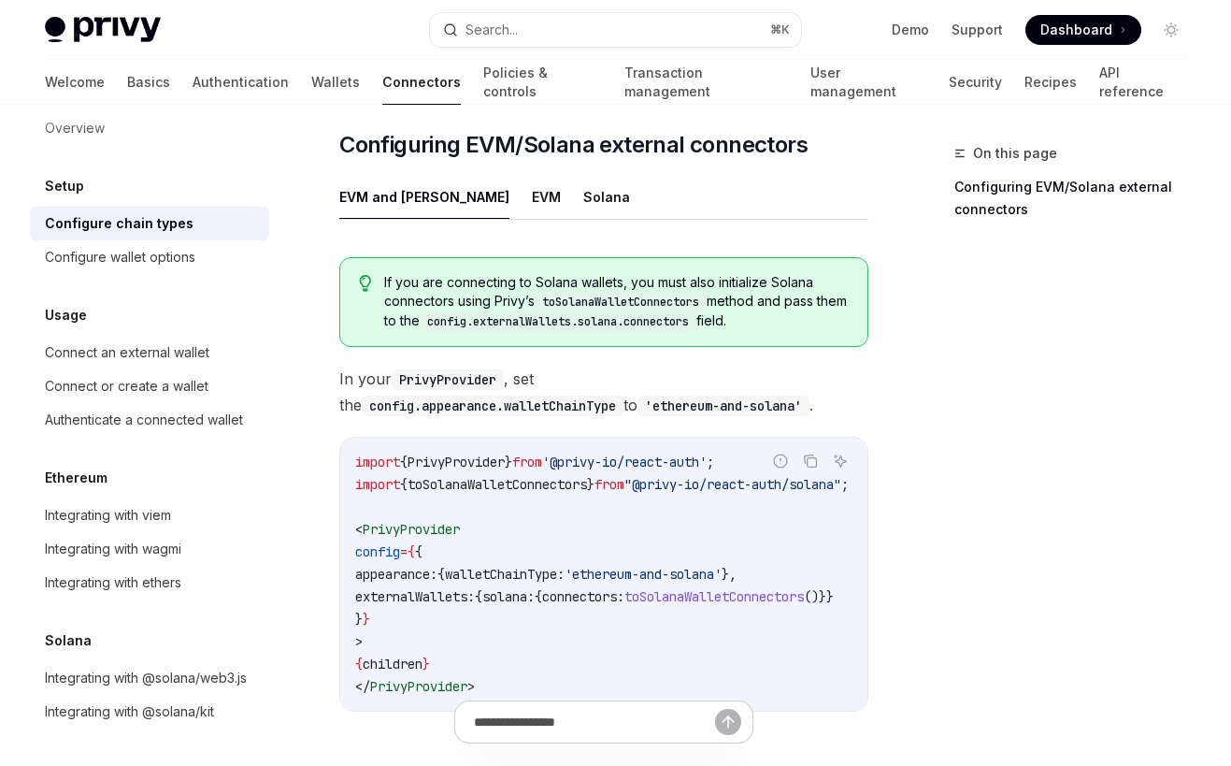
scroll to position [264, 0]
click at [583, 203] on button "Solana" at bounding box center [606, 196] width 47 height 44
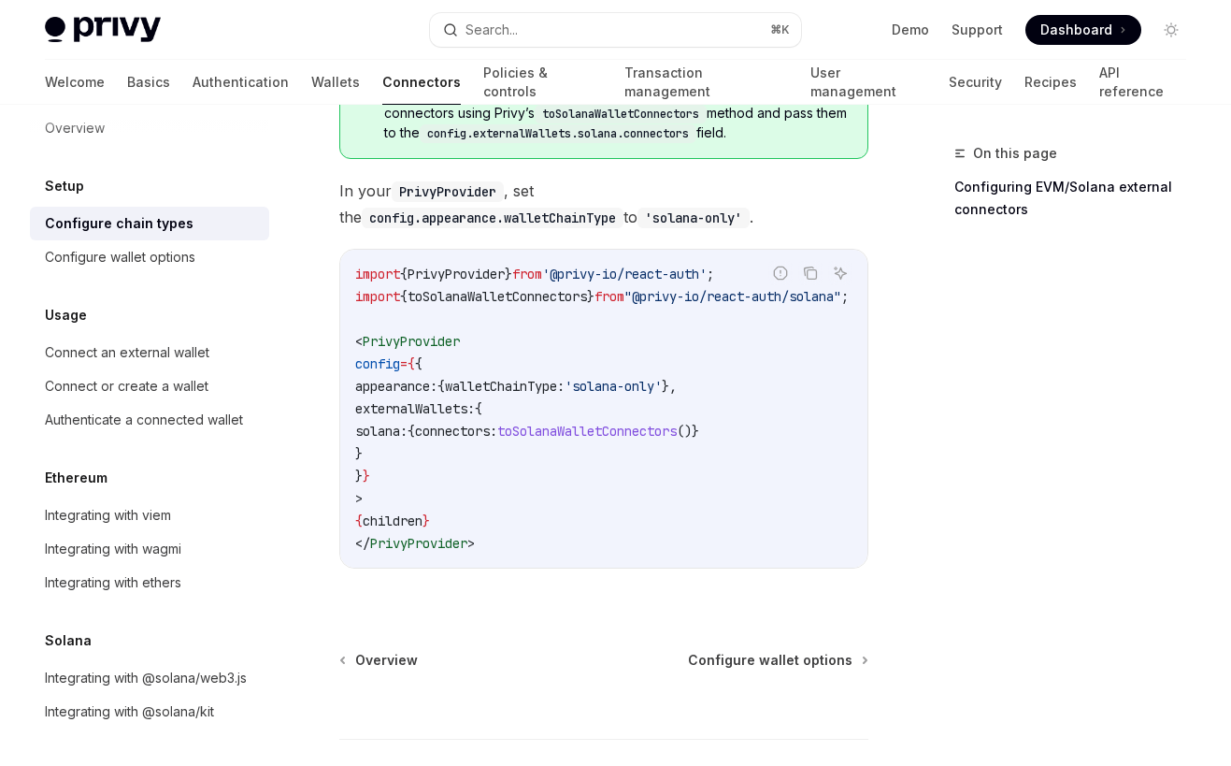
scroll to position [452, 0]
click at [162, 269] on link "Configure wallet options" at bounding box center [149, 257] width 239 height 34
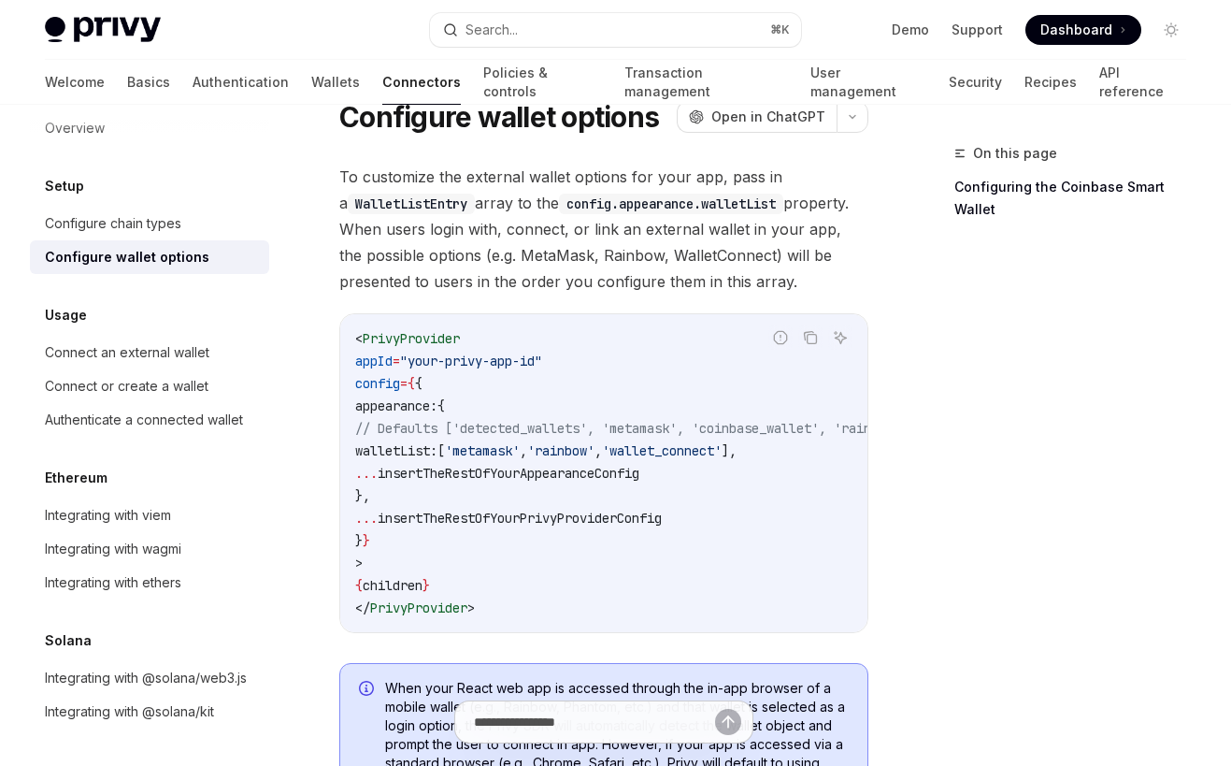
scroll to position [74, 0]
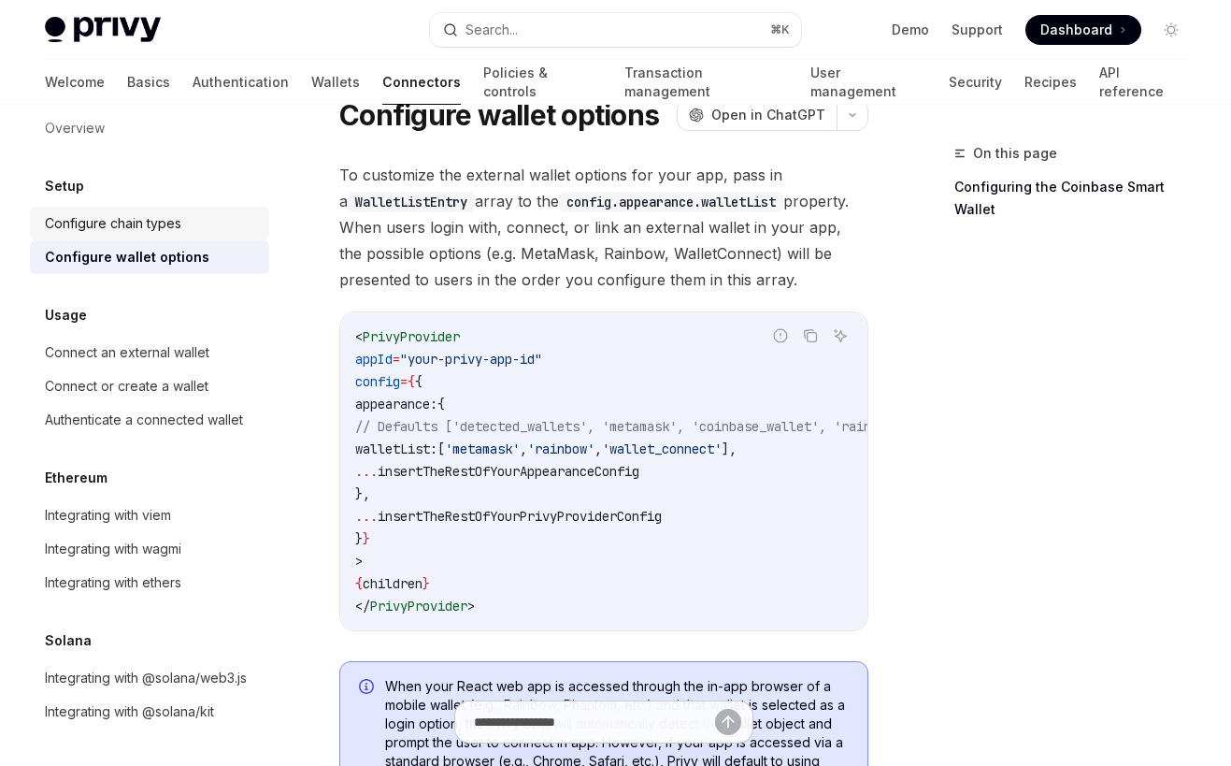
click at [97, 228] on div "Configure chain types" at bounding box center [113, 223] width 137 height 22
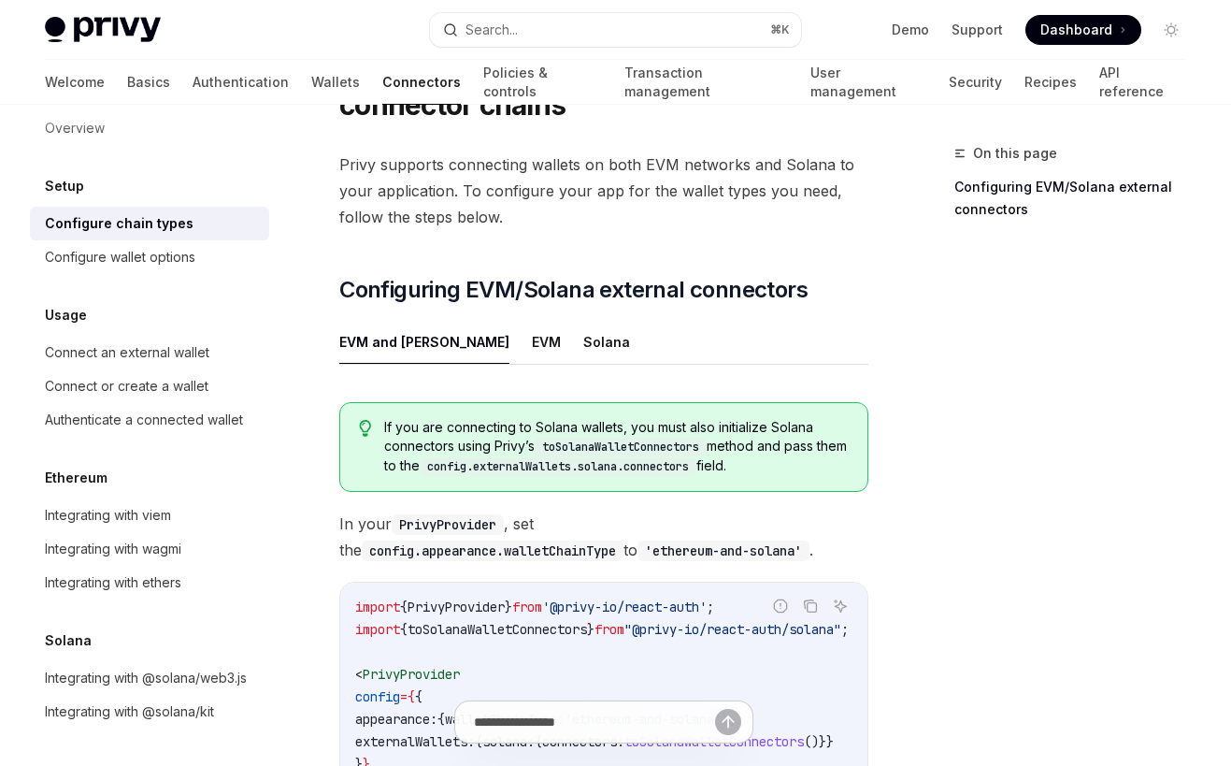
scroll to position [137, 0]
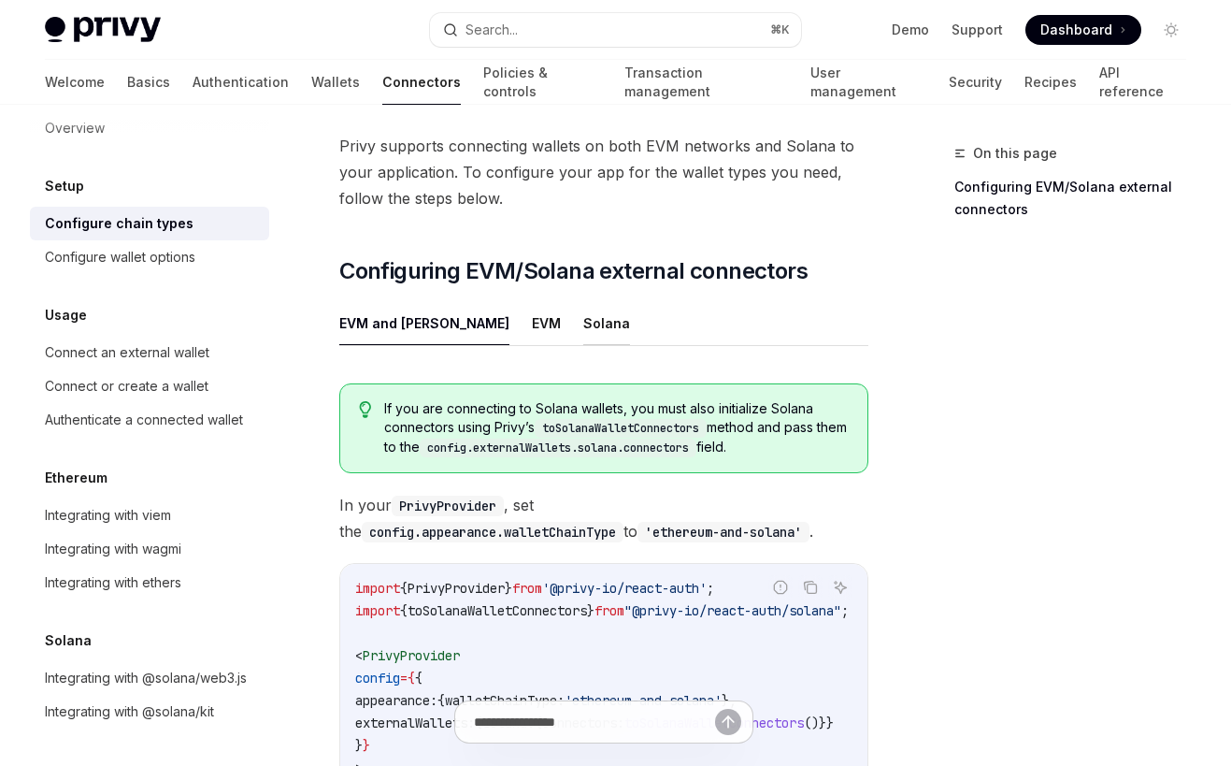
click at [583, 332] on button "Solana" at bounding box center [606, 323] width 47 height 44
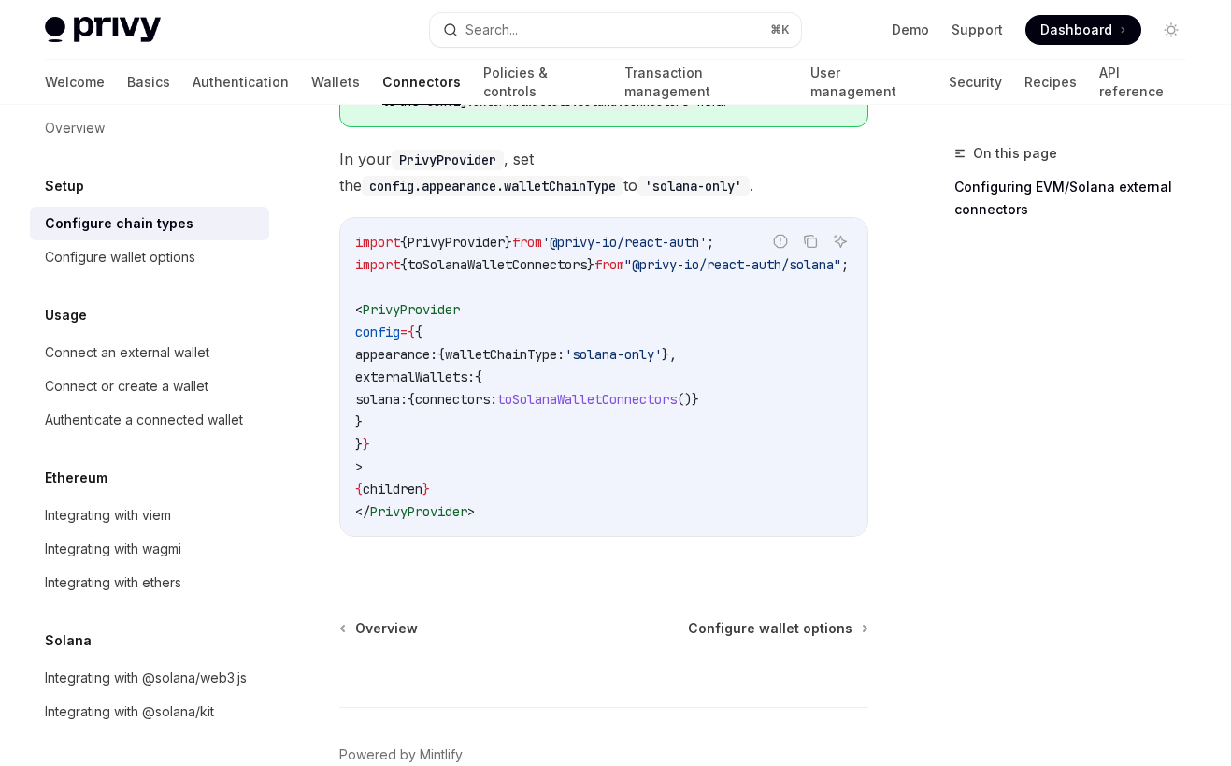
scroll to position [486, 0]
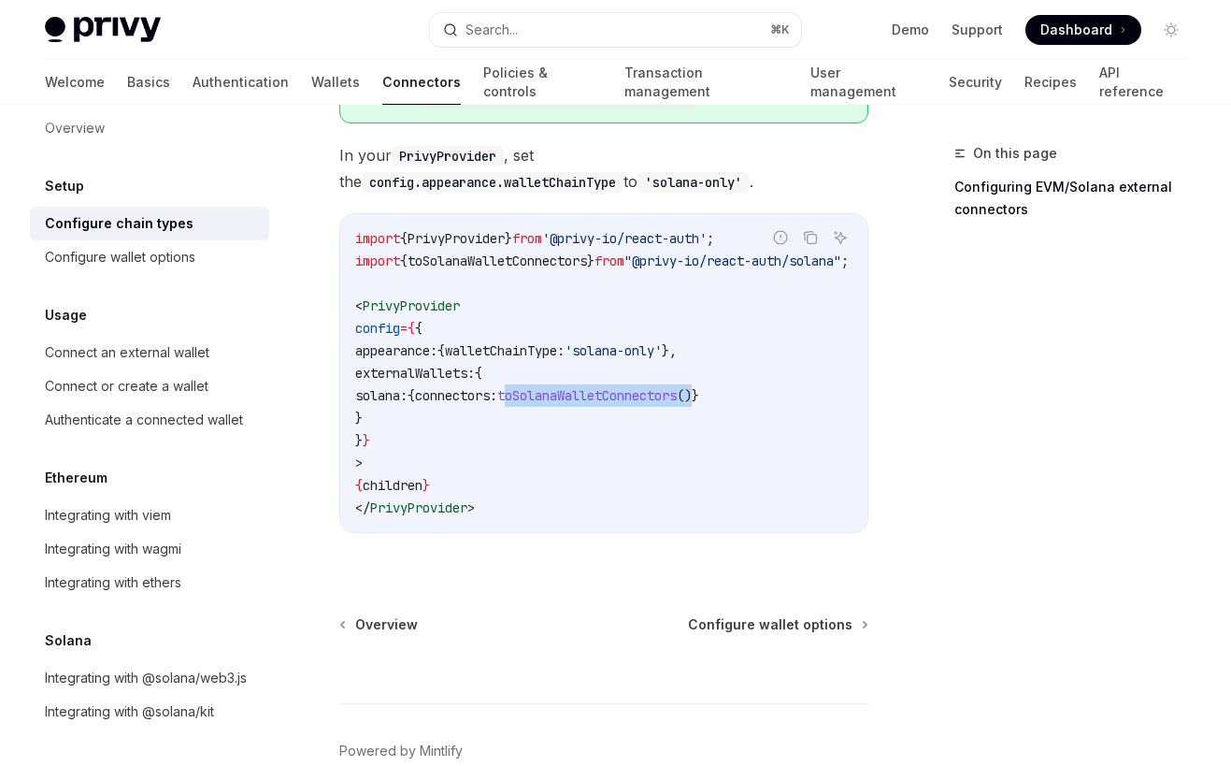
drag, startPoint x: 567, startPoint y: 394, endPoint x: 774, endPoint y: 396, distance: 207.6
click at [699, 396] on span "solana: { connectors: toSolanaWalletConnectors ()}" at bounding box center [527, 395] width 344 height 17
copy span "toSolanaWalletConnectors ()"
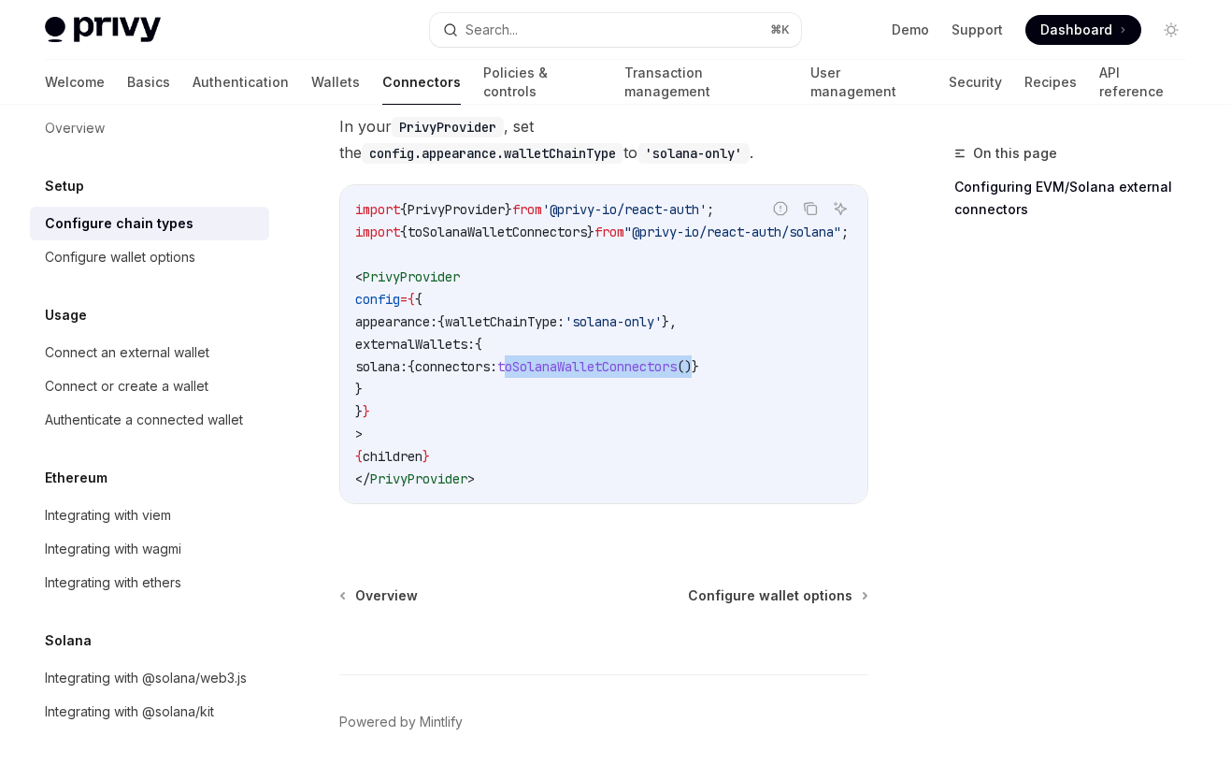
scroll to position [517, 0]
click at [180, 262] on div "Configure wallet options" at bounding box center [120, 257] width 151 height 22
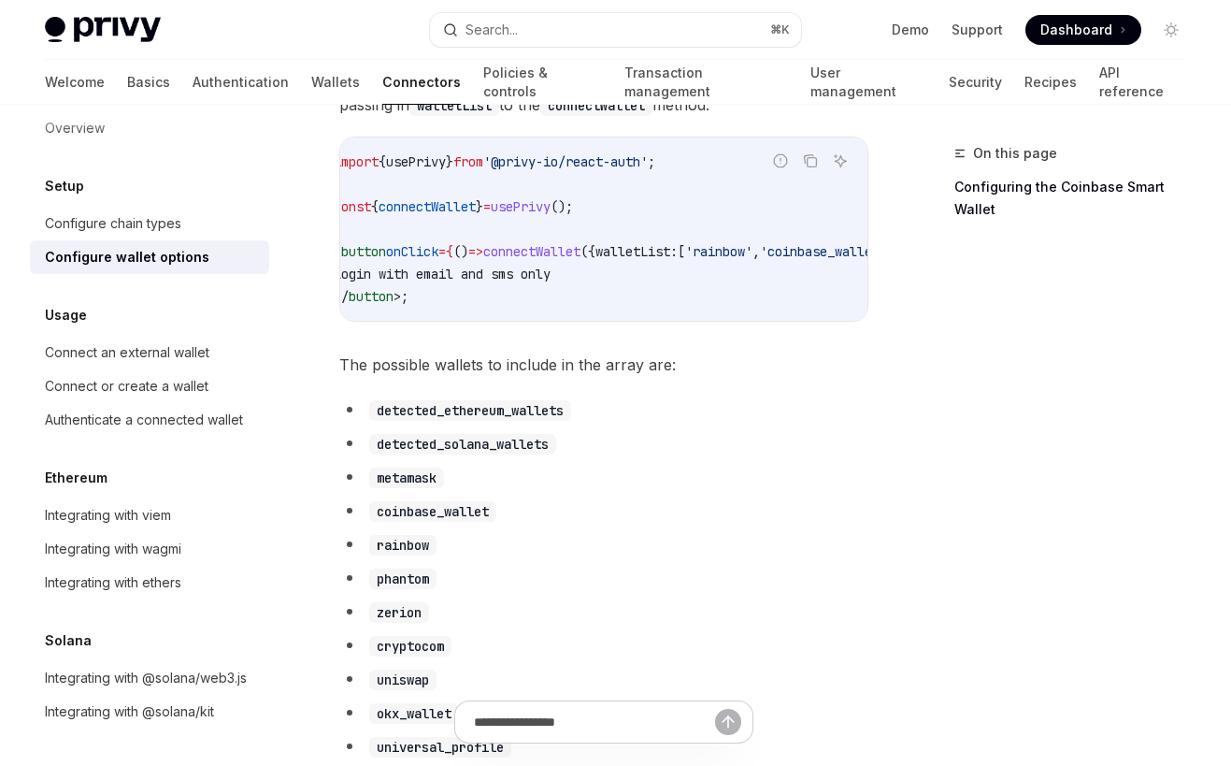
scroll to position [851, 0]
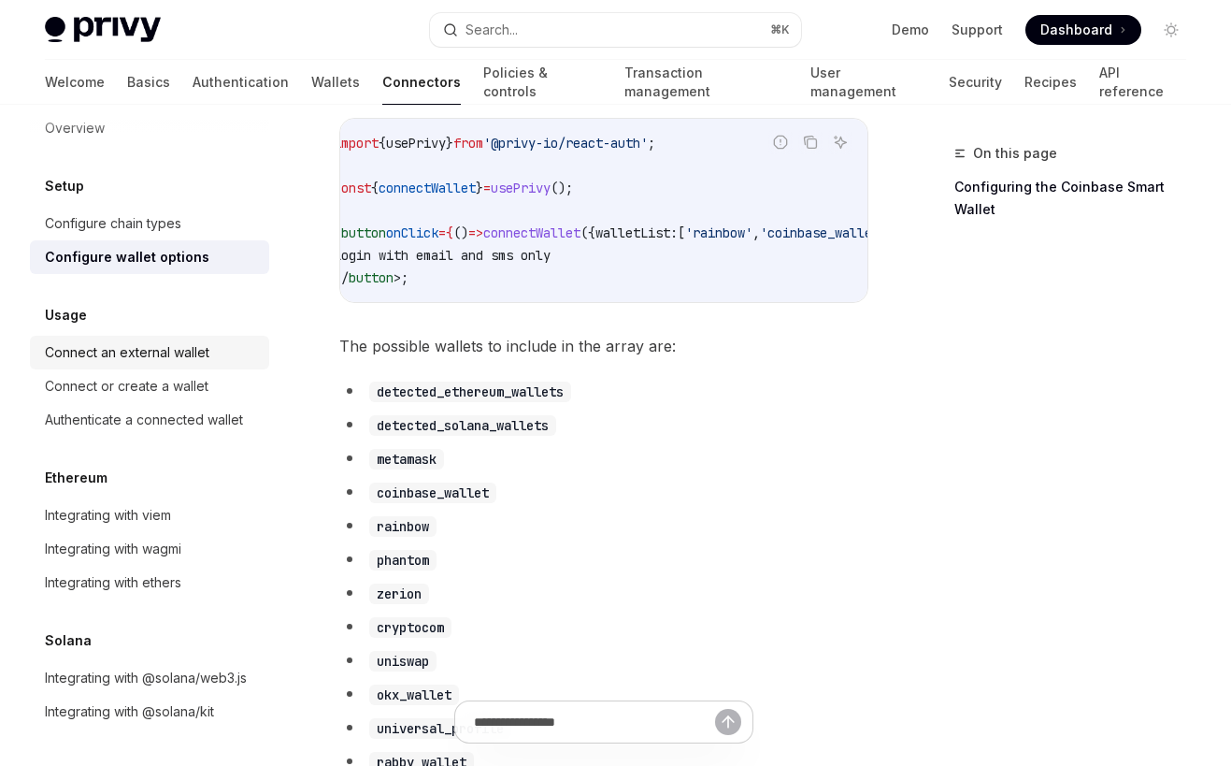
click at [189, 356] on div "Connect an external wallet" at bounding box center [127, 352] width 165 height 22
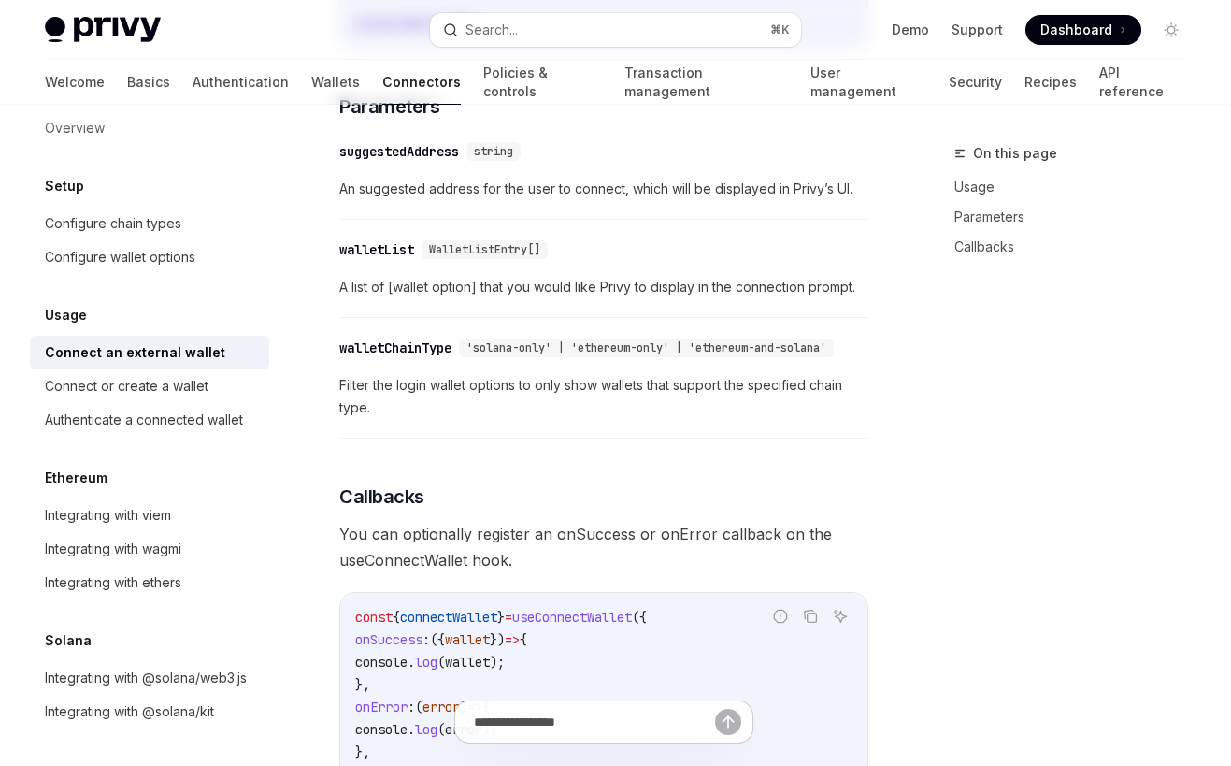
type textarea "*"
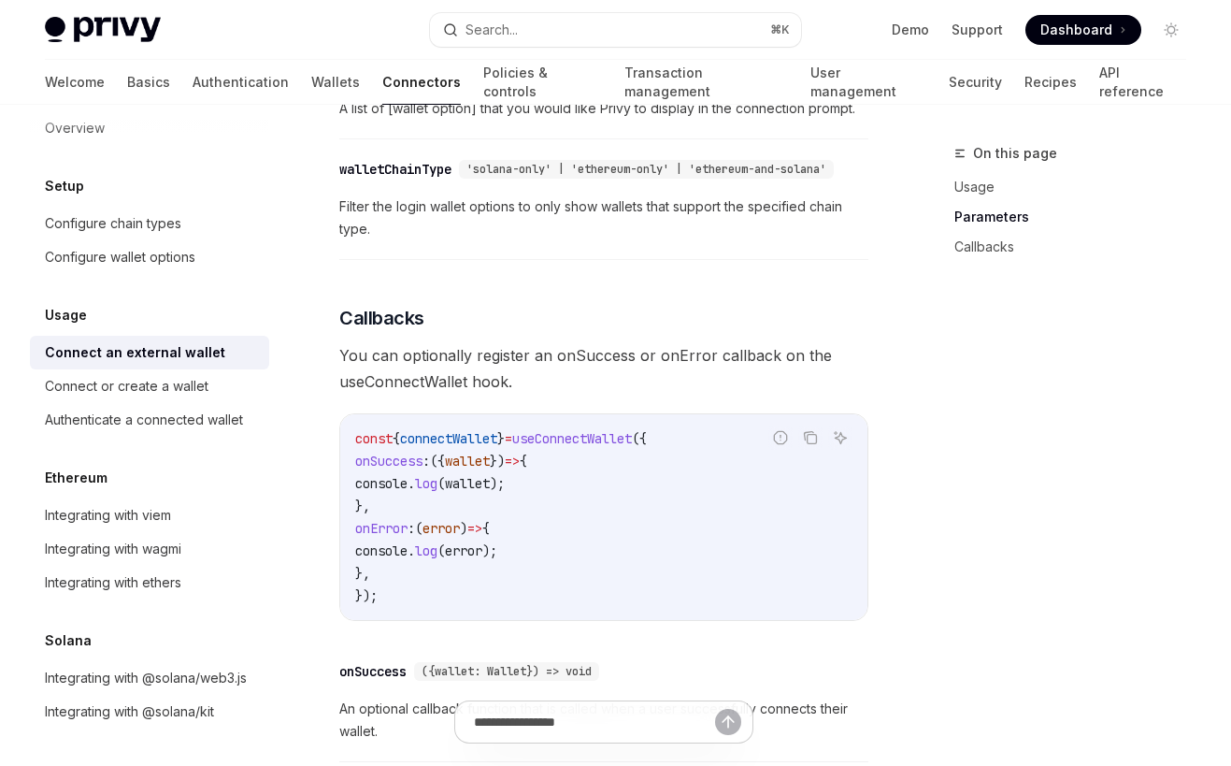
scroll to position [1061, 0]
